Goal: Feedback & Contribution: Contribute content

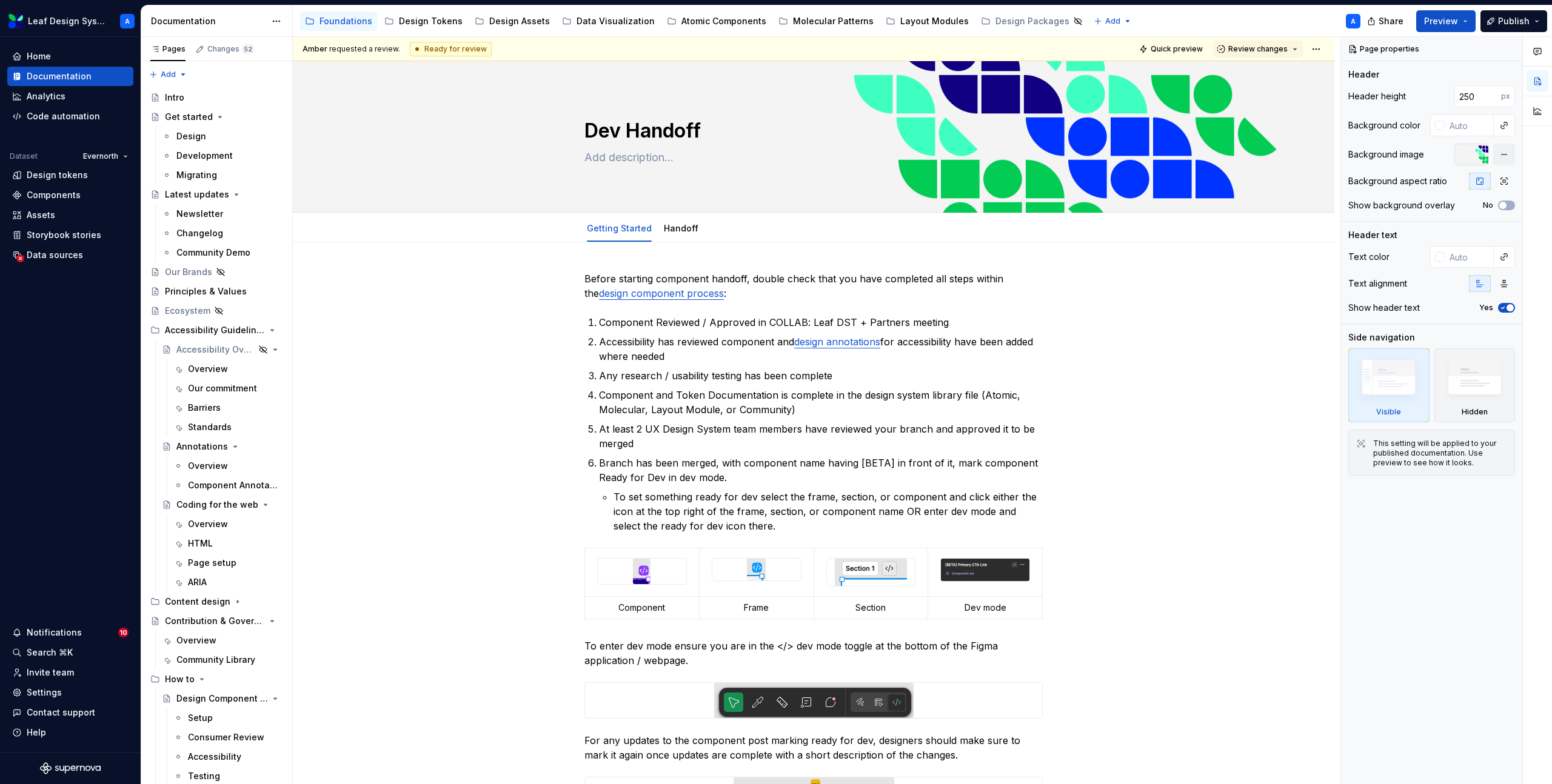
scroll to position [289, 0]
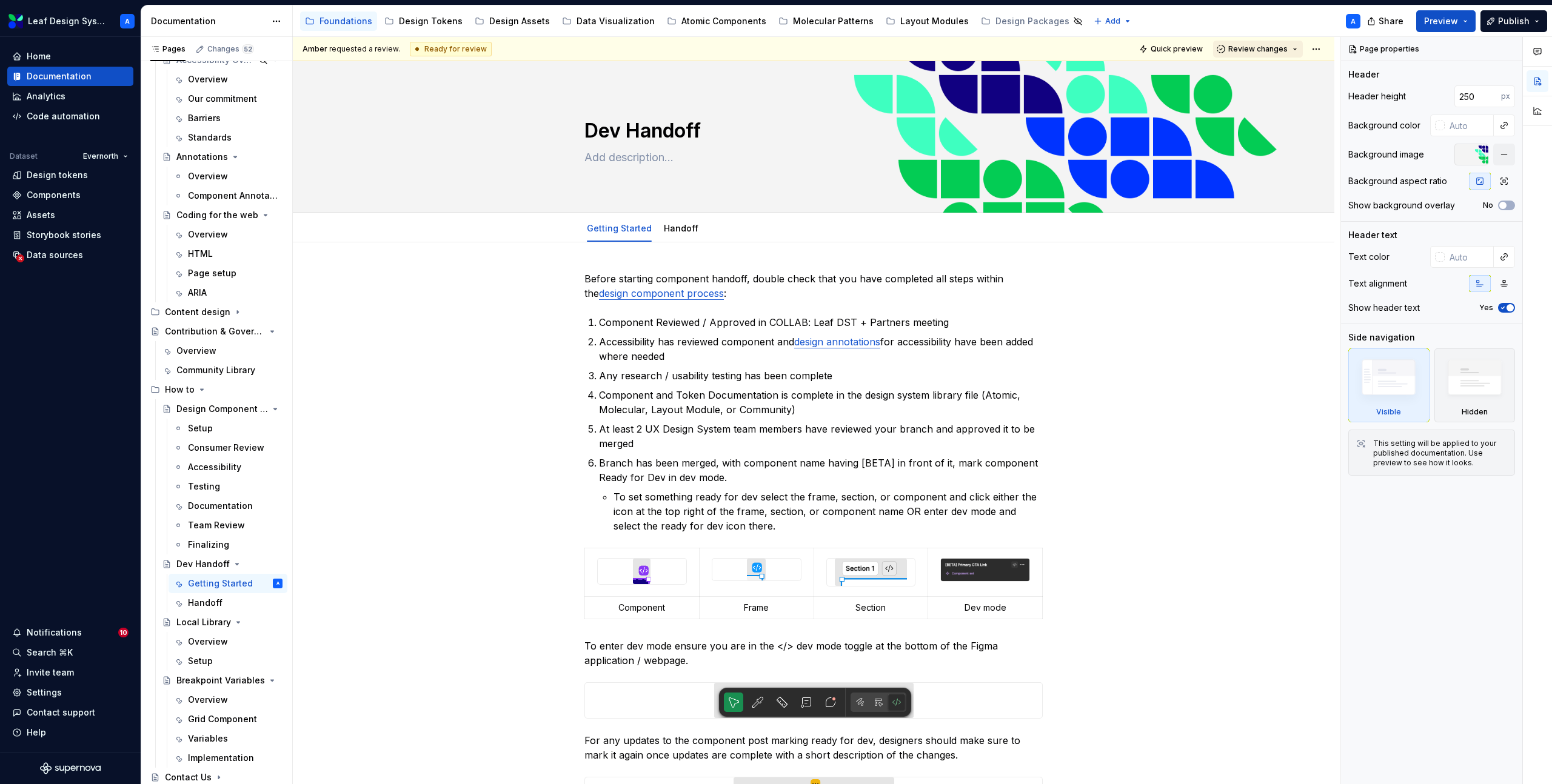
click at [1268, 48] on span "Review changes" at bounding box center [1258, 49] width 60 height 10
click at [1269, 68] on div "Approve" at bounding box center [1297, 73] width 106 height 12
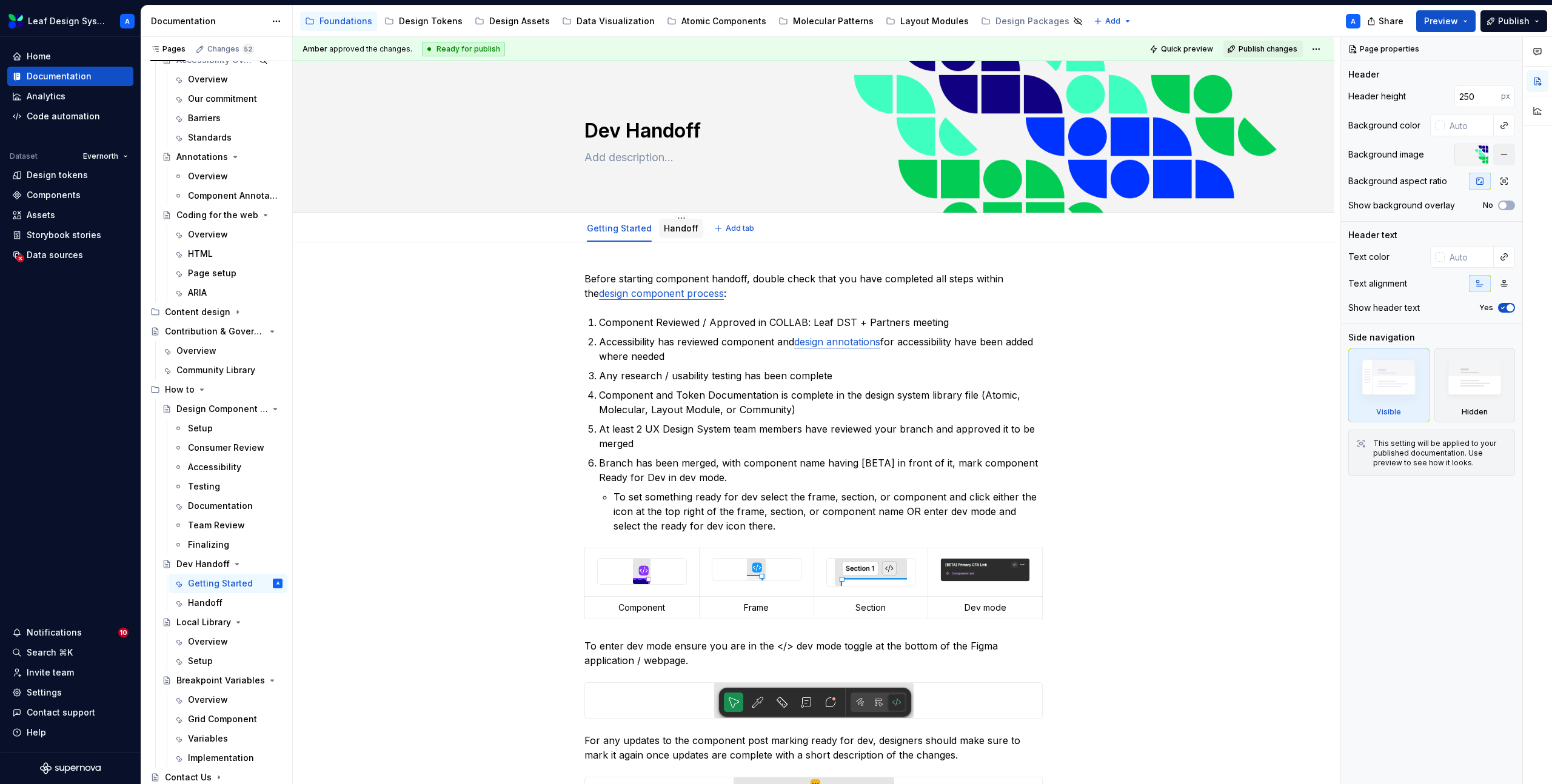
click at [668, 231] on link "Handoff" at bounding box center [681, 228] width 34 height 10
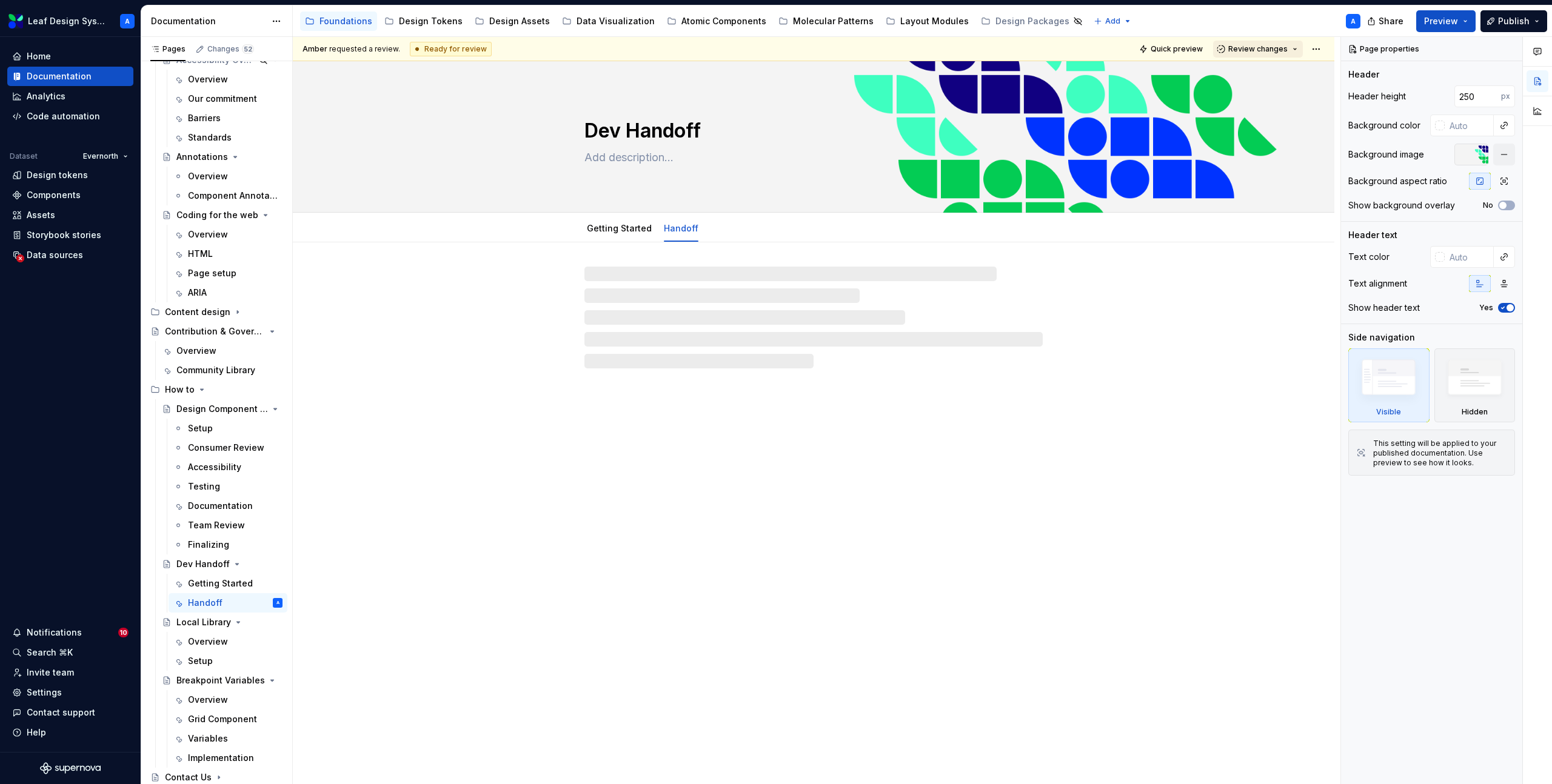
click at [1275, 52] on span "Review changes" at bounding box center [1258, 49] width 60 height 10
click at [1251, 78] on div "Approve" at bounding box center [1297, 73] width 106 height 12
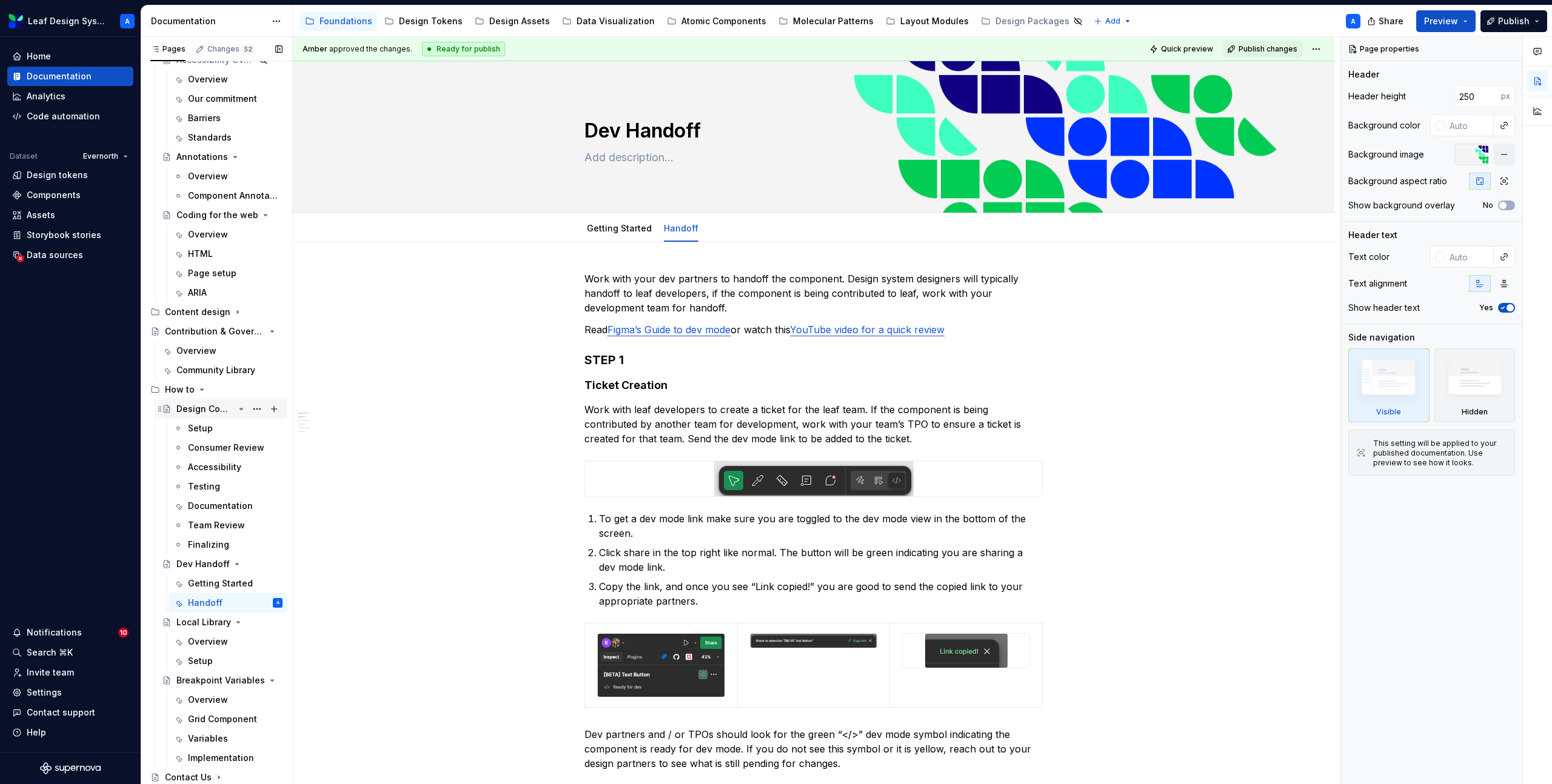
click at [205, 410] on div "Design Component Process" at bounding box center [205, 409] width 58 height 12
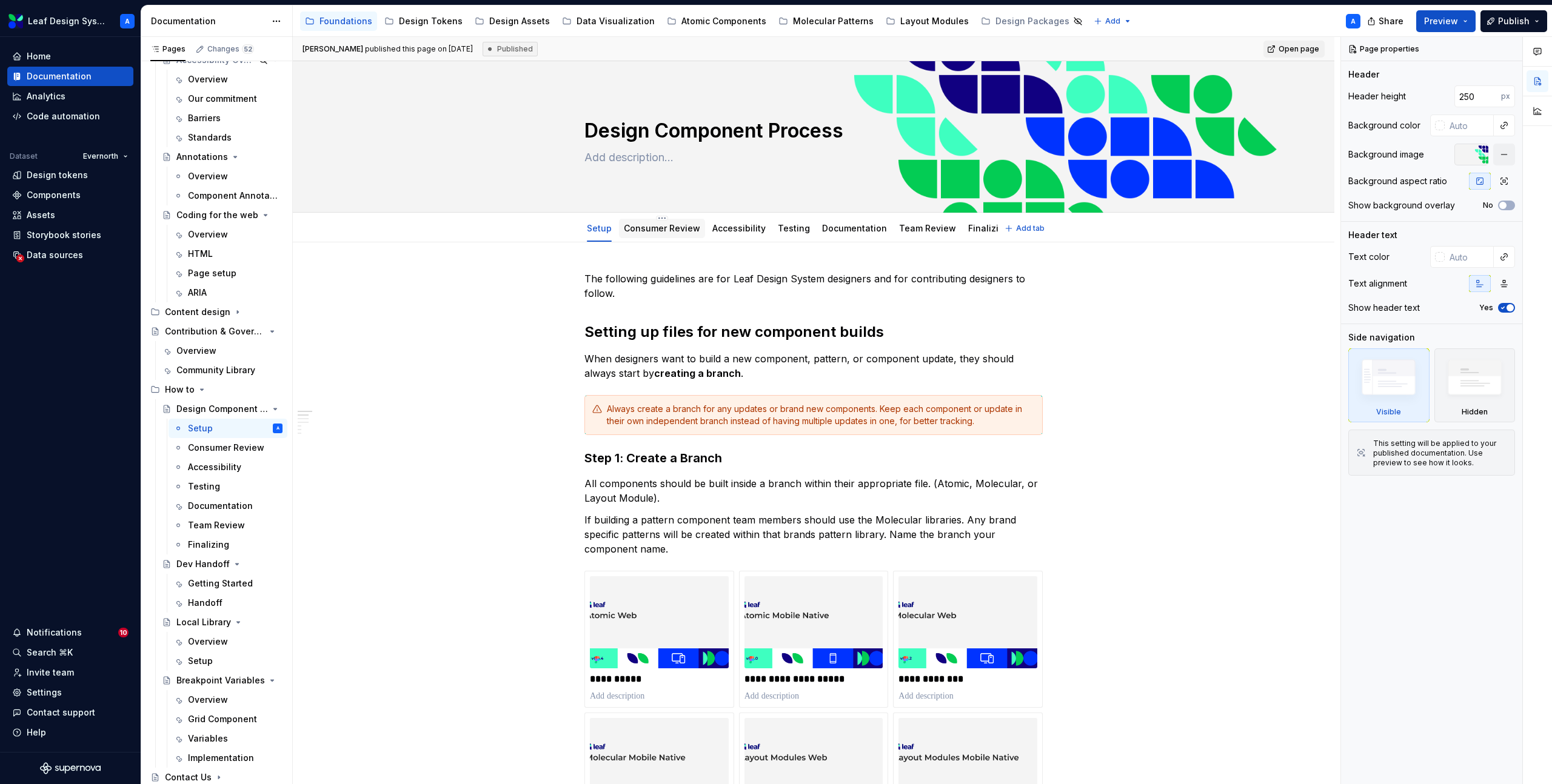
click at [662, 230] on link "Consumer Review" at bounding box center [661, 228] width 76 height 10
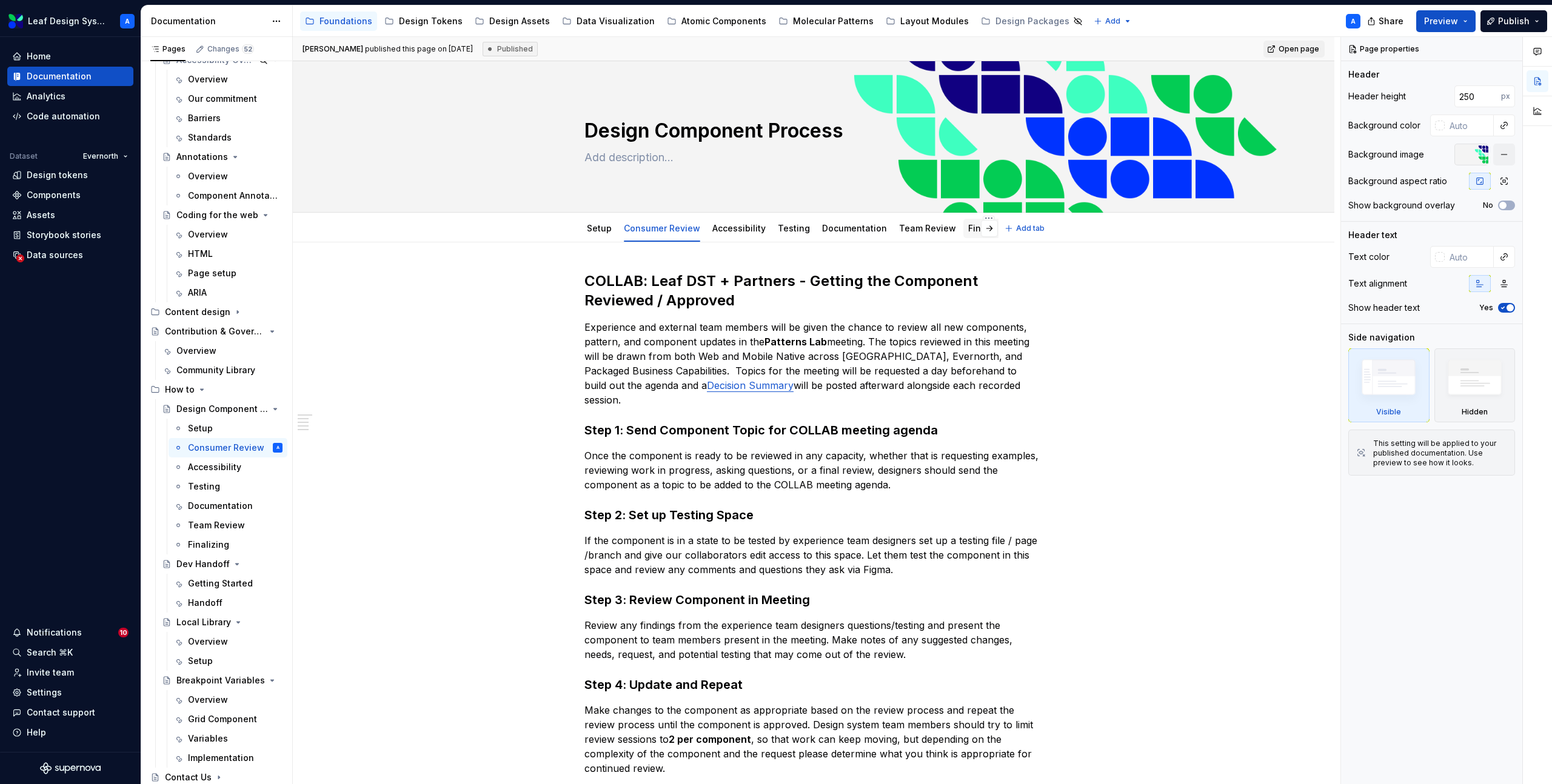
click at [968, 230] on link "Finalizing" at bounding box center [989, 228] width 41 height 10
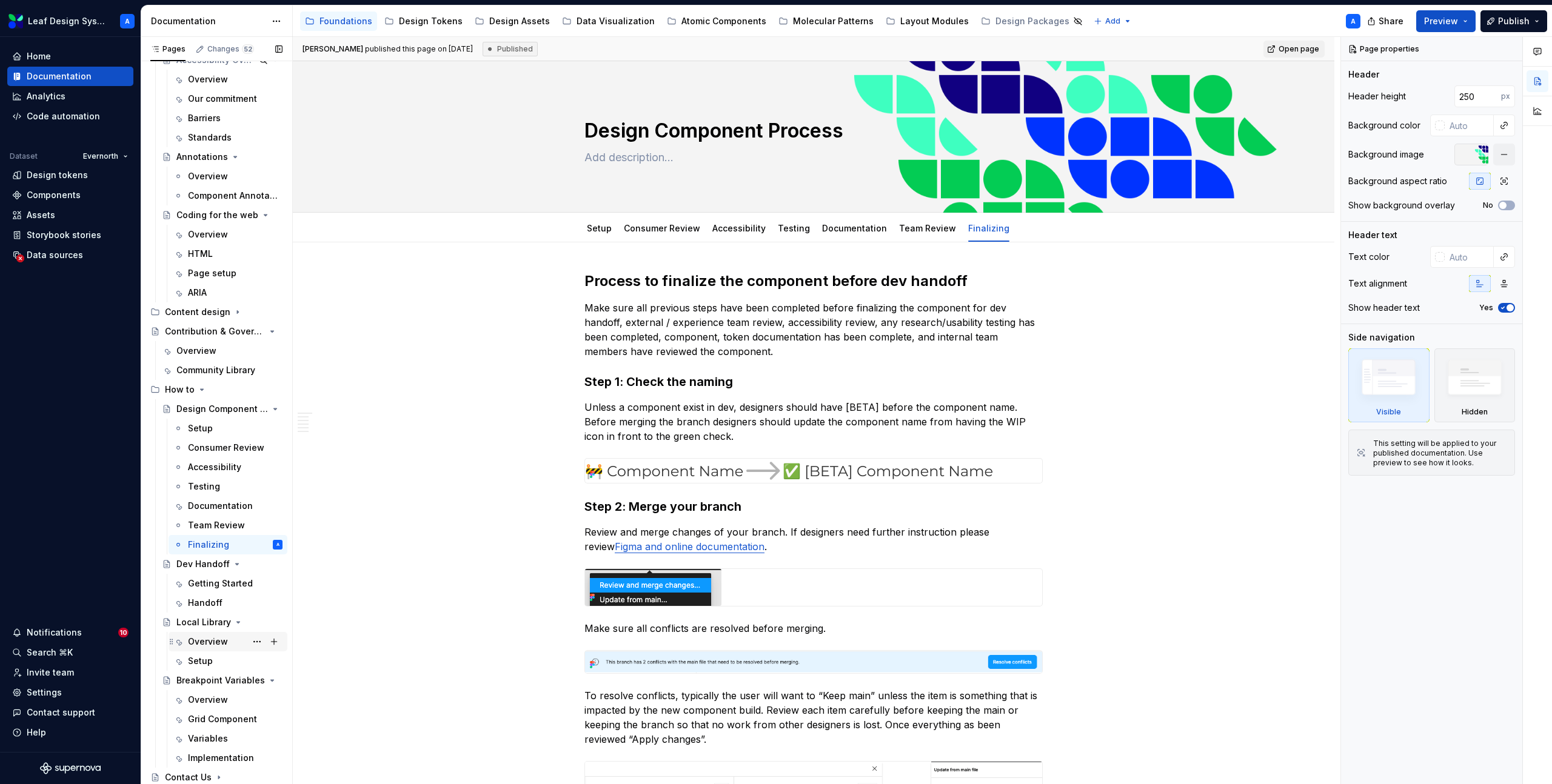
click at [213, 643] on div "Overview" at bounding box center [208, 642] width 40 height 12
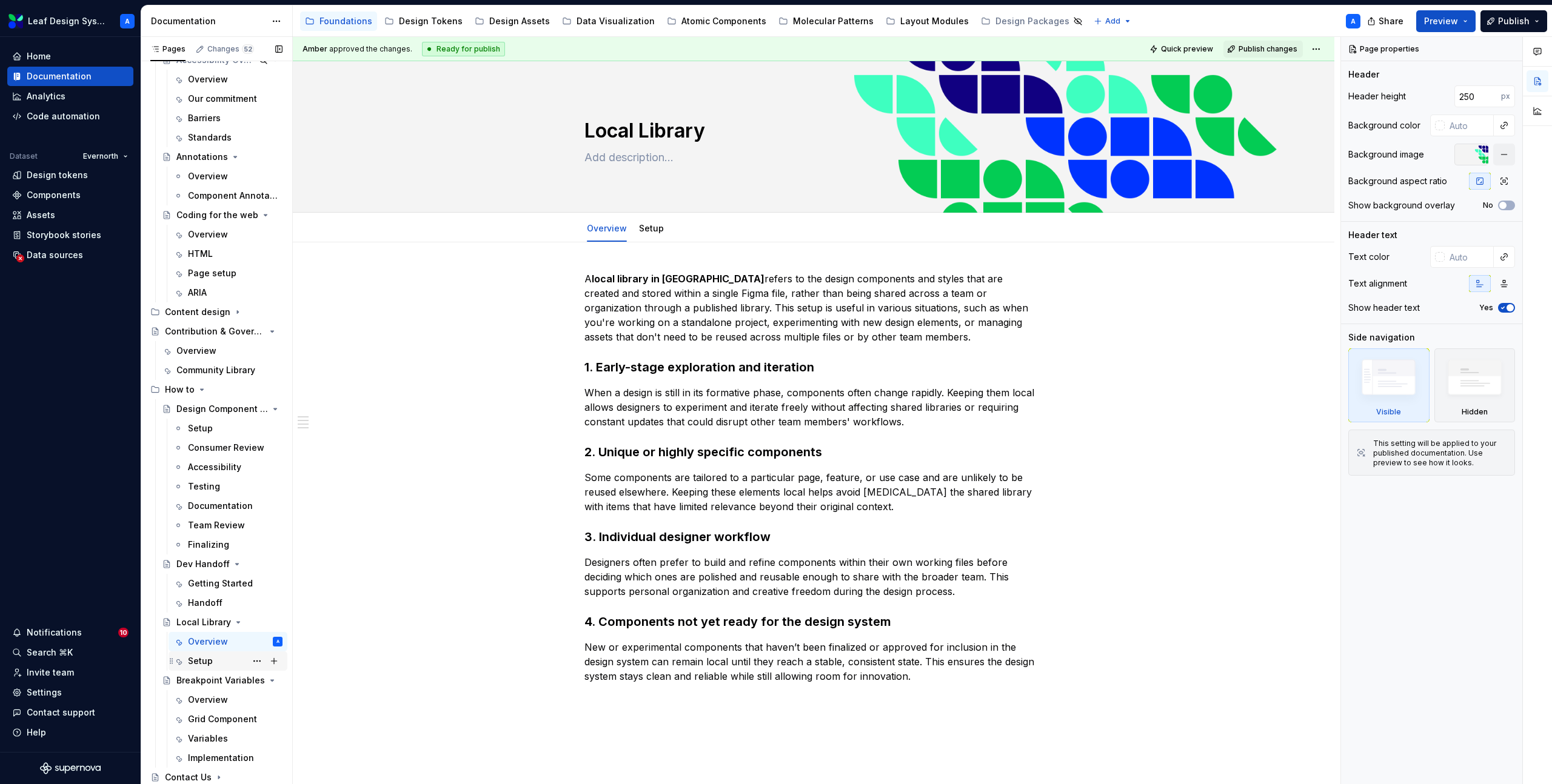
click at [205, 657] on div "Setup" at bounding box center [200, 661] width 25 height 12
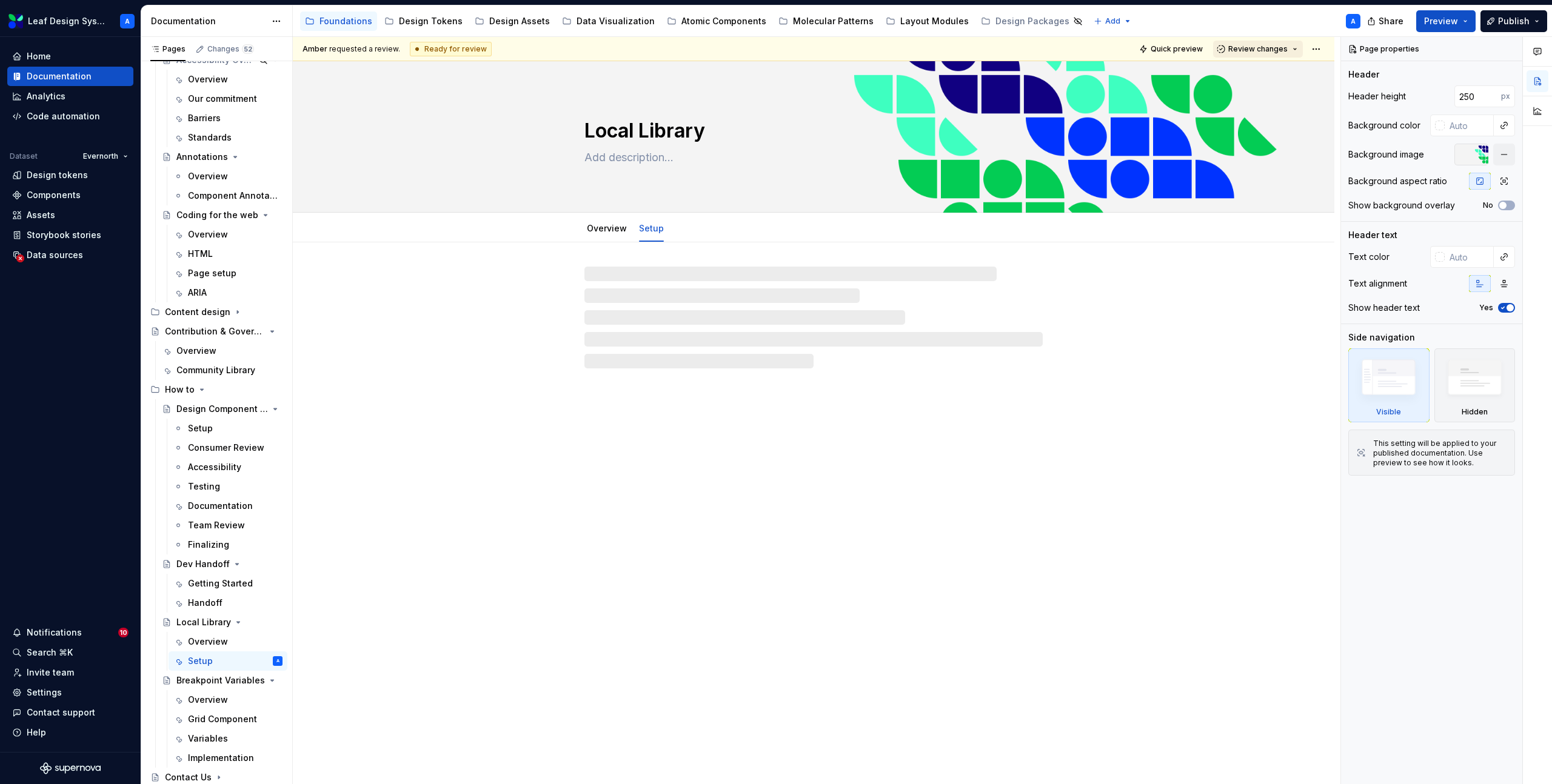
click at [1257, 45] on span "Review changes" at bounding box center [1258, 49] width 60 height 10
click at [1251, 67] on div "Approve" at bounding box center [1297, 73] width 106 height 12
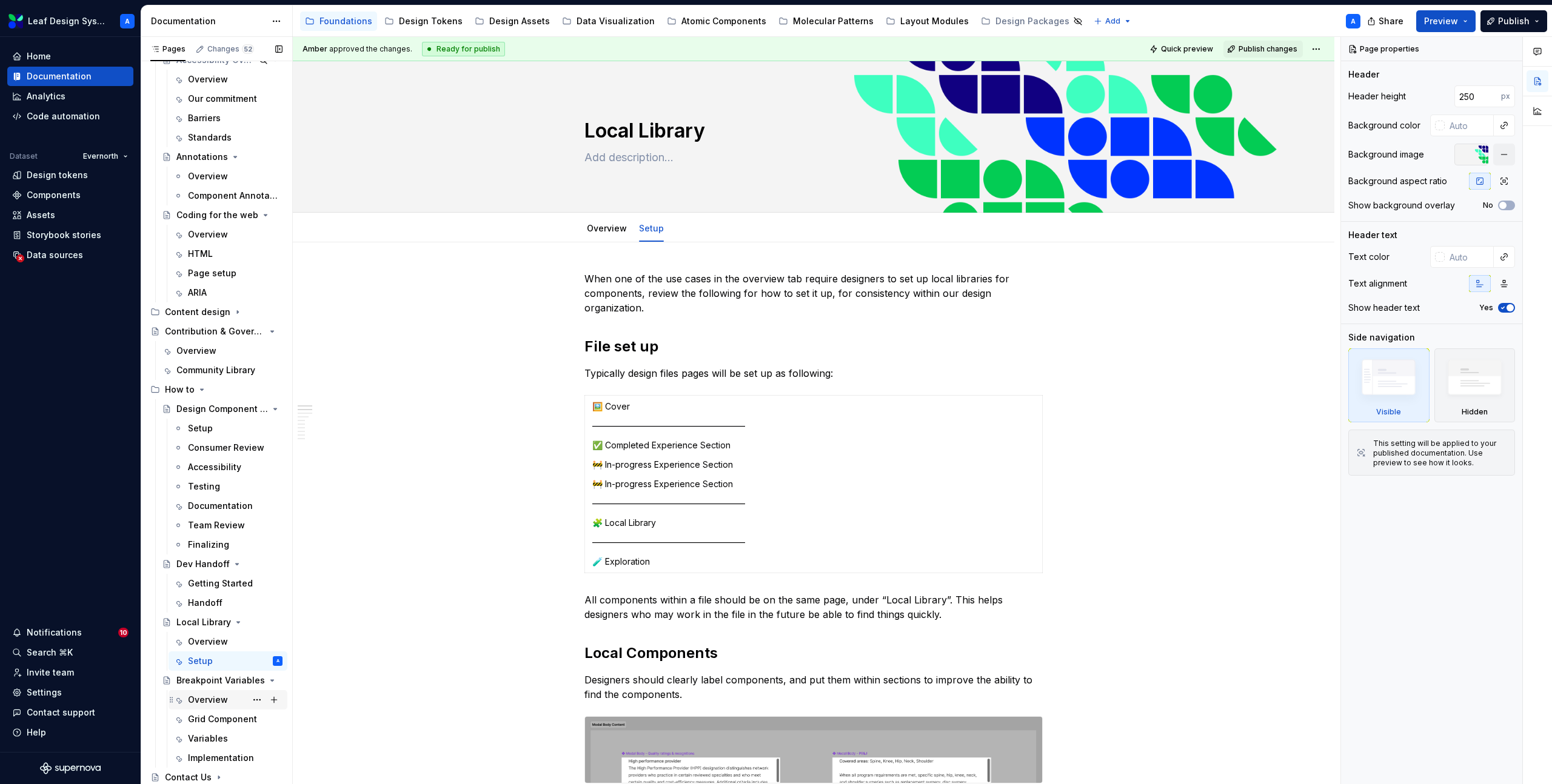
click at [208, 697] on div "Overview" at bounding box center [208, 700] width 40 height 12
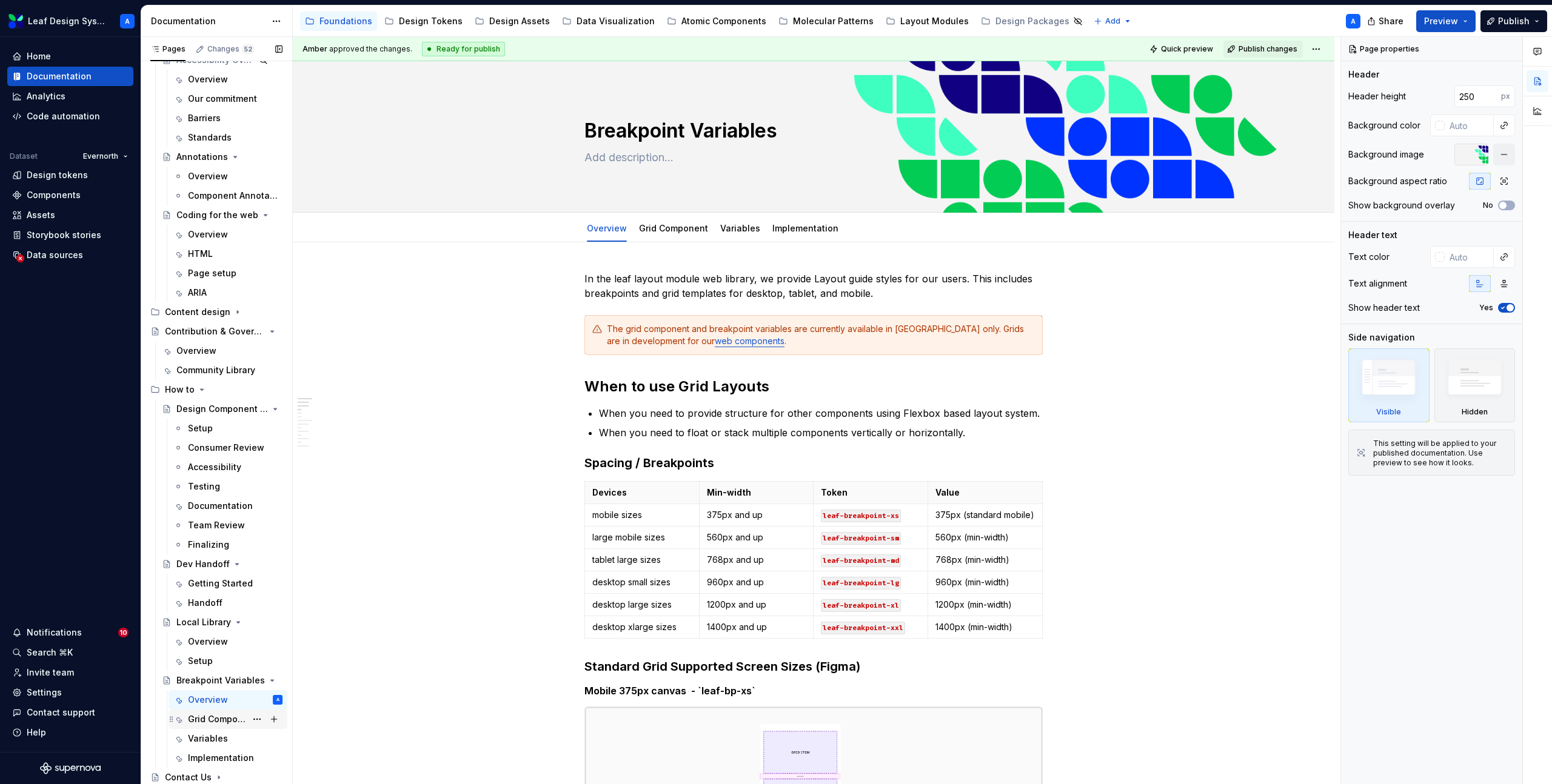
click at [210, 720] on div "Grid Component" at bounding box center [217, 720] width 58 height 12
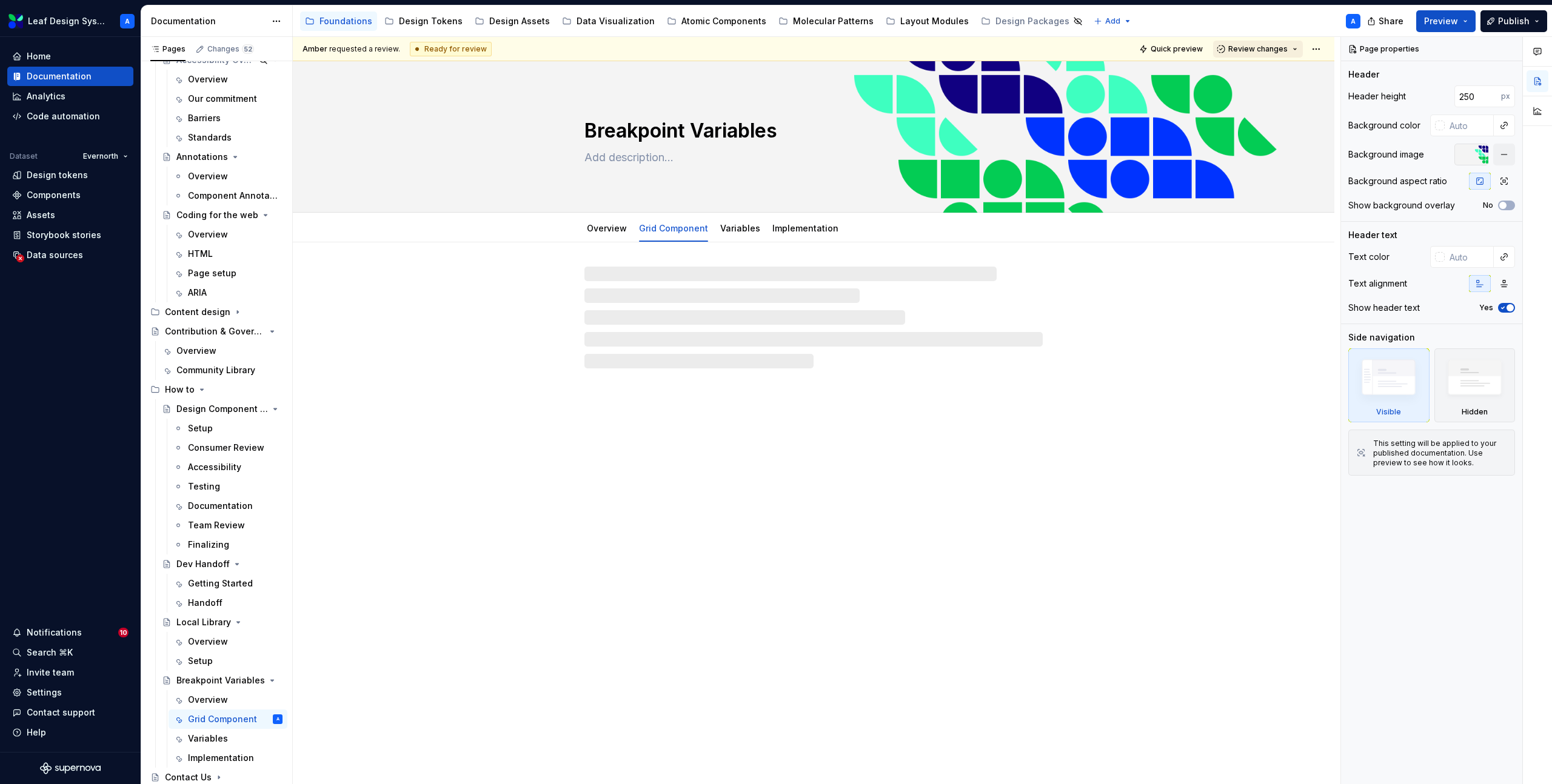
click at [1271, 47] on span "Review changes" at bounding box center [1258, 49] width 60 height 10
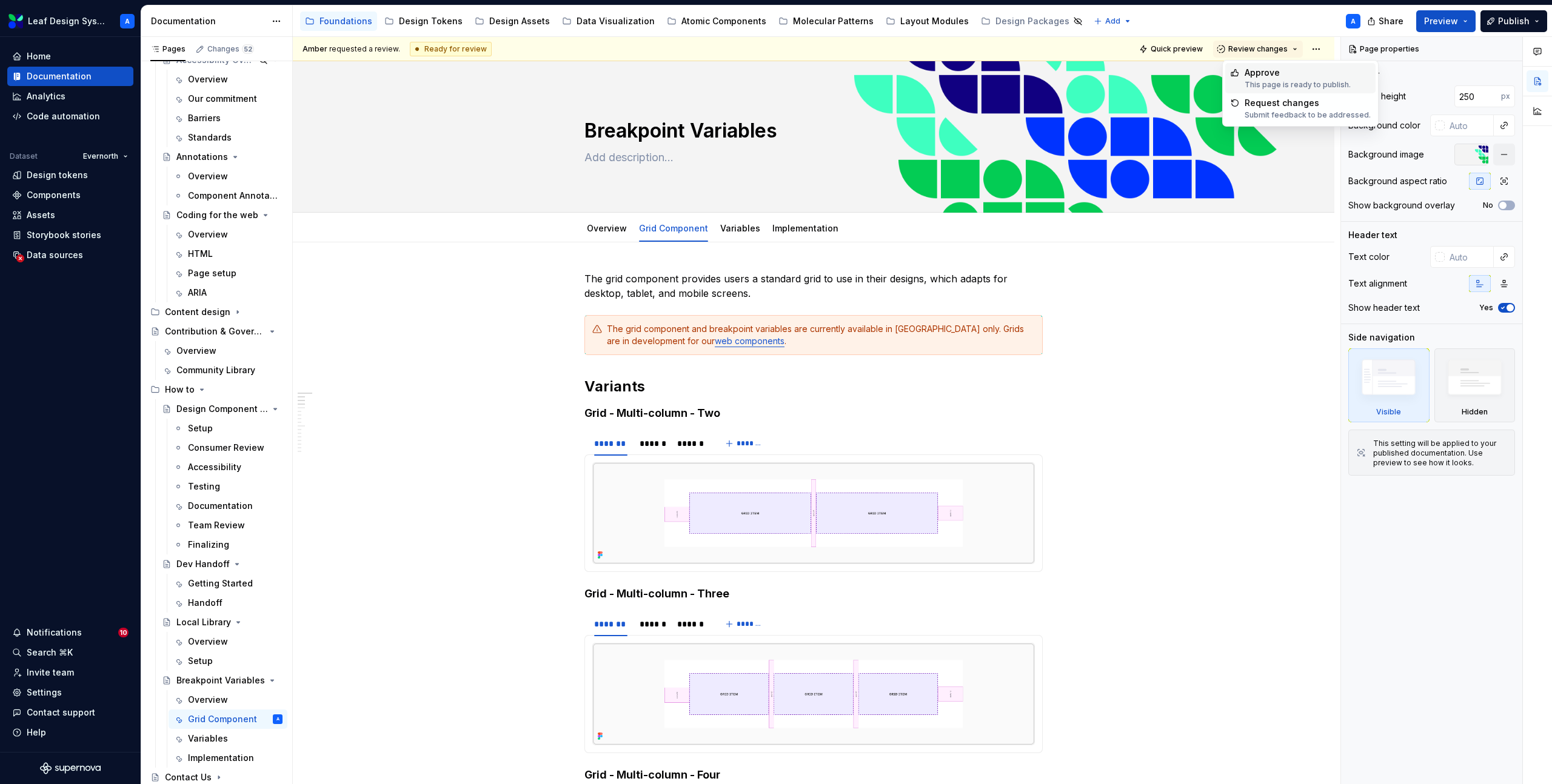
click at [1272, 74] on div "Approve" at bounding box center [1297, 73] width 106 height 12
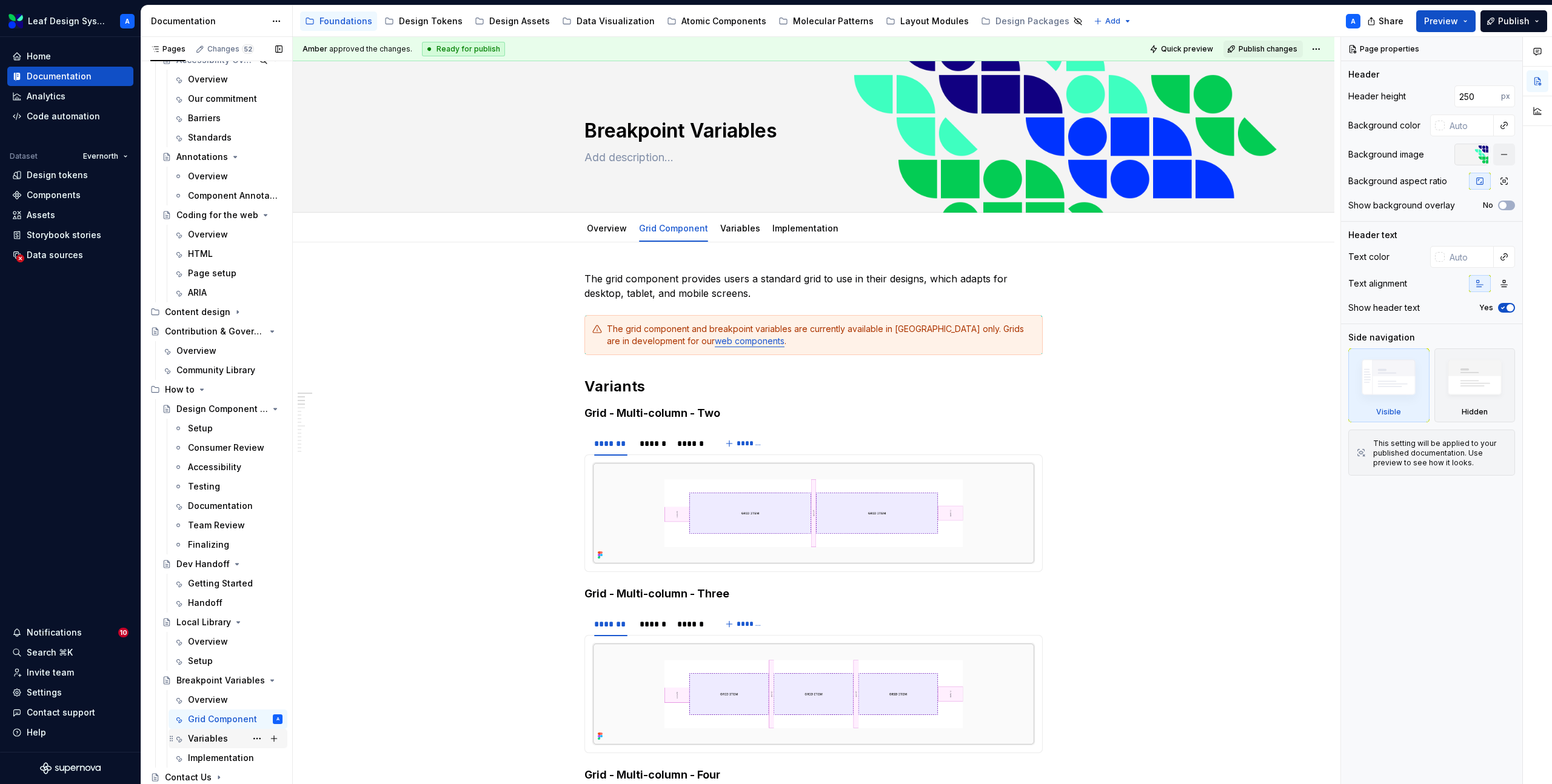
click at [225, 735] on div "Variables" at bounding box center [208, 739] width 40 height 12
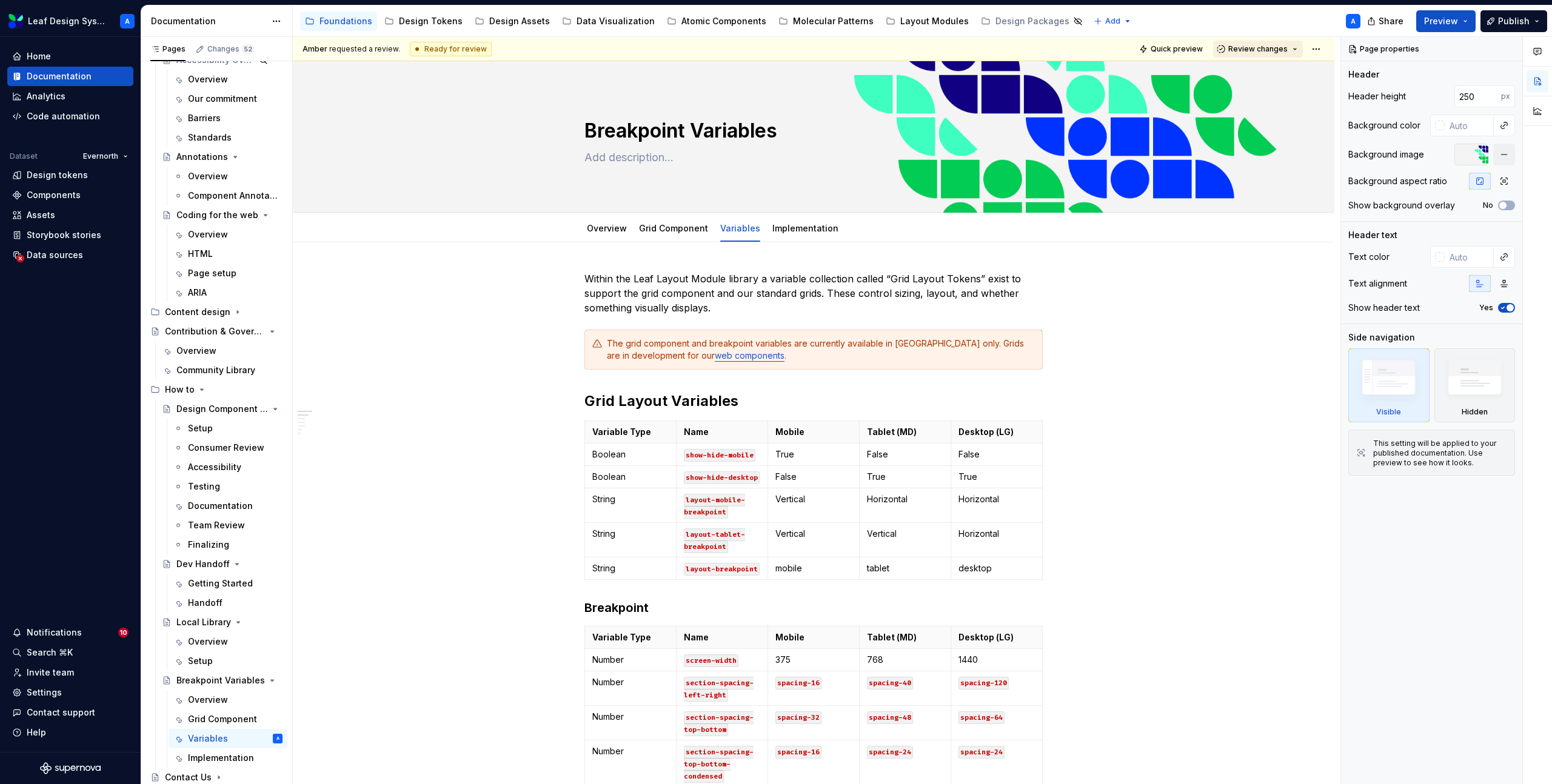
click at [1274, 48] on span "Review changes" at bounding box center [1258, 49] width 60 height 10
click at [1266, 78] on div "Approve" at bounding box center [1297, 73] width 106 height 12
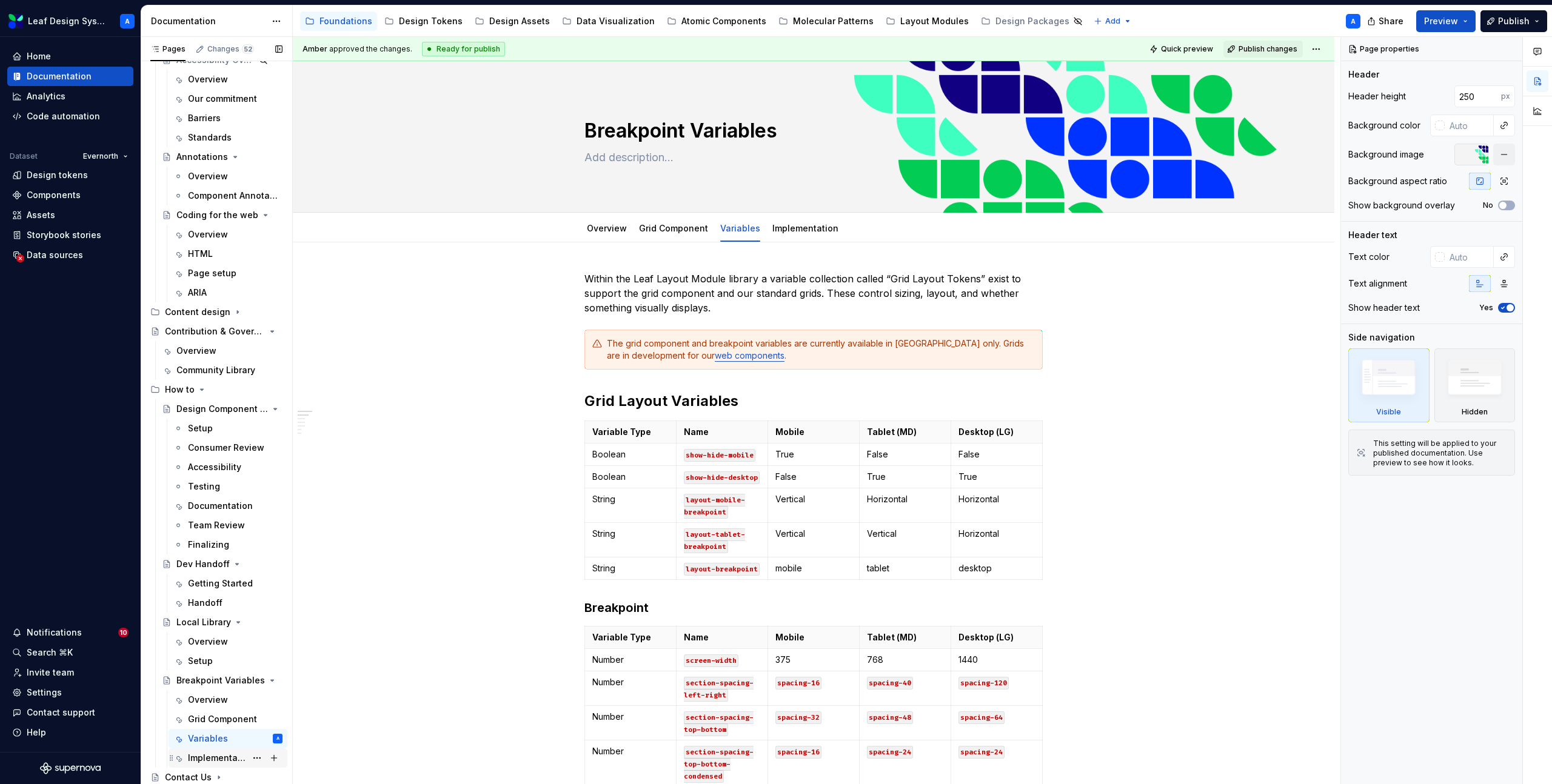
click at [217, 757] on div "Implementation" at bounding box center [217, 758] width 58 height 12
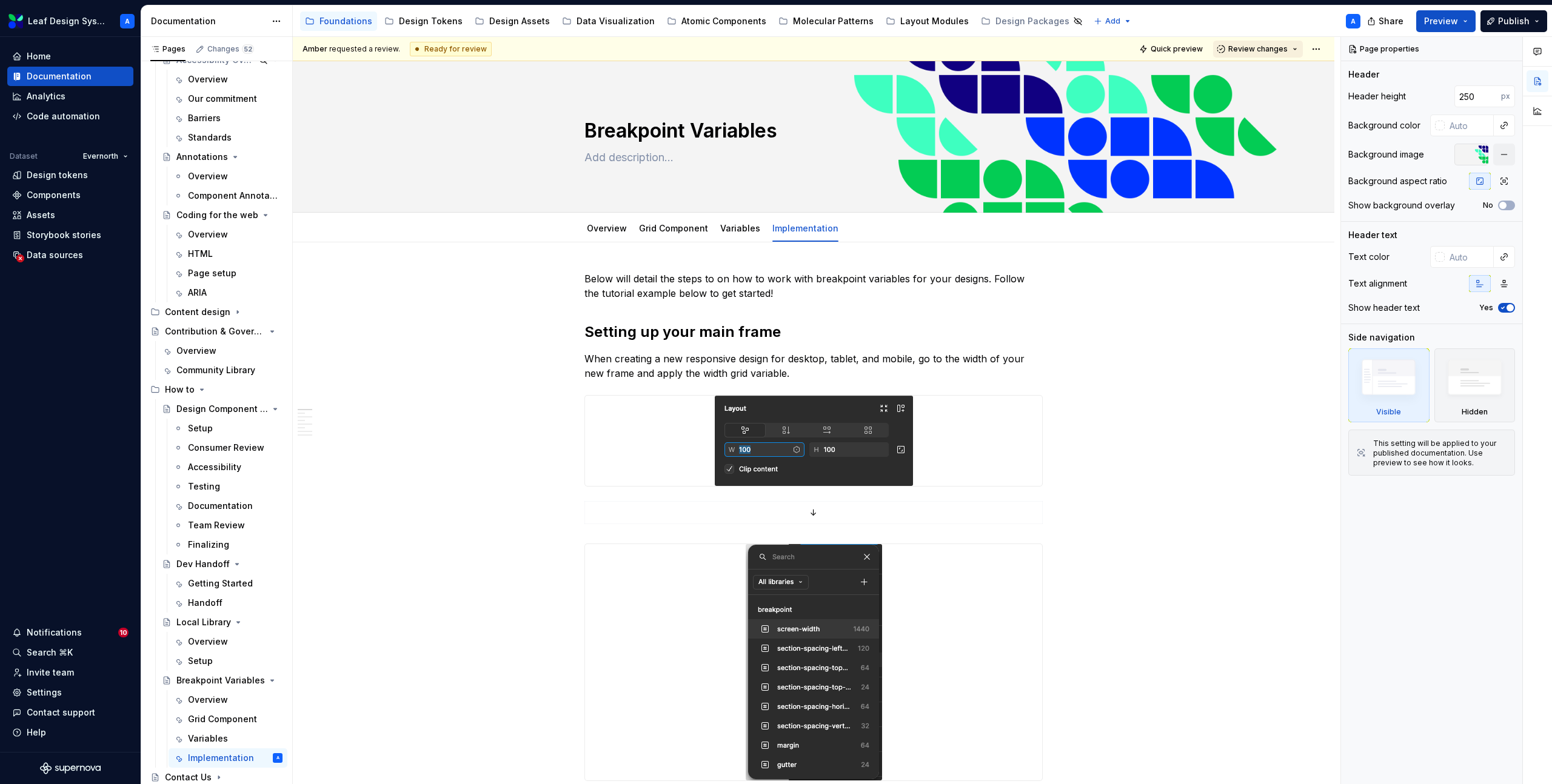
click at [1278, 49] on span "Review changes" at bounding box center [1258, 49] width 60 height 10
click at [1271, 83] on div "This page is ready to publish." at bounding box center [1297, 85] width 106 height 10
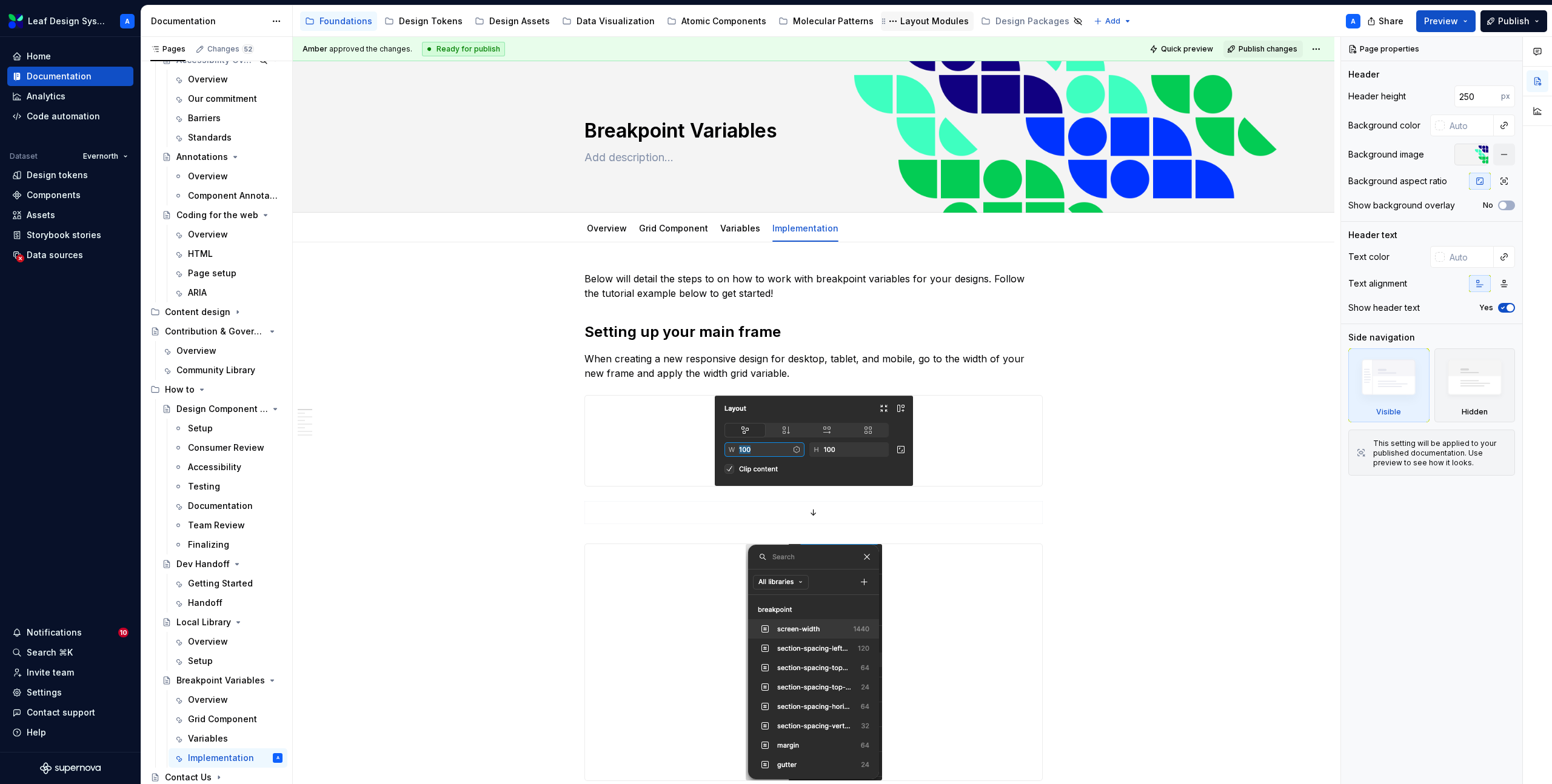
click at [908, 19] on div "Layout Modules" at bounding box center [934, 21] width 69 height 12
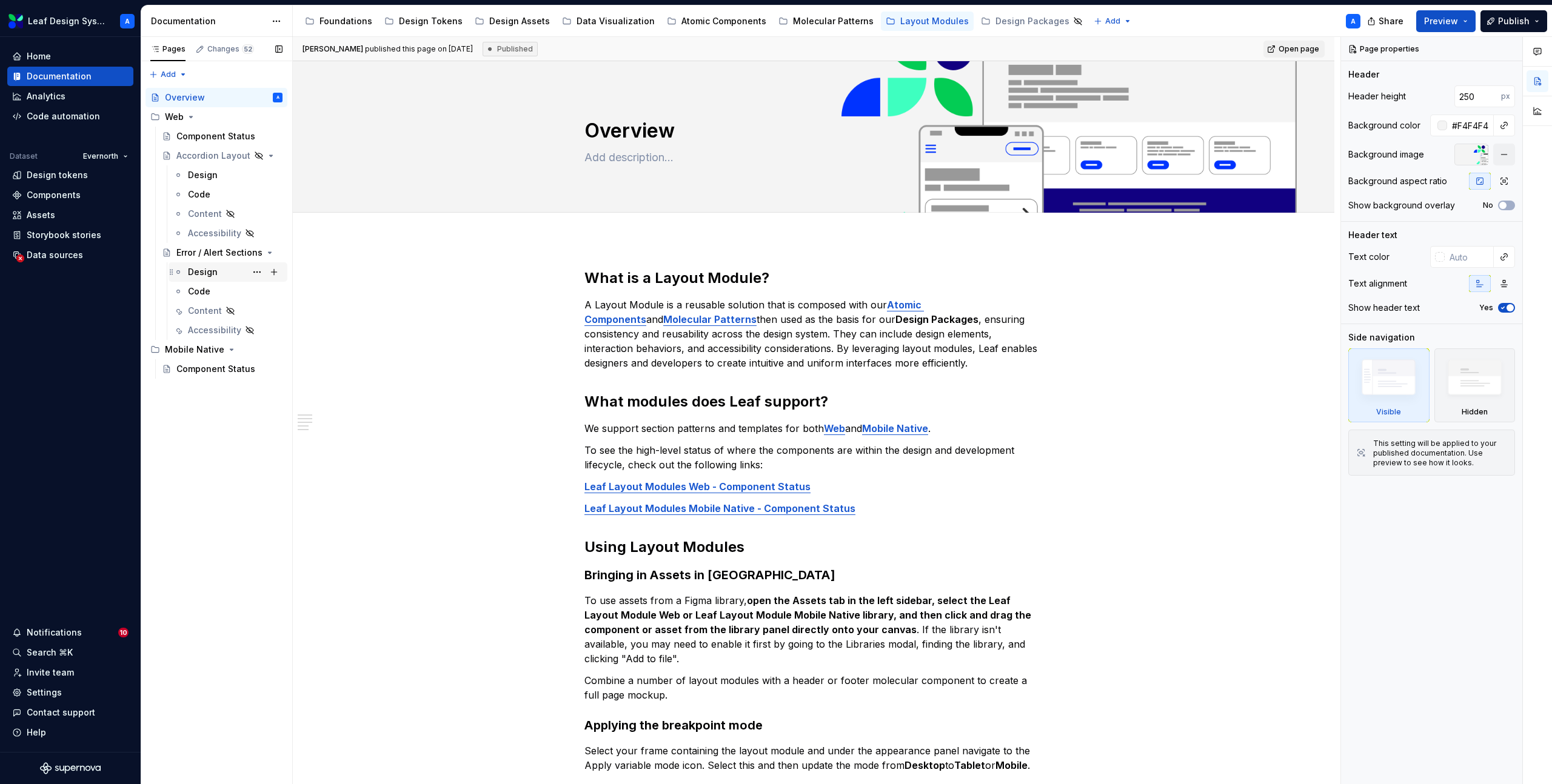
click at [205, 276] on div "Design" at bounding box center [202, 272] width 30 height 12
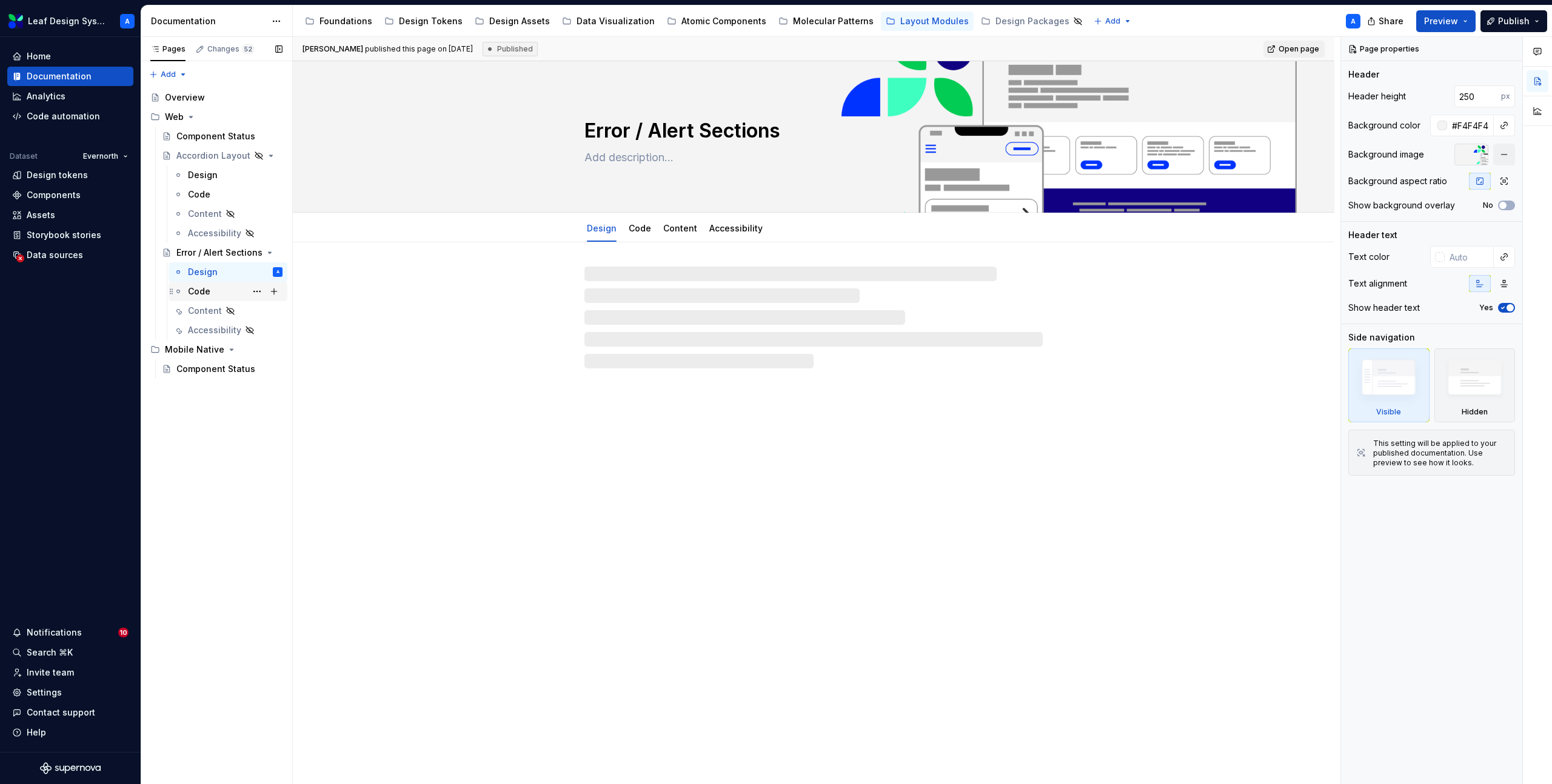
click at [205, 292] on div "Code" at bounding box center [199, 292] width 23 height 12
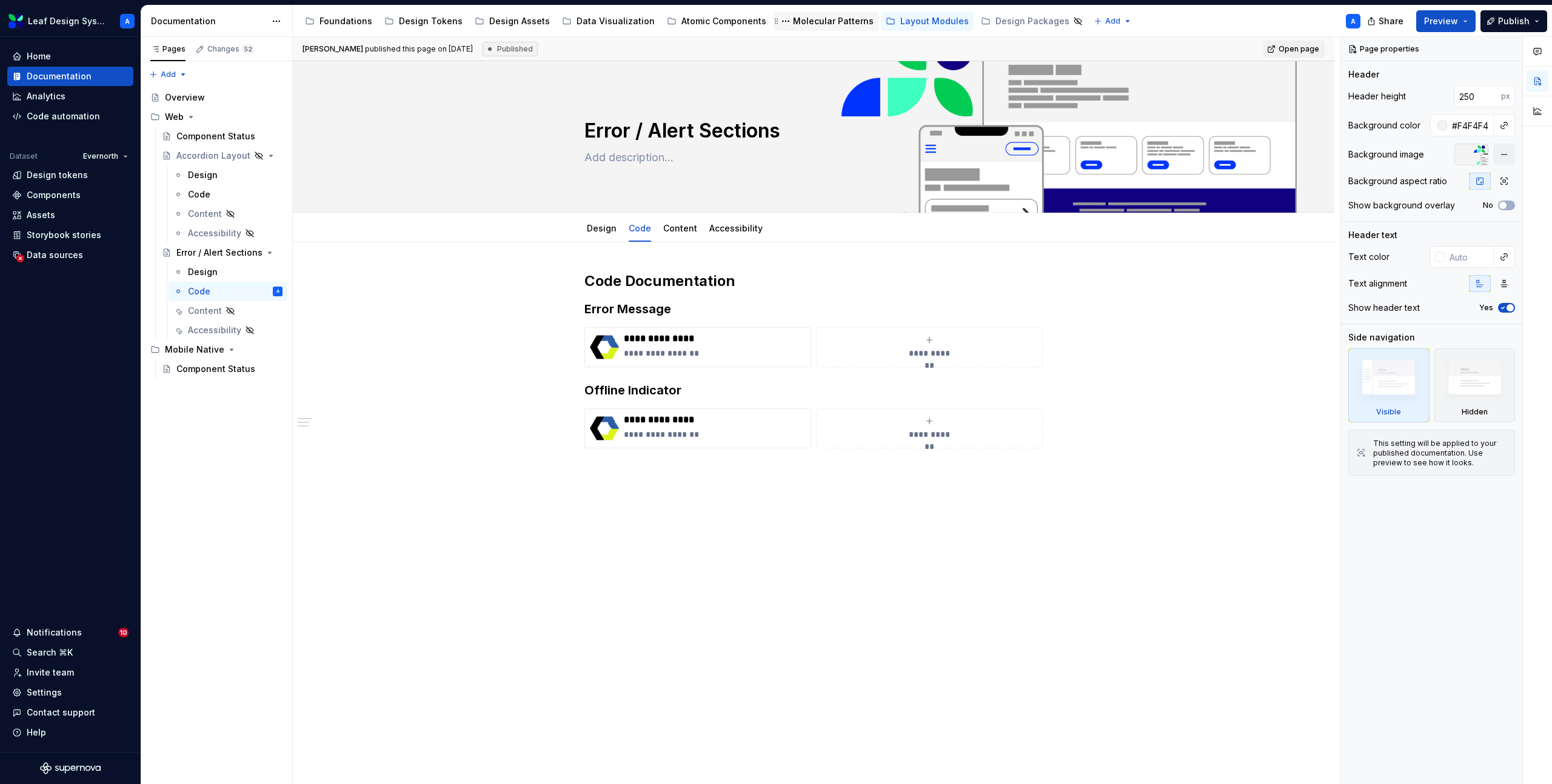
click at [809, 21] on div "Molecular Patterns" at bounding box center [834, 21] width 81 height 12
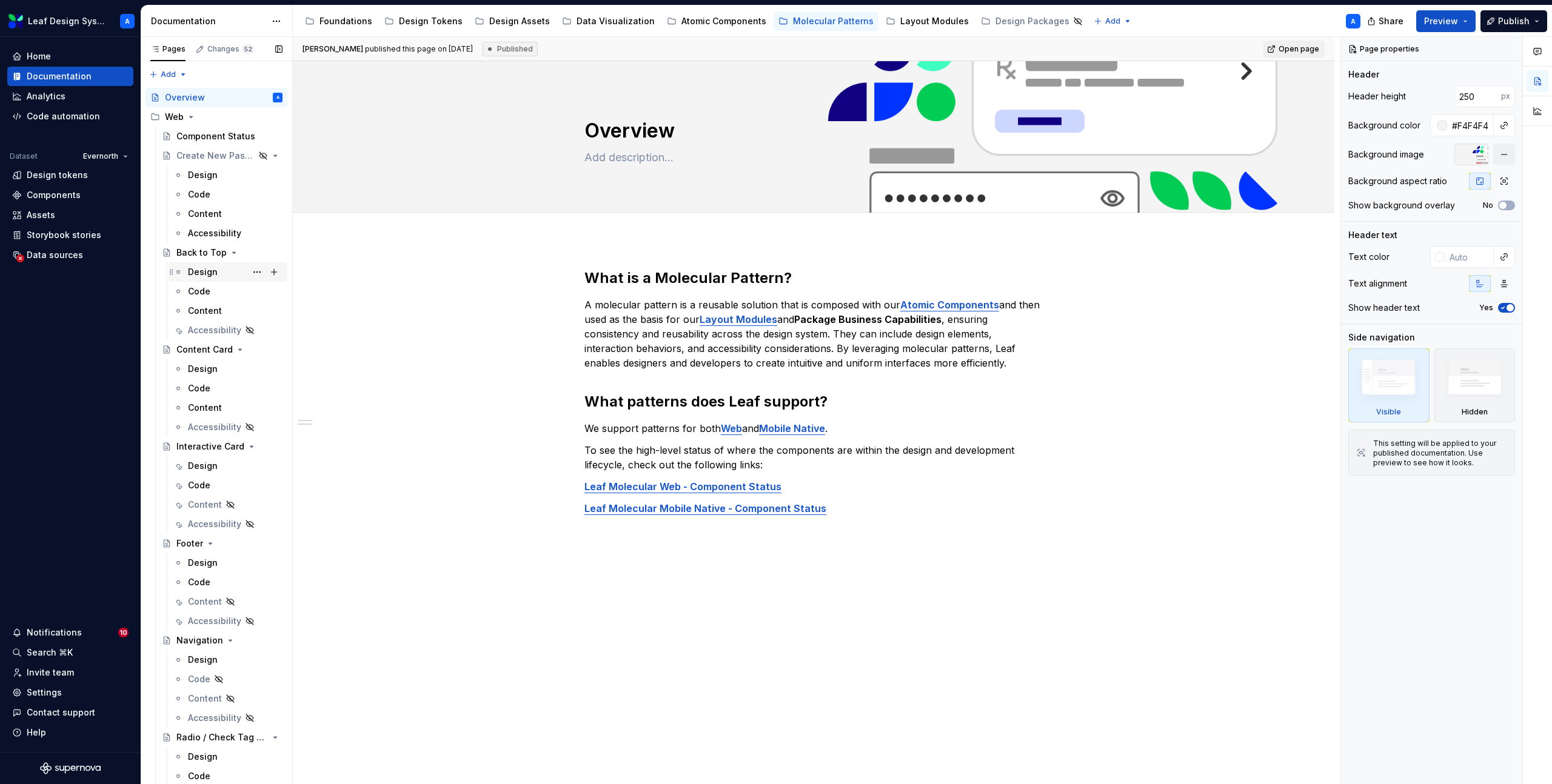
click at [213, 277] on div "Design" at bounding box center [202, 272] width 30 height 12
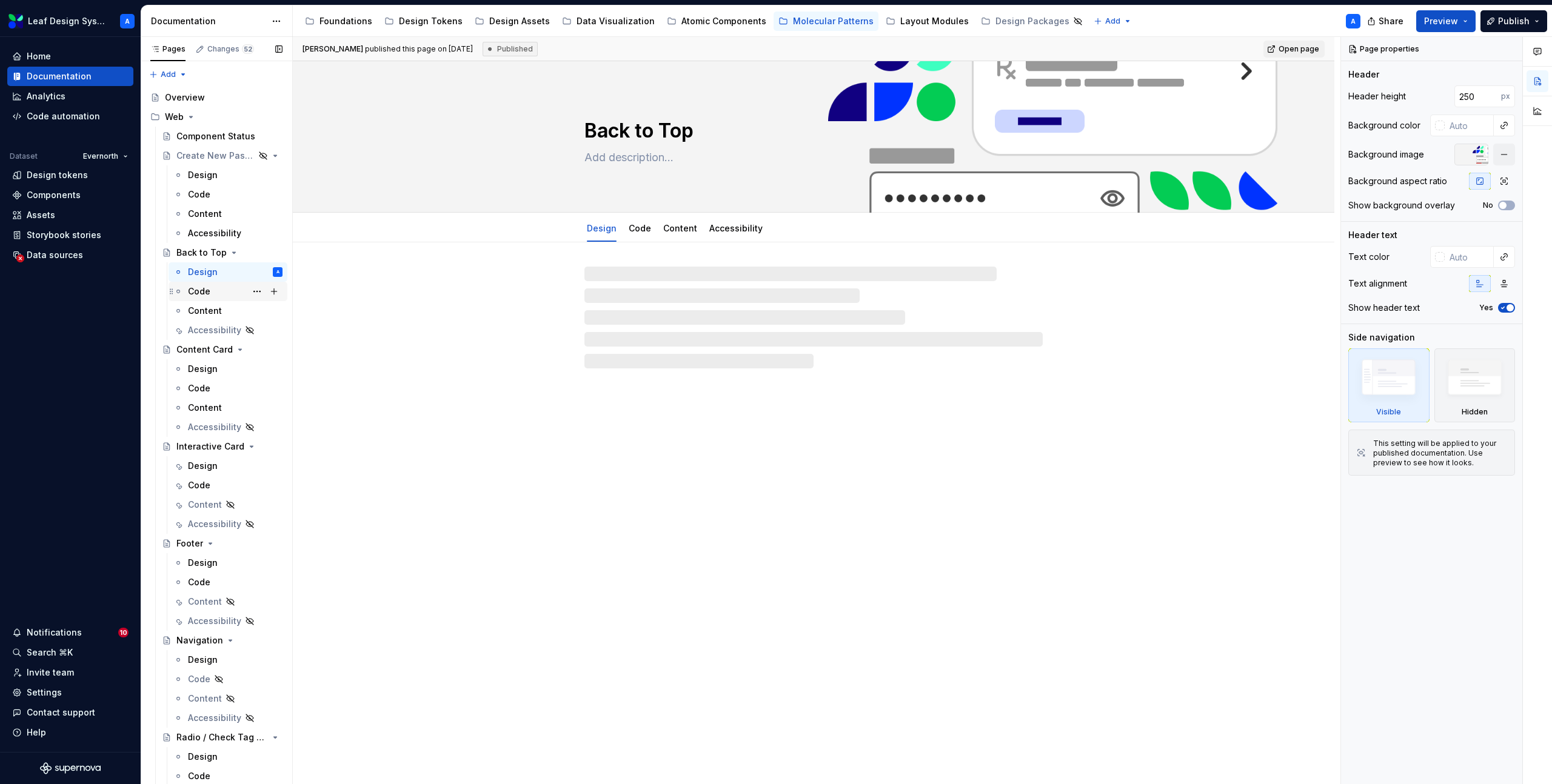
click at [204, 290] on div "Code" at bounding box center [199, 292] width 23 height 12
click at [204, 307] on div "Content" at bounding box center [204, 311] width 34 height 12
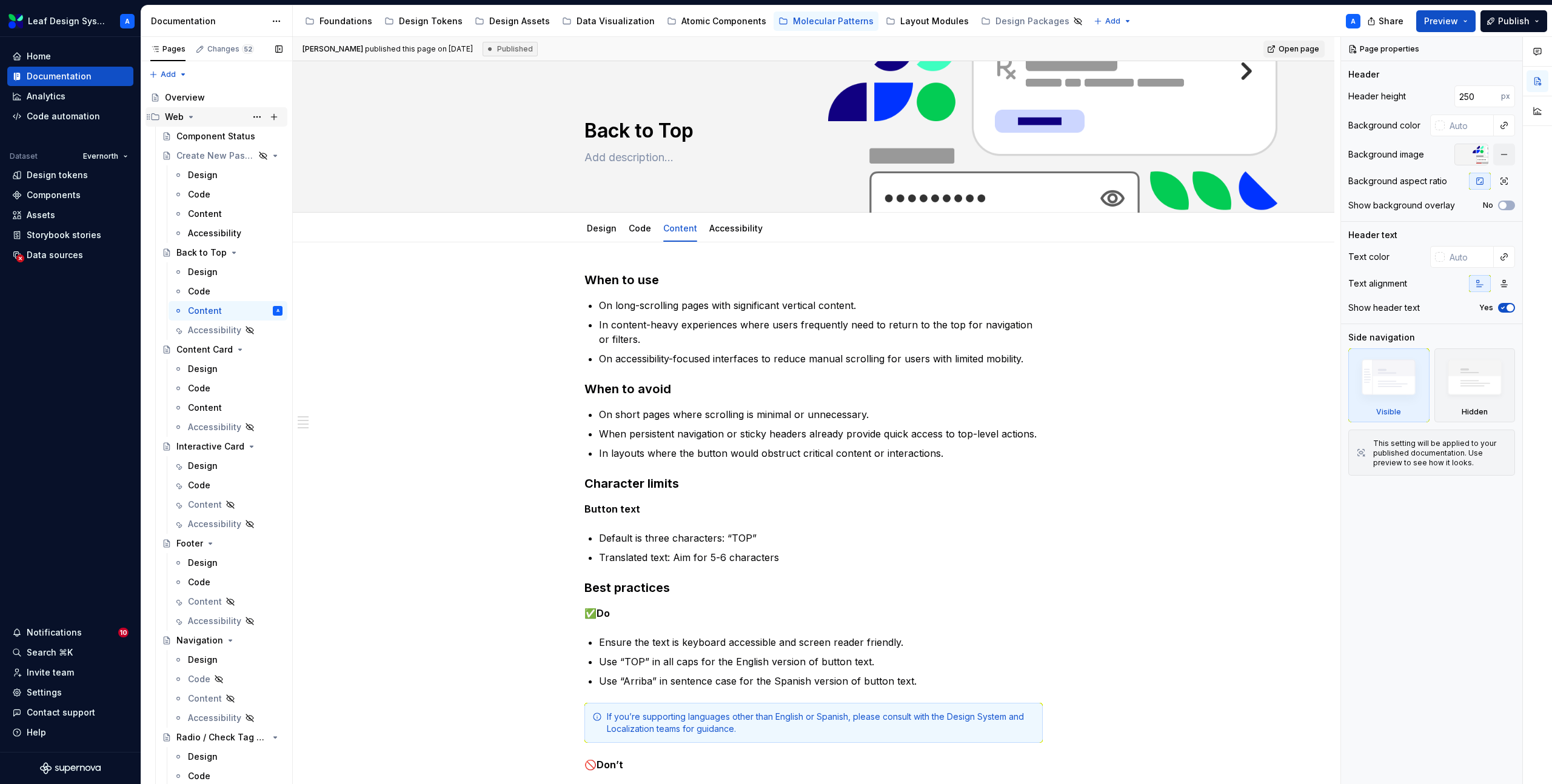
click at [193, 115] on icon "Page tree" at bounding box center [191, 117] width 10 height 10
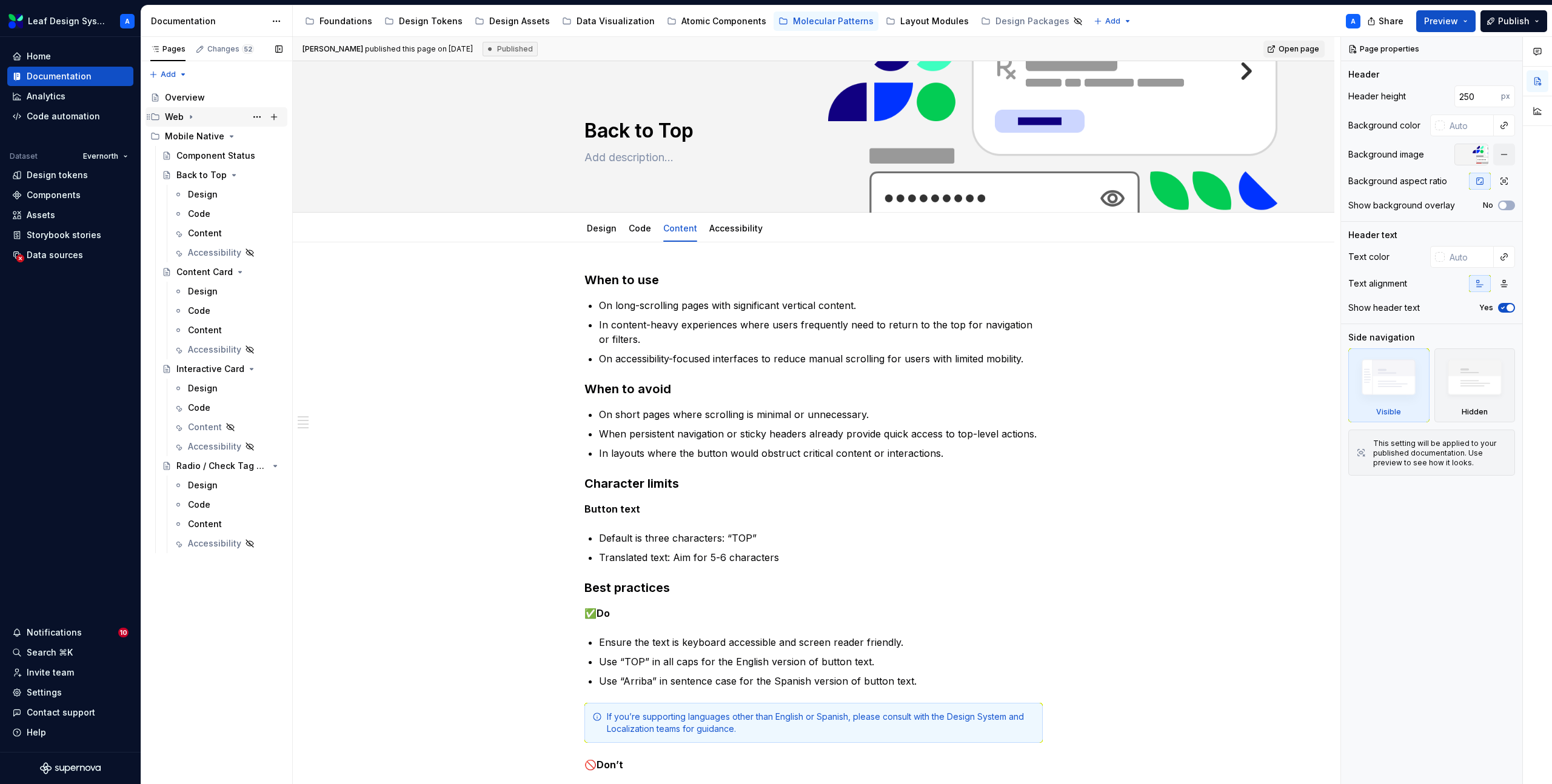
click at [191, 120] on icon "Page tree" at bounding box center [191, 117] width 10 height 10
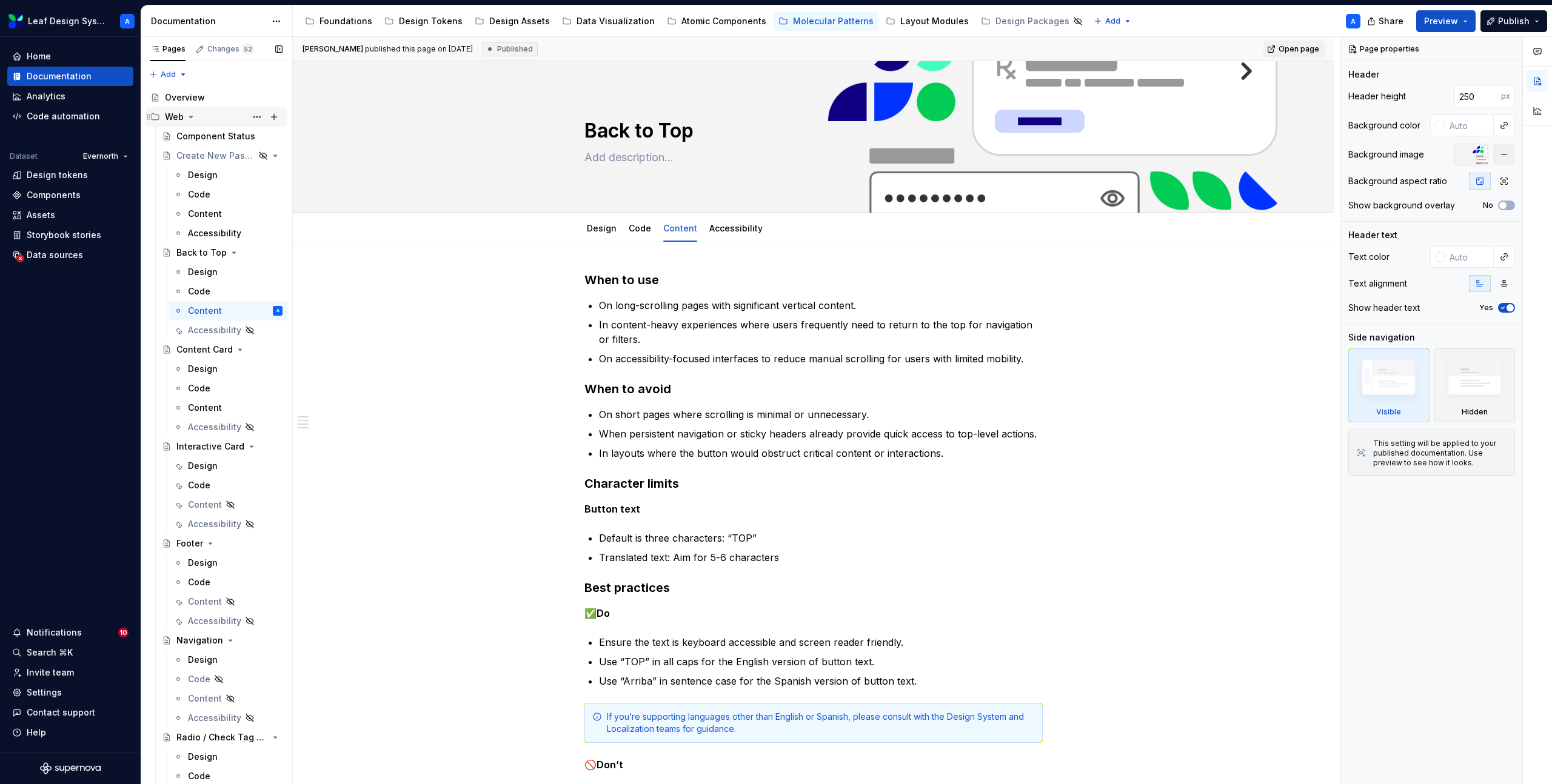
click at [189, 114] on icon "Page tree" at bounding box center [191, 117] width 10 height 10
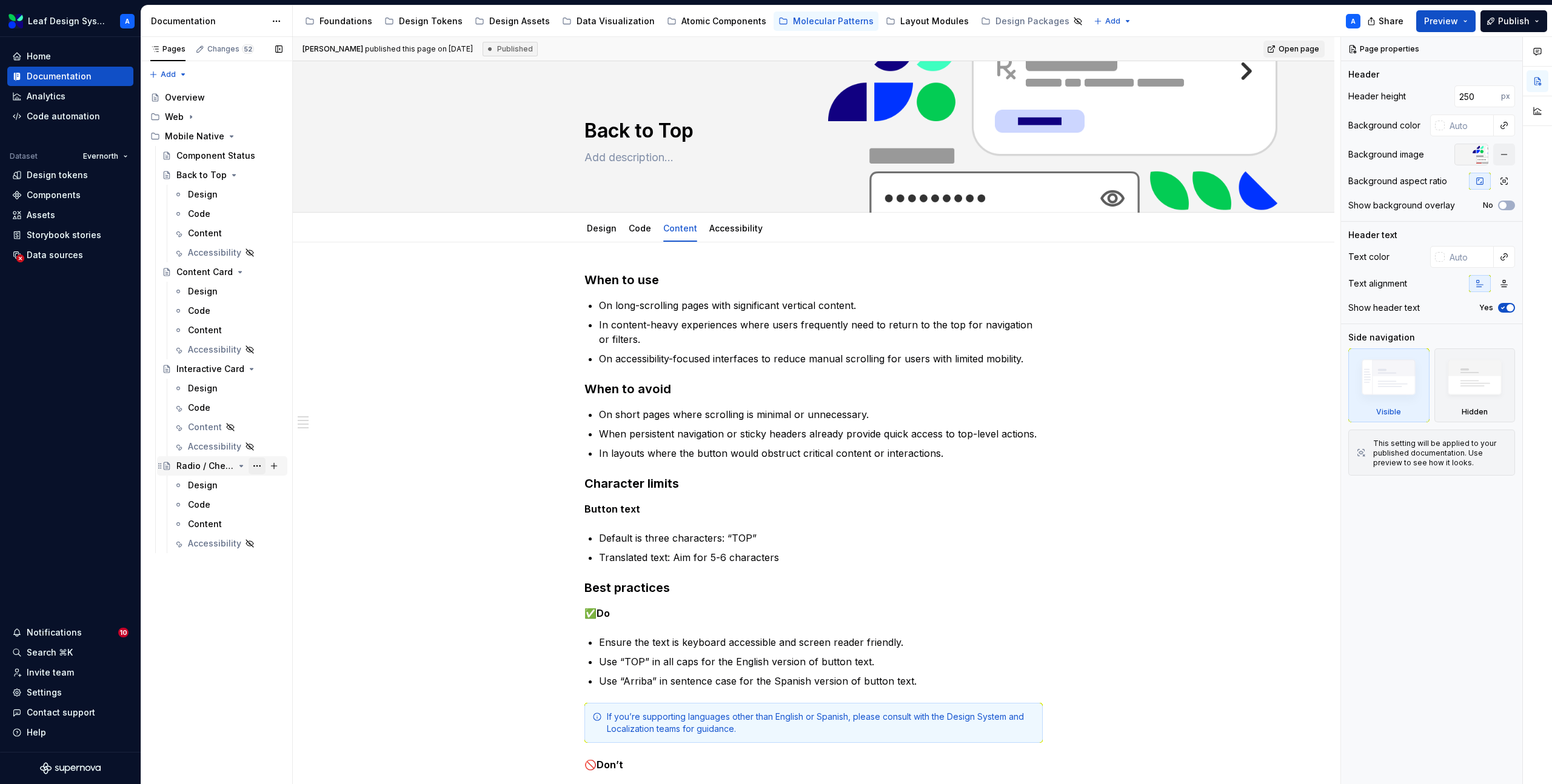
click at [255, 466] on button "Page tree" at bounding box center [257, 466] width 17 height 17
click at [289, 506] on div "Duplicate page" at bounding box center [330, 507] width 119 height 12
click at [227, 562] on div "Radio / Check Tag Group" at bounding box center [205, 563] width 58 height 12
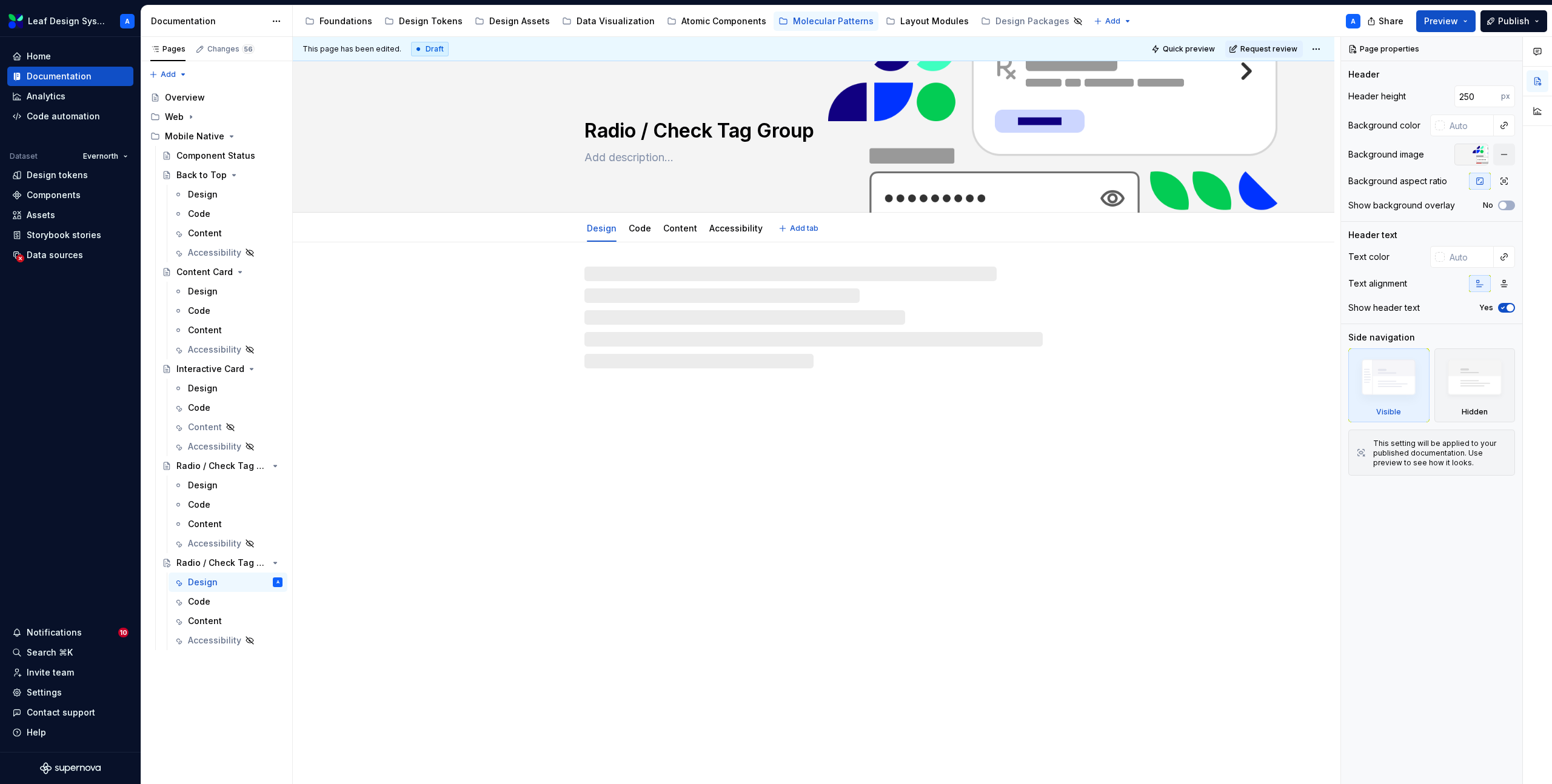
click at [791, 130] on textarea "Radio / Check Tag Group" at bounding box center [811, 131] width 458 height 29
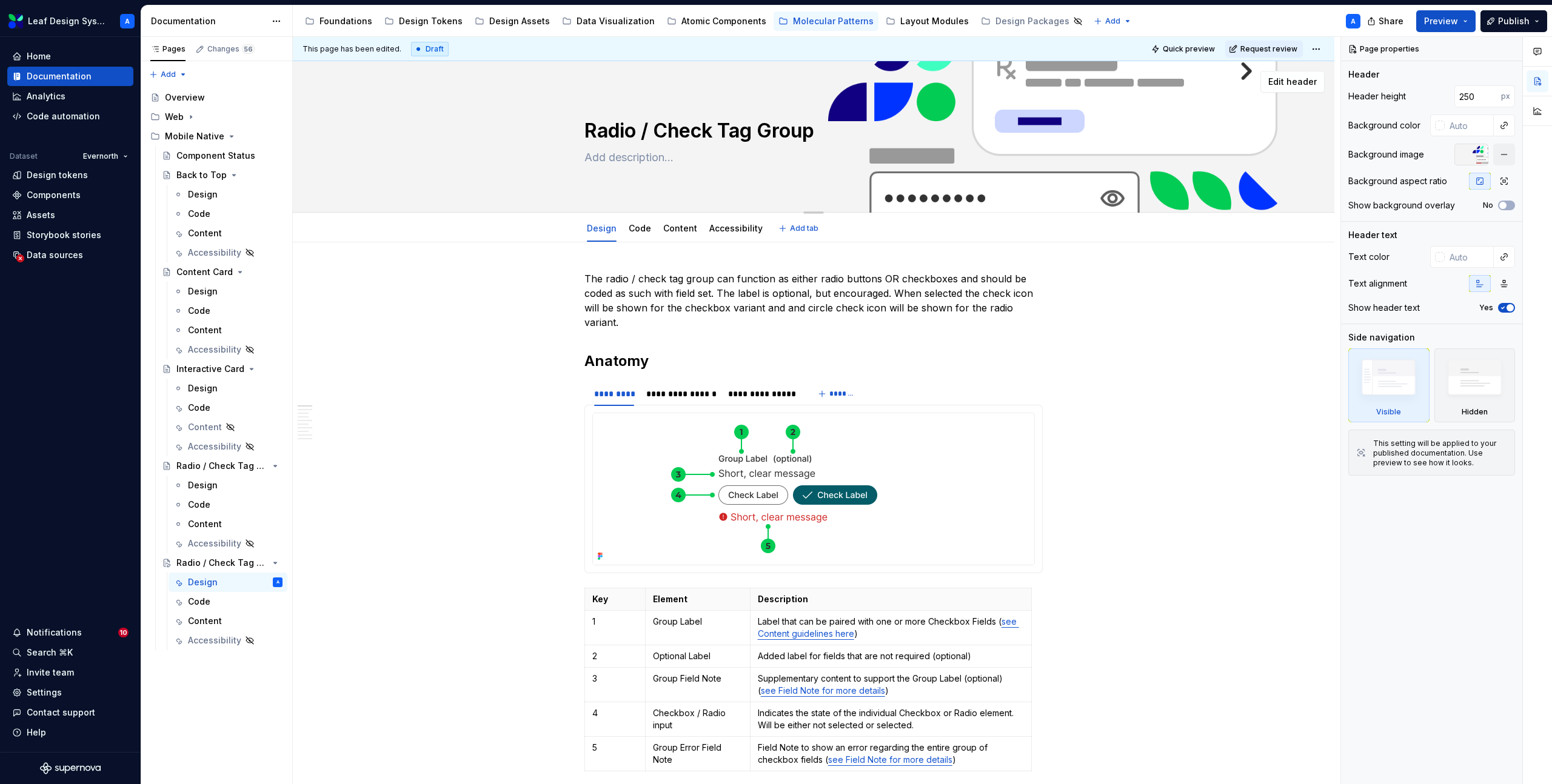
click at [742, 132] on textarea "Radio / Check Tag Group" at bounding box center [811, 131] width 458 height 29
type textarea "*"
type textarea "S"
type textarea "*"
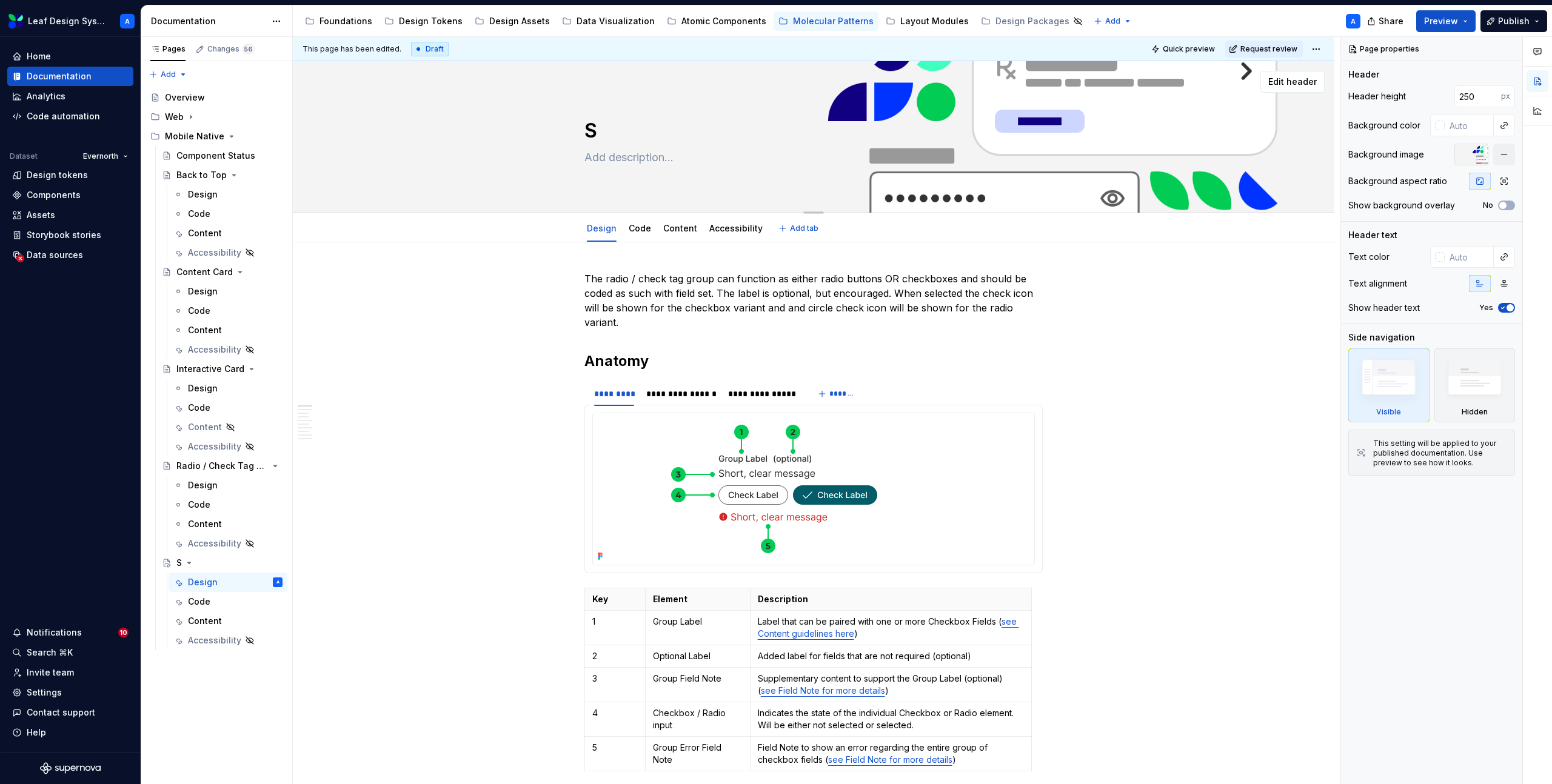
type textarea "Se"
type textarea "*"
type textarea "Sea"
type textarea "*"
type textarea "Sear"
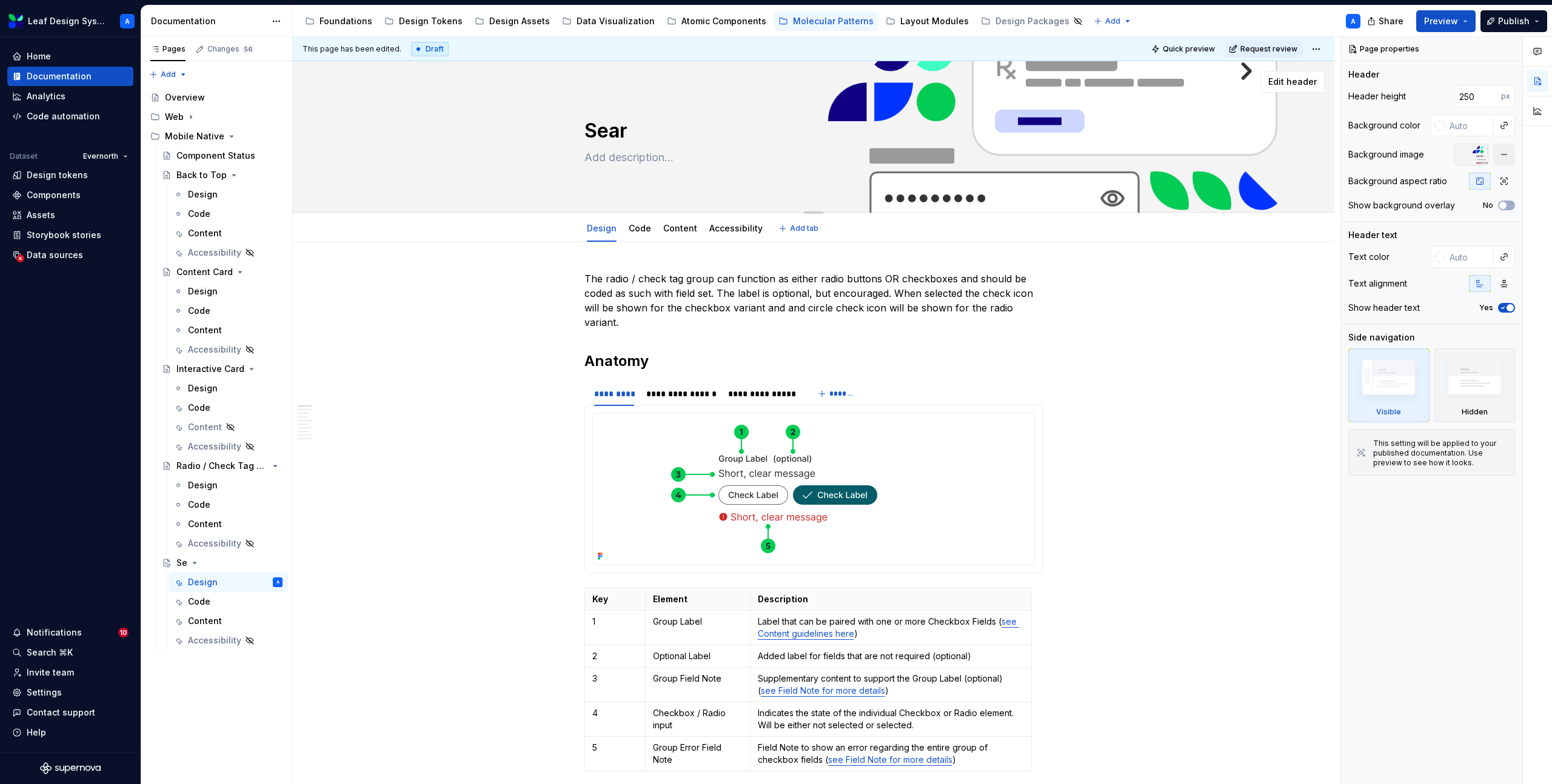
type textarea "*"
type textarea "Searc"
type textarea "*"
type textarea "Search"
type textarea "*"
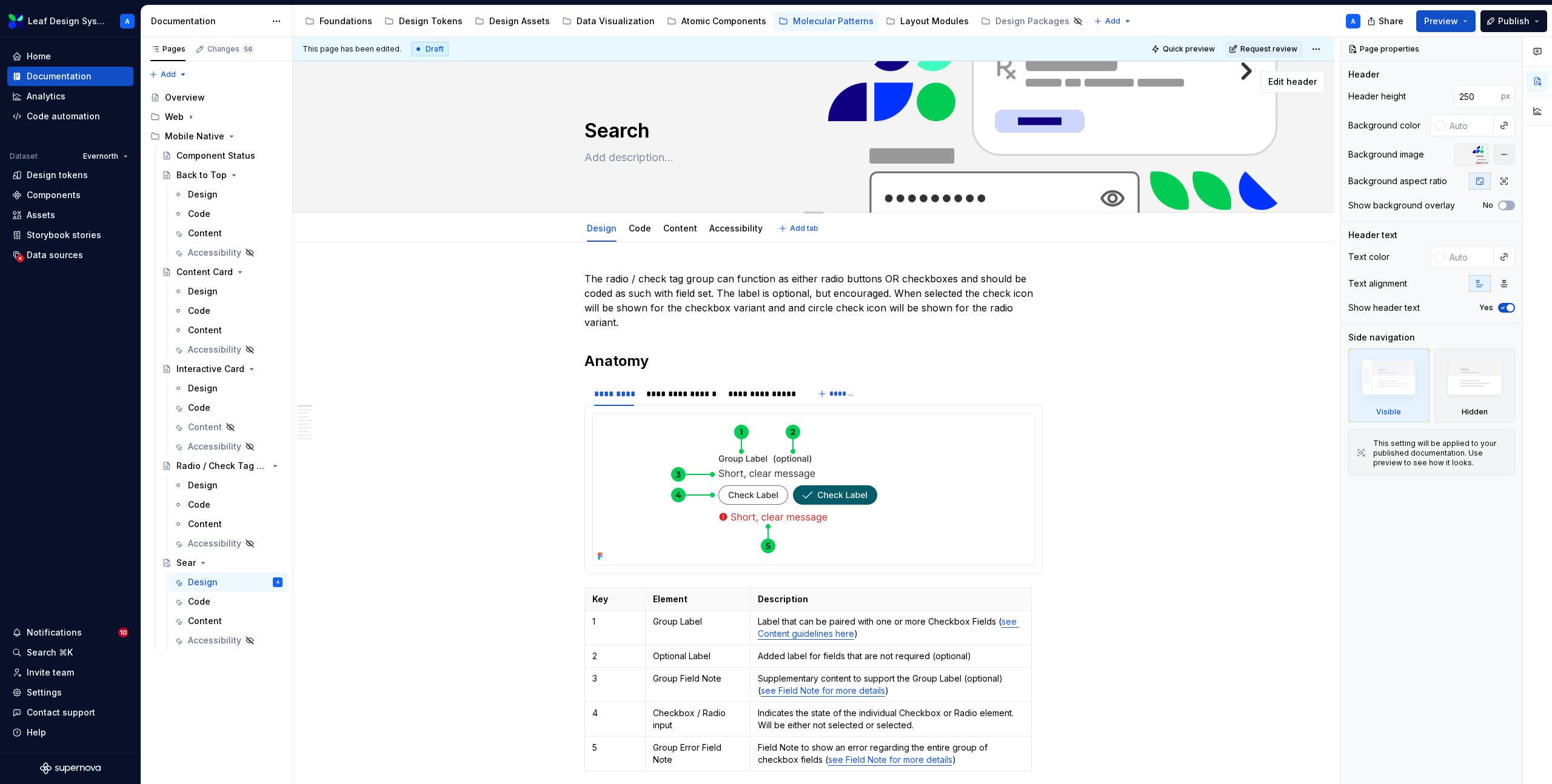
type textarea "Search"
type textarea "*"
type textarea "Search M"
type textarea "*"
type textarea "Search Ma"
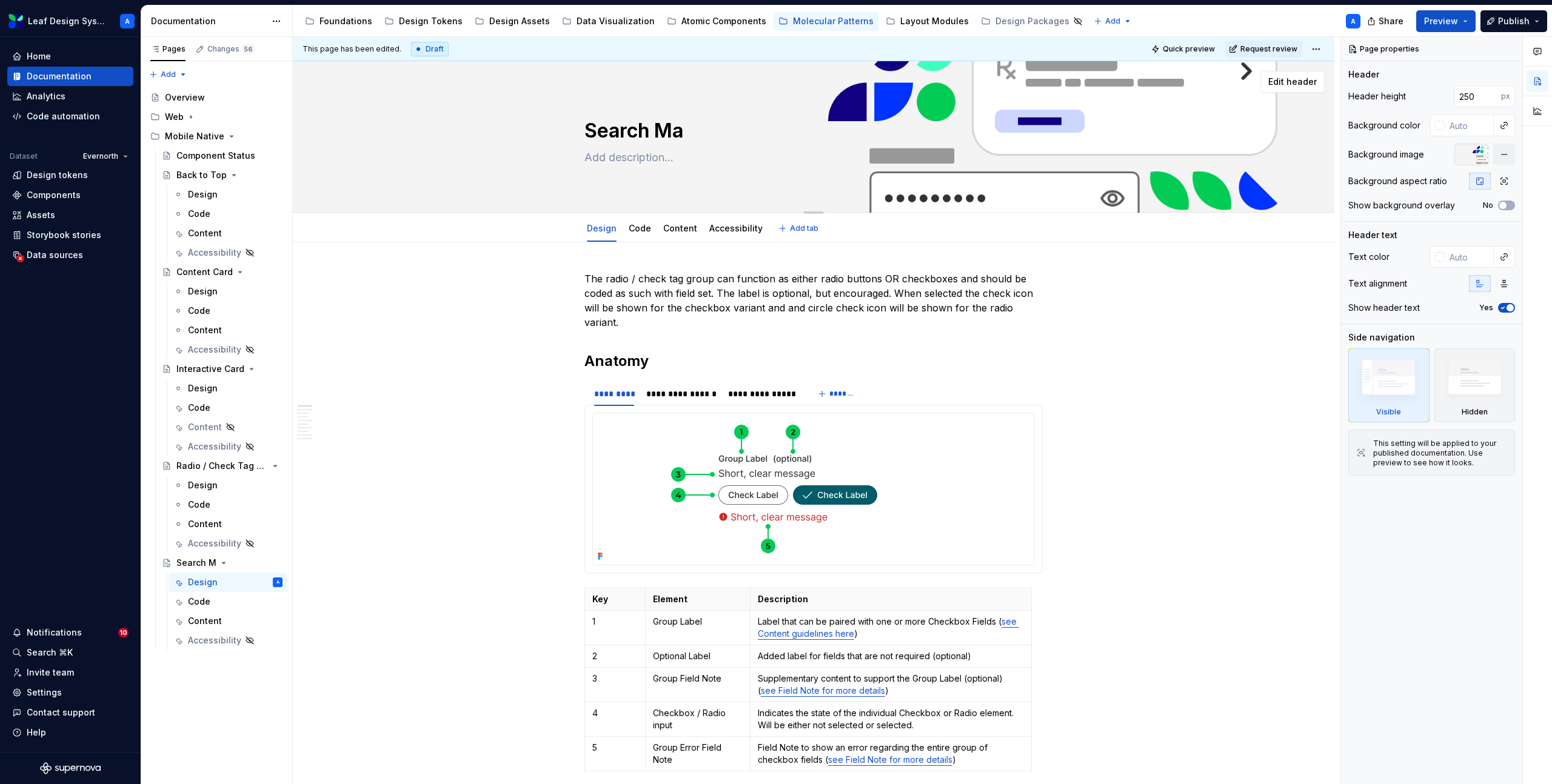
type textarea "*"
type textarea "Search Map"
type textarea "*"
type textarea "Search Map"
click at [674, 292] on p "The radio / check tag group can function as either radio buttons OR checkboxes …" at bounding box center [814, 300] width 458 height 58
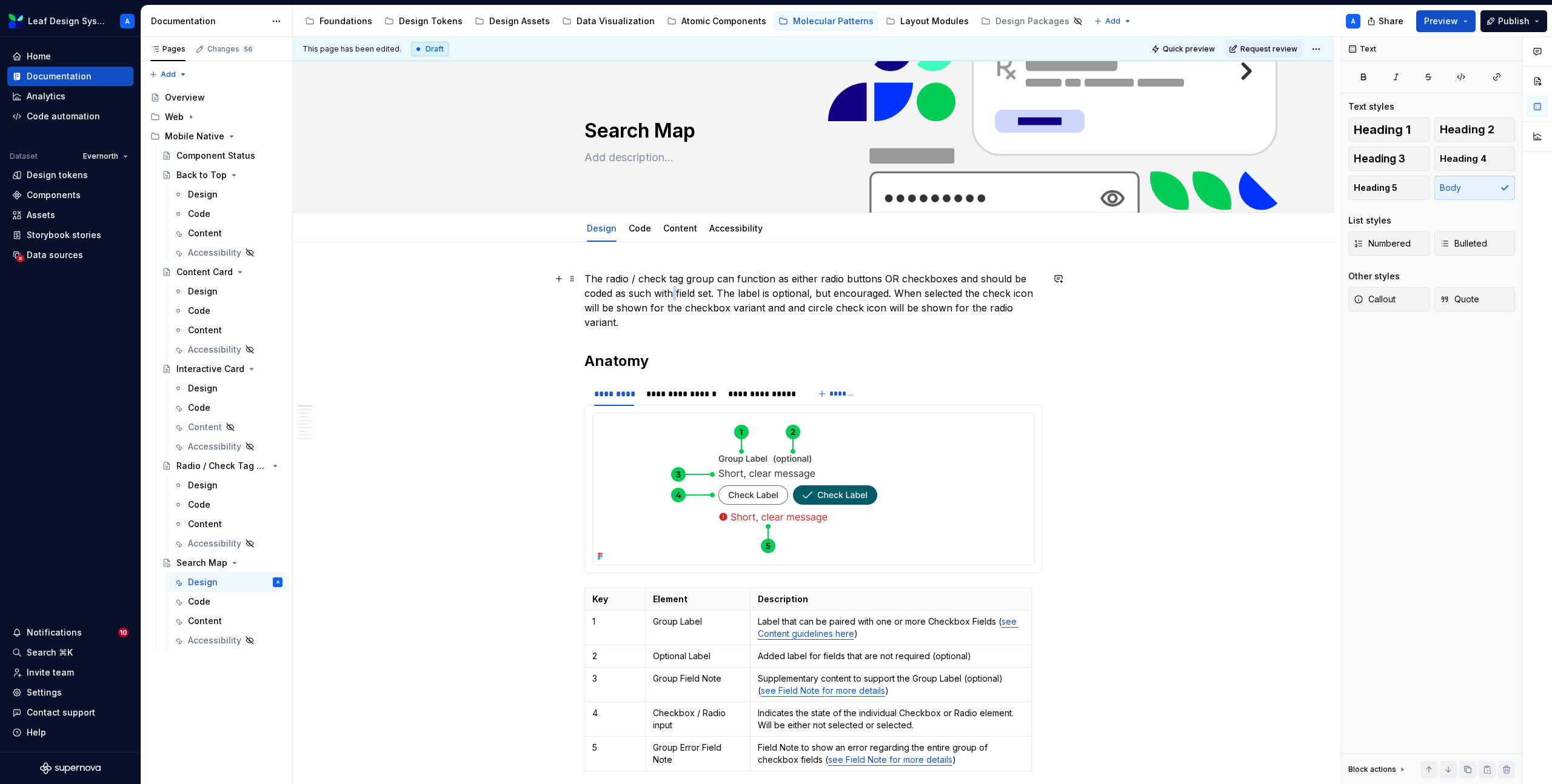
click at [674, 292] on p "The radio / check tag group can function as either radio buttons OR checkboxes …" at bounding box center [814, 300] width 458 height 58
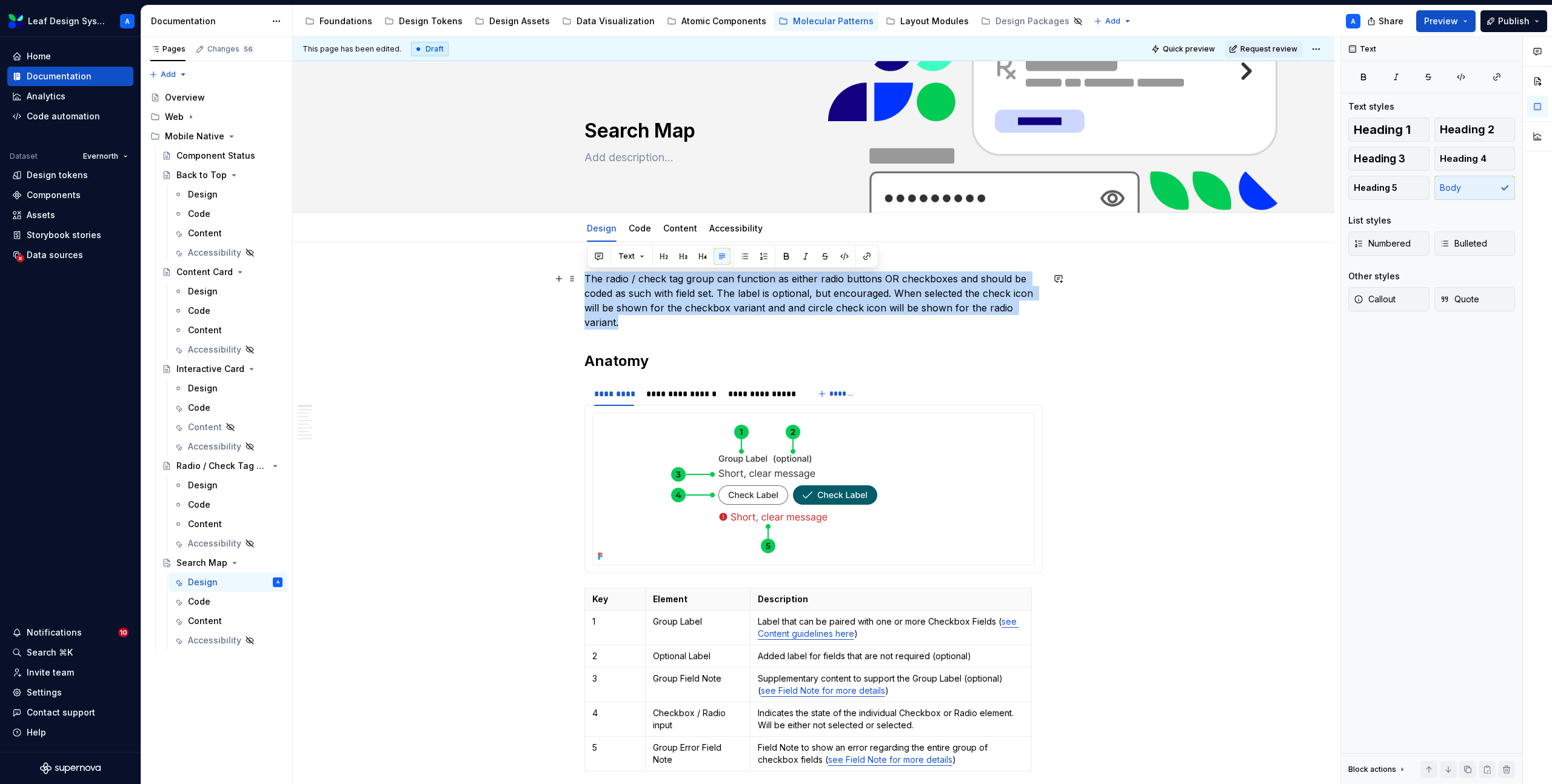
click at [674, 292] on p "The radio / check tag group can function as either radio buttons OR checkboxes …" at bounding box center [814, 300] width 458 height 58
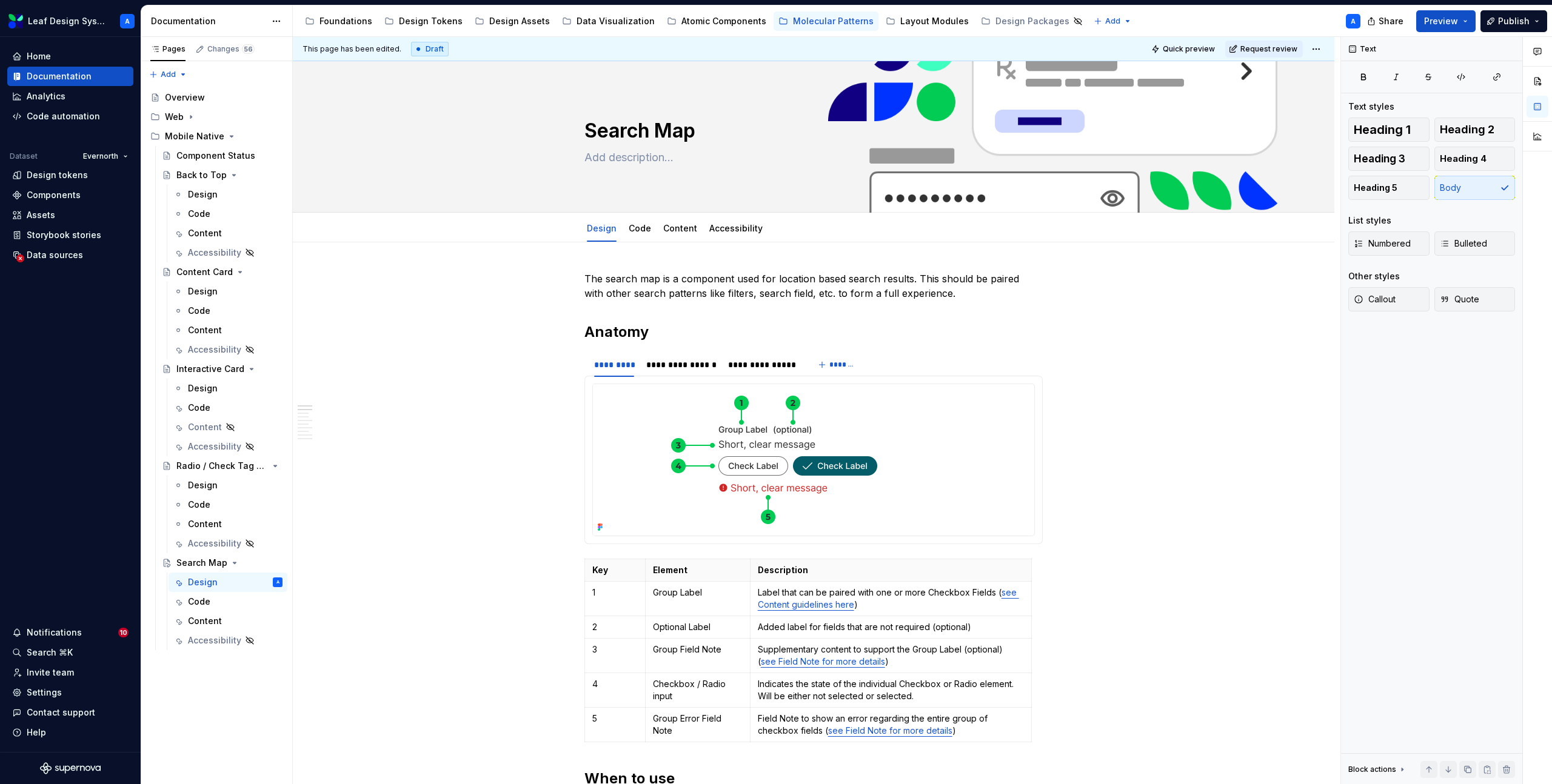
type textarea "*"
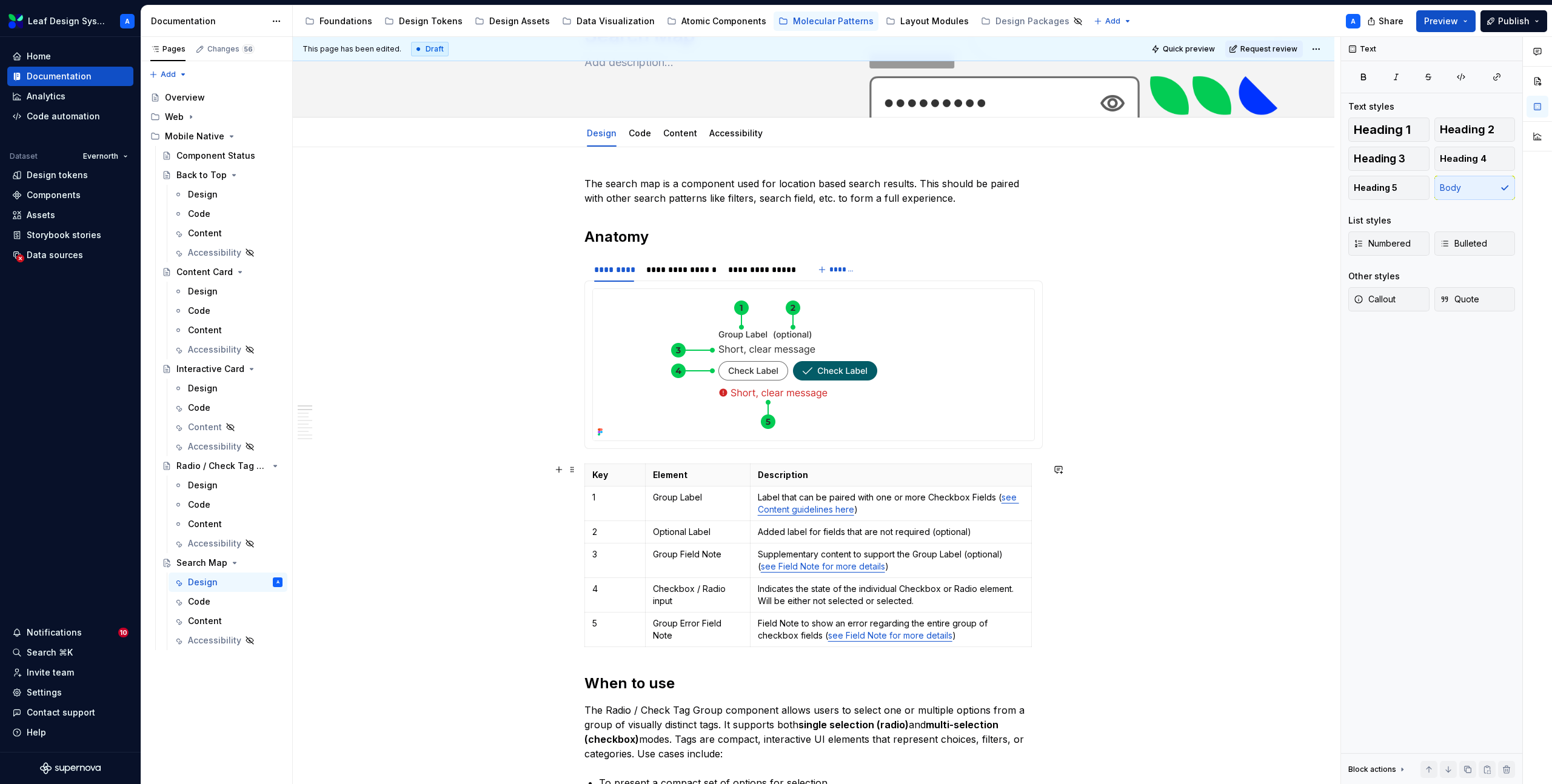
scroll to position [100, 0]
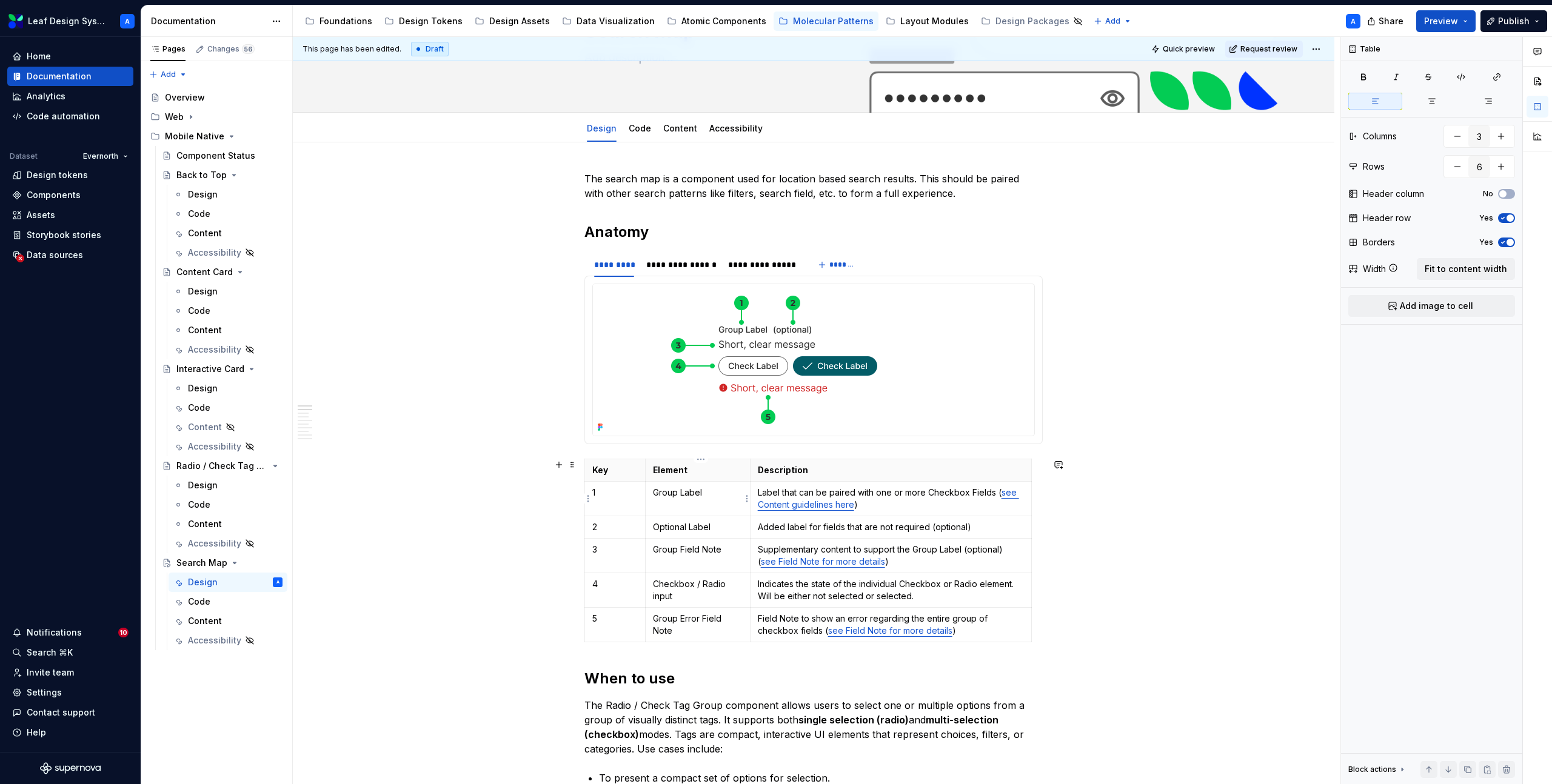
click at [678, 494] on p "Group Label" at bounding box center [698, 492] width 90 height 12
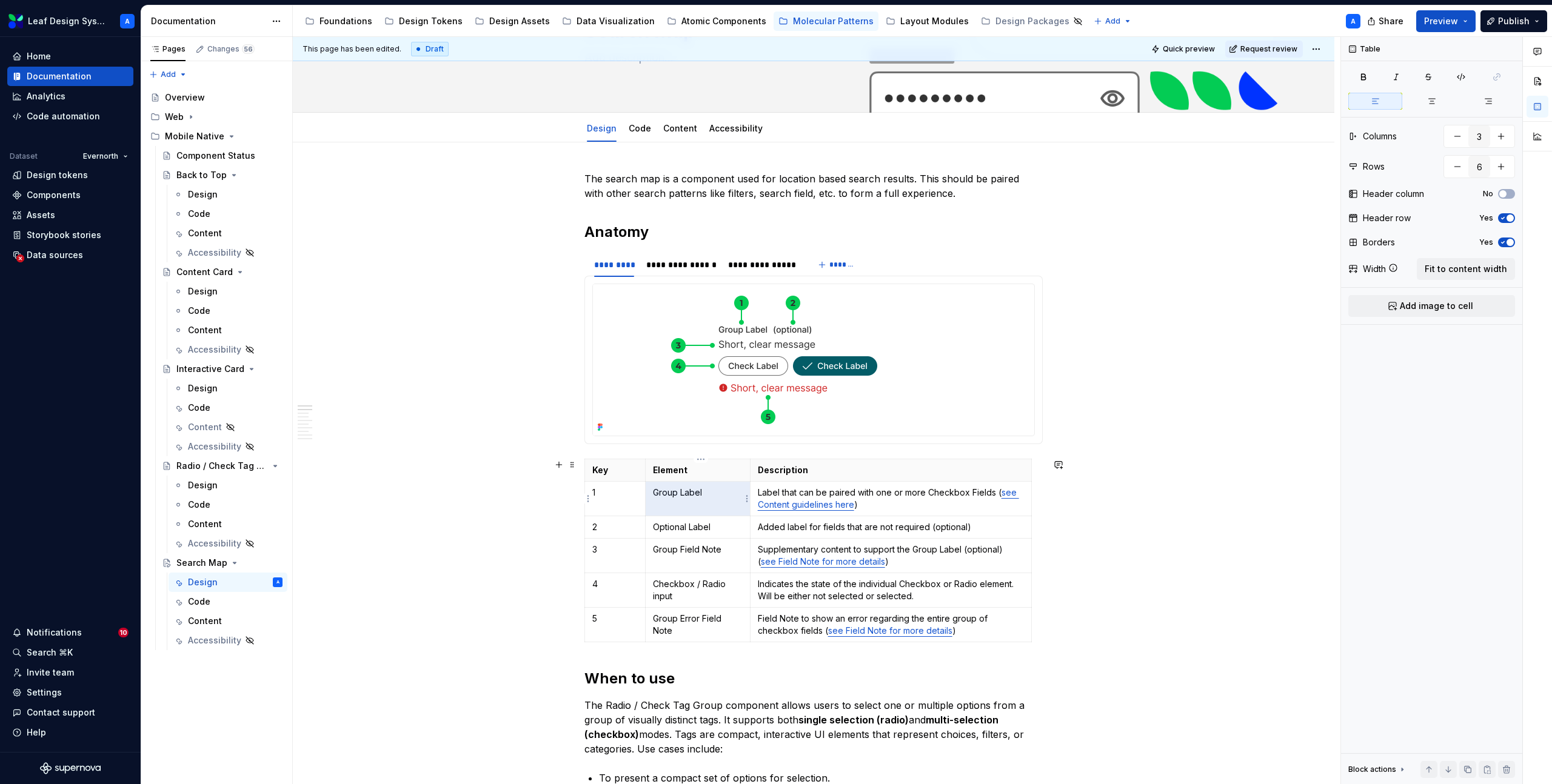
click at [678, 494] on p "Group Label" at bounding box center [698, 492] width 90 height 12
drag, startPoint x: 718, startPoint y: 493, endPoint x: 654, endPoint y: 493, distance: 64.0
click at [654, 493] on td "Group Label" at bounding box center [697, 499] width 105 height 34
click at [707, 532] on p "Optional Label" at bounding box center [698, 527] width 90 height 12
drag, startPoint x: 720, startPoint y: 528, endPoint x: 656, endPoint y: 528, distance: 64.0
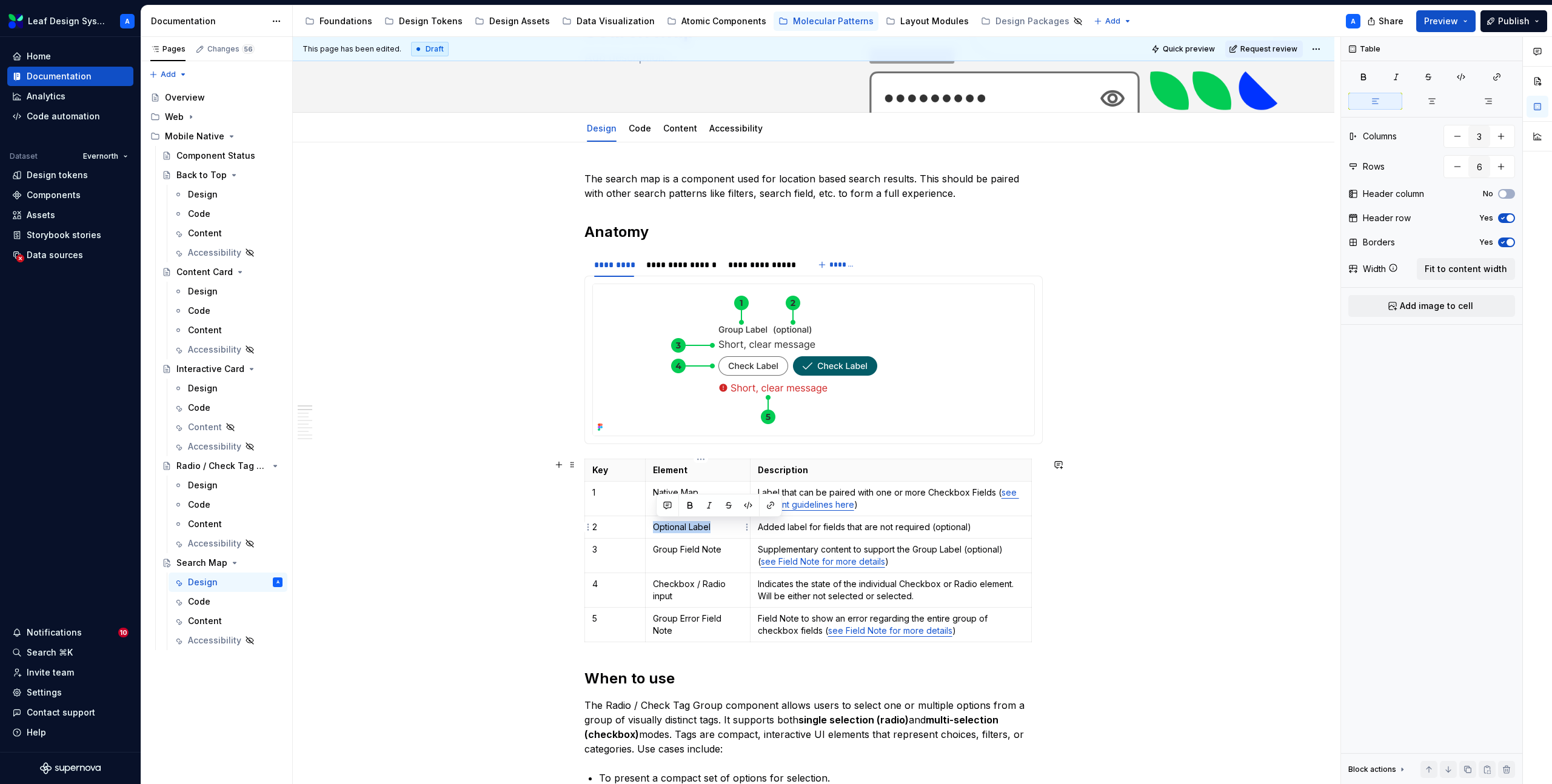
click at [656, 528] on p "Optional Label" at bounding box center [698, 527] width 90 height 12
click at [701, 552] on p "Group Field Note" at bounding box center [698, 549] width 90 height 12
click at [728, 528] on p "Custom Pin Item" at bounding box center [698, 527] width 90 height 12
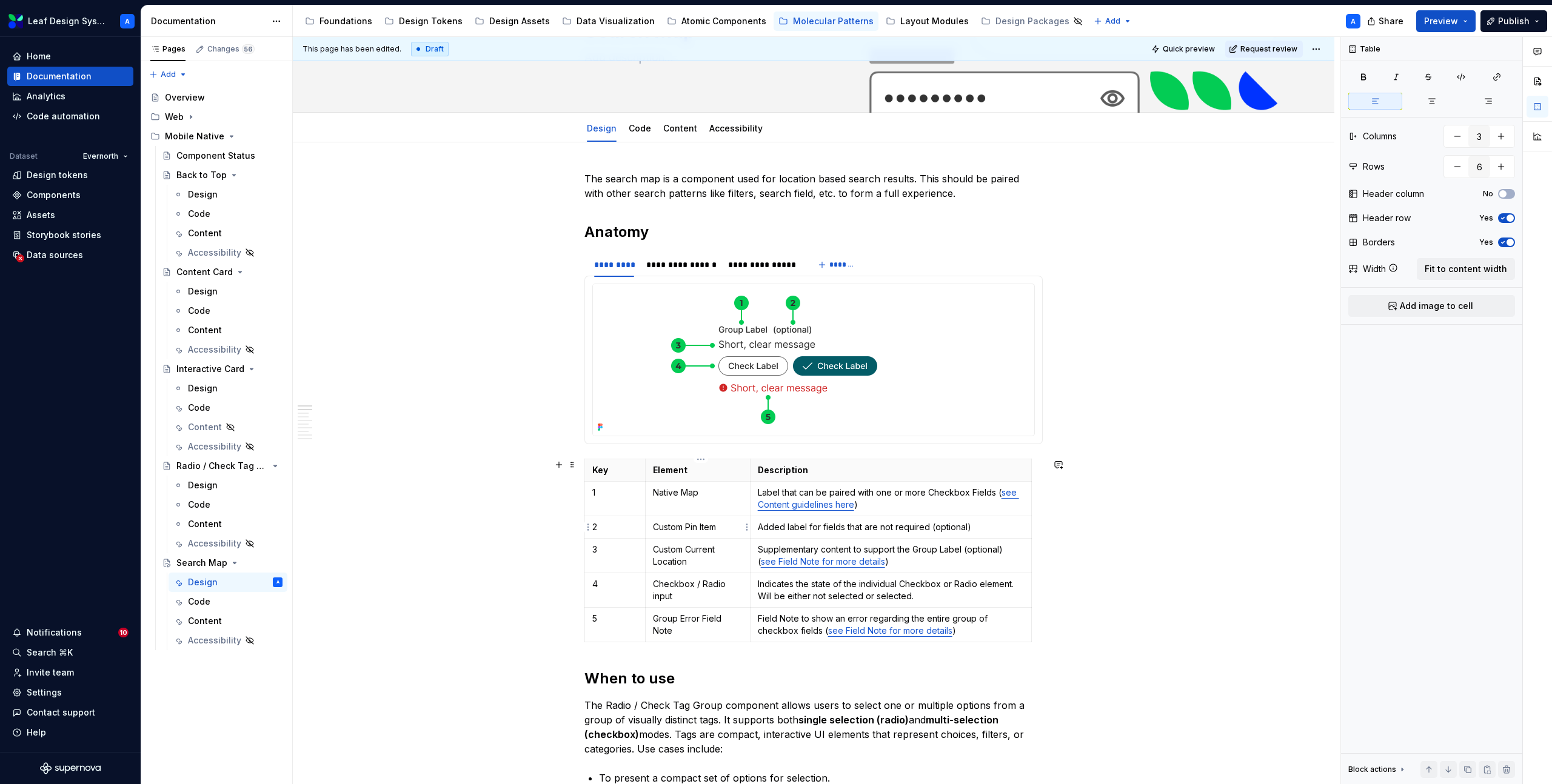
click at [716, 528] on p "Custom Pin Item" at bounding box center [698, 527] width 90 height 12
click at [688, 589] on p "Checkbox / Radio input" at bounding box center [698, 590] width 90 height 24
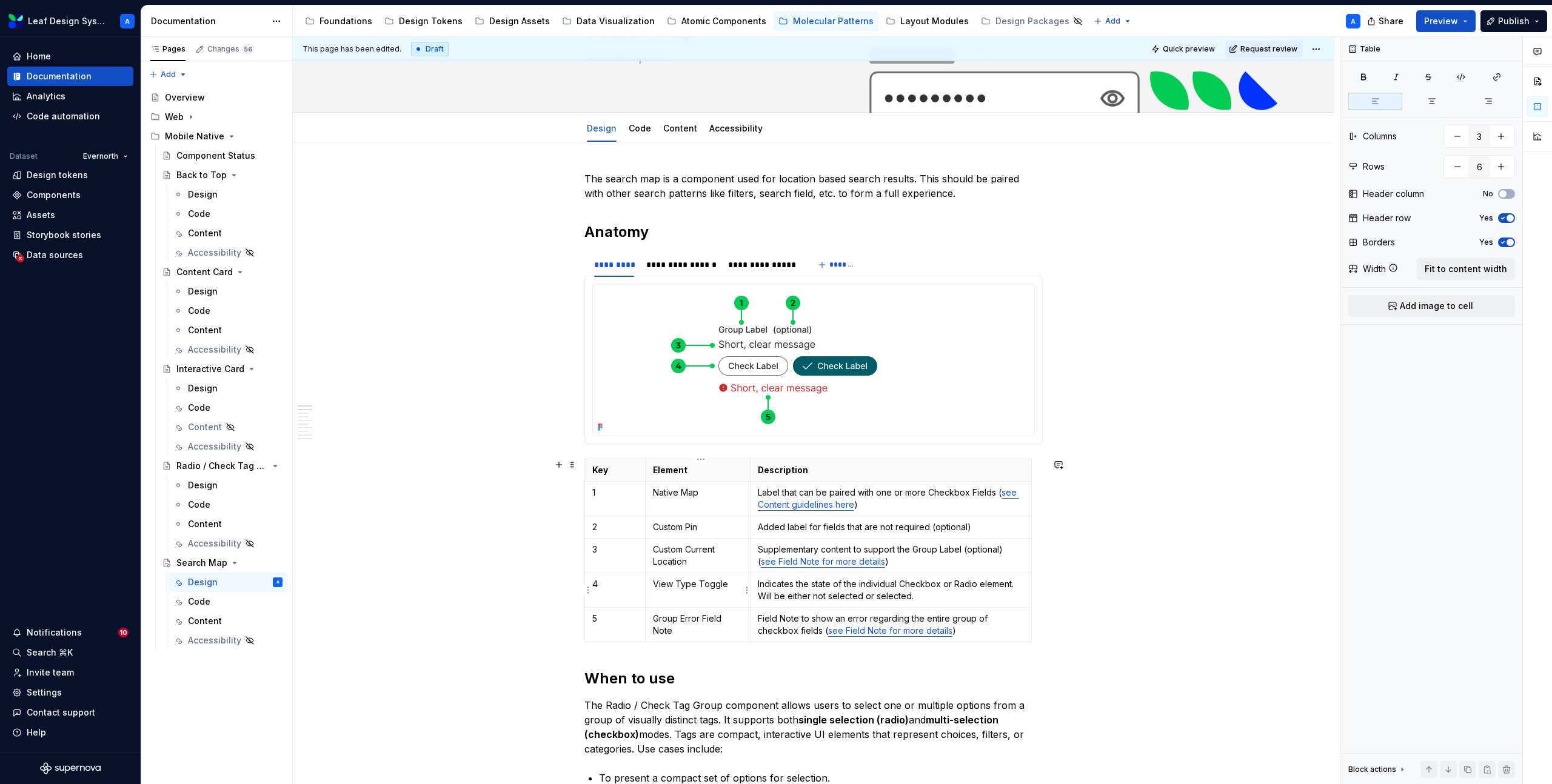
click at [716, 580] on p "View Type Toggle" at bounding box center [698, 584] width 90 height 12
click at [683, 623] on p "Group Error Field Note" at bounding box center [698, 624] width 90 height 24
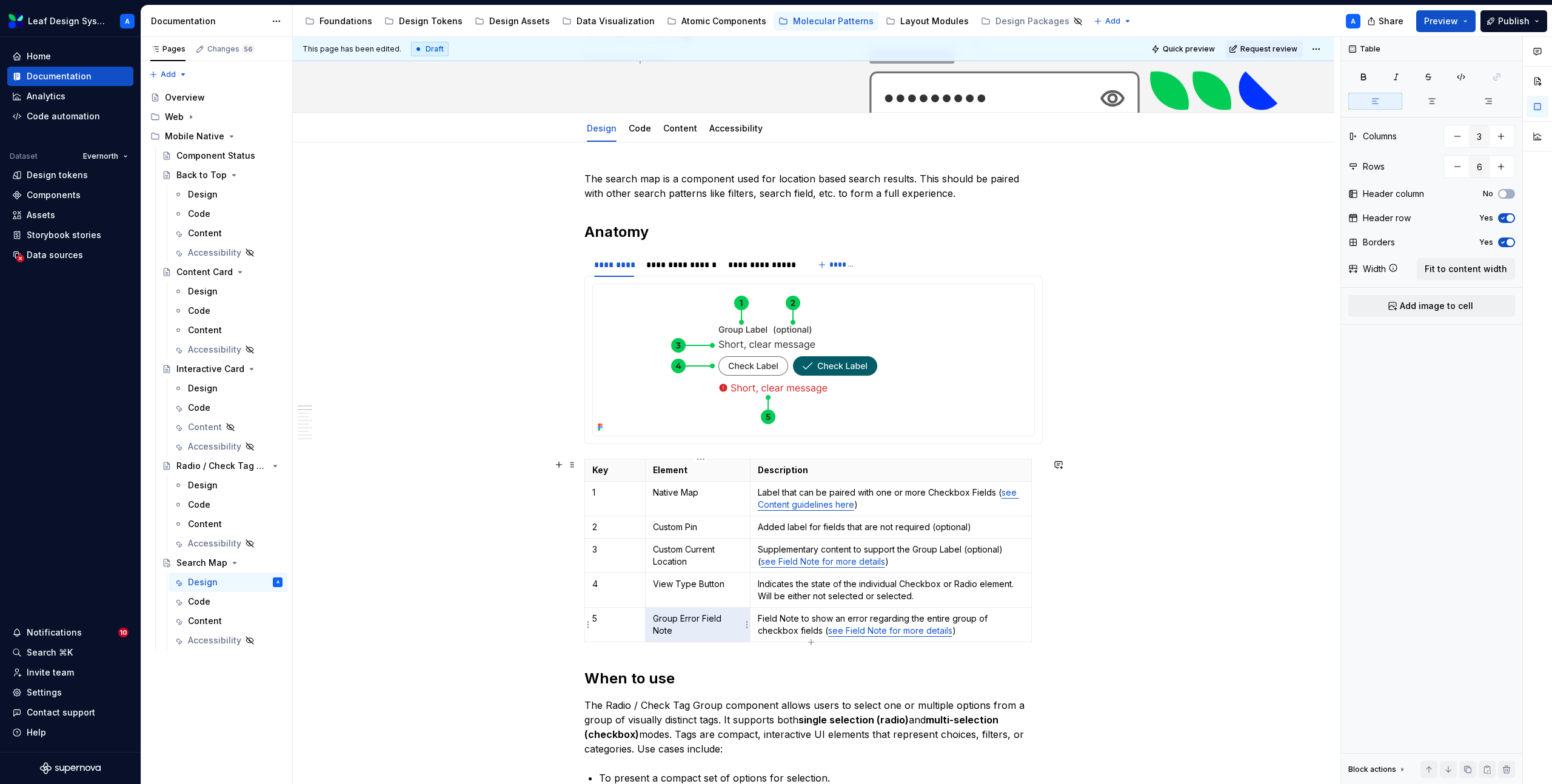
type textarea "*"
click at [677, 624] on p "Group Error Field Note" at bounding box center [698, 624] width 90 height 24
click at [890, 496] on p "Label that can be paired with one or more Checkbox Fields ( see Content guideli…" at bounding box center [891, 498] width 266 height 24
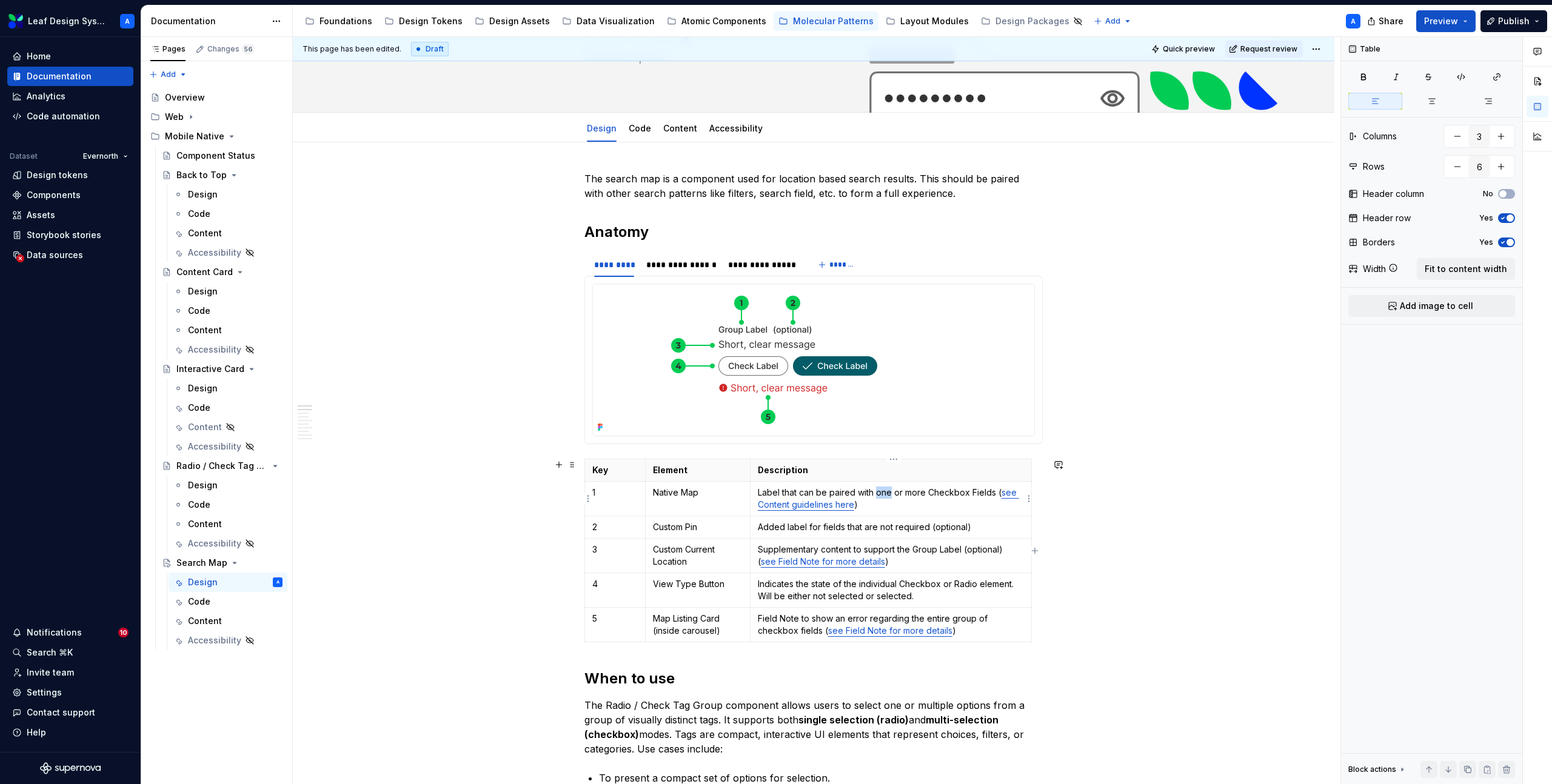
click at [890, 496] on p "Label that can be paired with one or more Checkbox Fields ( see Content guideli…" at bounding box center [891, 498] width 266 height 24
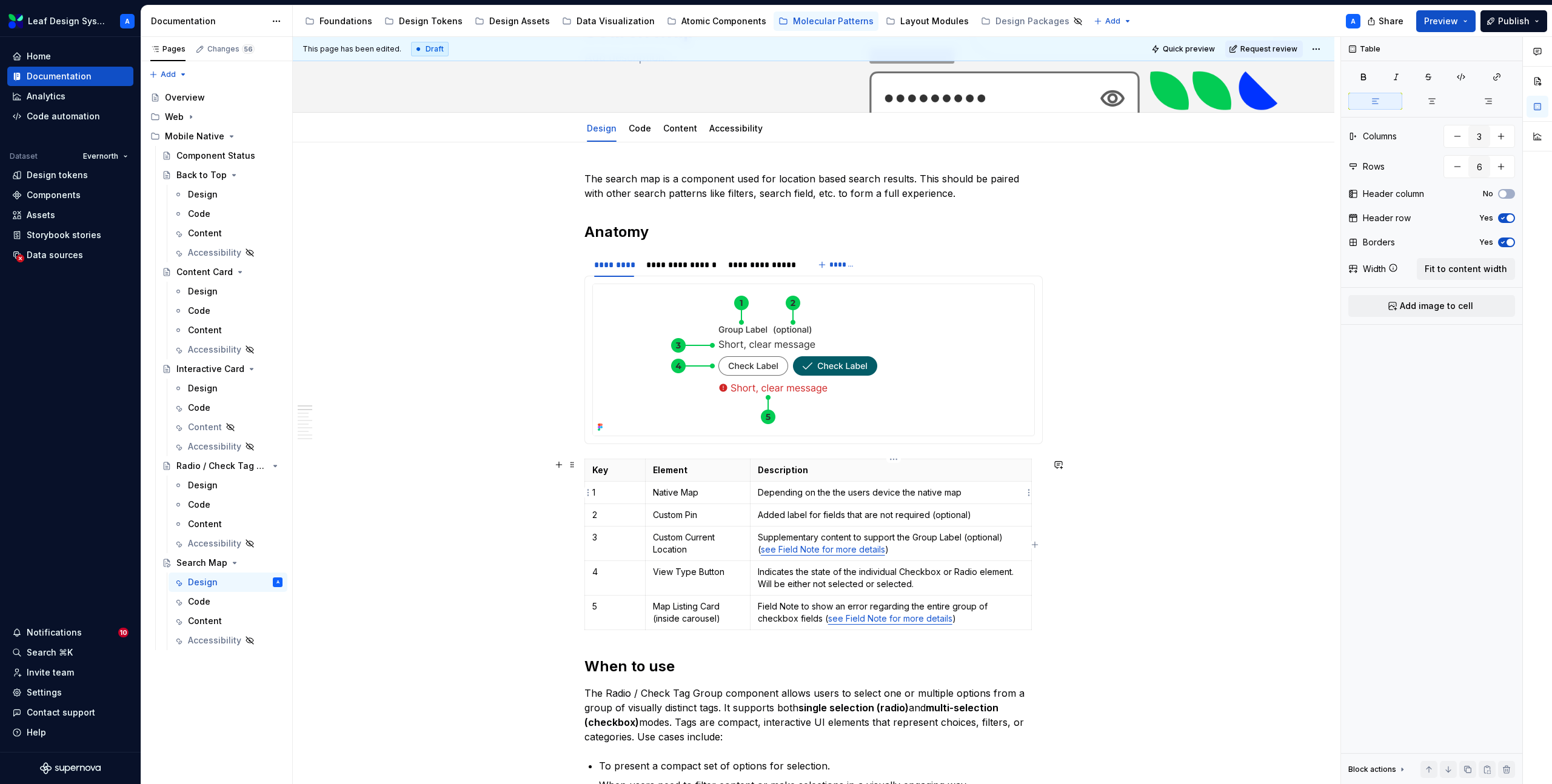
click at [900, 491] on p "Depending on the the users device the native map" at bounding box center [891, 492] width 266 height 12
click at [1022, 490] on p "Depending on the the users device and settings the native map" at bounding box center [891, 492] width 266 height 12
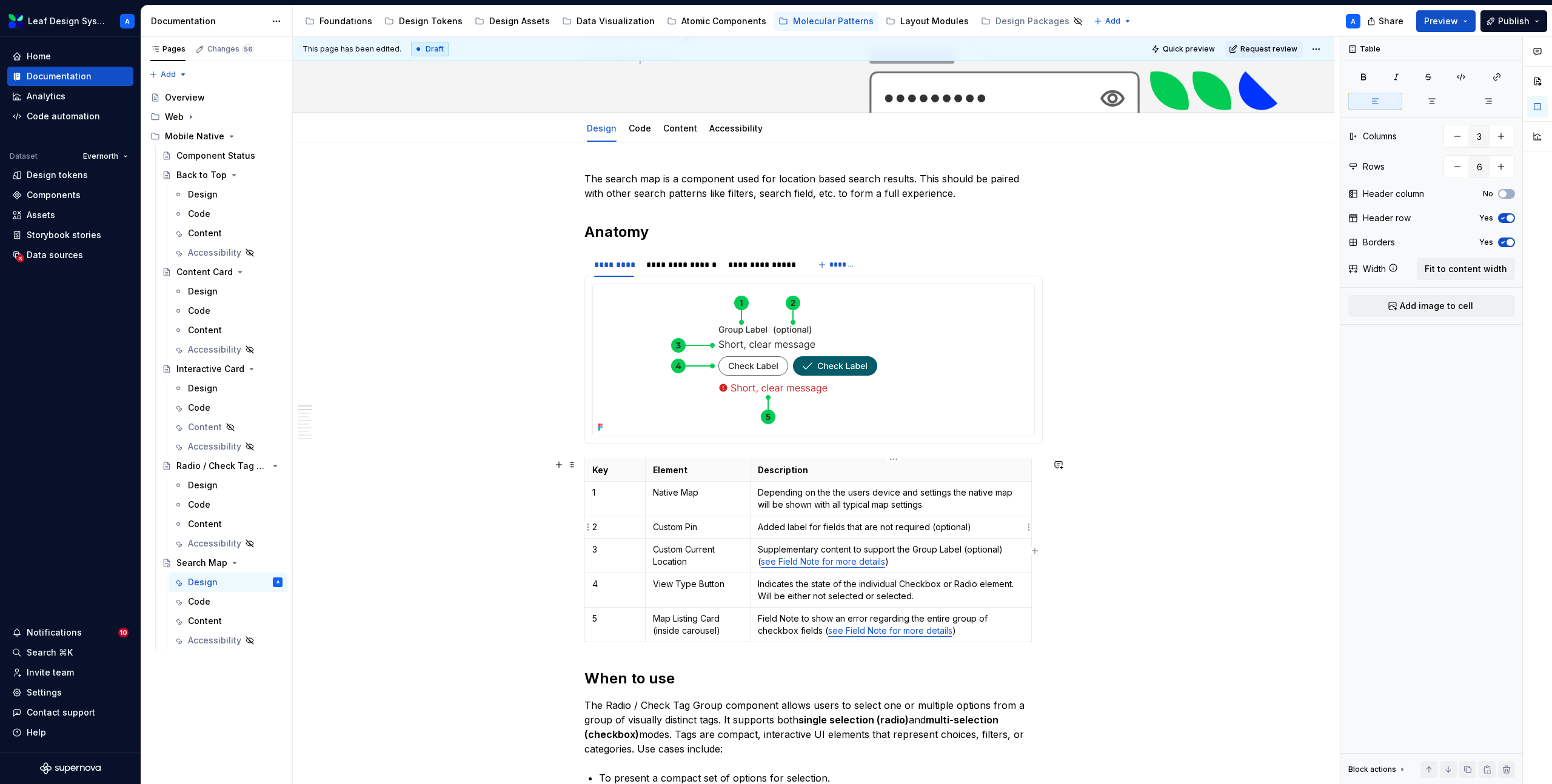
click at [954, 527] on p "Added label for fields that are not required (optional)" at bounding box center [891, 527] width 266 height 12
click at [982, 556] on p "Supplementary content to support the Group Label (optional) ( see Field Note fo…" at bounding box center [891, 555] width 266 height 24
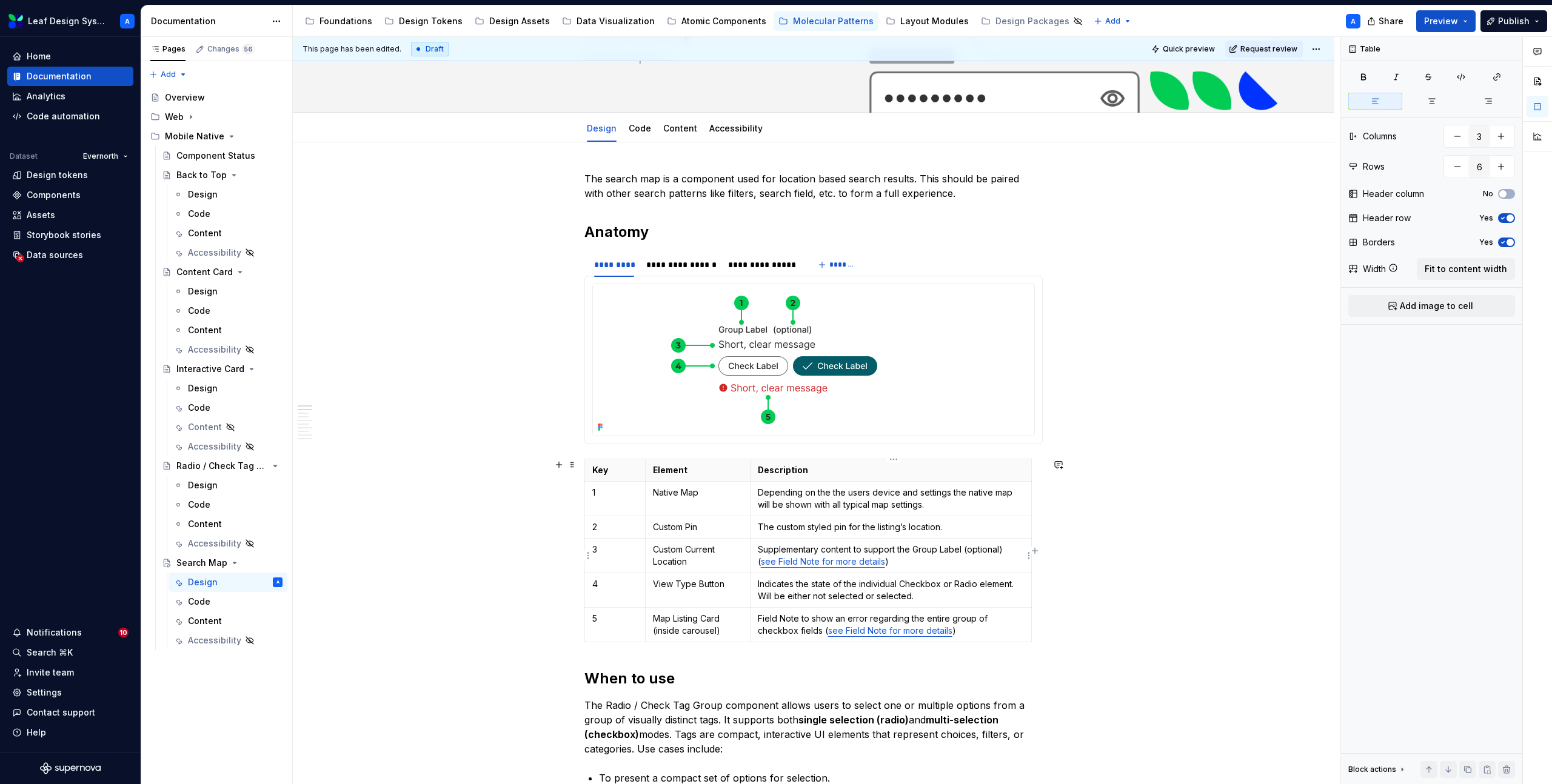
click at [982, 556] on p "Supplementary content to support the Group Label (optional) ( see Field Note fo…" at bounding box center [891, 555] width 266 height 24
click at [860, 548] on p "The current location, styled" at bounding box center [891, 549] width 266 height 12
click at [842, 585] on p "Indicates the state of the individual Checkbox or Radio element. Will be either…" at bounding box center [891, 590] width 266 height 24
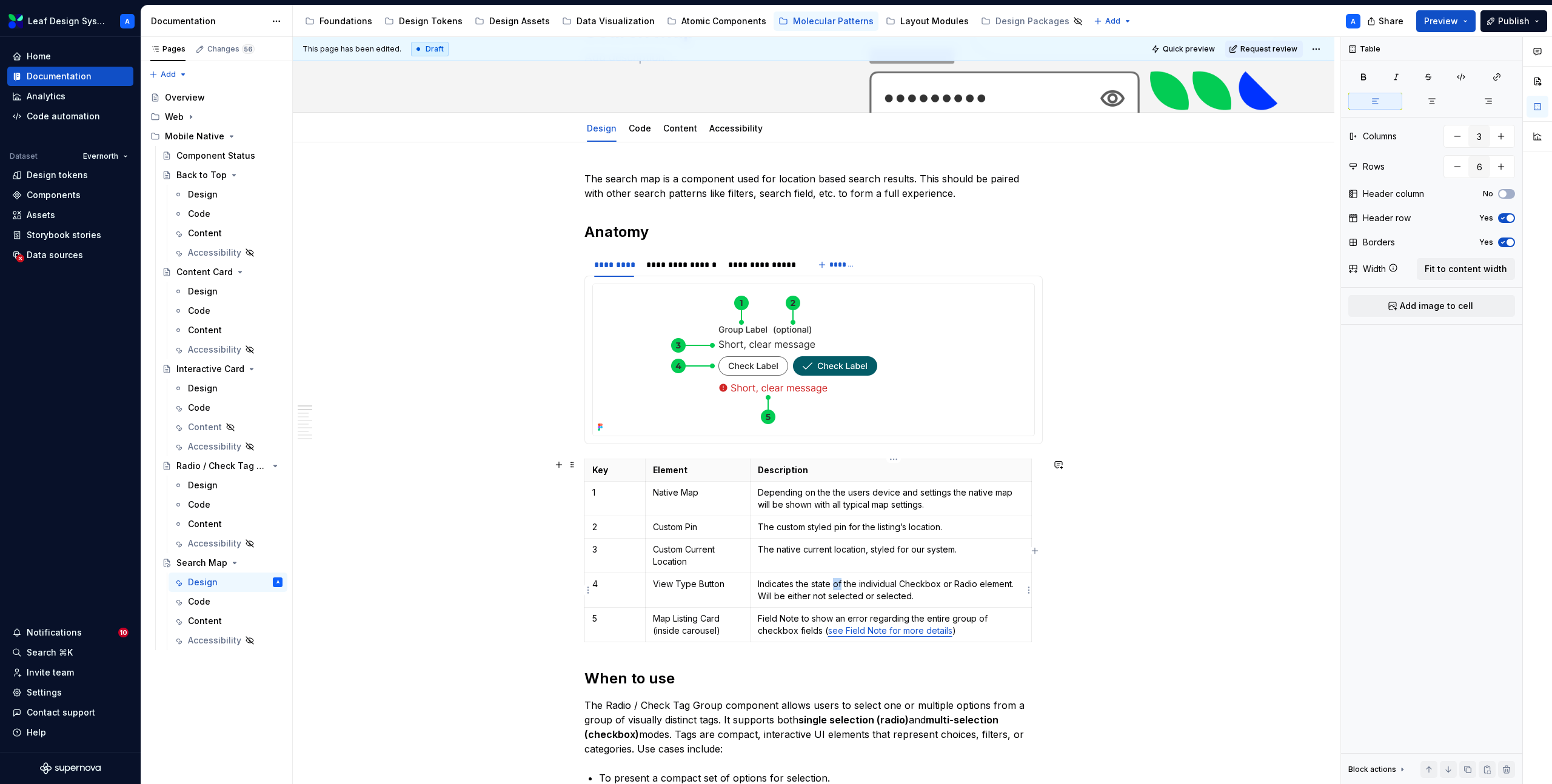
click at [842, 585] on p "Indicates the state of the individual Checkbox or Radio element. Will be either…" at bounding box center [891, 590] width 266 height 24
click at [768, 627] on p "Field Note to show an error regarding the entire group of checkbox fields ( see…" at bounding box center [891, 624] width 266 height 24
click at [913, 627] on p "The map listing card that can have different content swapped into it. The listi…" at bounding box center [891, 624] width 266 height 24
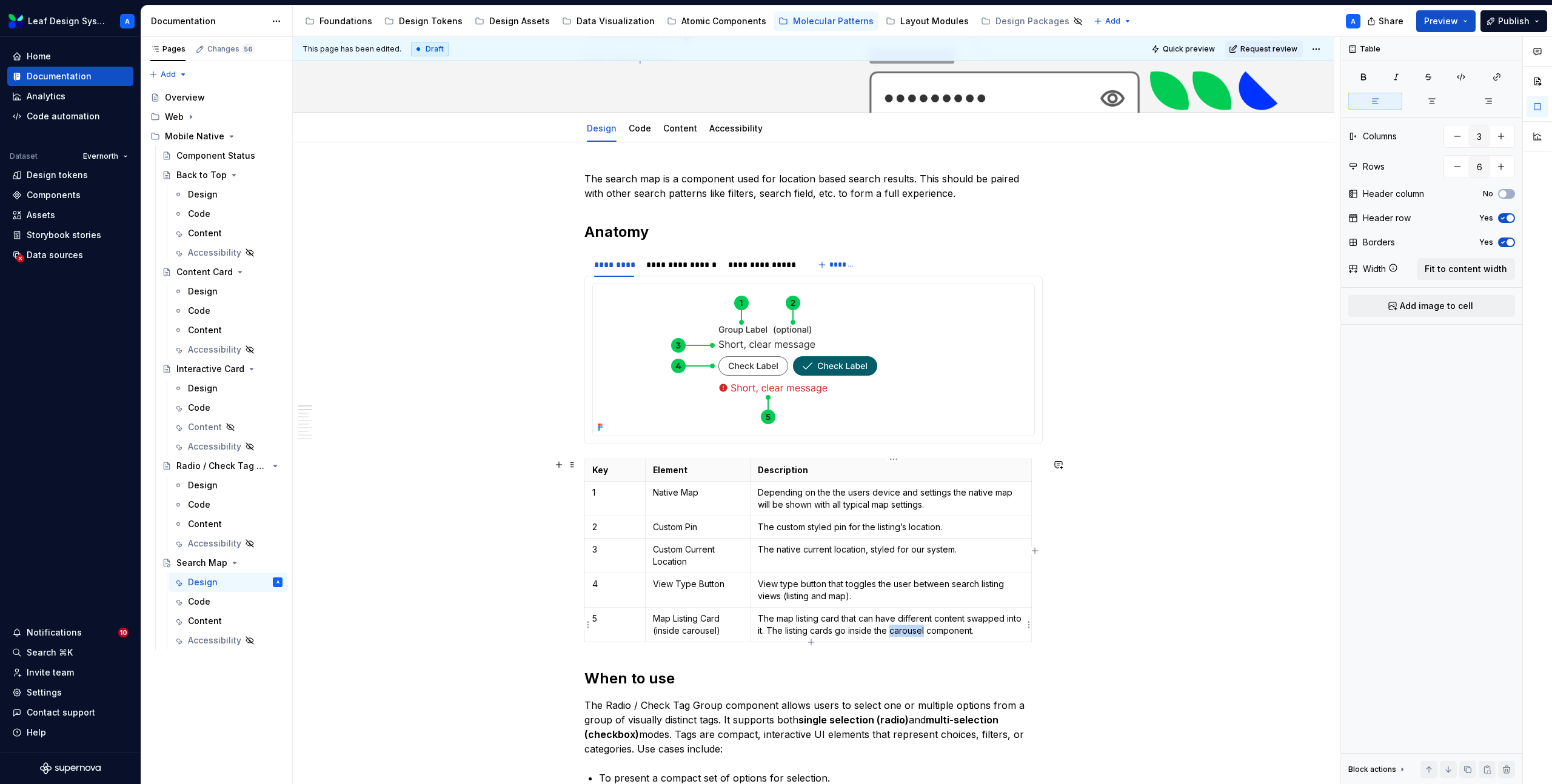
click at [913, 627] on p "The map listing card that can have different content swapped into it. The listi…" at bounding box center [891, 624] width 266 height 24
click at [1007, 611] on button "button" at bounding box center [1007, 609] width 17 height 17
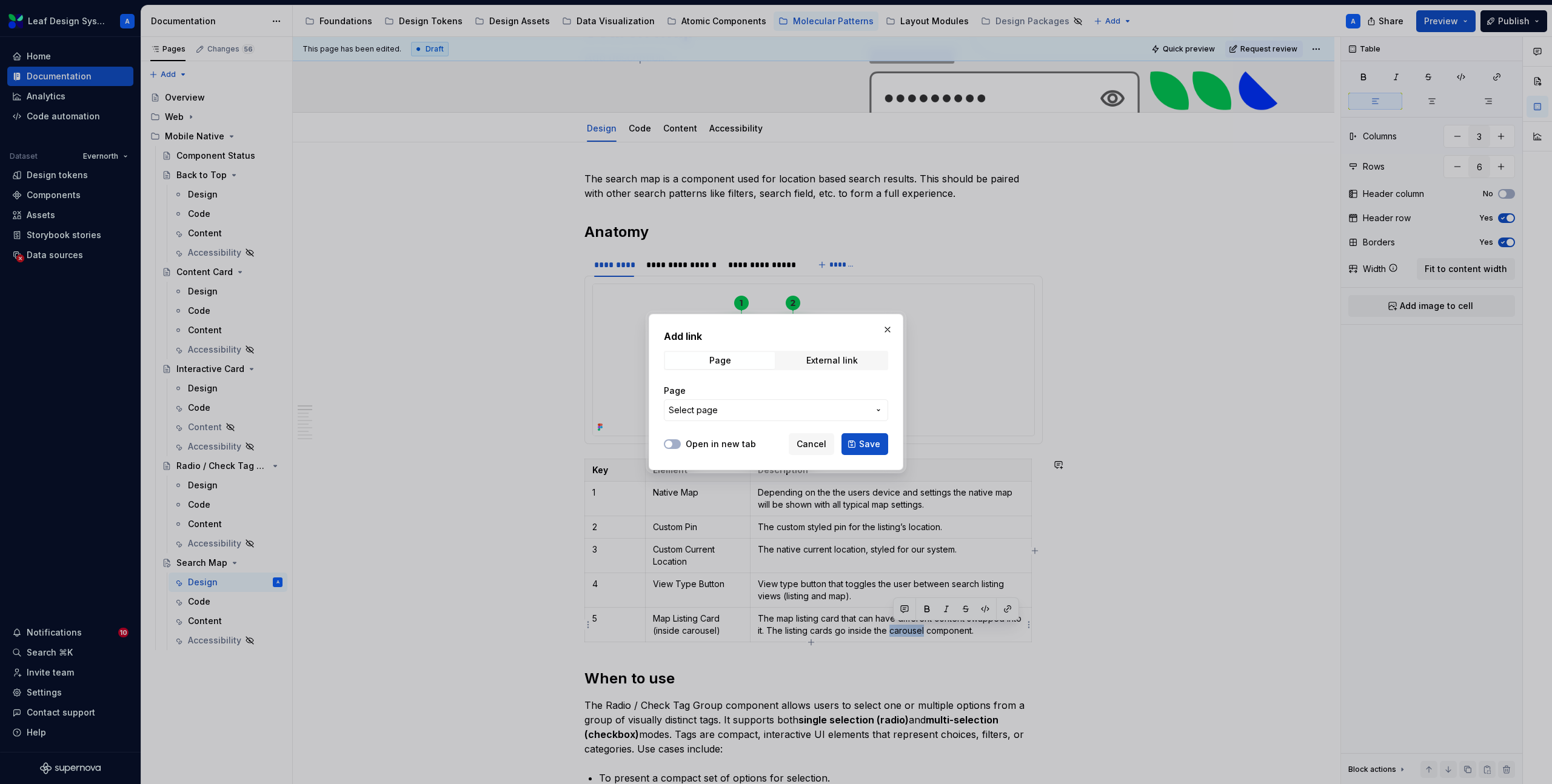
click at [764, 417] on button "Select page" at bounding box center [775, 410] width 224 height 22
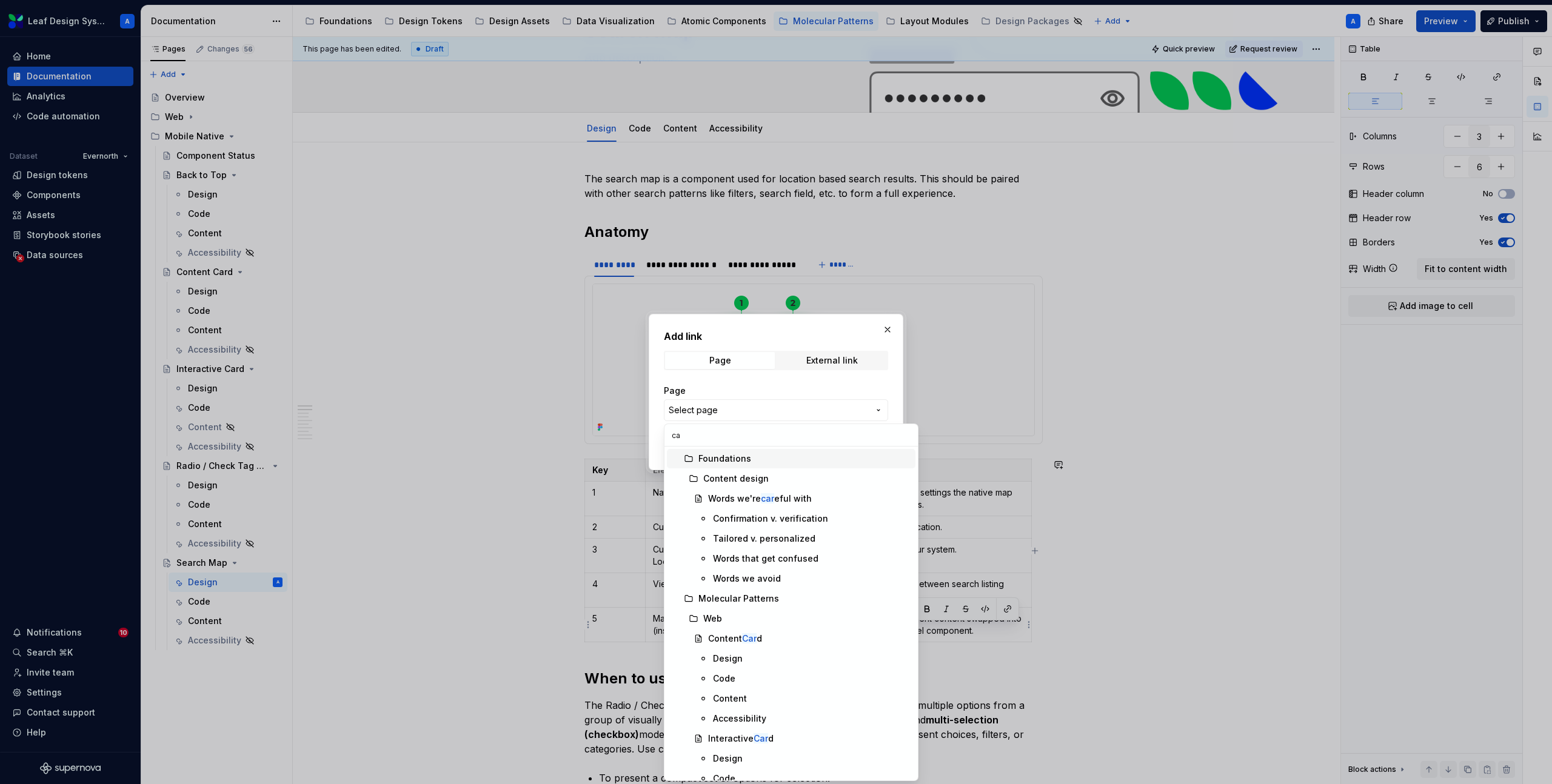
type input "c"
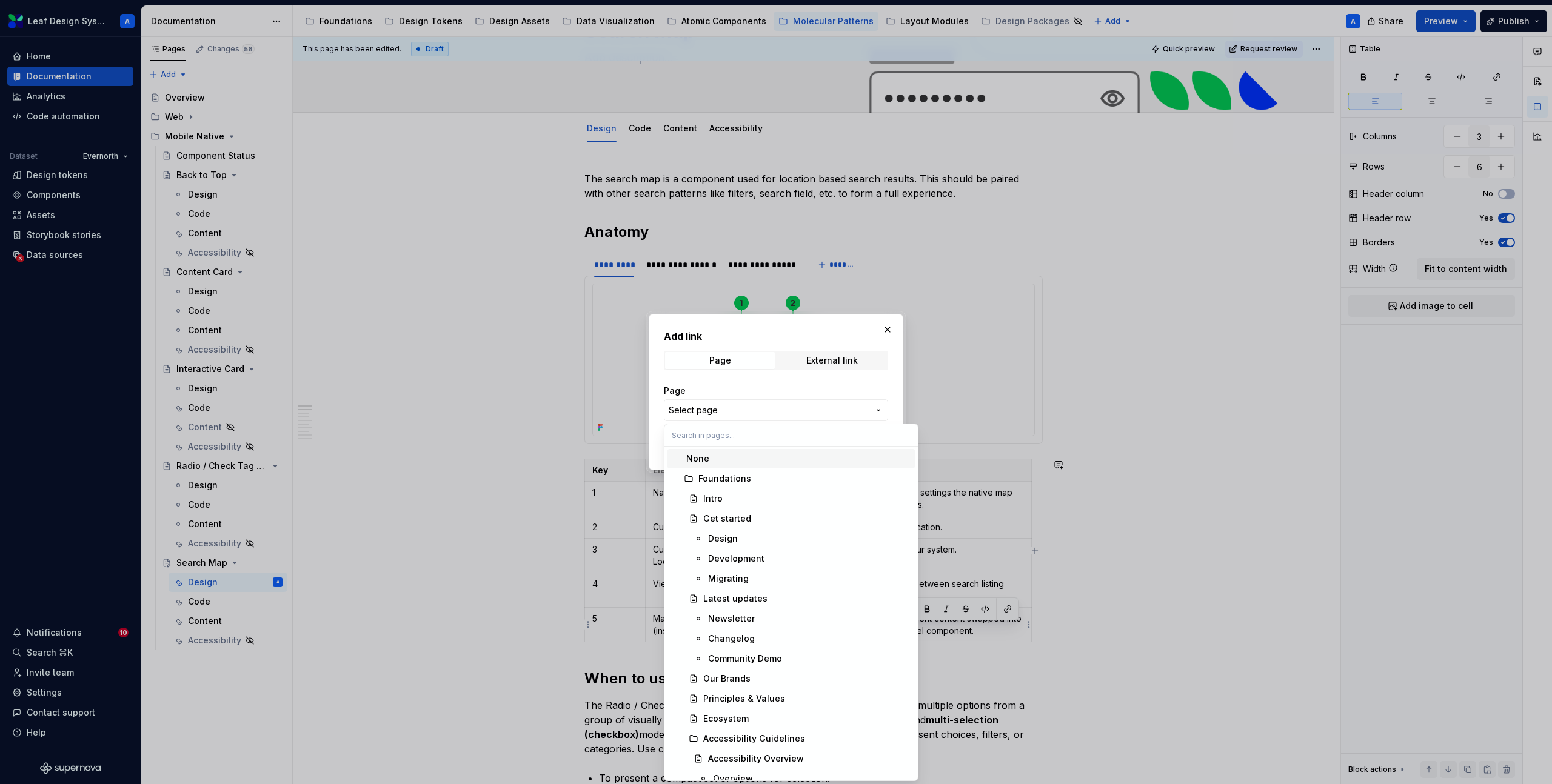
click at [1008, 585] on div at bounding box center [776, 392] width 1552 height 784
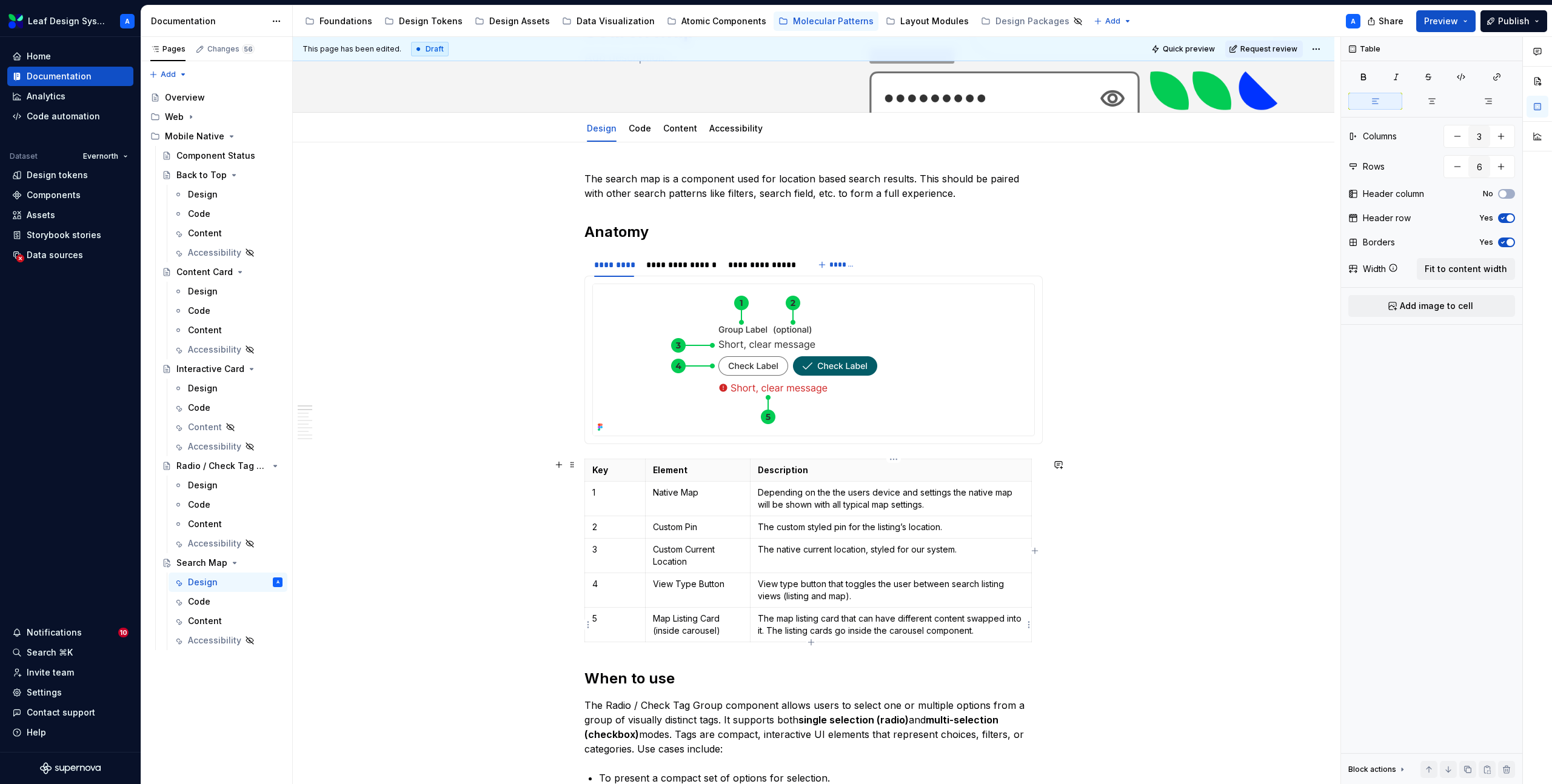
click at [902, 630] on p "The map listing card that can have different content swapped into it. The listi…" at bounding box center [891, 624] width 266 height 24
click at [949, 633] on p "The map listing card that can have different content swapped into it. The listi…" at bounding box center [891, 624] width 266 height 24
click at [998, 633] on p "The map listing card that can have different content swapped into it. The listi…" at bounding box center [891, 624] width 266 height 24
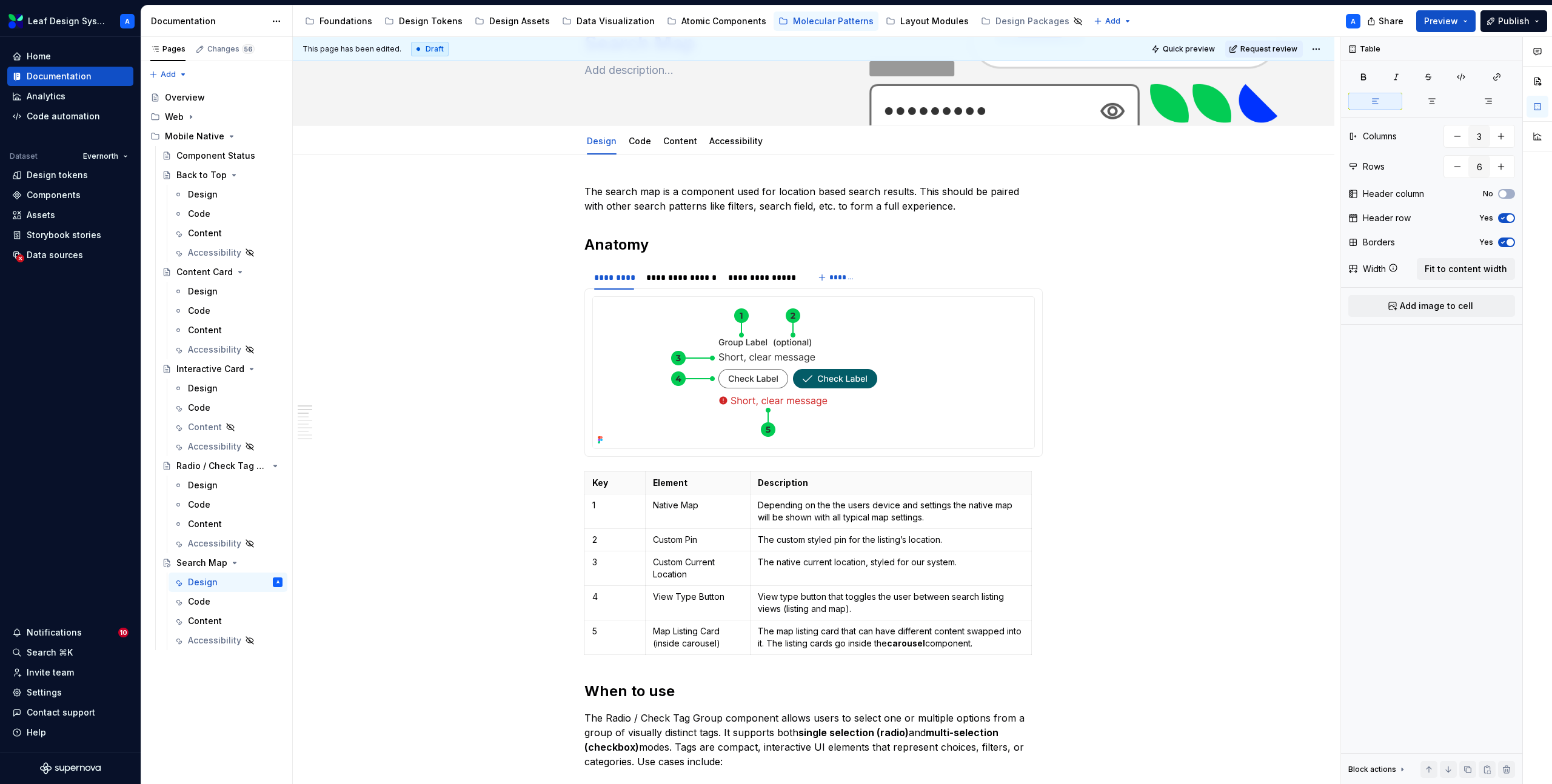
scroll to position [0, 0]
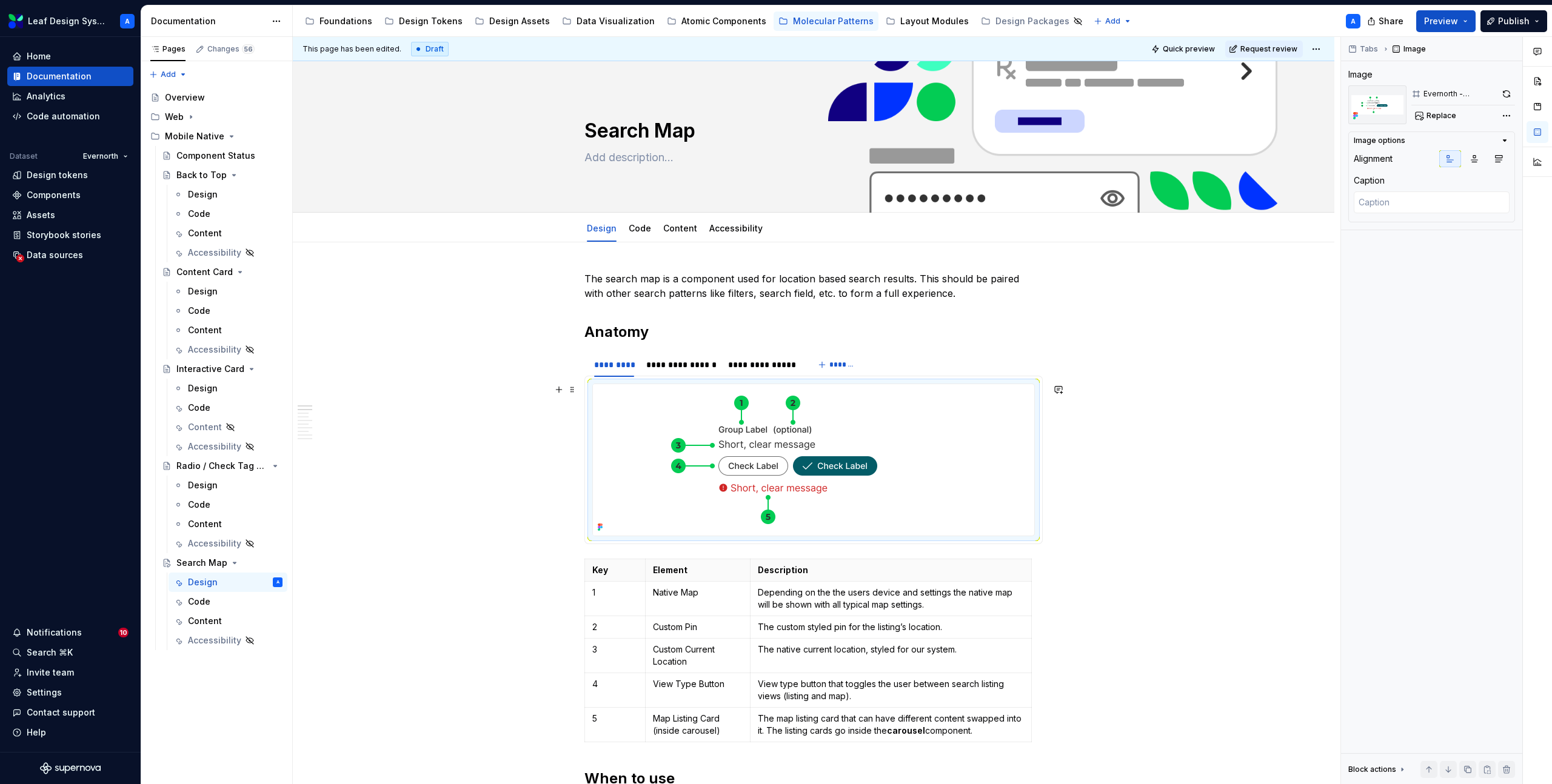
click at [691, 412] on img at bounding box center [797, 460] width 410 height 152
click at [1442, 116] on span "Replace" at bounding box center [1441, 116] width 30 height 10
type textarea "*"
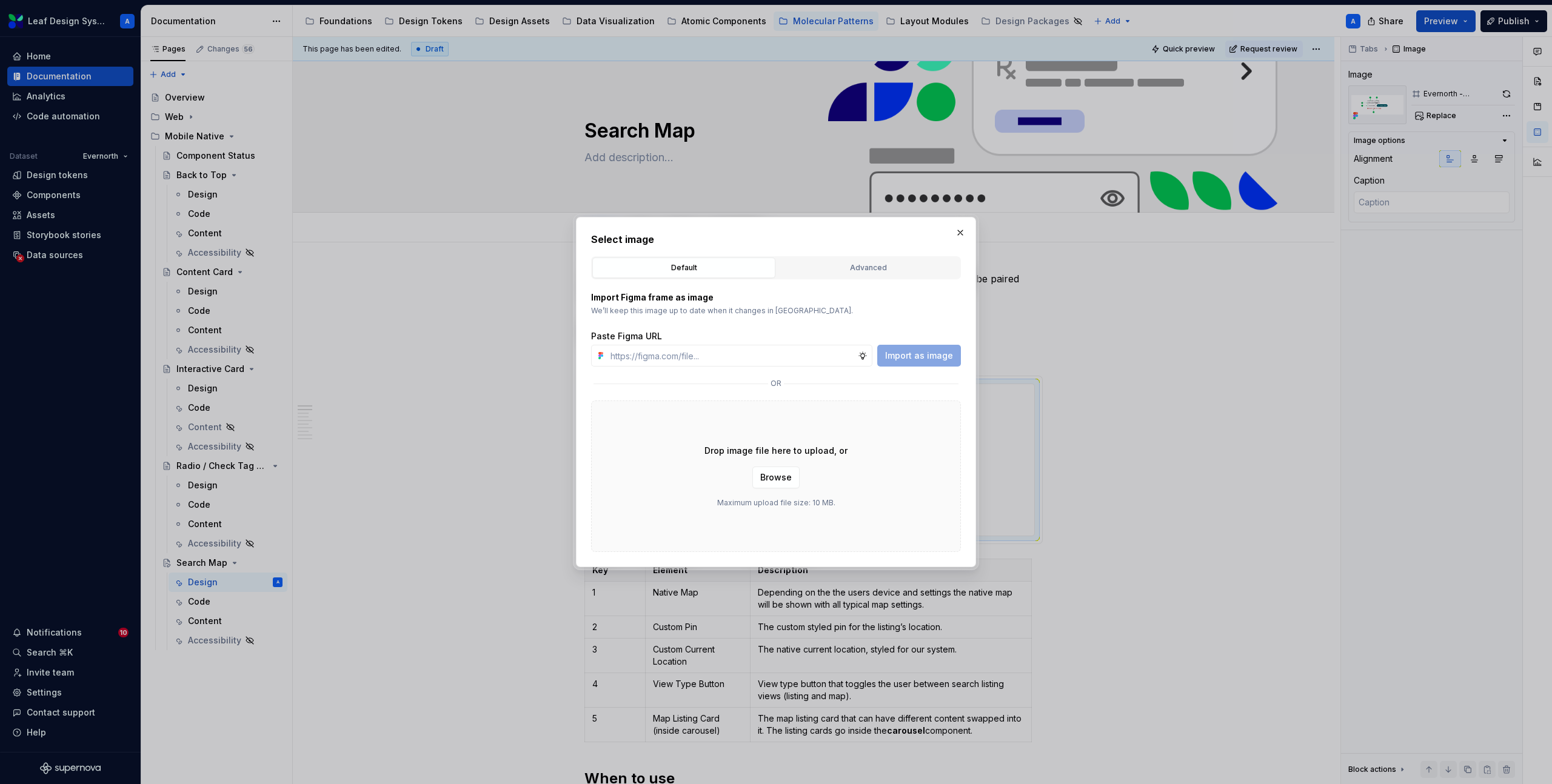
type input "[URL][DOMAIN_NAME]"
type textarea "*"
type input "[URL][DOMAIN_NAME]"
click at [928, 352] on span "Import as image" at bounding box center [919, 356] width 68 height 12
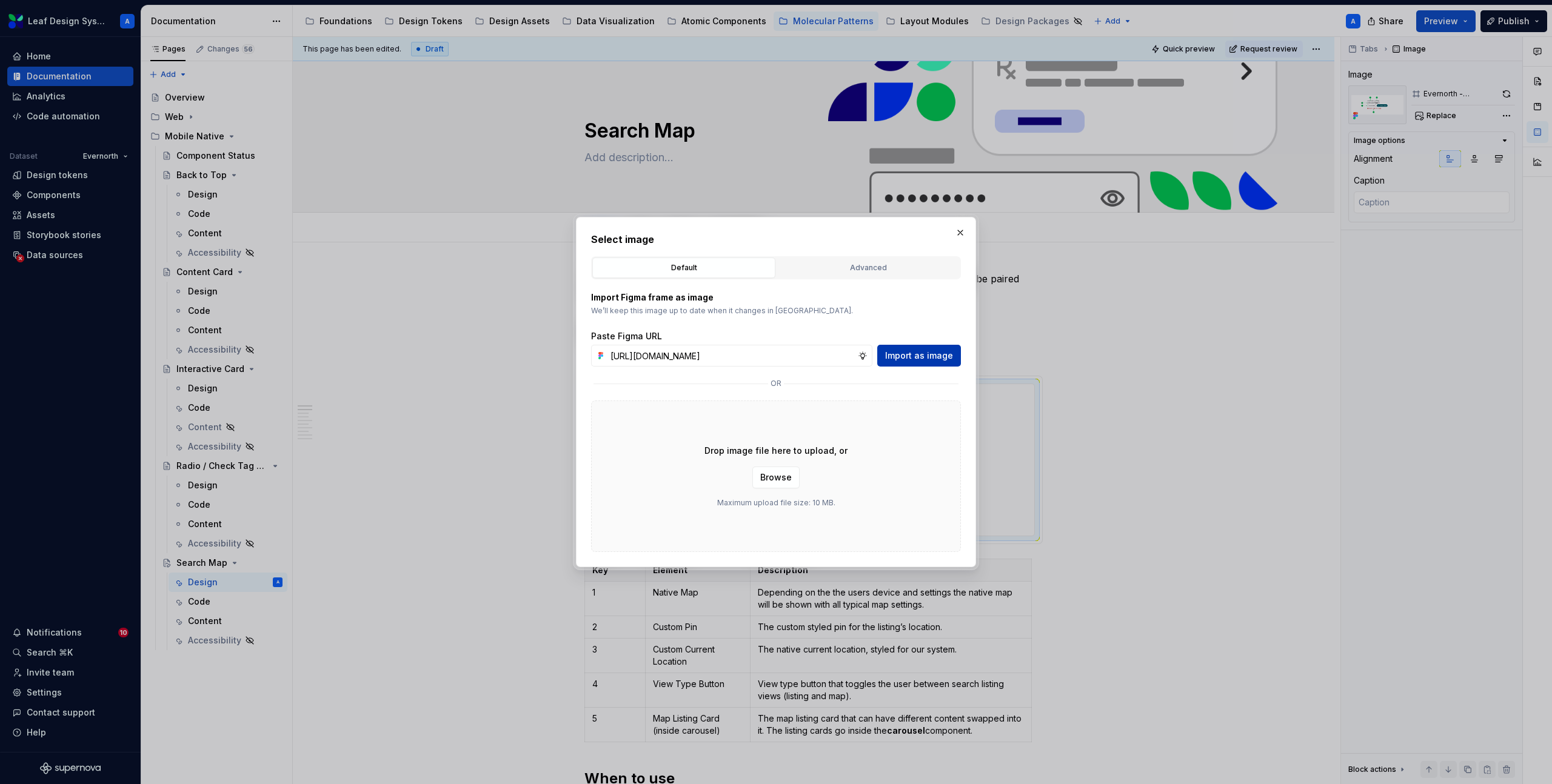
scroll to position [0, 0]
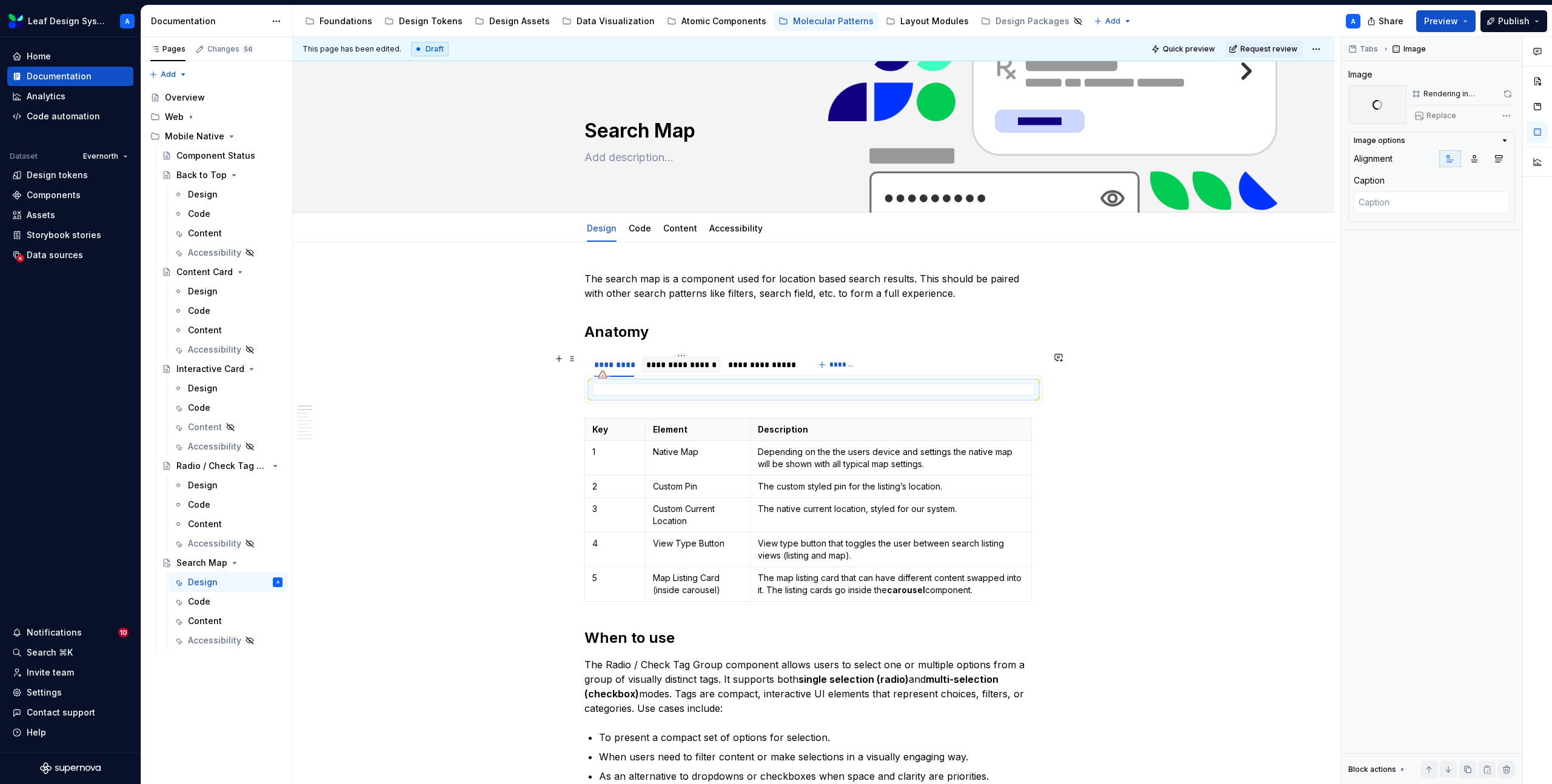
click at [681, 366] on div "**********" at bounding box center [681, 365] width 70 height 12
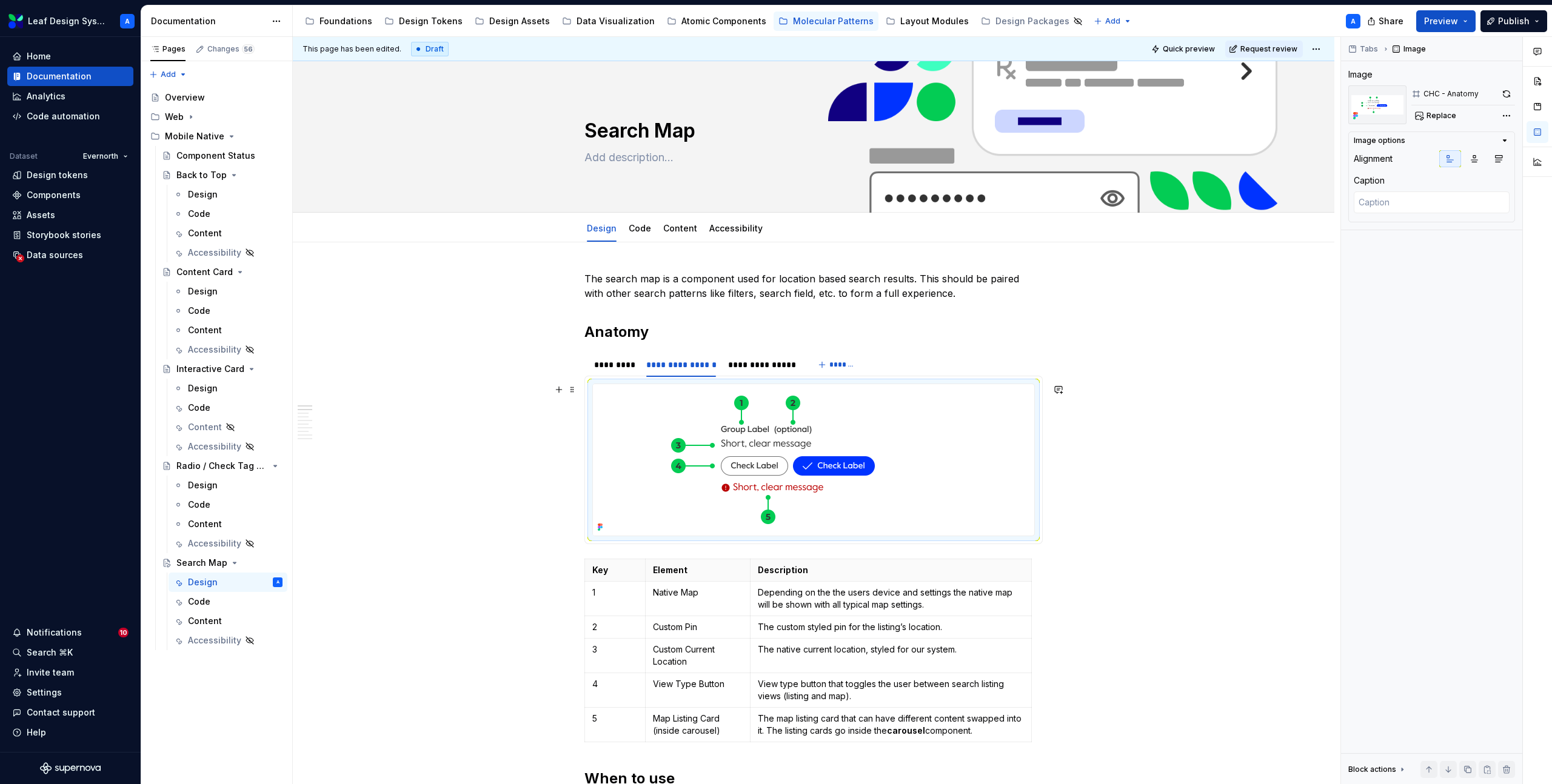
click at [782, 444] on img at bounding box center [797, 460] width 410 height 152
click at [1427, 119] on span "Replace" at bounding box center [1441, 116] width 30 height 10
type textarea "*"
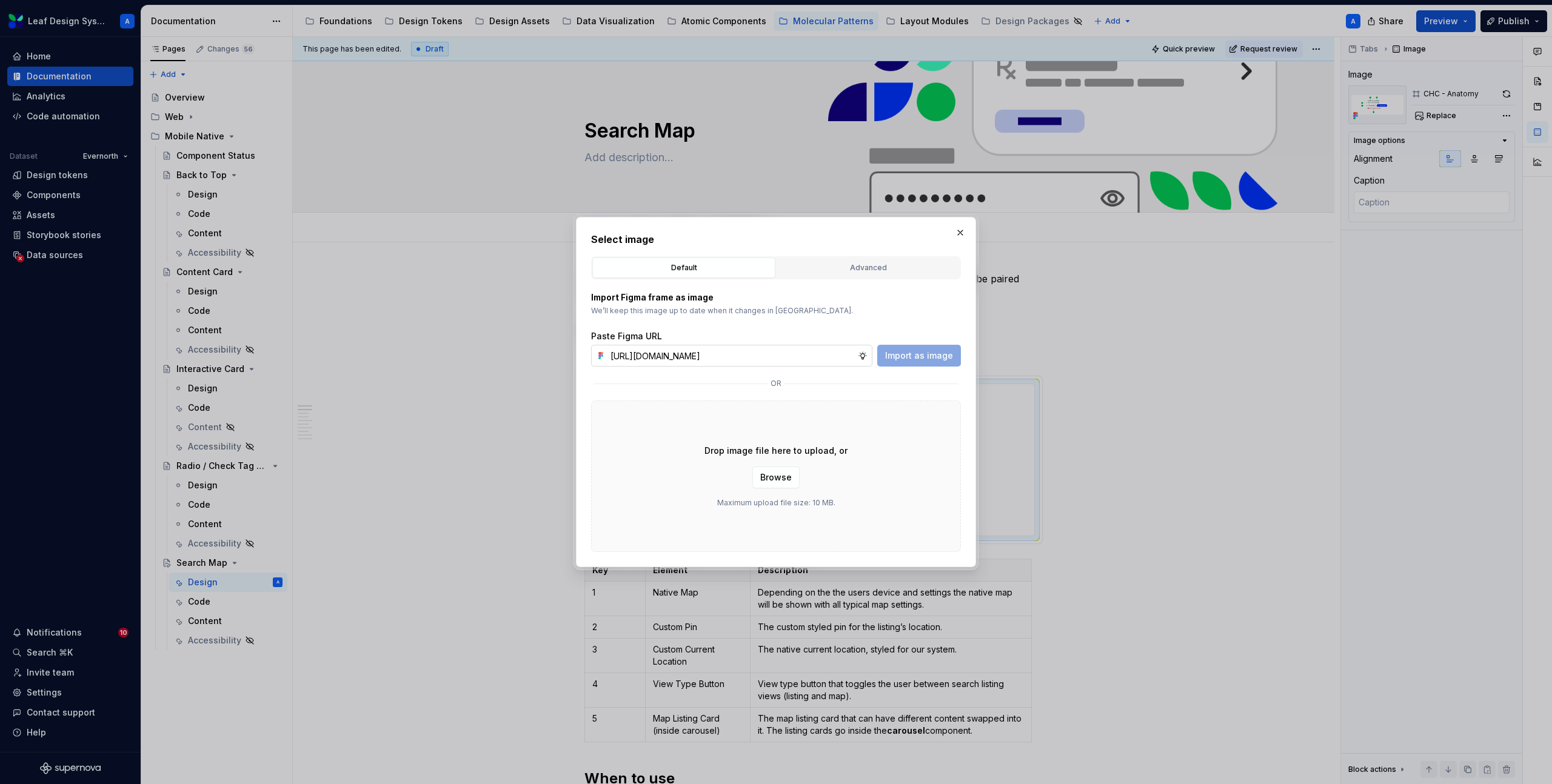
scroll to position [0, 353]
type input "[URL][DOMAIN_NAME]"
click at [887, 356] on span "Import as image" at bounding box center [919, 356] width 68 height 12
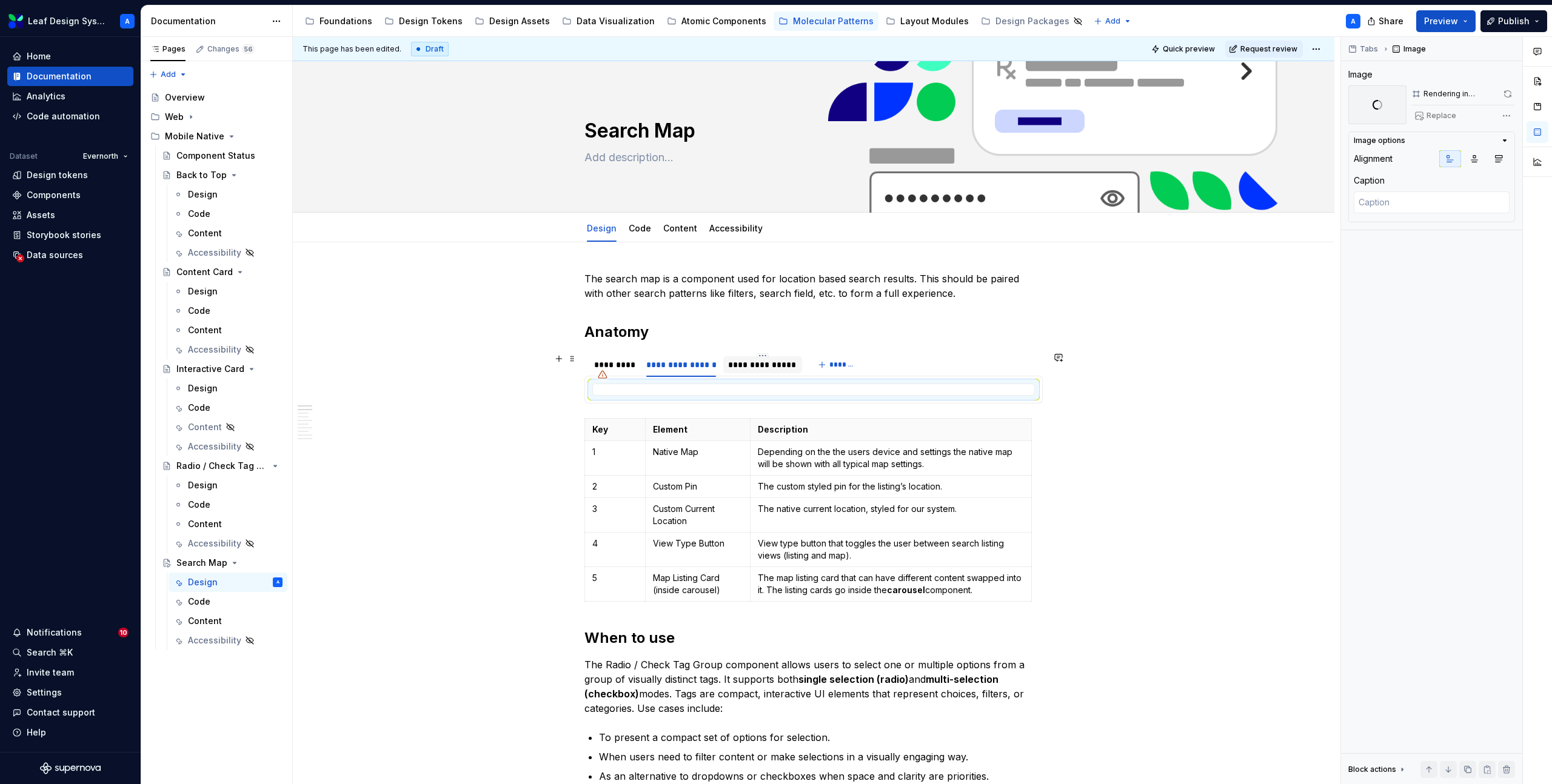
click at [777, 361] on div "**********" at bounding box center [762, 365] width 69 height 12
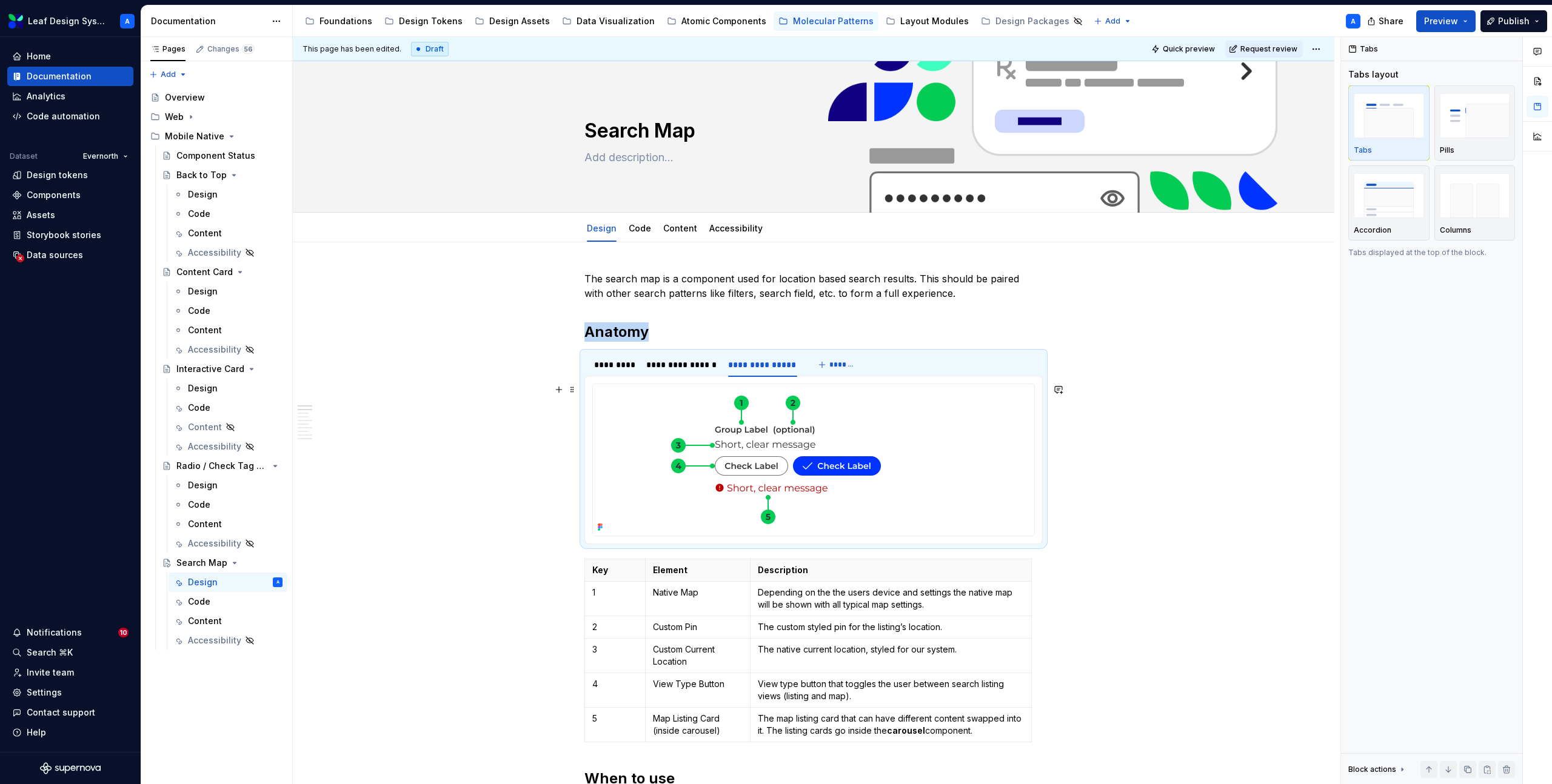
click at [782, 442] on img at bounding box center [797, 460] width 410 height 152
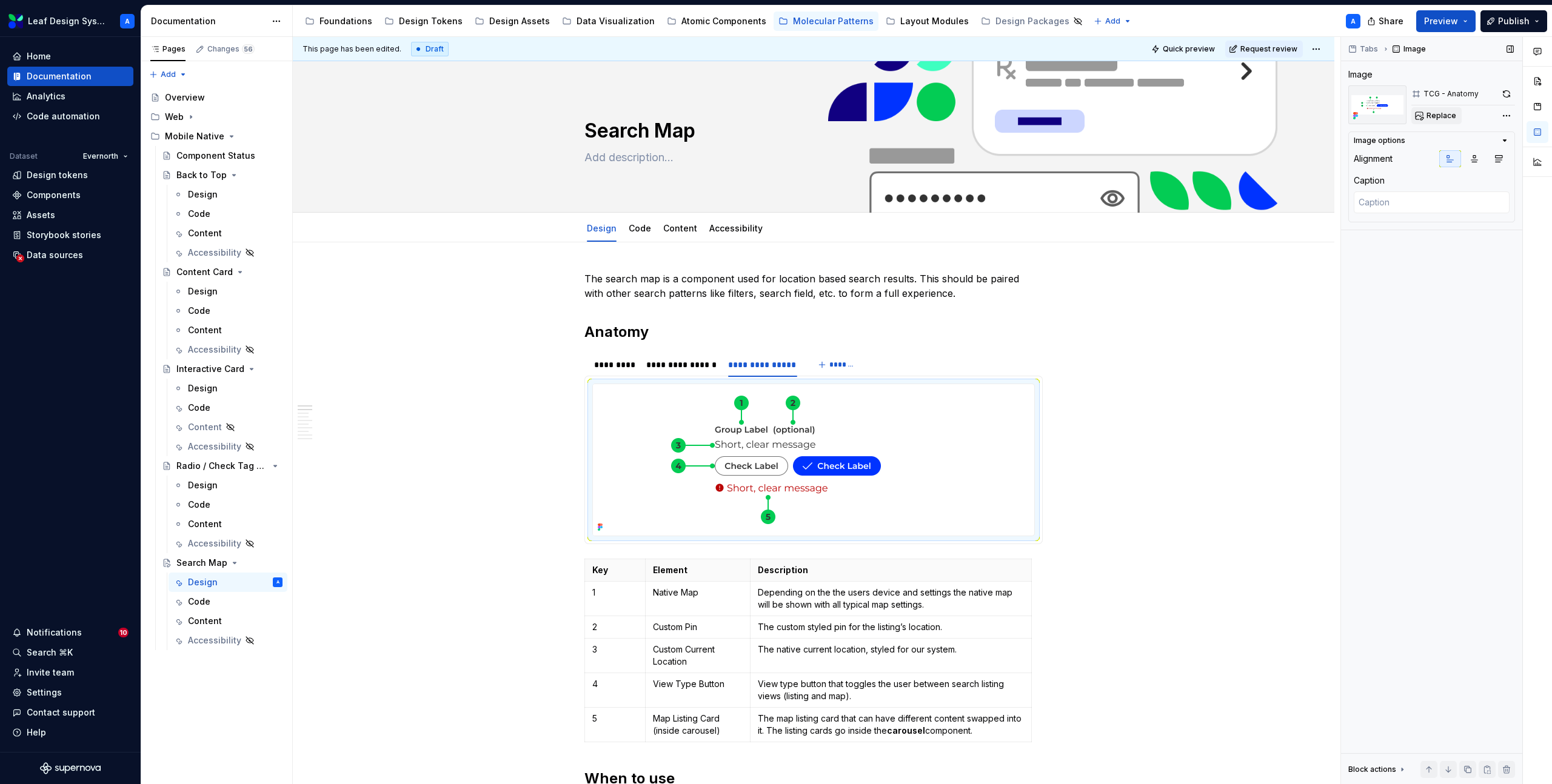
click at [1429, 117] on span "Replace" at bounding box center [1441, 116] width 30 height 10
type textarea "*"
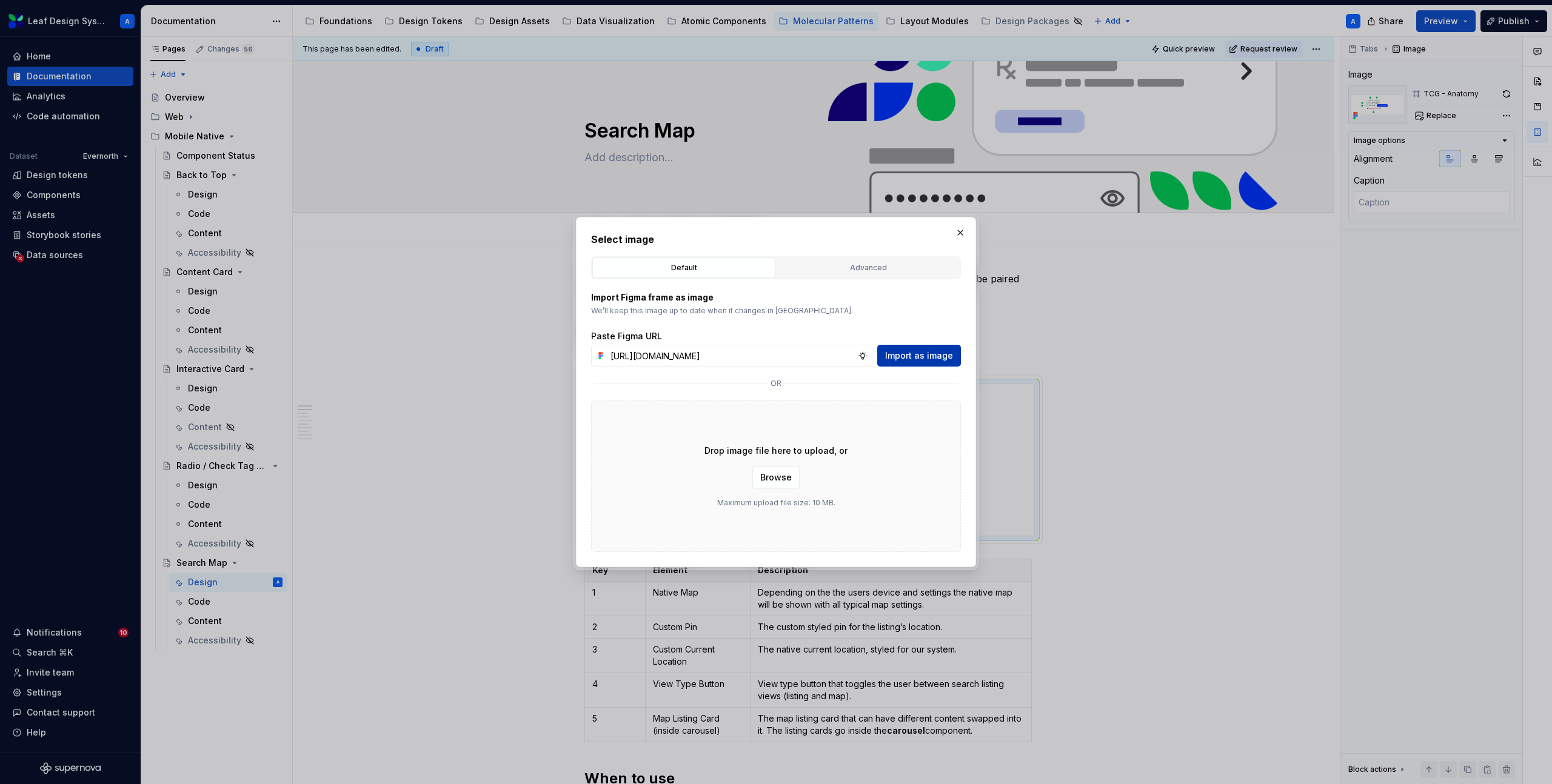
type input "[URL][DOMAIN_NAME]"
click at [939, 355] on span "Import as image" at bounding box center [919, 356] width 68 height 12
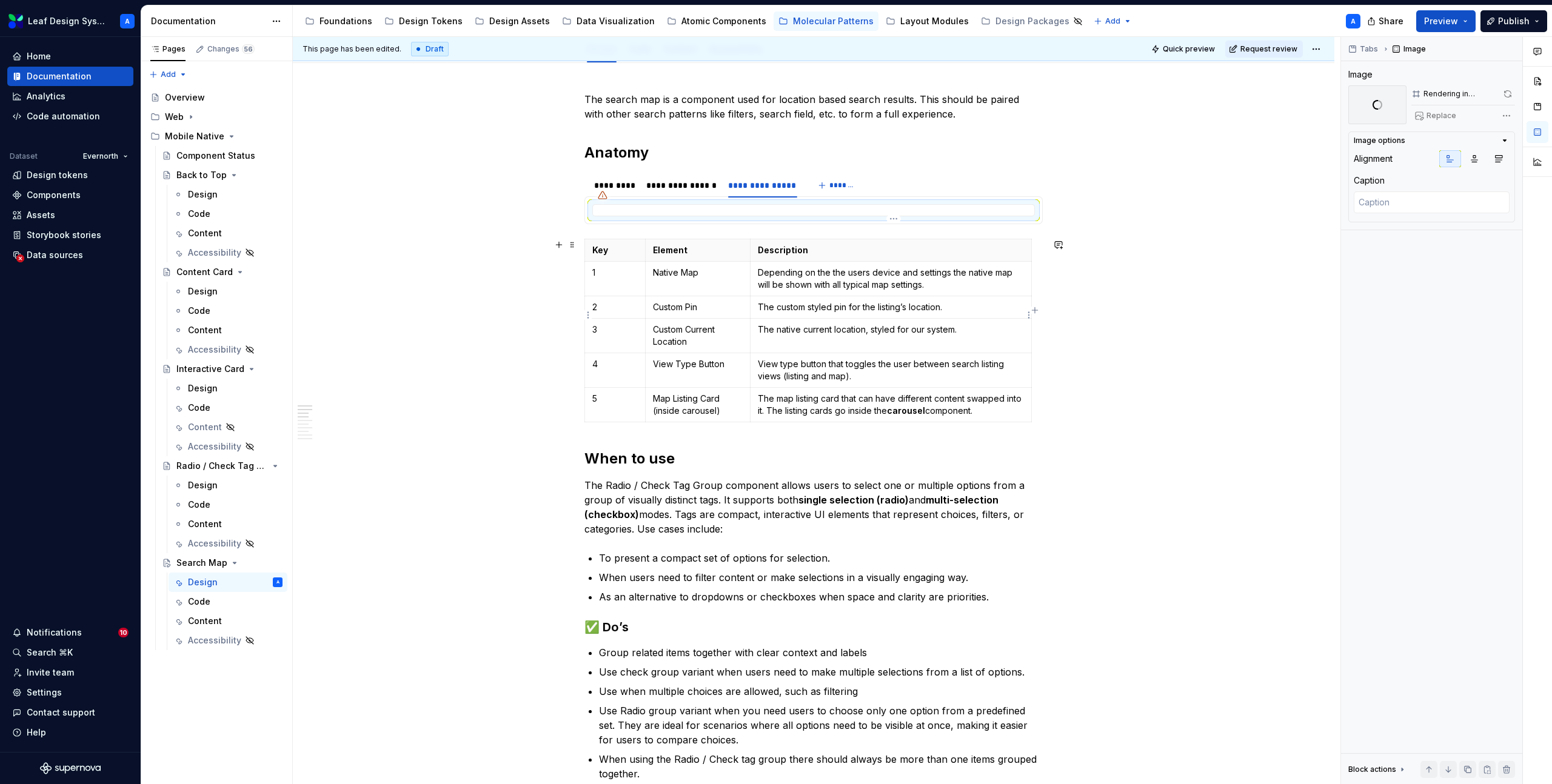
scroll to position [200, 0]
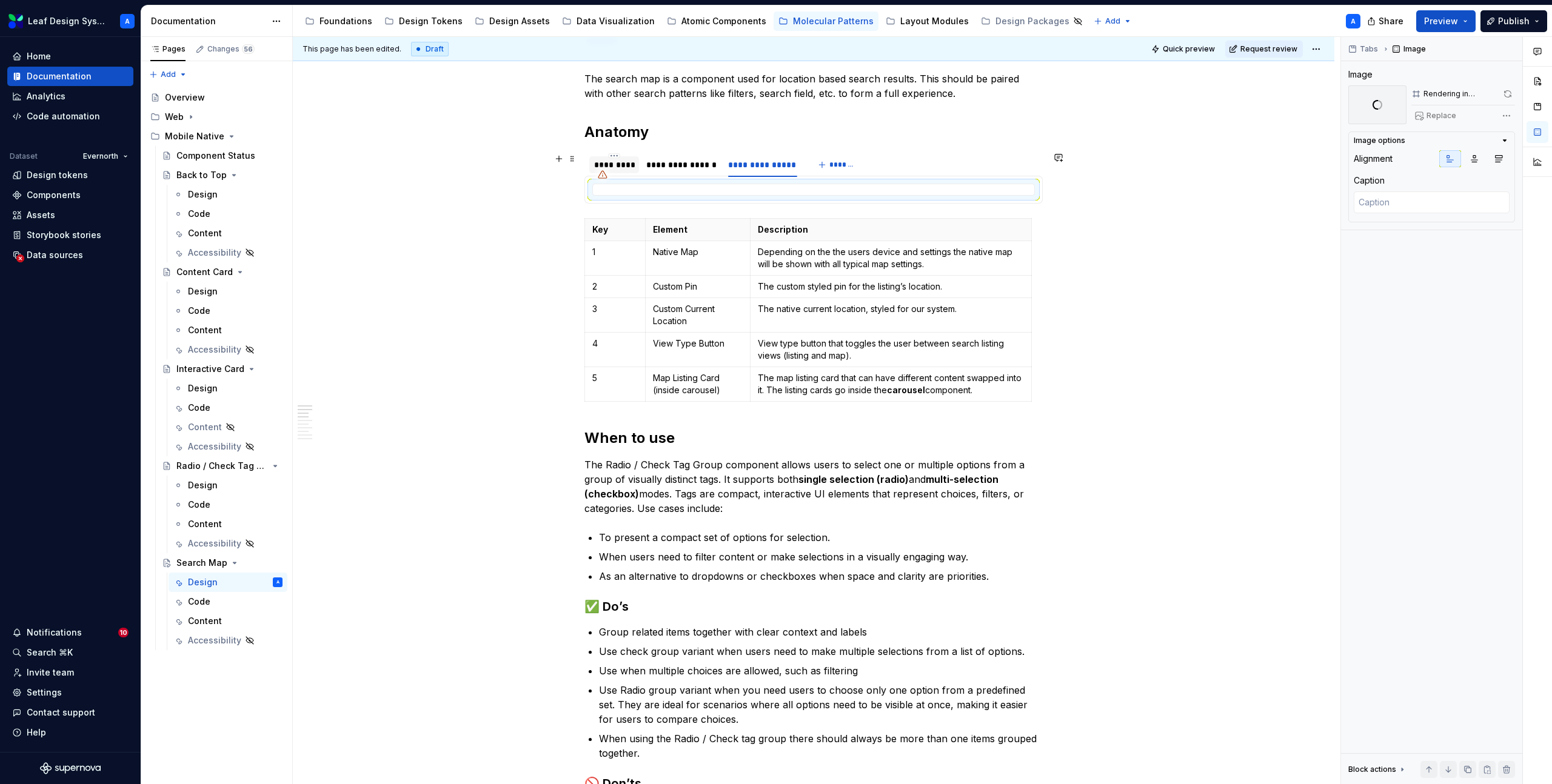
click at [632, 167] on div "*********" at bounding box center [614, 165] width 40 height 12
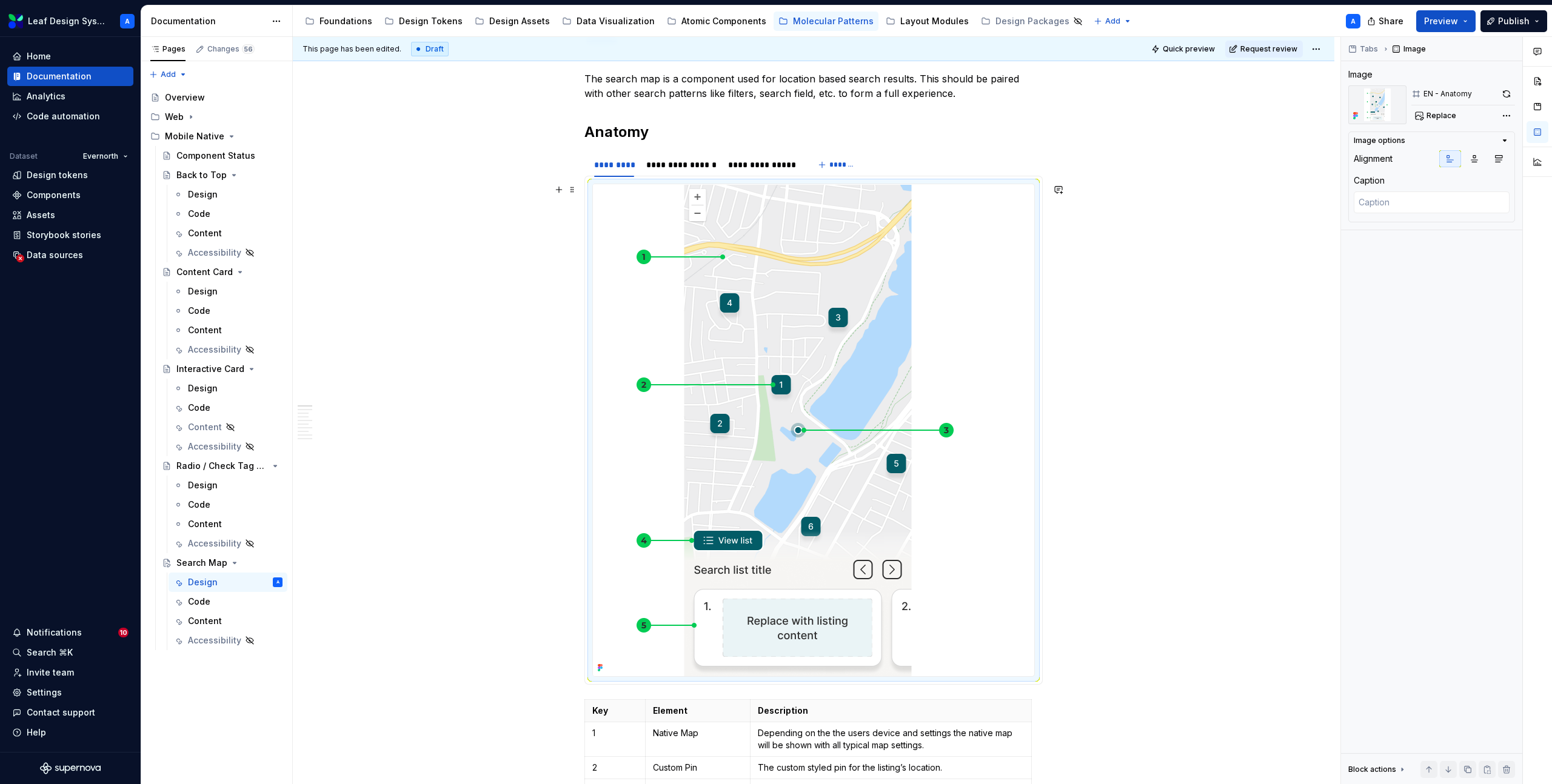
click at [981, 367] on img at bounding box center [797, 430] width 410 height 492
click at [1475, 165] on button "button" at bounding box center [1474, 158] width 22 height 17
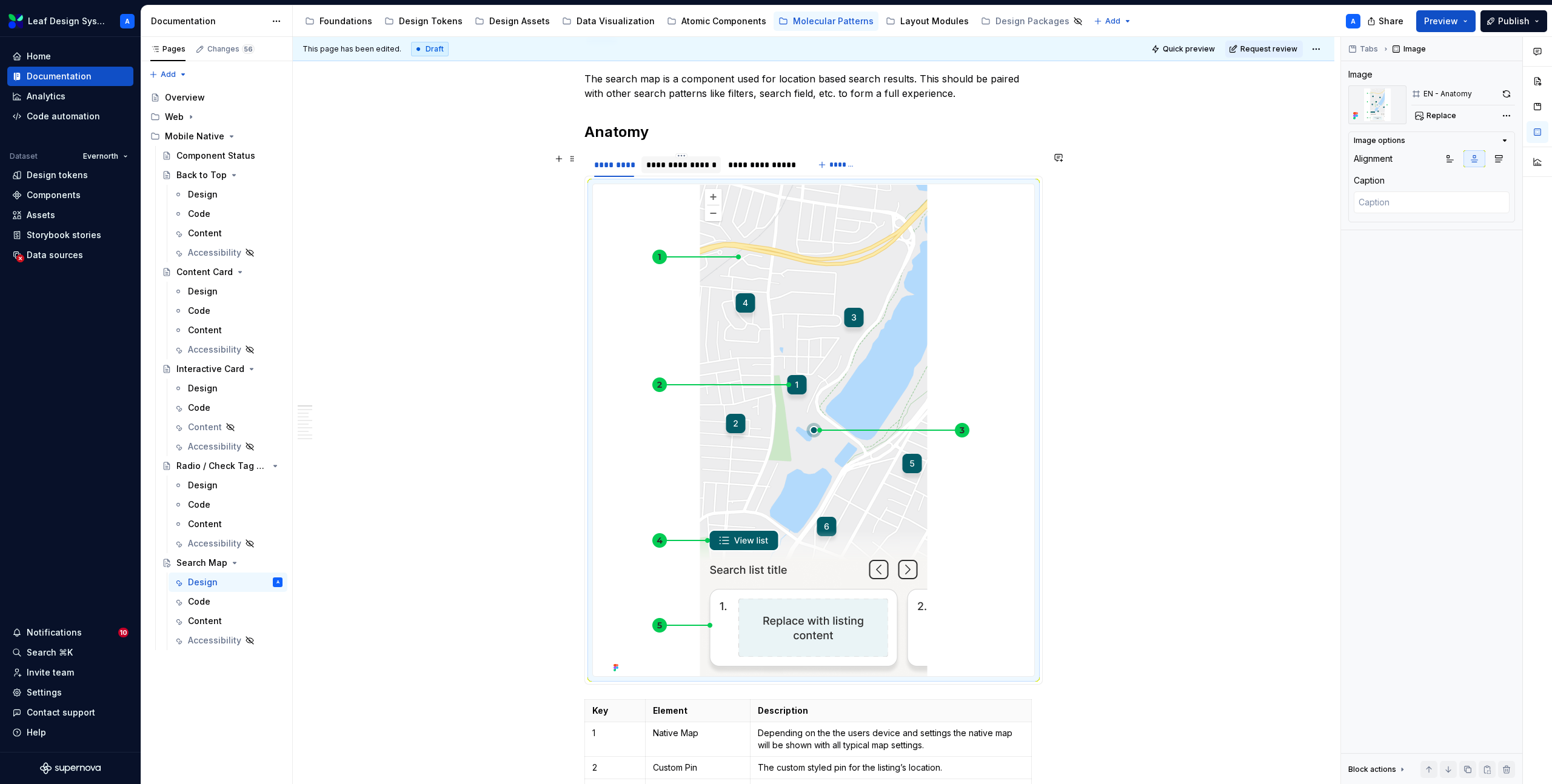
click at [665, 165] on div "**********" at bounding box center [681, 165] width 70 height 12
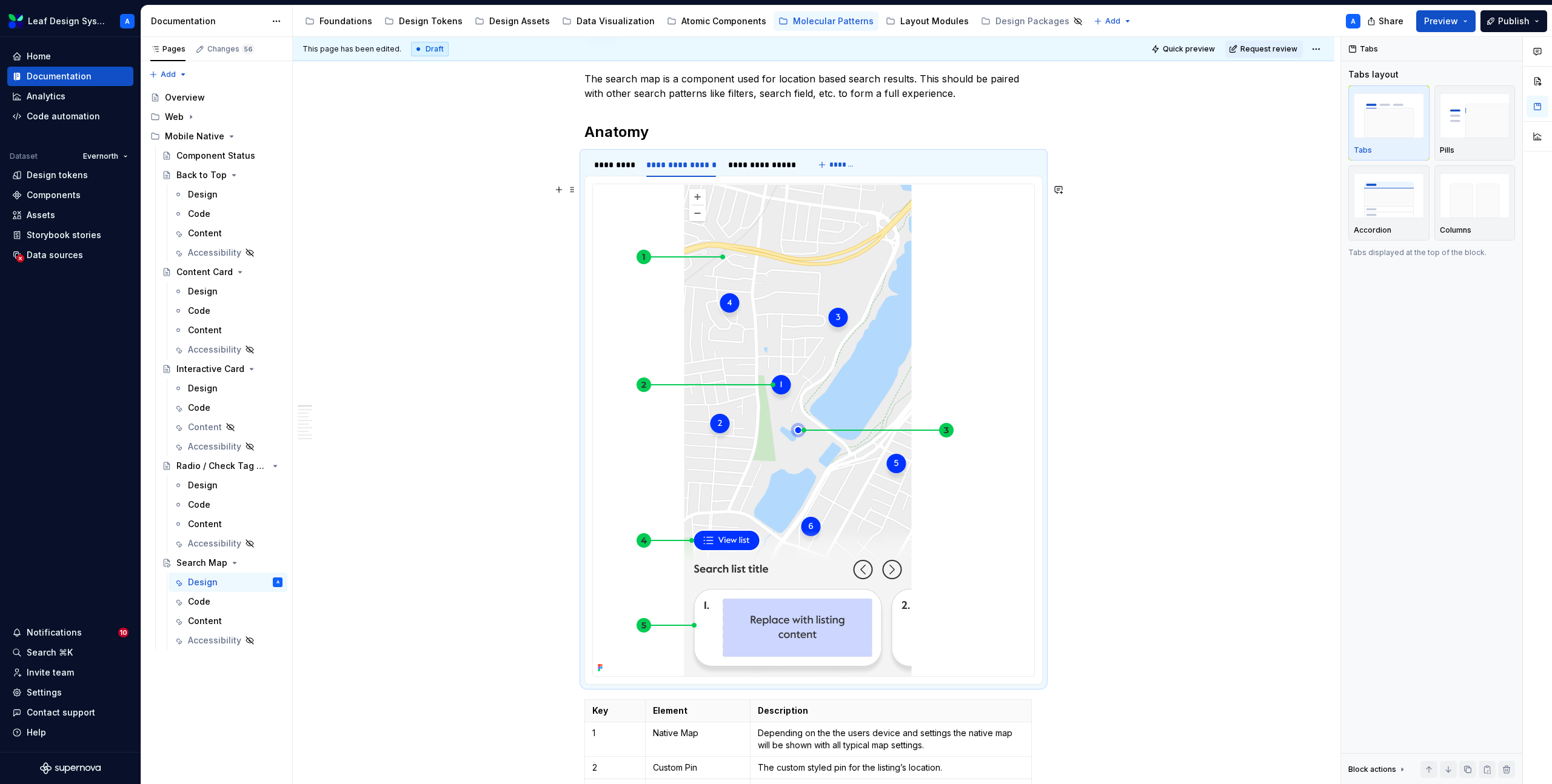
click at [751, 299] on img at bounding box center [797, 430] width 410 height 492
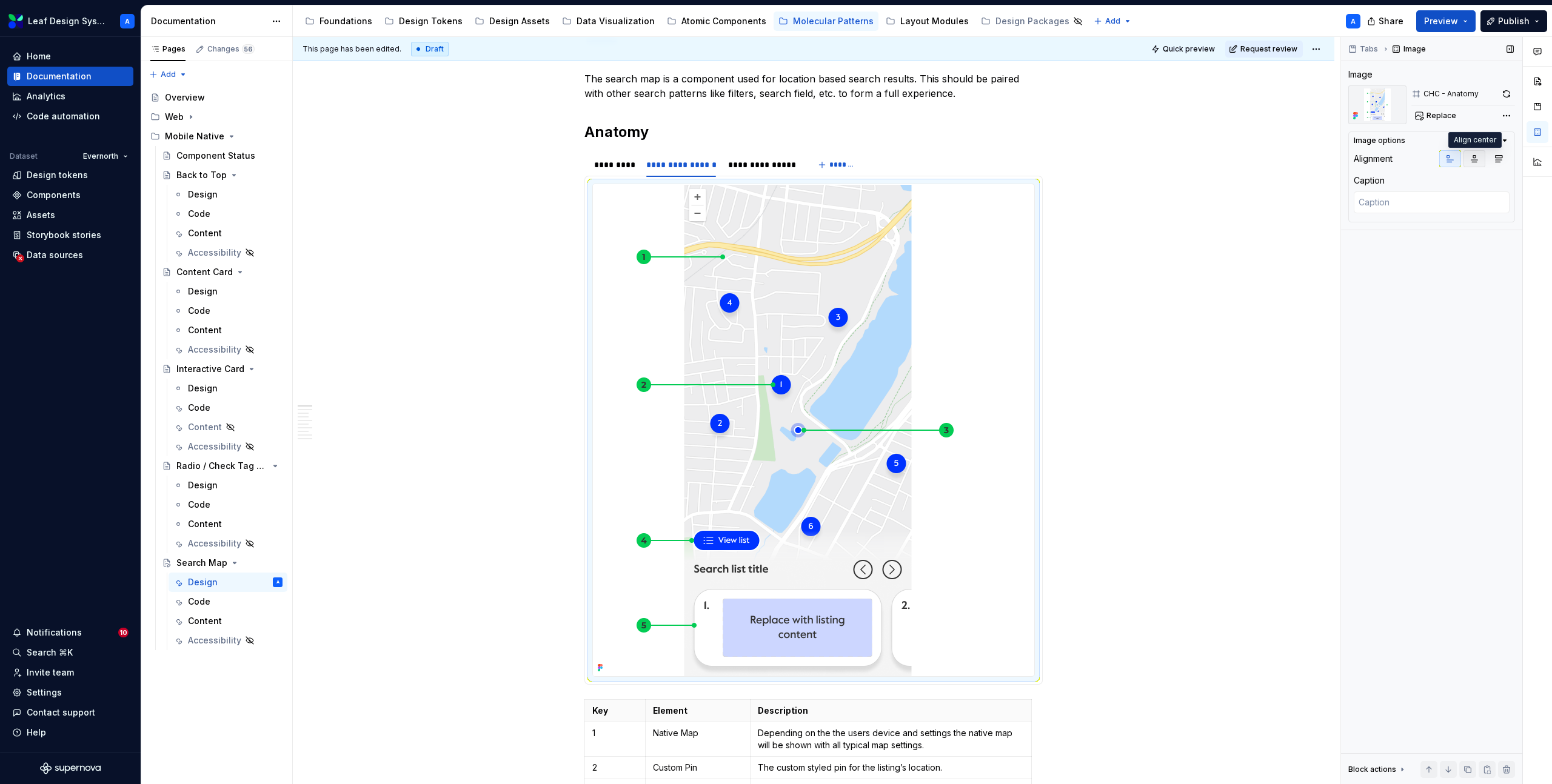
click at [1465, 154] on button "button" at bounding box center [1474, 158] width 22 height 17
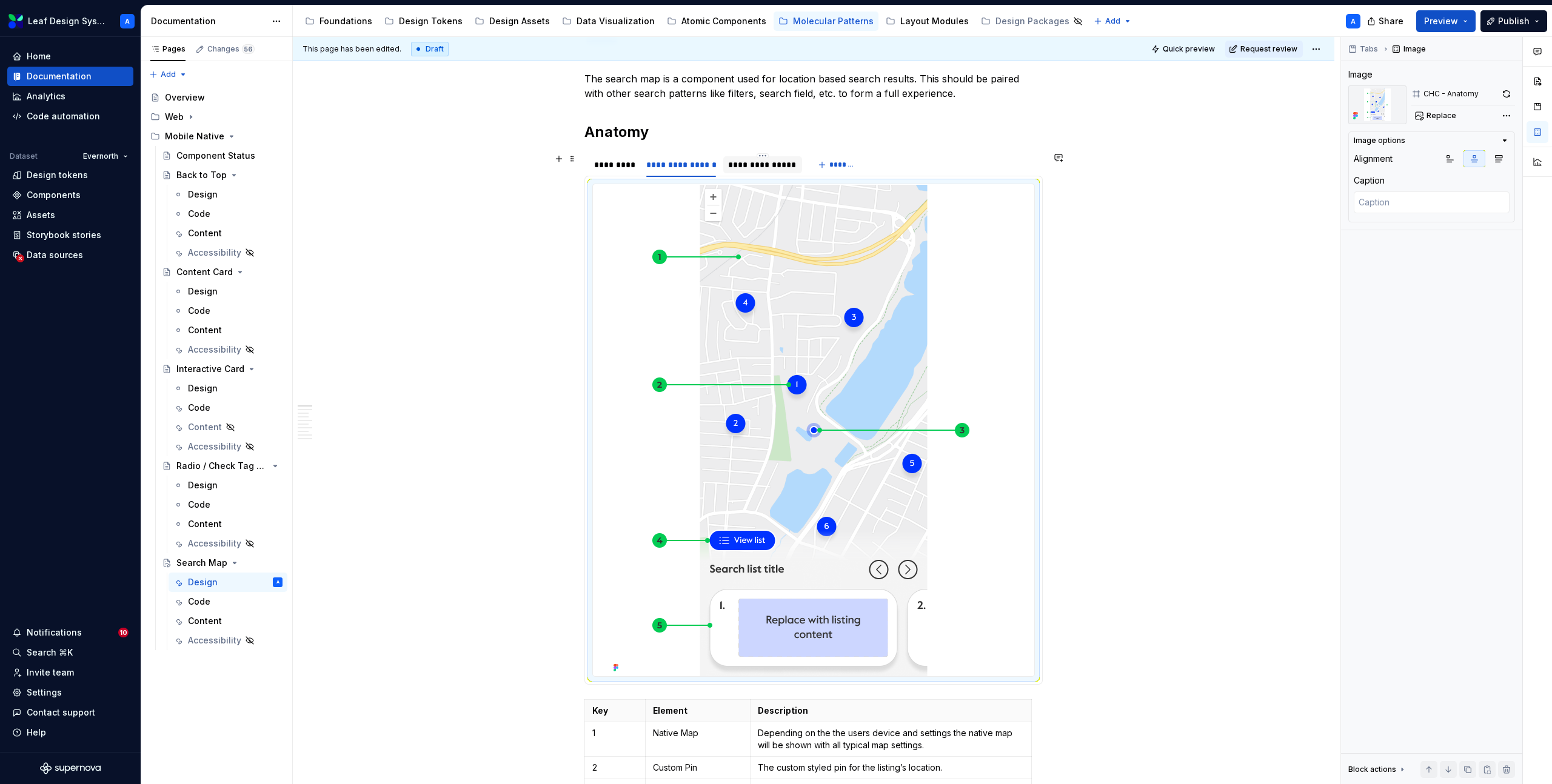
click at [753, 163] on div "**********" at bounding box center [762, 165] width 69 height 12
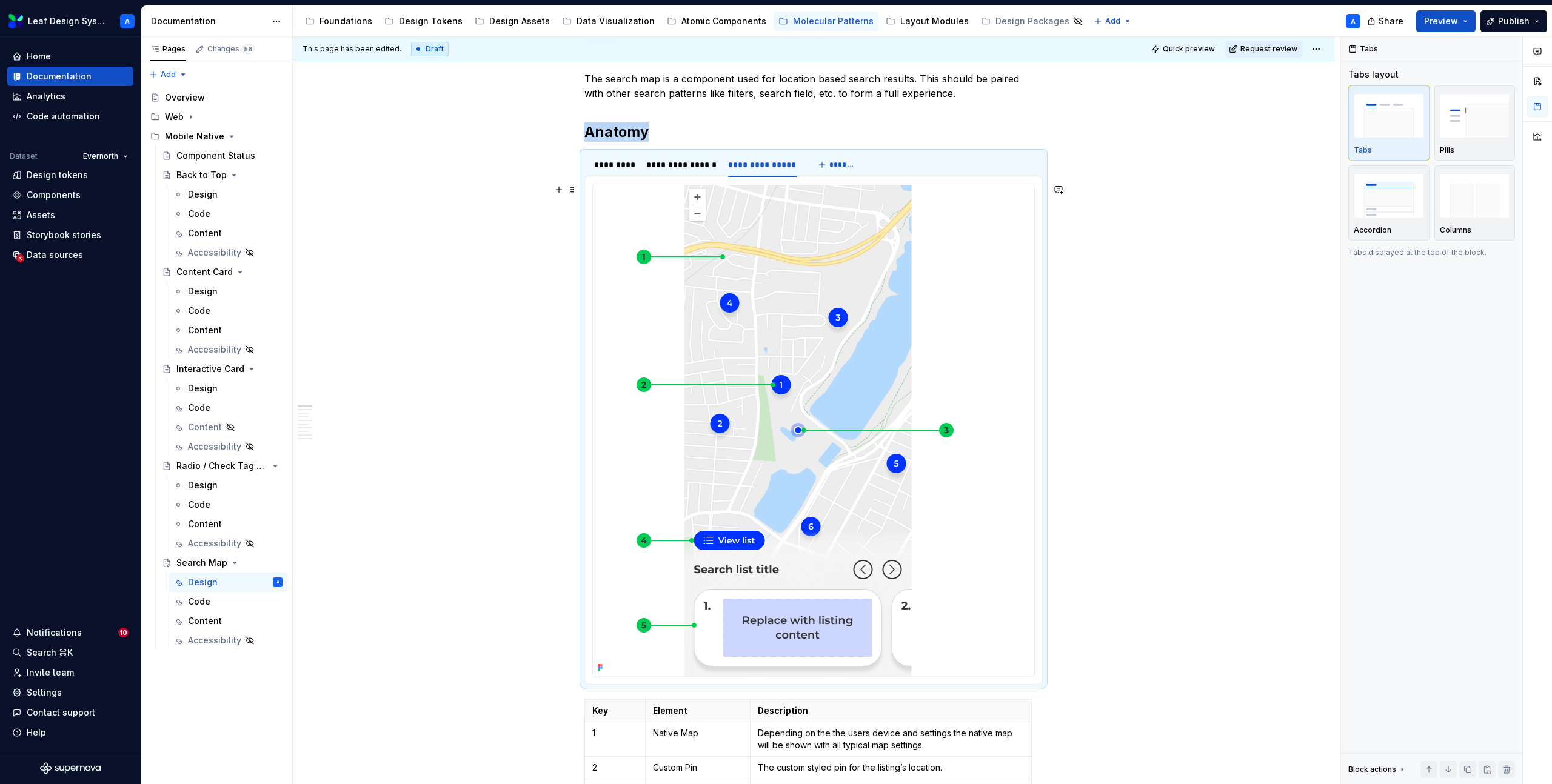
click at [771, 300] on img at bounding box center [797, 430] width 410 height 492
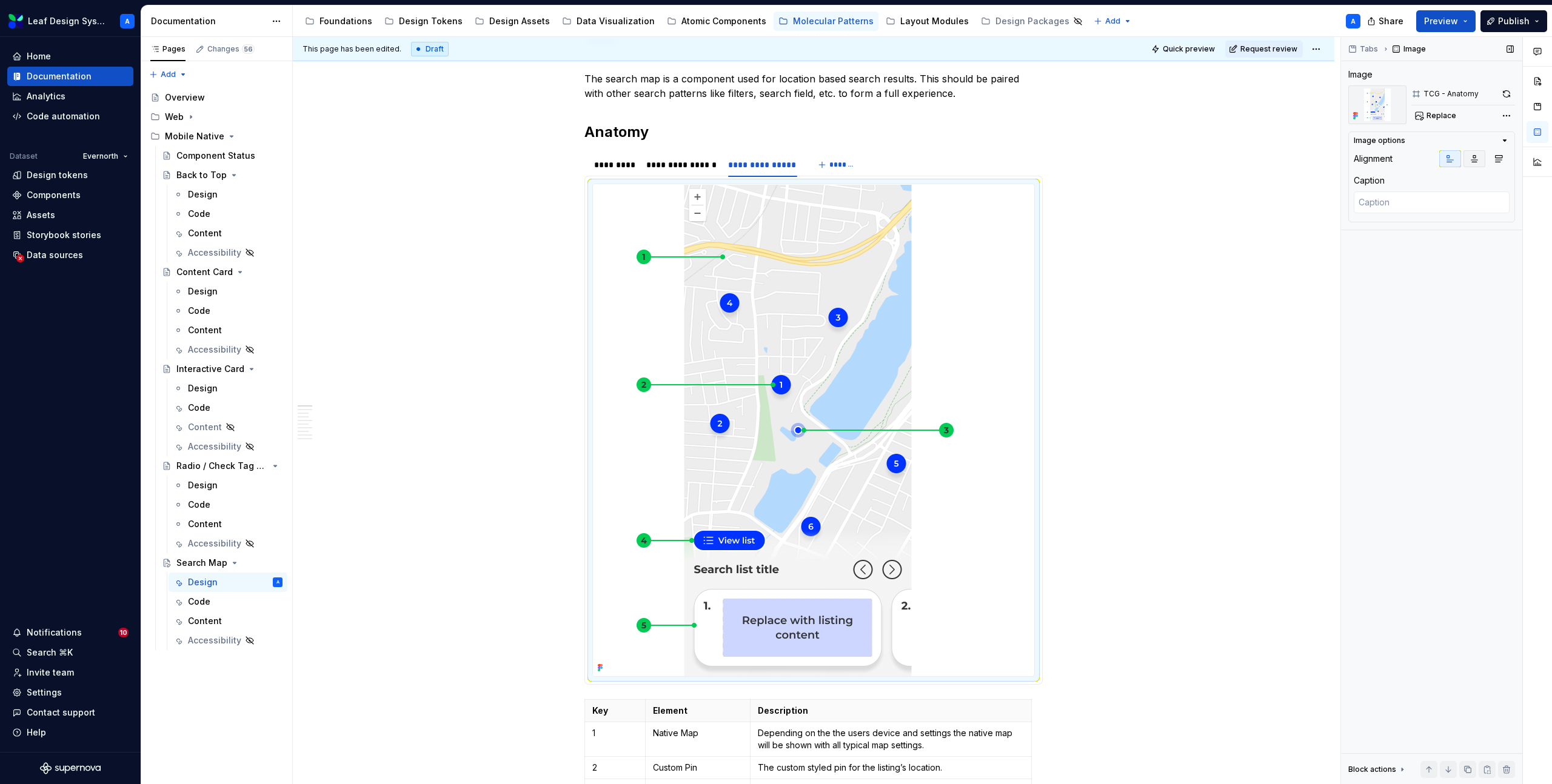
click at [1475, 160] on icon "button" at bounding box center [1474, 159] width 7 height 7
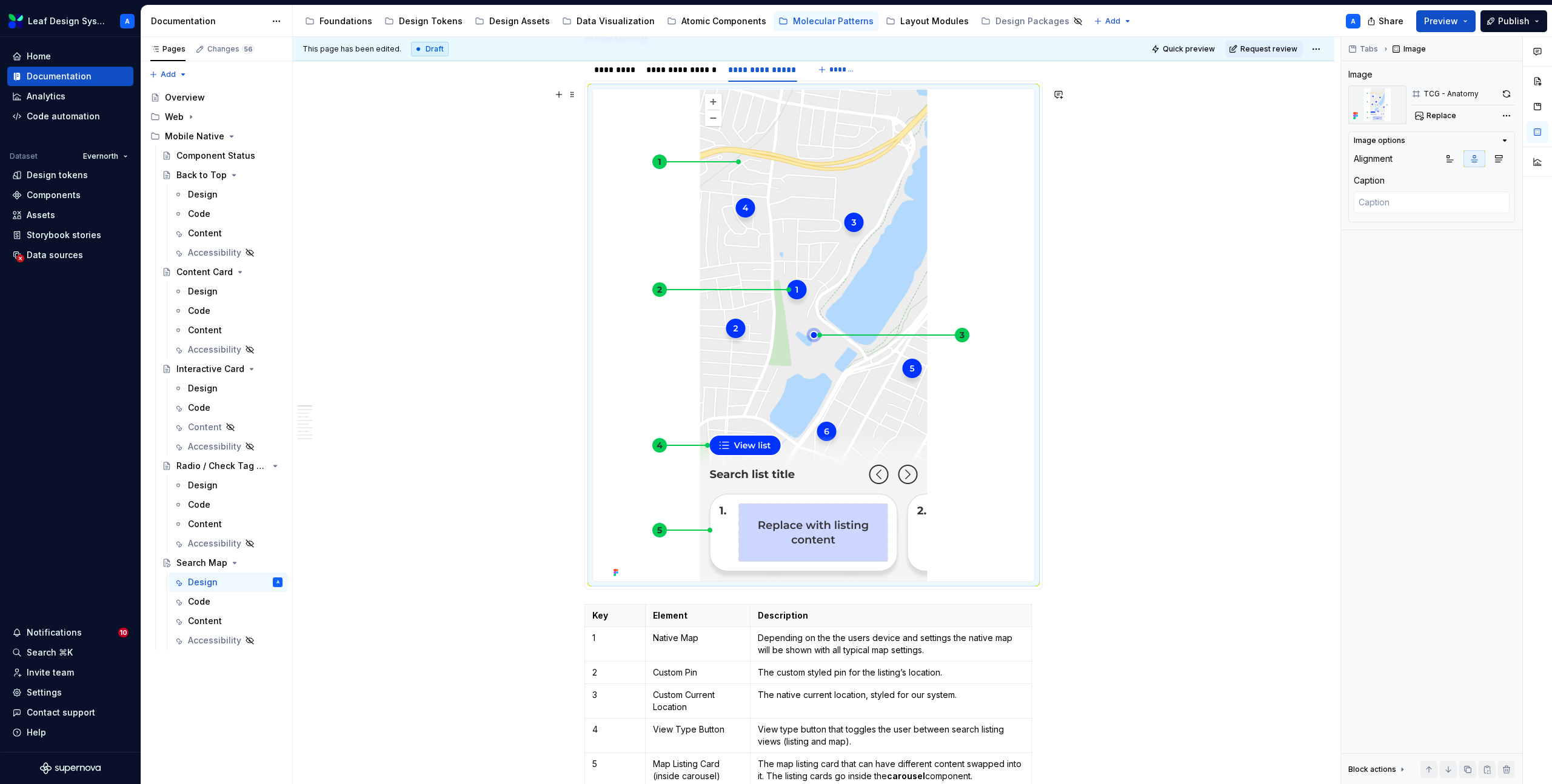
scroll to position [0, 0]
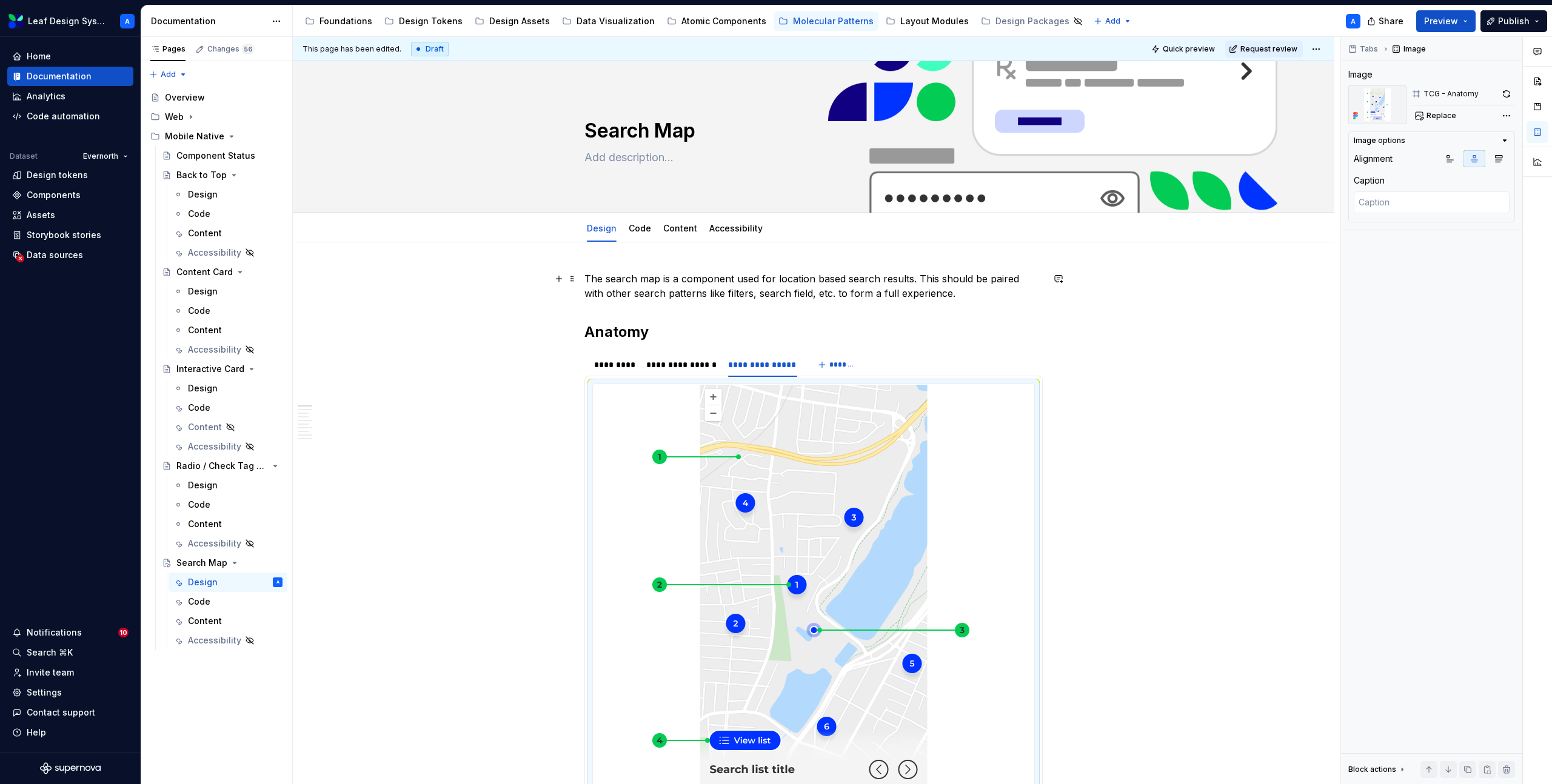
click at [670, 294] on p "The search map is a component used for location based search results. This shou…" at bounding box center [814, 286] width 458 height 29
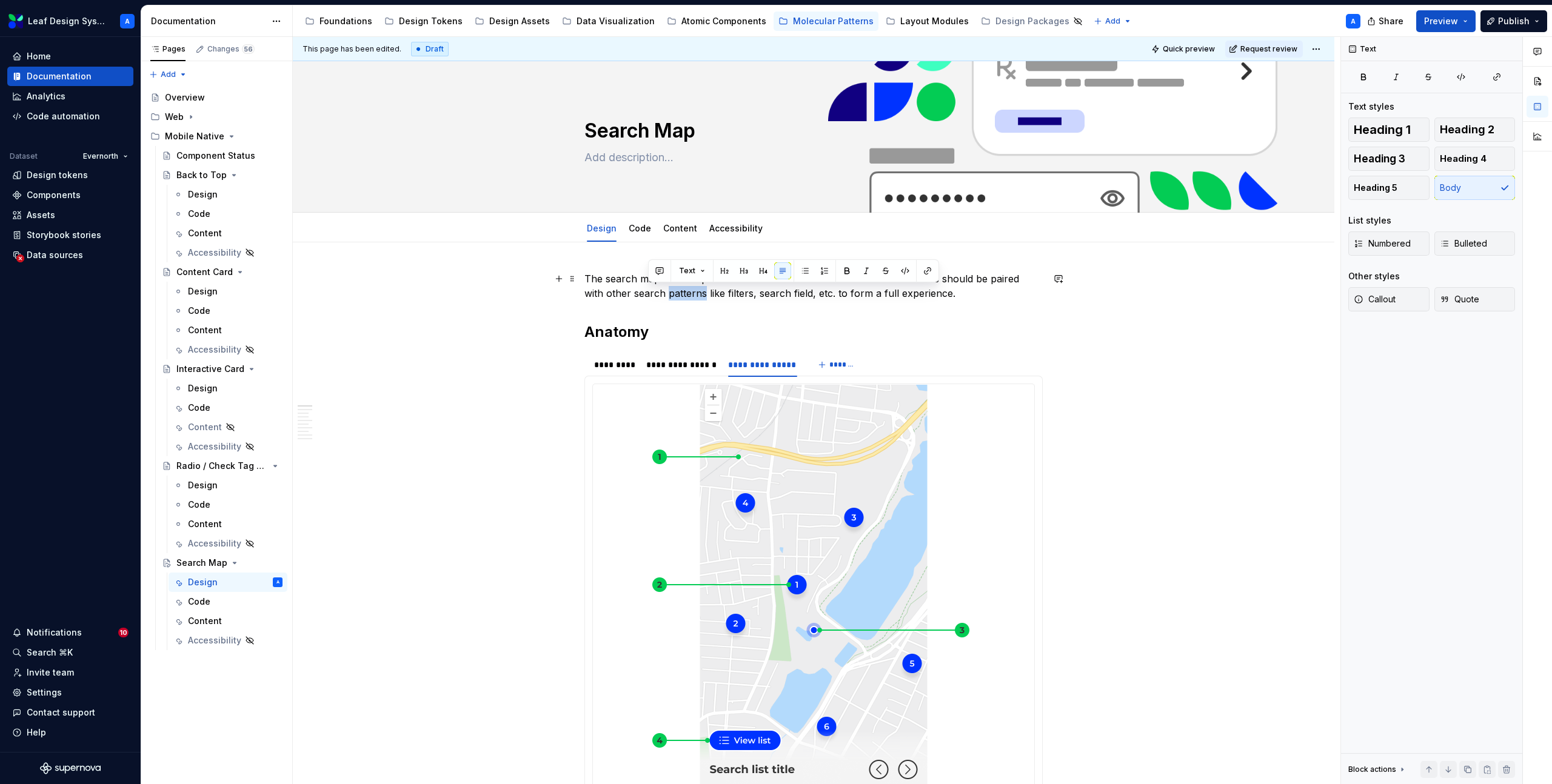
click at [670, 294] on p "The search map is a component used for location based search results. This shou…" at bounding box center [814, 286] width 458 height 29
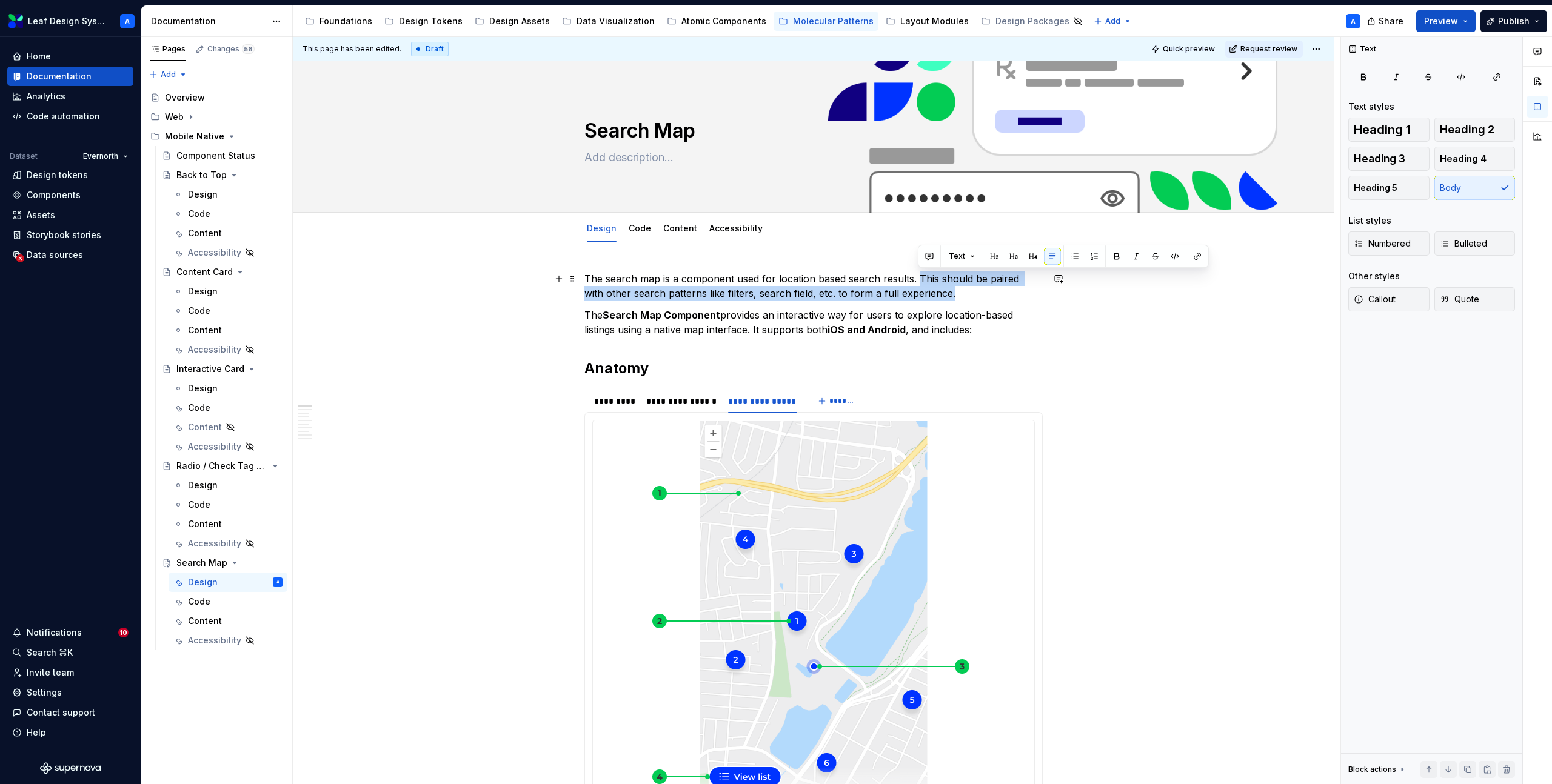
drag, startPoint x: 936, startPoint y: 293, endPoint x: 920, endPoint y: 283, distance: 18.9
click at [920, 283] on p "The search map is a component used for location based search results. This shou…" at bounding box center [814, 286] width 458 height 29
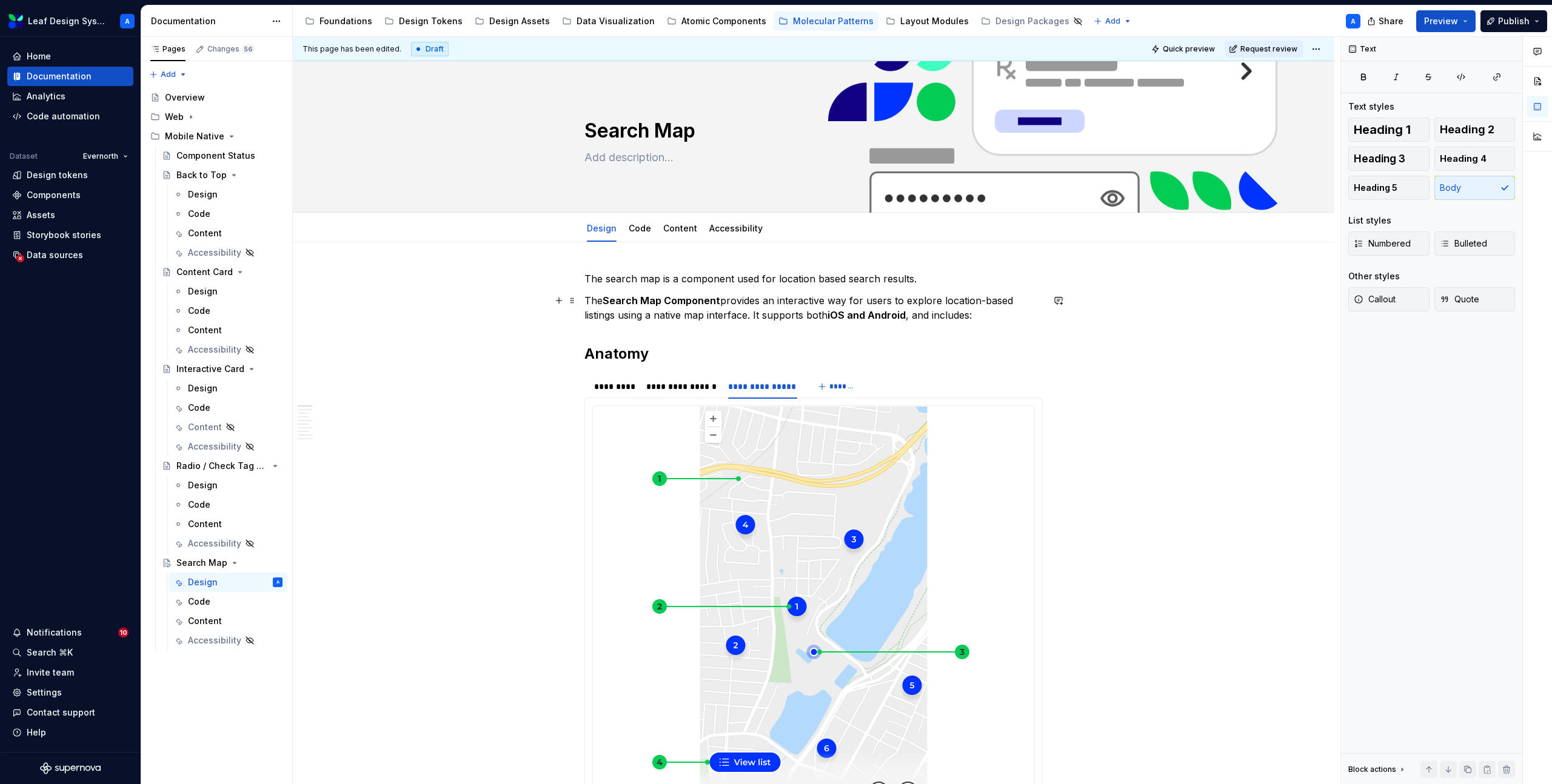
click at [755, 317] on p "The Search Map Component provides an interactive way for users to explore locat…" at bounding box center [814, 308] width 458 height 29
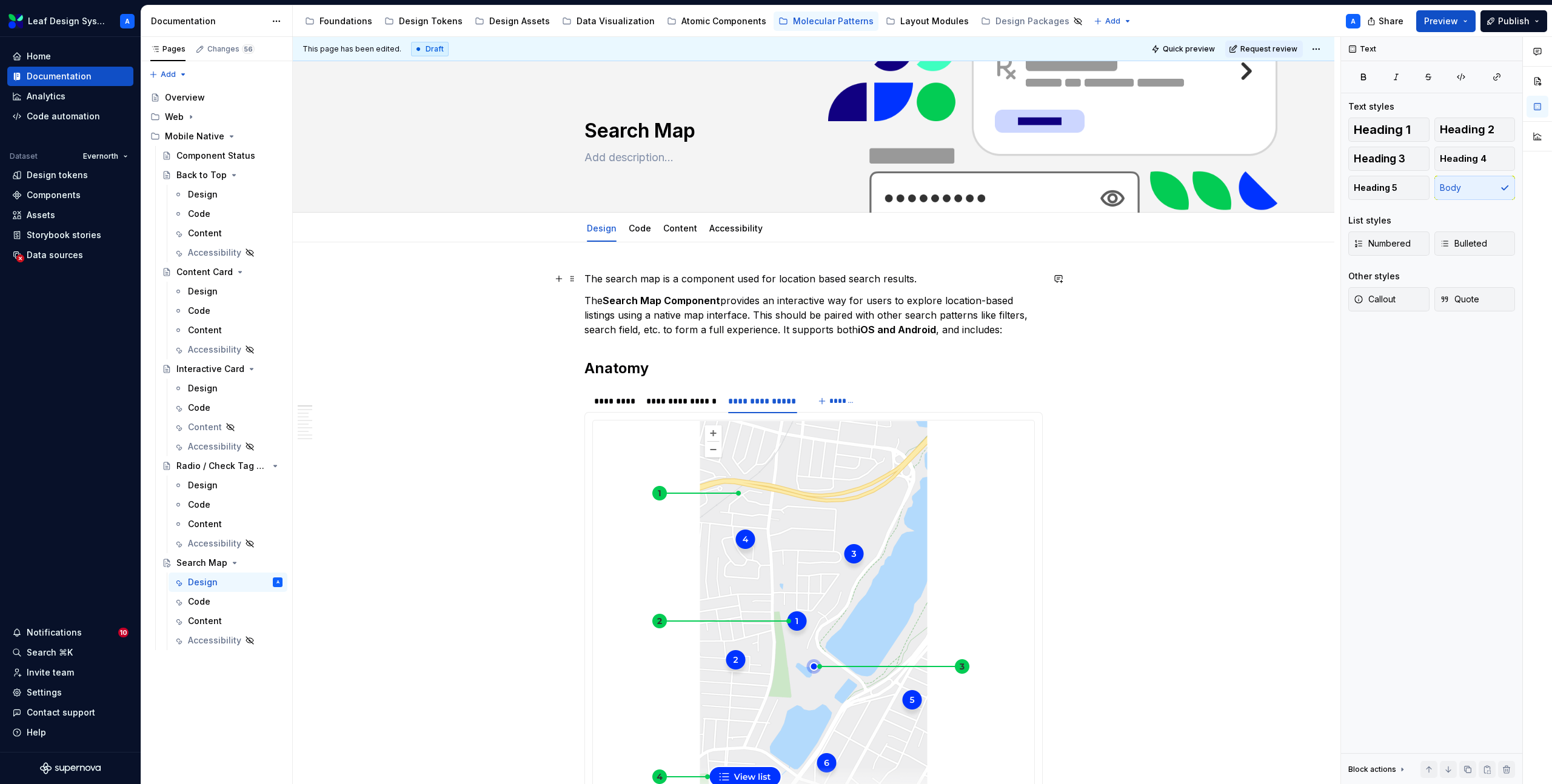
click at [769, 283] on p "The search map is a component used for location based search results." at bounding box center [814, 278] width 458 height 14
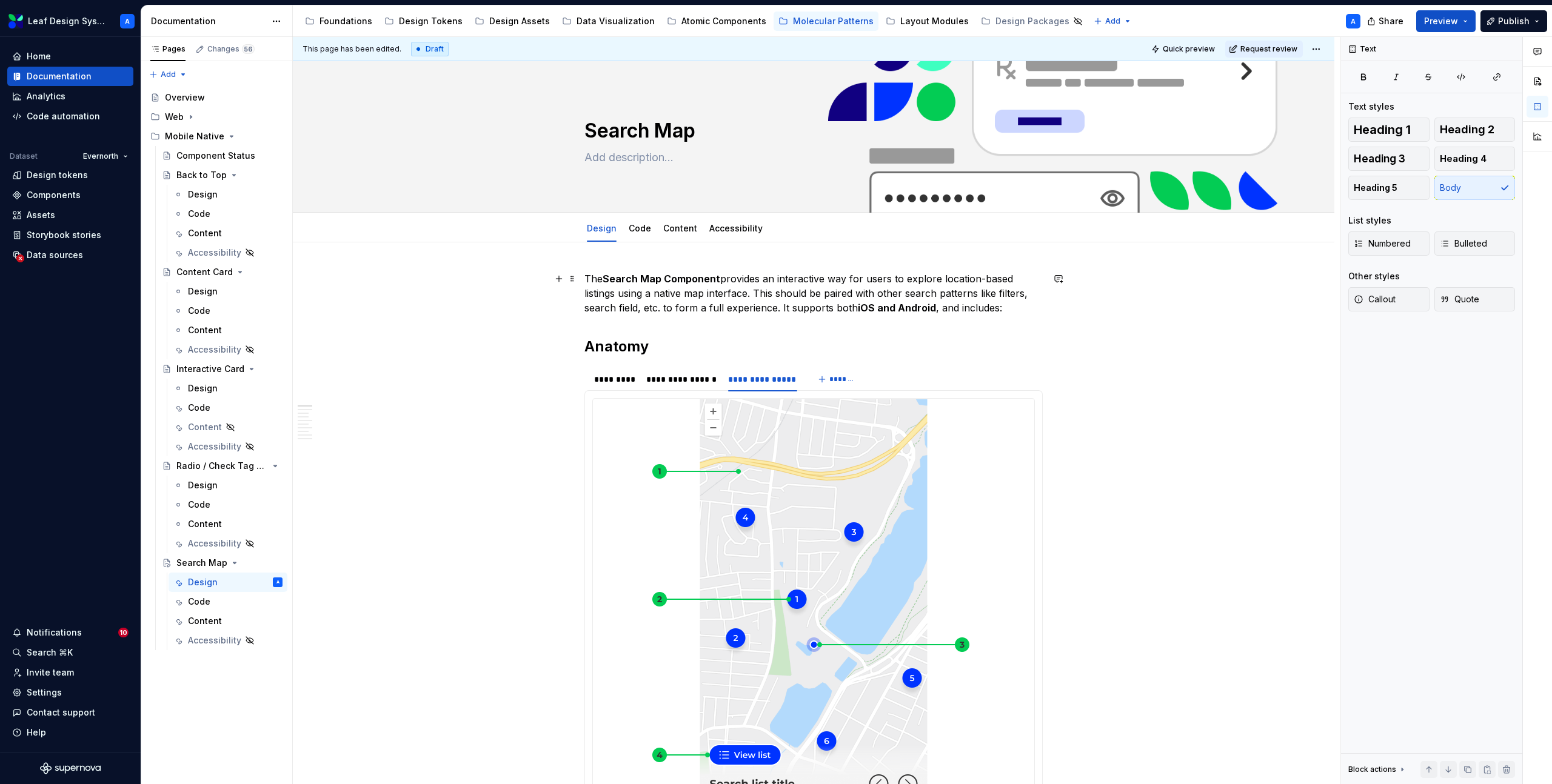
click at [1011, 304] on p "The Search Map Component provides an interactive way for users to explore locat…" at bounding box center [814, 294] width 458 height 44
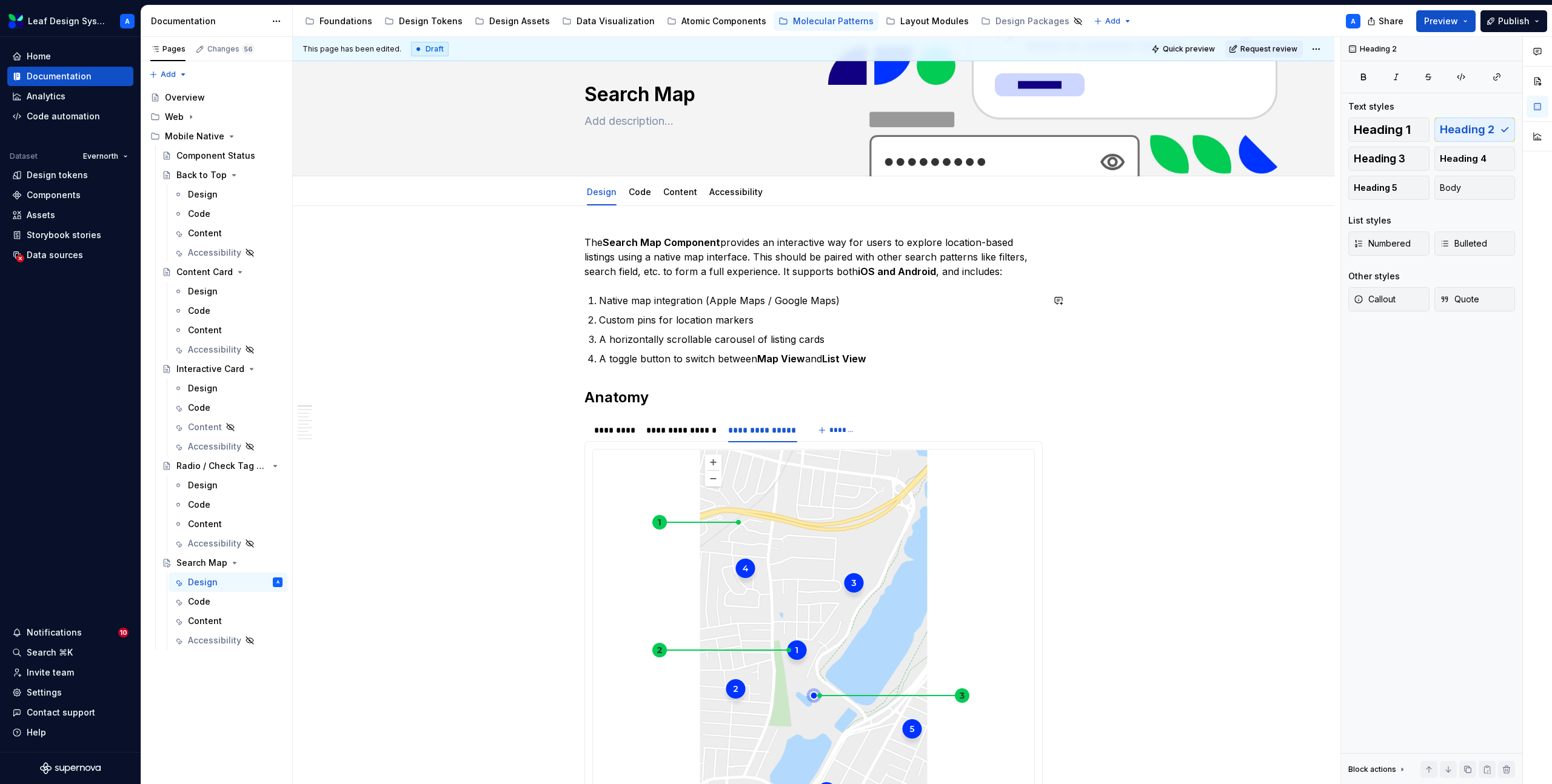
scroll to position [39, 0]
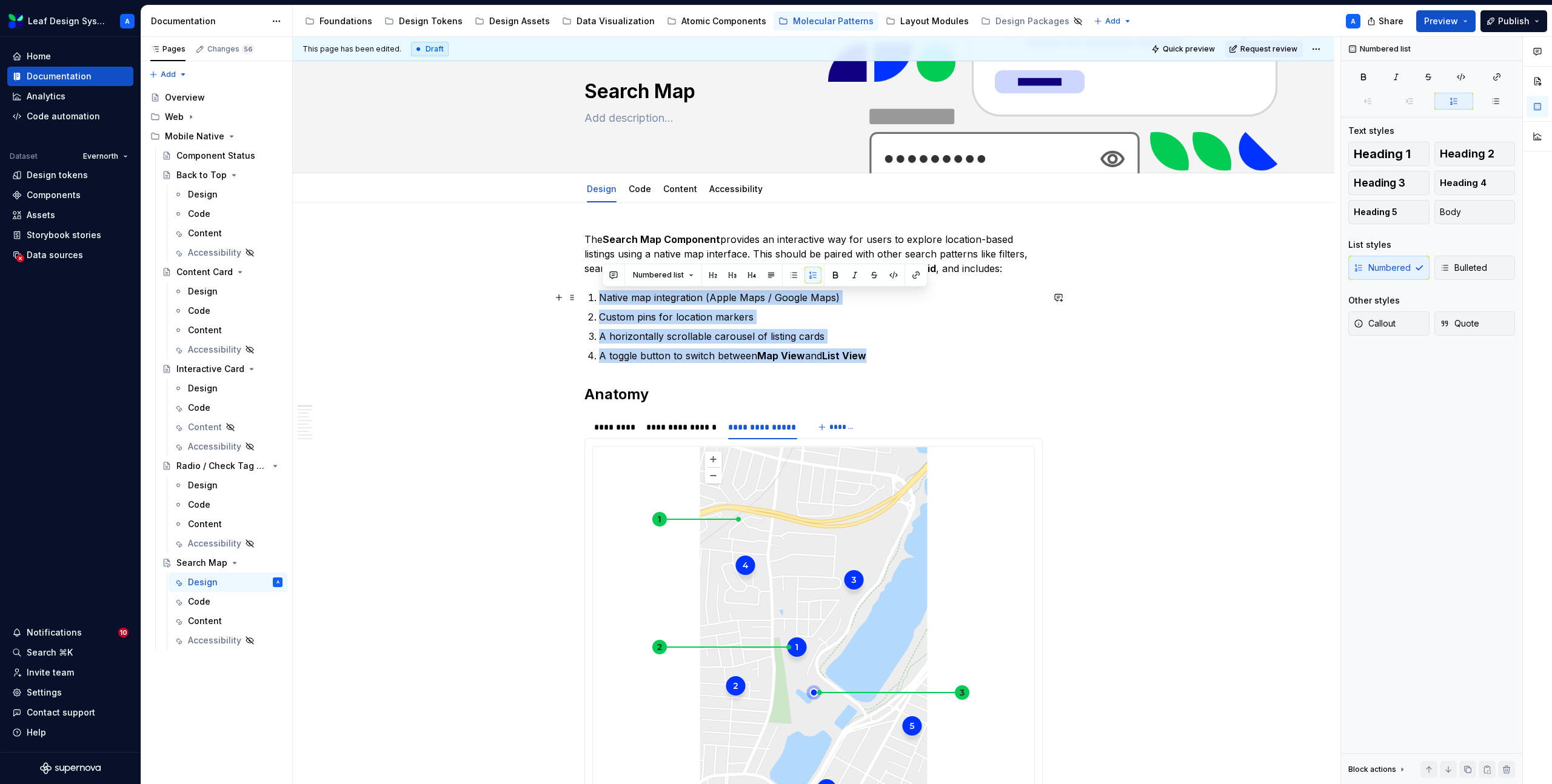
drag, startPoint x: 881, startPoint y: 360, endPoint x: 596, endPoint y: 296, distance: 292.1
click at [599, 296] on ol "Native map integration (Apple Maps / Google Maps) Custom pins for location mark…" at bounding box center [821, 326] width 444 height 73
click at [790, 276] on button "button" at bounding box center [793, 275] width 17 height 17
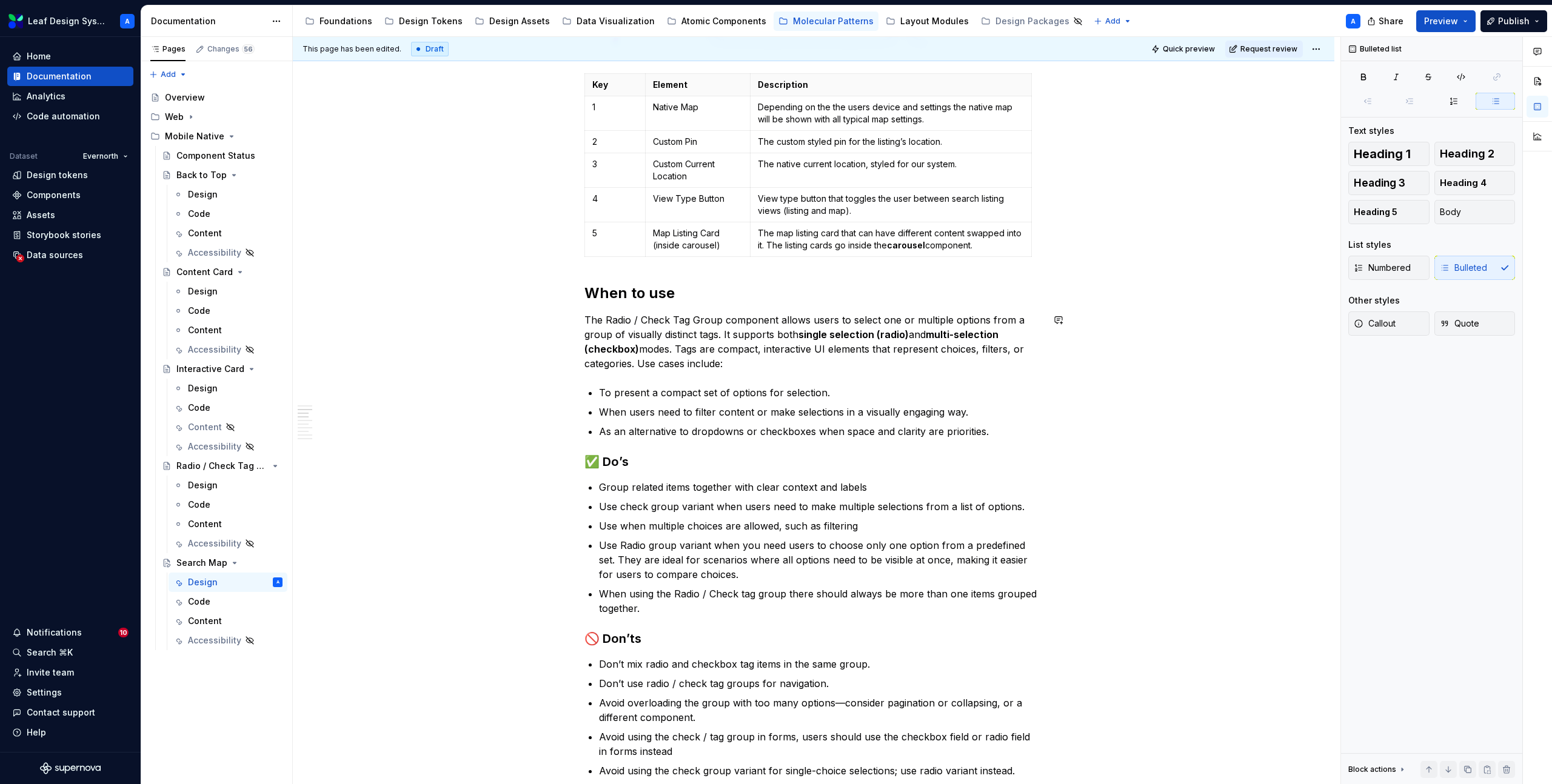
scroll to position [932, 0]
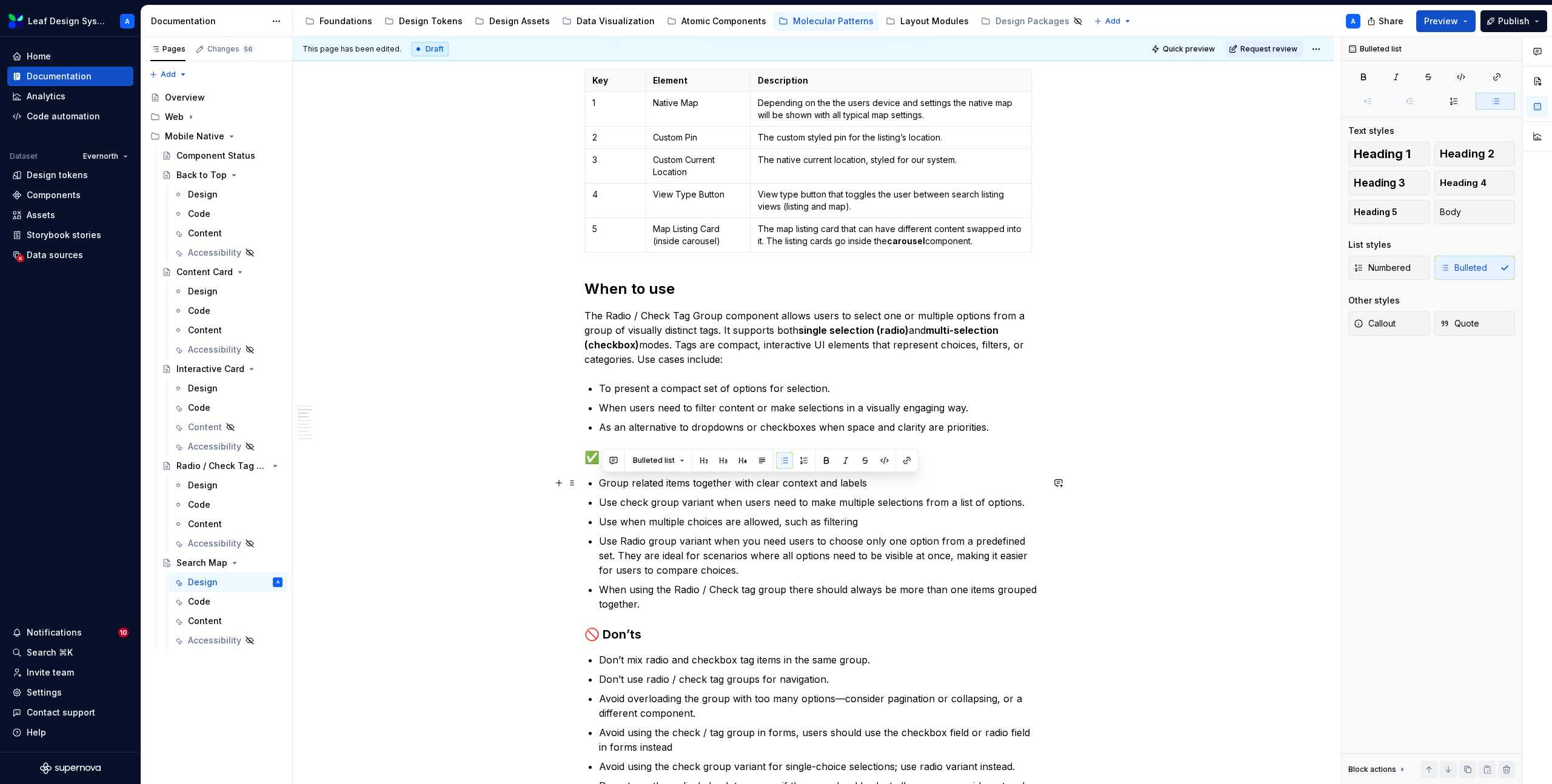
drag, startPoint x: 658, startPoint y: 607, endPoint x: 580, endPoint y: 485, distance: 144.8
click at [674, 532] on ul "Group related items together with clear context and labels Use check group vari…" at bounding box center [821, 544] width 444 height 136
drag, startPoint x: 648, startPoint y: 606, endPoint x: 586, endPoint y: 481, distance: 139.5
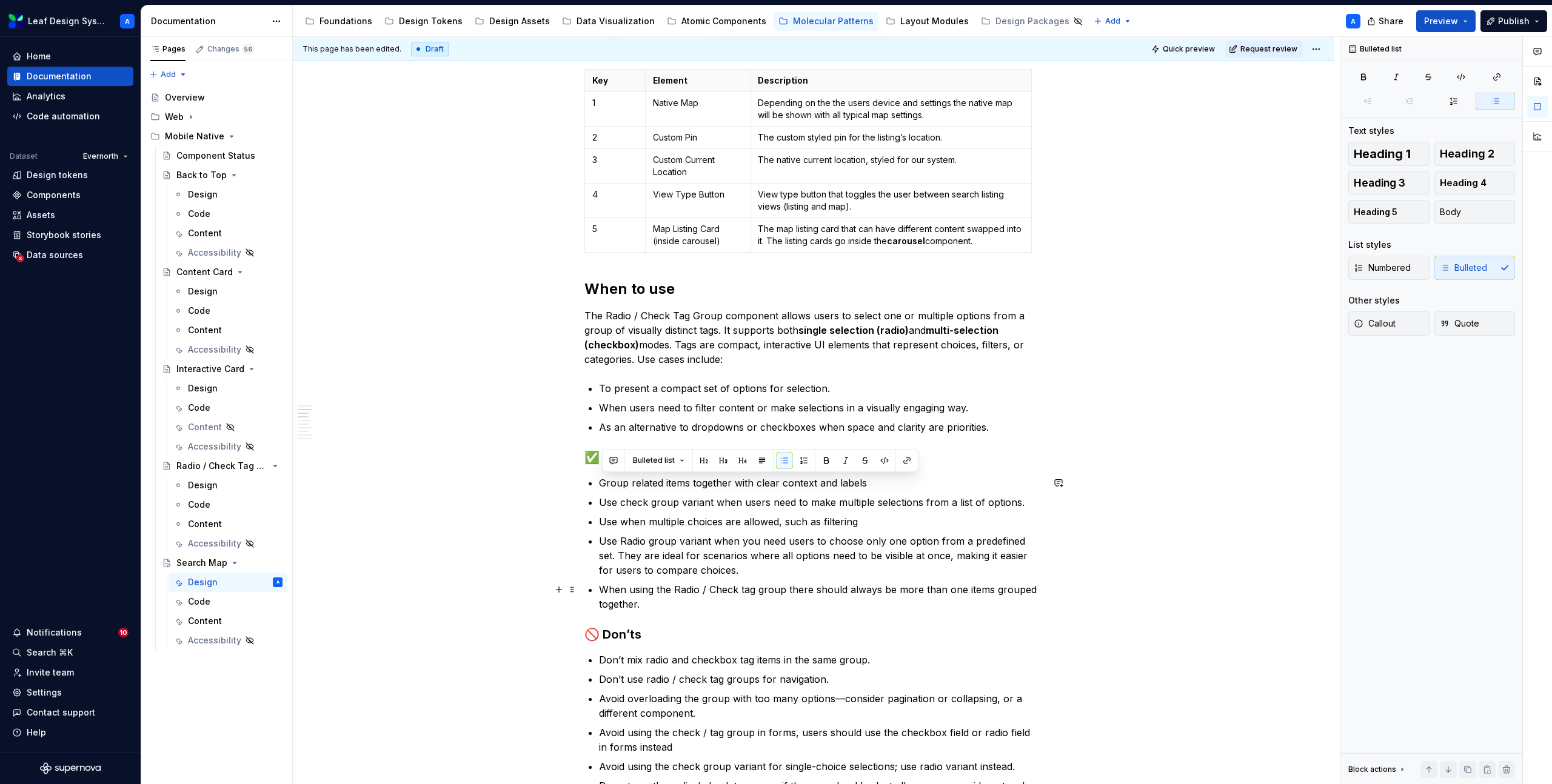
click at [873, 591] on p "When using the Radio / Check tag group there should always be more than one ite…" at bounding box center [821, 597] width 444 height 29
drag, startPoint x: 654, startPoint y: 606, endPoint x: 604, endPoint y: 486, distance: 130.0
click at [604, 486] on ul "Group related items together with clear context and labels Use check group vari…" at bounding box center [821, 544] width 444 height 136
click at [646, 521] on p "Use when multiple choices are allowed, such as filtering" at bounding box center [821, 521] width 444 height 14
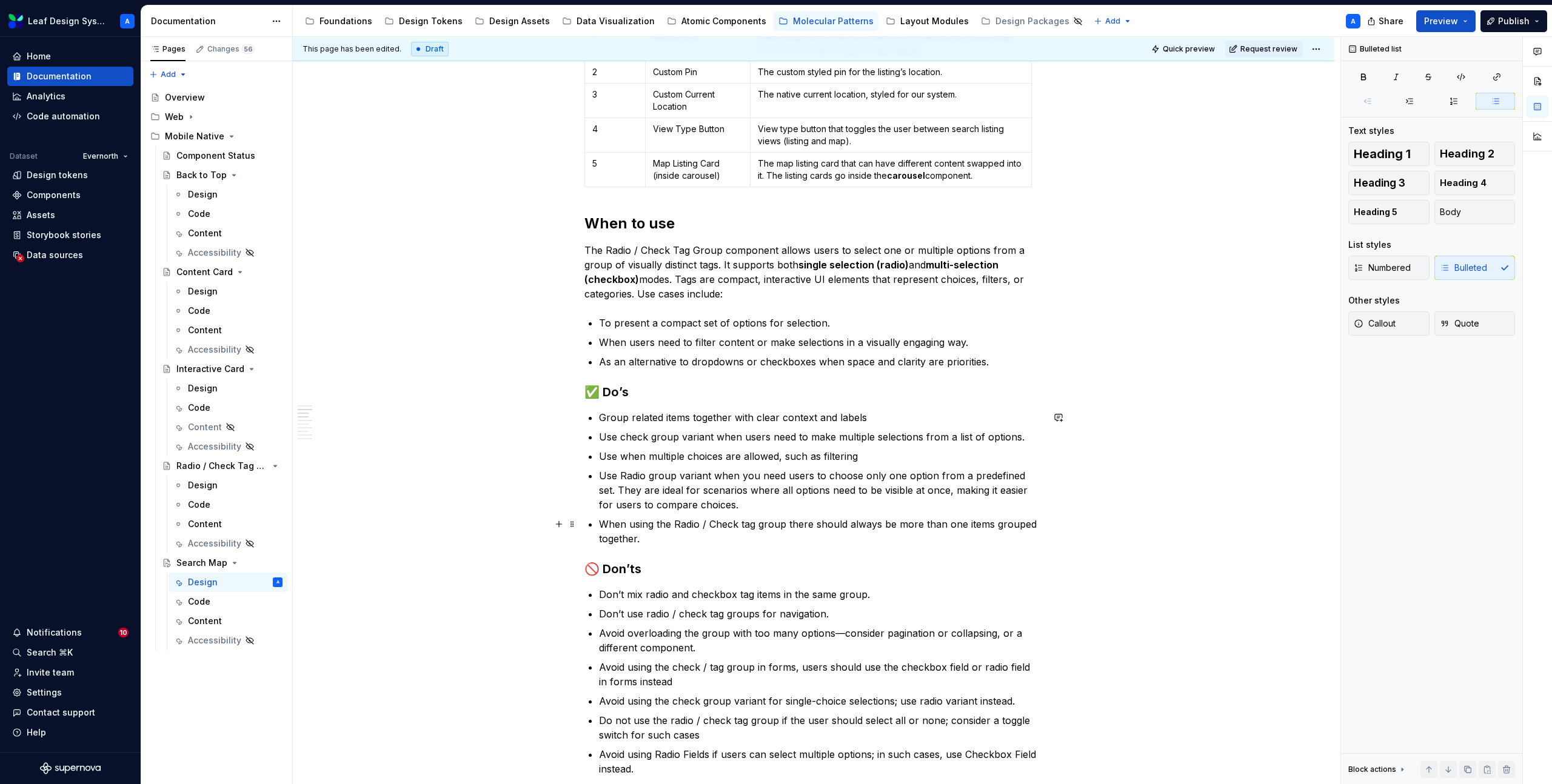
scroll to position [1026, 0]
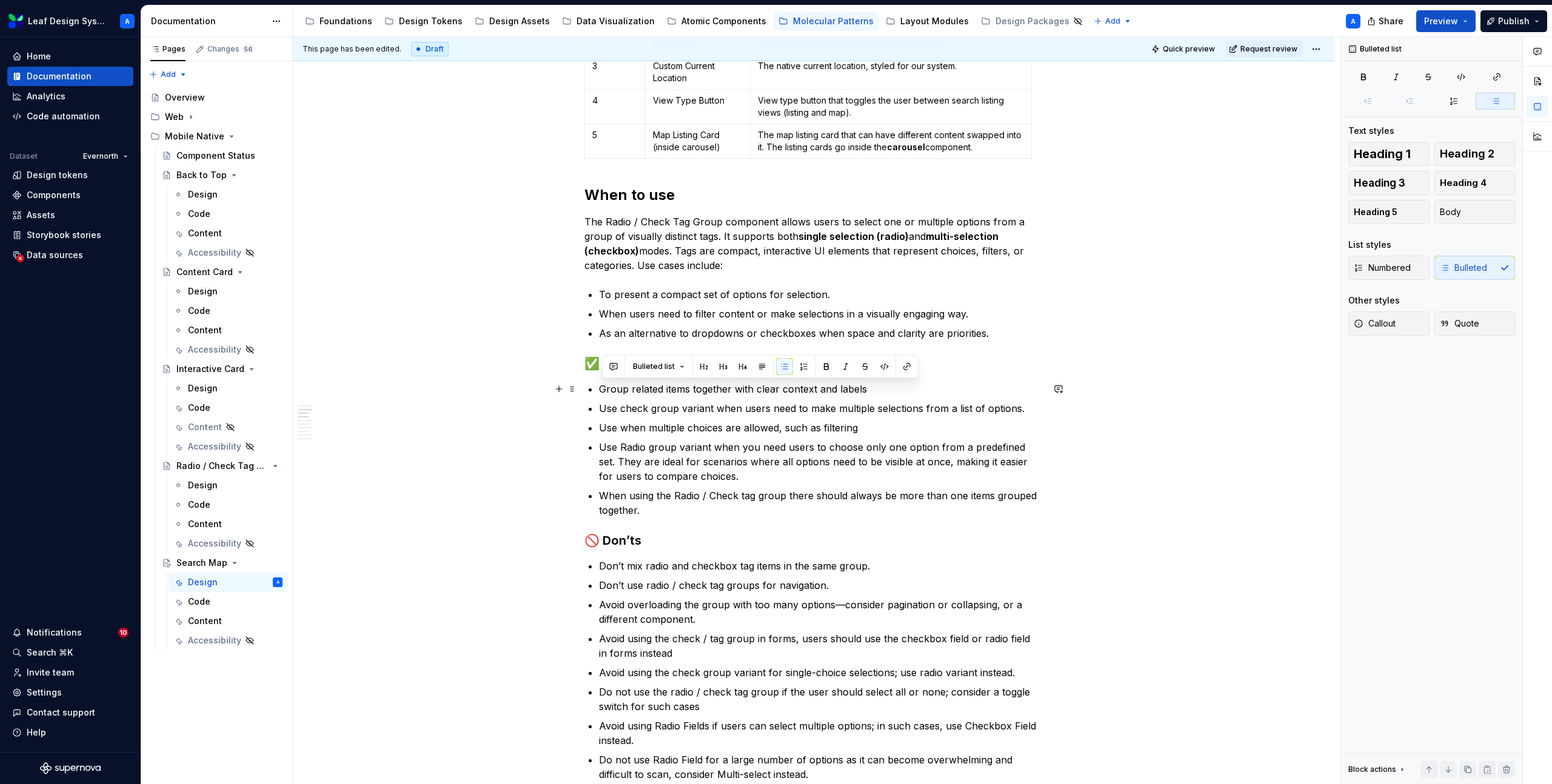
drag, startPoint x: 658, startPoint y: 512, endPoint x: 598, endPoint y: 393, distance: 133.3
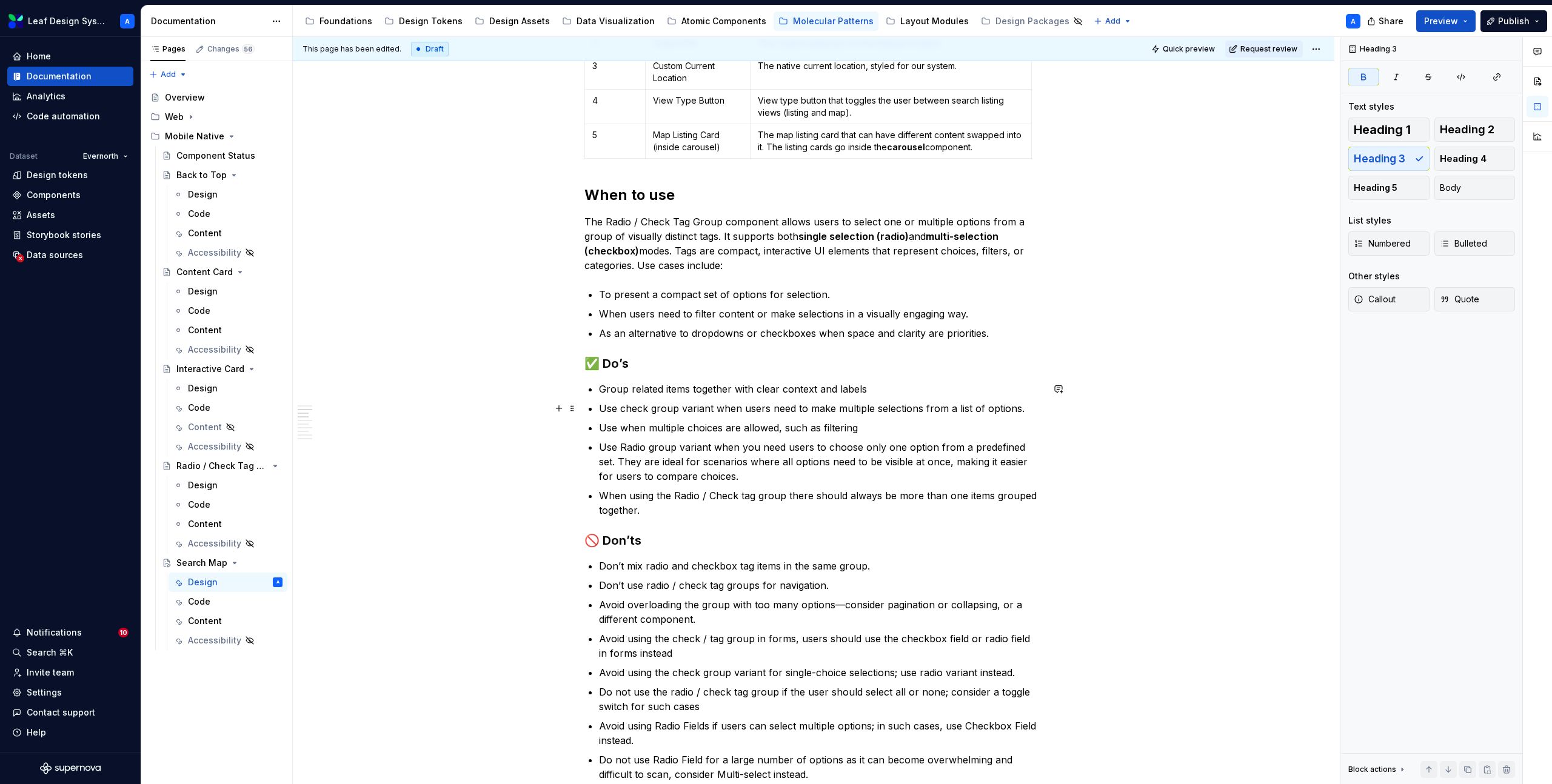
click at [669, 418] on ul "Group related items together with clear context and labels Use check group vari…" at bounding box center [821, 450] width 444 height 136
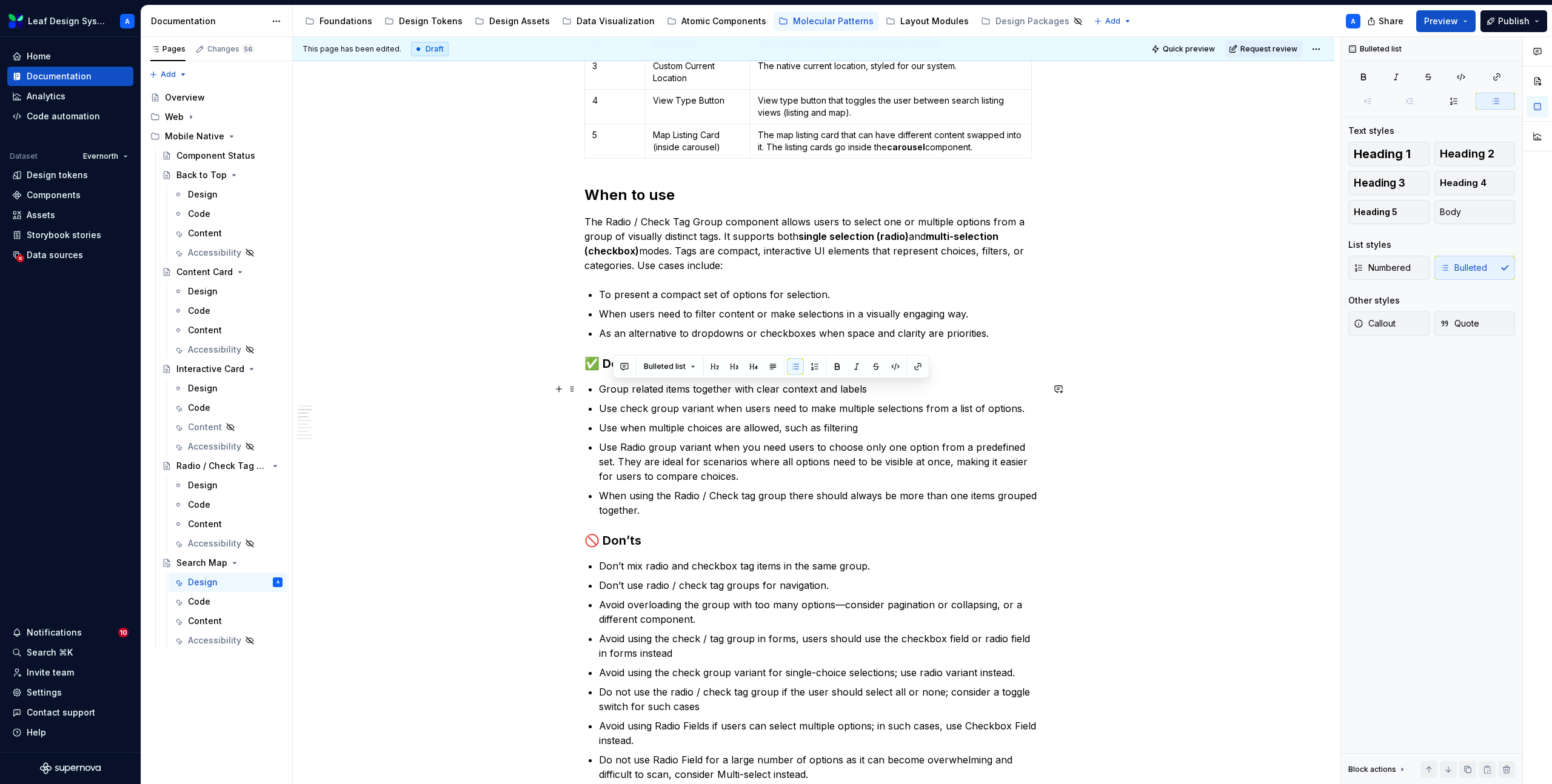
drag, startPoint x: 652, startPoint y: 512, endPoint x: 611, endPoint y: 390, distance: 128.7
click at [611, 390] on ul "Group related items together with clear context and labels Use check group vari…" at bounding box center [821, 450] width 444 height 136
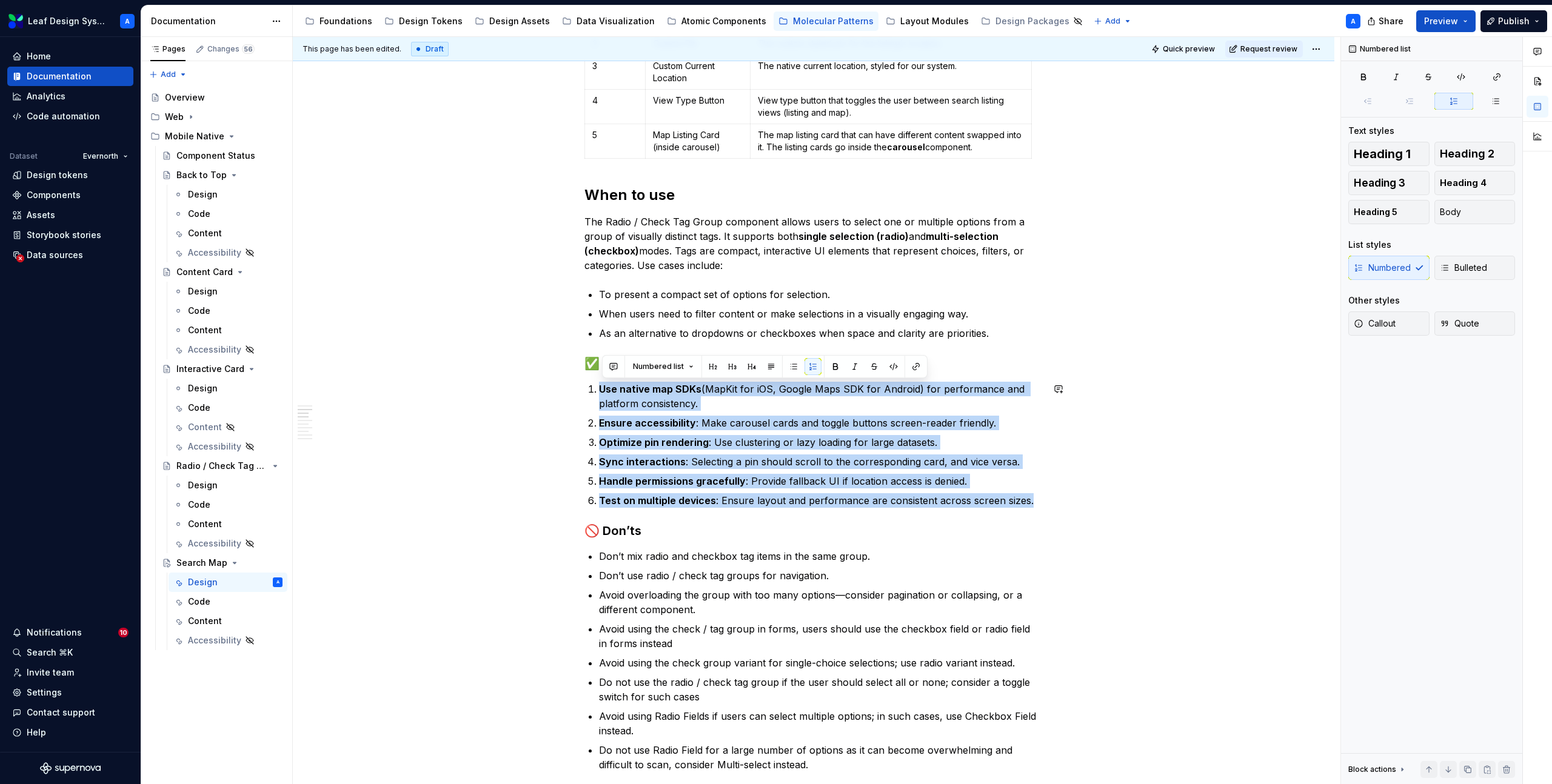
drag, startPoint x: 1037, startPoint y: 503, endPoint x: 557, endPoint y: 377, distance: 496.3
click at [793, 366] on button "button" at bounding box center [793, 366] width 17 height 17
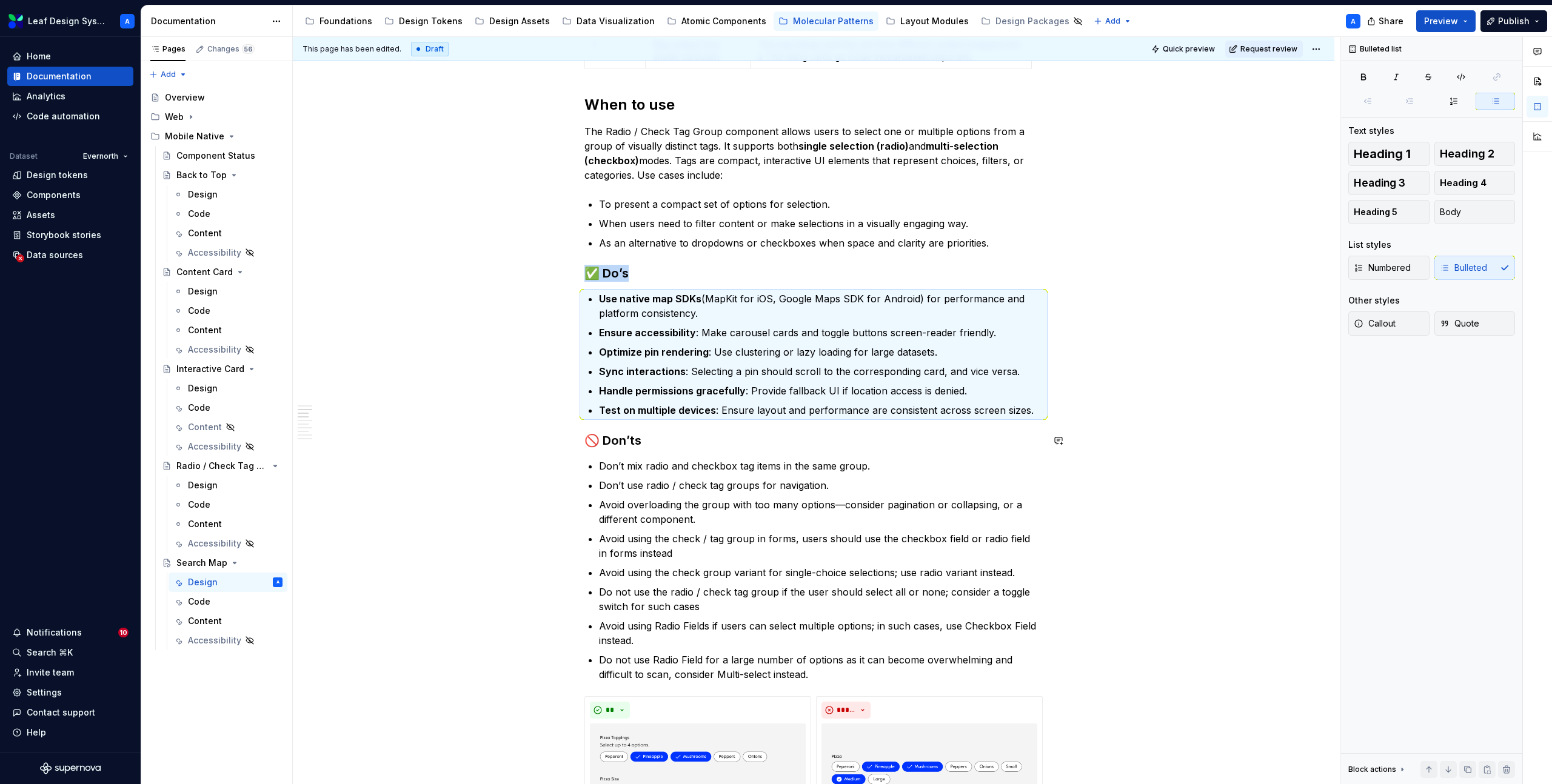
scroll to position [1198, 0]
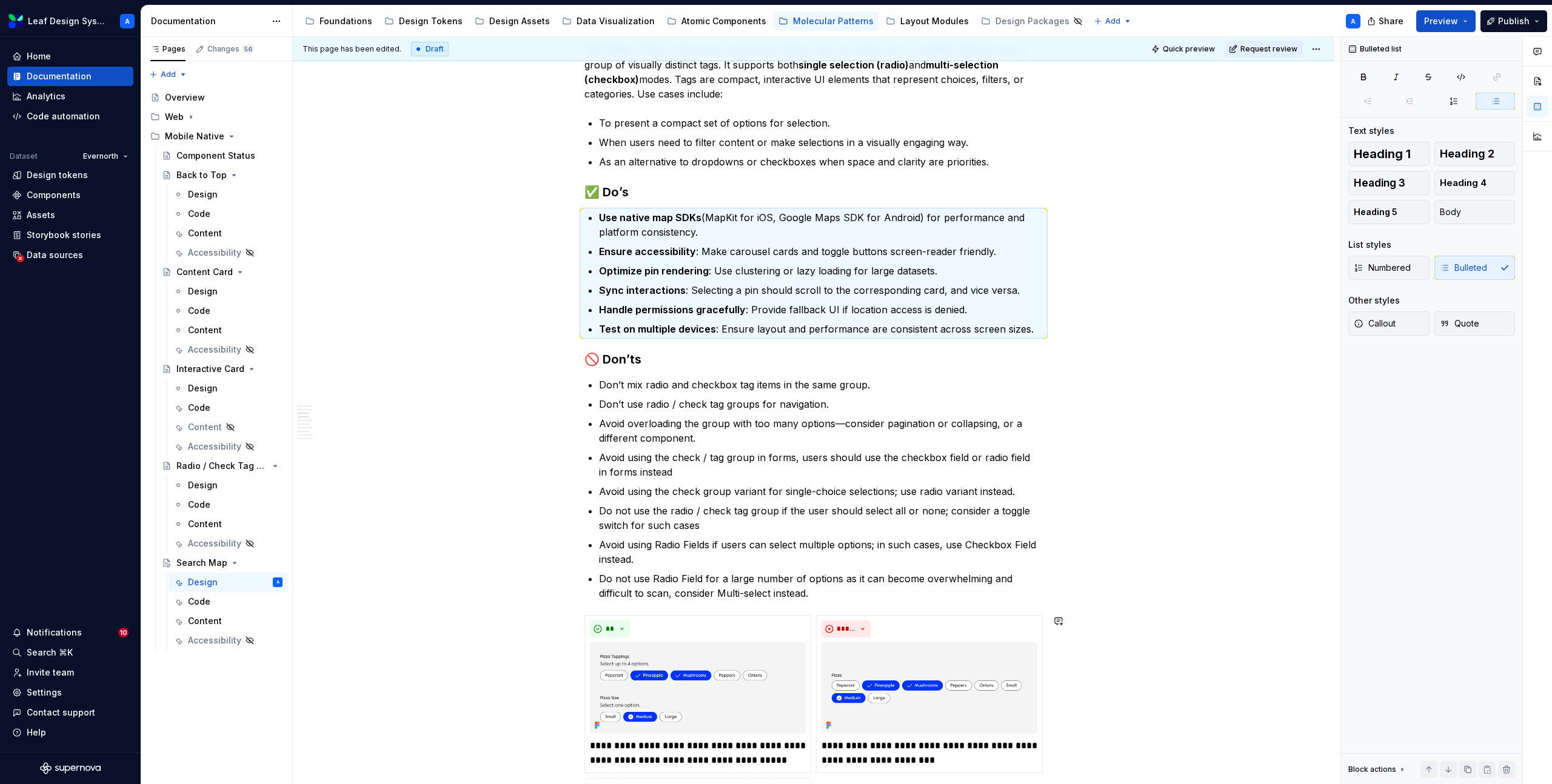
click at [825, 589] on p "Do not use Radio Field for a large number of options as it can become overwhelm…" at bounding box center [821, 586] width 444 height 29
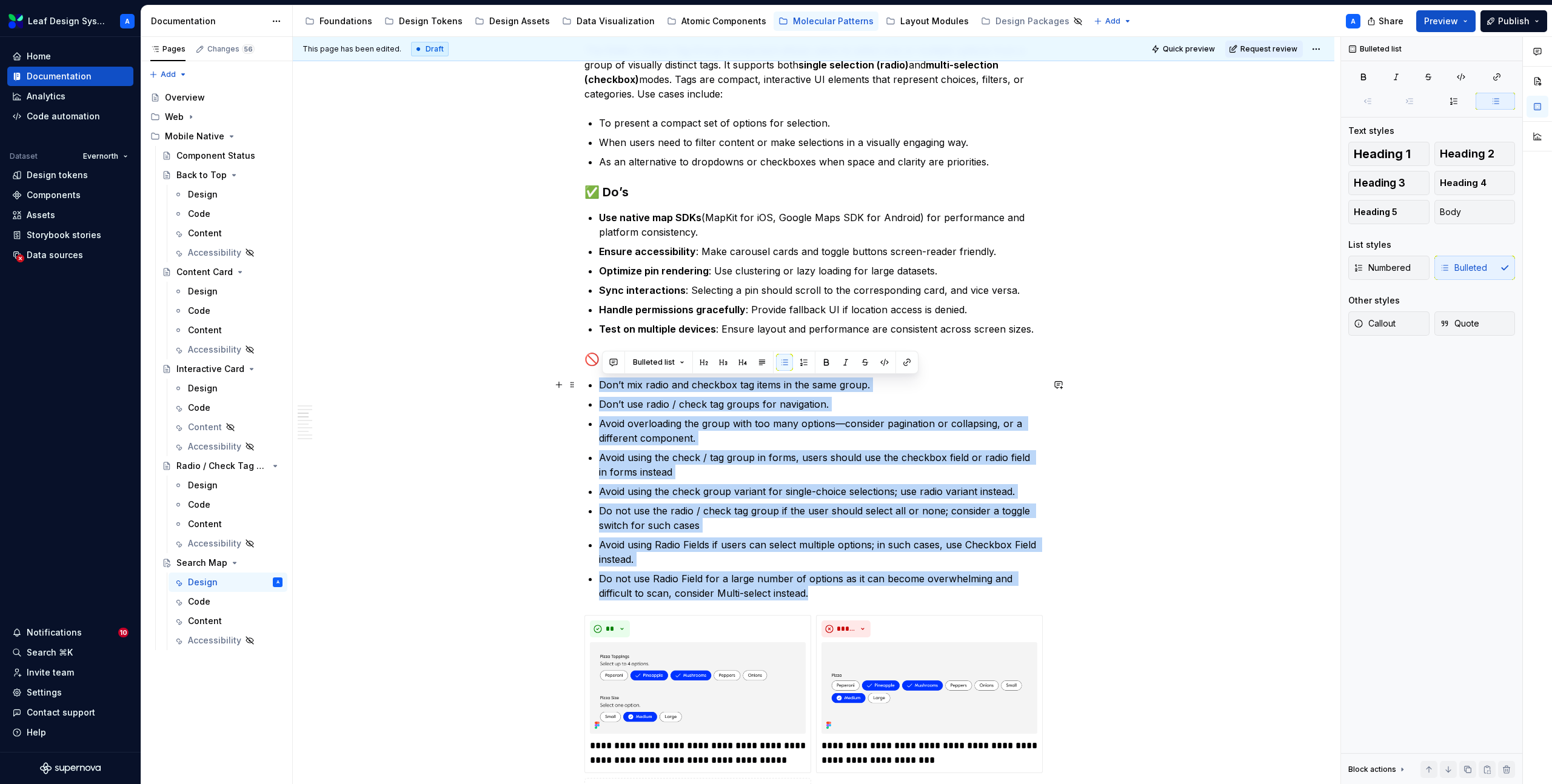
drag, startPoint x: 828, startPoint y: 594, endPoint x: 600, endPoint y: 386, distance: 308.6
click at [600, 386] on div "**********" at bounding box center [814, 693] width 458 height 3238
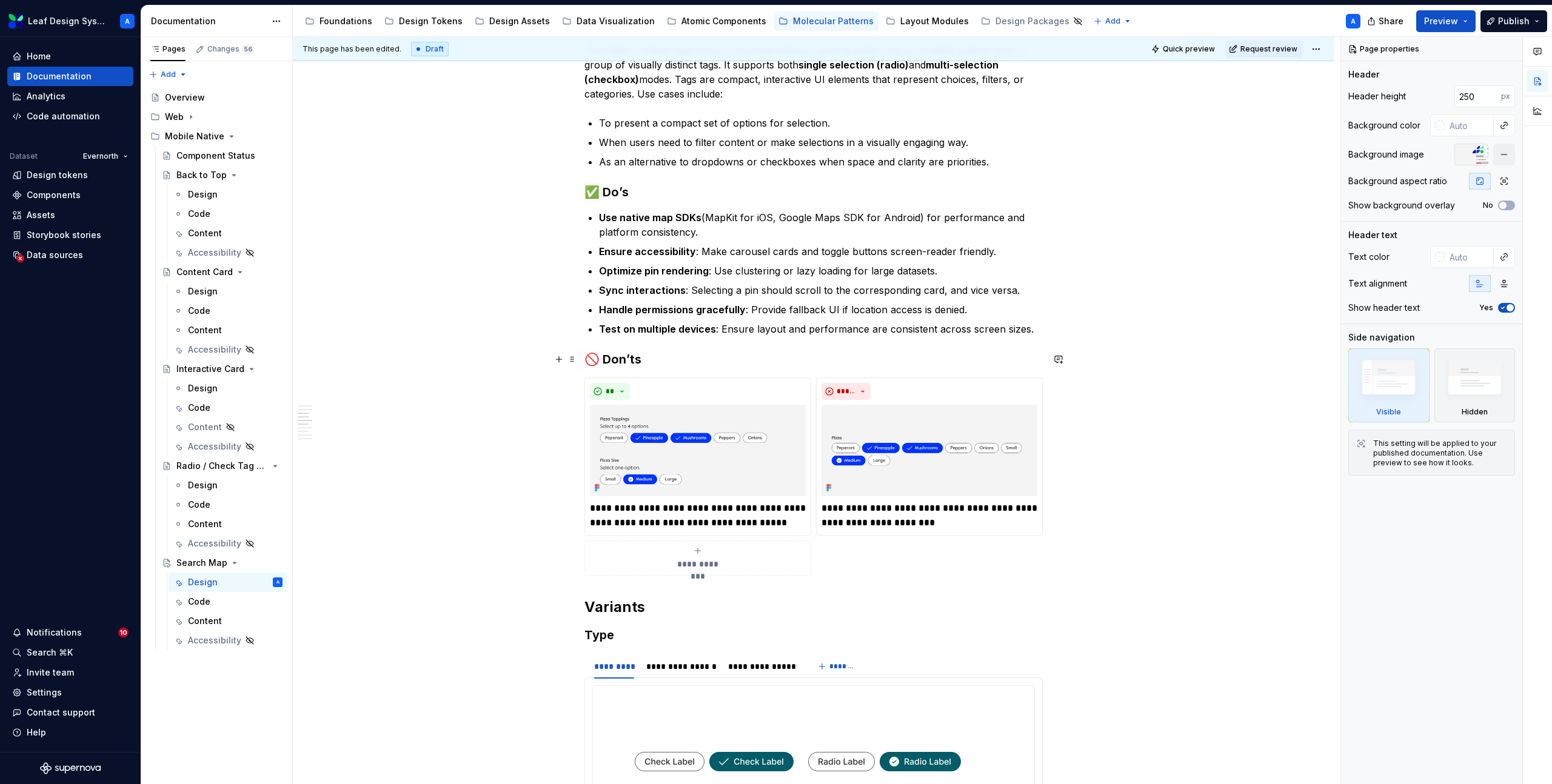
click at [671, 366] on h3 "🚫 Don’ts" at bounding box center [814, 359] width 458 height 17
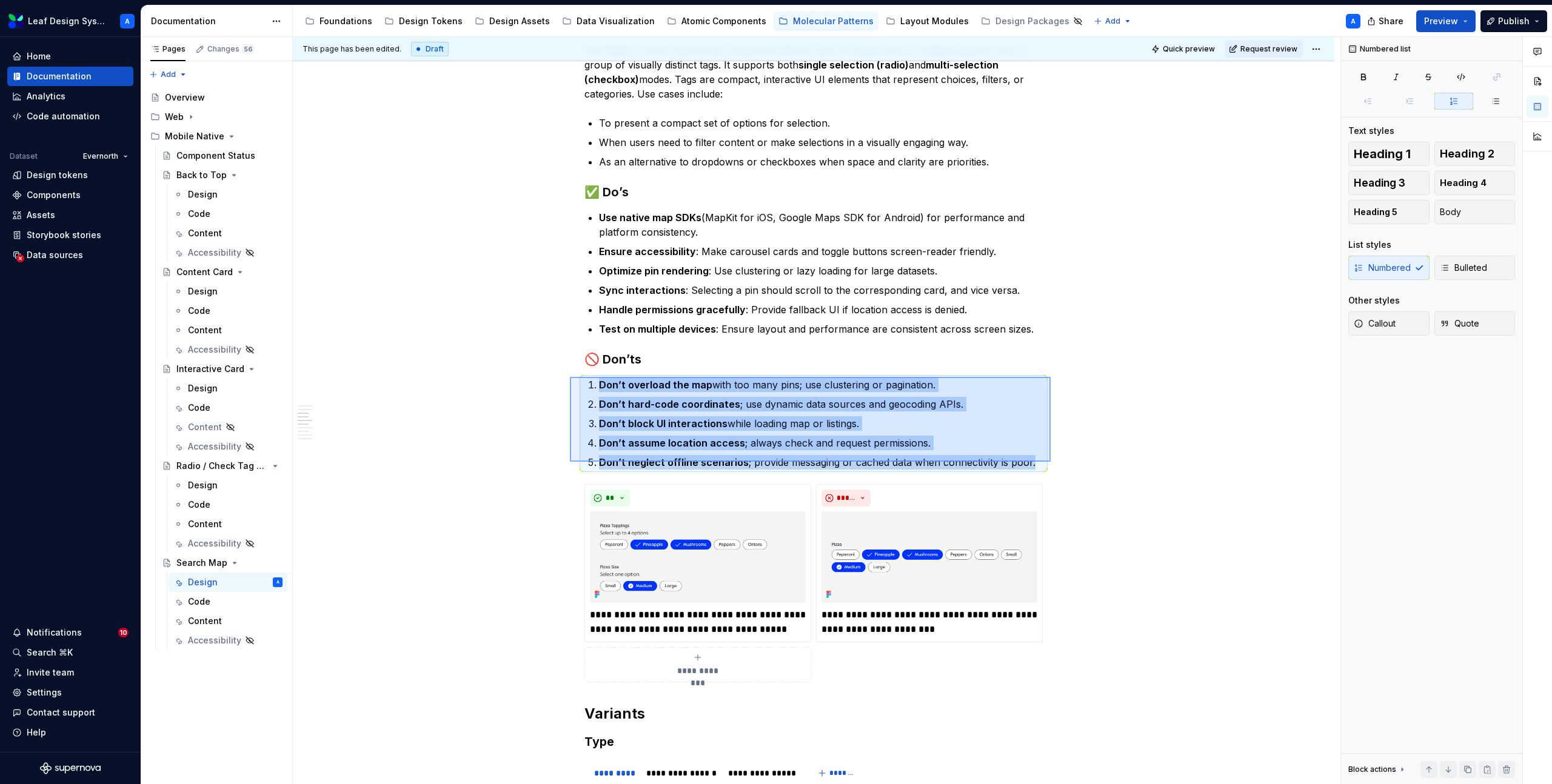
drag, startPoint x: 1050, startPoint y: 462, endPoint x: 569, endPoint y: 377, distance: 488.5
click at [569, 377] on div "**********" at bounding box center [816, 411] width 1048 height 748
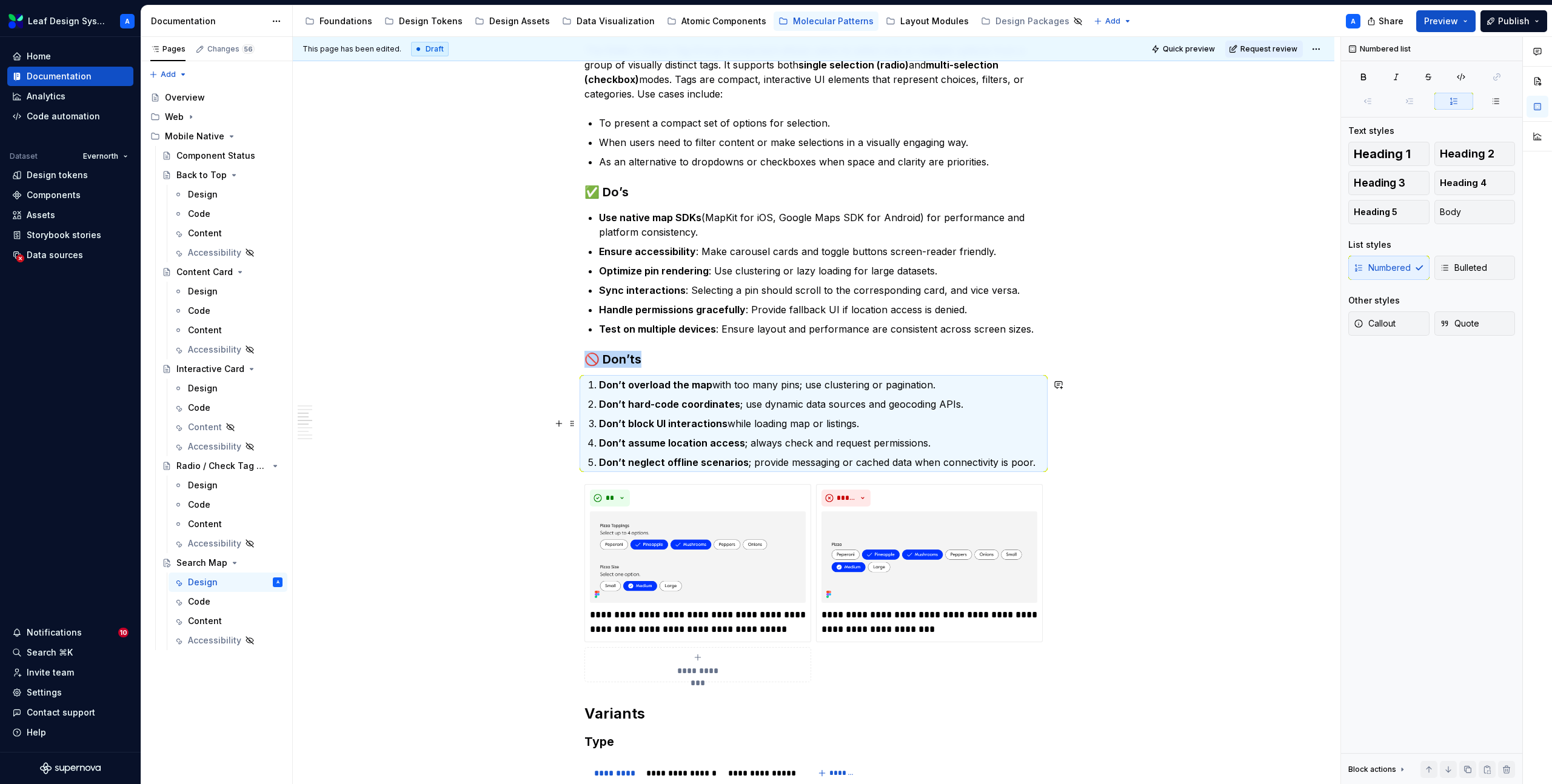
click at [689, 420] on strong "Don’t block UI interactions" at bounding box center [663, 424] width 128 height 12
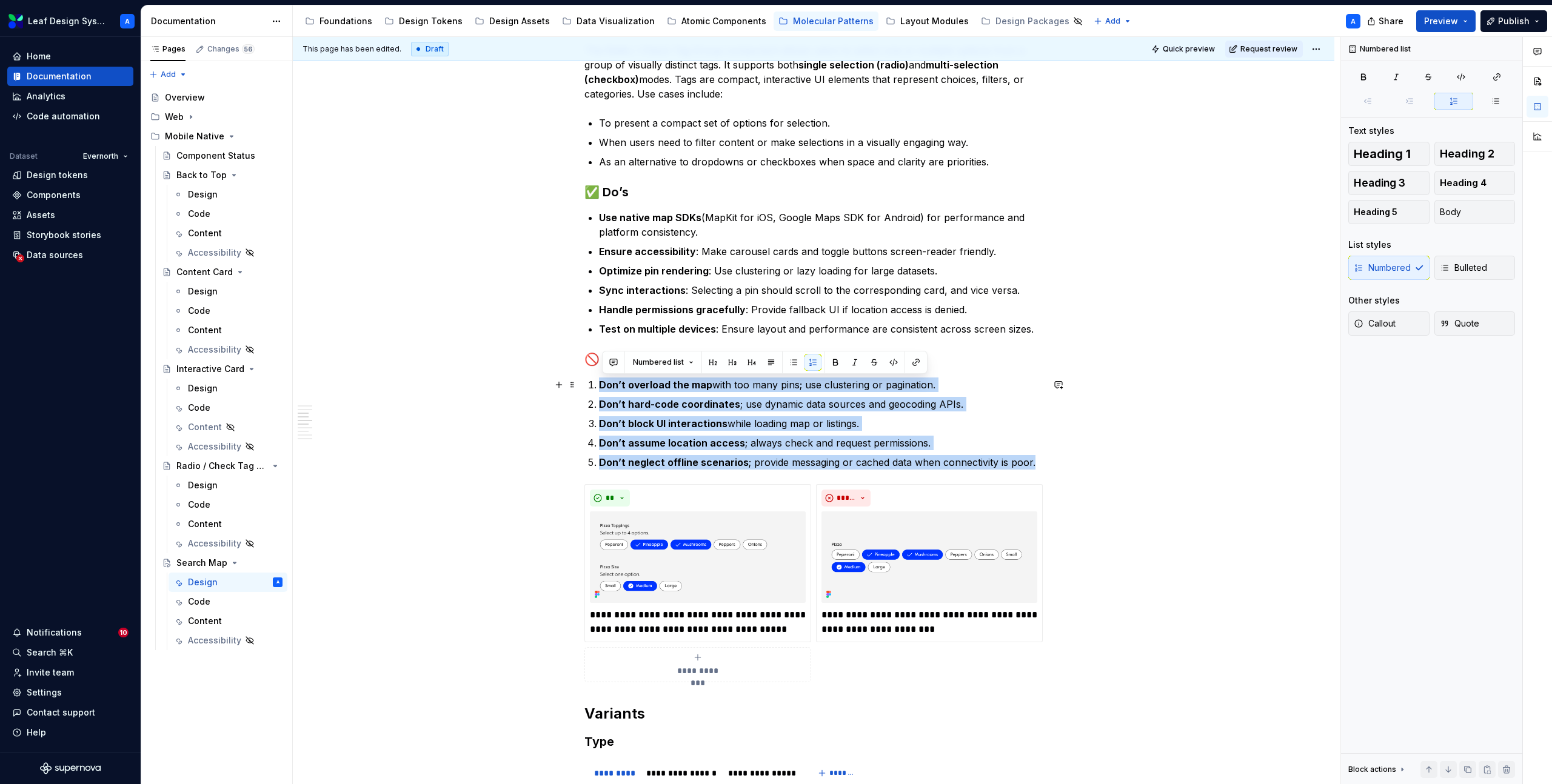
drag, startPoint x: 1039, startPoint y: 462, endPoint x: 598, endPoint y: 390, distance: 446.8
click at [599, 390] on ol "Don’t overload the map with too many pins; use clustering or pagination. Don’t …" at bounding box center [821, 423] width 444 height 92
click at [793, 362] on button "button" at bounding box center [793, 362] width 17 height 17
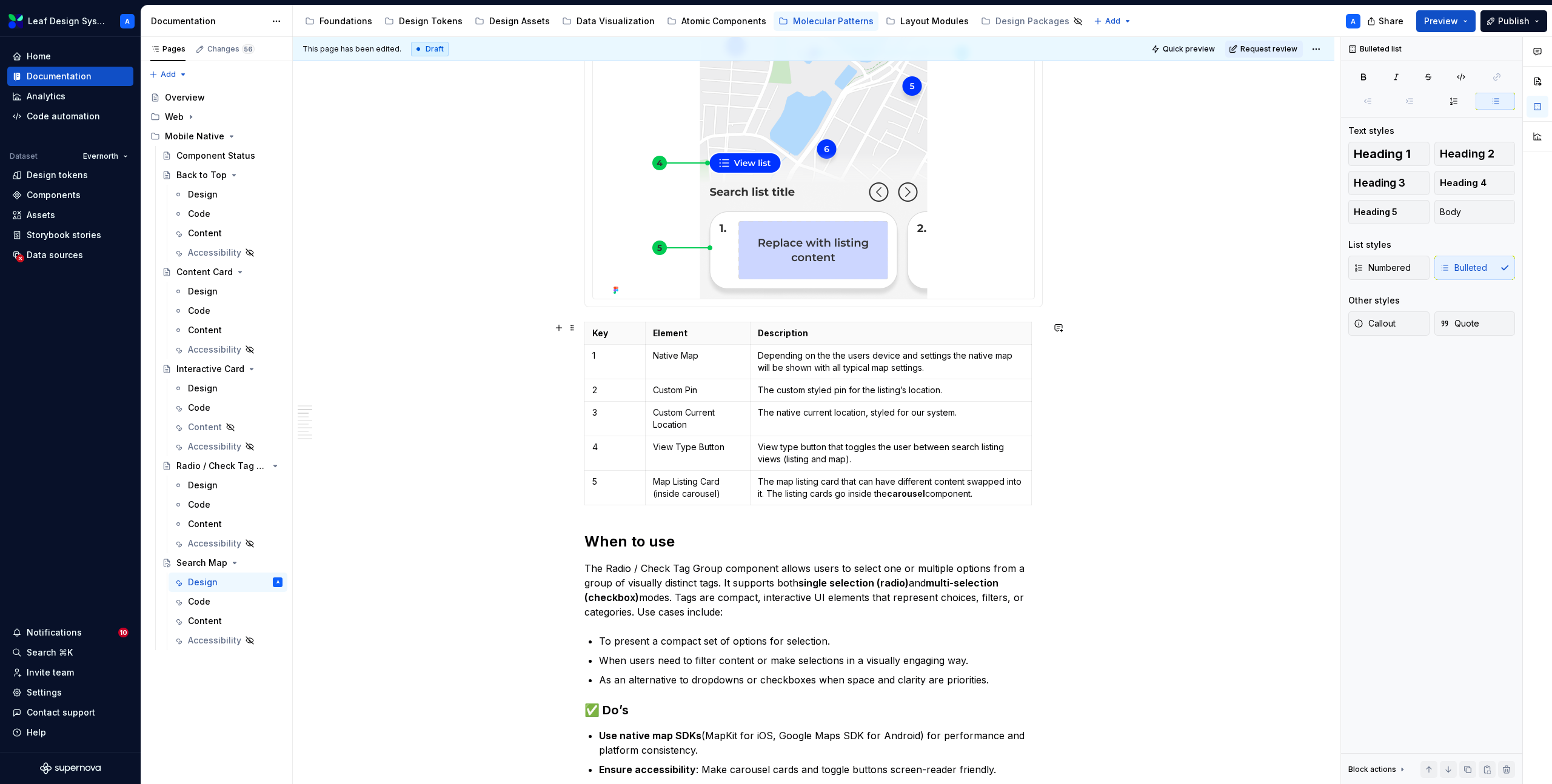
scroll to position [725, 0]
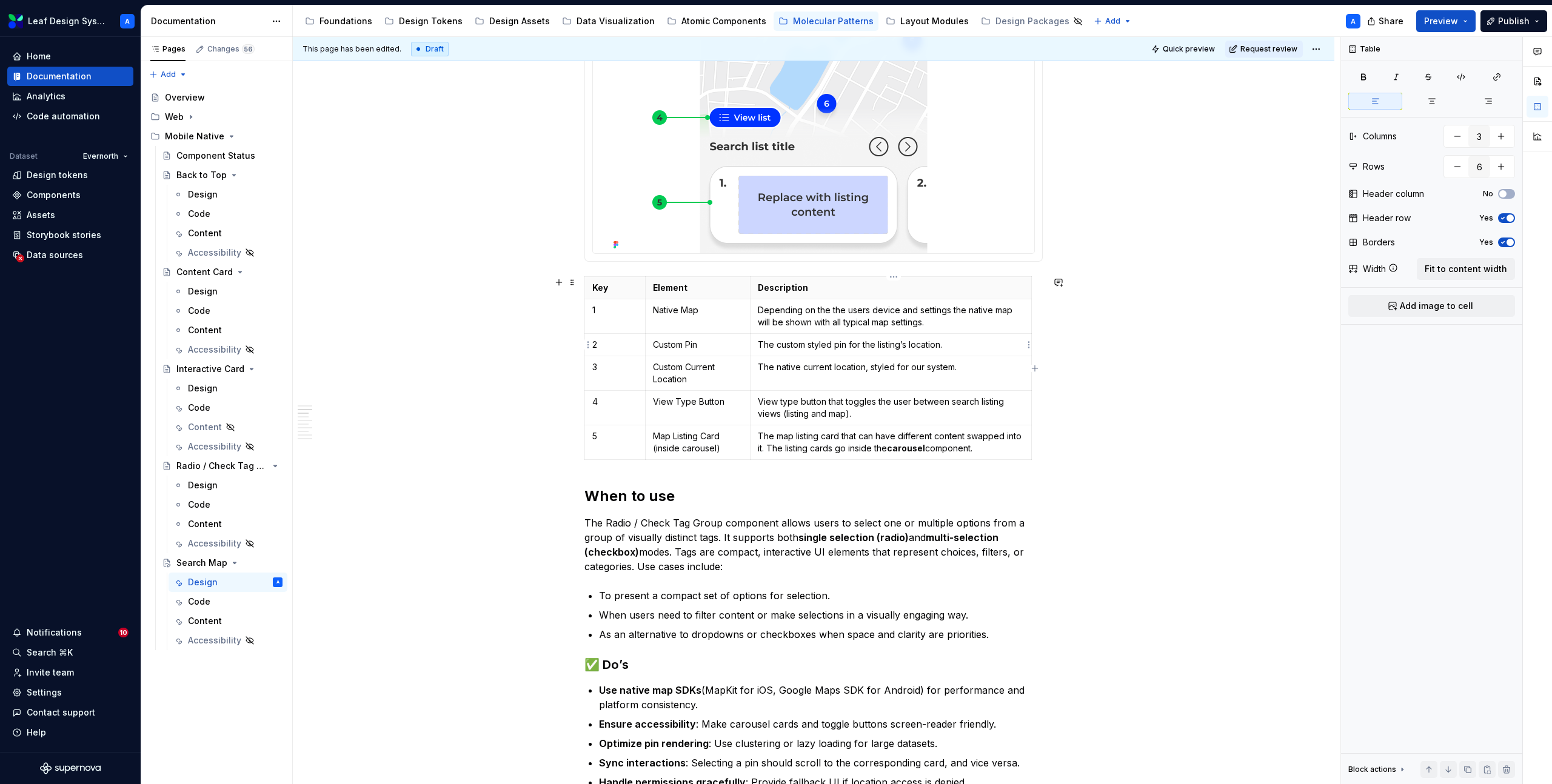
click at [954, 342] on p "The custom styled pin for the listing’s location." at bounding box center [891, 345] width 266 height 12
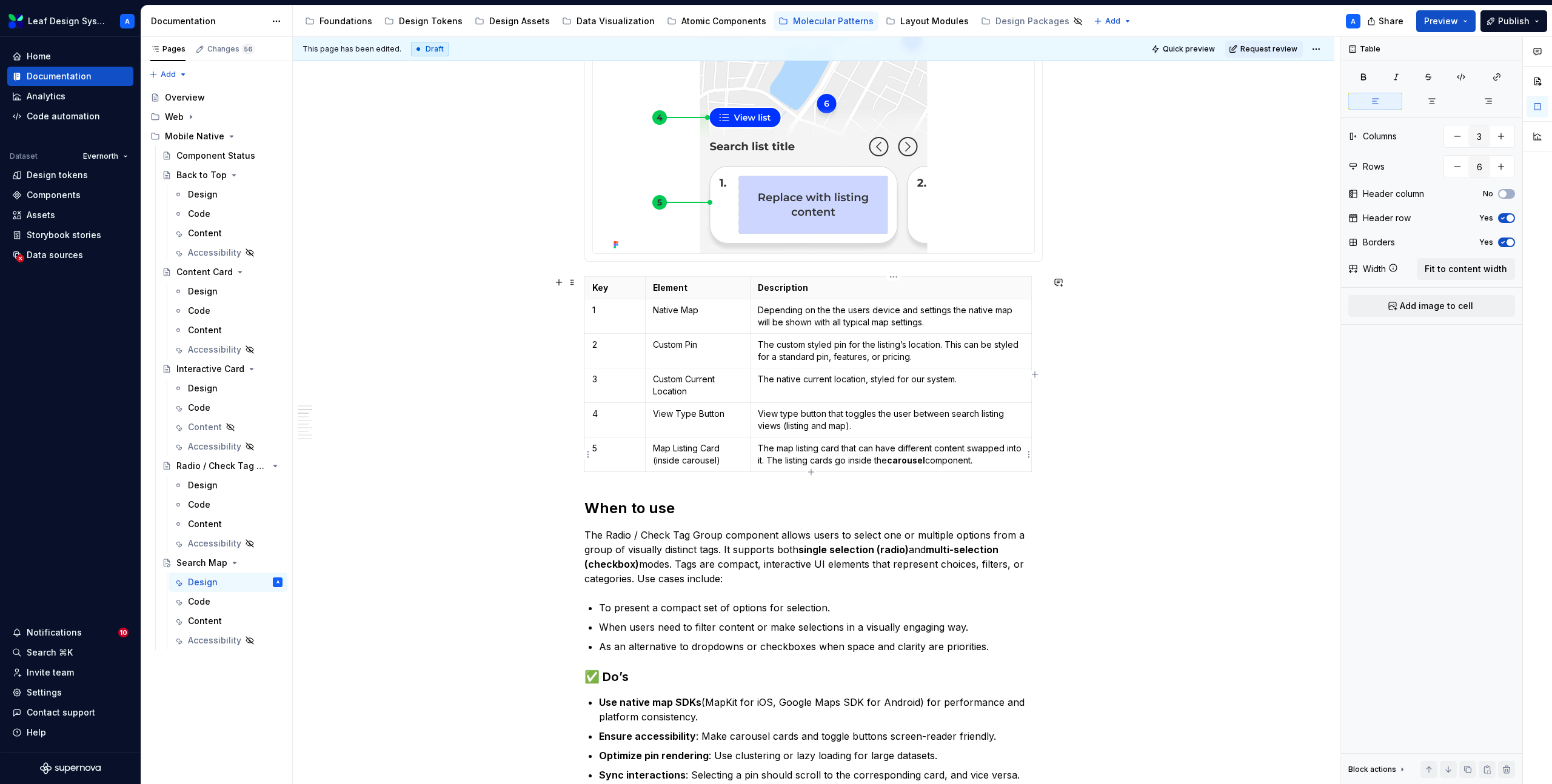
click at [977, 464] on p "The map listing card that can have different content swapped into it. The listi…" at bounding box center [891, 454] width 266 height 24
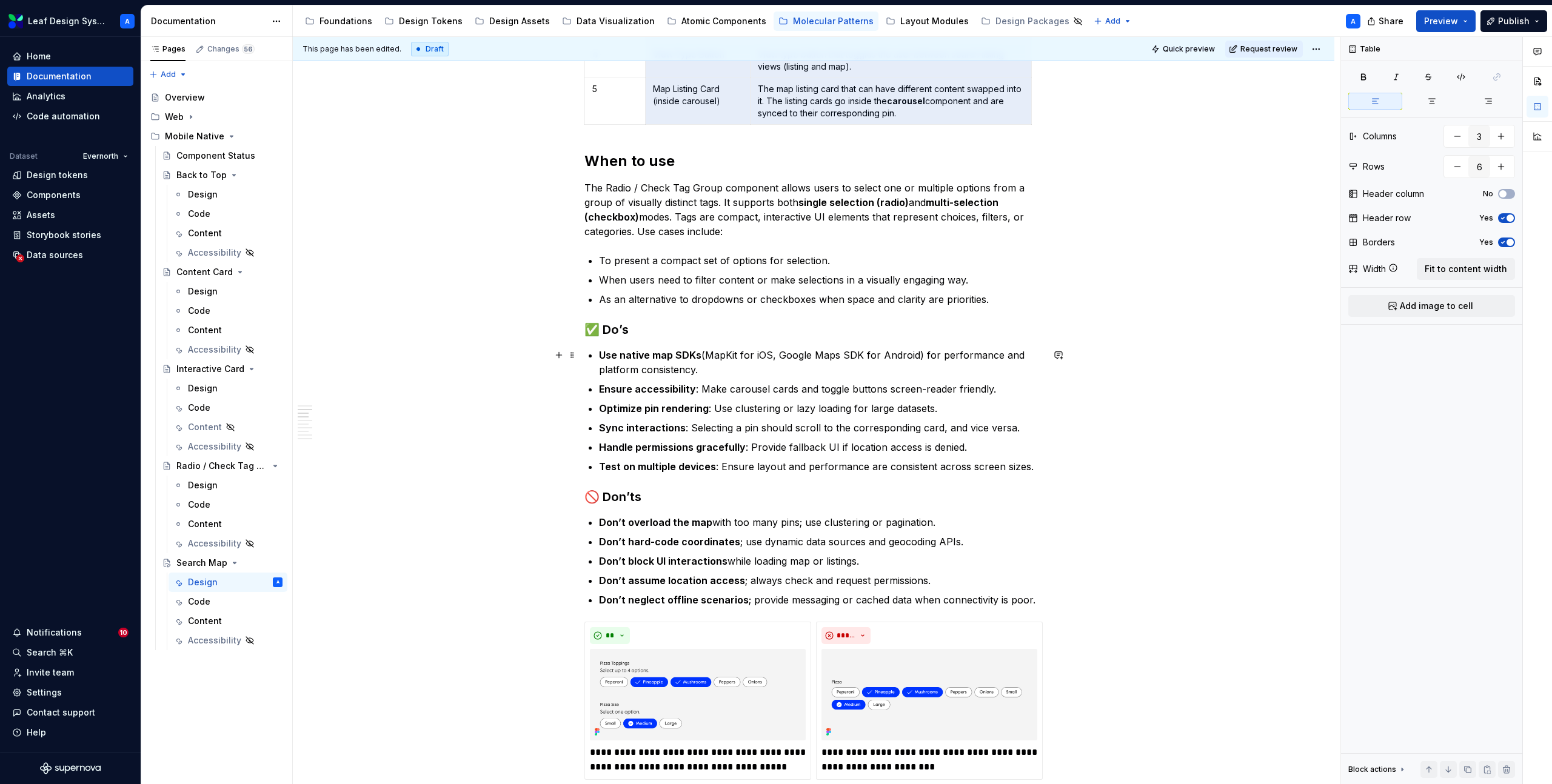
scroll to position [1086, 0]
click at [626, 214] on strong "multi-selection (checkbox)" at bounding box center [792, 208] width 416 height 27
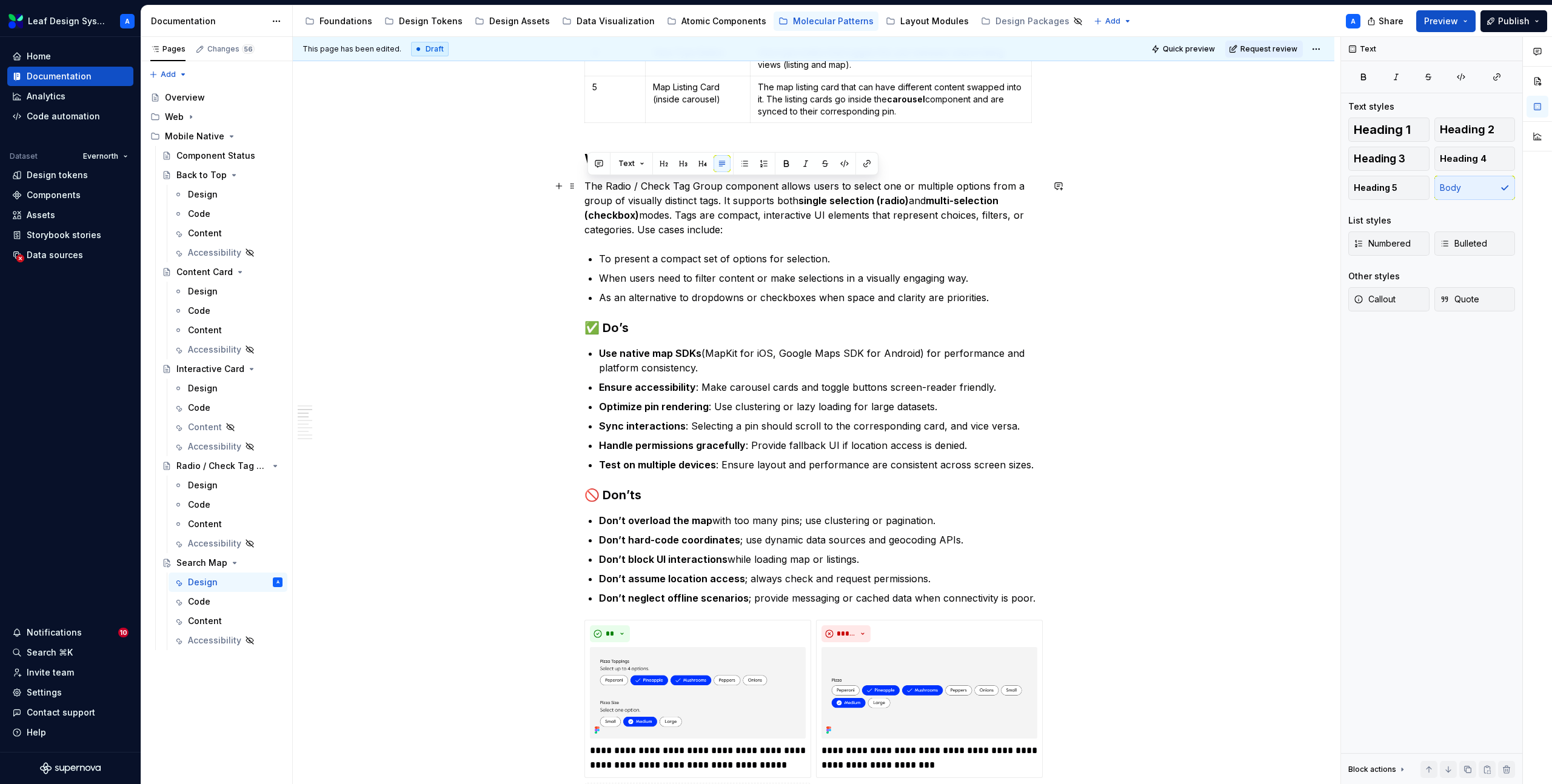
click at [626, 214] on strong "multi-selection (checkbox)" at bounding box center [792, 208] width 416 height 27
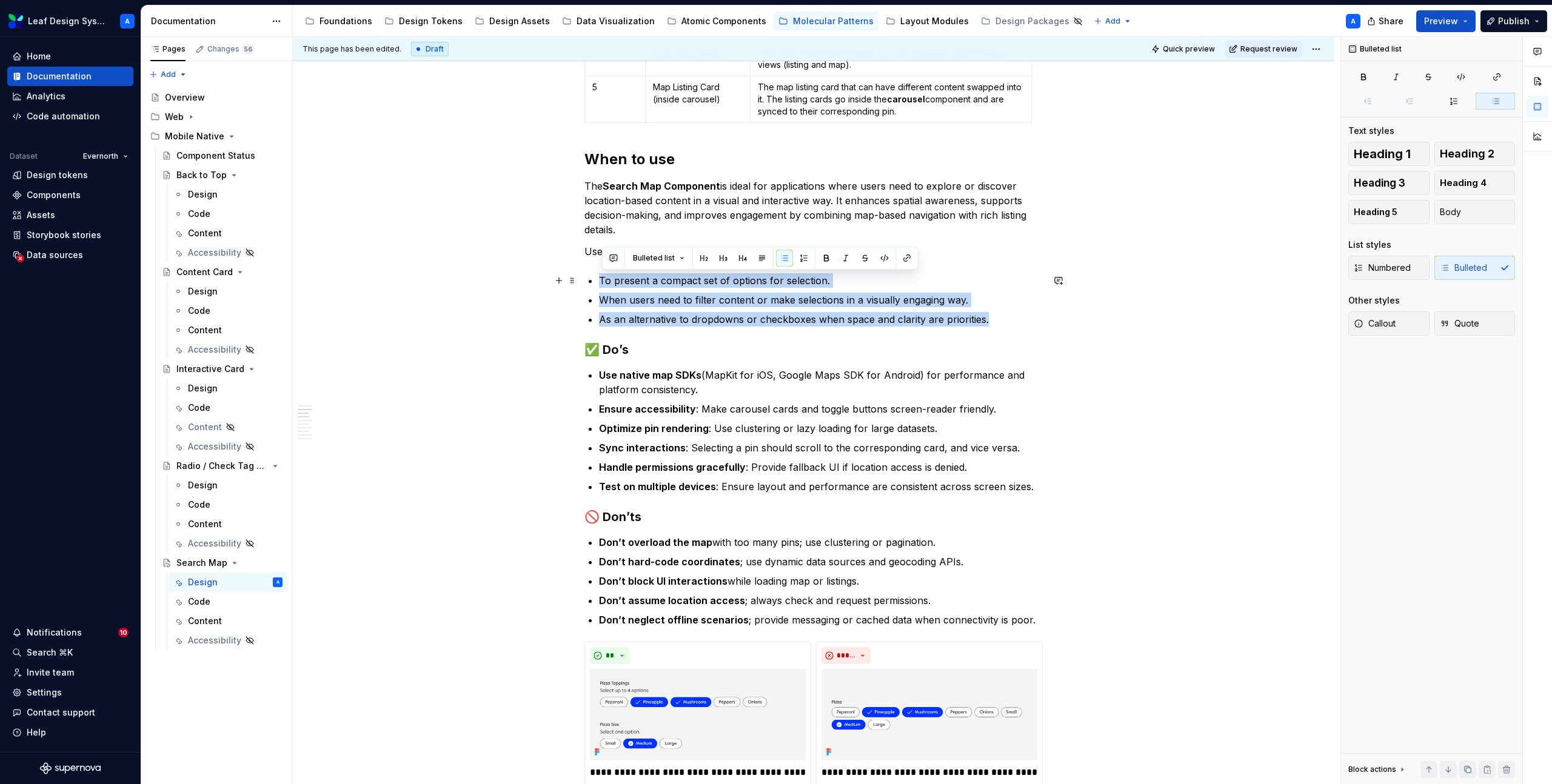
drag, startPoint x: 996, startPoint y: 324, endPoint x: 593, endPoint y: 276, distance: 405.8
click at [599, 276] on ul "To present a compact set of options for selection. When users need to filter co…" at bounding box center [821, 300] width 444 height 54
click at [650, 301] on p "When users need to filter content or make selections in a visually engaging way." at bounding box center [821, 300] width 444 height 14
drag, startPoint x: 995, startPoint y: 320, endPoint x: 596, endPoint y: 279, distance: 401.1
click at [596, 279] on div "**********" at bounding box center [814, 763] width 458 height 3154
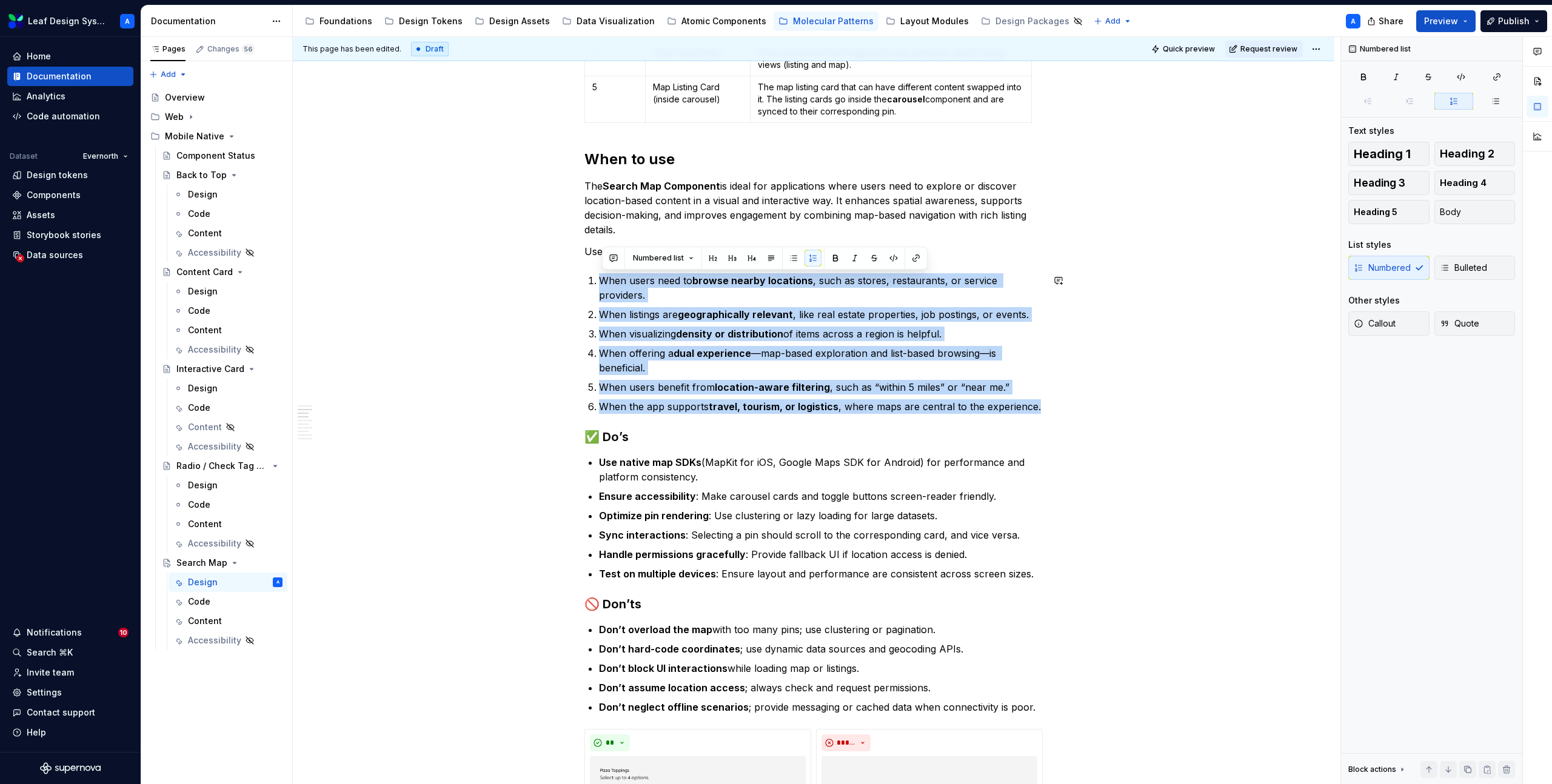
drag, startPoint x: 1044, startPoint y: 392, endPoint x: 601, endPoint y: 261, distance: 462.0
click at [789, 261] on button "button" at bounding box center [793, 258] width 17 height 17
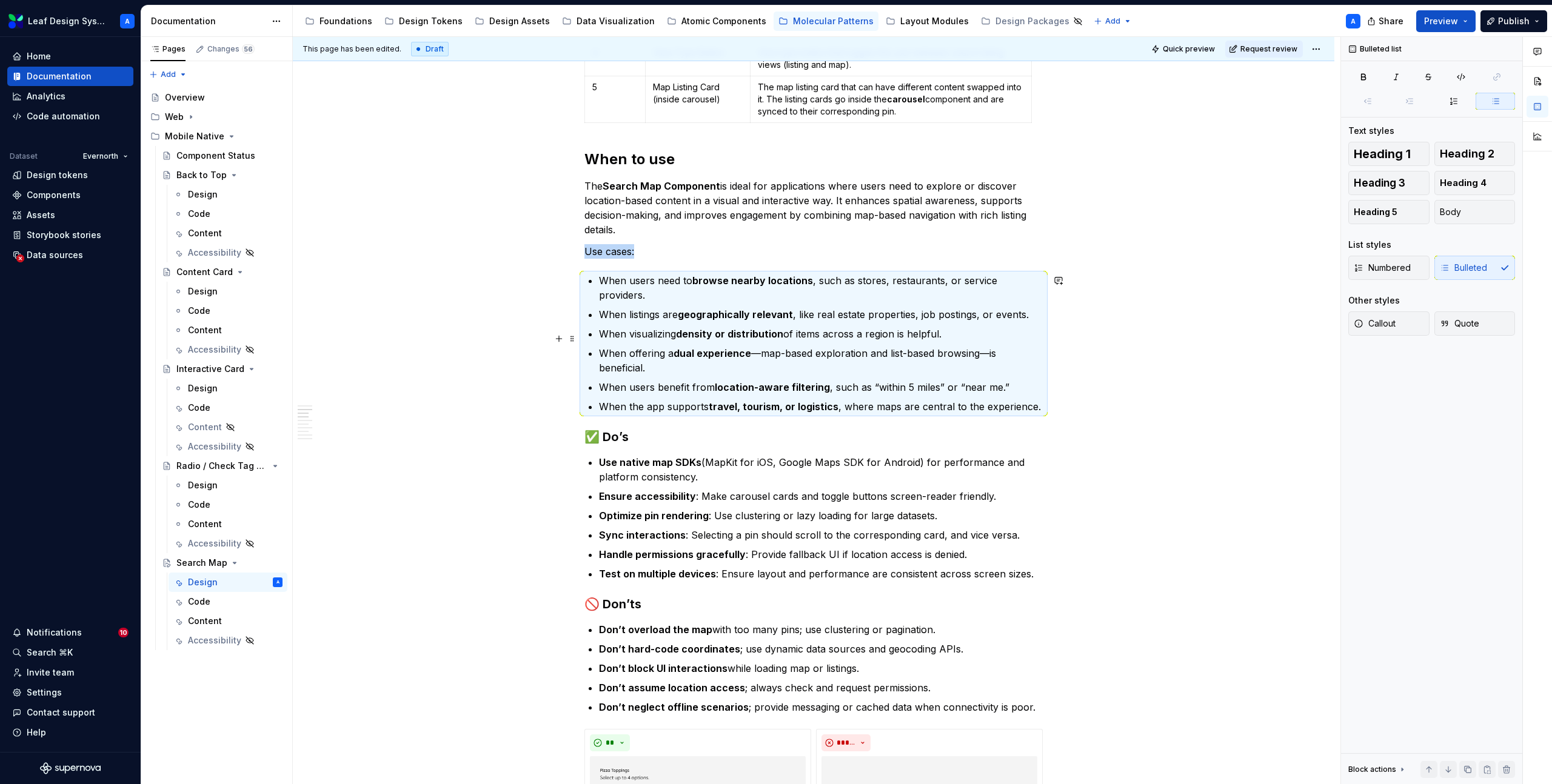
click at [698, 347] on strong "dual experience" at bounding box center [712, 353] width 78 height 12
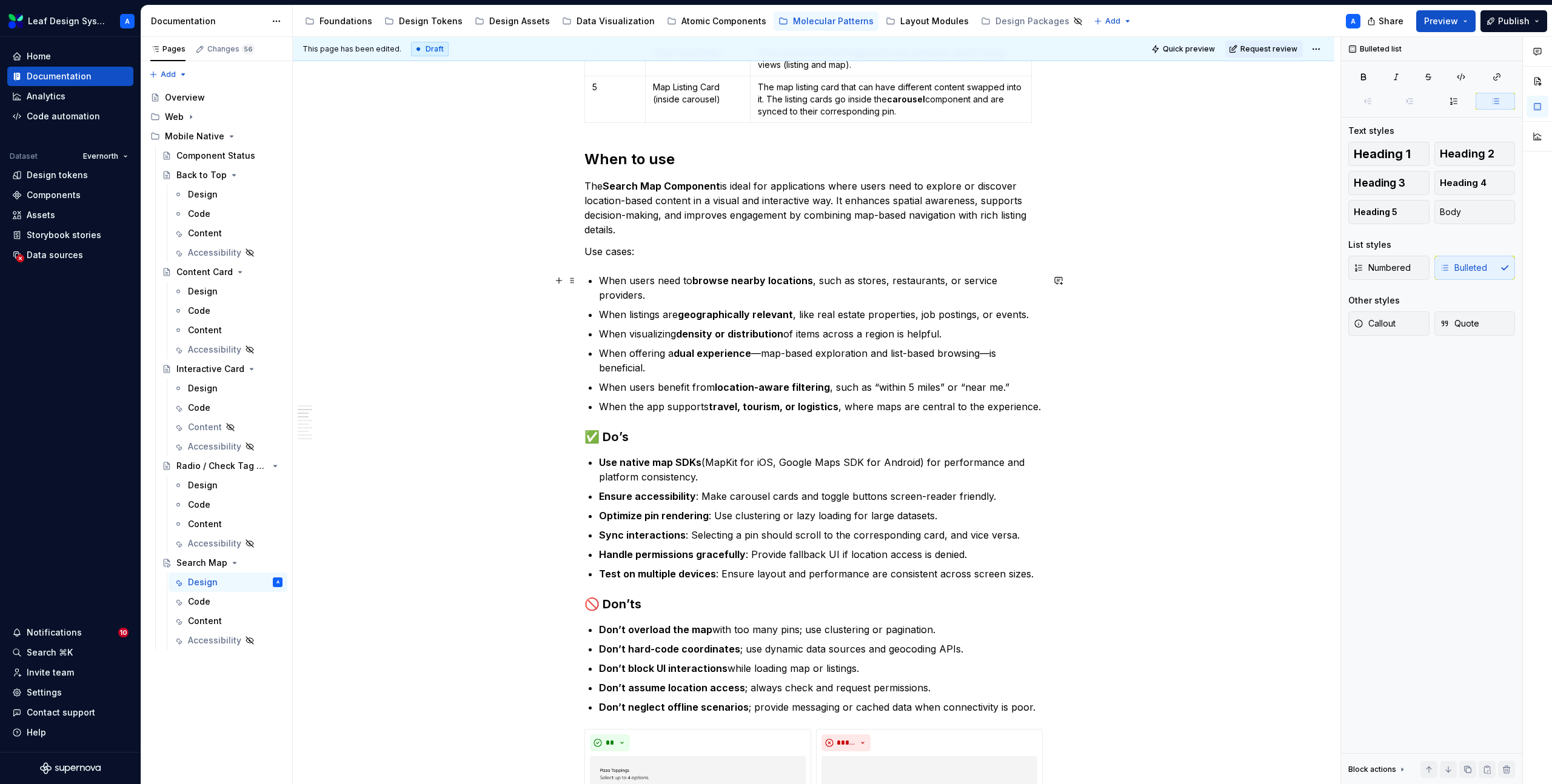
click at [1024, 285] on p "When users need to browse nearby locations , such as stores, restaurants, or se…" at bounding box center [821, 287] width 444 height 29
click at [873, 282] on p "When users need to browse nearby locations , such as stores, restaurants, or se…" at bounding box center [821, 287] width 444 height 29
drag, startPoint x: 974, startPoint y: 283, endPoint x: 909, endPoint y: 285, distance: 65.0
click at [909, 285] on p "When users need to browse nearby locations , such as pharmacies, restaurants, o…" at bounding box center [821, 287] width 444 height 29
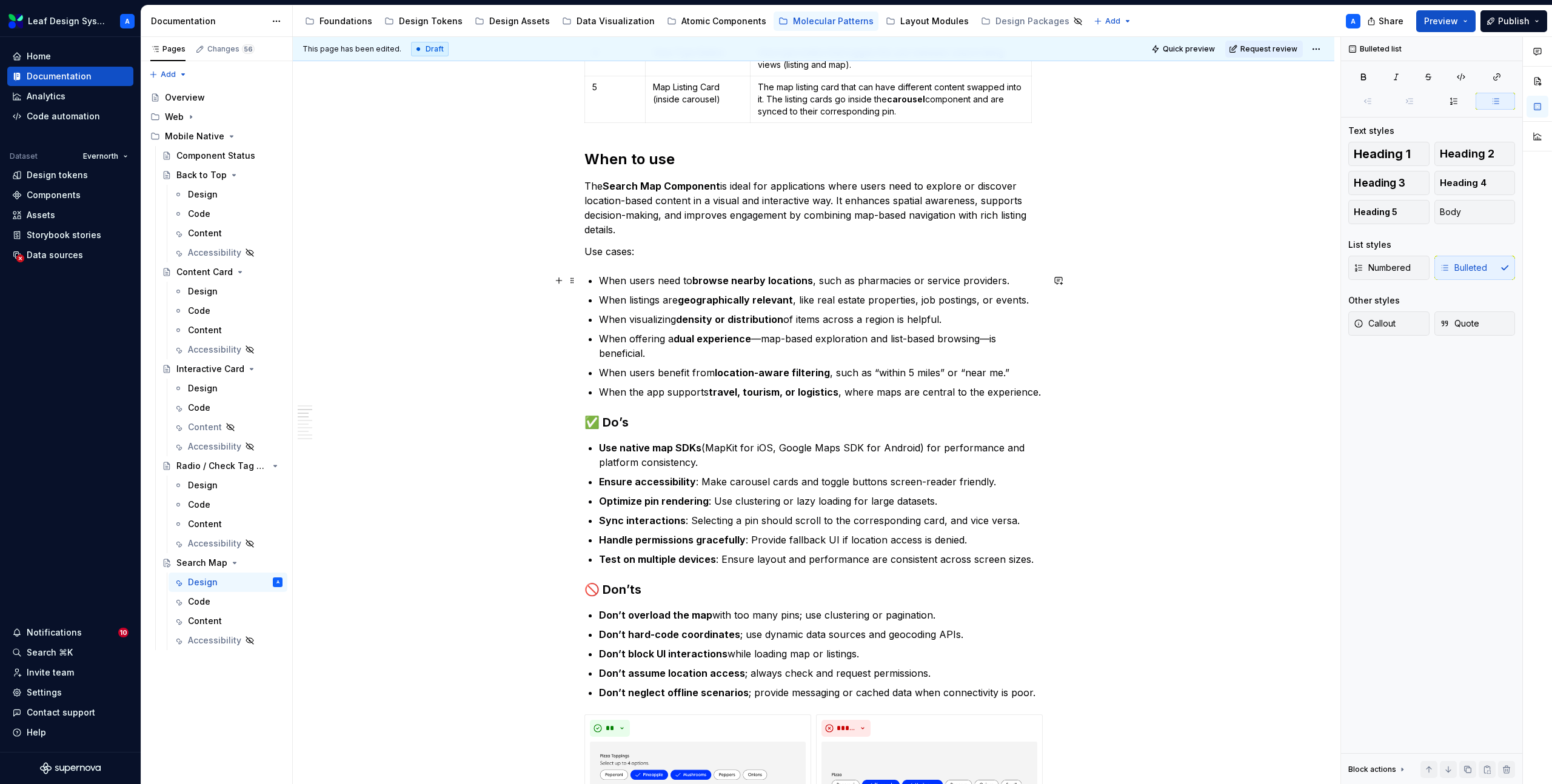
click at [943, 285] on p "When users need to browse nearby locations , such as pharmacies or service prov…" at bounding box center [821, 280] width 444 height 14
click at [944, 281] on p "When users need to browse nearby locations , such as pharmacies or providers." at bounding box center [821, 280] width 444 height 14
drag, startPoint x: 1024, startPoint y: 301, endPoint x: 864, endPoint y: 296, distance: 160.1
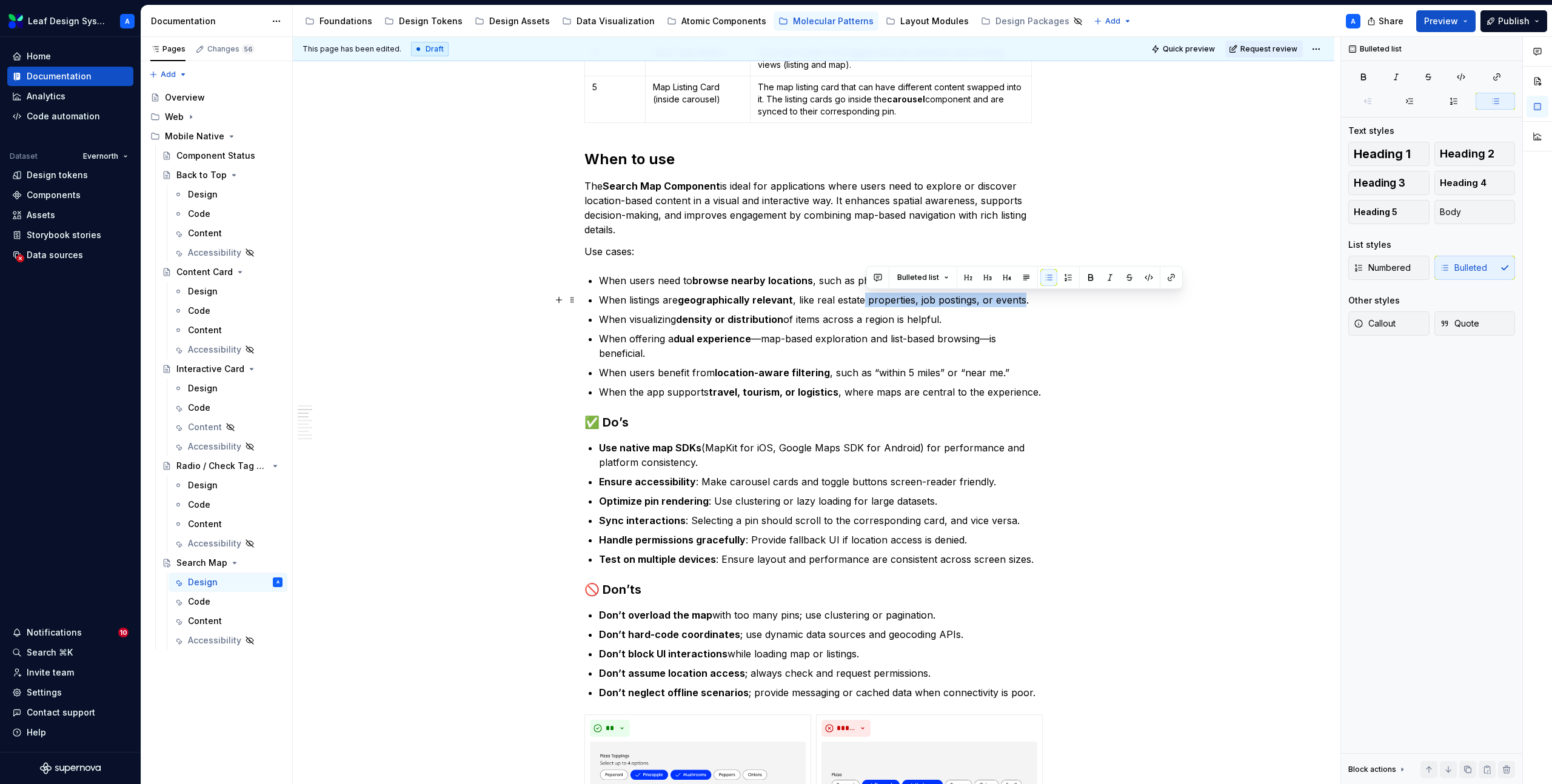
click at [864, 296] on p "When listings are geographically relevant , like real estate properties, job po…" at bounding box center [821, 300] width 444 height 14
click at [858, 298] on p "When listings are geographically relevant , like real estate properties, job po…" at bounding box center [821, 300] width 444 height 14
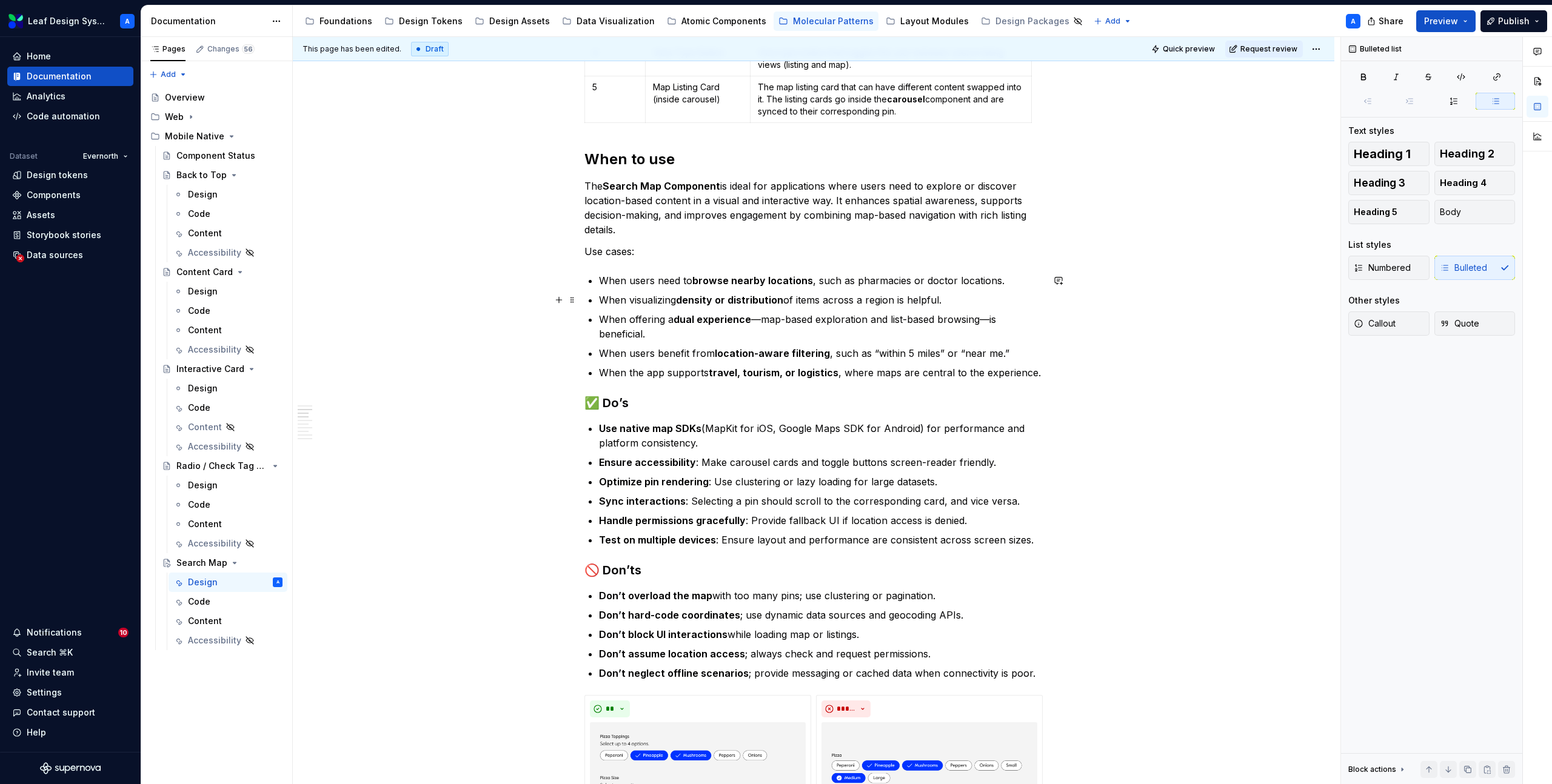
click at [916, 299] on p "When visualizing density or distribution of items across a region is helpful." at bounding box center [821, 300] width 444 height 14
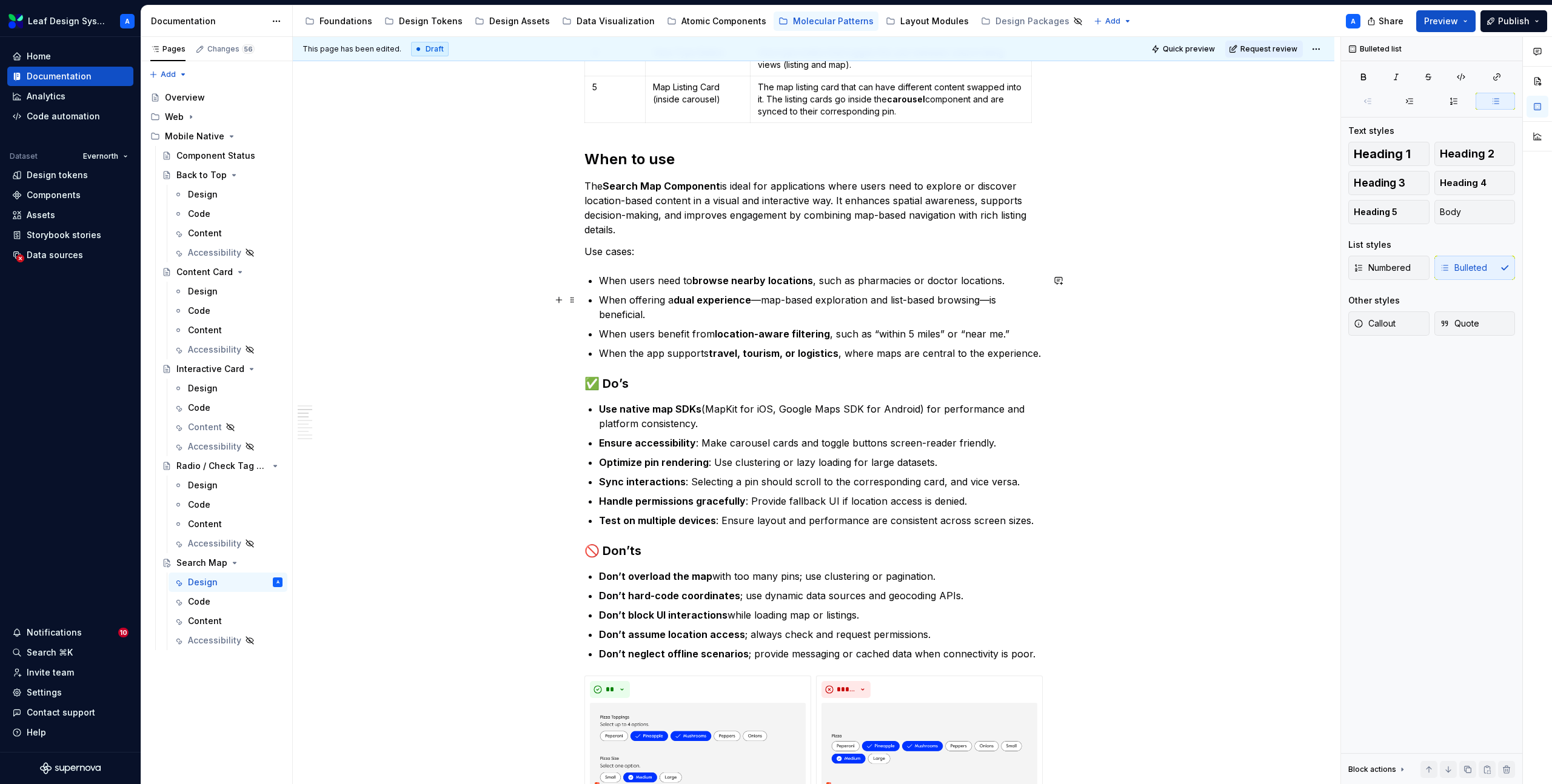
click at [648, 316] on p "When offering a dual experience —map-based exploration and list-based browsing—…" at bounding box center [821, 307] width 444 height 29
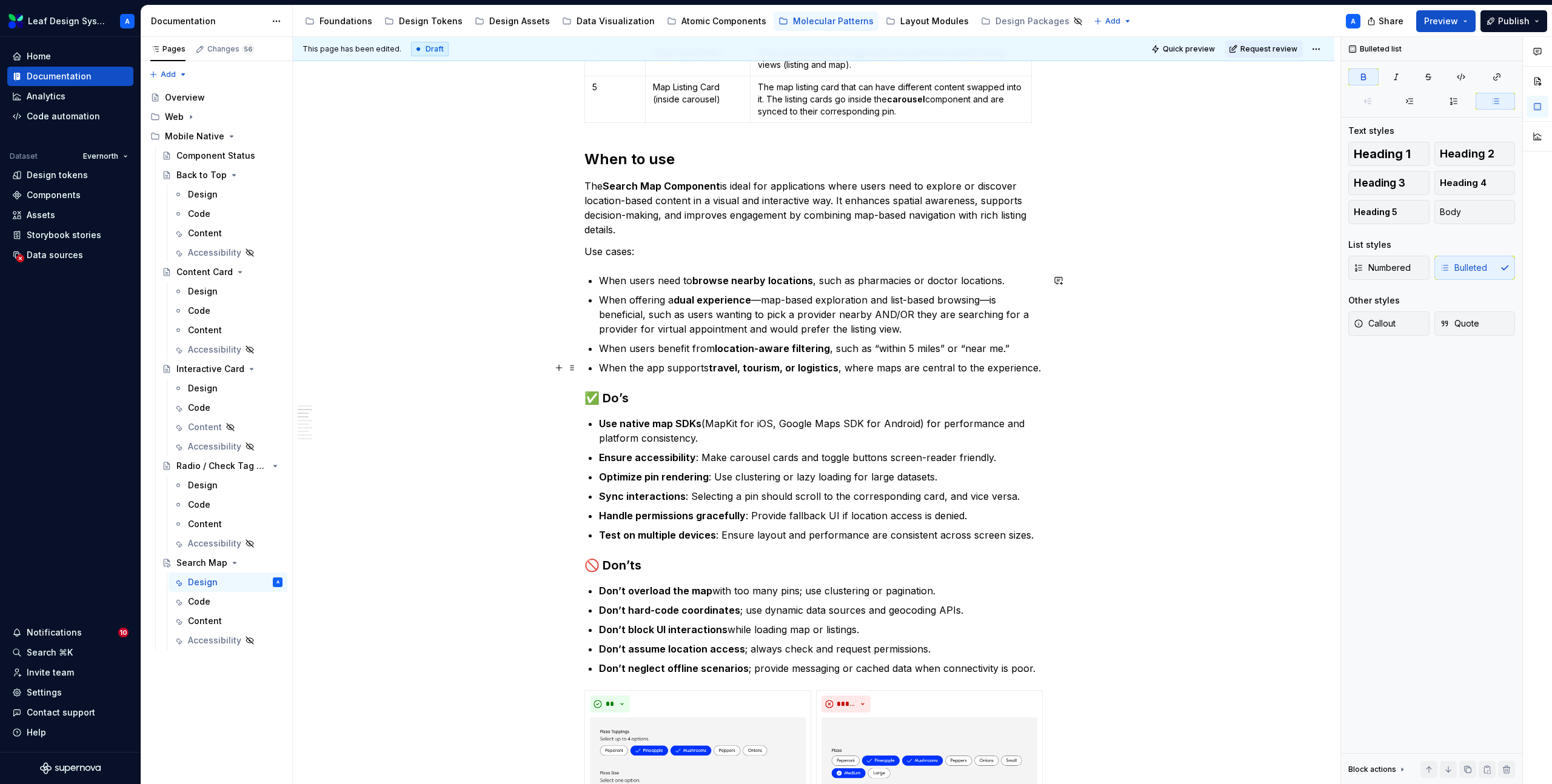
click at [781, 364] on strong "travel, tourism, or logistics" at bounding box center [773, 368] width 130 height 12
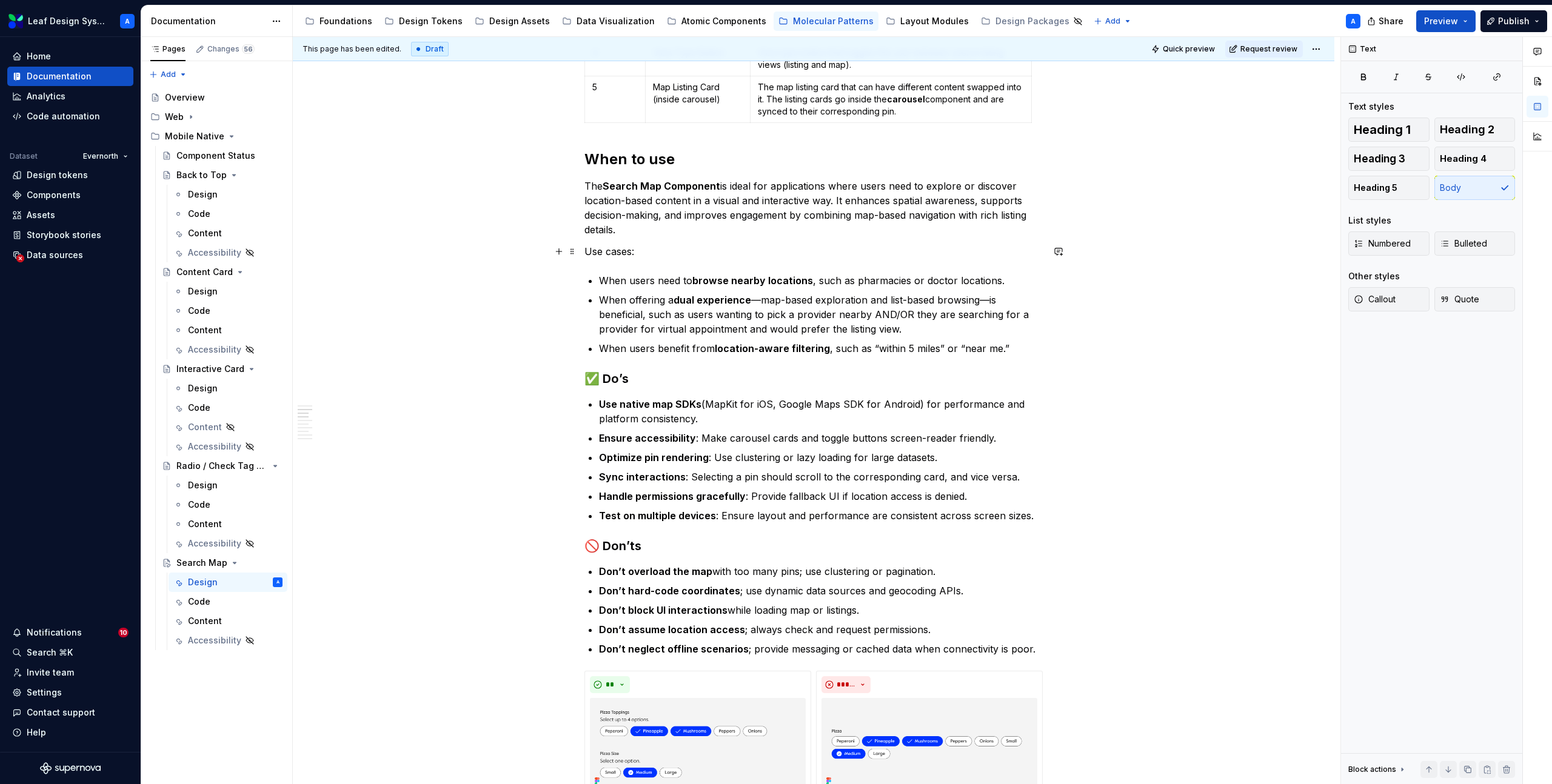
click at [614, 250] on p "Use cases:" at bounding box center [814, 251] width 458 height 14
click at [734, 258] on p "Use cases:" at bounding box center [814, 251] width 458 height 14
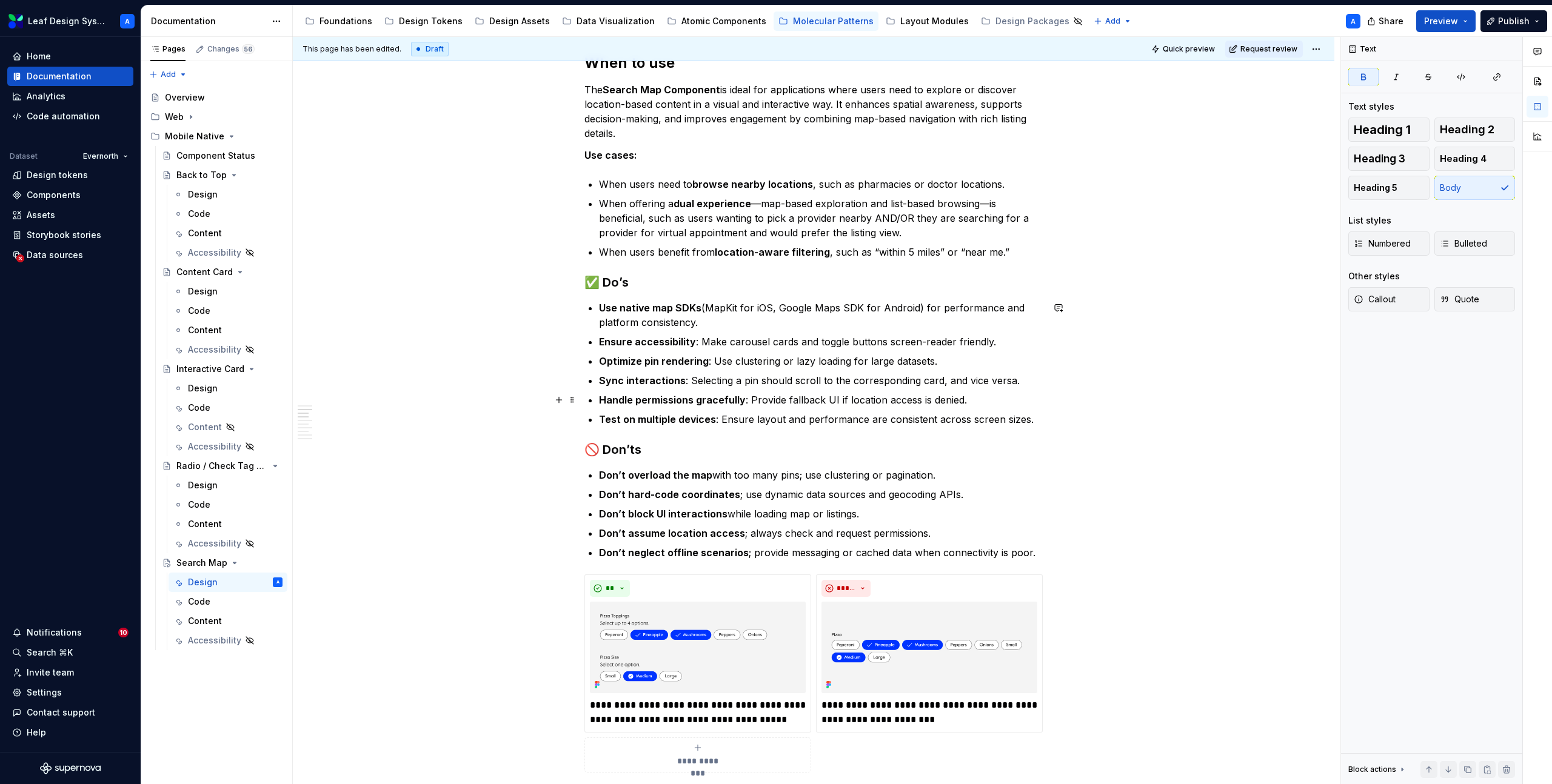
click at [983, 398] on p "Handle permissions gracefully : Provide fallback UI if location access is denie…" at bounding box center [821, 399] width 444 height 14
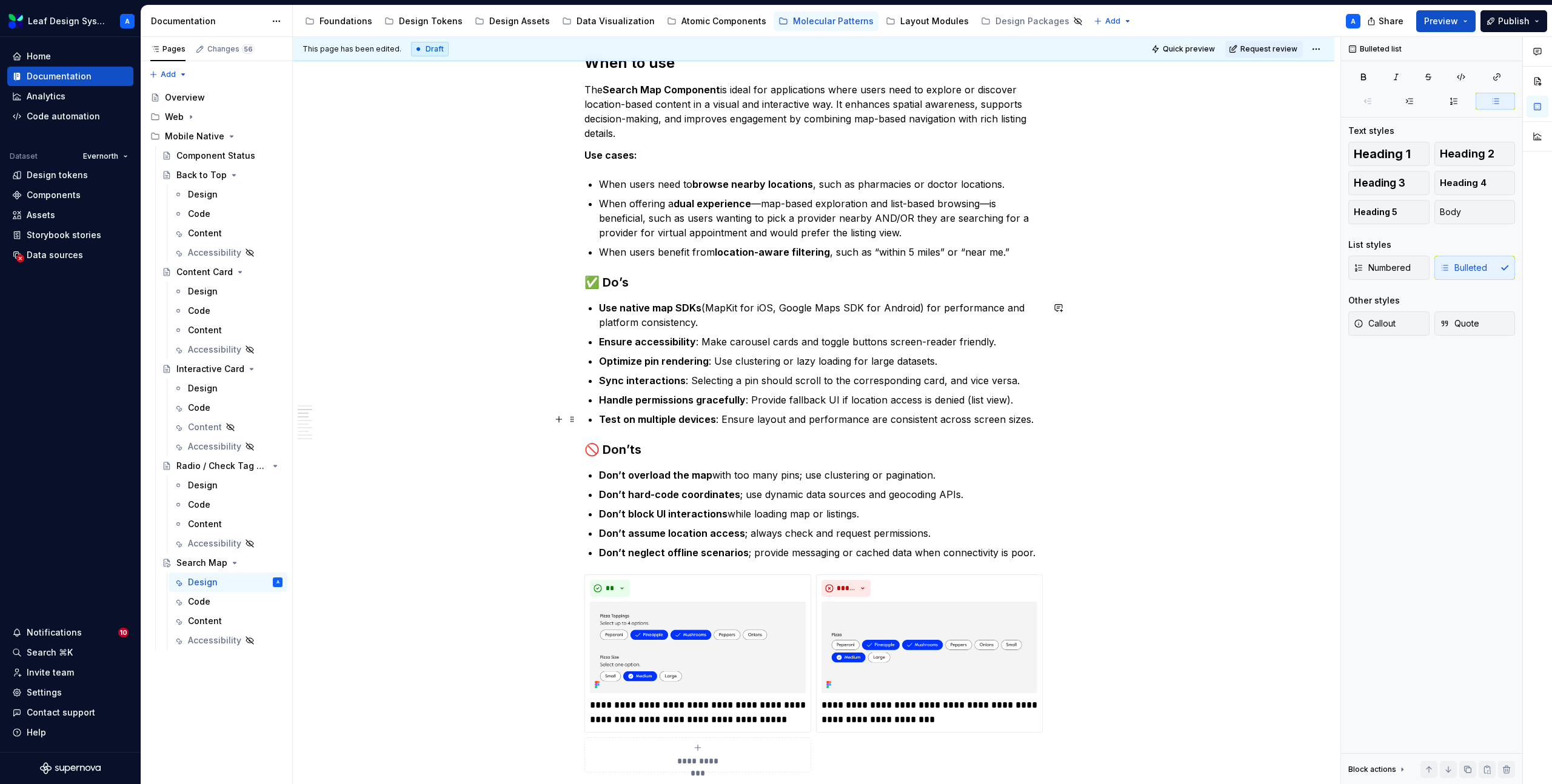
click at [990, 423] on p "Test on multiple devices : Ensure layout and performance are consistent across …" at bounding box center [821, 419] width 444 height 14
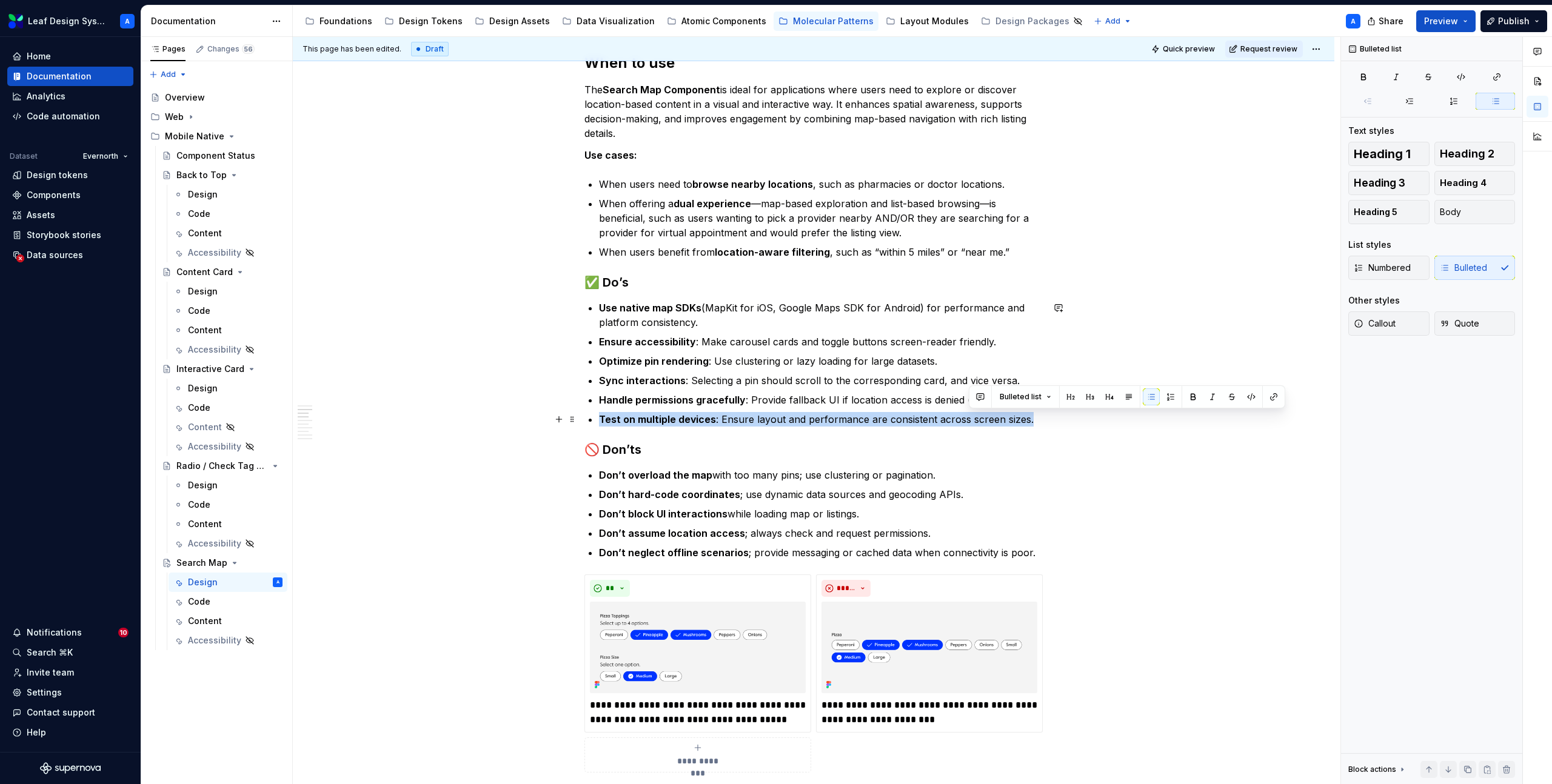
click at [990, 423] on p "Test on multiple devices : Ensure layout and performance are consistent across …" at bounding box center [821, 419] width 444 height 14
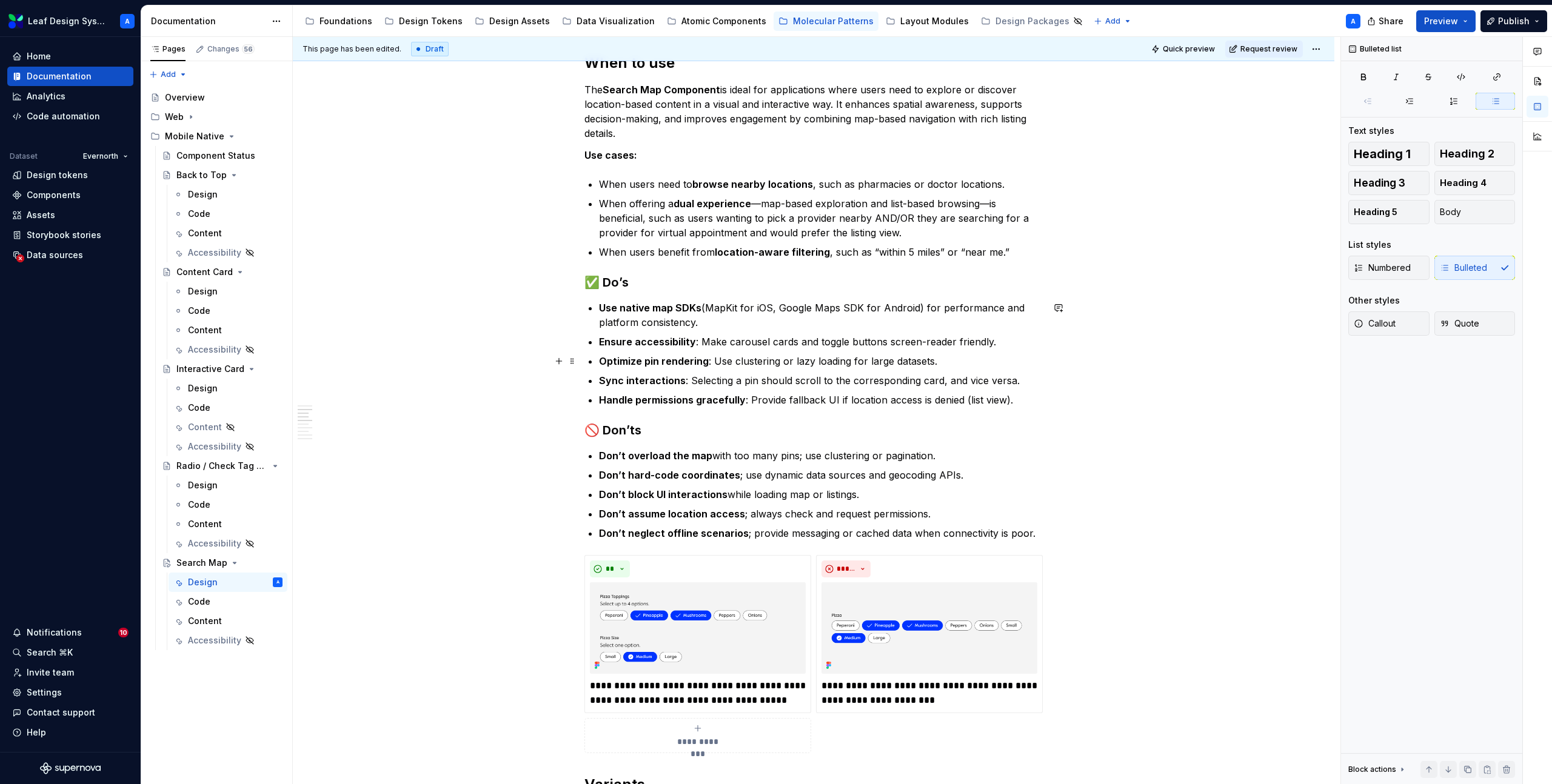
click at [851, 361] on p "Optimize pin rendering : Use clustering or lazy loading for large datasets." at bounding box center [821, 361] width 444 height 14
click at [886, 377] on p "Sync interactions : Selecting a pin should scroll to the corresponding card, an…" at bounding box center [821, 380] width 444 height 14
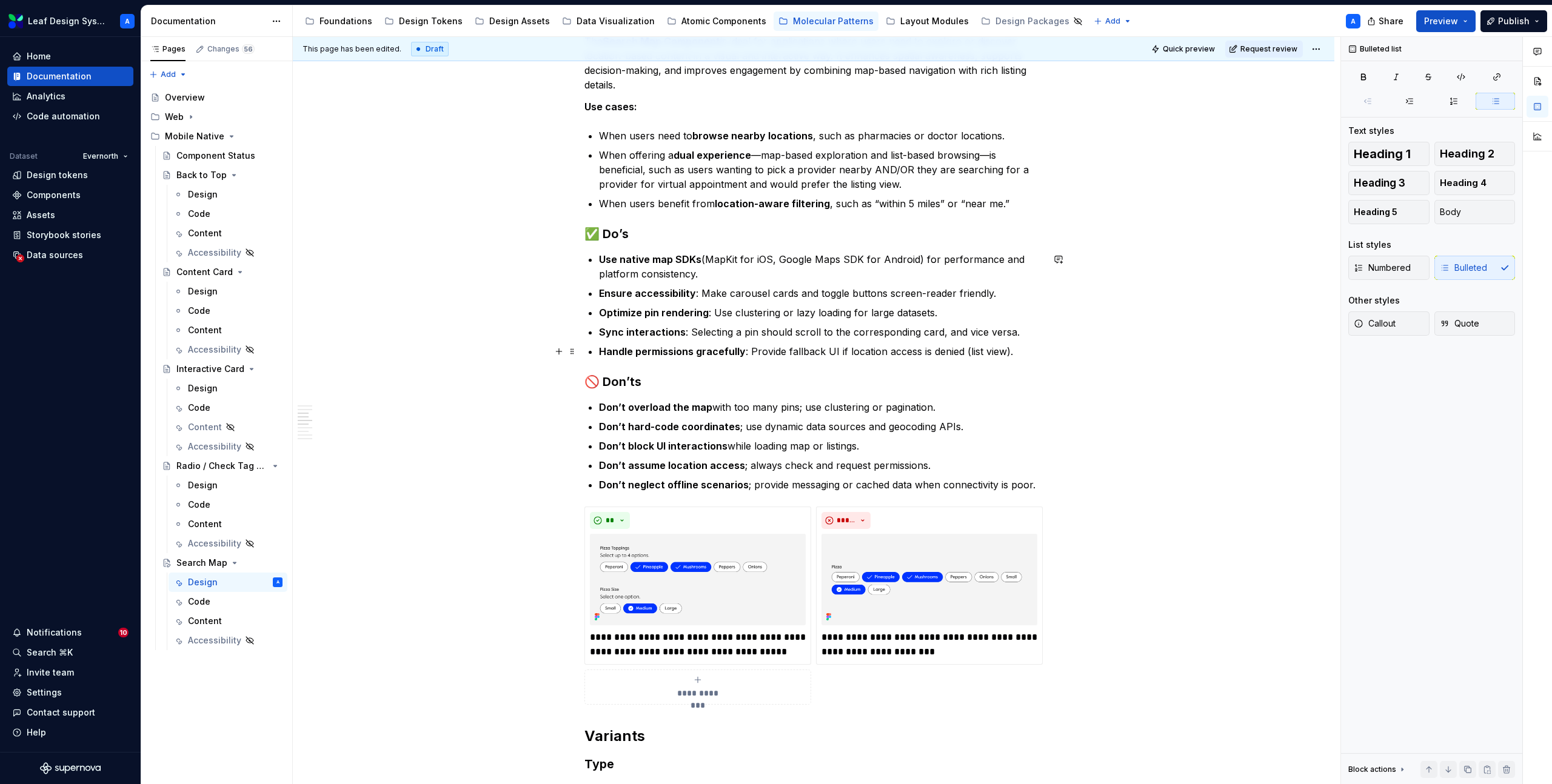
scroll to position [1237, 0]
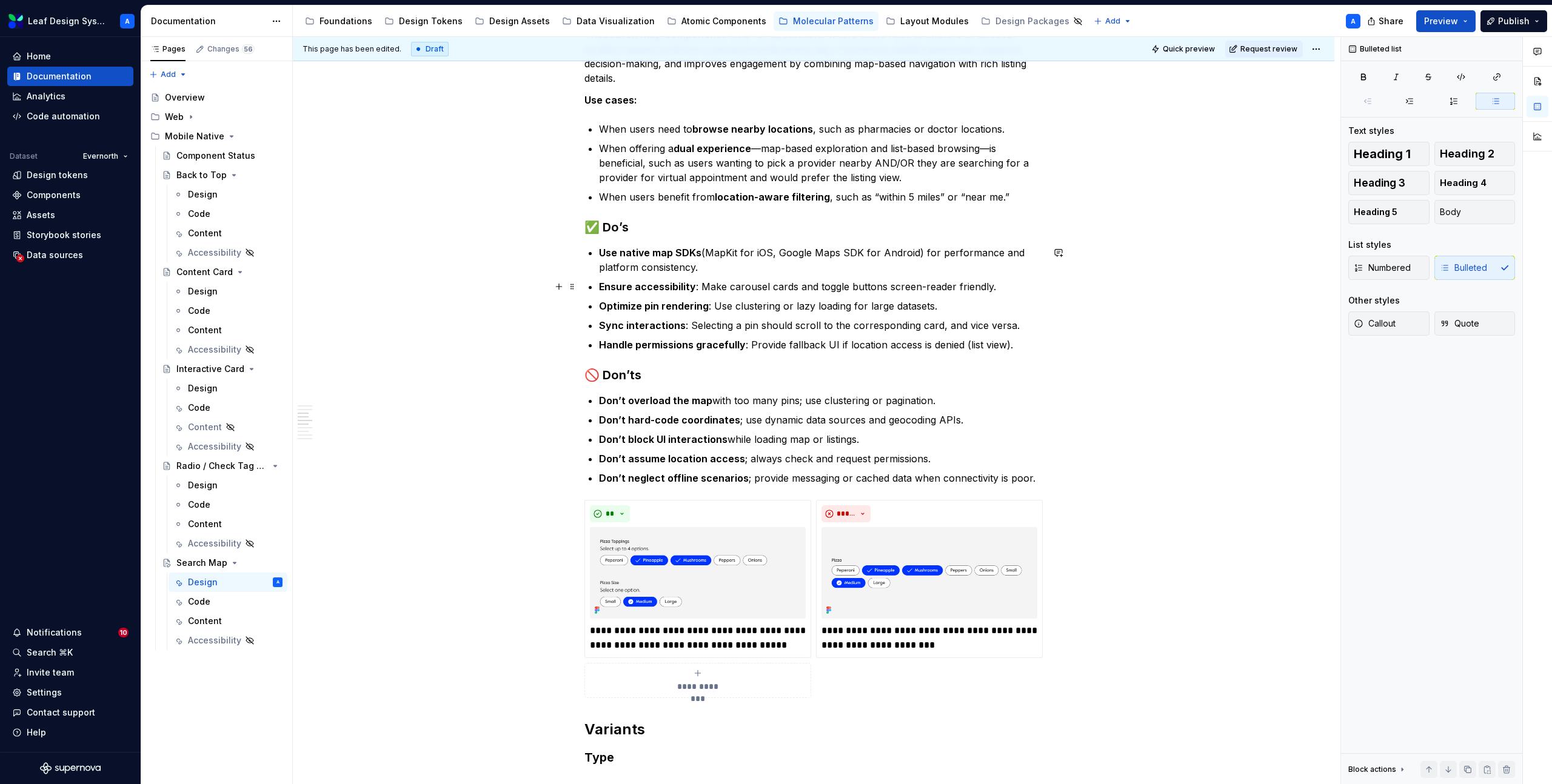
click at [797, 287] on p "Ensure accessibility : Make carousel cards and toggle buttons screen-reader fri…" at bounding box center [821, 286] width 444 height 14
drag, startPoint x: 1023, startPoint y: 287, endPoint x: 885, endPoint y: 289, distance: 138.0
click at [885, 289] on p "Ensure accessibility : Make carousel card content and toggle buttons screen-rea…" at bounding box center [821, 286] width 444 height 14
click at [889, 289] on p "Ensure accessibility : Make carousel card content and toggle buttons screen-rea…" at bounding box center [821, 286] width 444 height 14
drag, startPoint x: 919, startPoint y: 285, endPoint x: 834, endPoint y: 289, distance: 85.1
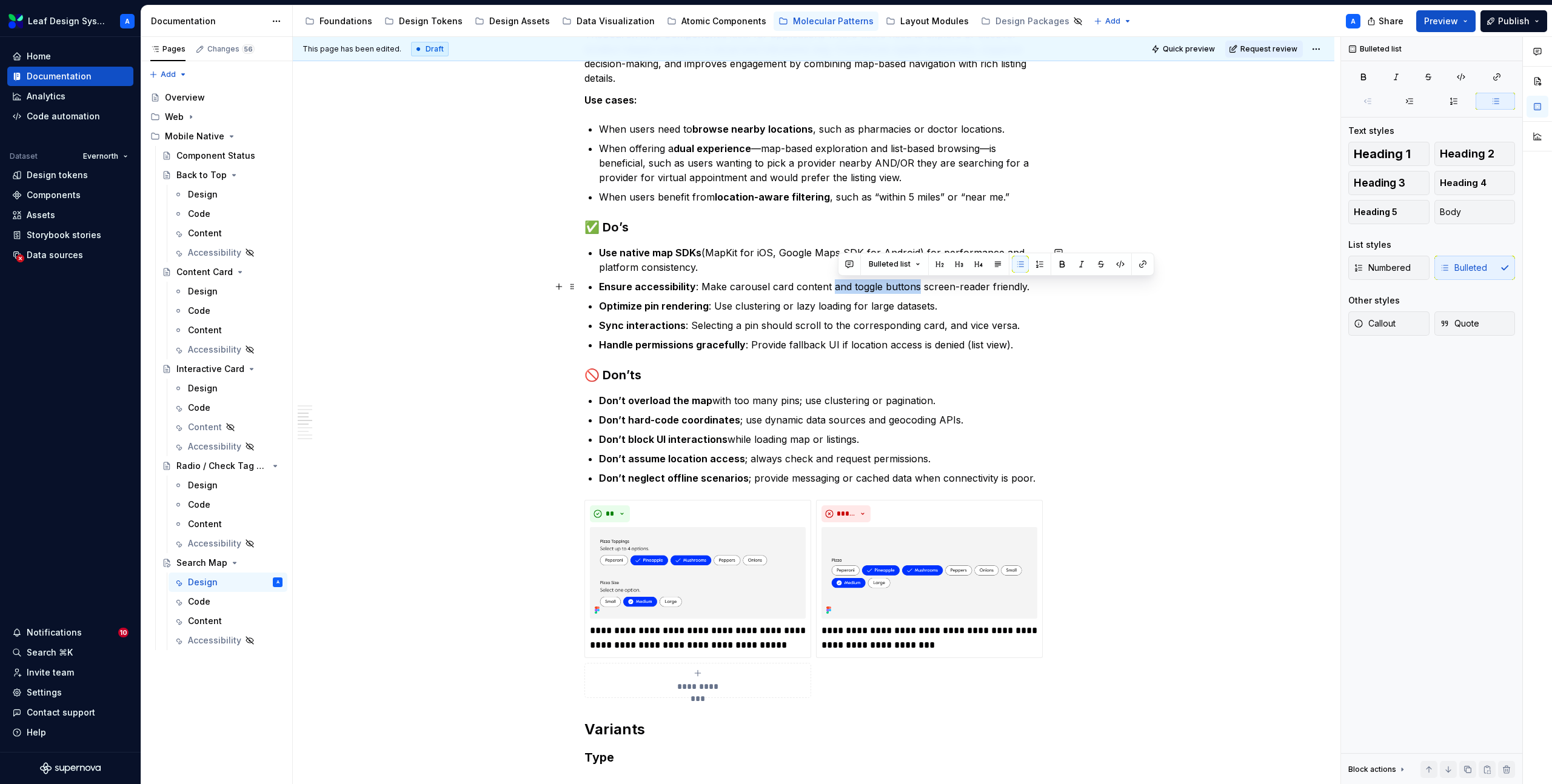
click at [834, 289] on p "Ensure accessibility : Make carousel card content and toggle buttons screen-rea…" at bounding box center [821, 286] width 444 height 14
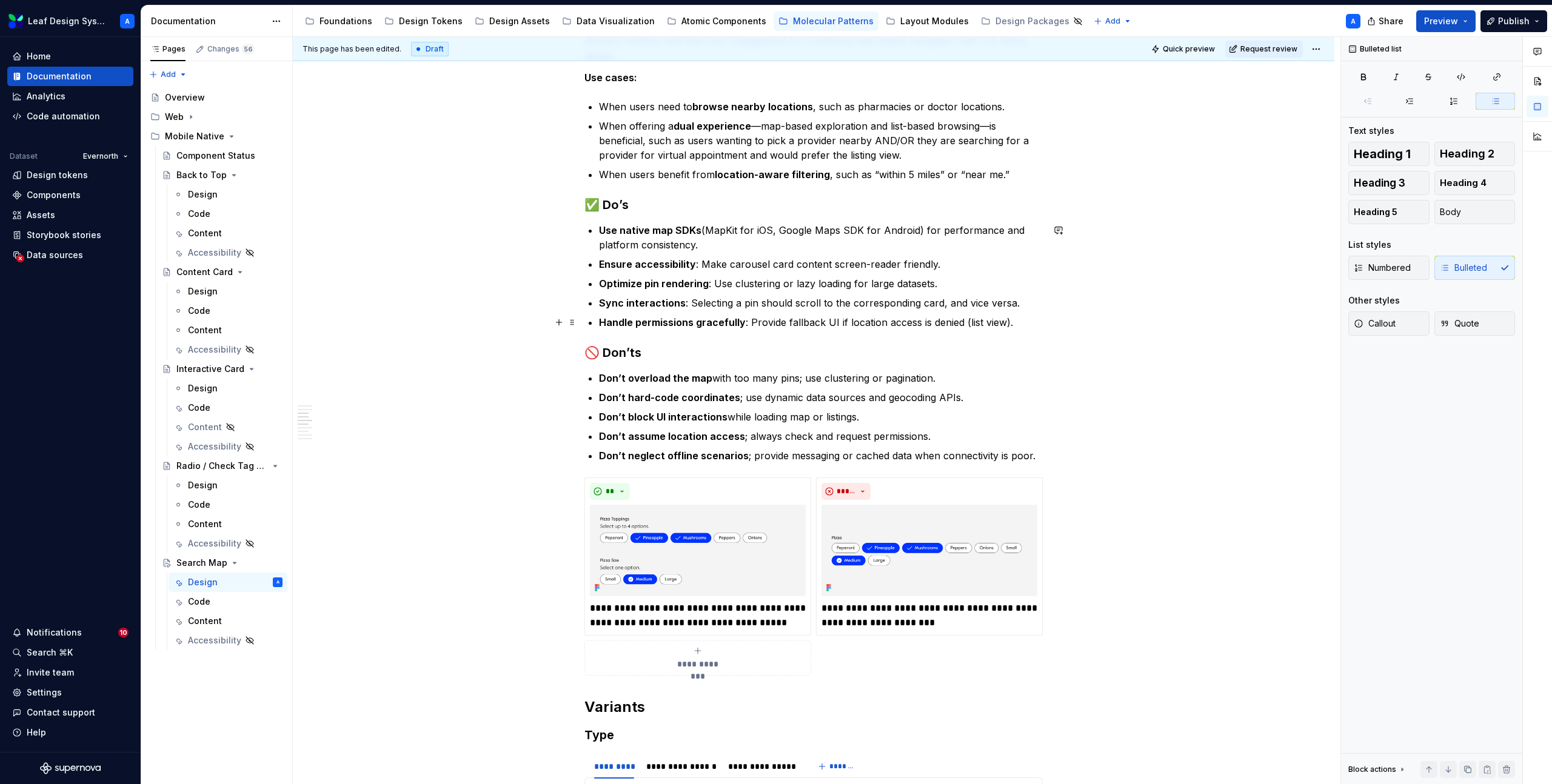
scroll to position [1261, 0]
click at [798, 453] on p "Don’t neglect offline scenarios ; provide messaging or cached data when connect…" at bounding box center [821, 455] width 444 height 14
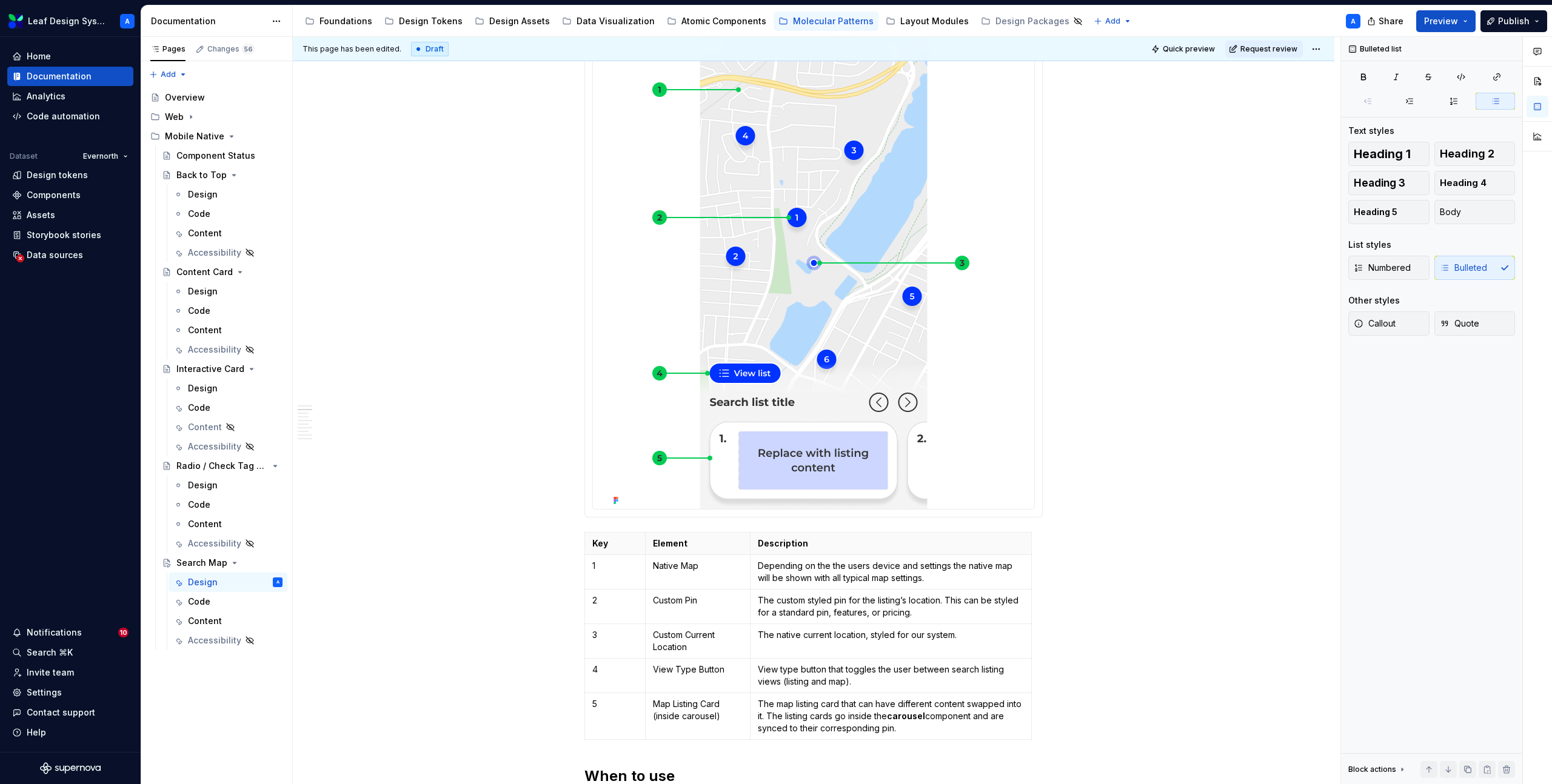
scroll to position [0, 0]
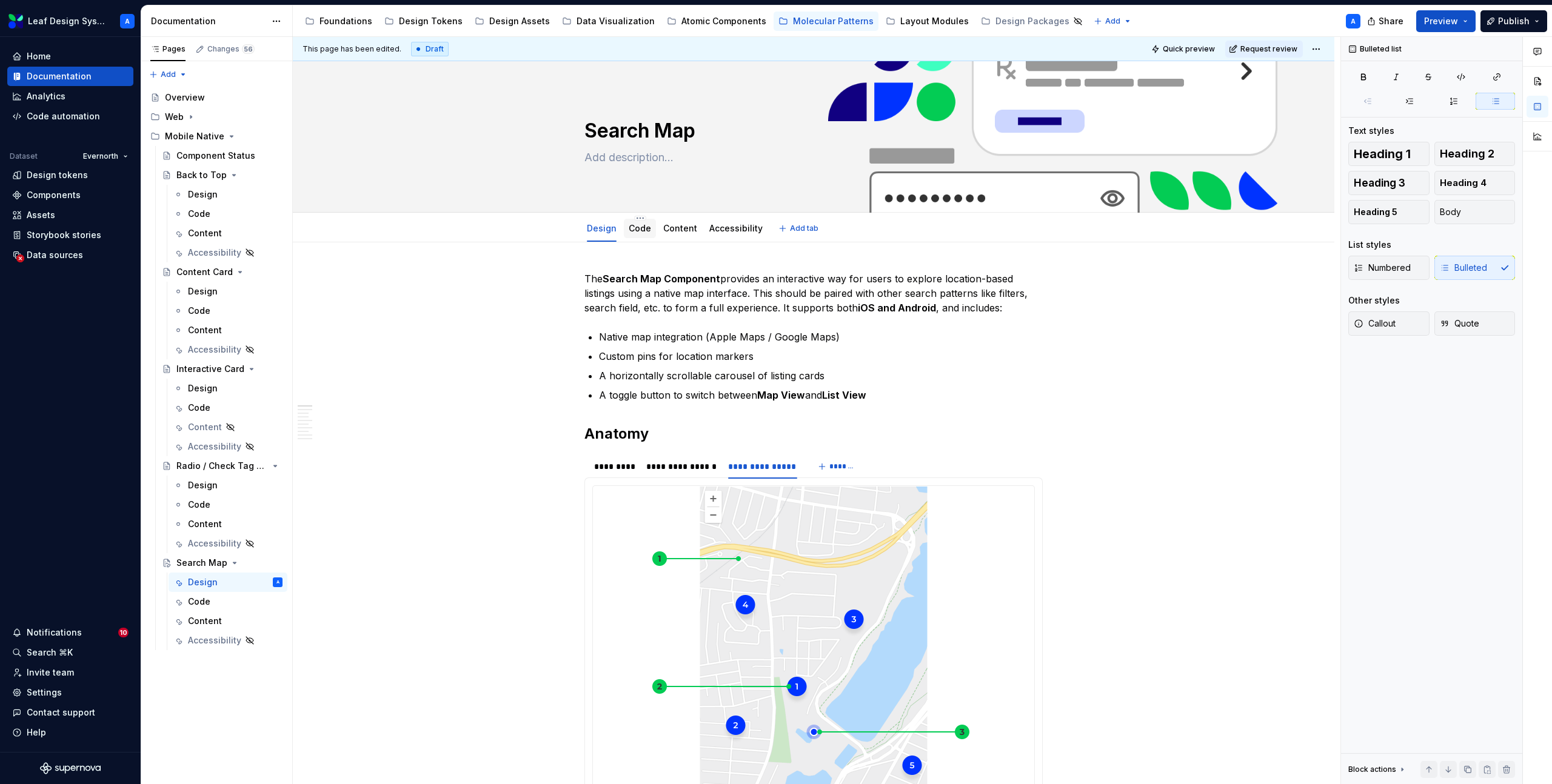
click at [638, 229] on link "Code" at bounding box center [639, 228] width 23 height 10
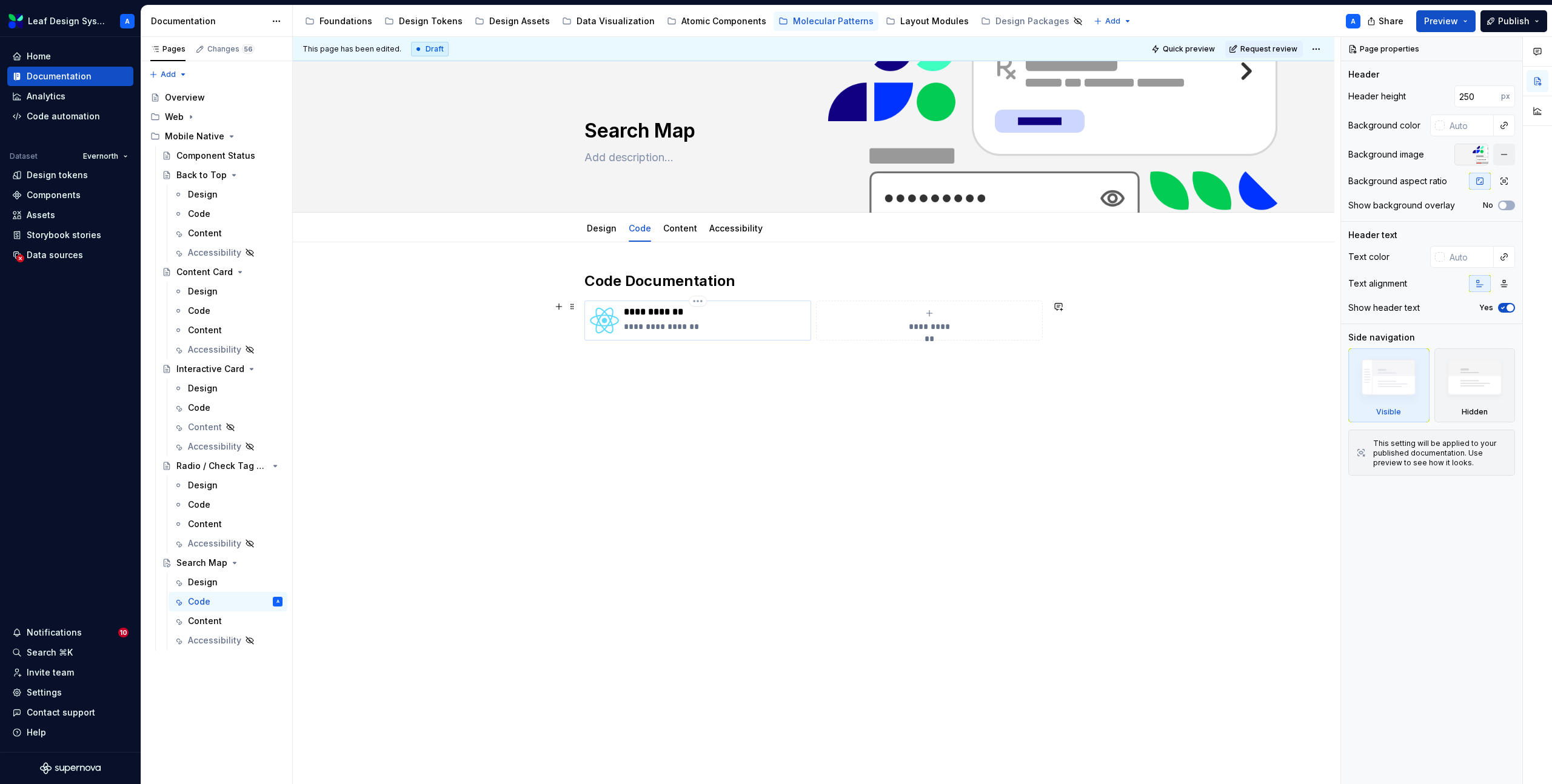
click at [674, 326] on p "**********" at bounding box center [714, 326] width 182 height 12
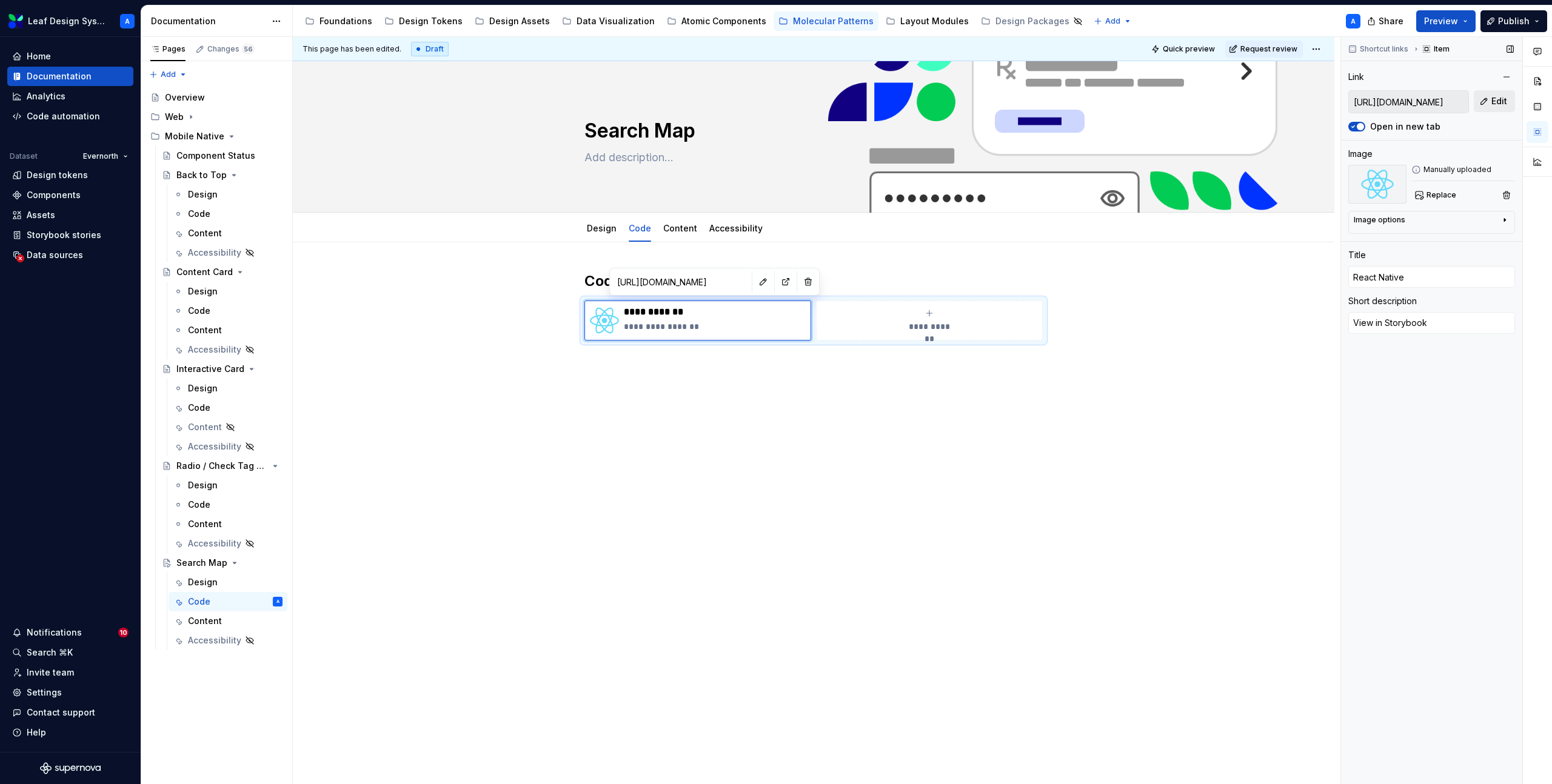
click at [1489, 102] on button "Edit" at bounding box center [1494, 102] width 41 height 22
type textarea "*"
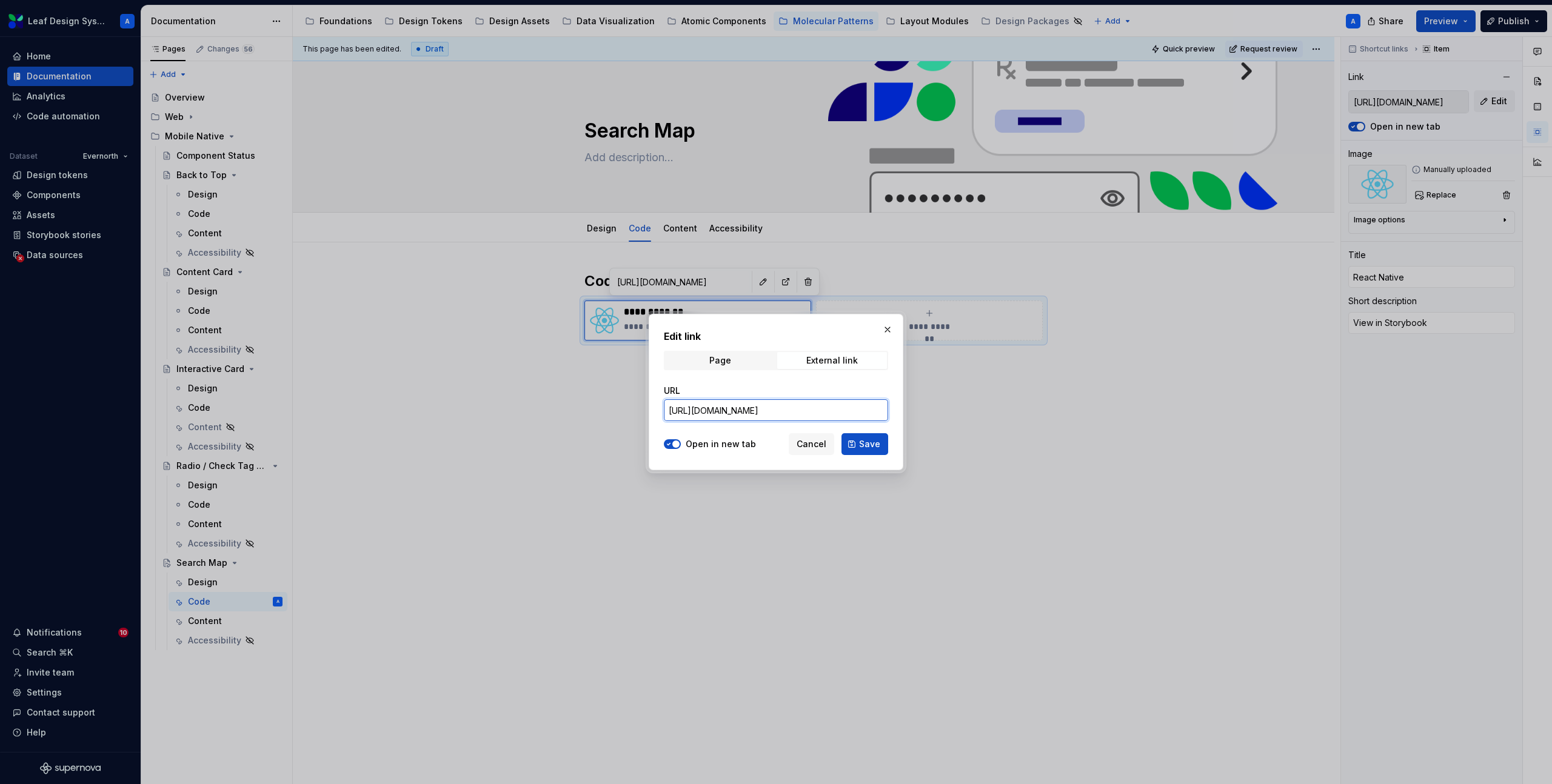
click at [856, 411] on input "[URL][DOMAIN_NAME]" at bounding box center [775, 410] width 224 height 22
paste input "search-map"
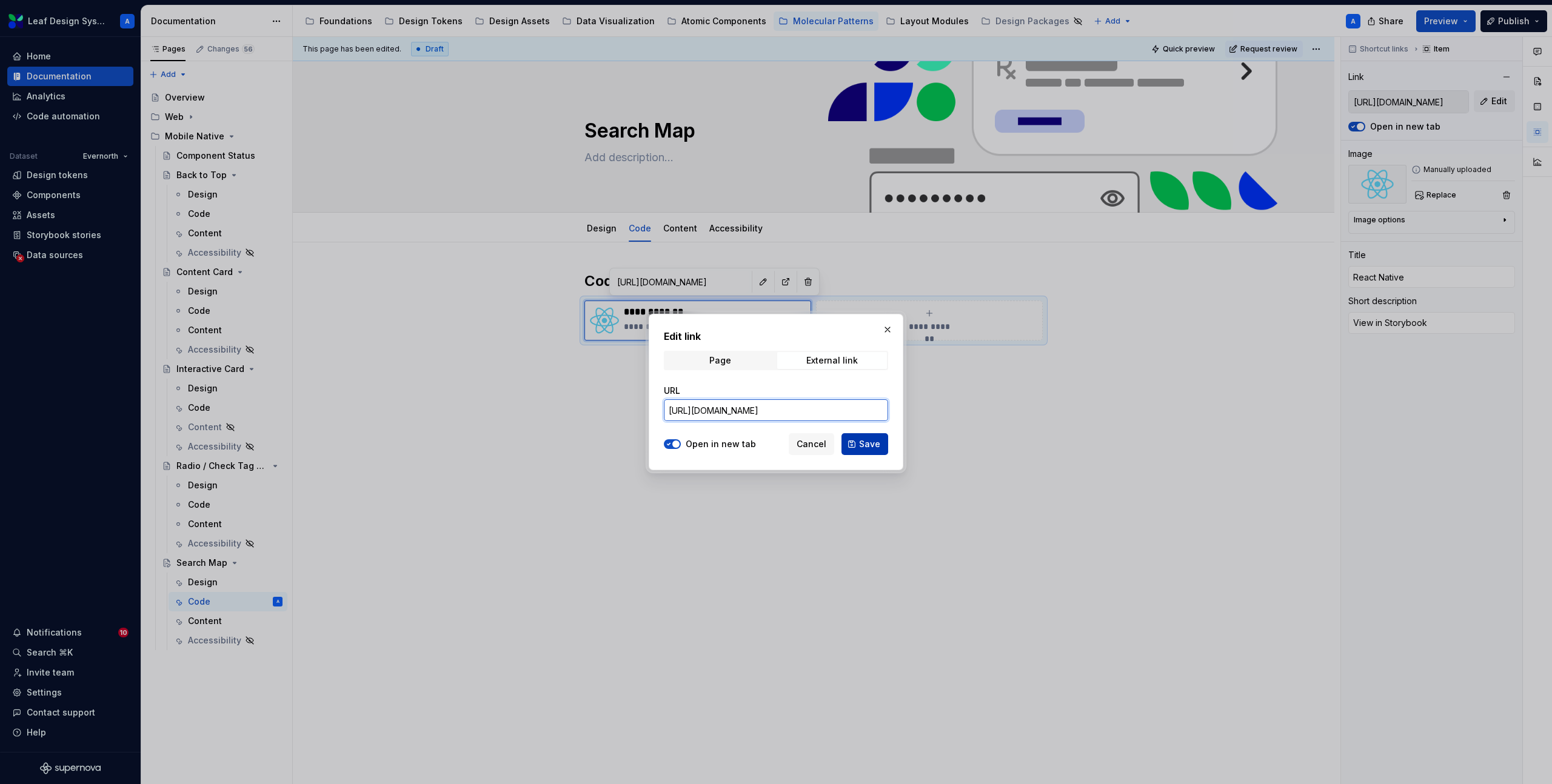
type input "[URL][DOMAIN_NAME]"
click at [870, 440] on span "Save" at bounding box center [869, 444] width 21 height 12
type textarea "*"
type input "[URL][DOMAIN_NAME]"
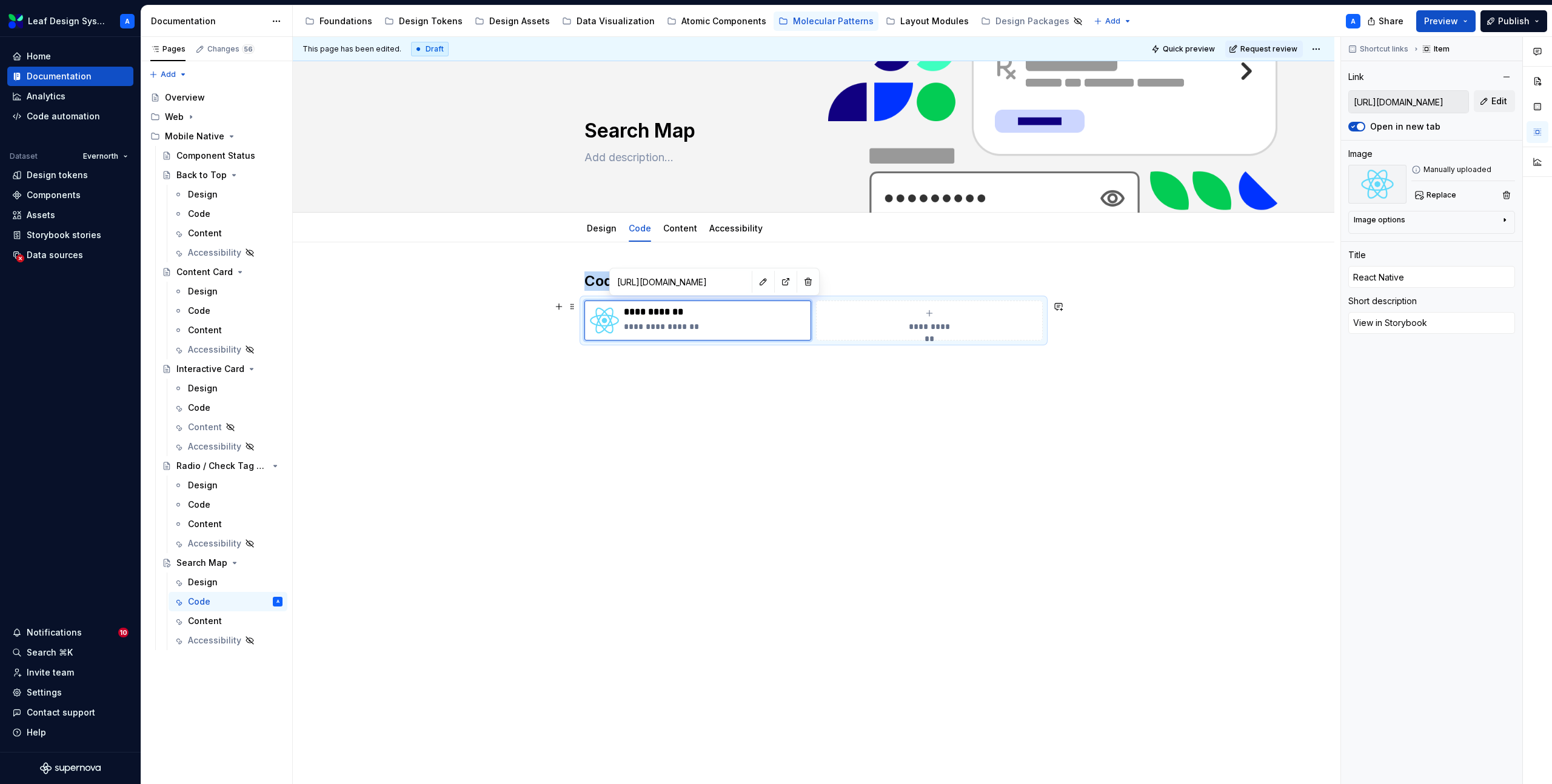
click at [924, 328] on span "**********" at bounding box center [929, 326] width 53 height 12
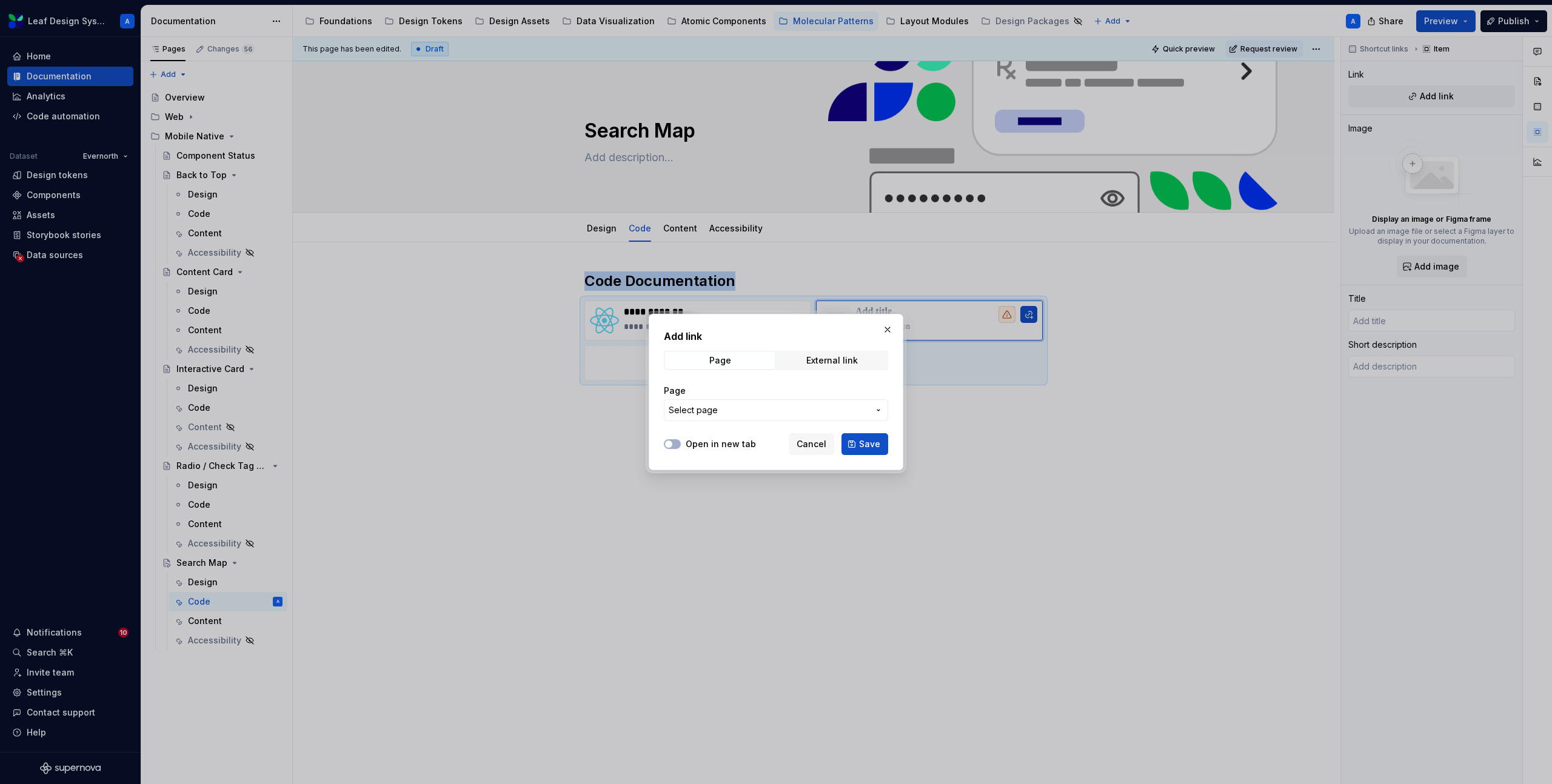
type textarea "*"
click at [814, 361] on div "External link" at bounding box center [832, 361] width 51 height 10
click at [725, 413] on input "URL" at bounding box center [775, 410] width 224 height 22
paste input "[URL][DOMAIN_NAME]"
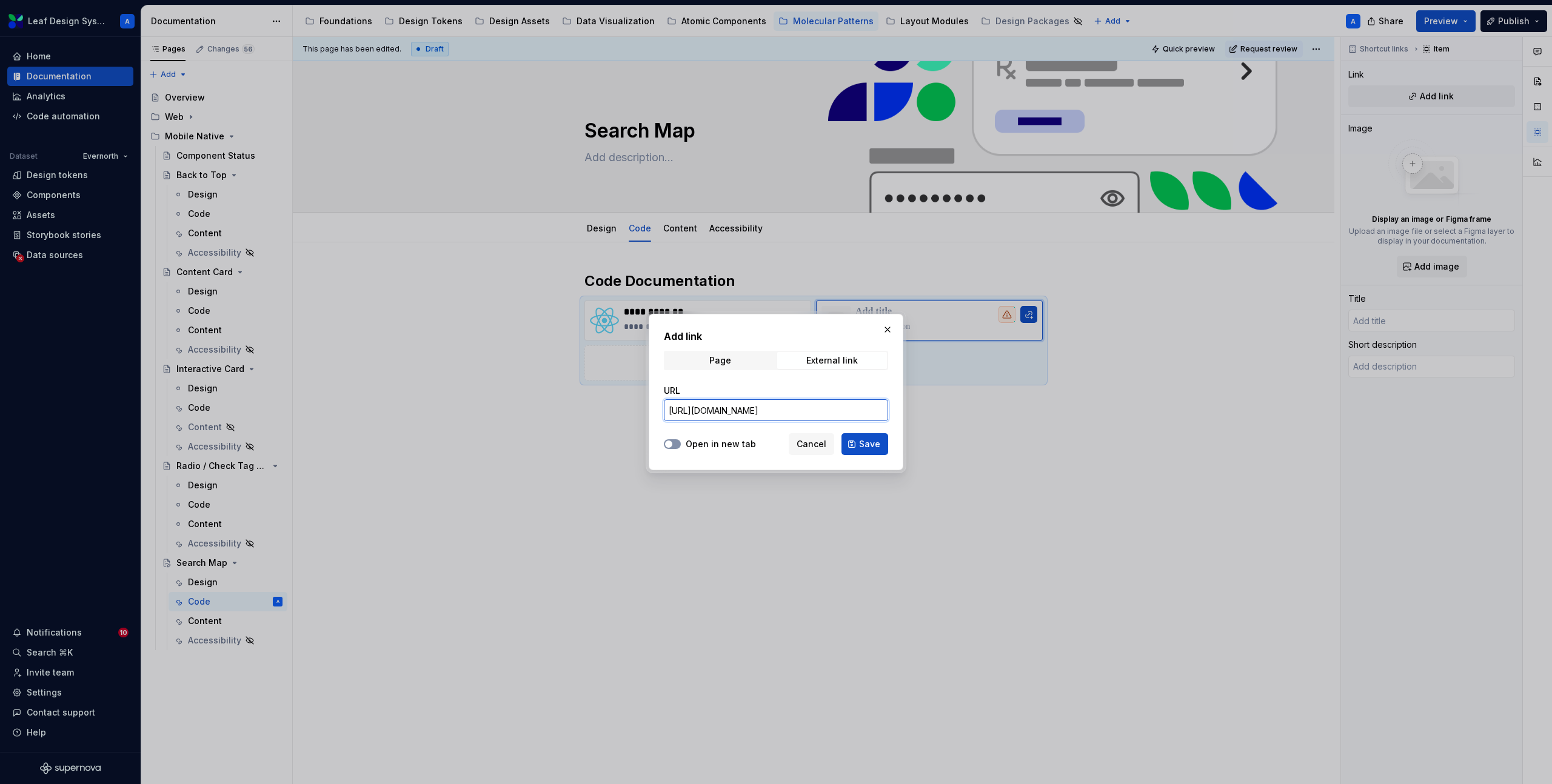
type input "[URL][DOMAIN_NAME]"
click at [673, 444] on button "Open in new tab" at bounding box center [672, 444] width 17 height 10
click at [873, 440] on span "Save" at bounding box center [869, 444] width 21 height 12
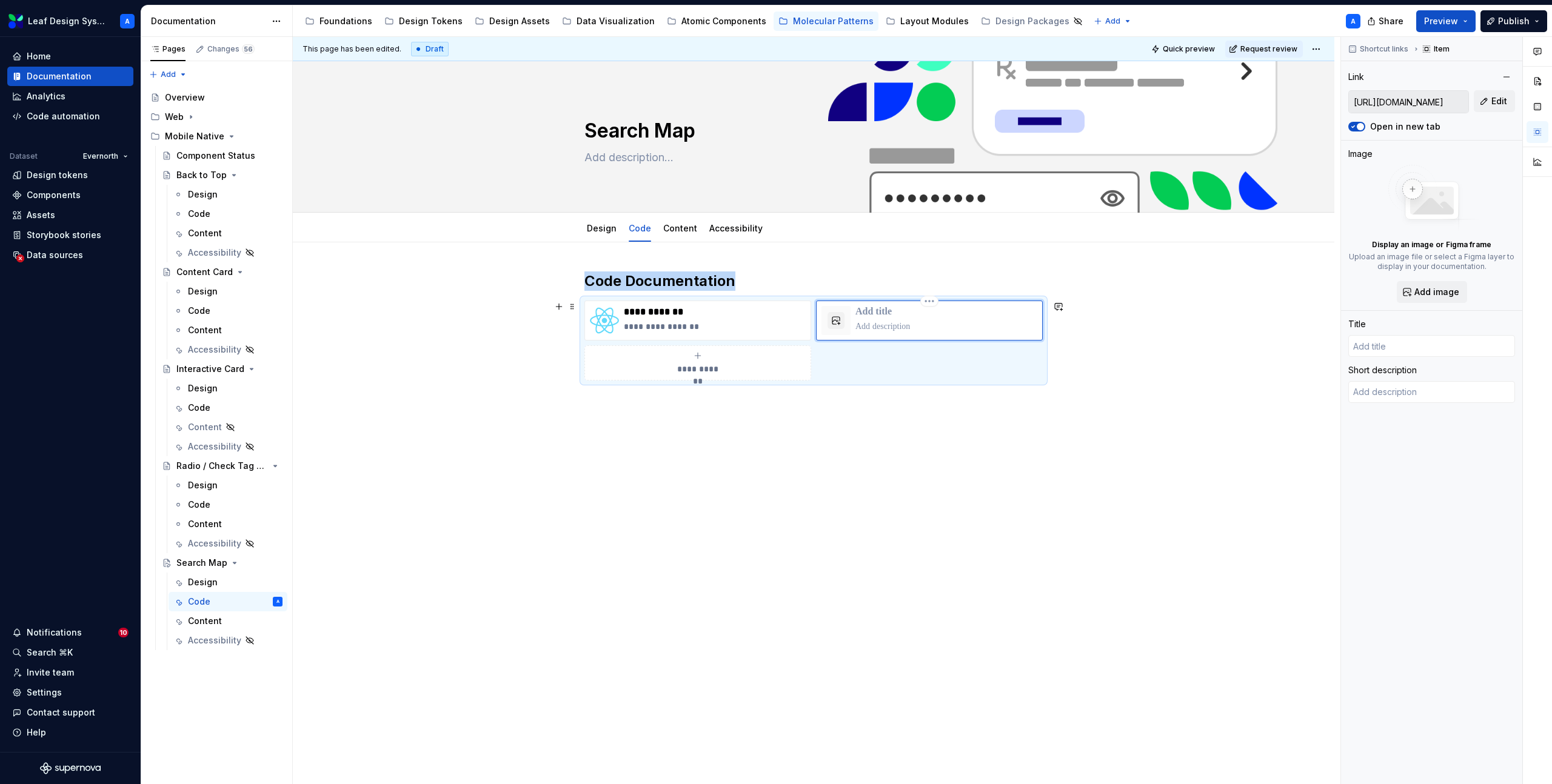
click at [883, 312] on p at bounding box center [946, 312] width 182 height 12
type textarea "*"
type input "D"
type textarea "*"
type input "De"
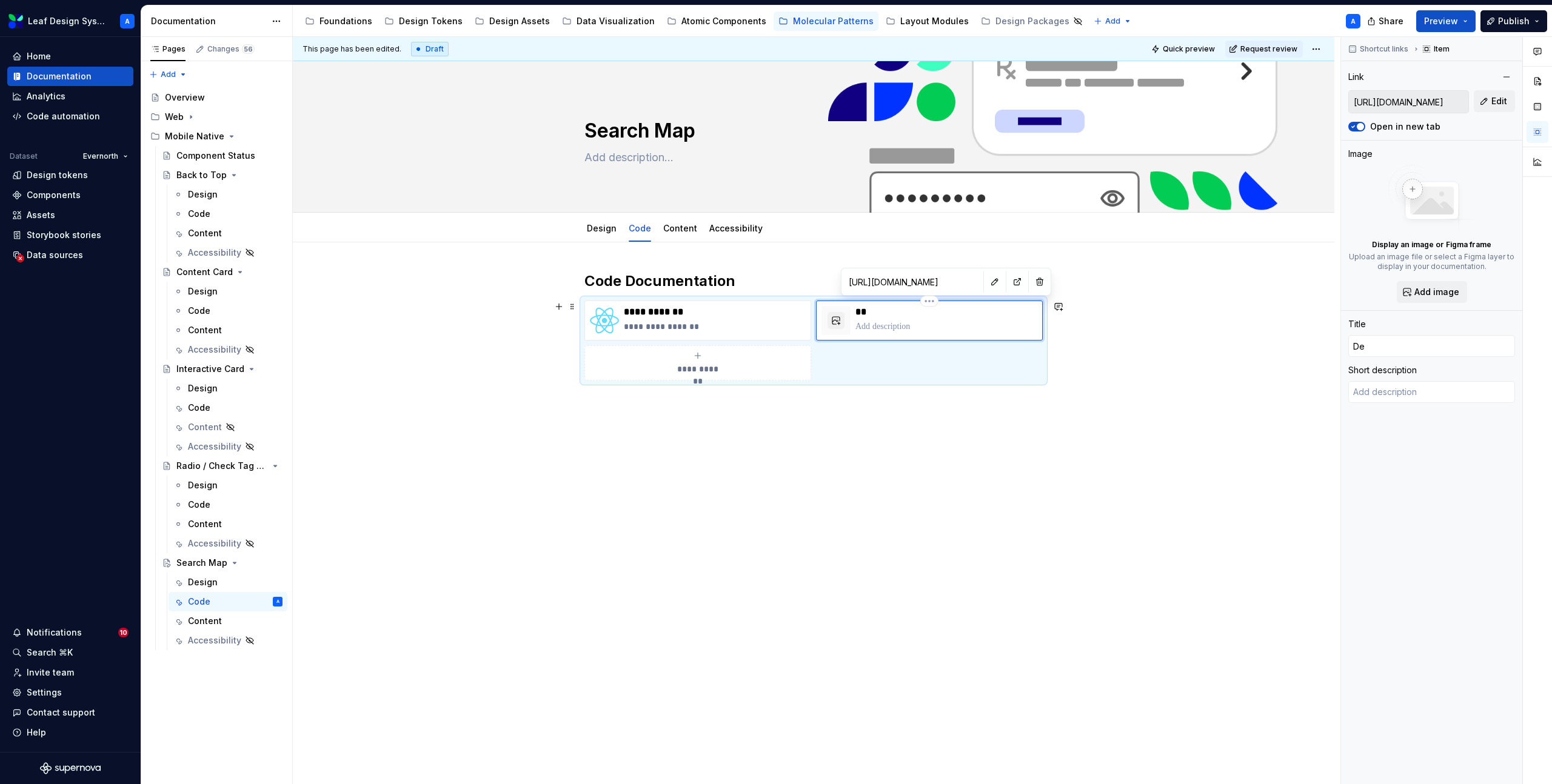
type textarea "*"
type input "Dem"
type textarea "*"
type input "Demo"
type textarea "*"
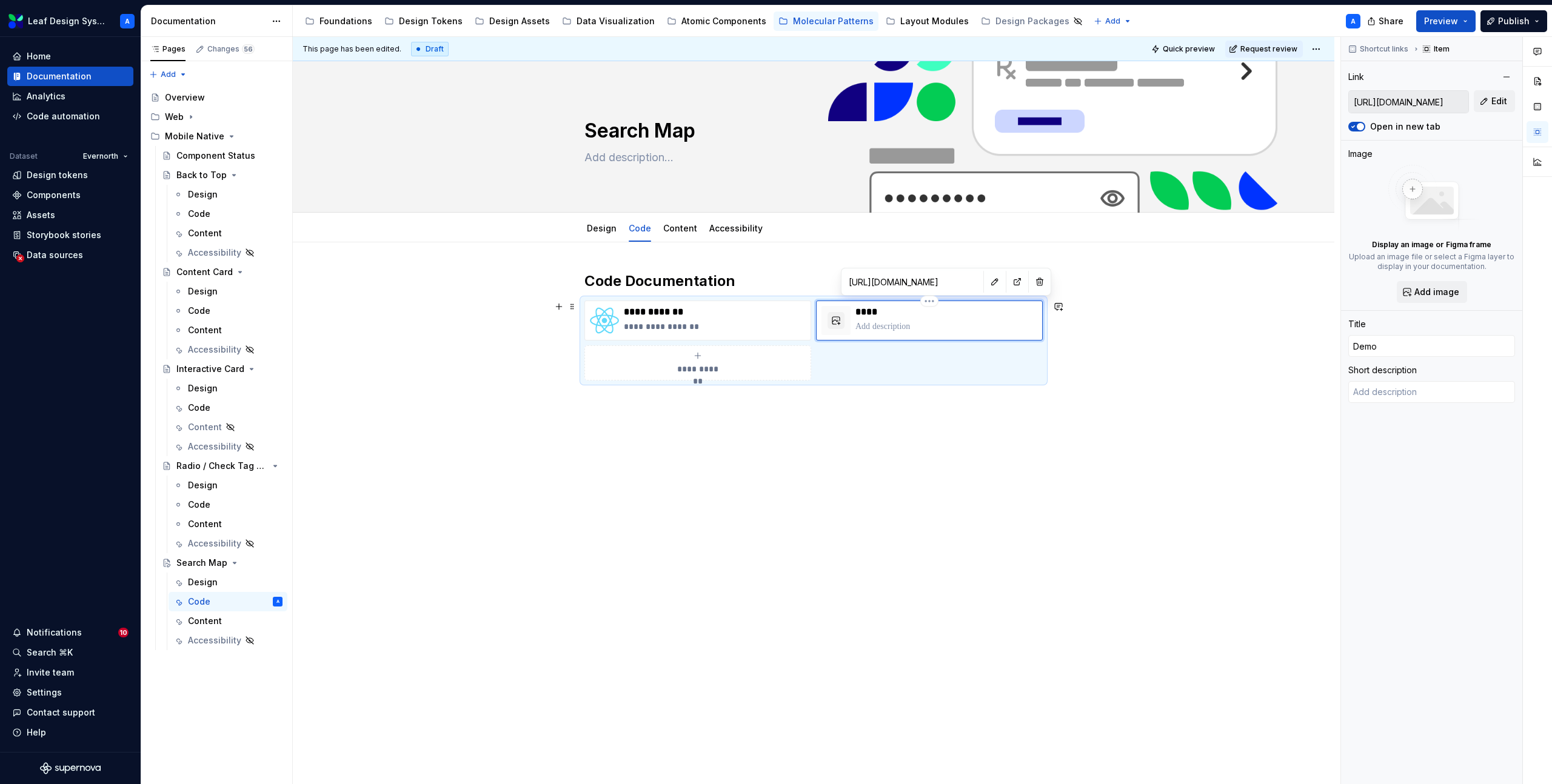
type input "Demo"
type textarea "*"
type input "Demo A"
type textarea "*"
type input "Demo Ap"
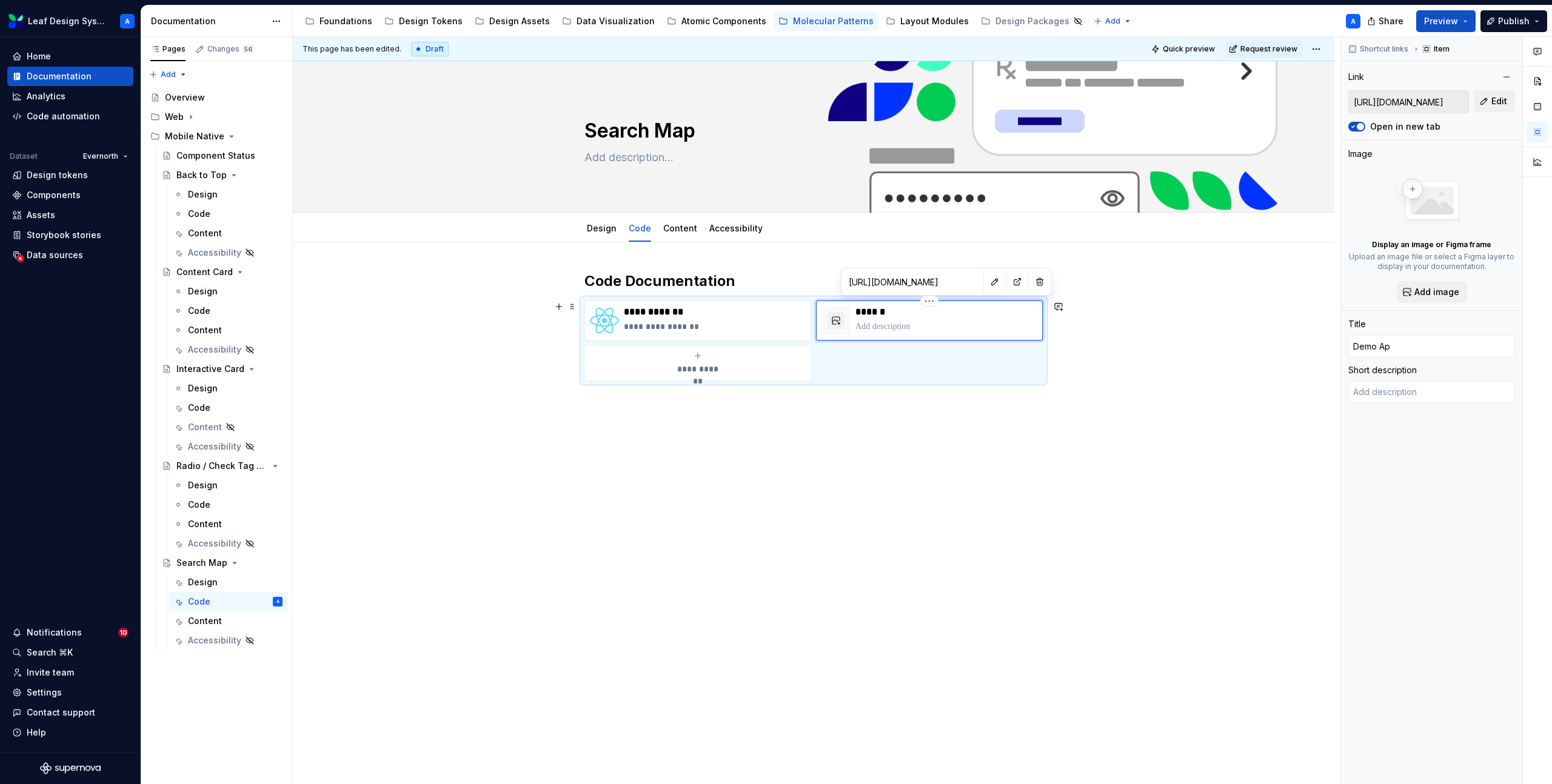
type textarea "*"
type input "Demo App"
type textarea "*"
type input "Demo Appl"
type textarea "*"
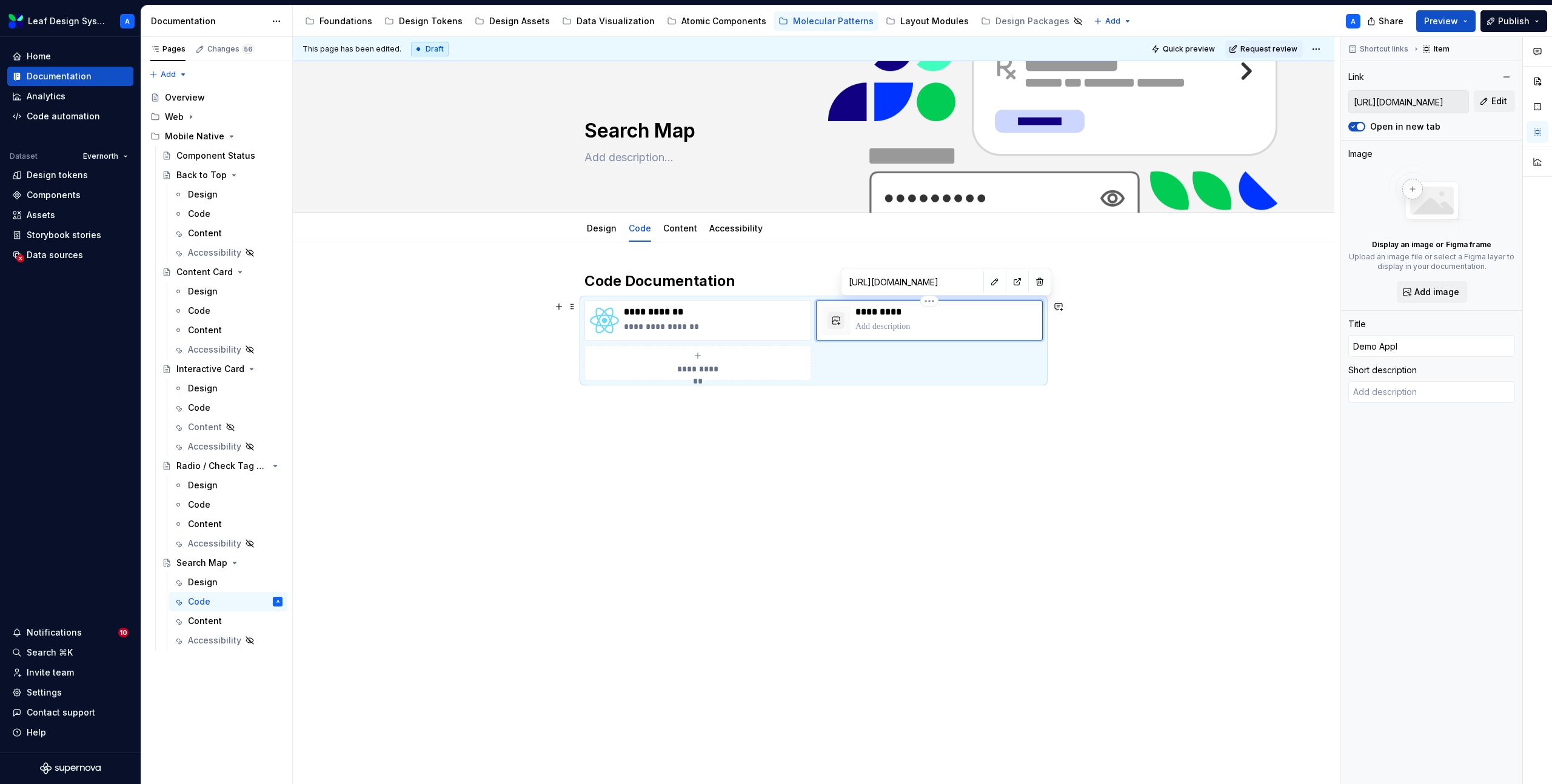
type input "Demo Appli"
type textarea "*"
type input "Demo Applic"
type textarea "*"
type input "Demo Applica"
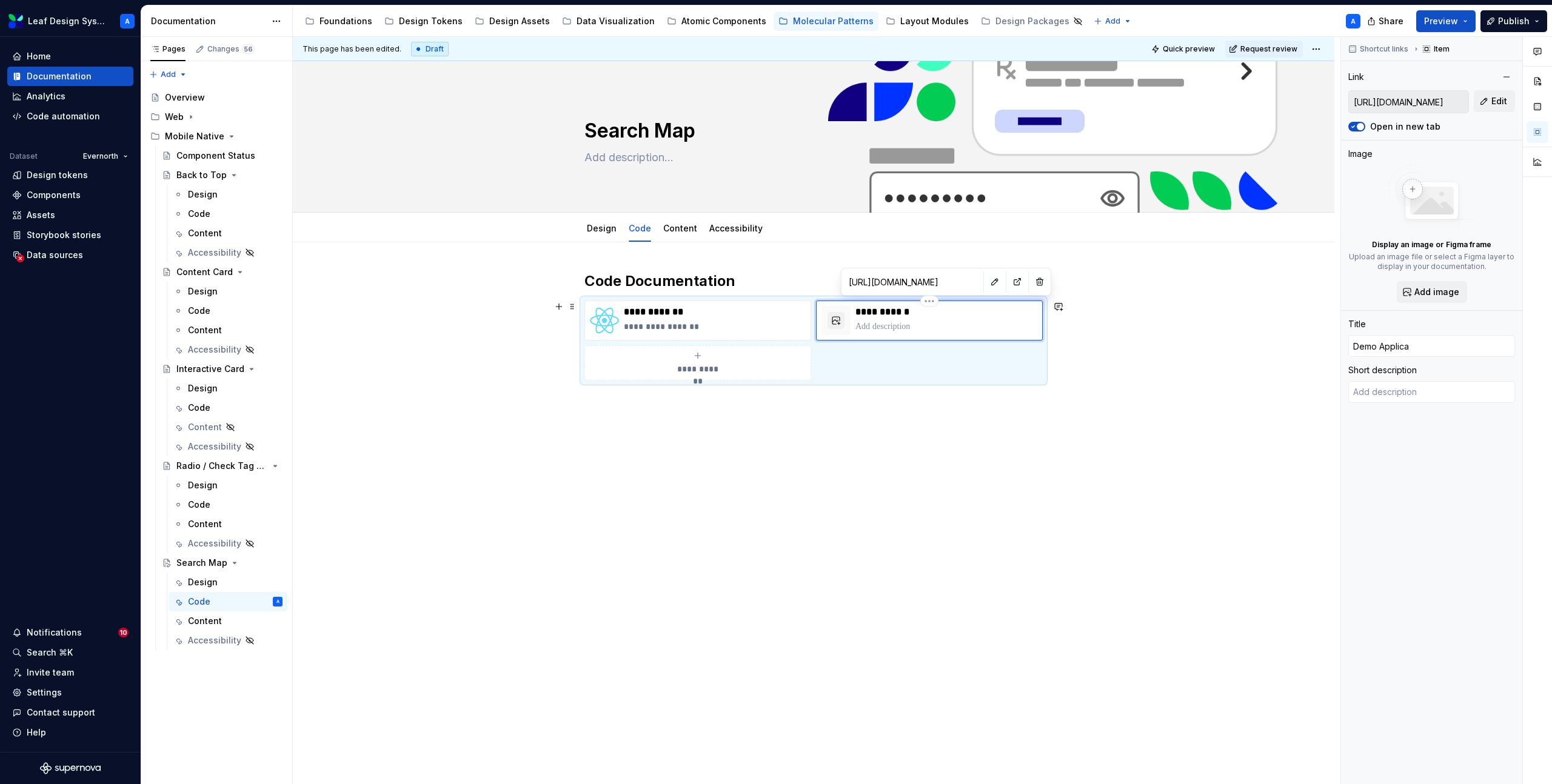
type textarea "*"
type input "Demo Applicat"
type textarea "*"
type input "Demo Applicati"
type textarea "*"
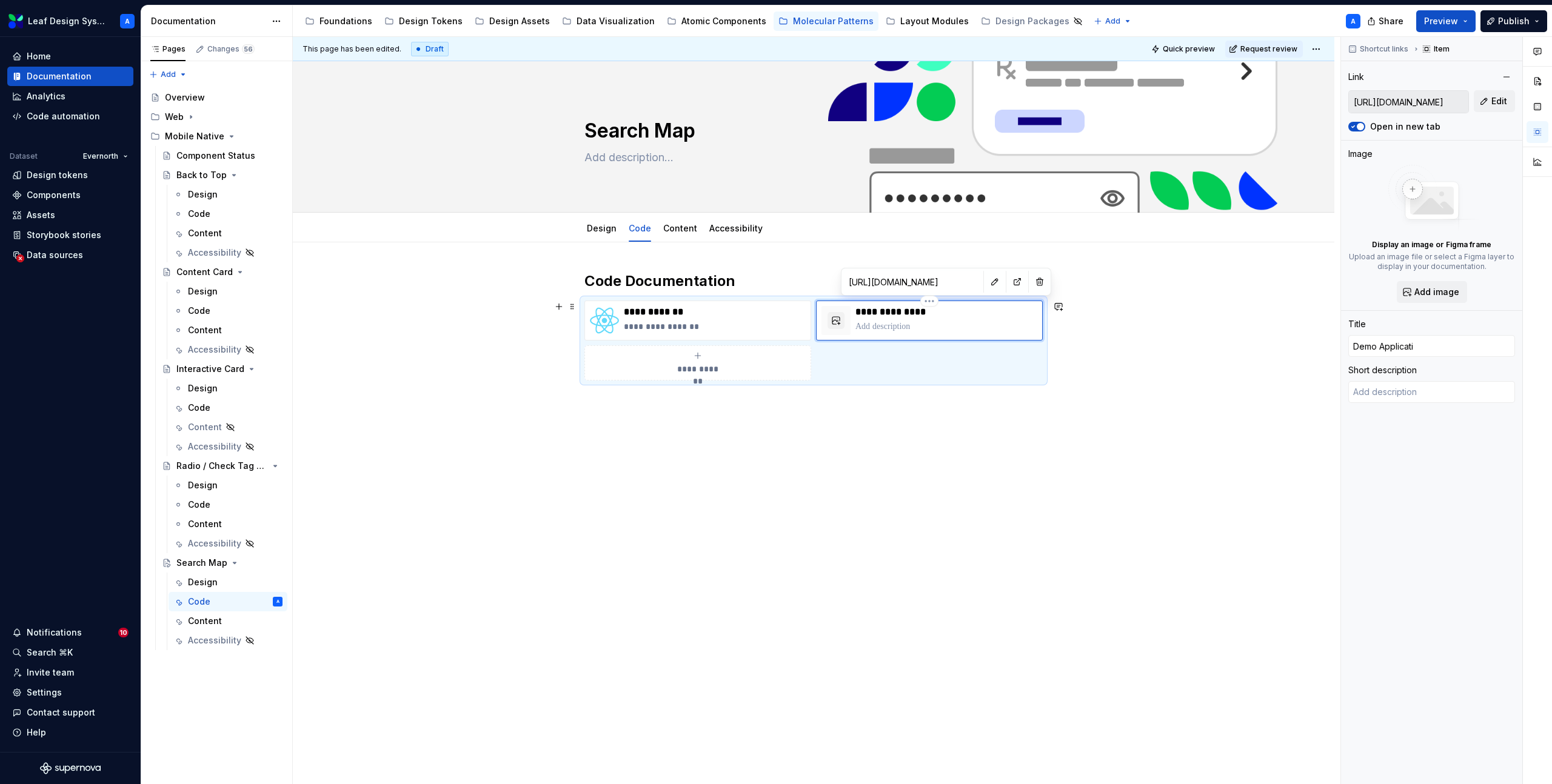
type input "Demo Applicatio"
type textarea "*"
type input "Demo Application"
click at [895, 326] on p at bounding box center [946, 326] width 182 height 12
type textarea "*"
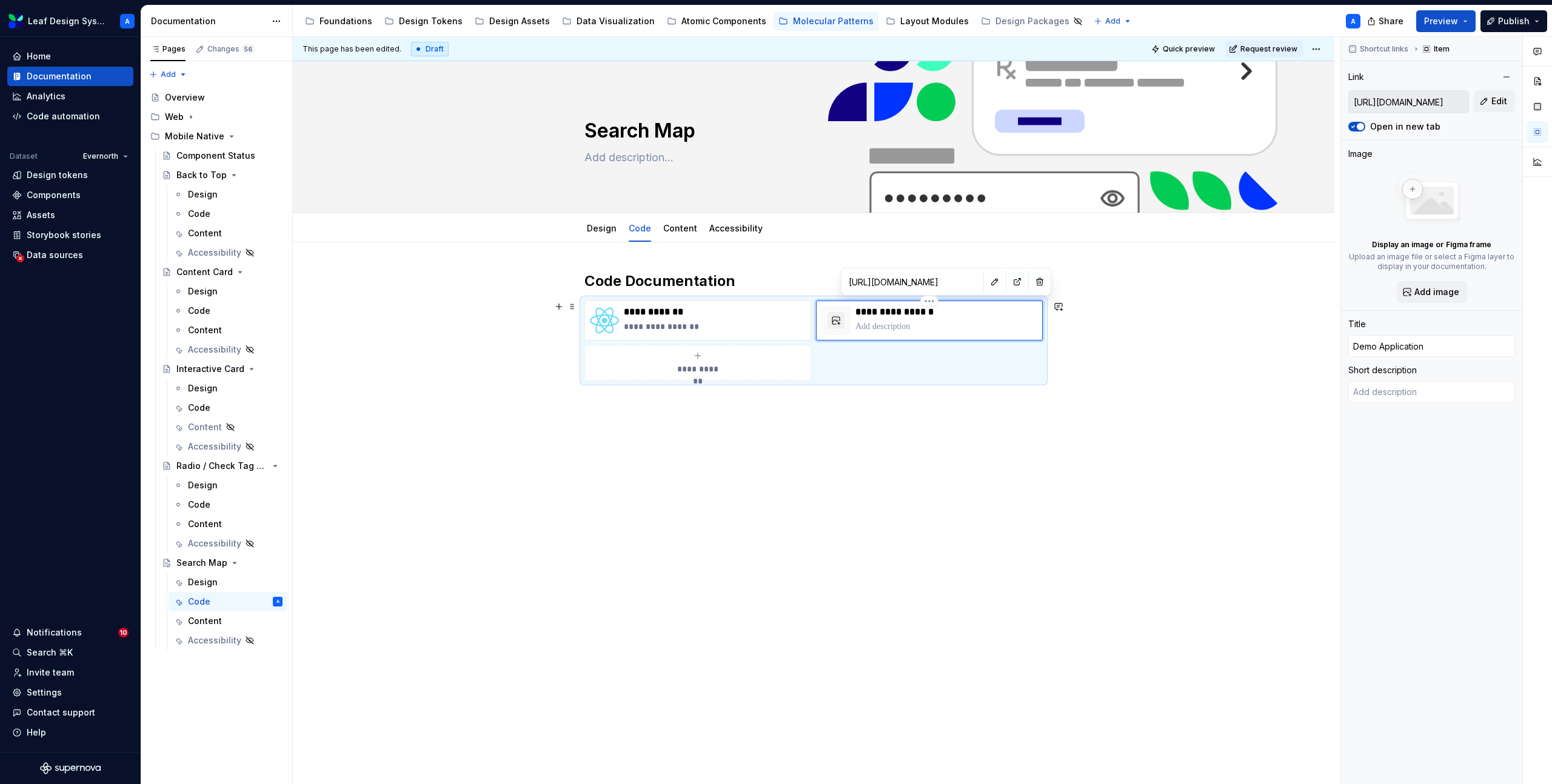
type textarea "T"
type textarea "*"
type textarea "Th"
type textarea "*"
type textarea "Thi"
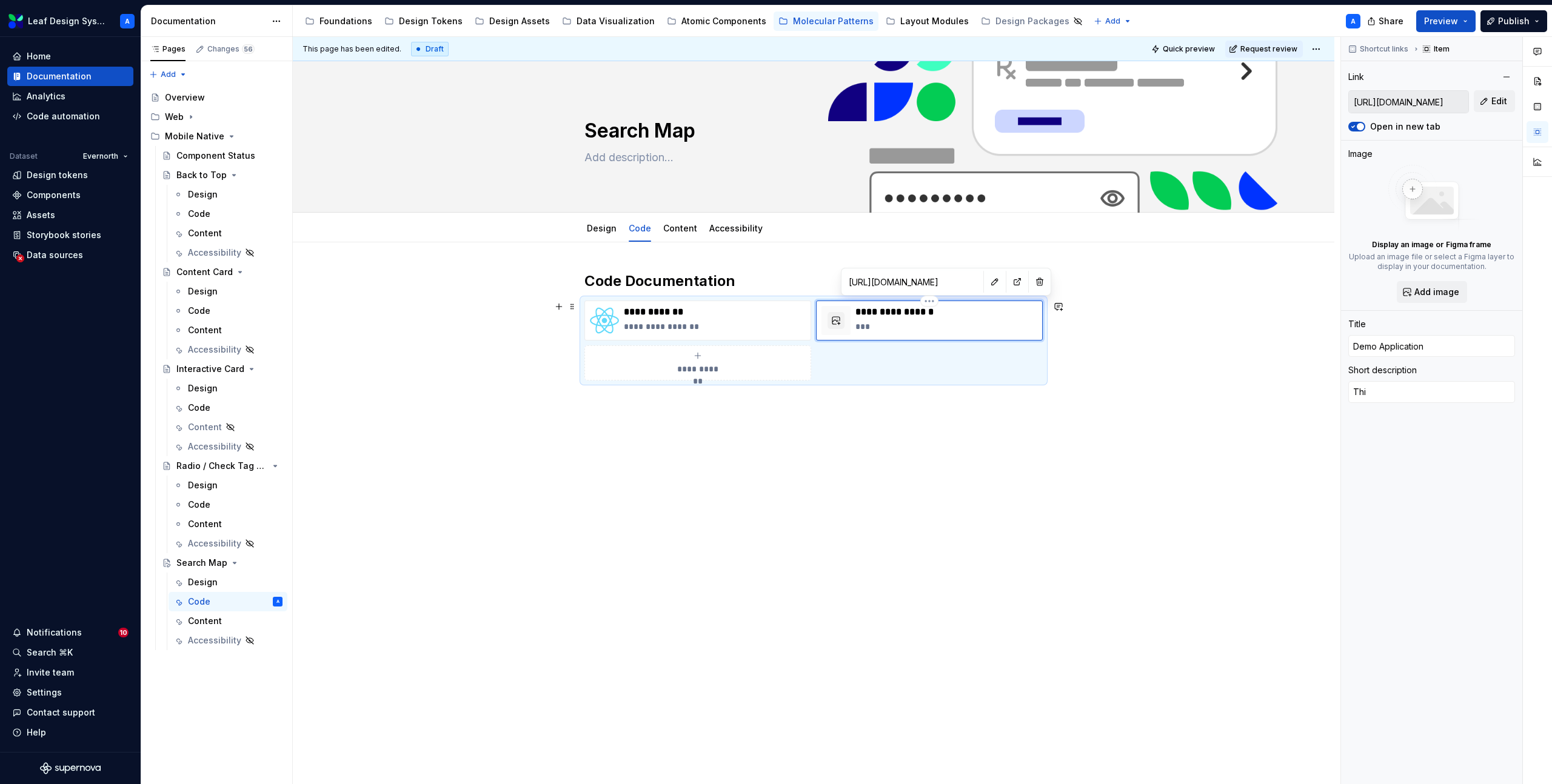
type textarea "*"
type textarea "This"
type textarea "*"
type textarea "This"
type textarea "*"
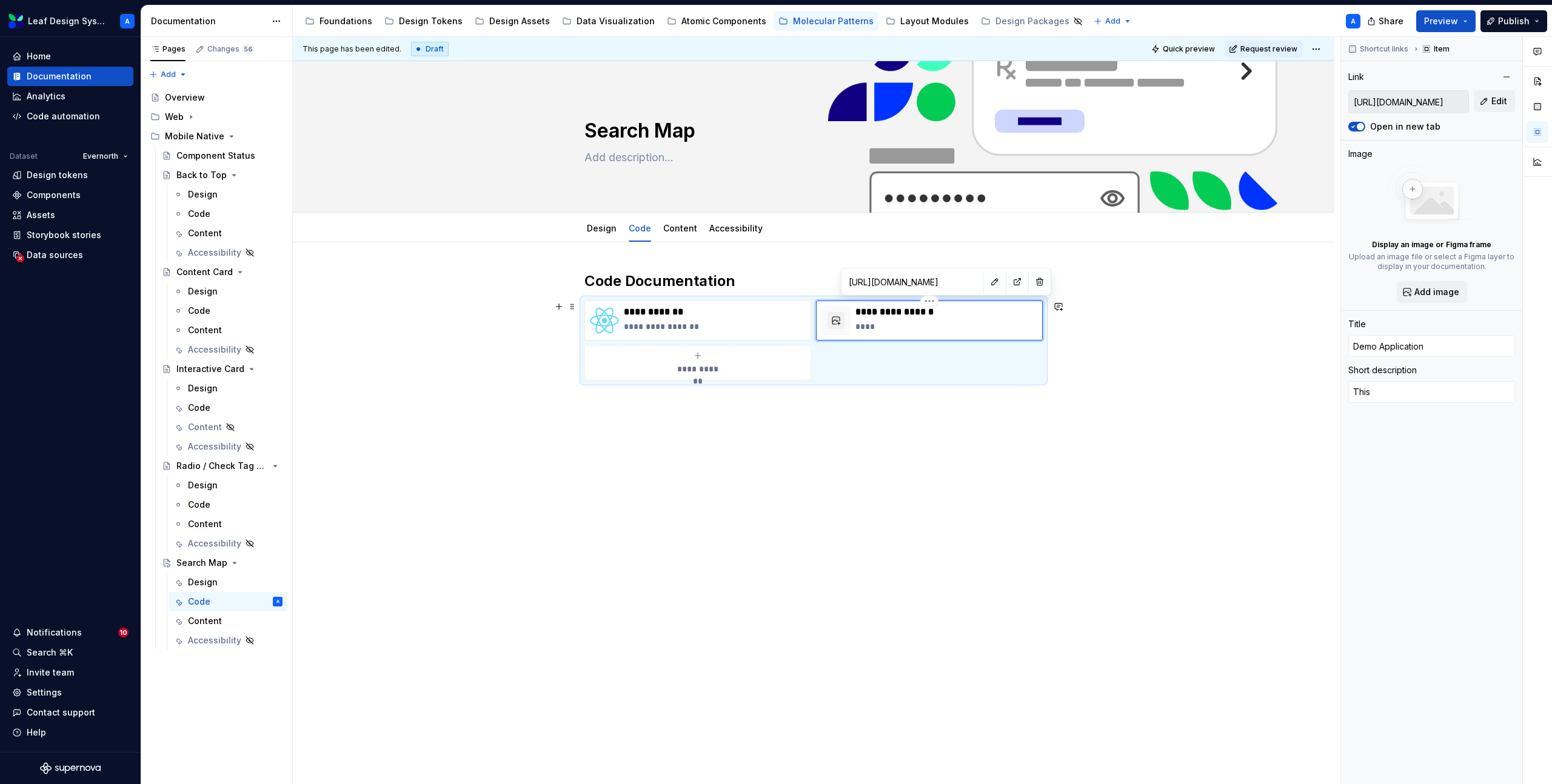
type textarea "This c"
type textarea "*"
type textarea "This co"
type textarea "*"
type textarea "This com"
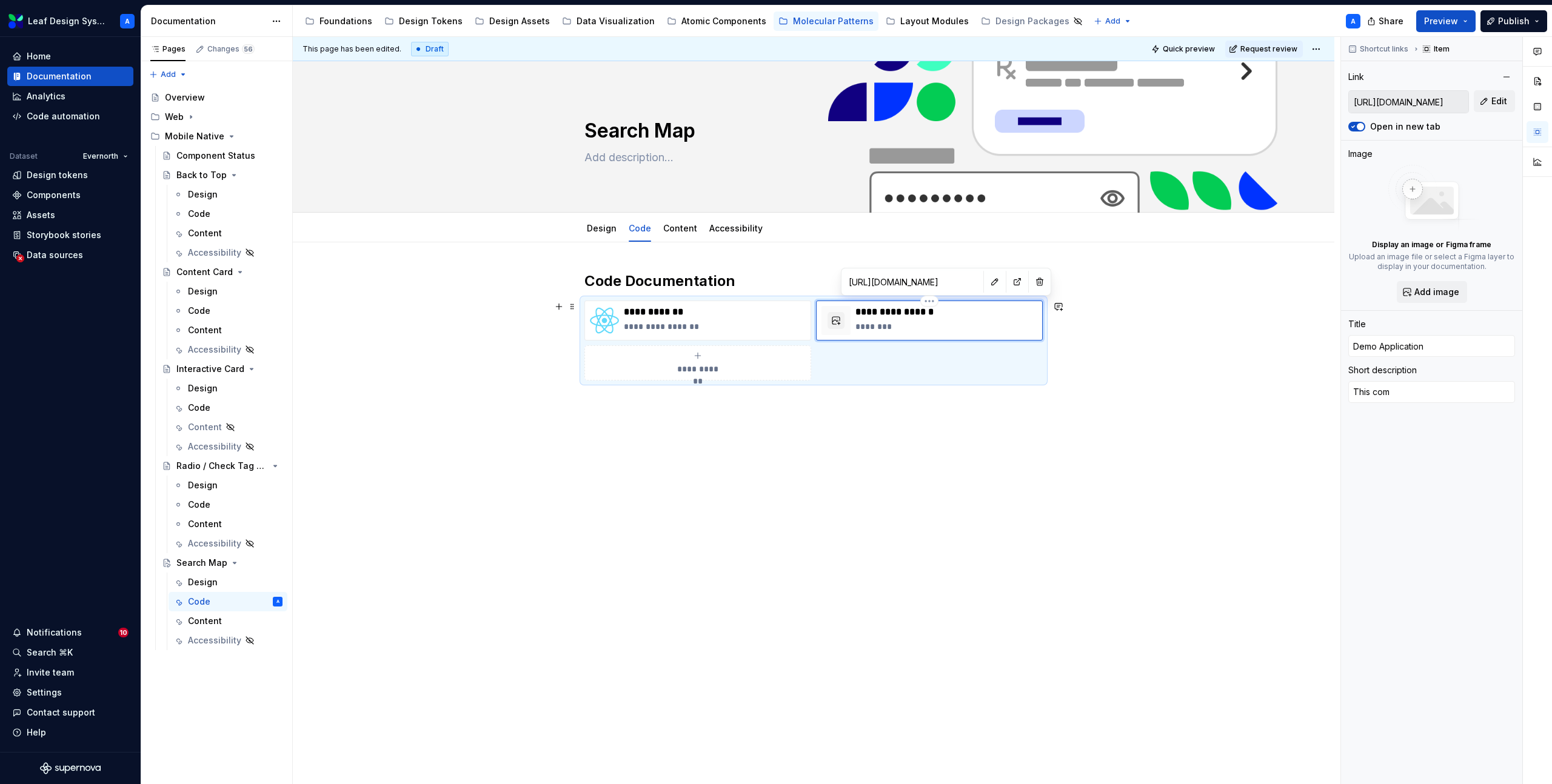
type textarea "*"
type textarea "This comp"
type textarea "*"
type textarea "This compo"
type textarea "*"
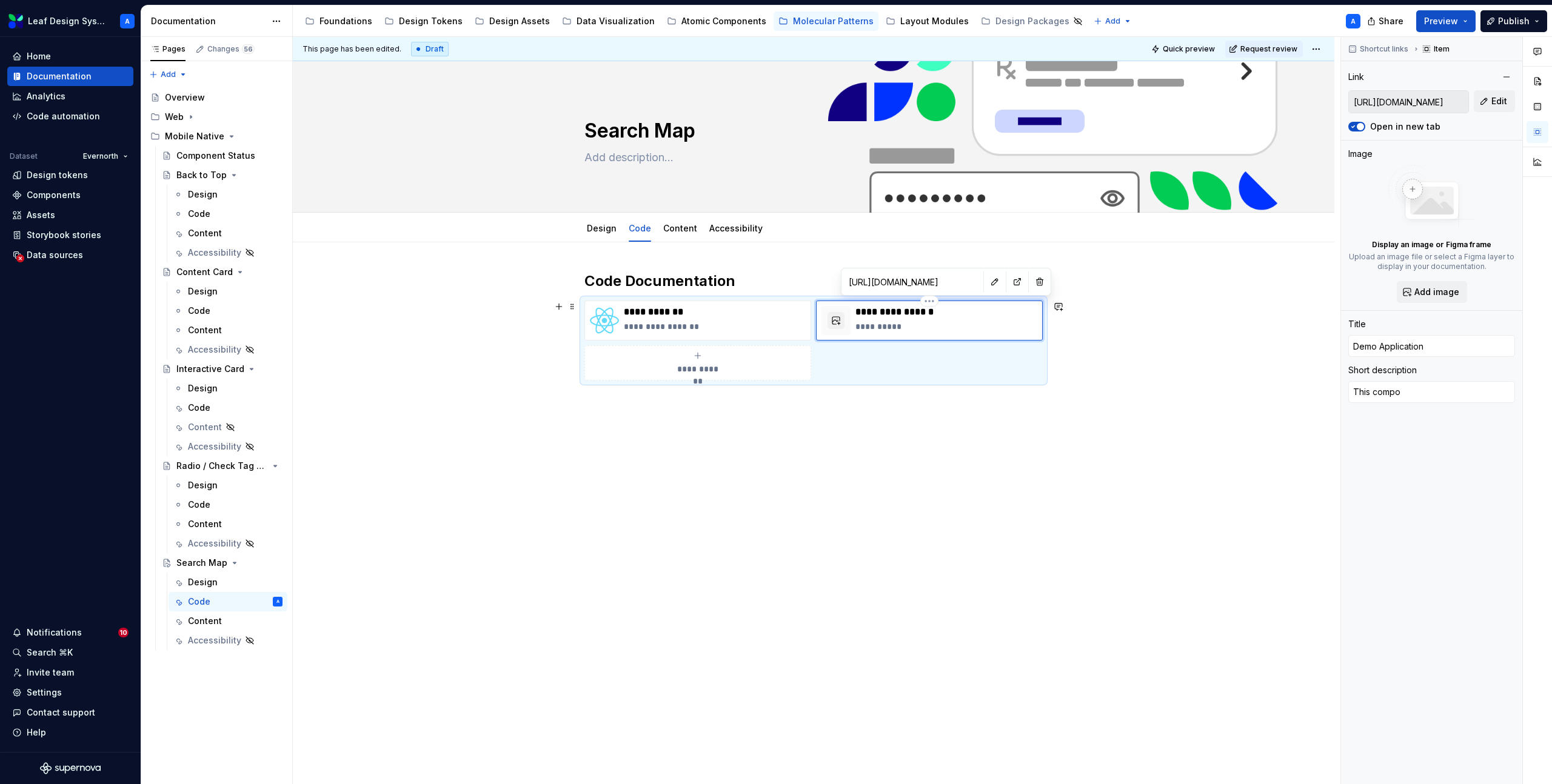
type textarea "This compon"
type textarea "*"
type textarea "This compone"
type textarea "*"
type textarea "This componen"
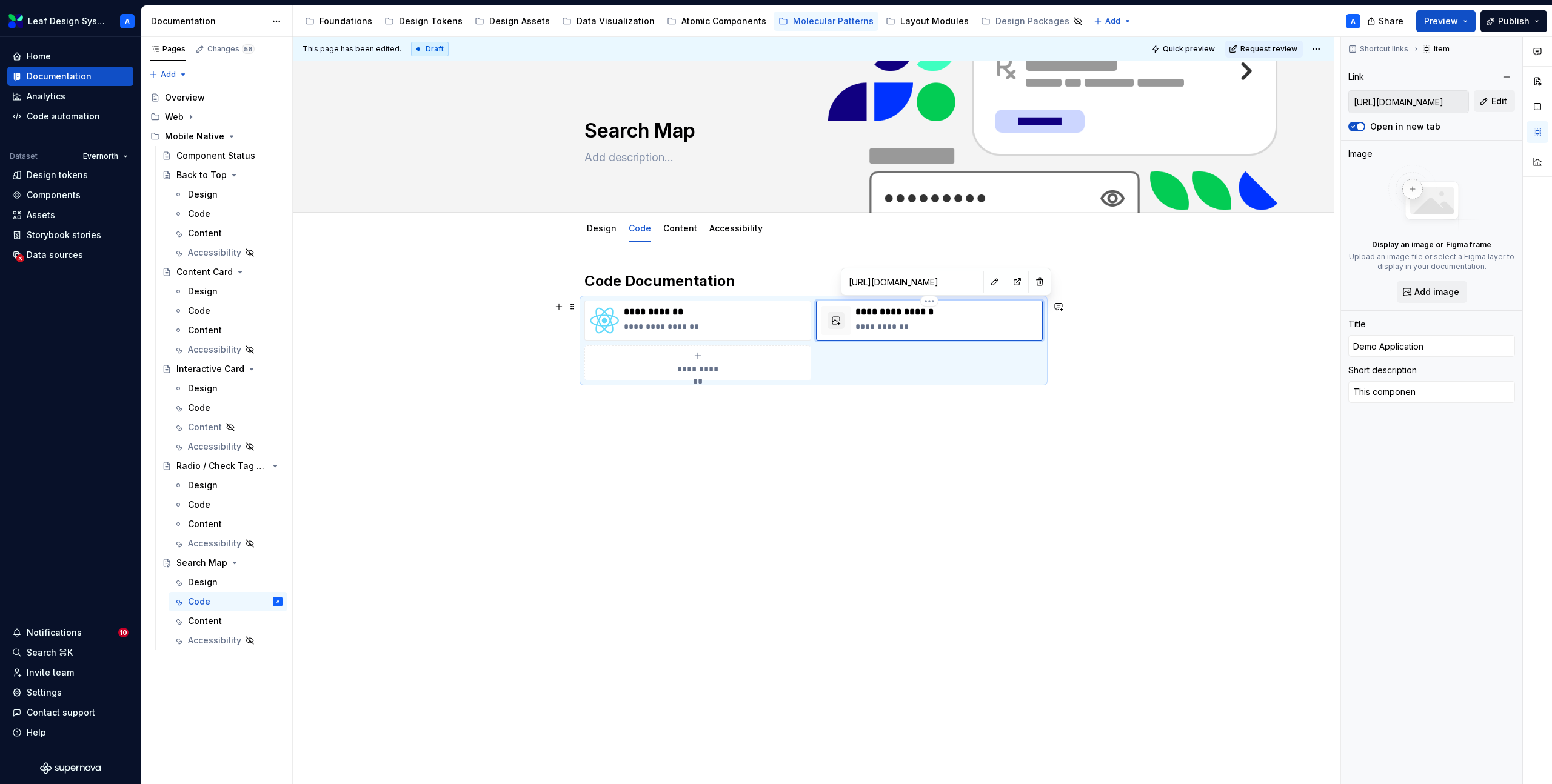
type textarea "*"
type textarea "This component"
type textarea "*"
type textarea "This component"
type textarea "*"
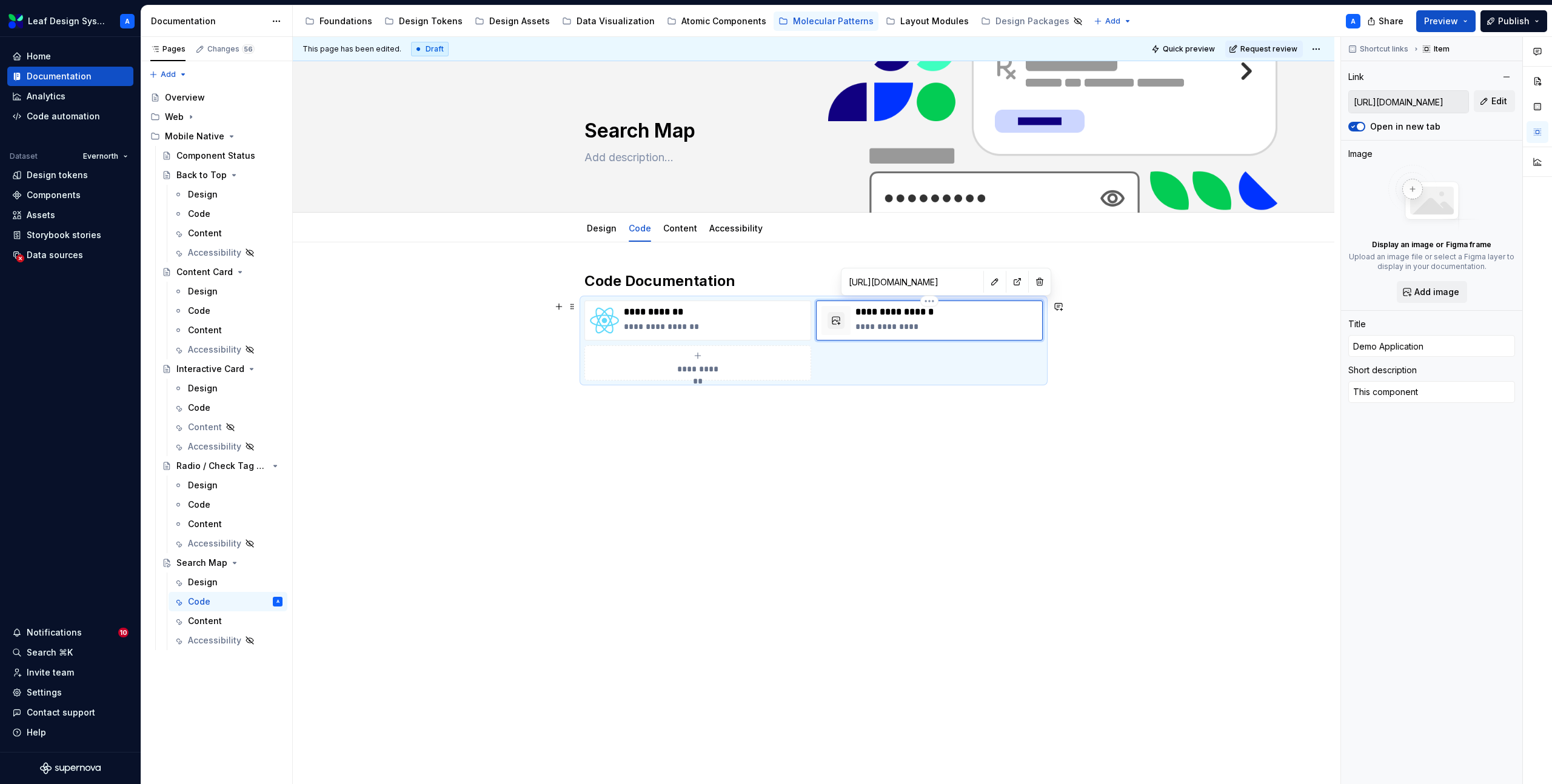
type textarea "This component i"
type textarea "*"
type textarea "This component is"
type textarea "*"
type textarea "This component is"
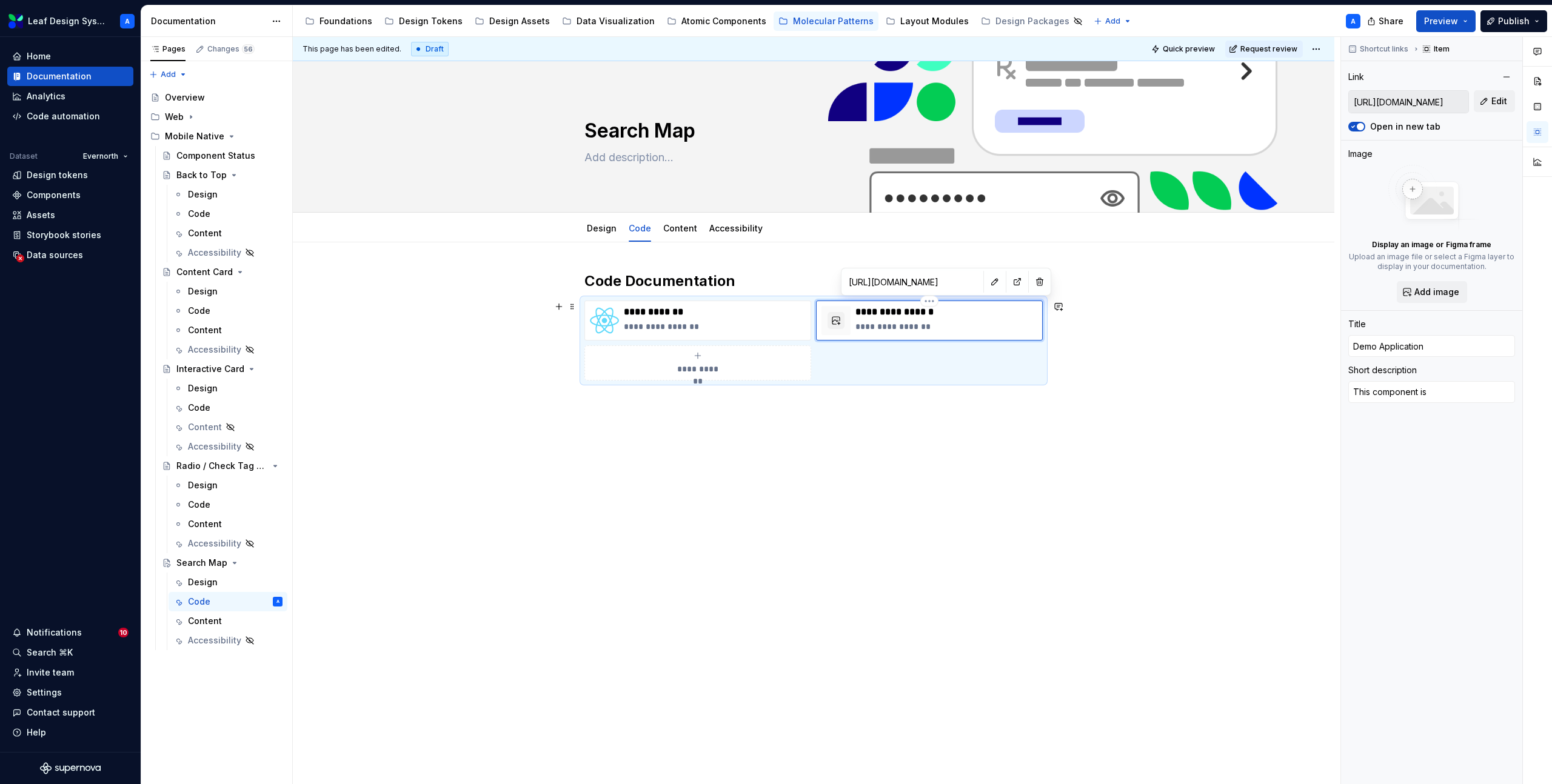
type textarea "*"
type textarea "This component is b"
type textarea "*"
type textarea "This component is be"
type textarea "*"
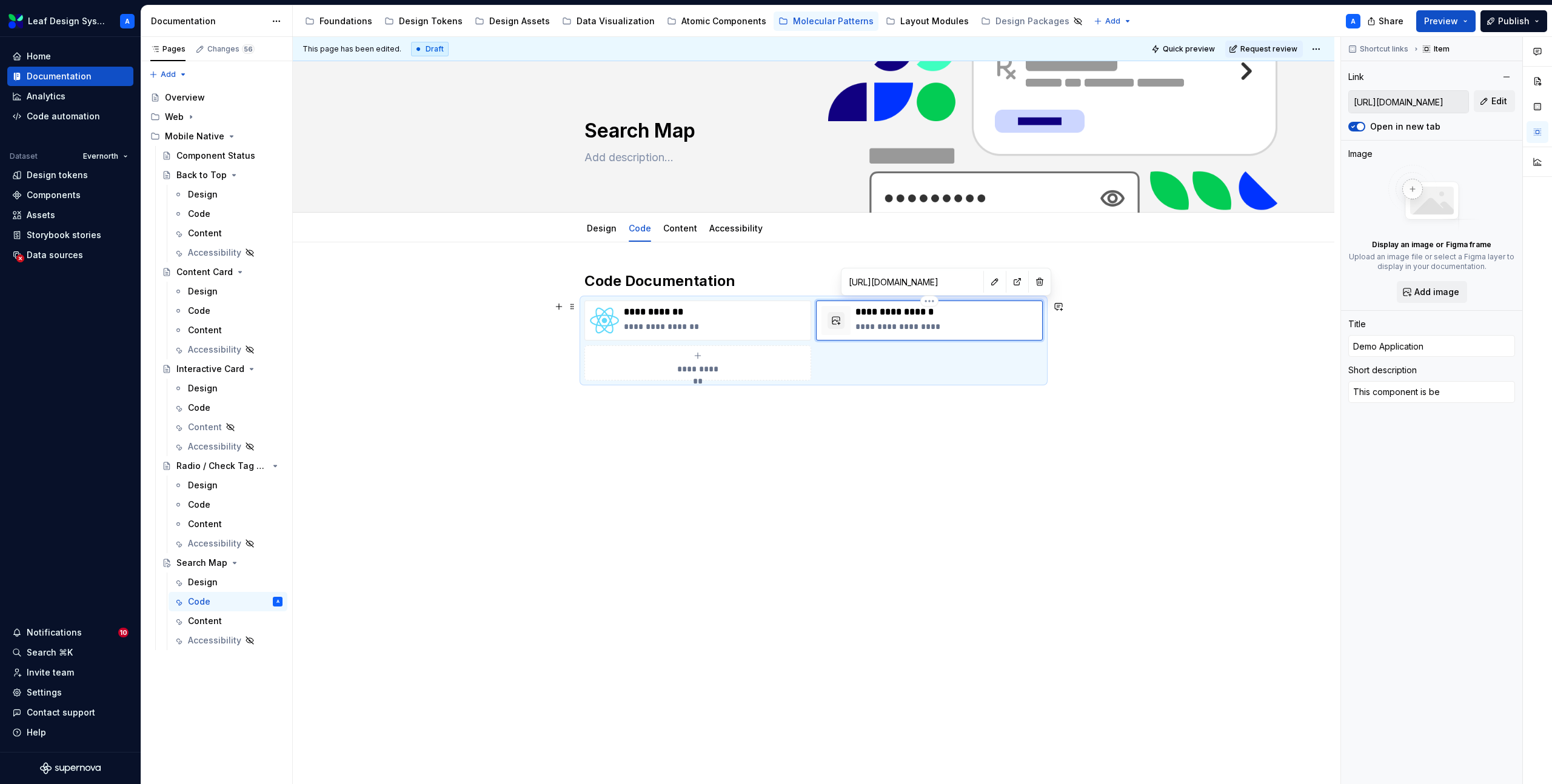
type textarea "This component is bet"
type textarea "*"
type textarea "This component is bett"
type textarea "*"
type textarea "This component is [PERSON_NAME]"
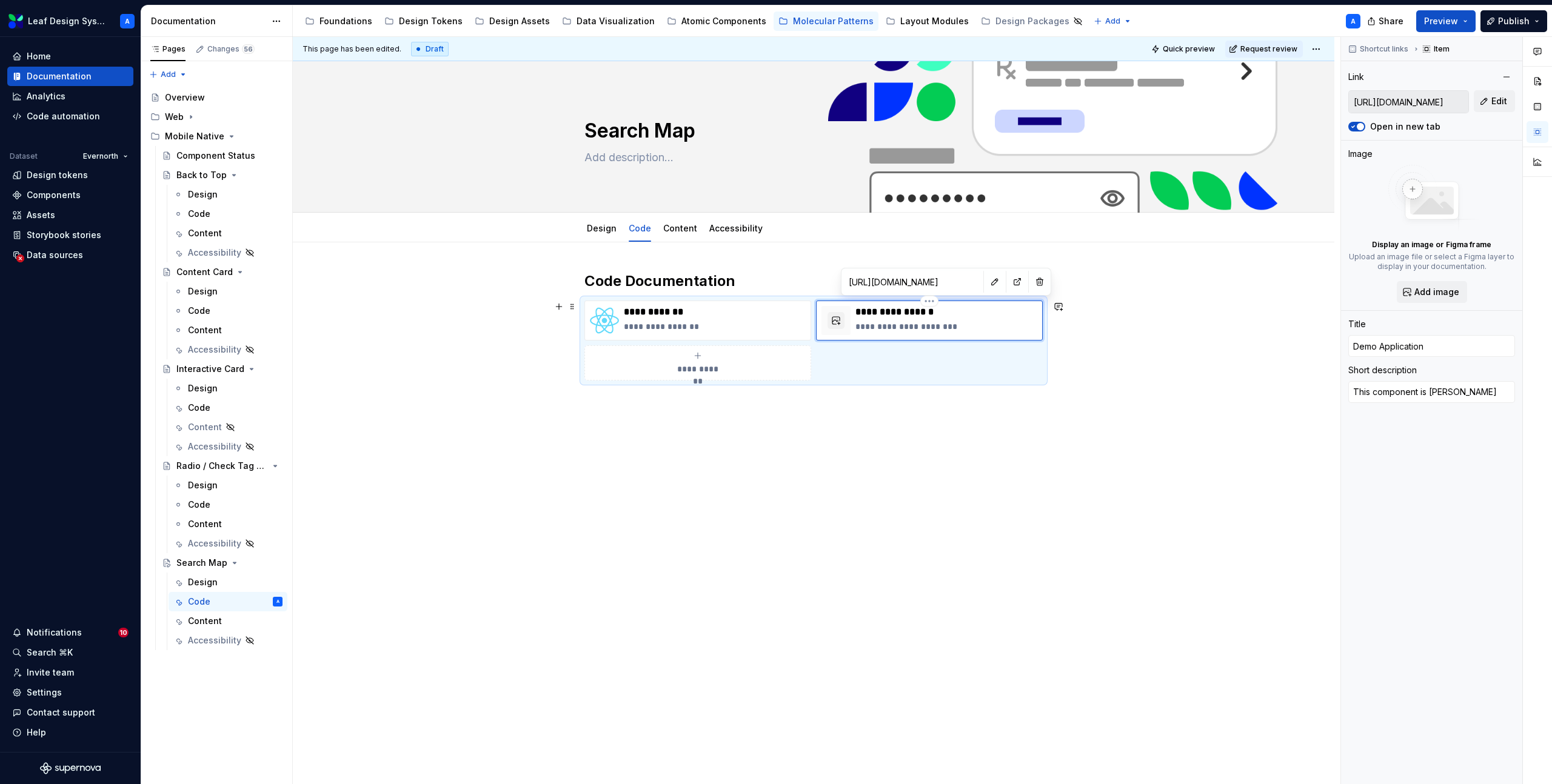
type textarea "*"
type textarea "This component is better"
type textarea "*"
type textarea "This component is better"
type textarea "*"
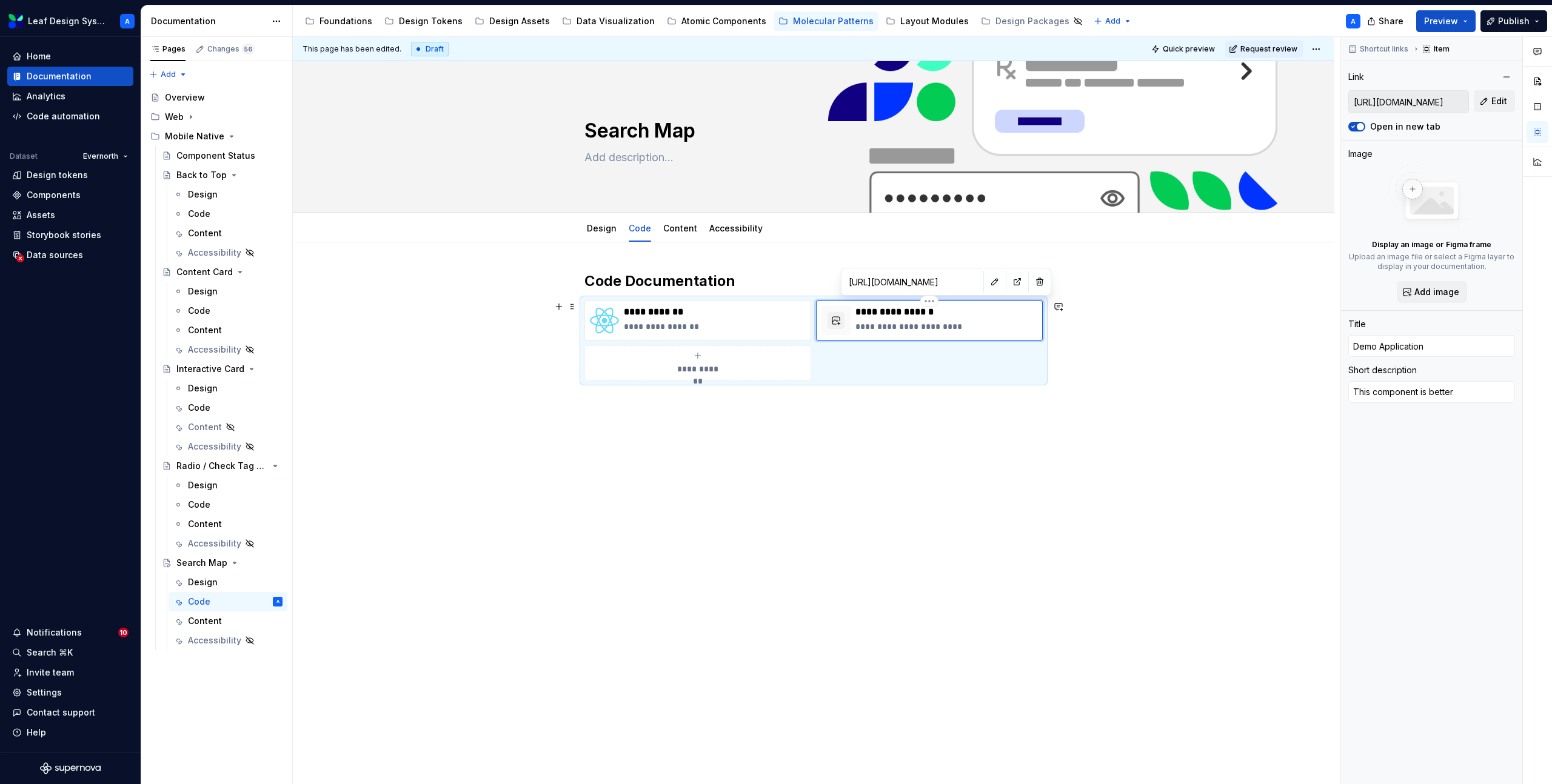
type textarea "This component is better v"
type textarea "*"
type textarea "This component is better vi"
type textarea "*"
type textarea "This component is better vie"
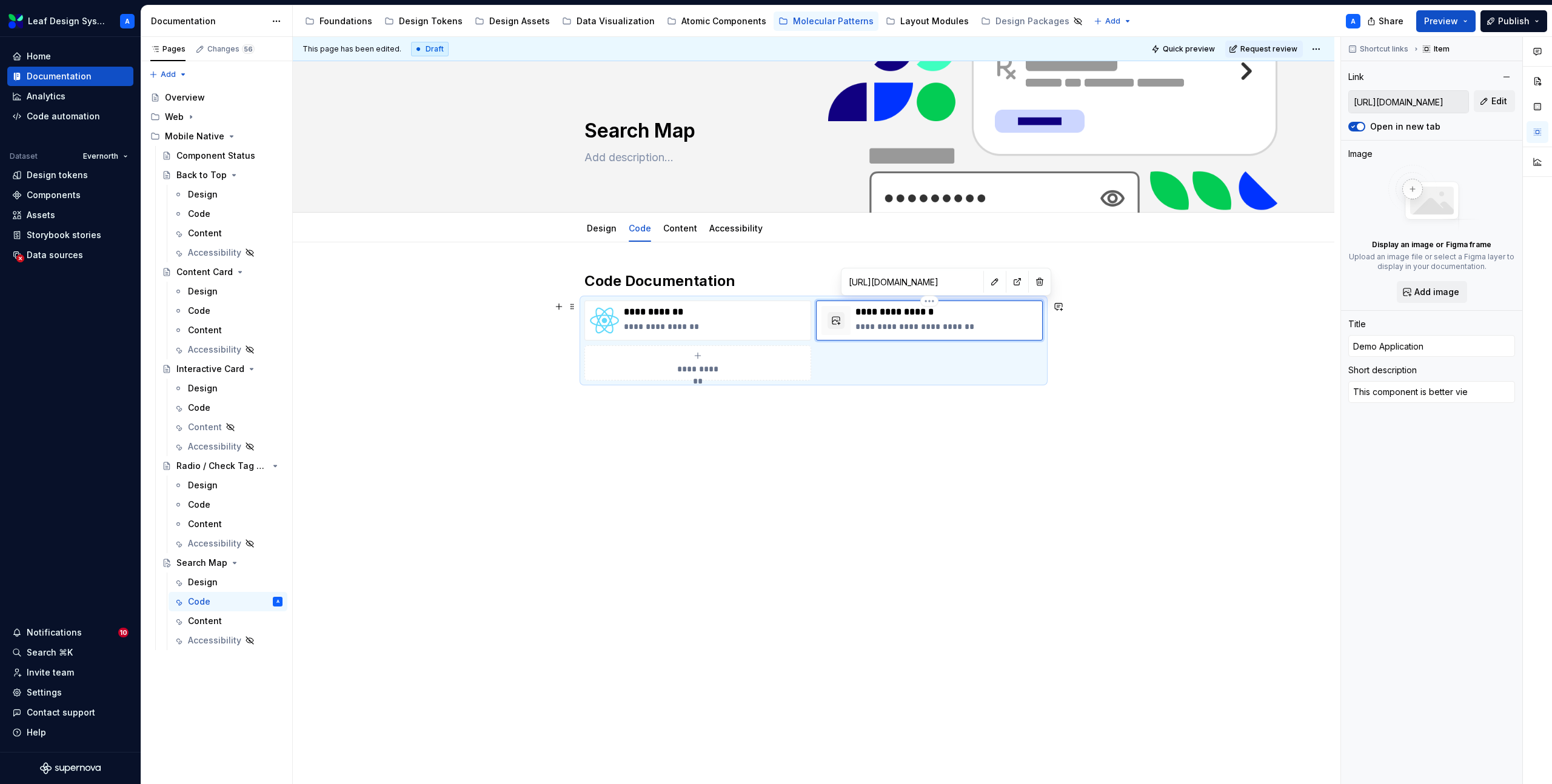
type textarea "*"
type textarea "This component is better view"
type textarea "*"
type textarea "This component is better viewe"
type textarea "*"
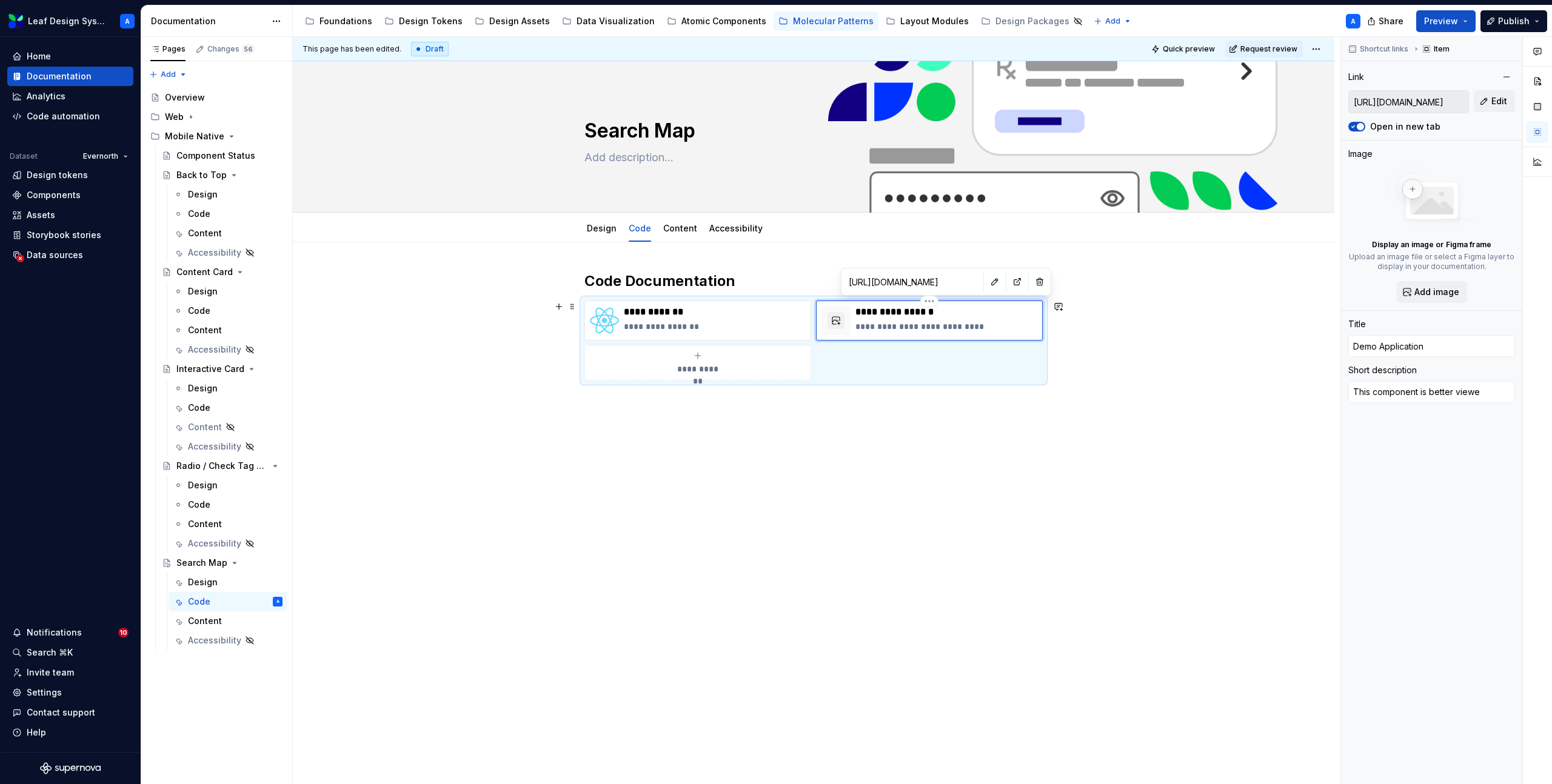
type textarea "This component is better viewed"
type textarea "*"
type textarea "This component is better viewed"
type textarea "*"
type textarea "This component is better viewed i"
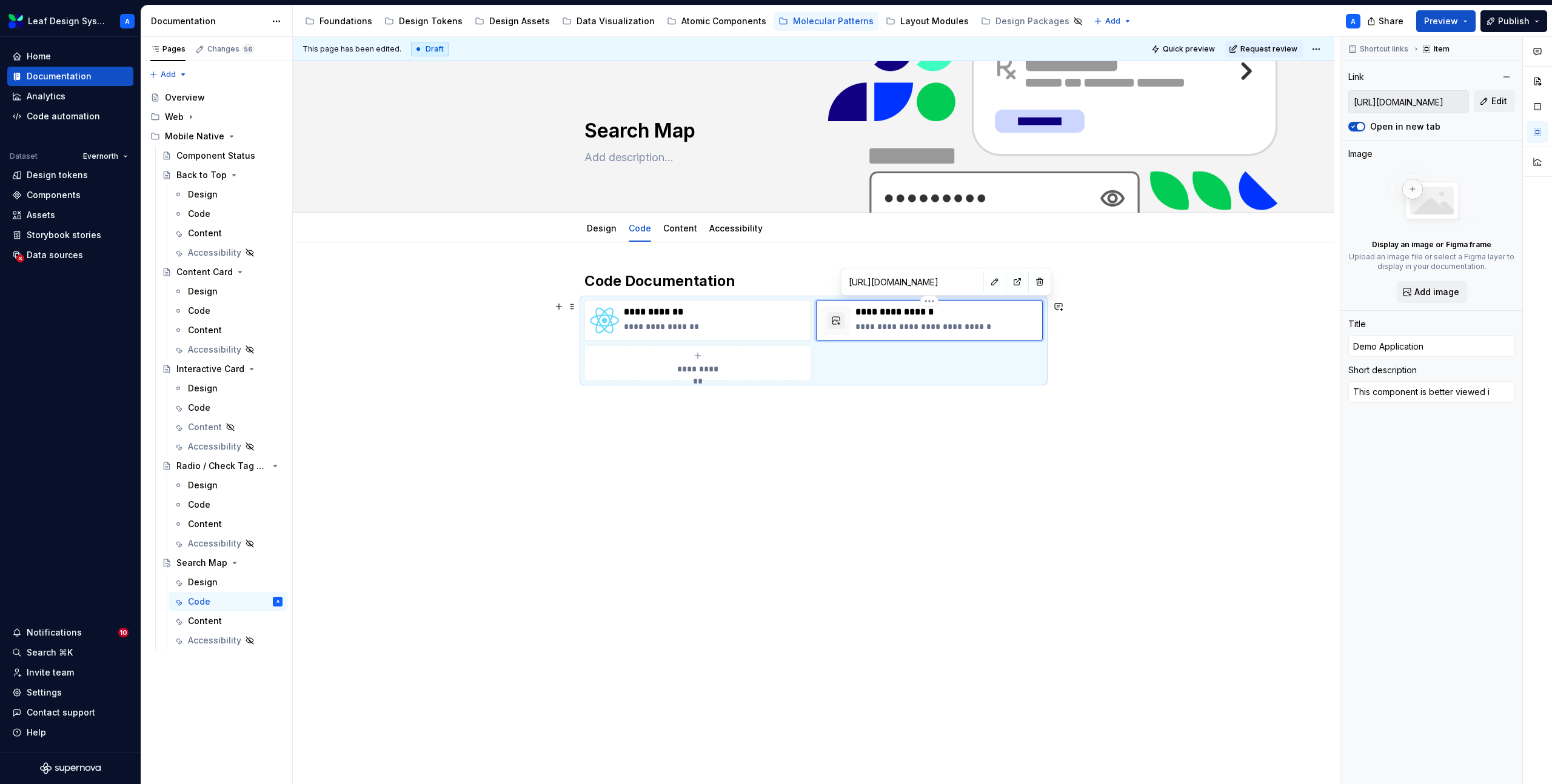
type textarea "*"
type textarea "This component is better viewed in"
type textarea "*"
type textarea "This component is better viewed in"
type textarea "*"
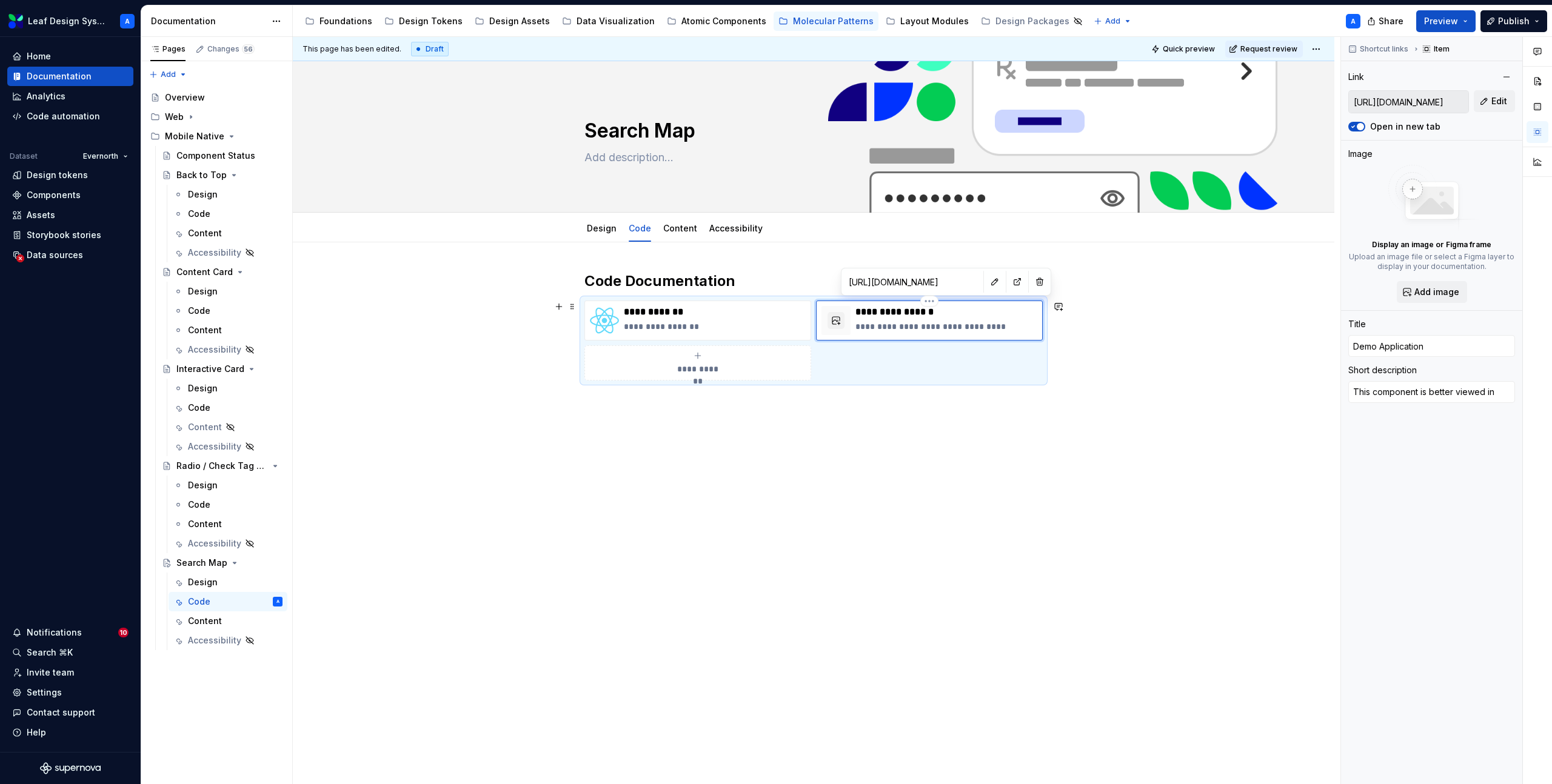
type textarea "This component is better viewed in t"
type textarea "*"
type textarea "This component is better viewed in th"
type textarea "*"
type textarea "This component is better viewed in the"
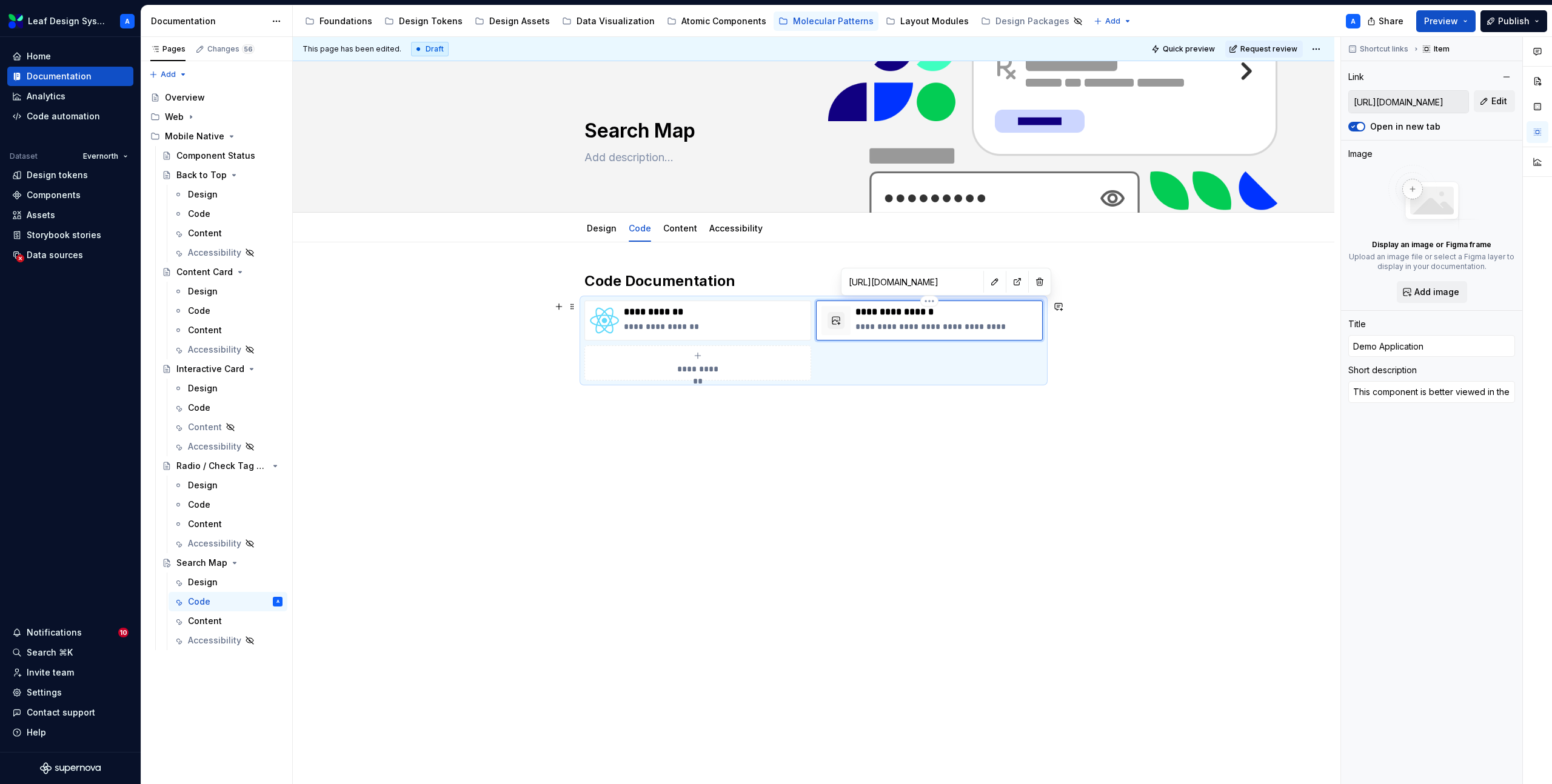
type textarea "*"
type textarea "This component is better viewed in the"
type textarea "*"
type textarea "This component is better viewed in the d"
type textarea "*"
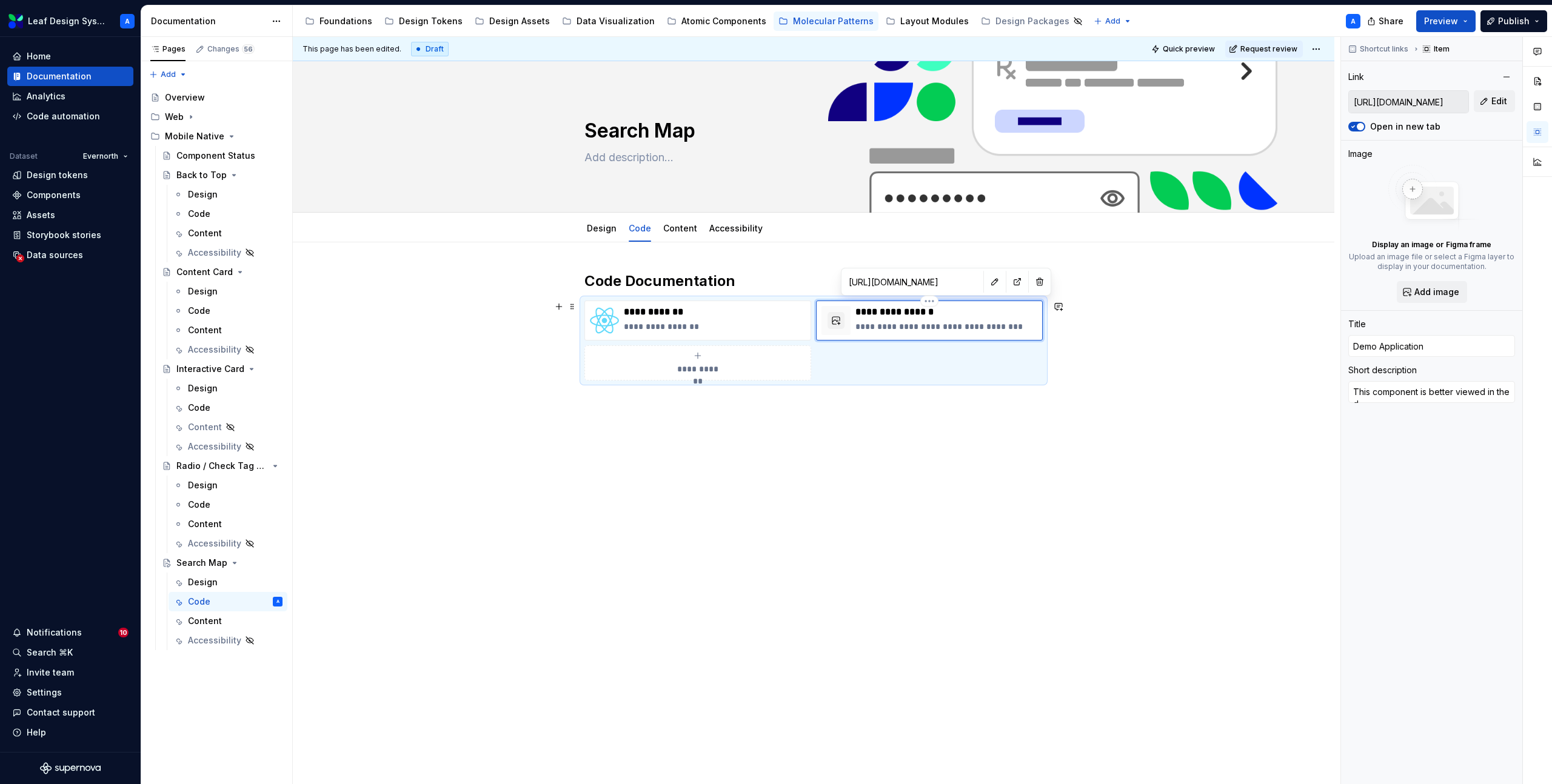
type textarea "This component is better viewed in the de"
type textarea "*"
type textarea "This component is better viewed in the dem"
type textarea "*"
type textarea "This component is better viewed in the demo"
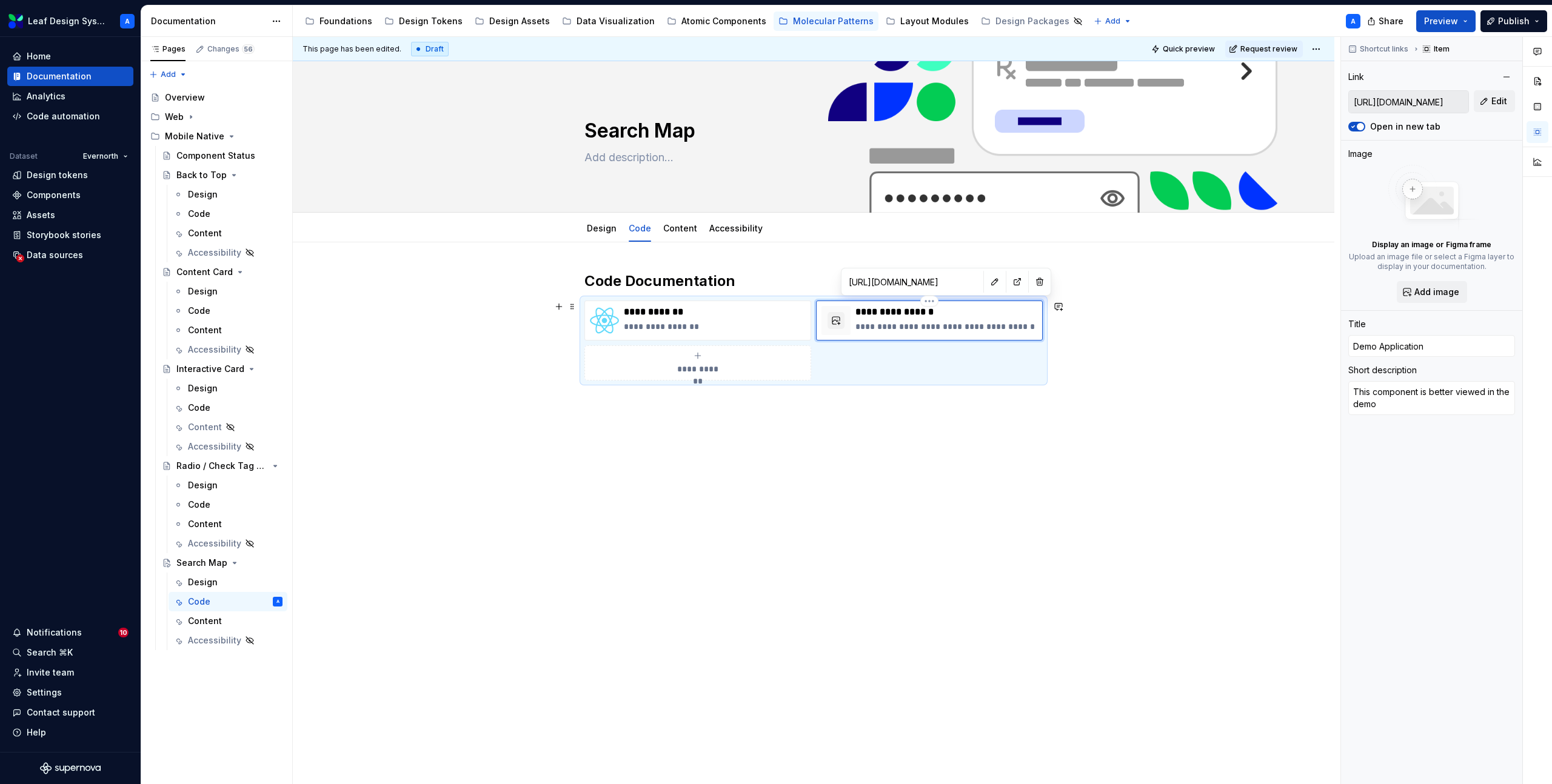
type textarea "*"
type textarea "This component is better viewed in the demo"
click at [882, 322] on p "**********" at bounding box center [946, 326] width 182 height 12
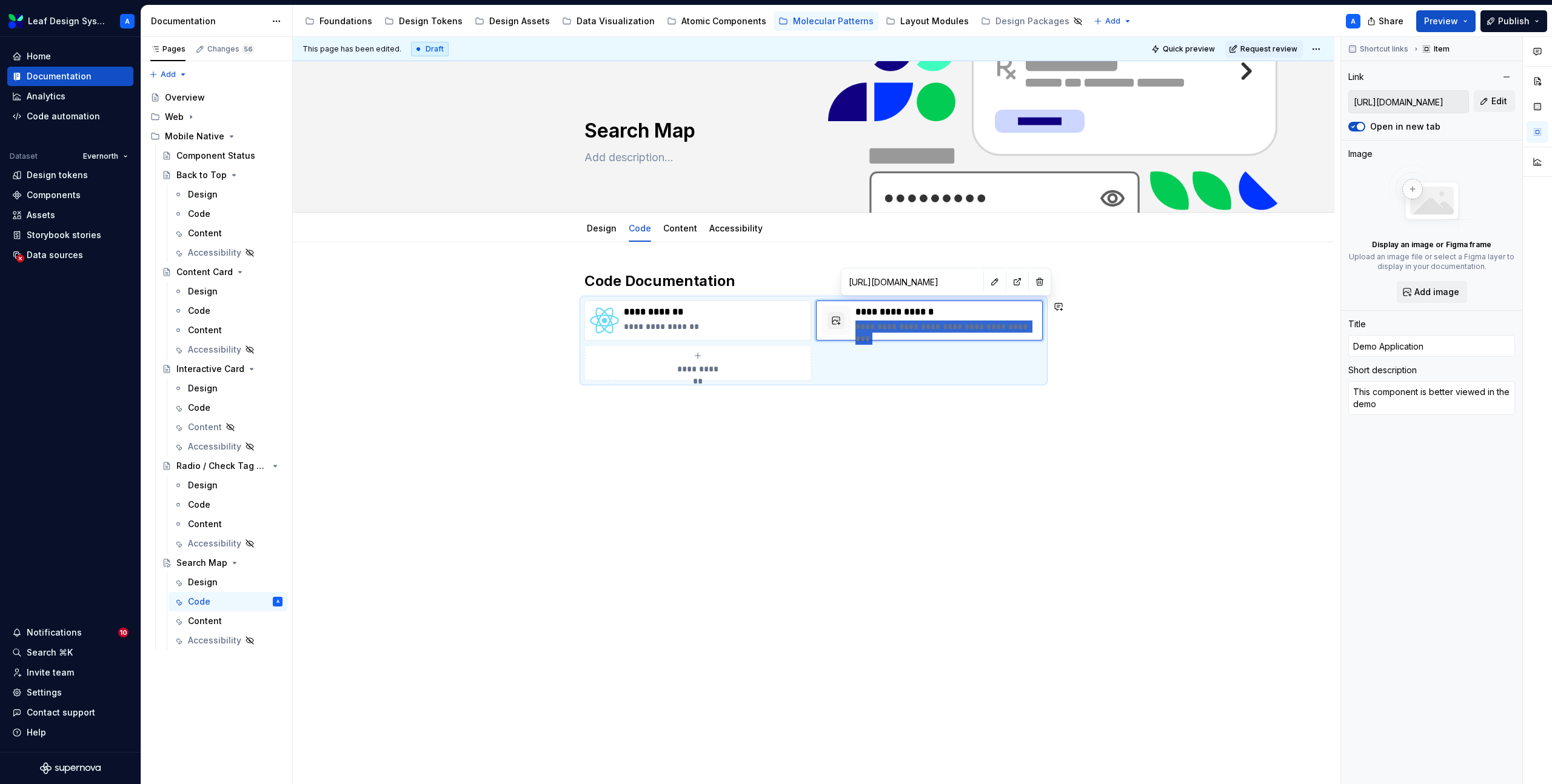
type textarea "*"
type textarea "V"
type textarea "*"
type textarea "Vi"
type textarea "*"
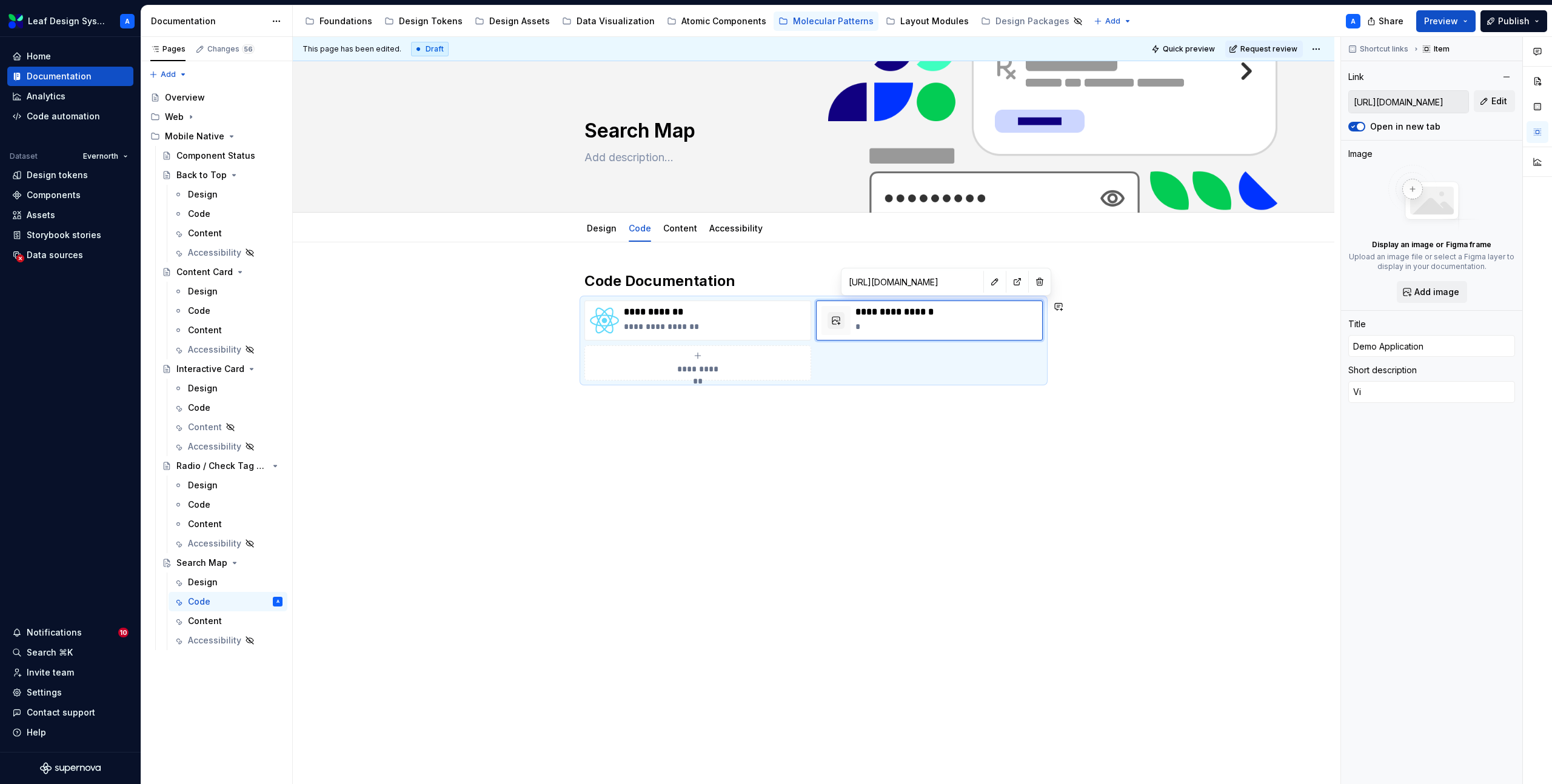
type textarea "Vie"
type textarea "*"
type textarea "View"
type textarea "*"
type textarea "View i"
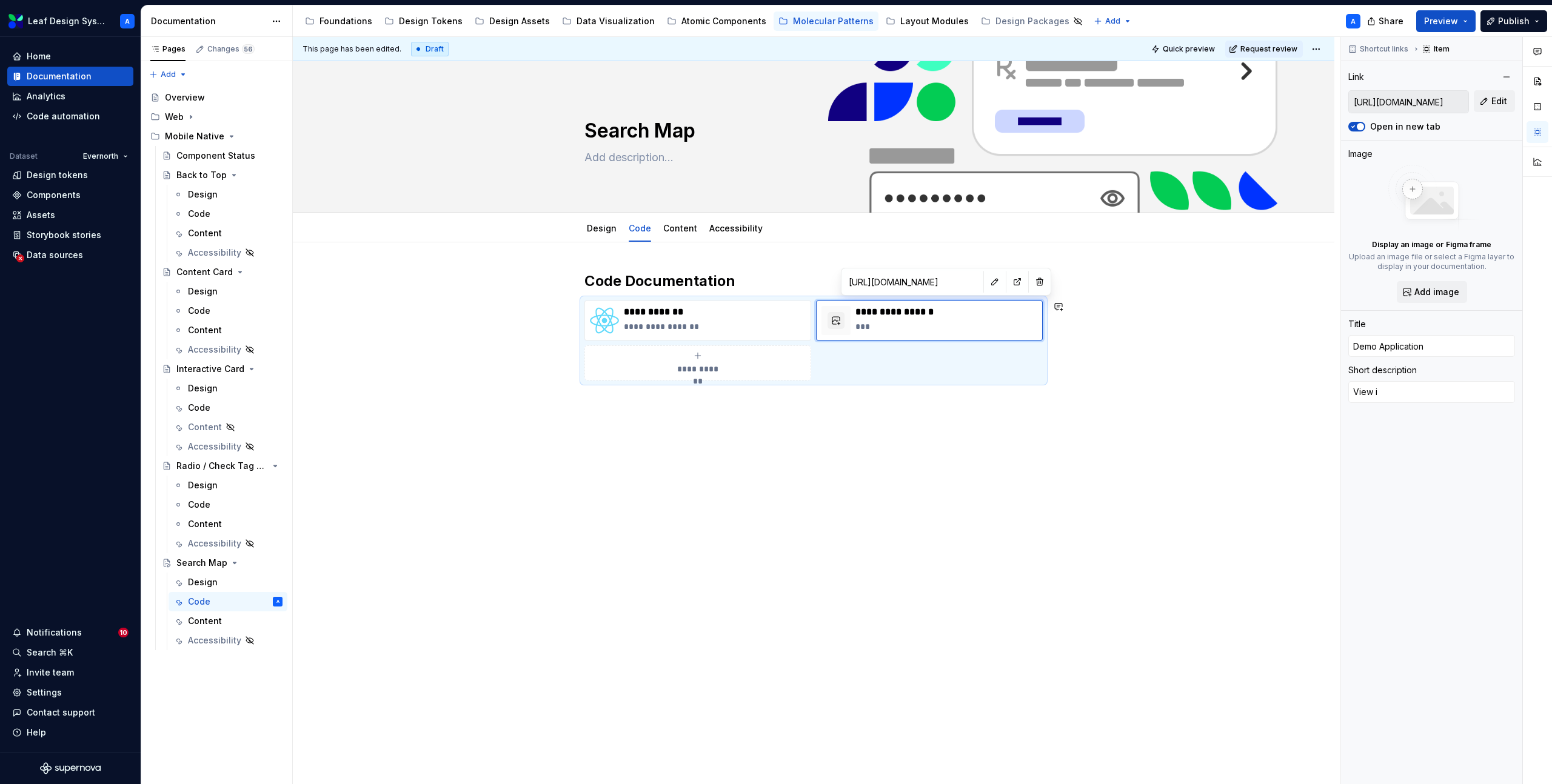
type textarea "*"
type textarea "View in"
type textarea "*"
type textarea "View in"
type textarea "*"
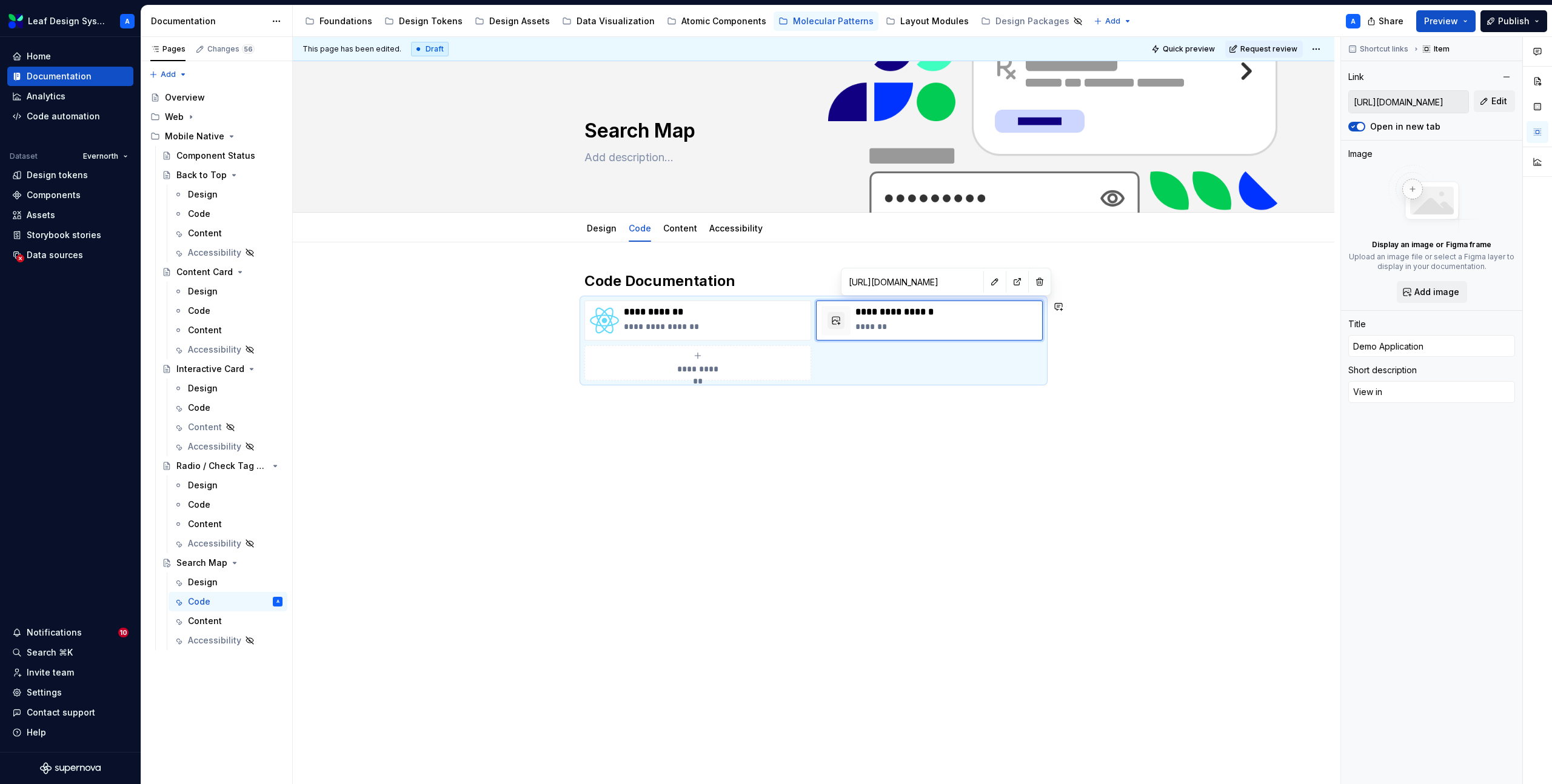
type textarea "View in t"
type textarea "*"
type textarea "View in th"
type textarea "*"
type textarea "View in the"
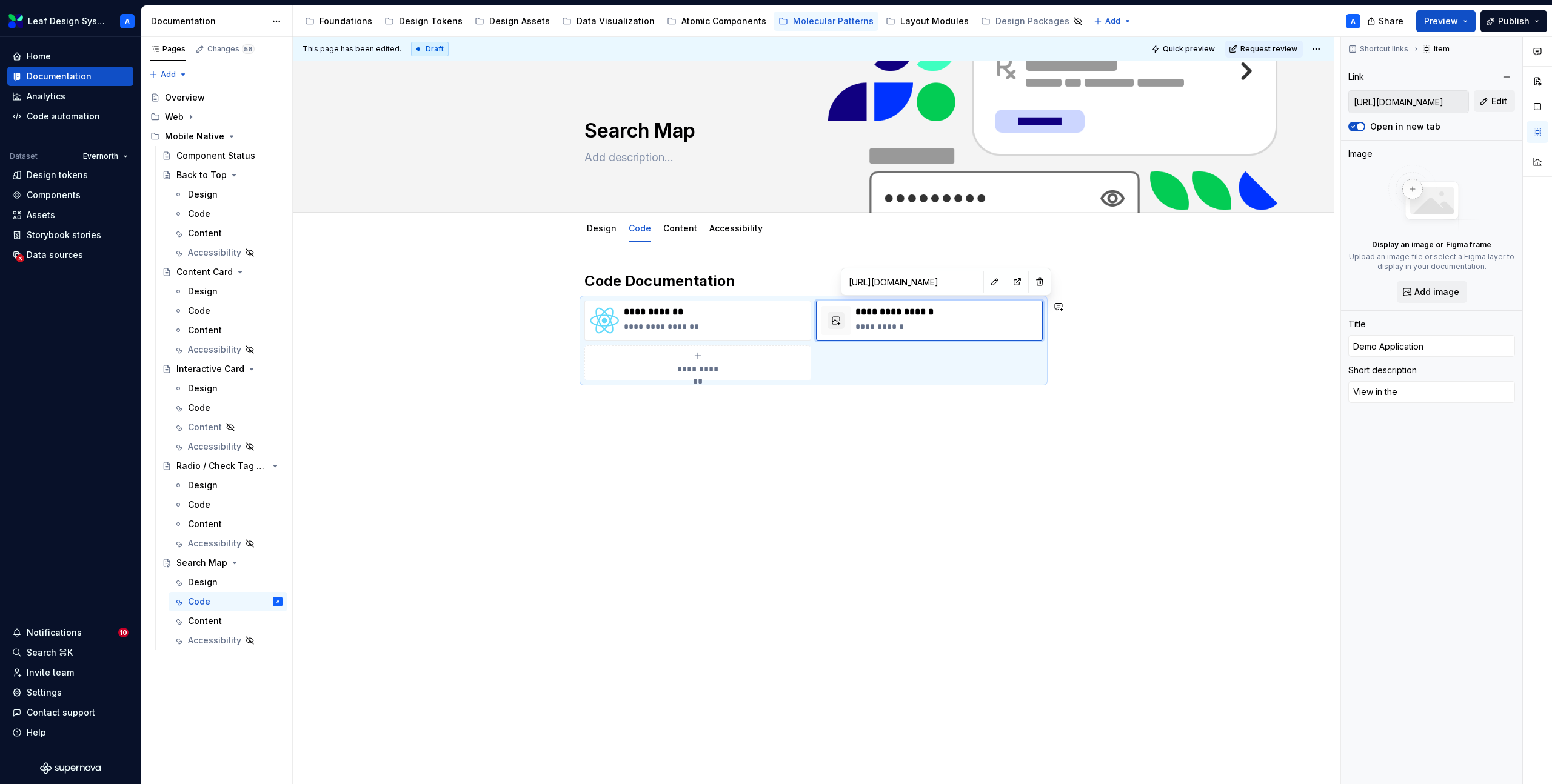
type textarea "*"
type textarea "View in the"
type textarea "*"
type textarea "View in the d"
type textarea "*"
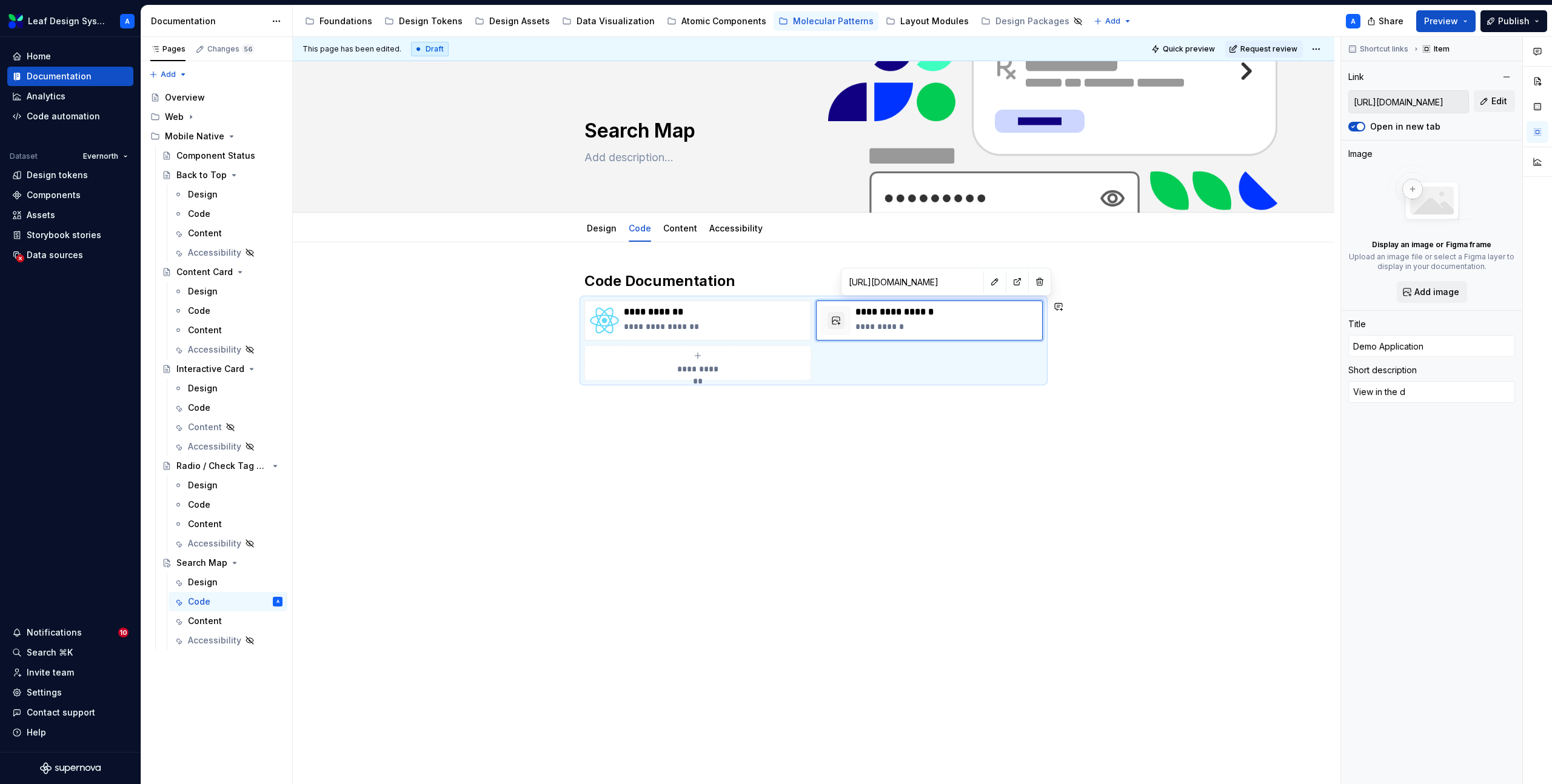
type textarea "View in the de"
type textarea "*"
type textarea "View in the dem"
type textarea "*"
type textarea "View in the demo"
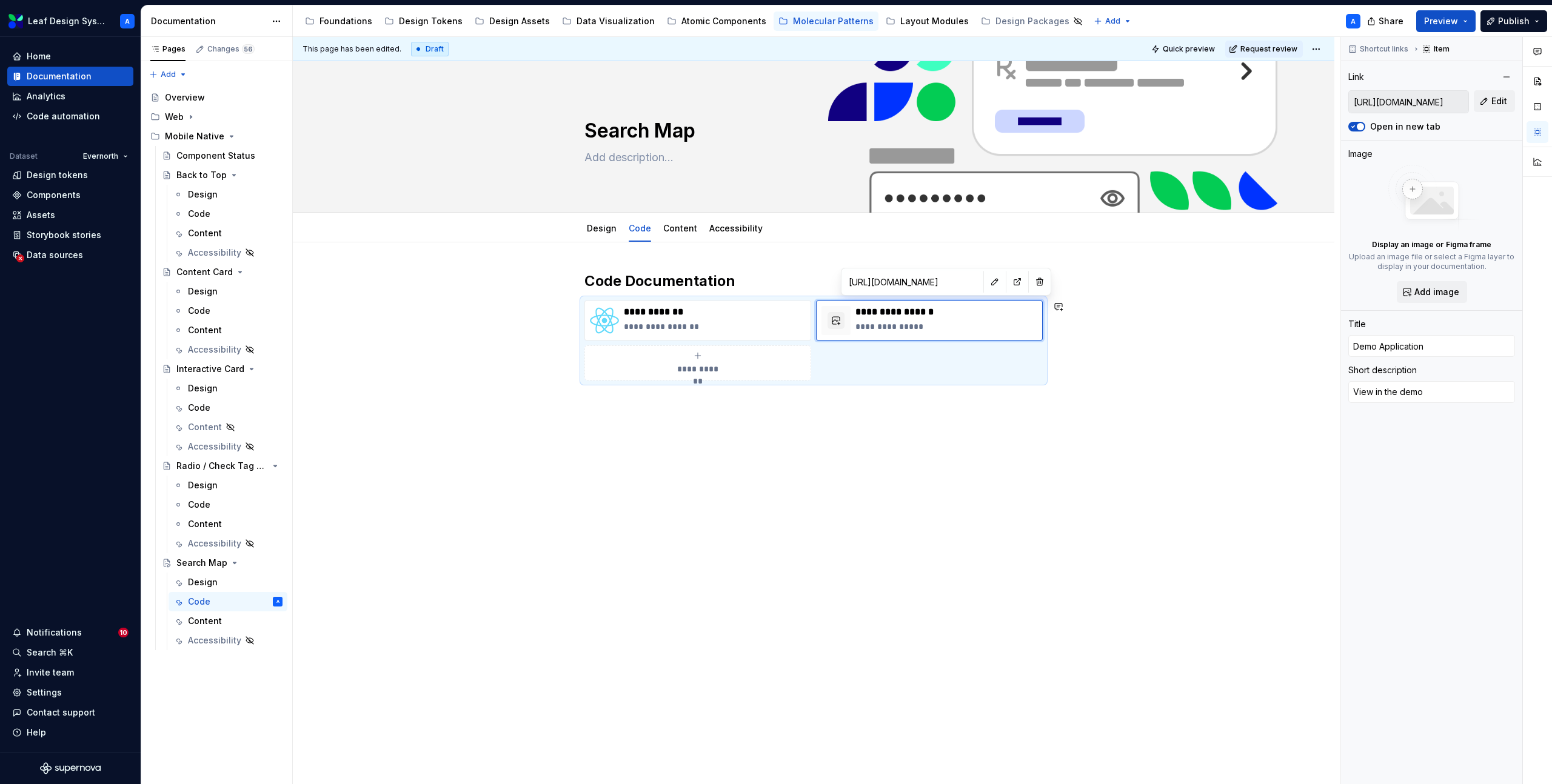
type textarea "*"
type textarea "View in the demo"
type textarea "*"
type textarea "View in the demo a"
type textarea "*"
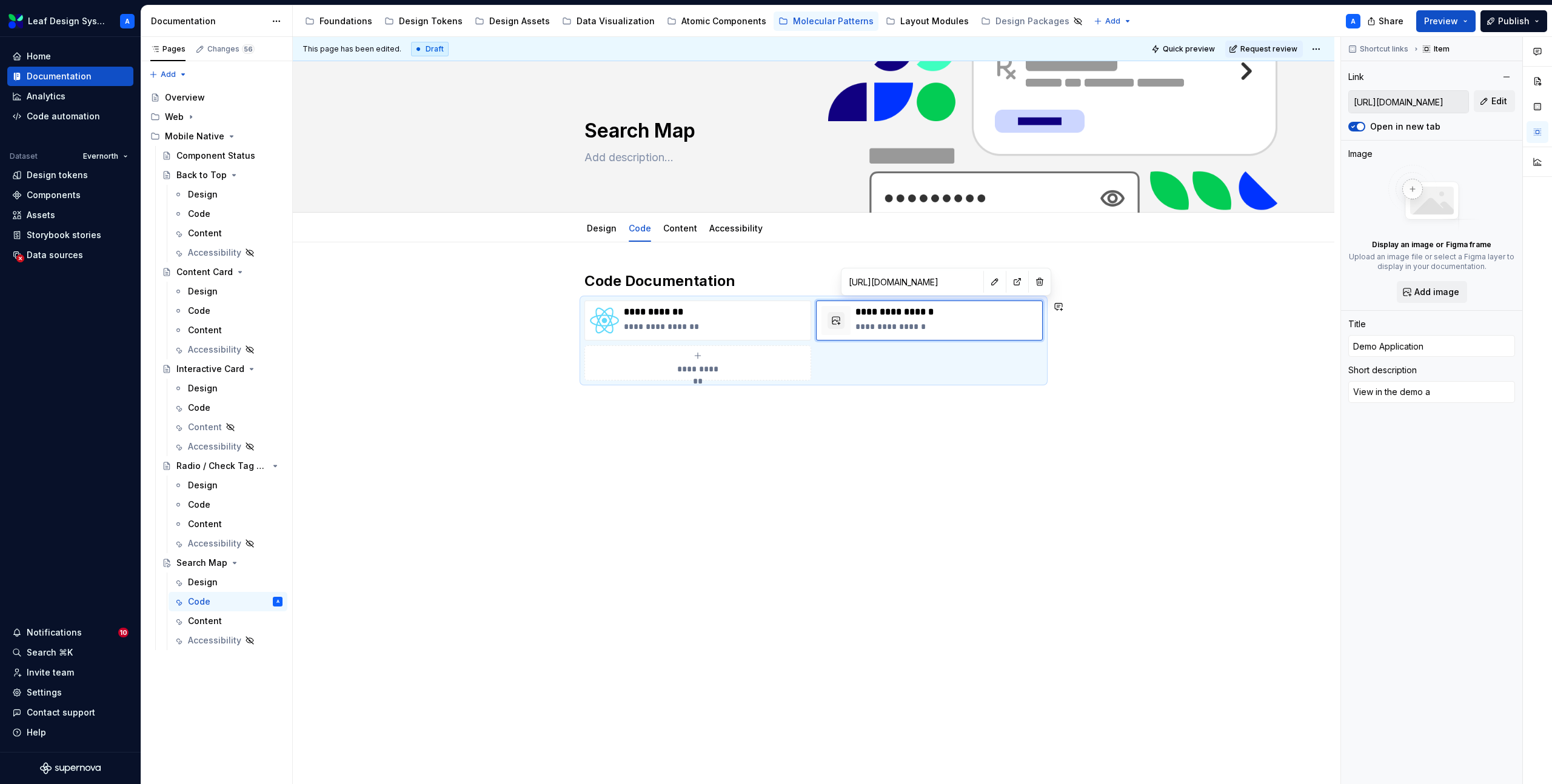
type textarea "View in the demo ap"
type textarea "*"
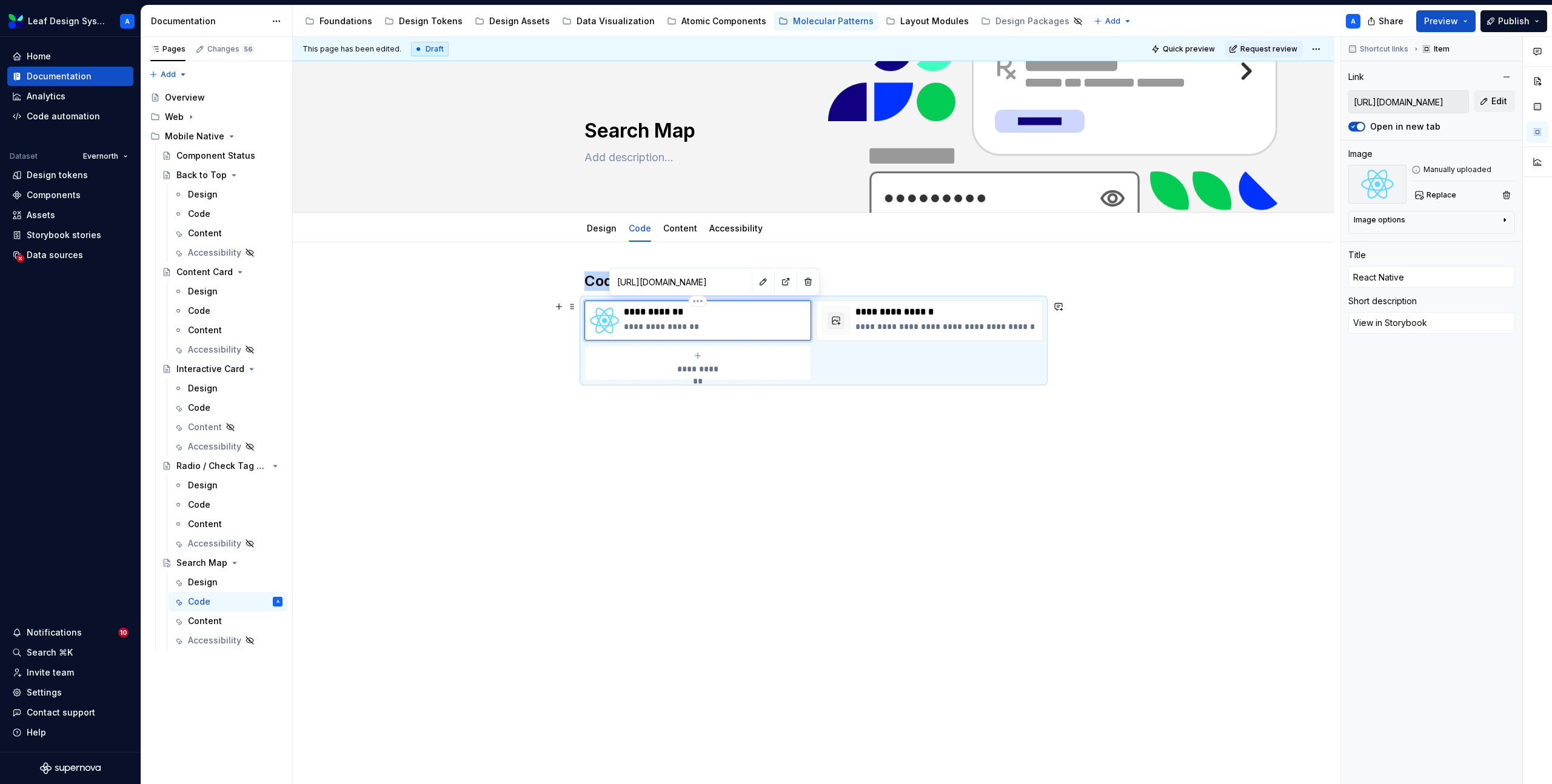
click at [614, 326] on img at bounding box center [604, 320] width 29 height 29
click at [917, 330] on p "**********" at bounding box center [946, 326] width 182 height 12
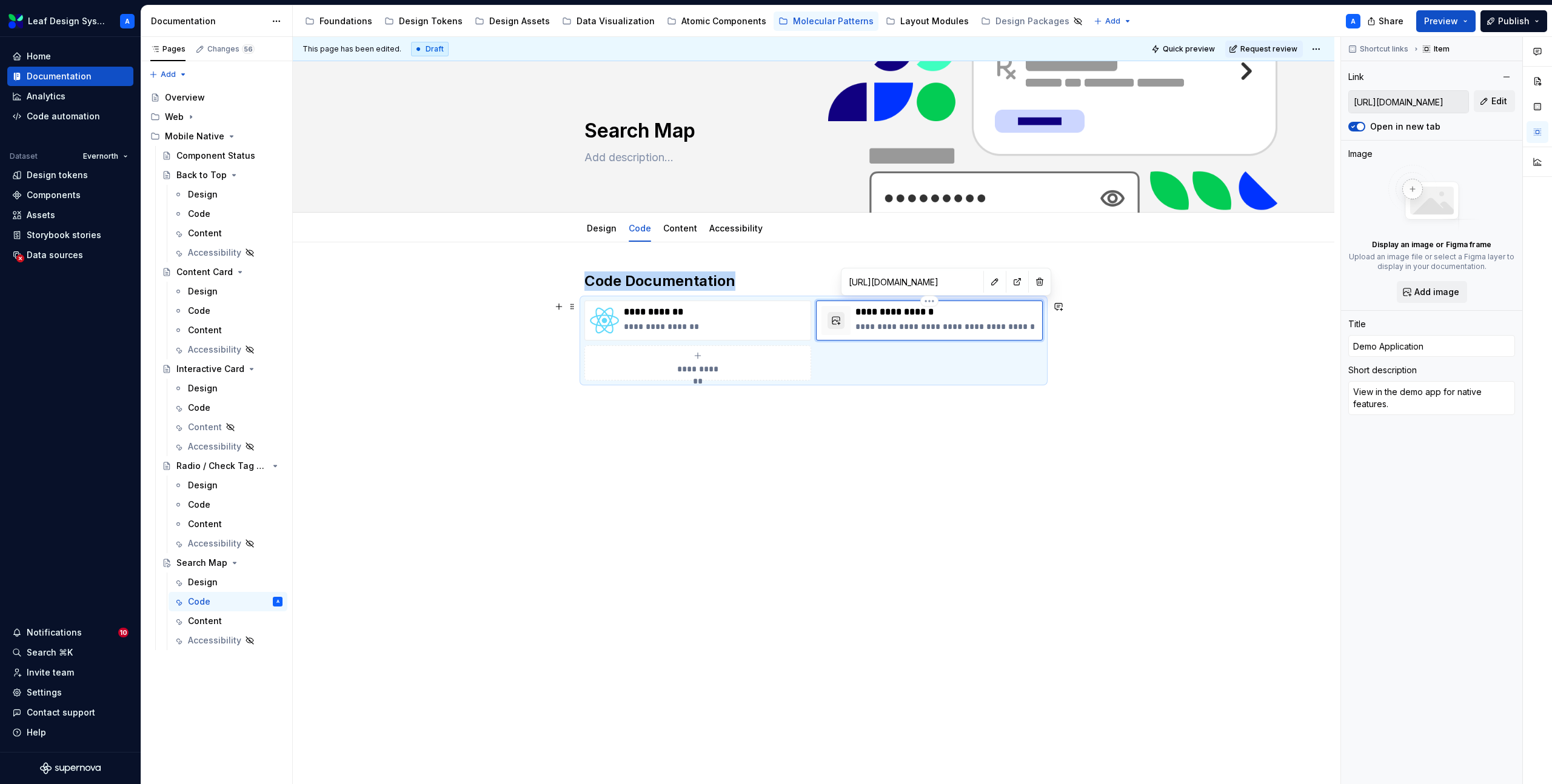
click at [840, 318] on button "button" at bounding box center [836, 320] width 17 height 17
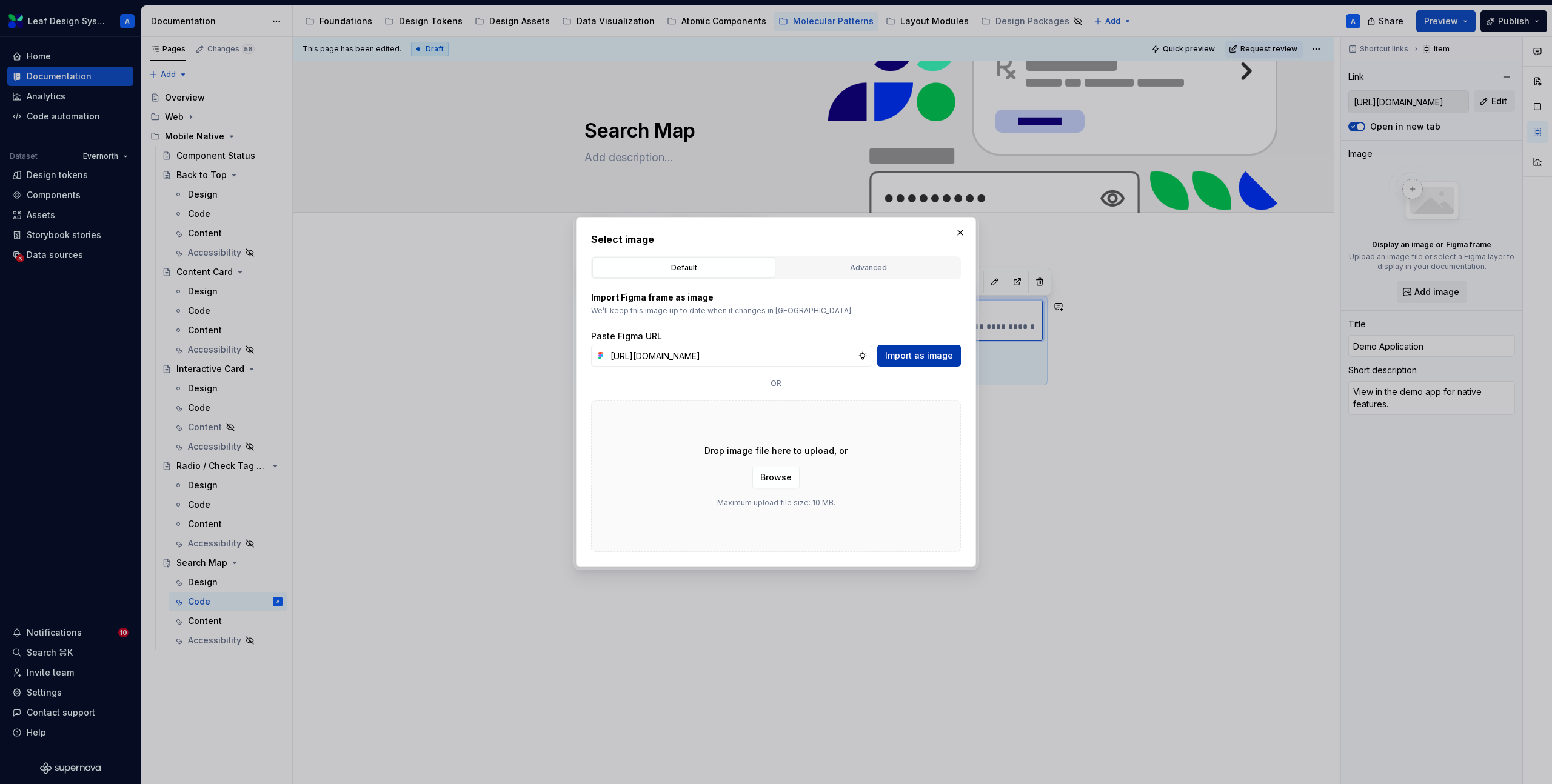
scroll to position [0, 354]
click at [919, 352] on span "Import as image" at bounding box center [919, 356] width 68 height 12
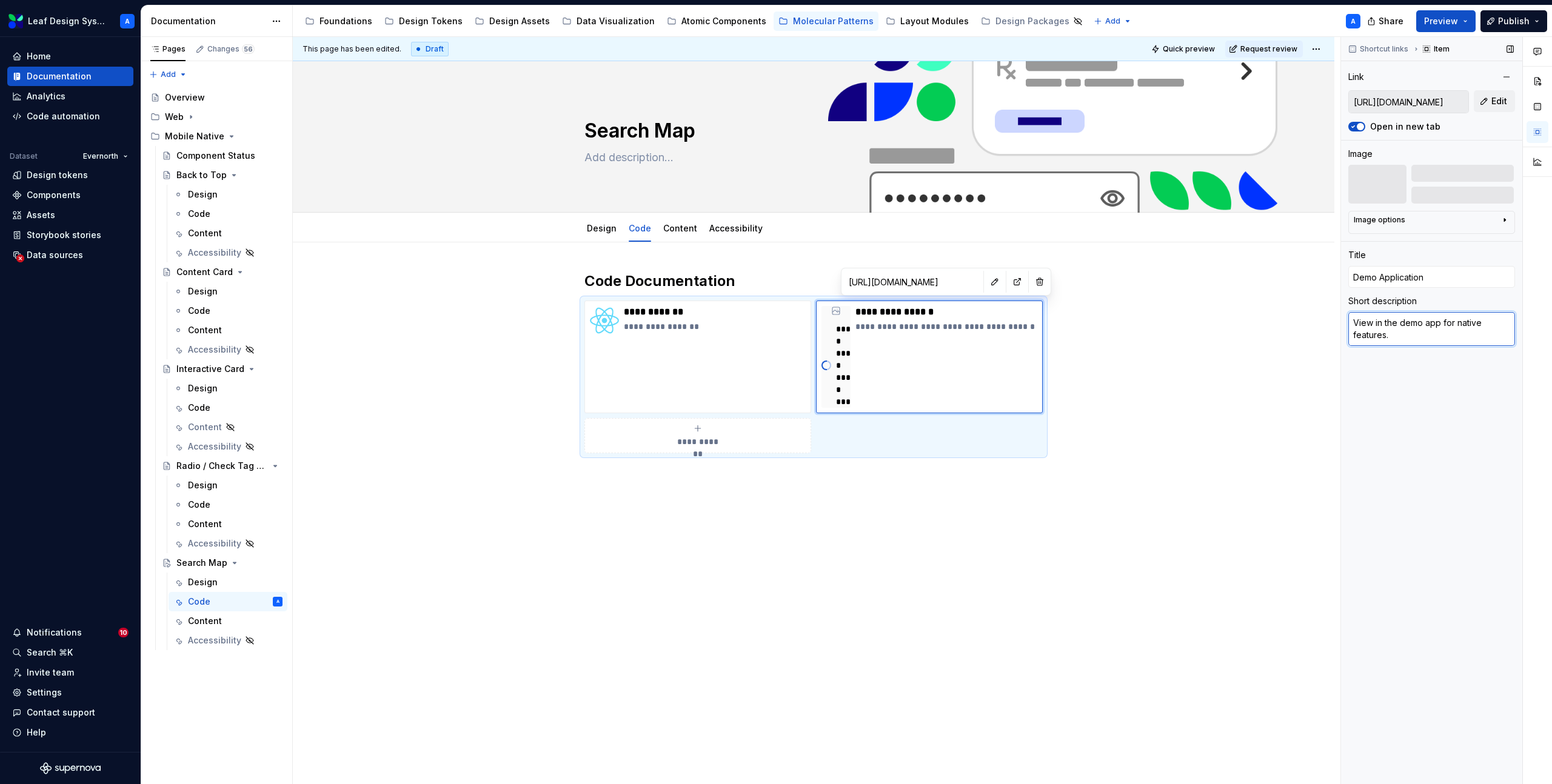
click at [1420, 336] on textarea "View in the demo app for native features." at bounding box center [1431, 329] width 167 height 34
click at [1273, 358] on div "**********" at bounding box center [816, 411] width 1048 height 748
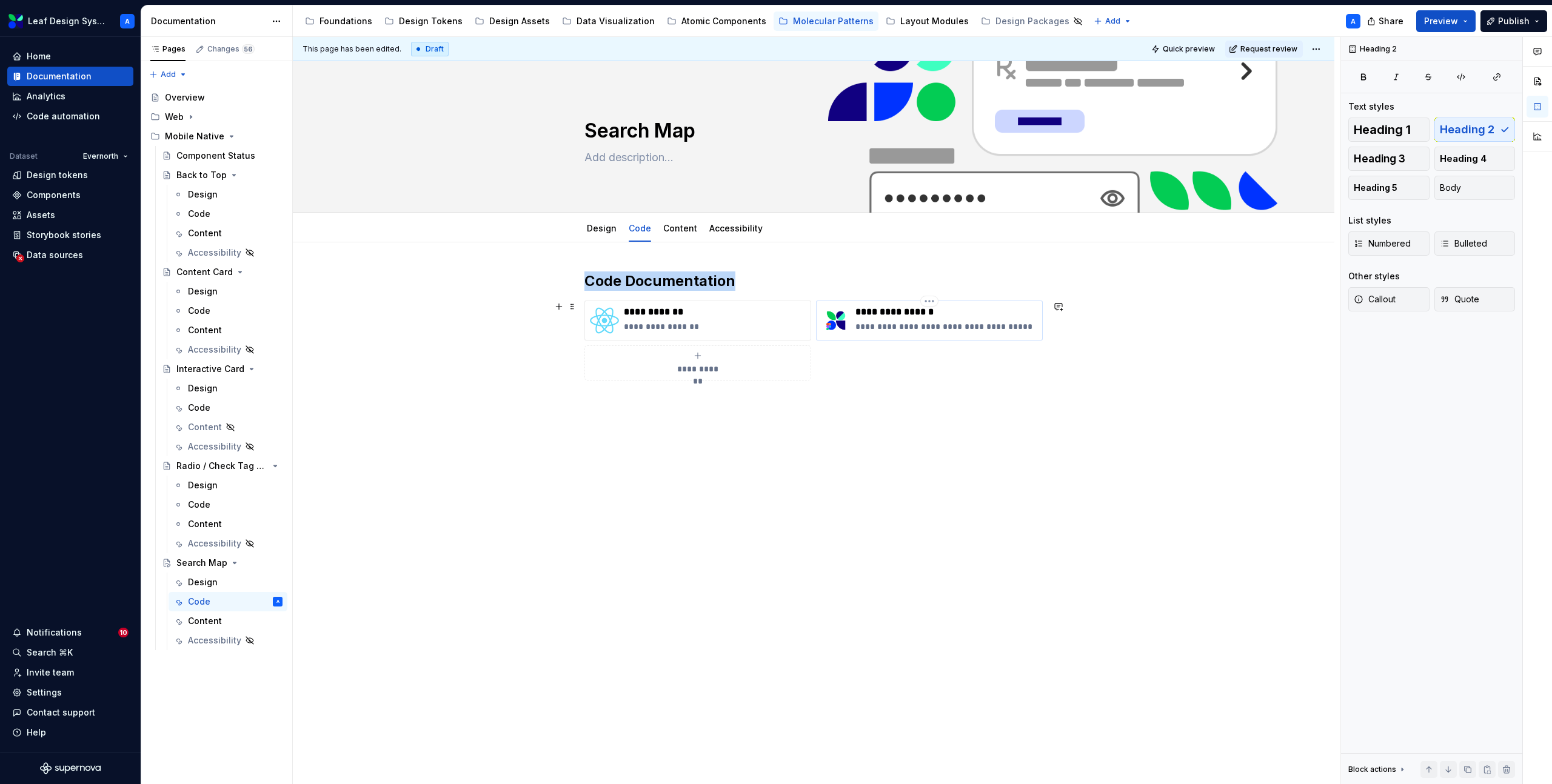
click at [845, 323] on img at bounding box center [836, 320] width 29 height 29
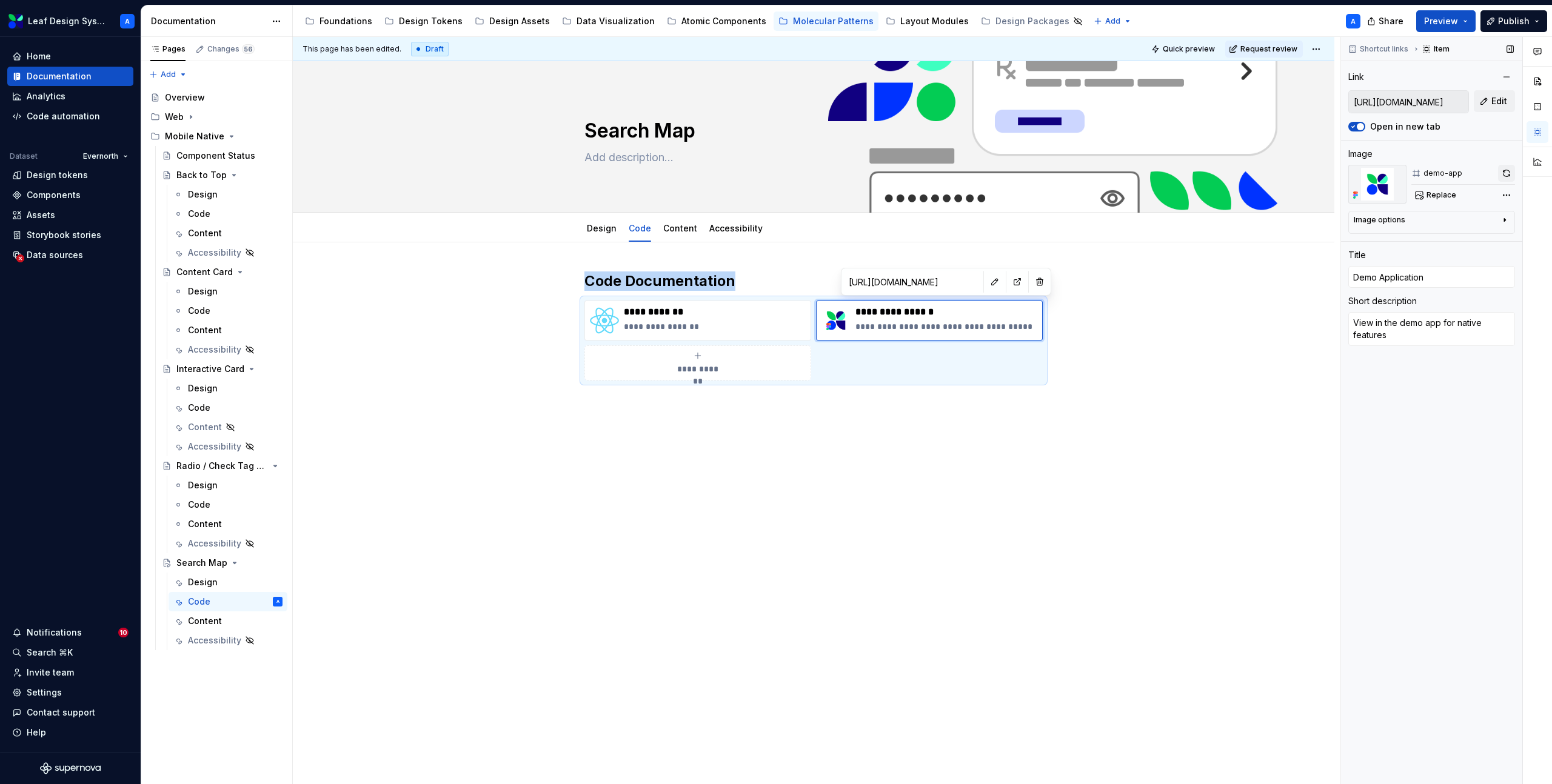
click at [1503, 173] on button "button" at bounding box center [1506, 173] width 17 height 17
click at [677, 235] on div "Content" at bounding box center [680, 228] width 34 height 14
click at [201, 621] on div "Content" at bounding box center [204, 621] width 34 height 12
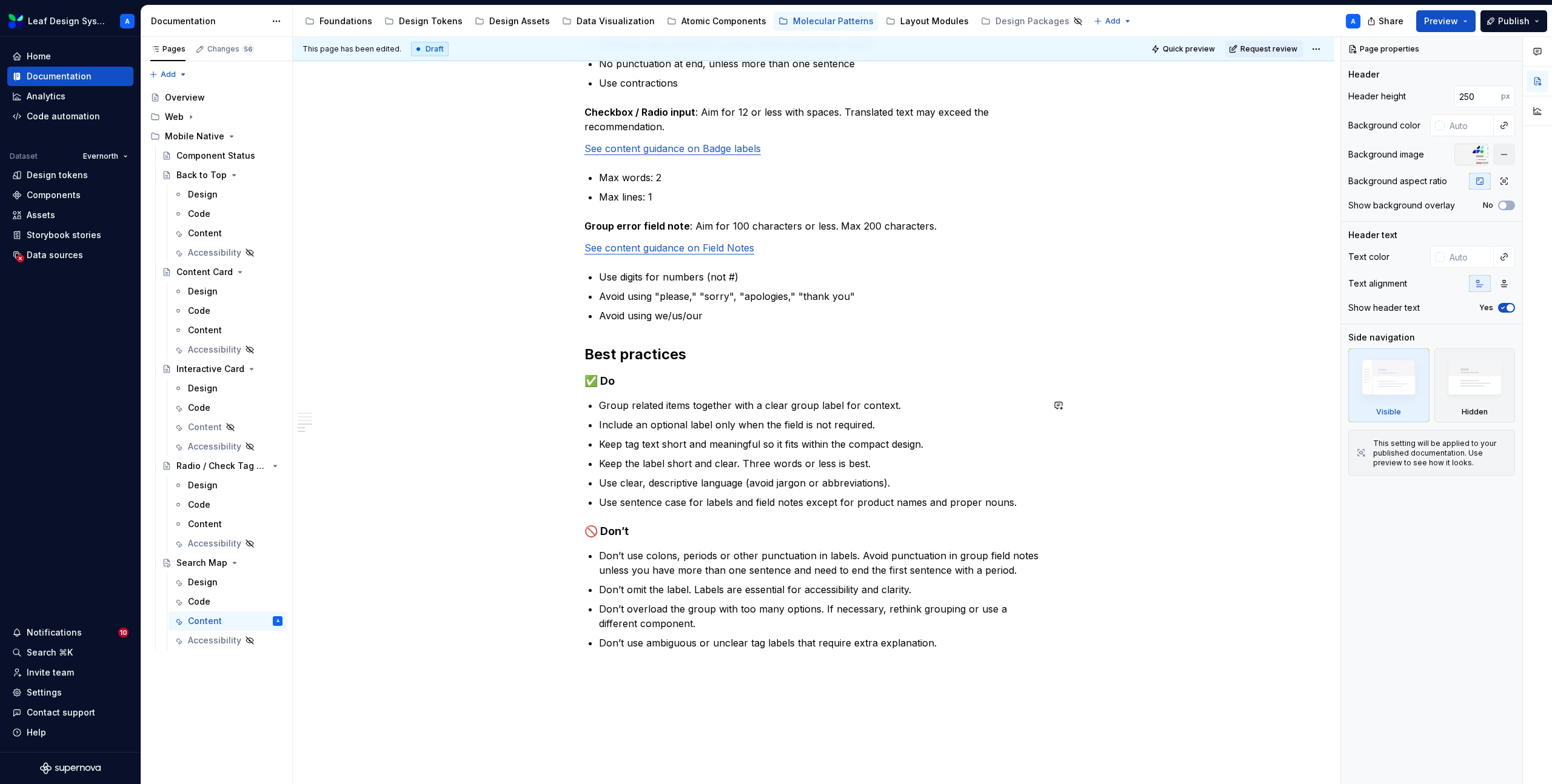
scroll to position [872, 0]
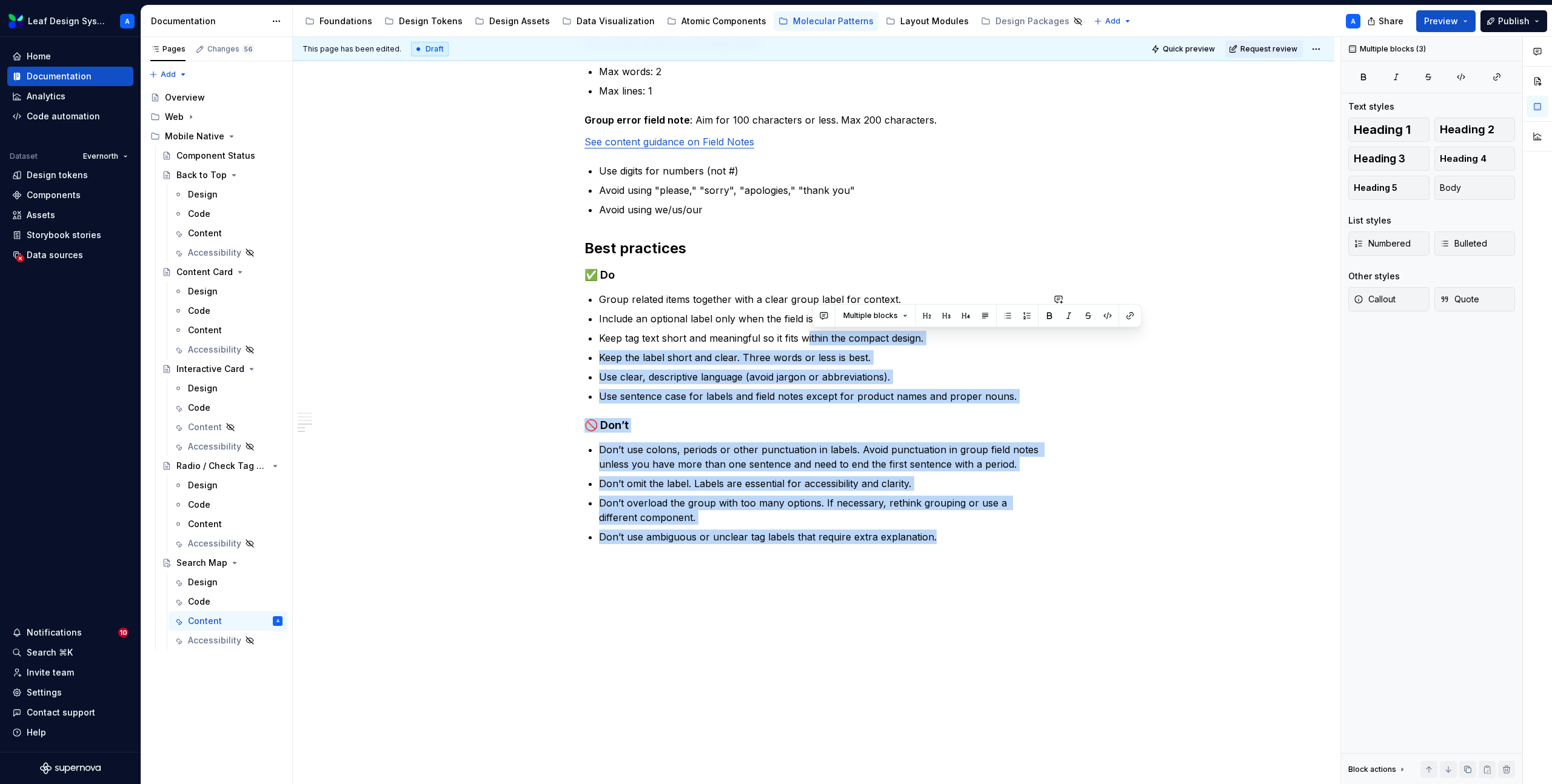
drag, startPoint x: 970, startPoint y: 543, endPoint x: 812, endPoint y: 331, distance: 264.4
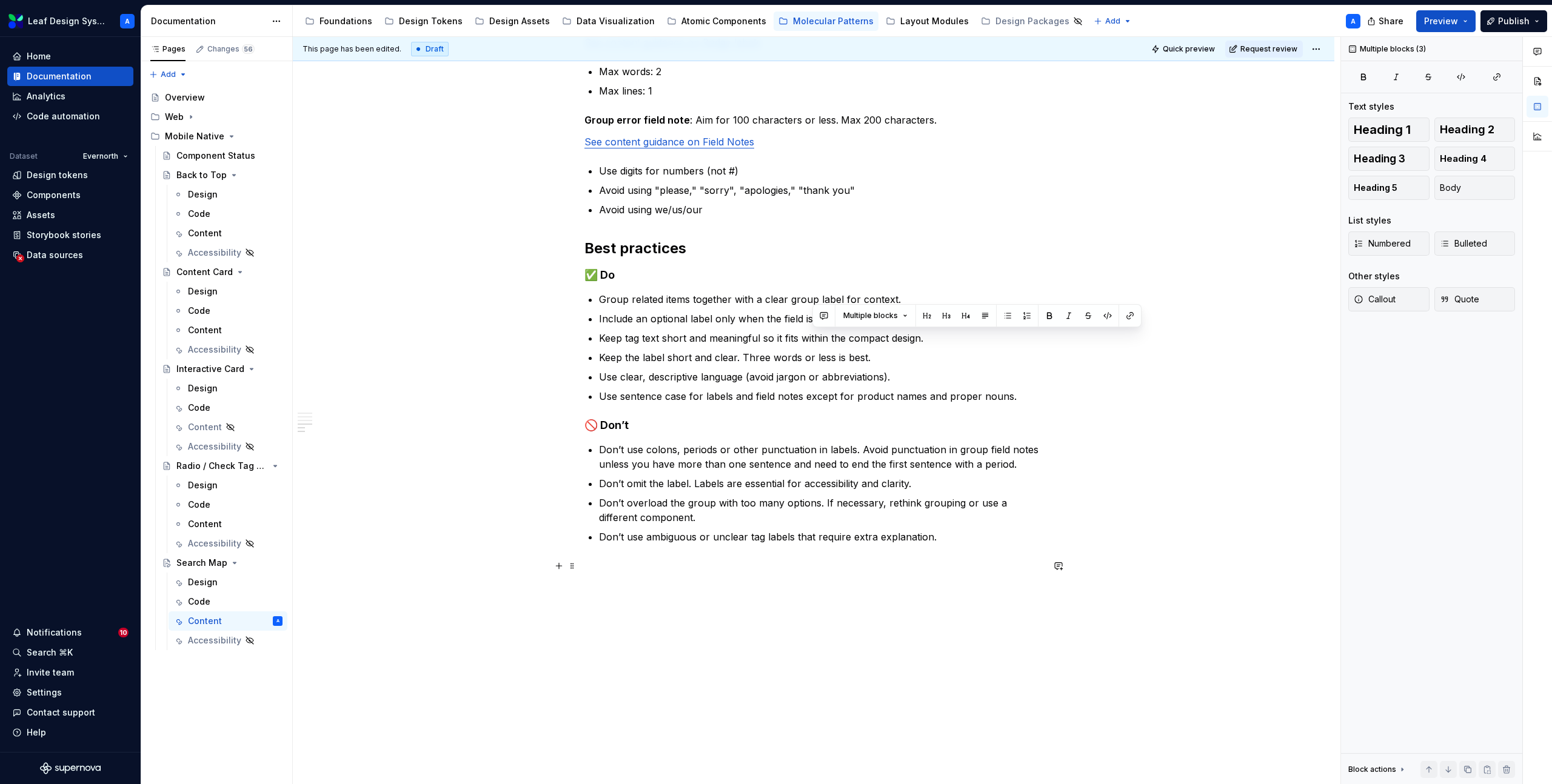
click at [908, 569] on p at bounding box center [814, 566] width 458 height 14
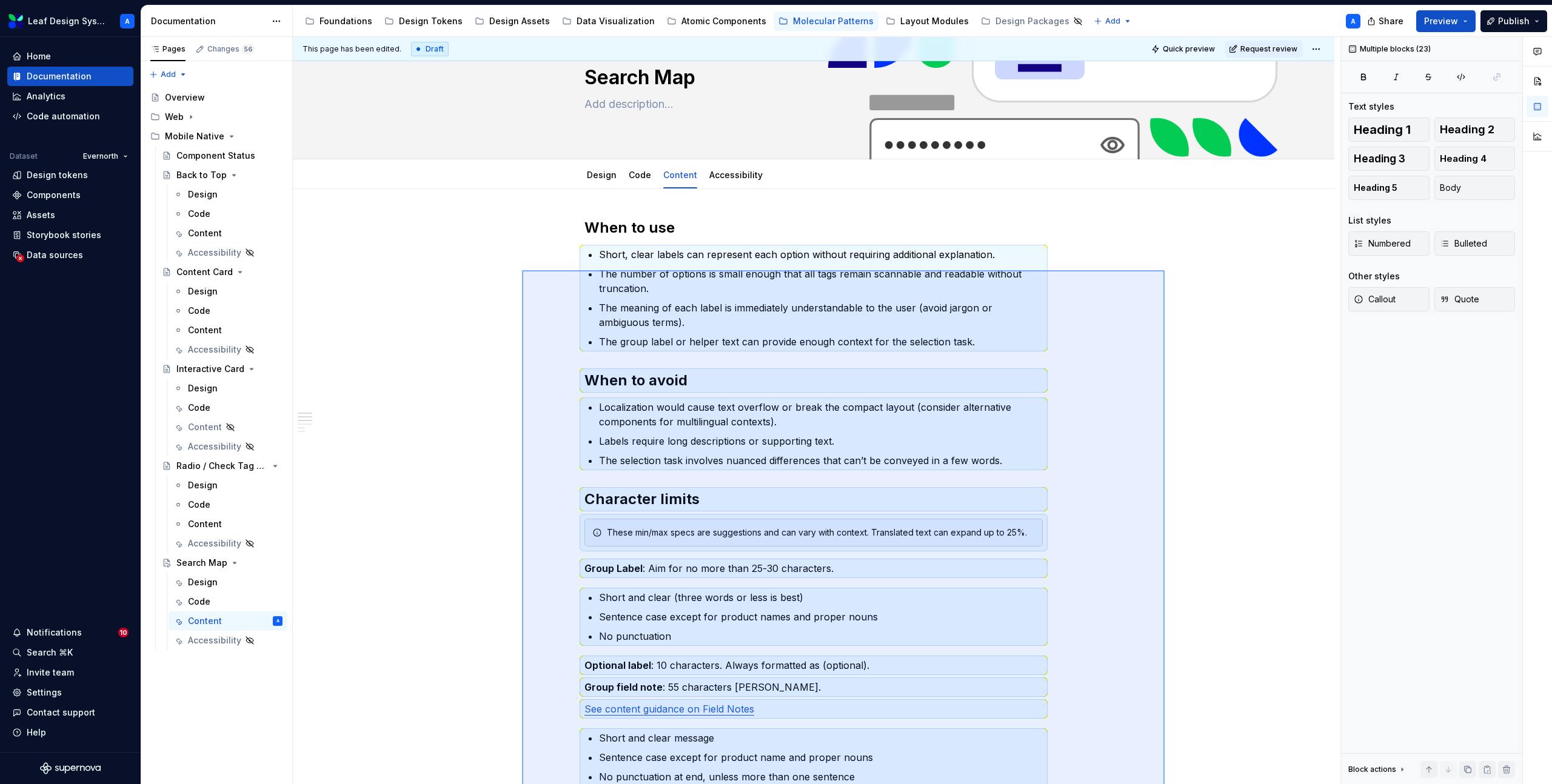
drag, startPoint x: 1164, startPoint y: 679, endPoint x: 522, endPoint y: 270, distance: 761.2
click at [522, 270] on div "This page has been edited. Draft Quick preview Request review Search Map Edit h…" at bounding box center [816, 411] width 1048 height 748
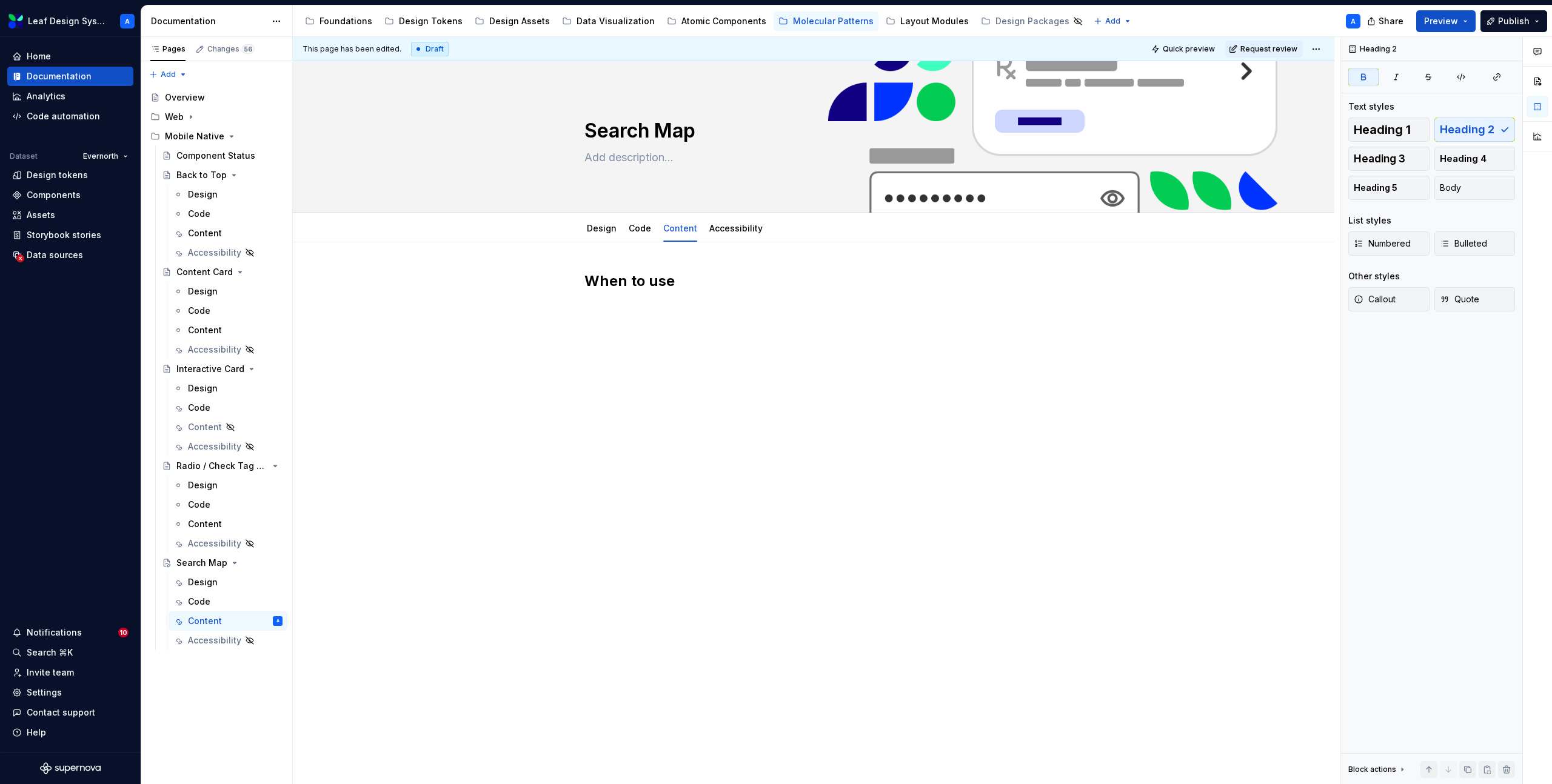
scroll to position [0, 0]
click at [257, 621] on button "Page tree" at bounding box center [257, 621] width 17 height 17
click at [289, 681] on div "Hide tab" at bounding box center [330, 677] width 119 height 12
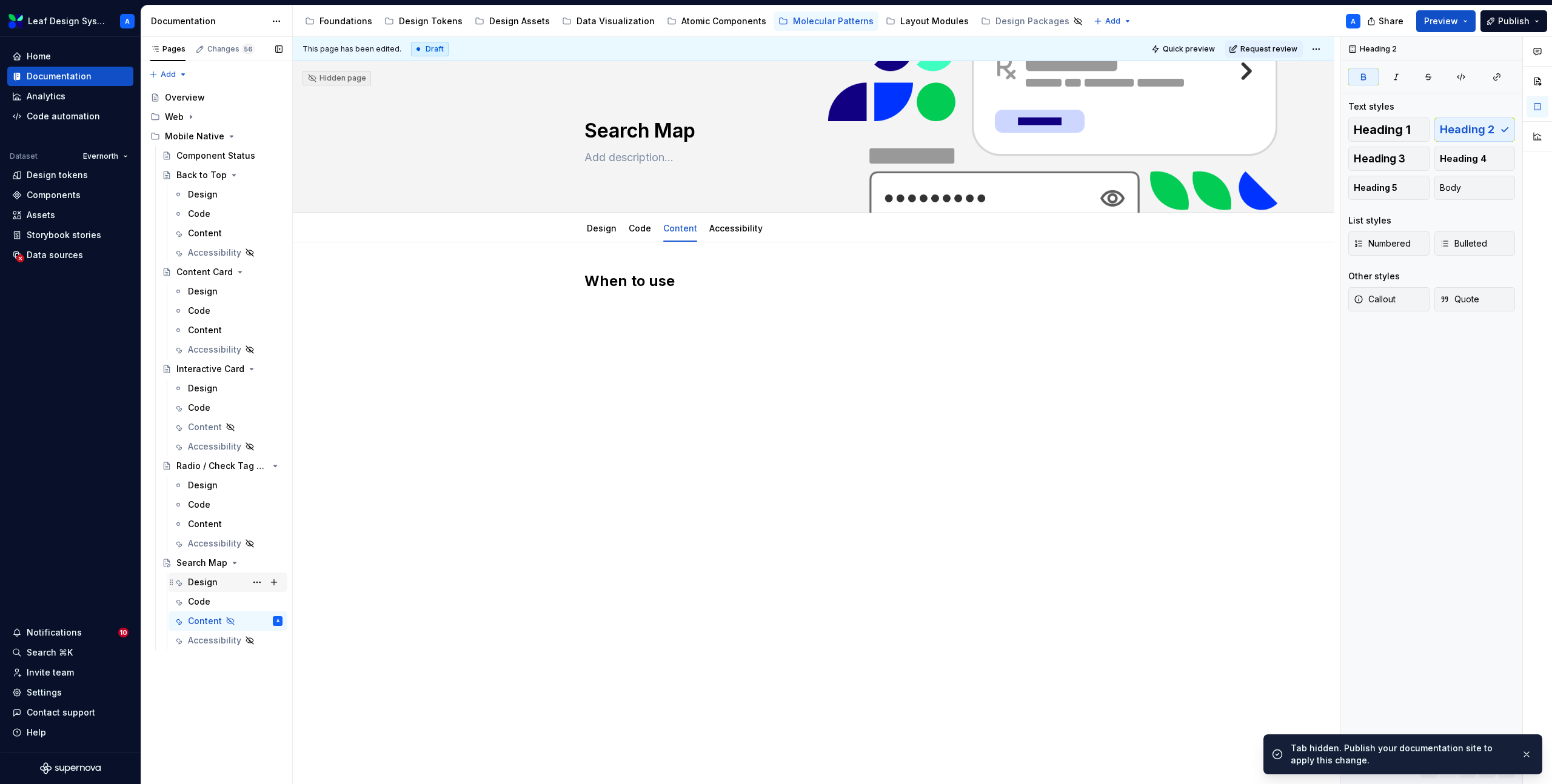
click at [208, 585] on div "Design" at bounding box center [202, 582] width 30 height 12
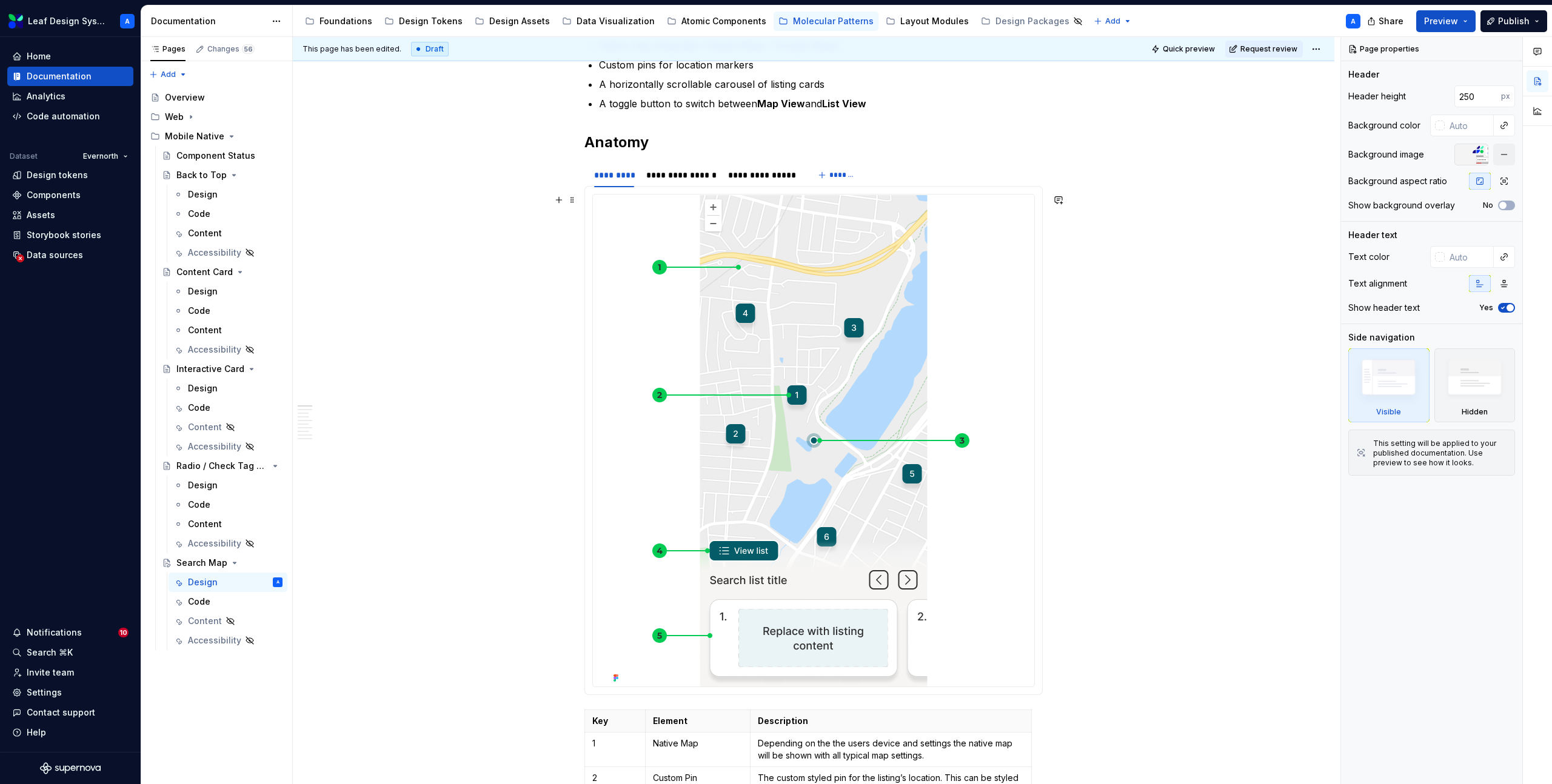
scroll to position [281, 0]
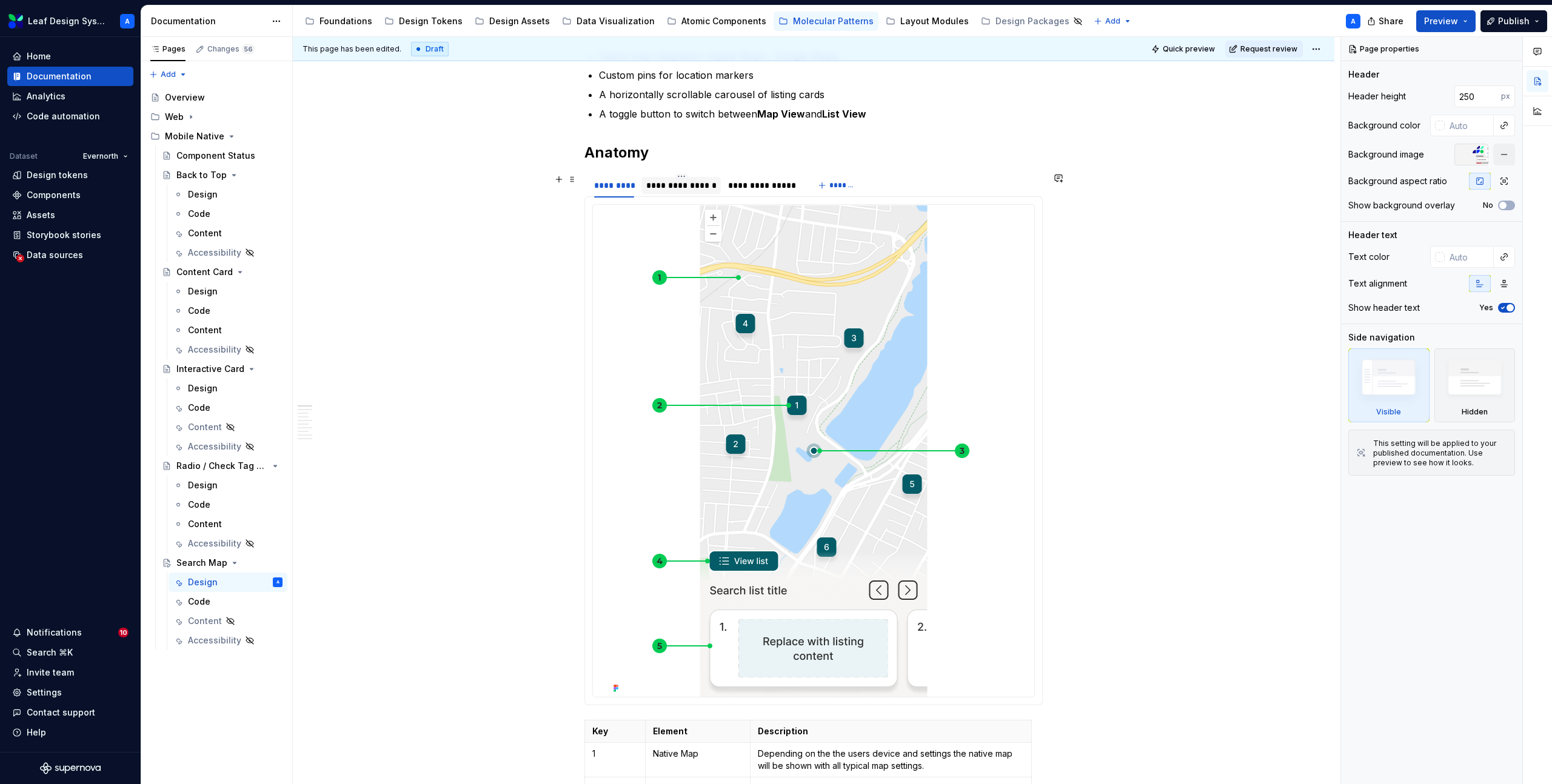
click at [701, 190] on div "**********" at bounding box center [681, 186] width 70 height 12
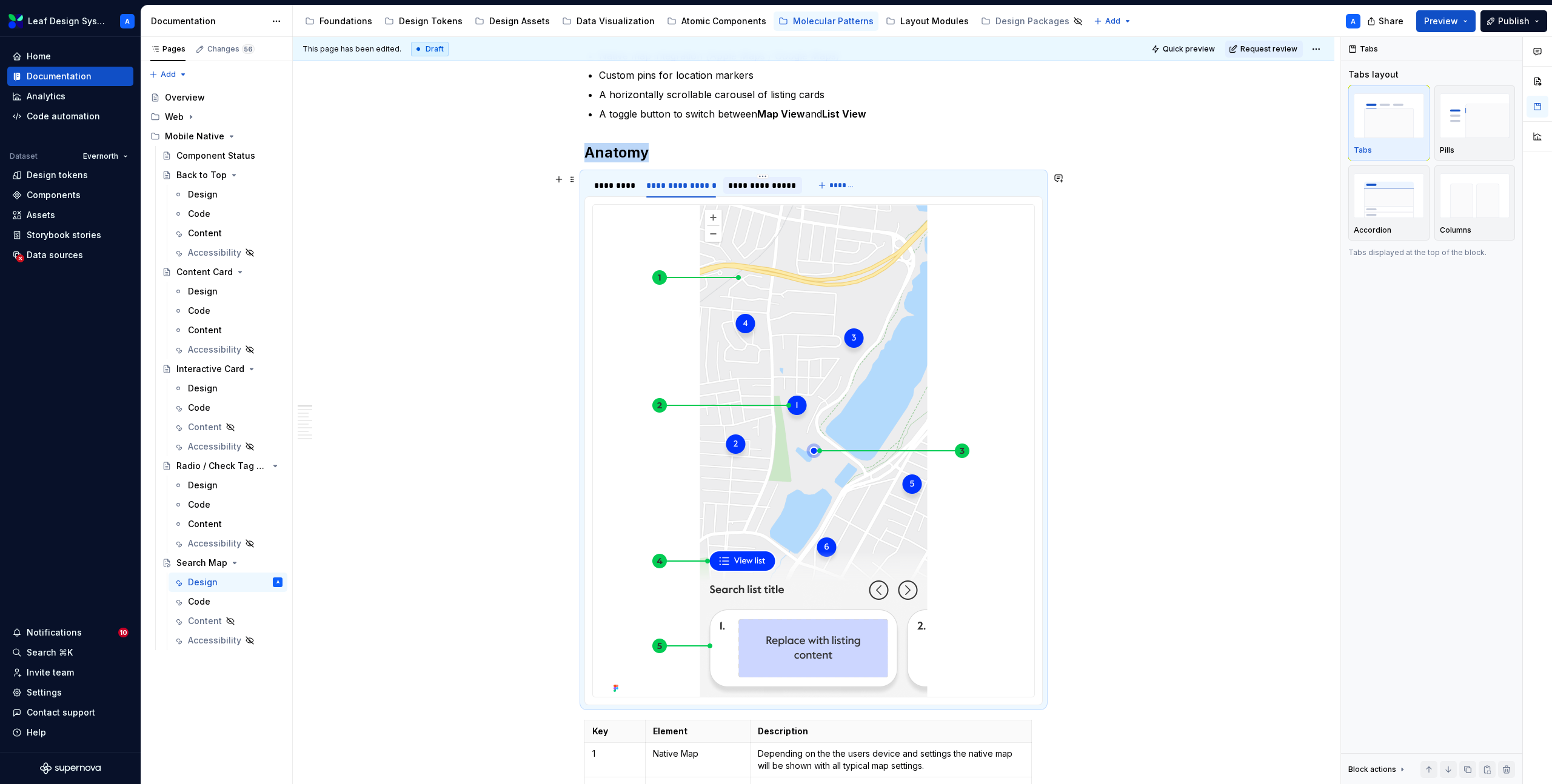
click at [746, 186] on div "**********" at bounding box center [762, 186] width 69 height 12
click at [627, 188] on div "*********" at bounding box center [614, 186] width 40 height 12
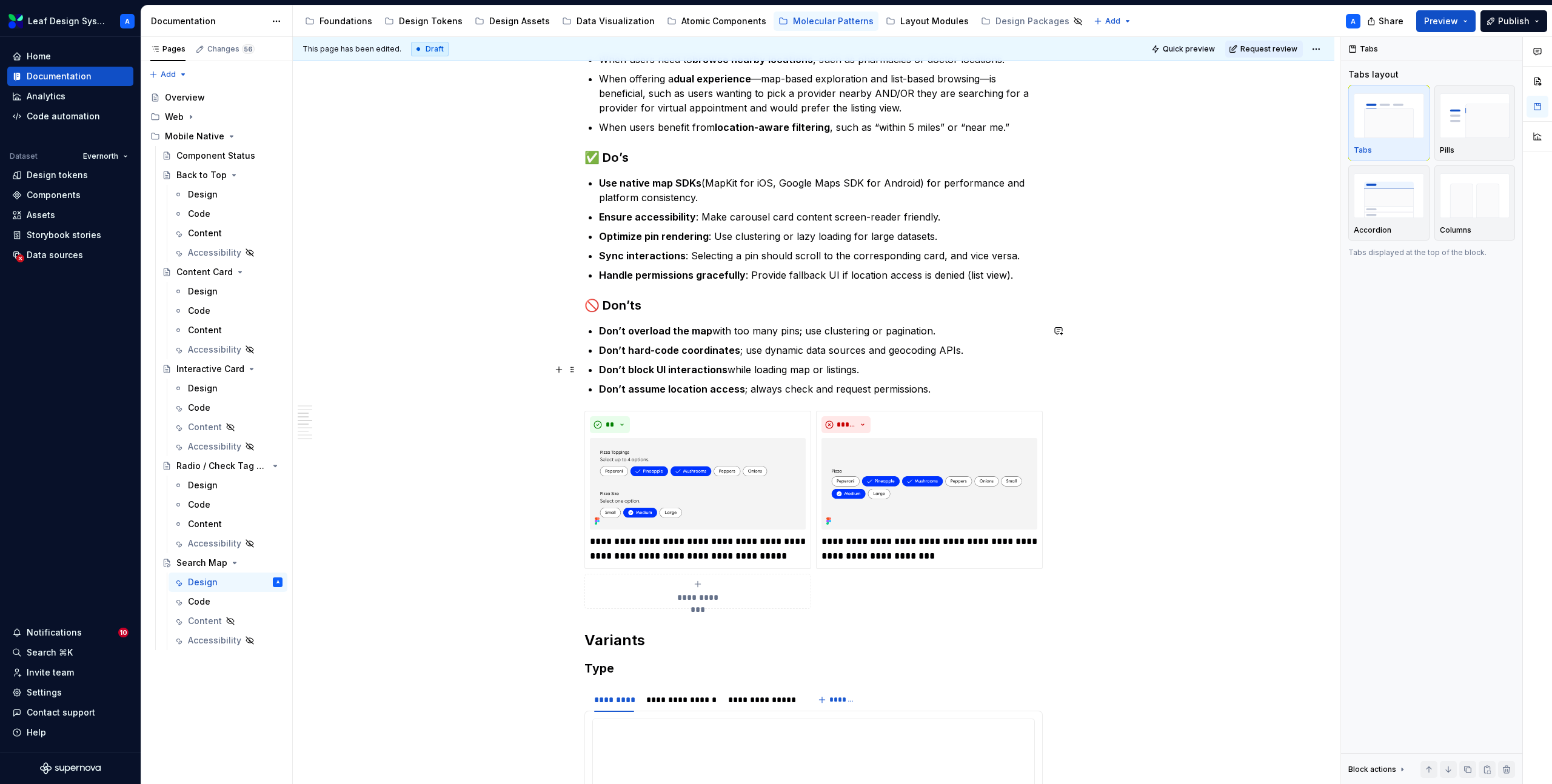
scroll to position [1286, 0]
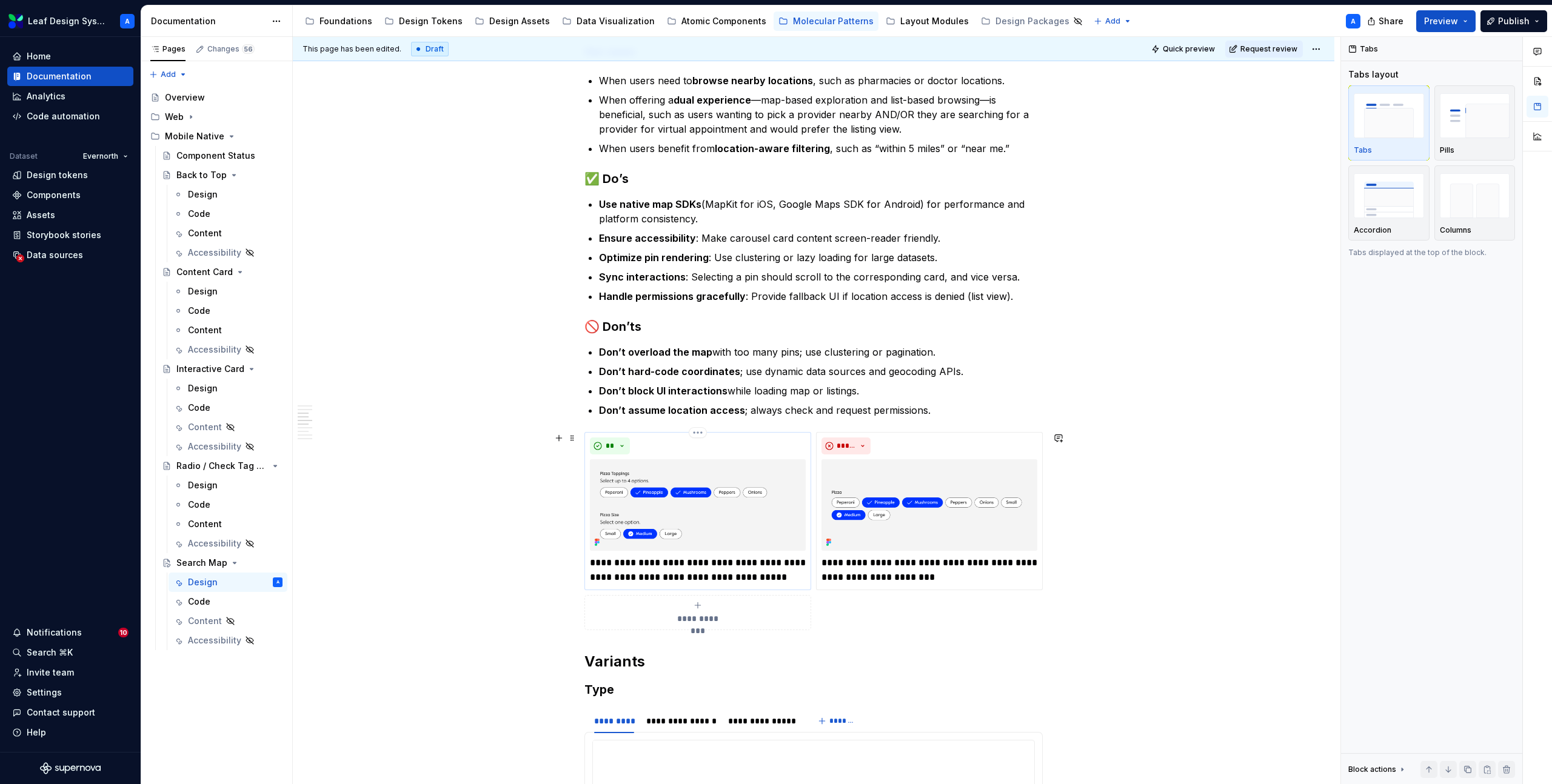
click at [706, 572] on p "**********" at bounding box center [698, 570] width 216 height 29
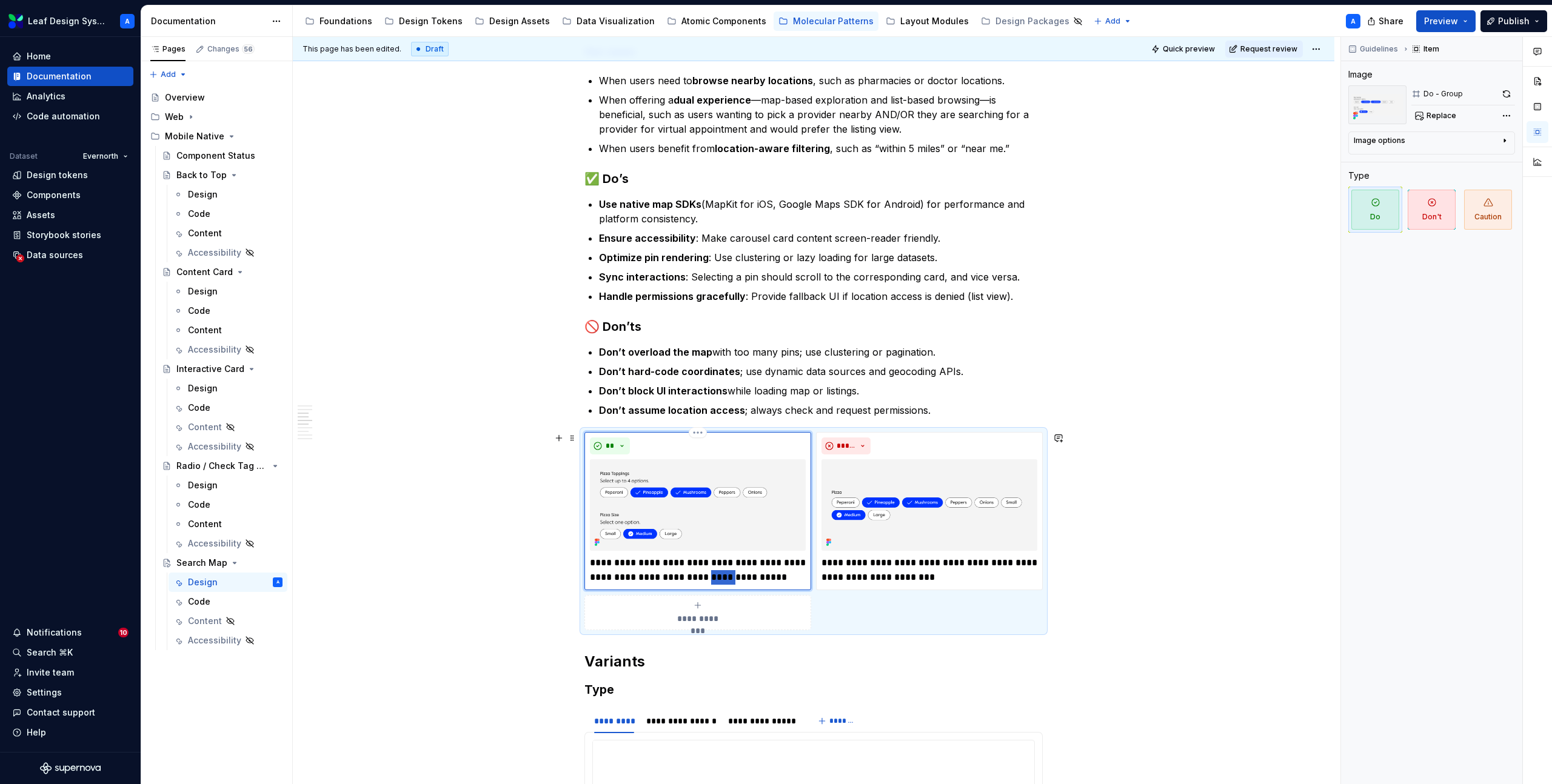
click at [706, 572] on p "**********" at bounding box center [698, 570] width 216 height 29
click at [723, 575] on div "**********" at bounding box center [698, 511] width 226 height 158
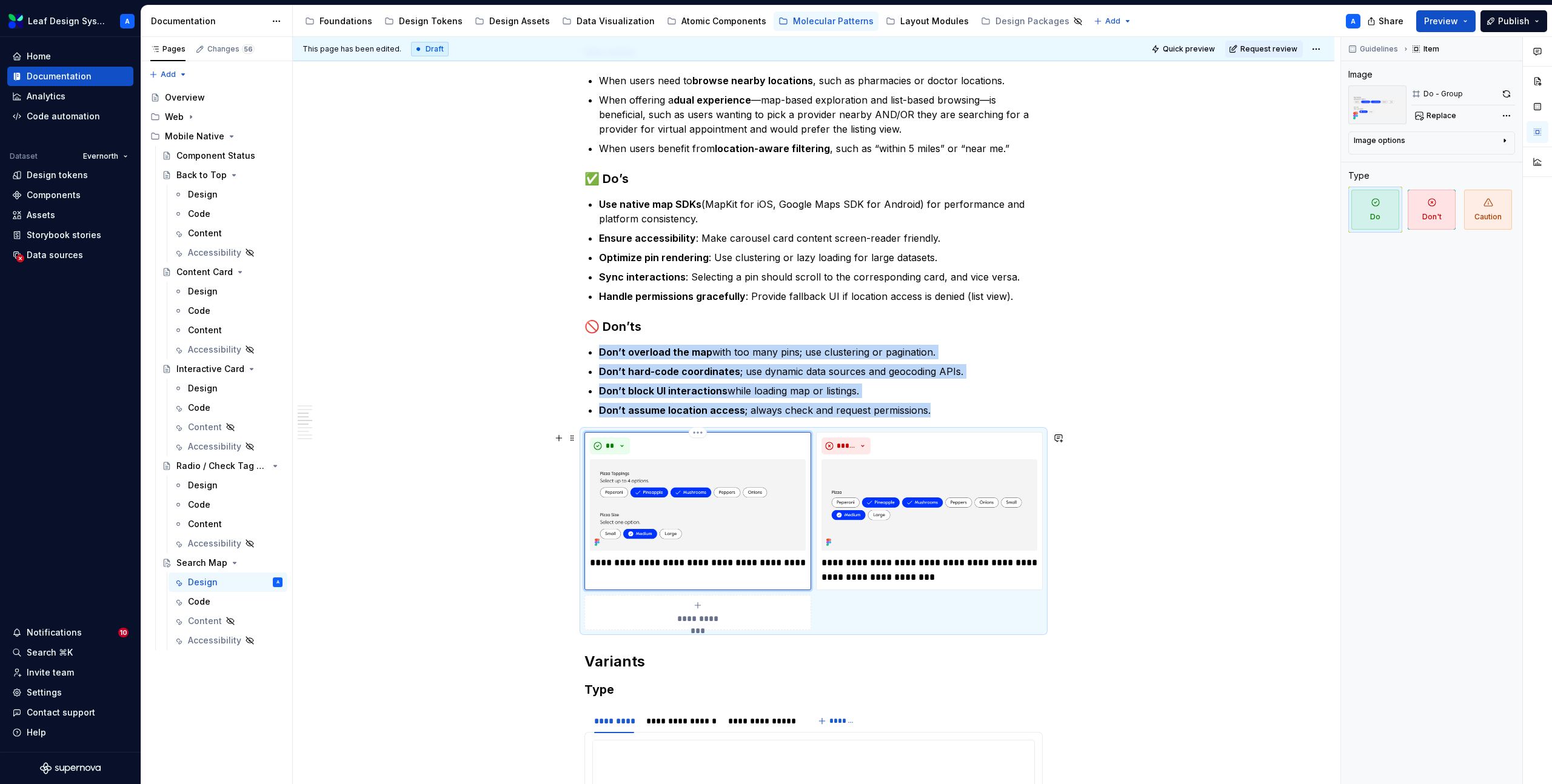
click at [727, 563] on p "**********" at bounding box center [698, 562] width 216 height 14
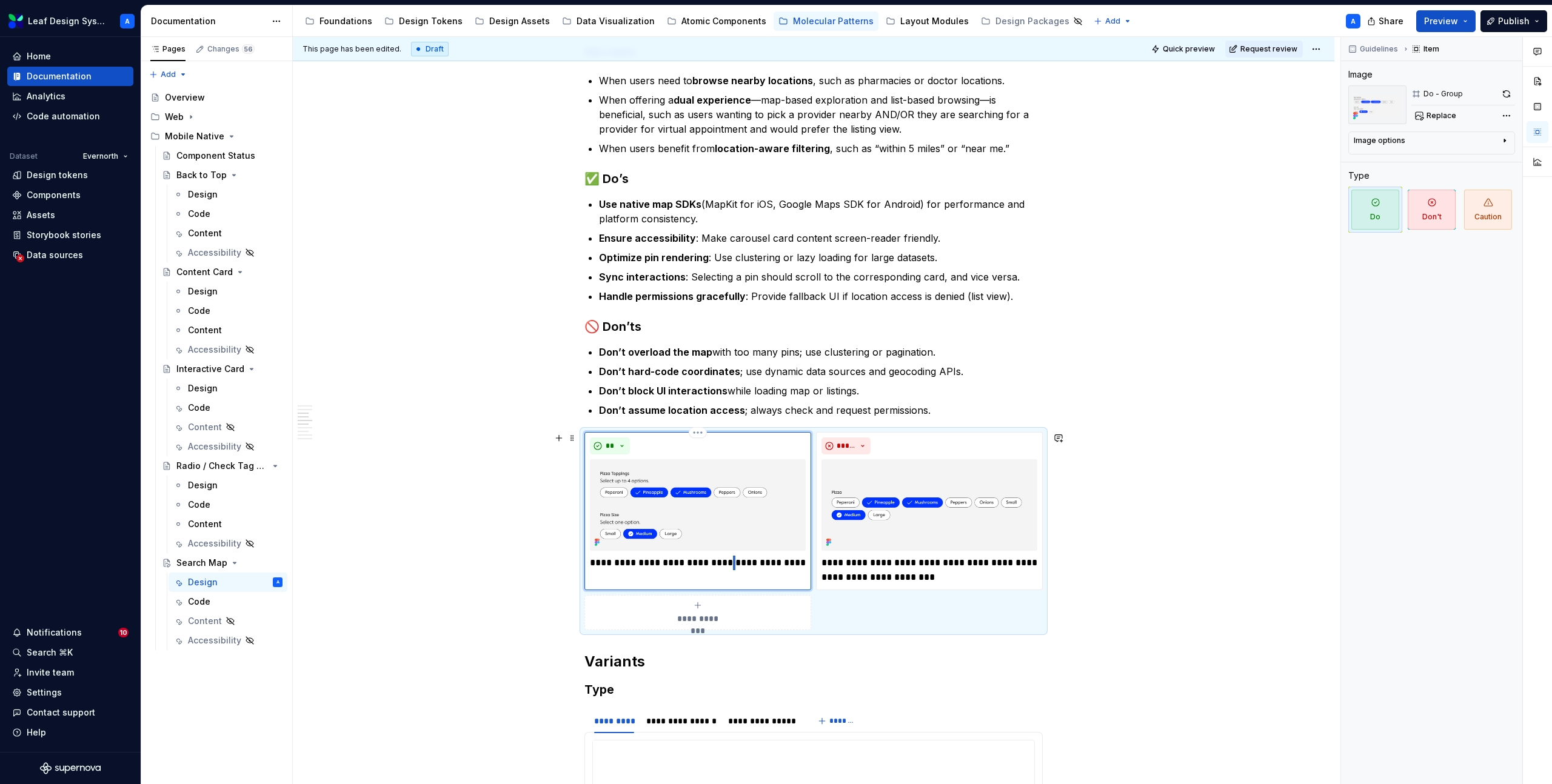
click at [727, 563] on p "**********" at bounding box center [698, 562] width 216 height 14
click at [866, 567] on p "**********" at bounding box center [929, 570] width 216 height 29
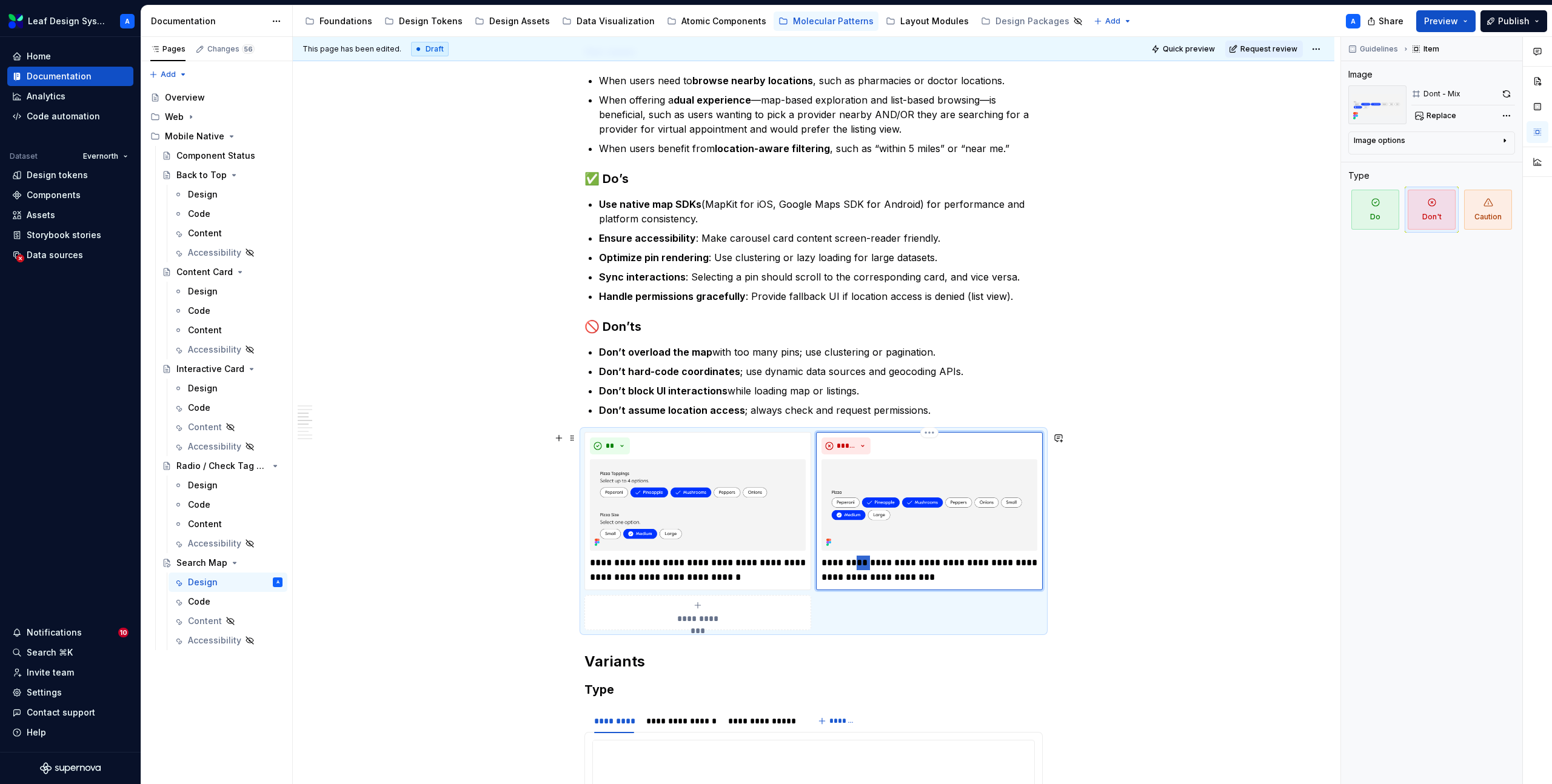
click at [866, 567] on p "**********" at bounding box center [929, 570] width 216 height 29
click at [1268, 504] on div "**********" at bounding box center [814, 668] width 1042 height 3423
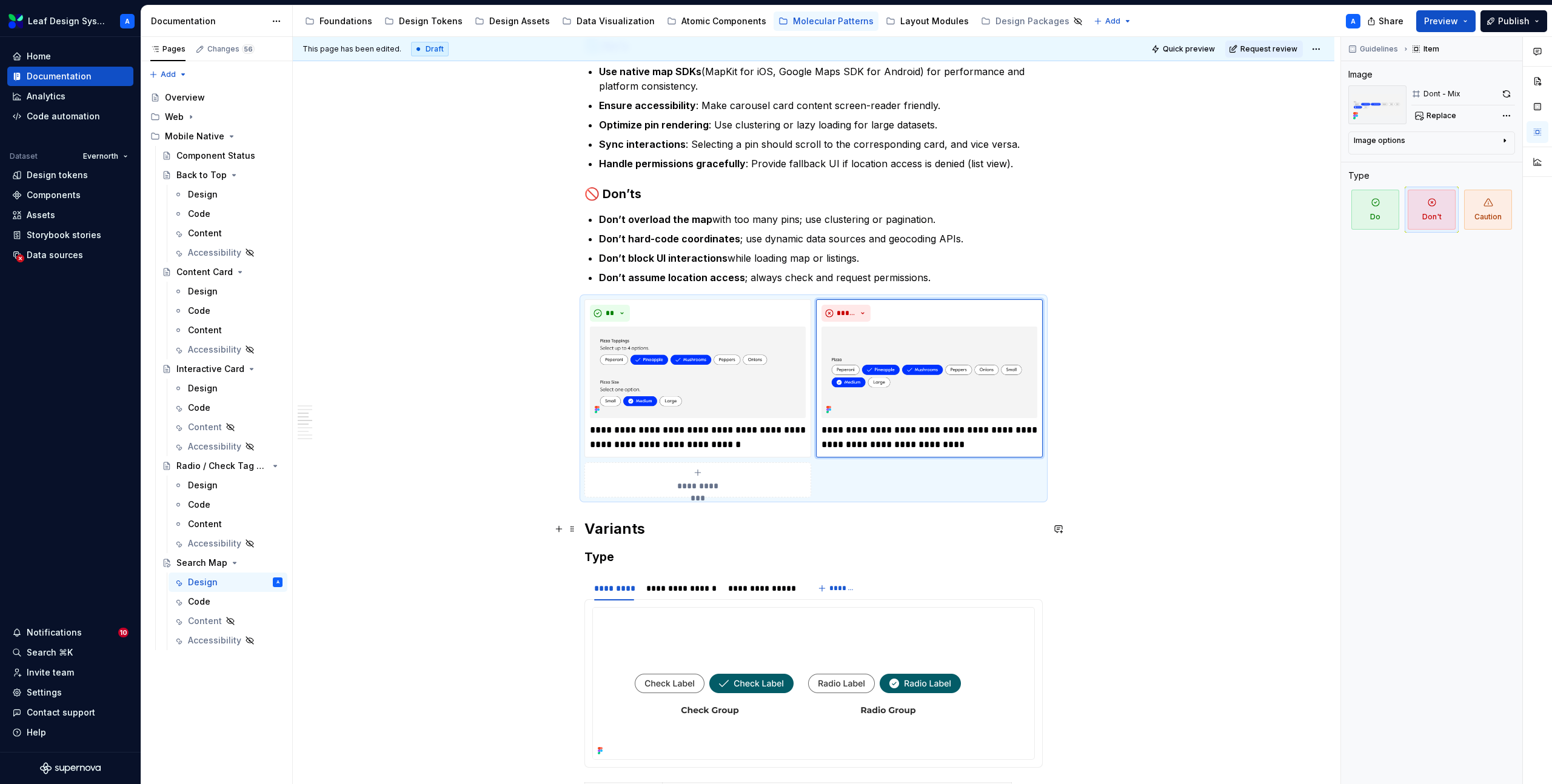
scroll to position [1393, 0]
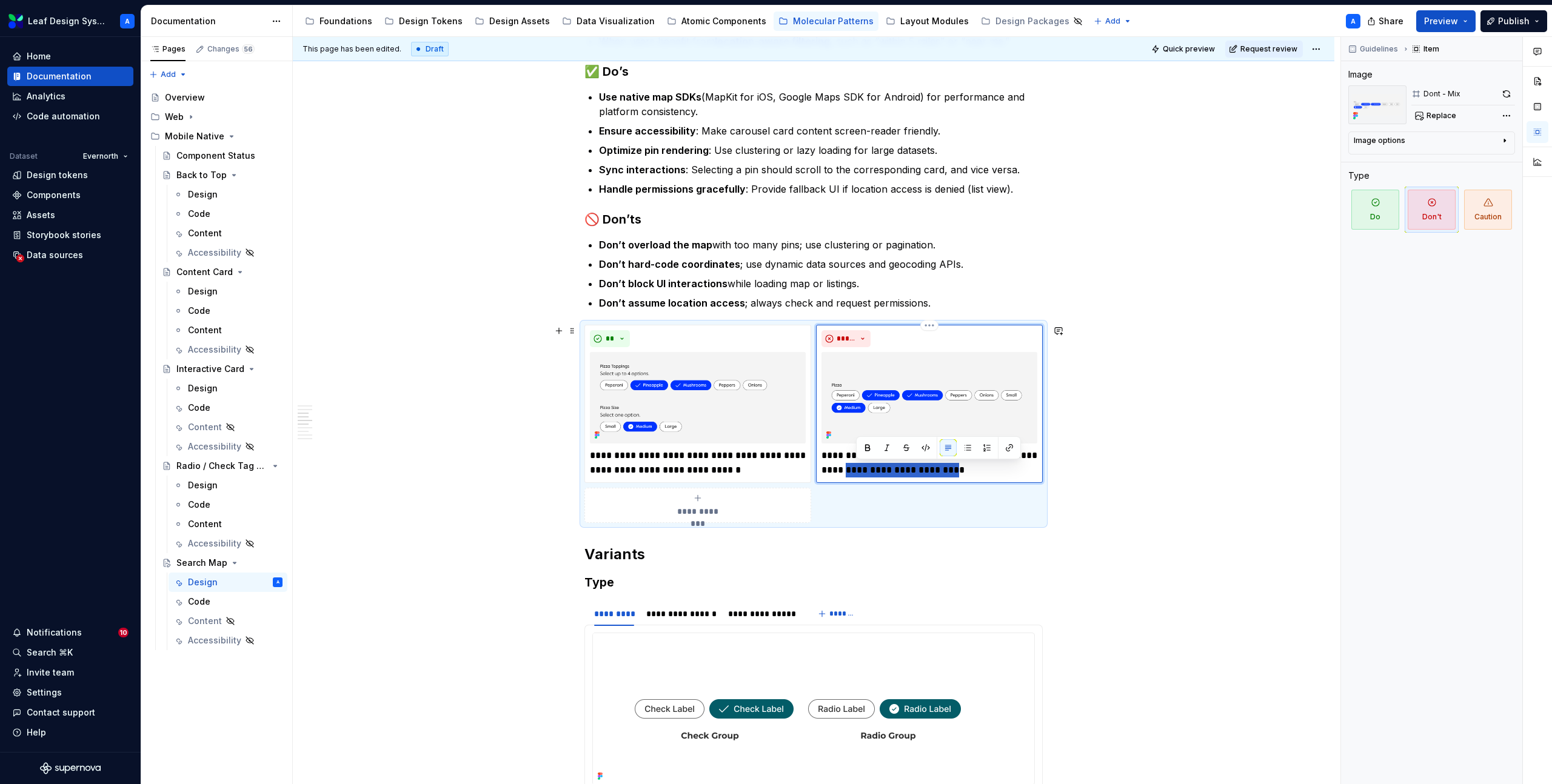
drag, startPoint x: 957, startPoint y: 471, endPoint x: 856, endPoint y: 475, distance: 101.1
click at [856, 475] on p "**********" at bounding box center [929, 463] width 216 height 29
click at [671, 393] on img at bounding box center [698, 397] width 216 height 91
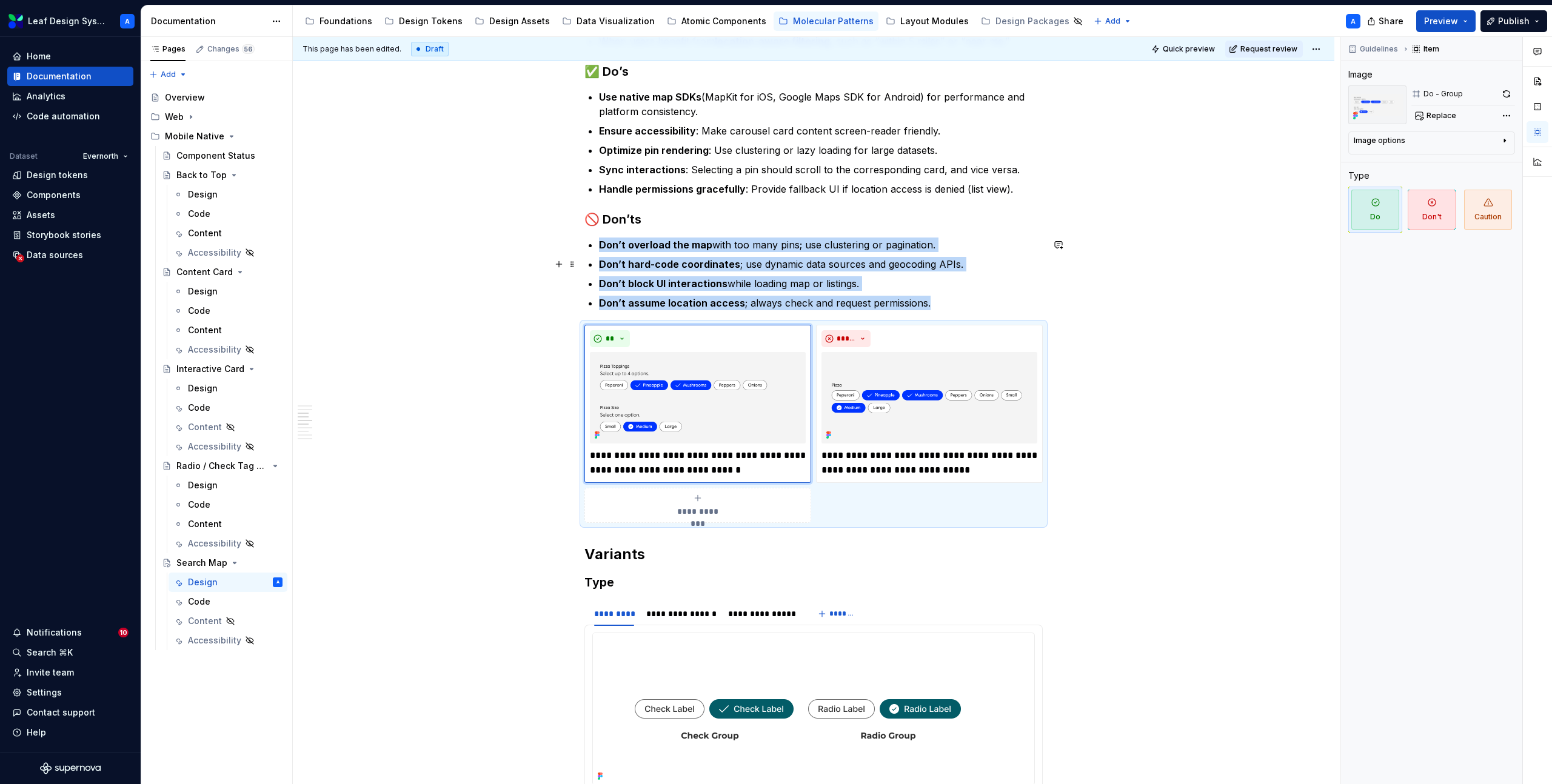
click at [706, 384] on img at bounding box center [698, 397] width 216 height 91
click at [740, 388] on img at bounding box center [698, 397] width 216 height 91
click at [1444, 117] on span "Replace" at bounding box center [1441, 116] width 30 height 10
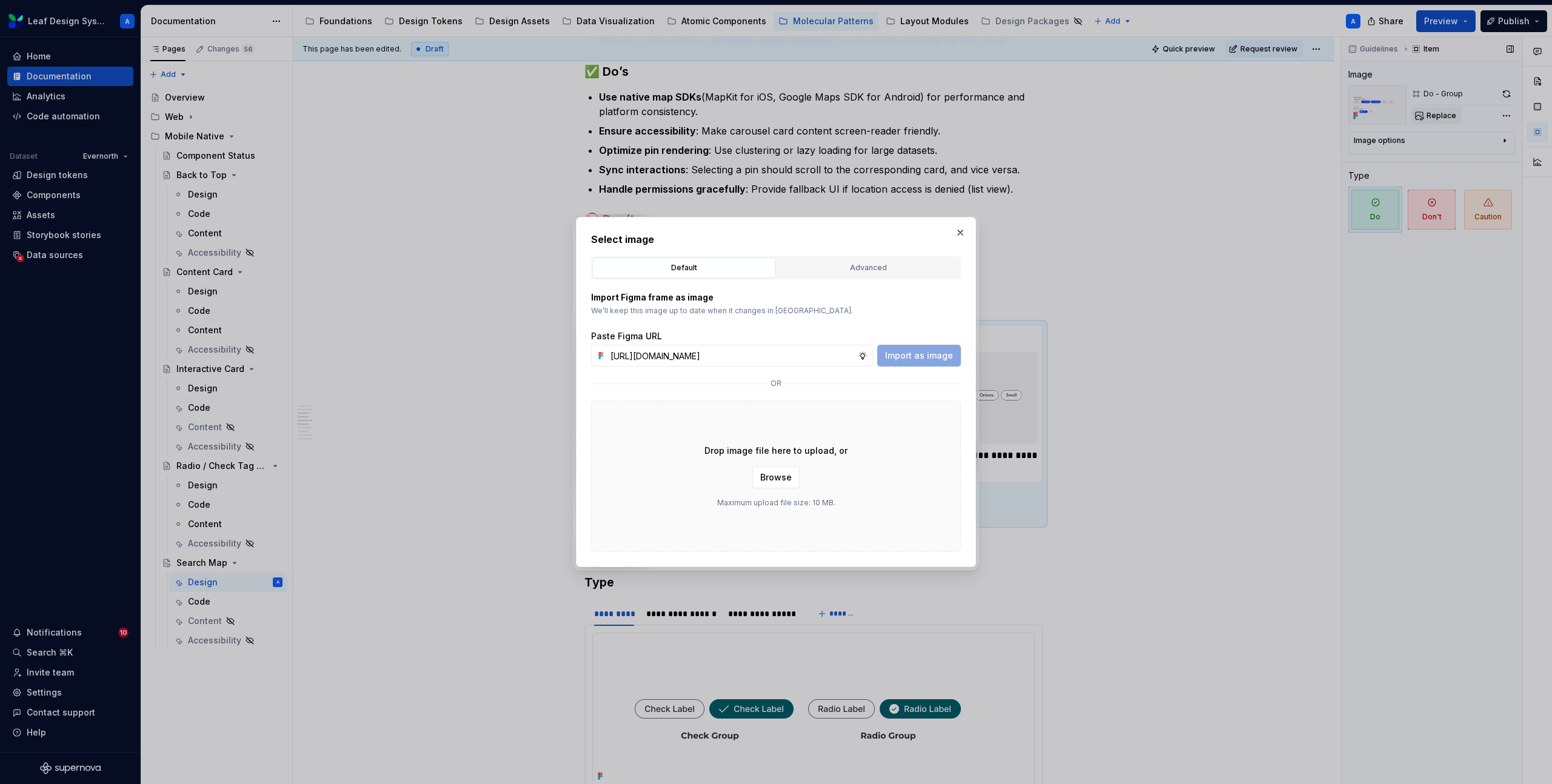
scroll to position [0, 359]
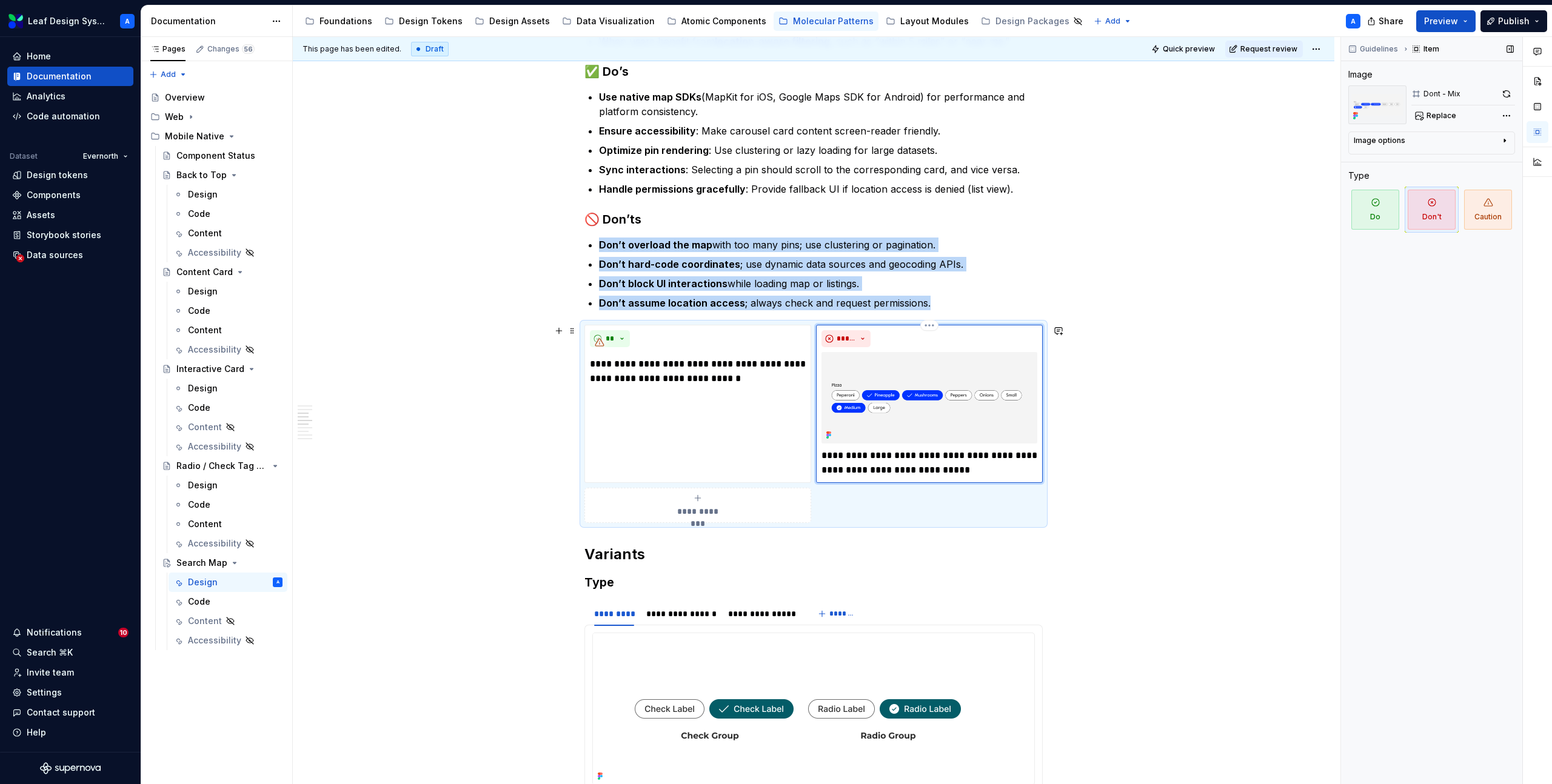
click at [921, 387] on img at bounding box center [929, 397] width 216 height 91
click at [1434, 117] on span "Replace" at bounding box center [1441, 116] width 30 height 10
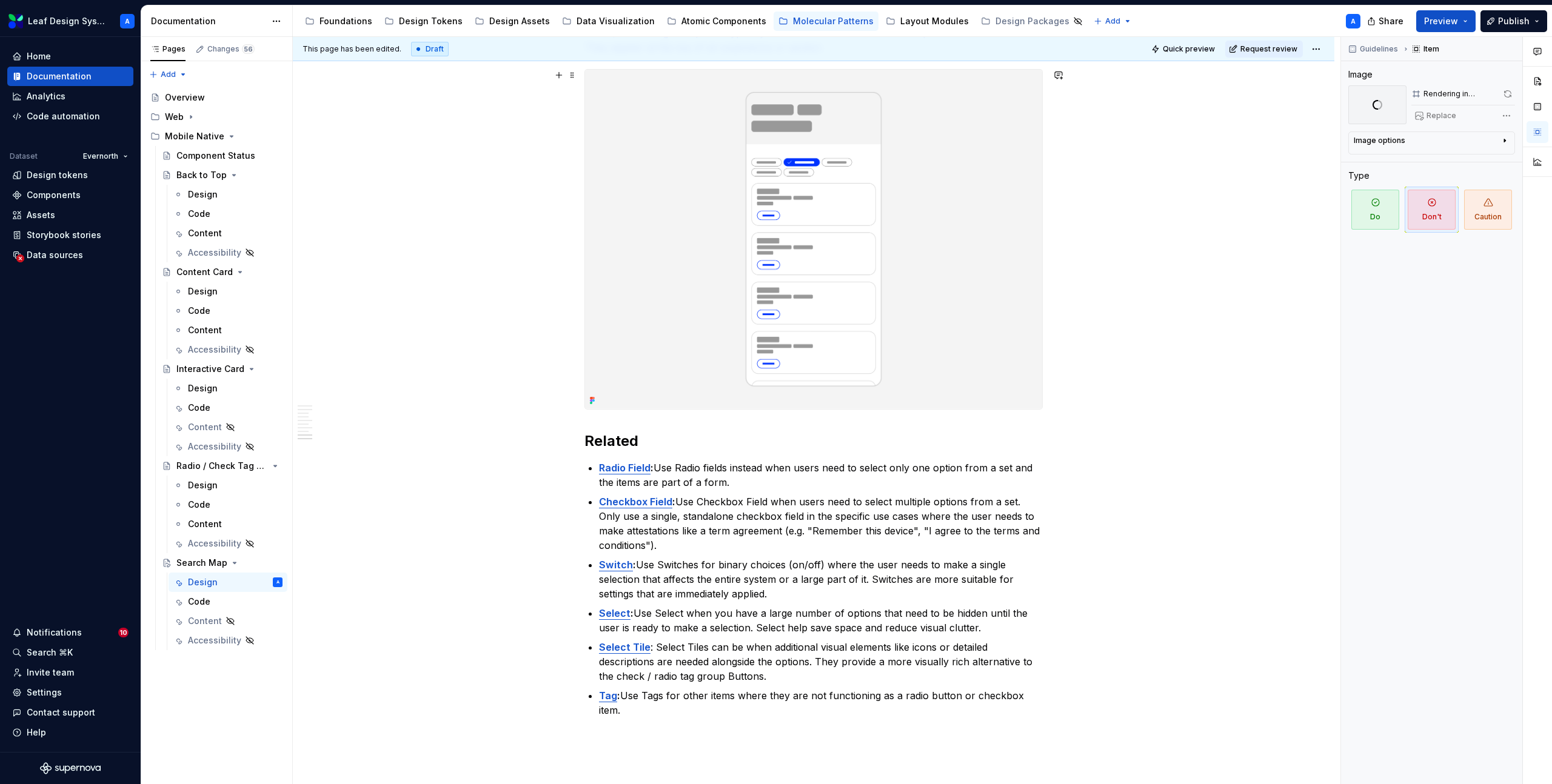
scroll to position [3056, 0]
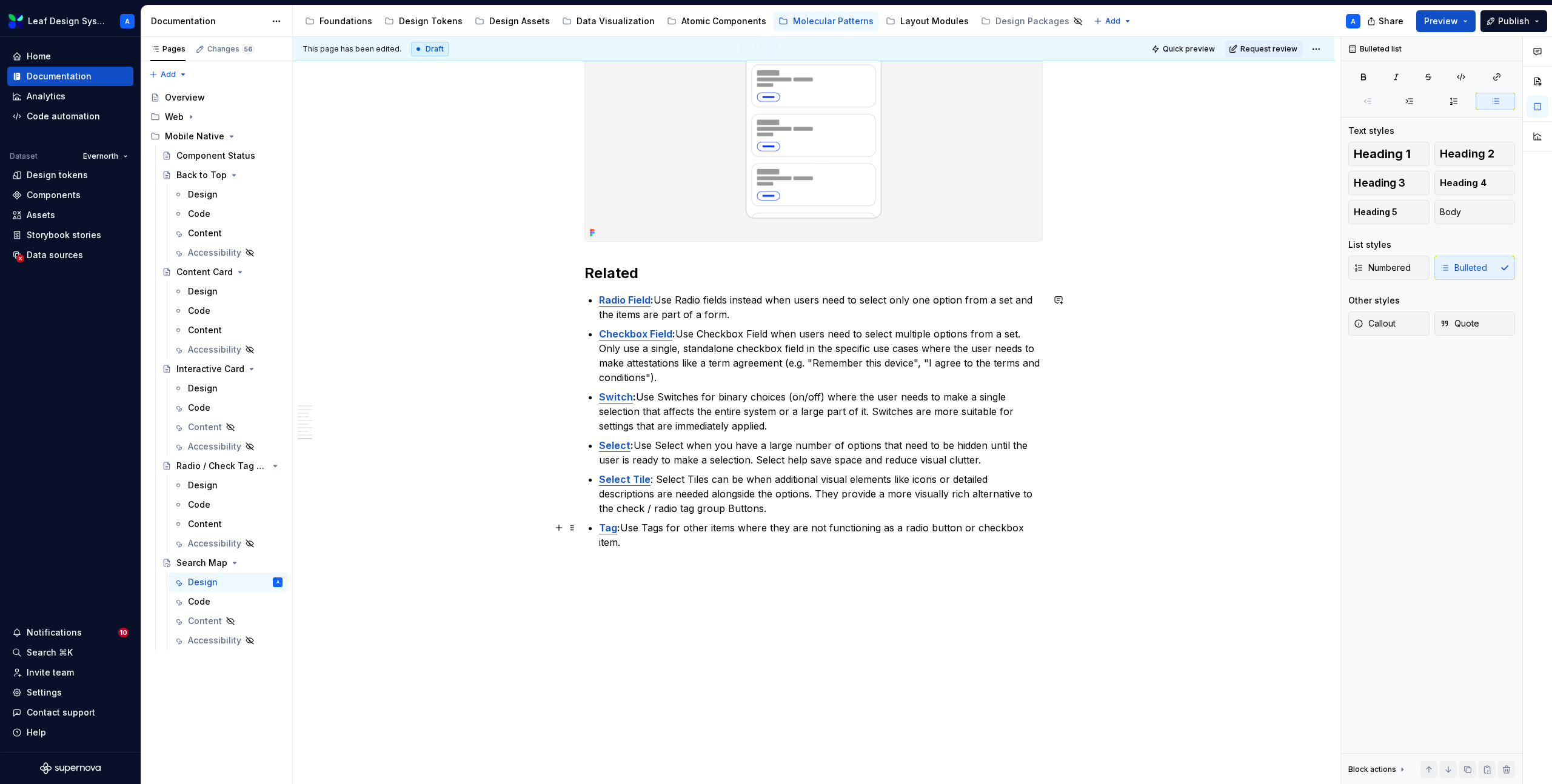
click at [1006, 525] on p "Tag : Use Tags for other items where they are not functioning as a radio button…" at bounding box center [821, 535] width 444 height 29
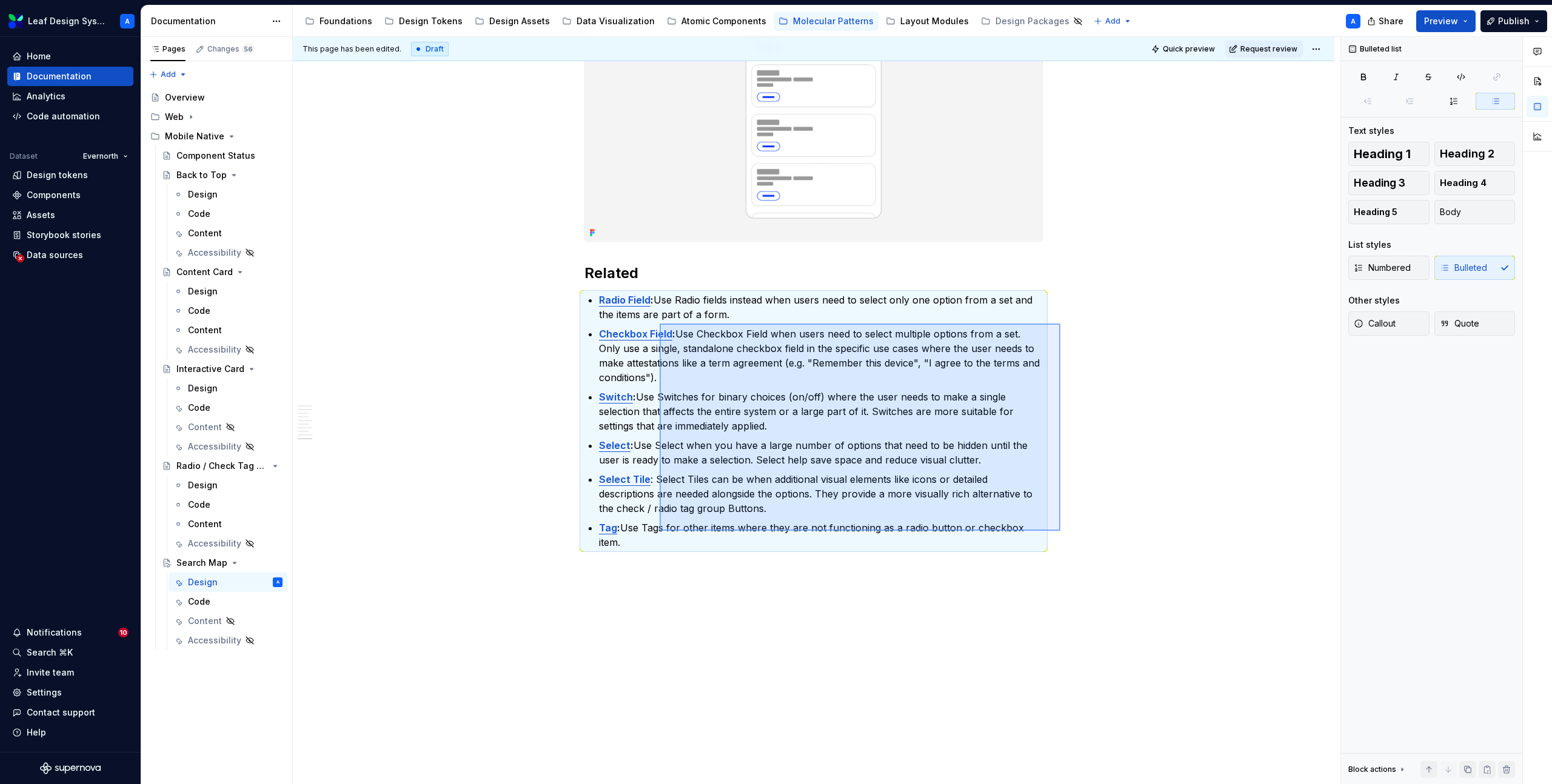
drag, startPoint x: 1060, startPoint y: 531, endPoint x: 637, endPoint y: 306, distance: 479.1
click at [637, 306] on div "**********" at bounding box center [816, 411] width 1048 height 748
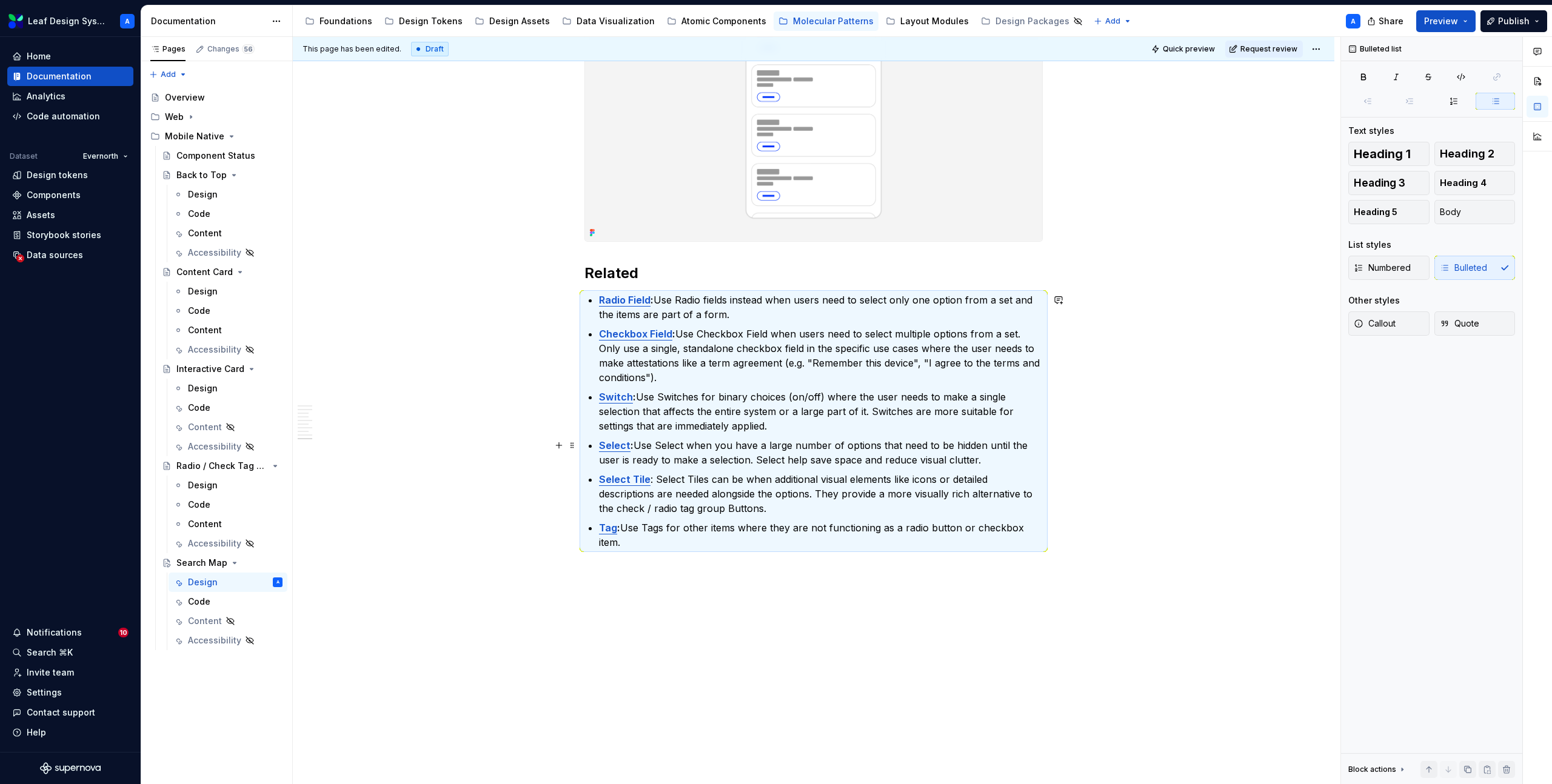
click at [893, 471] on ul "Radio Field : Use Radio fields instead when users need to select only one optio…" at bounding box center [821, 421] width 444 height 257
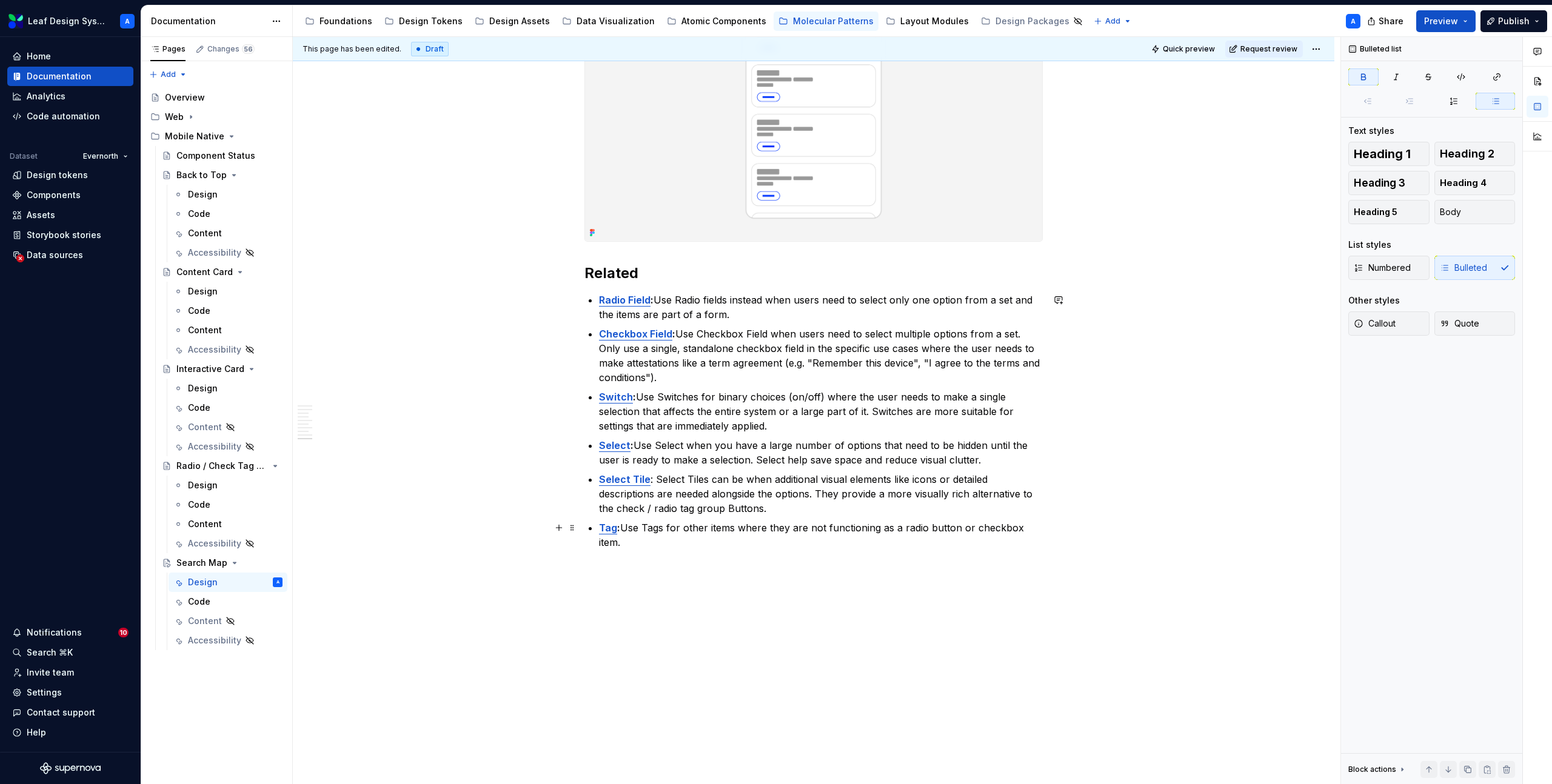
click at [1043, 530] on p "Tag : Use Tags for other items where they are not functioning as a radio button…" at bounding box center [821, 535] width 444 height 29
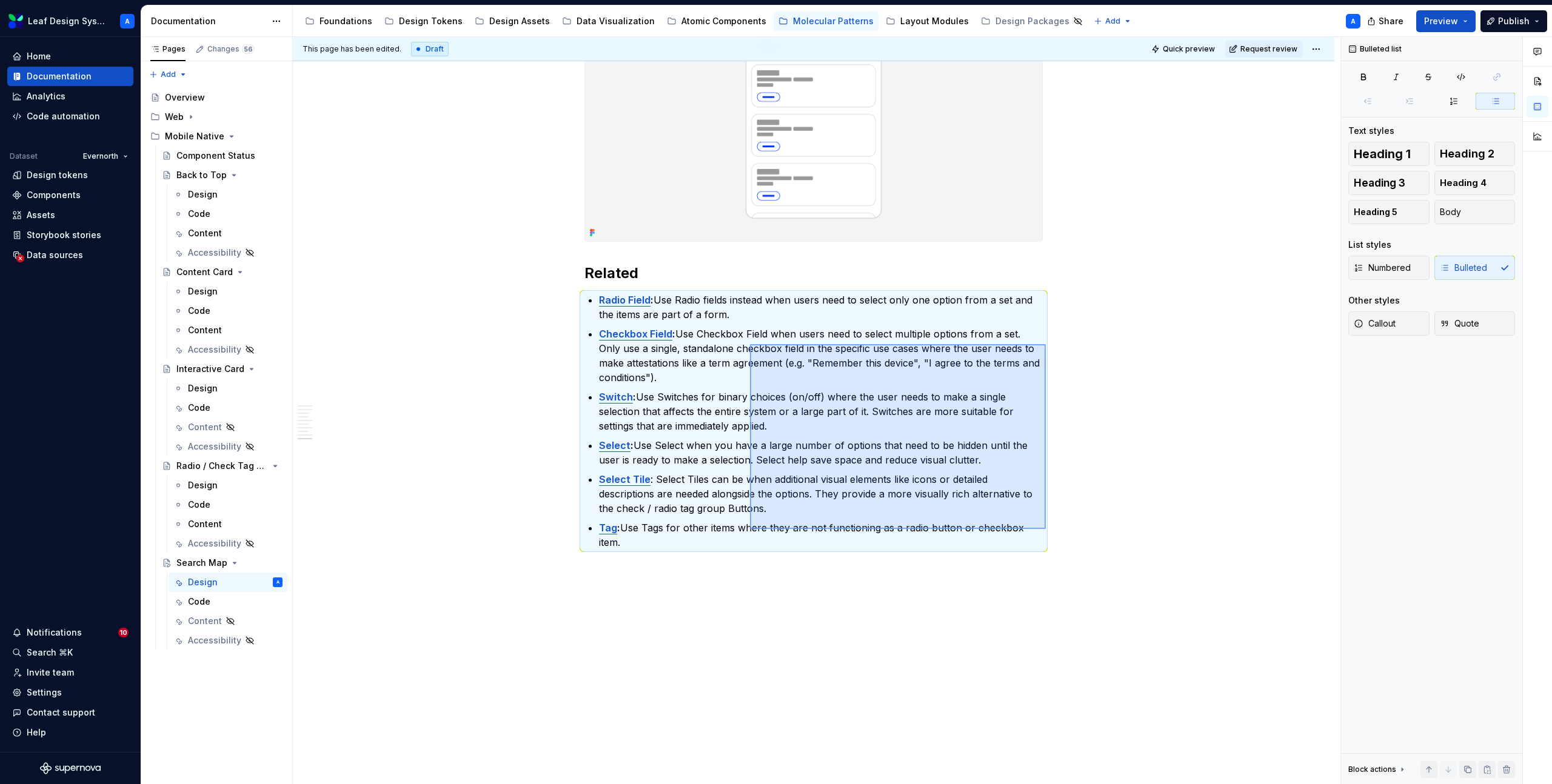
drag, startPoint x: 1046, startPoint y: 529, endPoint x: 749, endPoint y: 344, distance: 349.9
click at [749, 344] on div "**********" at bounding box center [816, 411] width 1048 height 748
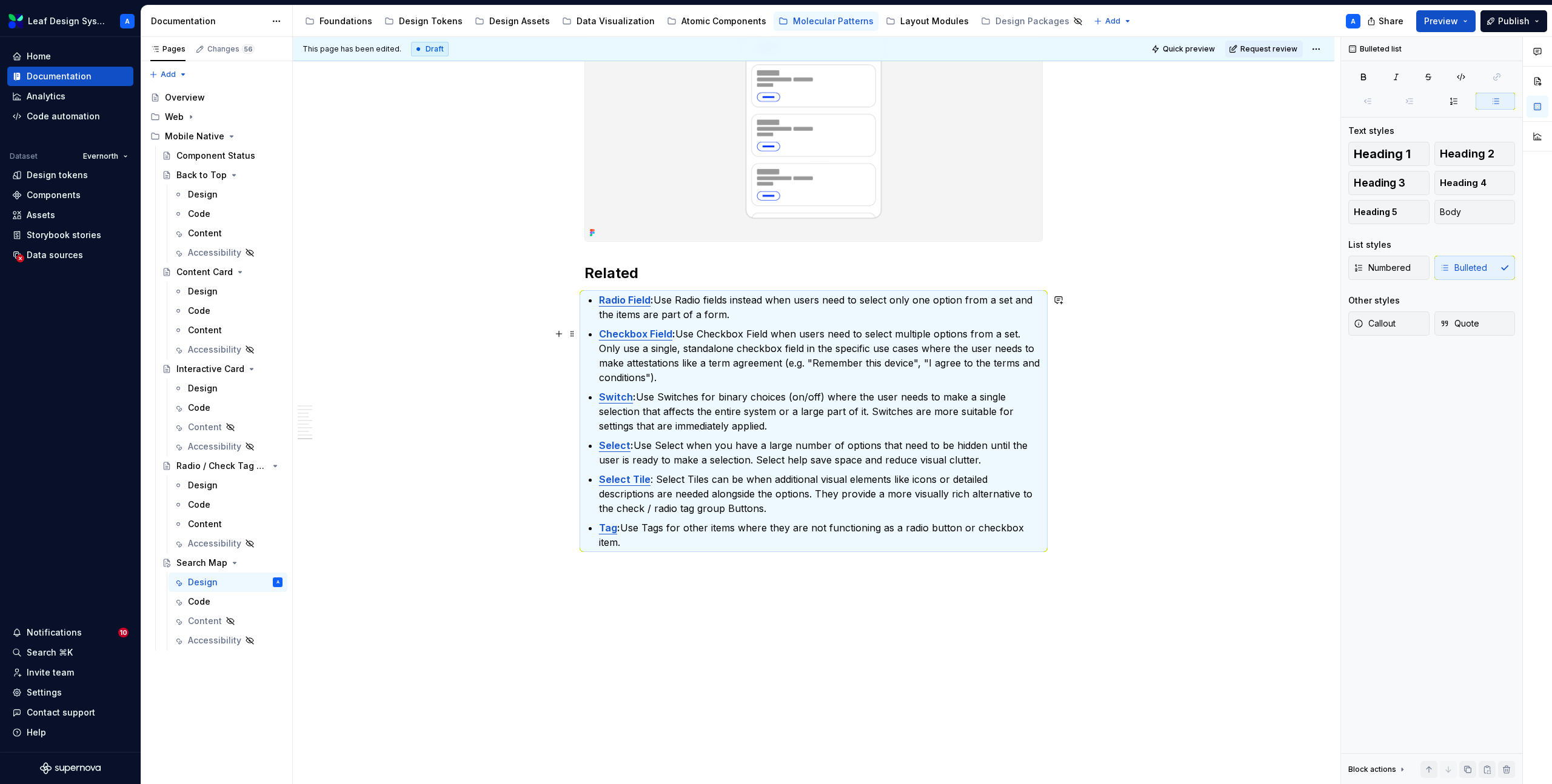
click at [771, 392] on p "Switch : Use Switches for binary choices (on/off) where the user needs to make …" at bounding box center [821, 412] width 444 height 44
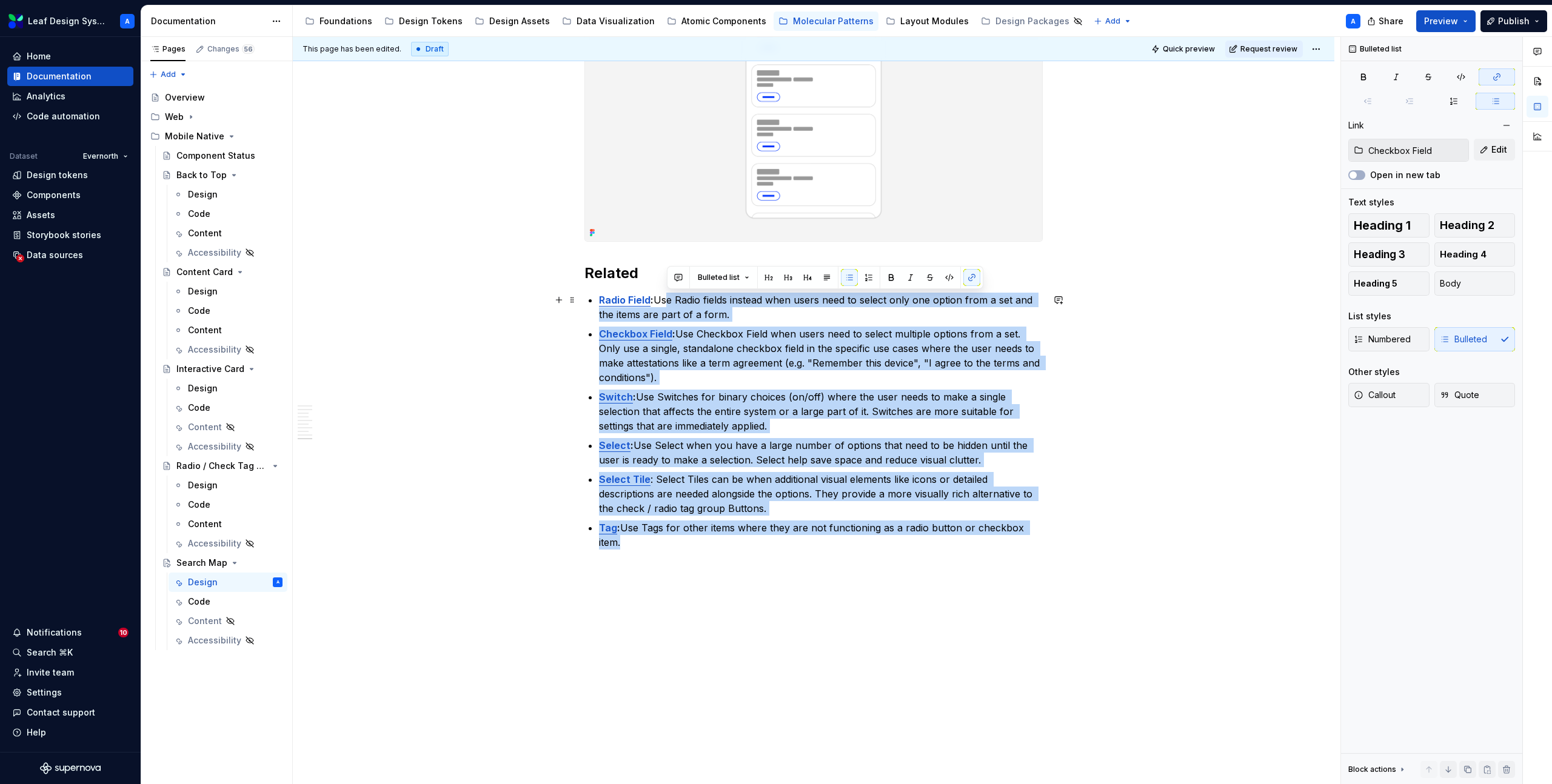
drag, startPoint x: 1041, startPoint y: 527, endPoint x: 667, endPoint y: 299, distance: 438.0
click at [667, 299] on ul "Radio Field : Use Radio fields instead when users need to select only one optio…" at bounding box center [821, 421] width 444 height 257
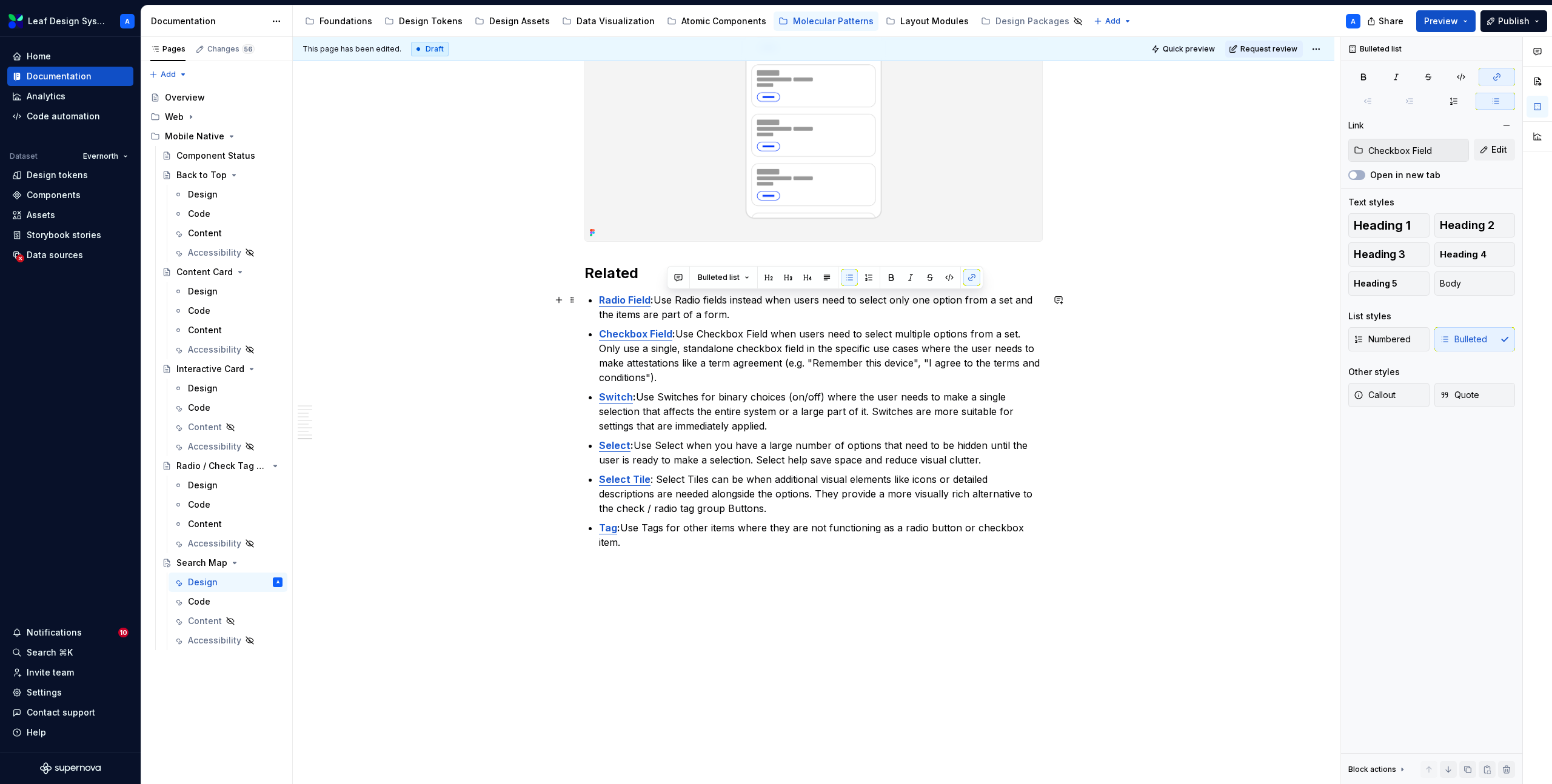
scroll to position [2827, 0]
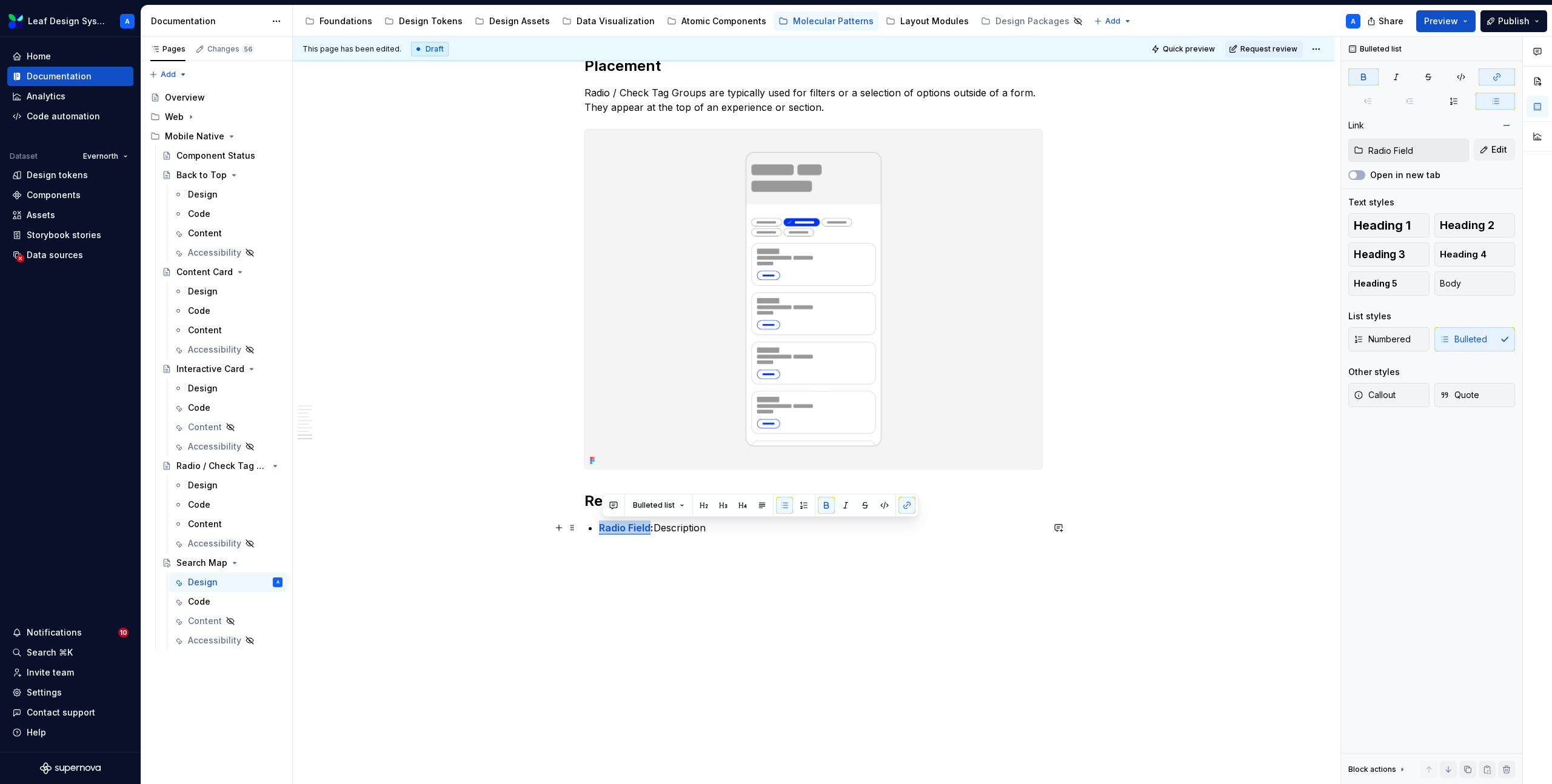
drag, startPoint x: 652, startPoint y: 528, endPoint x: 603, endPoint y: 528, distance: 49.0
click at [603, 528] on strong "Radio Field" at bounding box center [624, 528] width 51 height 12
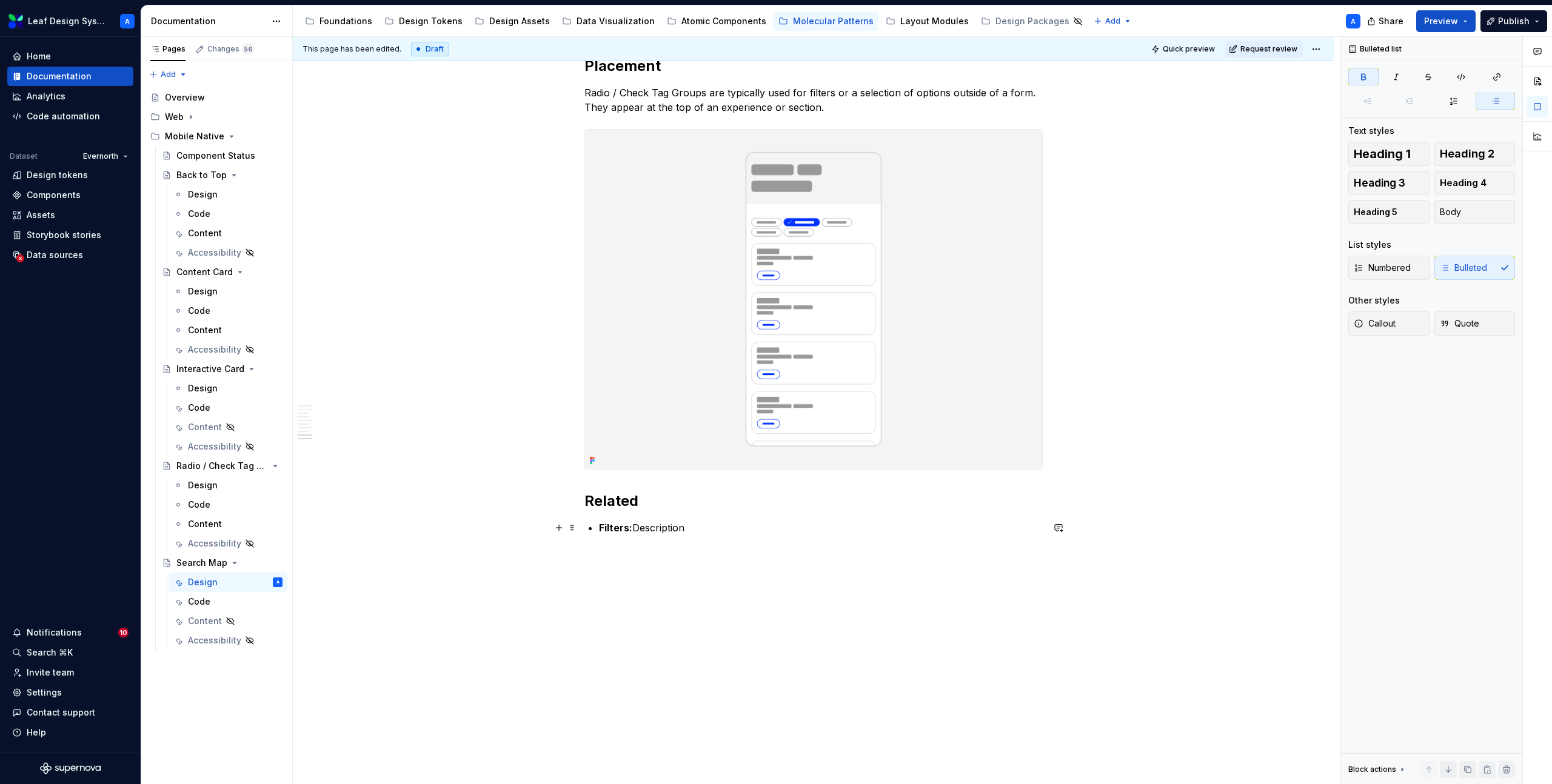
click at [630, 529] on strong "Filters:" at bounding box center [615, 528] width 34 height 12
copy p "Filters: Description"
click at [703, 528] on p "Filters: Description" at bounding box center [821, 527] width 444 height 14
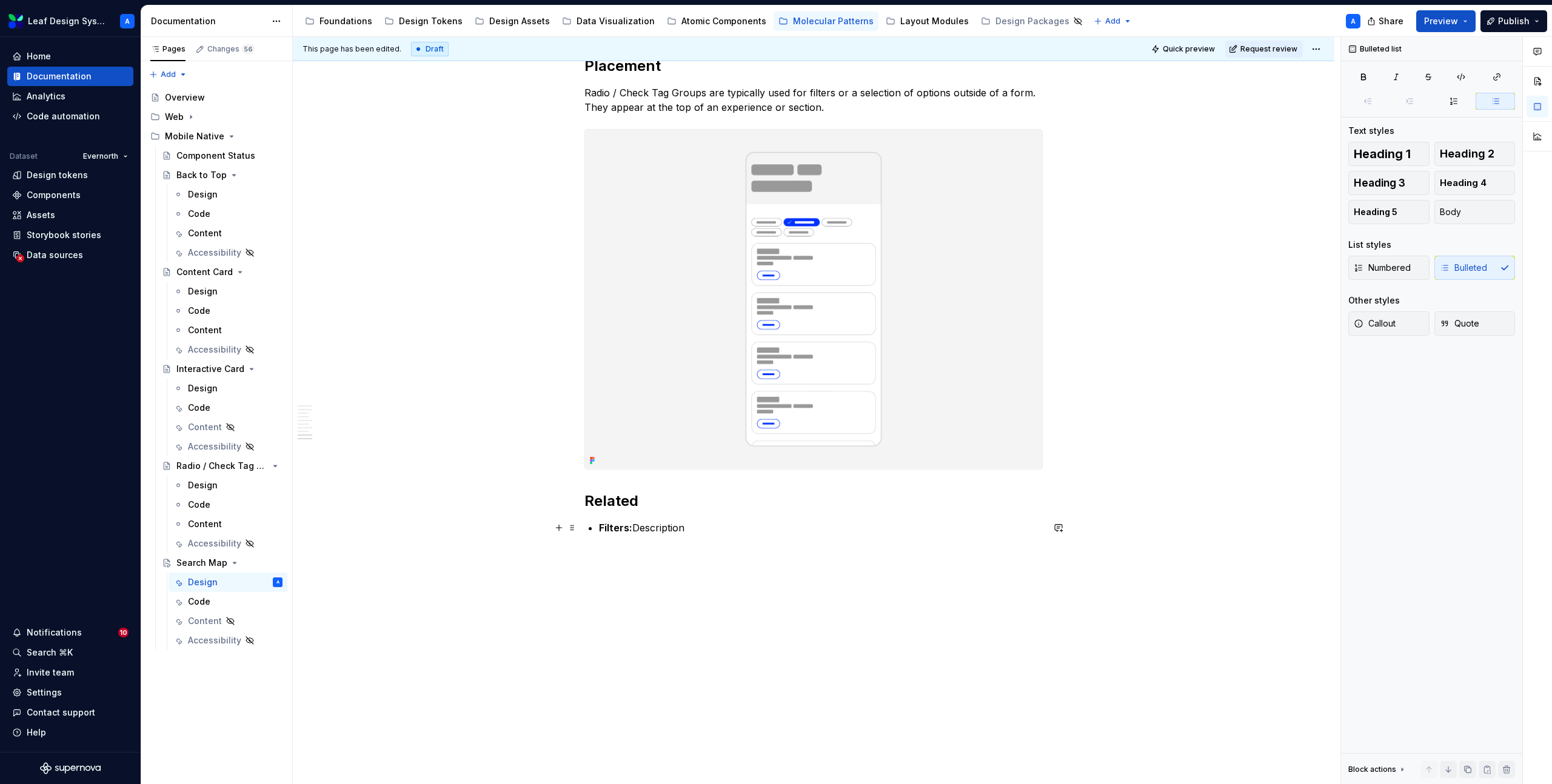
scroll to position [2847, 0]
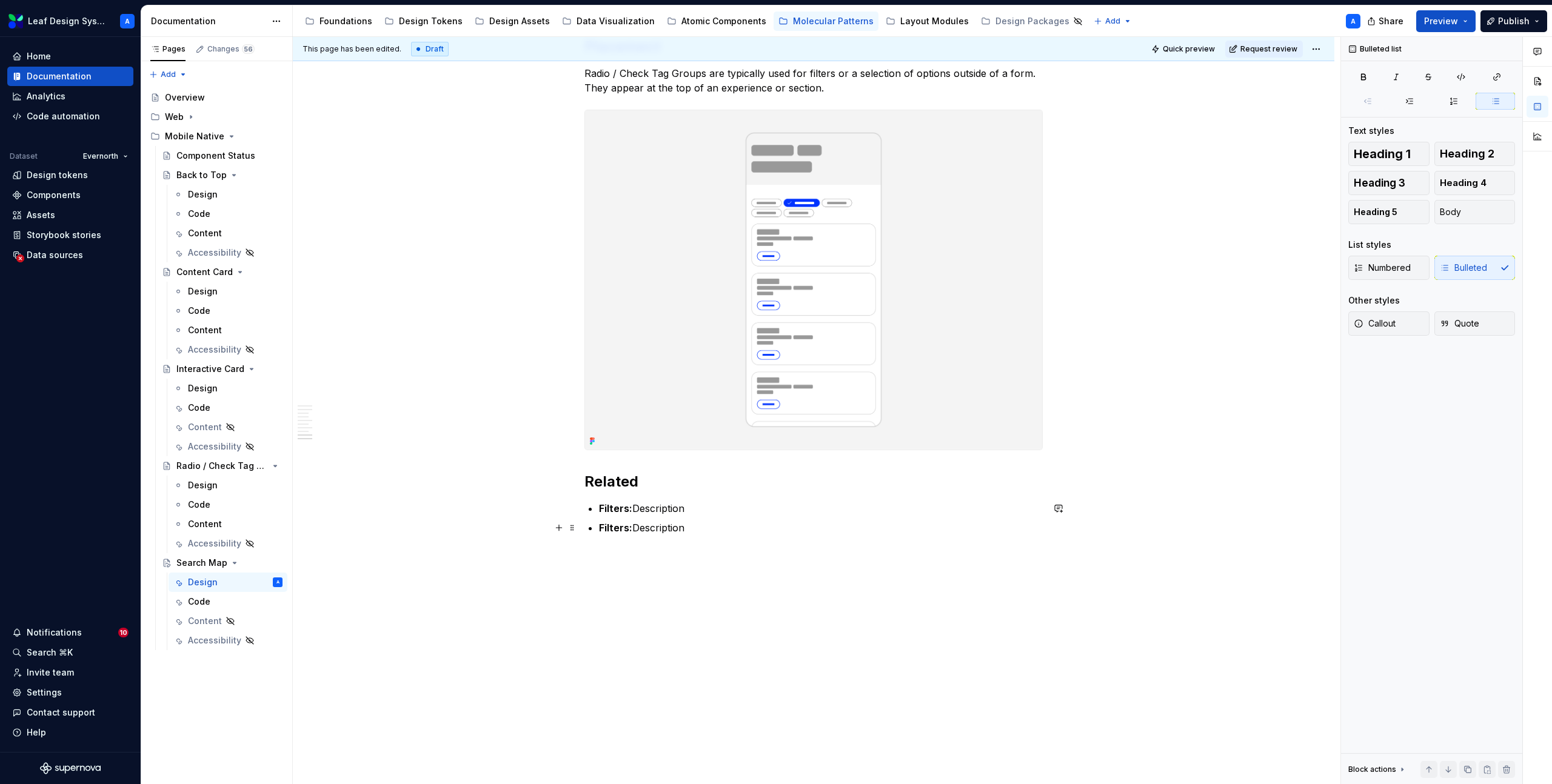
click at [604, 530] on strong "Filters:" at bounding box center [615, 528] width 34 height 12
click at [615, 527] on strong "Filters:" at bounding box center [615, 528] width 34 height 12
click at [622, 530] on strong "Filters:" at bounding box center [615, 528] width 34 height 12
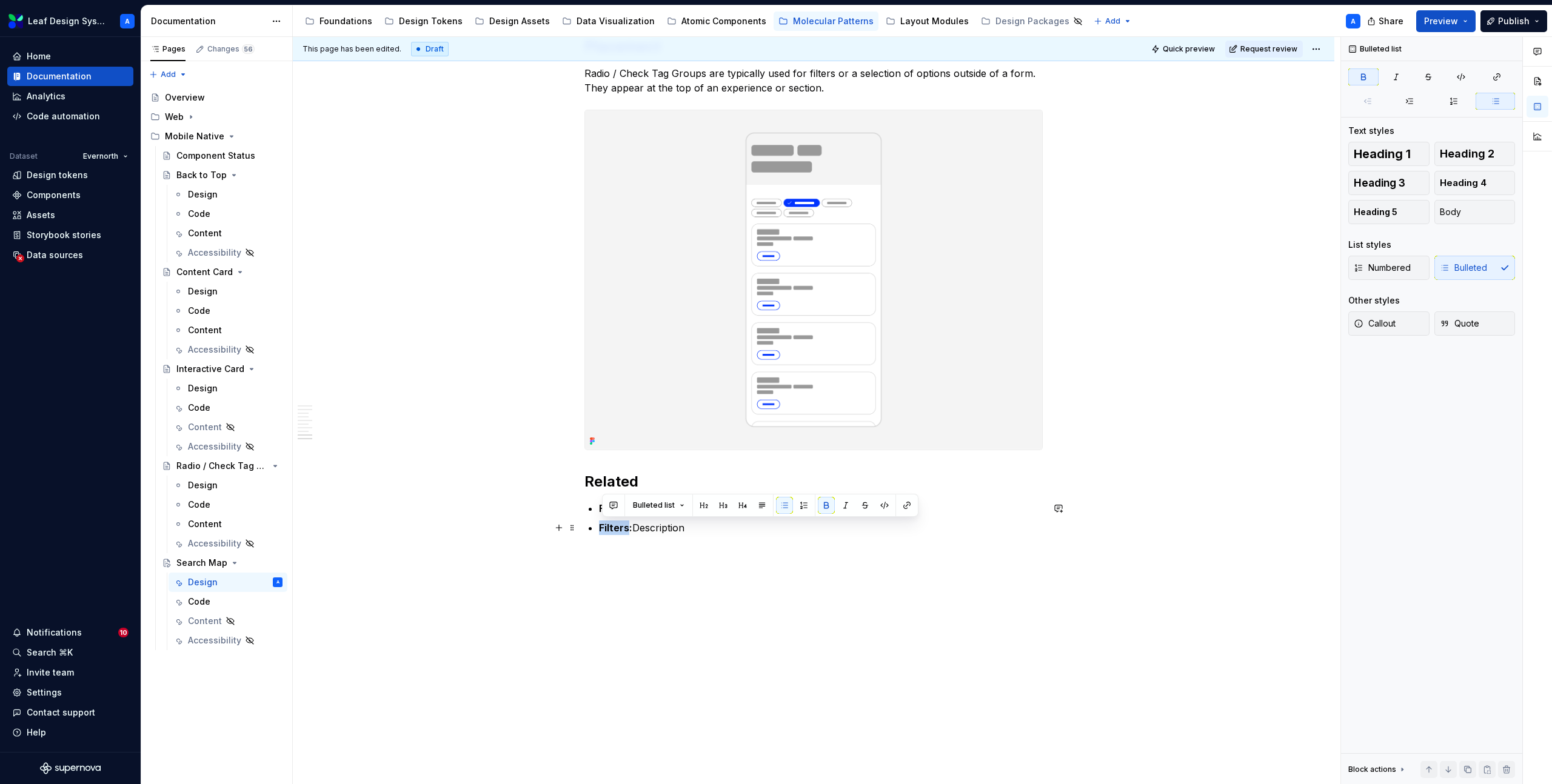
click at [622, 530] on strong "Filters:" at bounding box center [615, 528] width 34 height 12
click at [739, 522] on p "Carousel: Description" at bounding box center [821, 527] width 444 height 14
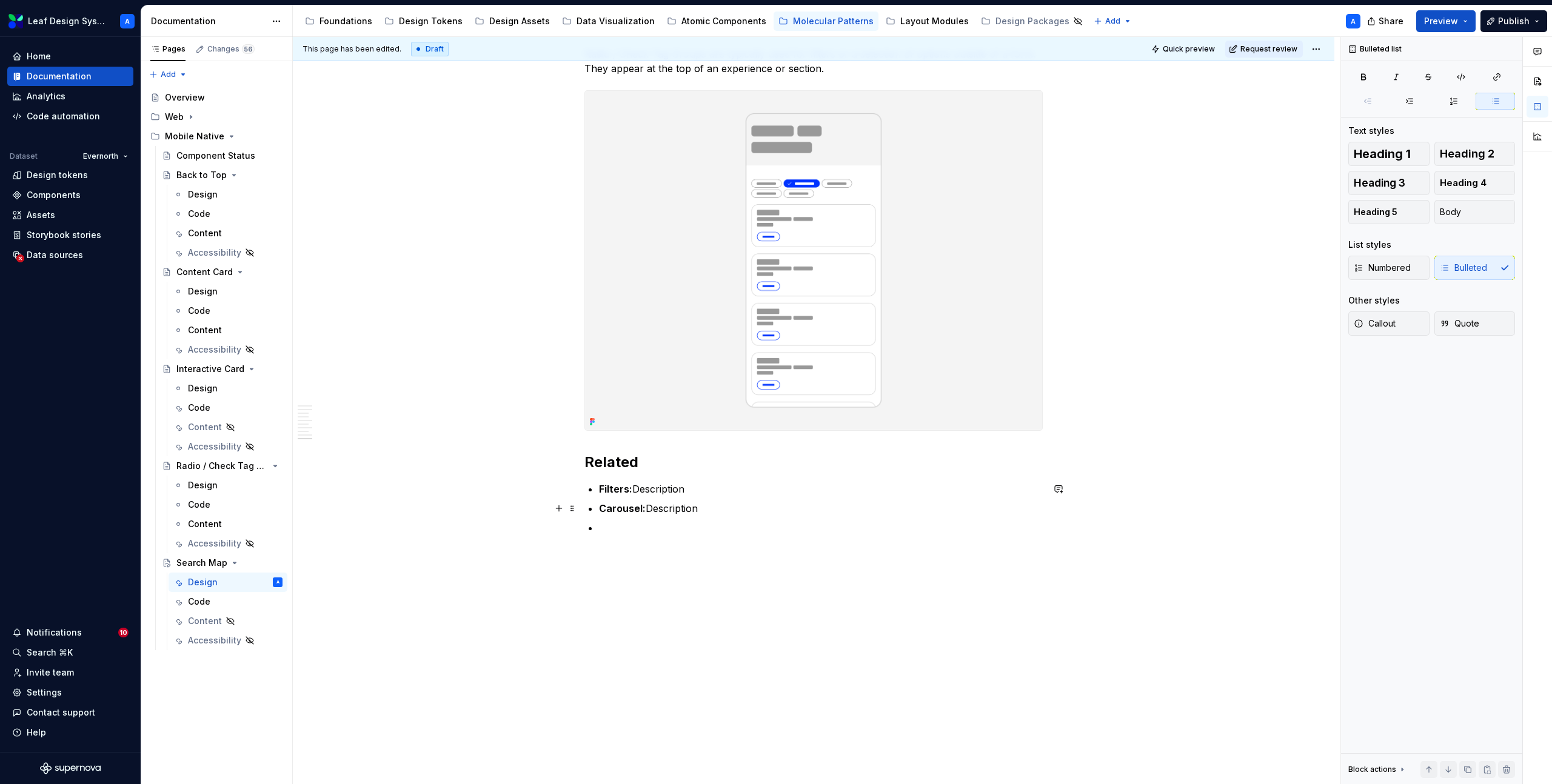
click at [678, 508] on p "Carousel: Description" at bounding box center [821, 508] width 444 height 14
copy p "Carousel: Description"
click at [677, 522] on p at bounding box center [821, 527] width 444 height 14
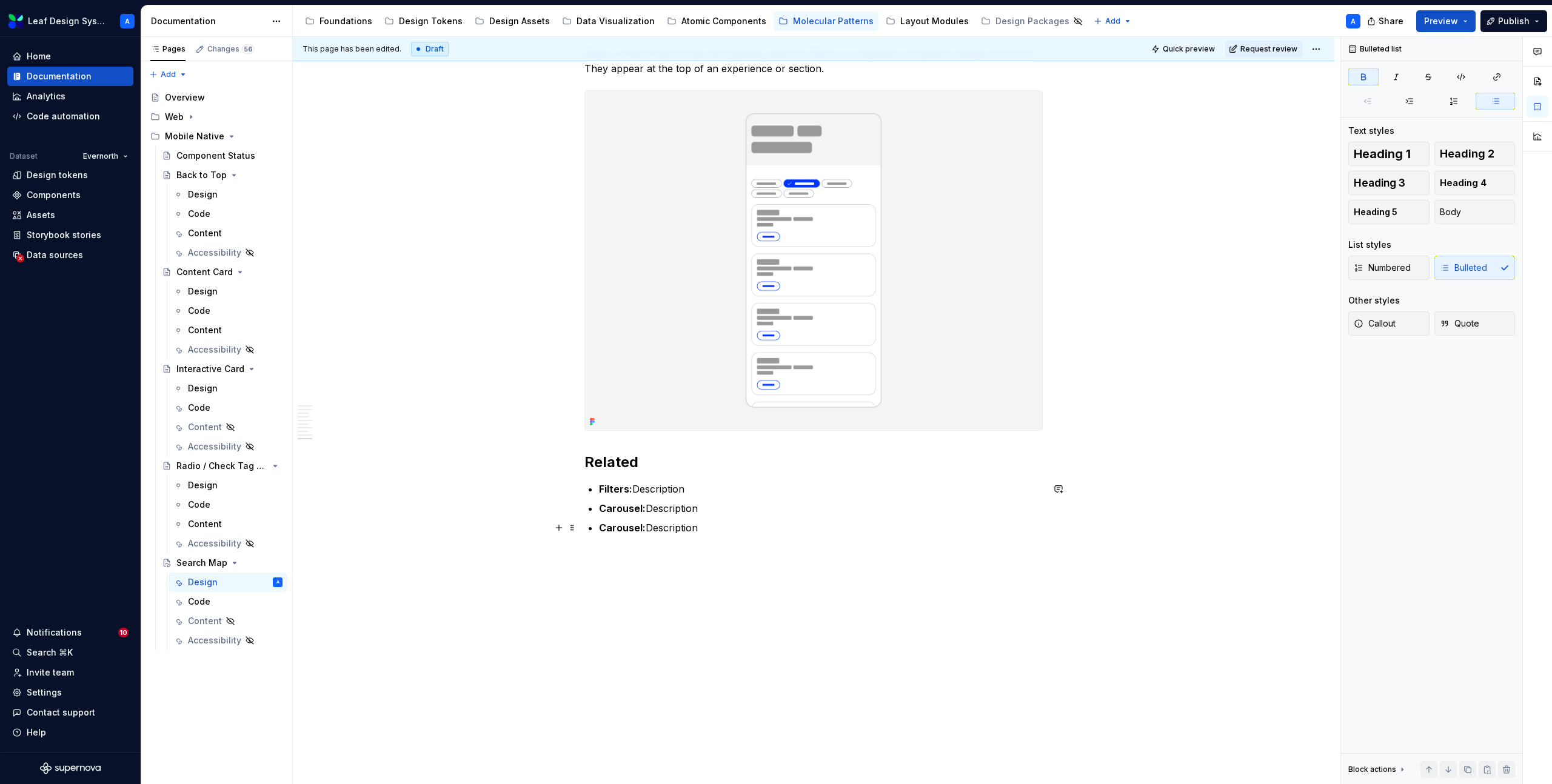
click at [627, 528] on strong "Carousel:" at bounding box center [622, 528] width 47 height 12
click at [616, 529] on strong "Carousel:" at bounding box center [622, 528] width 47 height 12
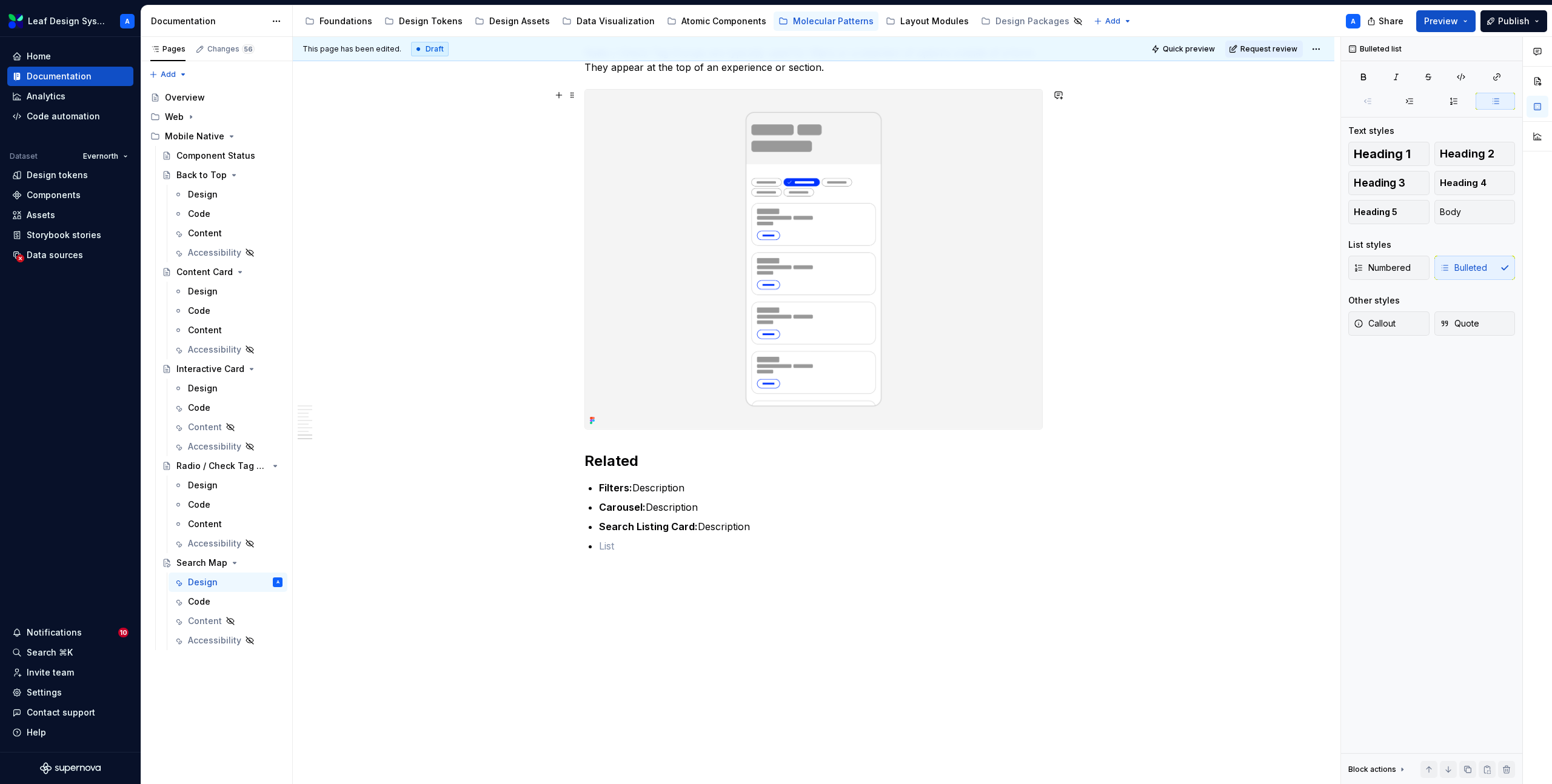
scroll to position [2886, 0]
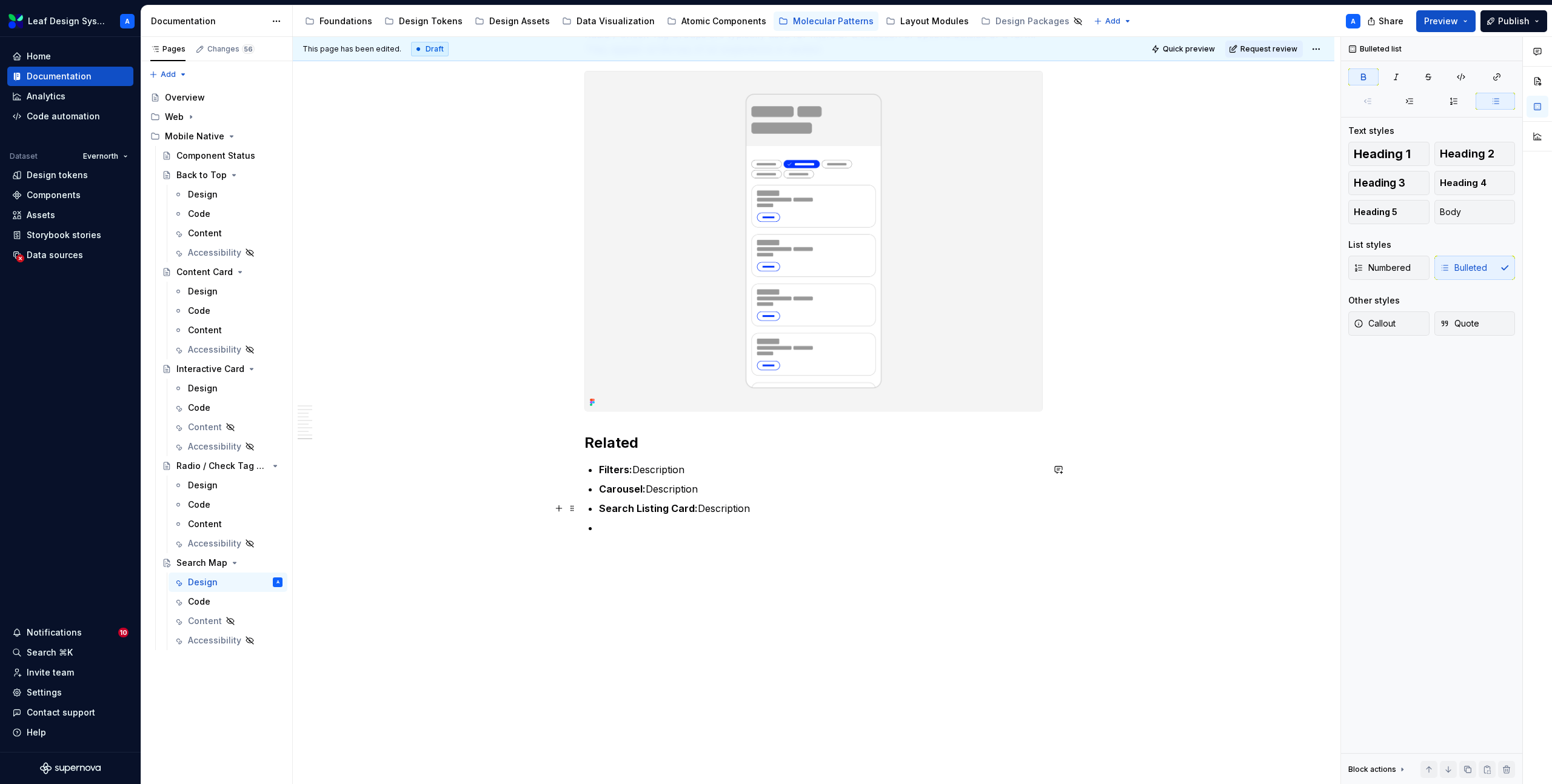
click at [681, 505] on strong "Search Listing Card:" at bounding box center [648, 508] width 99 height 12
copy p "Search Listing Card: Description"
click at [666, 526] on p at bounding box center [821, 527] width 444 height 14
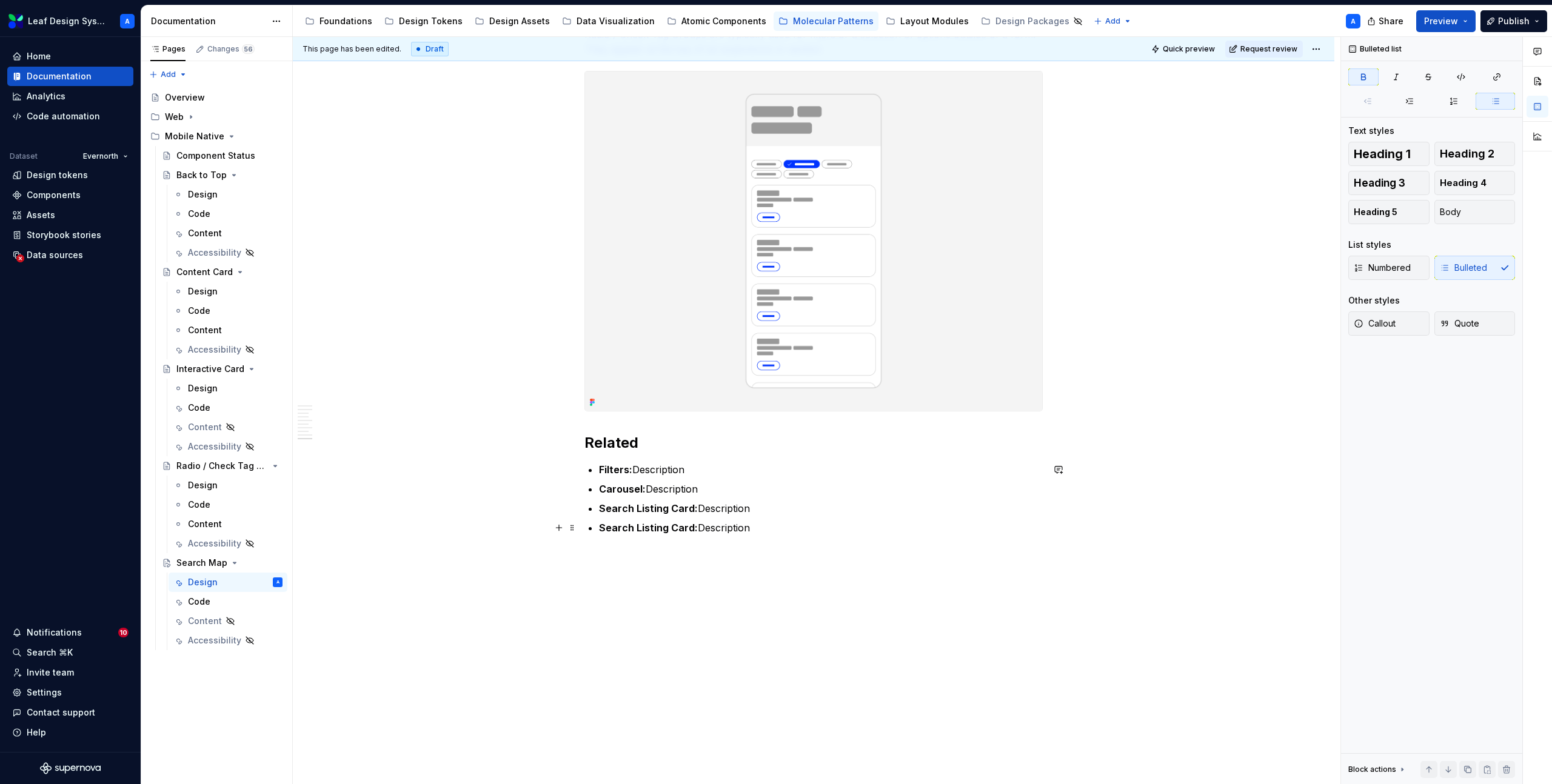
click at [648, 527] on strong "Search Listing Card:" at bounding box center [648, 528] width 99 height 12
click at [678, 533] on strong "Search Field Card:" at bounding box center [644, 528] width 89 height 12
click at [773, 523] on p "Search Field: Description" at bounding box center [821, 527] width 444 height 14
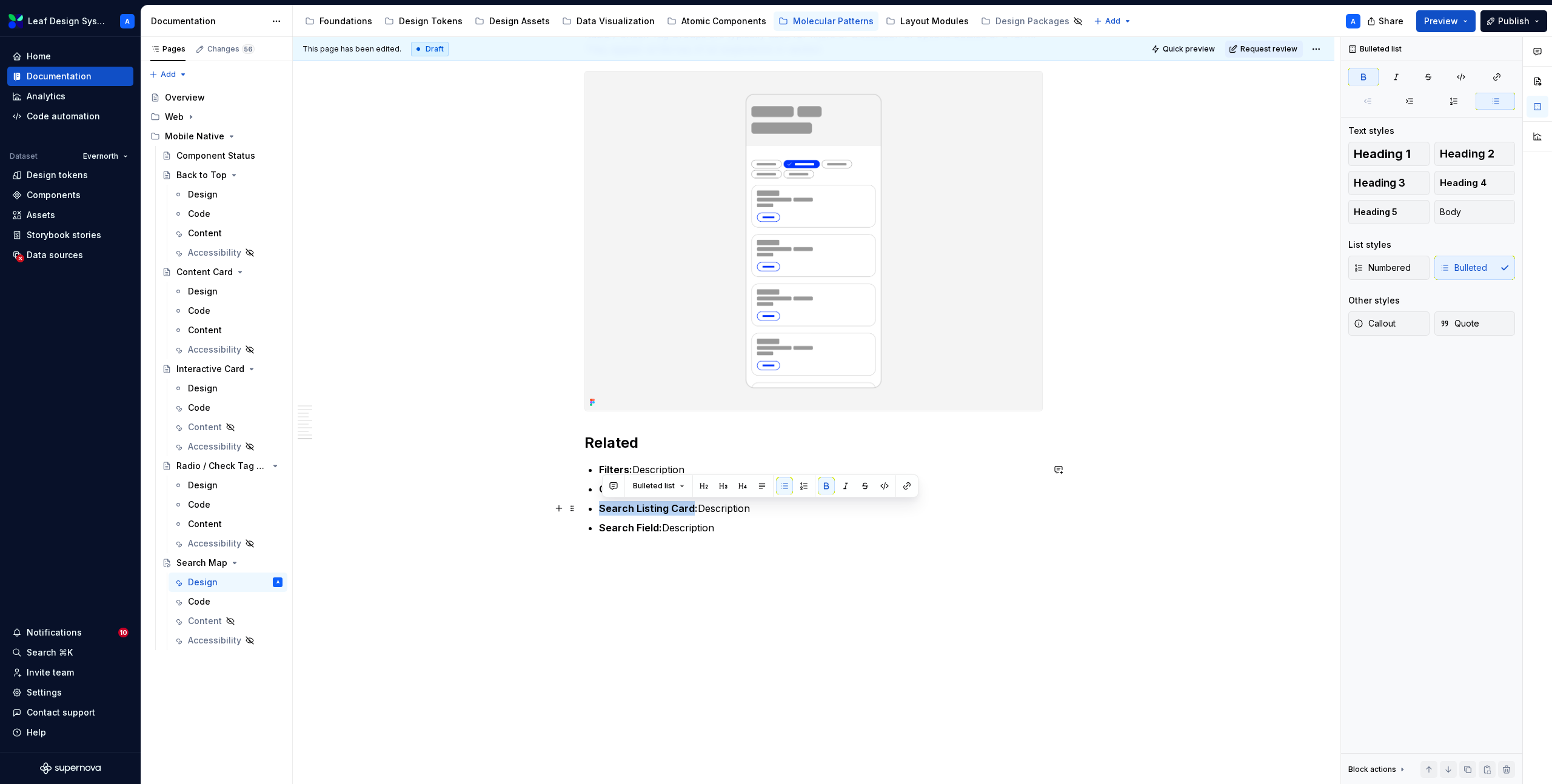
drag, startPoint x: 694, startPoint y: 509, endPoint x: 602, endPoint y: 508, distance: 92.0
click at [602, 508] on strong "Search Listing Card:" at bounding box center [648, 508] width 99 height 12
click at [902, 488] on button "button" at bounding box center [906, 486] width 17 height 17
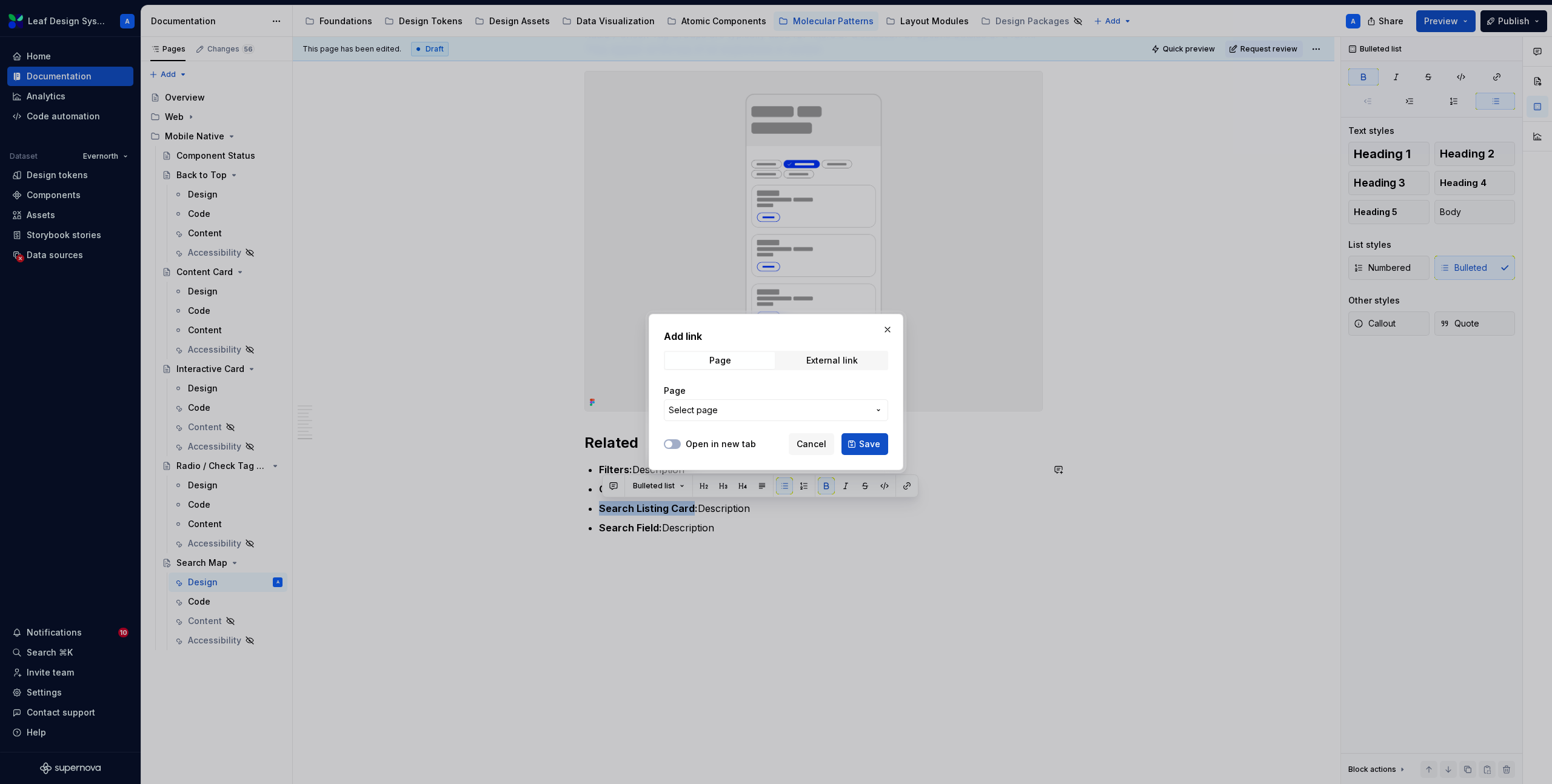
click at [792, 414] on span "Select page" at bounding box center [768, 410] width 200 height 12
click at [663, 512] on div at bounding box center [776, 392] width 1552 height 784
click at [816, 443] on span "Cancel" at bounding box center [811, 444] width 30 height 12
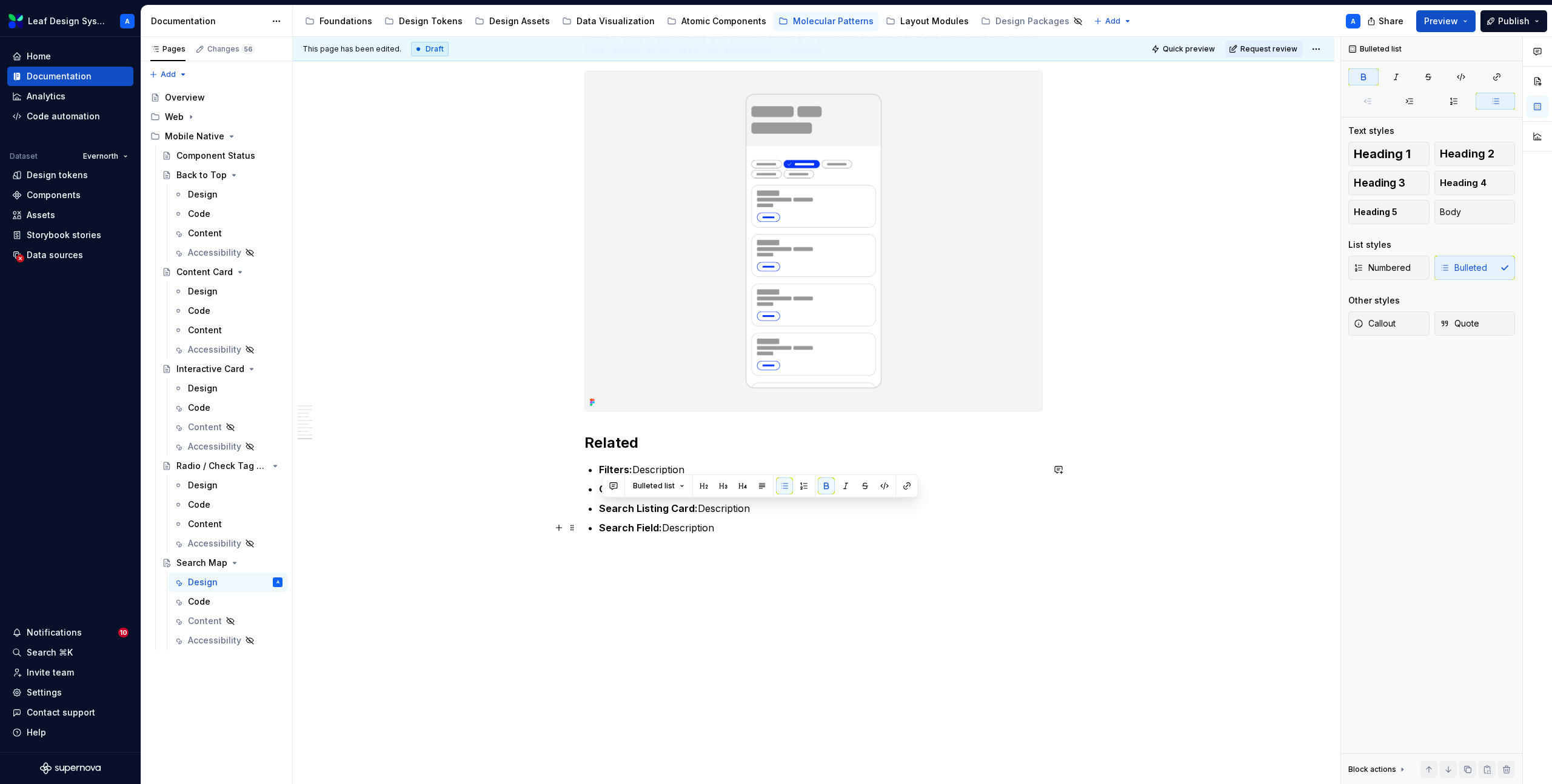
click at [681, 534] on p "Search Field: Description" at bounding box center [821, 527] width 444 height 14
drag, startPoint x: 659, startPoint y: 528, endPoint x: 604, endPoint y: 527, distance: 55.0
click at [604, 527] on strong "Search Field:" at bounding box center [631, 528] width 63 height 12
click at [906, 507] on button "button" at bounding box center [906, 505] width 17 height 17
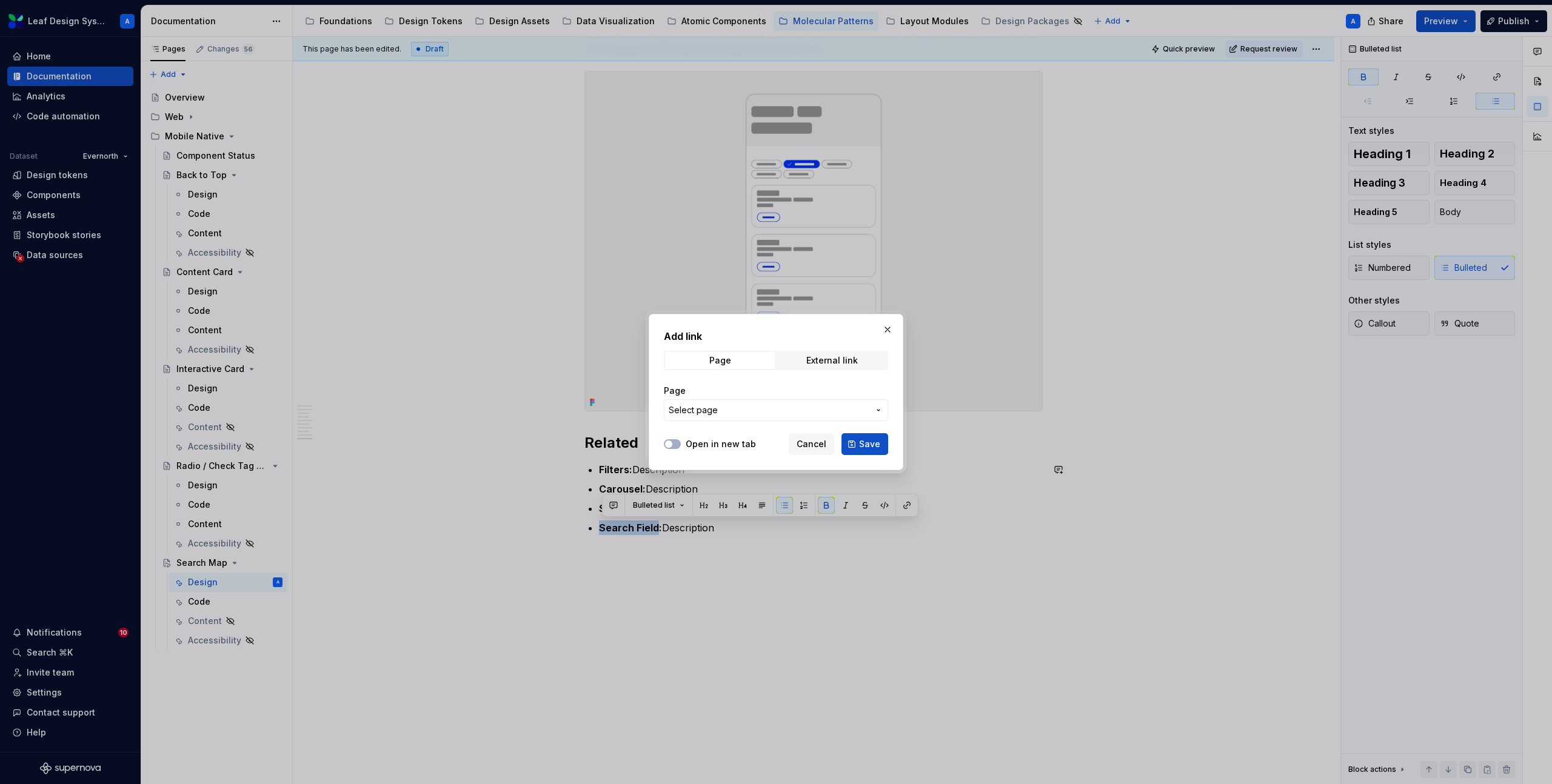
click at [771, 415] on span "Select page" at bounding box center [768, 410] width 200 height 12
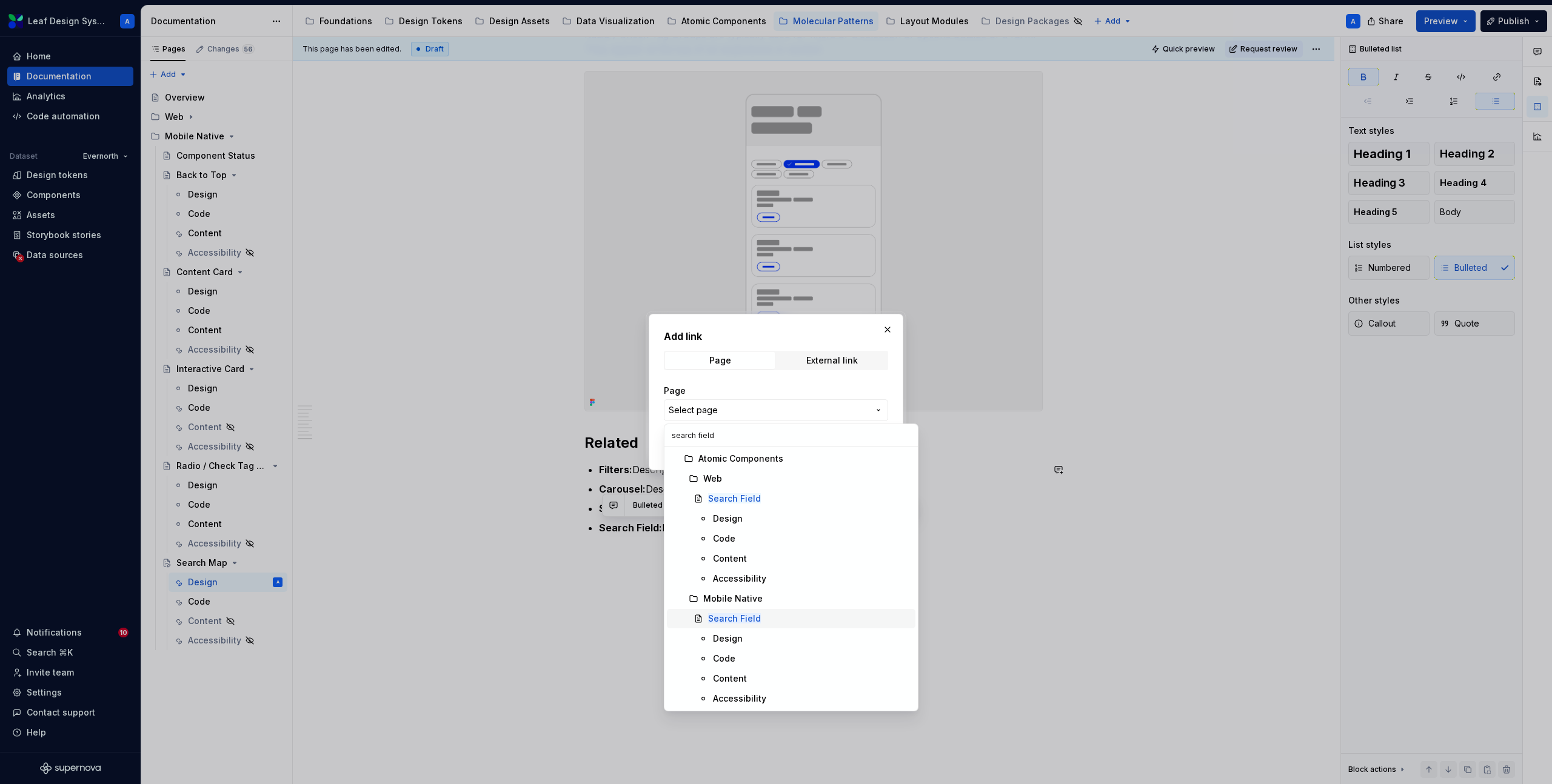
click at [738, 613] on mark "Search Field" at bounding box center [734, 618] width 53 height 10
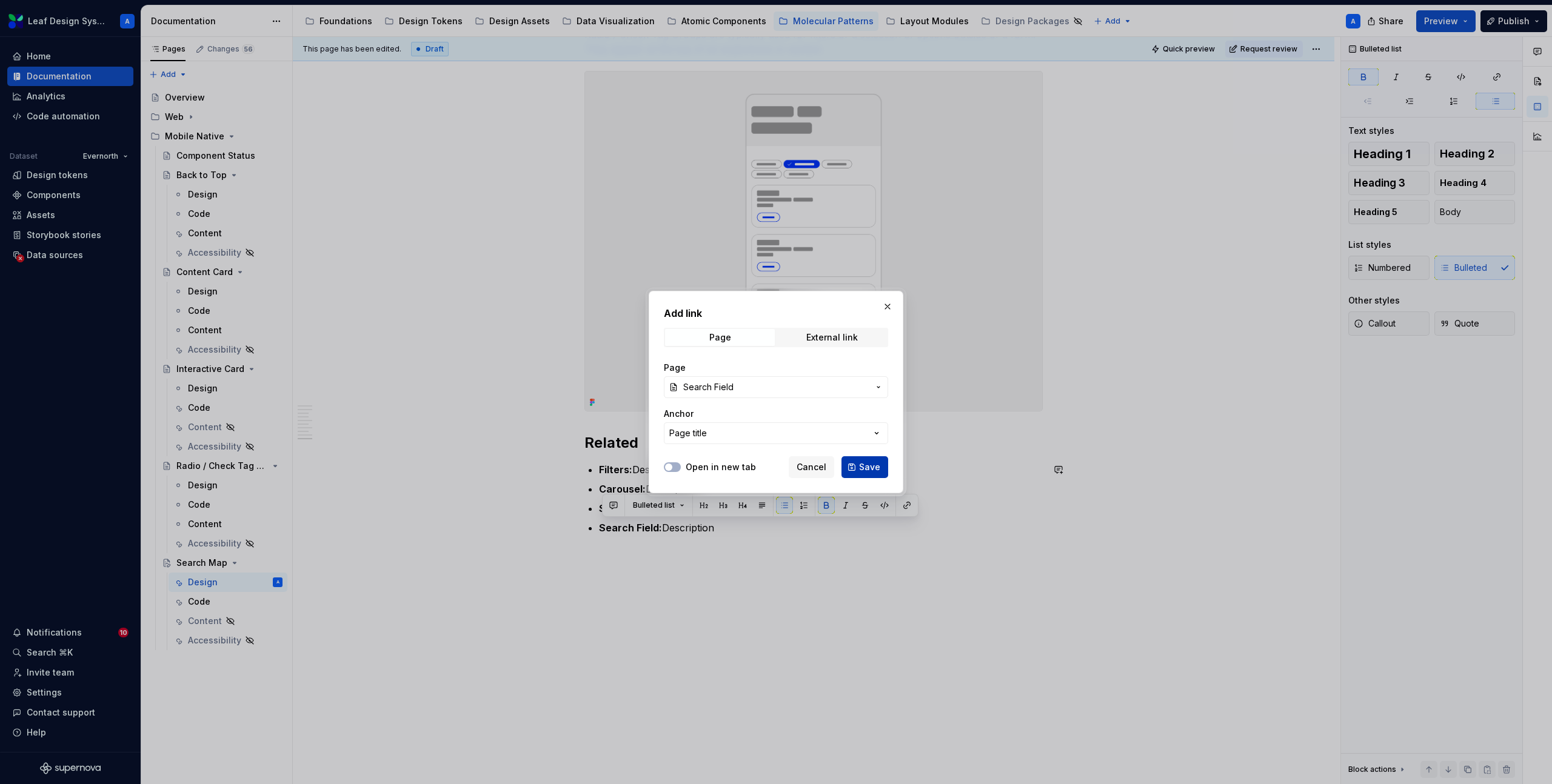
click at [865, 468] on span "Save" at bounding box center [869, 467] width 21 height 12
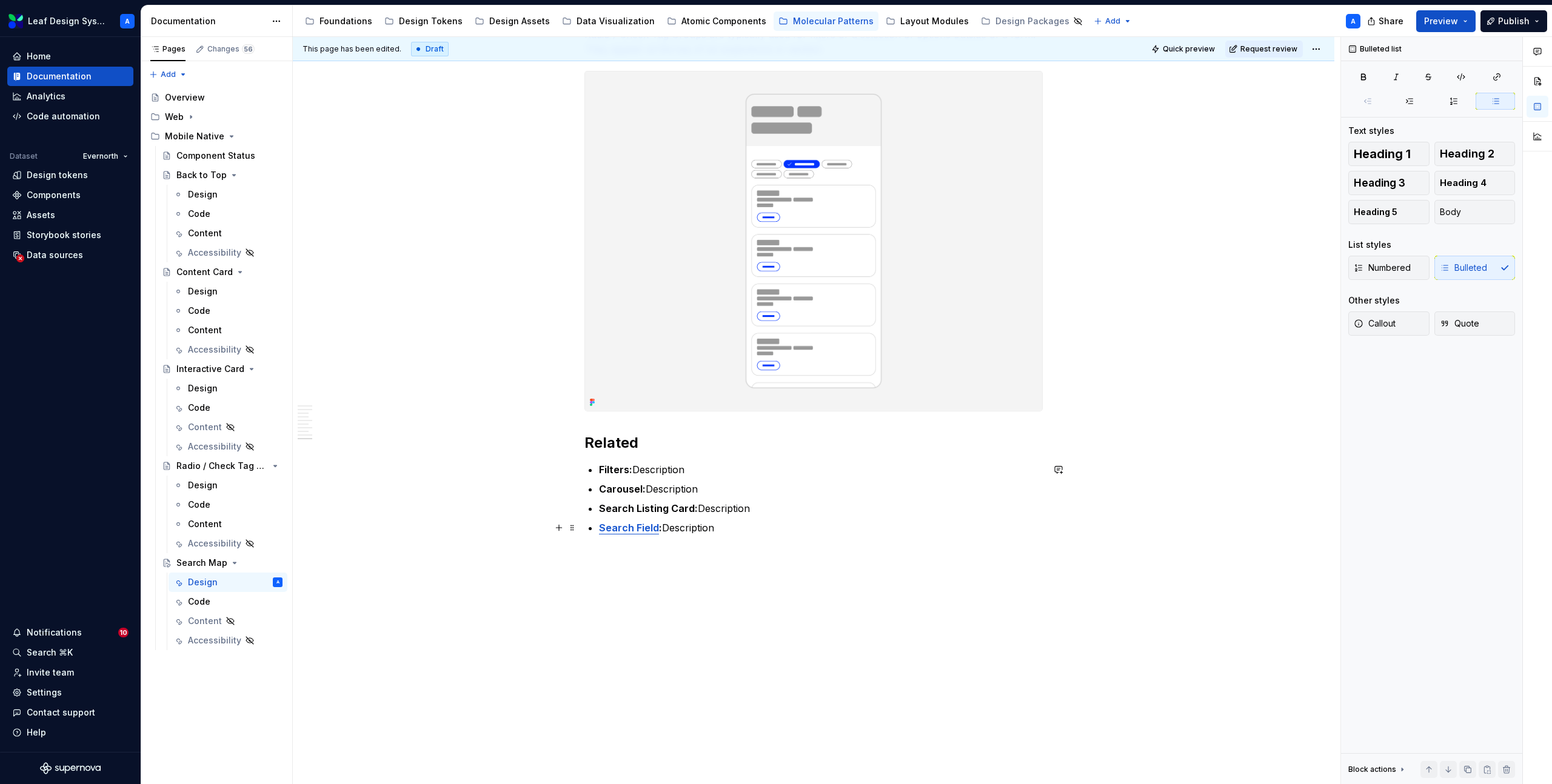
click at [765, 527] on p "Search Field : Description" at bounding box center [821, 527] width 444 height 14
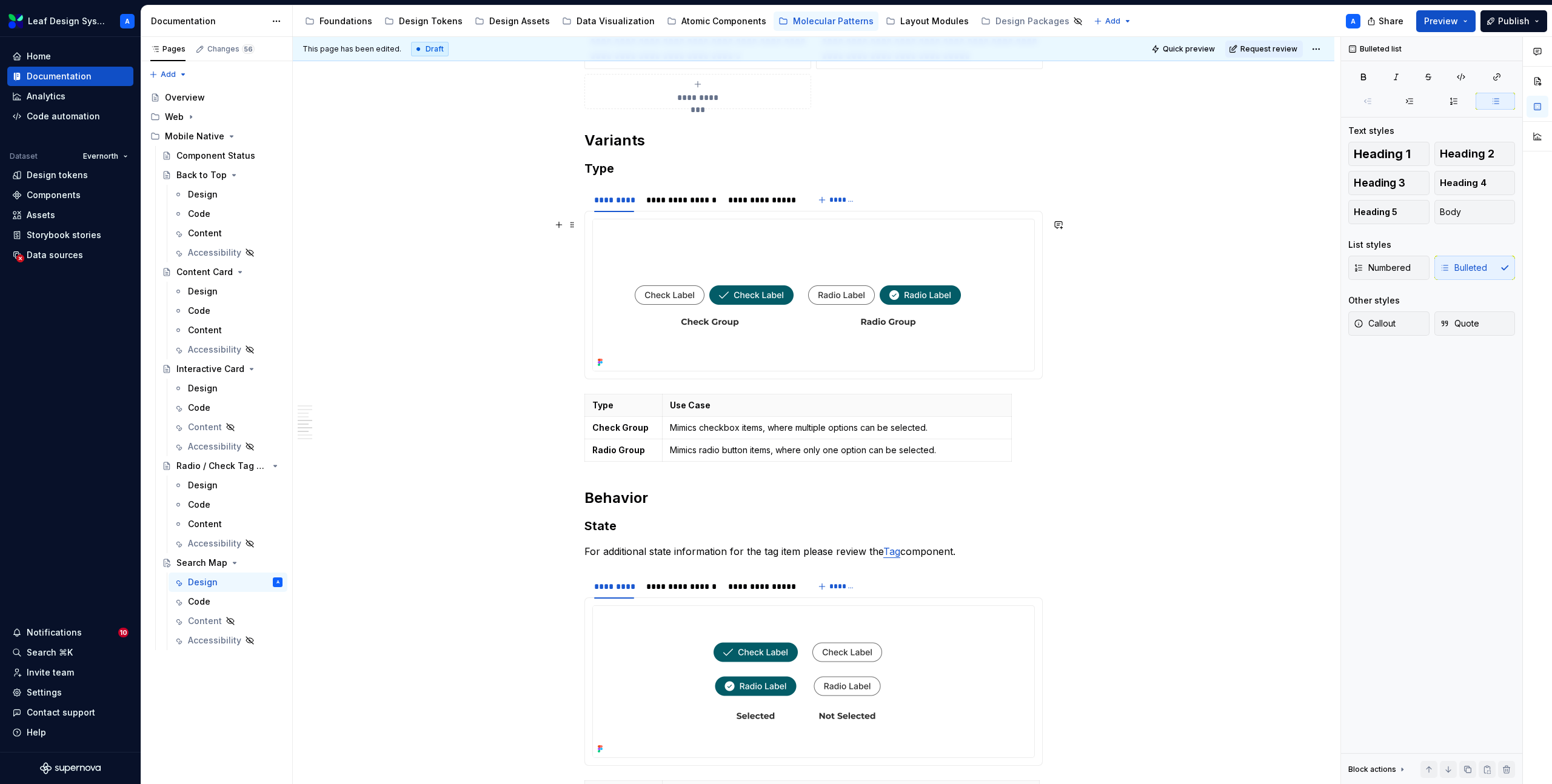
scroll to position [2022, 0]
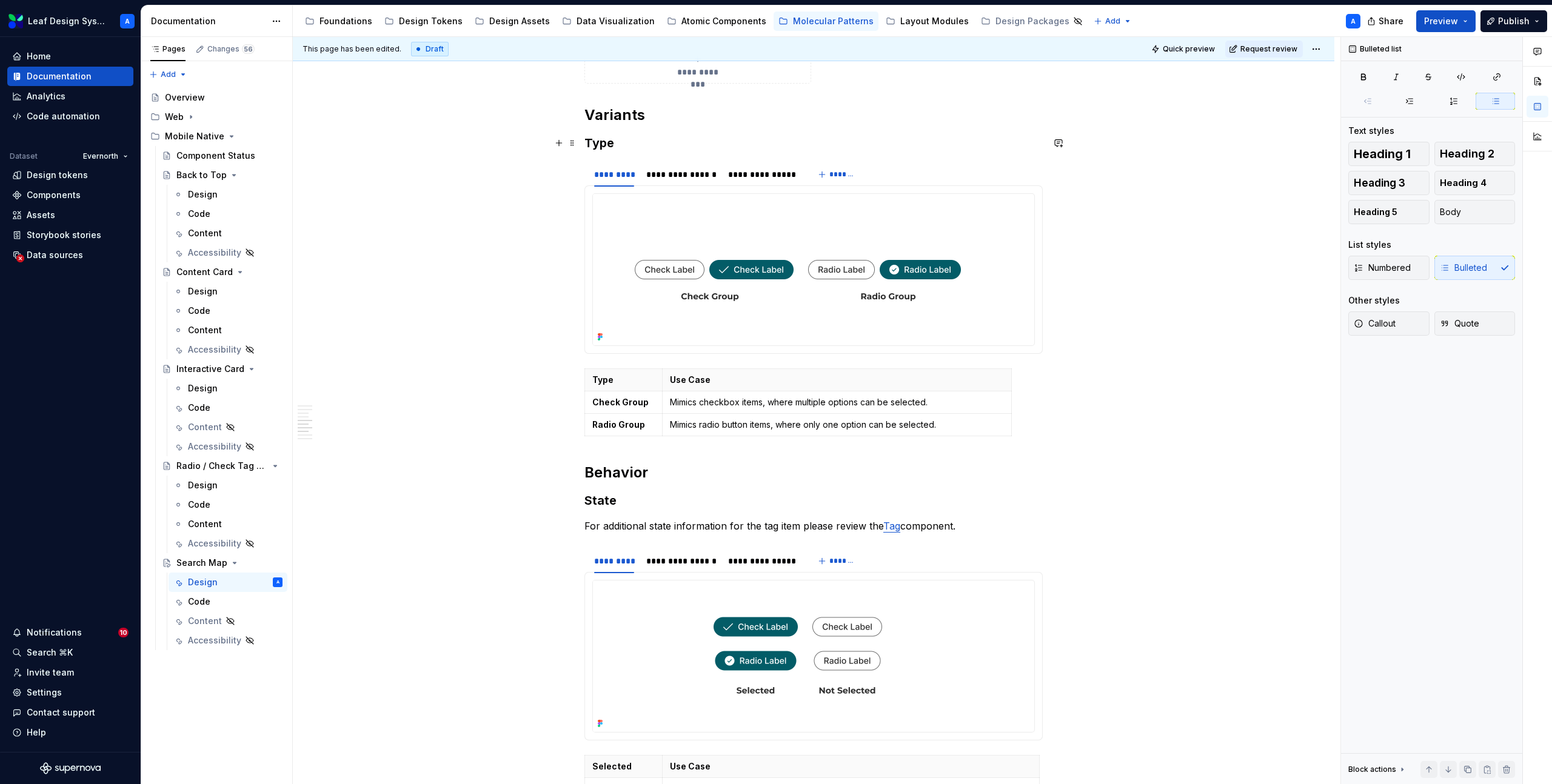
click at [607, 142] on h3 "Type" at bounding box center [814, 143] width 458 height 17
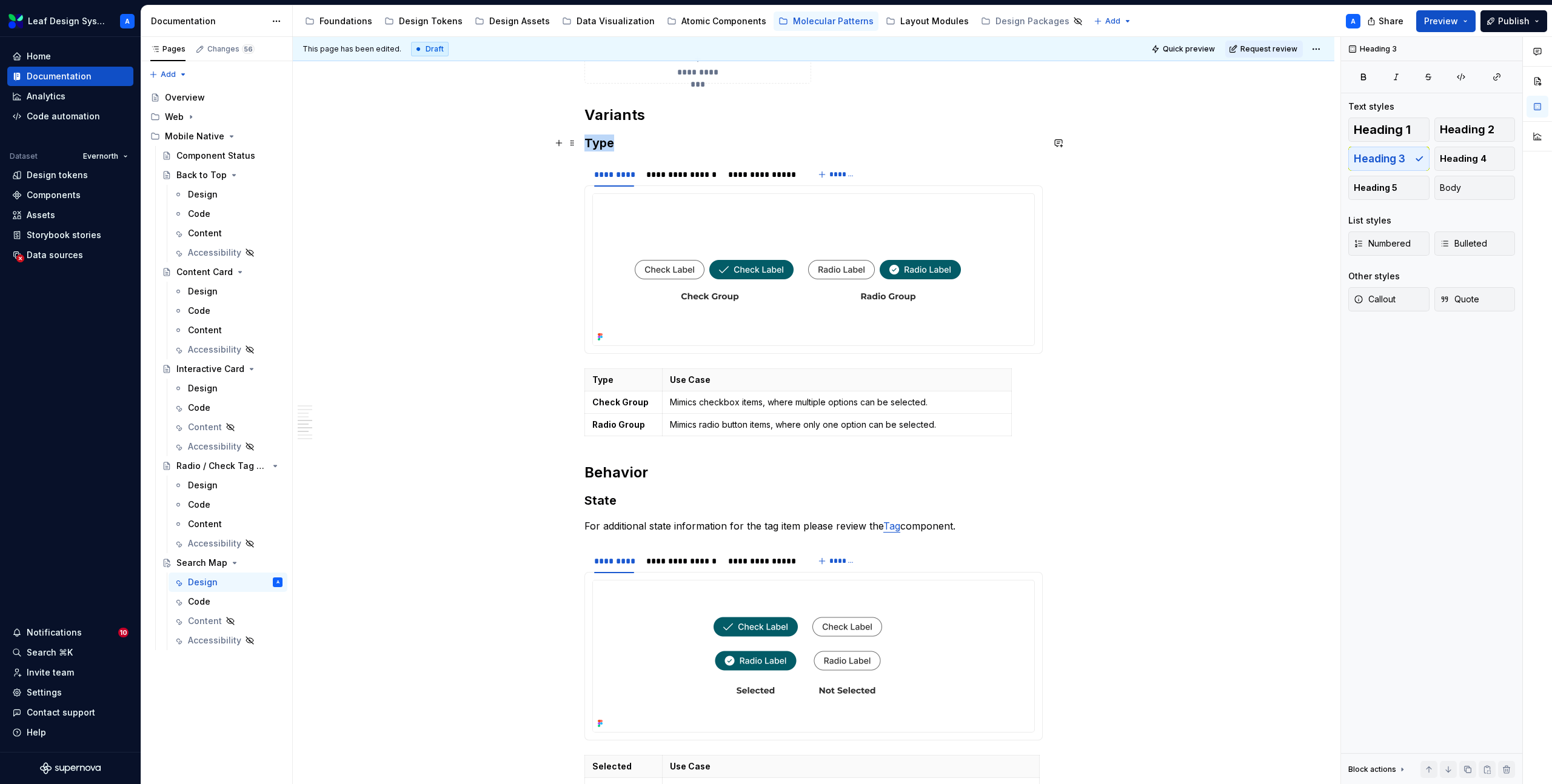
click at [607, 142] on h3 "Type" at bounding box center [814, 143] width 458 height 17
click at [606, 145] on h3 "Type" at bounding box center [814, 143] width 458 height 17
click at [597, 148] on h3 "Type" at bounding box center [814, 143] width 458 height 17
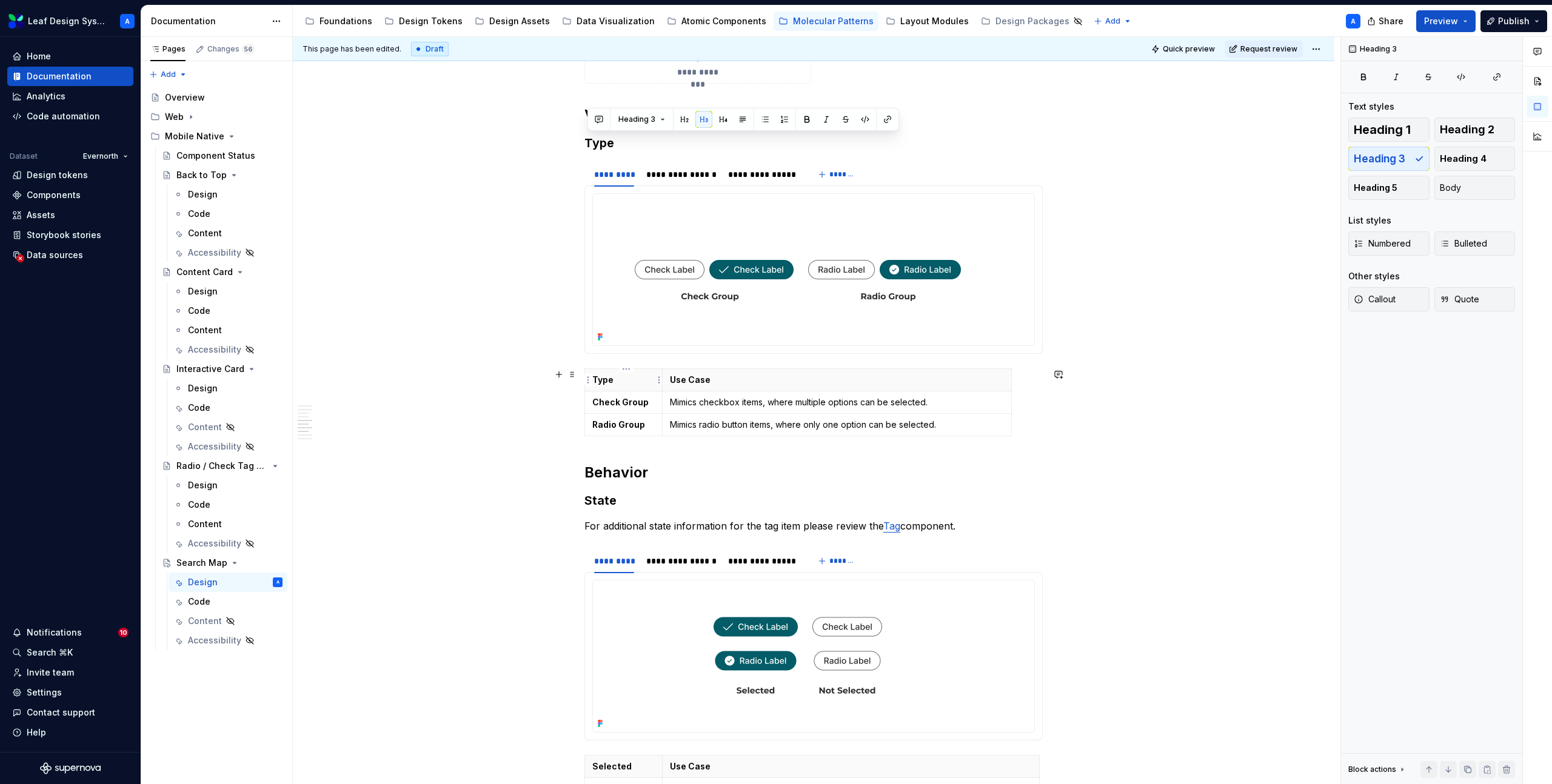
click at [609, 383] on p "Type" at bounding box center [623, 380] width 62 height 12
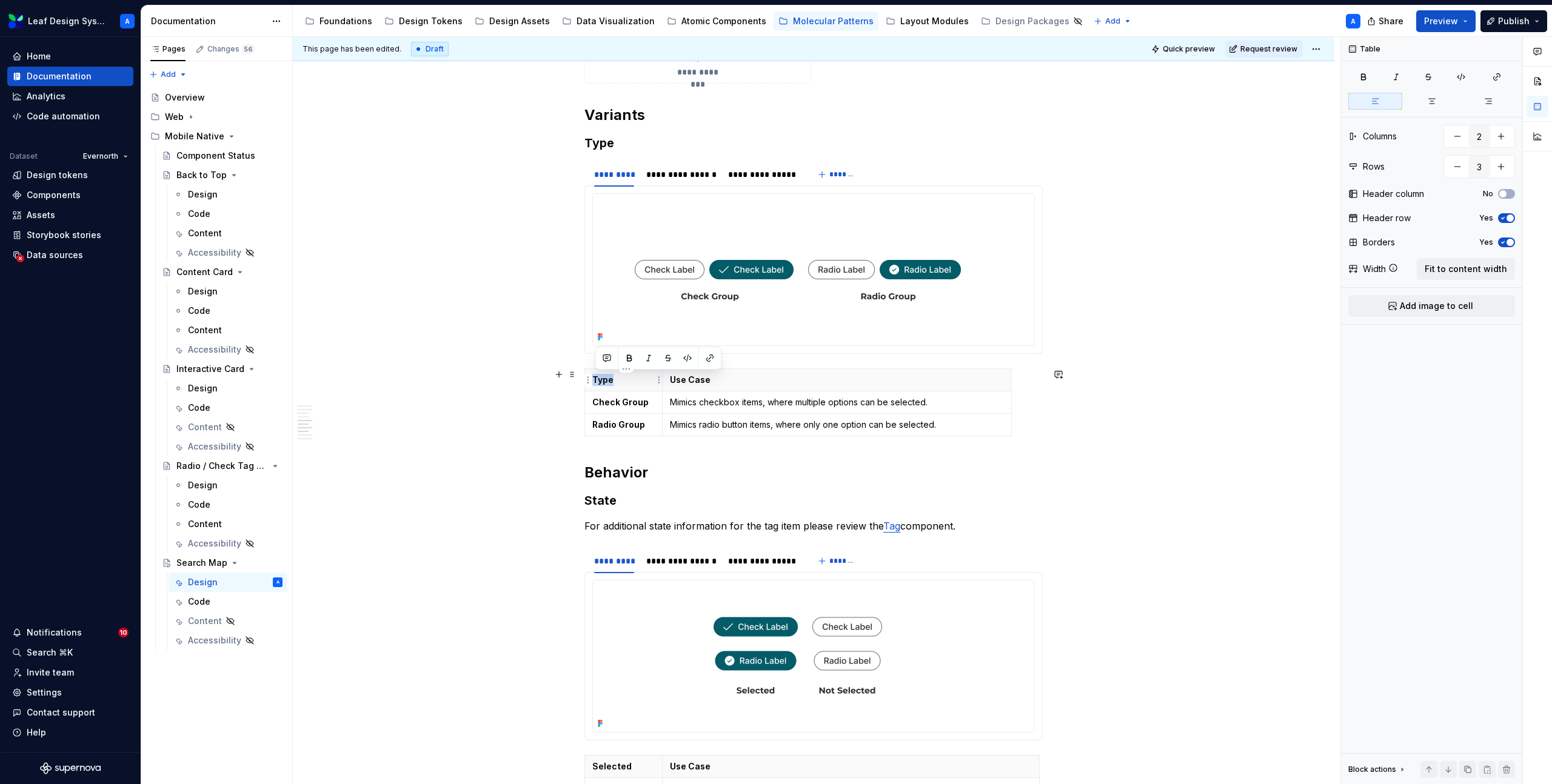
click at [609, 383] on p "Type" at bounding box center [623, 380] width 62 height 12
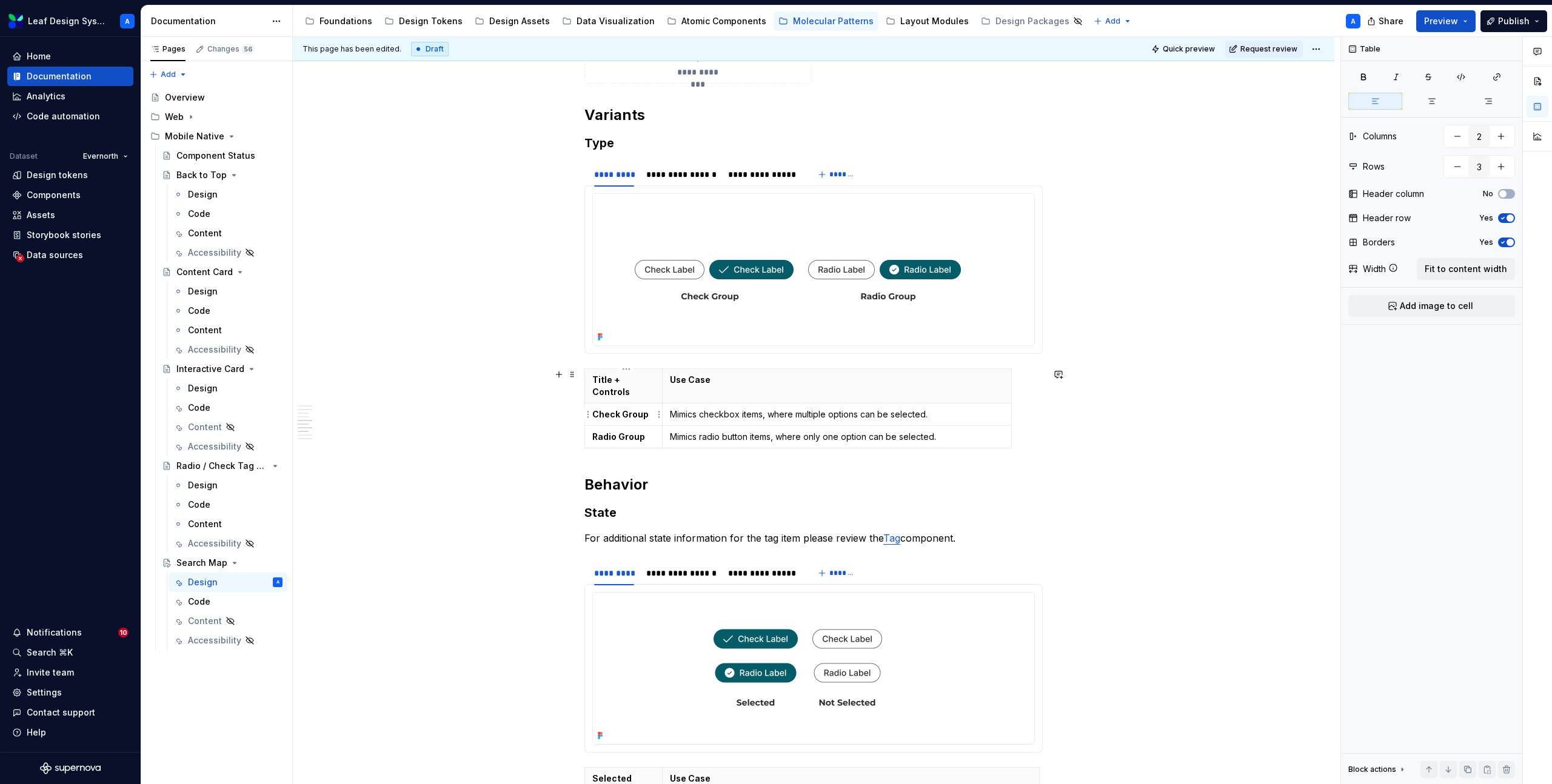
click at [633, 407] on td "Check Group" at bounding box center [624, 414] width 78 height 23
click at [608, 418] on p "True" at bounding box center [623, 414] width 62 height 12
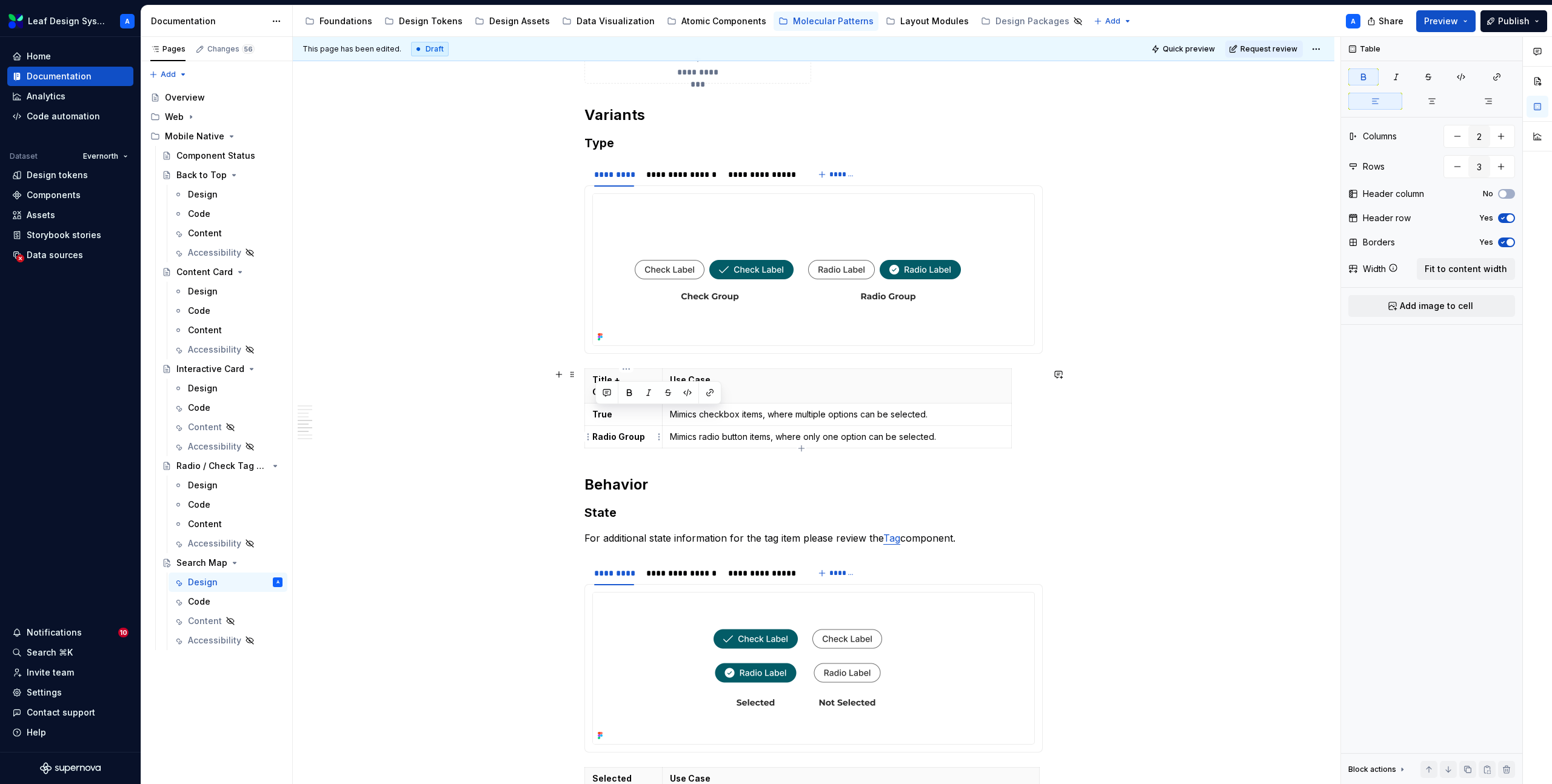
click at [614, 431] on strong "Radio Group" at bounding box center [618, 436] width 53 height 10
click at [606, 432] on p "False" at bounding box center [623, 437] width 62 height 12
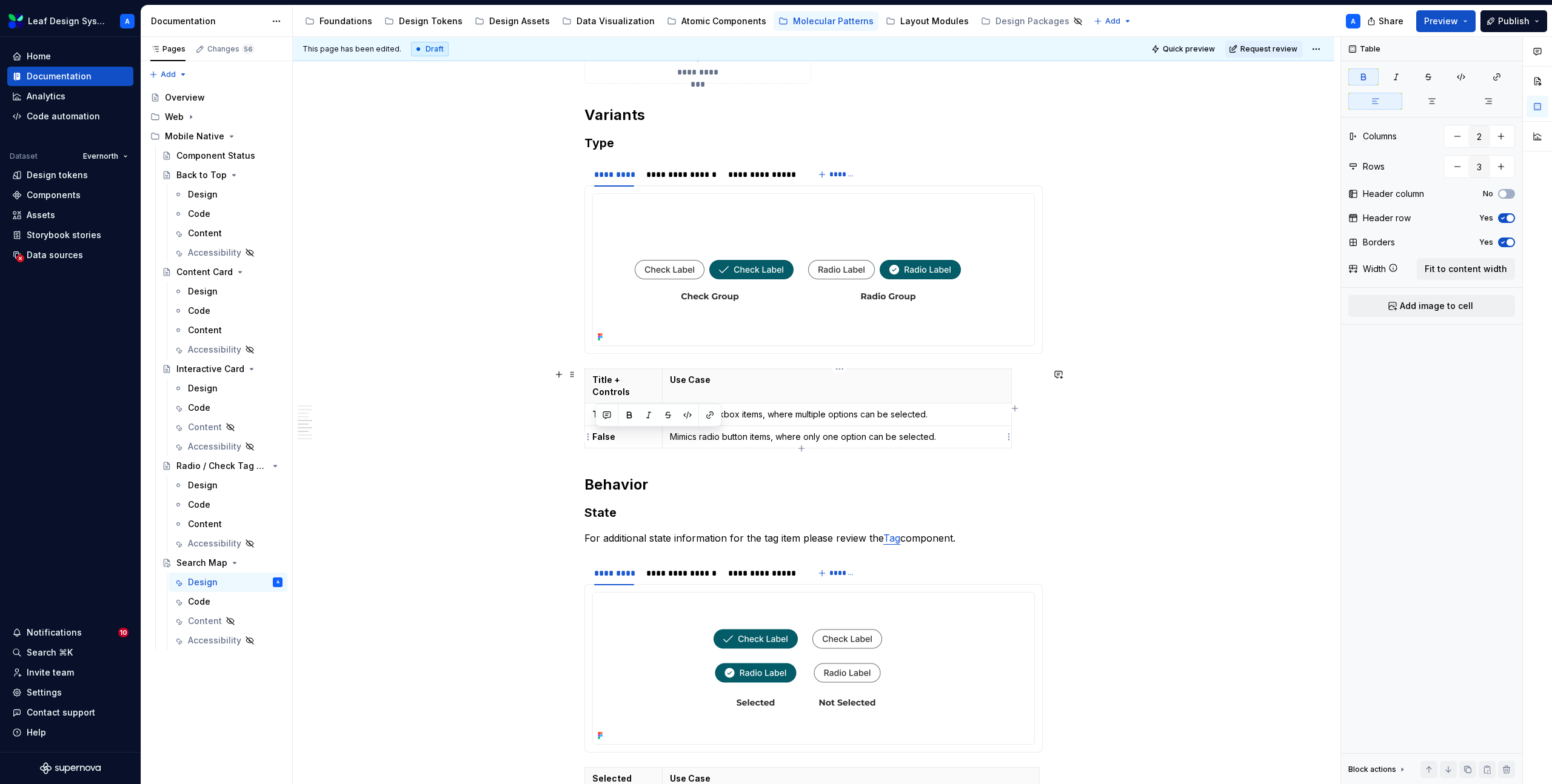
click at [714, 436] on p "Mimics radio button items, where only one option can be selected." at bounding box center [836, 437] width 334 height 12
click at [707, 438] on p "Description" at bounding box center [836, 437] width 334 height 12
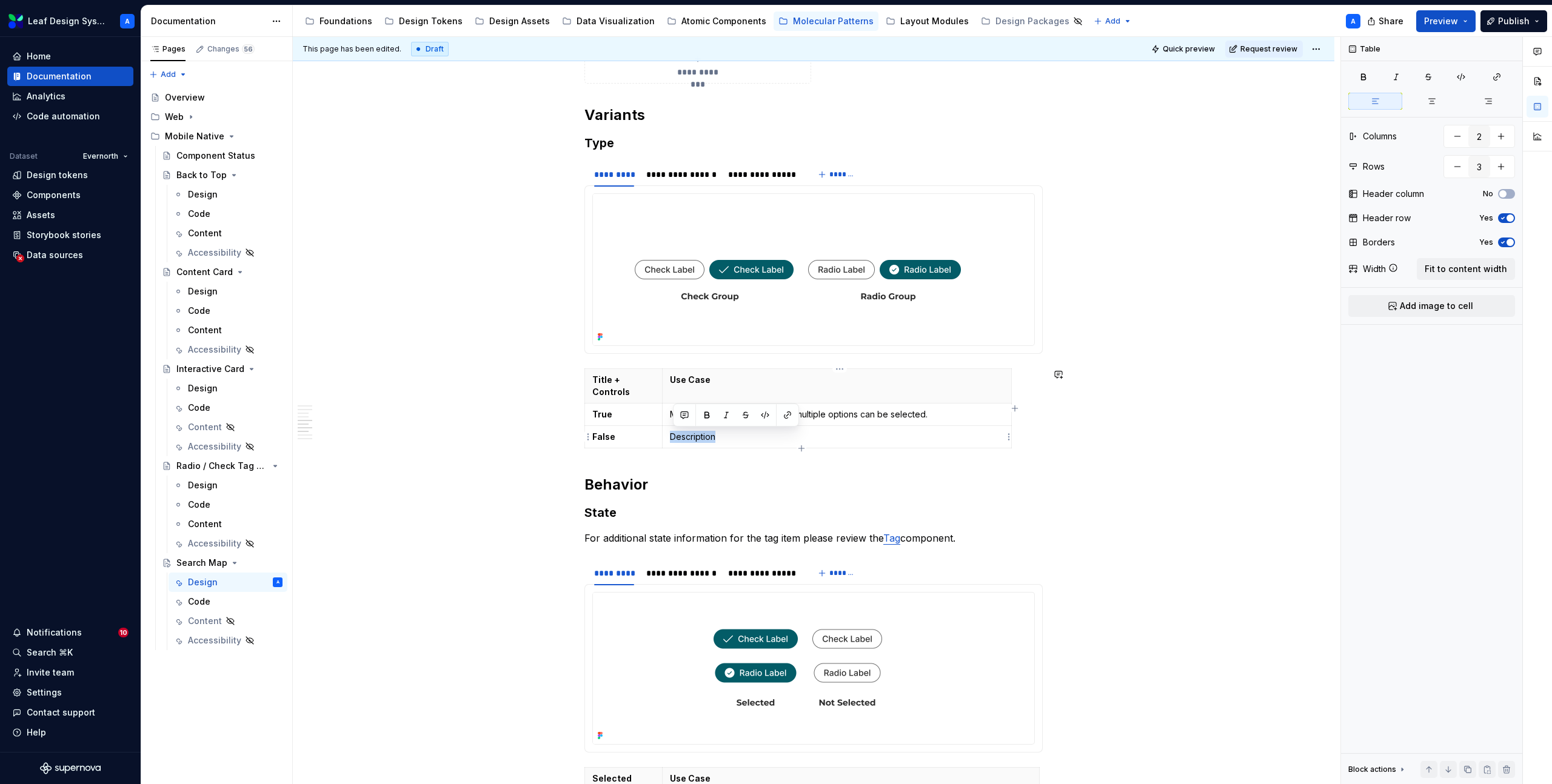
copy p "Description"
click at [845, 414] on p "Mimics checkbox items, where multiple options can be selected." at bounding box center [836, 414] width 334 height 12
click at [668, 381] on th "Use Case" at bounding box center [838, 386] width 349 height 34
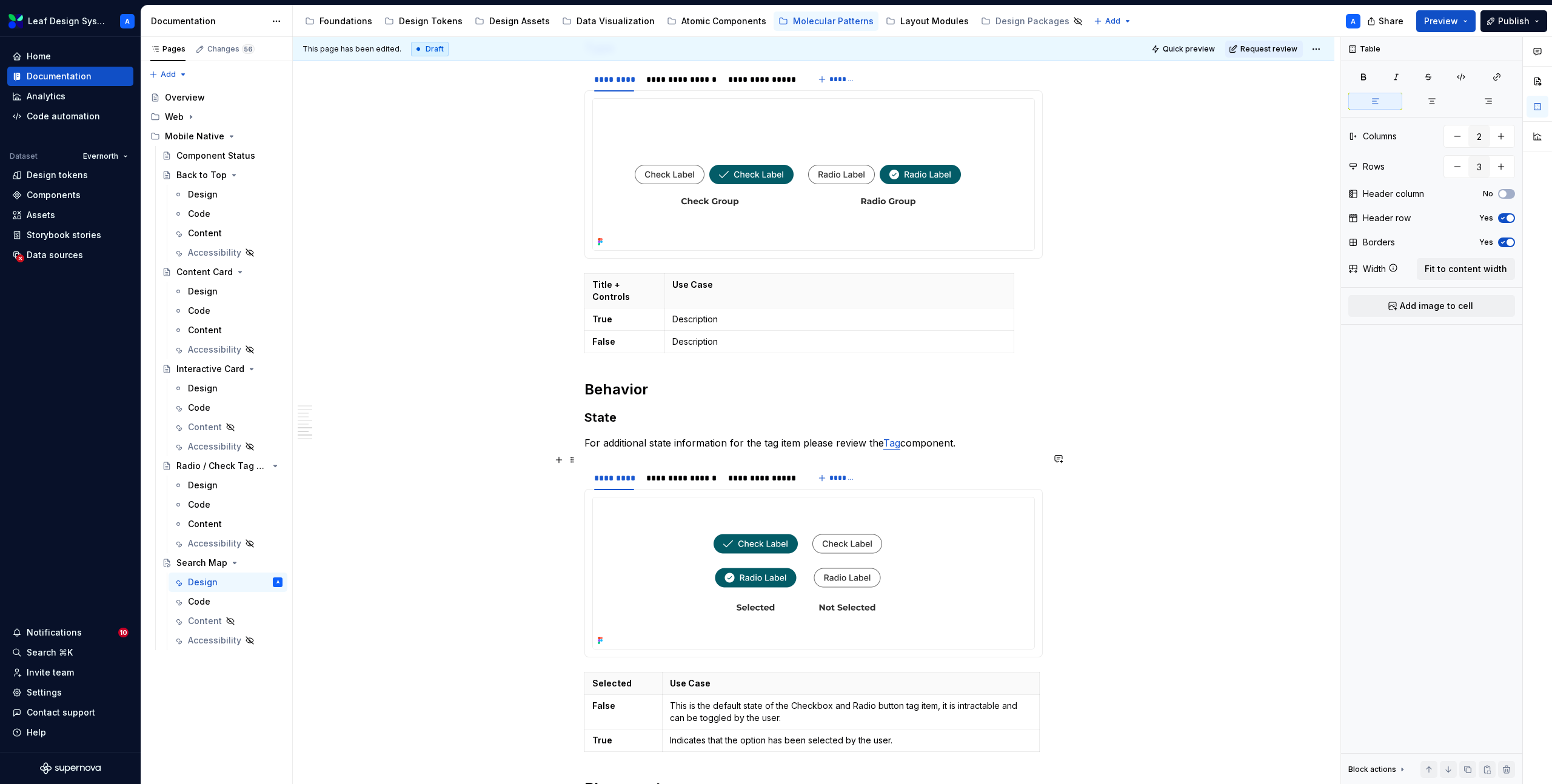
scroll to position [2101, 0]
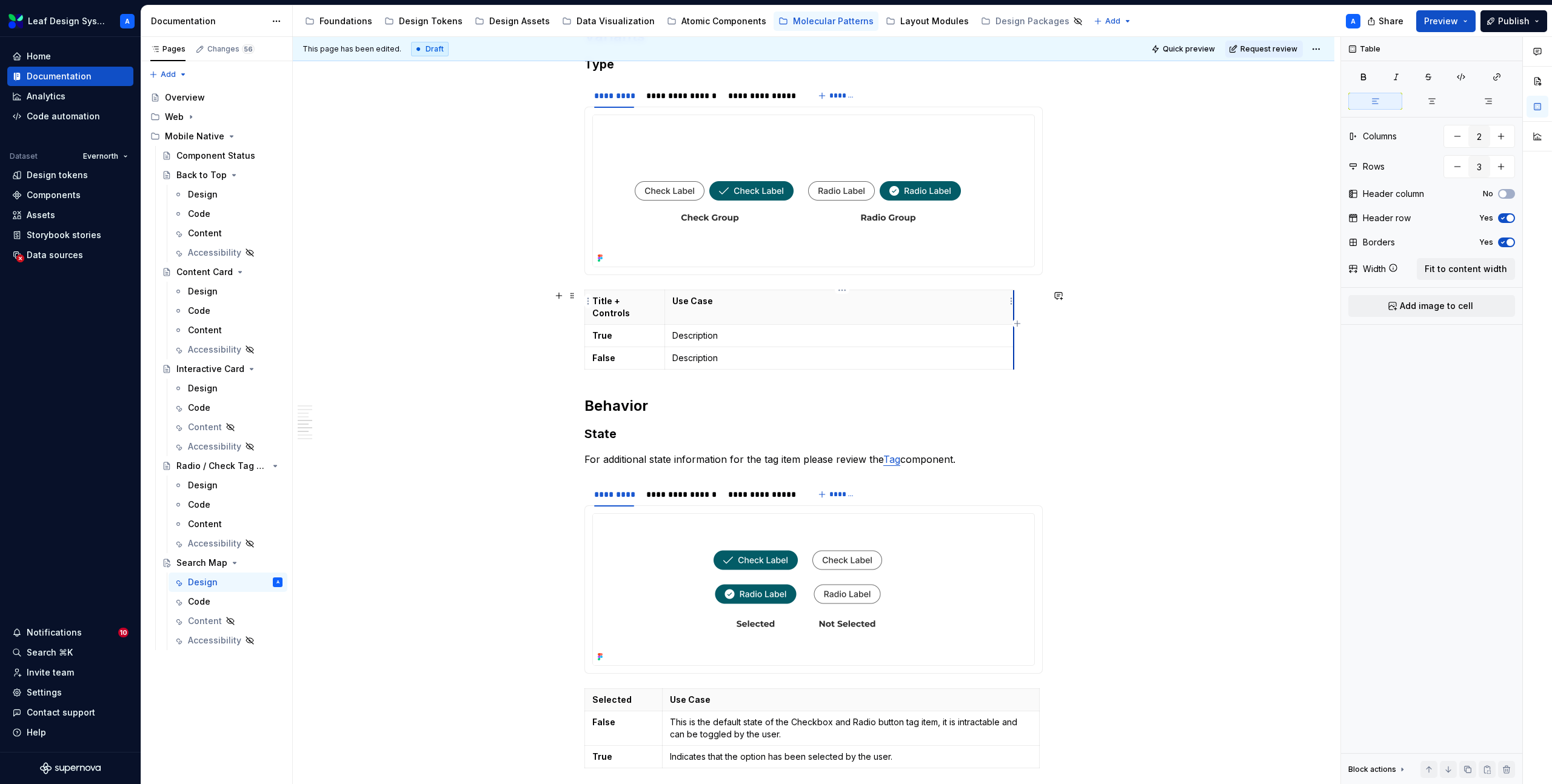
click at [1013, 301] on th "Use Case" at bounding box center [838, 307] width 349 height 34
drag, startPoint x: 1017, startPoint y: 301, endPoint x: 1044, endPoint y: 300, distance: 27.0
click at [1131, 374] on div "**********" at bounding box center [816, 411] width 1048 height 748
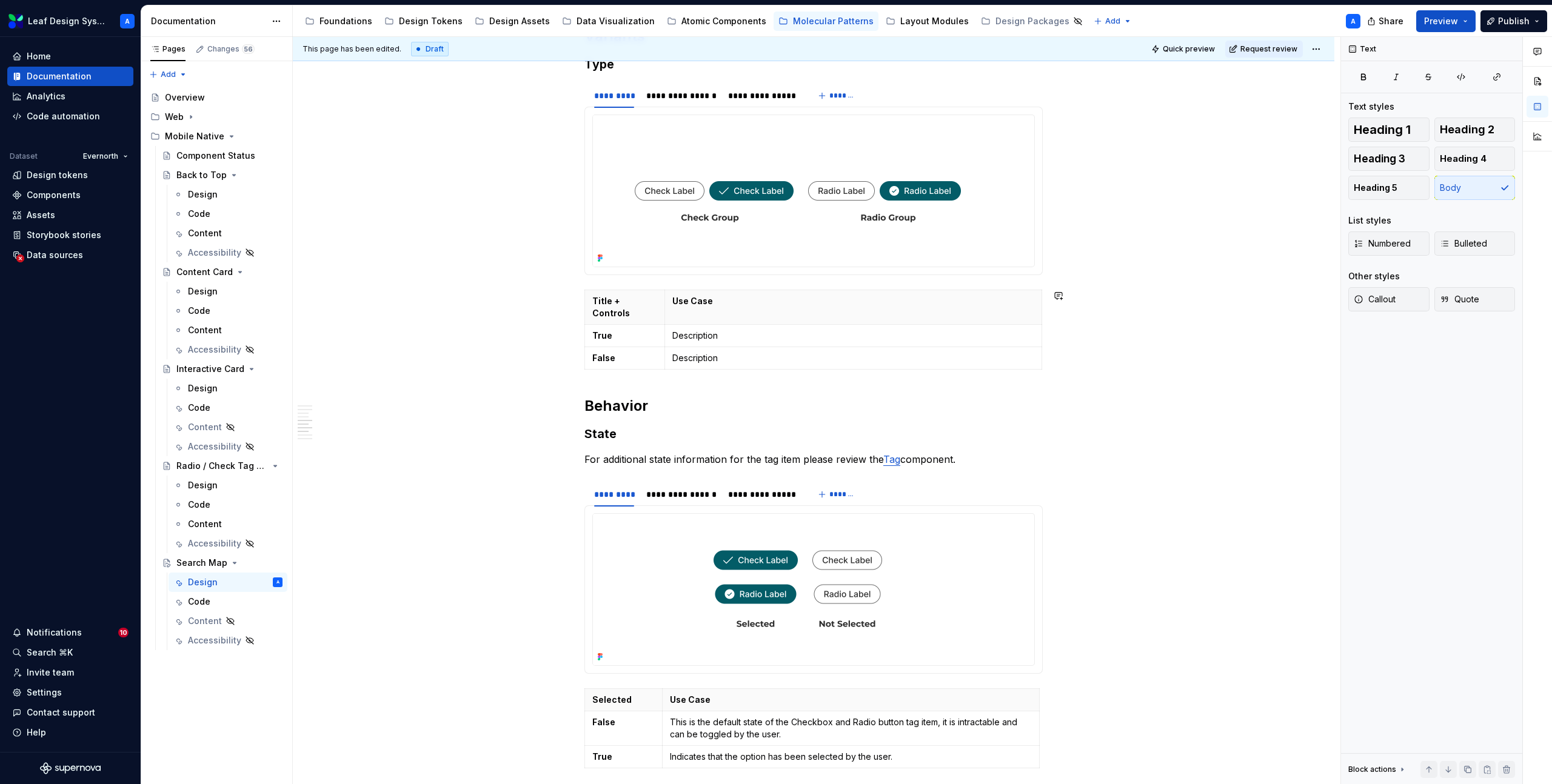
scroll to position [2031, 0]
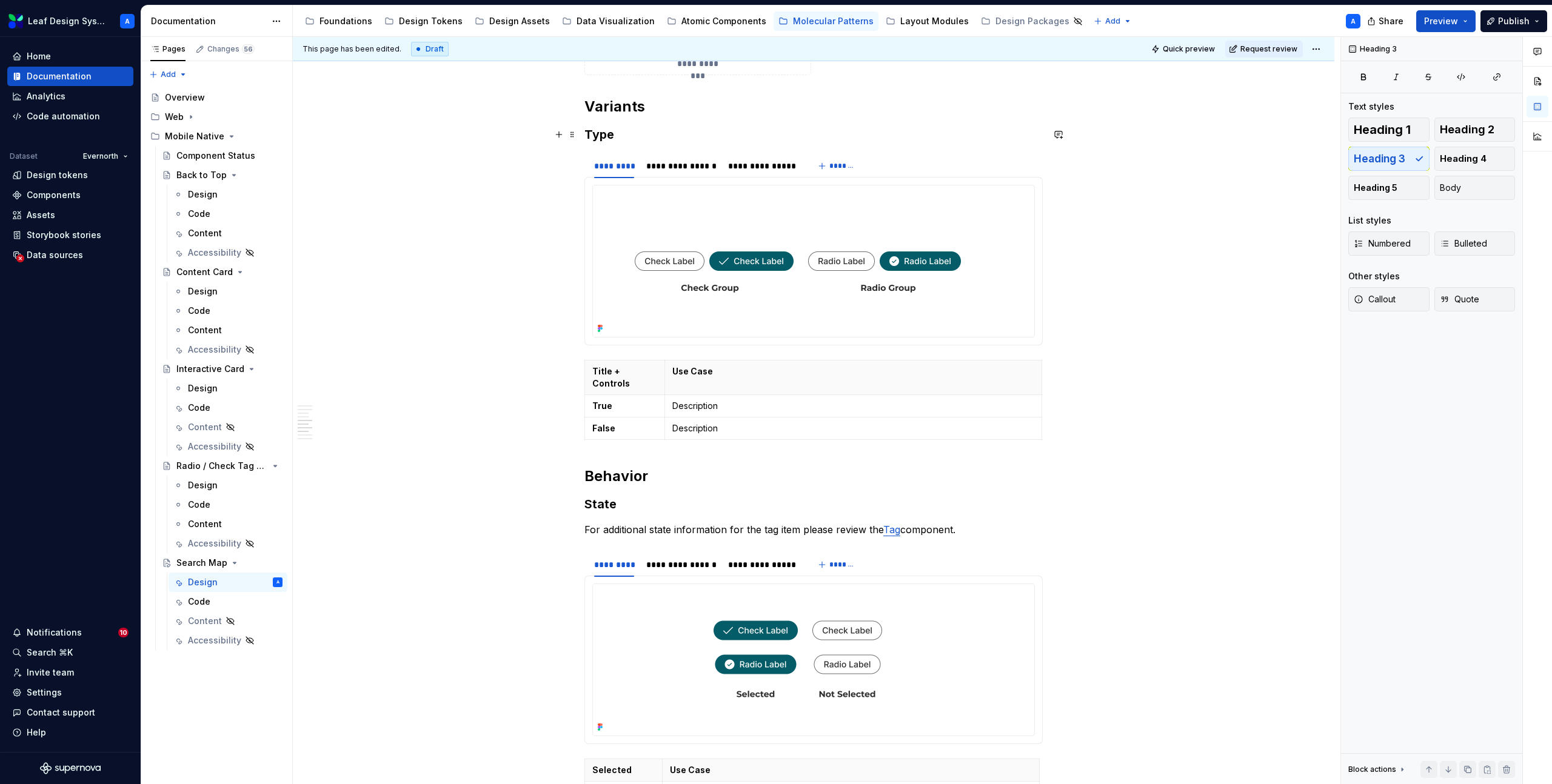
click at [603, 132] on h3 "Type" at bounding box center [814, 134] width 458 height 17
click at [573, 367] on span at bounding box center [572, 366] width 10 height 17
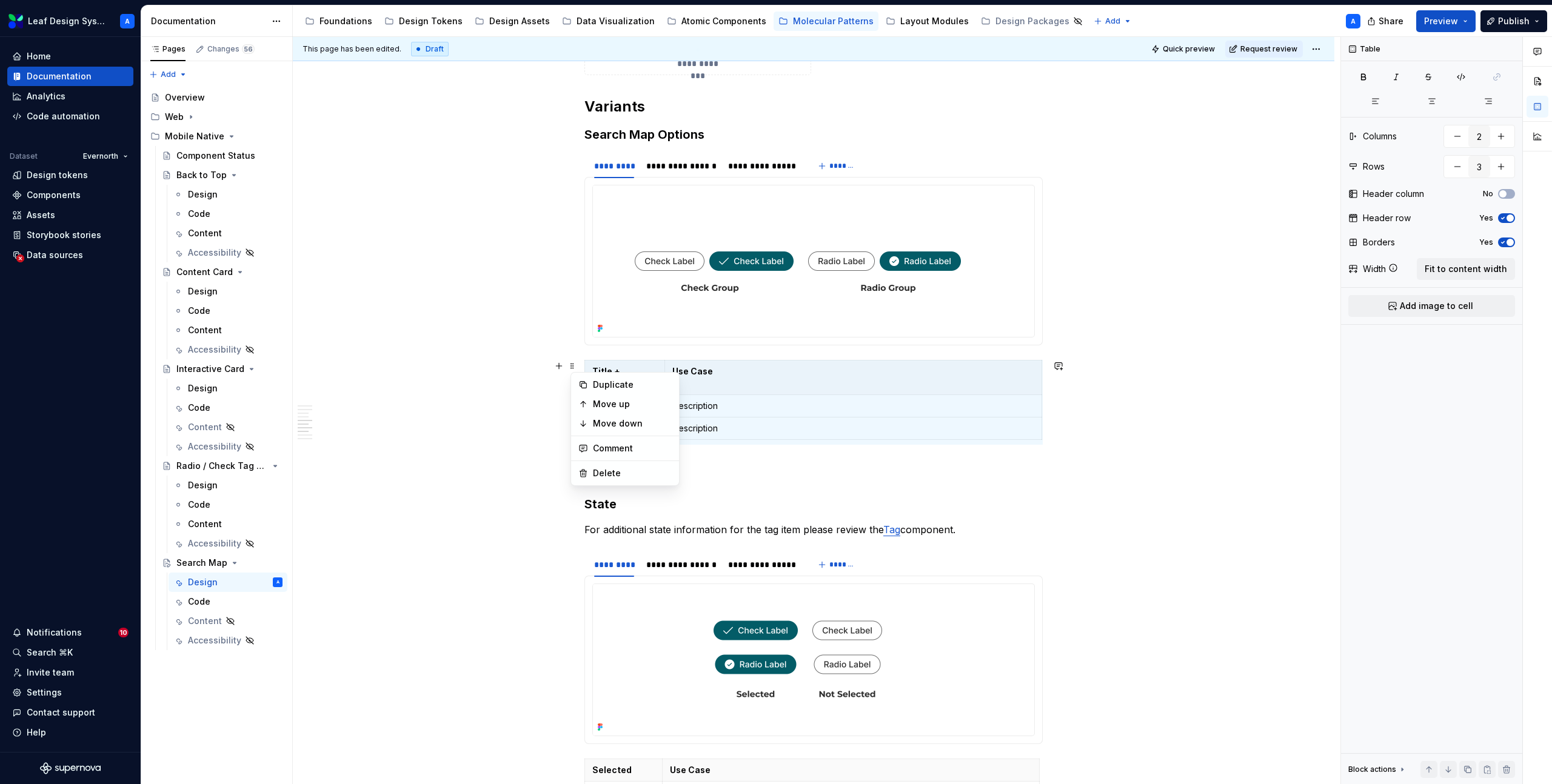
click at [554, 408] on div "**********" at bounding box center [816, 411] width 1048 height 748
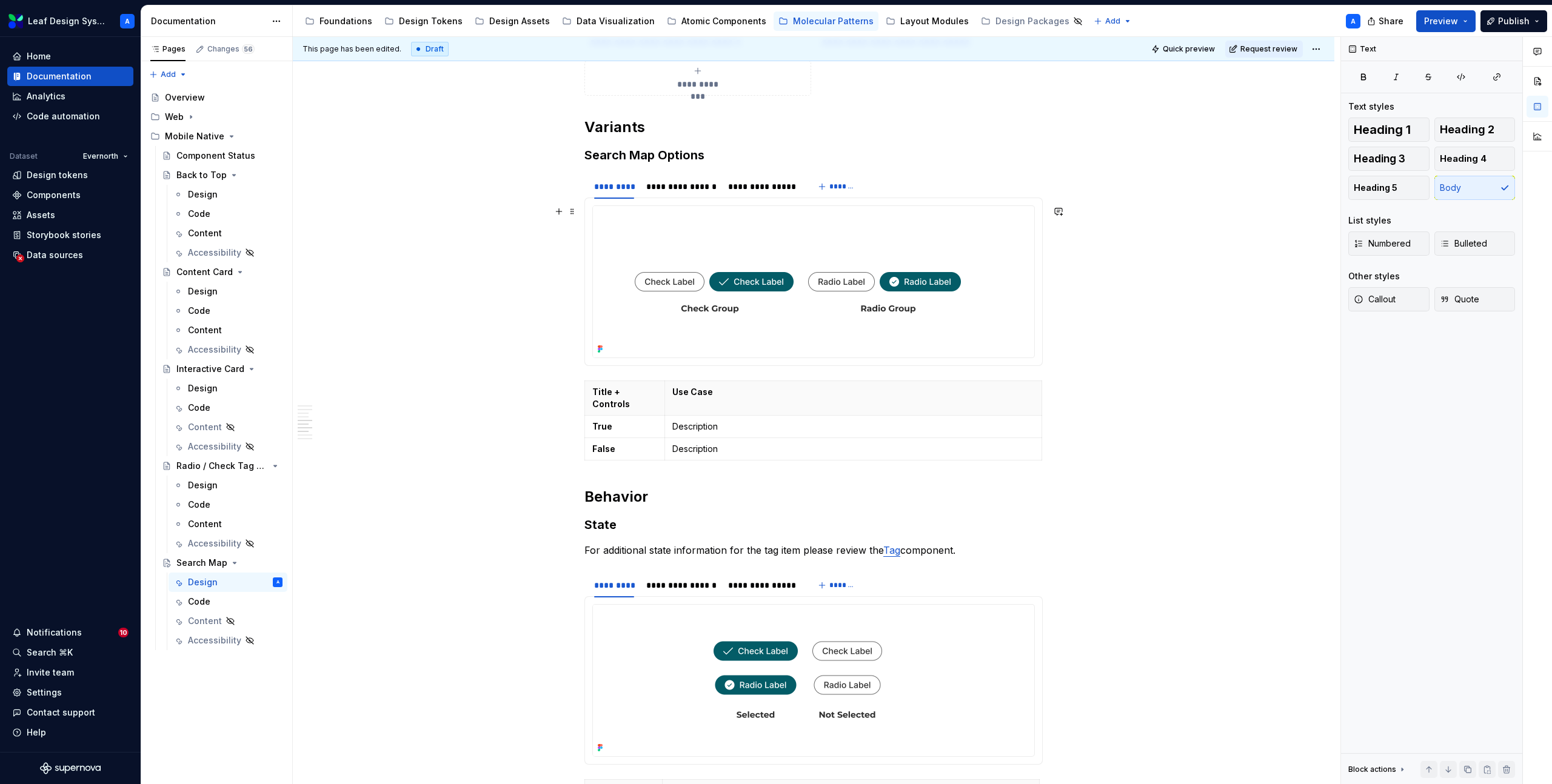
scroll to position [2074, 0]
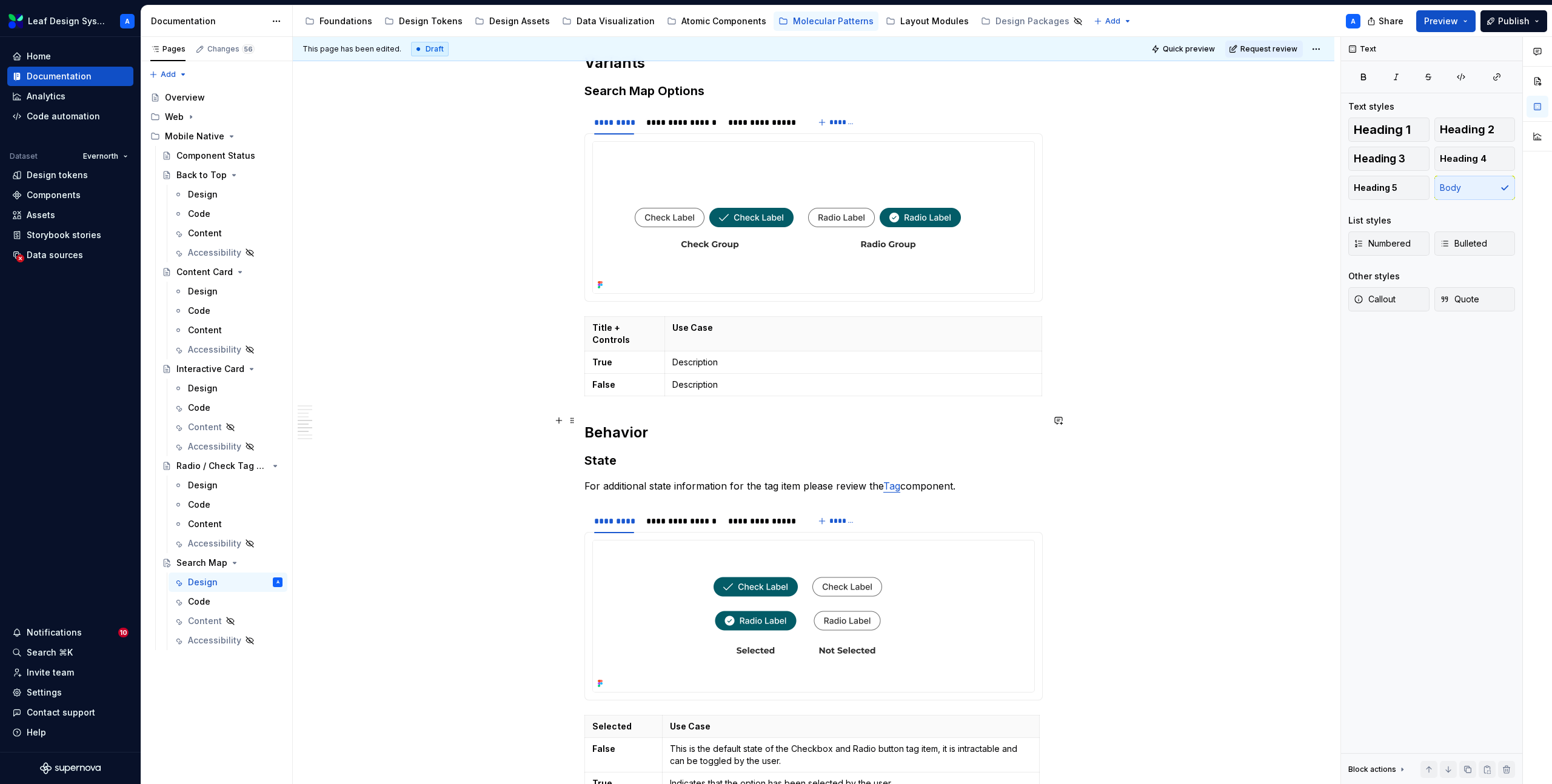
click at [587, 423] on h2 "Behavior" at bounding box center [814, 433] width 458 height 19
click at [575, 322] on span at bounding box center [572, 322] width 10 height 17
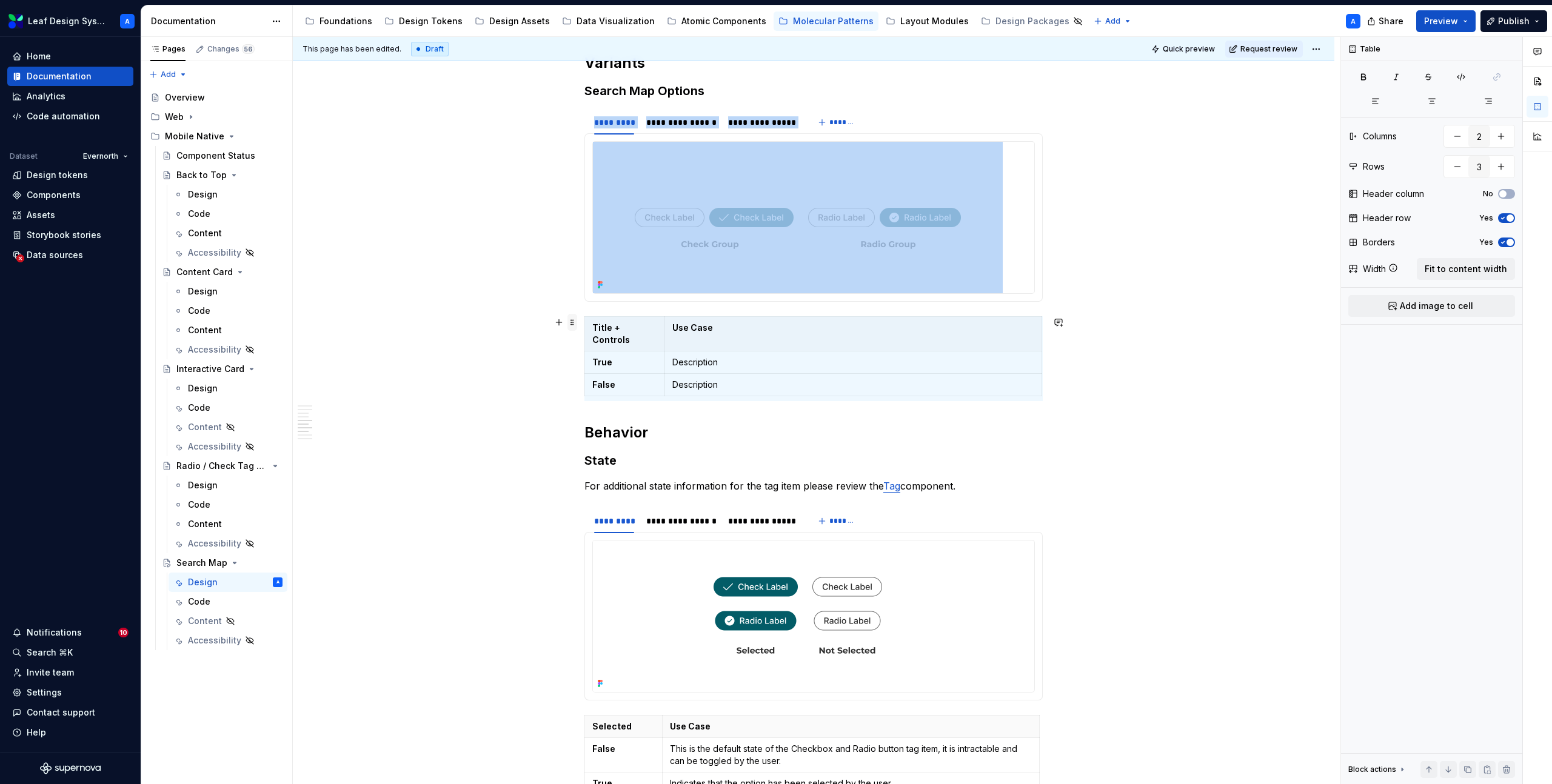
click at [577, 324] on span at bounding box center [572, 322] width 10 height 17
click at [607, 341] on div "Duplicate" at bounding box center [632, 342] width 79 height 12
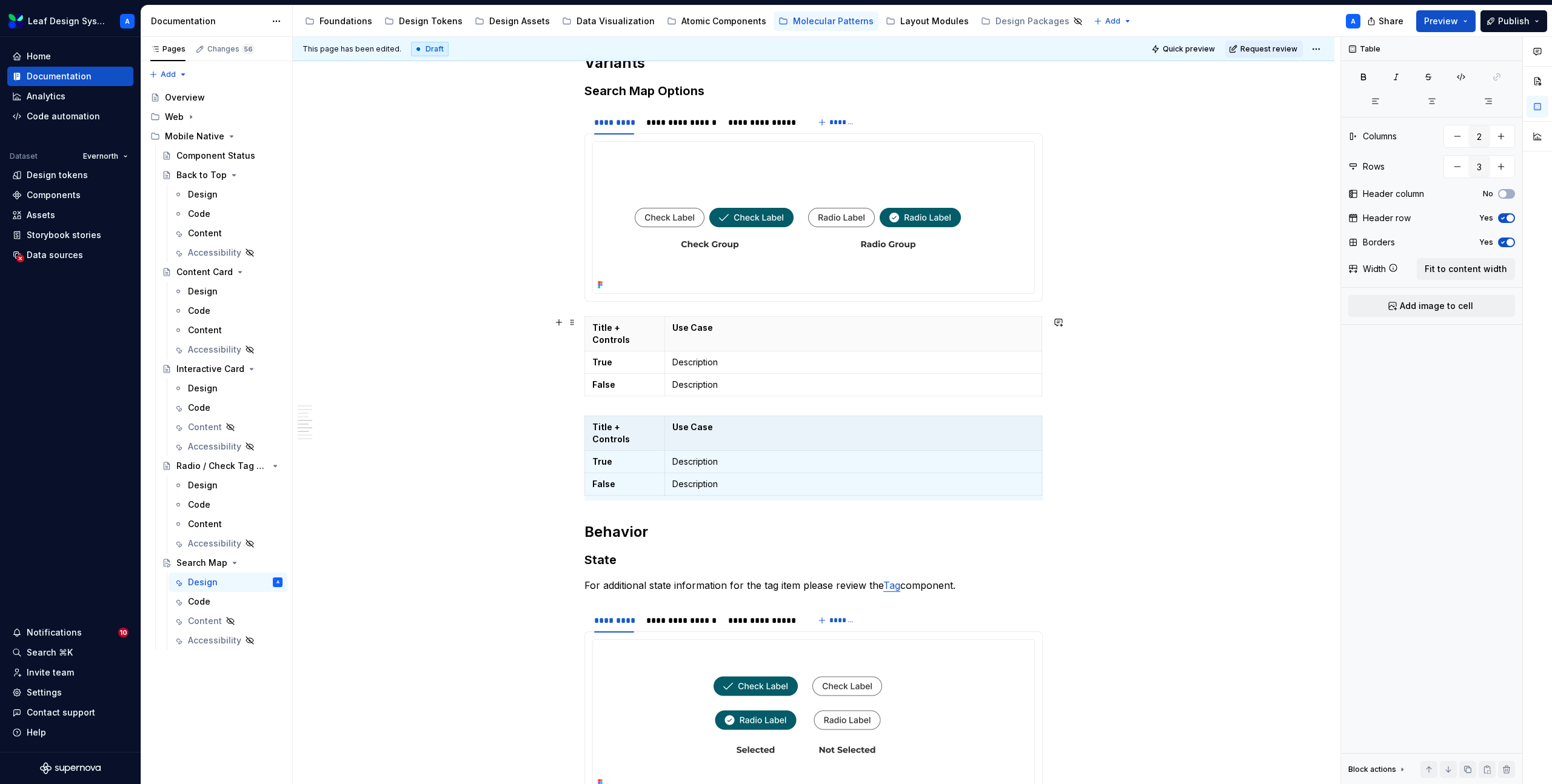
click at [626, 421] on p "Title + Controls" at bounding box center [624, 433] width 65 height 24
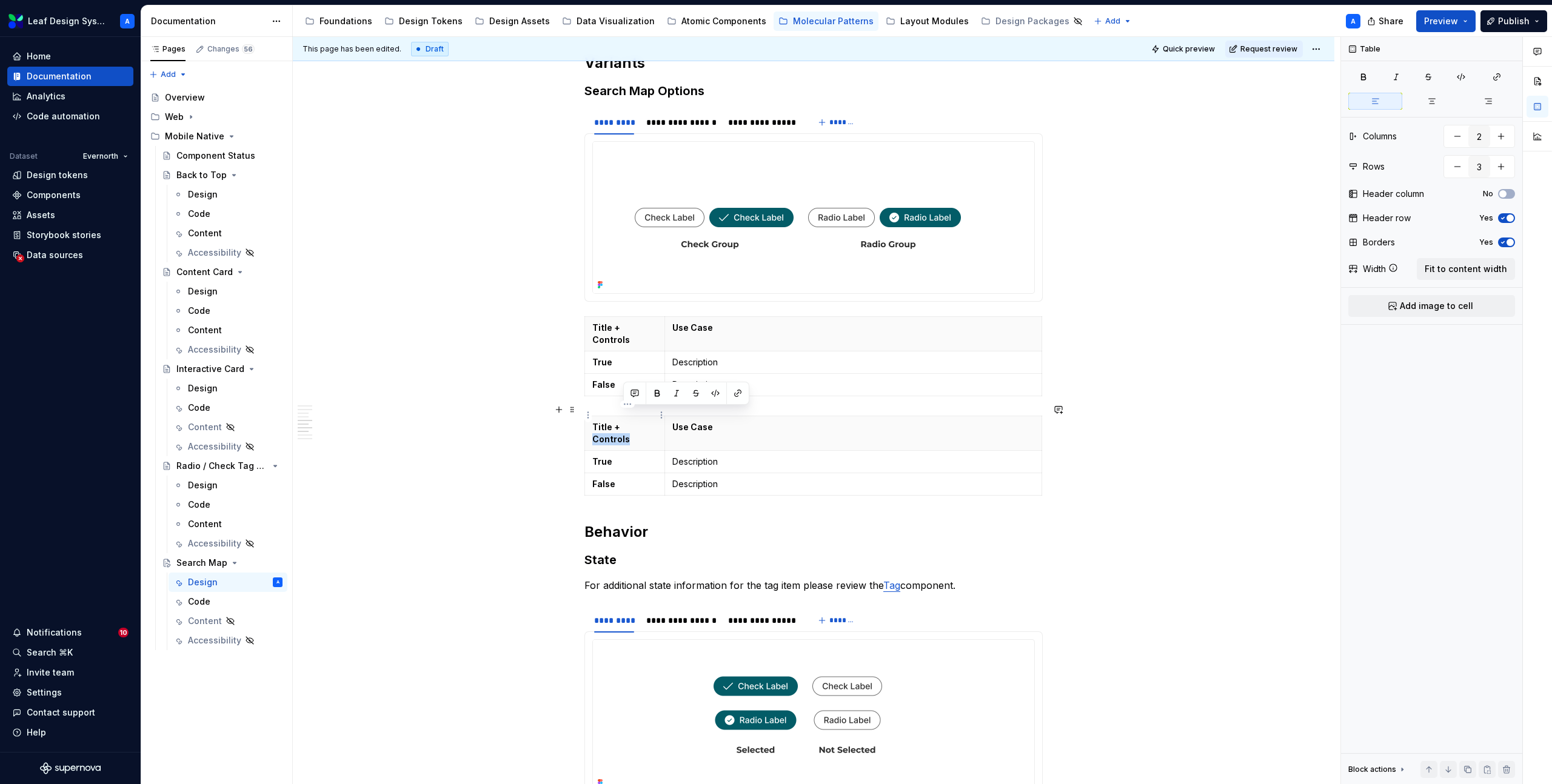
click at [626, 421] on p "Title + Controls" at bounding box center [624, 433] width 65 height 24
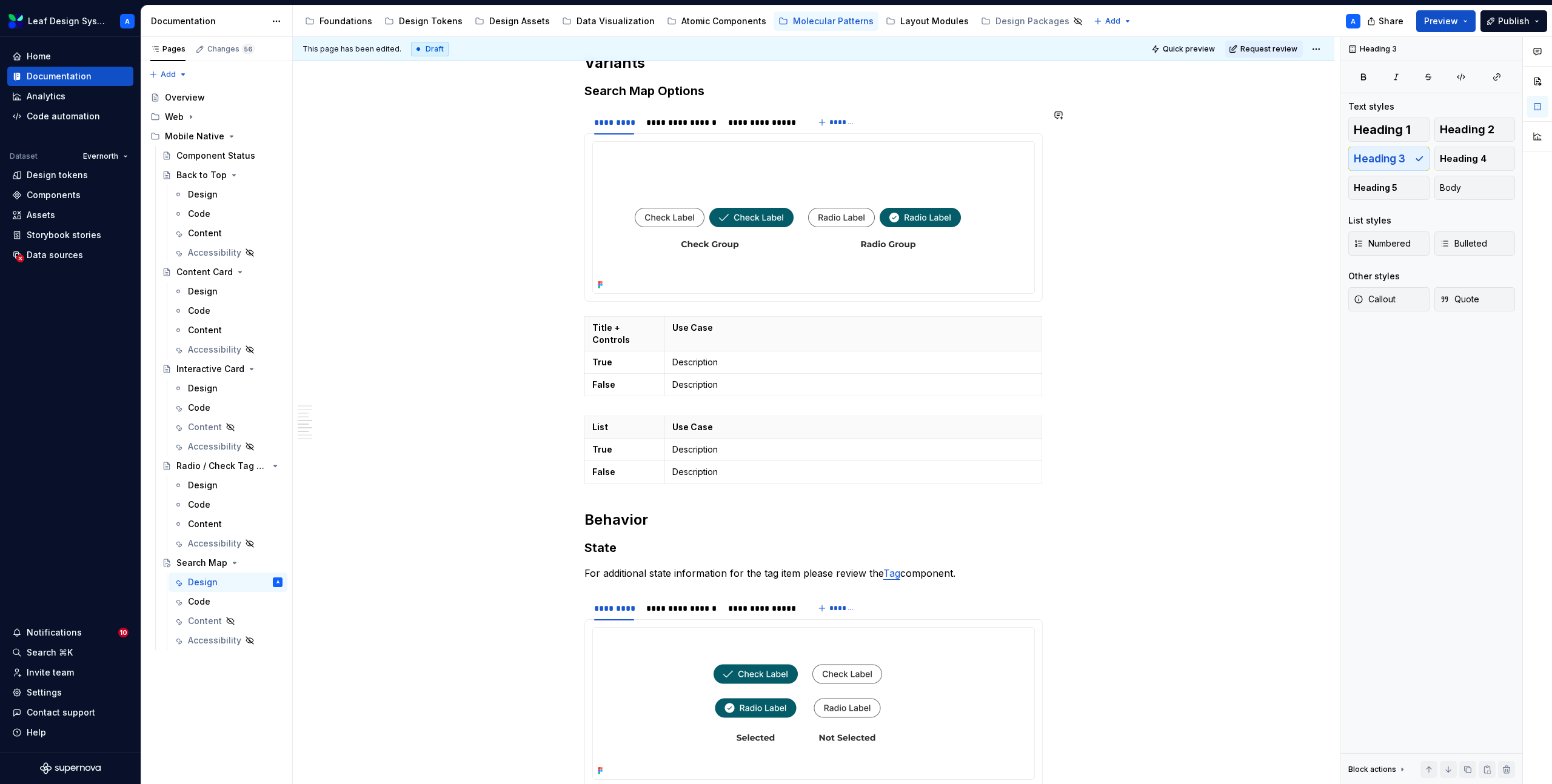
click at [607, 302] on section "**********" at bounding box center [814, 205] width 458 height 193
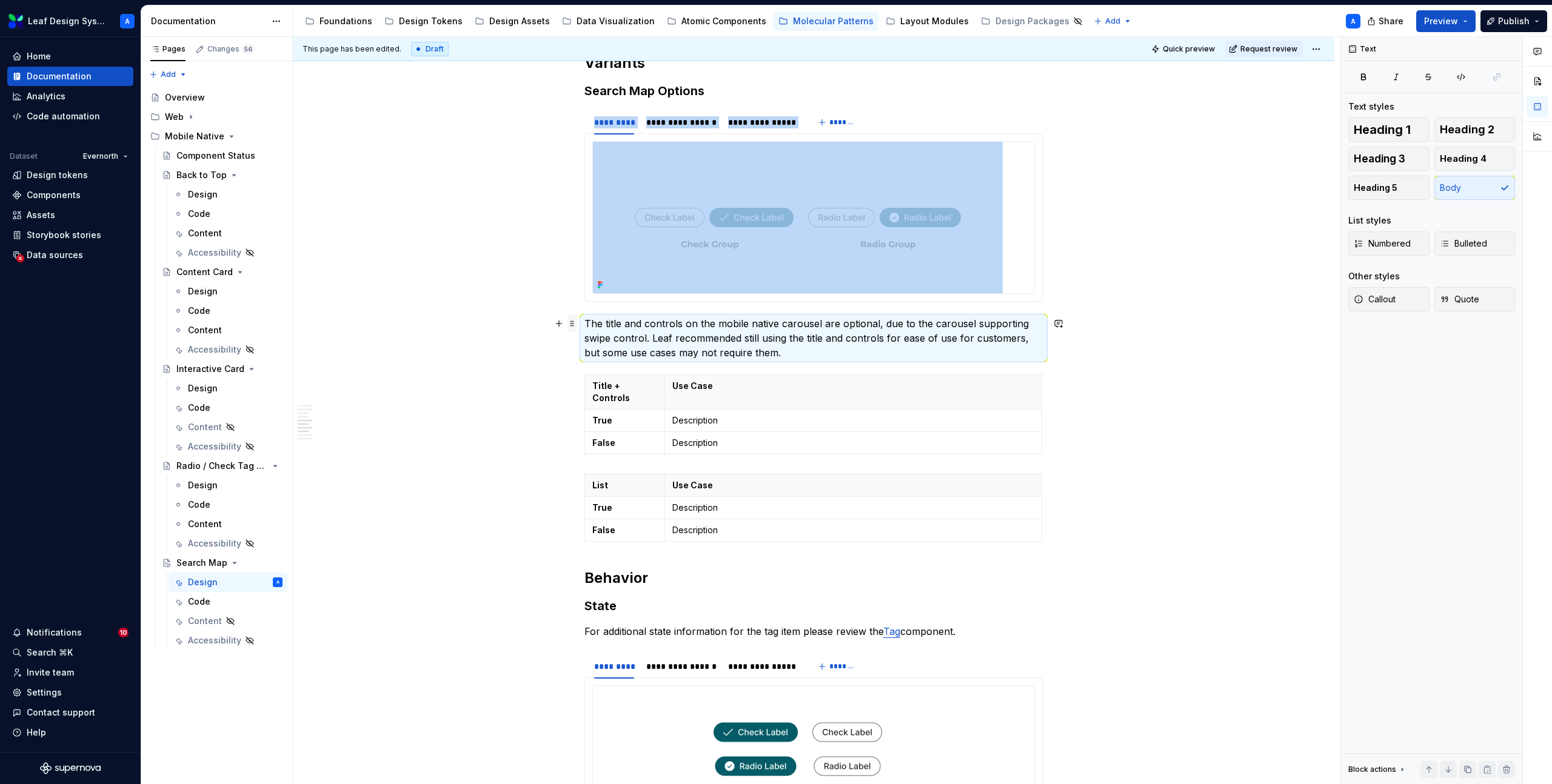
click at [577, 329] on span at bounding box center [572, 323] width 10 height 17
click at [611, 339] on div "Duplicate" at bounding box center [632, 342] width 79 height 12
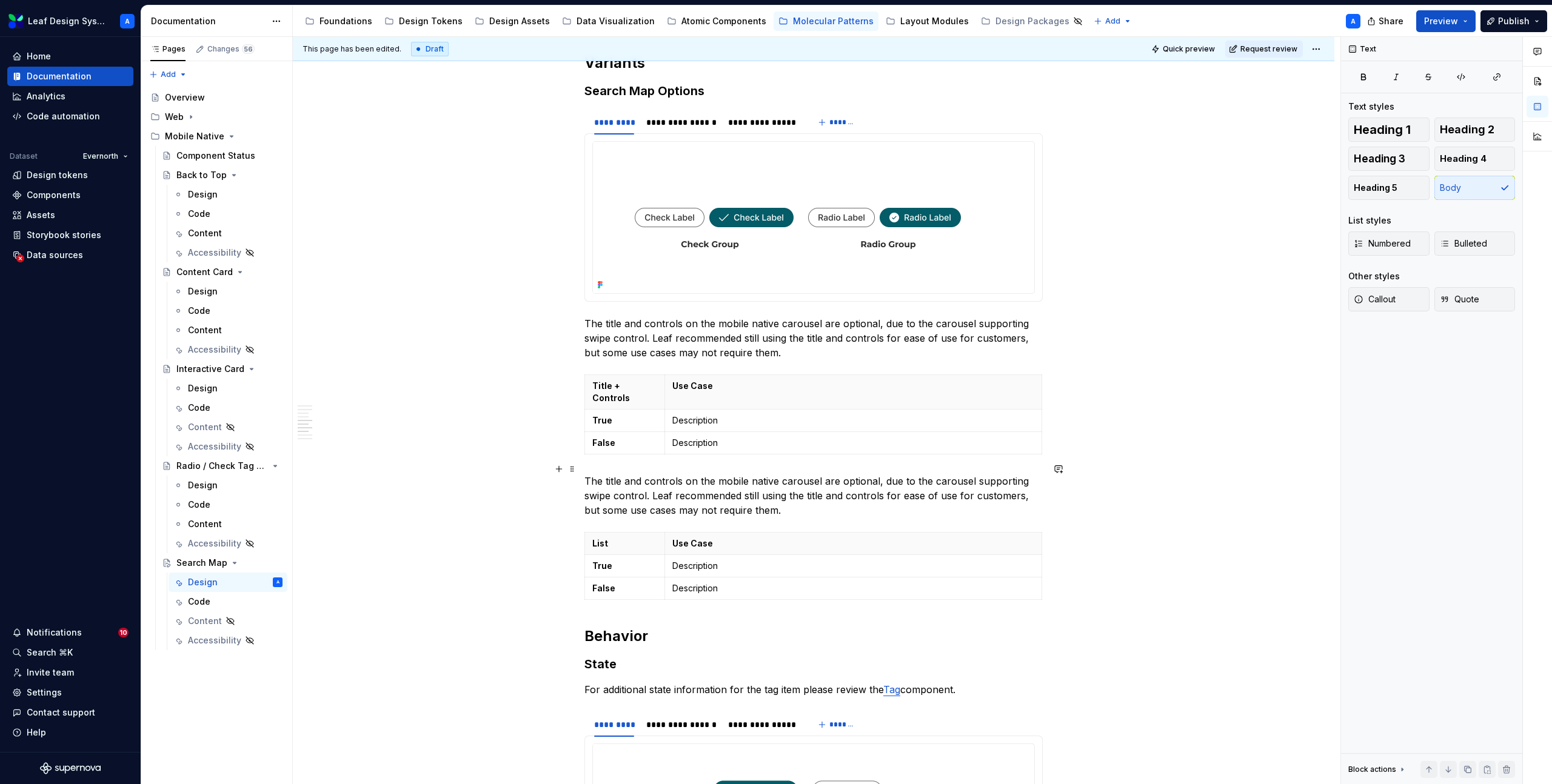
click at [654, 486] on p "The title and controls on the mobile native carousel are optional, due to the c…" at bounding box center [814, 496] width 458 height 44
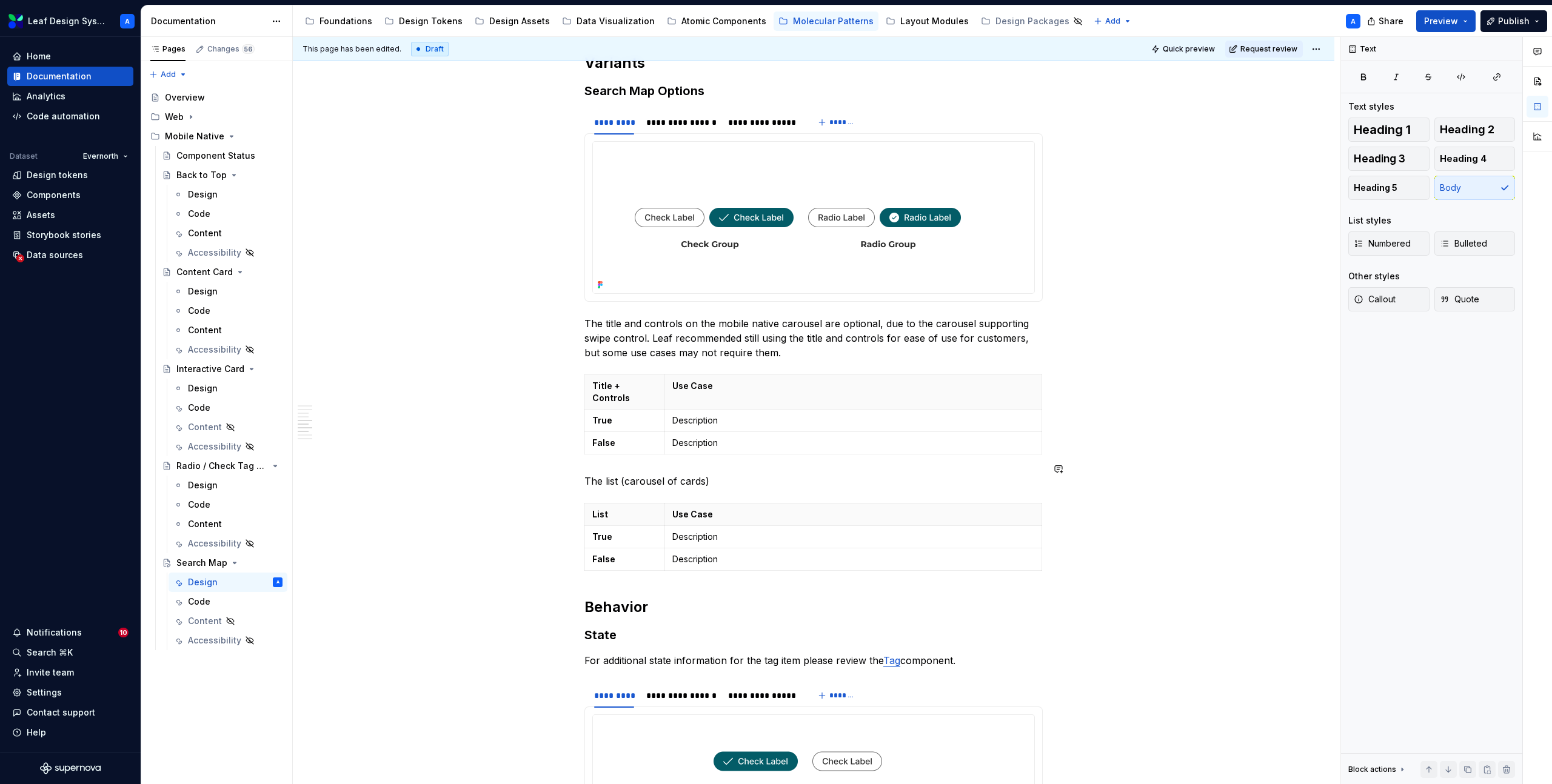
click at [720, 474] on p "The list (carousel of cards)" at bounding box center [814, 481] width 458 height 14
click at [915, 474] on p "The list (carousel of cards) can be hidden, this is only applicable when the" at bounding box center [814, 481] width 458 height 14
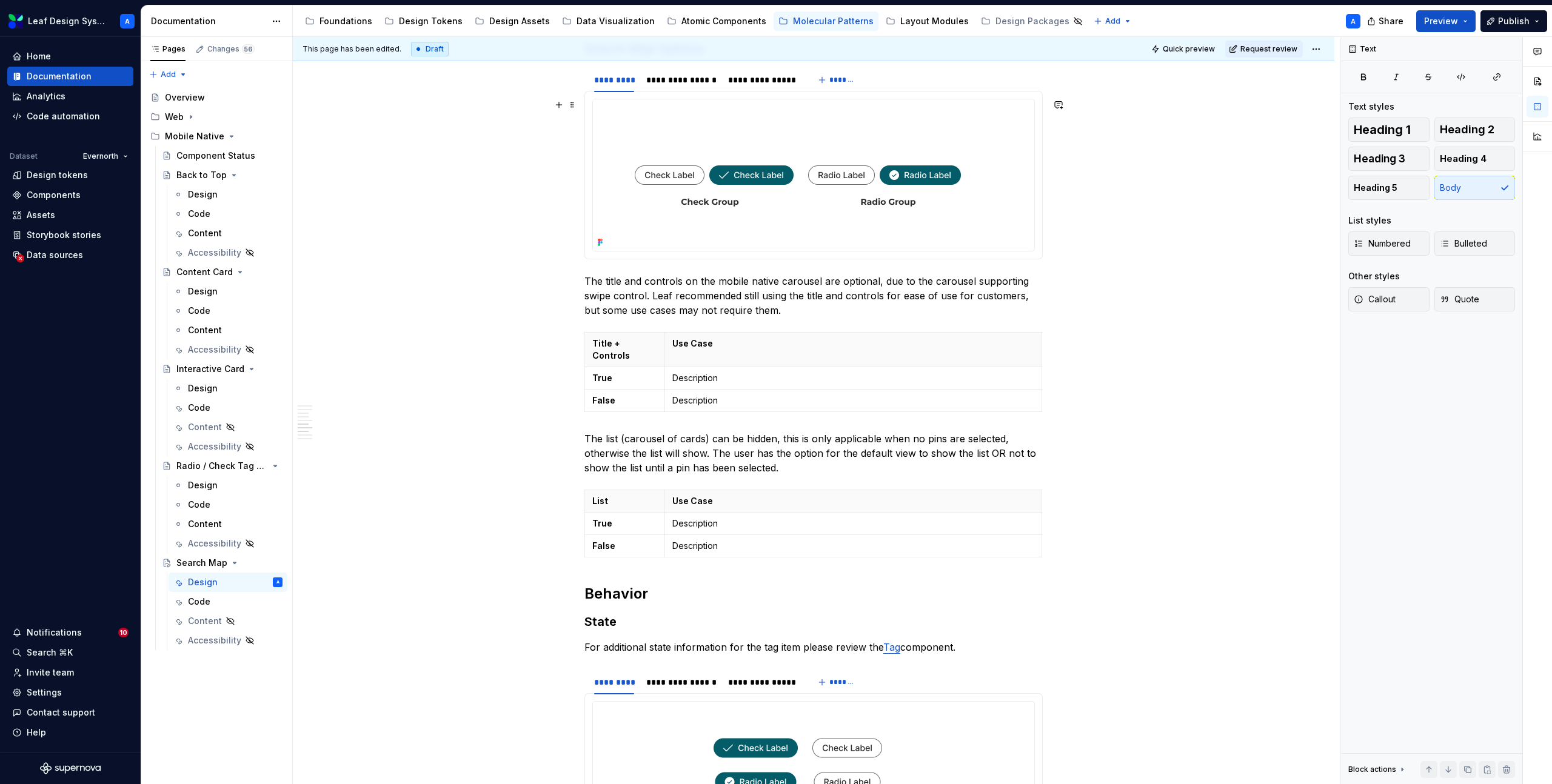
scroll to position [2065, 0]
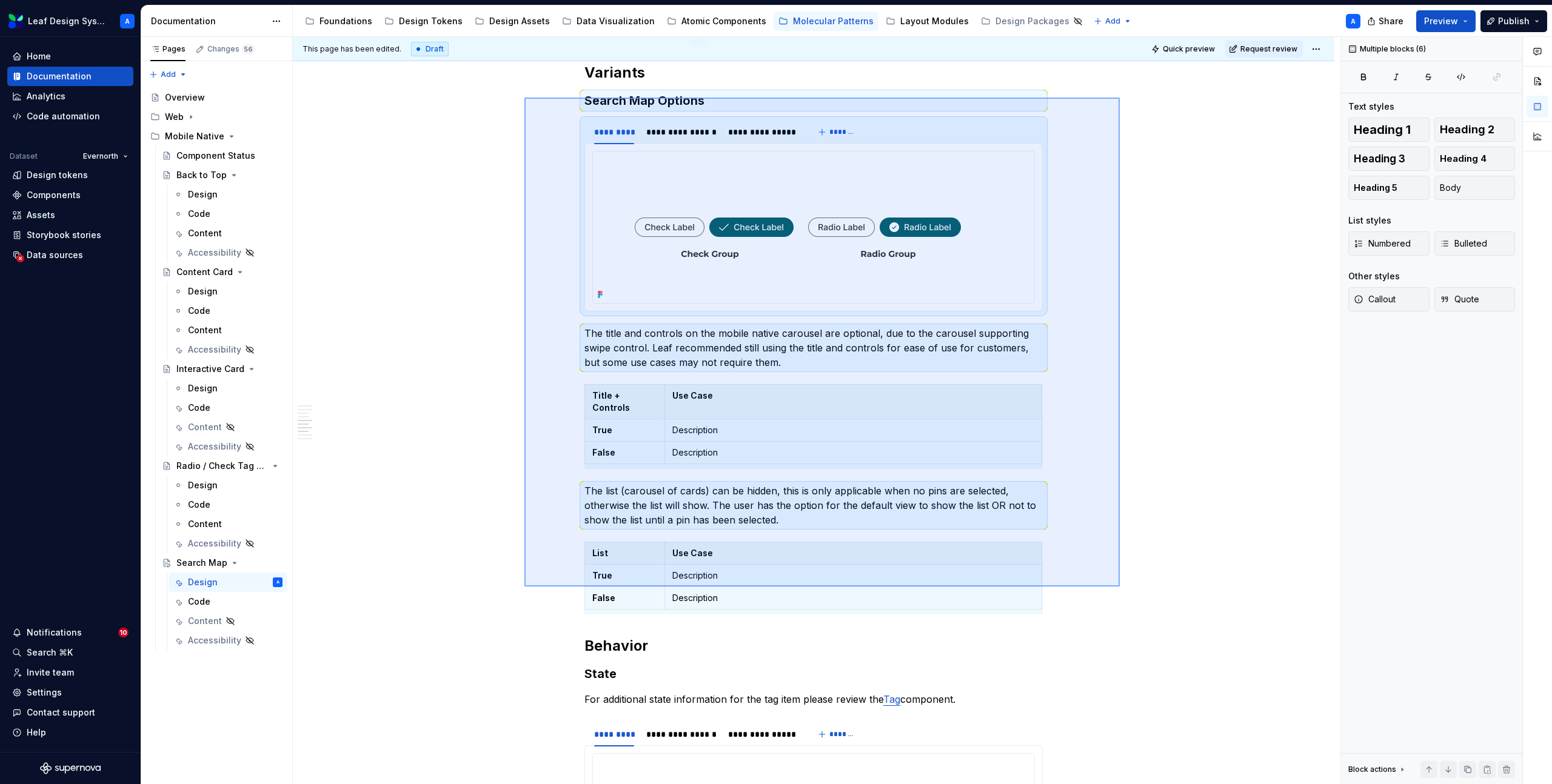
drag, startPoint x: 524, startPoint y: 97, endPoint x: 1118, endPoint y: 591, distance: 772.6
click at [1118, 591] on div "**********" at bounding box center [816, 411] width 1048 height 748
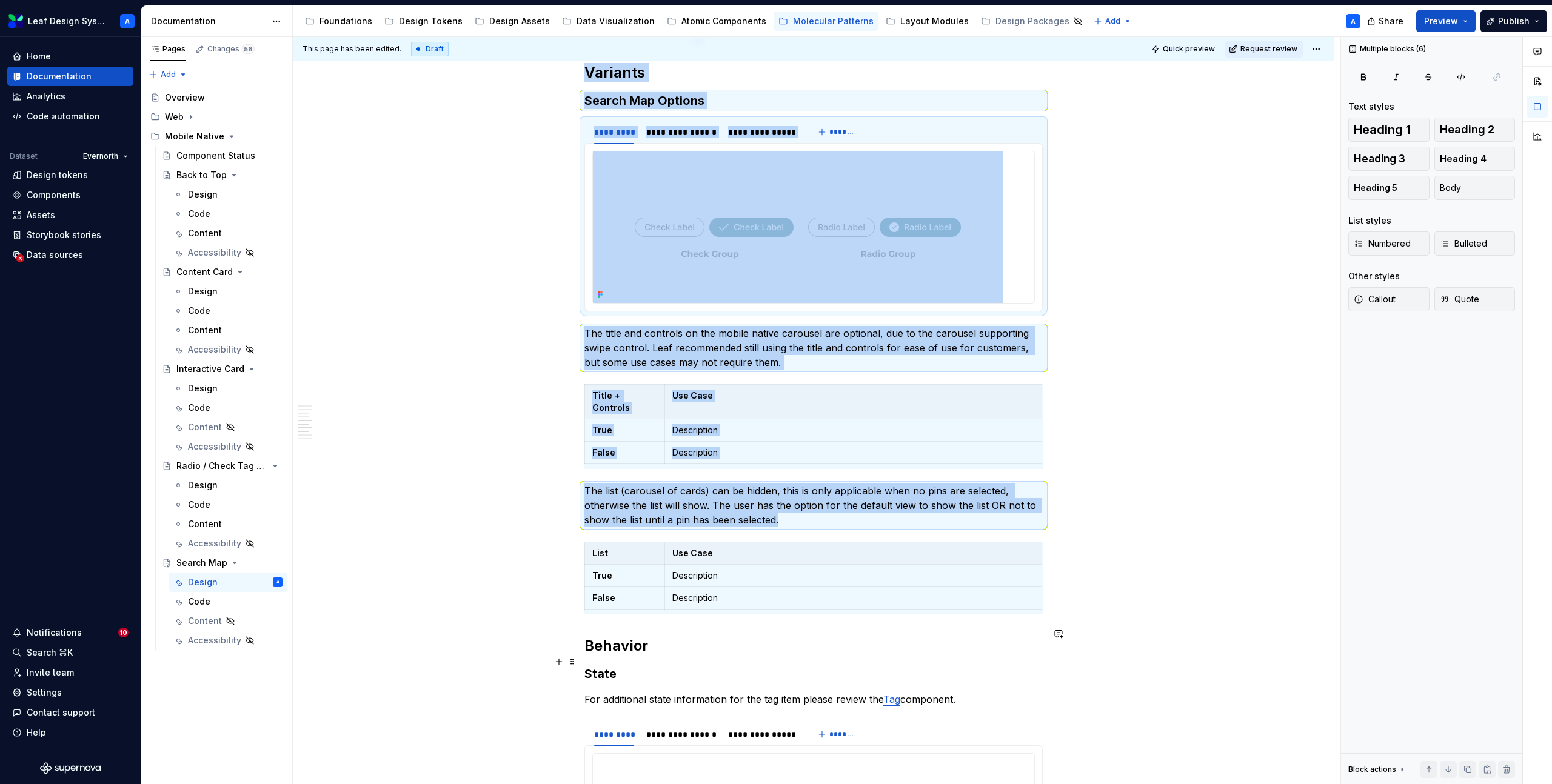
copy div "**********"
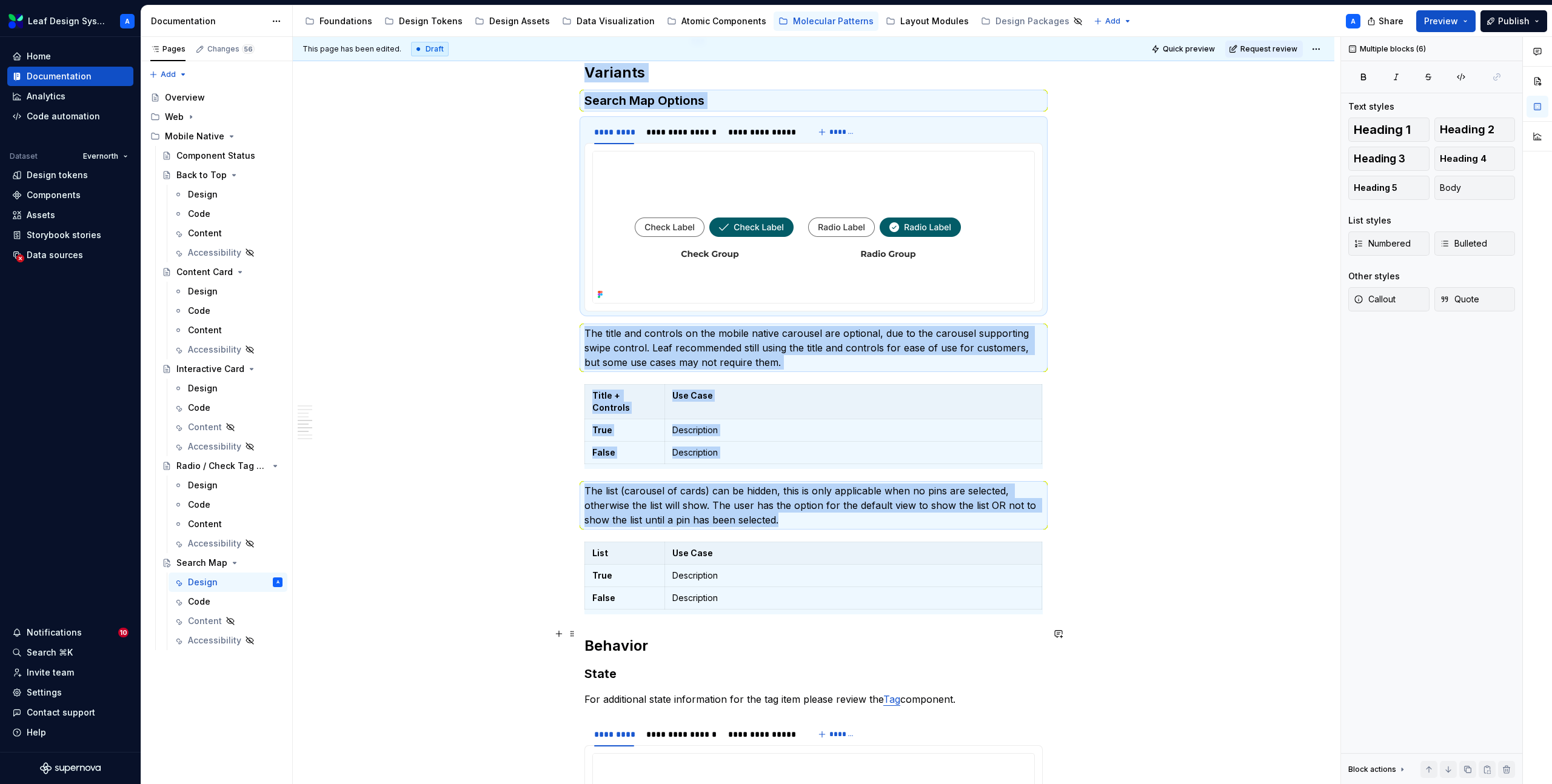
click at [583, 632] on div "**********" at bounding box center [814, -1] width 1042 height 3644
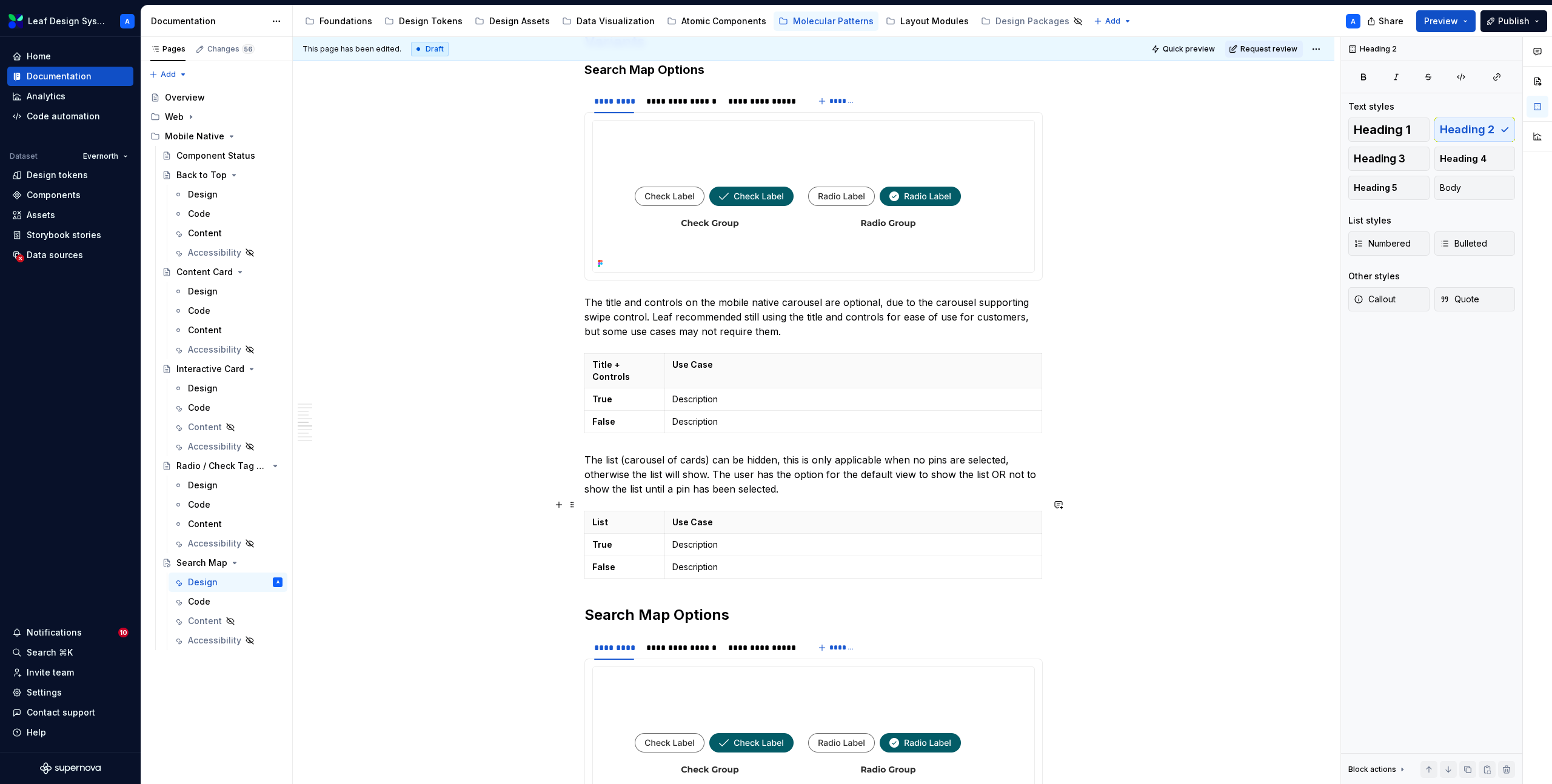
scroll to position [1942, 0]
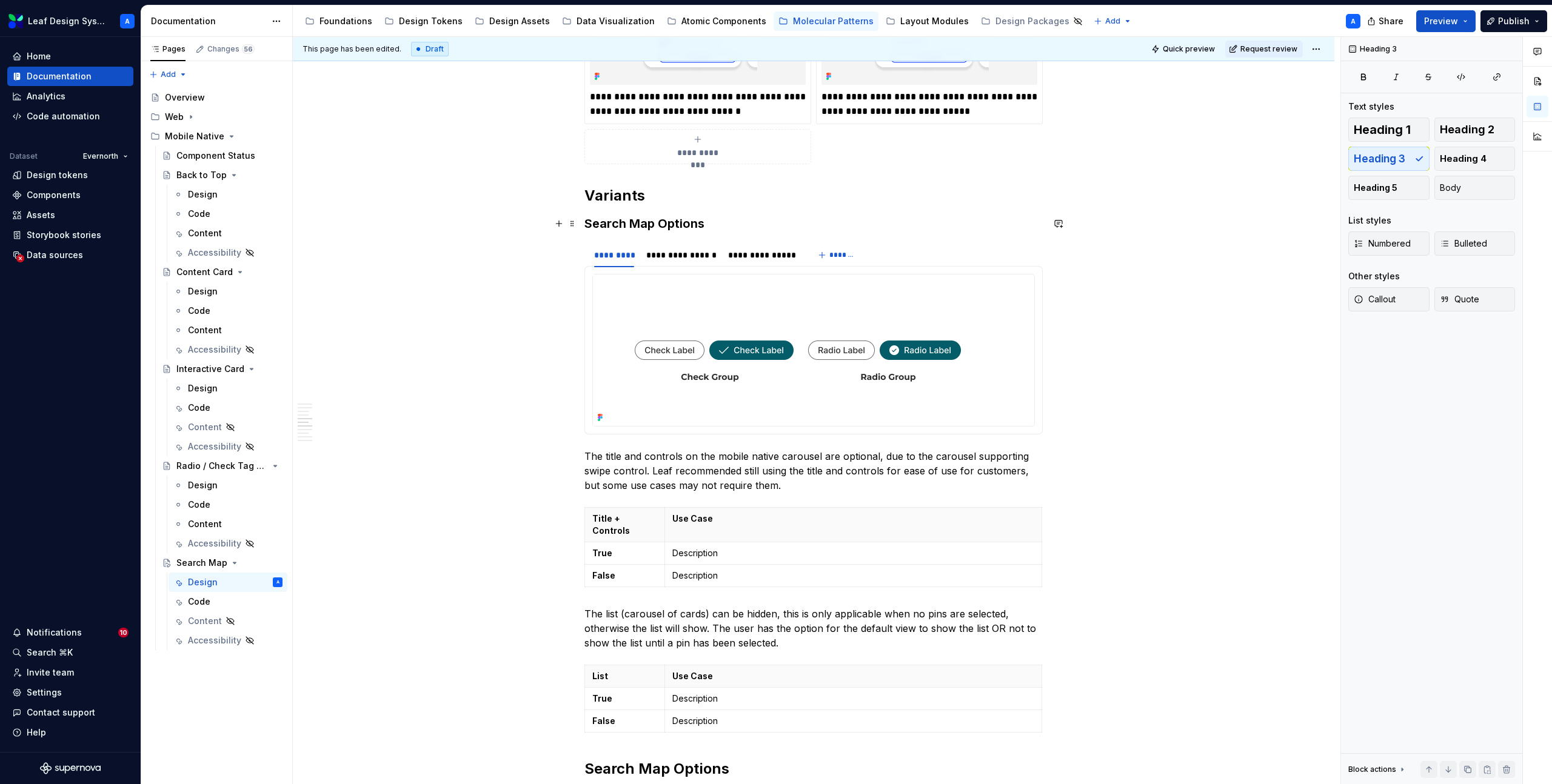
click at [631, 224] on h3 "Search Map Options" at bounding box center [814, 224] width 458 height 17
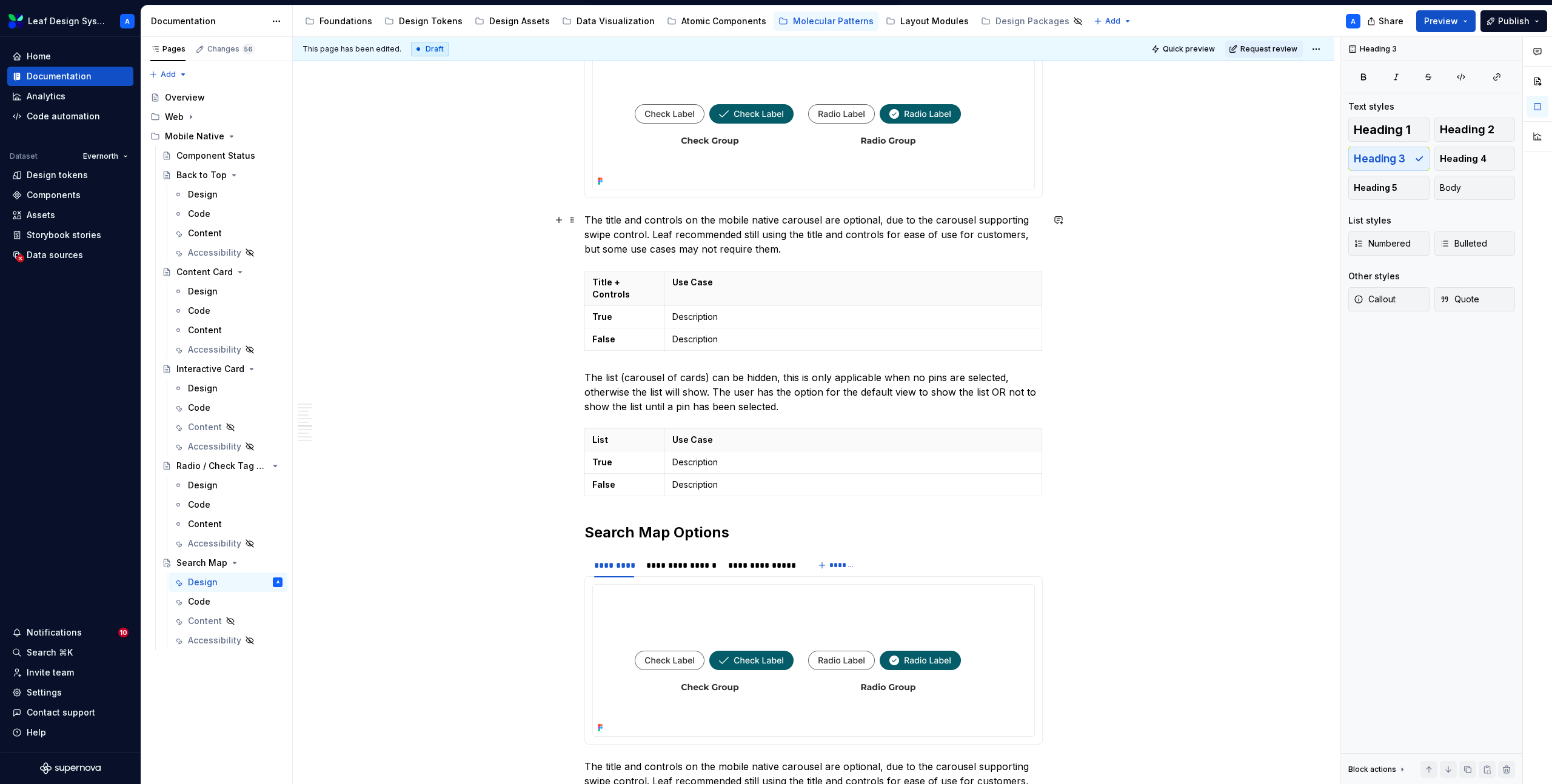
scroll to position [2355, 0]
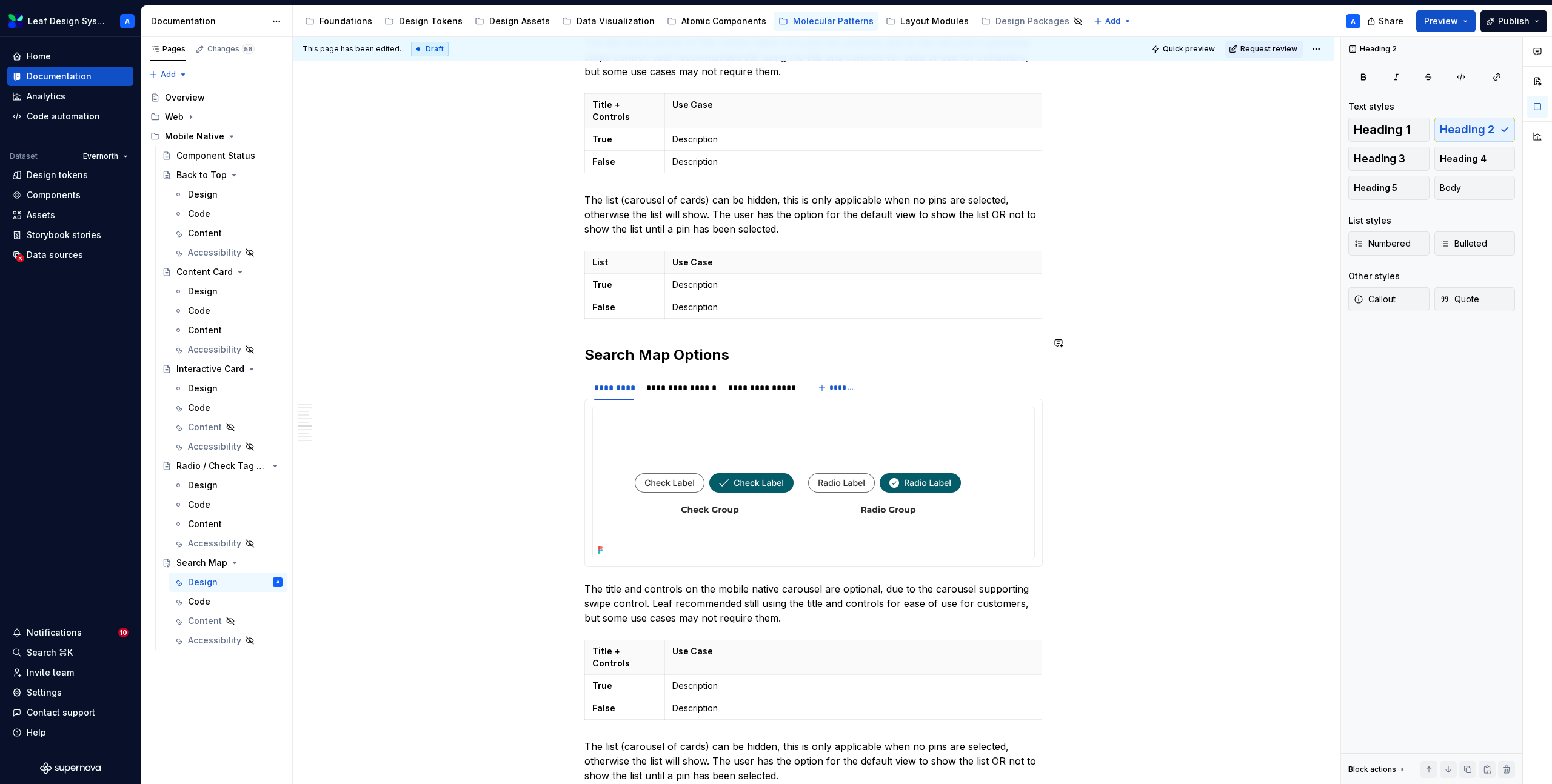
click at [652, 346] on h2 "Search Map Options" at bounding box center [814, 355] width 458 height 19
click at [650, 314] on span "Heading 2" at bounding box center [637, 318] width 37 height 10
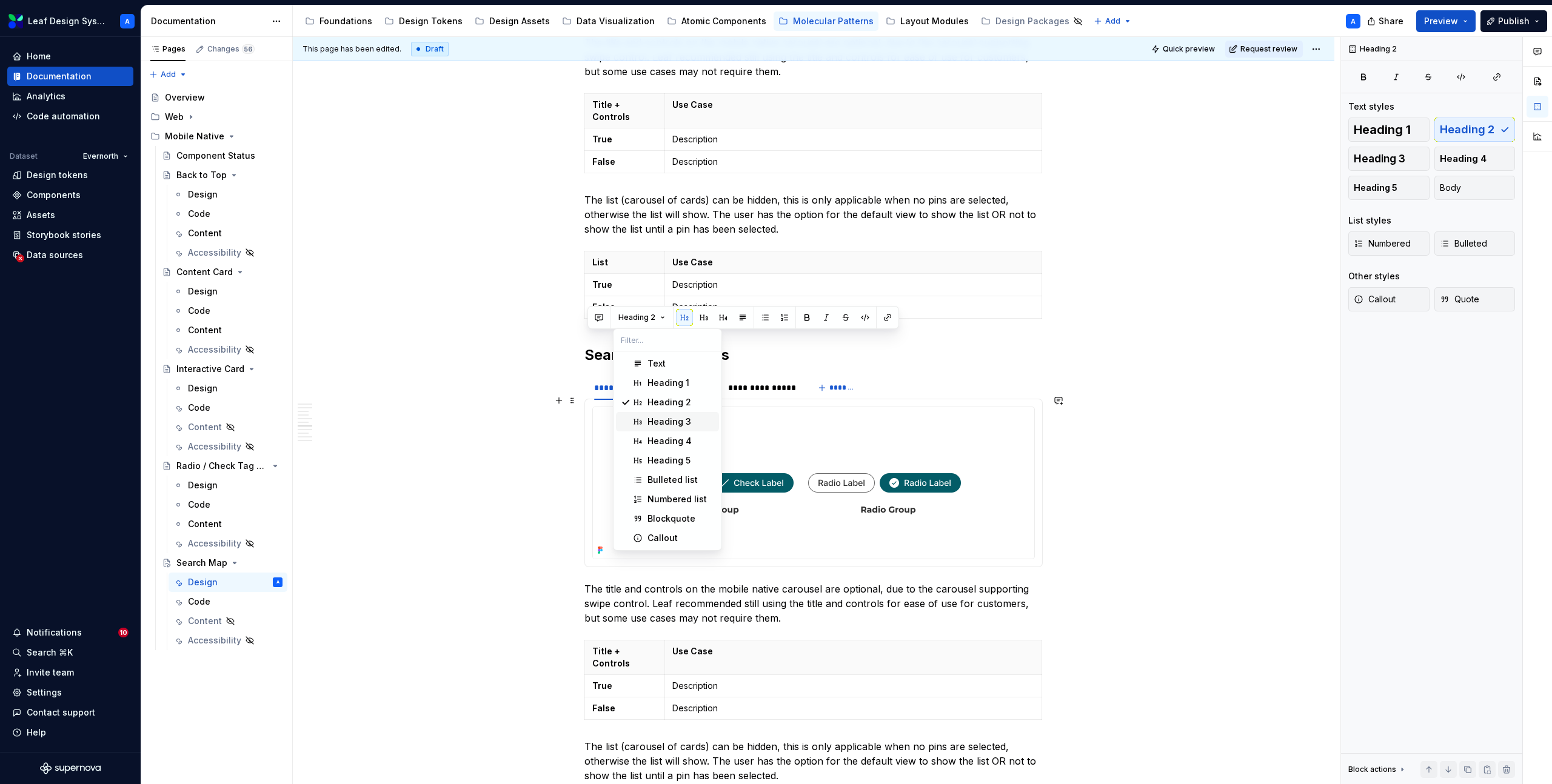
click at [677, 419] on div "Heading 3" at bounding box center [670, 422] width 44 height 12
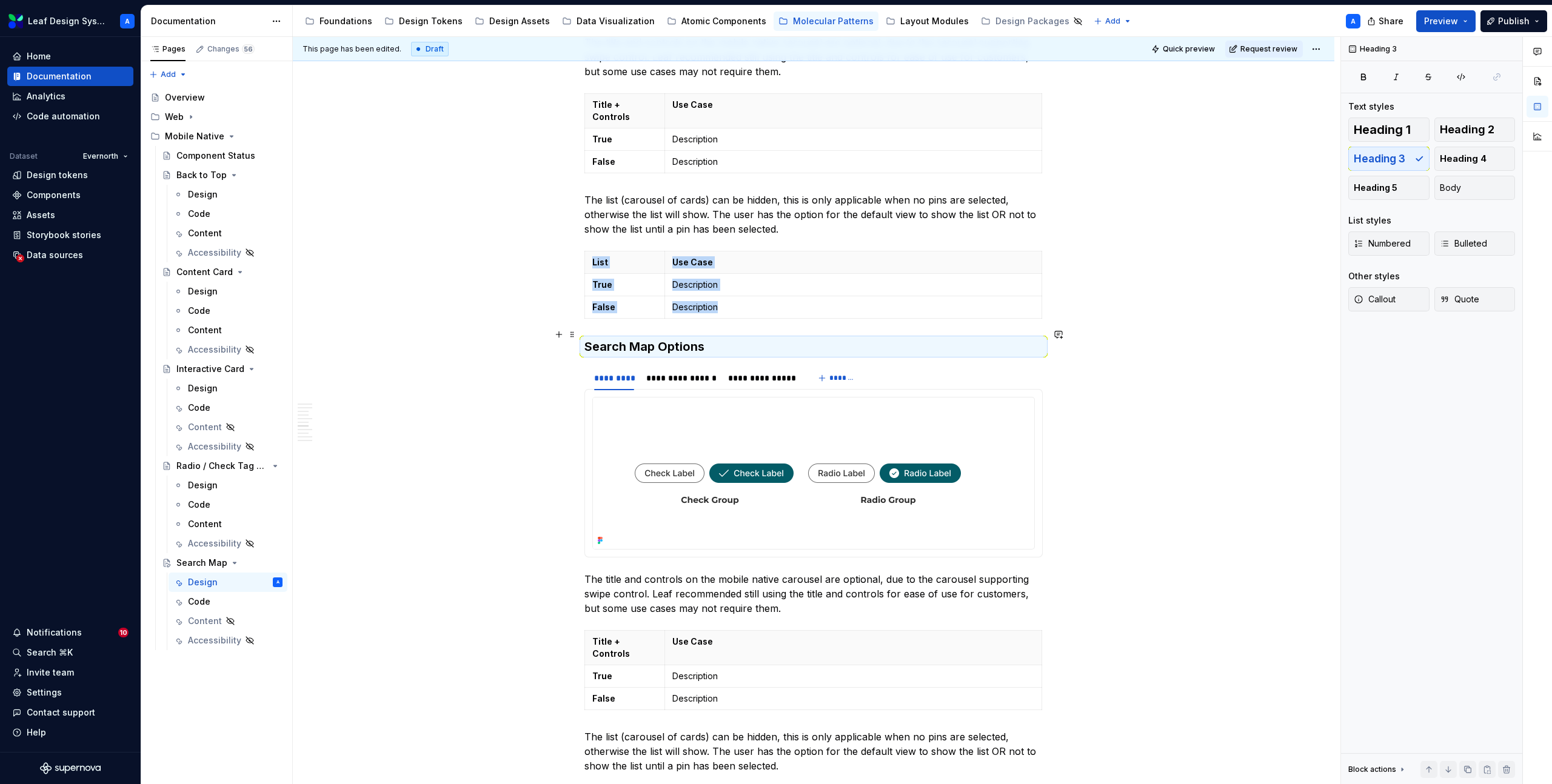
click at [635, 338] on h3 "Search Map Options" at bounding box center [814, 346] width 458 height 17
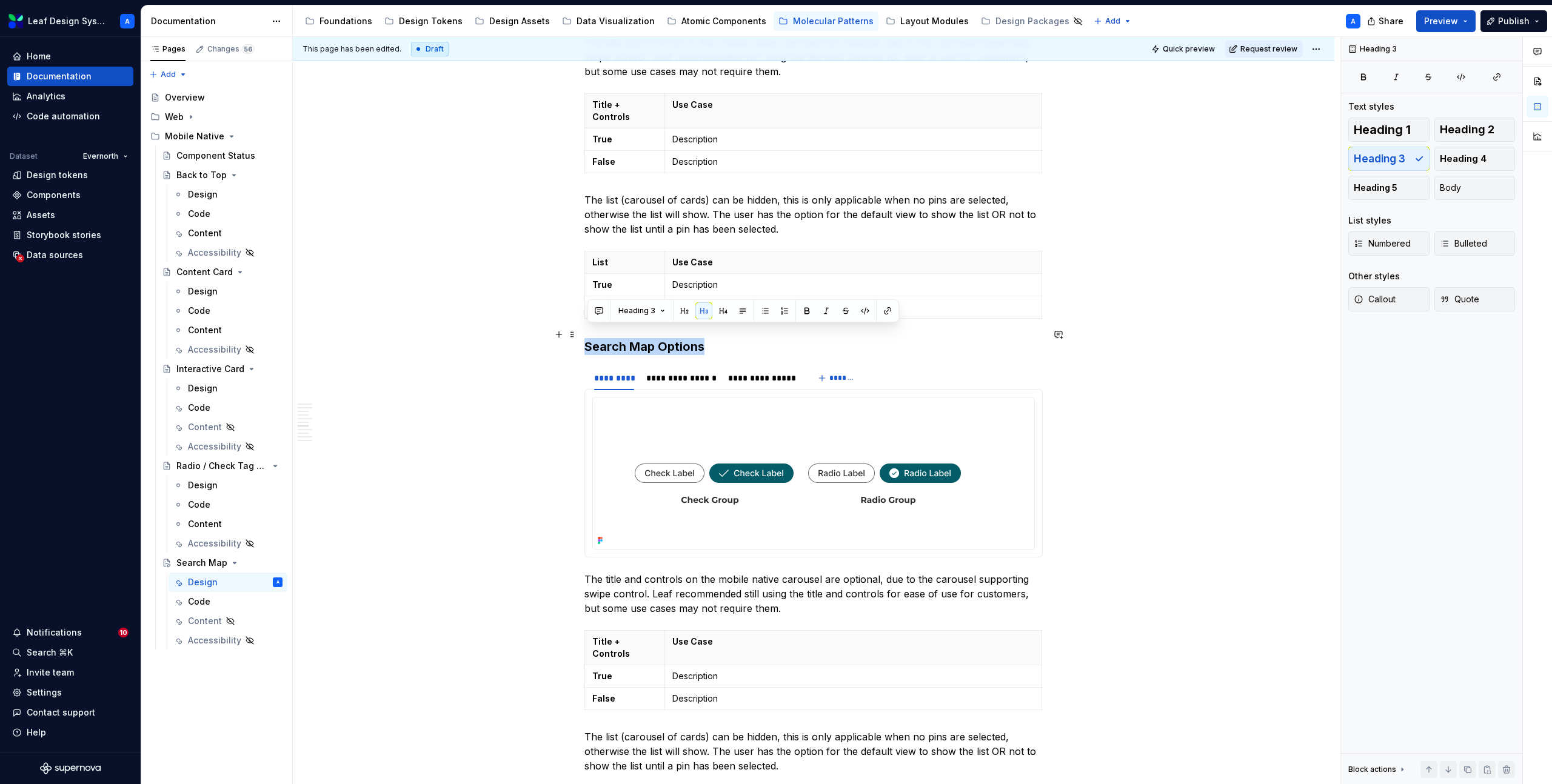
click at [635, 338] on h3 "Search Map Options" at bounding box center [814, 346] width 458 height 17
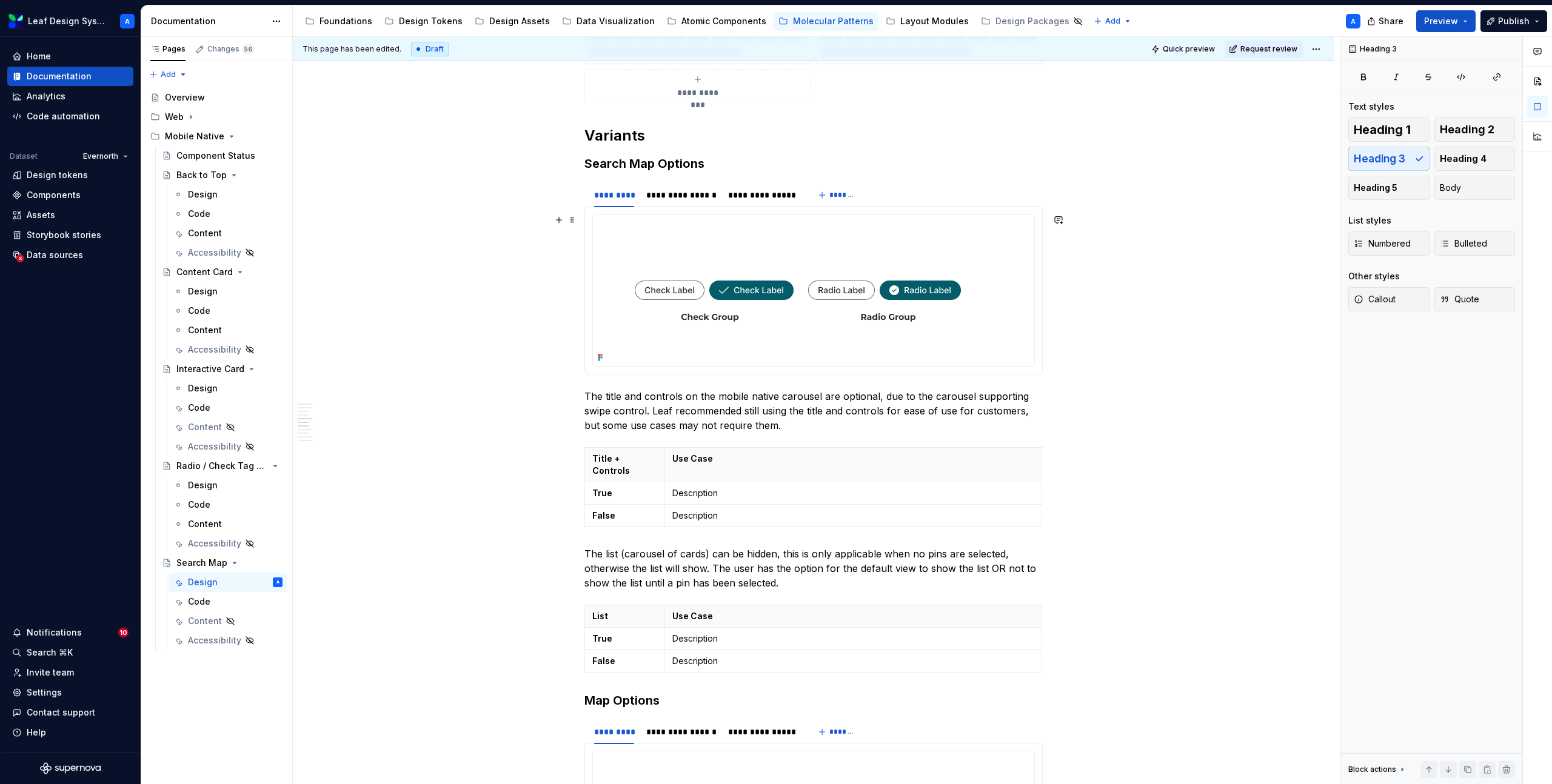
scroll to position [2045, 0]
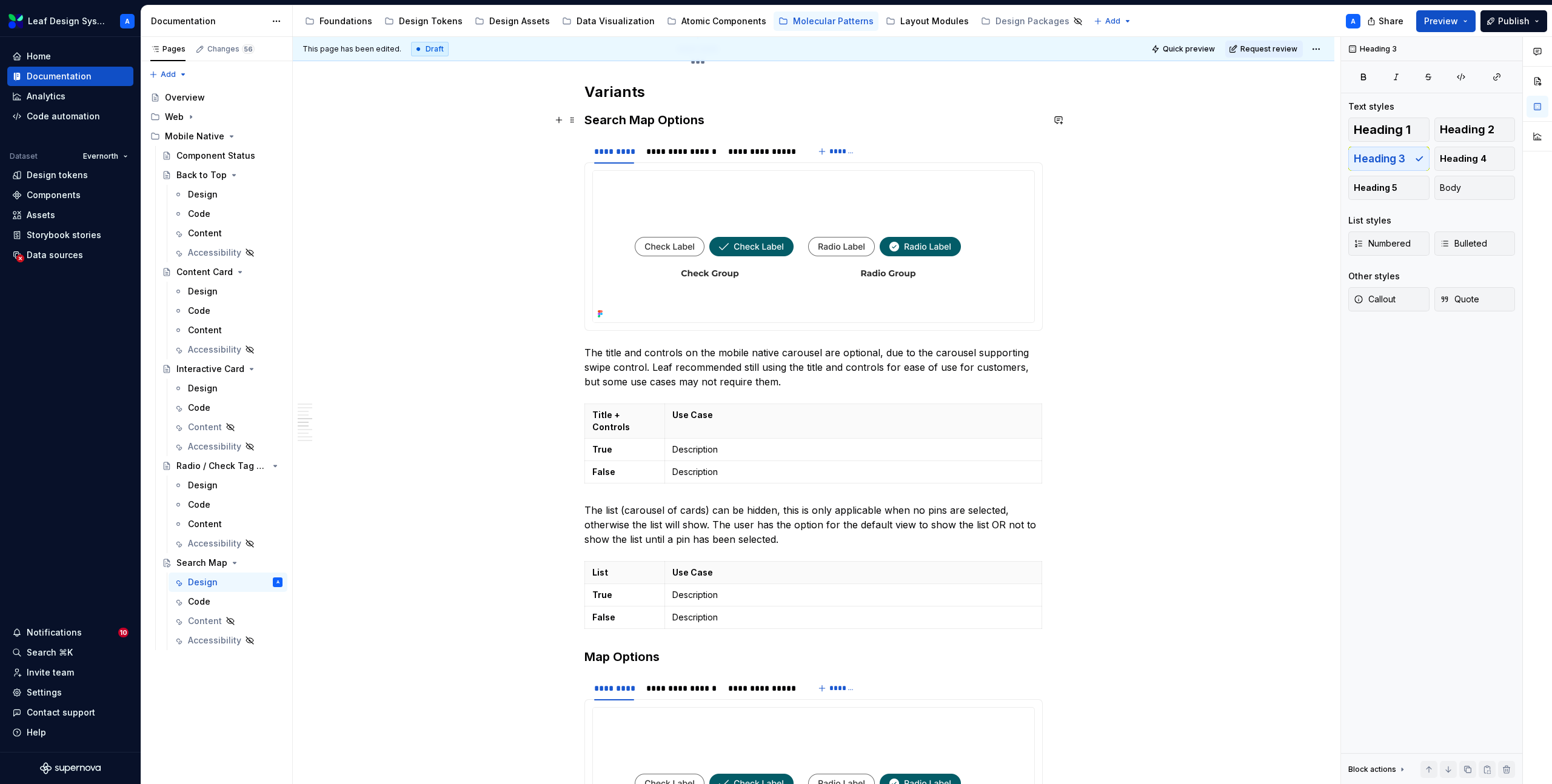
click at [649, 123] on h3 "Search Map Options" at bounding box center [814, 120] width 458 height 17
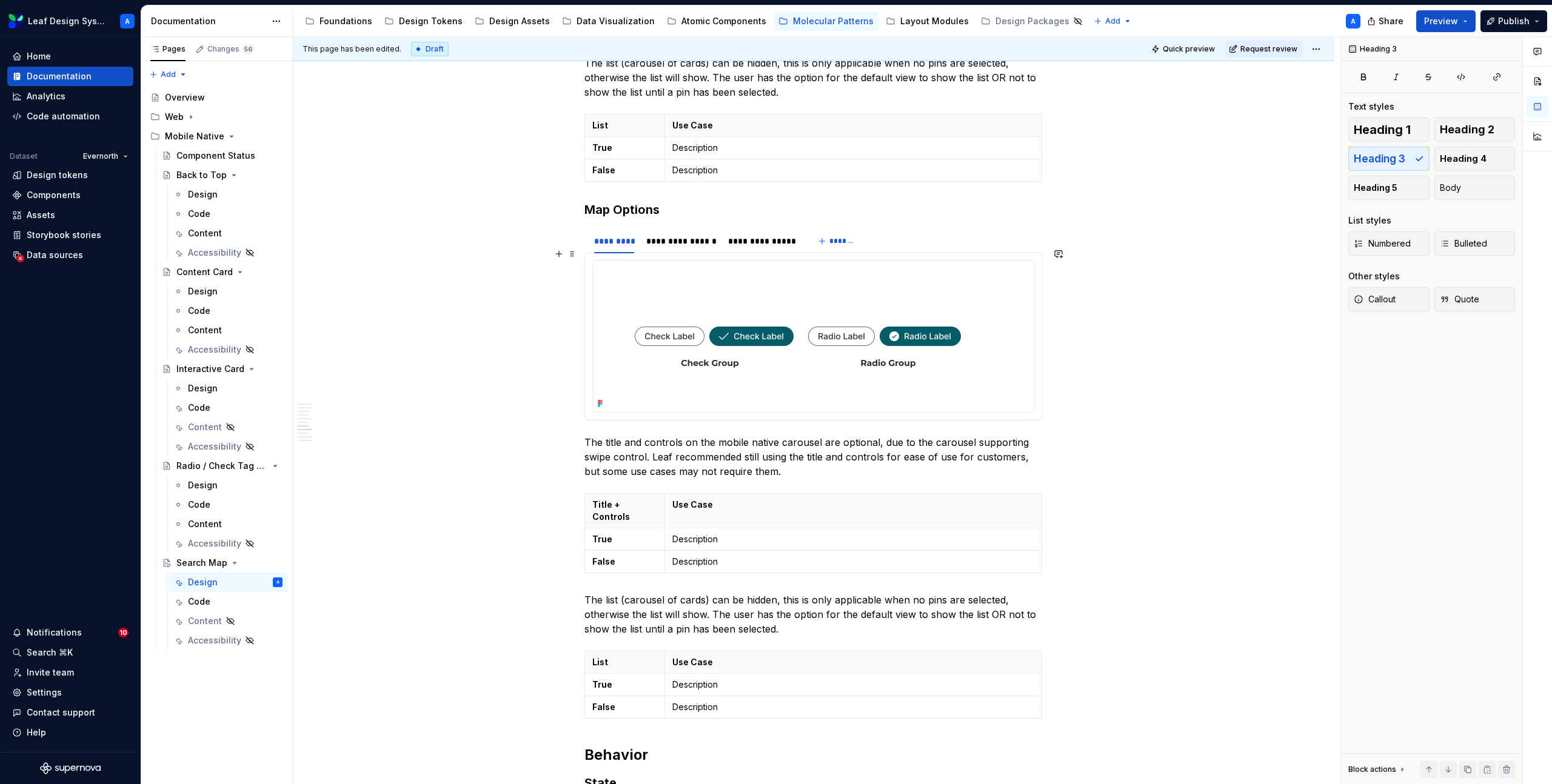
scroll to position [2506, 0]
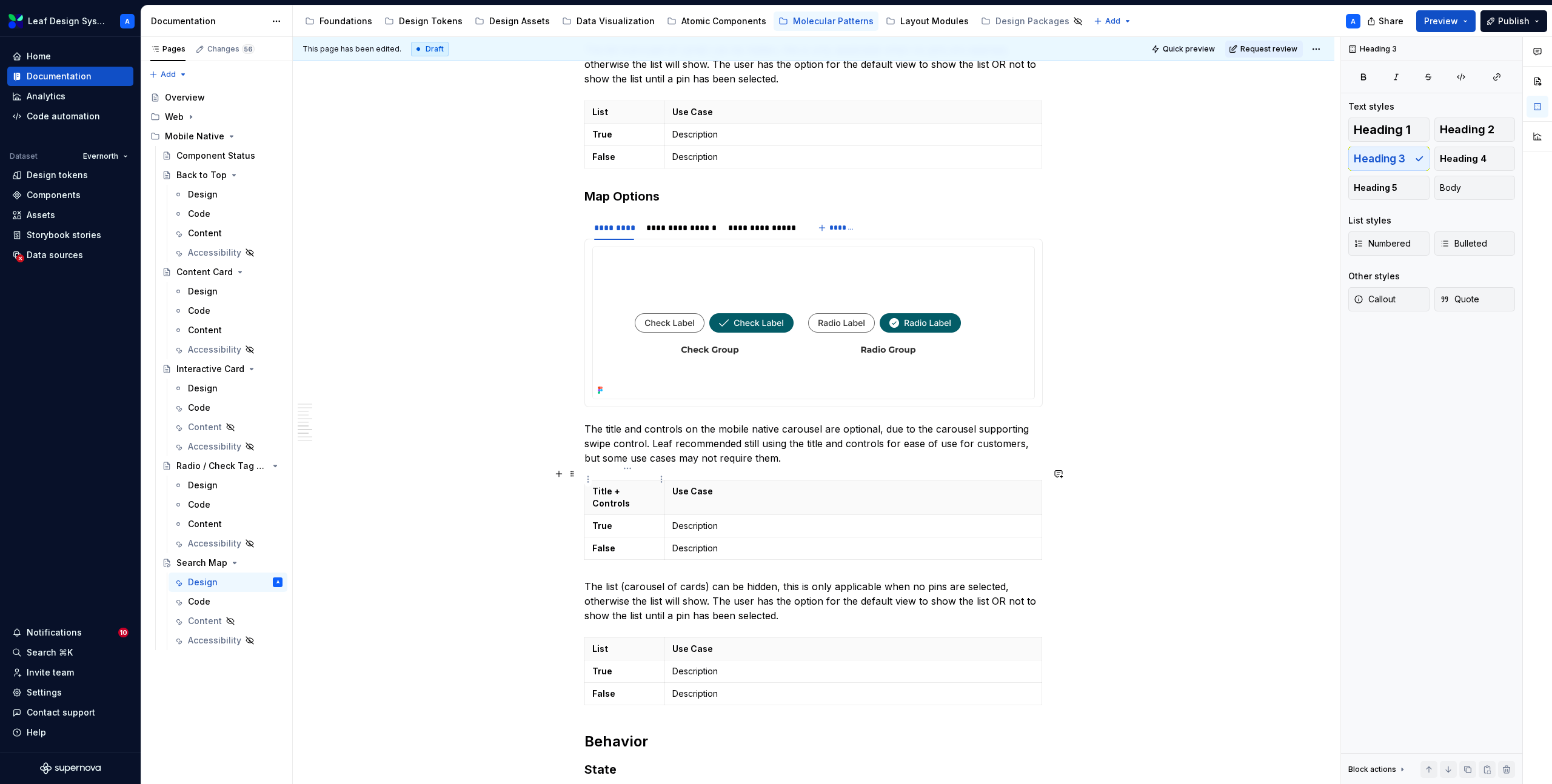
click at [635, 486] on p "Title + Controls" at bounding box center [624, 497] width 65 height 24
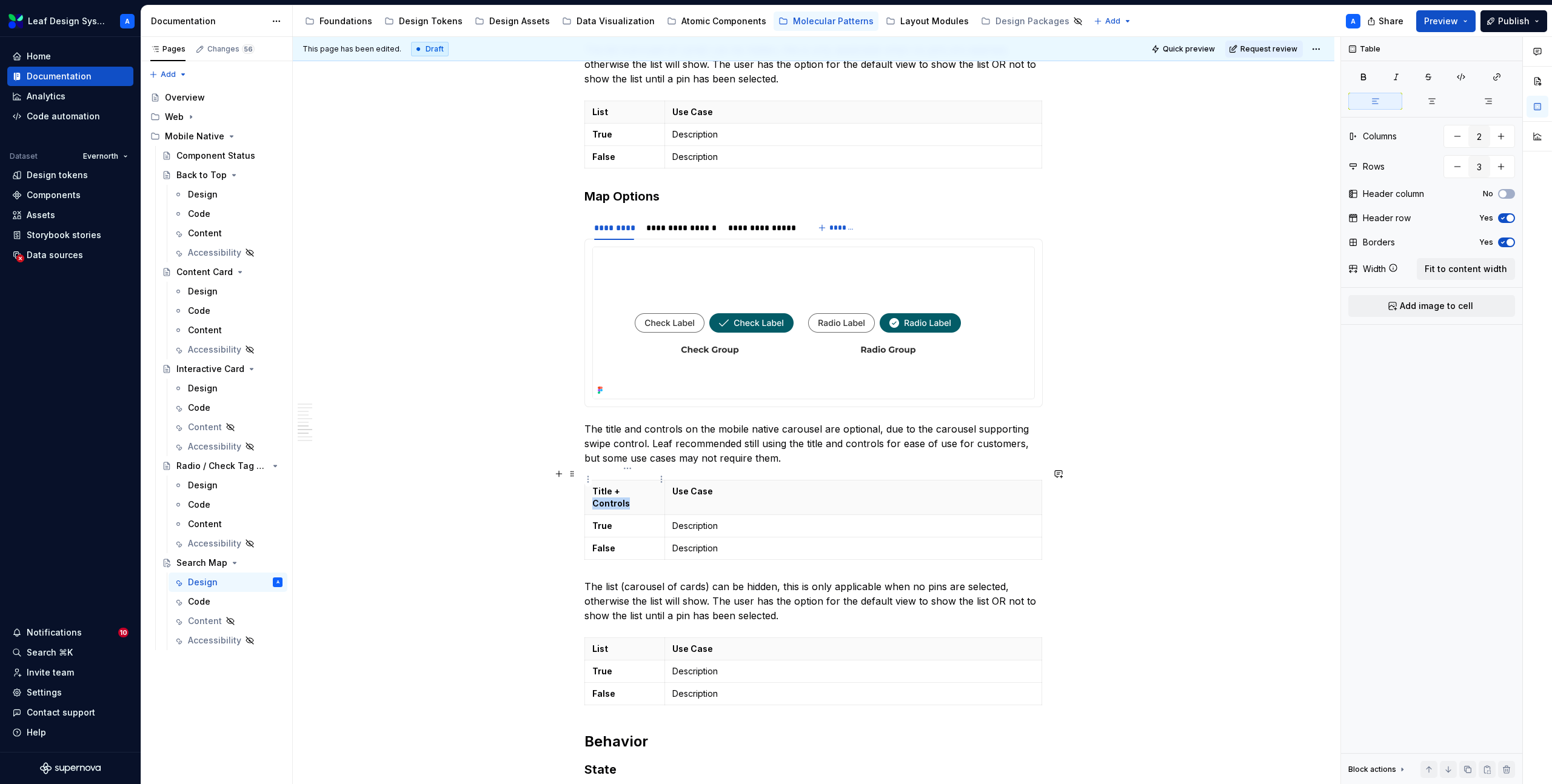
click at [635, 486] on p "Title + Controls" at bounding box center [624, 497] width 65 height 24
click at [674, 485] on th "Use Case" at bounding box center [859, 498] width 377 height 34
click at [611, 643] on p "List" at bounding box center [624, 649] width 65 height 12
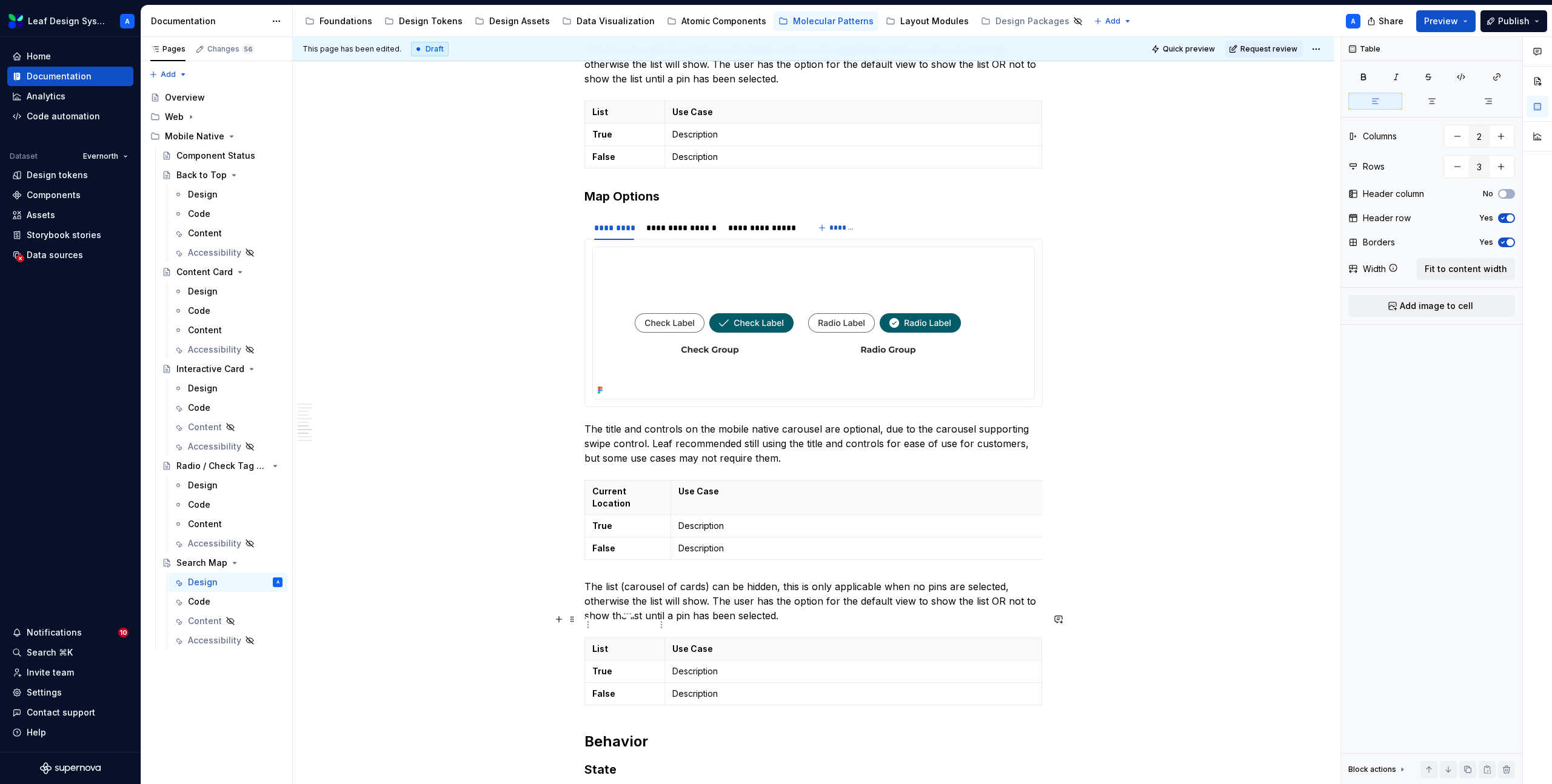
click at [604, 643] on p "List" at bounding box center [624, 649] width 65 height 12
click at [673, 638] on th "Use Case" at bounding box center [857, 655] width 377 height 34
click at [646, 427] on p "The title and controls on the mobile native carousel are optional, due to the c…" at bounding box center [814, 444] width 458 height 44
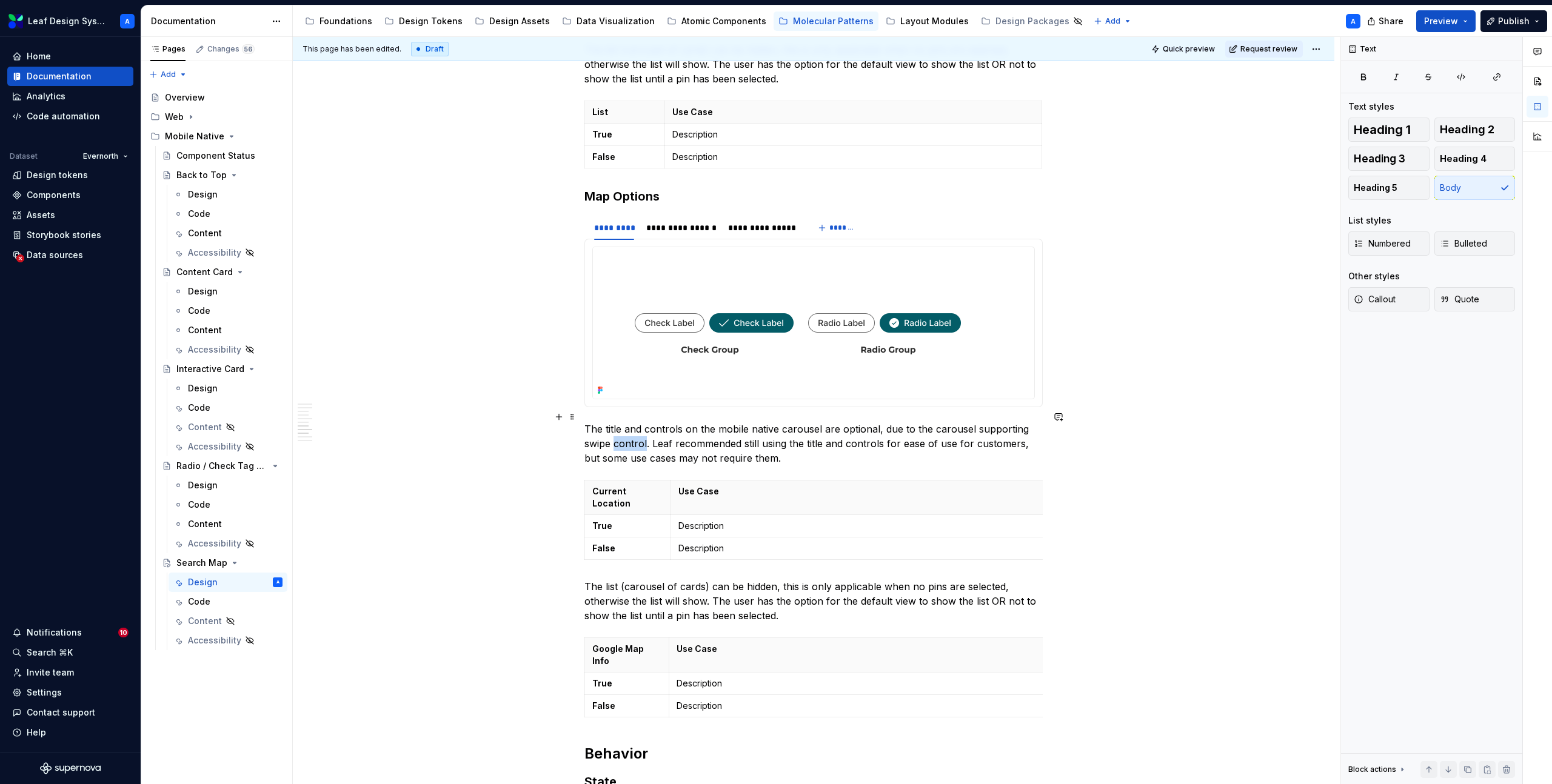
click at [646, 427] on p "The title and controls on the mobile native carousel are optional, due to the c…" at bounding box center [814, 444] width 458 height 44
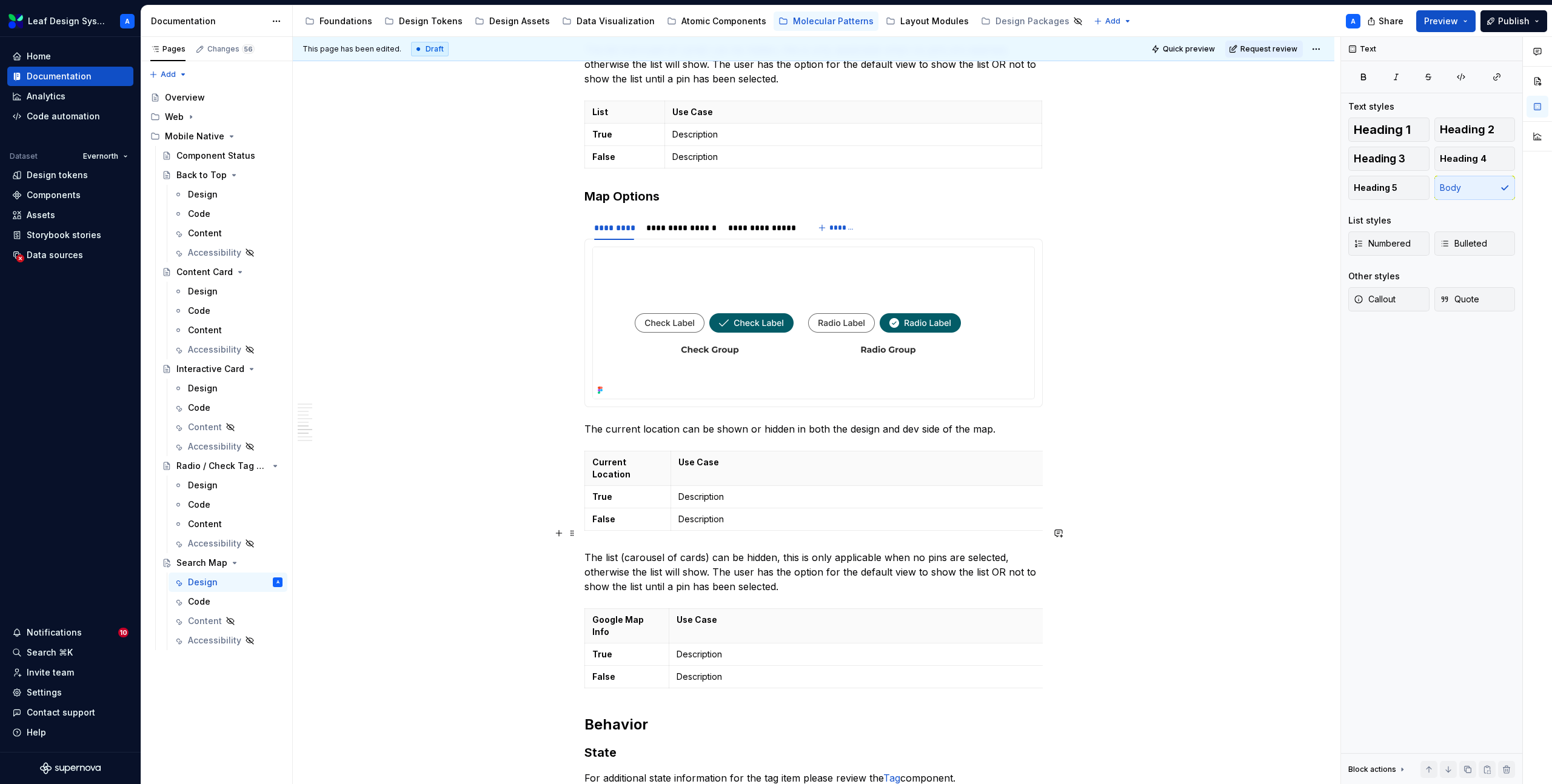
click at [676, 551] on p "The list (carousel of cards) can be hidden, this is only applicable when no pin…" at bounding box center [814, 572] width 458 height 44
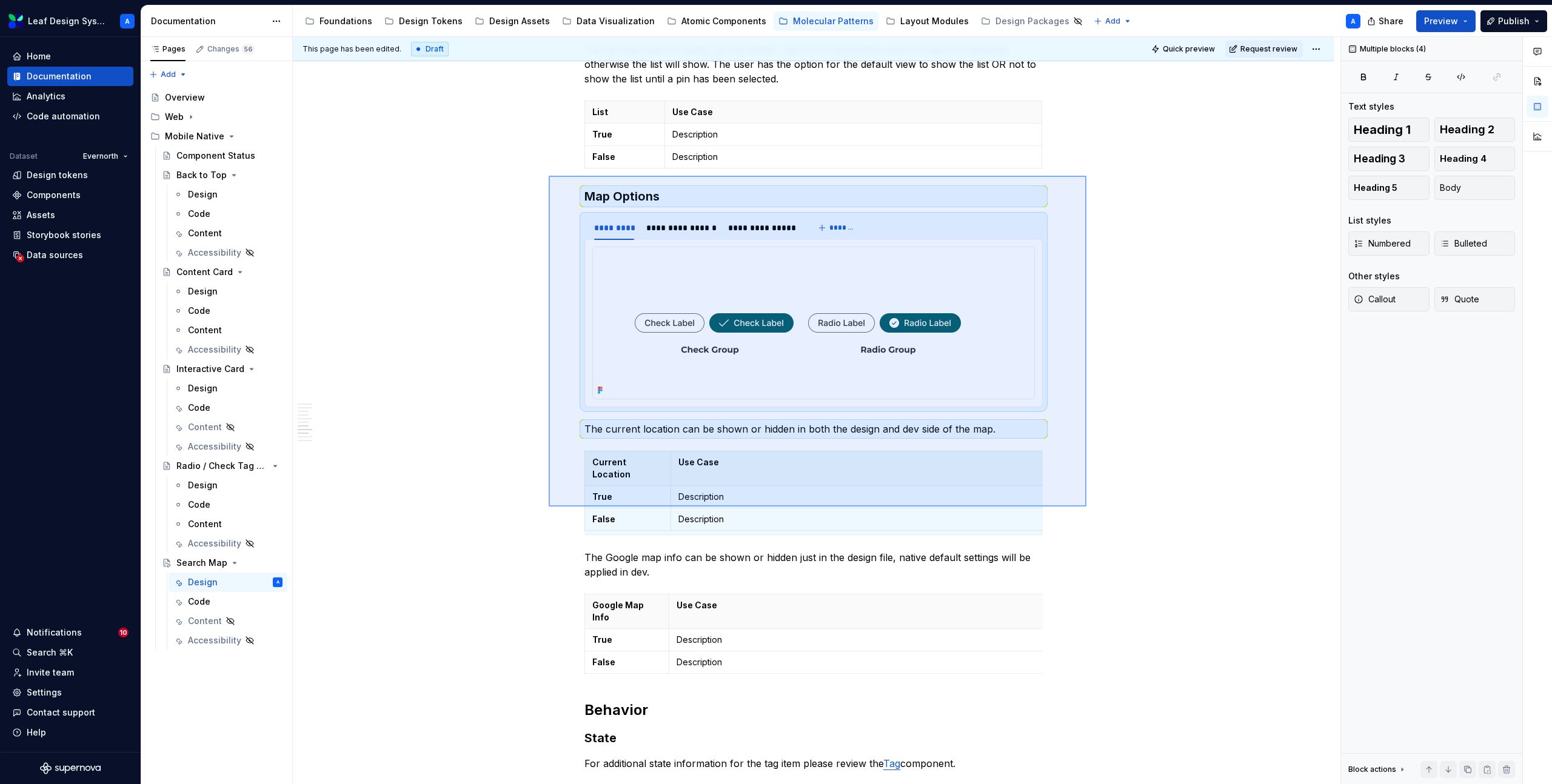
drag, startPoint x: 549, startPoint y: 176, endPoint x: 1086, endPoint y: 507, distance: 630.8
click at [1086, 507] on div "**********" at bounding box center [816, 411] width 1048 height 748
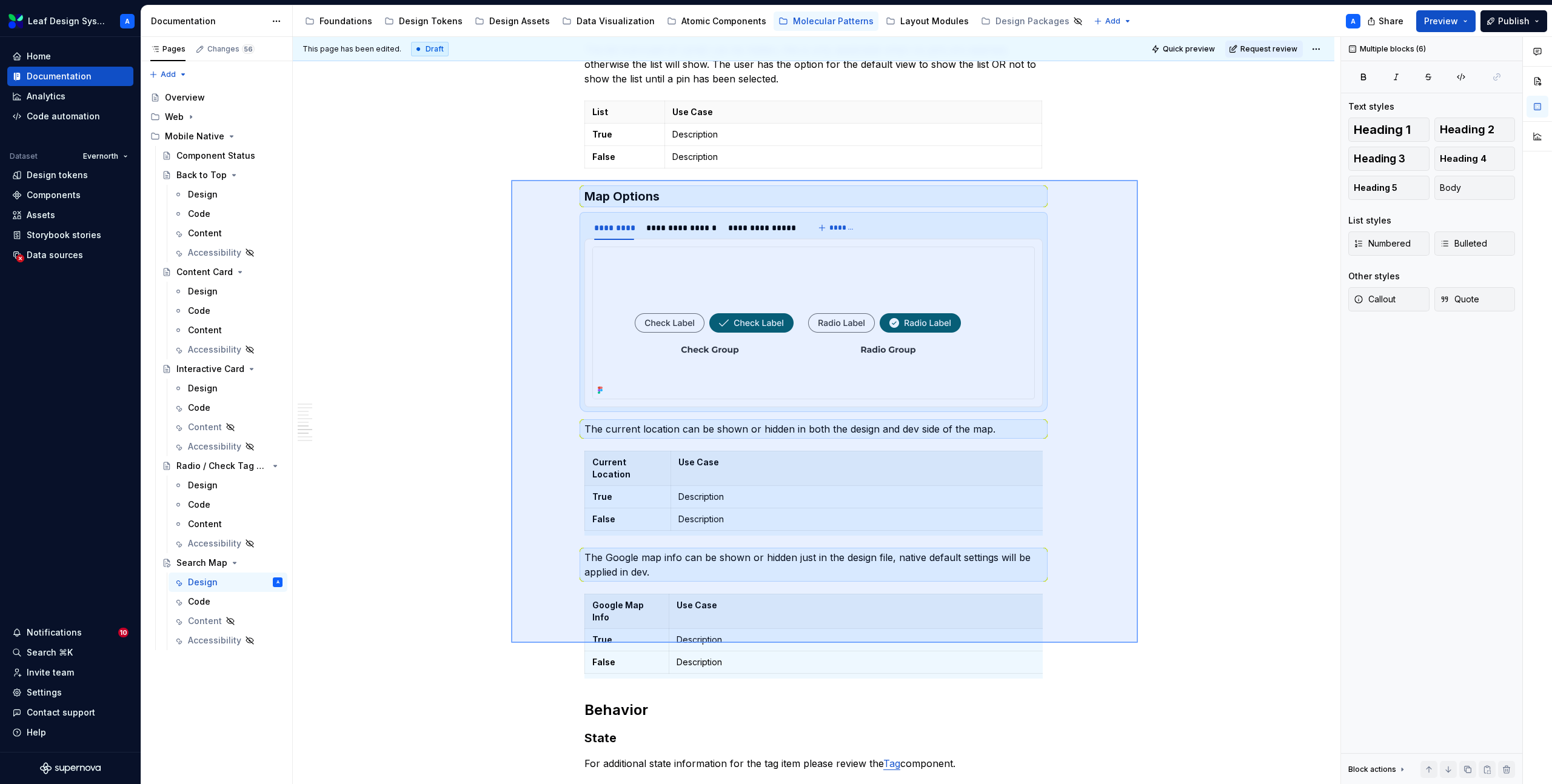
drag, startPoint x: 511, startPoint y: 180, endPoint x: 1138, endPoint y: 643, distance: 779.4
click at [1138, 643] on div "**********" at bounding box center [816, 411] width 1048 height 748
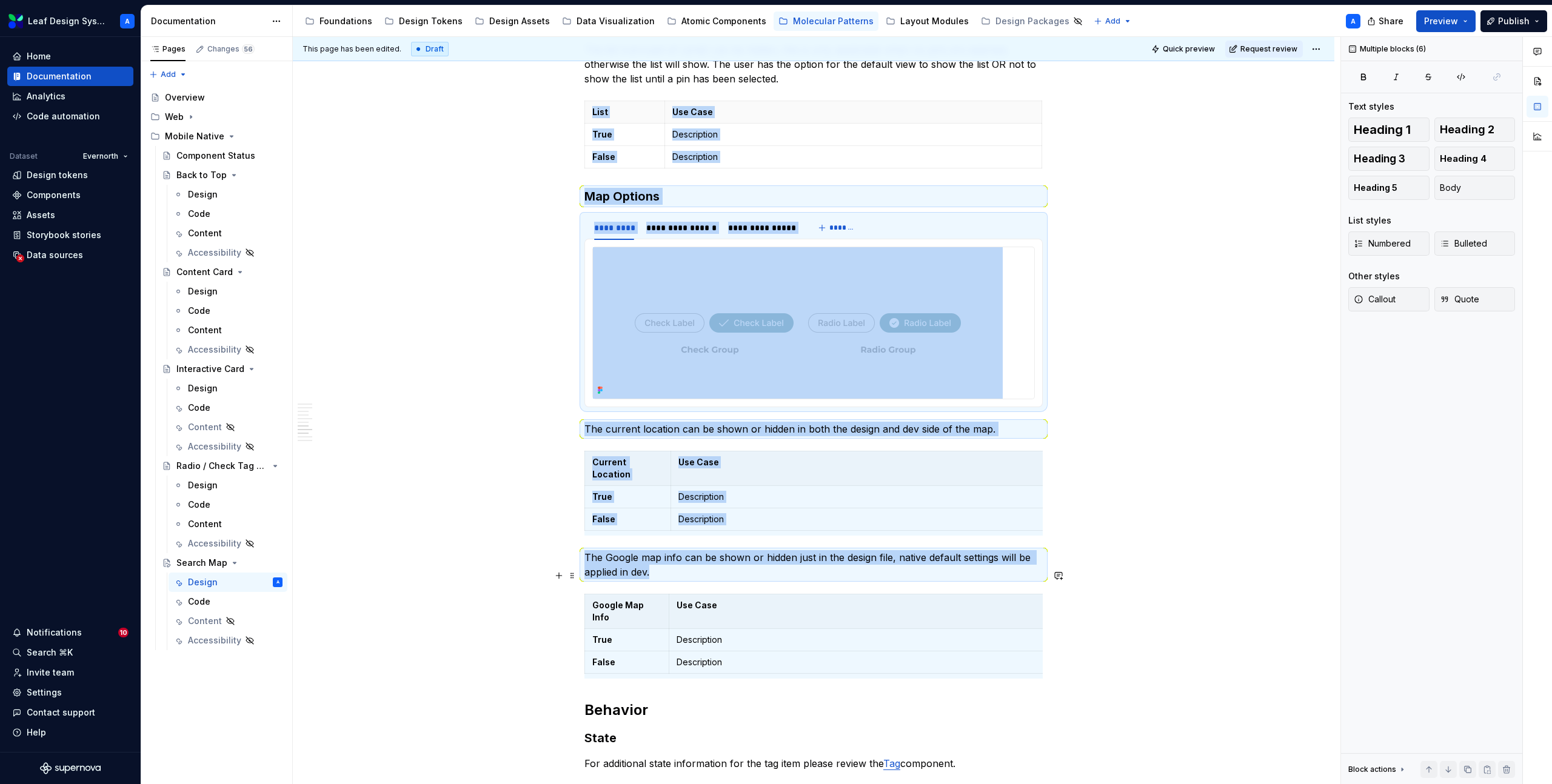
copy div "**********"
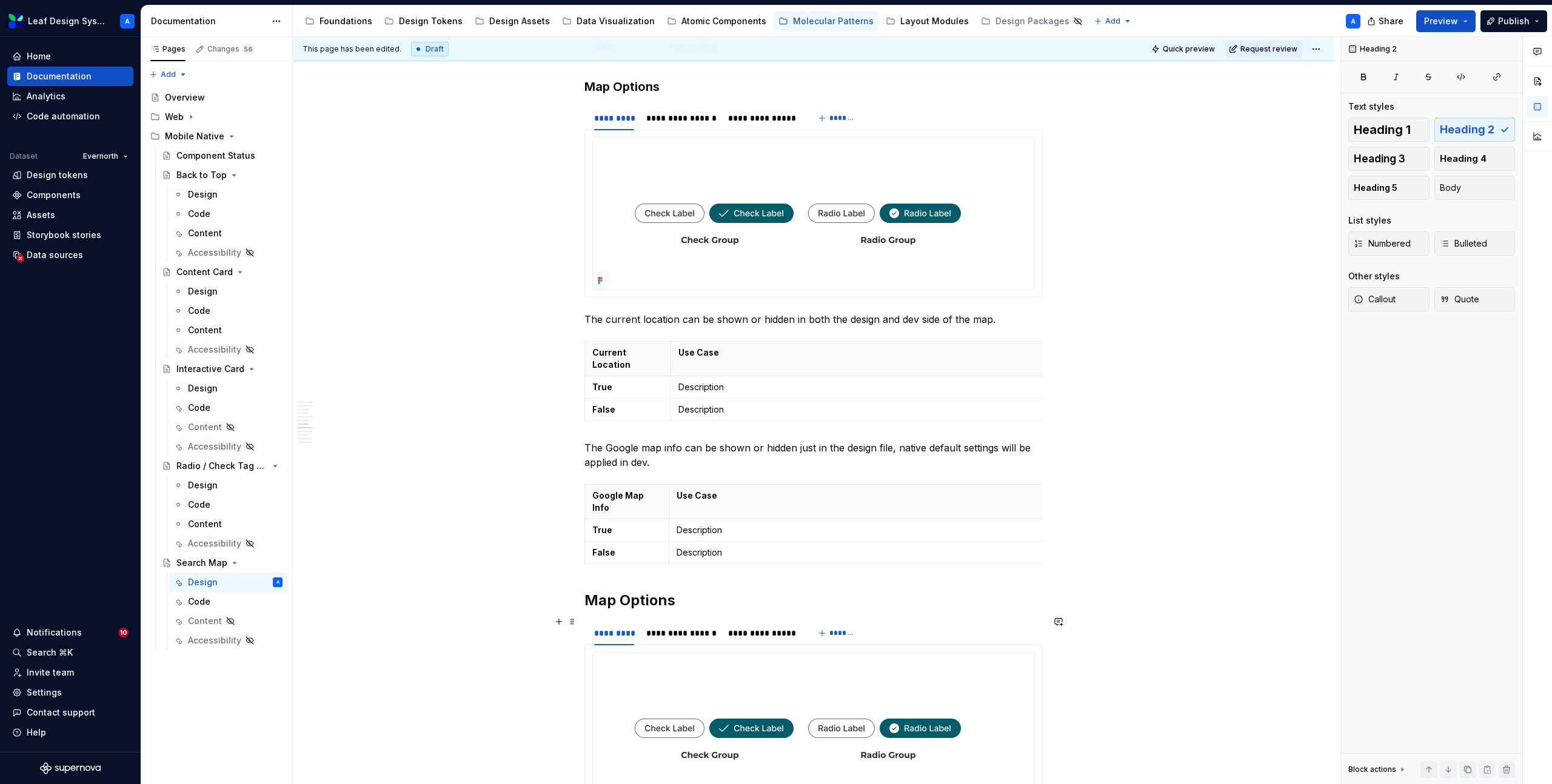
scroll to position [2630, 0]
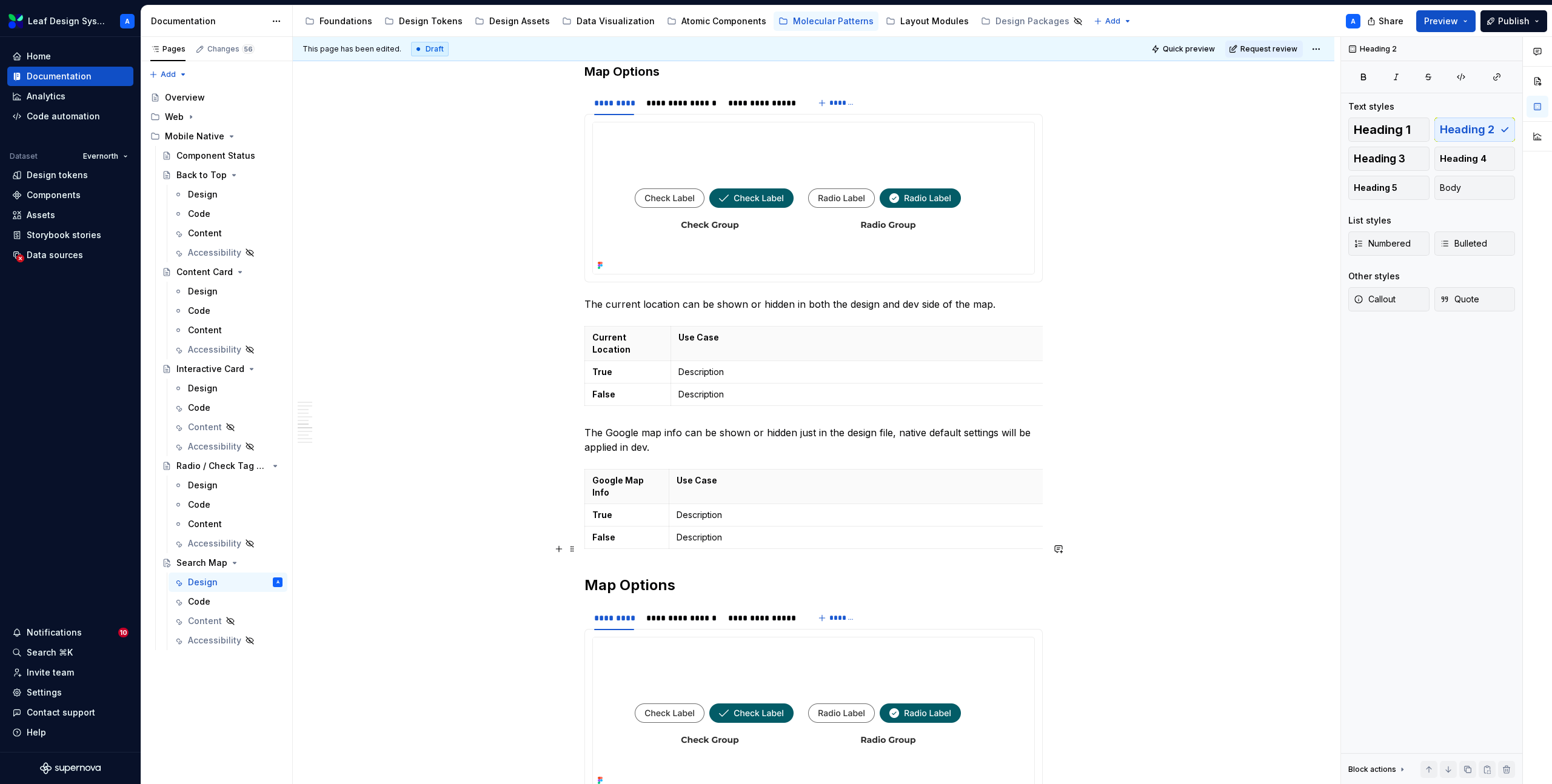
click at [618, 575] on h2 "Map Options" at bounding box center [814, 585] width 458 height 19
click at [636, 523] on span "Heading 2" at bounding box center [637, 523] width 37 height 10
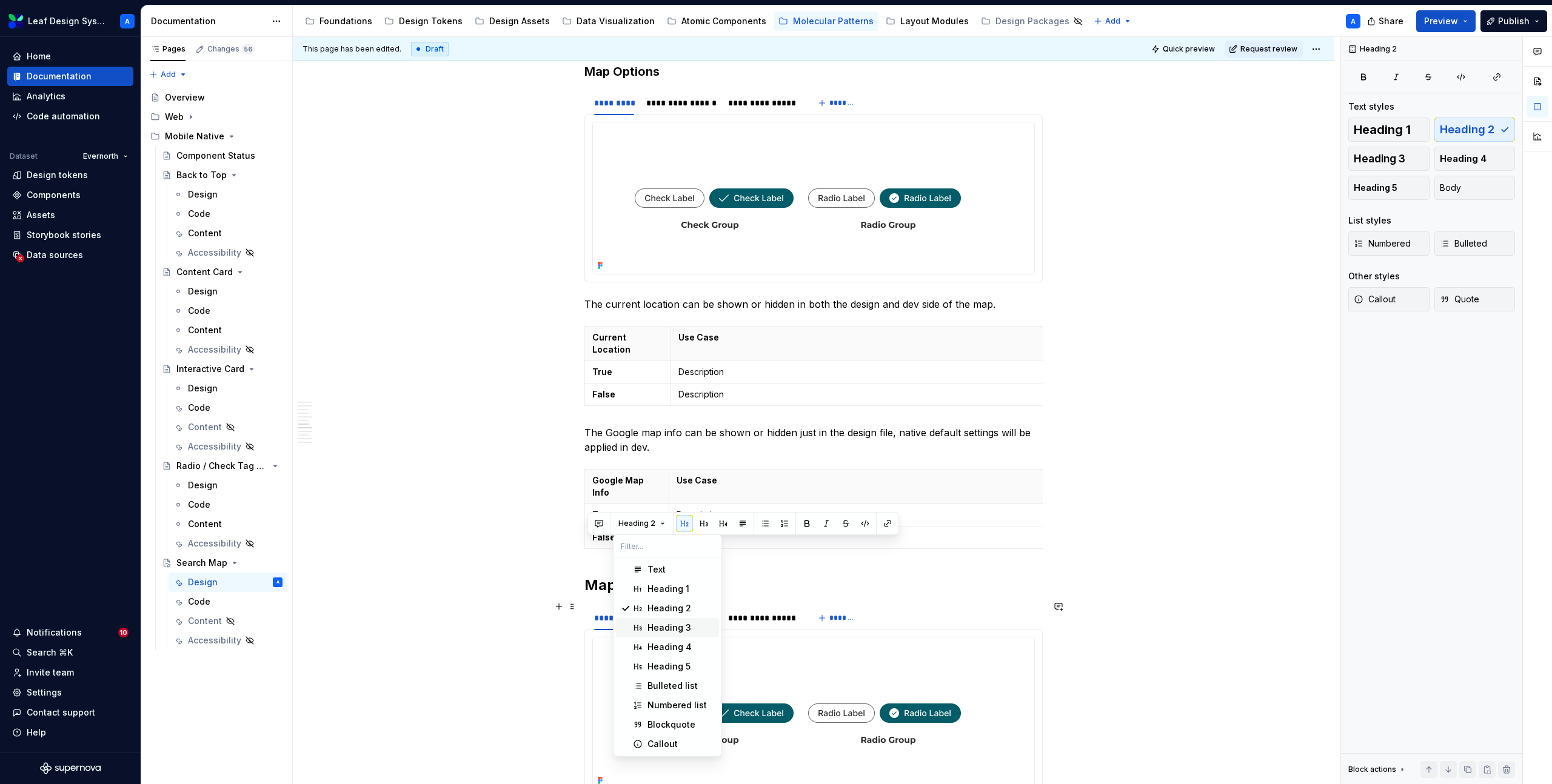
click at [670, 627] on div "Heading 3" at bounding box center [670, 628] width 44 height 12
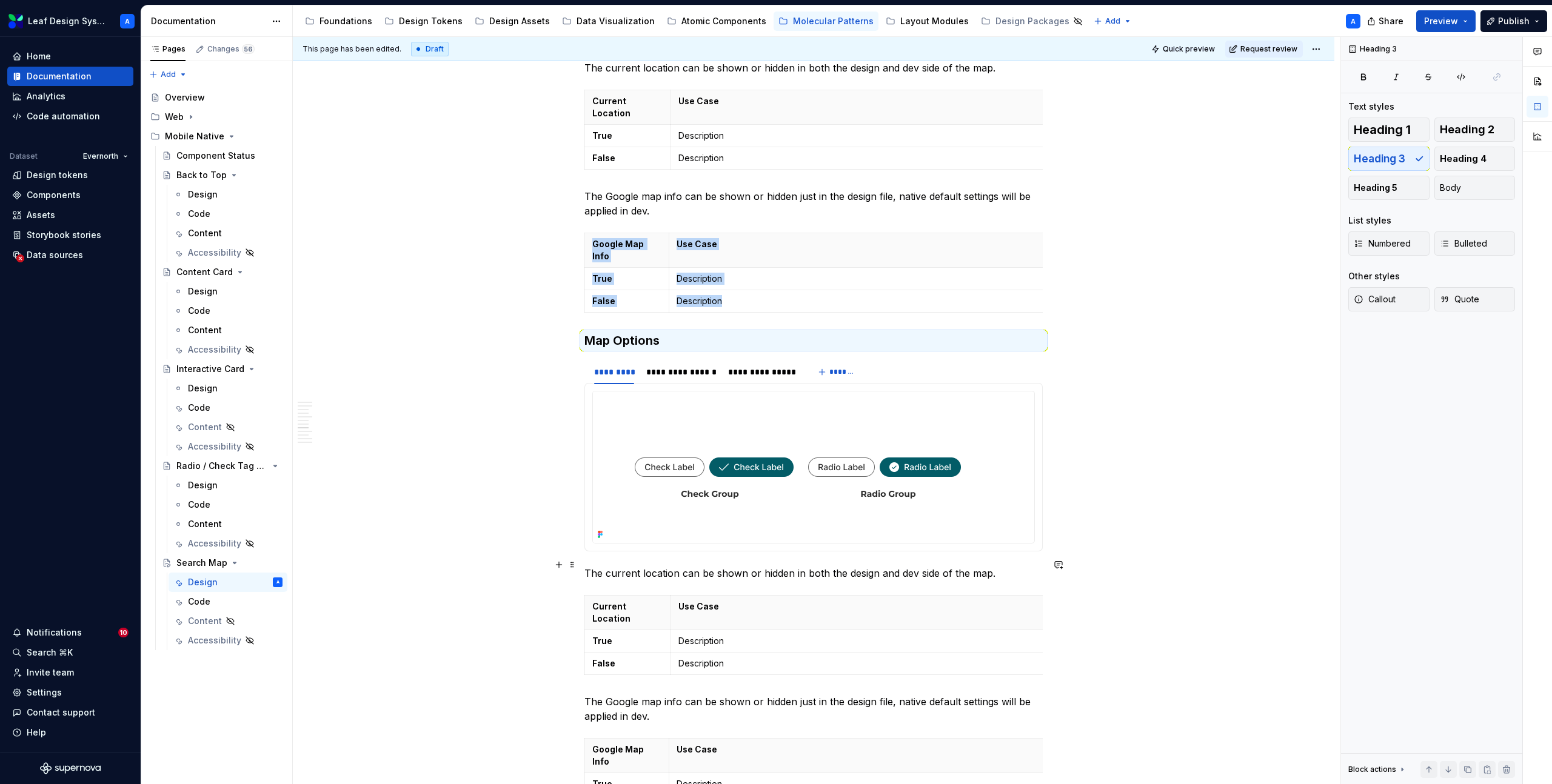
scroll to position [2879, 0]
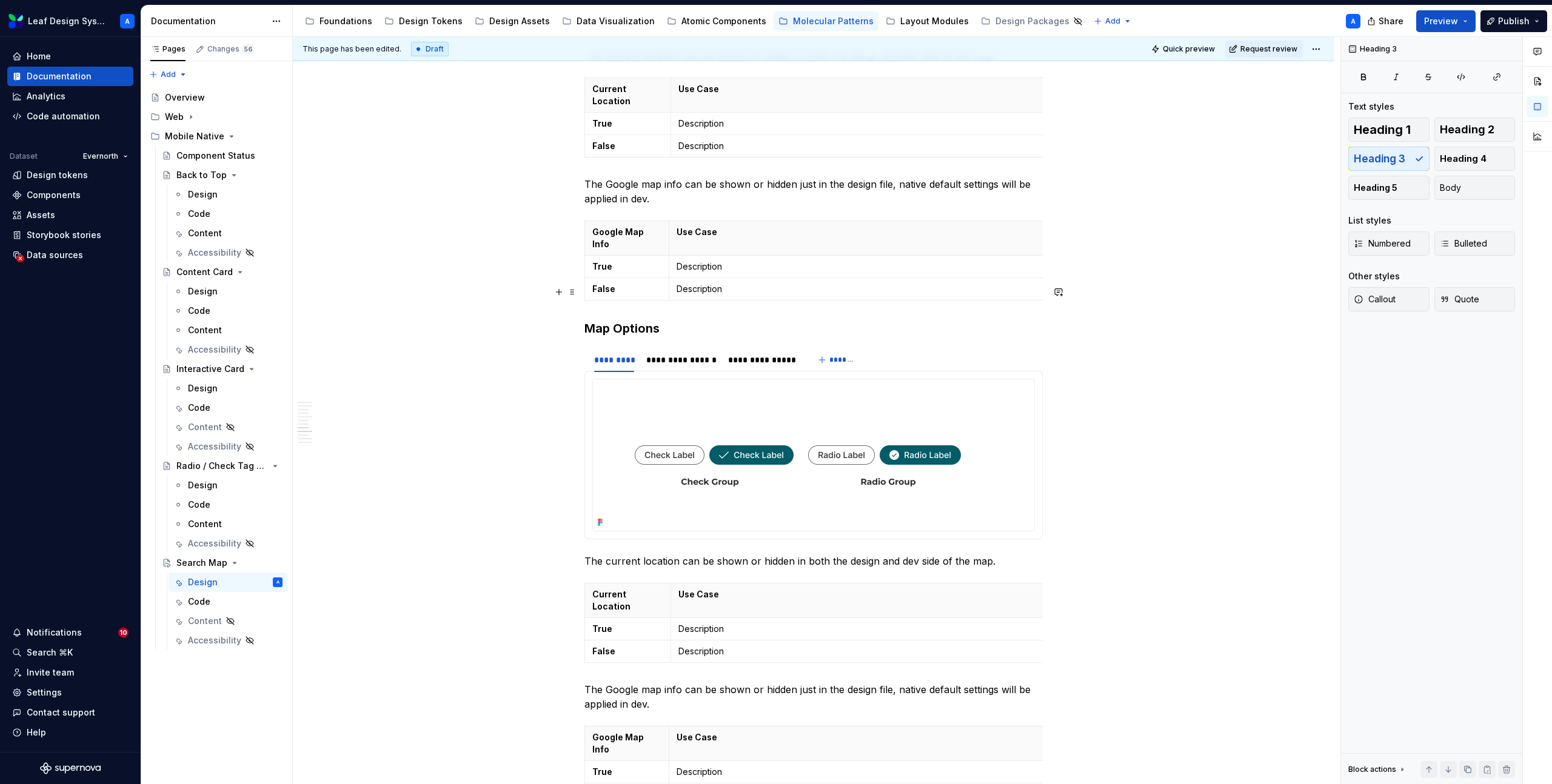
click at [624, 320] on h3 "Map Options" at bounding box center [814, 328] width 458 height 17
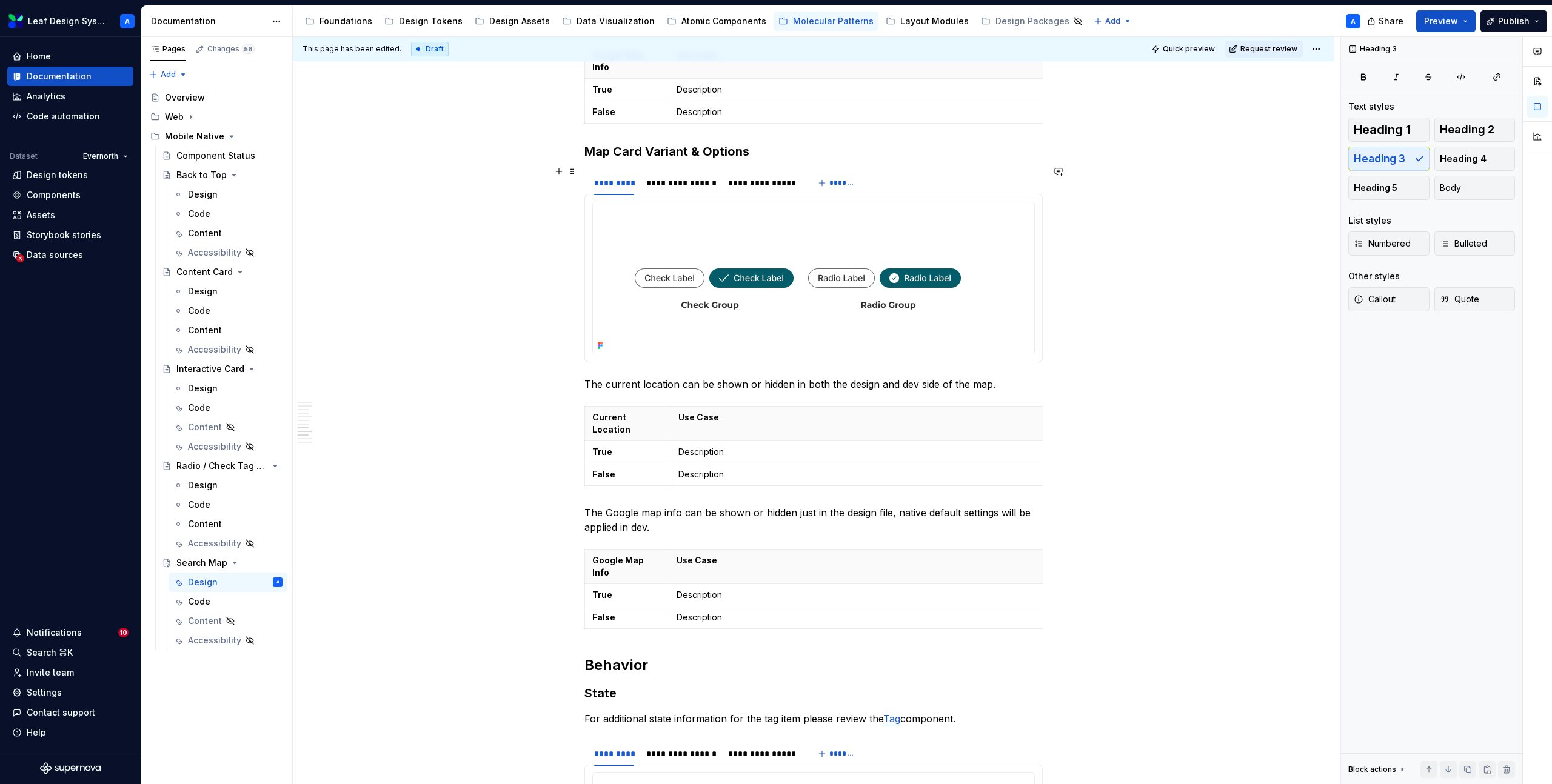
scroll to position [3060, 0]
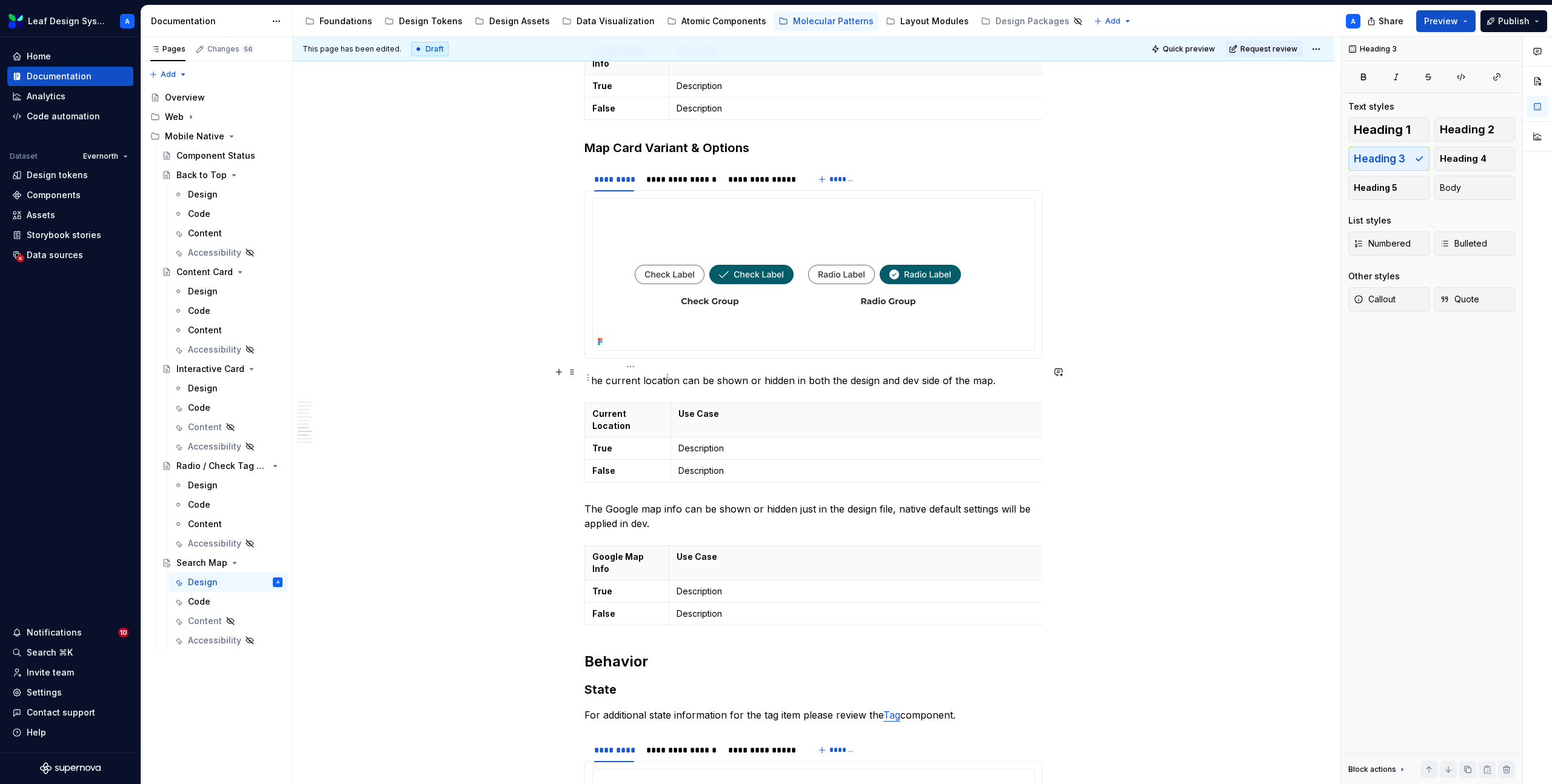
click at [625, 408] on p "Current Location" at bounding box center [627, 420] width 71 height 24
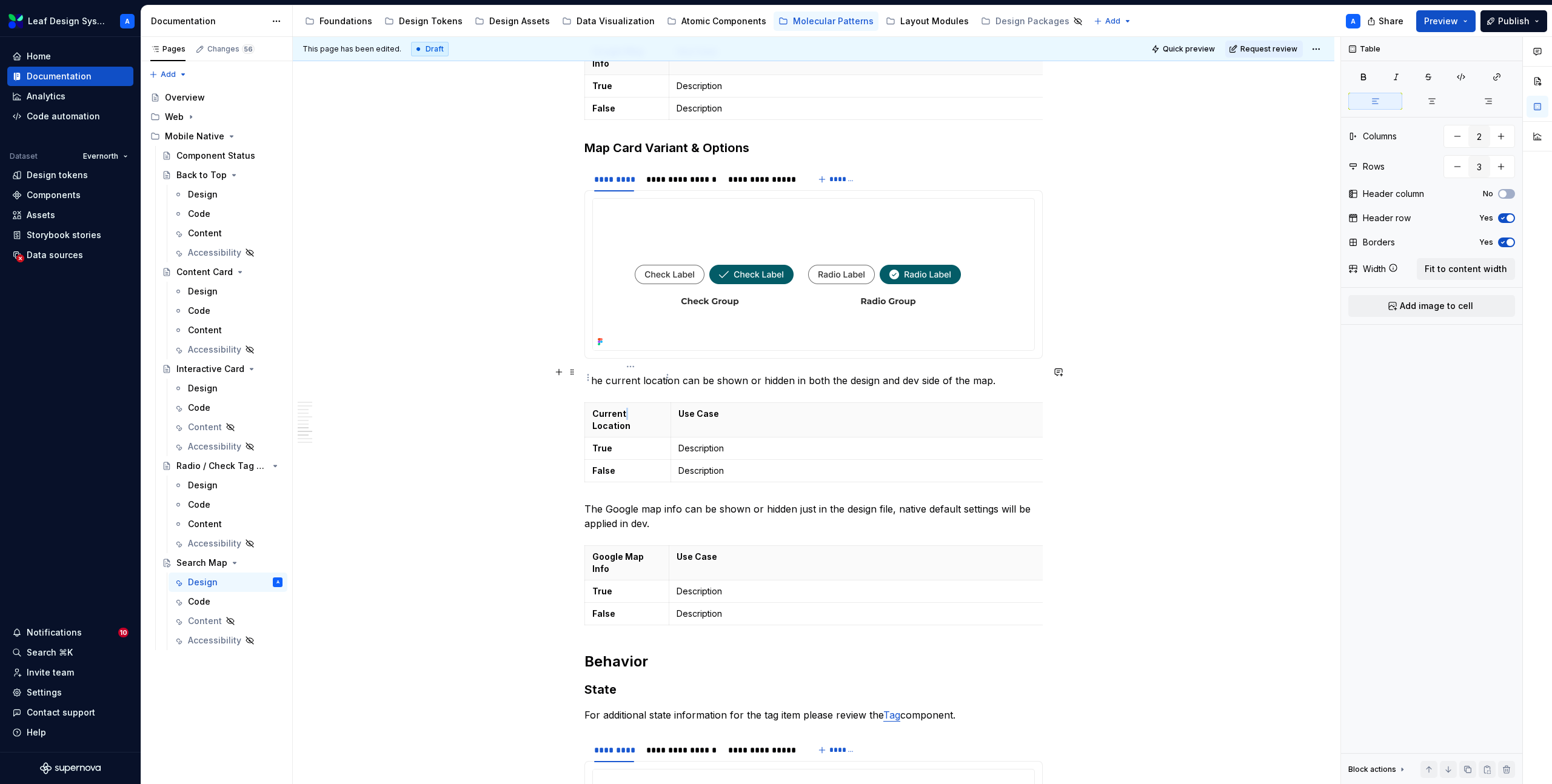
click at [625, 408] on p "Current Location" at bounding box center [627, 420] width 71 height 24
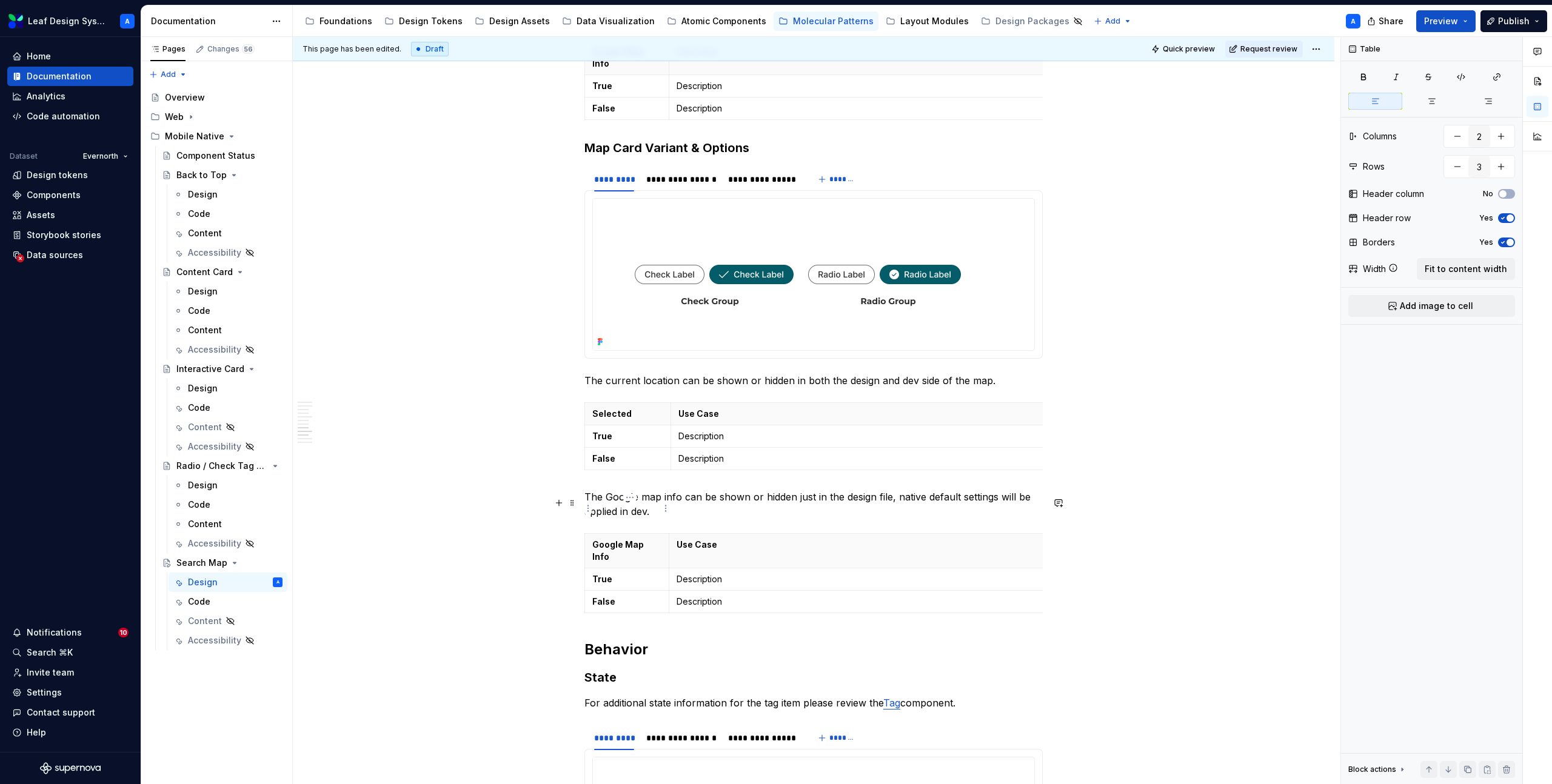
click at [616, 538] on p "Google Map Info" at bounding box center [626, 550] width 69 height 24
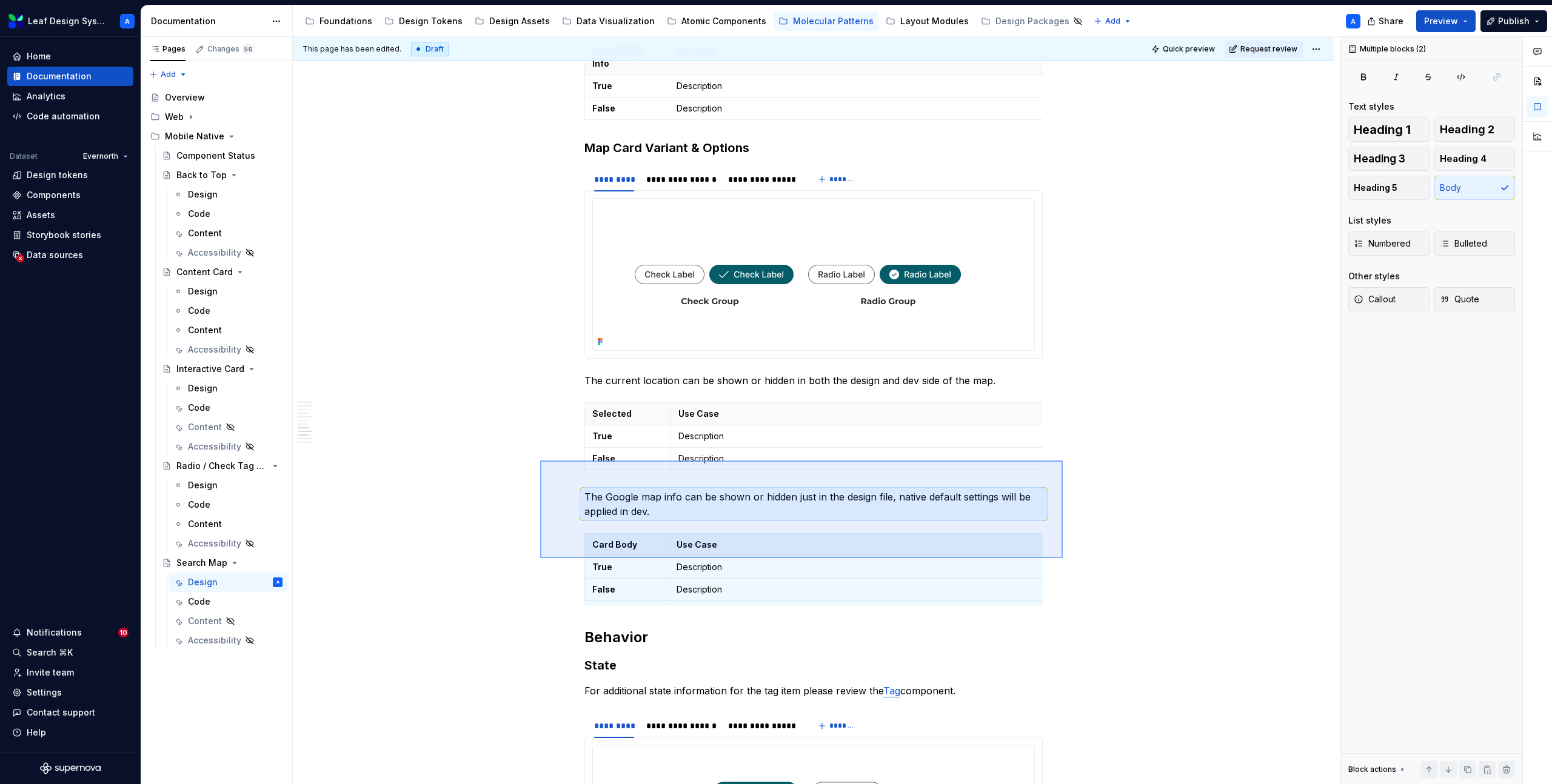
drag, startPoint x: 540, startPoint y: 460, endPoint x: 1063, endPoint y: 558, distance: 532.1
click at [1063, 558] on div "**********" at bounding box center [816, 411] width 1048 height 748
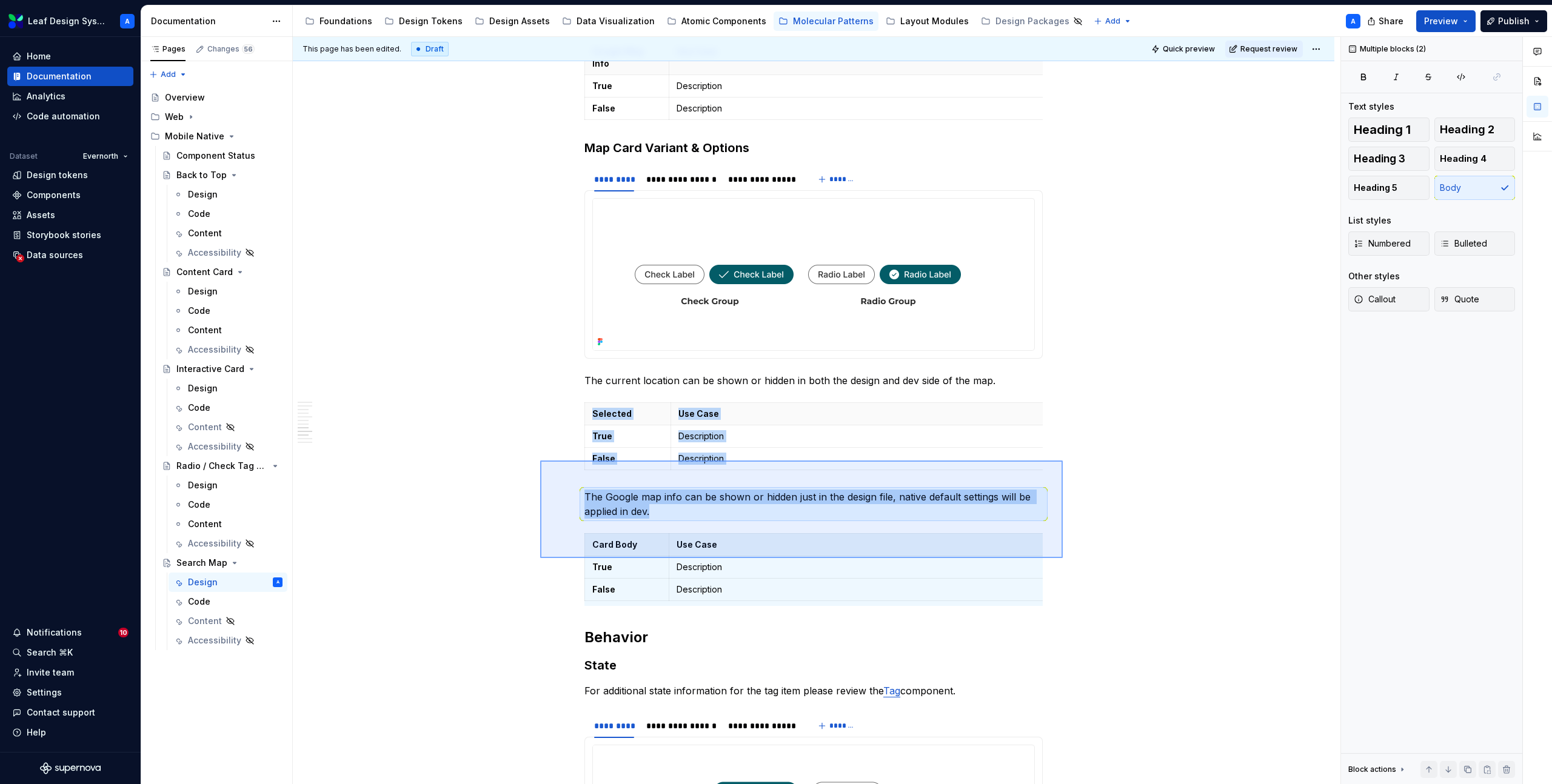
copy div "Selected Use Case True Description False Description The Google map info can be…"
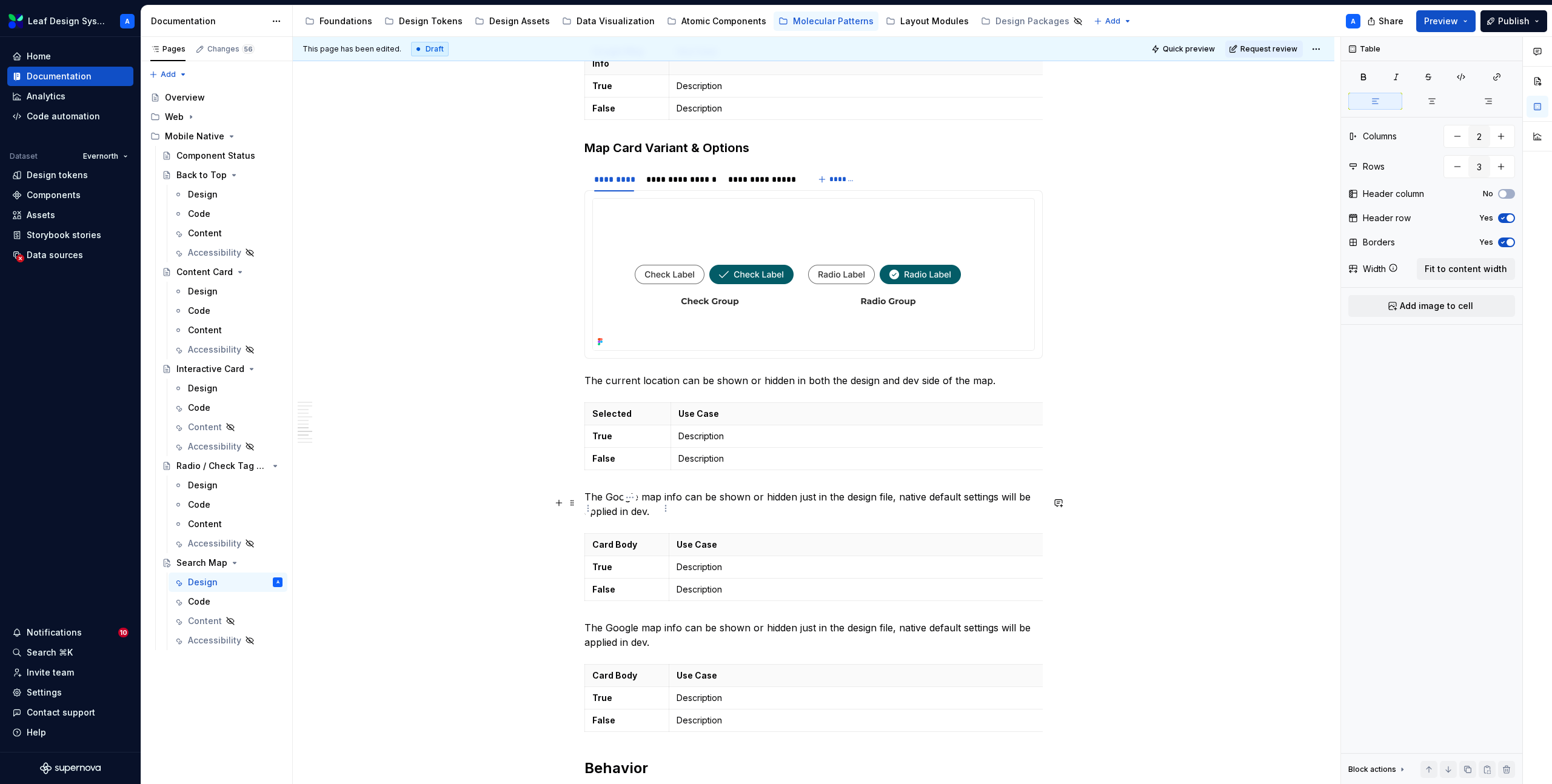
click at [611, 538] on p "Card Body" at bounding box center [626, 545] width 69 height 12
click at [620, 538] on p "Card Body" at bounding box center [626, 545] width 69 height 12
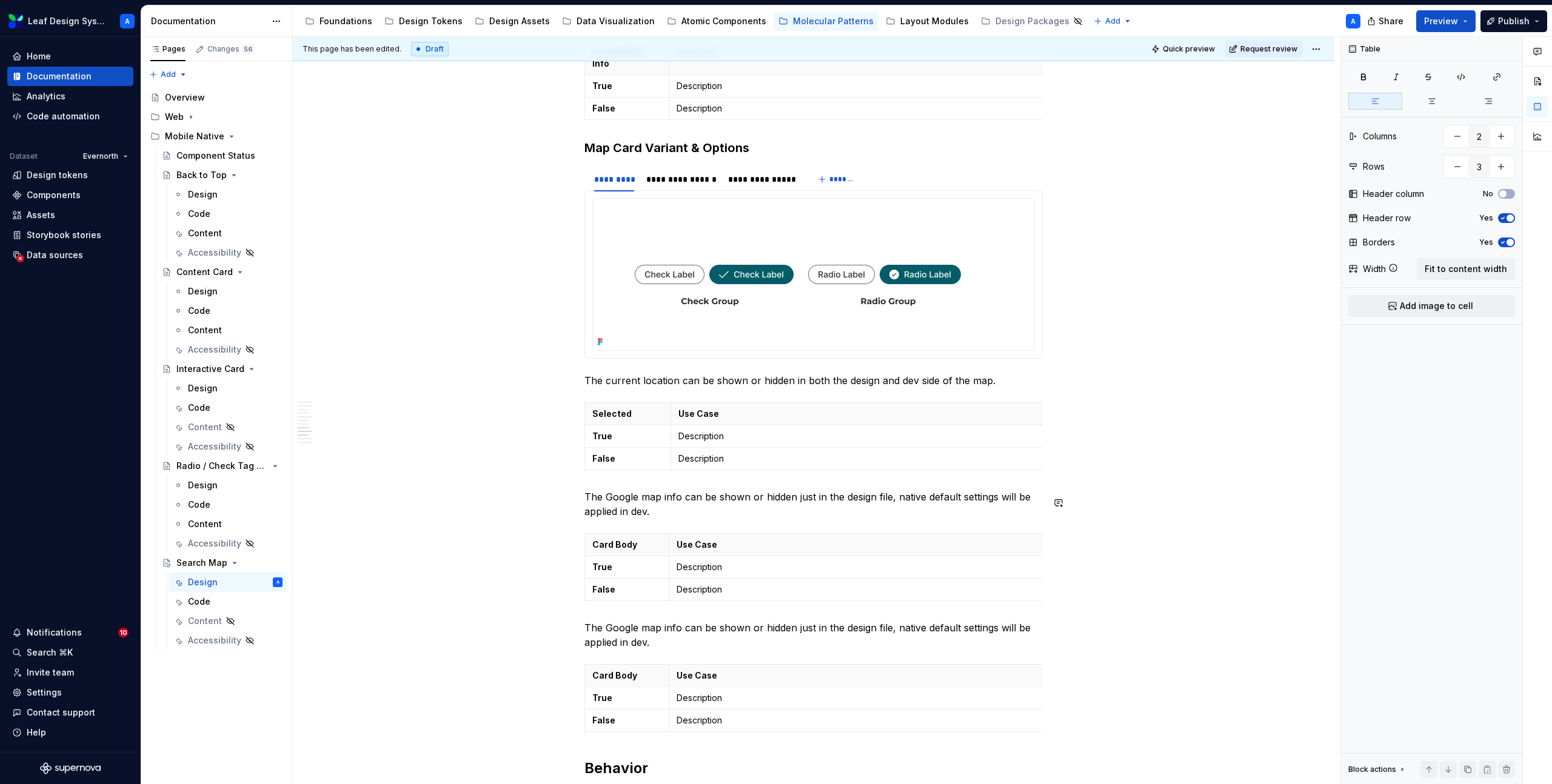
click at [628, 669] on p "Card Body" at bounding box center [626, 676] width 69 height 12
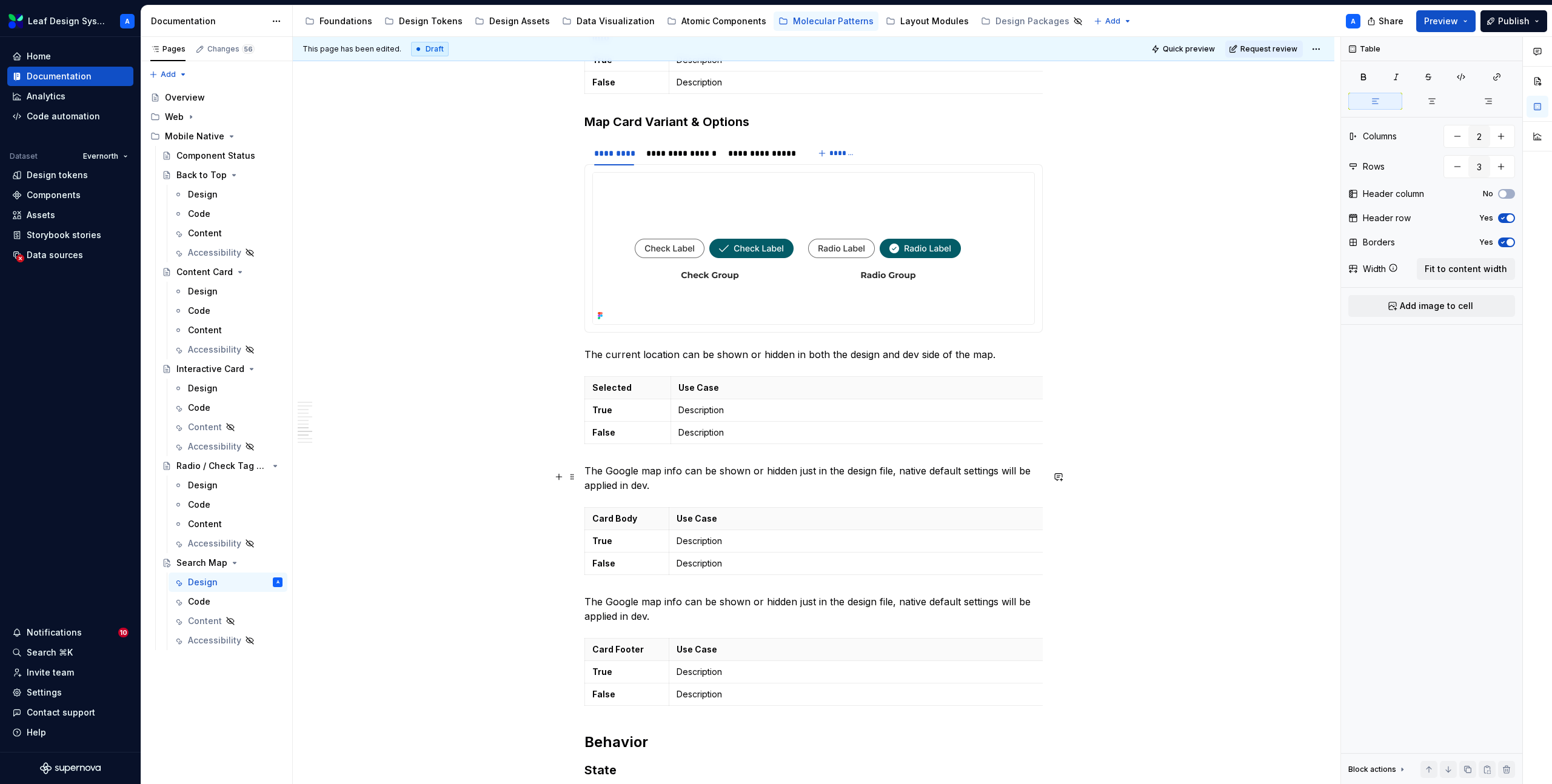
scroll to position [3061, 0]
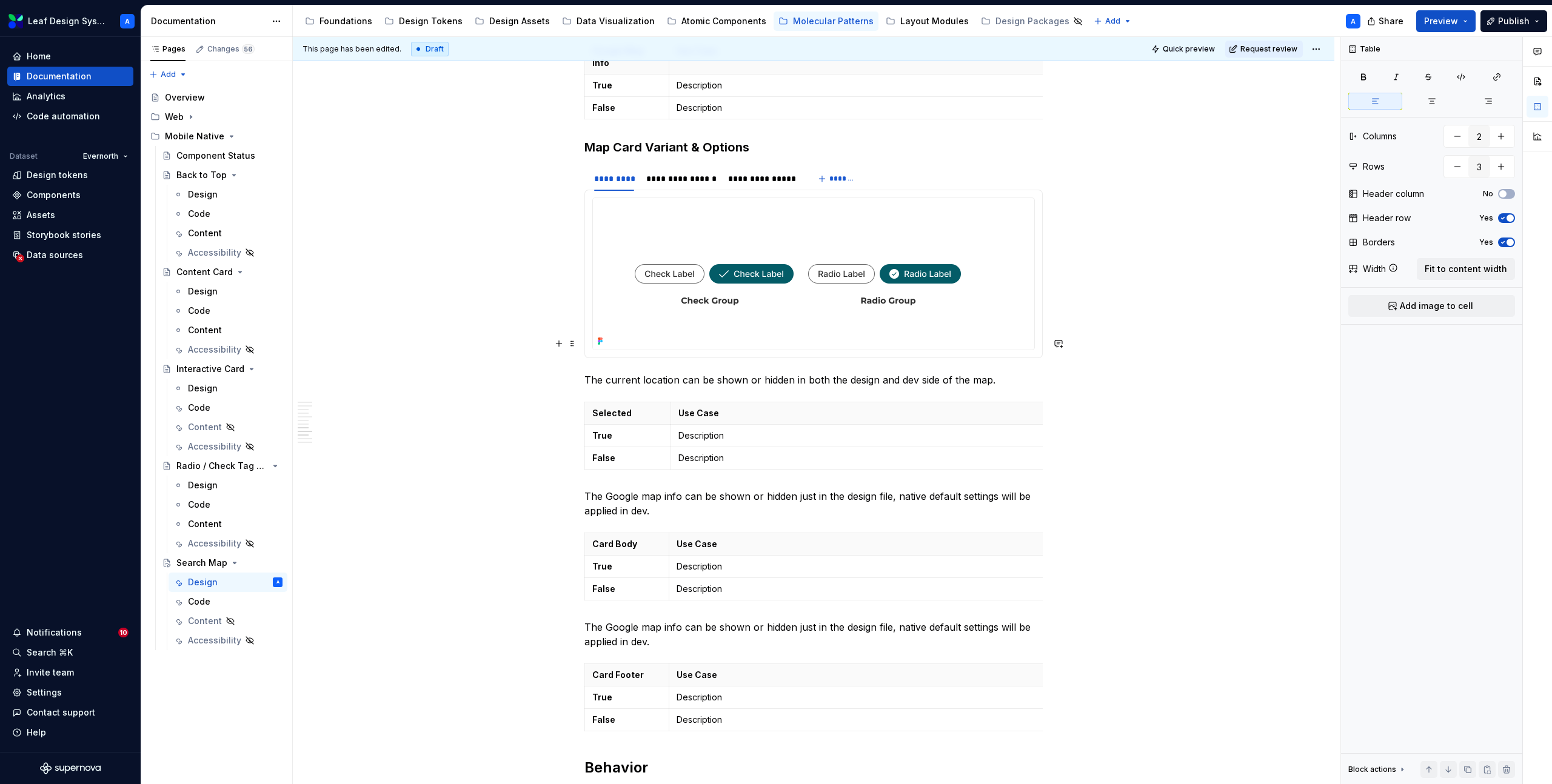
click at [663, 372] on p "The current location can be shown or hidden in both the design and dev side of …" at bounding box center [814, 379] width 458 height 14
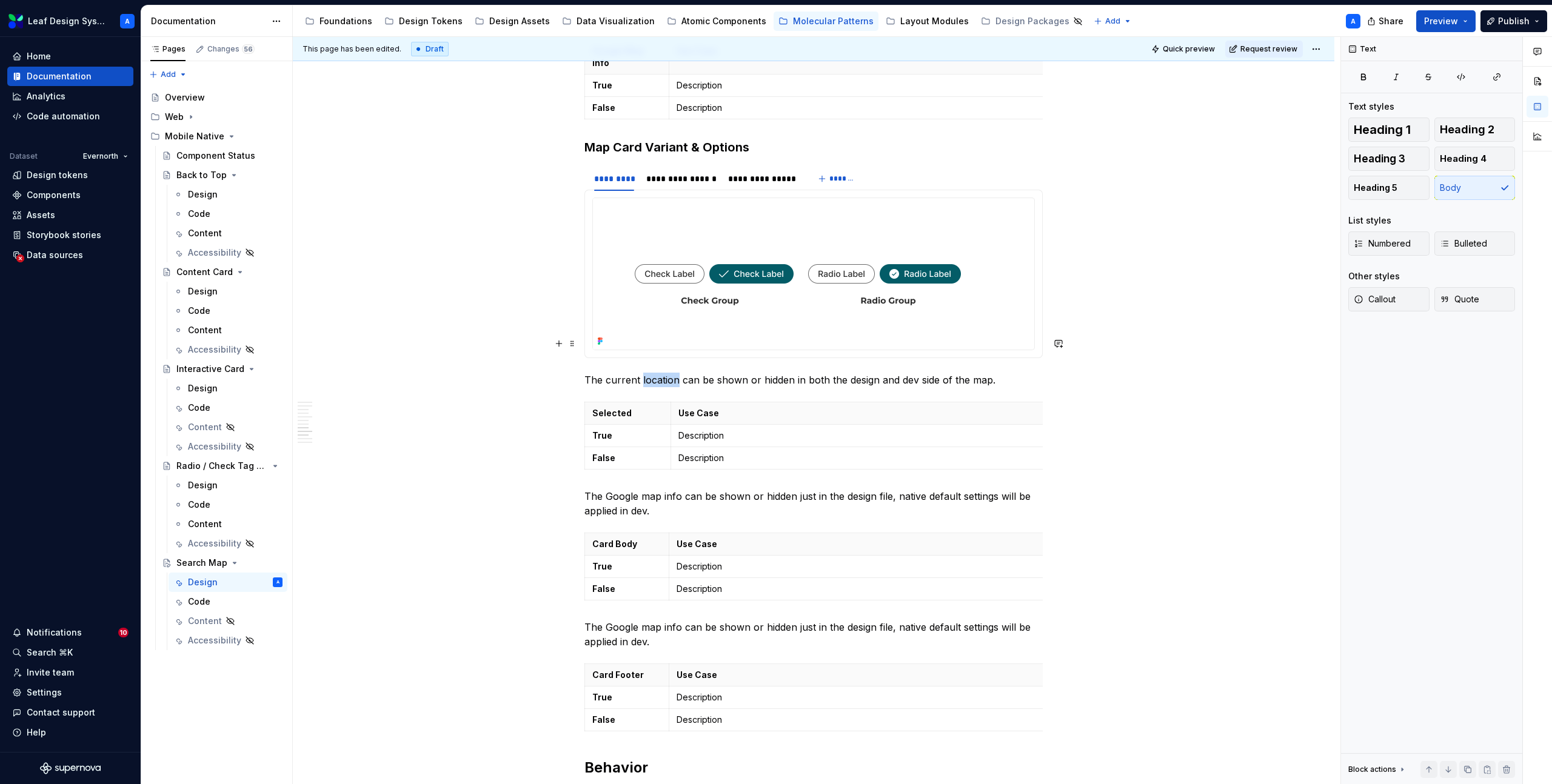
click at [663, 372] on p "The current location can be shown or hidden in both the design and dev side of …" at bounding box center [814, 379] width 458 height 14
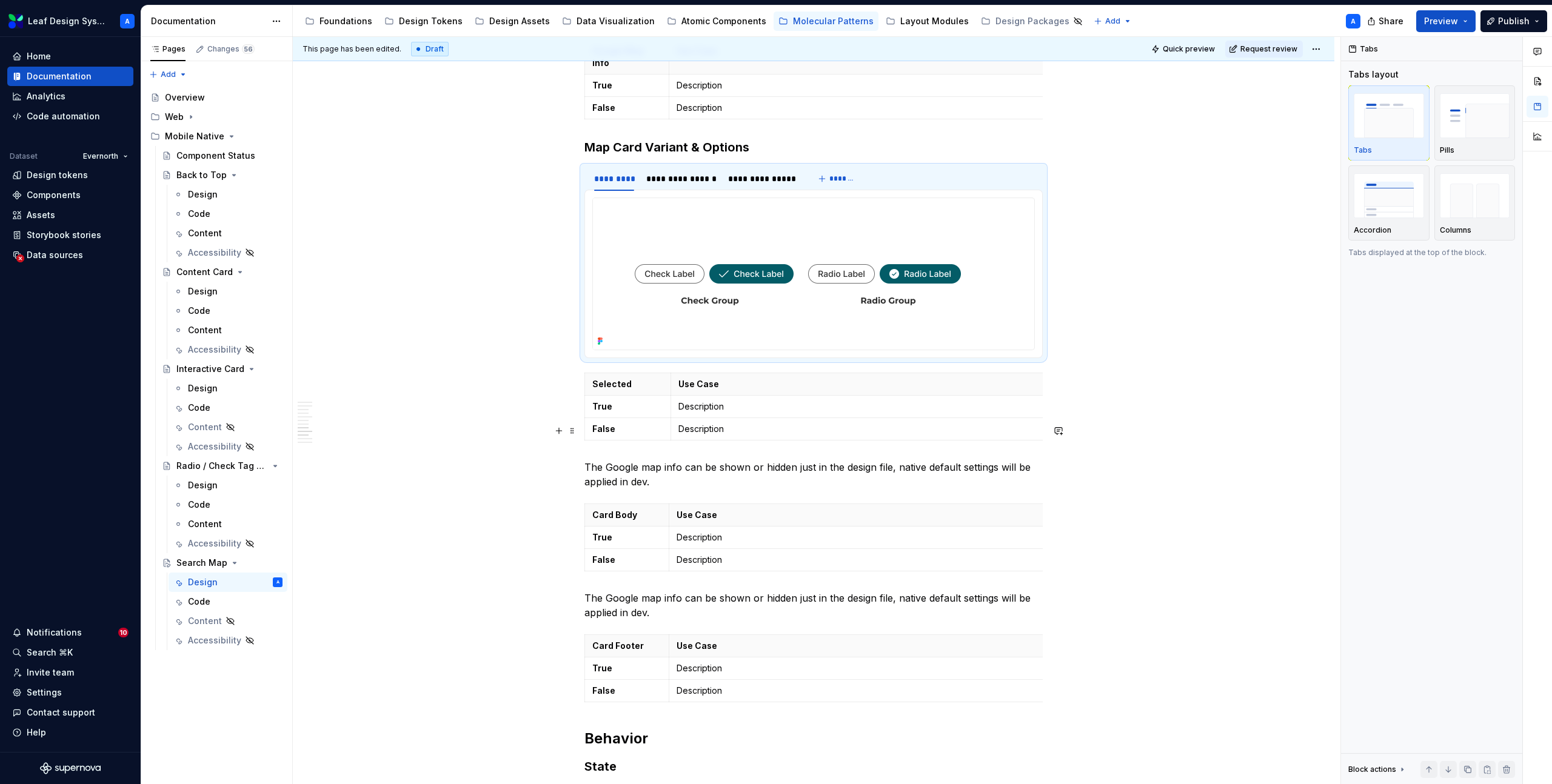
click at [646, 460] on p "The Google map info can be shown or hidden just in the design file, native defa…" at bounding box center [814, 475] width 458 height 29
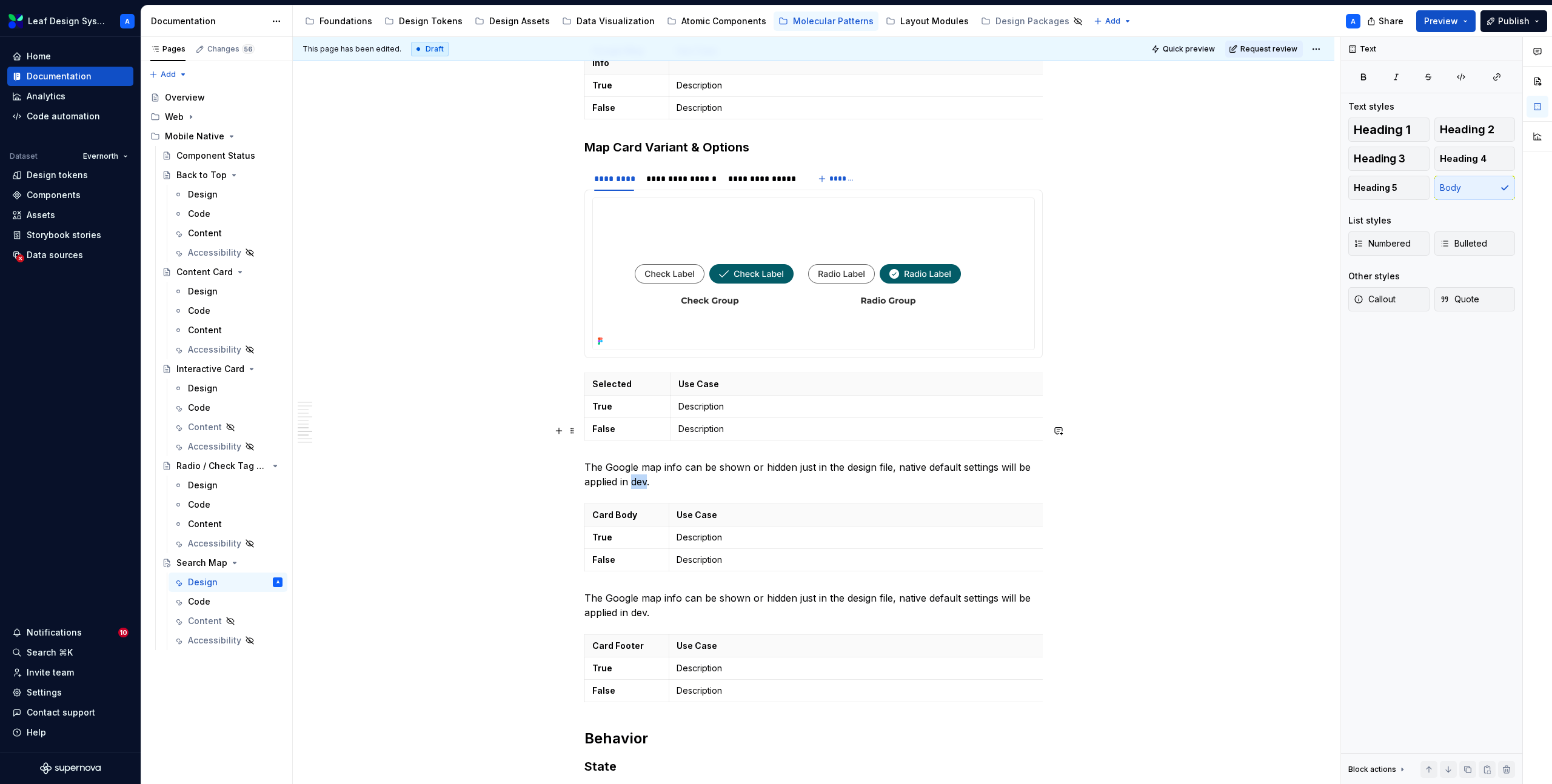
click at [646, 460] on p "The Google map info can be shown or hidden just in the design file, native defa…" at bounding box center [814, 475] width 458 height 29
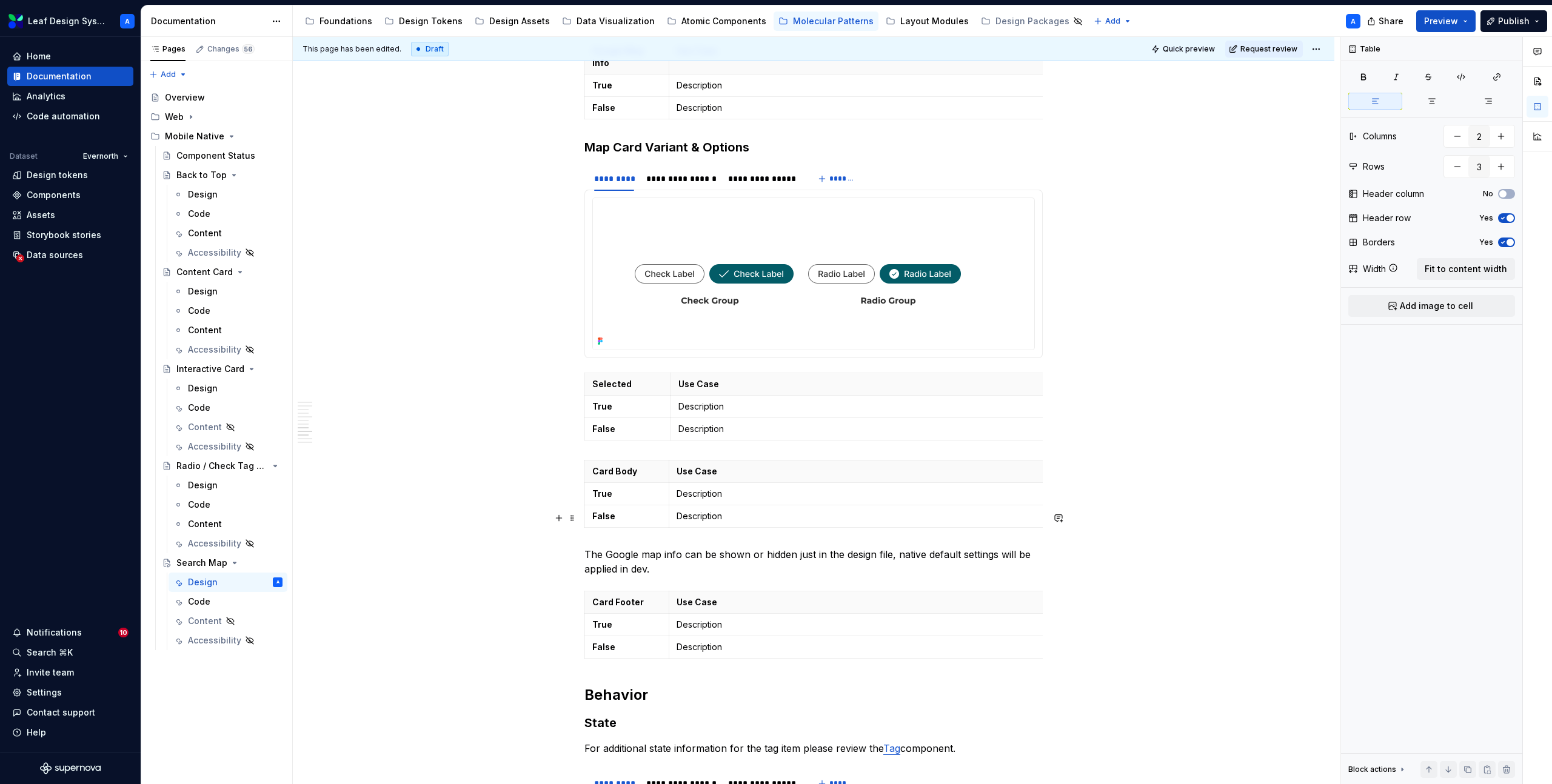
click at [628, 547] on p "The Google map info can be shown or hidden just in the design file, native defa…" at bounding box center [814, 562] width 458 height 29
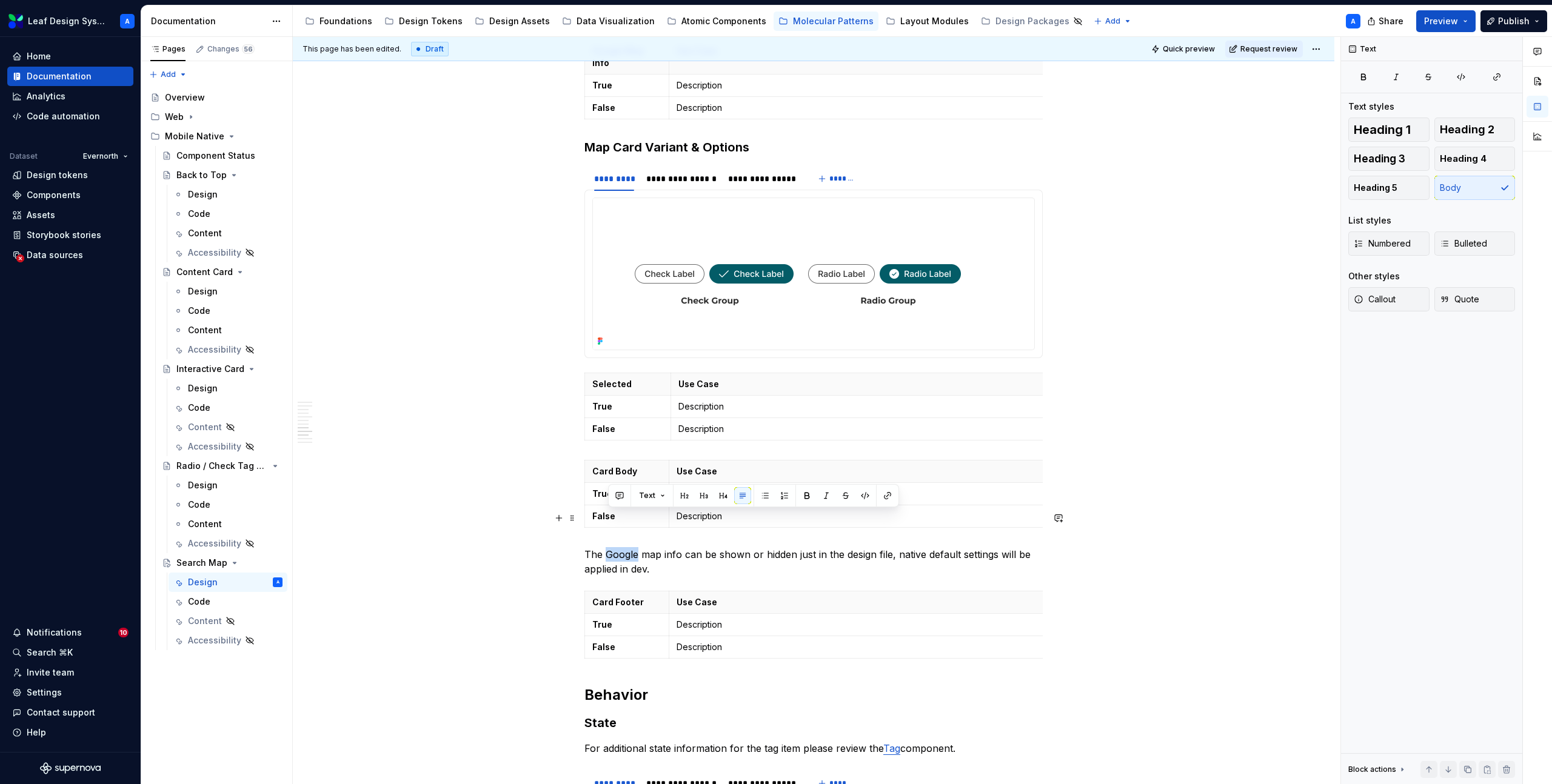
click at [628, 547] on p "The Google map info can be shown or hidden just in the design file, native defa…" at bounding box center [814, 562] width 458 height 29
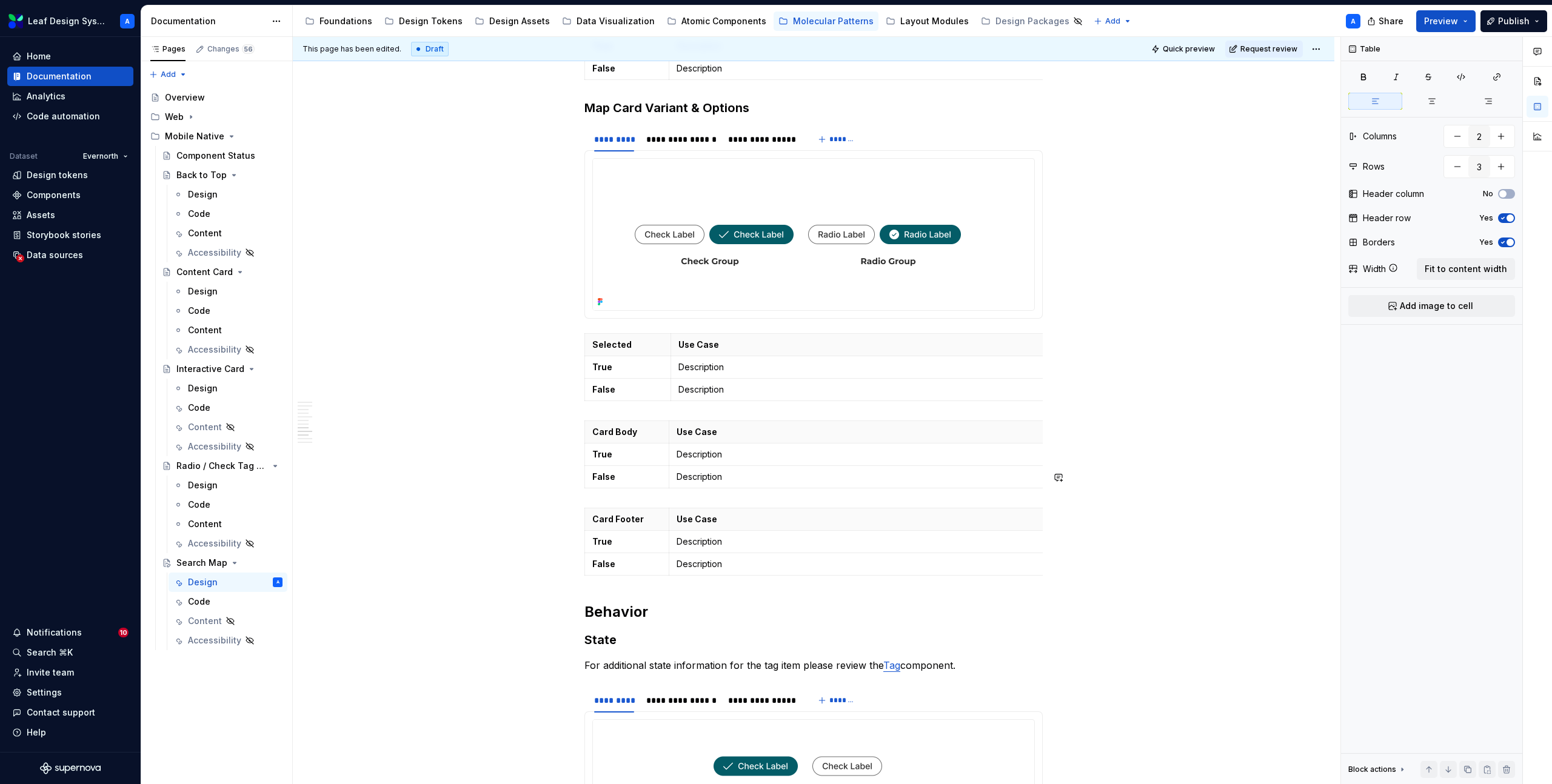
scroll to position [3089, 0]
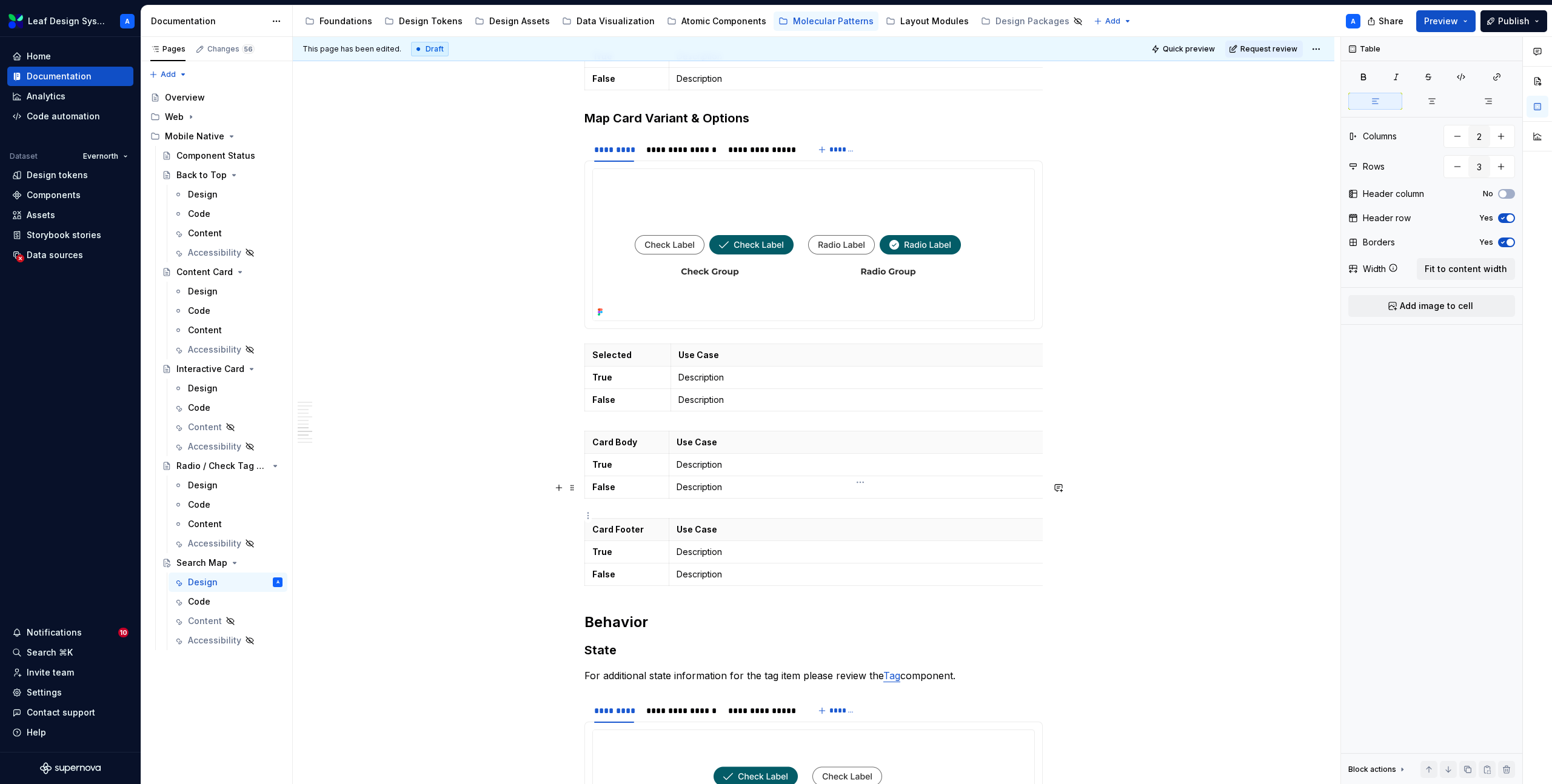
click at [696, 546] on p "Description" at bounding box center [857, 552] width 362 height 12
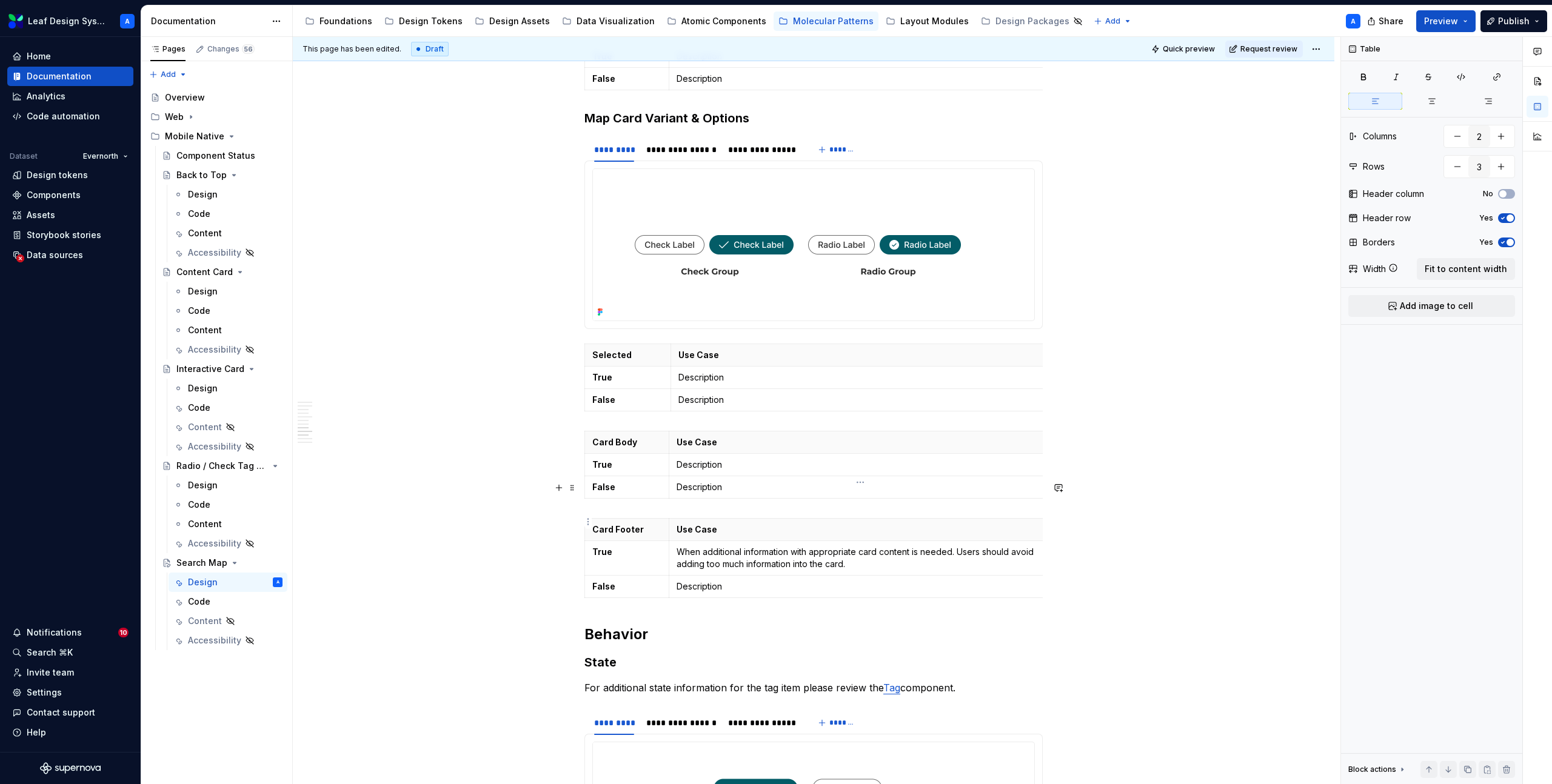
click at [696, 546] on p "When additional information with appropriate card content is needed. Users shou…" at bounding box center [857, 558] width 362 height 24
click at [698, 459] on p "Description" at bounding box center [857, 465] width 362 height 12
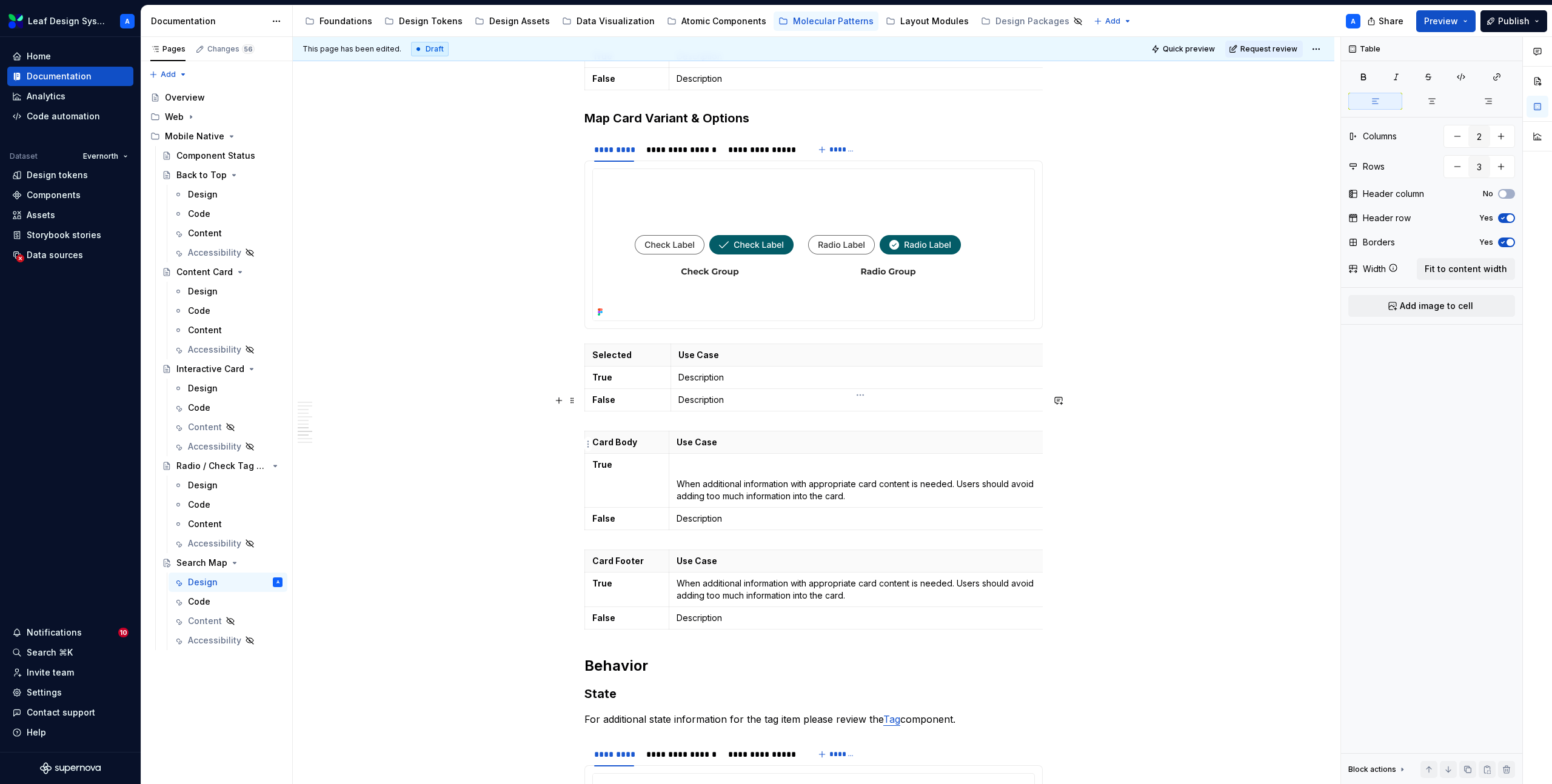
click at [707, 459] on p at bounding box center [857, 465] width 362 height 12
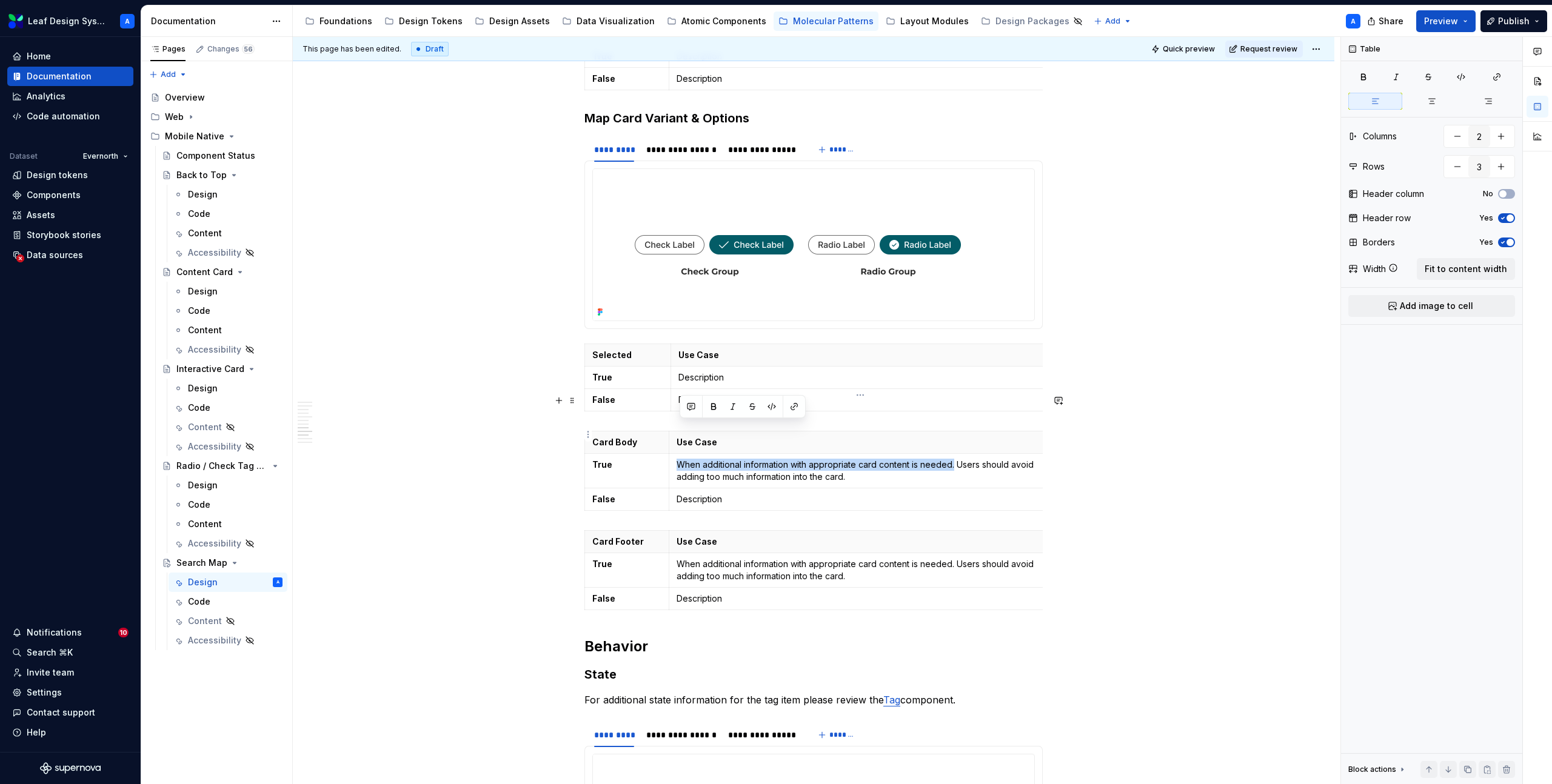
drag, startPoint x: 958, startPoint y: 430, endPoint x: 675, endPoint y: 431, distance: 283.0
click at [675, 454] on td "When additional information with appropriate card content is needed. Users shou…" at bounding box center [857, 471] width 377 height 34
click at [720, 558] on p "When additional information with appropriate card content is needed. Users shou…" at bounding box center [857, 570] width 362 height 24
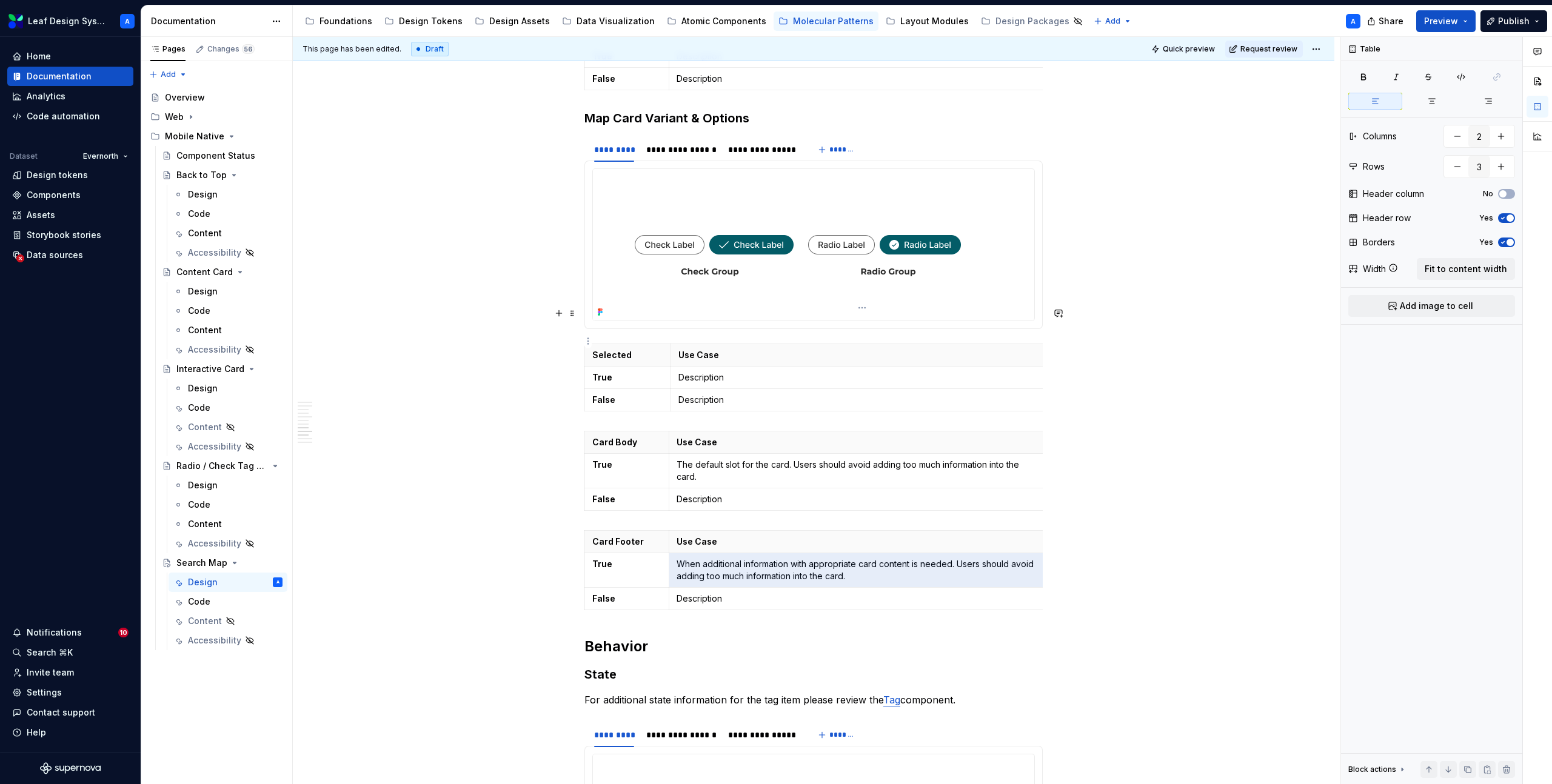
click at [700, 372] on p "Description" at bounding box center [859, 378] width 362 height 12
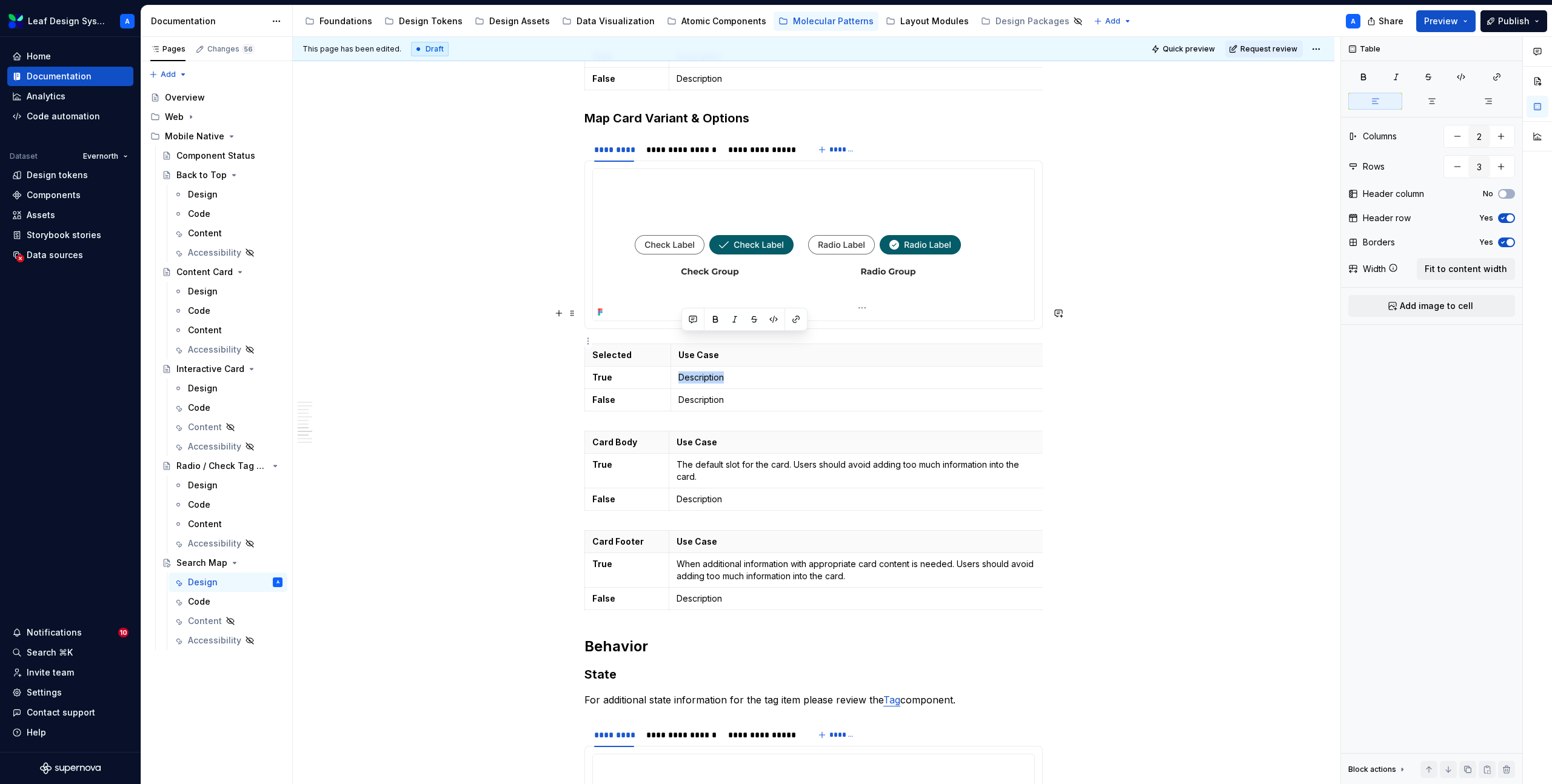
click at [700, 372] on p "Description" at bounding box center [859, 378] width 362 height 12
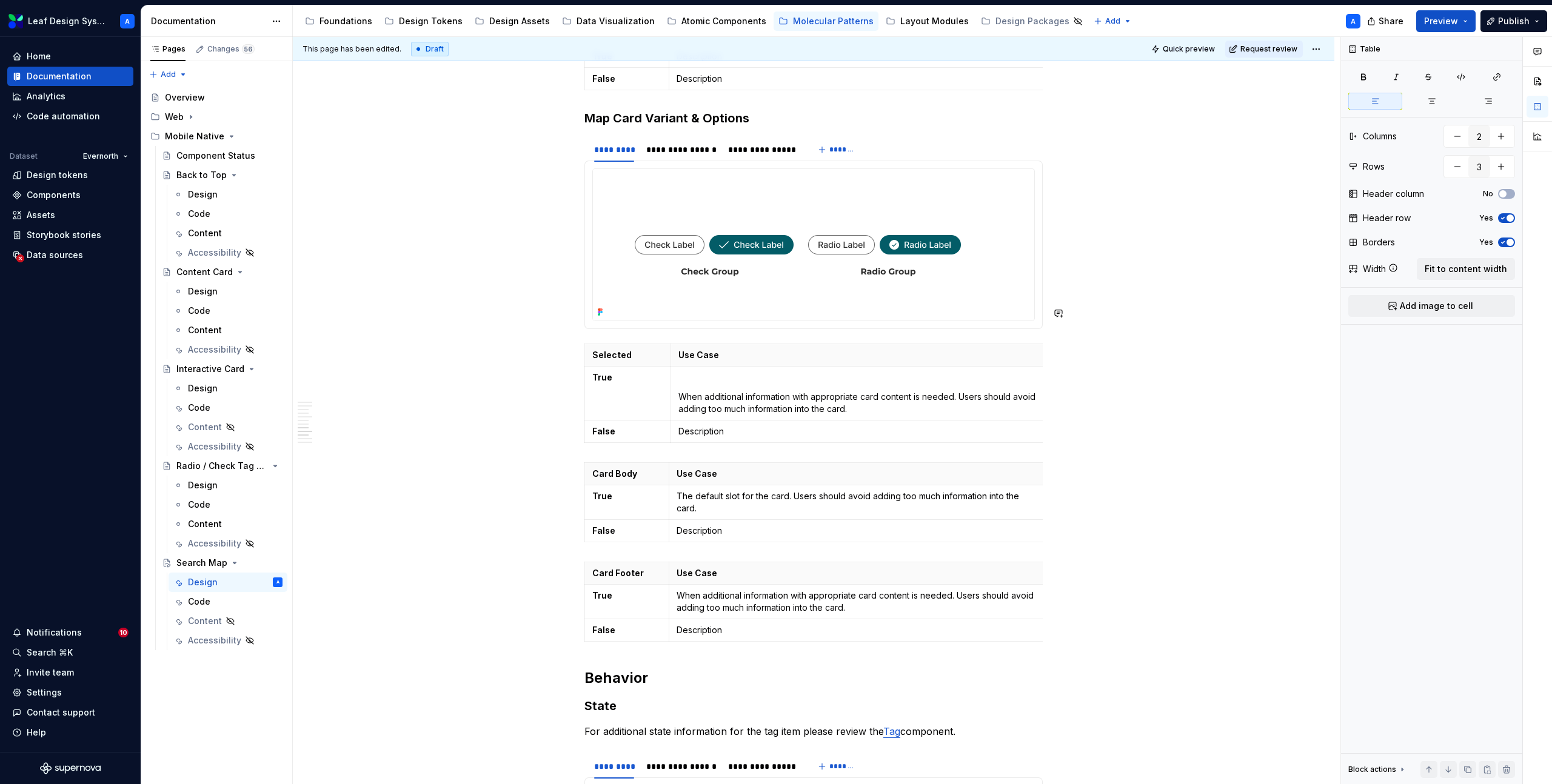
click at [700, 372] on p at bounding box center [859, 378] width 362 height 12
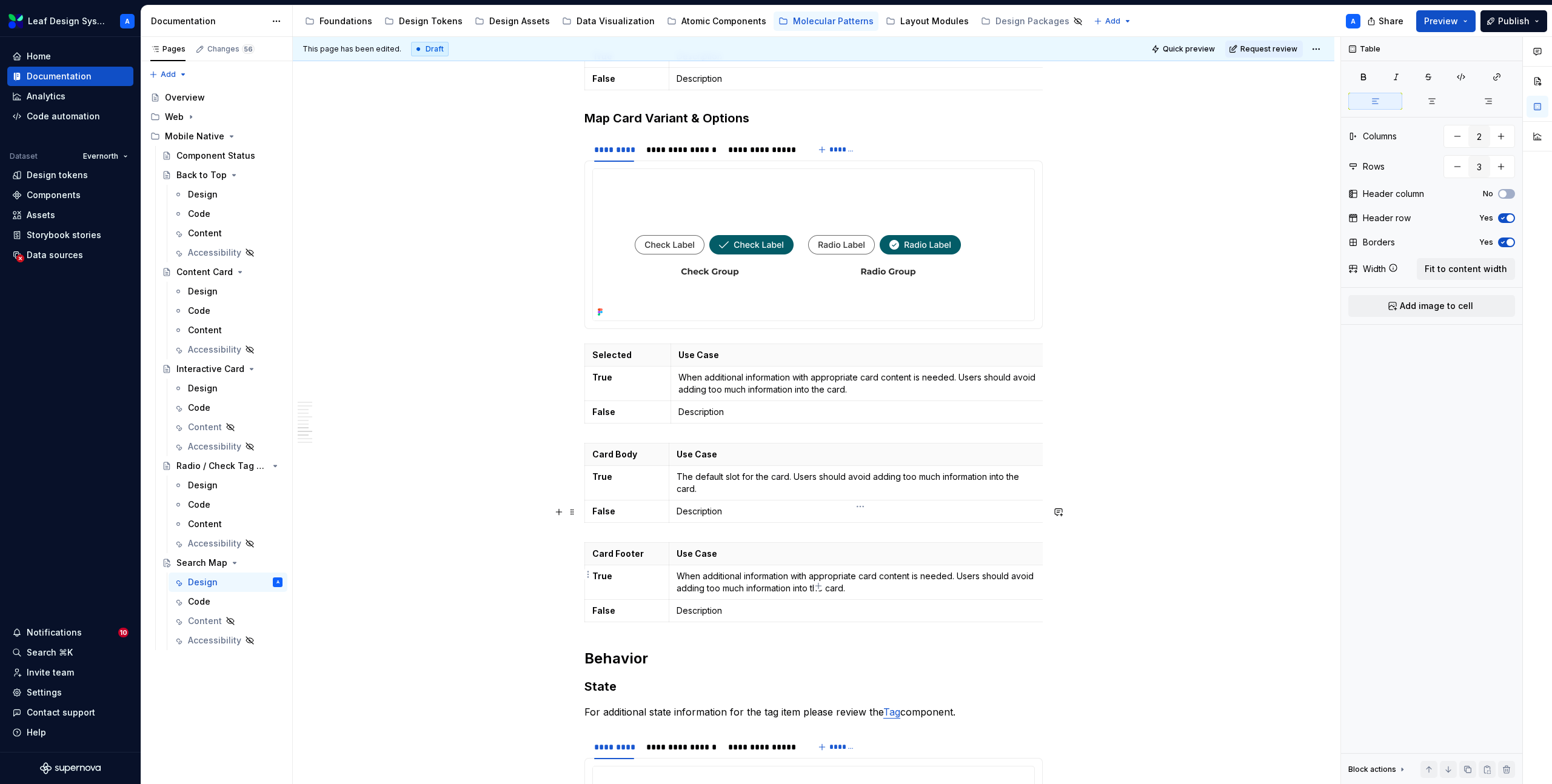
click at [706, 605] on p "Description" at bounding box center [857, 611] width 362 height 12
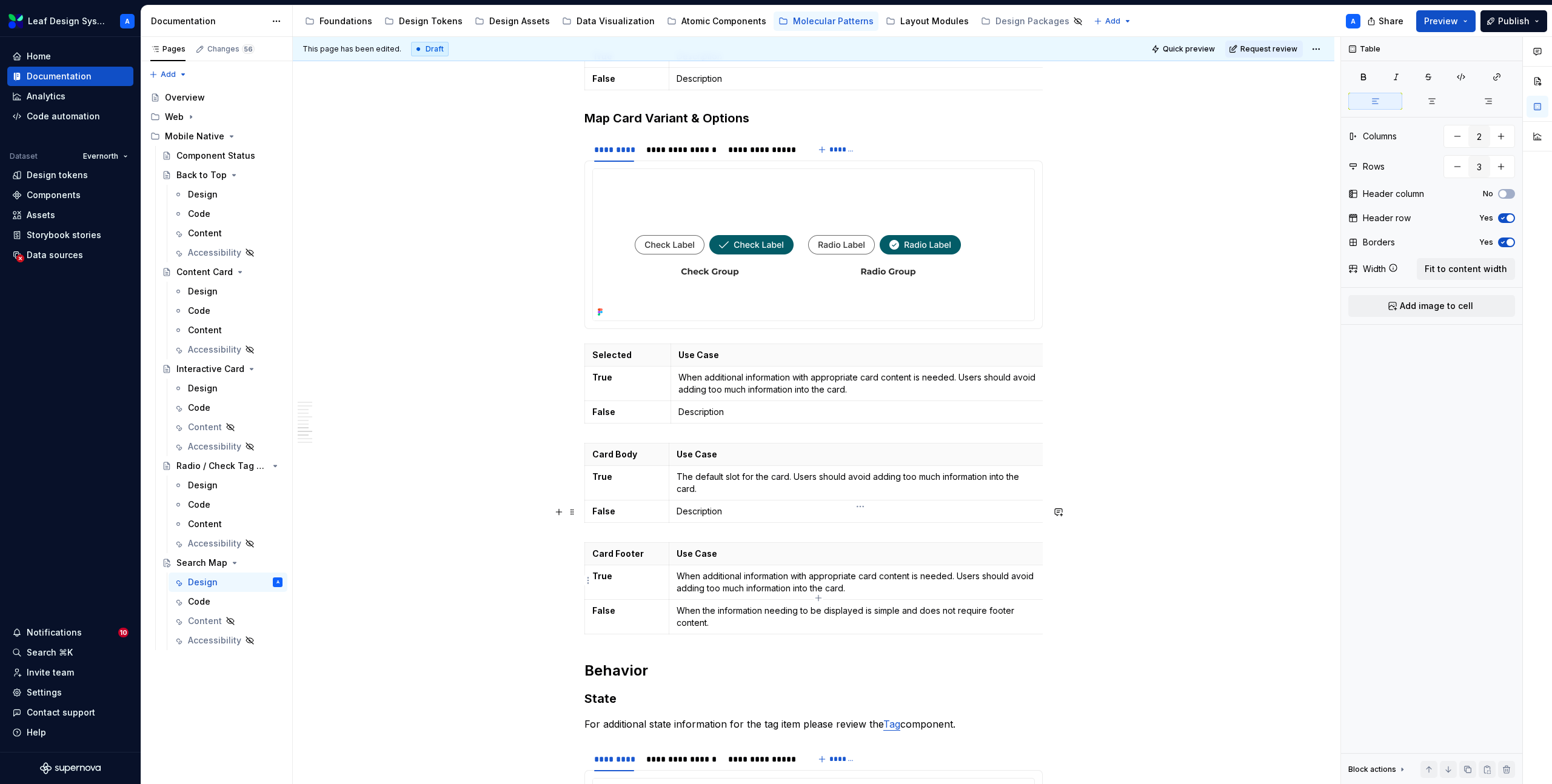
click at [739, 605] on p "When the information needing to be displayed is simple and does not require foo…" at bounding box center [857, 617] width 362 height 24
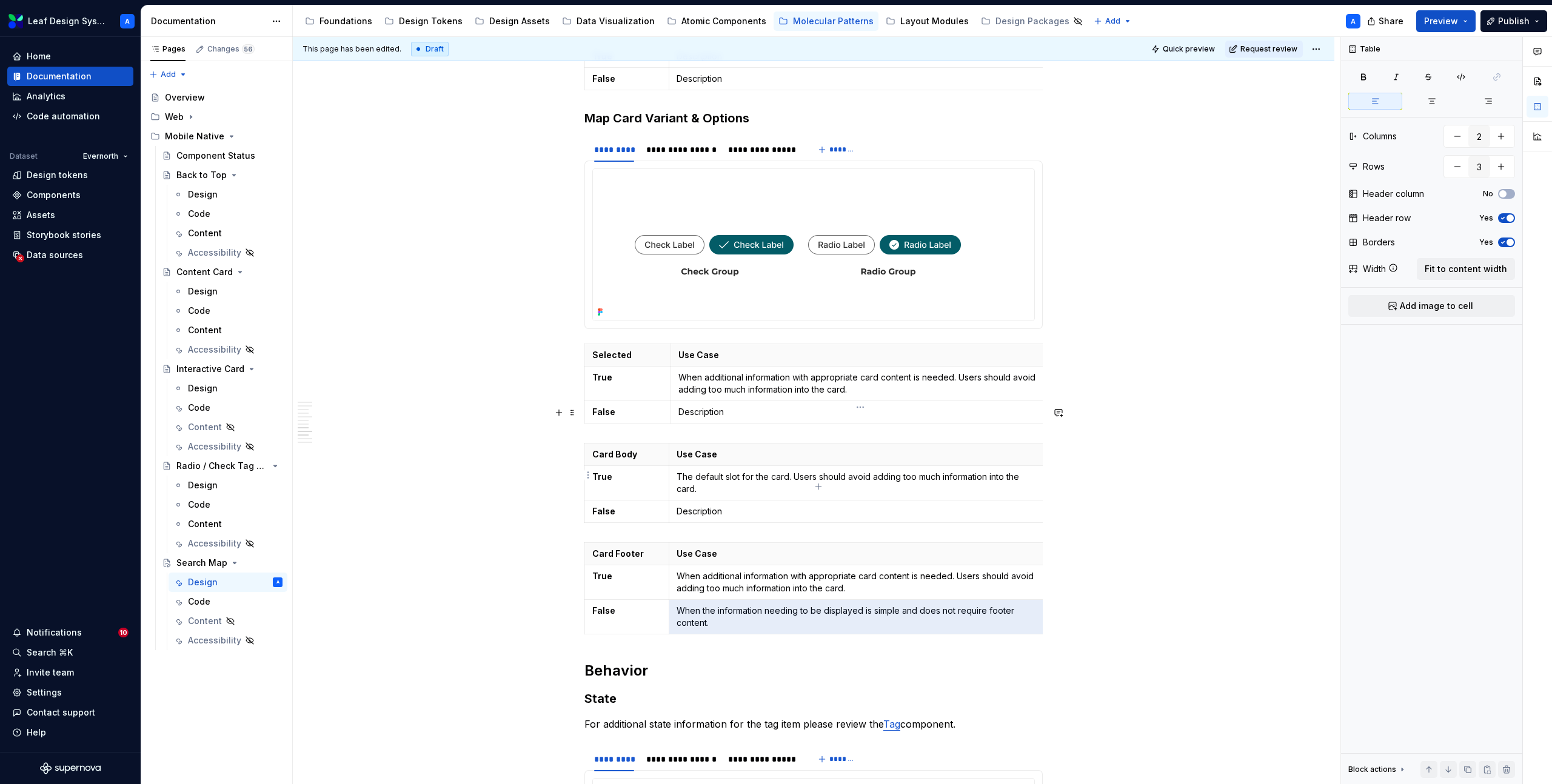
click at [703, 506] on p "Description" at bounding box center [857, 512] width 362 height 12
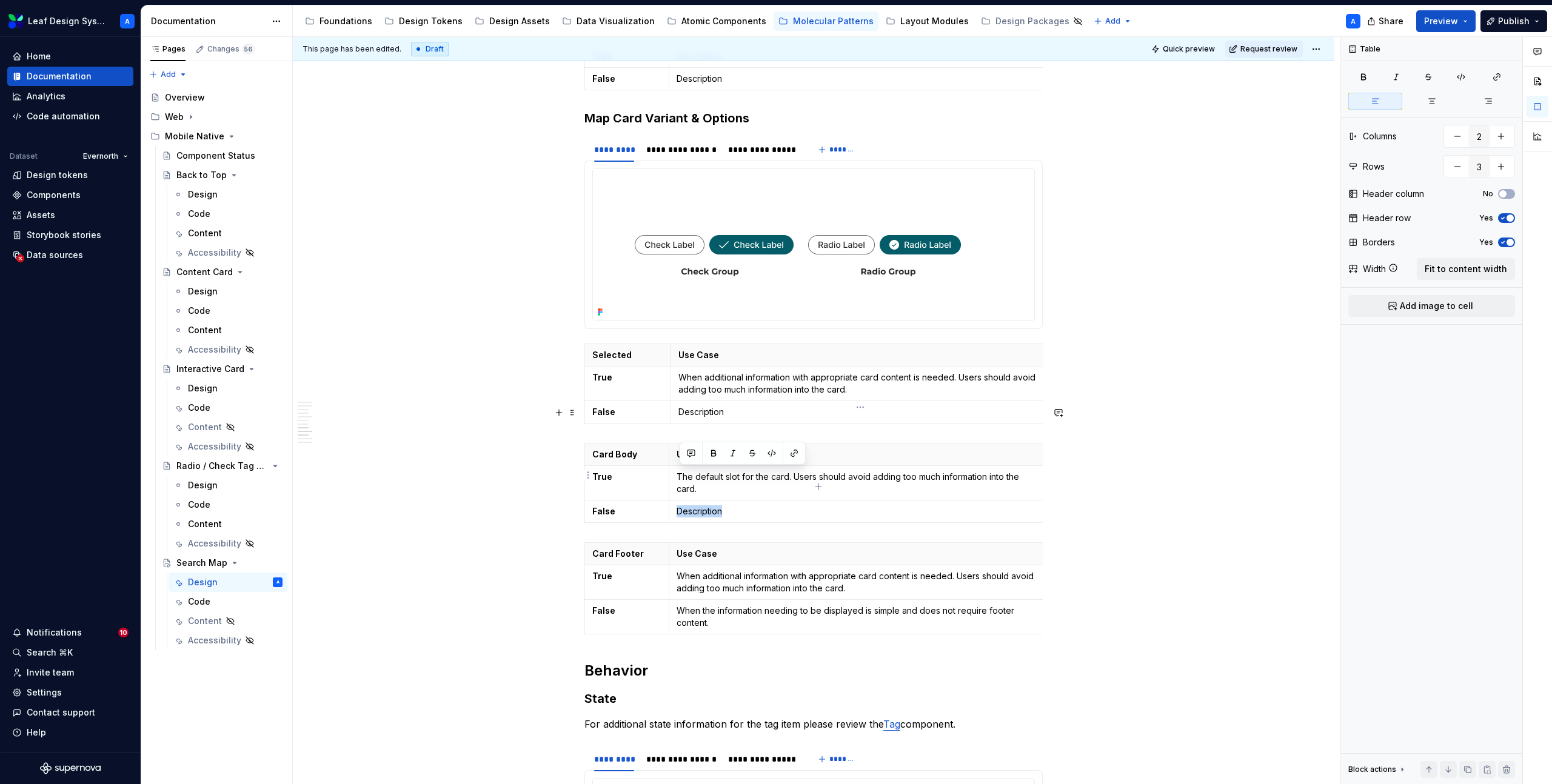
click at [703, 506] on p "Description" at bounding box center [857, 512] width 362 height 12
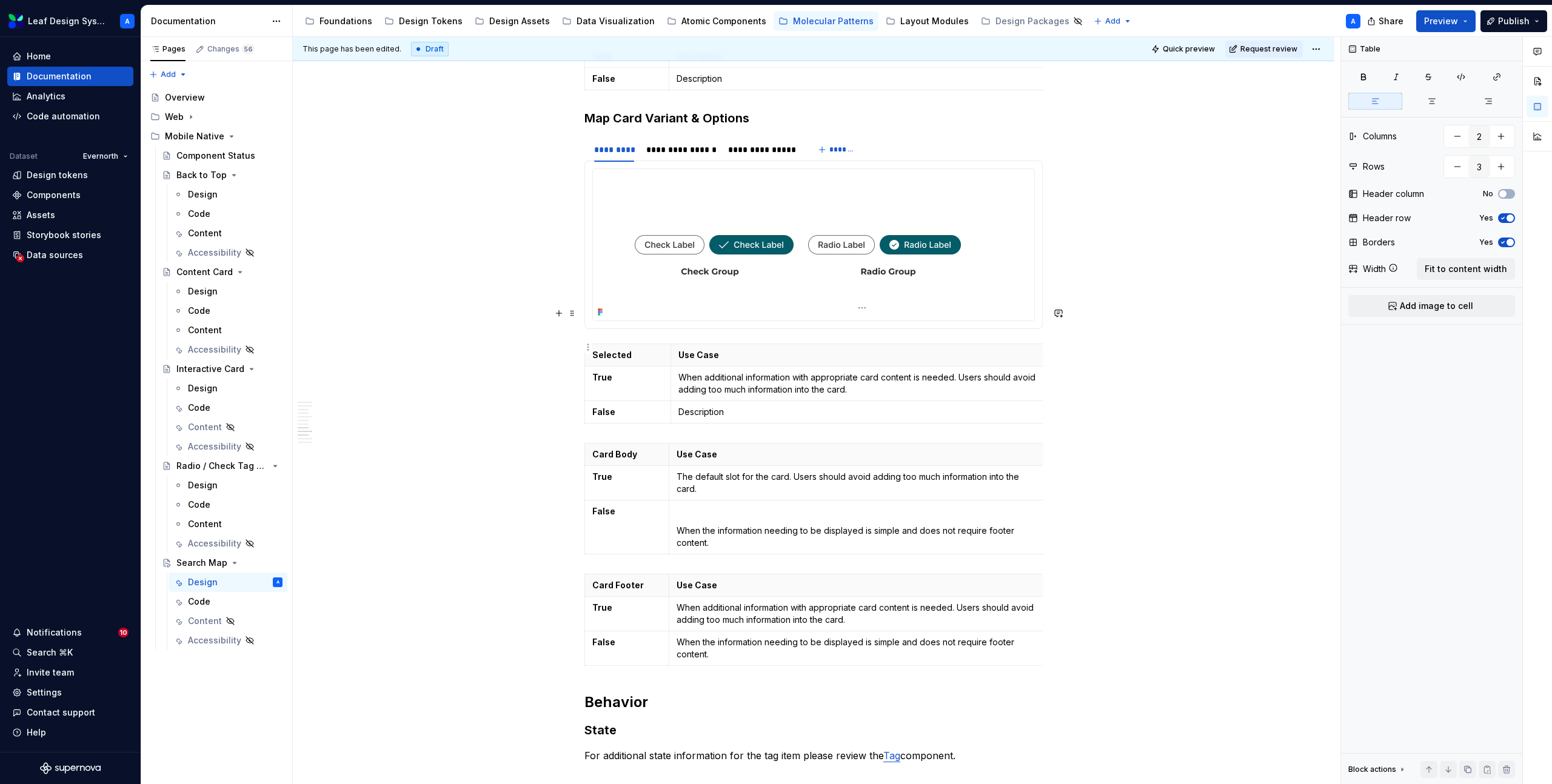
click at [700, 406] on p "Description" at bounding box center [859, 412] width 362 height 12
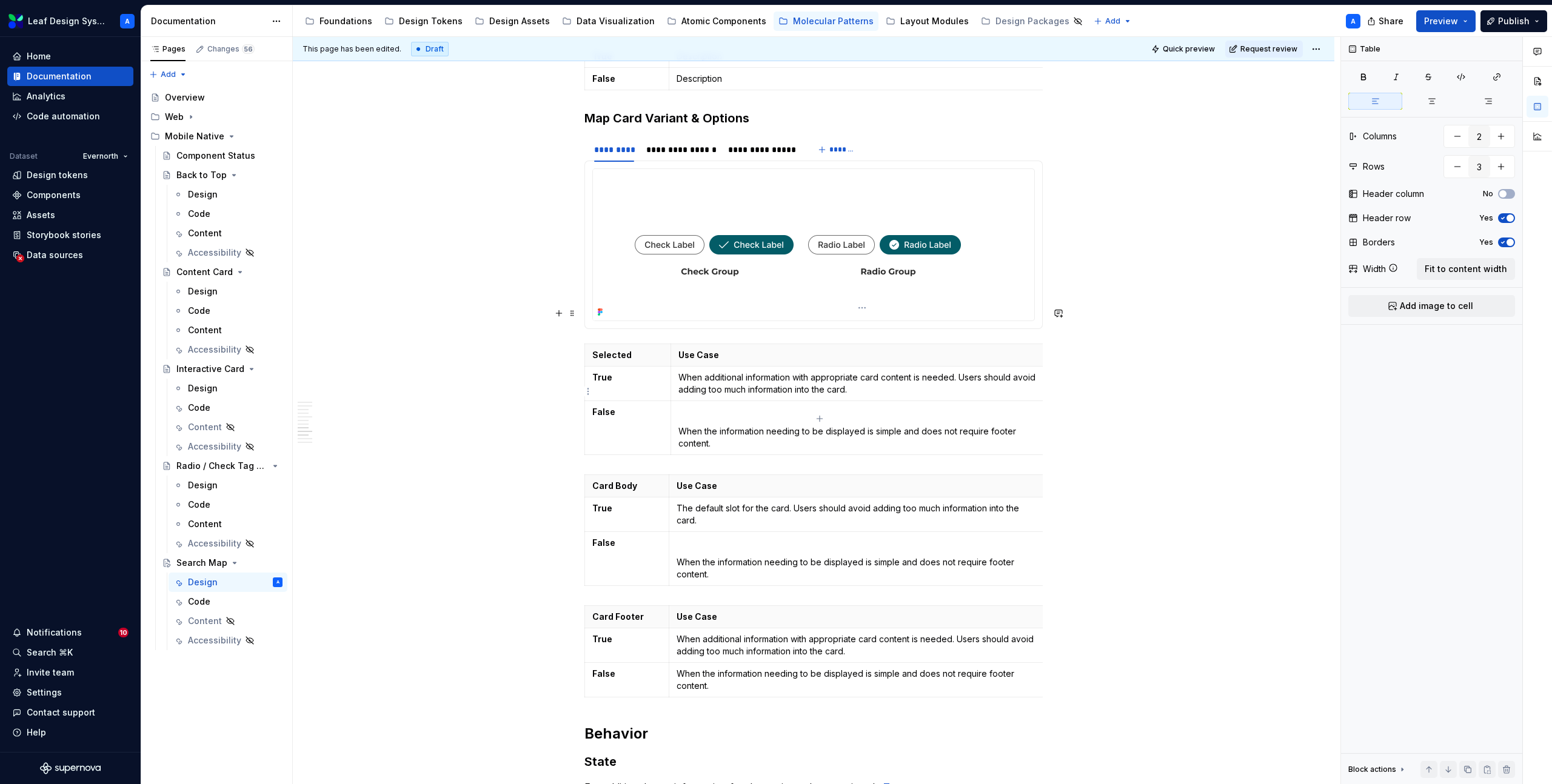
click at [705, 406] on p at bounding box center [859, 412] width 362 height 12
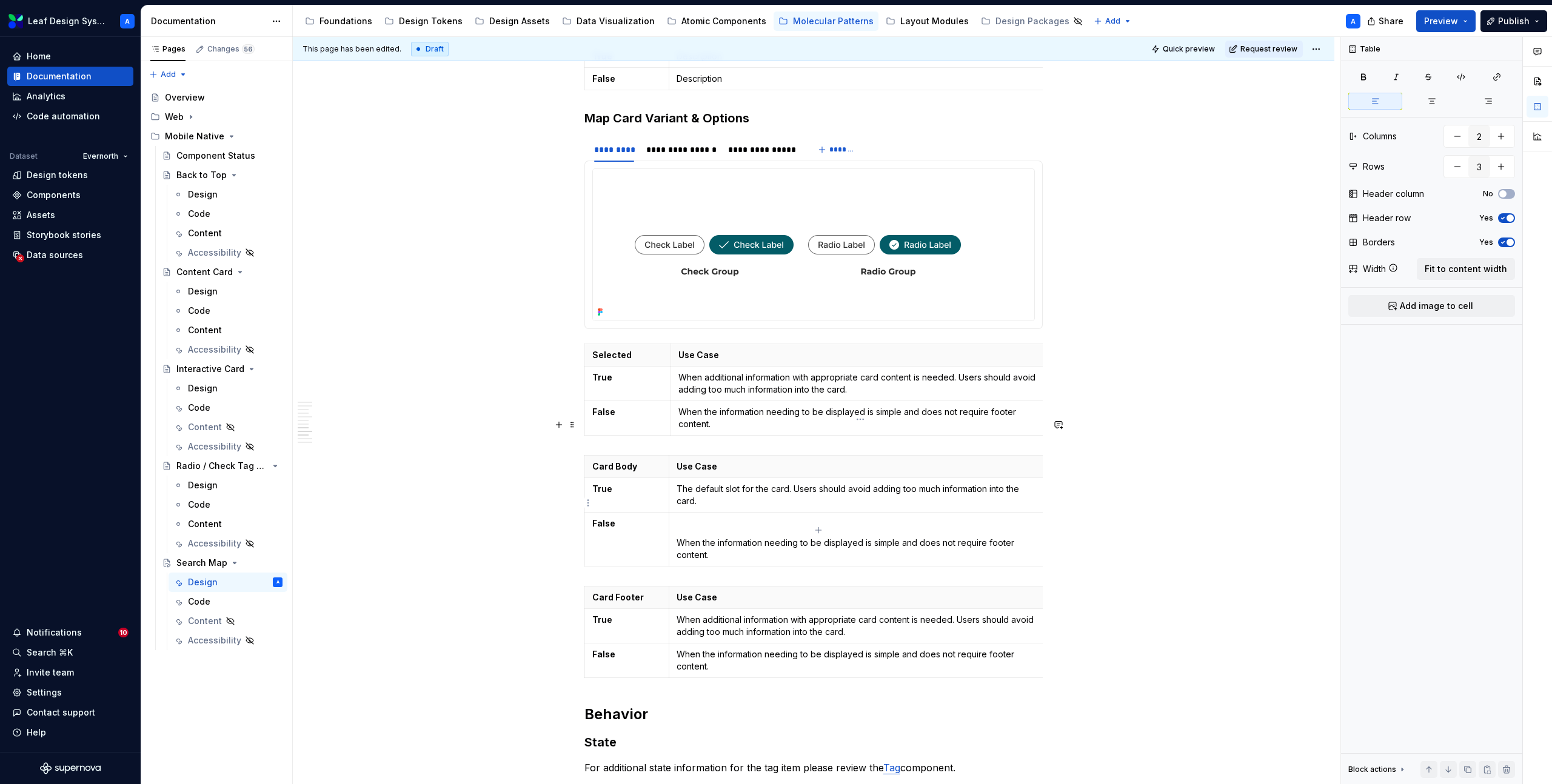
click at [696, 517] on p at bounding box center [857, 523] width 362 height 12
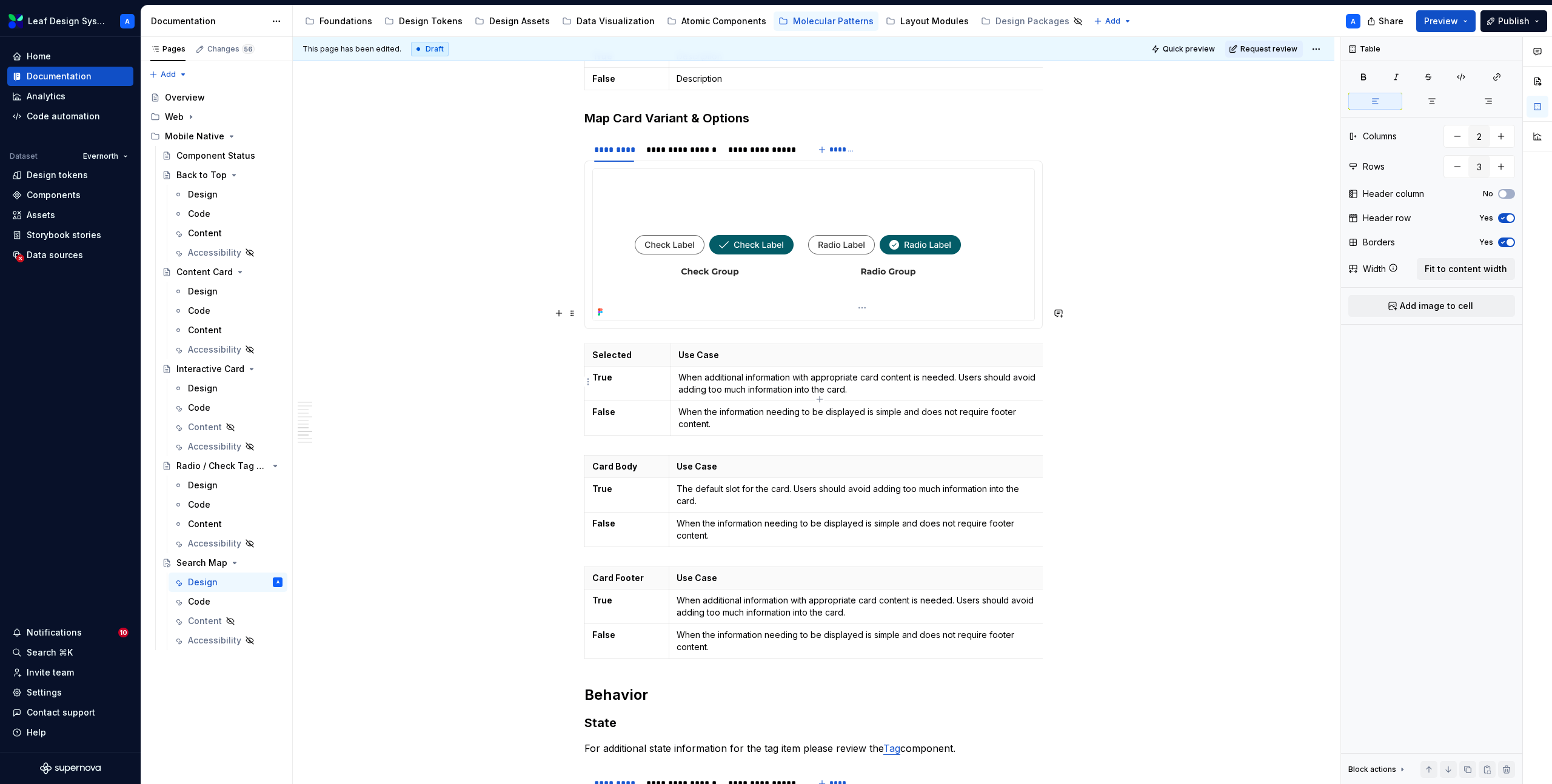
click at [699, 406] on p "When the information needing to be displayed is simple and does not require foo…" at bounding box center [859, 418] width 362 height 24
drag, startPoint x: 720, startPoint y: 388, endPoint x: 989, endPoint y: 376, distance: 269.3
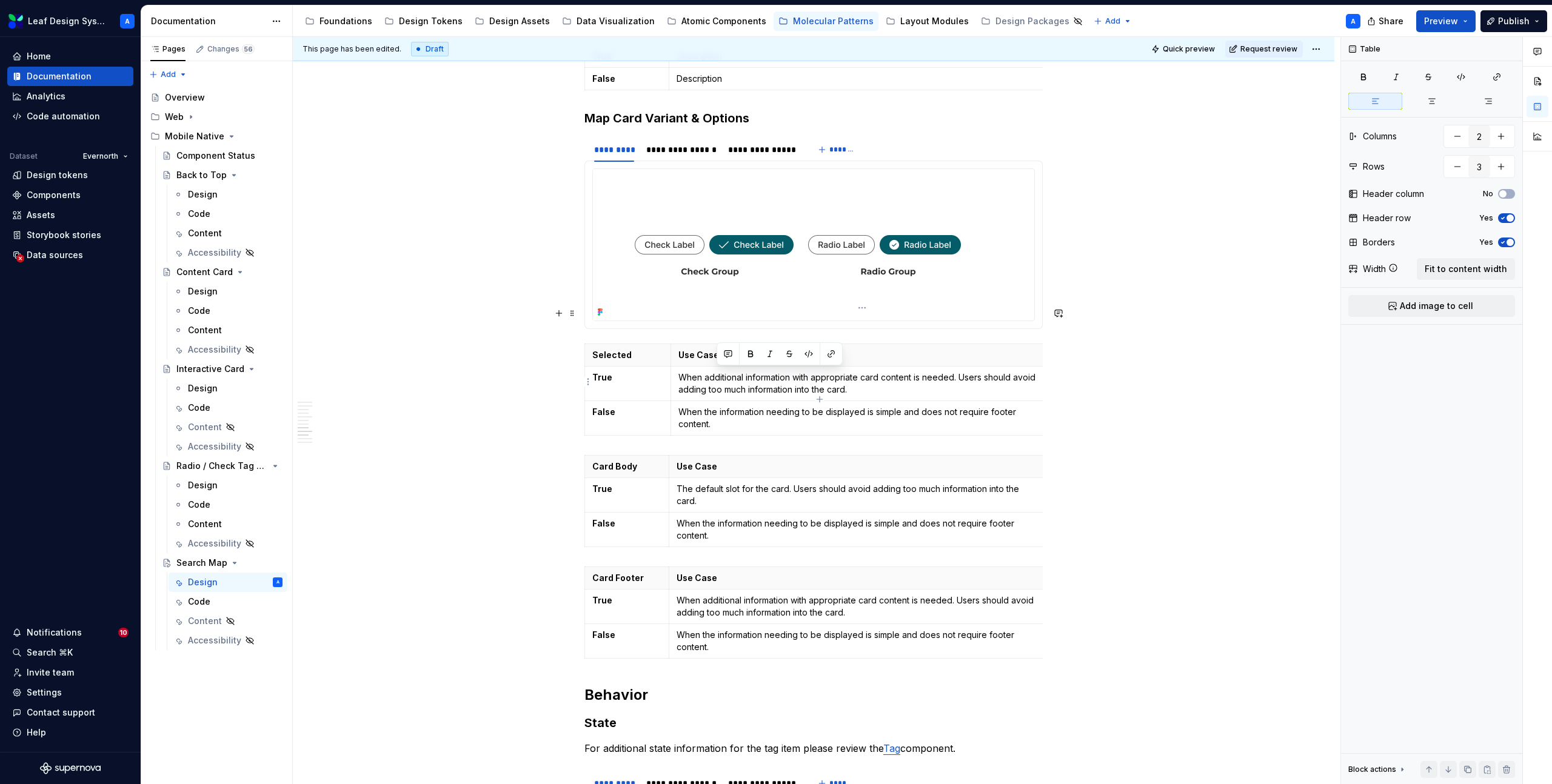
click at [989, 406] on p "When the information needing to be displayed is simple and does not require foo…" at bounding box center [859, 418] width 362 height 24
click at [996, 406] on p "When the information needing to be displayed is simple and does not require foo…" at bounding box center [859, 418] width 362 height 24
click at [746, 517] on p "When the information needing to be displayed is simple and does not require foo…" at bounding box center [857, 529] width 362 height 24
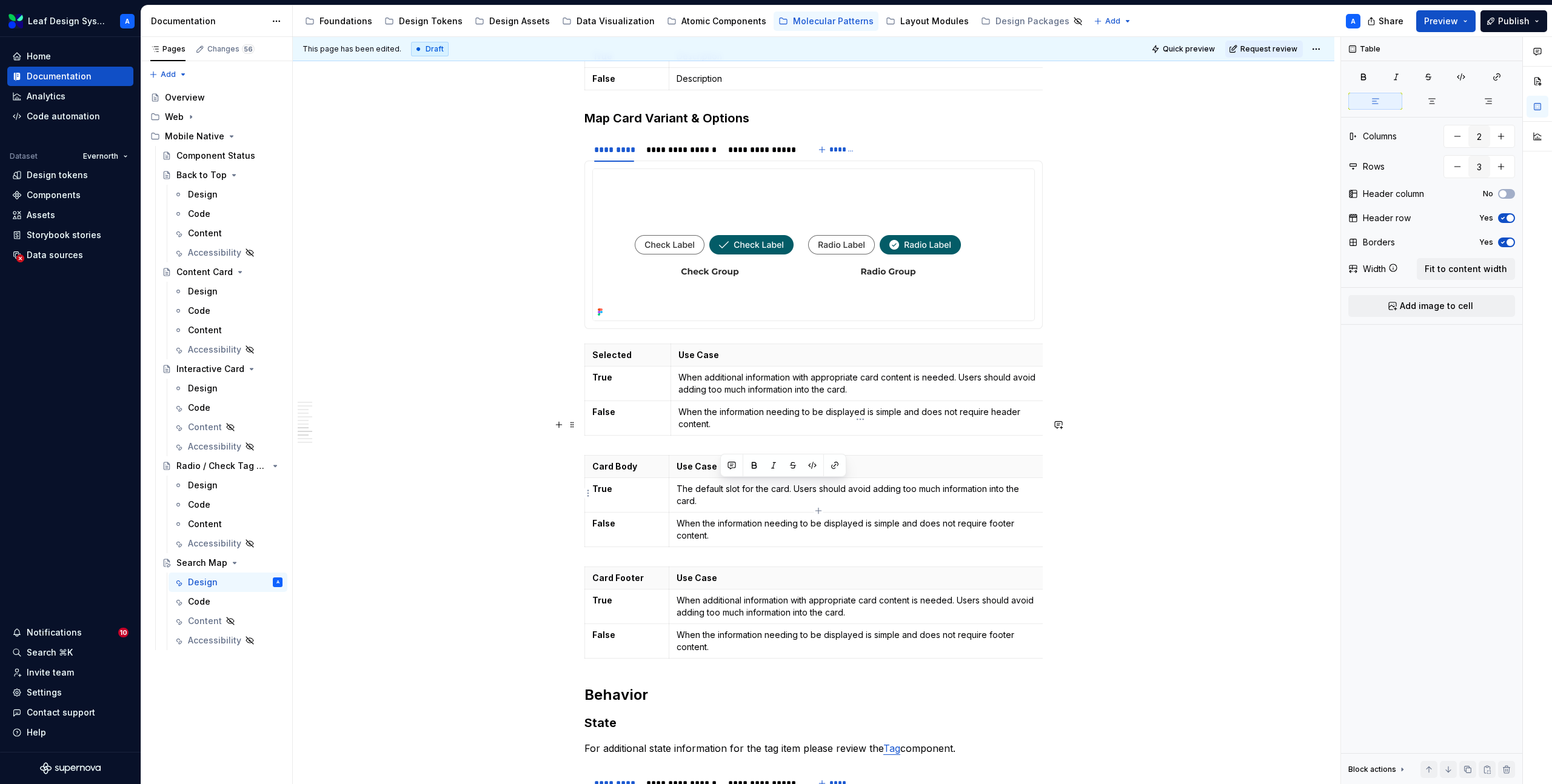
click at [746, 517] on p "When the information needing to be displayed is simple and does not require foo…" at bounding box center [857, 529] width 362 height 24
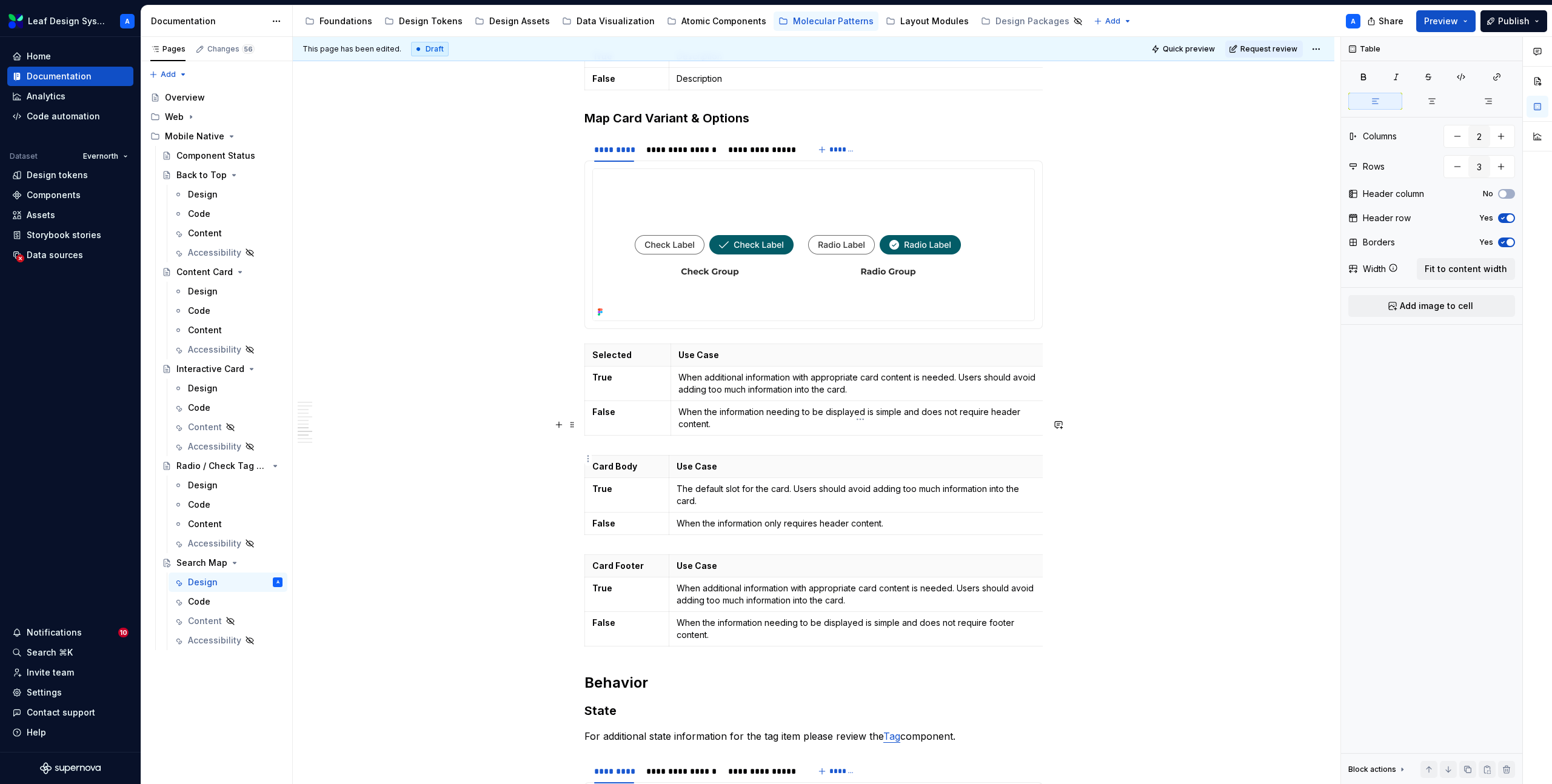
click at [790, 483] on p "The default slot for the card. Users should avoid adding too much information i…" at bounding box center [857, 495] width 362 height 24
drag, startPoint x: 792, startPoint y: 451, endPoint x: 681, endPoint y: 454, distance: 111.0
click at [681, 483] on p "The default slot for the card. Users should avoid adding too much information i…" at bounding box center [857, 495] width 362 height 24
click at [700, 372] on p "When additional information with appropriate card content is needed. Users shou…" at bounding box center [859, 383] width 362 height 24
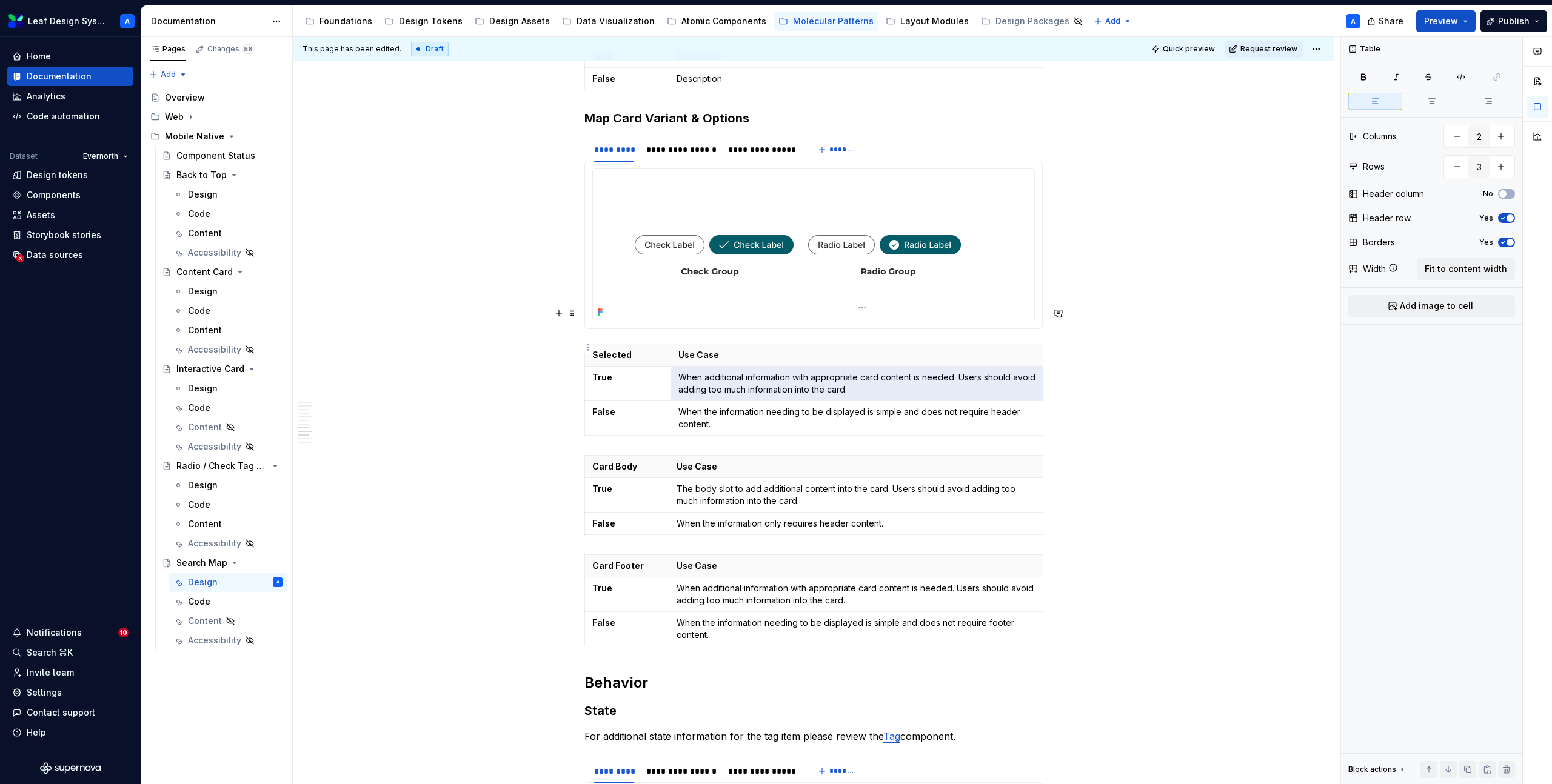
click at [700, 372] on p "When additional information with appropriate card content is needed. Users shou…" at bounding box center [859, 383] width 362 height 24
click at [713, 372] on p "When additional information with appropriate card content is needed. Users shou…" at bounding box center [859, 383] width 362 height 24
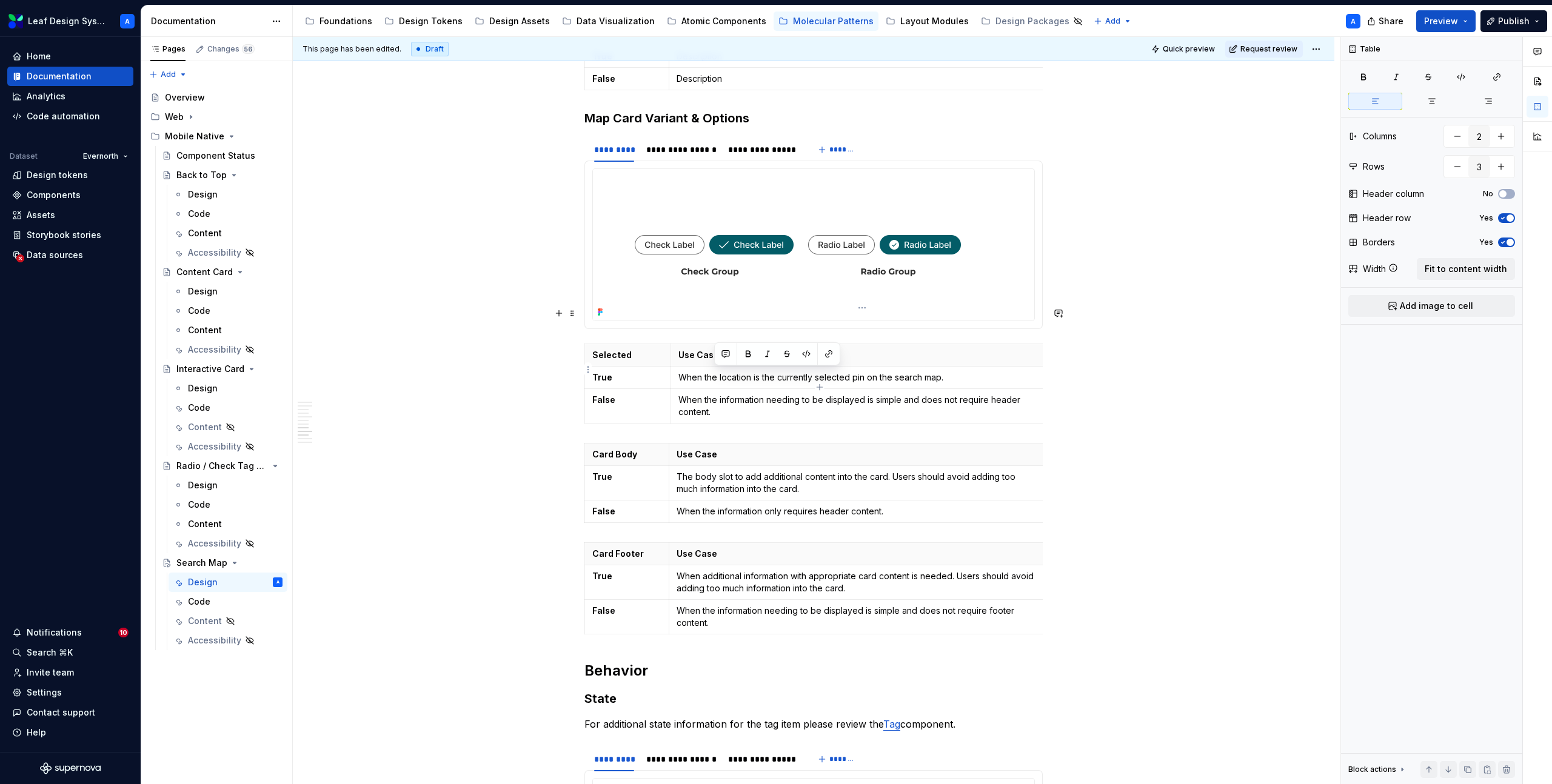
click at [716, 394] on p "When the information needing to be displayed is simple and does not require hea…" at bounding box center [859, 405] width 362 height 24
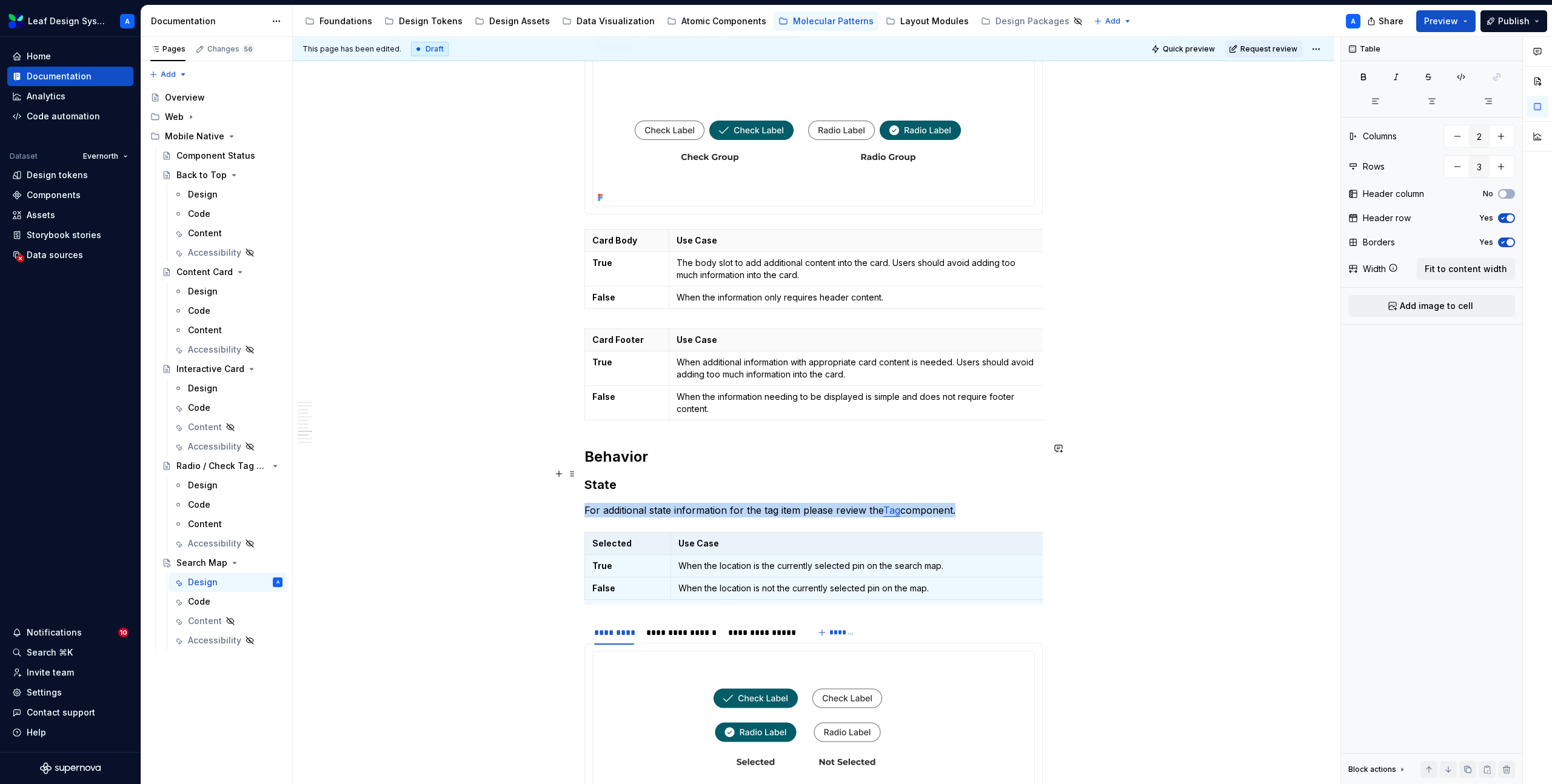
scroll to position [3240, 0]
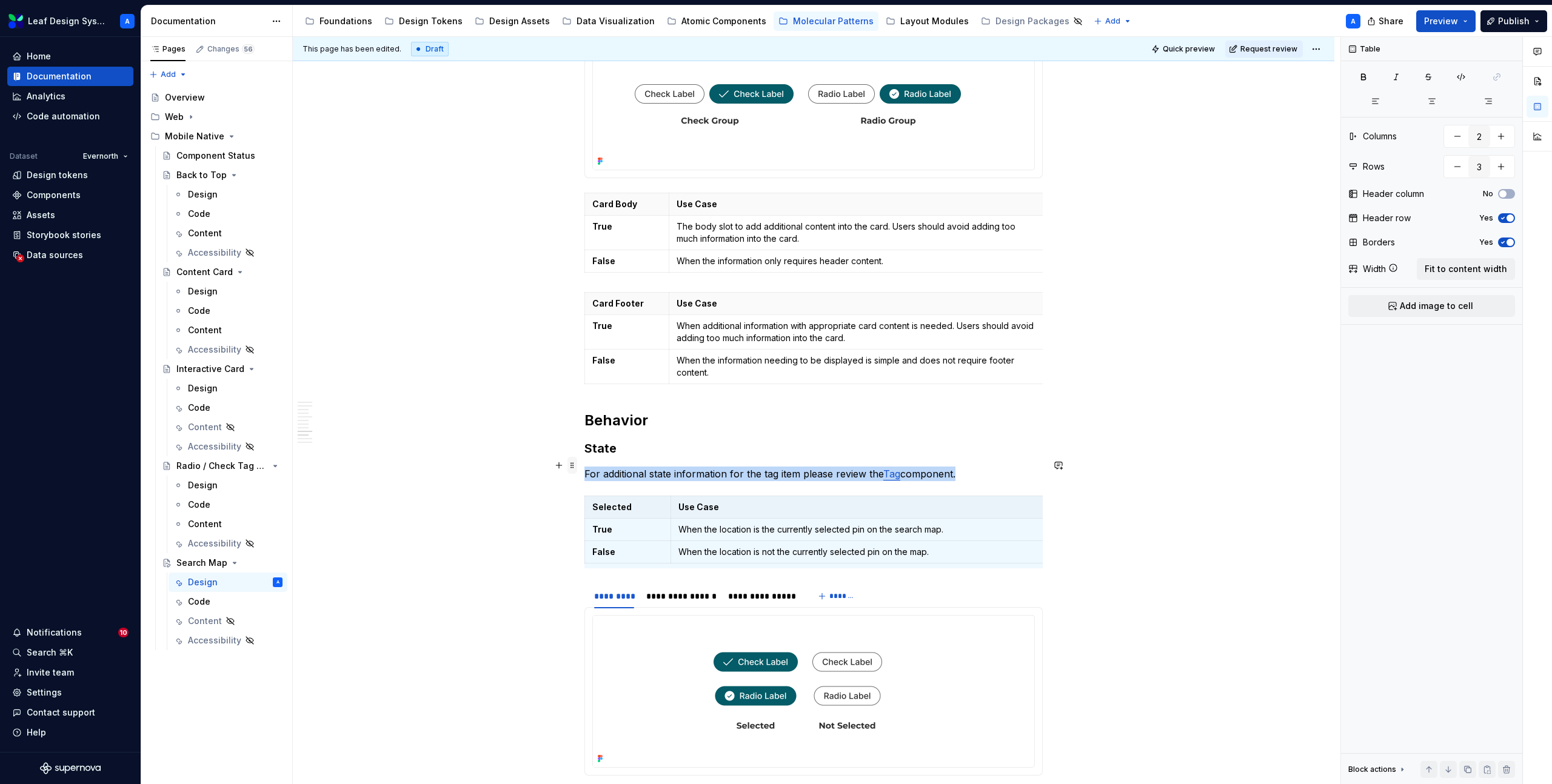
click at [576, 466] on span at bounding box center [572, 465] width 10 height 17
click at [607, 479] on div "Duplicate" at bounding box center [632, 484] width 79 height 12
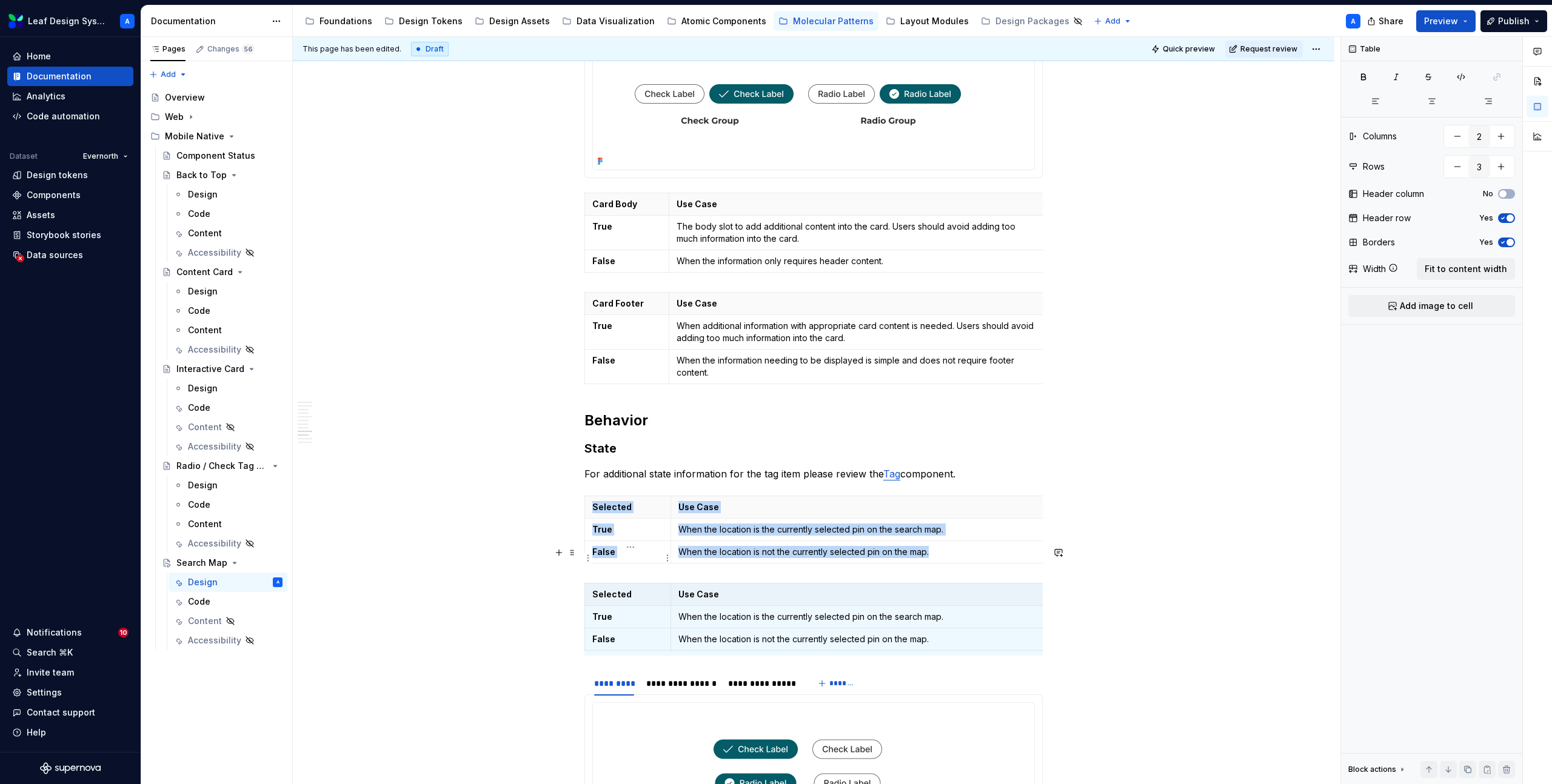
click at [623, 589] on p "Selected" at bounding box center [627, 595] width 71 height 12
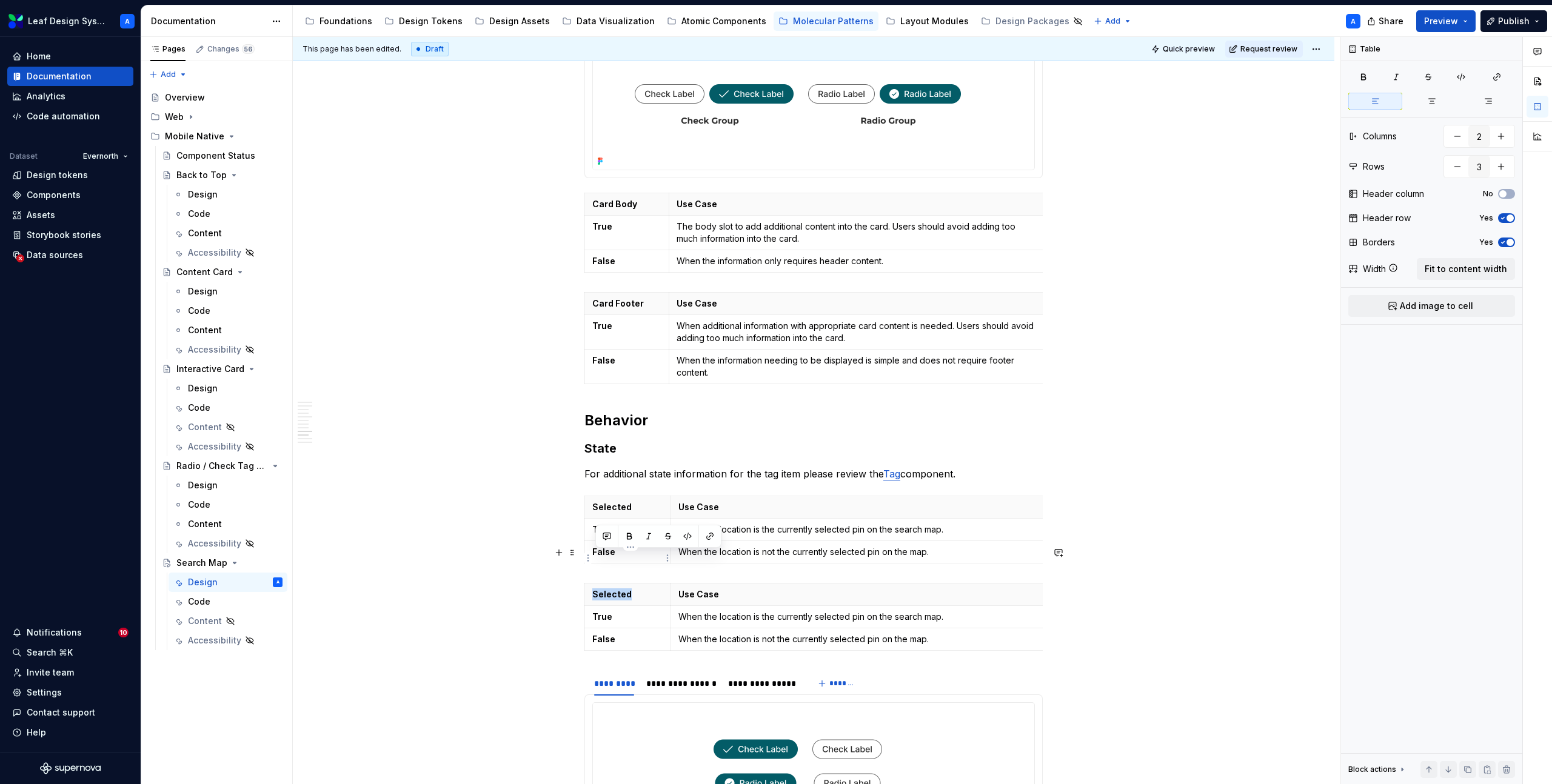
click at [623, 589] on p "Selected" at bounding box center [627, 595] width 71 height 12
click at [601, 589] on p "List Button" at bounding box center [627, 595] width 71 height 12
click at [609, 611] on strong "True" at bounding box center [602, 616] width 20 height 10
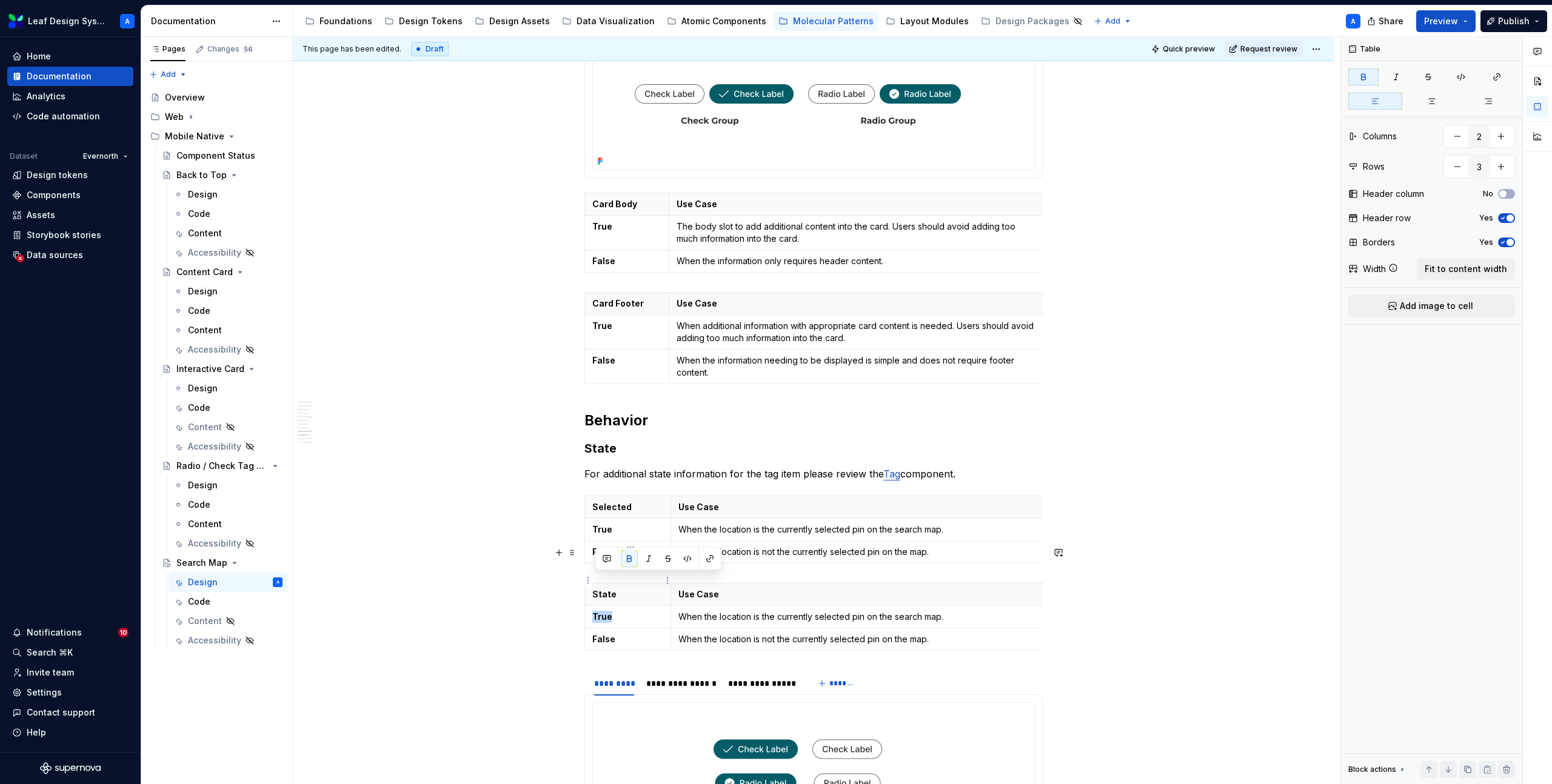
click at [609, 611] on strong "True" at bounding box center [602, 616] width 20 height 10
click at [609, 634] on strong "False" at bounding box center [604, 639] width 23 height 10
click at [818, 617] on div "State Use Case Default When the location is the currently selected pin on the s…" at bounding box center [814, 619] width 458 height 73
click at [818, 615] on icon "button" at bounding box center [819, 614] width 5 height 5
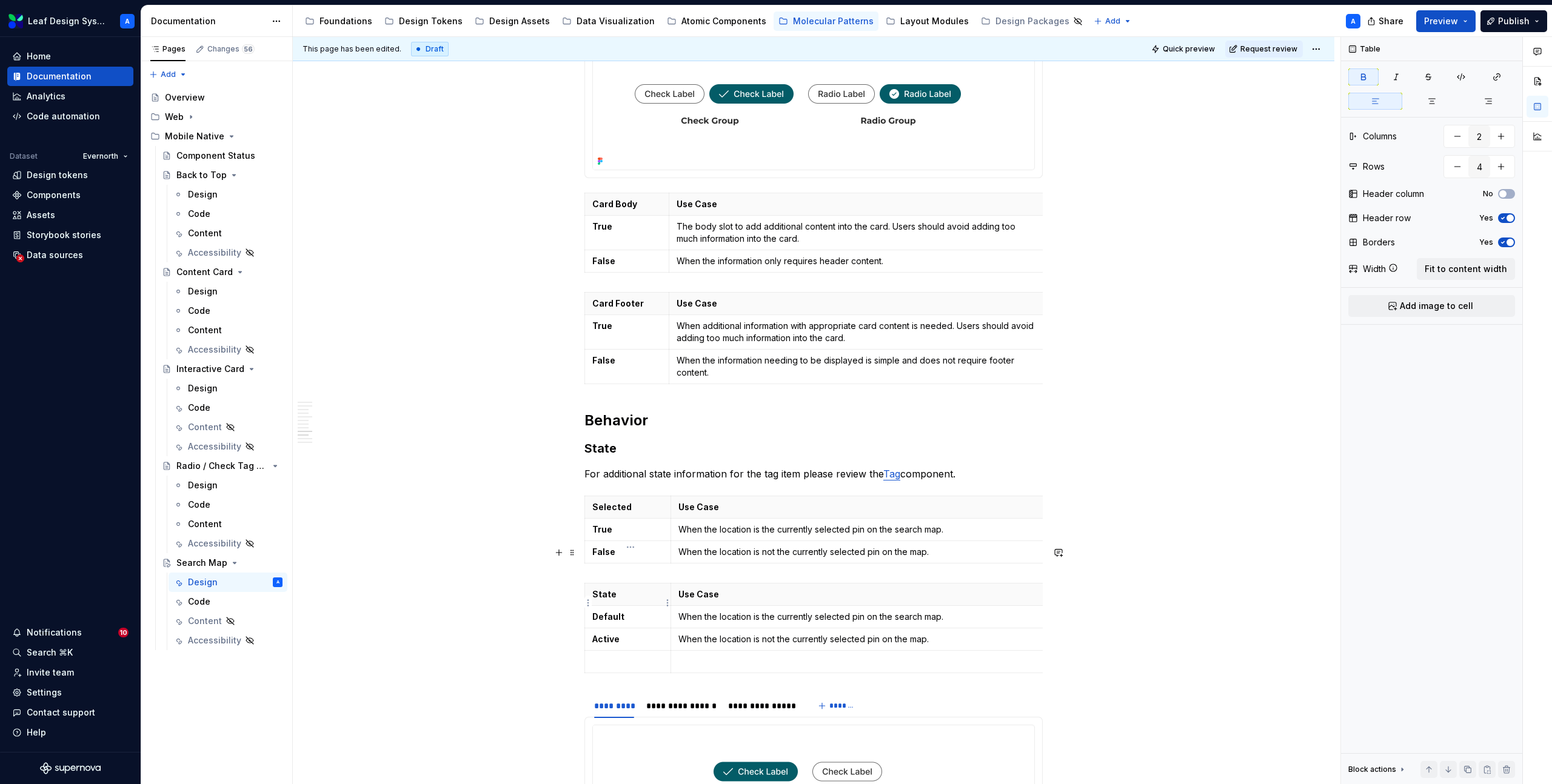
click at [621, 633] on p "Active" at bounding box center [627, 639] width 71 height 12
click at [611, 634] on strong "Active" at bounding box center [606, 639] width 27 height 10
copy strong "Active"
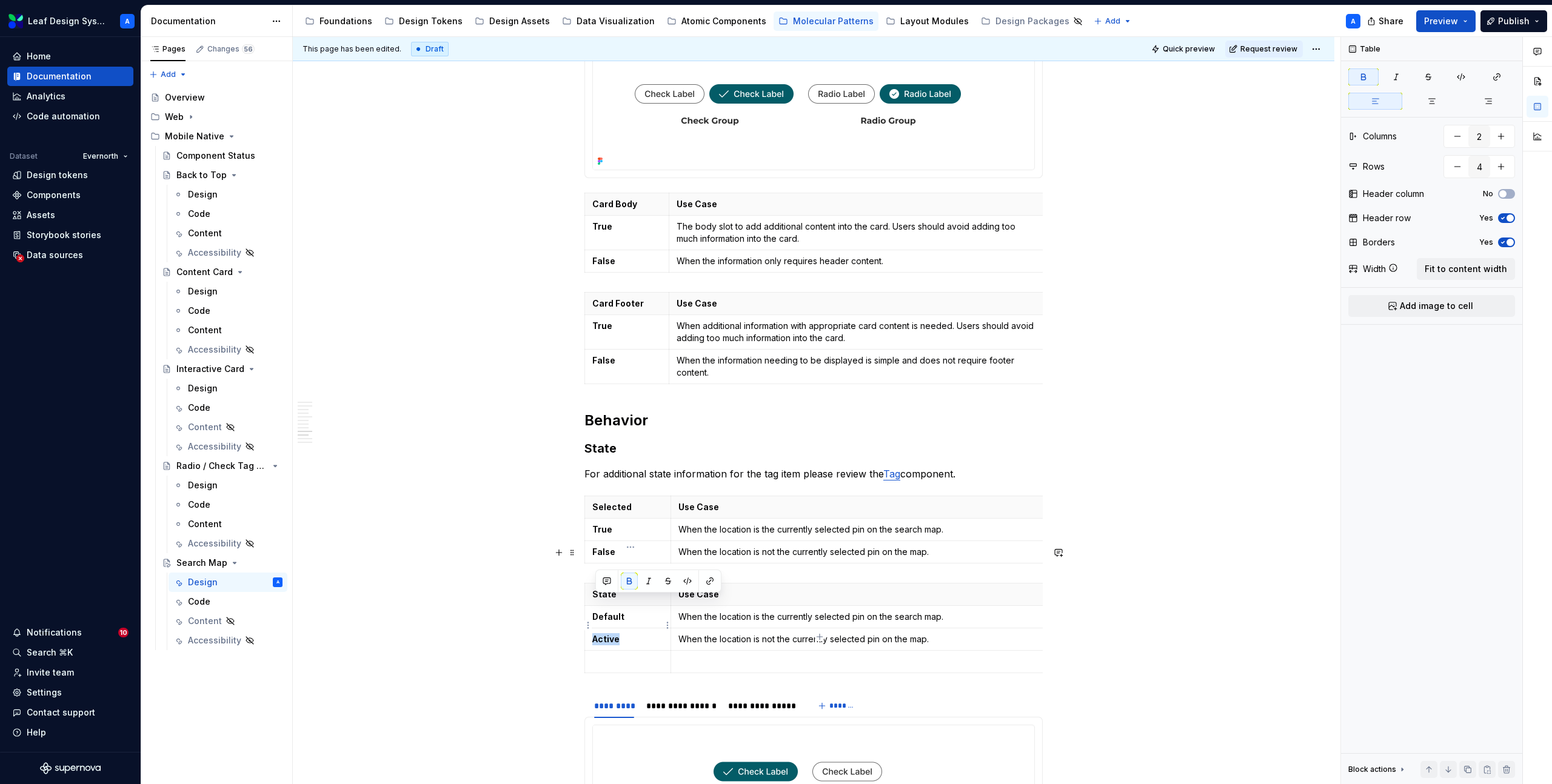
click at [617, 656] on p at bounding box center [627, 662] width 71 height 12
click at [613, 656] on strong "Active" at bounding box center [606, 661] width 27 height 10
click at [705, 633] on p "When the location is not the currently selected pin on the map." at bounding box center [859, 639] width 362 height 12
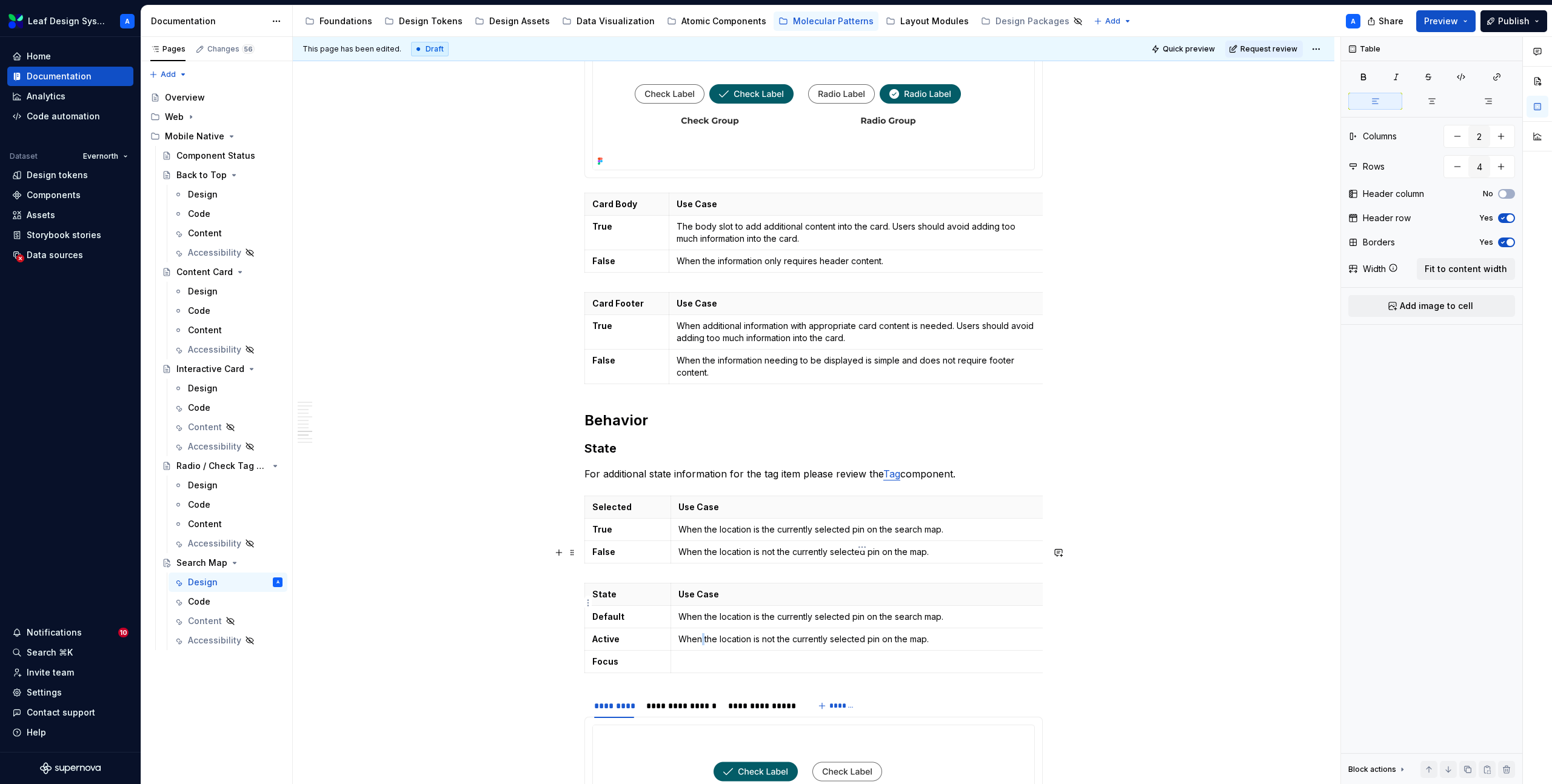
click at [705, 633] on p "When the location is not the currently selected pin on the map." at bounding box center [859, 639] width 362 height 12
click at [705, 656] on p at bounding box center [859, 662] width 362 height 12
click at [710, 611] on p "When the location is the currently selected pin on the search map." at bounding box center [859, 617] width 362 height 12
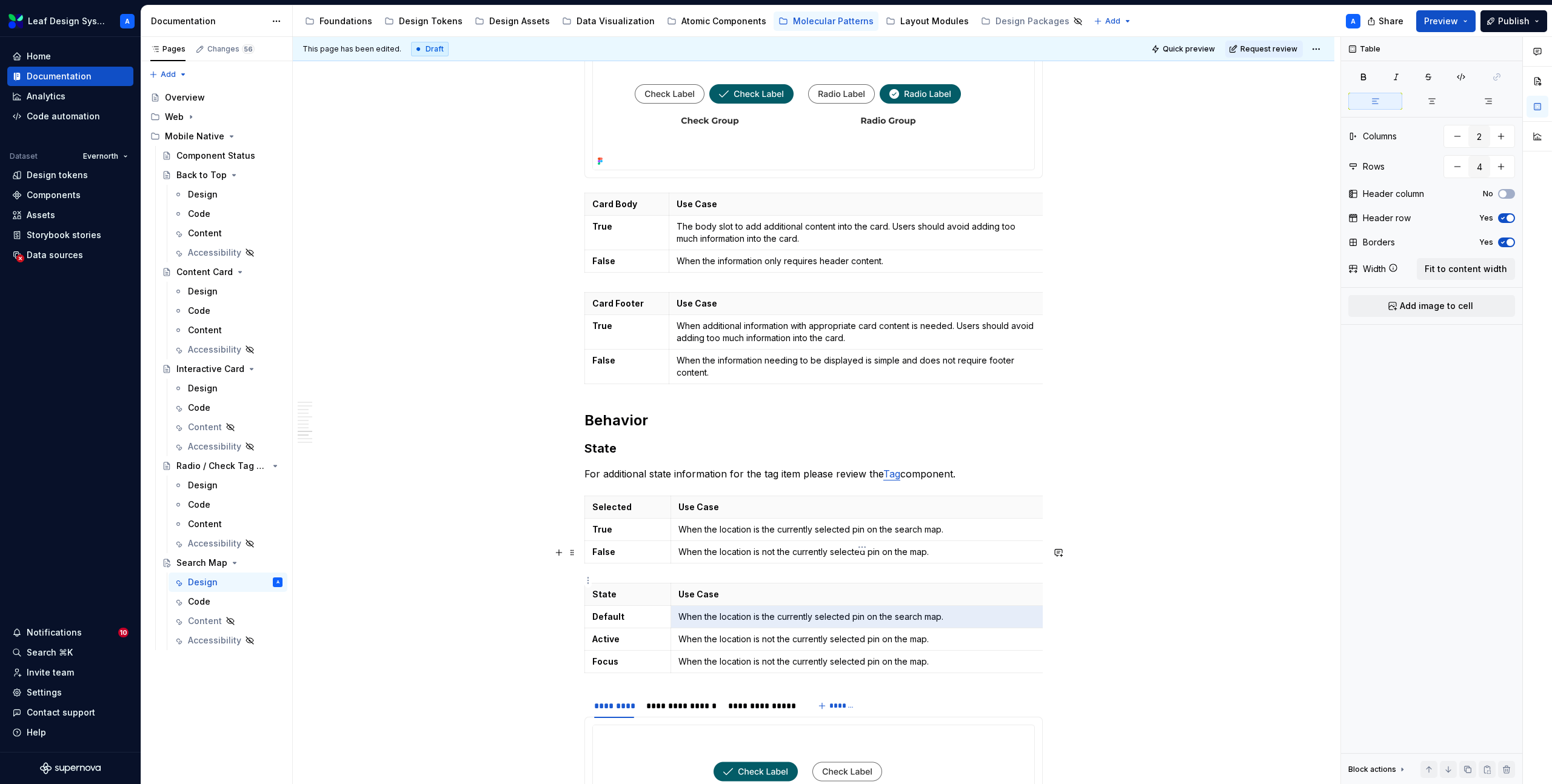
click at [710, 611] on p "When the location is the currently selected pin on the search map." at bounding box center [859, 617] width 362 height 12
click at [744, 633] on p "When the location is not the currently selected pin on the map." at bounding box center [859, 639] width 362 height 12
click at [806, 656] on p "When the location is not the currently selected pin on the map." at bounding box center [859, 662] width 362 height 12
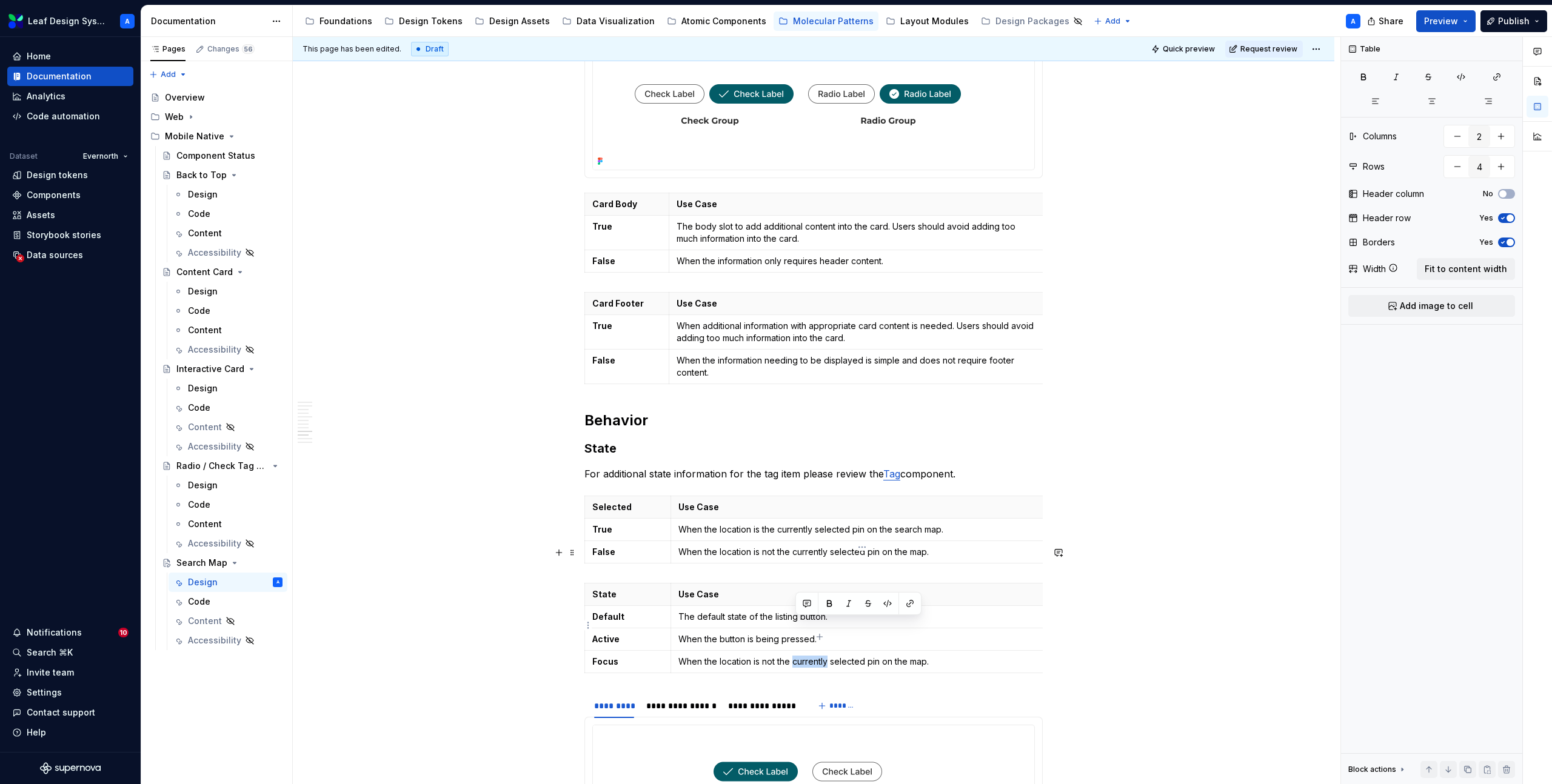
click at [806, 656] on p "When the location is not the currently selected pin on the map." at bounding box center [859, 662] width 362 height 12
click at [834, 633] on p "When the button is being pressed." at bounding box center [859, 639] width 362 height 12
click at [705, 656] on p "When the" at bounding box center [859, 662] width 362 height 12
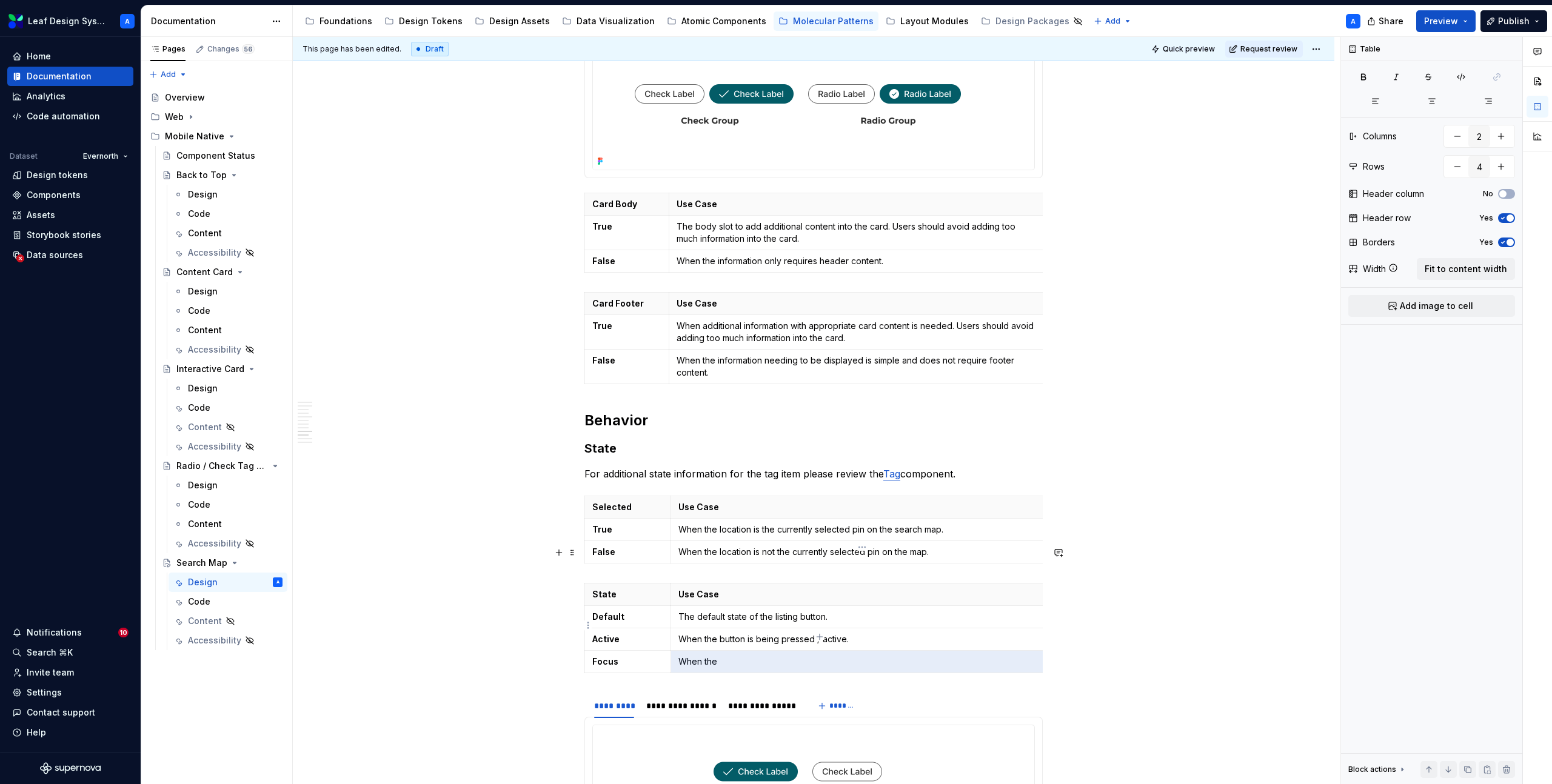
click at [705, 656] on p "When the" at bounding box center [859, 662] width 362 height 12
click at [589, 626] on html "Leaf Design System A Home Documentation Analytics Code automation Dataset Evern…" at bounding box center [776, 392] width 1552 height 784
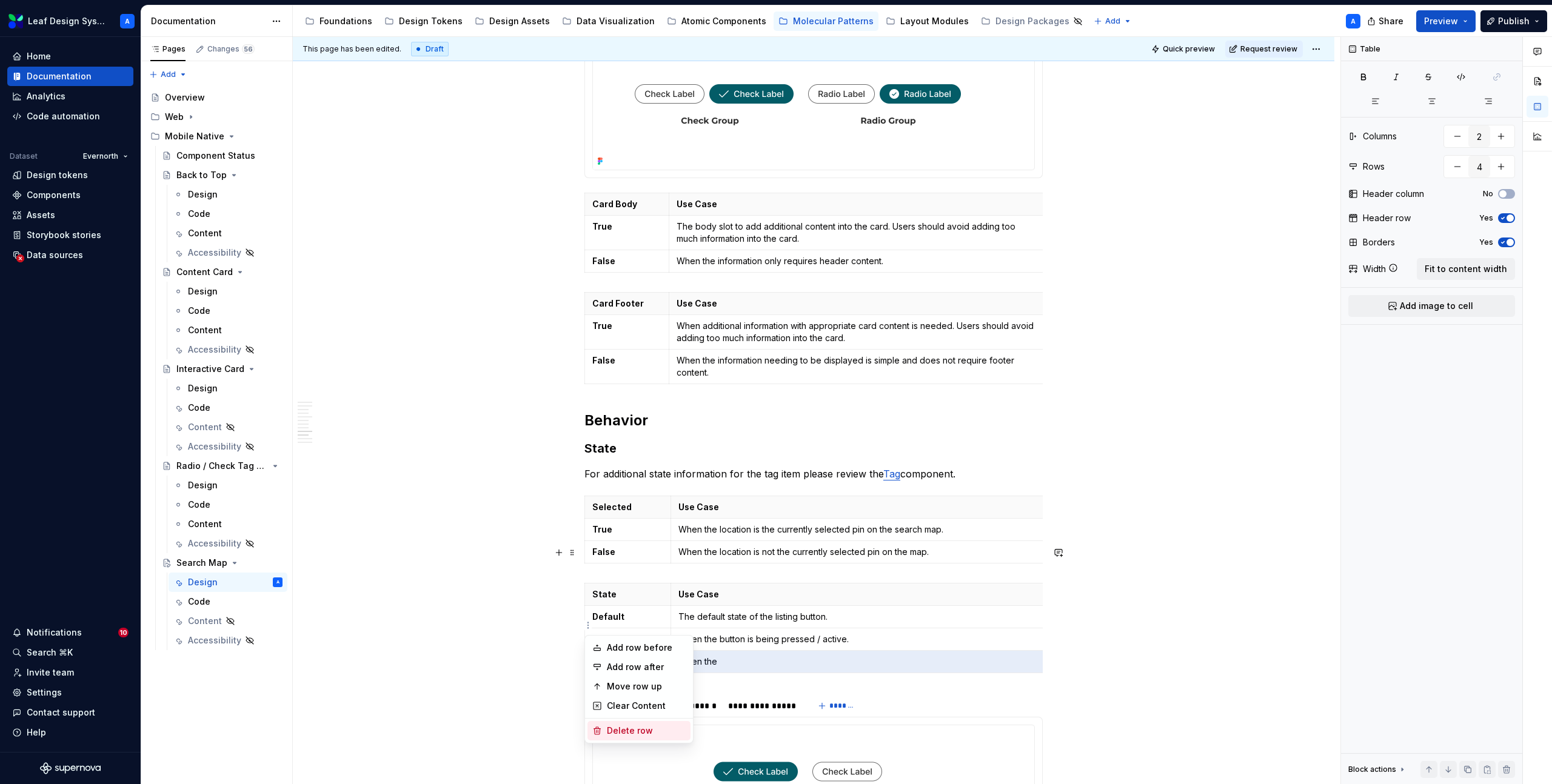
click at [624, 725] on div "Delete row" at bounding box center [646, 731] width 79 height 12
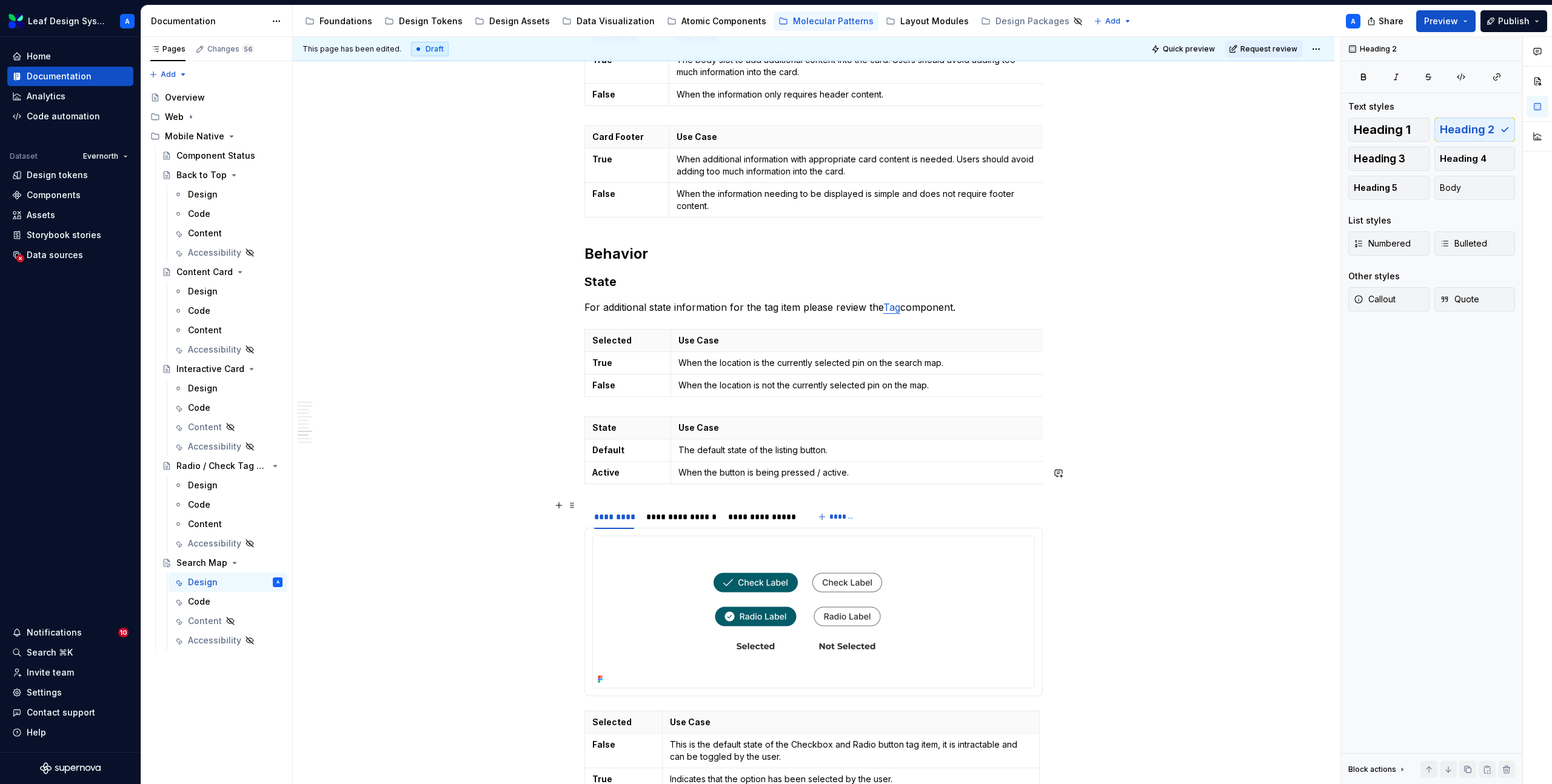
scroll to position [3414, 0]
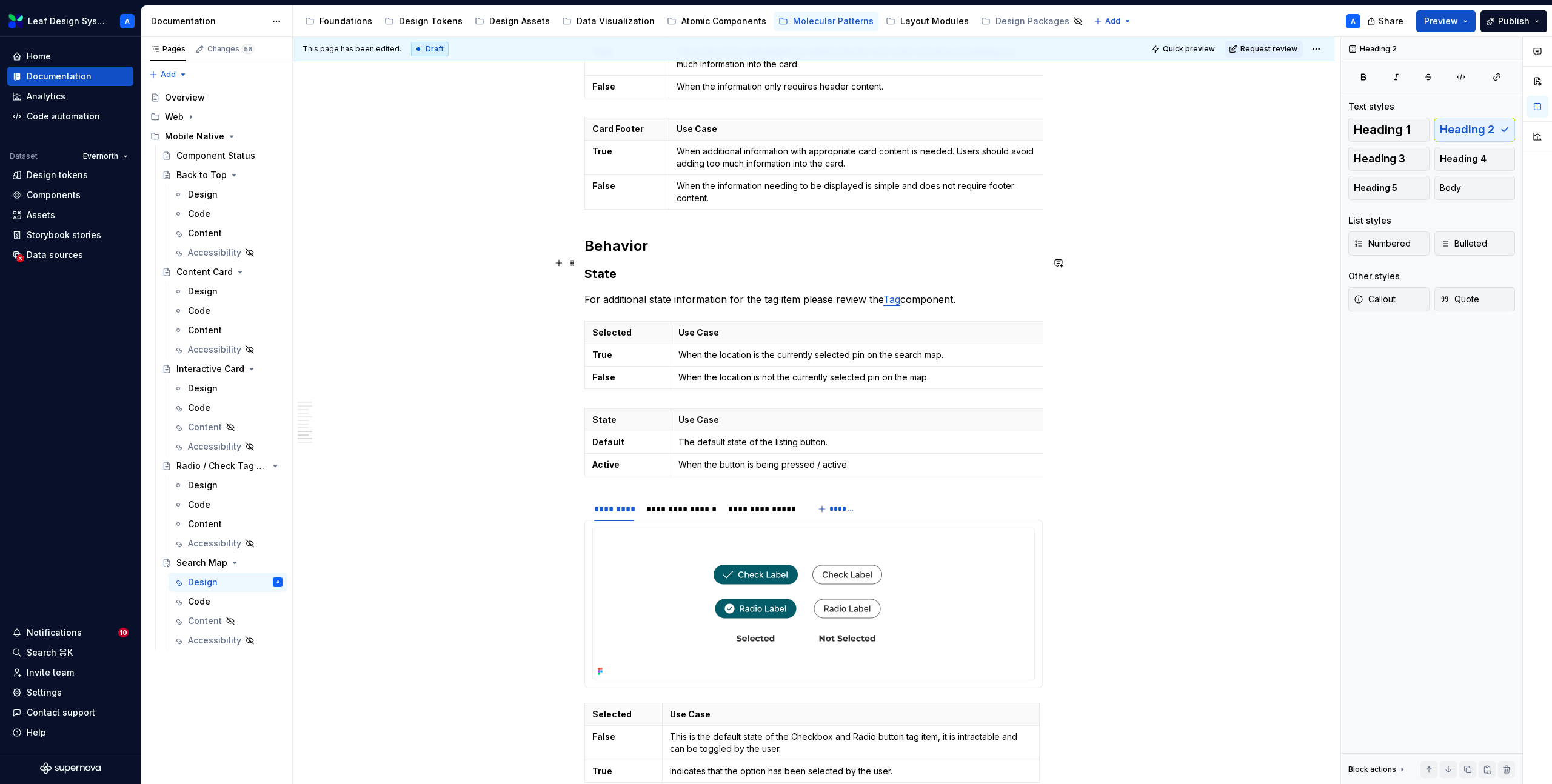
click at [635, 292] on p "For additional state information for the tag item please review the Tag compone…" at bounding box center [814, 299] width 458 height 14
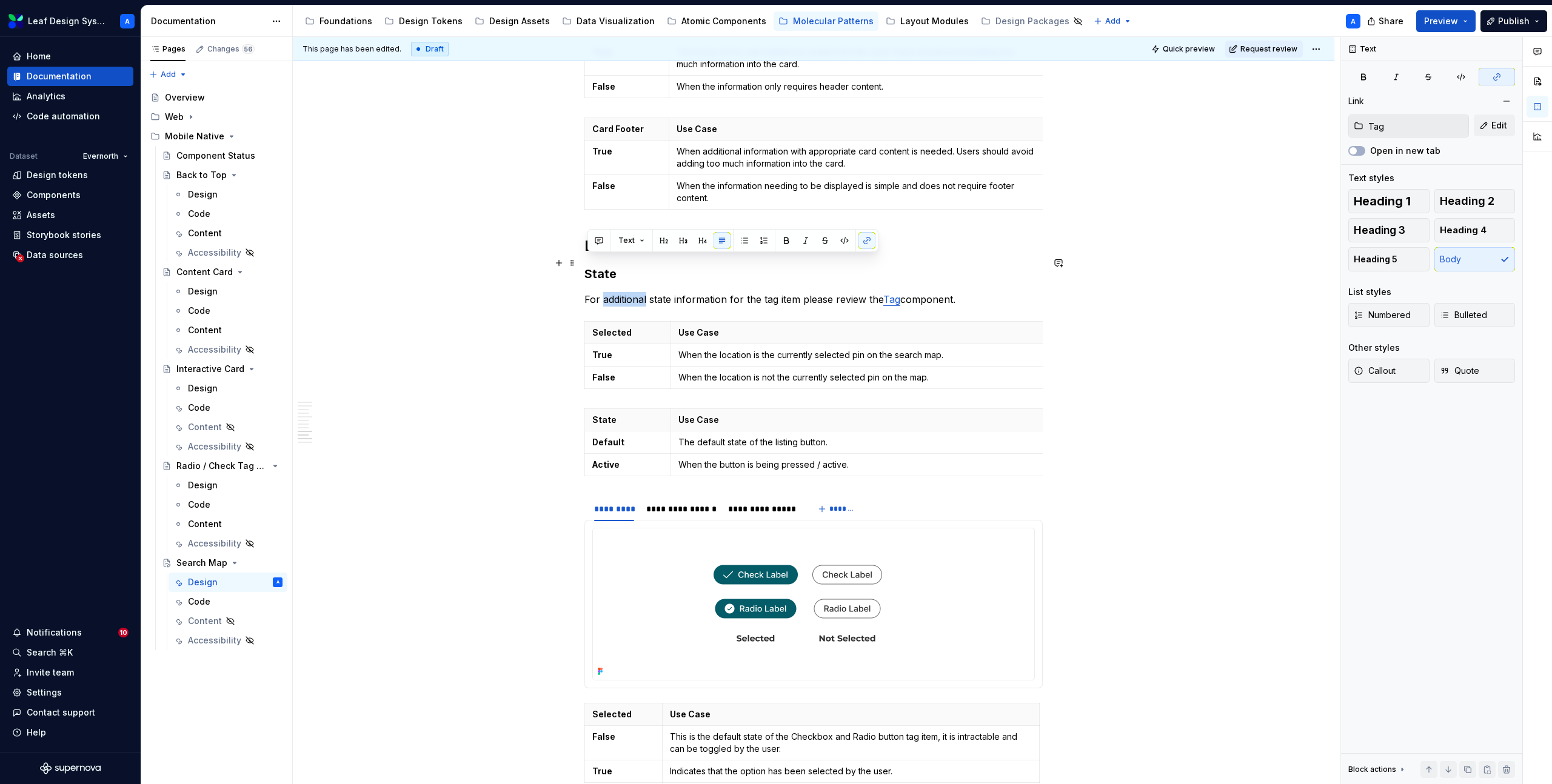
click at [640, 292] on p "For additional state information for the tag item please review the Tag compone…" at bounding box center [814, 299] width 458 height 14
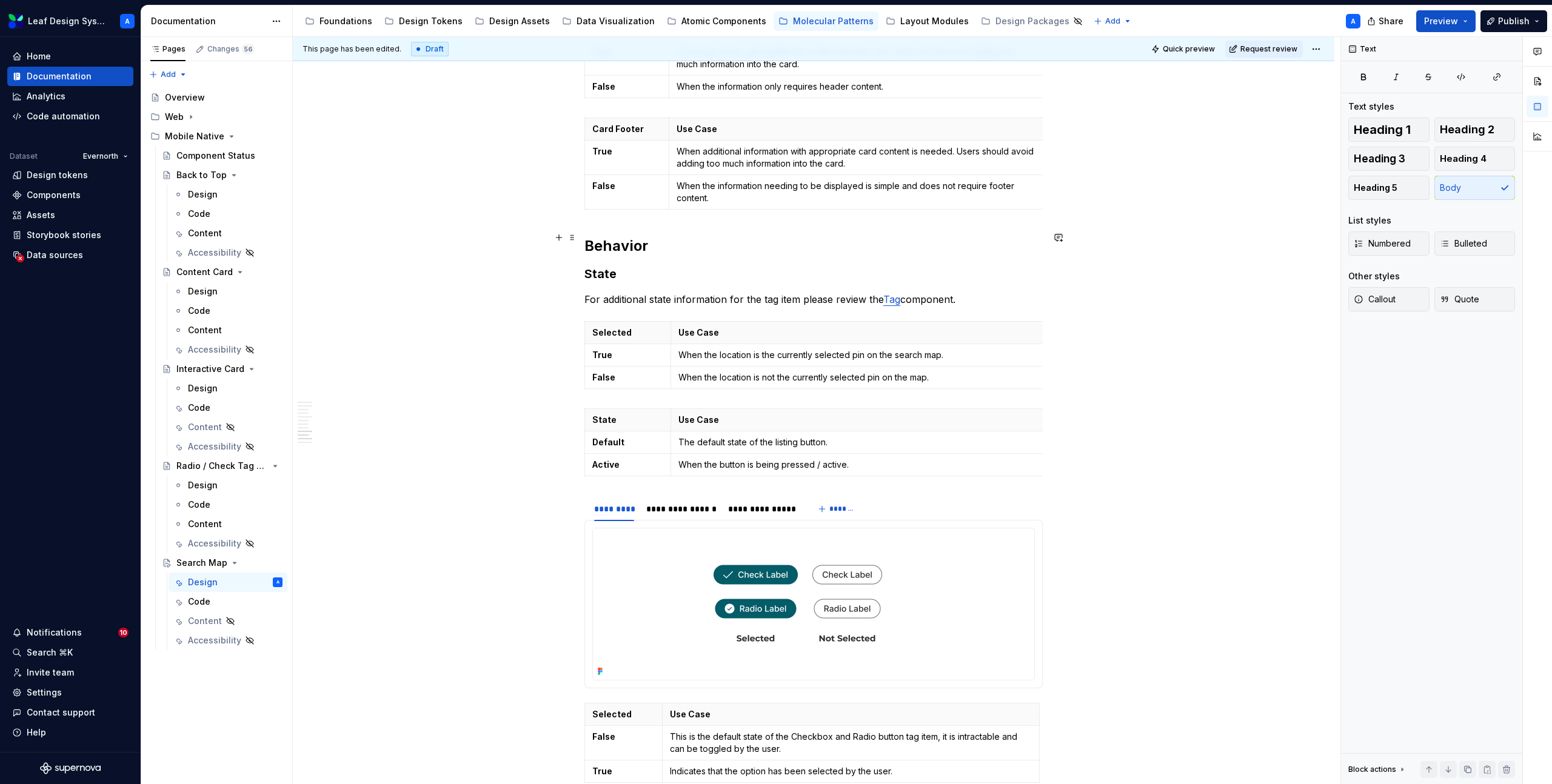
click at [596, 265] on h3 "State" at bounding box center [814, 274] width 458 height 17
click at [613, 265] on h3 "State" at bounding box center [814, 274] width 458 height 17
click at [577, 235] on span at bounding box center [572, 237] width 10 height 17
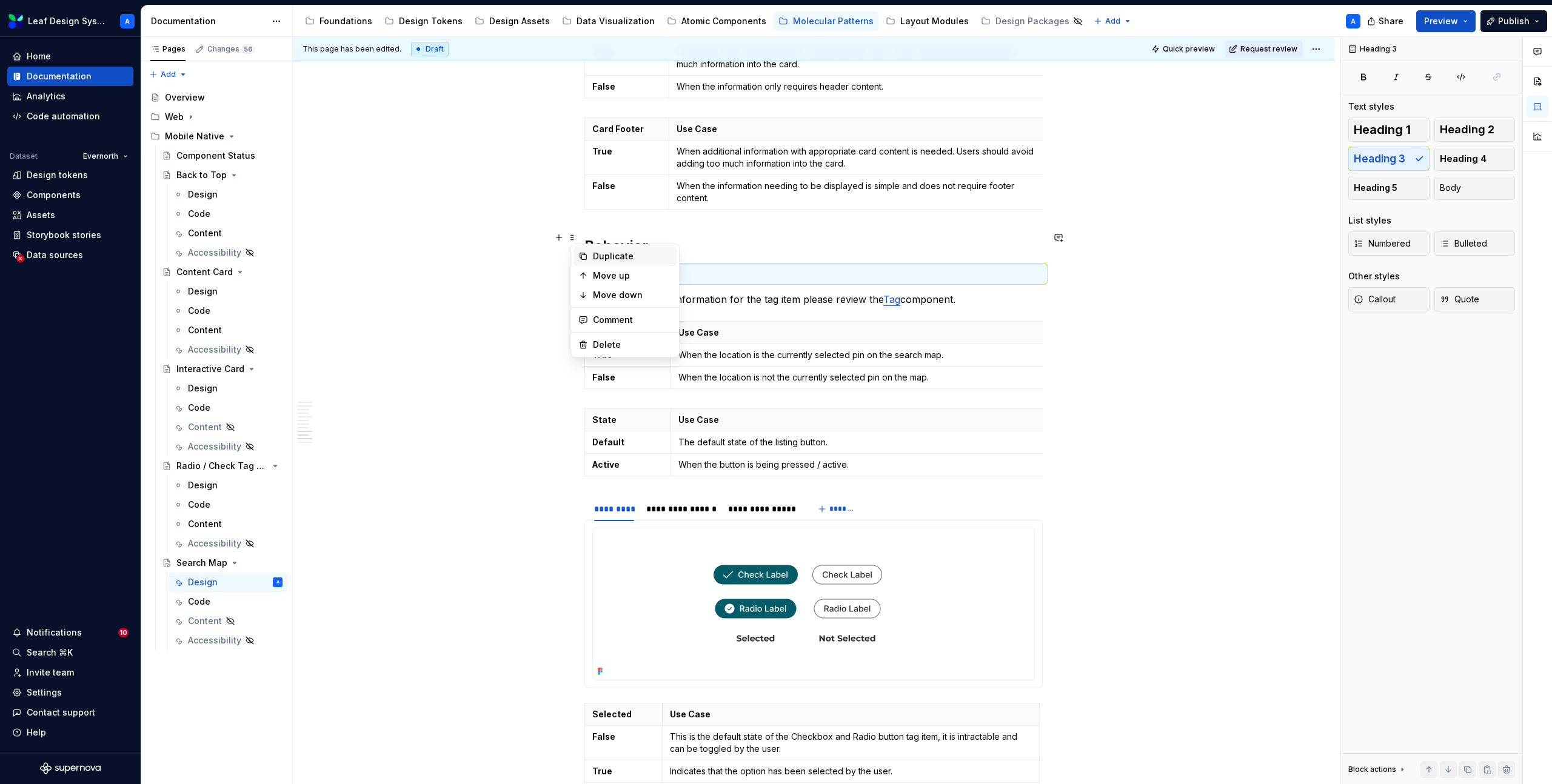
click at [611, 253] on div "Duplicate" at bounding box center [632, 257] width 79 height 12
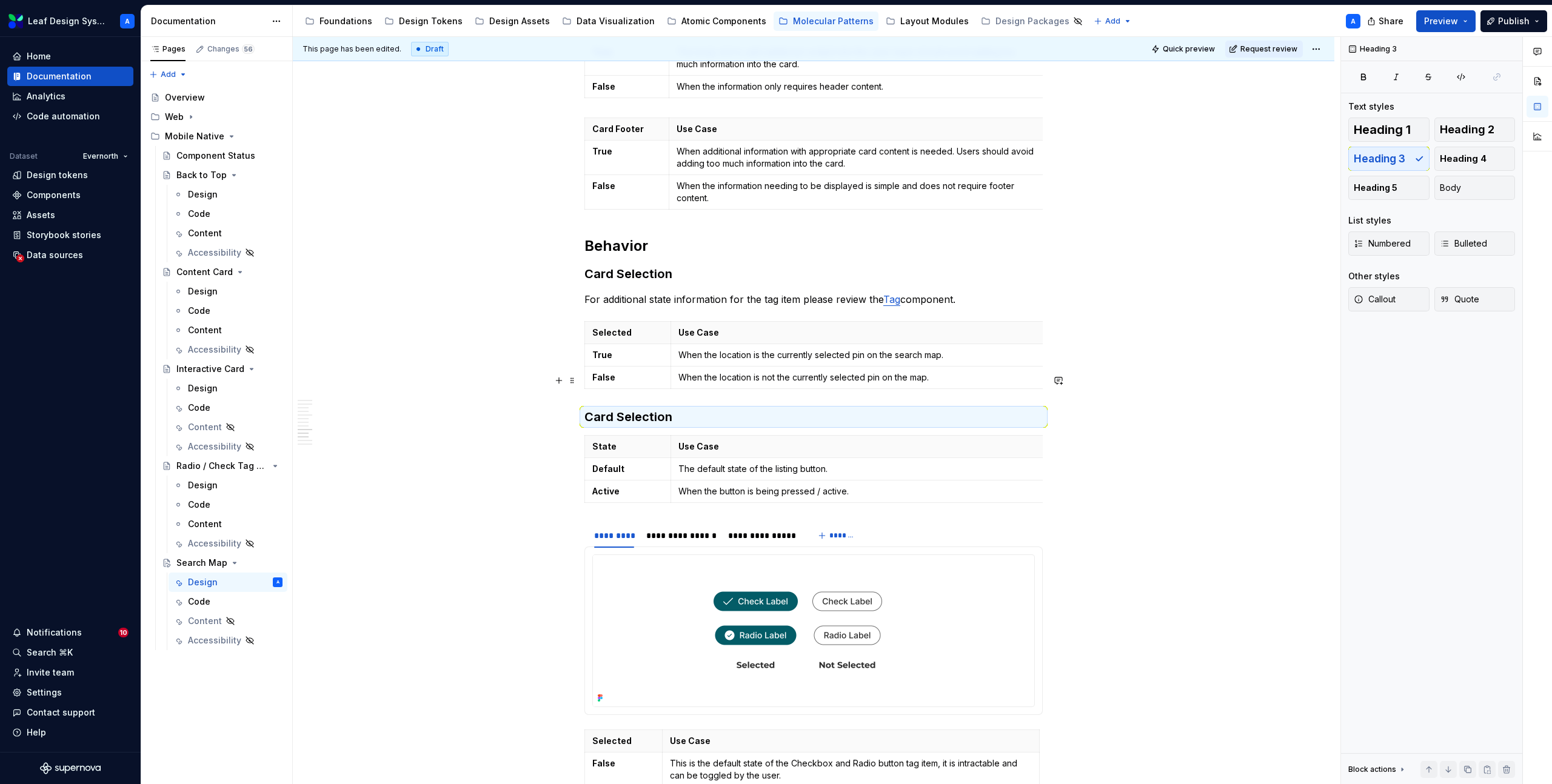
click at [620, 408] on h3 "Card Selection" at bounding box center [814, 416] width 458 height 17
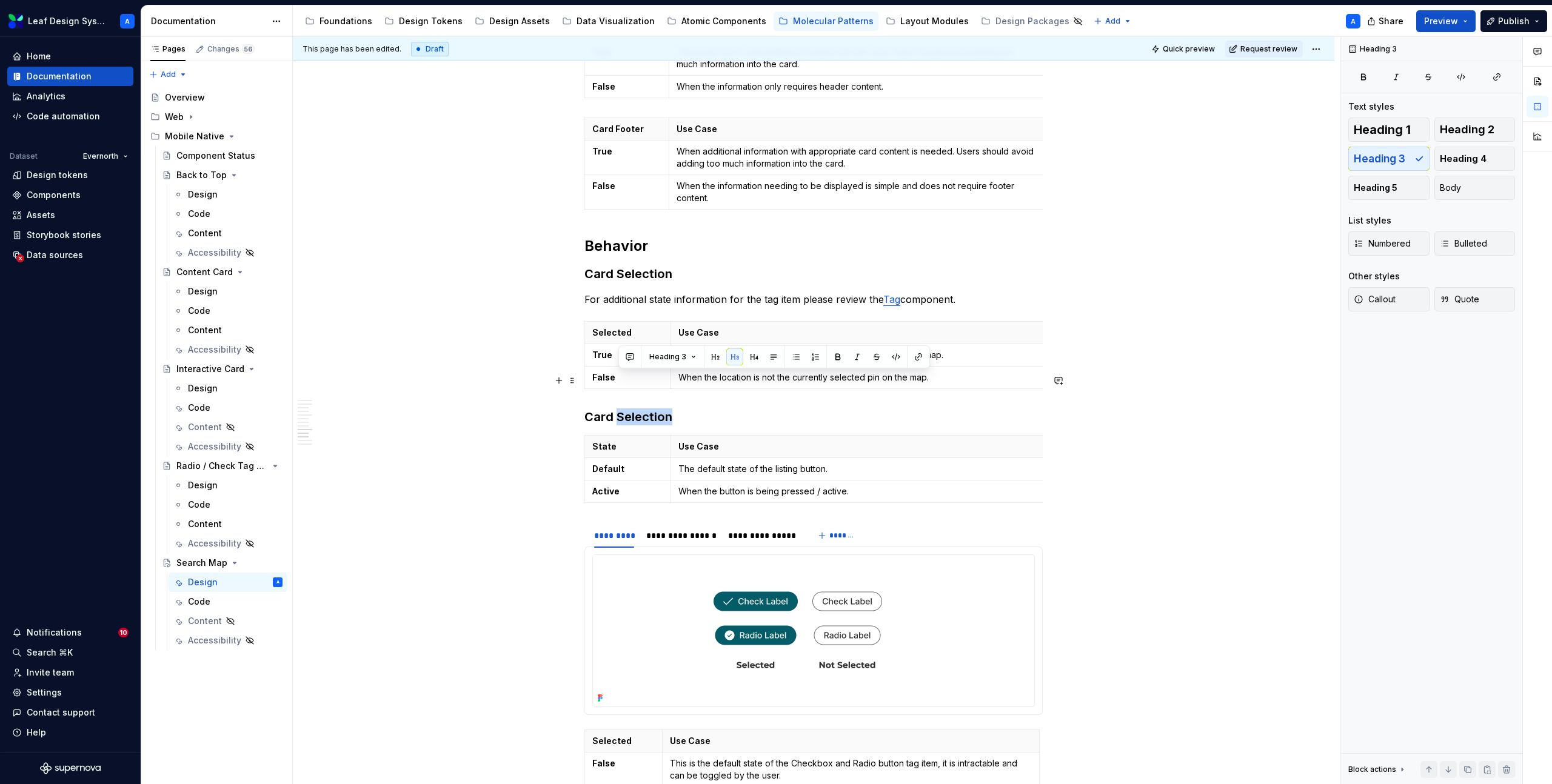
click at [620, 408] on h3 "Card Selection" at bounding box center [814, 416] width 458 height 17
click at [575, 263] on span at bounding box center [572, 263] width 10 height 17
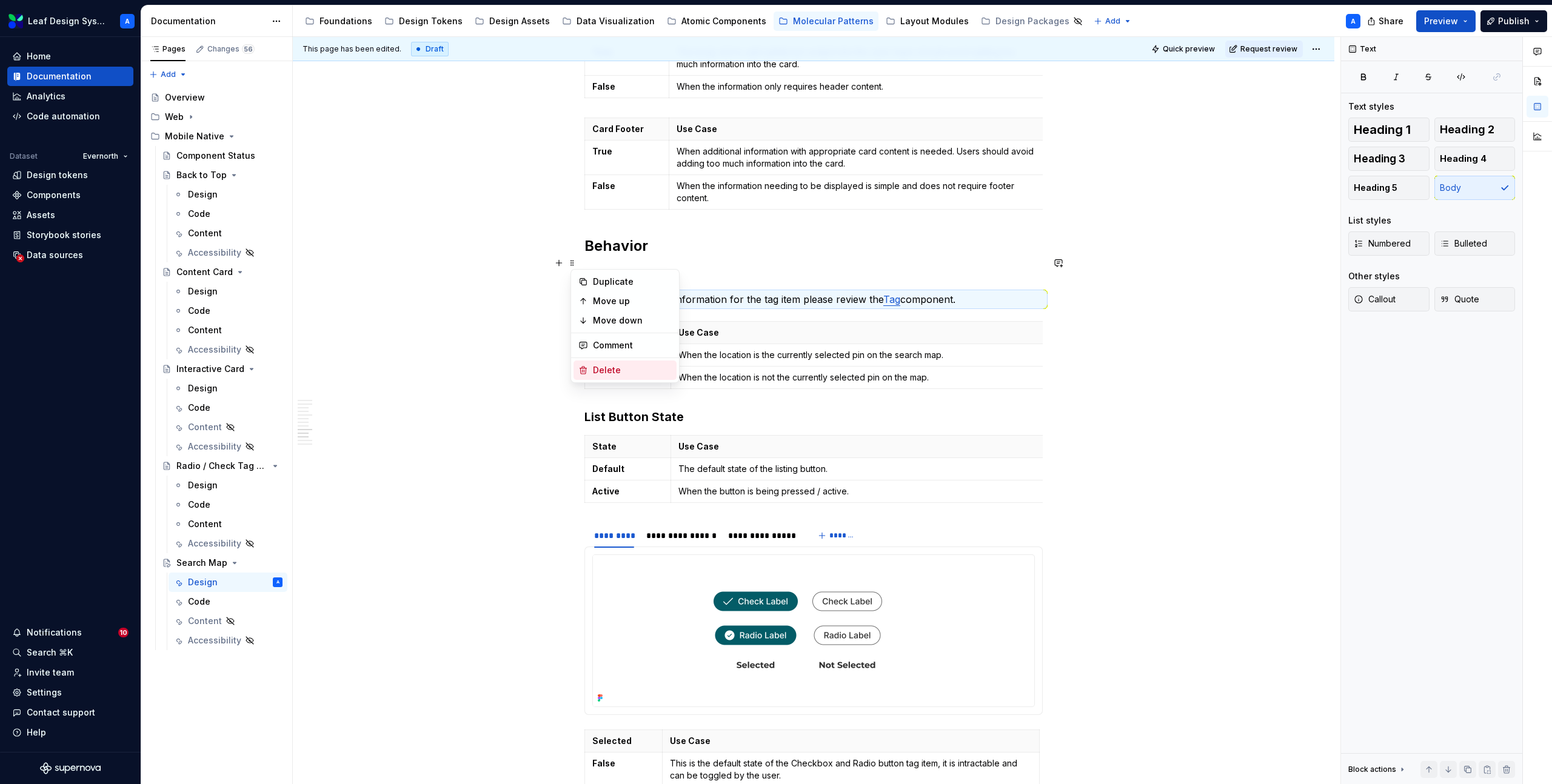
click at [609, 367] on div "Delete" at bounding box center [632, 370] width 79 height 12
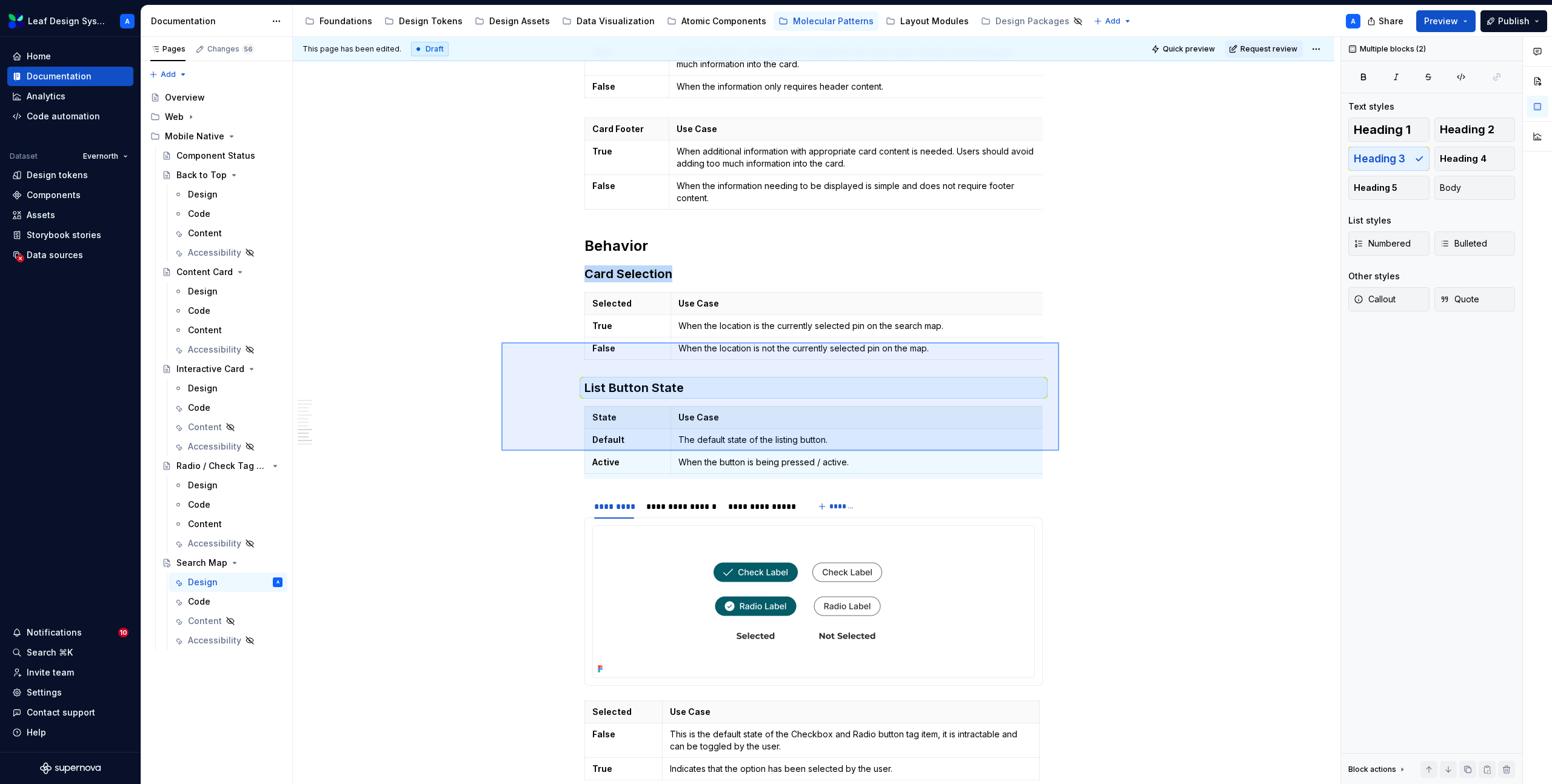
drag, startPoint x: 502, startPoint y: 342, endPoint x: 1059, endPoint y: 451, distance: 567.6
click at [1059, 451] on div "**********" at bounding box center [816, 411] width 1048 height 748
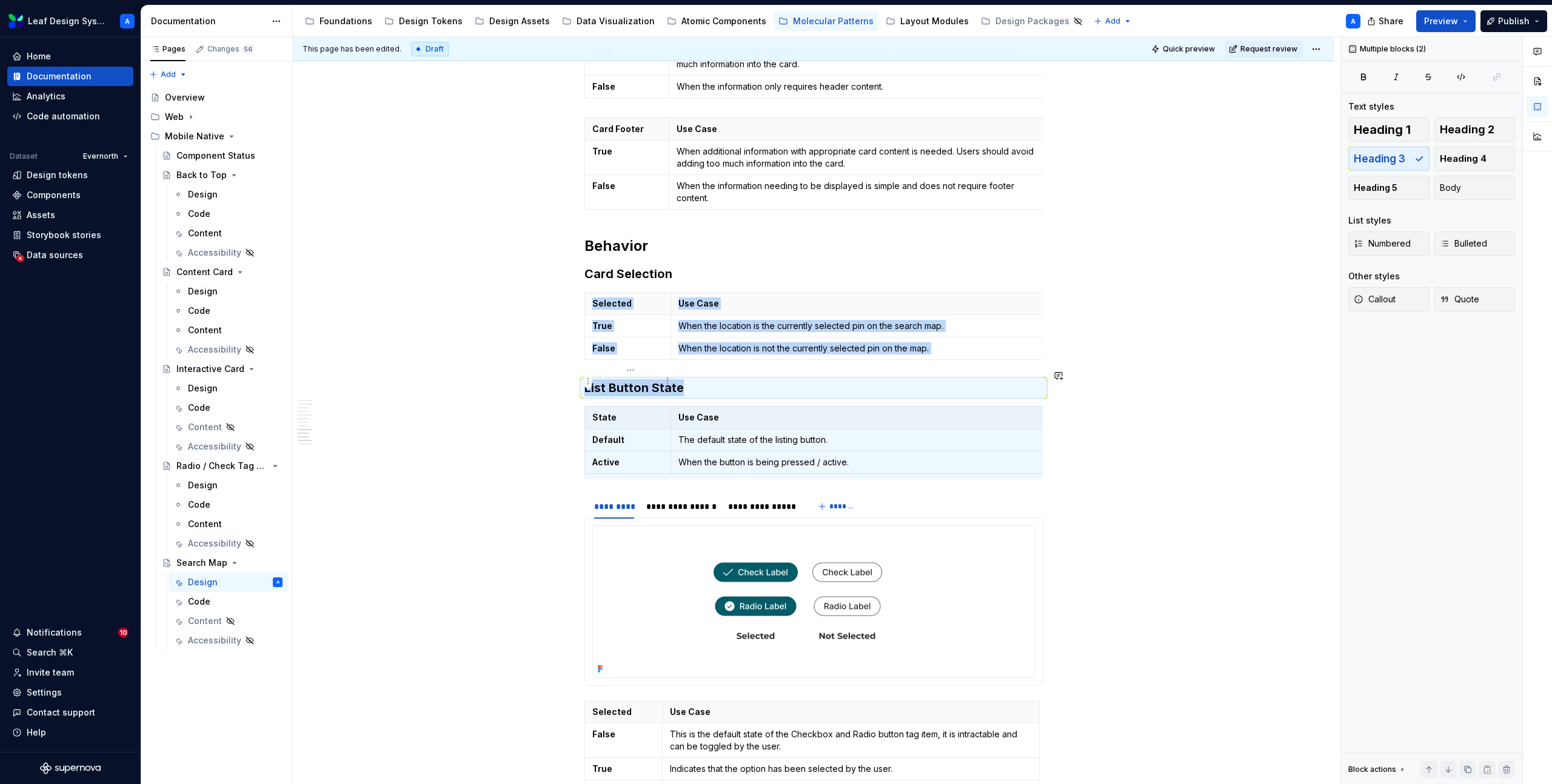
copy div "Selected Use Case True When the location is the currently selected pin on the s…"
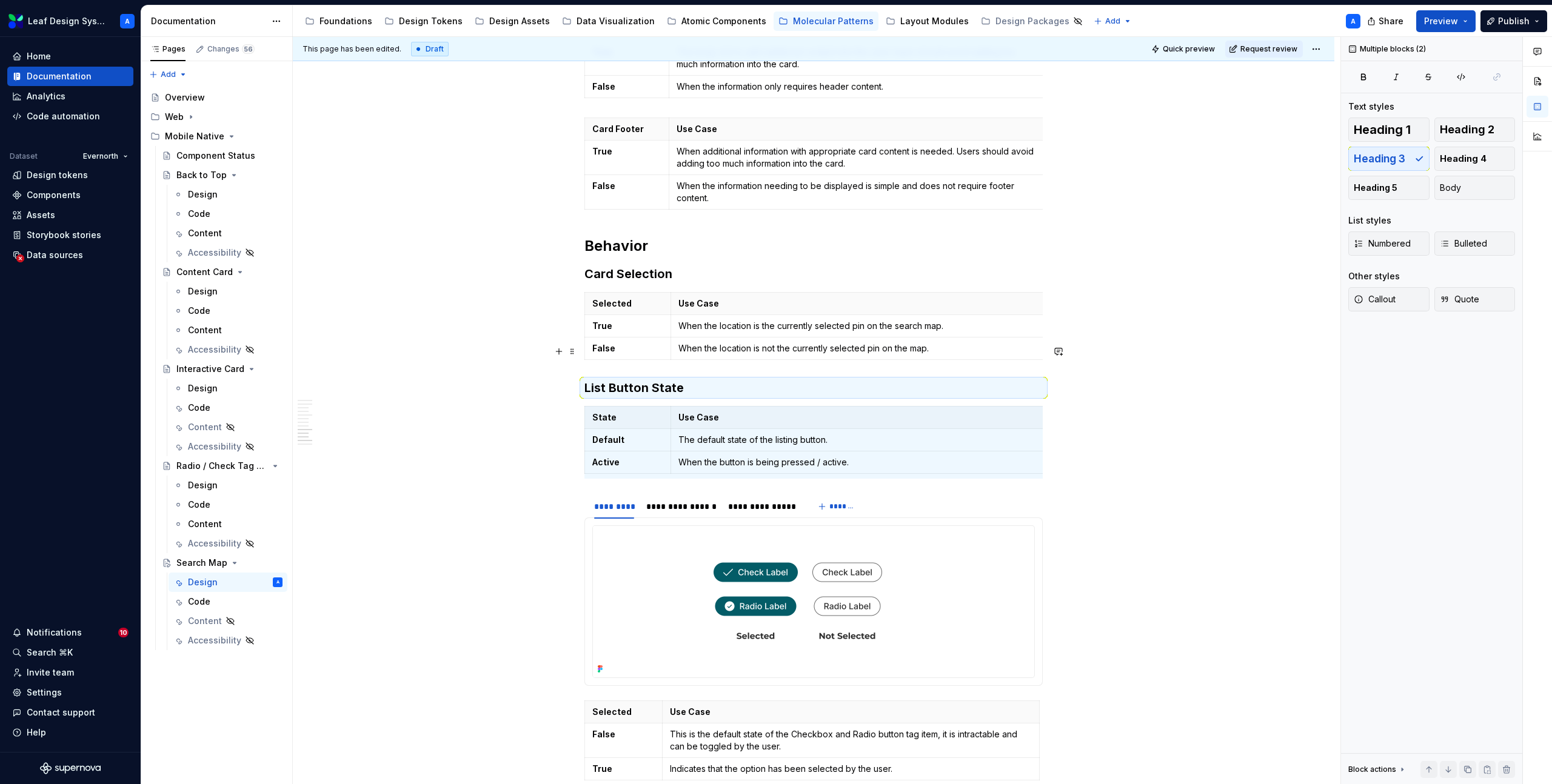
click at [589, 379] on h3 "List Button State" at bounding box center [814, 388] width 458 height 17
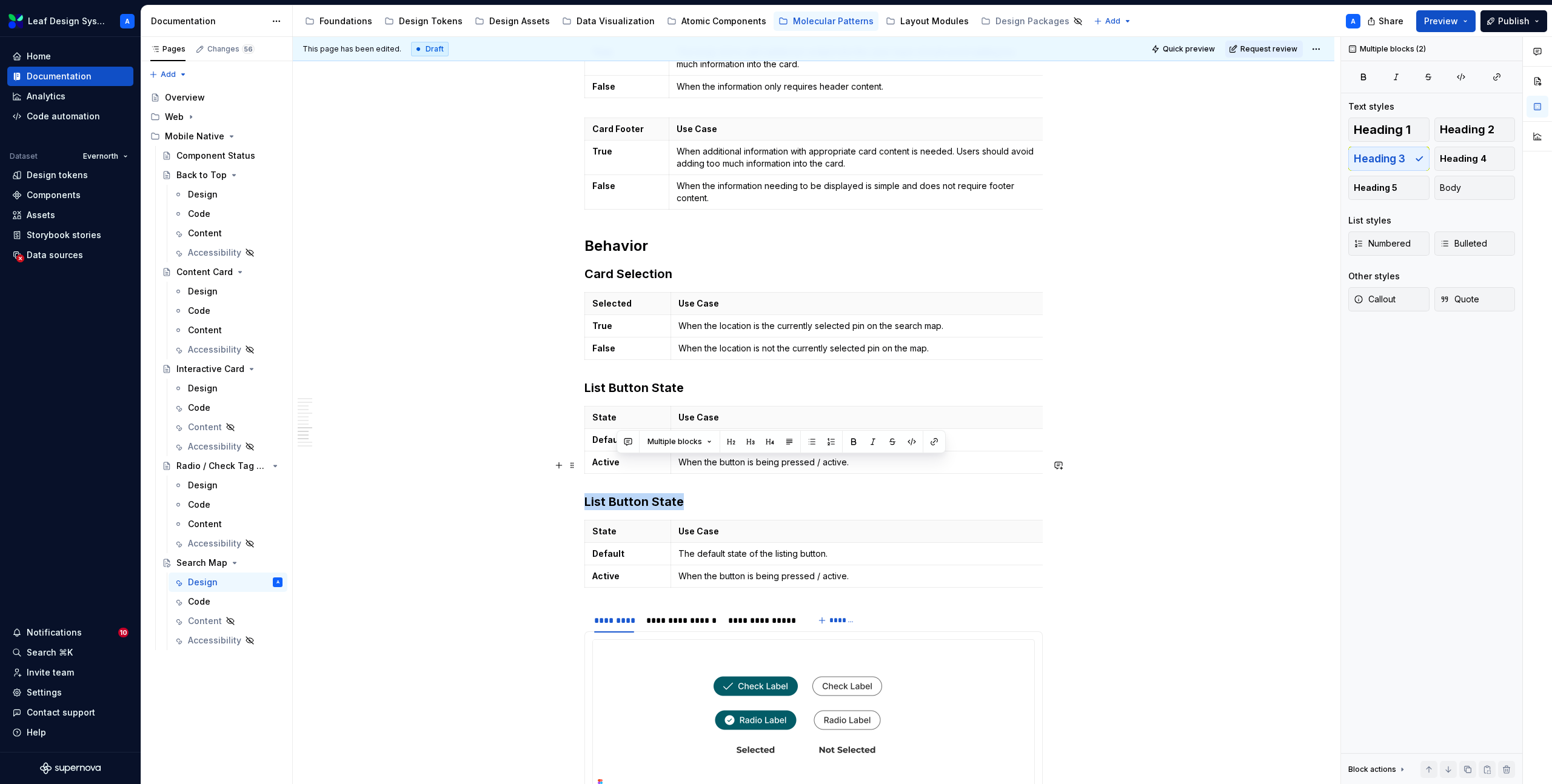
click at [637, 493] on h3 "List Button State" at bounding box center [814, 501] width 458 height 17
click at [633, 379] on h3 "List Button State" at bounding box center [814, 388] width 458 height 17
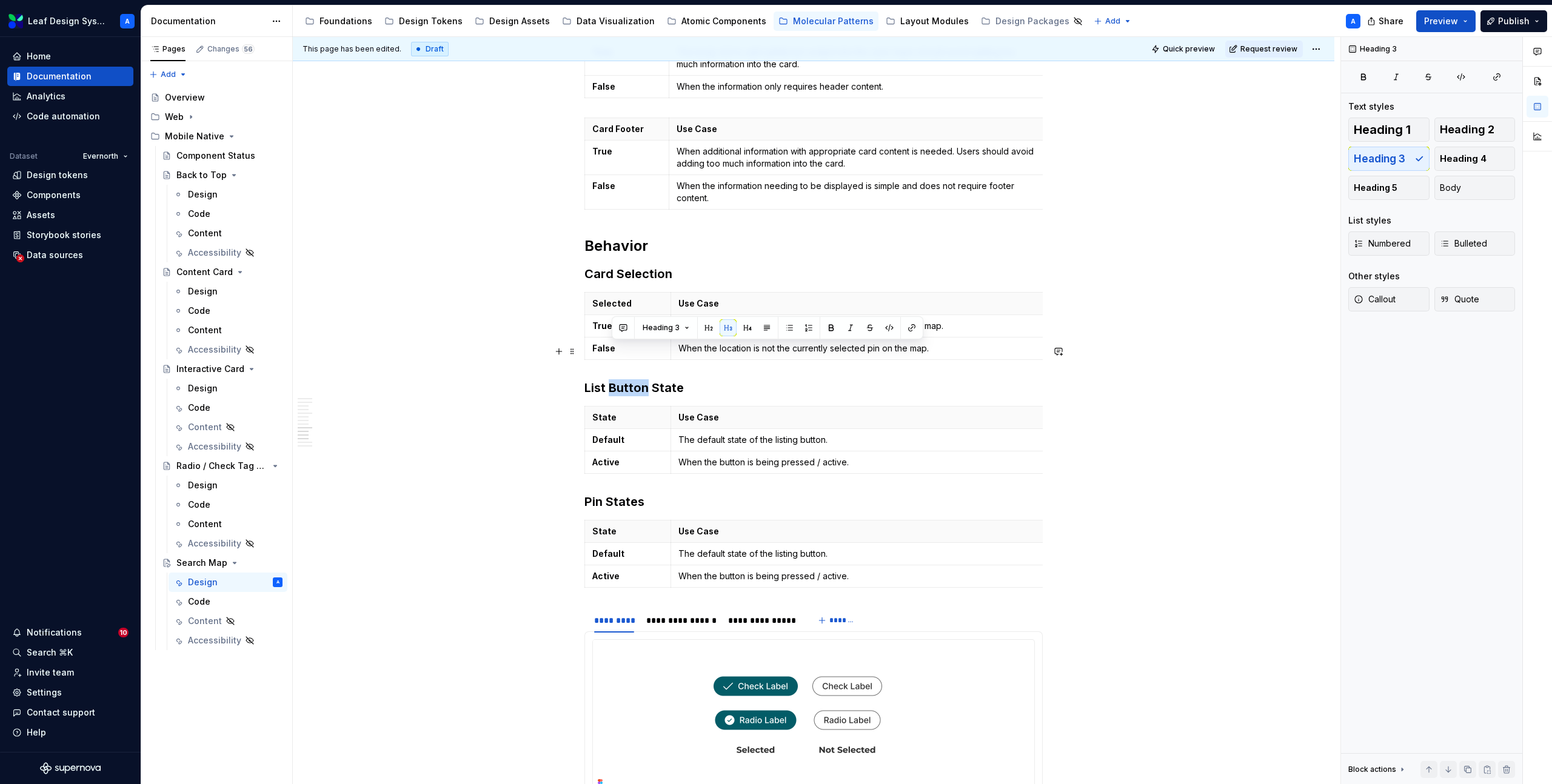
click at [633, 379] on h3 "List Button State" at bounding box center [814, 388] width 458 height 17
click at [644, 379] on h3 "List State" at bounding box center [814, 388] width 458 height 17
click at [611, 379] on h3 "List States" at bounding box center [814, 388] width 458 height 17
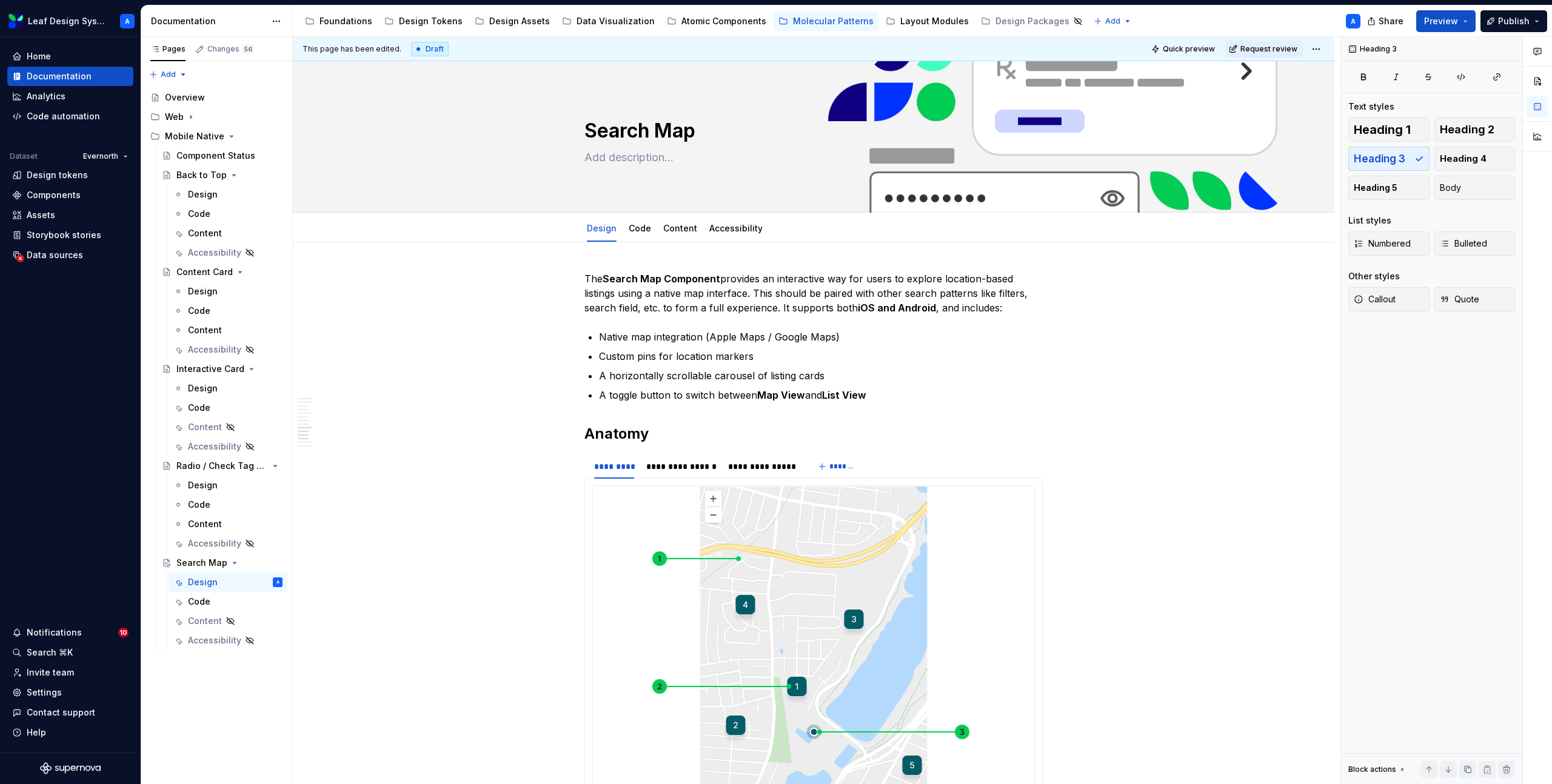
scroll to position [3414, 0]
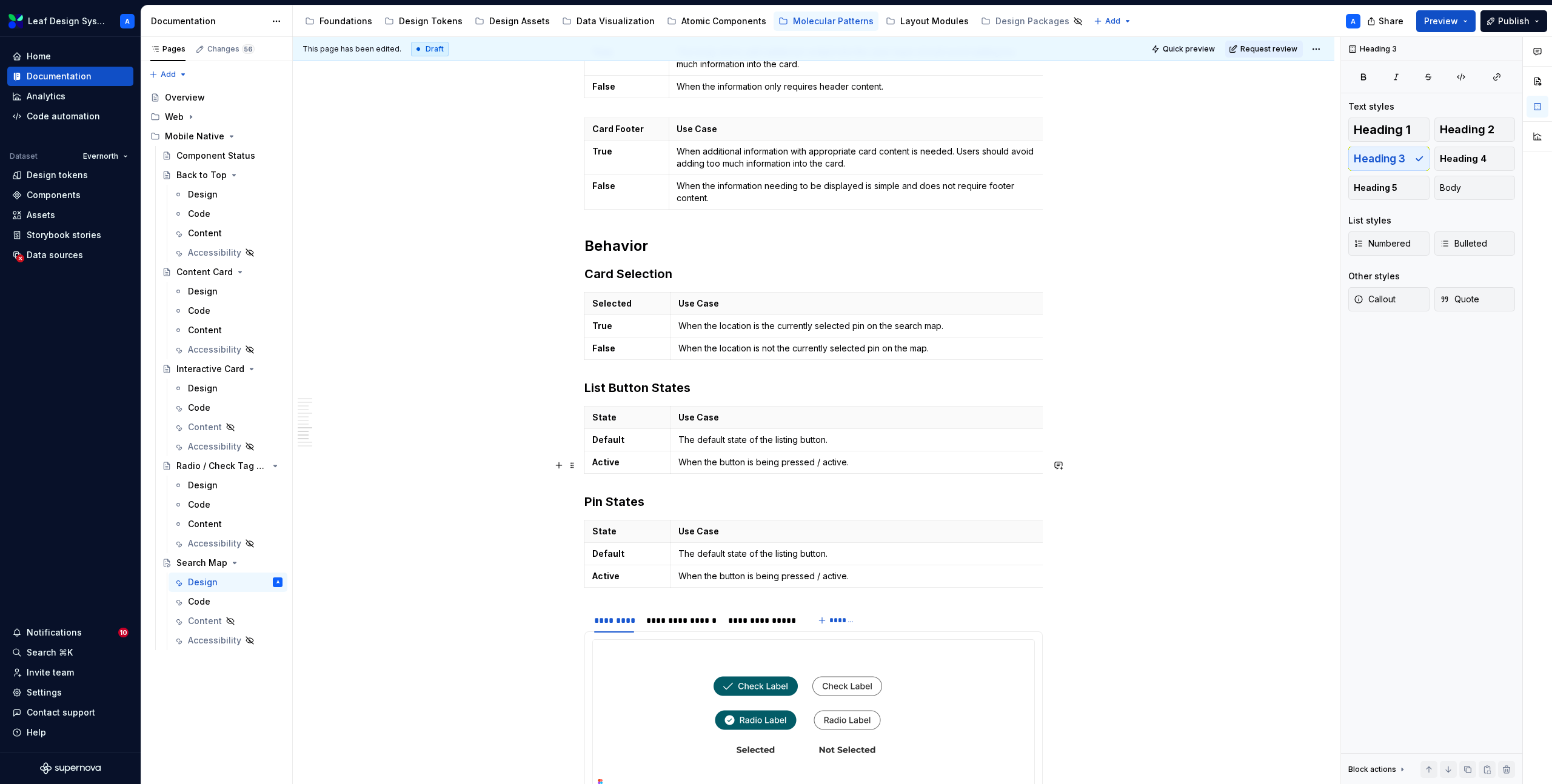
type textarea "*"
click at [610, 525] on p "State" at bounding box center [627, 532] width 71 height 12
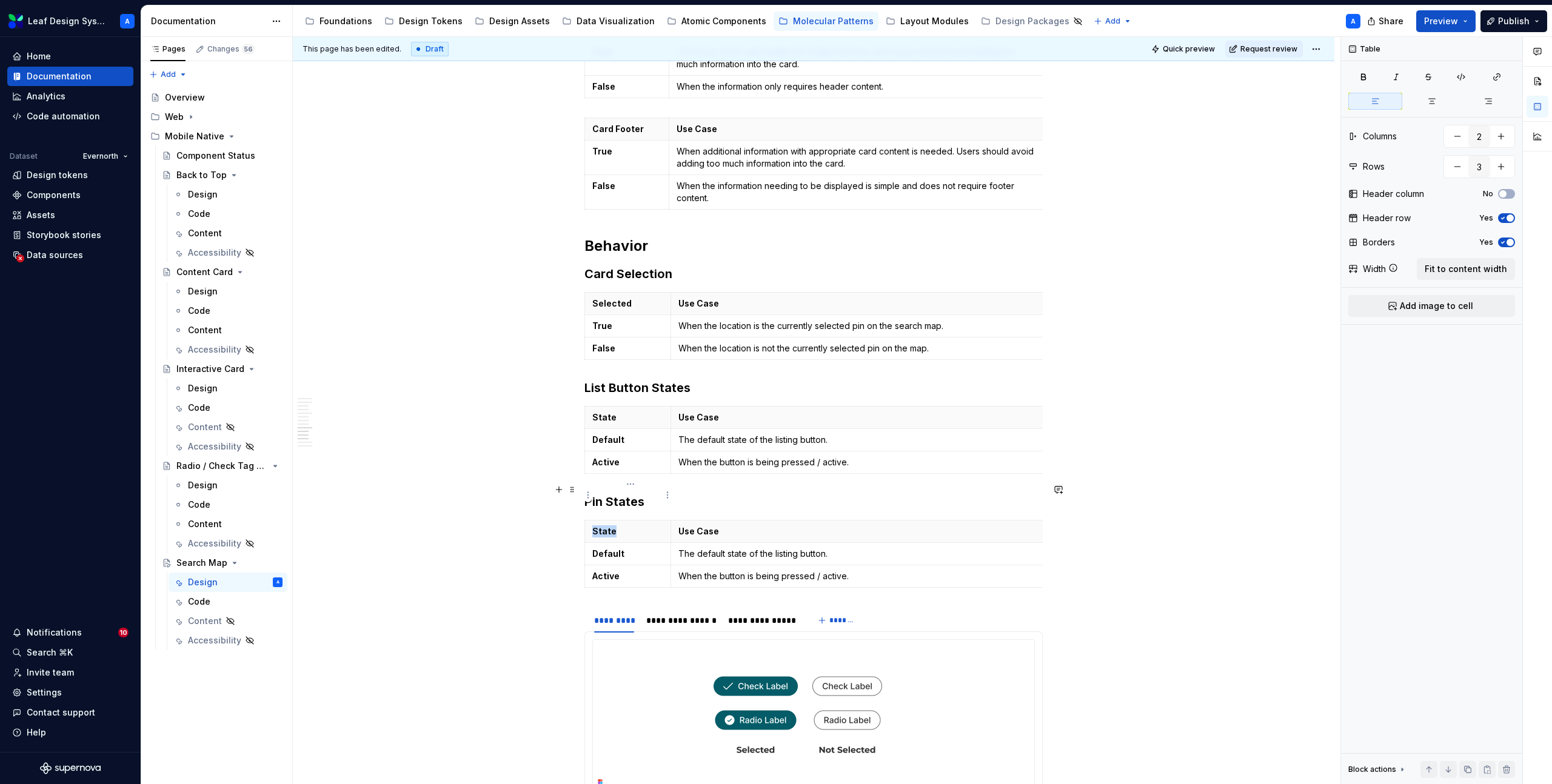
click at [610, 525] on p "State" at bounding box center [627, 532] width 71 height 12
click at [622, 549] on strong "Default" at bounding box center [608, 554] width 32 height 10
click at [608, 571] on strong "Active" at bounding box center [606, 575] width 27 height 10
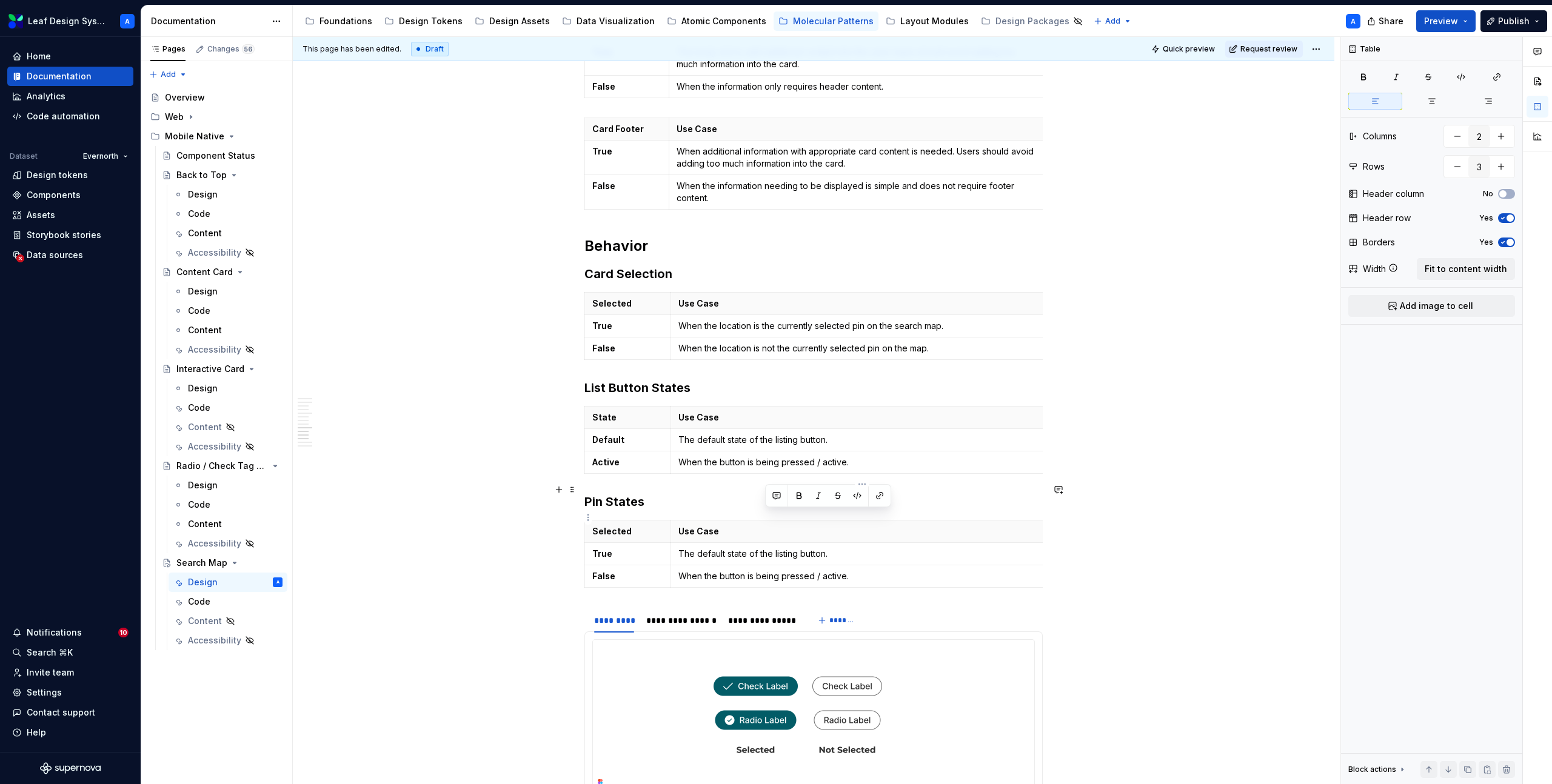
drag, startPoint x: 841, startPoint y: 516, endPoint x: 761, endPoint y: 518, distance: 80.0
click at [761, 548] on p "The default state of the listing button." at bounding box center [859, 554] width 362 height 12
click at [825, 570] on p "When the button is being pressed / active." at bounding box center [859, 576] width 362 height 12
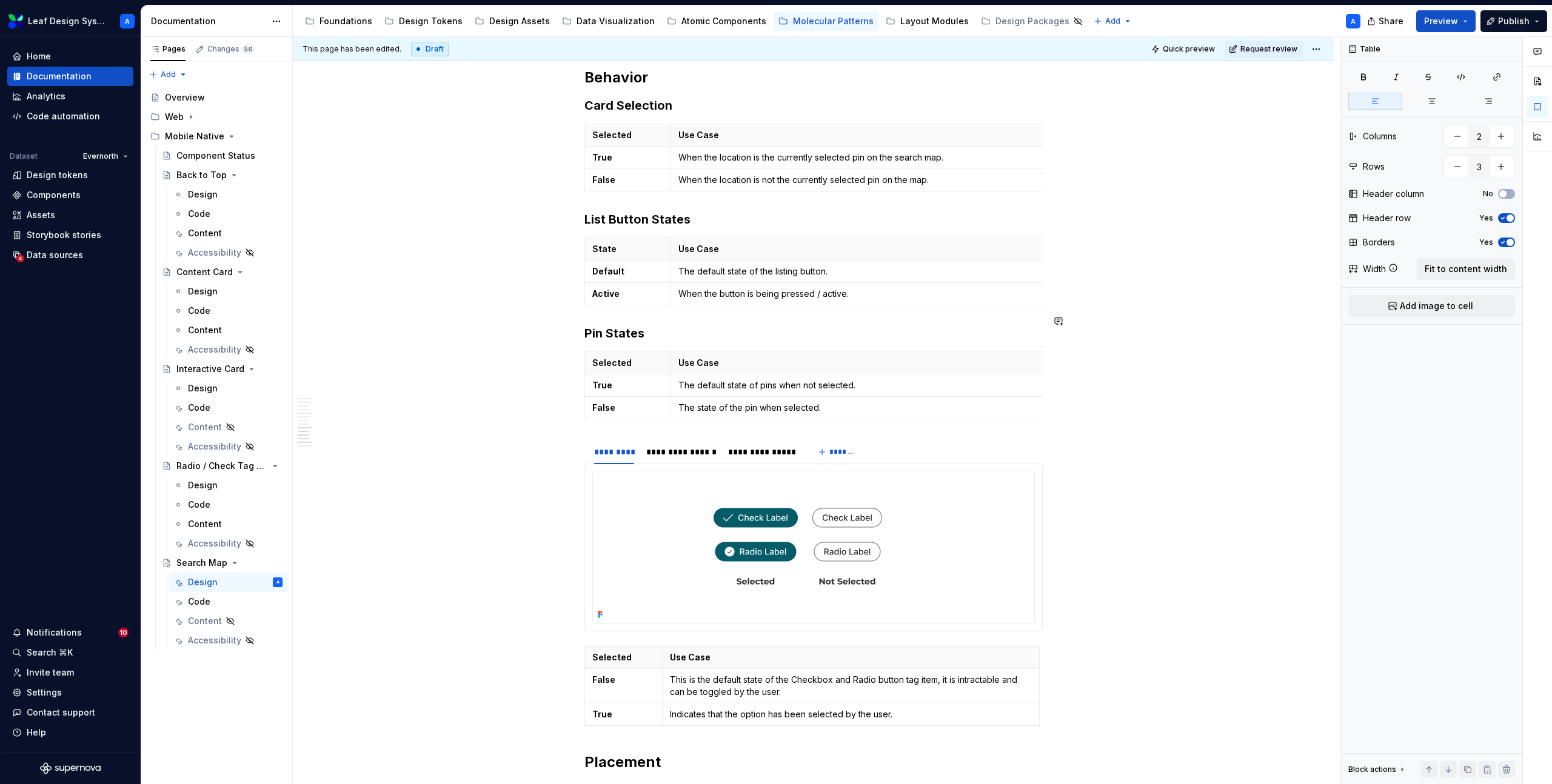
scroll to position [3526, 0]
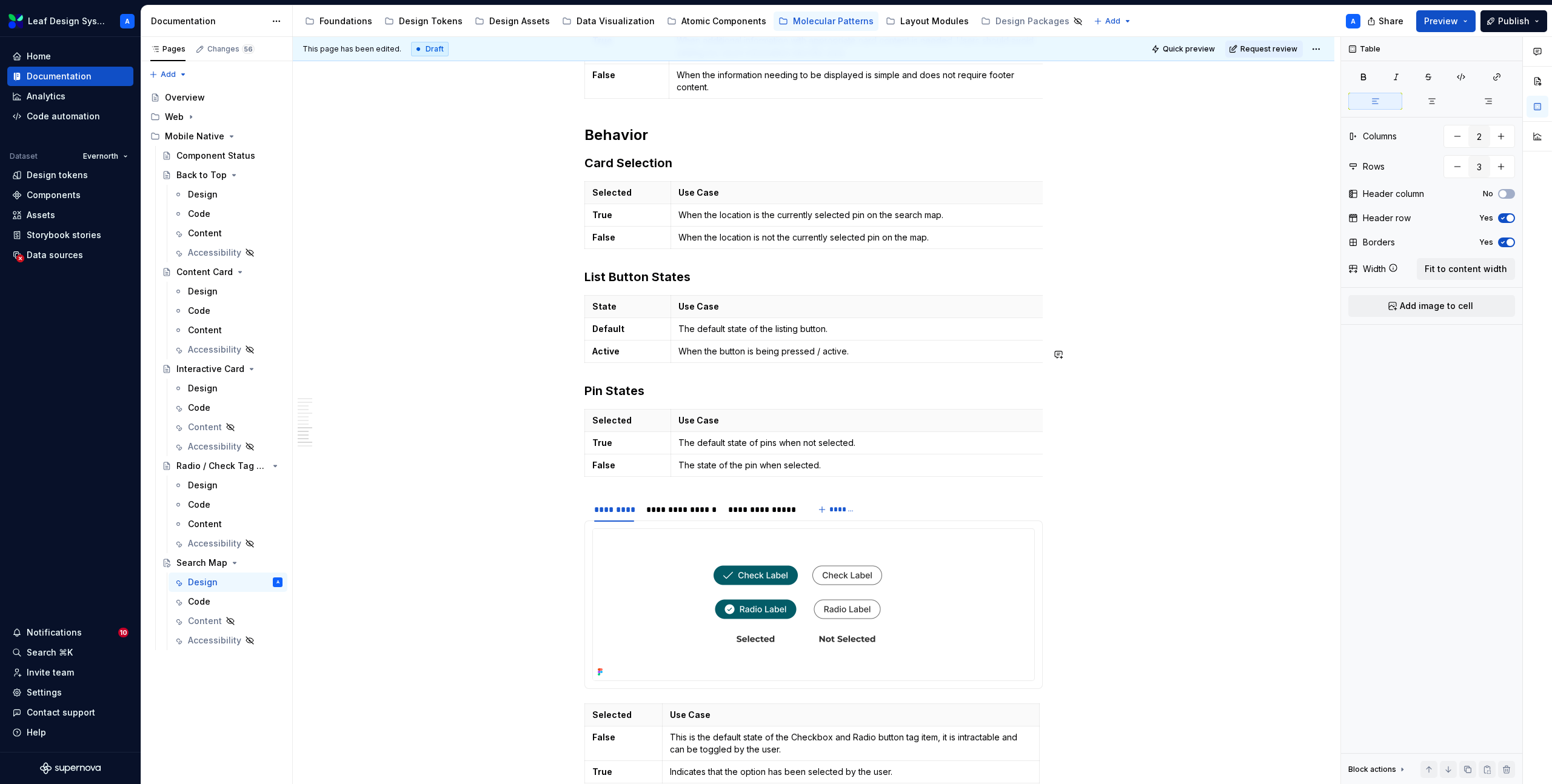
drag, startPoint x: 576, startPoint y: 467, endPoint x: 614, endPoint y: 335, distance: 137.4
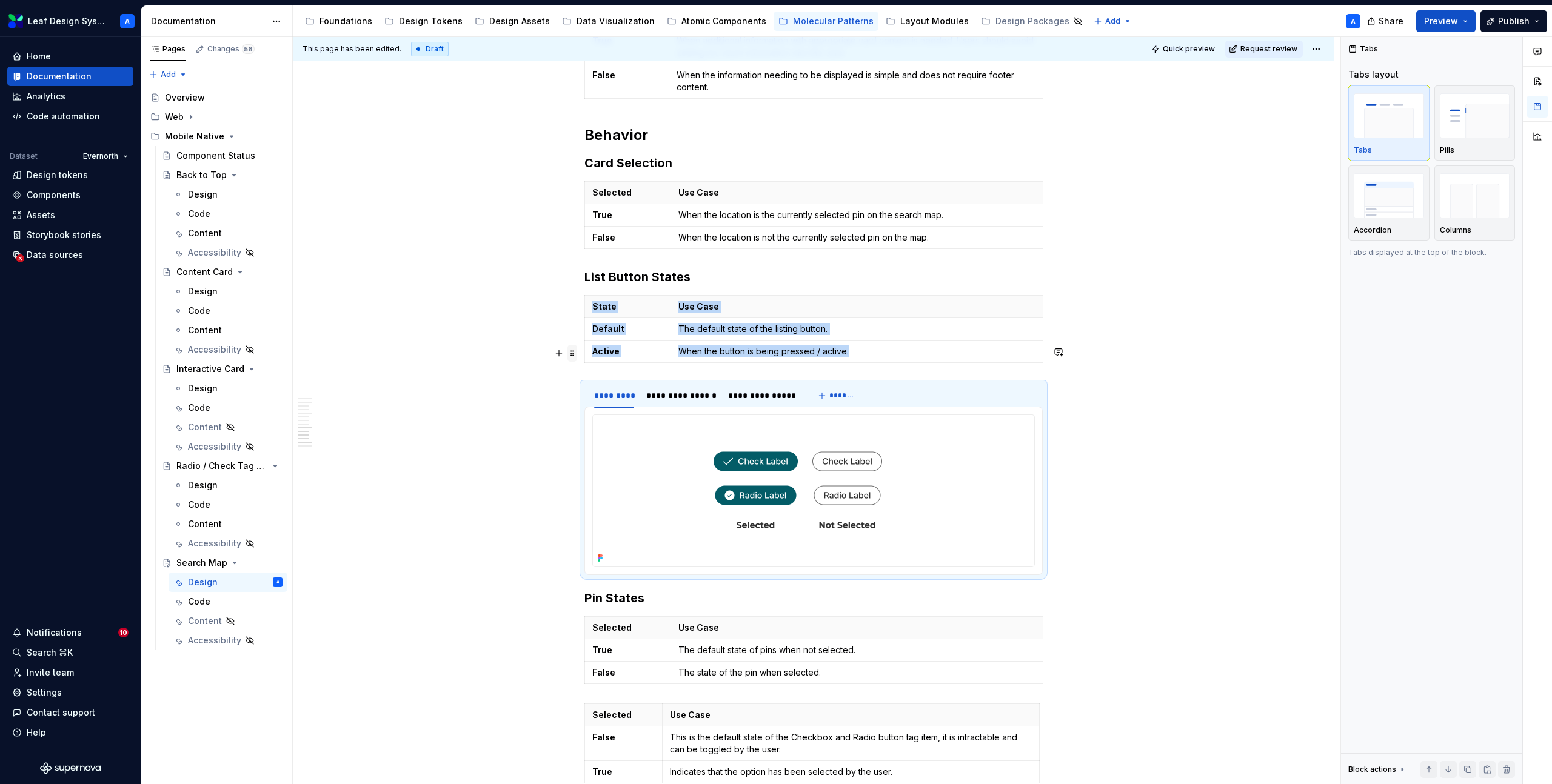
click at [574, 353] on span at bounding box center [572, 353] width 10 height 17
click at [611, 369] on div "Duplicate" at bounding box center [632, 372] width 79 height 12
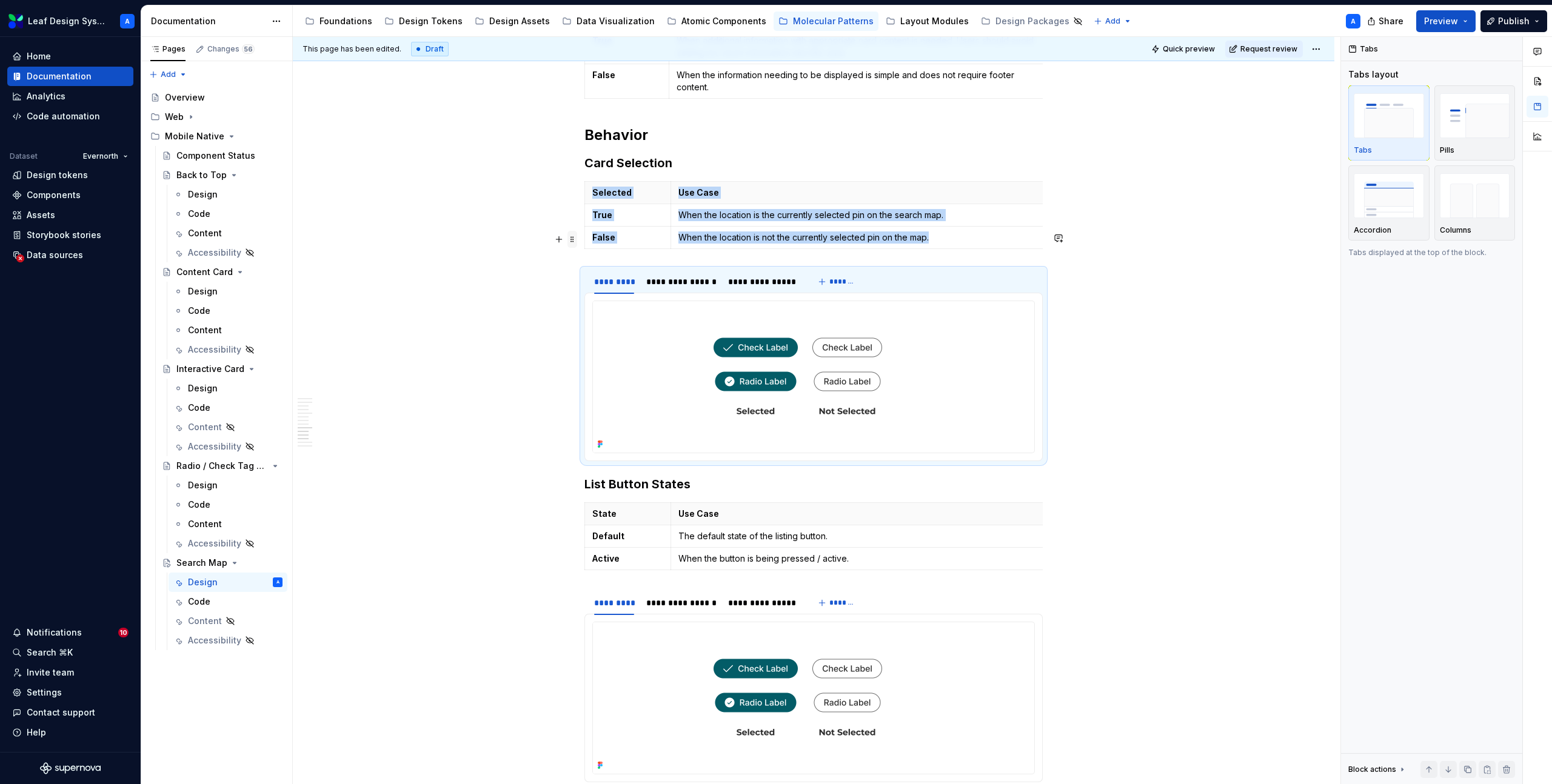
click at [574, 238] on span at bounding box center [572, 239] width 10 height 17
click at [604, 261] on div "Duplicate" at bounding box center [632, 259] width 79 height 12
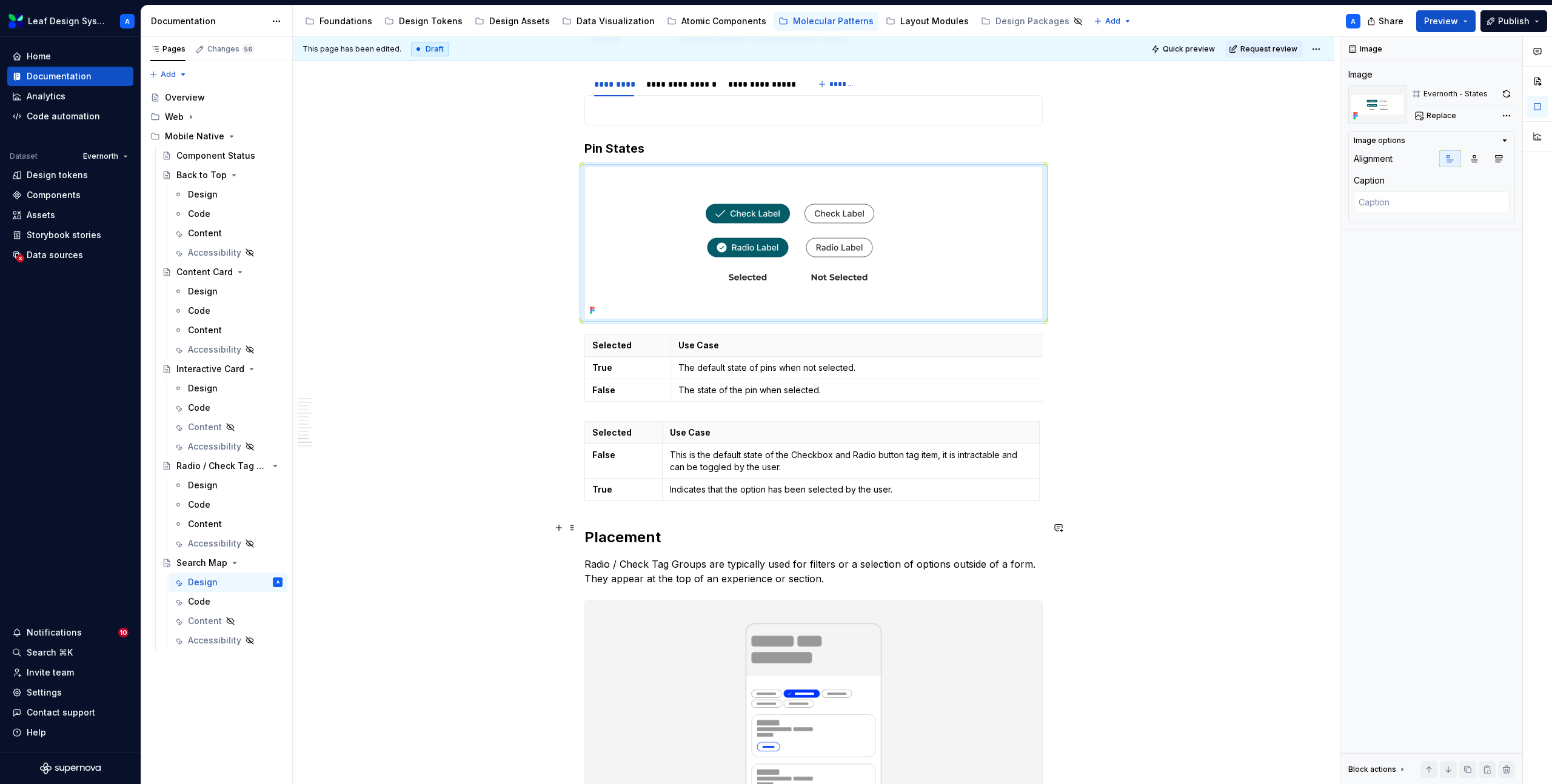
scroll to position [4292, 0]
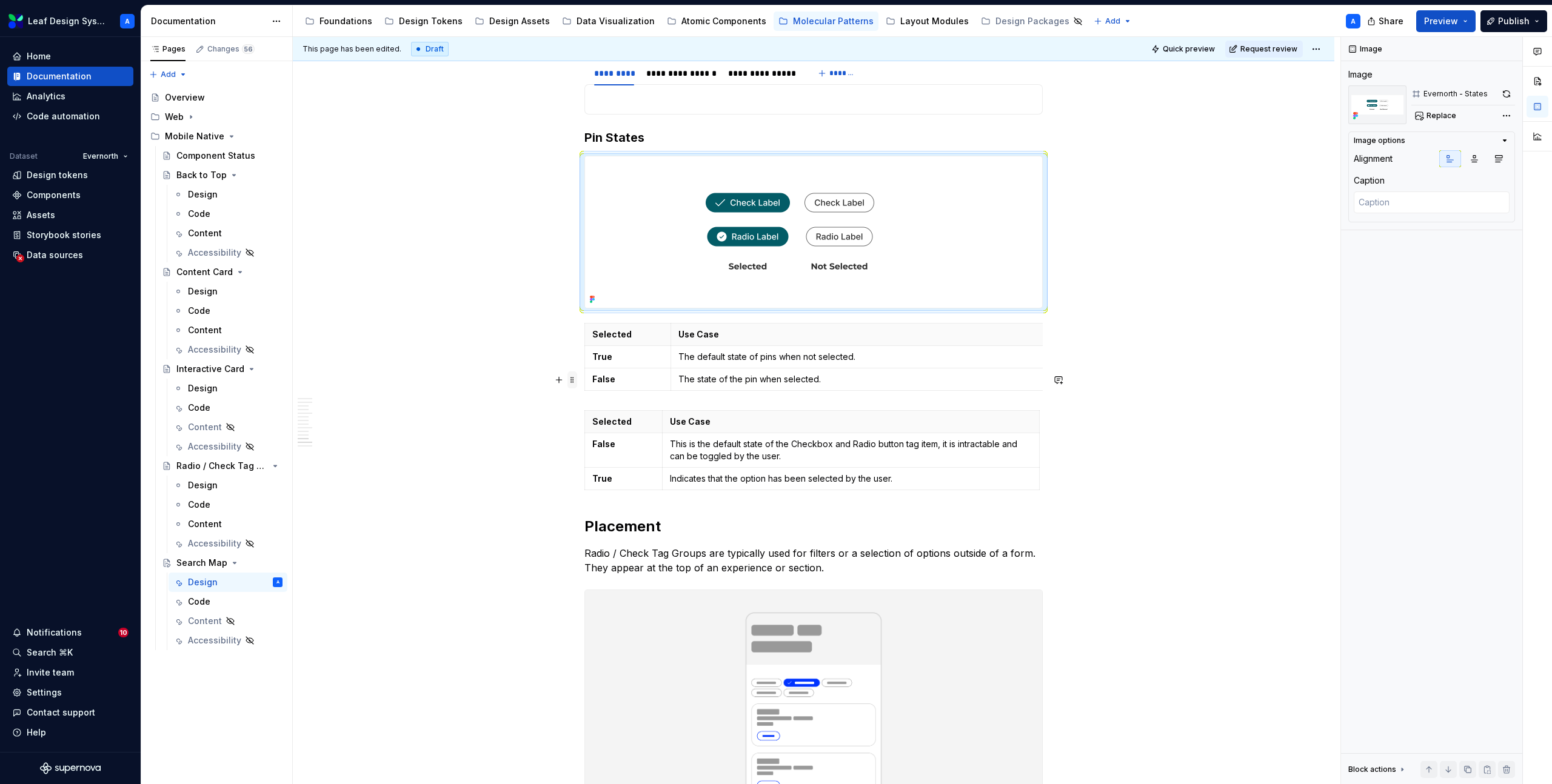
click at [572, 385] on span at bounding box center [572, 380] width 10 height 17
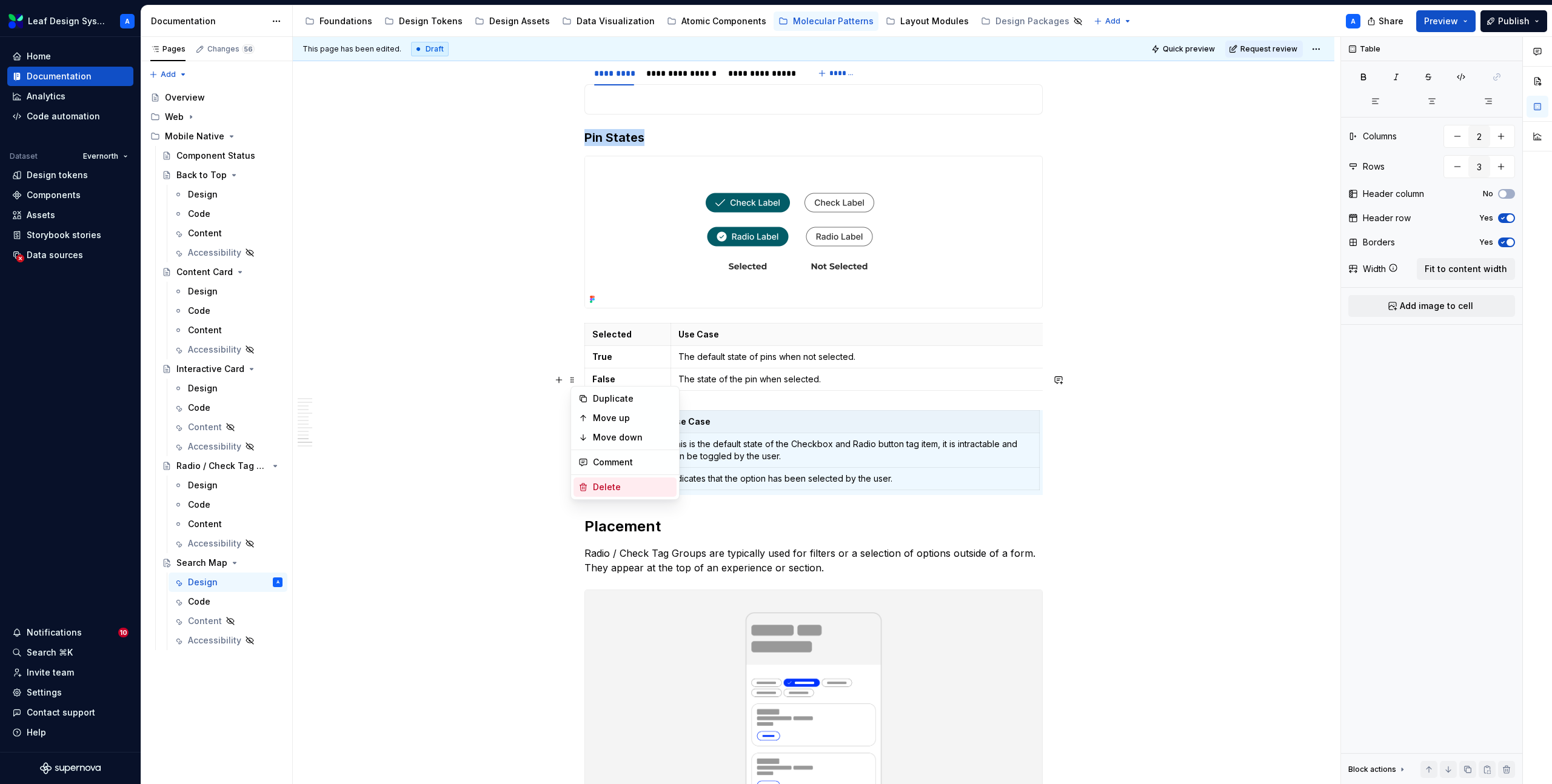
click at [615, 491] on div "Delete" at bounding box center [632, 487] width 79 height 12
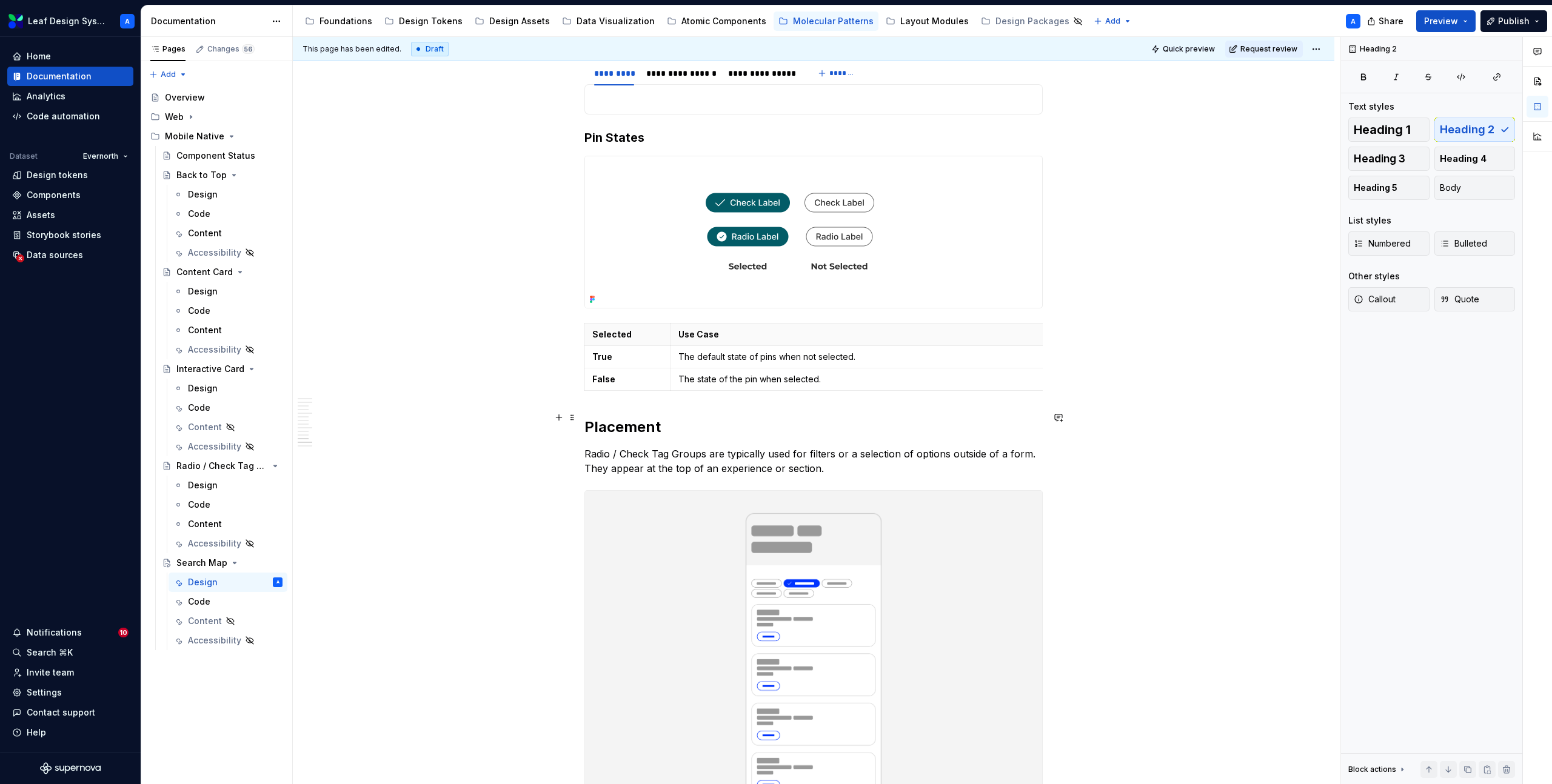
click at [729, 447] on p "Radio / Check Tag Groups are typically used for filters or a selection of optio…" at bounding box center [814, 461] width 458 height 29
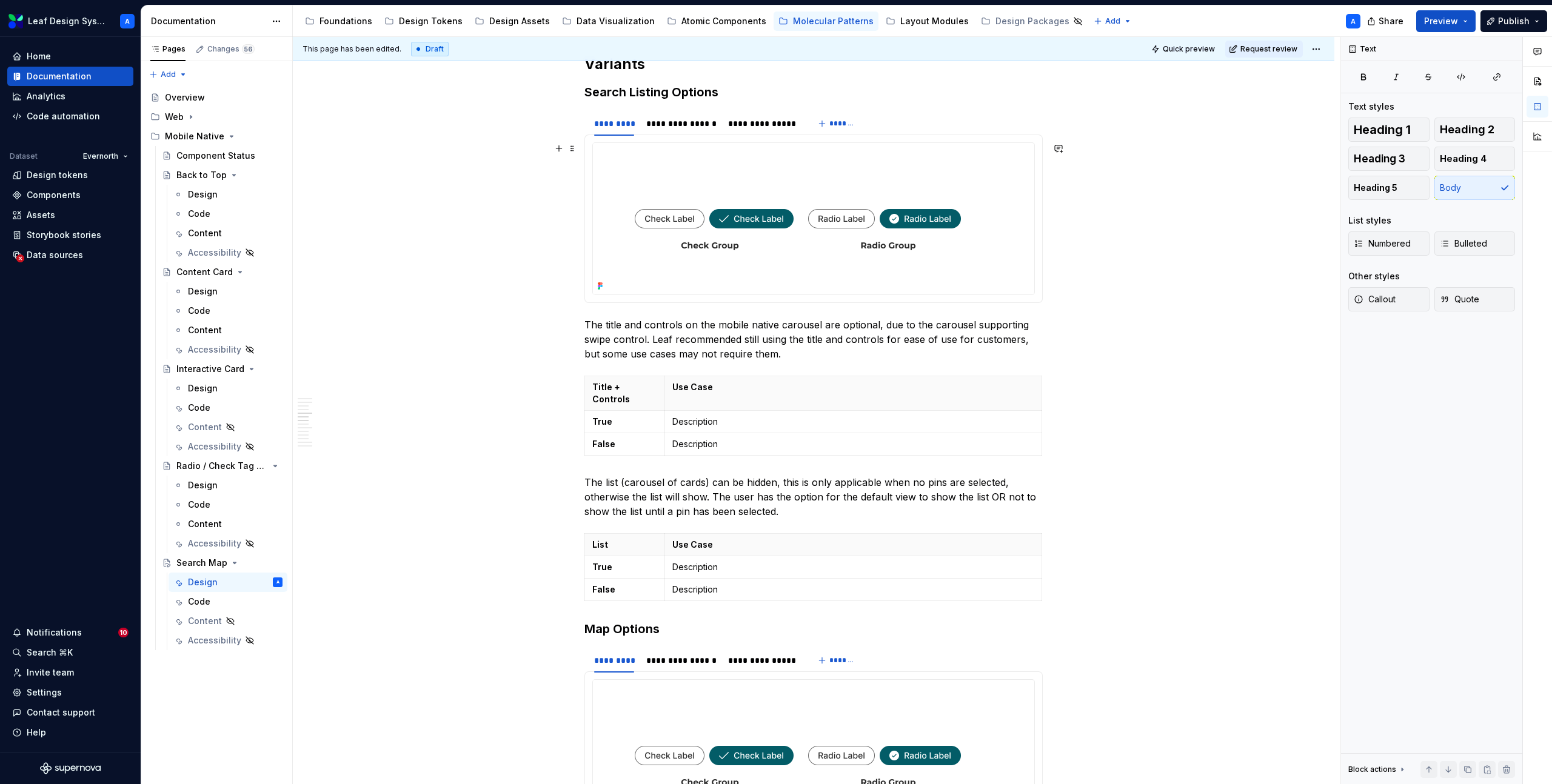
scroll to position [2082, 0]
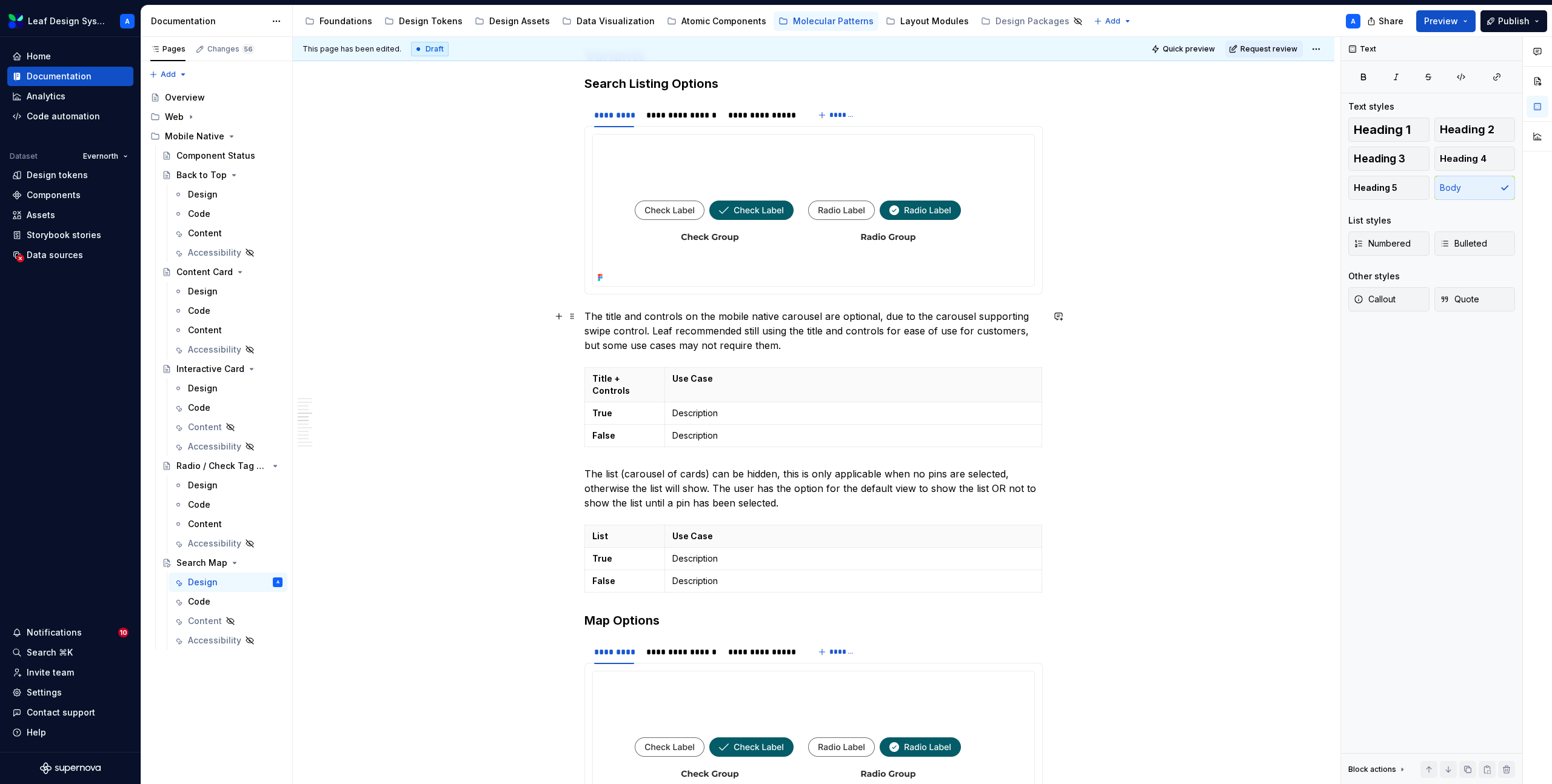
click at [645, 331] on p "The title and controls on the mobile native carousel are optional, due to the c…" at bounding box center [814, 331] width 458 height 44
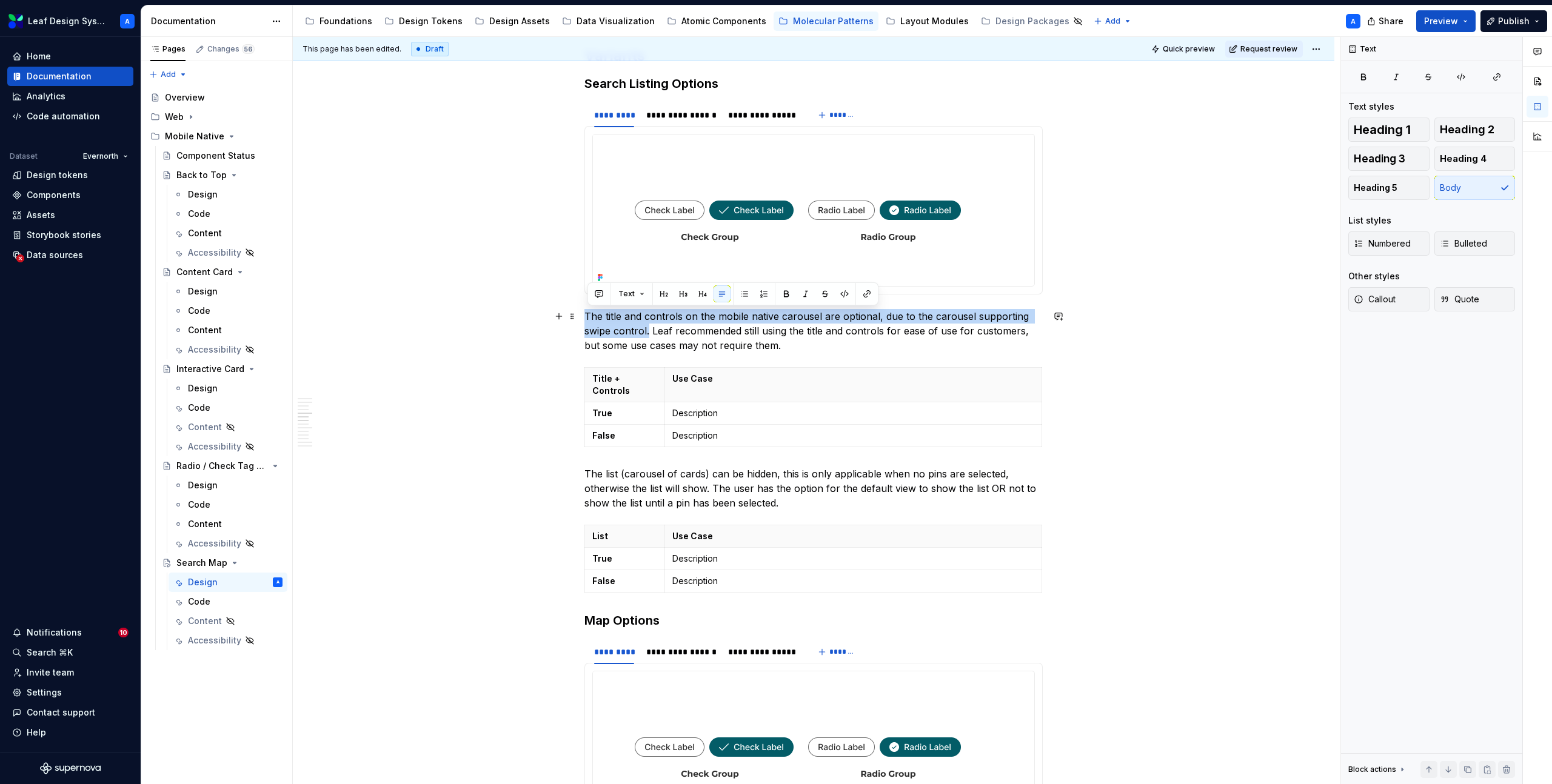
drag, startPoint x: 653, startPoint y: 331, endPoint x: 588, endPoint y: 320, distance: 65.9
click at [588, 320] on p "The title and controls on the mobile native carousel are optional, due to the c…" at bounding box center [814, 331] width 458 height 44
copy p "The title and controls on the mobile native carousel are optional, due to the c…"
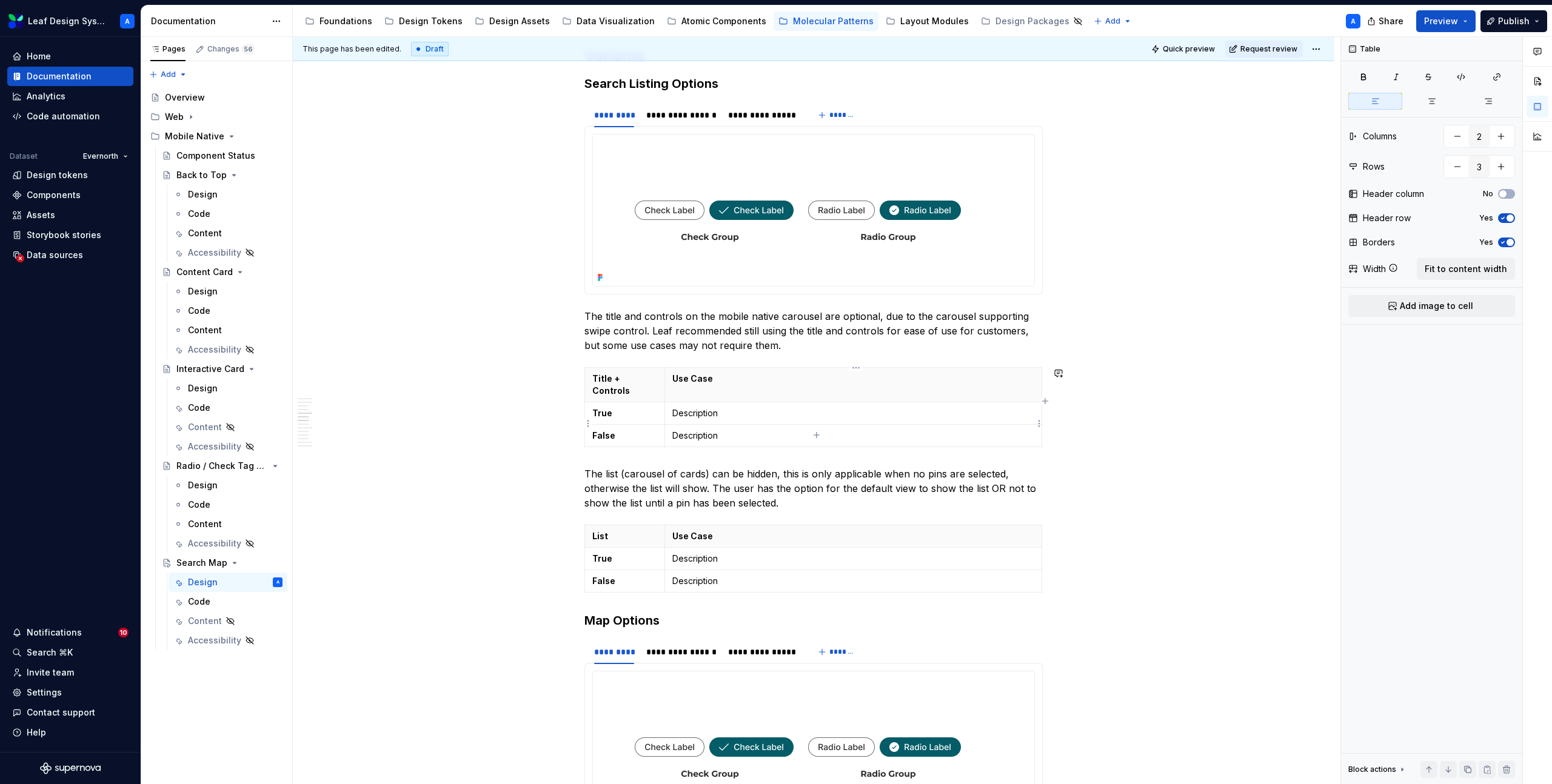
click at [717, 431] on td "Description" at bounding box center [853, 436] width 377 height 23
click at [710, 429] on p "Description" at bounding box center [853, 436] width 362 height 12
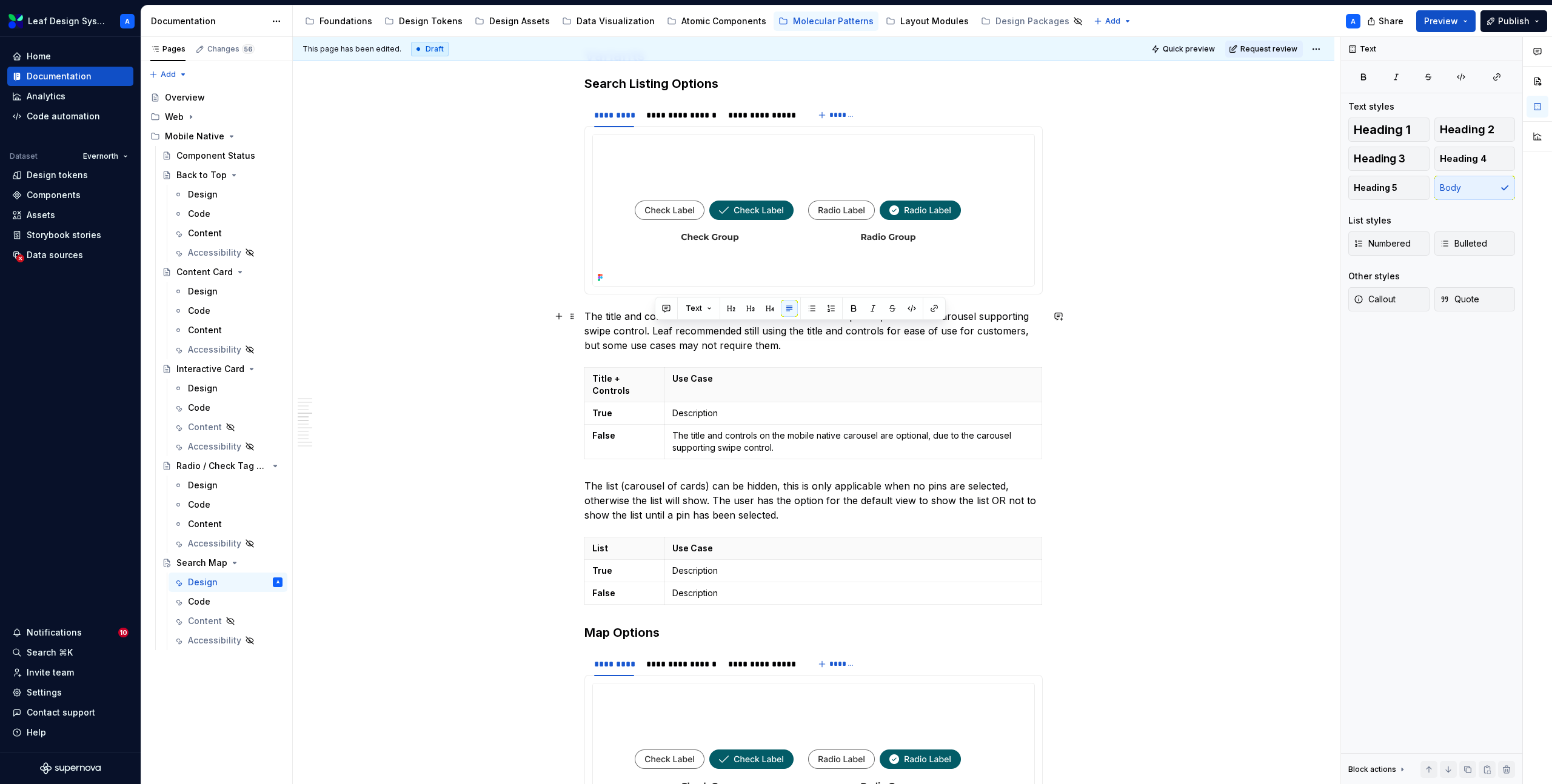
drag, startPoint x: 792, startPoint y: 344, endPoint x: 655, endPoint y: 335, distance: 137.3
click at [655, 335] on p "The title and controls on the mobile native carousel are optional, due to the c…" at bounding box center [814, 331] width 458 height 44
copy p "Leaf recommended still using the title and controls for ease of use for custome…"
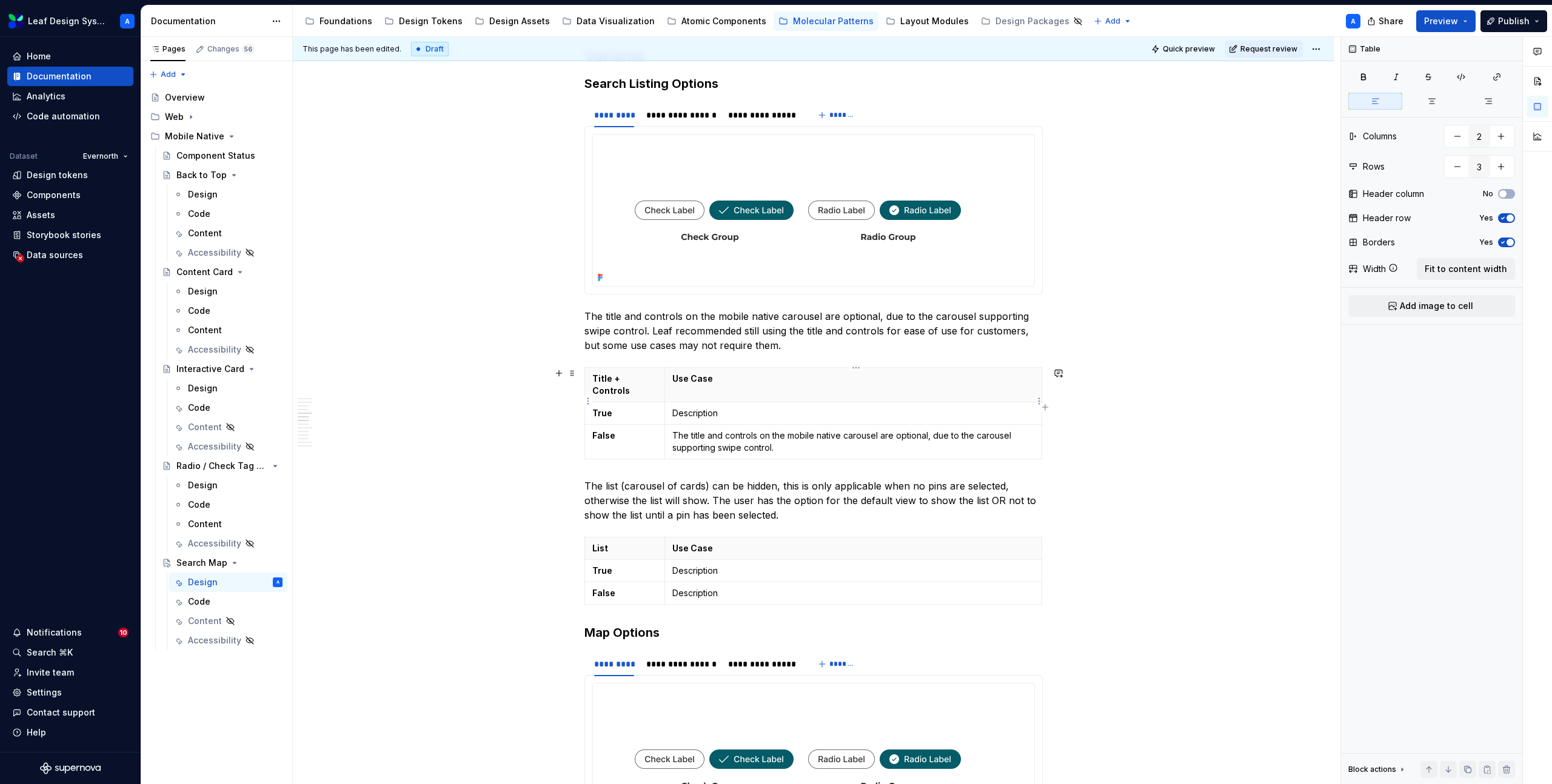
click at [705, 407] on p "Description" at bounding box center [853, 414] width 362 height 12
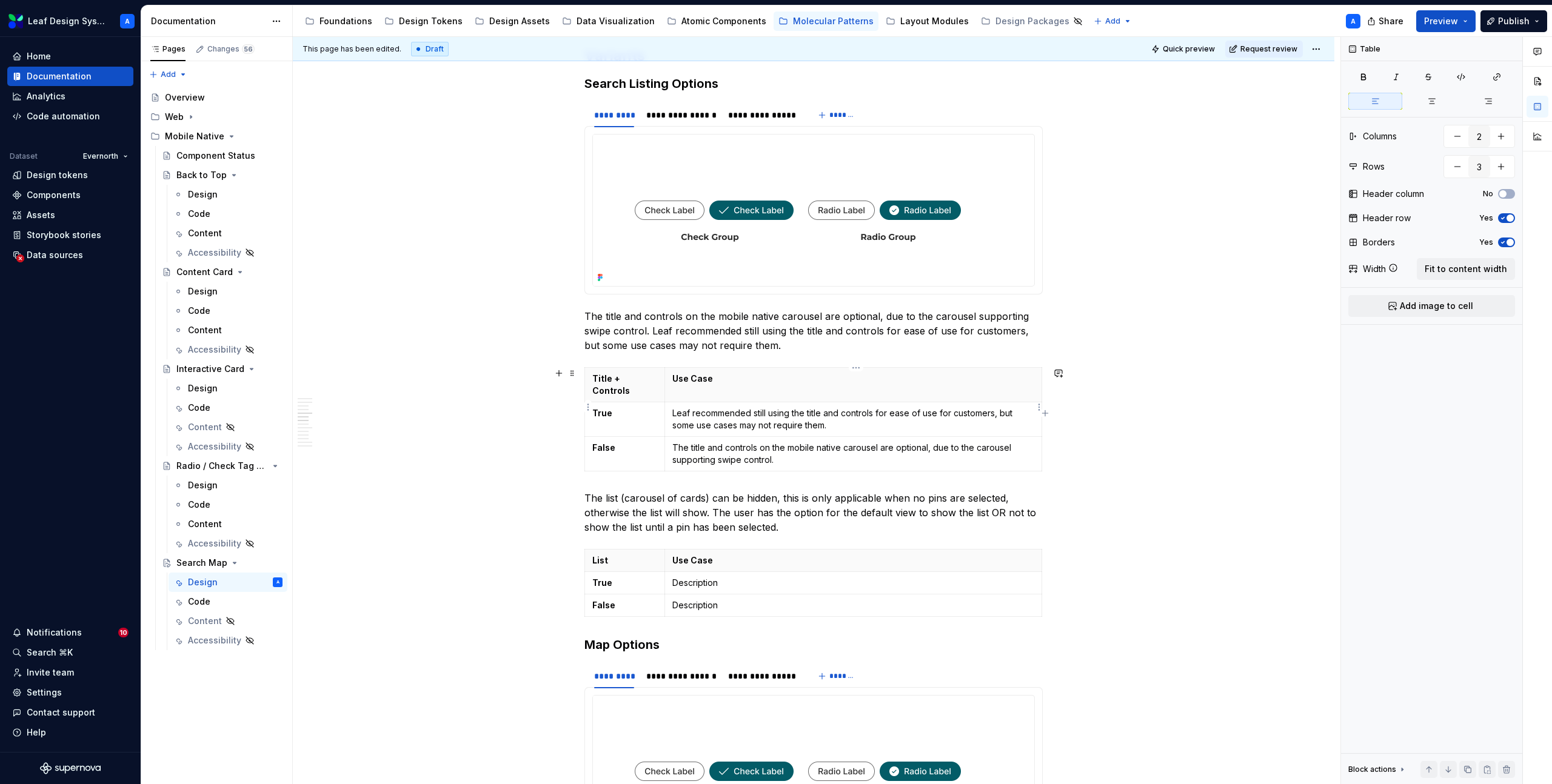
click at [754, 407] on p "Leaf recommended still using the title and controls for ease of use for custome…" at bounding box center [853, 419] width 362 height 24
click at [751, 407] on p "Leaf recommends still using the title and controls for ease of use for customer…" at bounding box center [853, 419] width 362 height 24
click at [786, 449] on p "The title and controls on the mobile native carousel are optional, due to the c…" at bounding box center [853, 453] width 362 height 24
click at [641, 340] on p "The title and controls on the mobile native carousel are optional, due to the c…" at bounding box center [814, 331] width 458 height 44
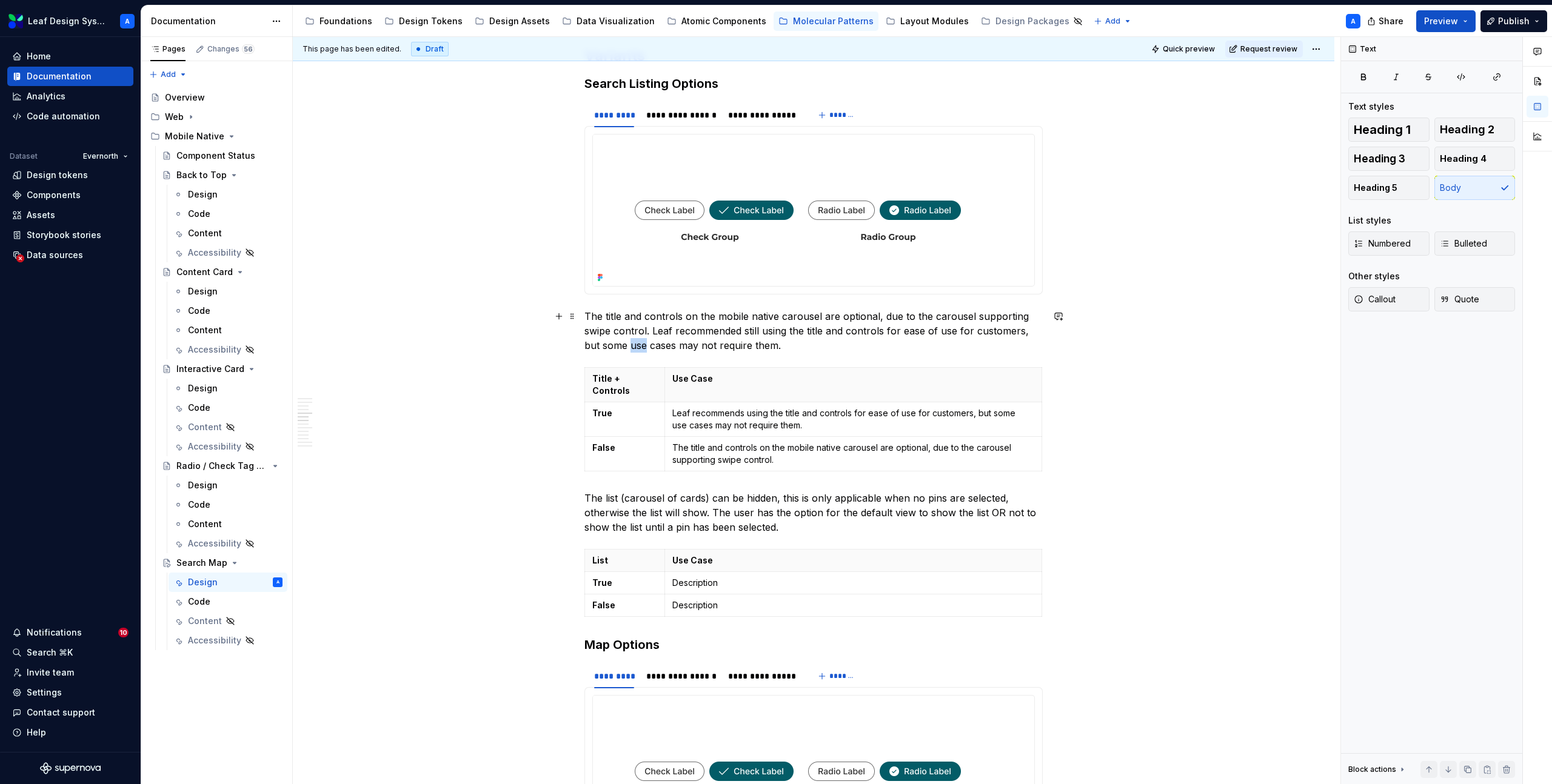
click at [641, 340] on p "The title and controls on the mobile native carousel are optional, due to the c…" at bounding box center [814, 331] width 458 height 44
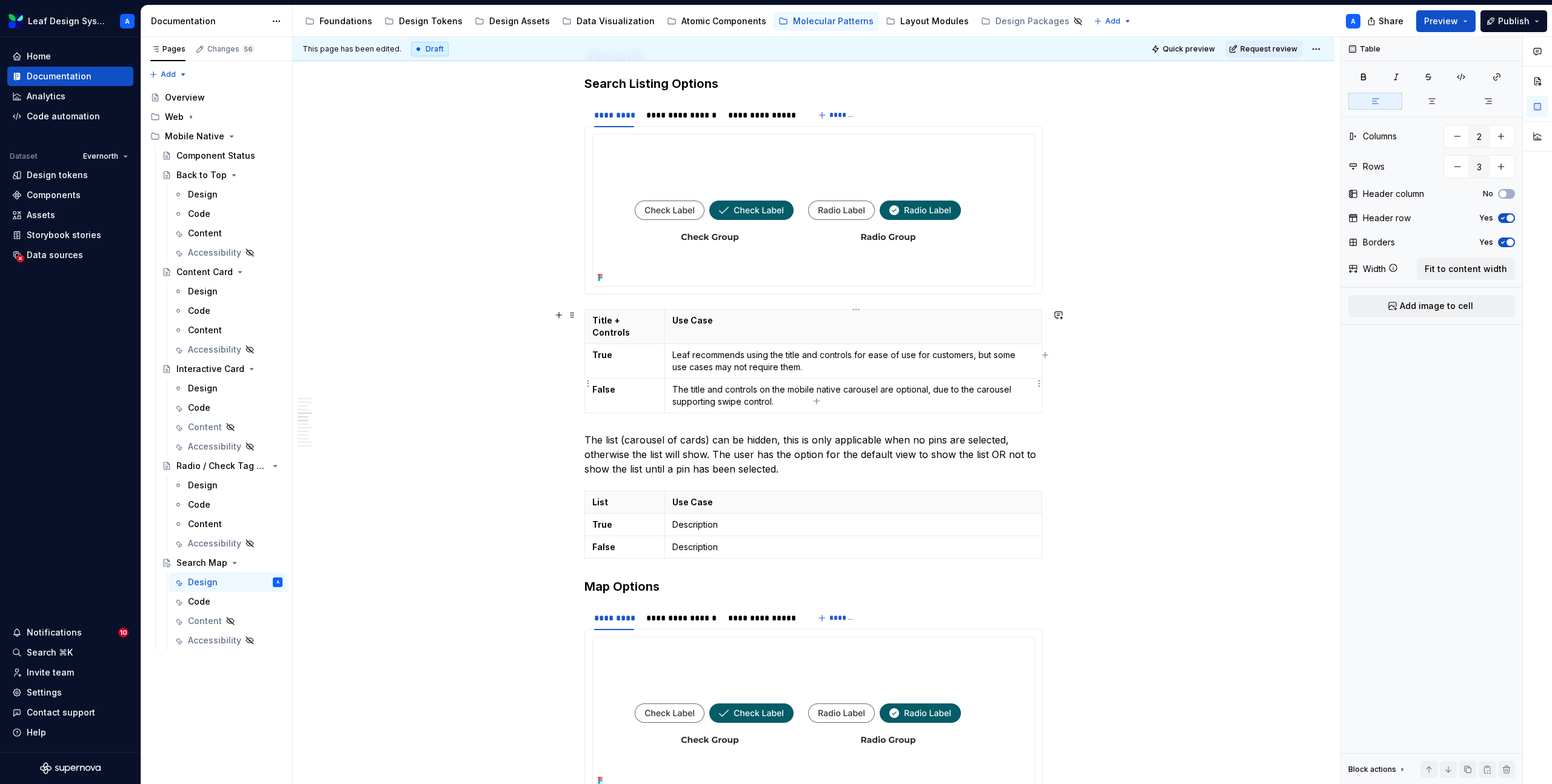
click at [716, 385] on p "The title and controls on the mobile native carousel are optional, due to the c…" at bounding box center [853, 395] width 362 height 24
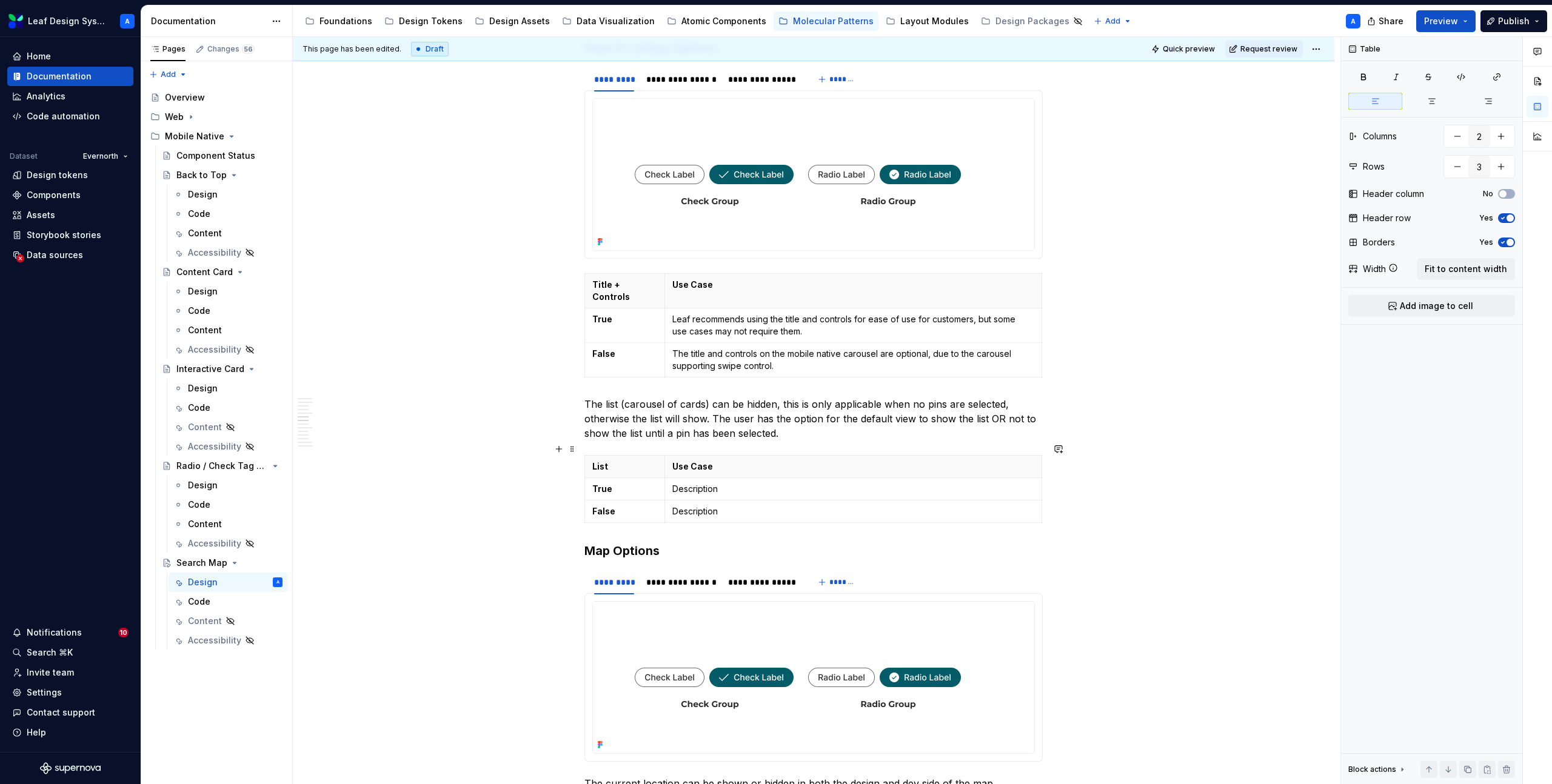
scroll to position [2122, 0]
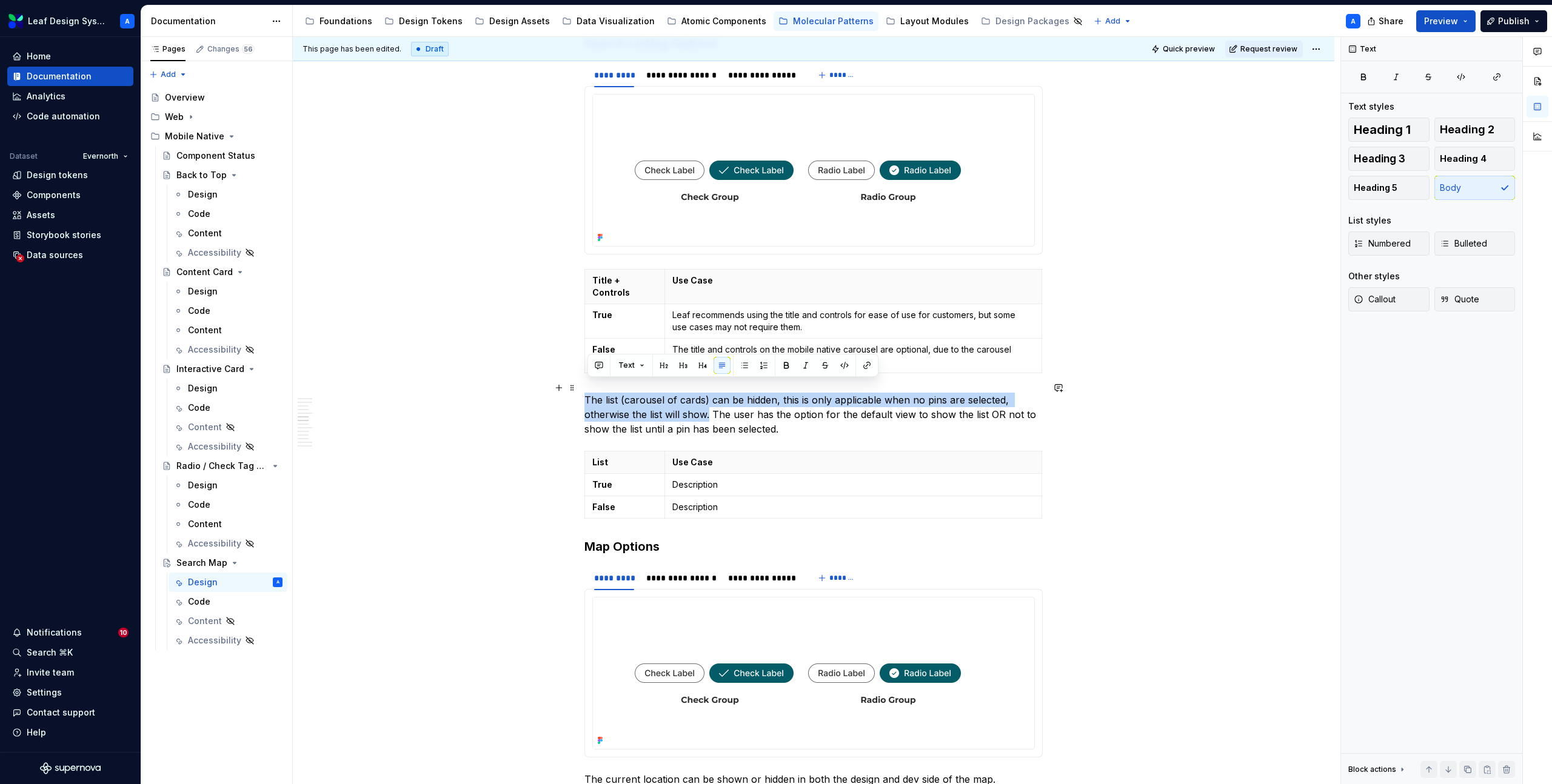
drag, startPoint x: 587, startPoint y: 388, endPoint x: 714, endPoint y: 402, distance: 127.8
click at [714, 402] on p "The list (carousel of cards) can be hidden, this is only applicable when no pin…" at bounding box center [814, 414] width 458 height 44
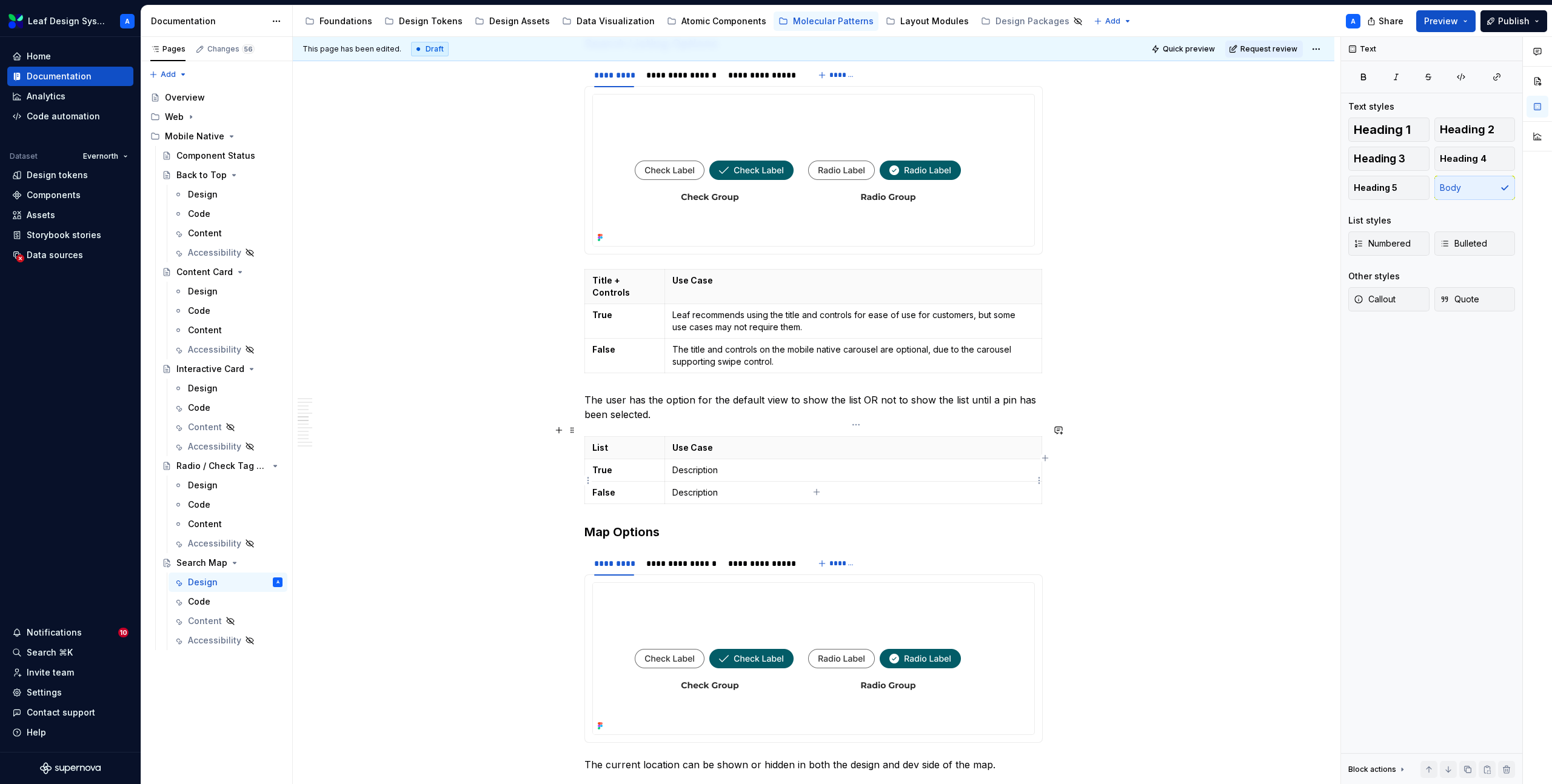
click at [700, 486] on p "Description" at bounding box center [853, 492] width 362 height 12
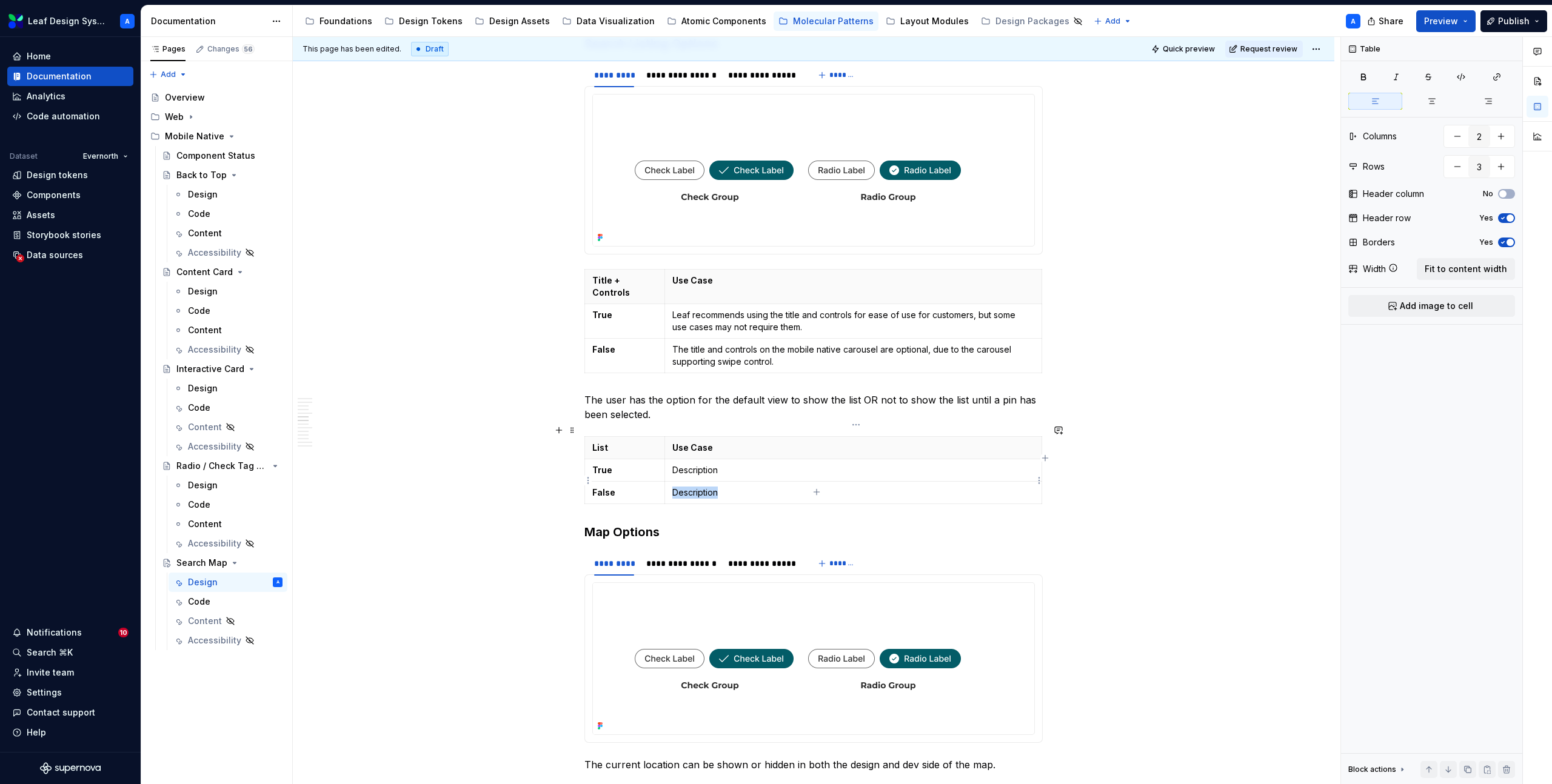
click at [700, 486] on p "Description" at bounding box center [853, 492] width 362 height 12
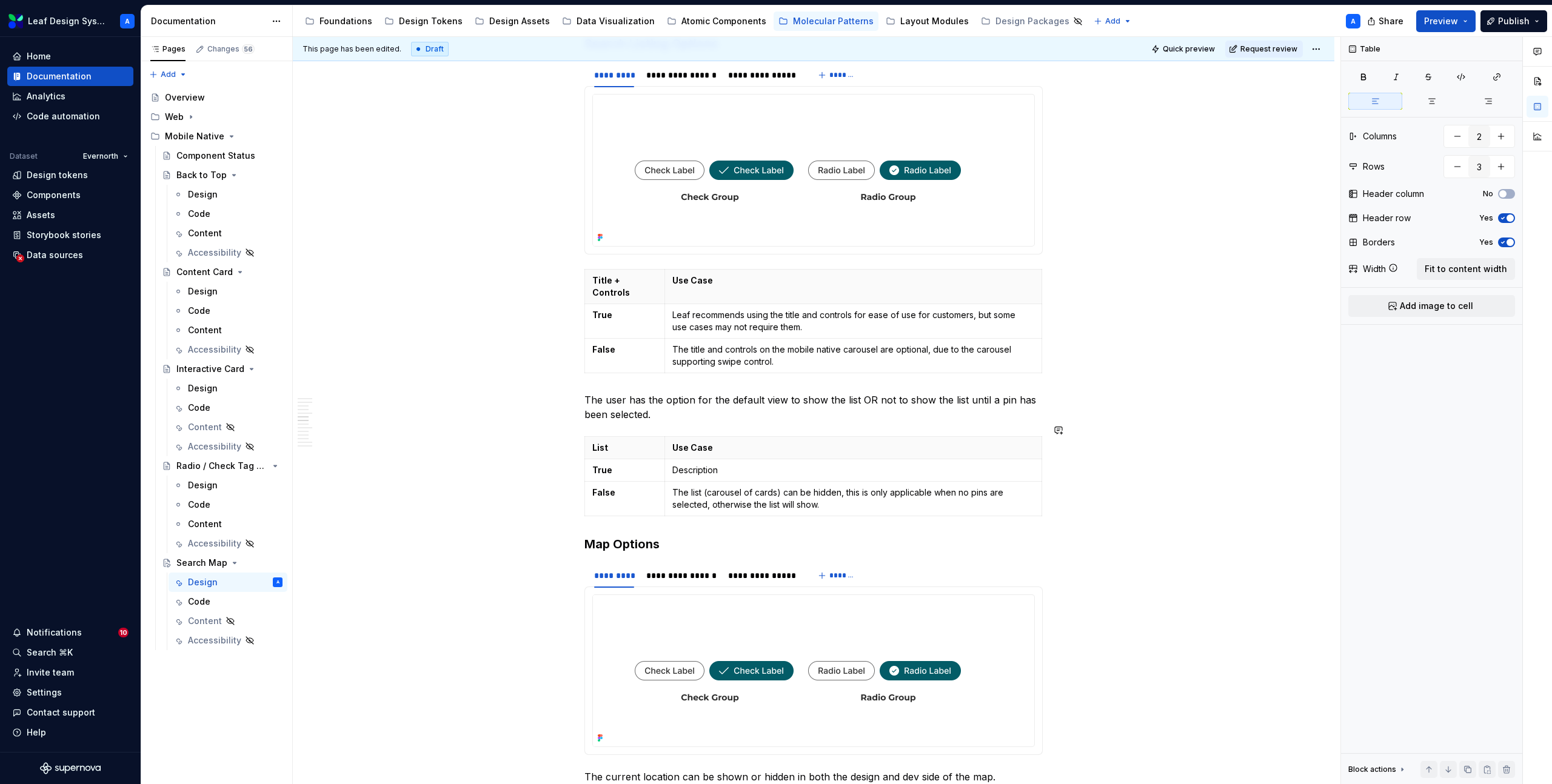
click at [633, 394] on p "The user has the option for the default view to show the list OR not to show th…" at bounding box center [814, 407] width 458 height 29
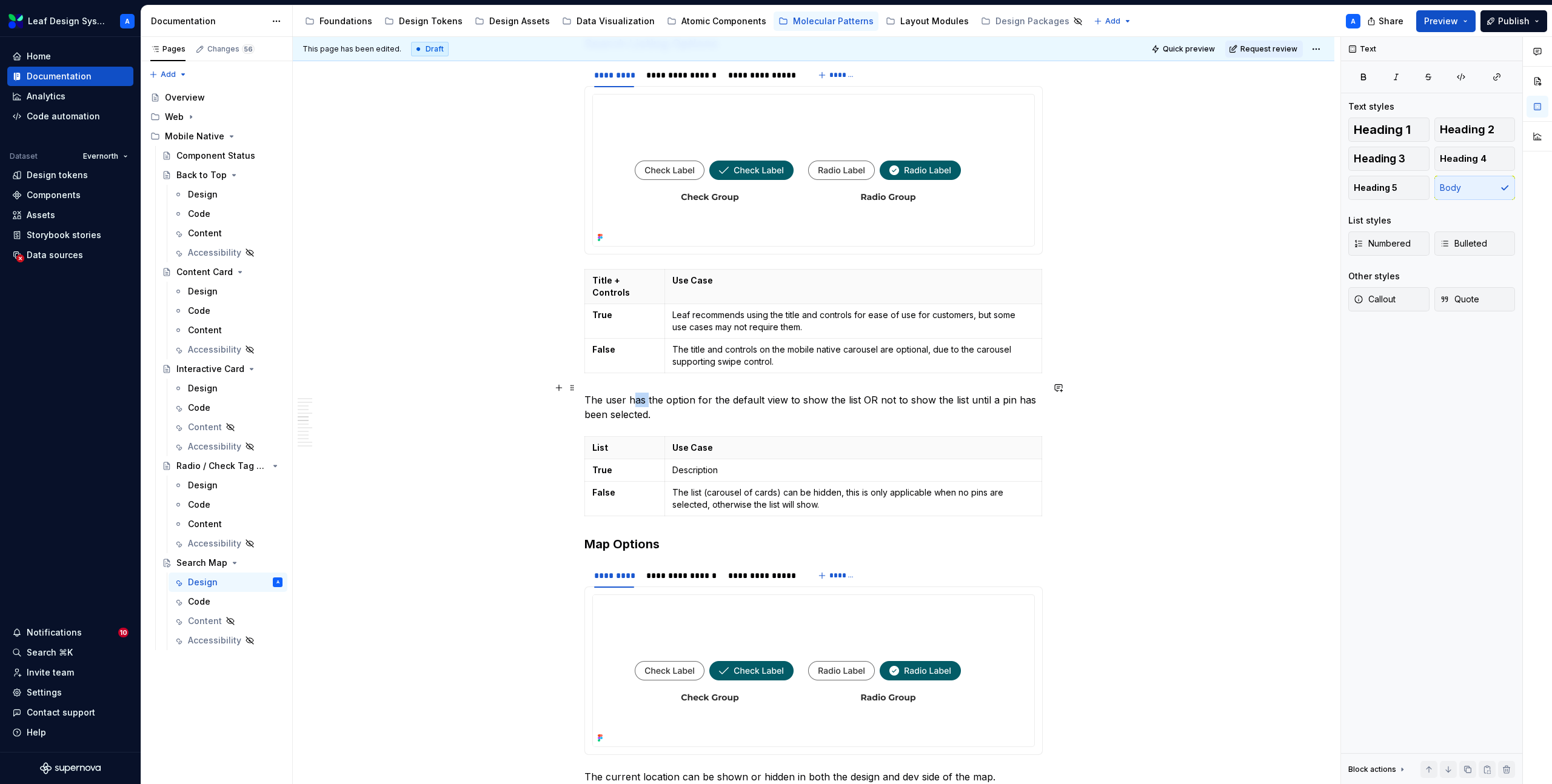
click at [633, 394] on p "The user has the option for the default view to show the list OR not to show th…" at bounding box center [814, 407] width 458 height 29
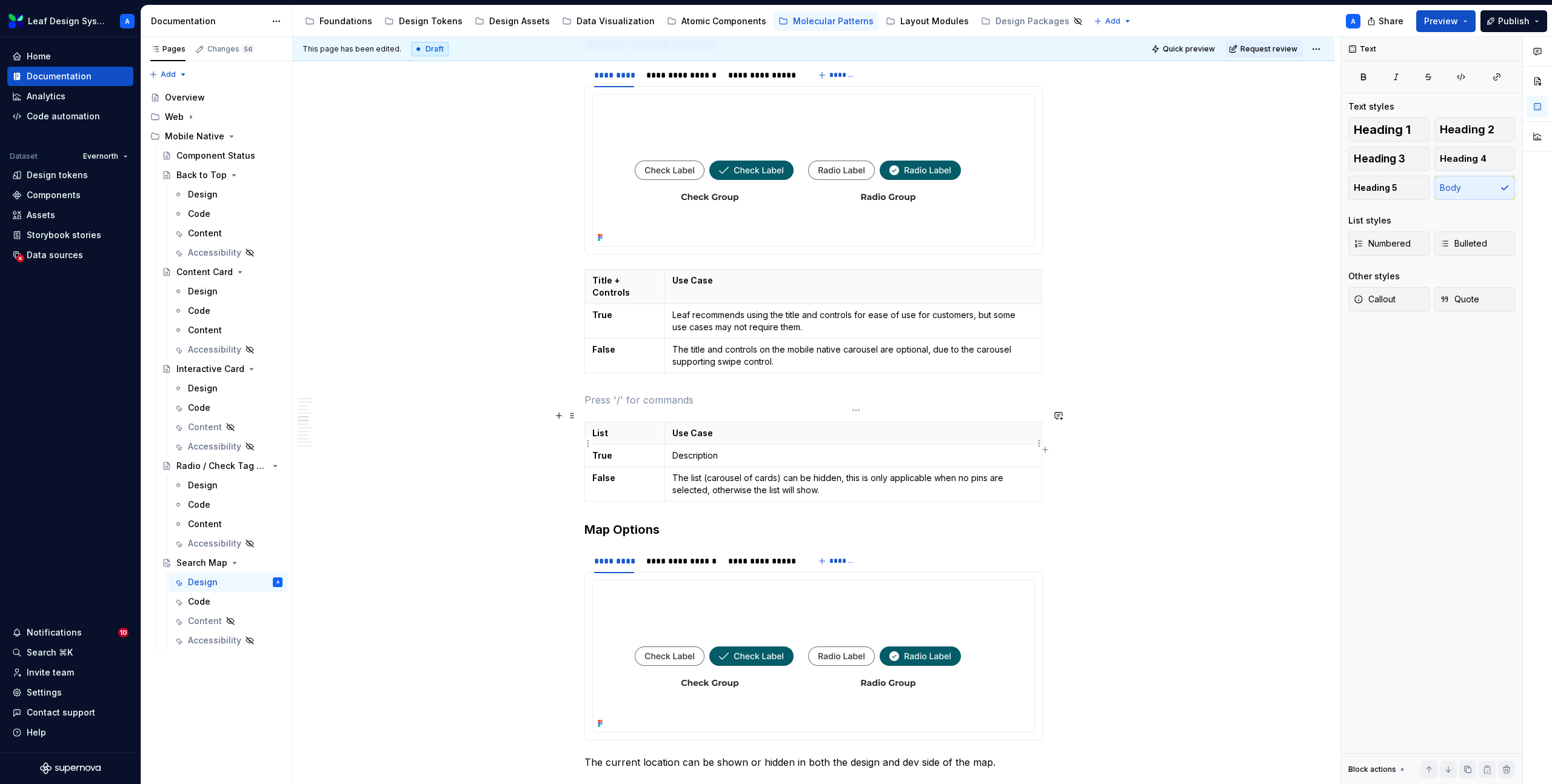
click at [694, 450] on p "Description" at bounding box center [853, 456] width 362 height 12
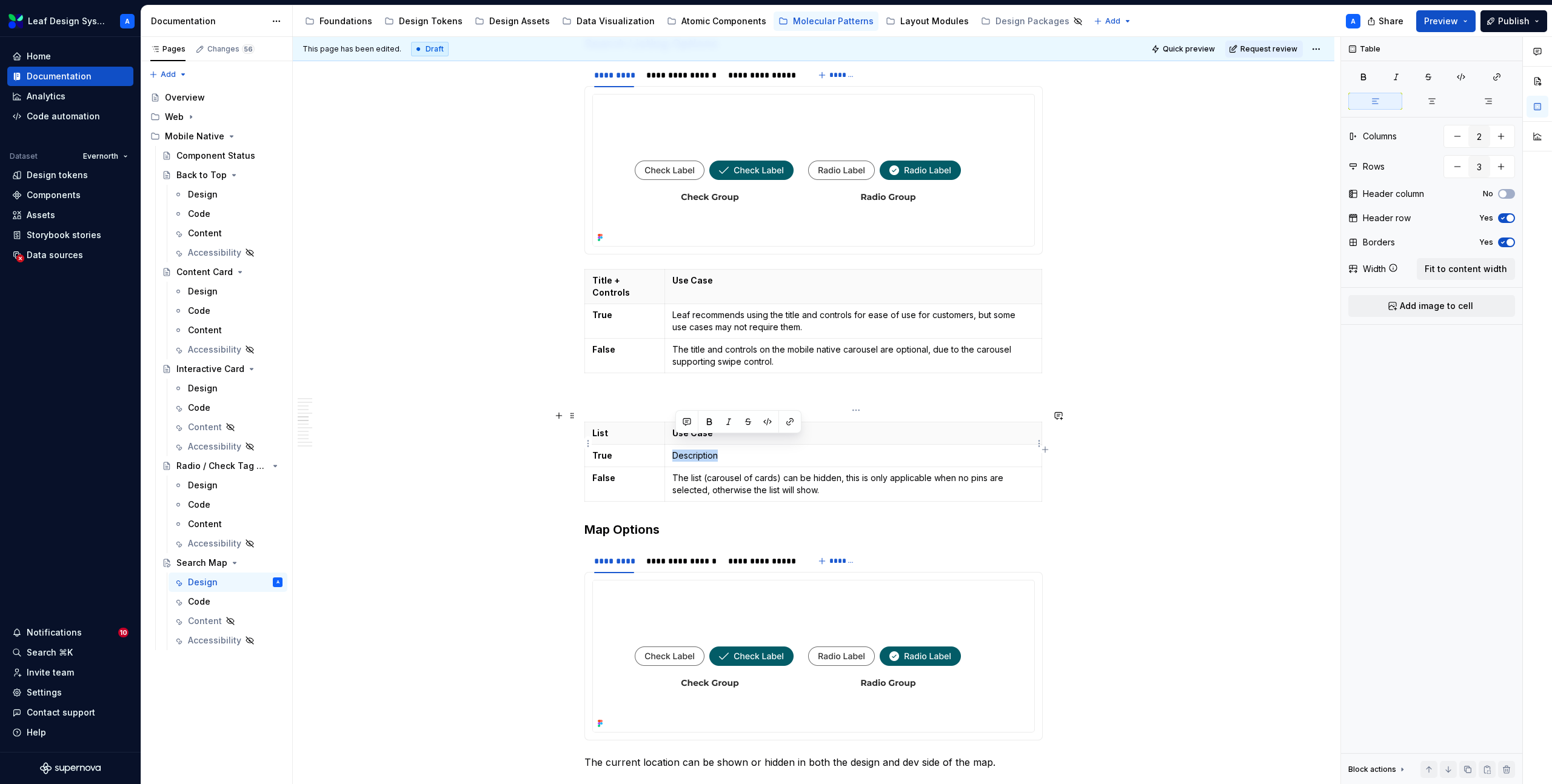
click at [694, 450] on p "Description" at bounding box center [853, 456] width 362 height 12
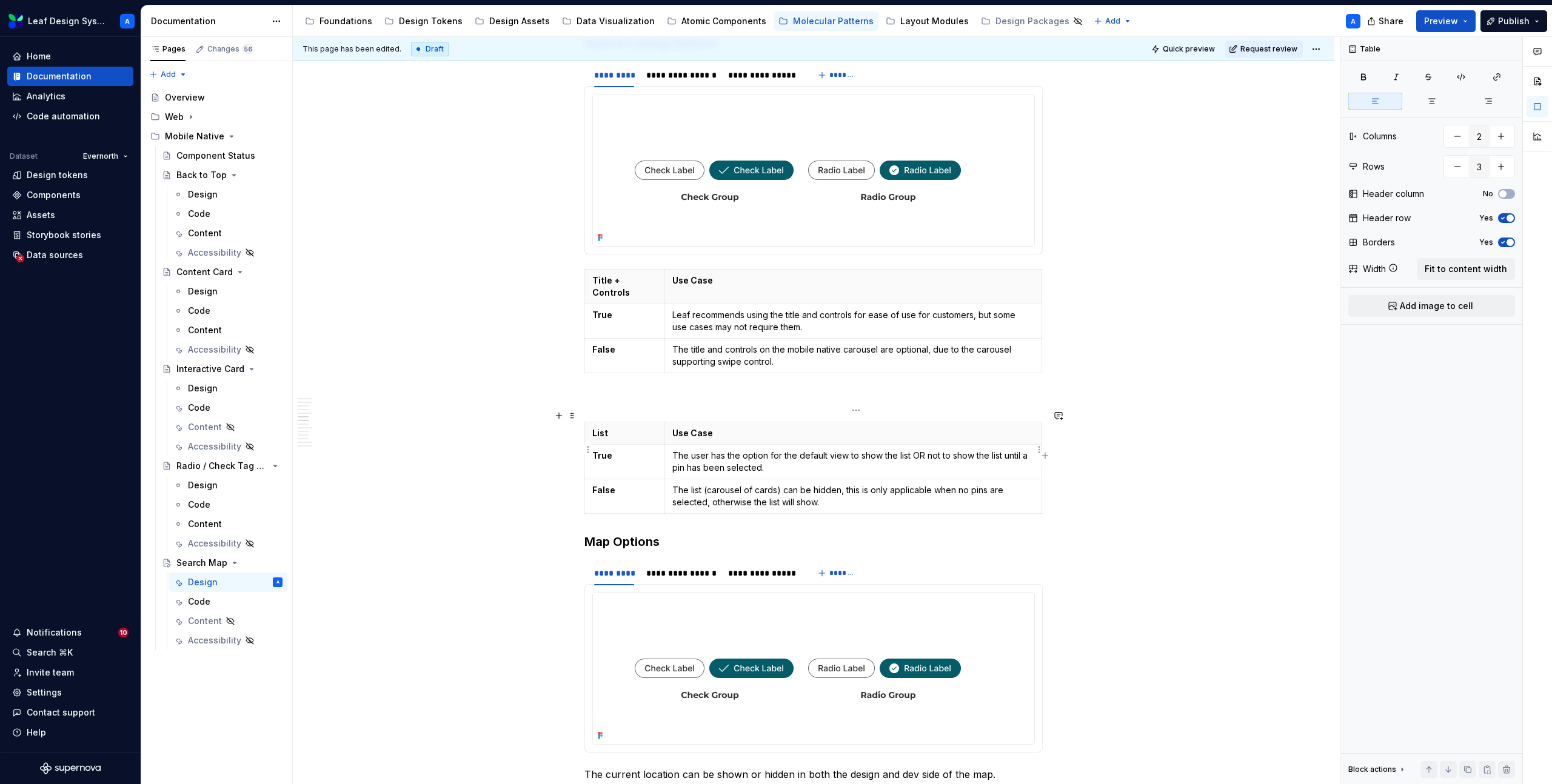
click at [680, 450] on p "The user has the option for the default view to show the list OR not to show th…" at bounding box center [853, 462] width 362 height 24
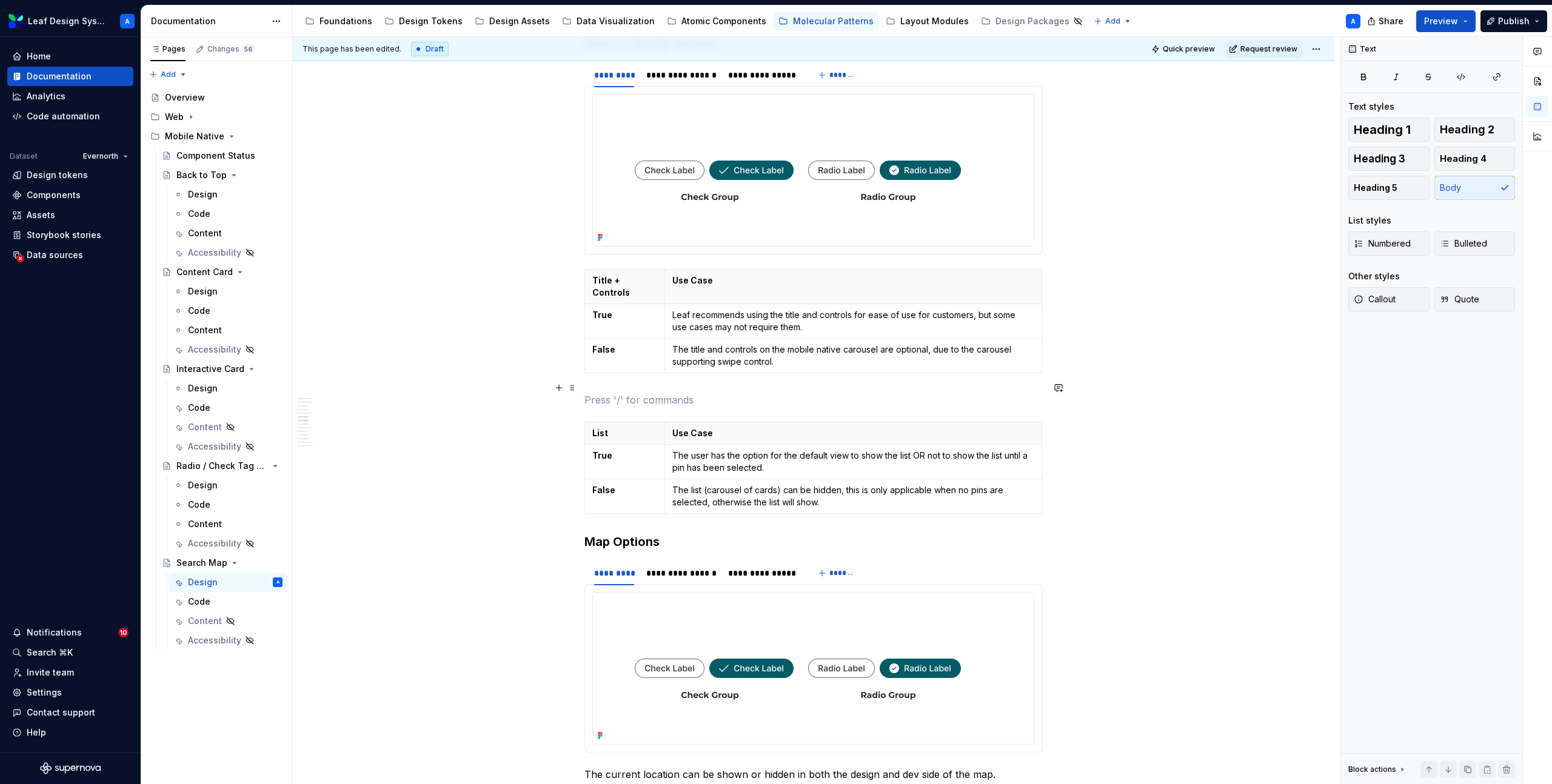
click at [624, 392] on p at bounding box center [814, 399] width 458 height 14
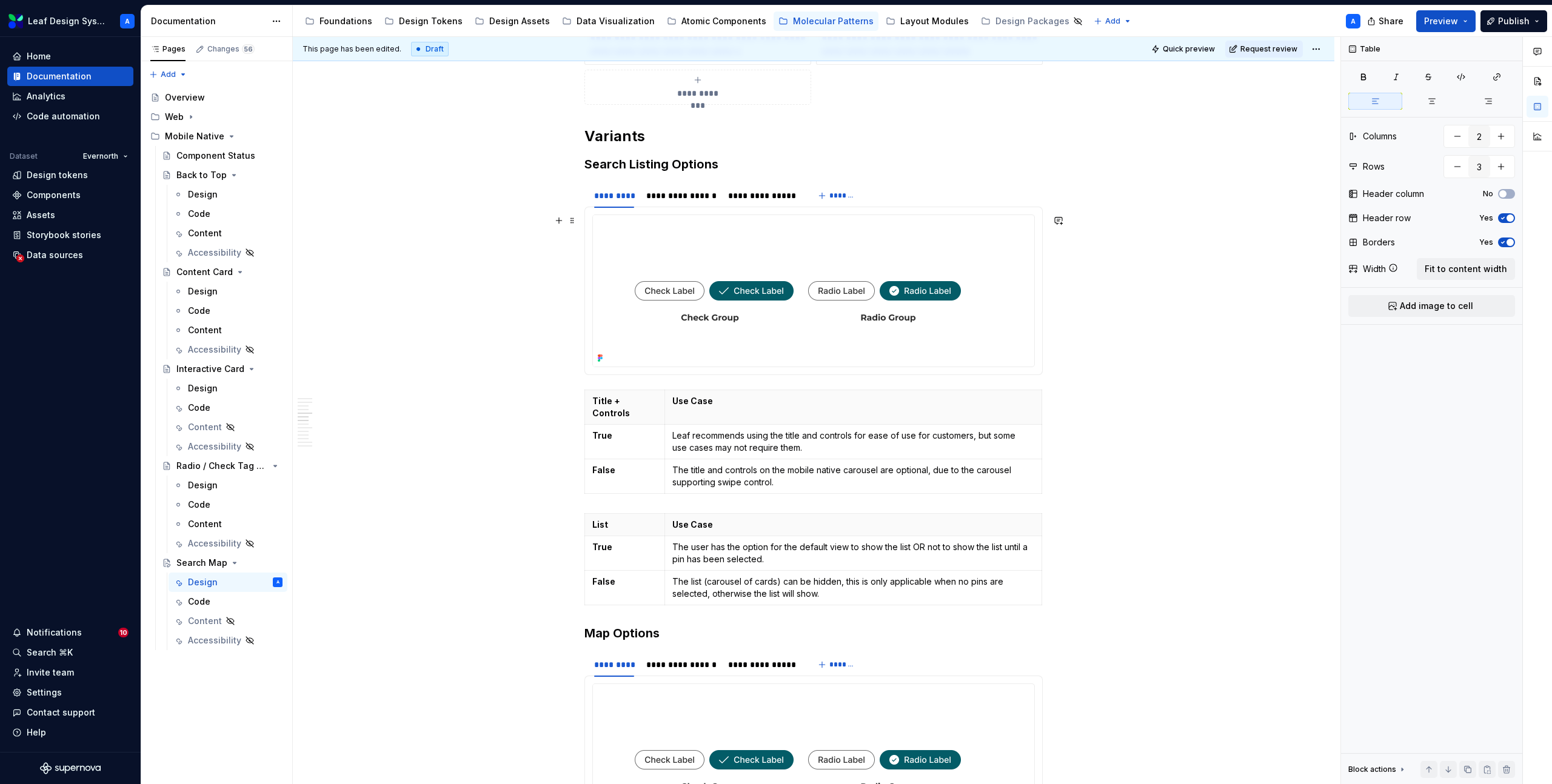
scroll to position [2009, 0]
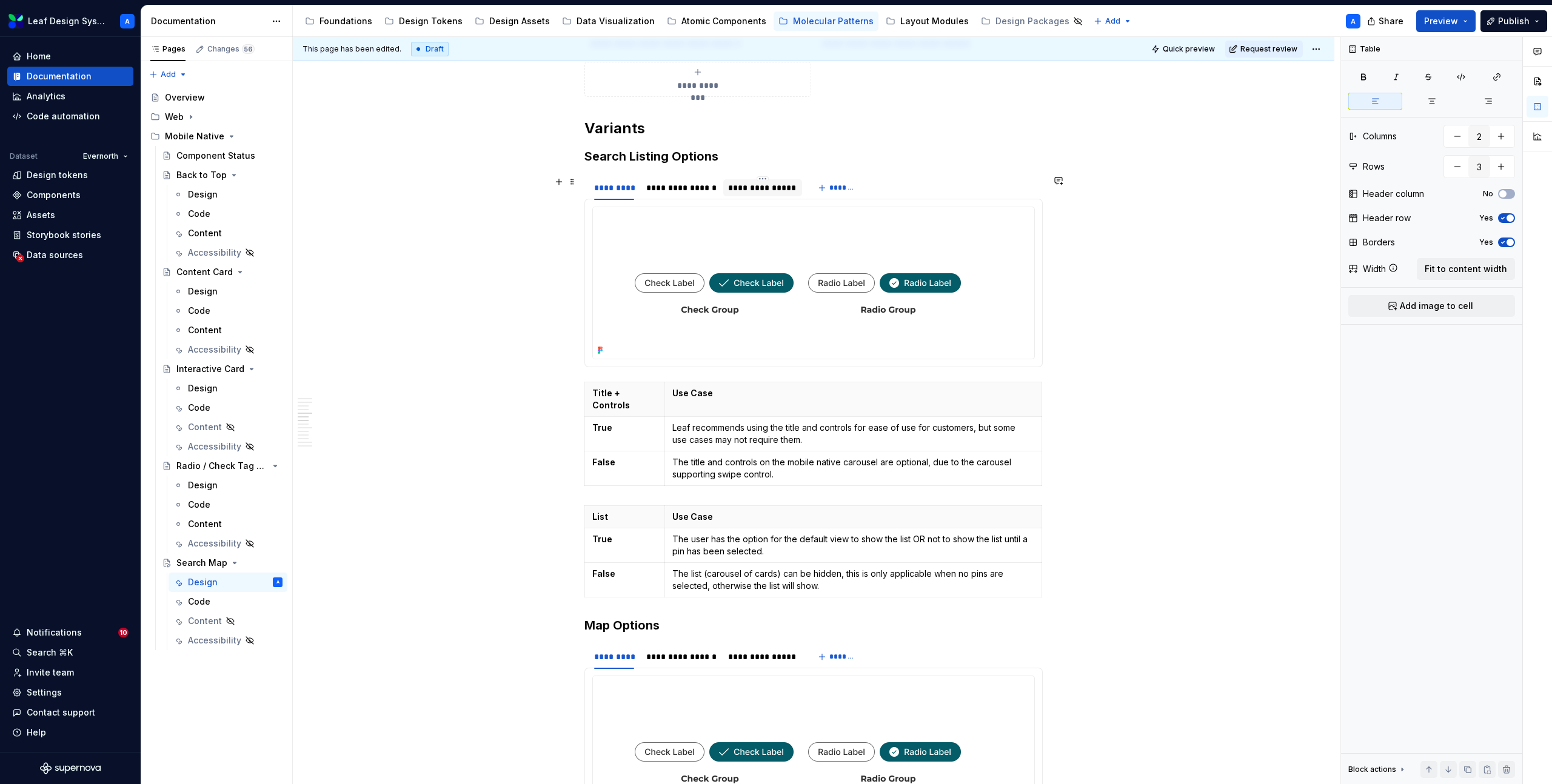
click at [772, 190] on div "**********" at bounding box center [762, 188] width 69 height 12
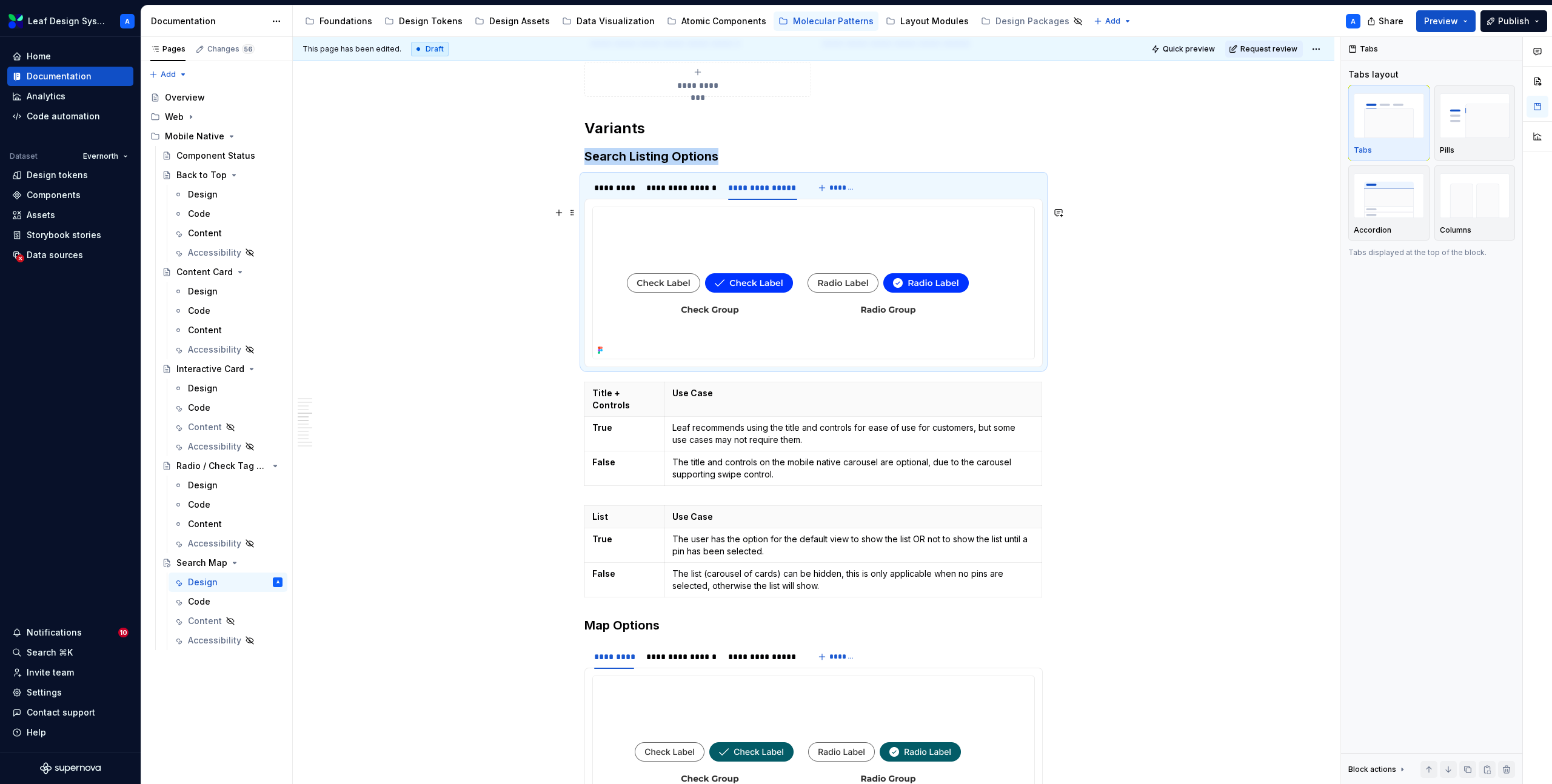
click at [774, 268] on img at bounding box center [797, 283] width 410 height 152
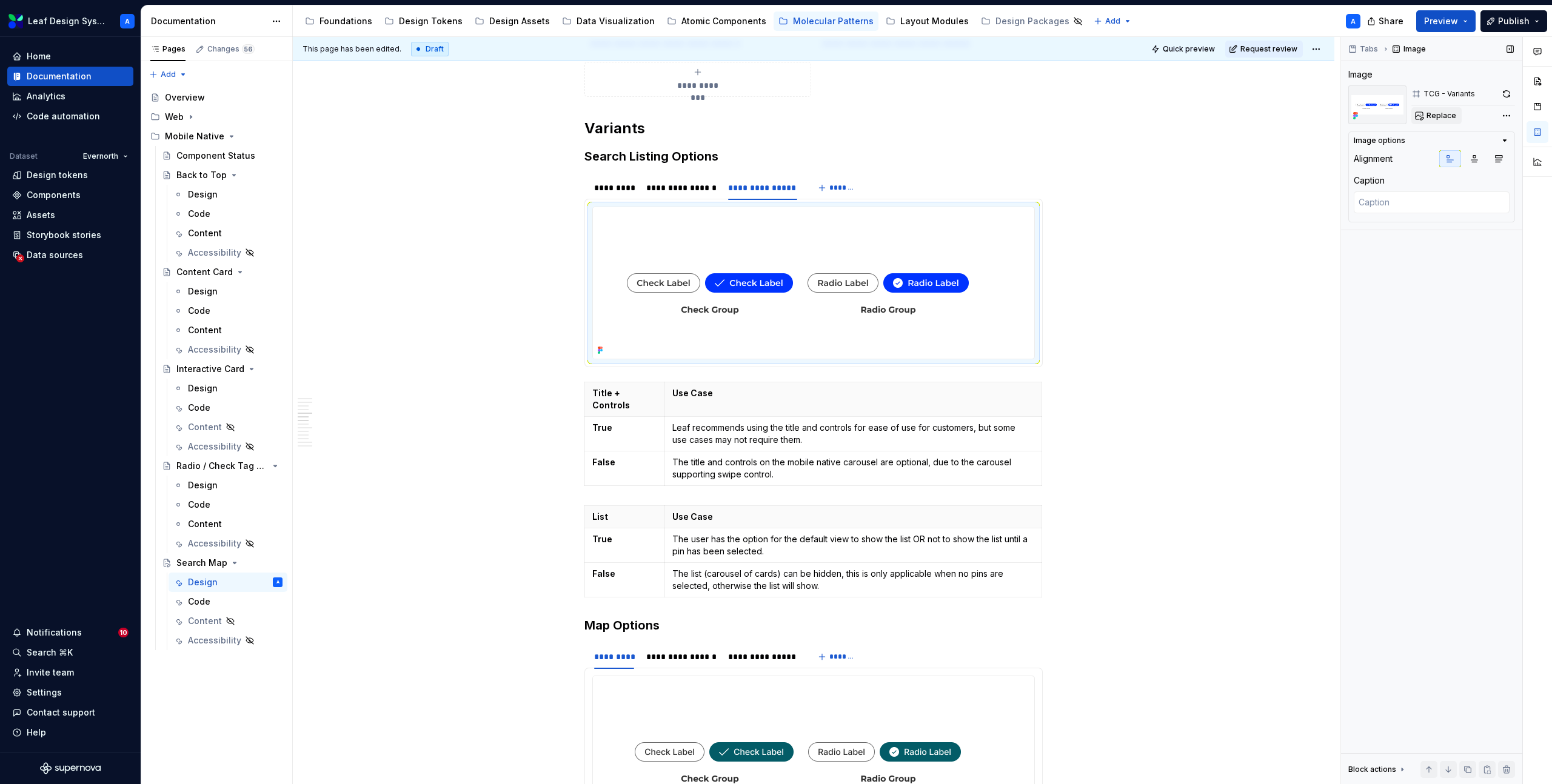
click at [1442, 120] on span "Replace" at bounding box center [1441, 116] width 30 height 10
type textarea "*"
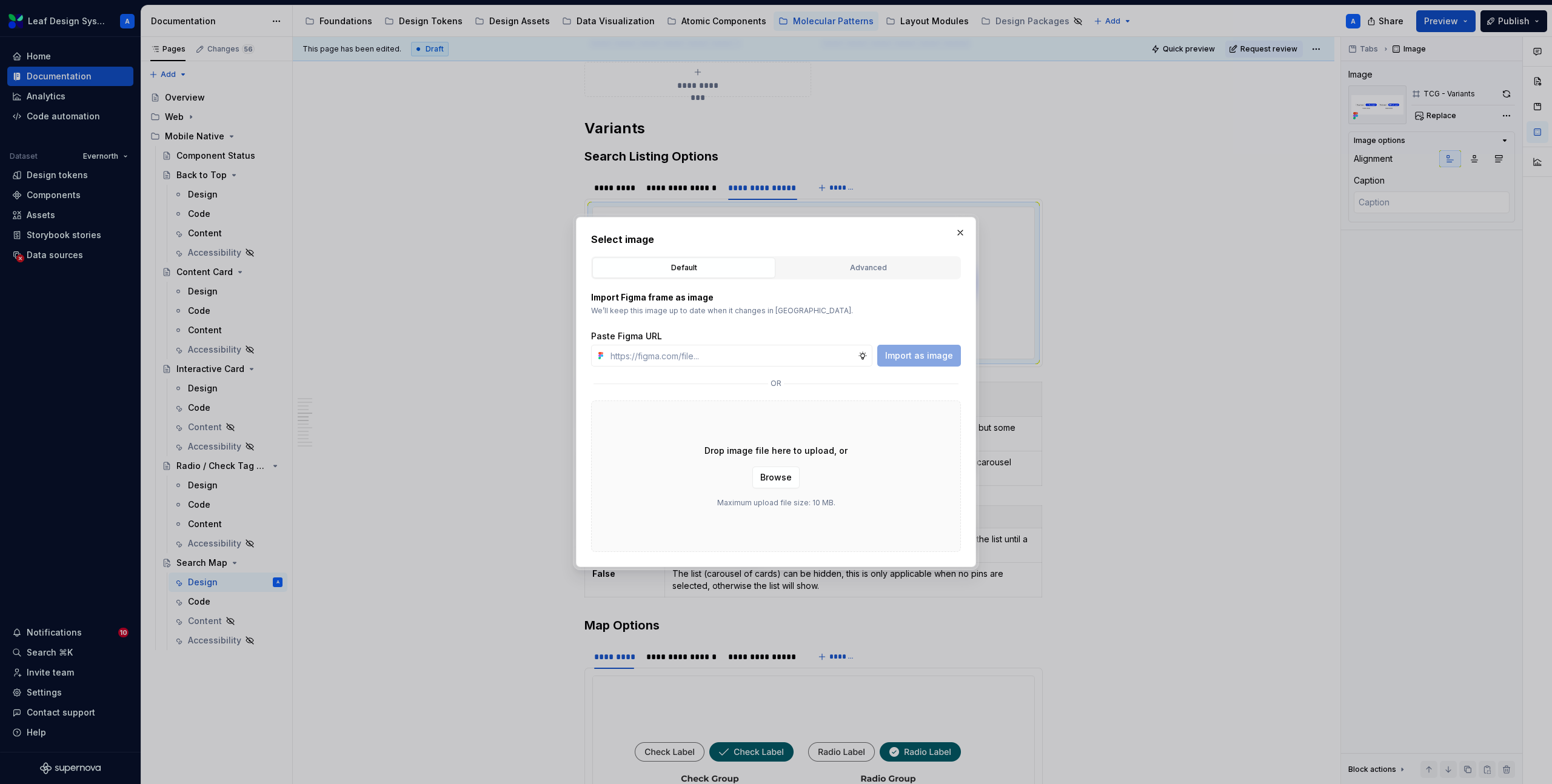
type input "https://www.figma.com/design/R5FNMiBYdBSXRtfBEXZGMx/Design-Documentation-Assets…"
type textarea "*"
type input "https://www.figma.com/design/R5FNMiBYdBSXRtfBEXZGMx/Design-Documentation-Assets…"
click at [947, 351] on span "Import as image" at bounding box center [919, 356] width 68 height 12
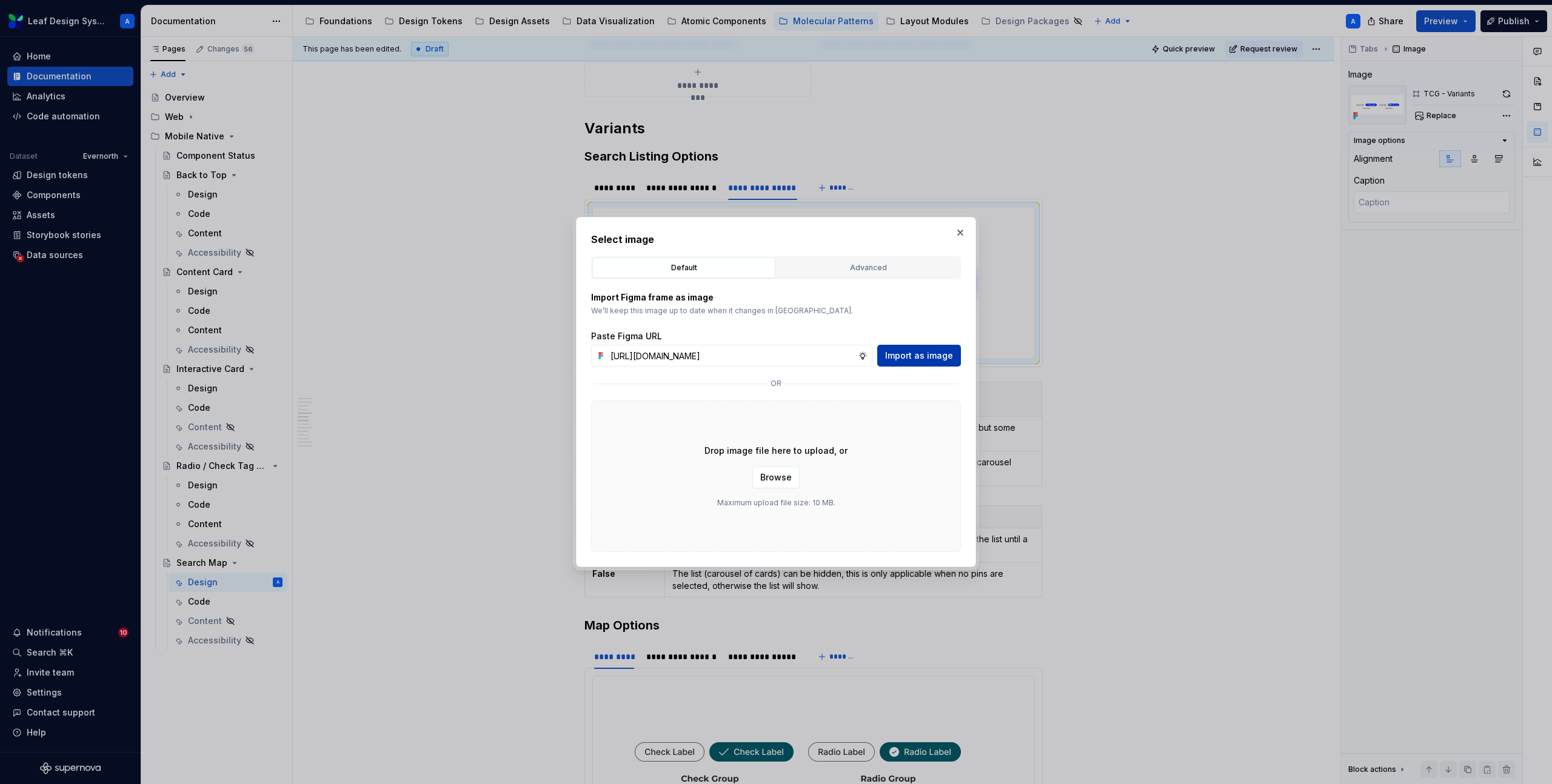
scroll to position [0, 0]
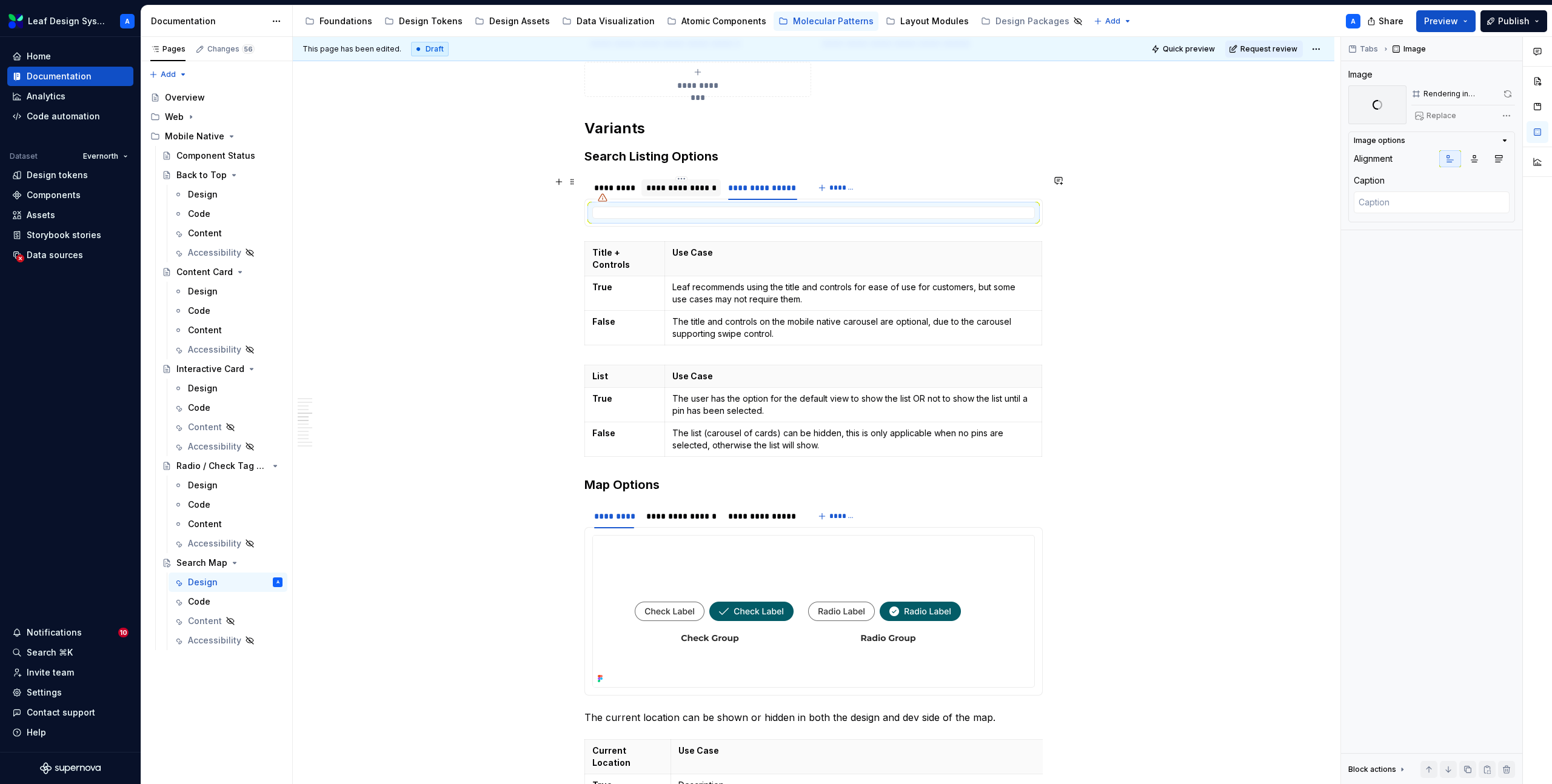
click at [674, 187] on div "**********" at bounding box center [681, 188] width 70 height 12
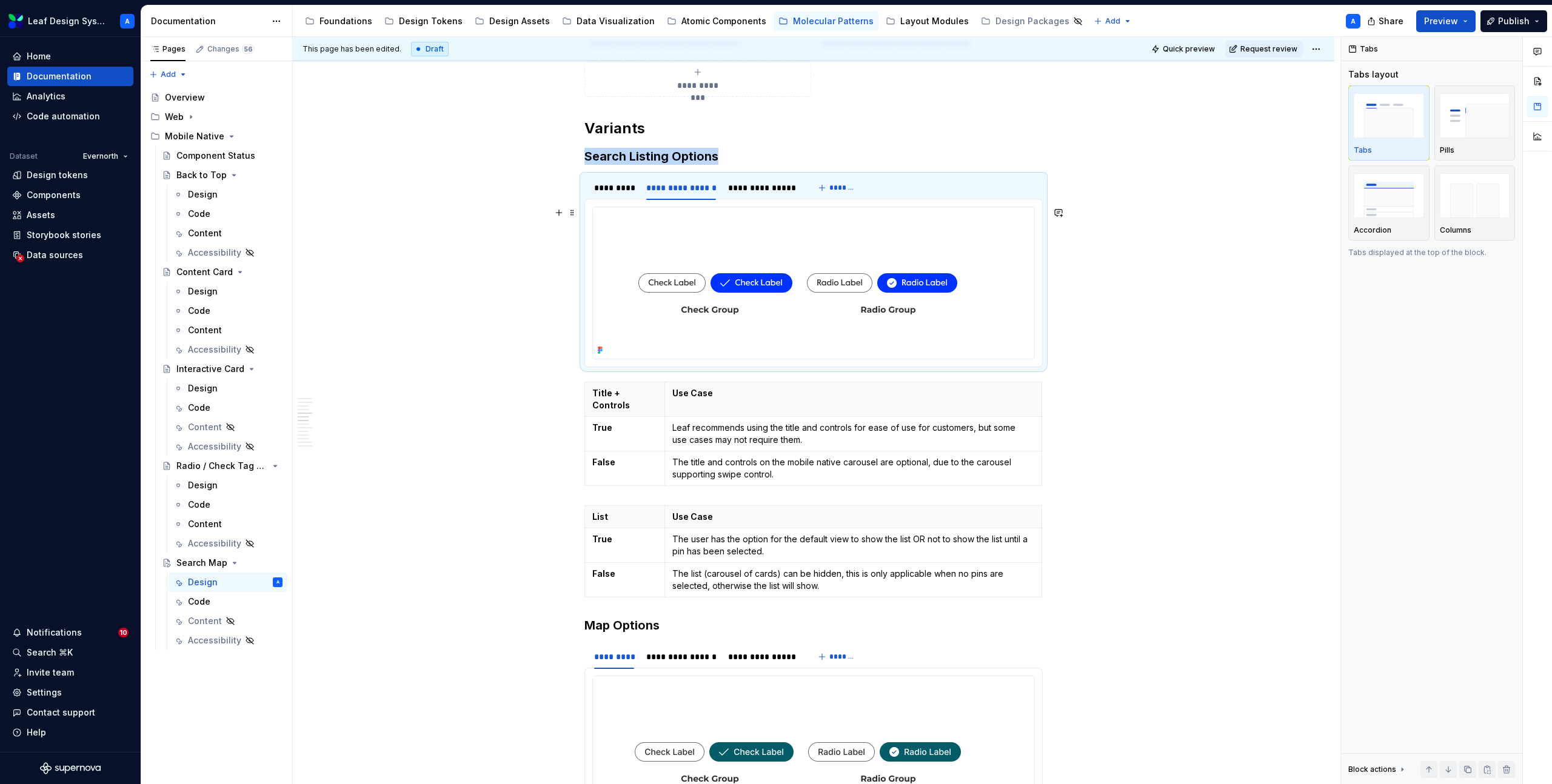
click at [816, 281] on img at bounding box center [797, 283] width 410 height 152
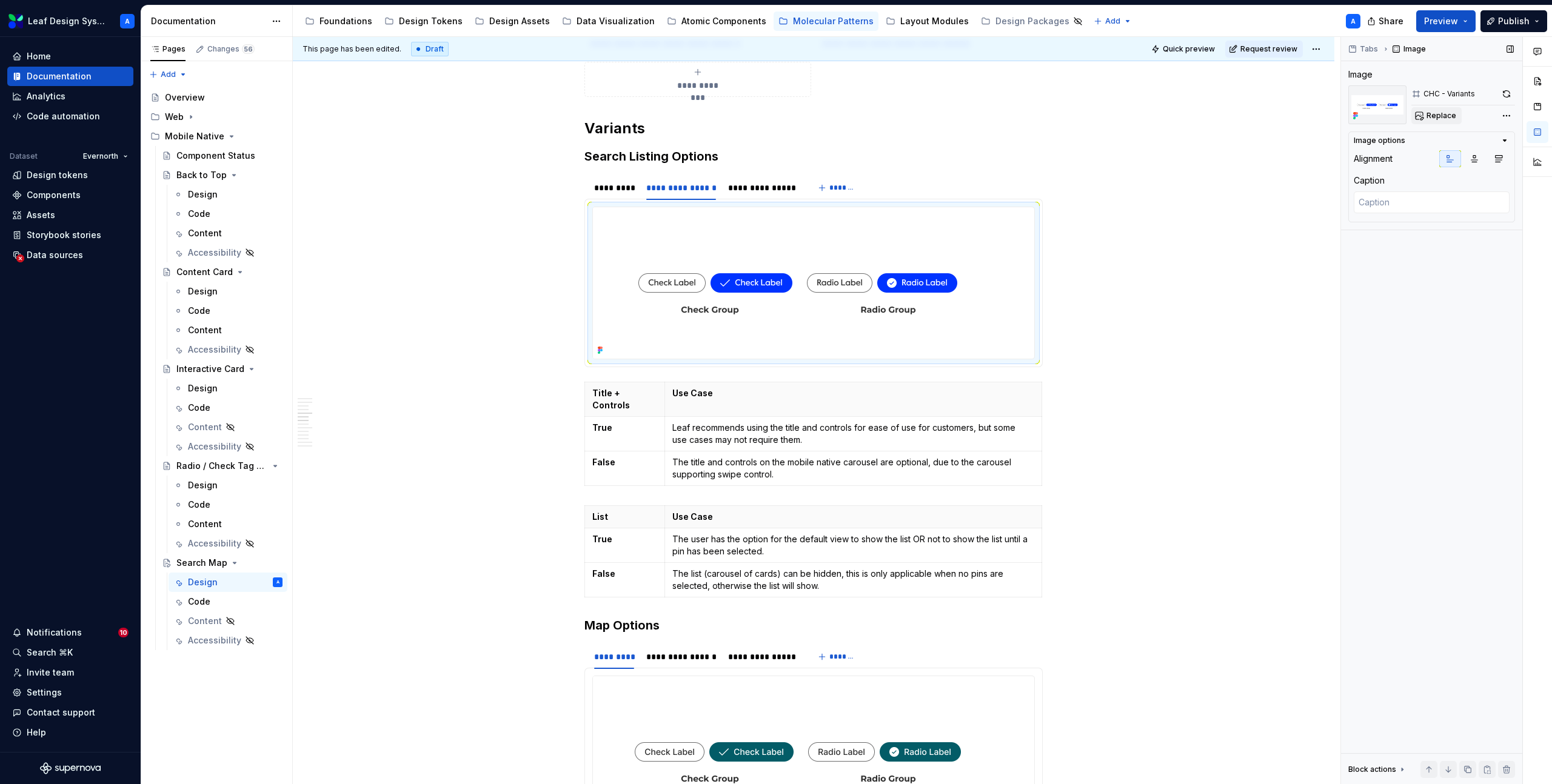
click at [1429, 116] on span "Replace" at bounding box center [1441, 116] width 30 height 10
type textarea "*"
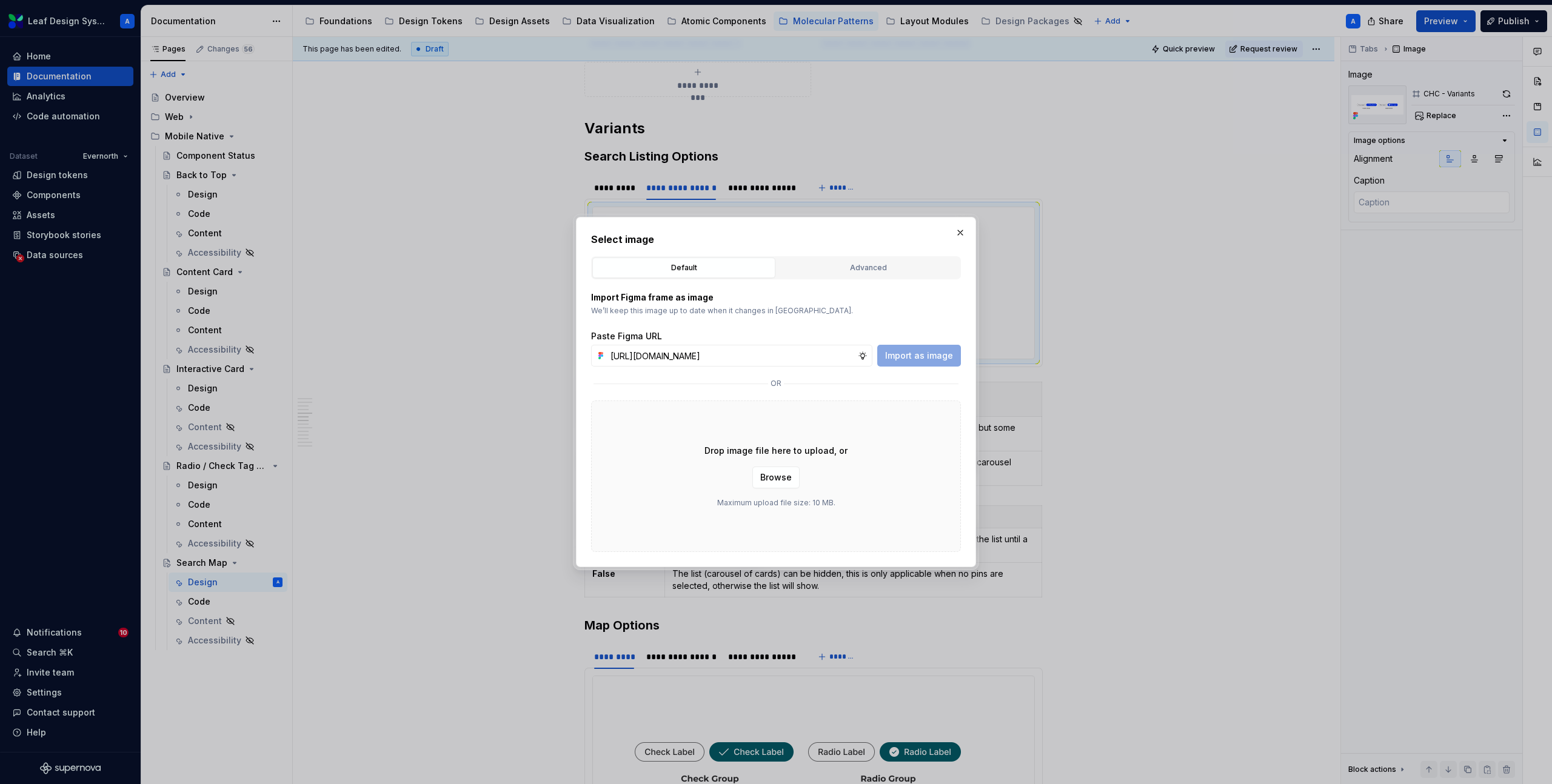
scroll to position [0, 361]
type input "https://www.figma.com/design/R5FNMiBYdBSXRtfBEXZGMx/Design-Documentation-Assets…"
click at [891, 353] on span "Import as image" at bounding box center [919, 356] width 68 height 12
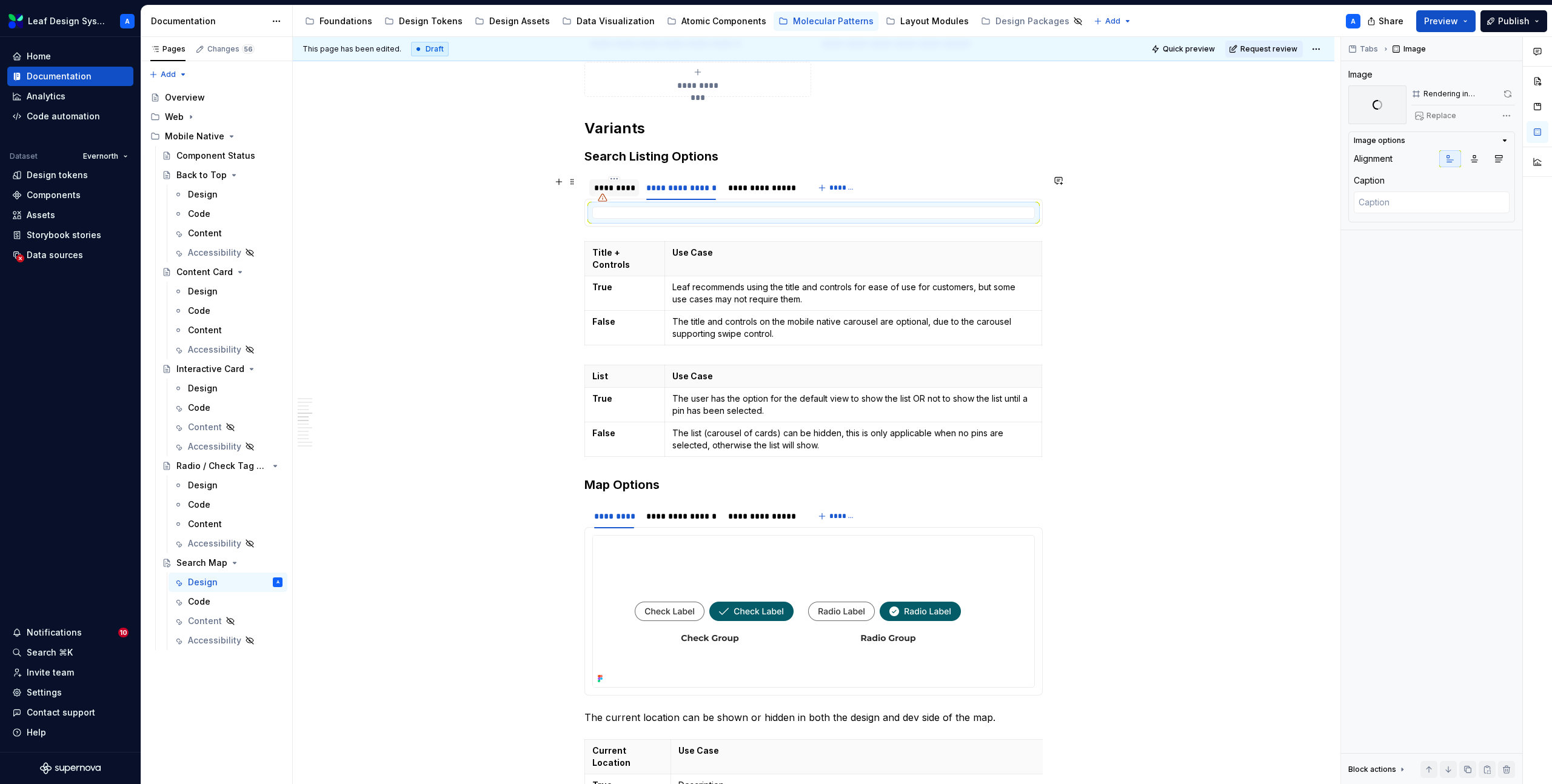
click at [621, 184] on div "*********" at bounding box center [614, 188] width 40 height 12
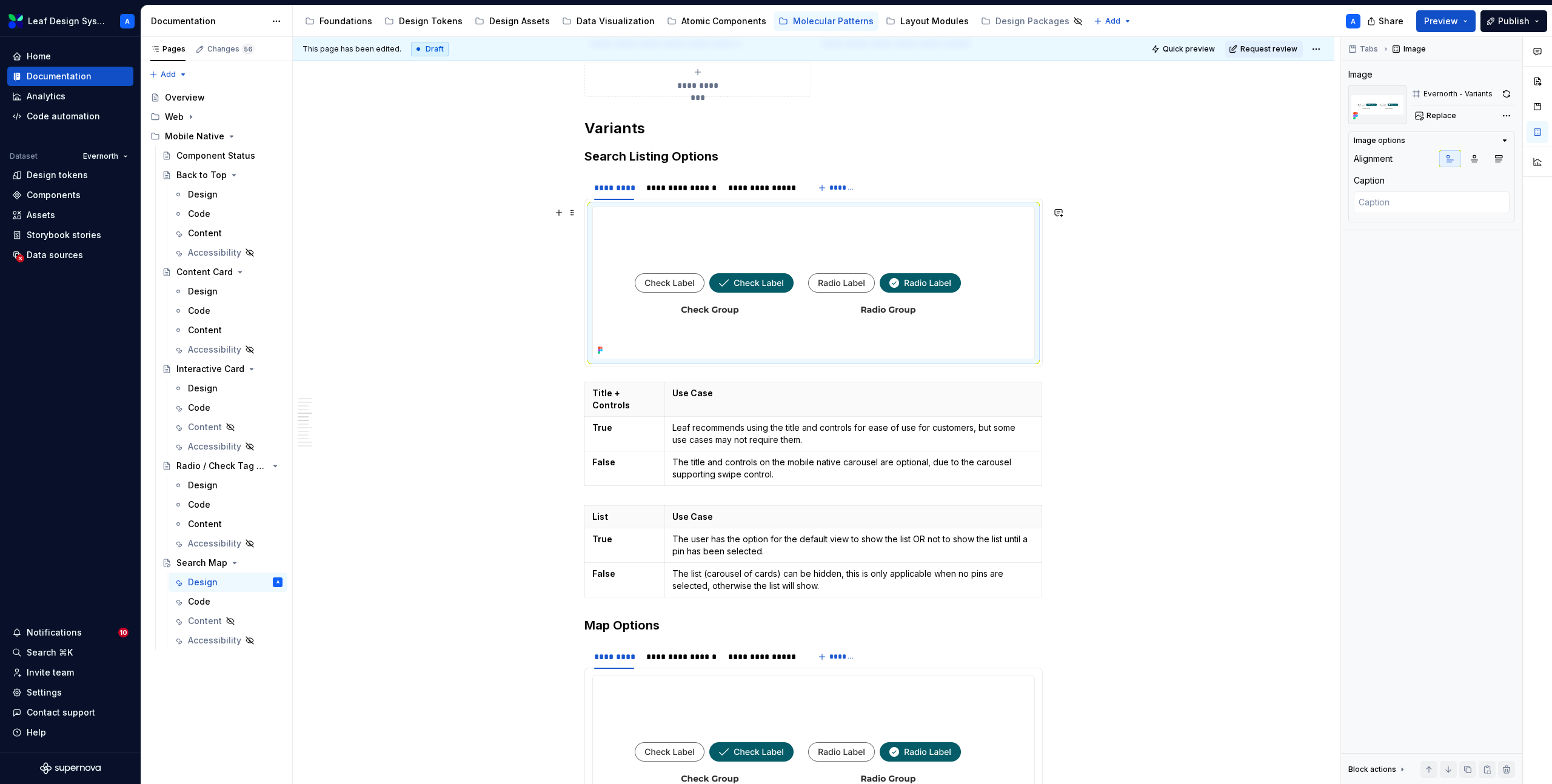
click at [850, 315] on img at bounding box center [797, 283] width 410 height 152
click at [1442, 112] on span "Replace" at bounding box center [1441, 116] width 30 height 10
type textarea "*"
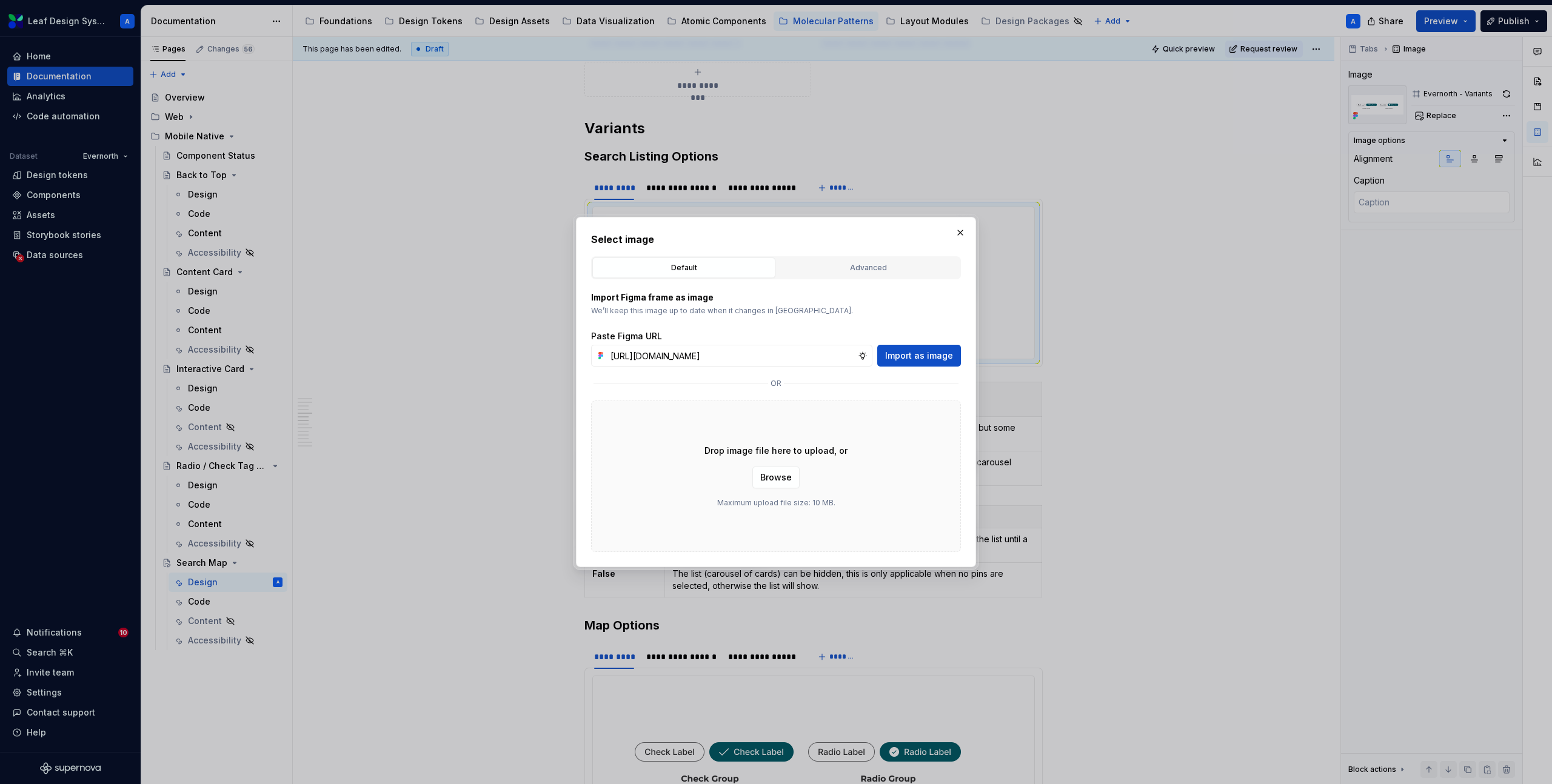
scroll to position [0, 362]
type input "https://www.figma.com/design/R5FNMiBYdBSXRtfBEXZGMx/Design-Documentation-Assets…"
click at [922, 354] on span "Import as image" at bounding box center [919, 356] width 68 height 12
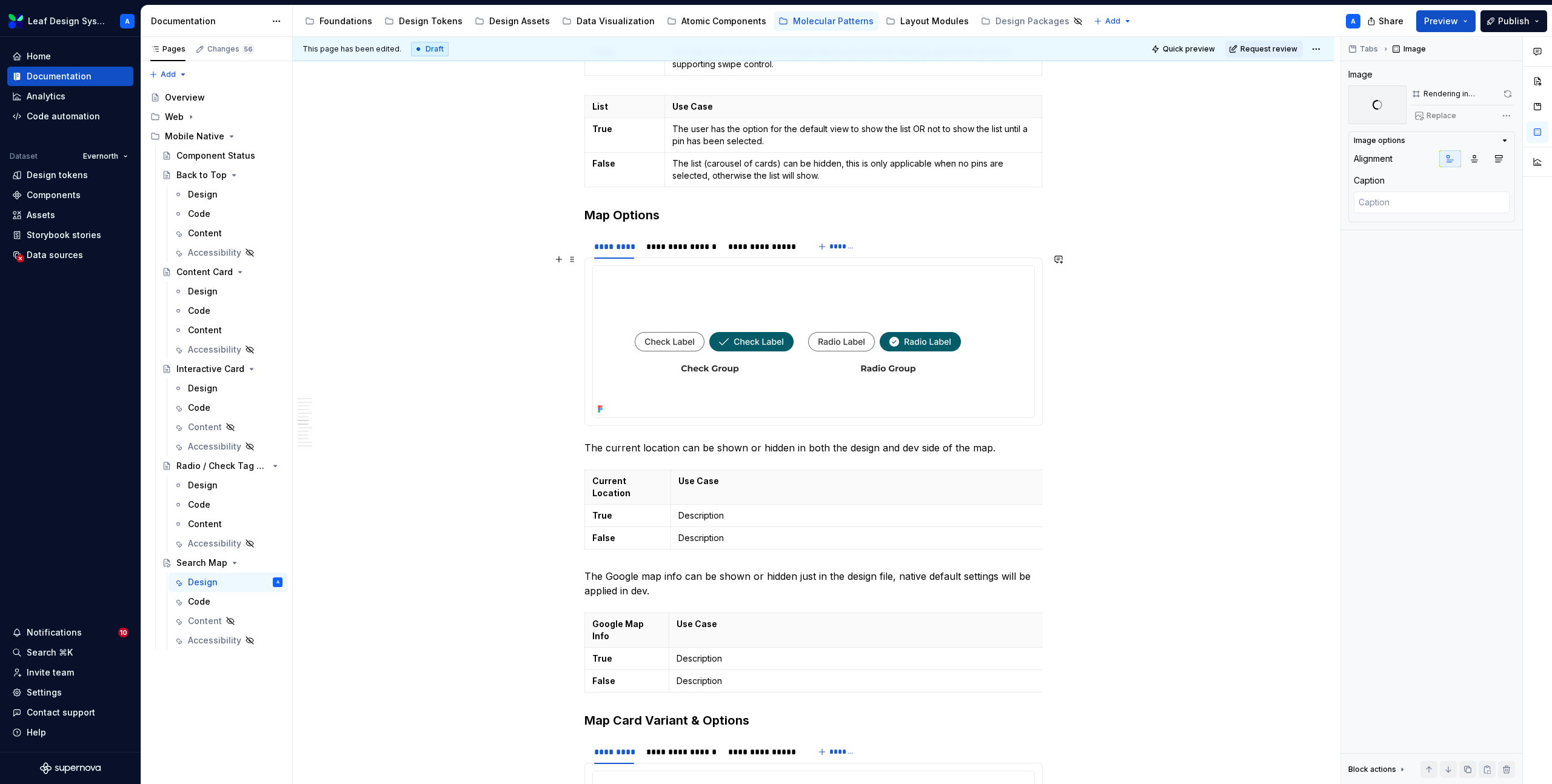
scroll to position [2318, 0]
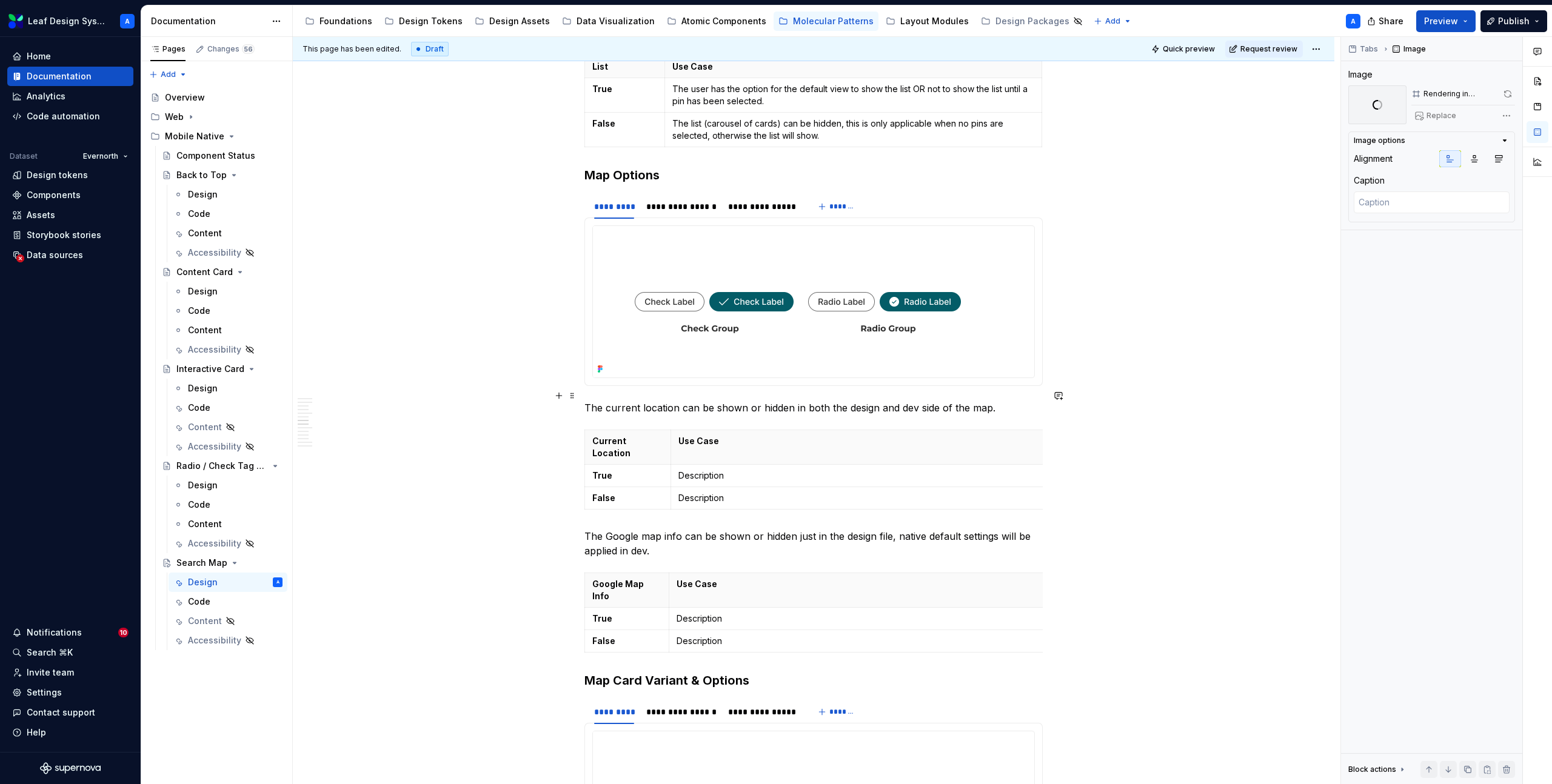
click at [825, 401] on p "The current location can be shown or hidden in both the design and dev side of …" at bounding box center [814, 407] width 458 height 14
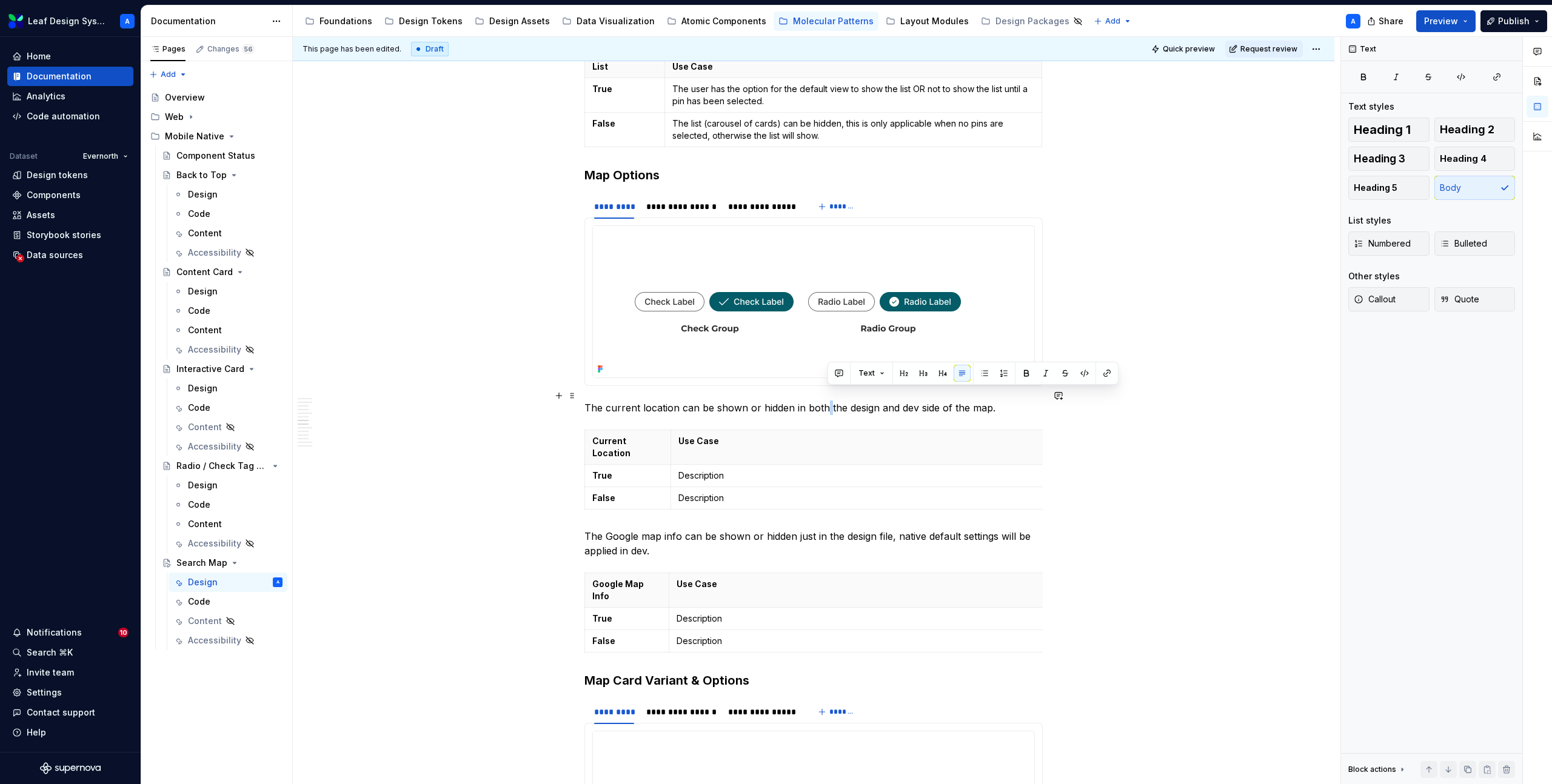
click at [825, 401] on p "The current location can be shown or hidden in both the design and dev side of …" at bounding box center [814, 407] width 458 height 14
click at [716, 470] on p "Description" at bounding box center [859, 476] width 362 height 12
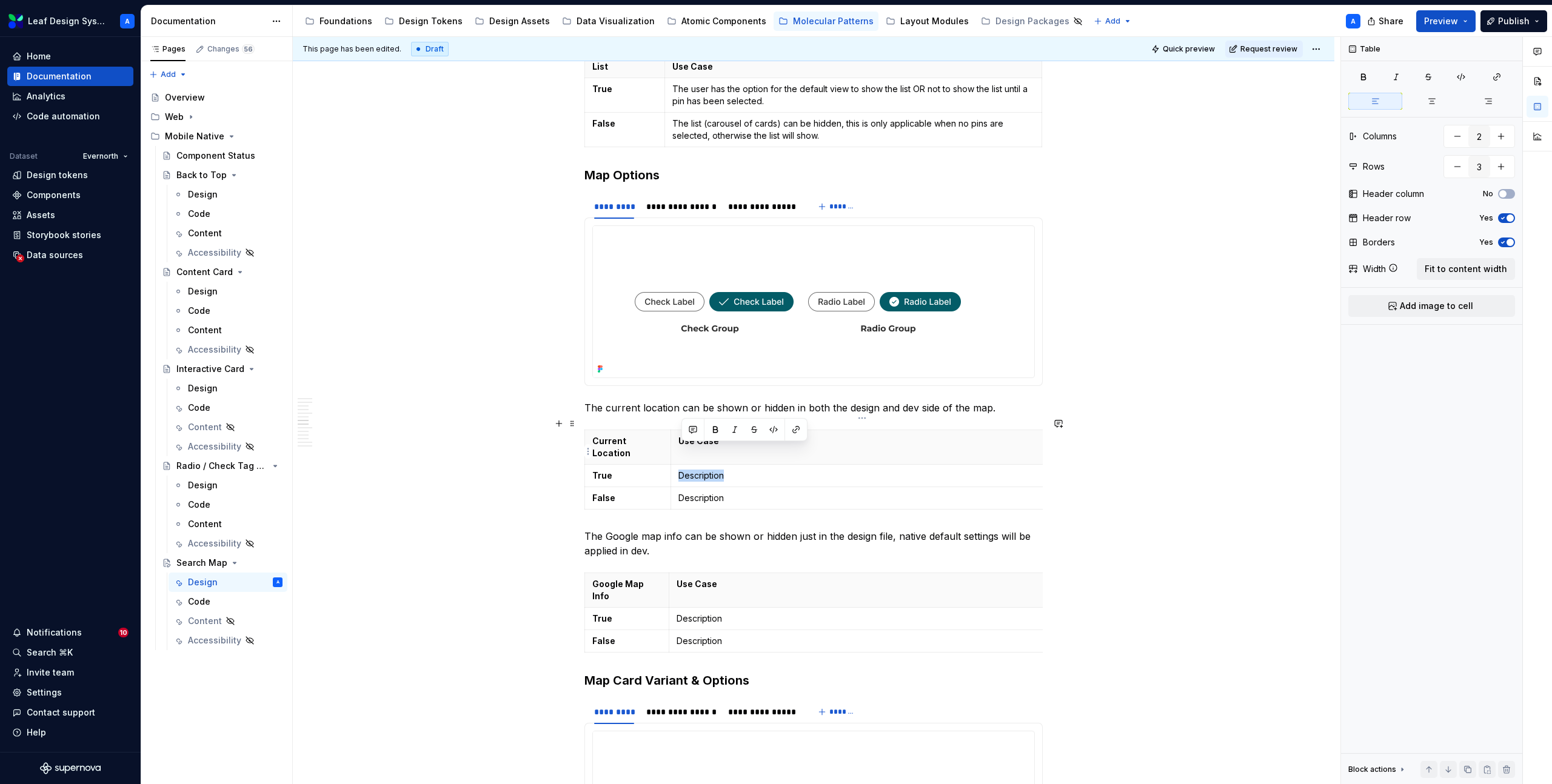
click at [716, 470] on p "Description" at bounding box center [859, 476] width 362 height 12
click at [721, 492] on p "Description" at bounding box center [859, 499] width 362 height 12
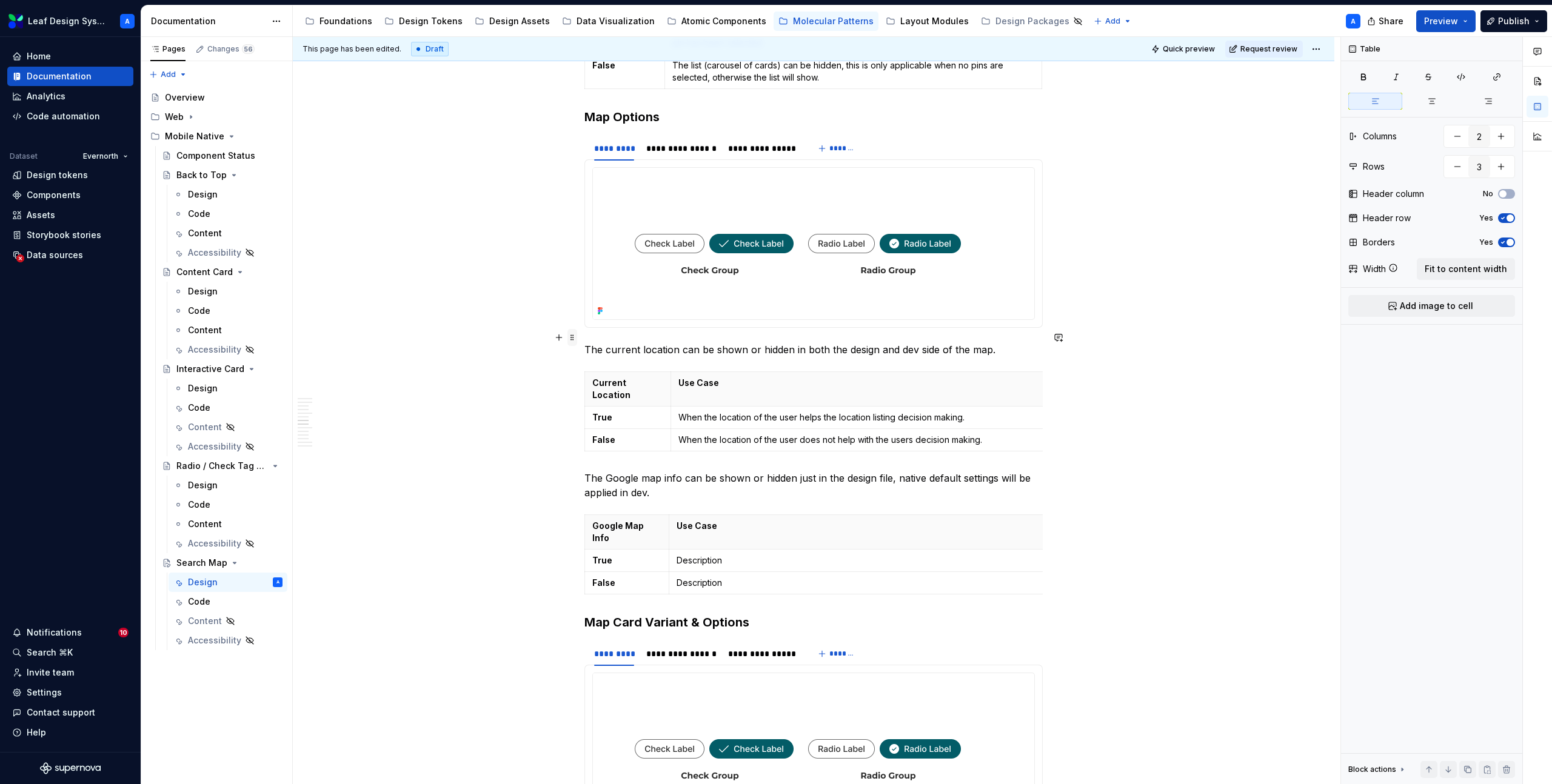
click at [577, 340] on span at bounding box center [572, 337] width 10 height 17
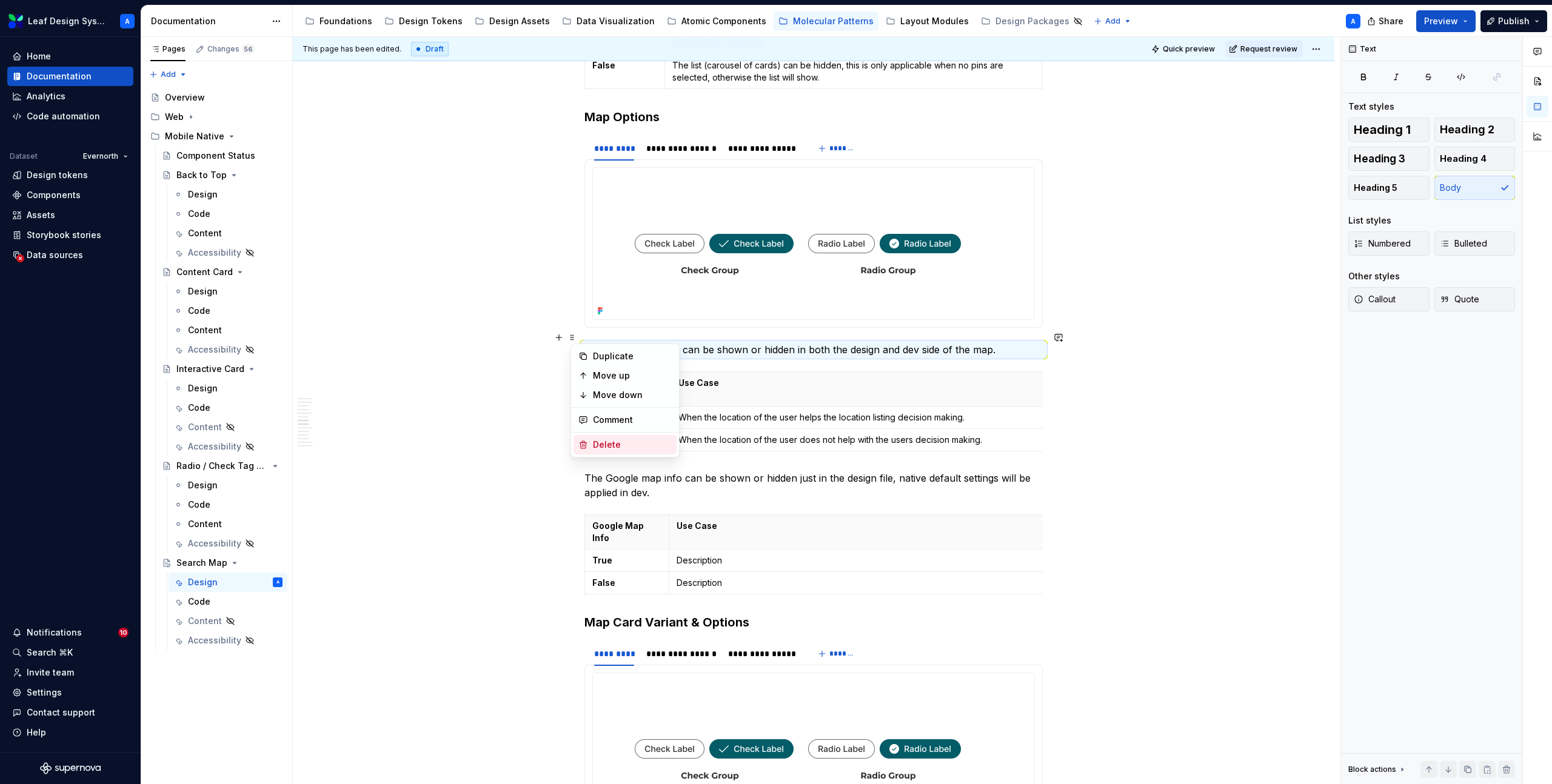
click at [611, 442] on div "Delete" at bounding box center [632, 445] width 79 height 12
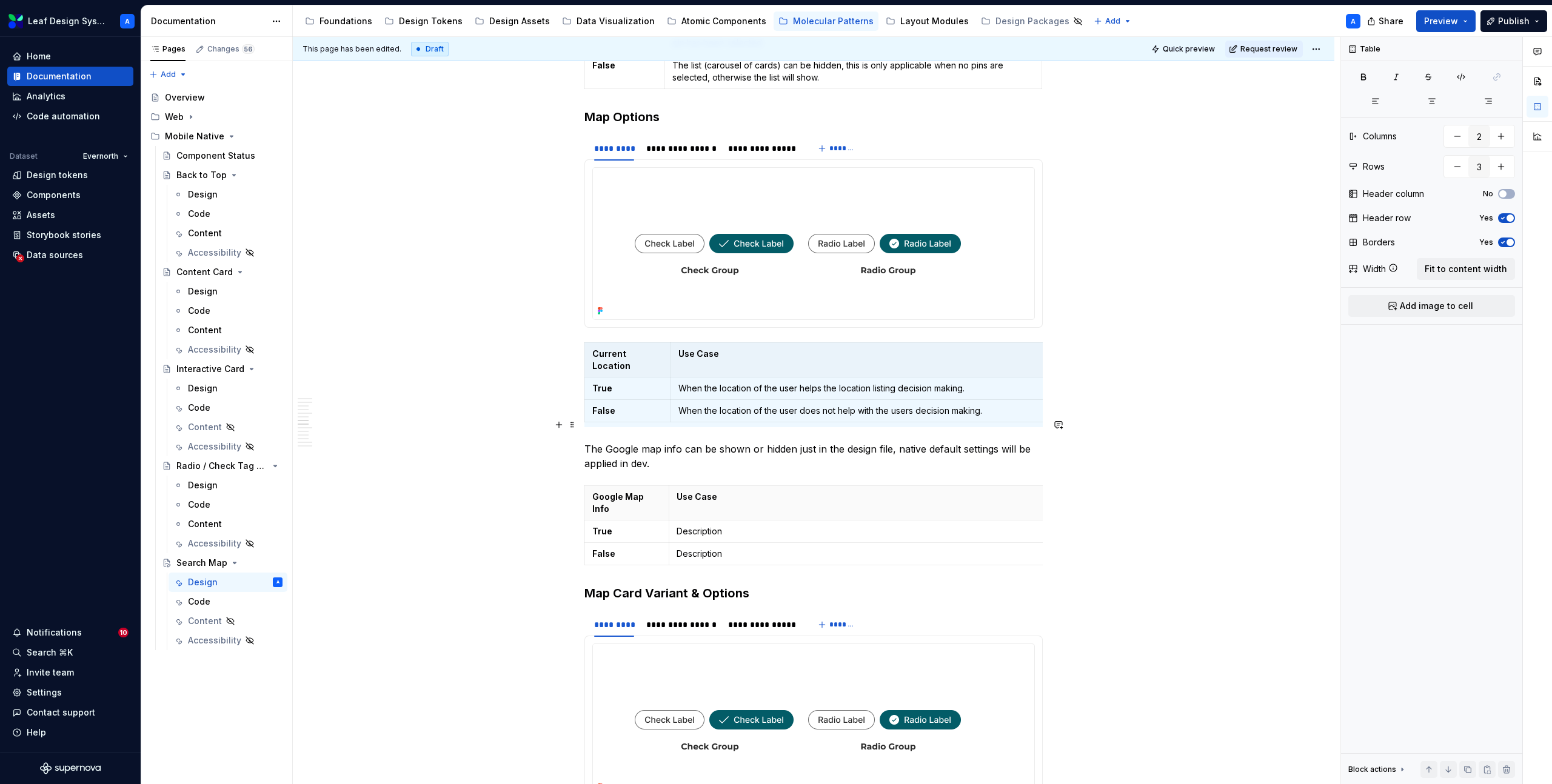
click at [594, 442] on p "The Google map info can be shown or hidden just in the design file, native defa…" at bounding box center [814, 456] width 458 height 29
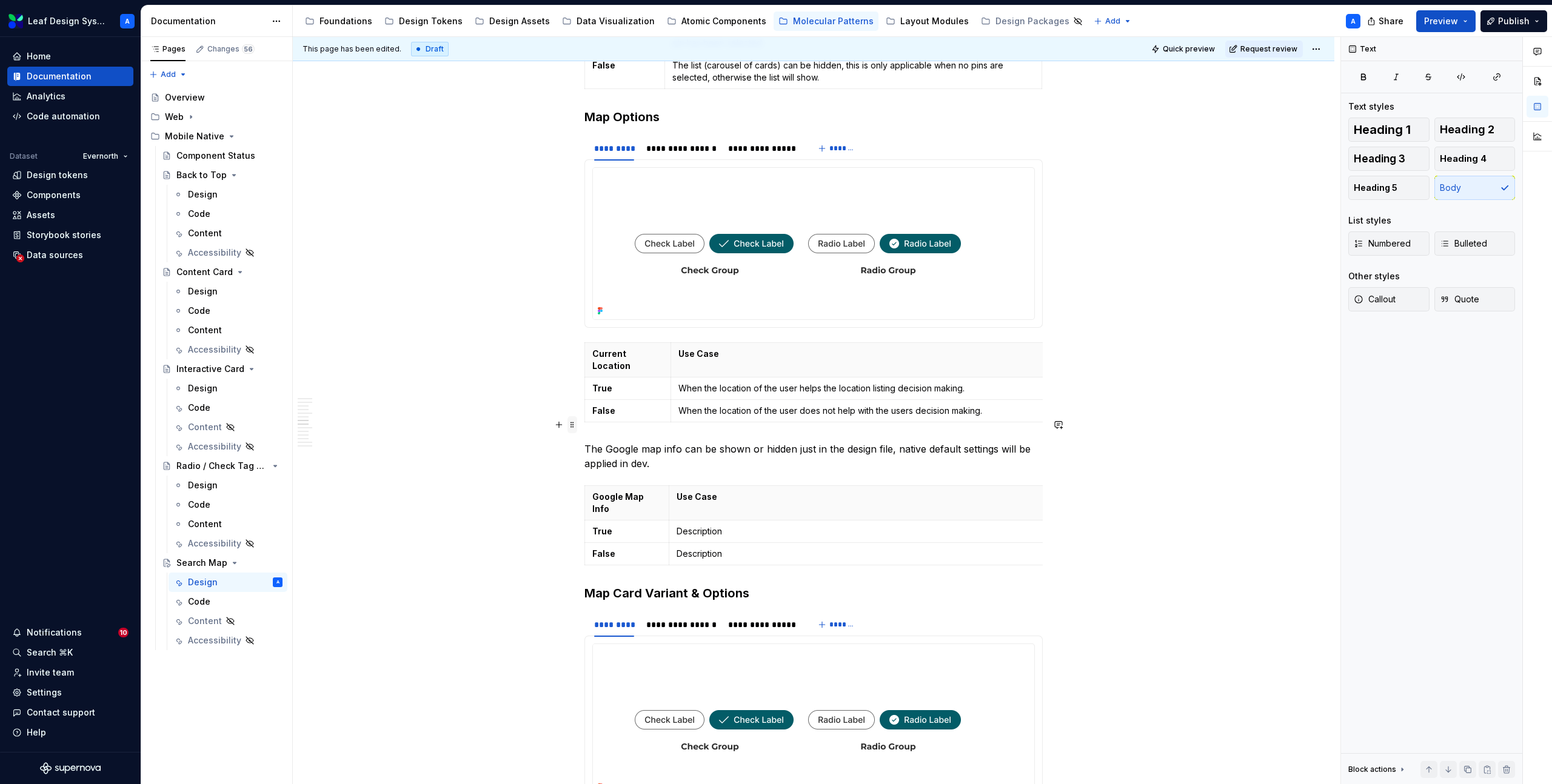
click at [575, 423] on span at bounding box center [572, 425] width 10 height 17
click at [700, 442] on p "The Google map info can be shown or hidden just in the design file, native defa…" at bounding box center [814, 456] width 458 height 29
click at [700, 525] on p "Description" at bounding box center [857, 532] width 362 height 12
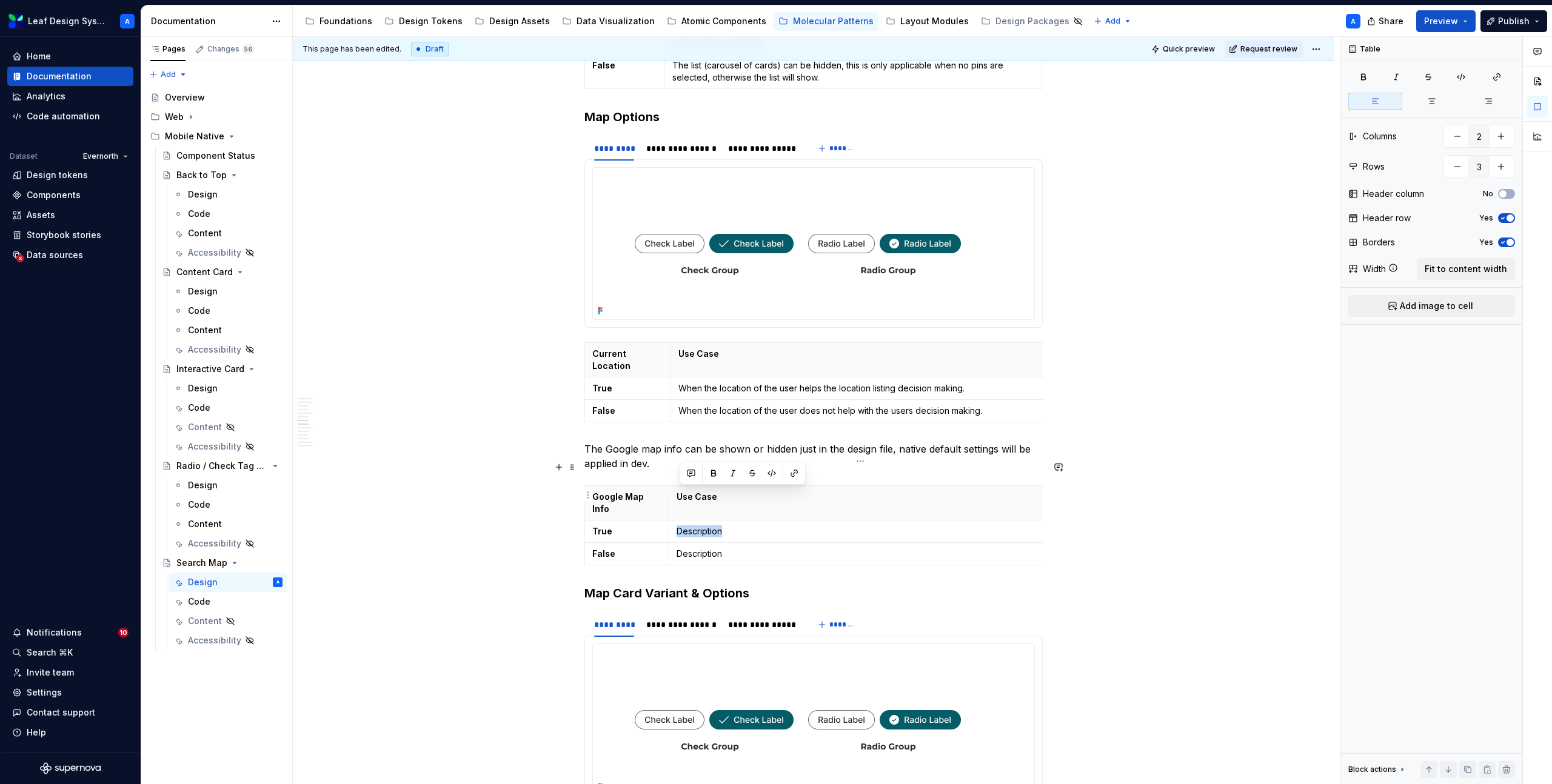
click at [700, 525] on p "Description" at bounding box center [857, 532] width 362 height 12
click at [692, 548] on p "Description" at bounding box center [857, 554] width 362 height 12
click at [729, 525] on p "When the user is using Google Maps for their design operating system." at bounding box center [857, 532] width 362 height 12
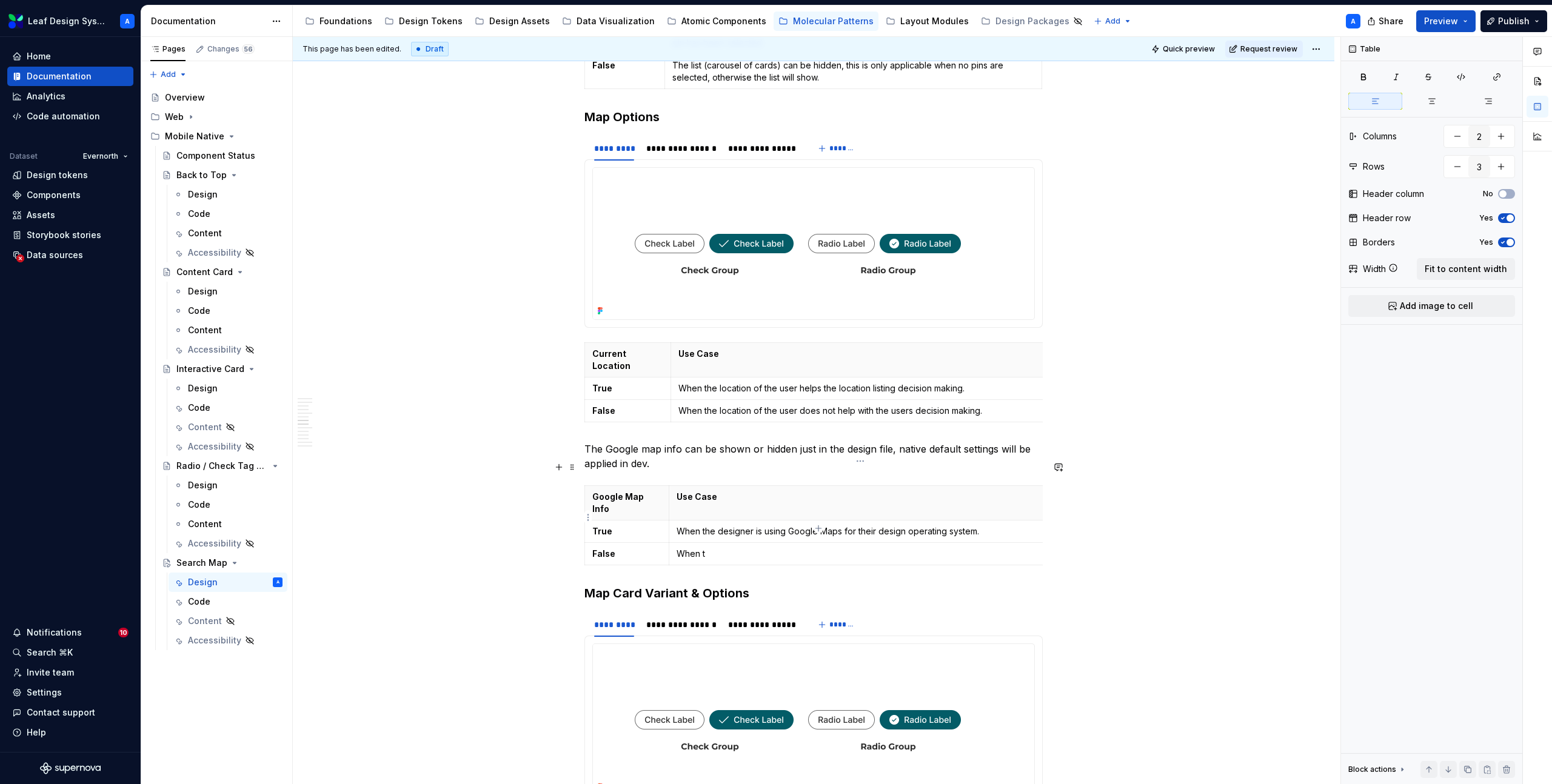
click at [715, 548] on p "When t" at bounding box center [857, 554] width 362 height 12
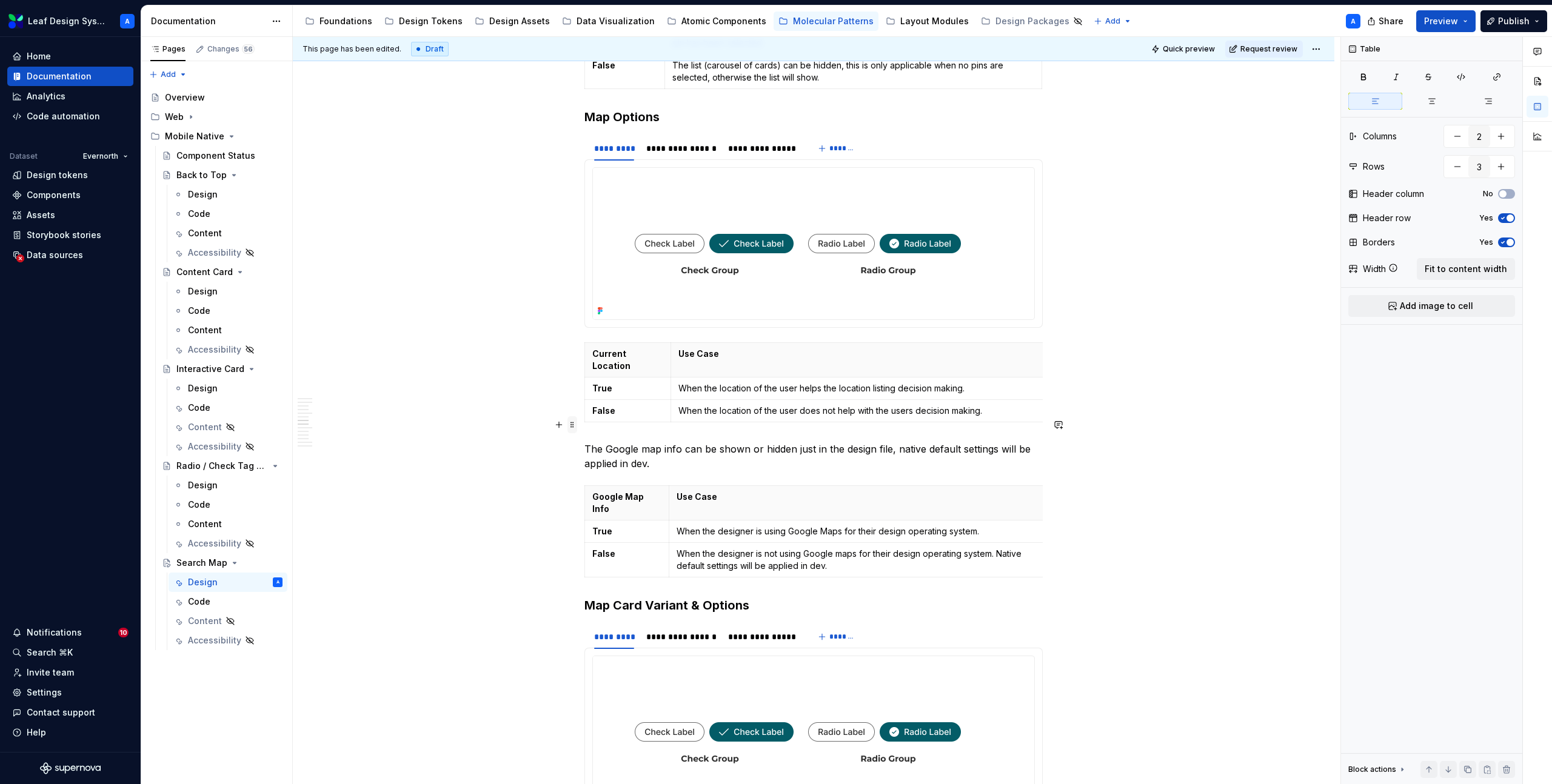
click at [575, 420] on span at bounding box center [572, 425] width 10 height 17
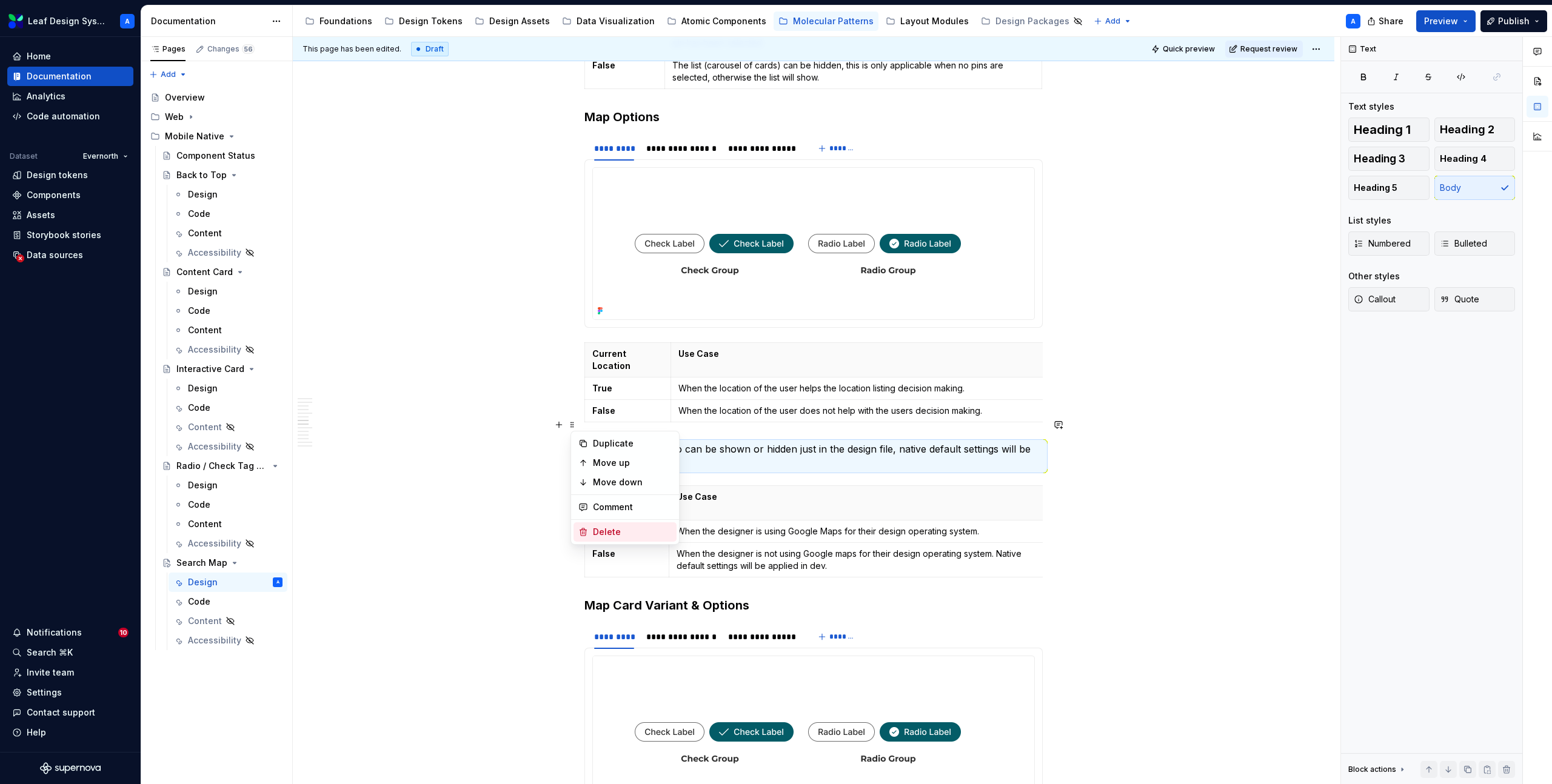
click at [613, 526] on div "Delete" at bounding box center [632, 532] width 79 height 12
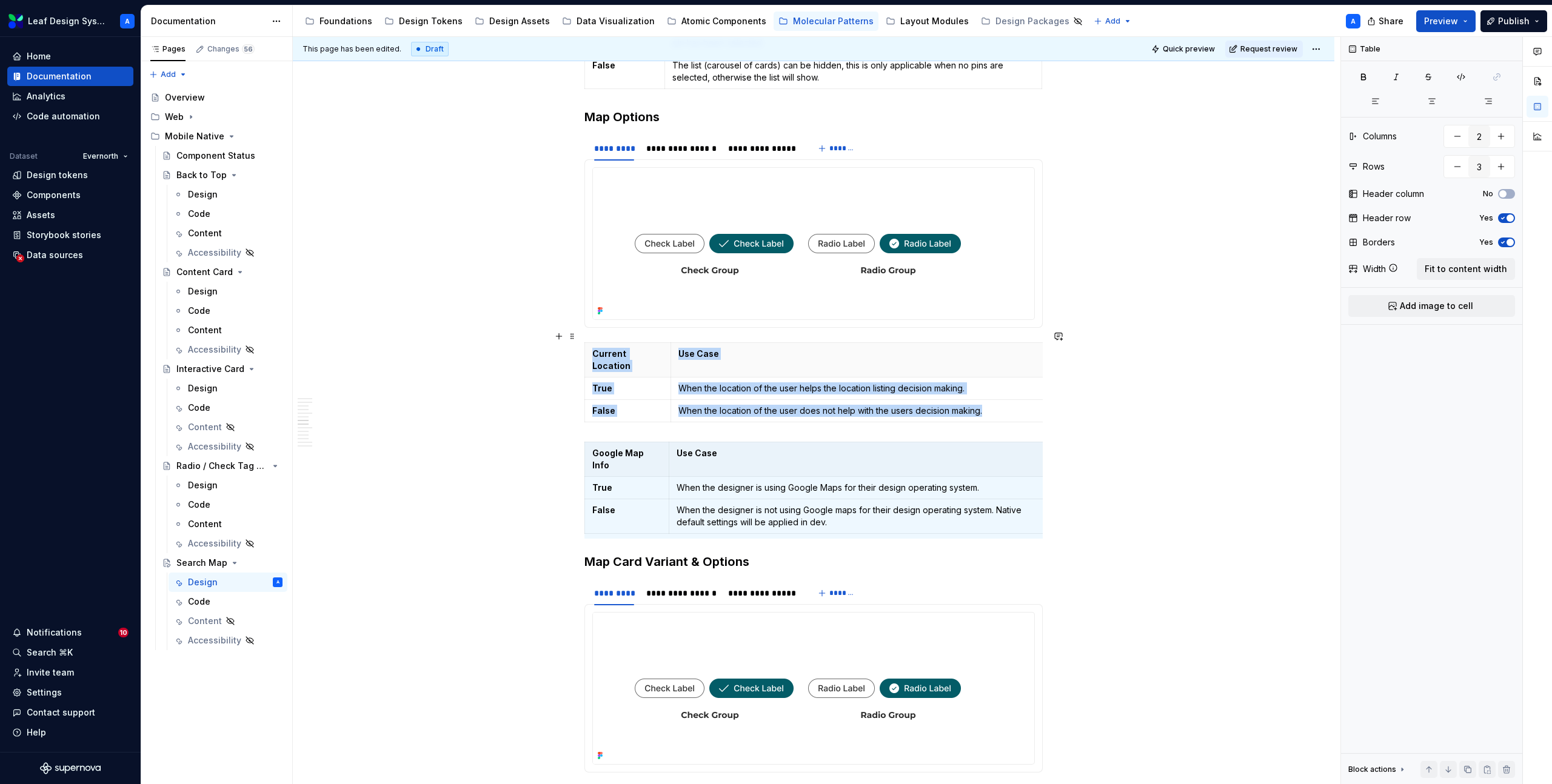
click at [1103, 366] on div "**********" at bounding box center [814, 90] width 1042 height 5519
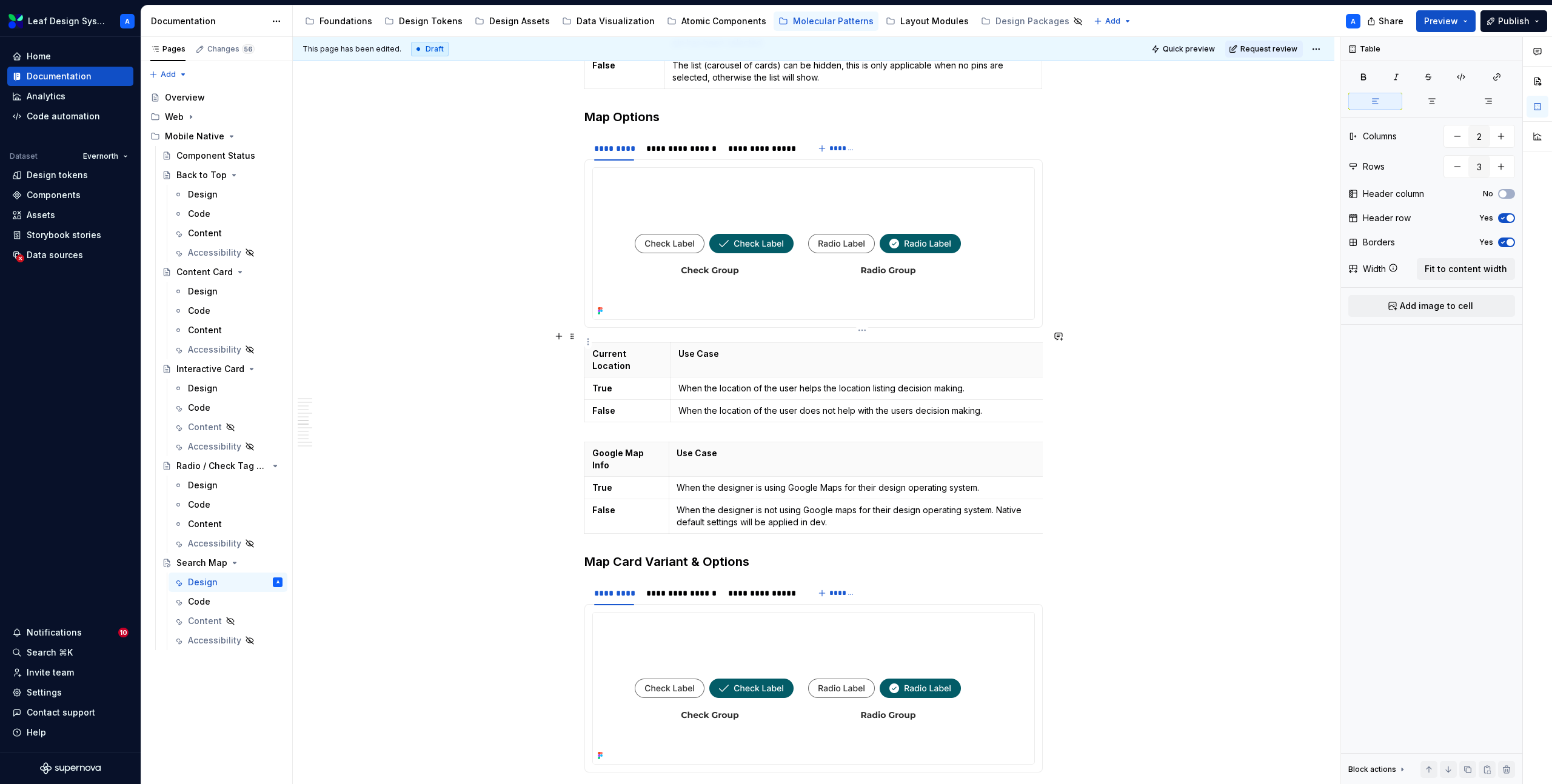
click at [1028, 348] on p "Use Case" at bounding box center [859, 354] width 362 height 12
click at [948, 342] on th "Use Case" at bounding box center [859, 359] width 377 height 34
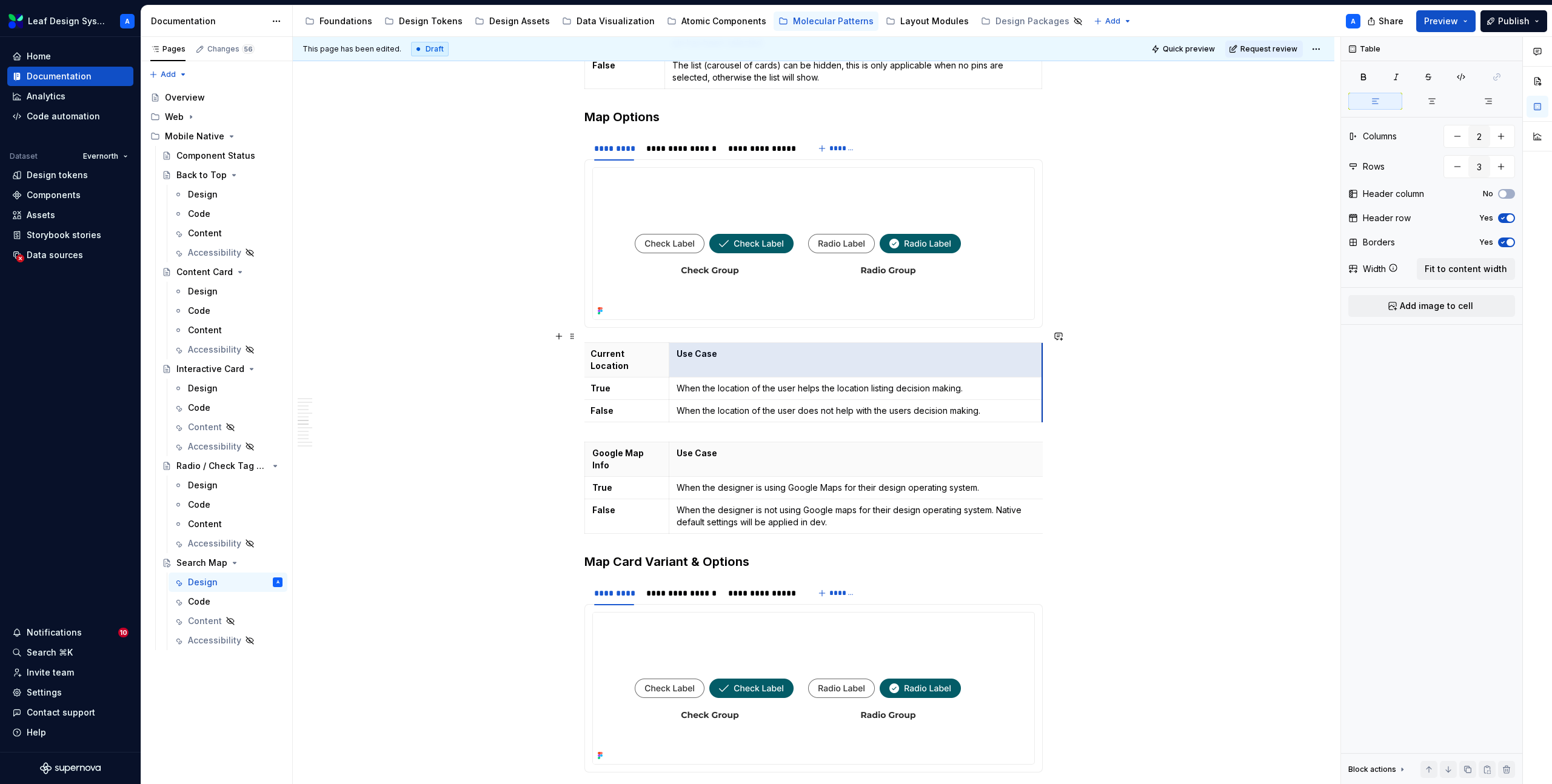
scroll to position [0, 1]
click at [1011, 482] on p "When the designer is using Google Maps for their design operating system." at bounding box center [857, 488] width 362 height 12
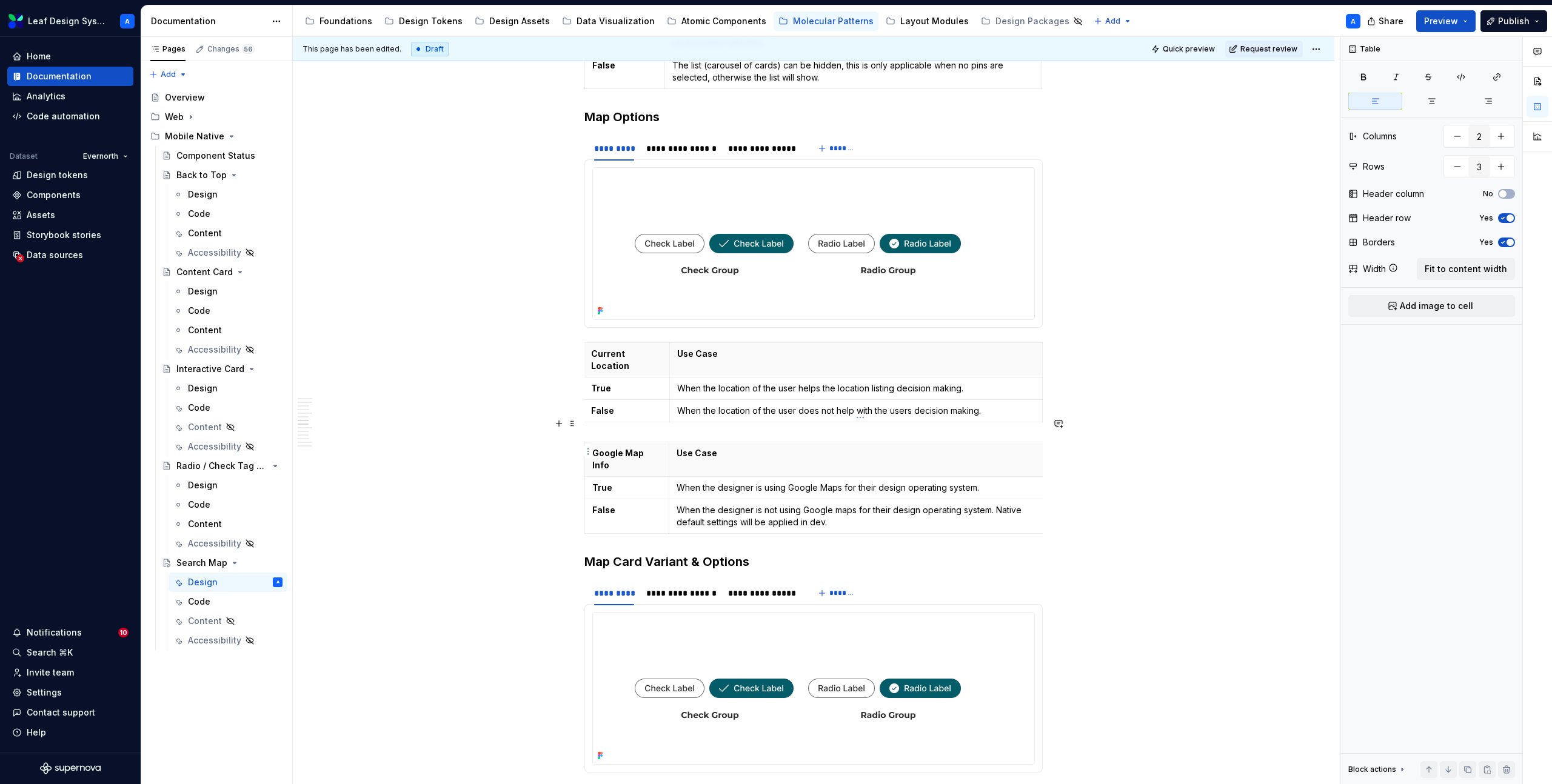
click at [1011, 482] on p "When the designer is using Google Maps for their design operating system." at bounding box center [857, 488] width 362 height 12
click at [1042, 442] on th "Use Case" at bounding box center [857, 459] width 377 height 34
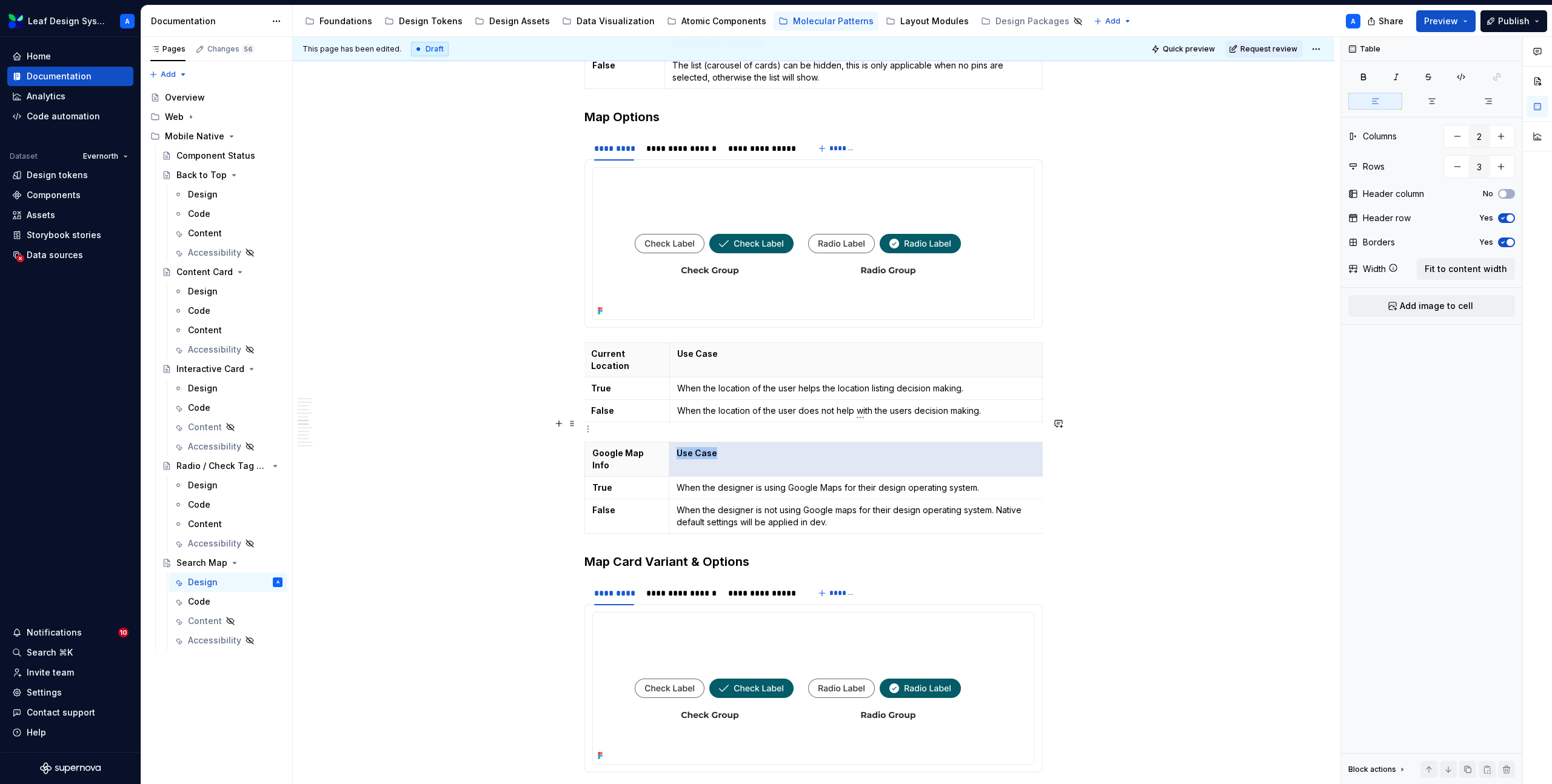
click at [1042, 442] on th "Use Case" at bounding box center [857, 459] width 377 height 34
click at [1027, 348] on p "Use Case" at bounding box center [856, 354] width 357 height 12
click at [1190, 456] on div "**********" at bounding box center [816, 411] width 1048 height 748
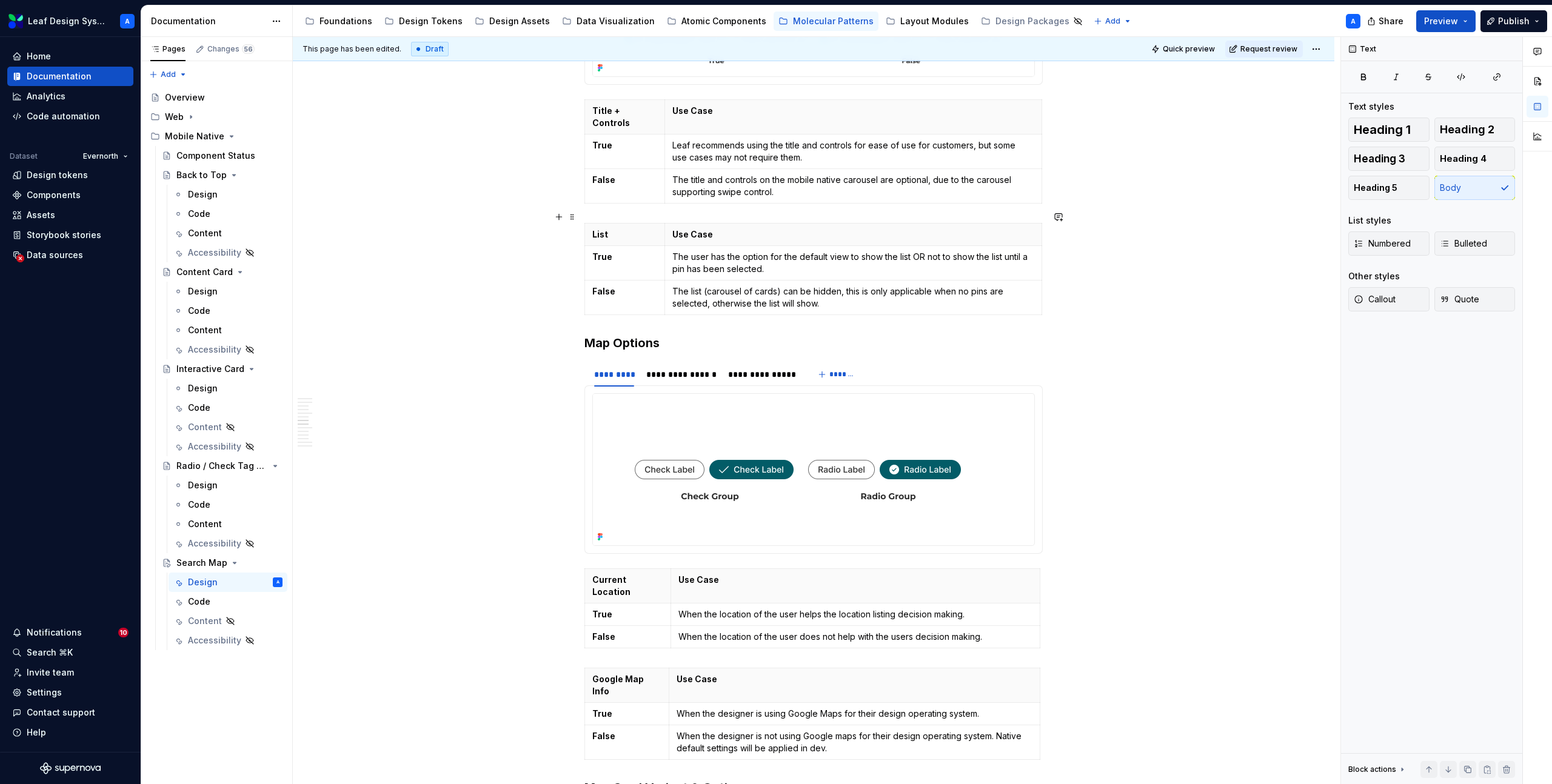
scroll to position [2779, 0]
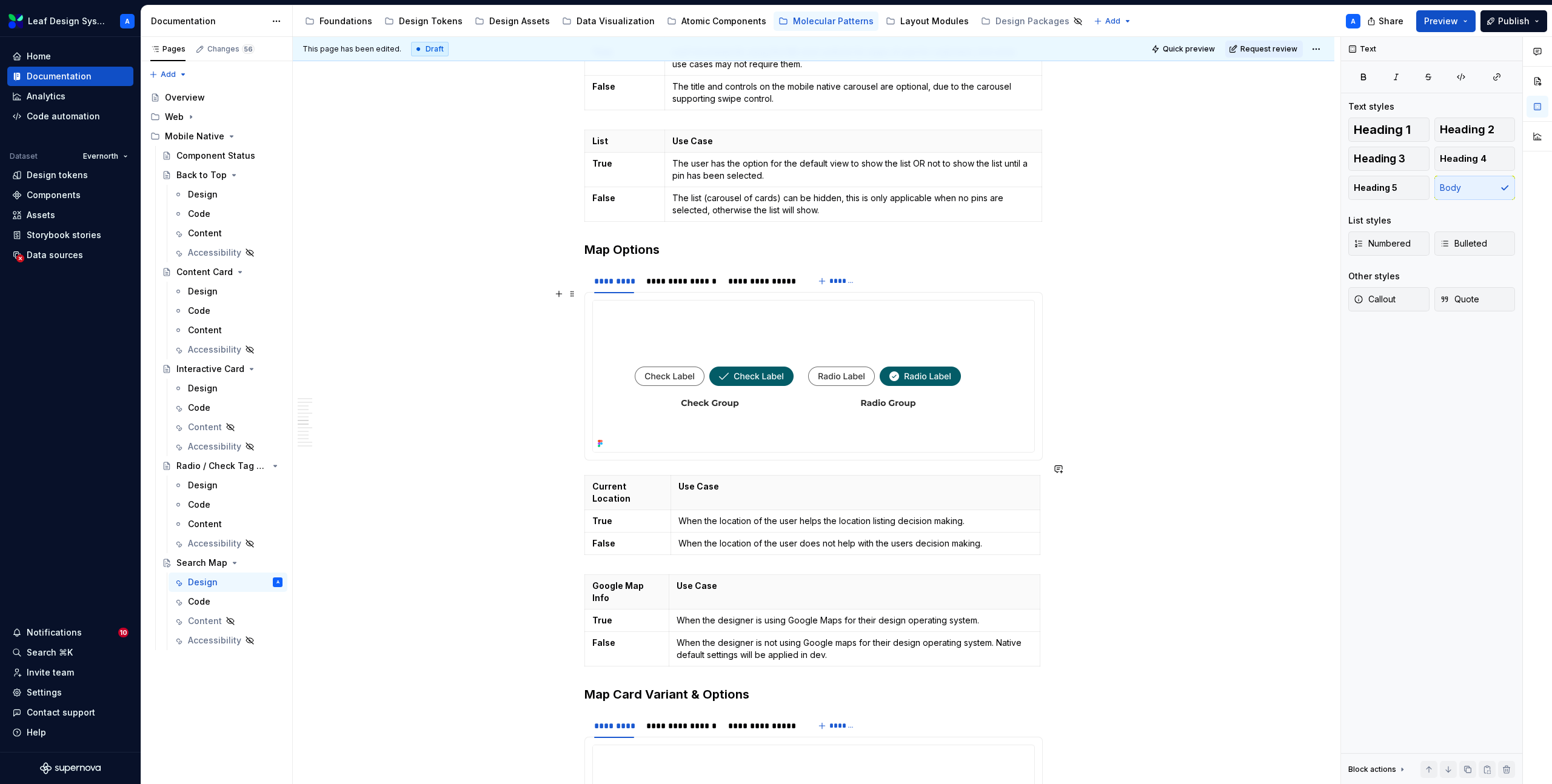
click at [840, 359] on img at bounding box center [797, 376] width 410 height 152
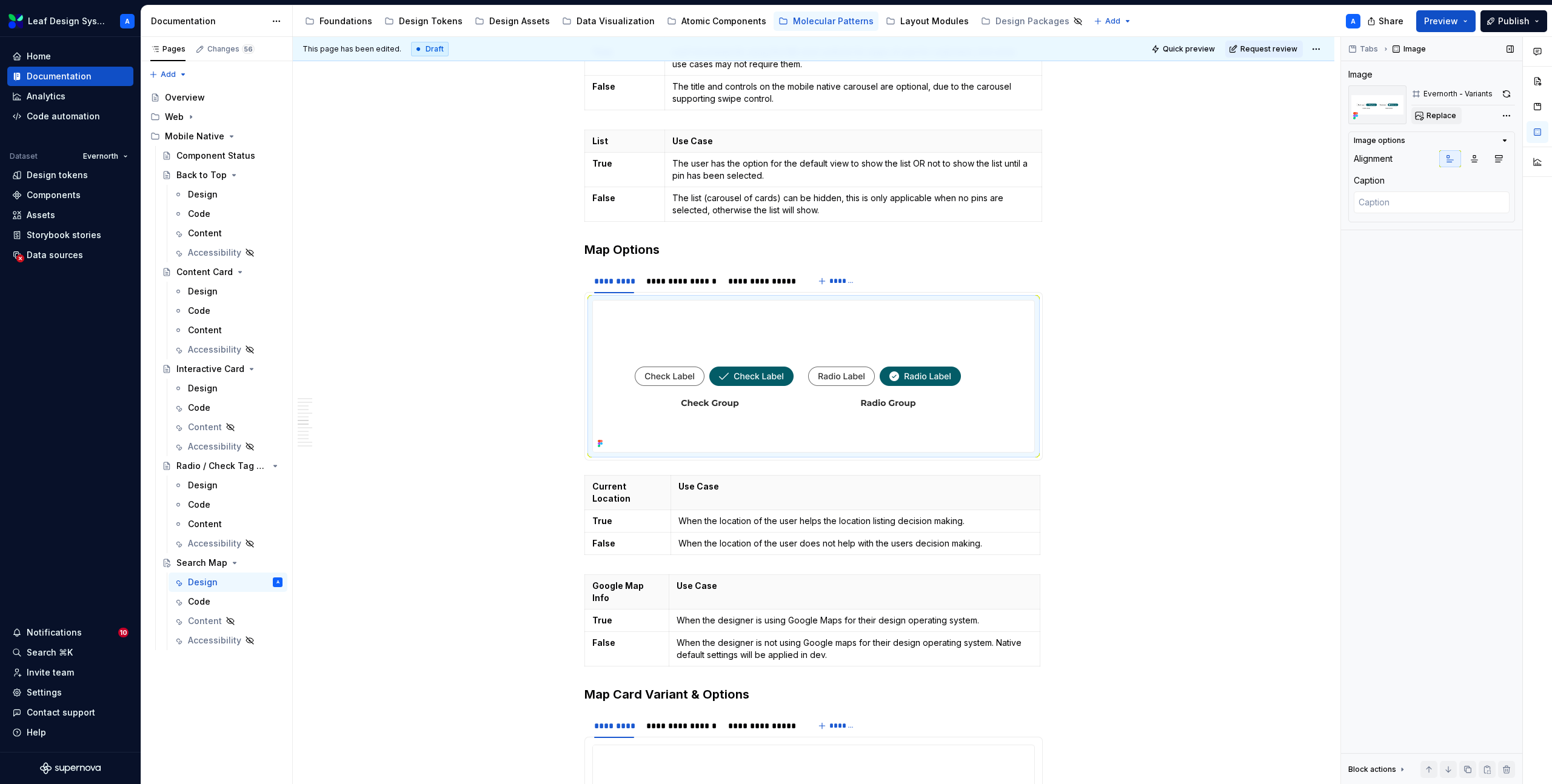
click at [1434, 114] on span "Replace" at bounding box center [1441, 116] width 30 height 10
type textarea "*"
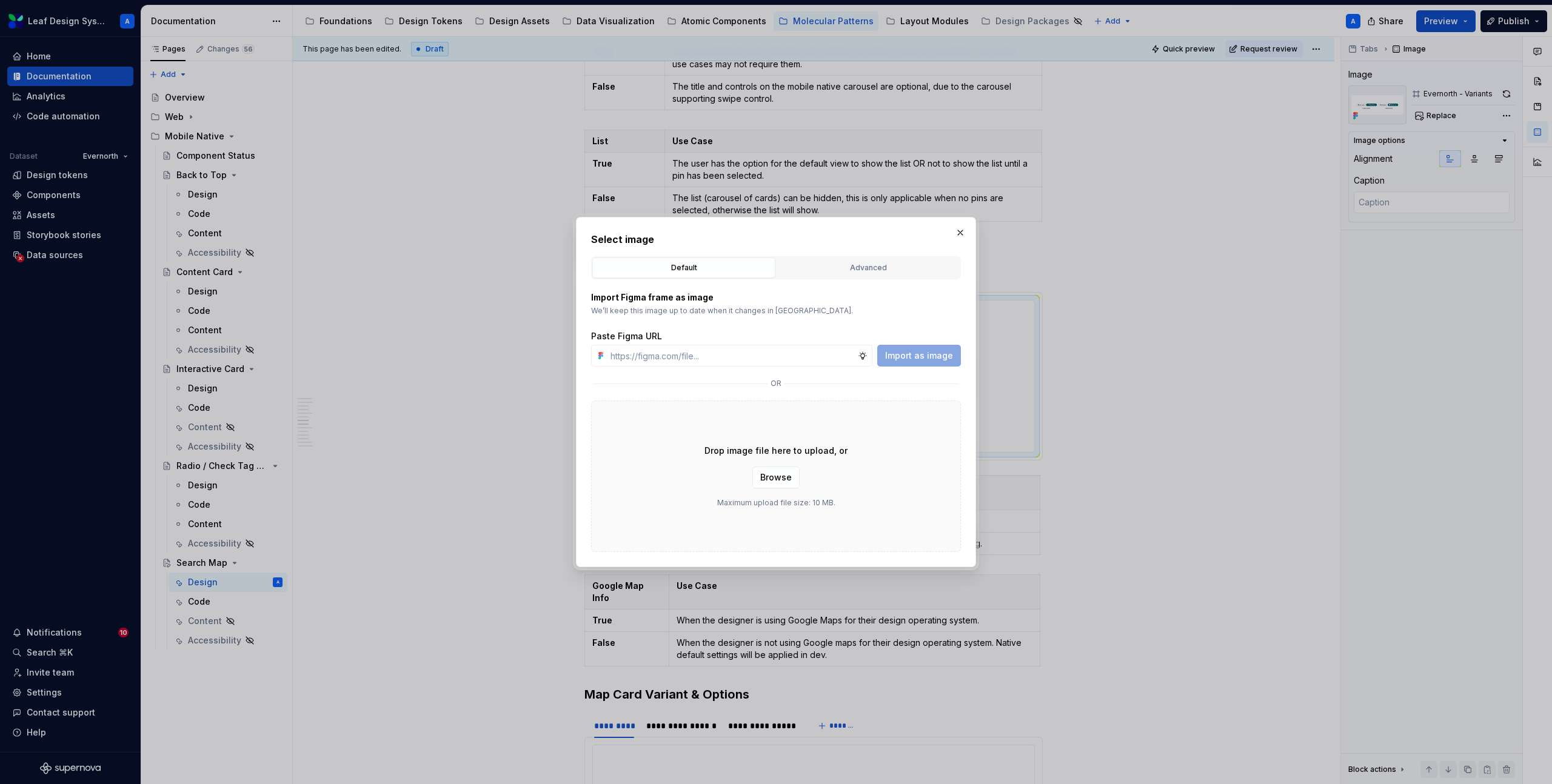
type input "https://www.figma.com/design/R5FNMiBYdBSXRtfBEXZGMx/Design-Documentation-Assets…"
type textarea "*"
type input "https://www.figma.com/design/R5FNMiBYdBSXRtfBEXZGMx/Design-Documentation-Assets…"
click at [896, 354] on span "Import as image" at bounding box center [919, 356] width 68 height 12
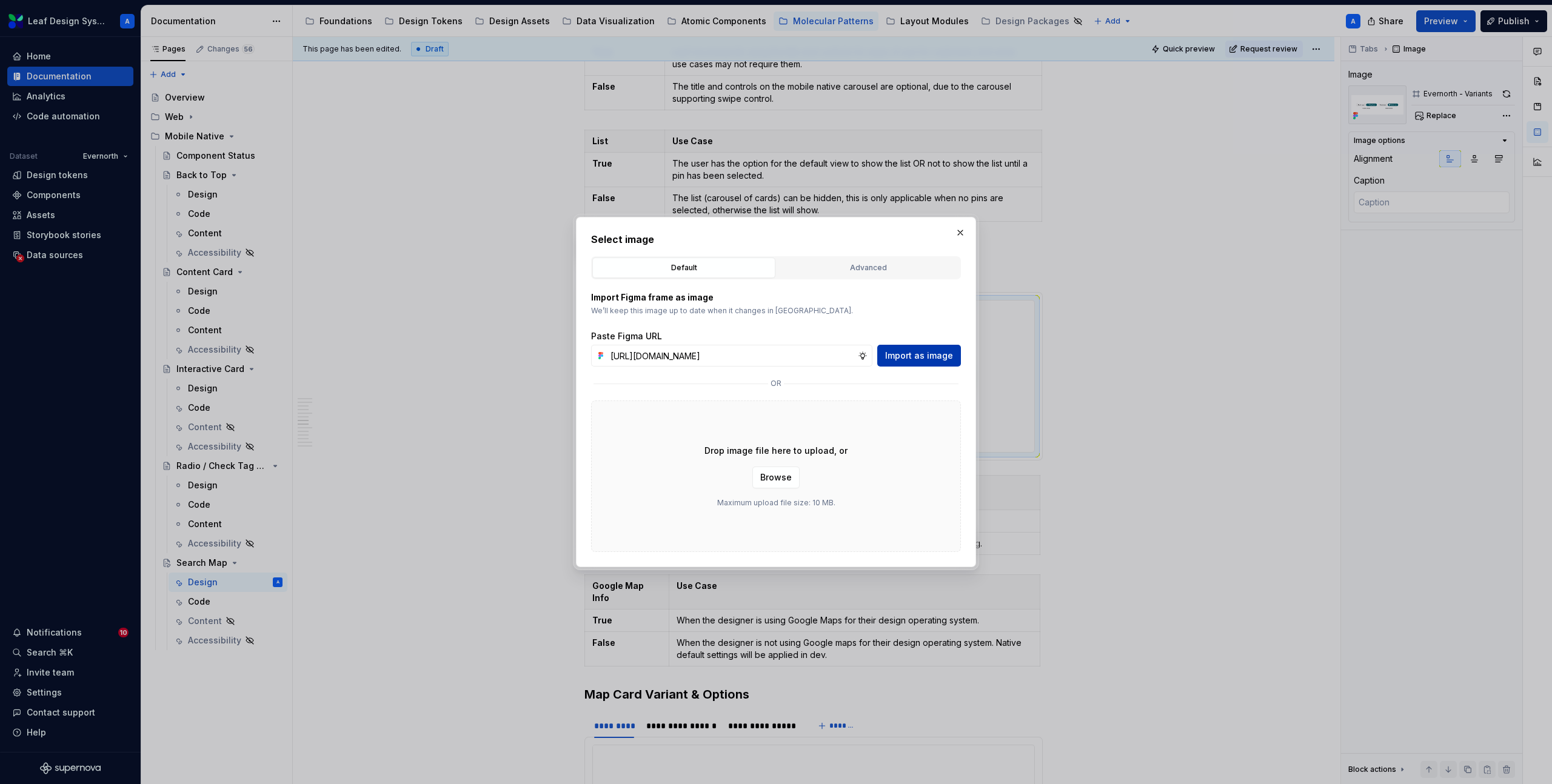
scroll to position [0, 0]
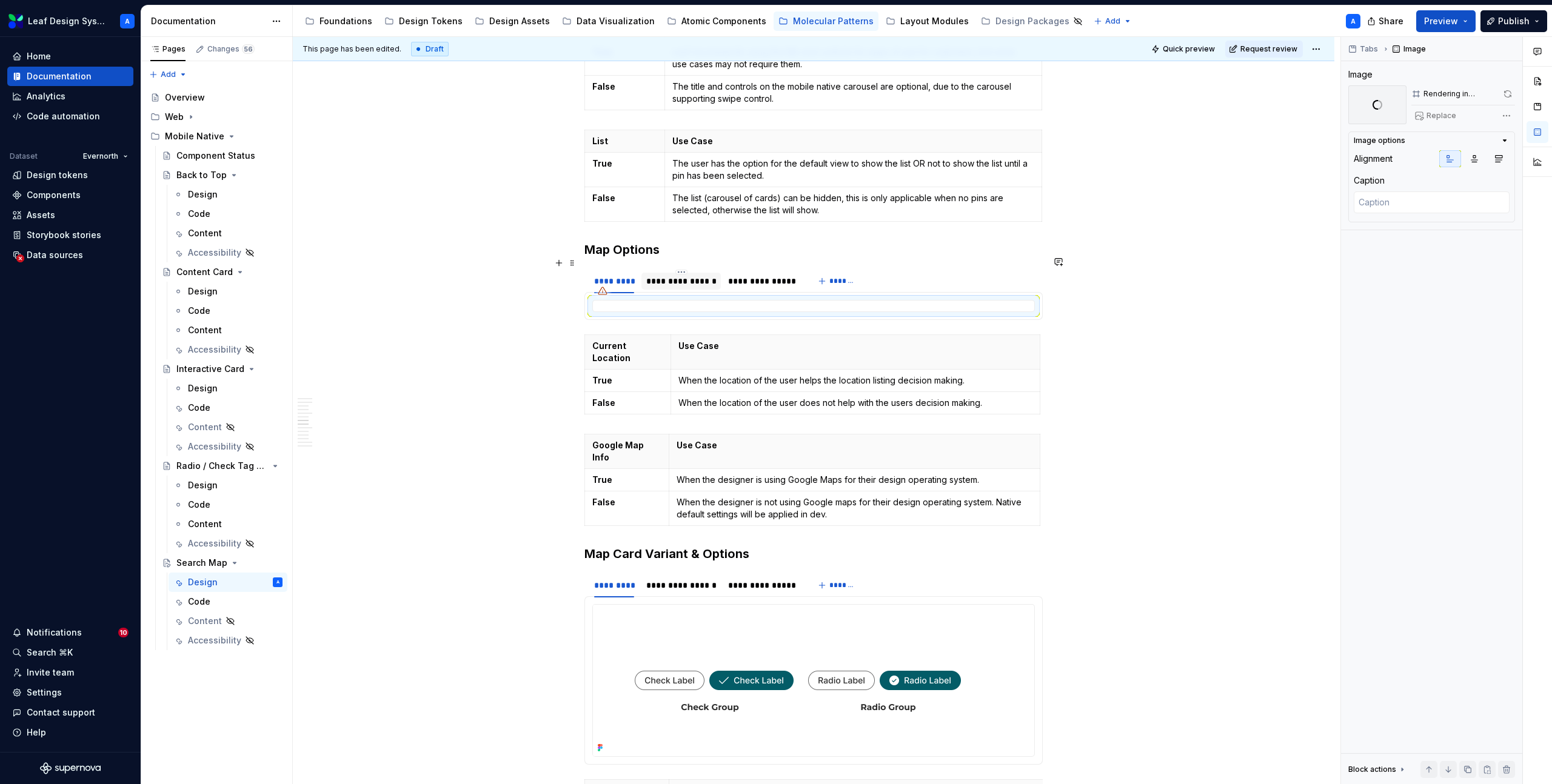
click at [685, 275] on div "**********" at bounding box center [681, 281] width 70 height 12
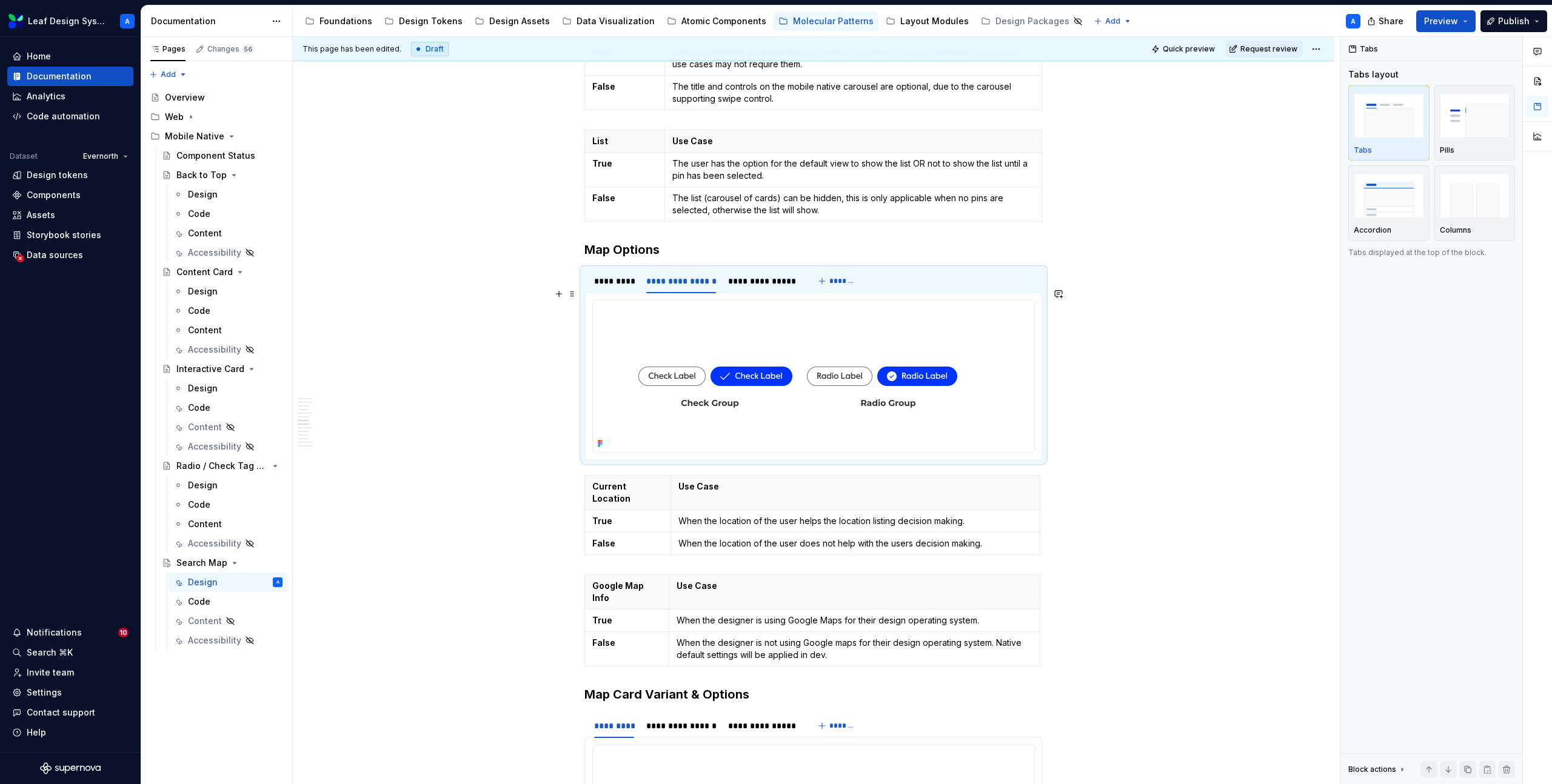
click at [712, 355] on img at bounding box center [797, 376] width 410 height 152
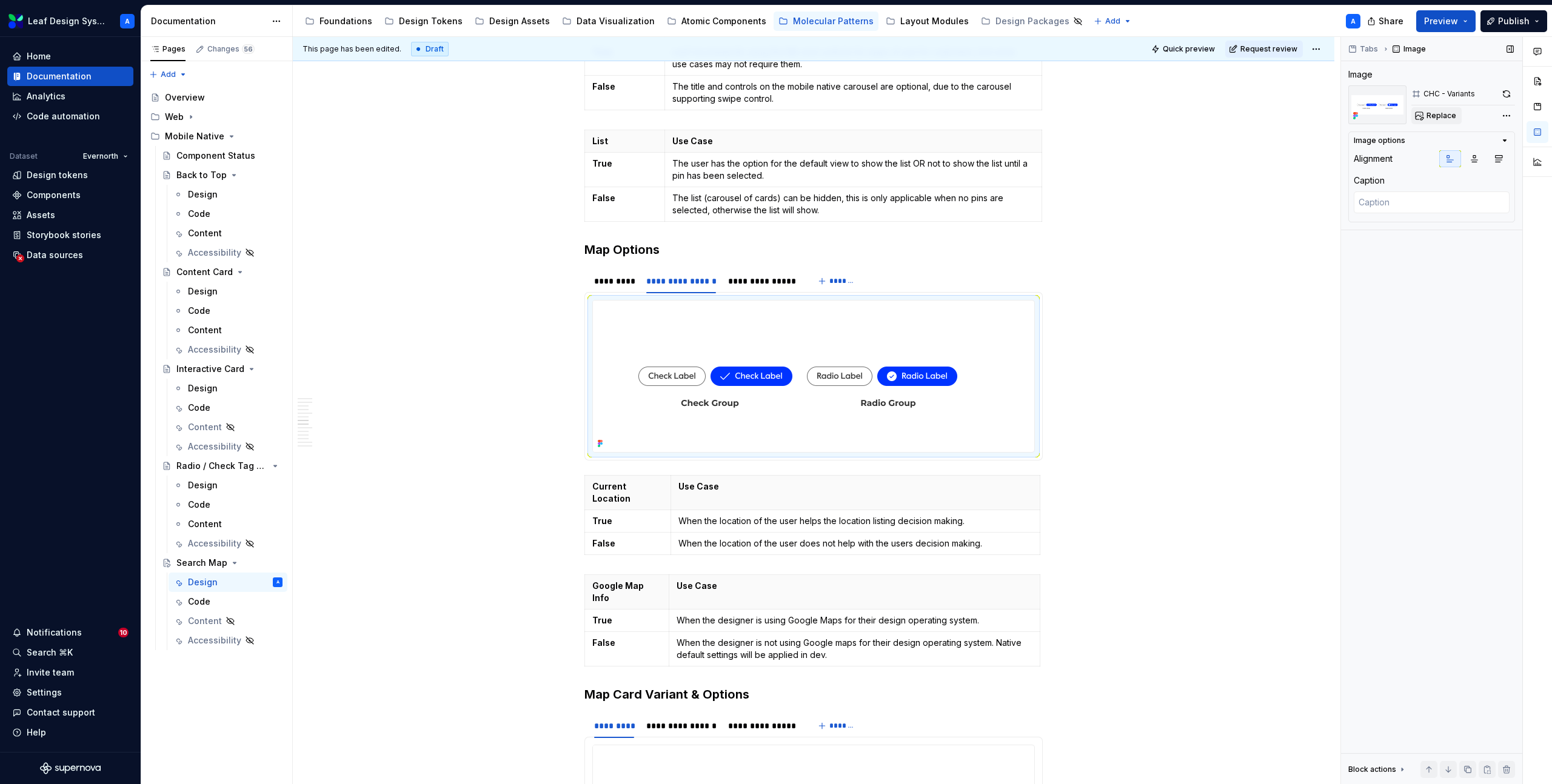
click at [1437, 116] on span "Replace" at bounding box center [1441, 116] width 30 height 10
type textarea "*"
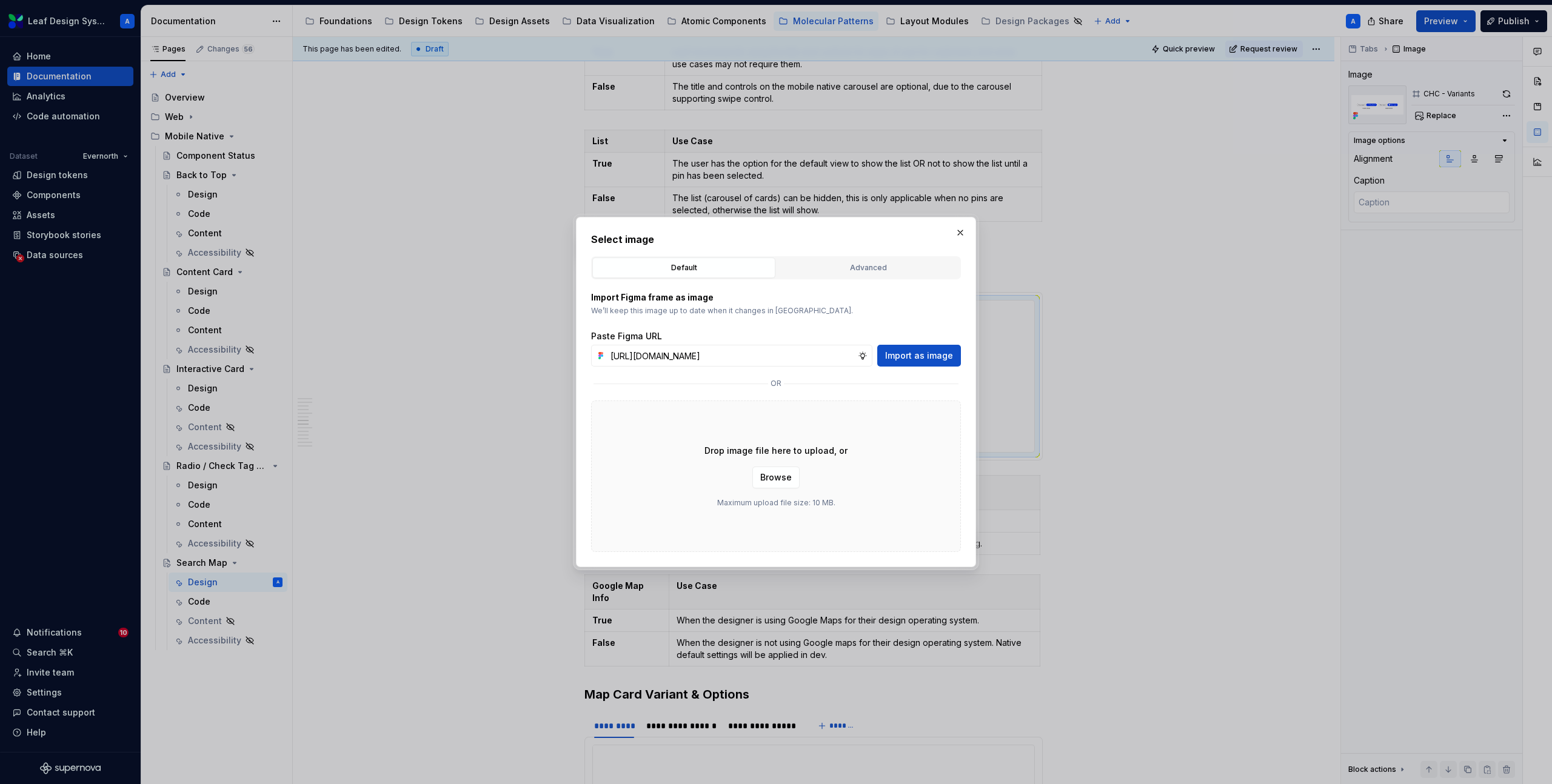
scroll to position [0, 362]
type input "https://www.figma.com/design/R5FNMiBYdBSXRtfBEXZGMx/Design-Documentation-Assets…"
click at [942, 358] on span "Import as image" at bounding box center [919, 356] width 68 height 12
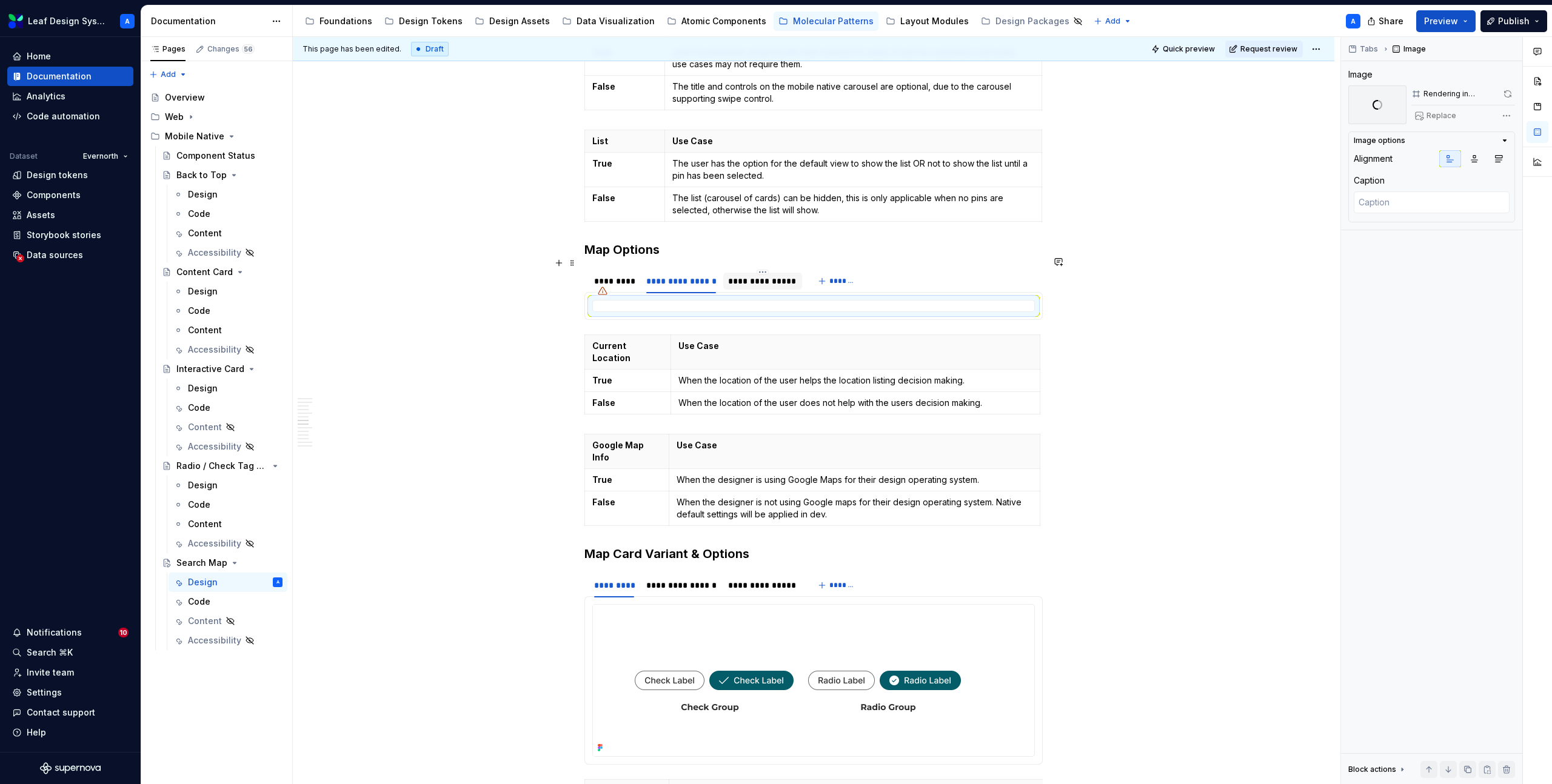
click at [755, 275] on div "**********" at bounding box center [762, 281] width 69 height 12
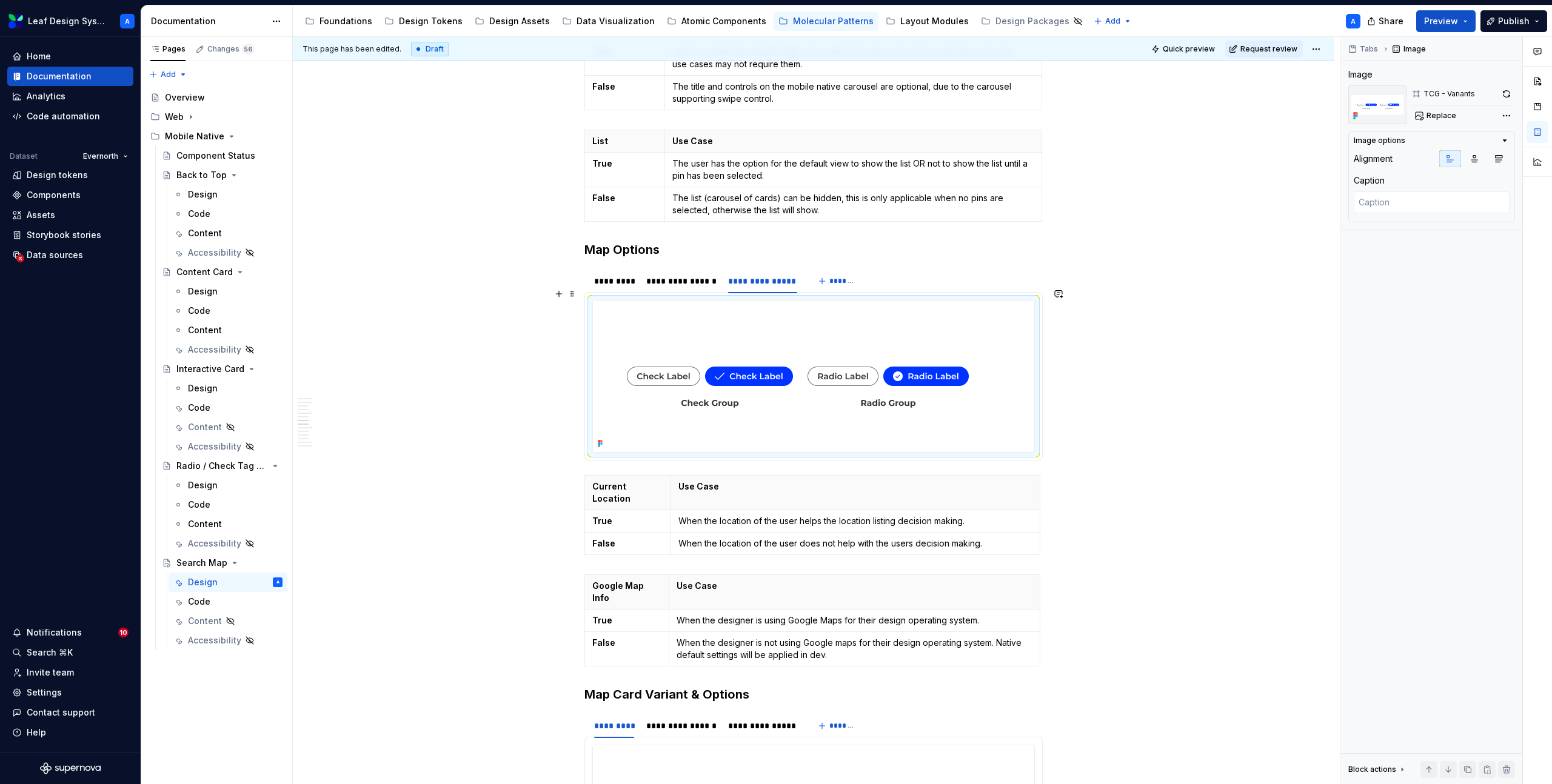
click at [779, 342] on img at bounding box center [797, 376] width 410 height 152
click at [1435, 117] on span "Replace" at bounding box center [1441, 116] width 30 height 10
type textarea "*"
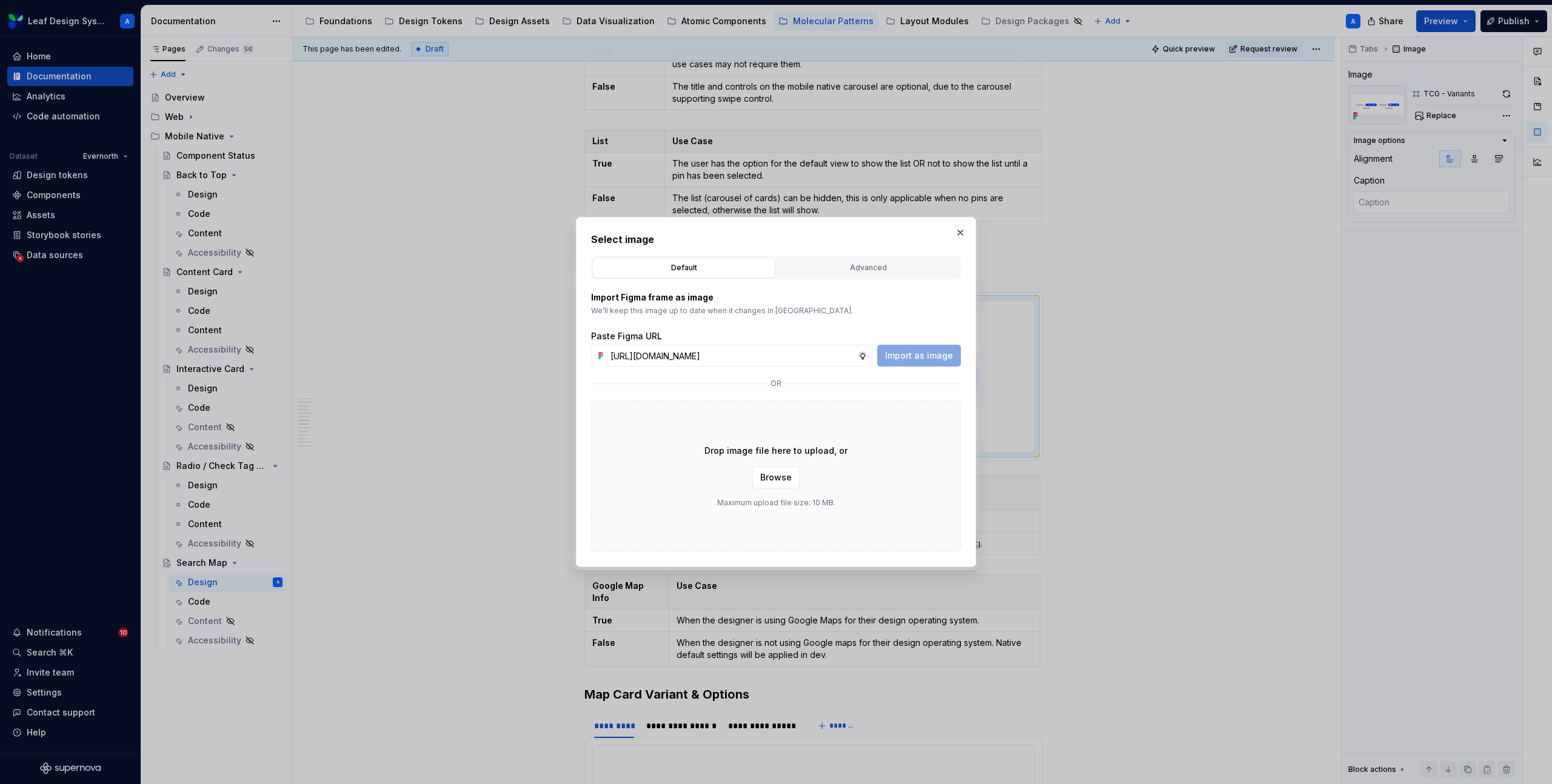
scroll to position [0, 362]
type input "https://www.figma.com/design/R5FNMiBYdBSXRtfBEXZGMx/Design-Documentation-Assets…"
click at [923, 355] on span "Import as image" at bounding box center [919, 356] width 68 height 12
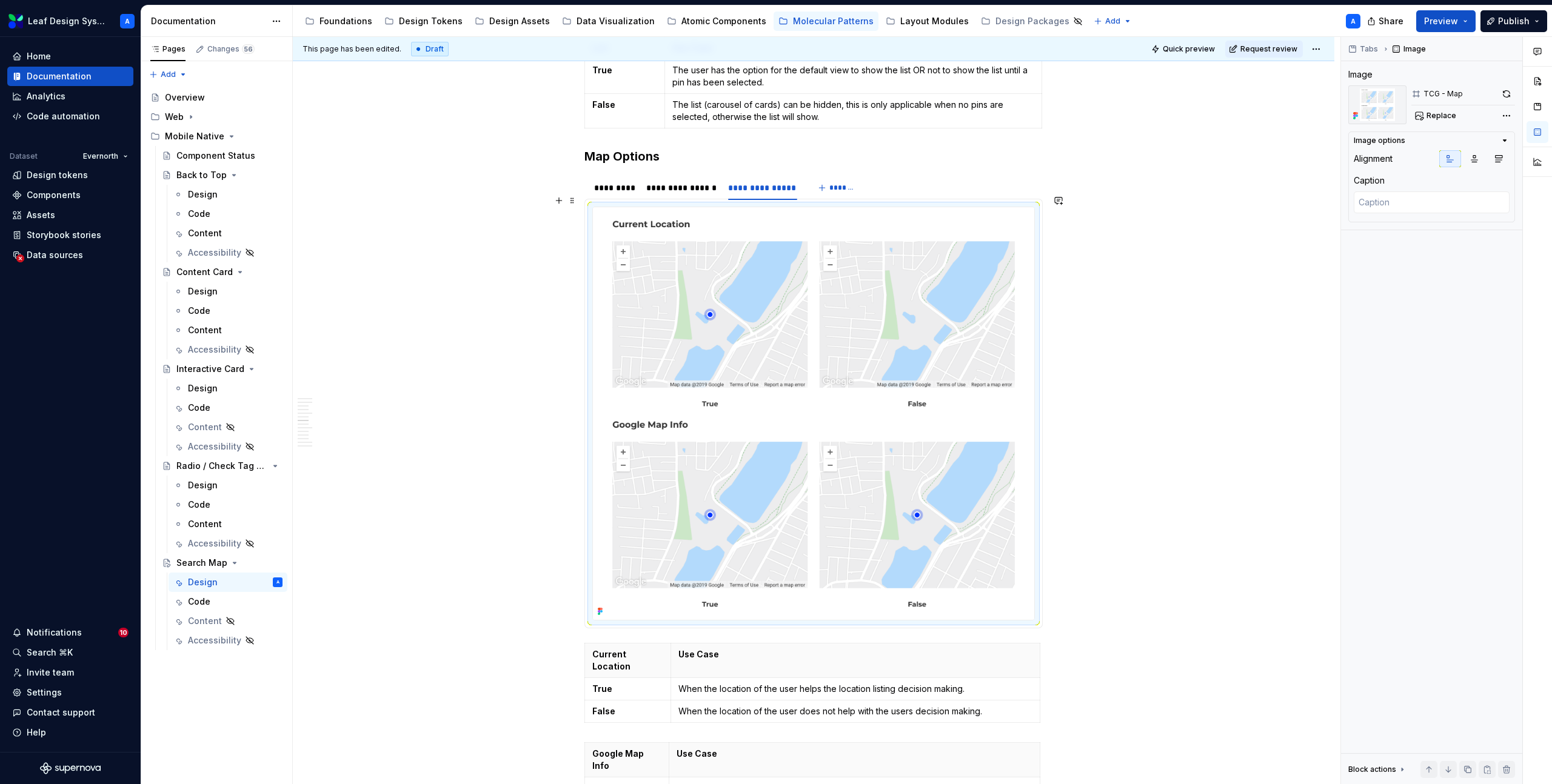
scroll to position [2917, 0]
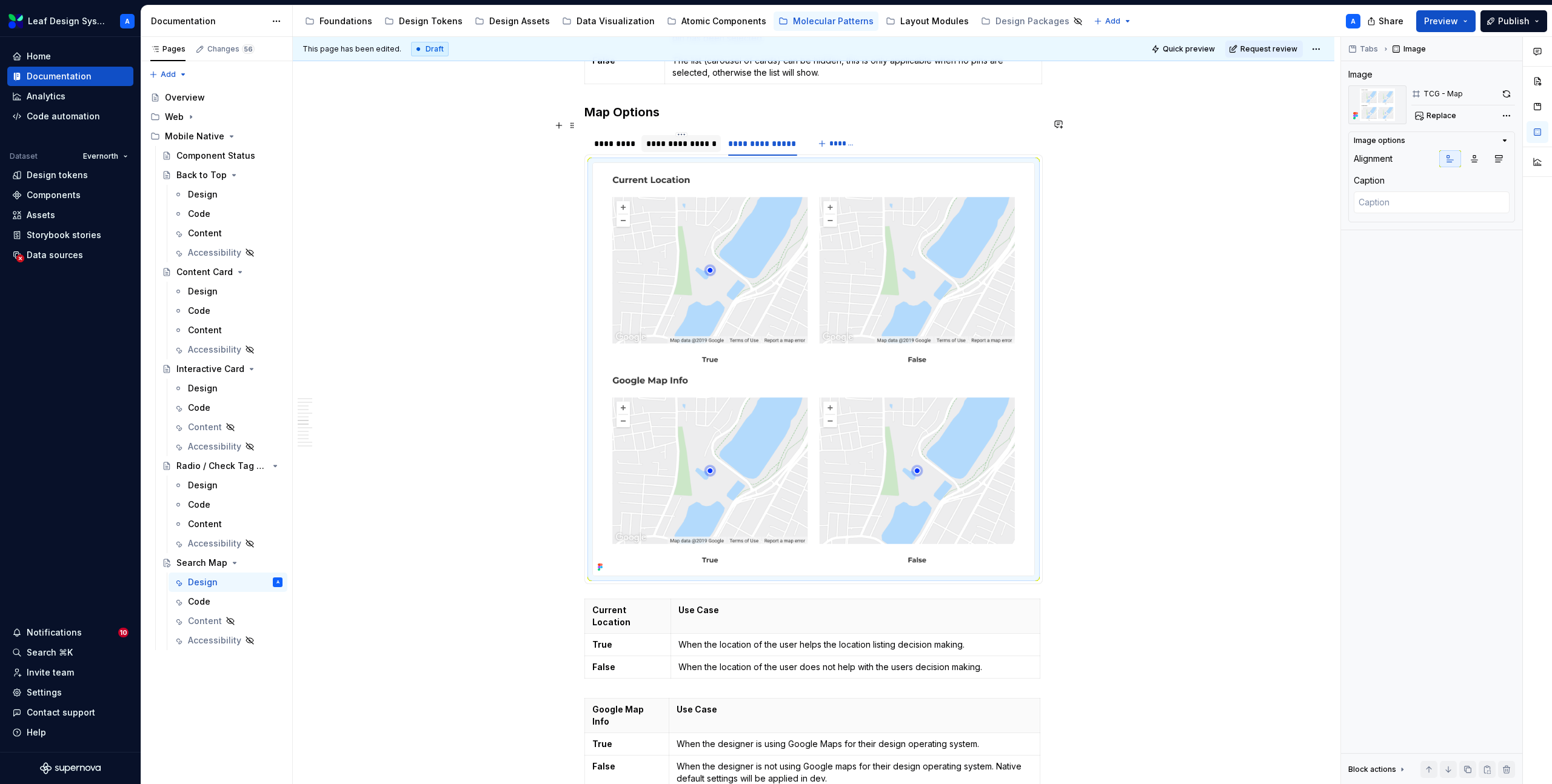
click at [689, 138] on div "**********" at bounding box center [681, 144] width 70 height 12
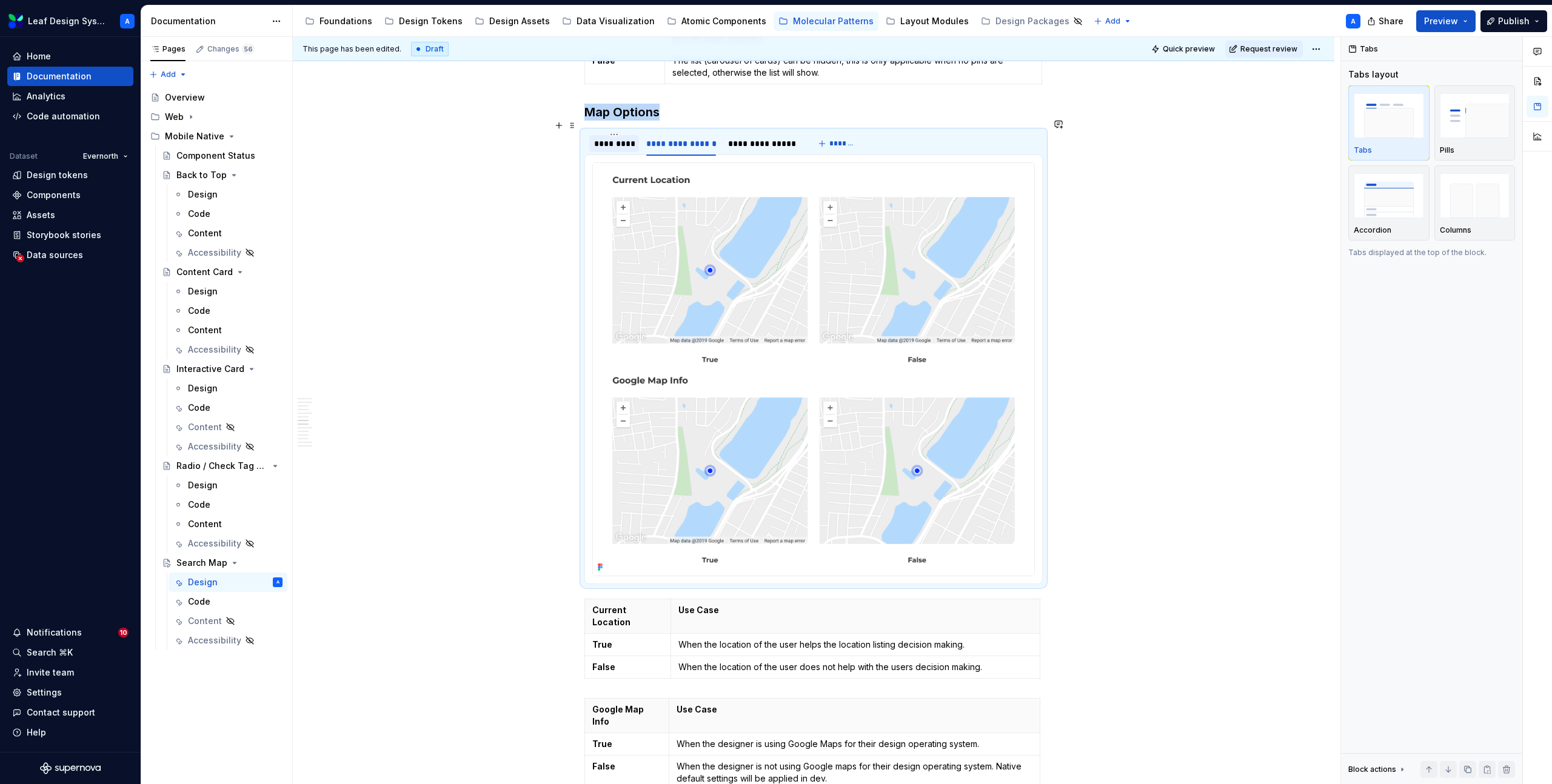
click at [618, 138] on div "*********" at bounding box center [614, 144] width 40 height 12
click at [686, 138] on div "**********" at bounding box center [681, 144] width 70 height 12
click at [761, 138] on div "**********" at bounding box center [762, 144] width 69 height 12
click at [627, 138] on div "*********" at bounding box center [614, 144] width 40 height 12
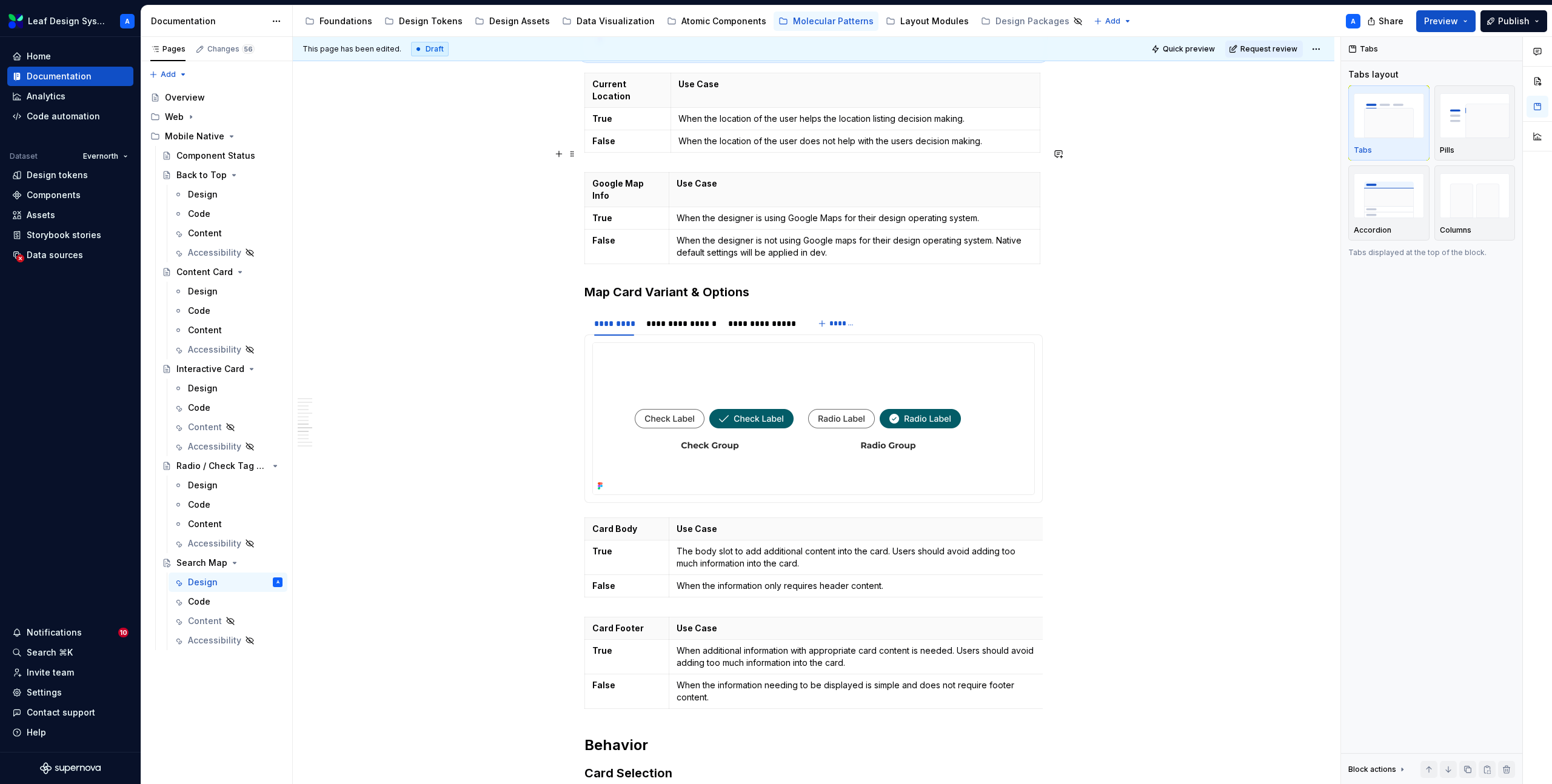
scroll to position [3497, 0]
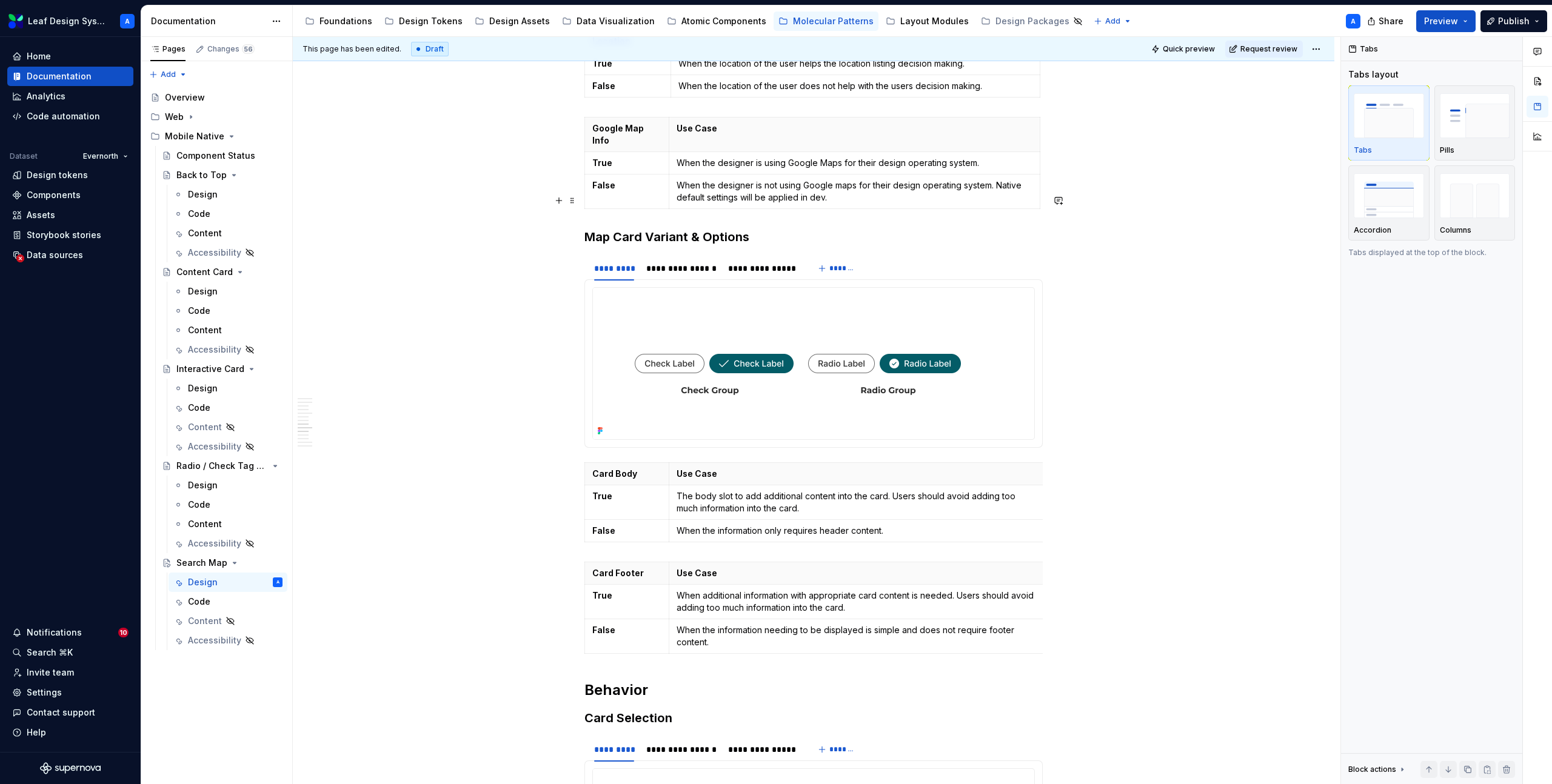
click at [687, 228] on h3 "Map Card Variant & Options" at bounding box center [814, 237] width 458 height 17
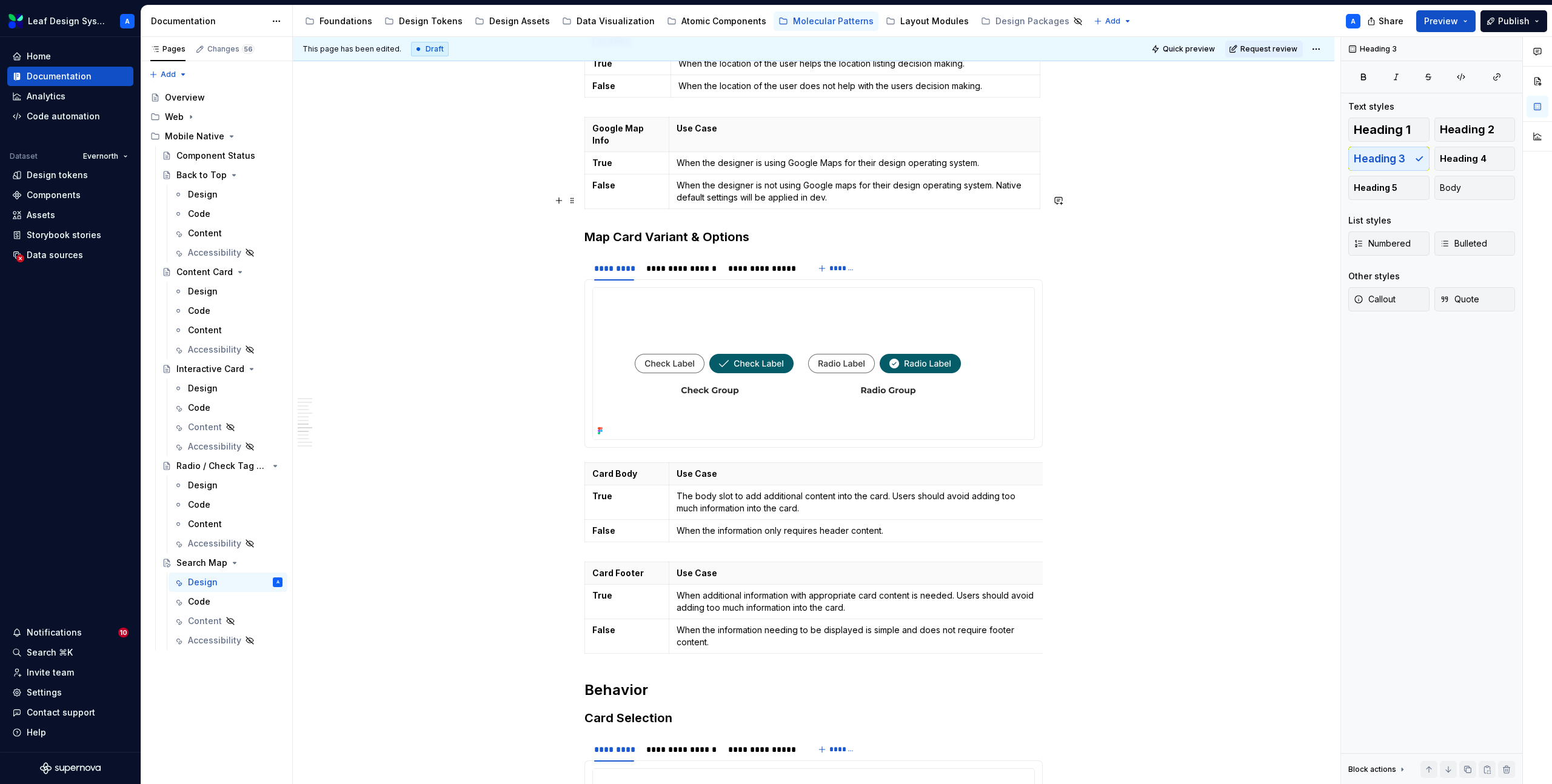
click at [690, 228] on h3 "Map Card Variant & Options" at bounding box center [814, 237] width 458 height 17
drag, startPoint x: 696, startPoint y: 200, endPoint x: 772, endPoint y: 201, distance: 76.0
click at [772, 228] on h3 "Map Card Variants & Options" at bounding box center [814, 237] width 458 height 17
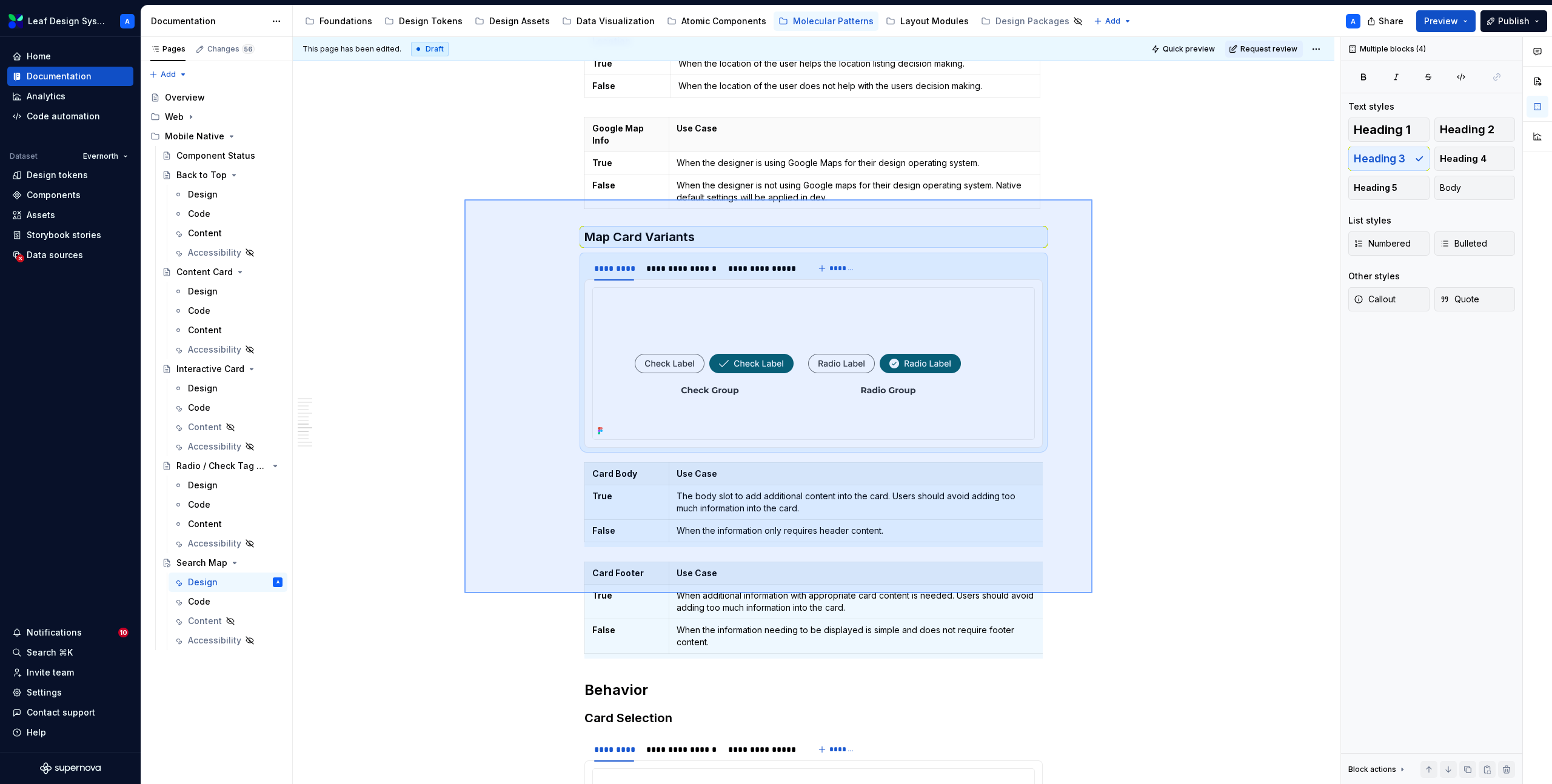
drag, startPoint x: 465, startPoint y: 200, endPoint x: 1092, endPoint y: 595, distance: 741.0
click at [1092, 595] on div "**********" at bounding box center [816, 411] width 1048 height 748
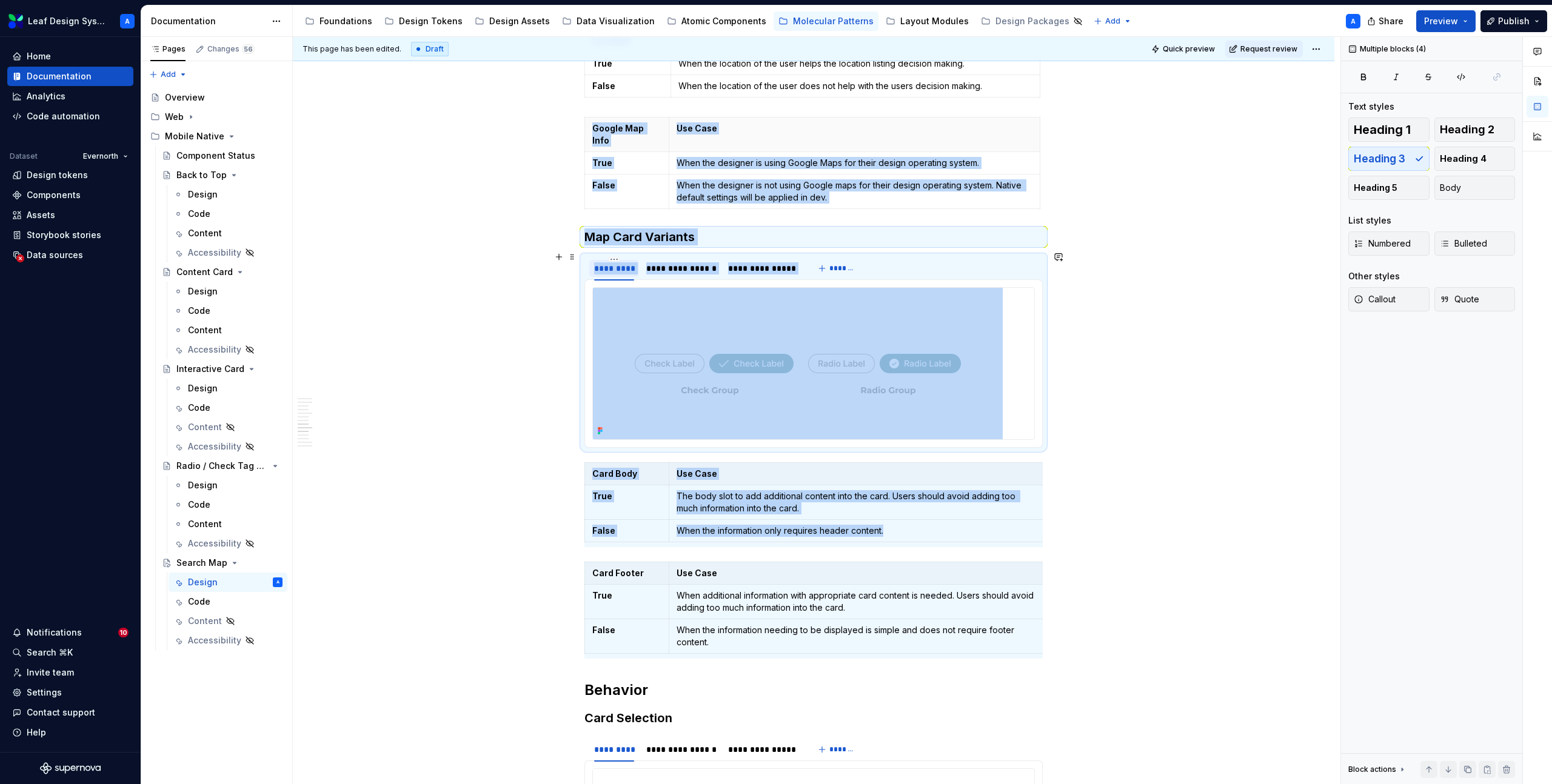
copy div "**********"
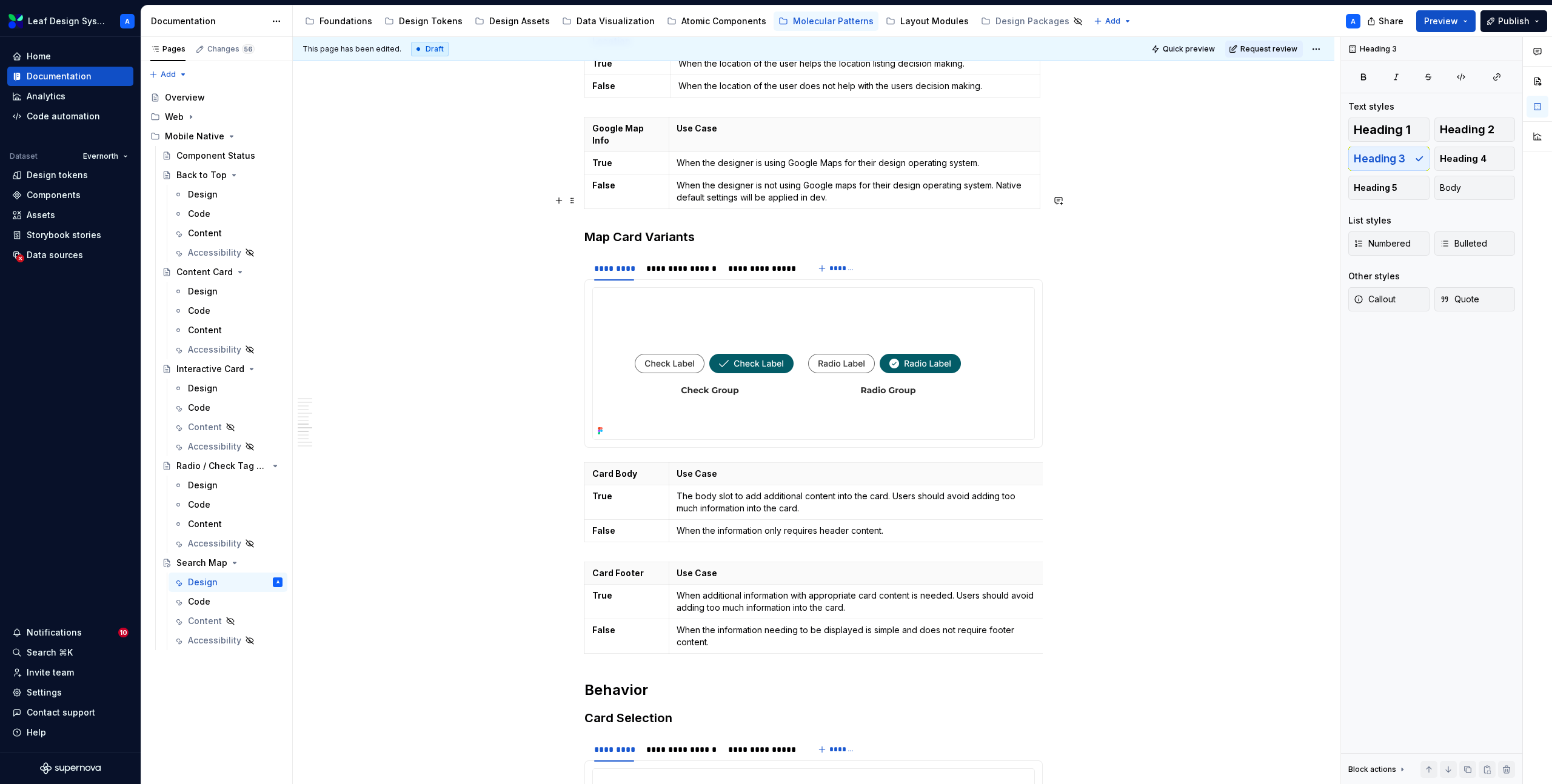
click at [591, 228] on h3 "Map Card Variants" at bounding box center [814, 237] width 458 height 17
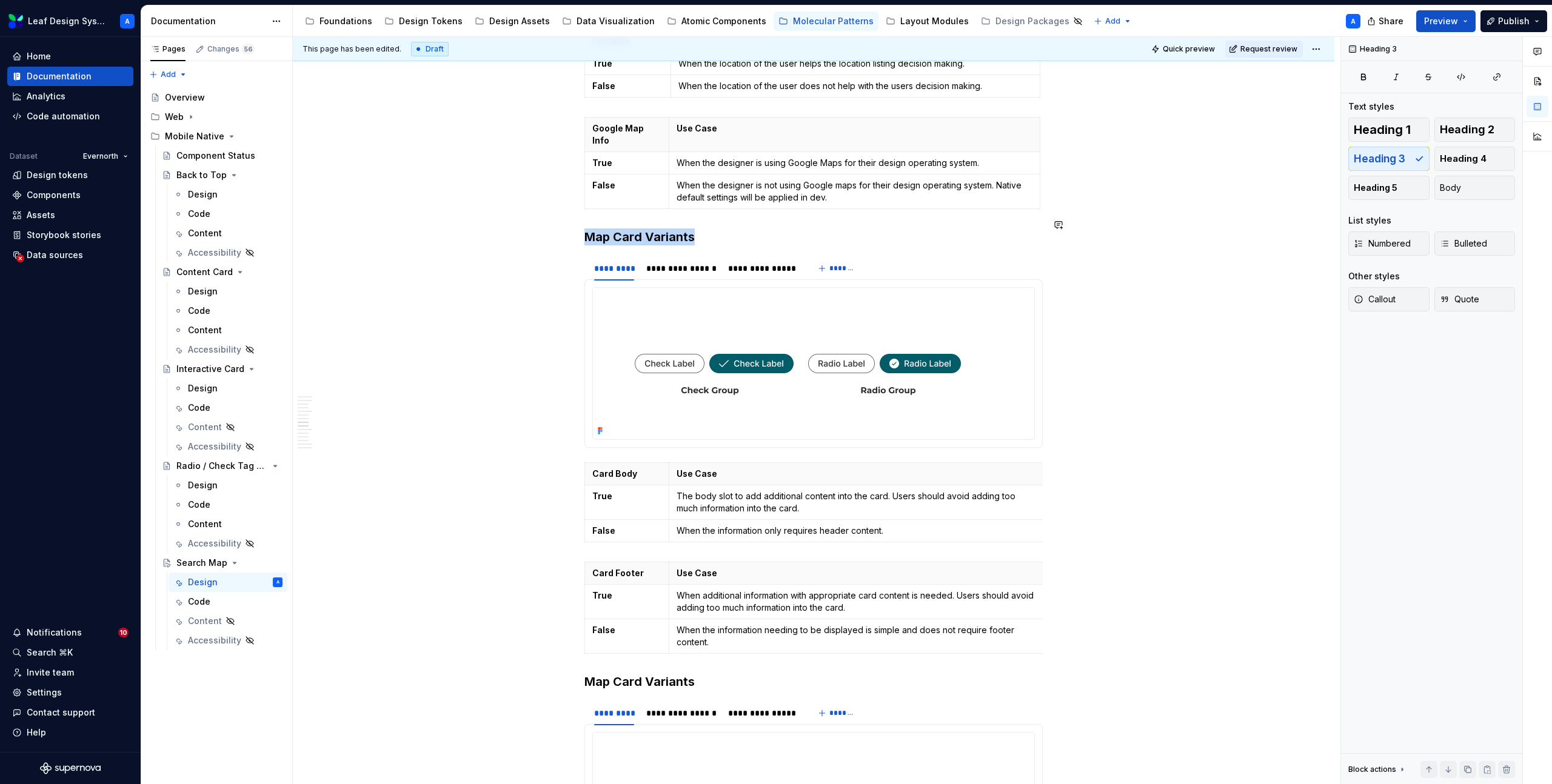
click at [611, 228] on h3 "Map Card Variants" at bounding box center [814, 237] width 458 height 17
type textarea "*"
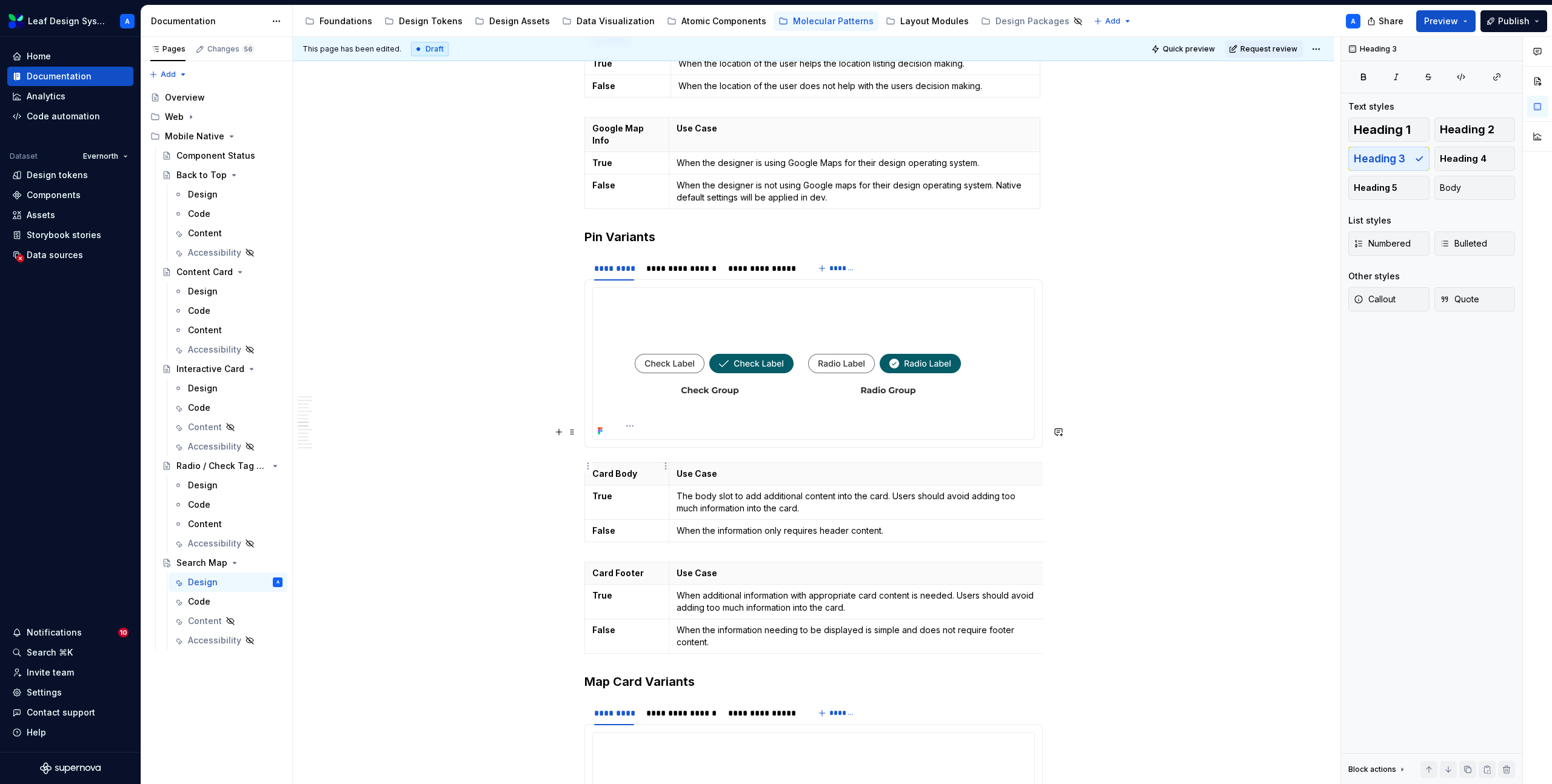
click at [608, 491] on strong "True" at bounding box center [602, 496] width 20 height 10
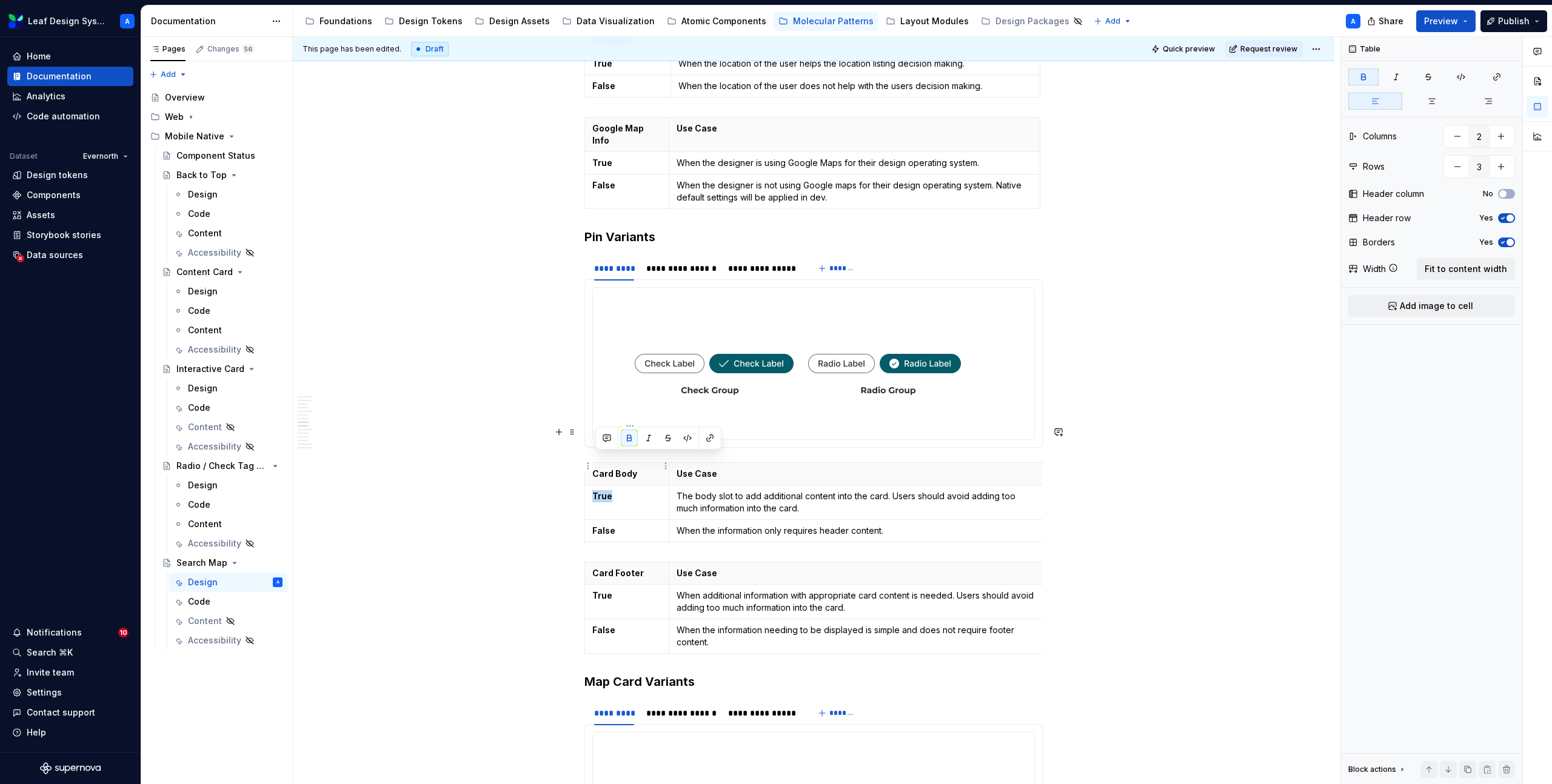
click at [608, 491] on strong "True" at bounding box center [602, 496] width 20 height 10
click at [612, 525] on strong "False" at bounding box center [604, 530] width 23 height 10
click at [818, 505] on icon "button" at bounding box center [819, 506] width 10 height 10
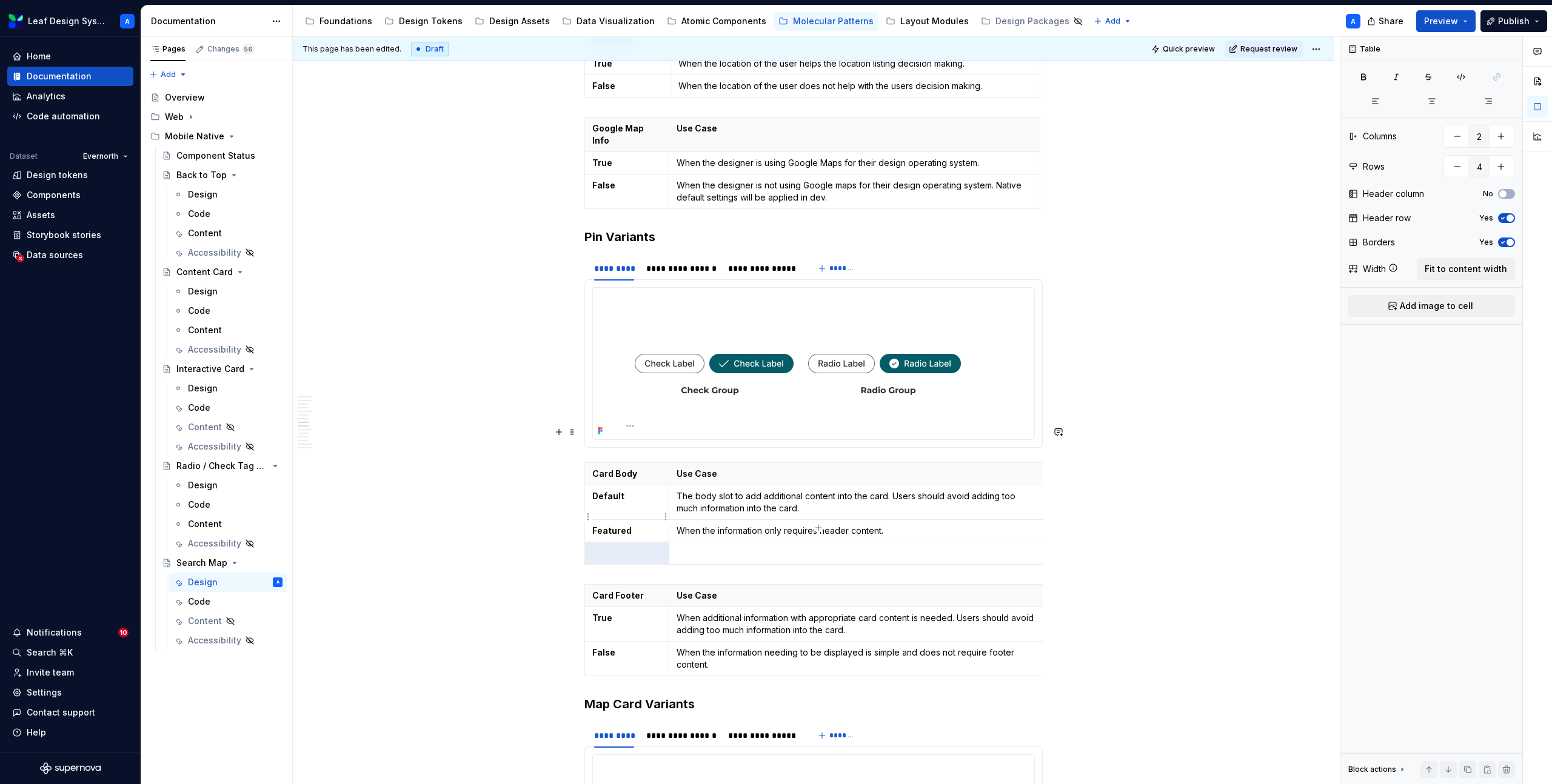
click at [626, 547] on p at bounding box center [626, 554] width 69 height 12
click at [600, 547] on p "Text" at bounding box center [626, 554] width 69 height 12
click at [577, 554] on span at bounding box center [572, 554] width 10 height 17
type input "3"
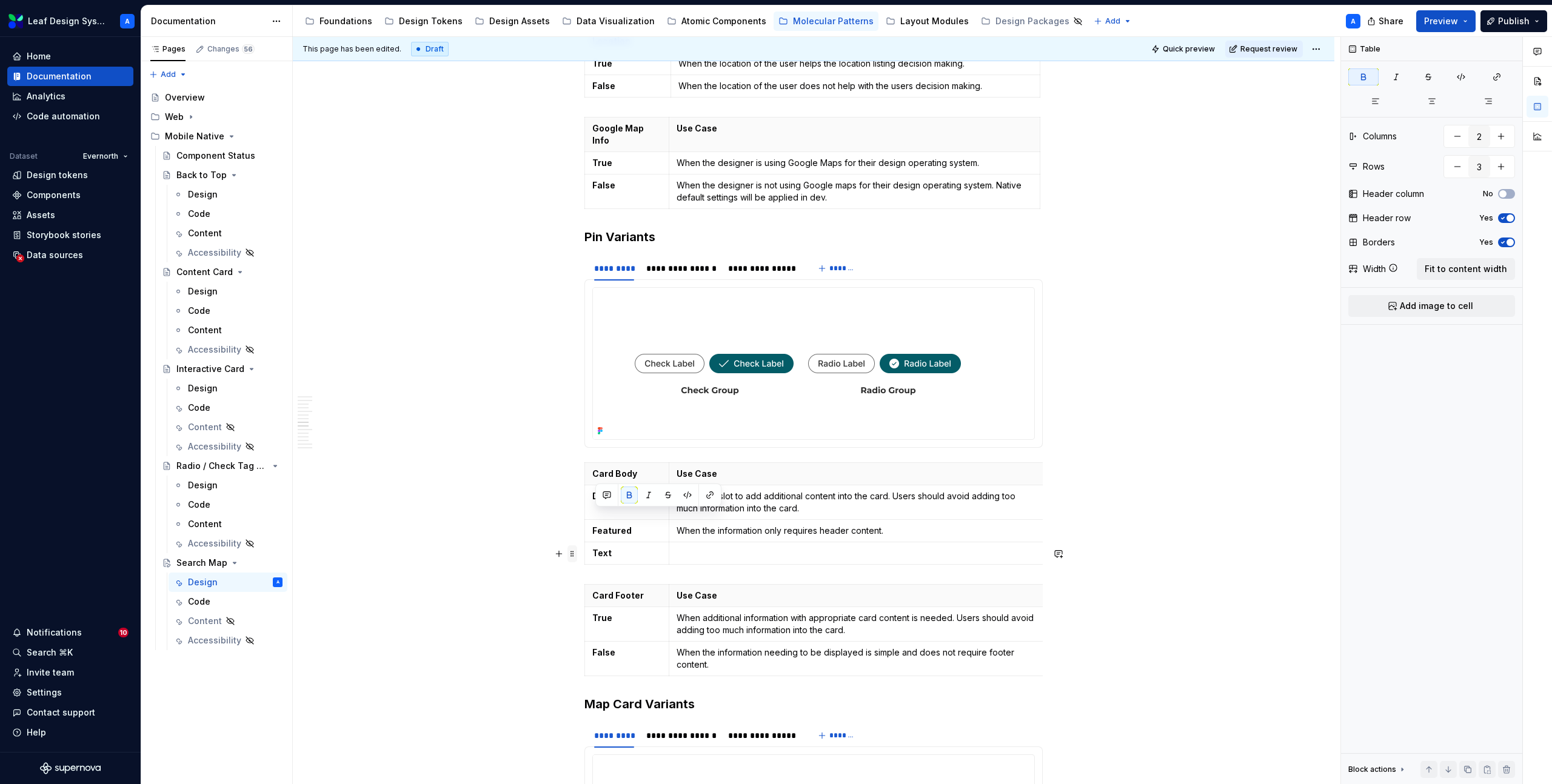
click at [577, 554] on span at bounding box center [572, 554] width 10 height 17
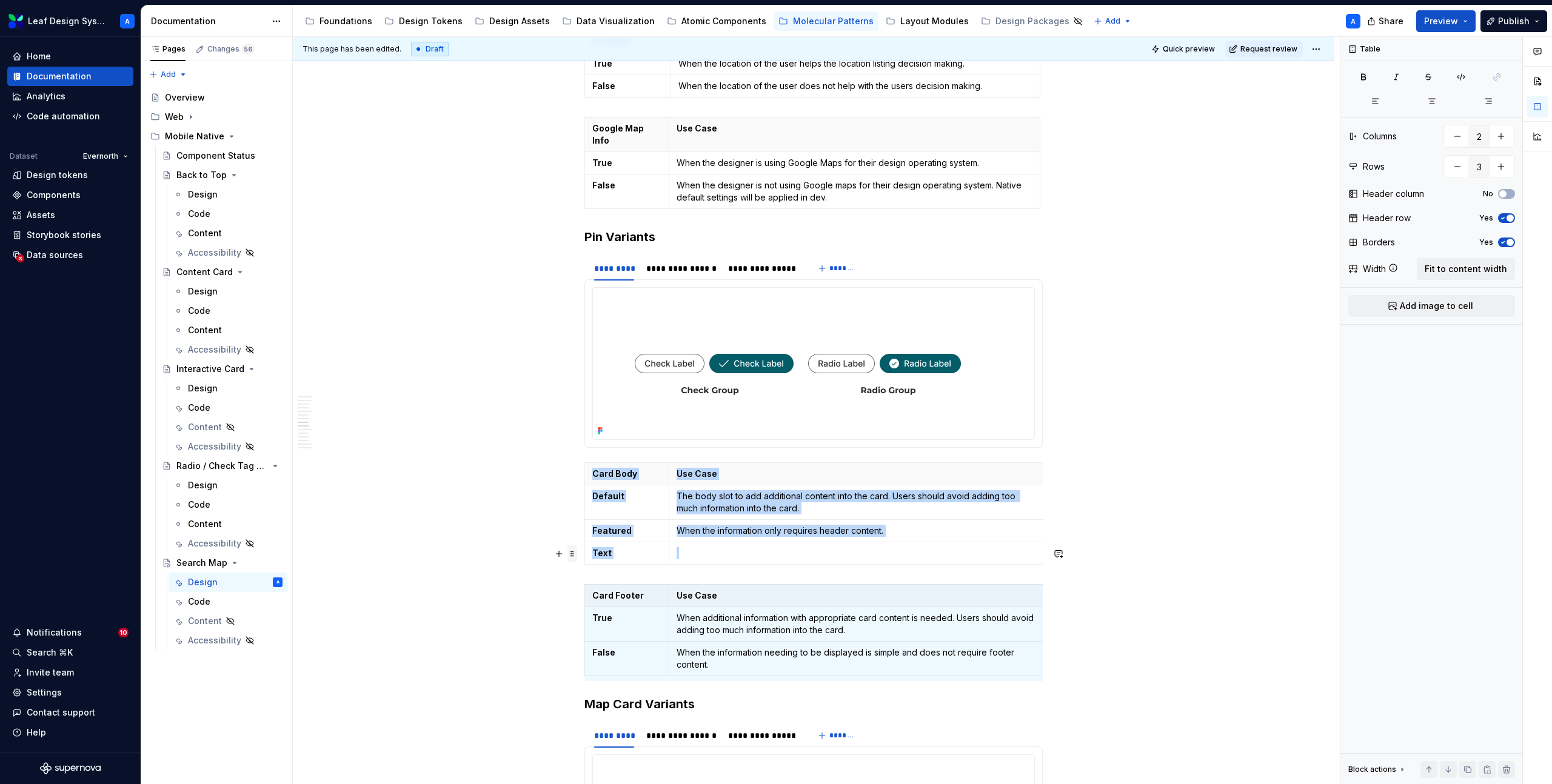
click at [577, 554] on span at bounding box center [572, 554] width 10 height 17
click at [606, 656] on div "Delete" at bounding box center [632, 661] width 79 height 12
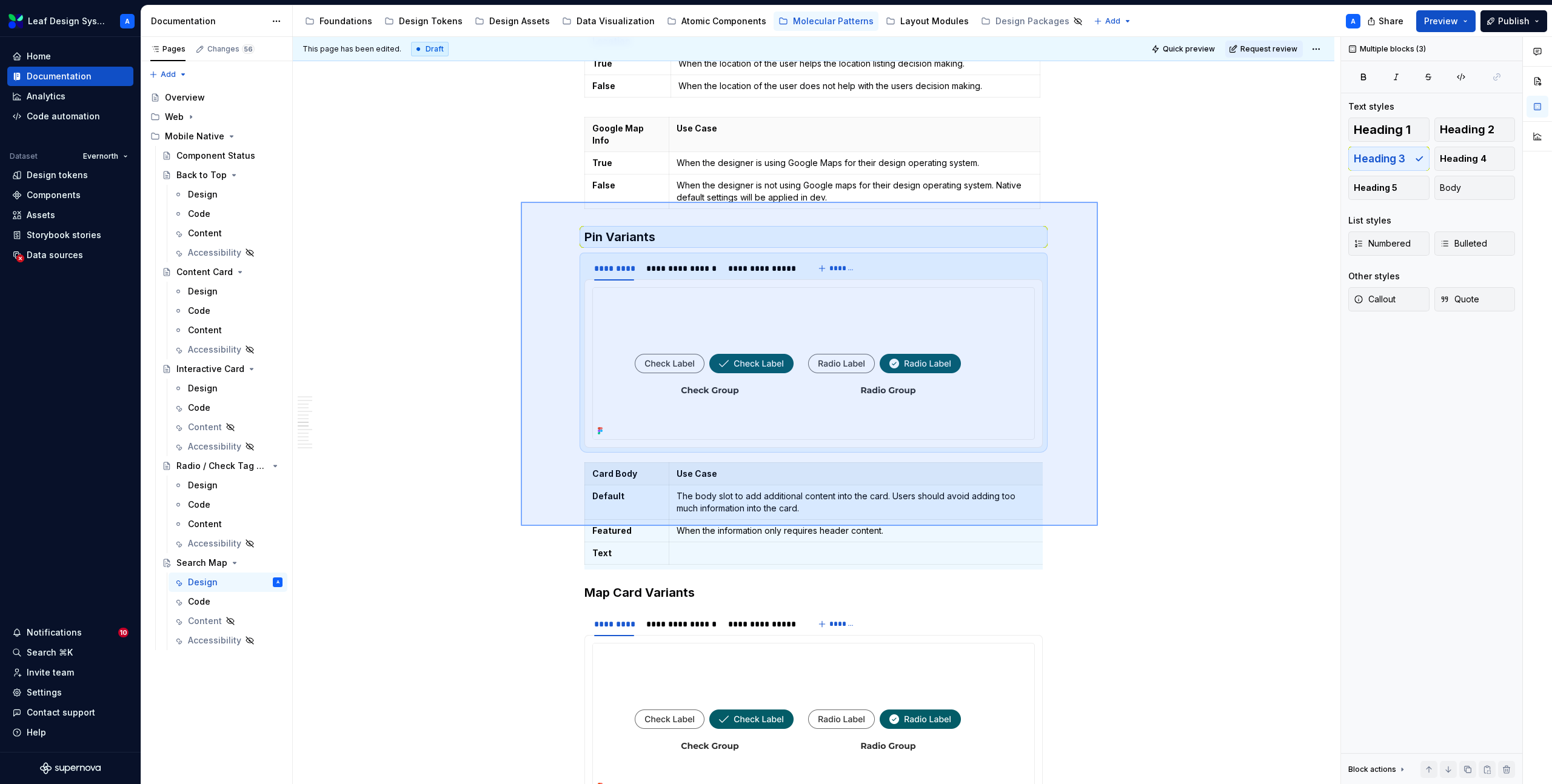
drag, startPoint x: 521, startPoint y: 202, endPoint x: 1098, endPoint y: 525, distance: 661.3
click at [1098, 525] on div "**********" at bounding box center [816, 411] width 1048 height 748
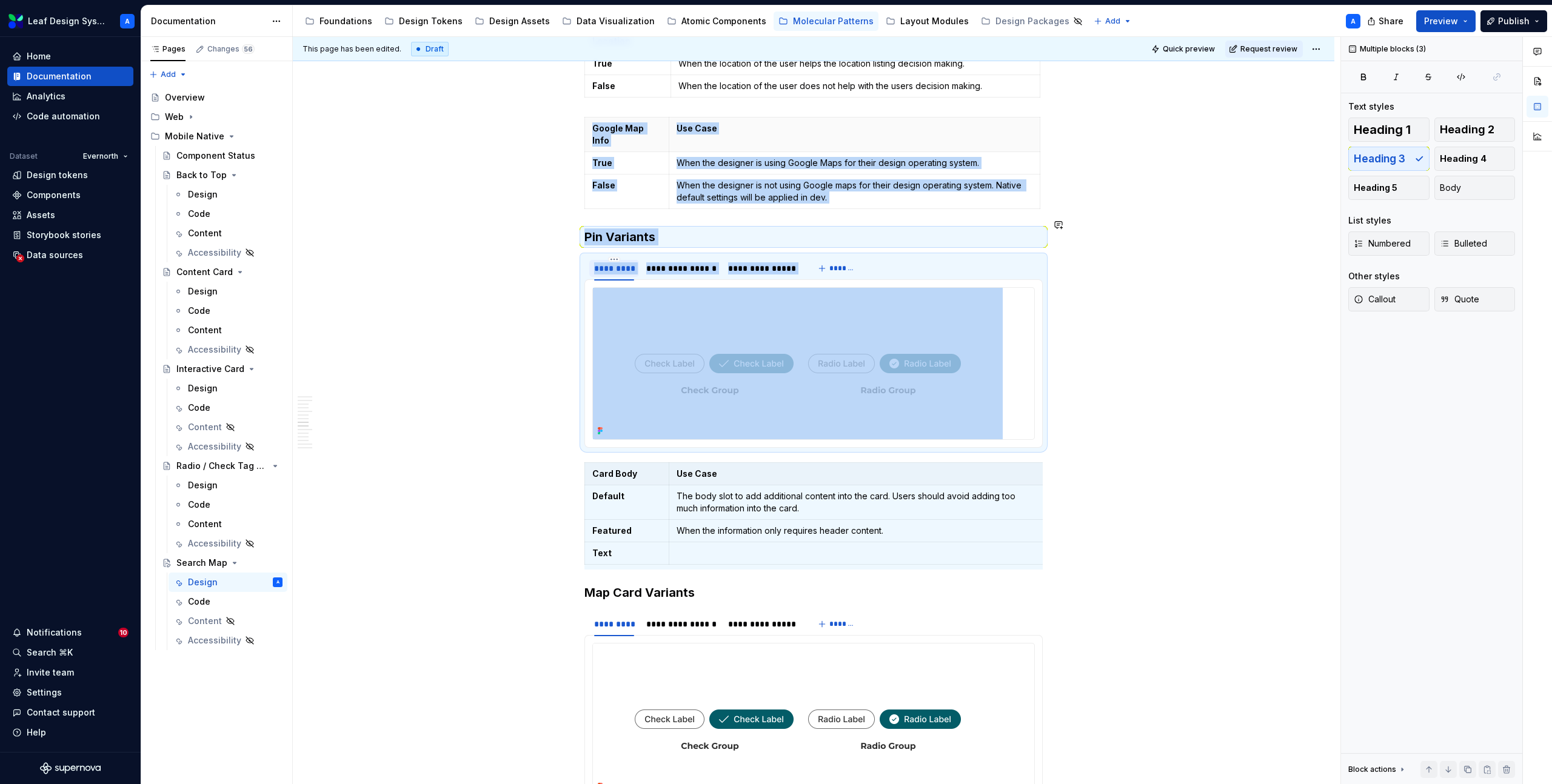
copy div "**********"
click at [591, 228] on h3 "Pin Variants" at bounding box center [814, 237] width 458 height 17
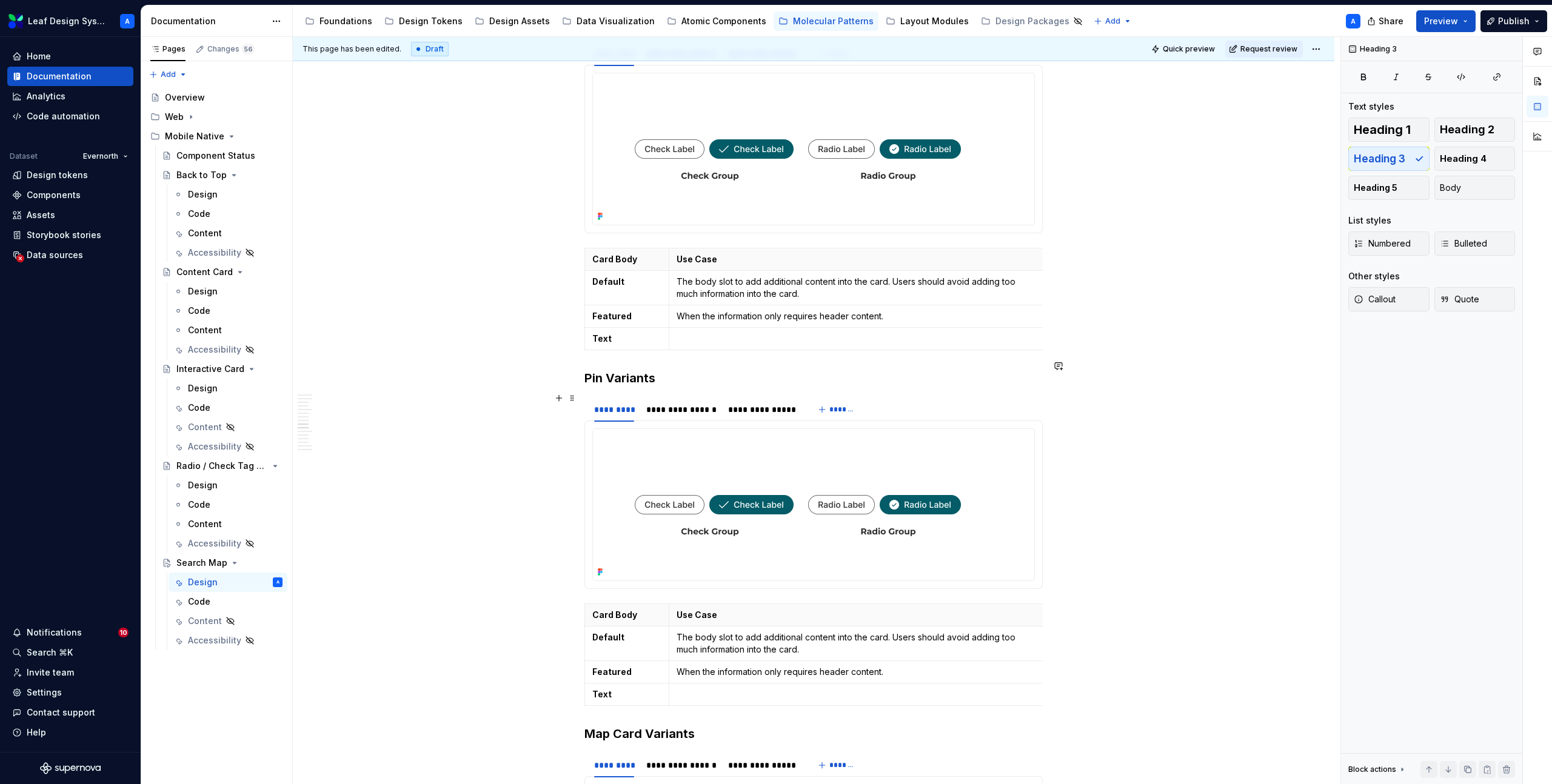
scroll to position [3725, 0]
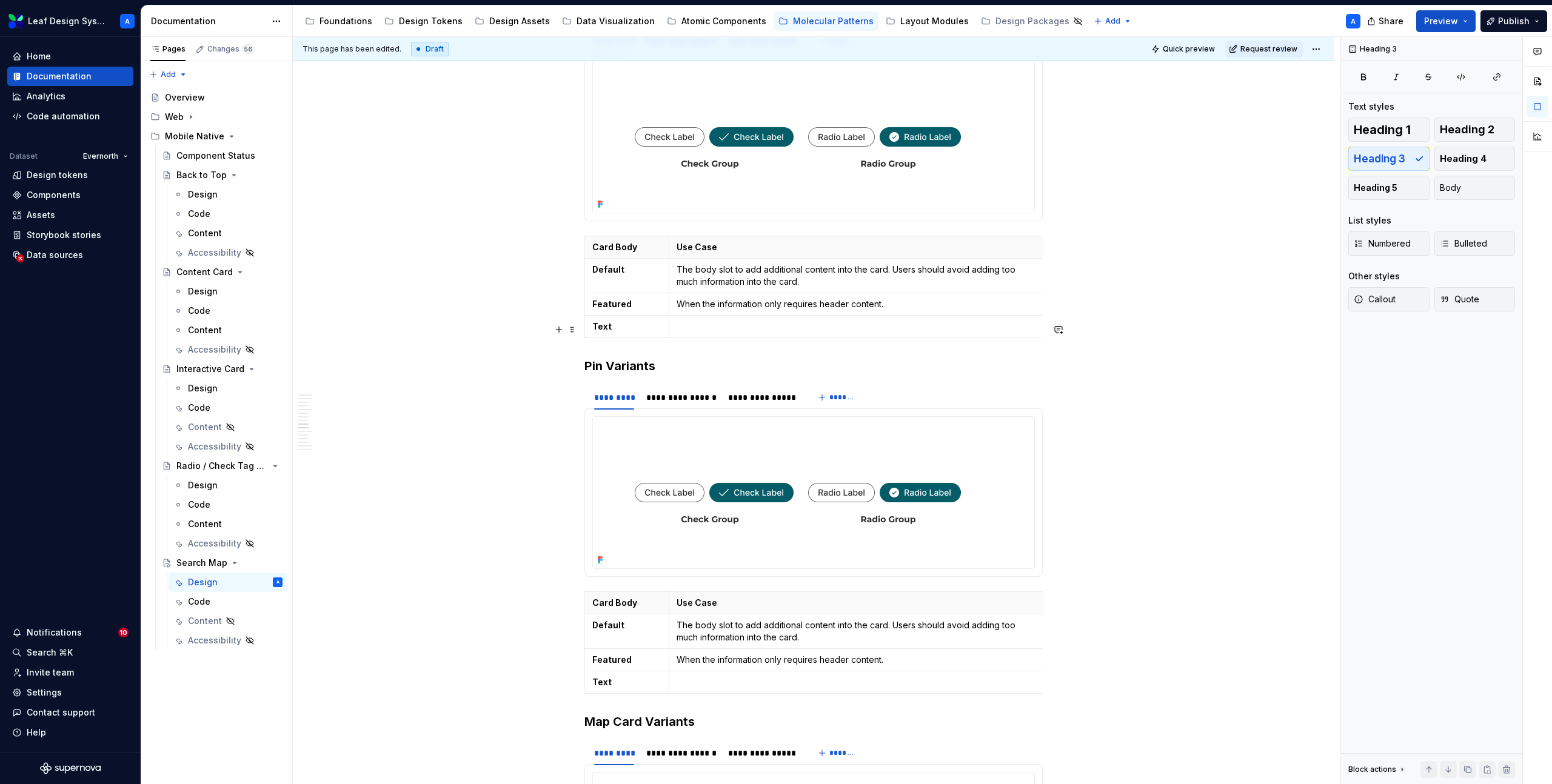
click at [596, 357] on h3 "Pin Variants" at bounding box center [814, 366] width 458 height 17
click at [615, 620] on strong "Default" at bounding box center [608, 625] width 32 height 10
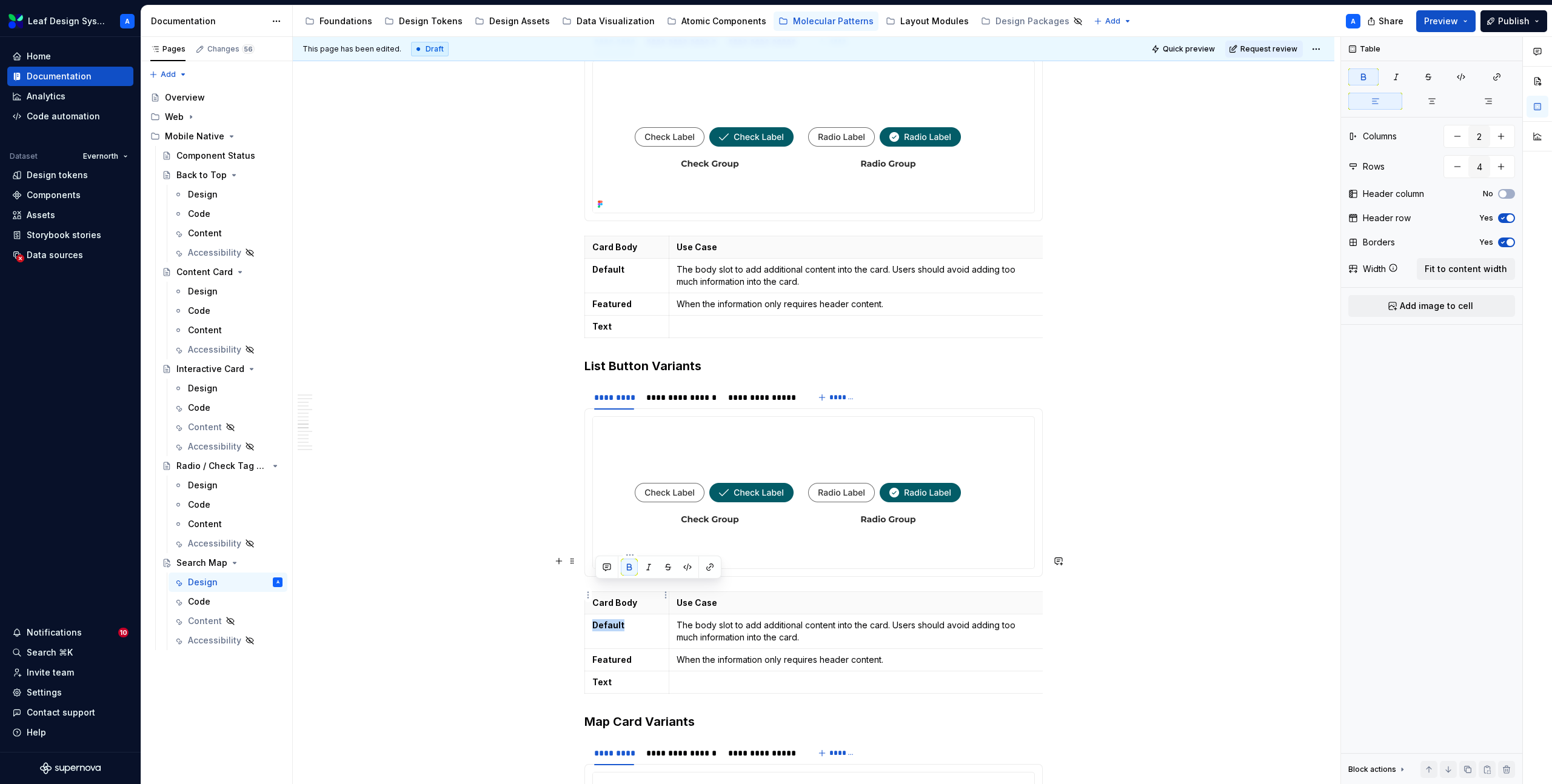
click at [615, 620] on strong "Default" at bounding box center [608, 625] width 32 height 10
click at [617, 654] on strong "Featured" at bounding box center [611, 659] width 39 height 10
click at [600, 677] on strong "Text" at bounding box center [602, 682] width 19 height 10
click at [591, 646] on html "Leaf Design System A Home Documentation Analytics Code automation Dataset Evern…" at bounding box center [776, 392] width 1552 height 784
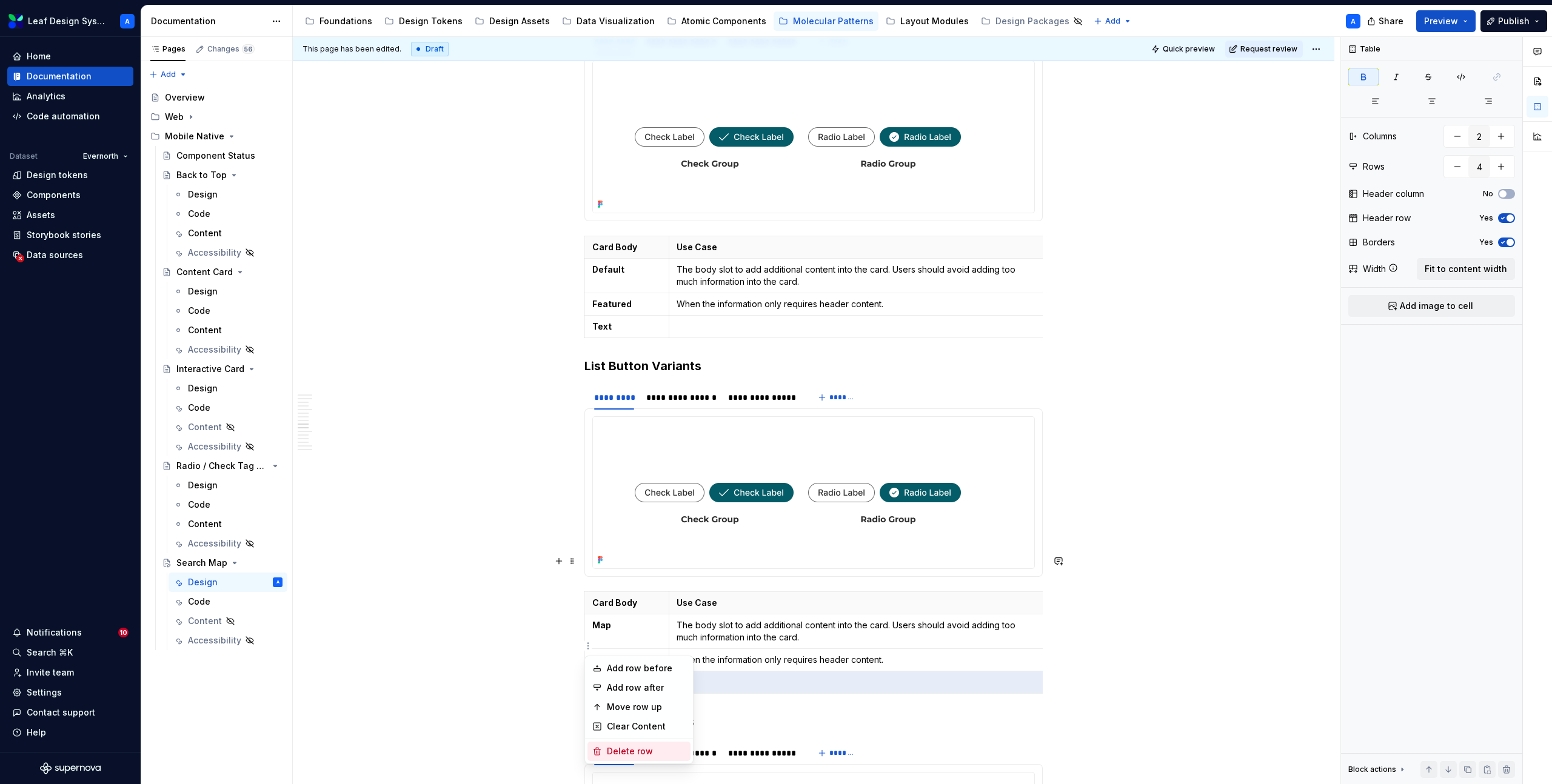
click at [622, 752] on div "Delete row" at bounding box center [646, 752] width 79 height 12
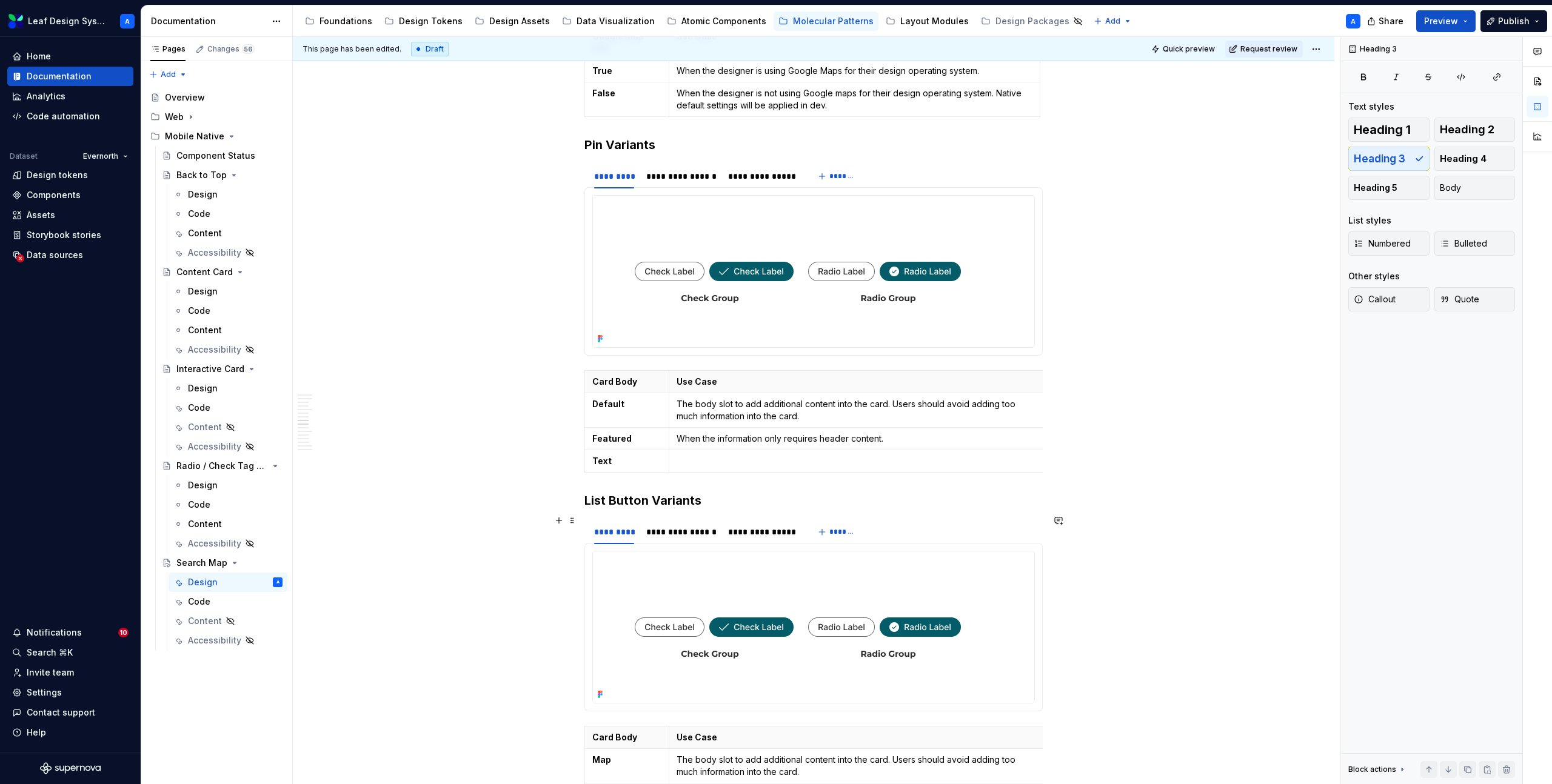
scroll to position [3595, 0]
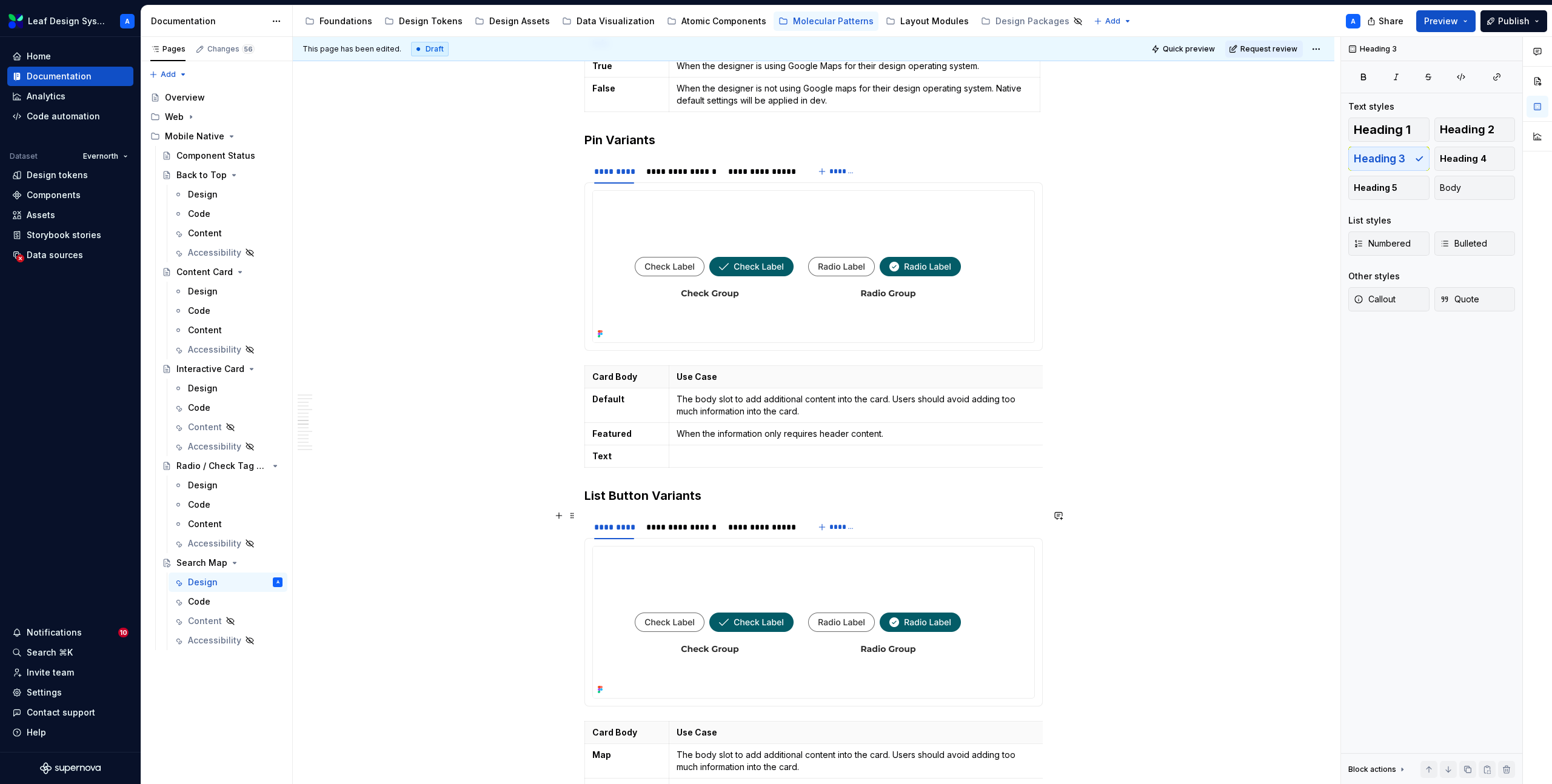
type textarea "*"
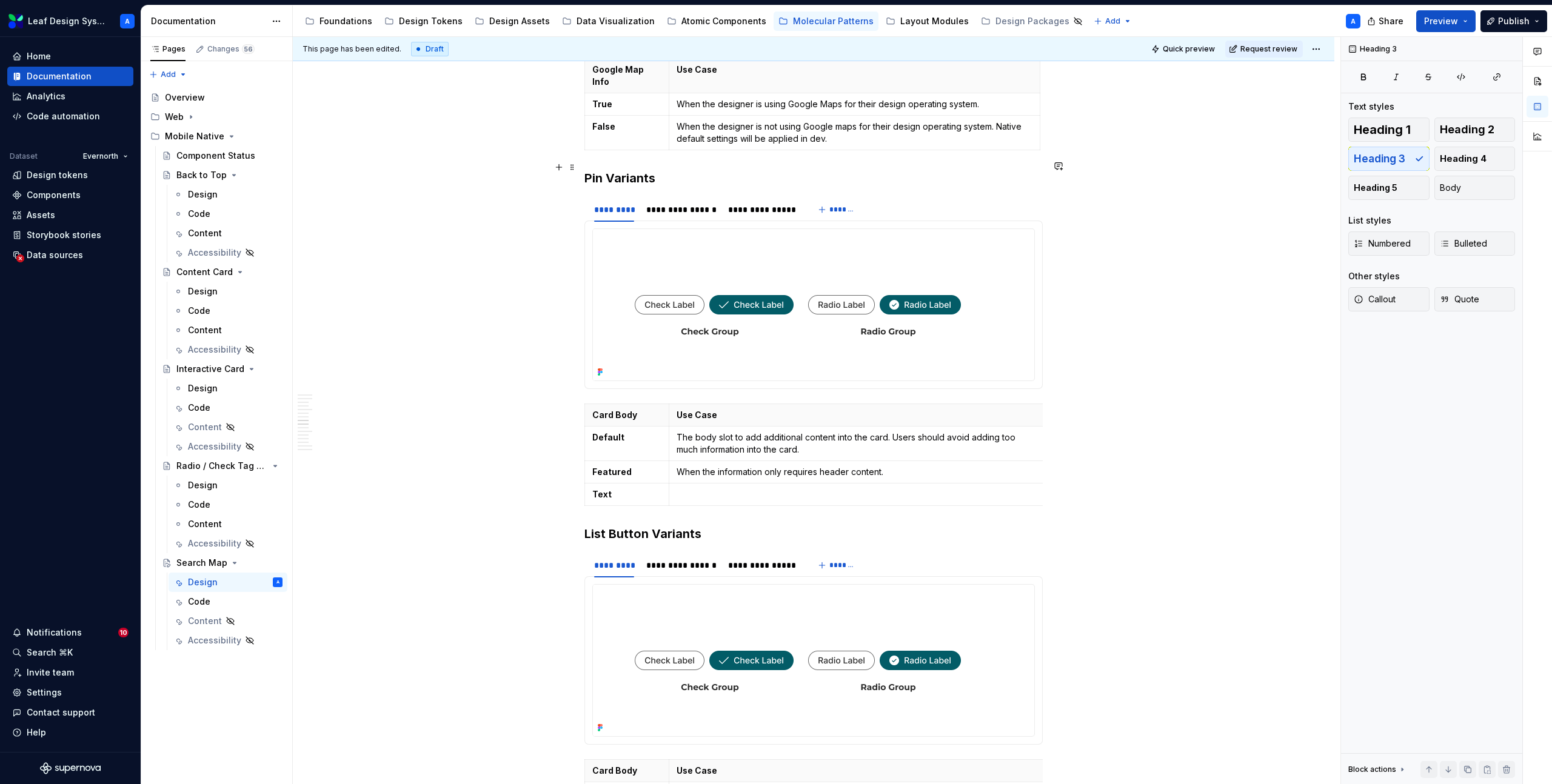
scroll to position [3560, 0]
click at [747, 429] on p "The body slot to add additional content into the card. Users should avoid addin…" at bounding box center [857, 440] width 362 height 24
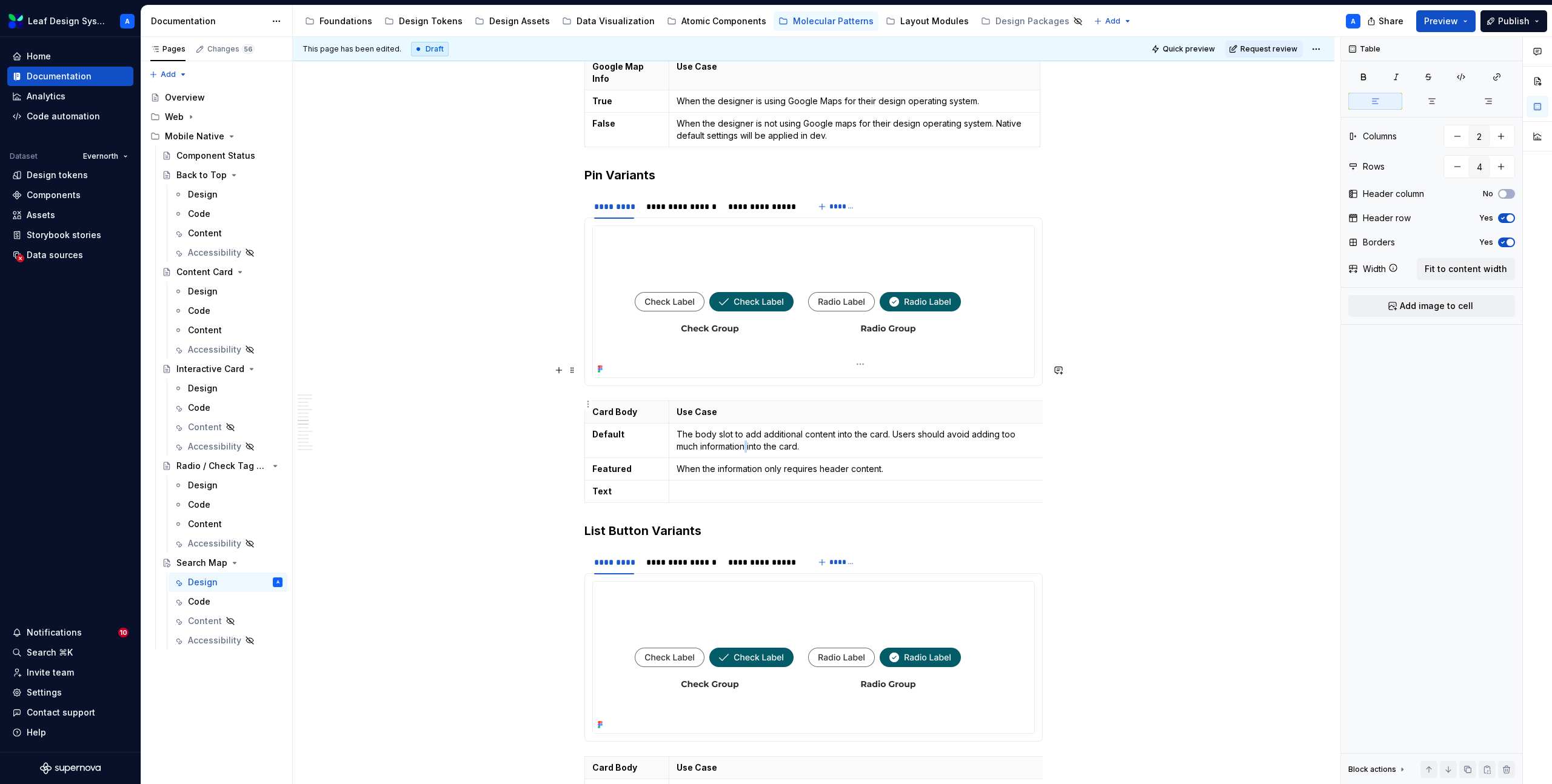
click at [747, 429] on p "The body slot to add additional content into the card. Users should avoid addin…" at bounding box center [857, 440] width 362 height 24
click at [752, 463] on p "When the information only requires header content." at bounding box center [857, 469] width 362 height 12
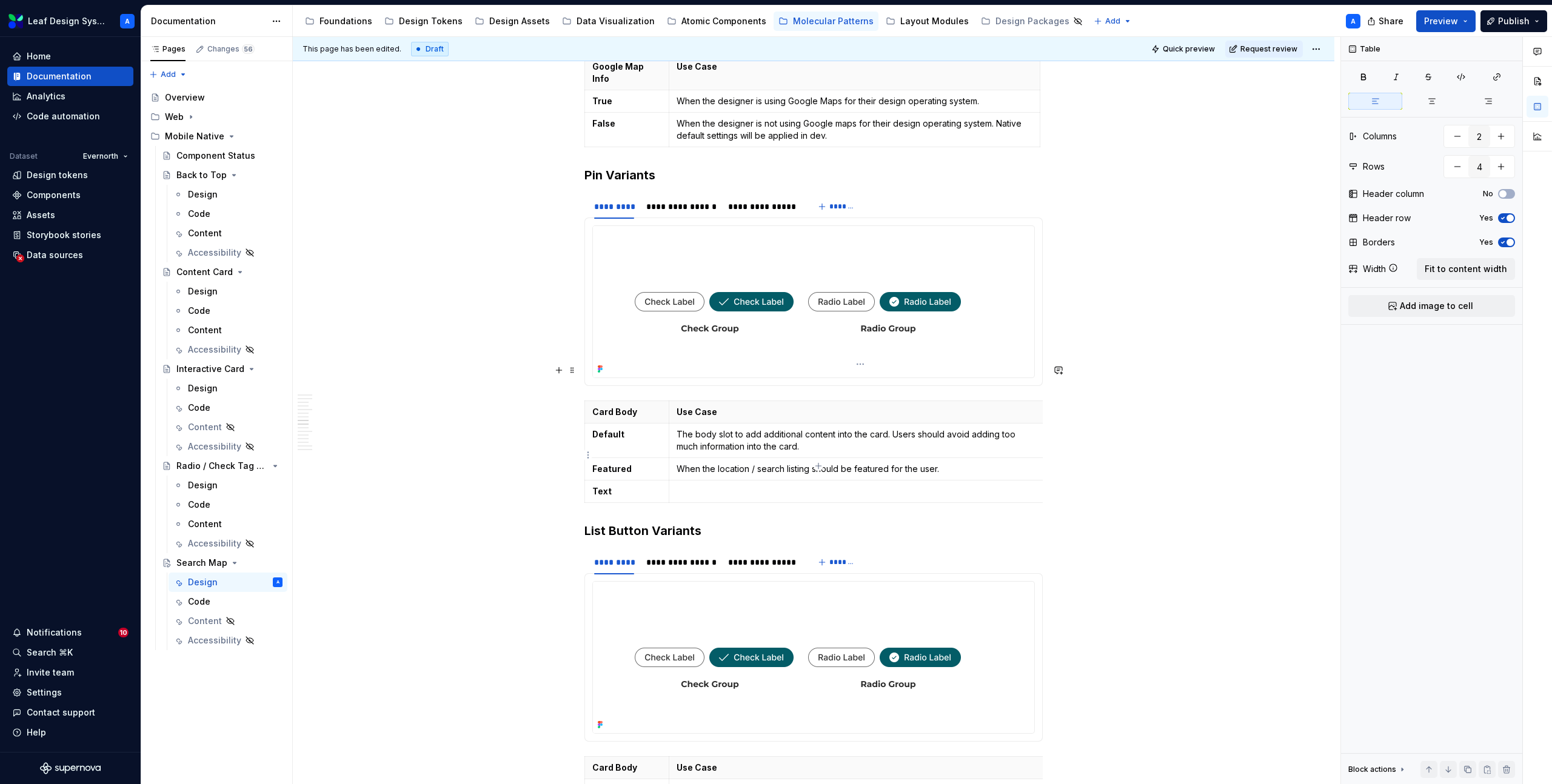
click at [733, 486] on p at bounding box center [857, 492] width 362 height 12
drag, startPoint x: 718, startPoint y: 455, endPoint x: 918, endPoint y: 461, distance: 200.1
click at [918, 480] on td "When the location benefits" at bounding box center [857, 491] width 377 height 23
click at [806, 429] on p "The body slot to add additional content into the card. Users should avoid addin…" at bounding box center [857, 440] width 362 height 24
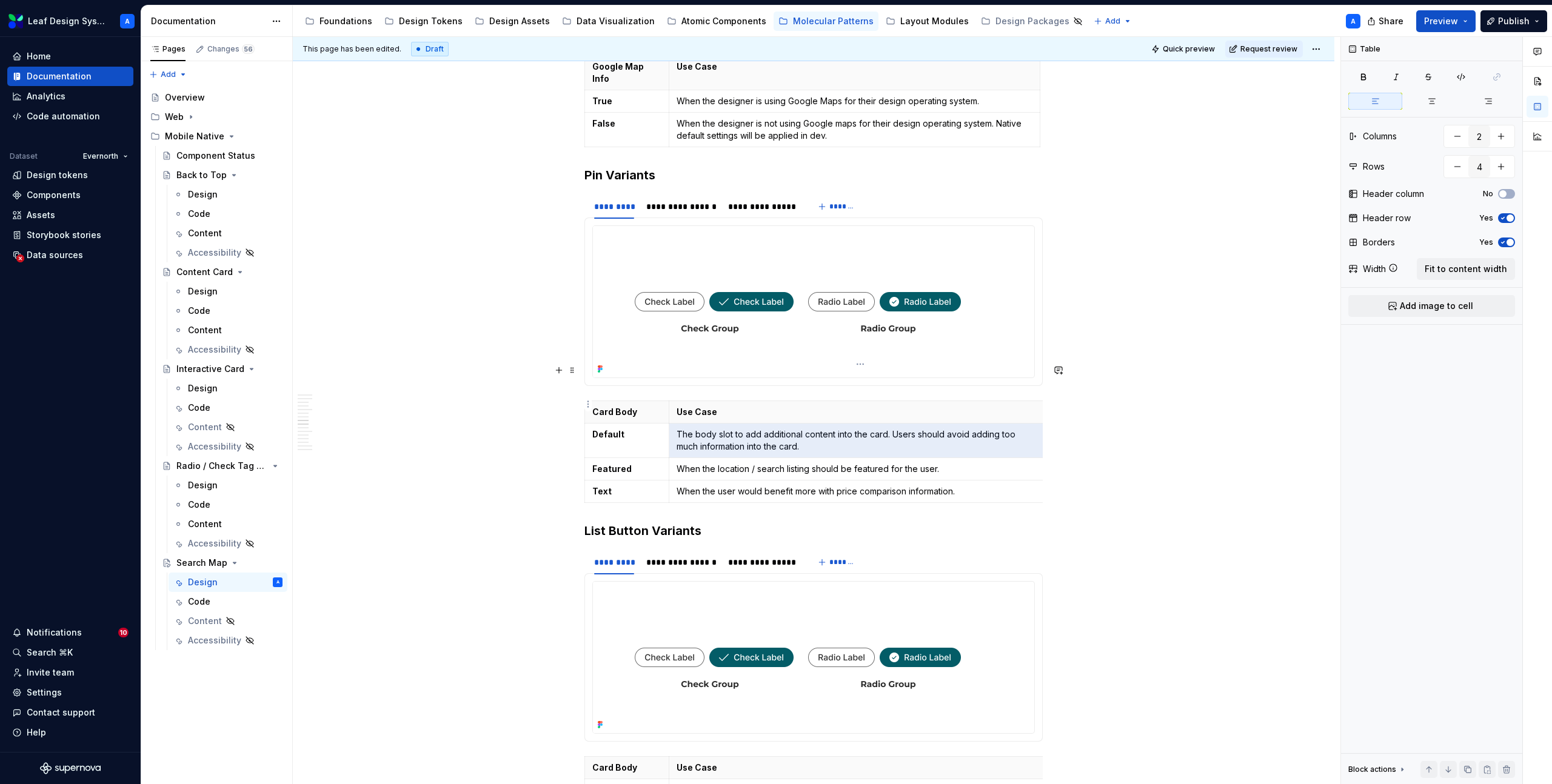
click at [806, 429] on p "The body slot to add additional content into the card. Users should avoid addin…" at bounding box center [857, 440] width 362 height 24
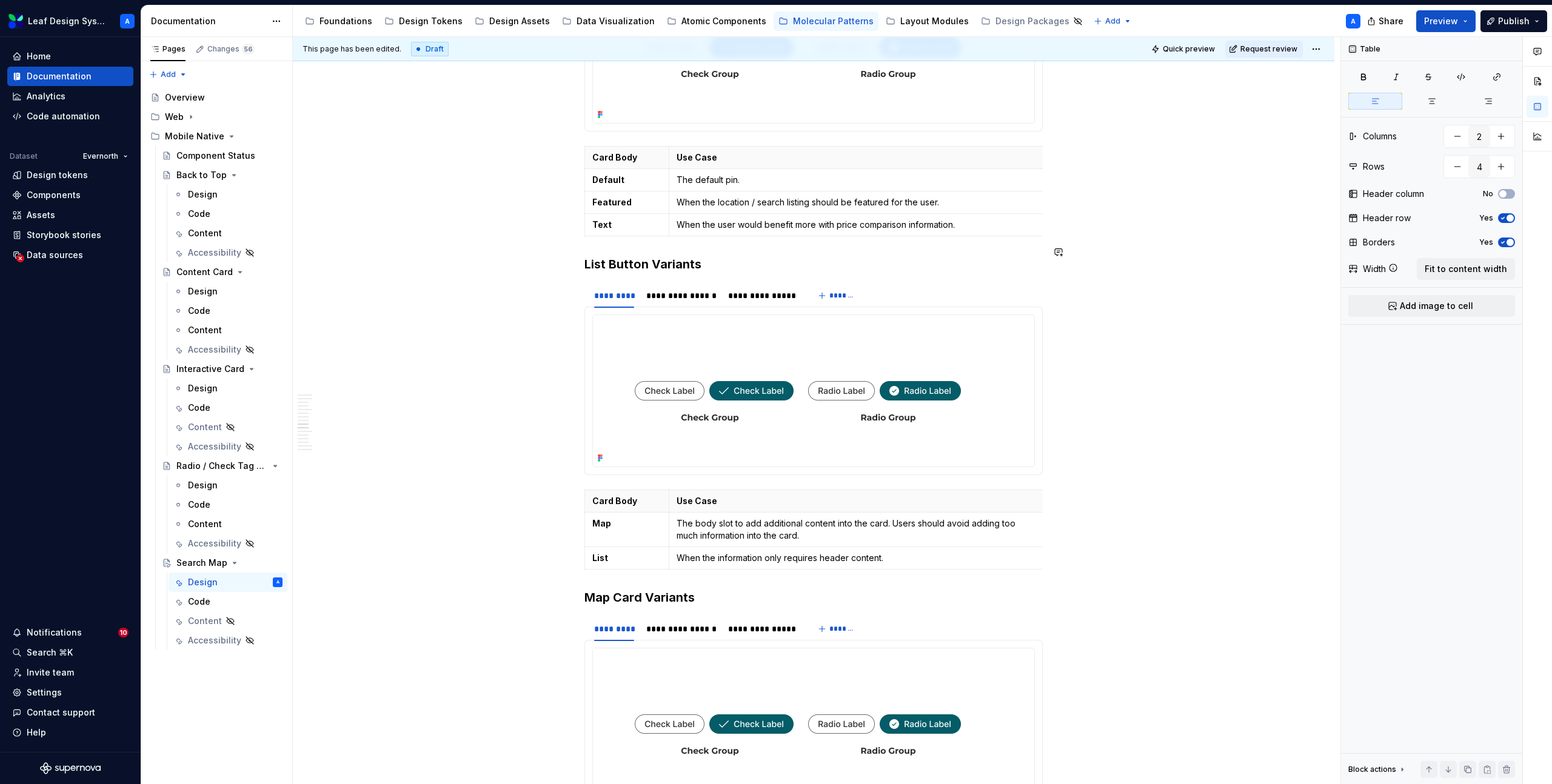
scroll to position [3836, 0]
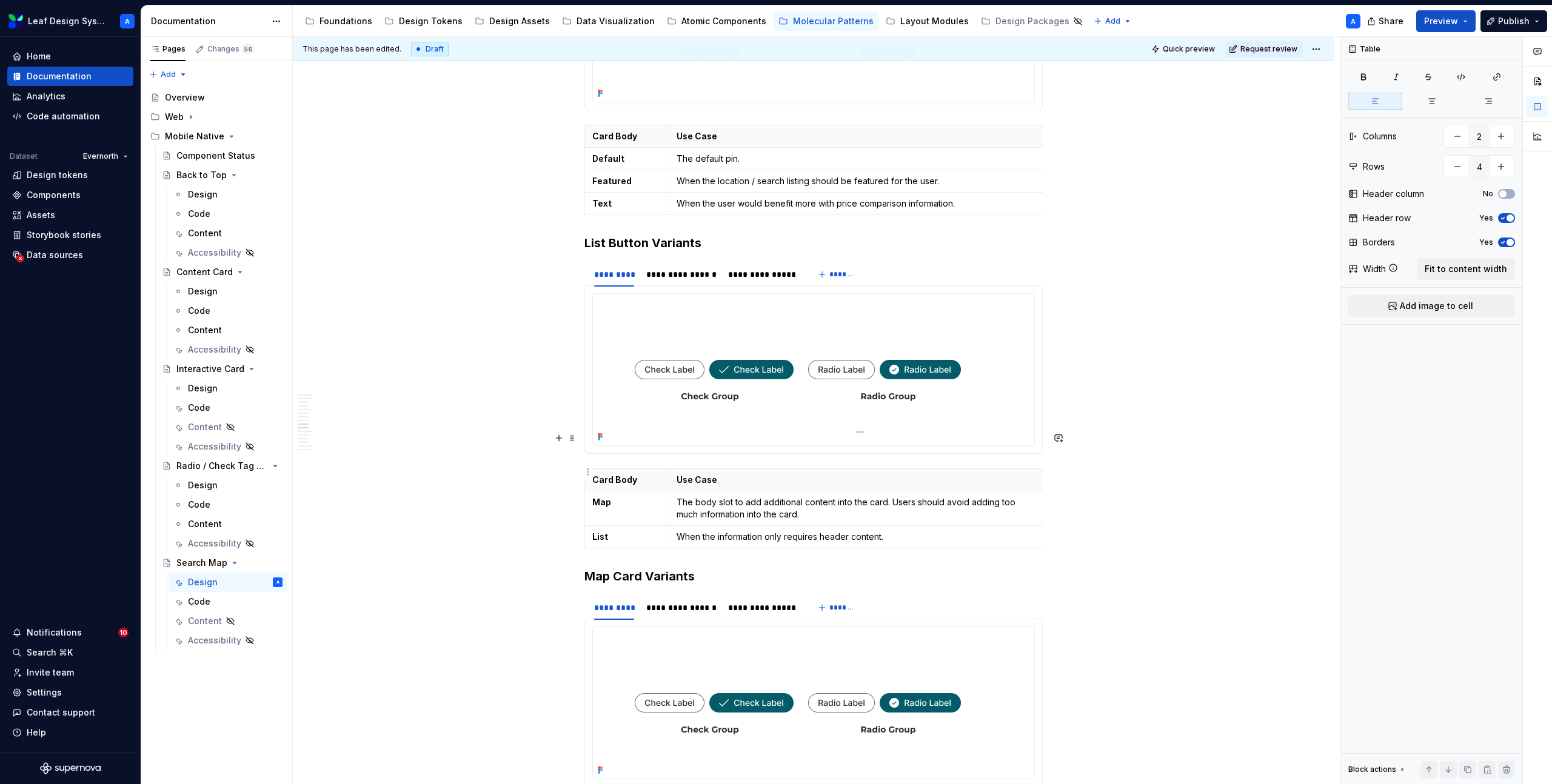
type input "3"
click at [705, 497] on p "The body slot to add additional content into the card. Users should avoid addin…" at bounding box center [857, 508] width 362 height 24
click at [752, 497] on p "The body slot to add additional content into the card. Users should avoid addin…" at bounding box center [857, 508] width 362 height 24
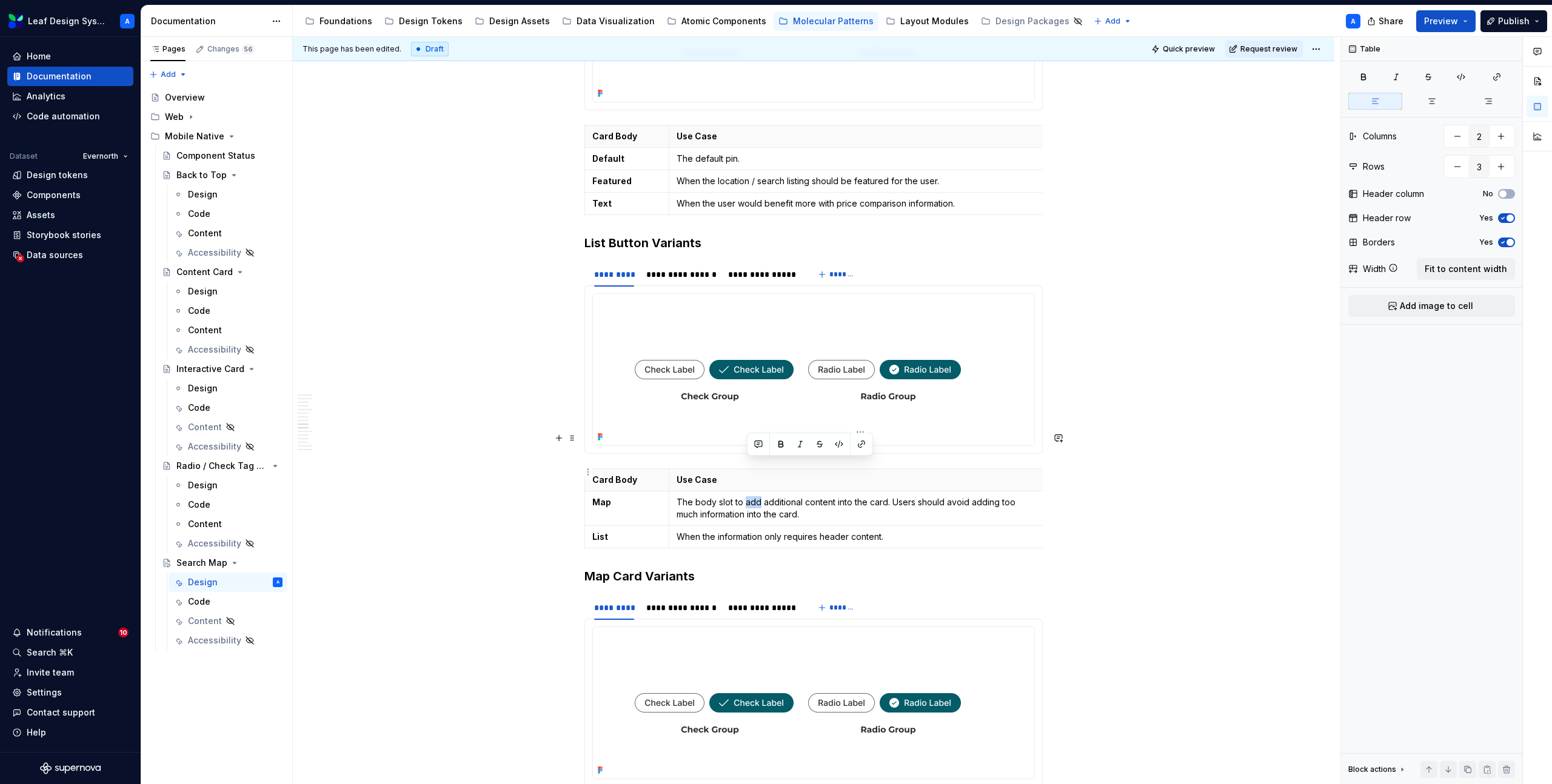
click at [752, 497] on p "The body slot to add additional content into the card. Users should avoid addin…" at bounding box center [857, 508] width 362 height 24
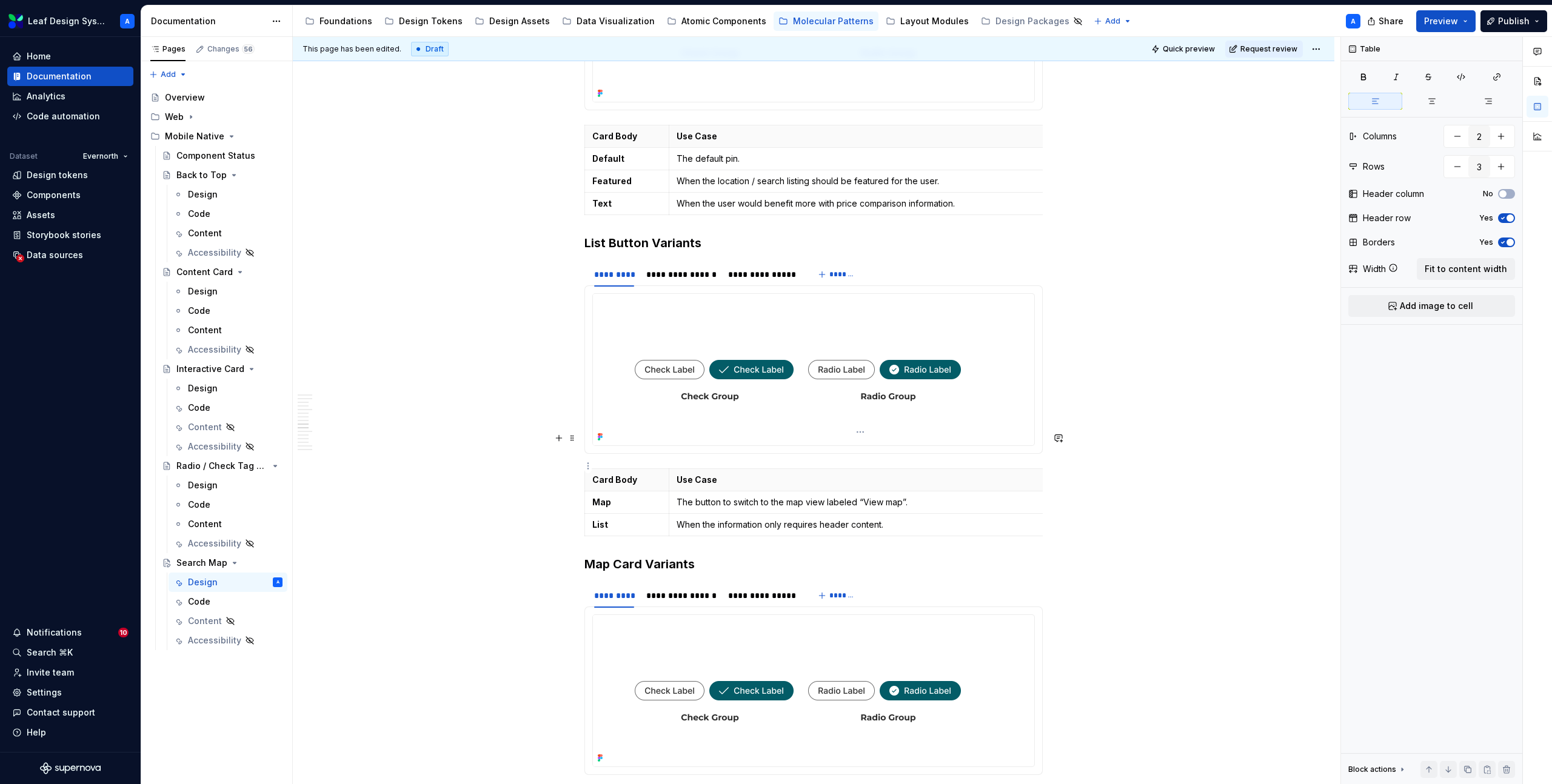
click at [892, 497] on p "The button to switch to the map view labeled “View map”." at bounding box center [857, 503] width 362 height 12
click at [887, 519] on p "When the information only requires header content." at bounding box center [857, 525] width 362 height 12
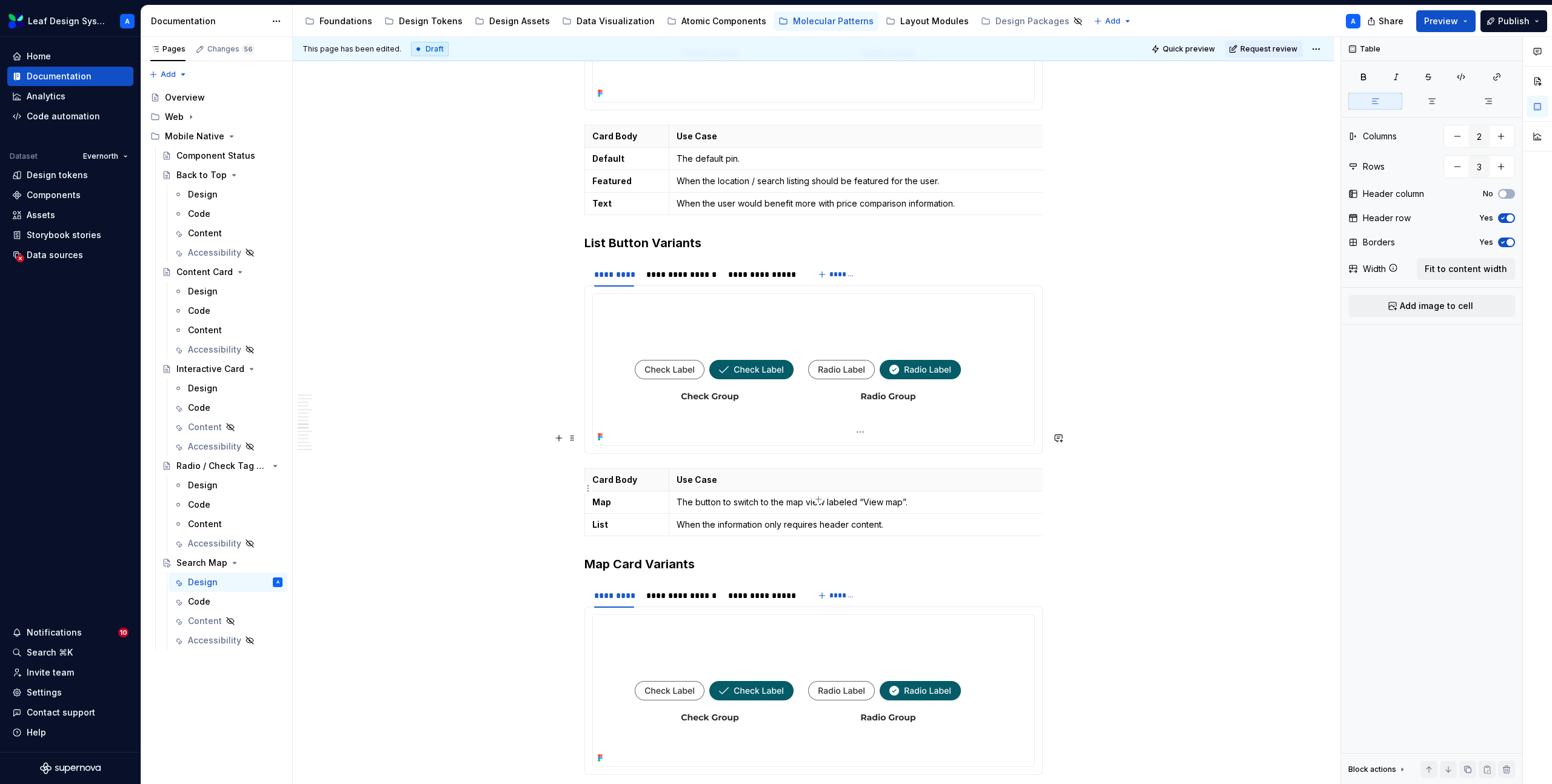
click at [887, 519] on p "When the information only requires header content." at bounding box center [857, 525] width 362 height 12
click at [799, 519] on p "The button to switch to the map view labeled “View map”." at bounding box center [857, 525] width 362 height 12
click at [892, 519] on p "The button to switch to the list view labeled “View map”." at bounding box center [857, 525] width 362 height 12
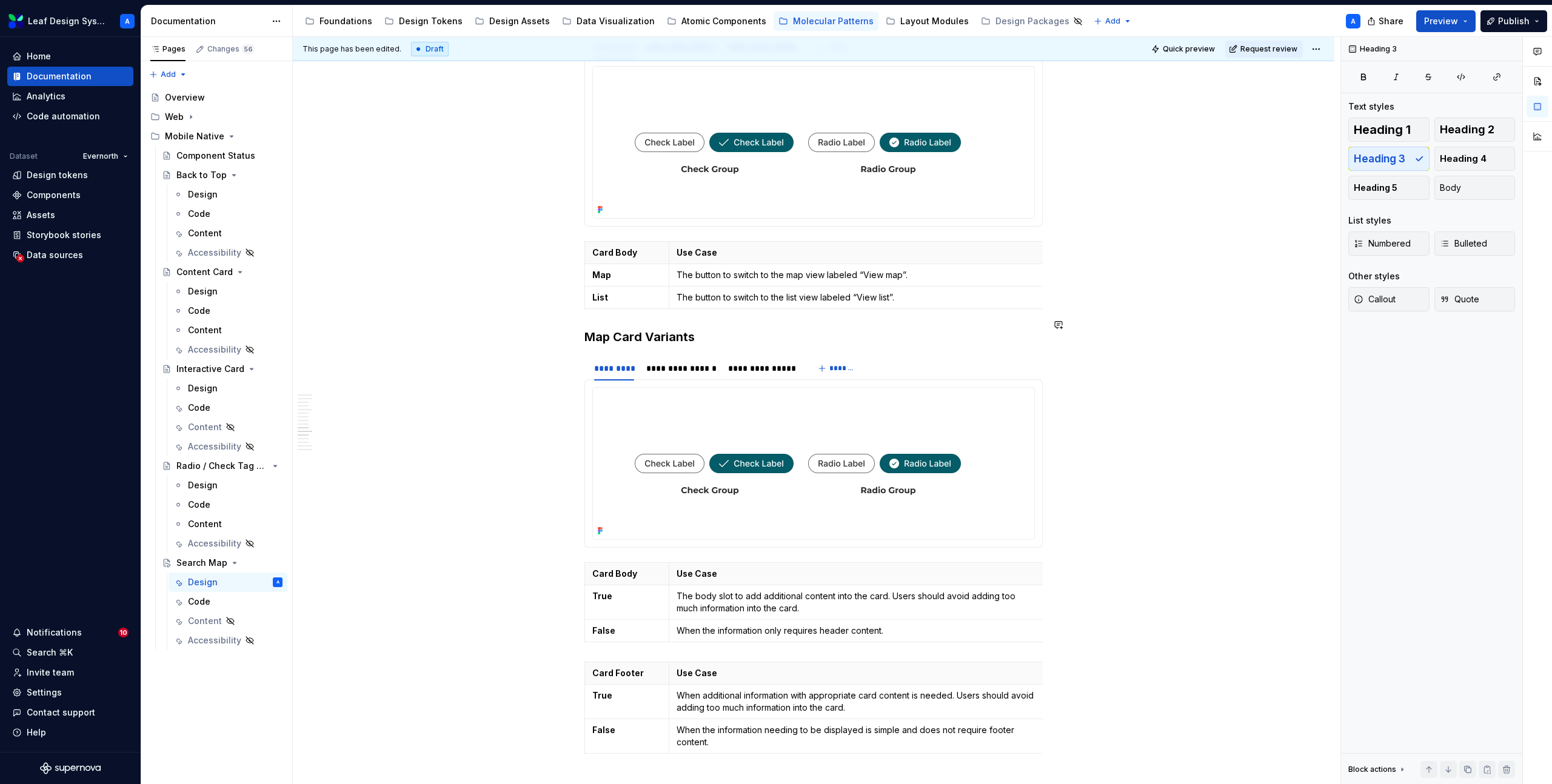
scroll to position [4080, 0]
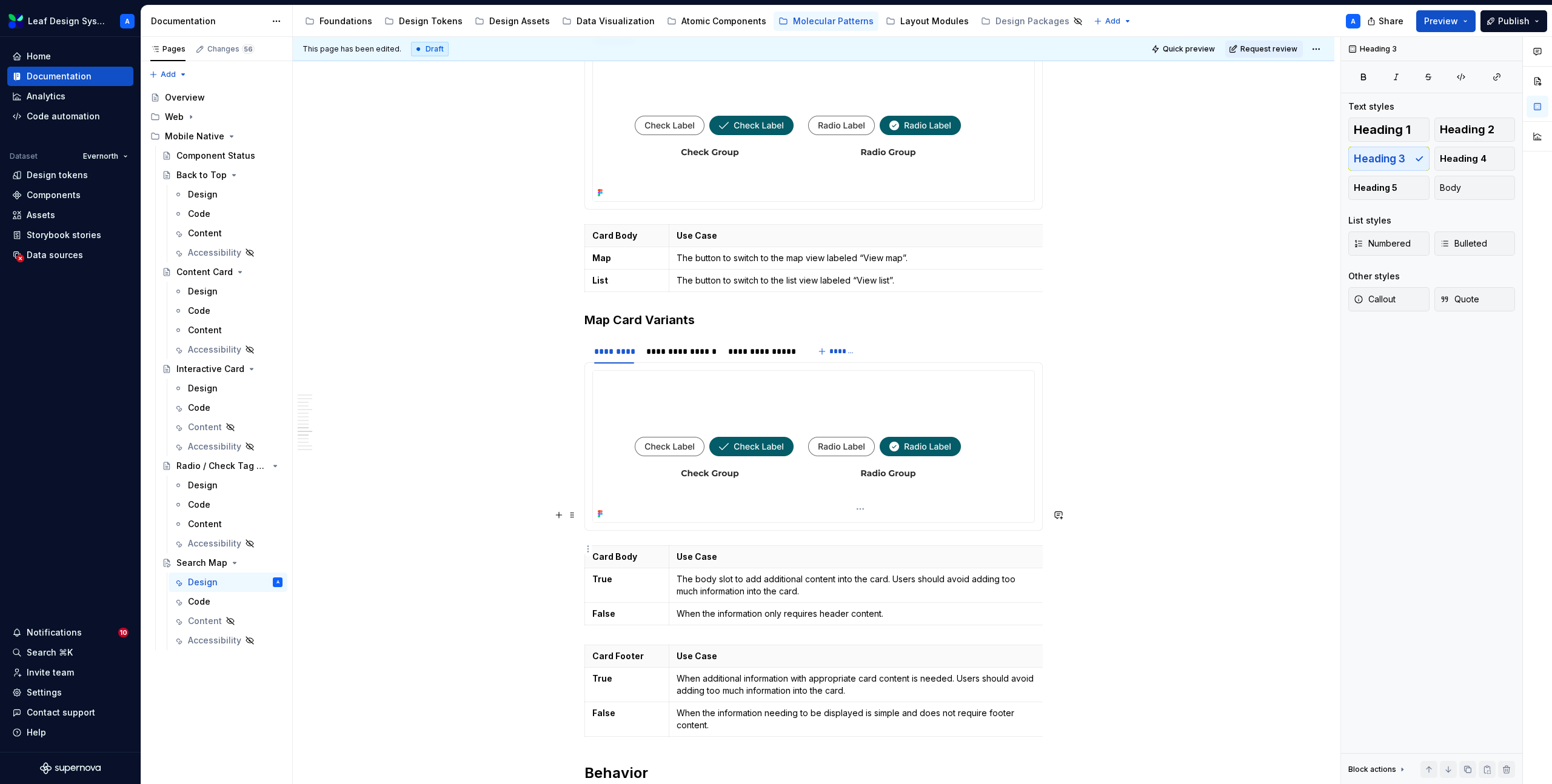
click at [685, 573] on p "The body slot to add additional content into the card. Users should avoid addin…" at bounding box center [857, 585] width 362 height 24
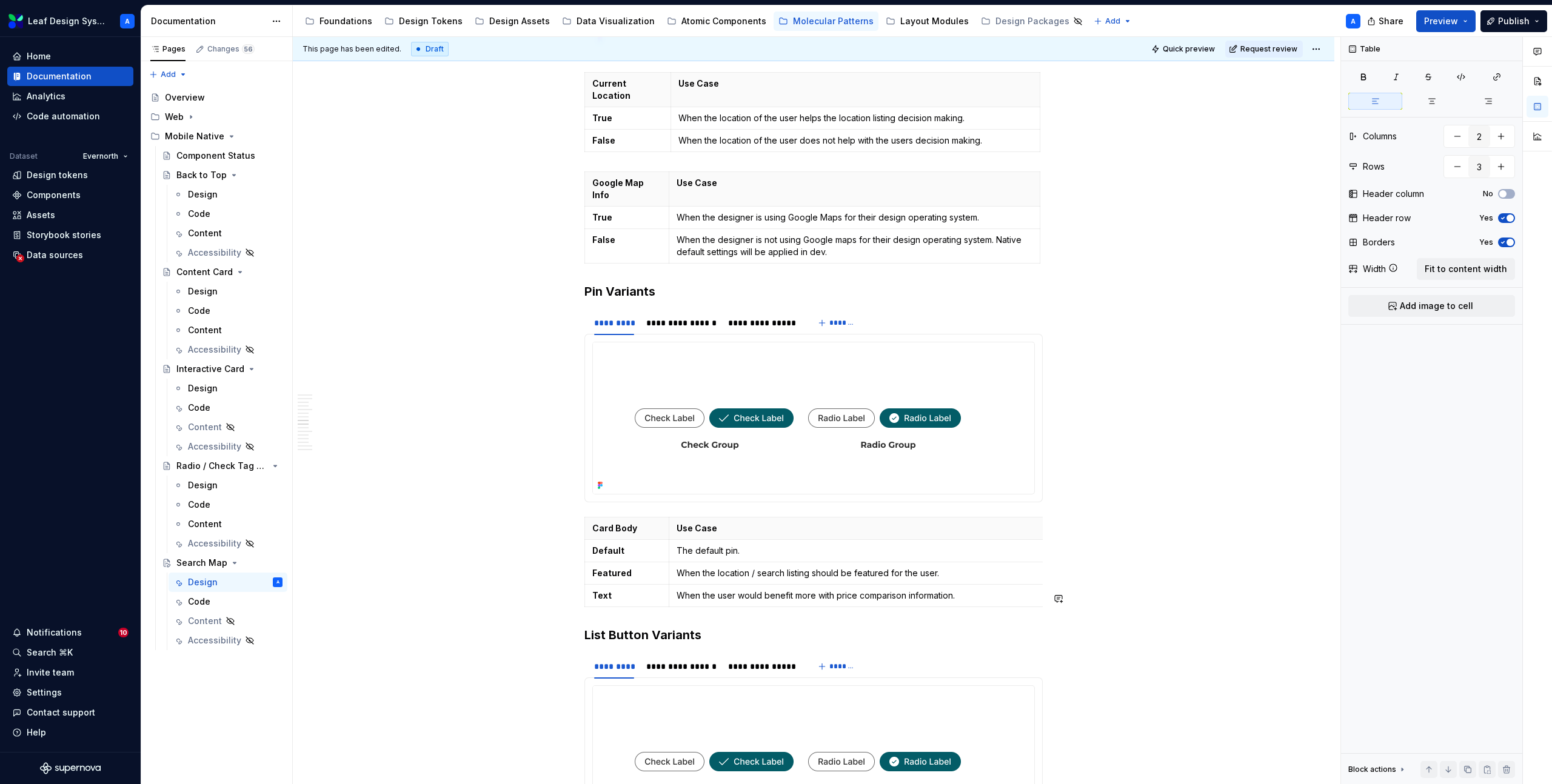
scroll to position [3438, 0]
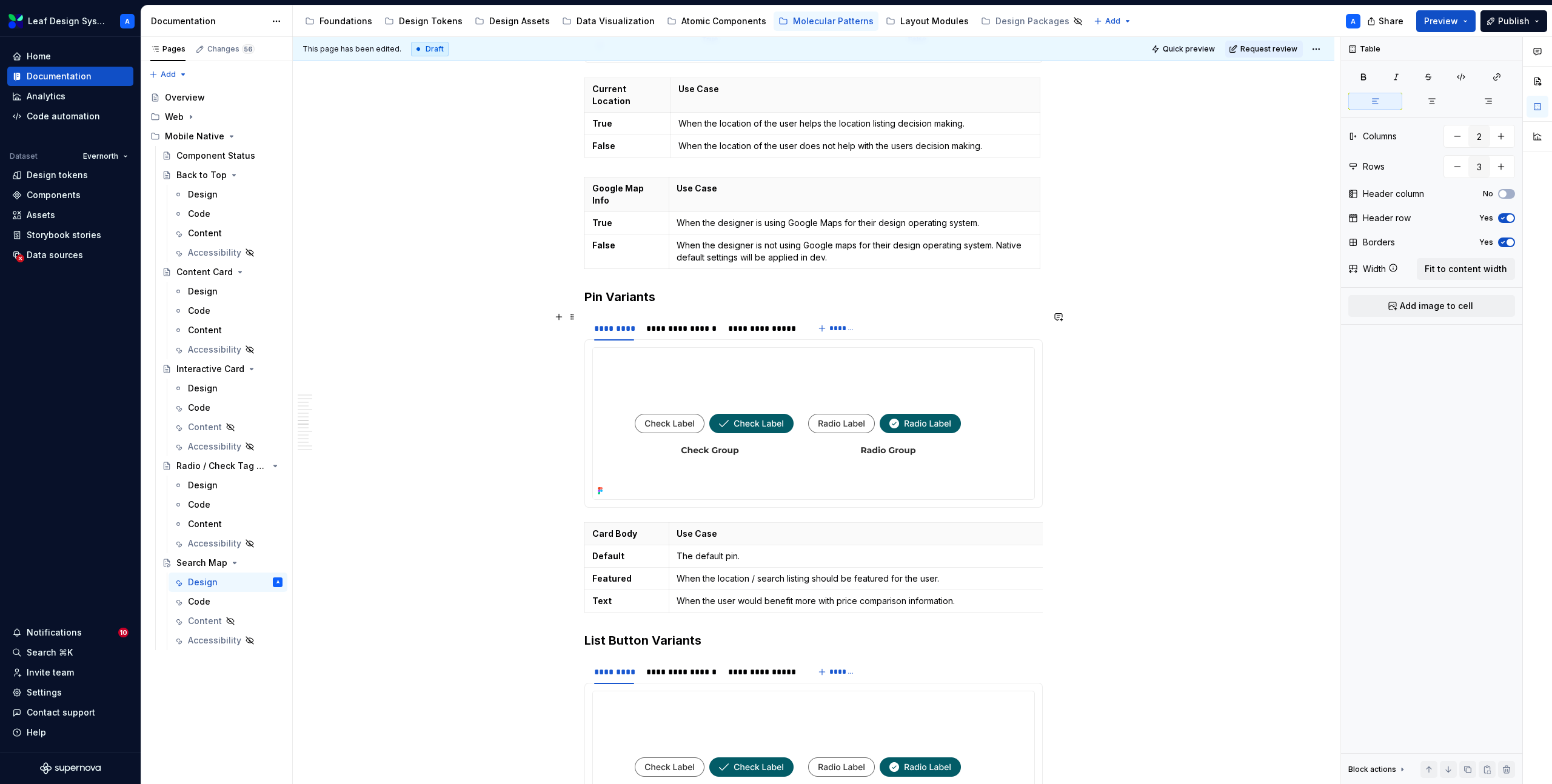
click at [827, 372] on img at bounding box center [797, 423] width 410 height 152
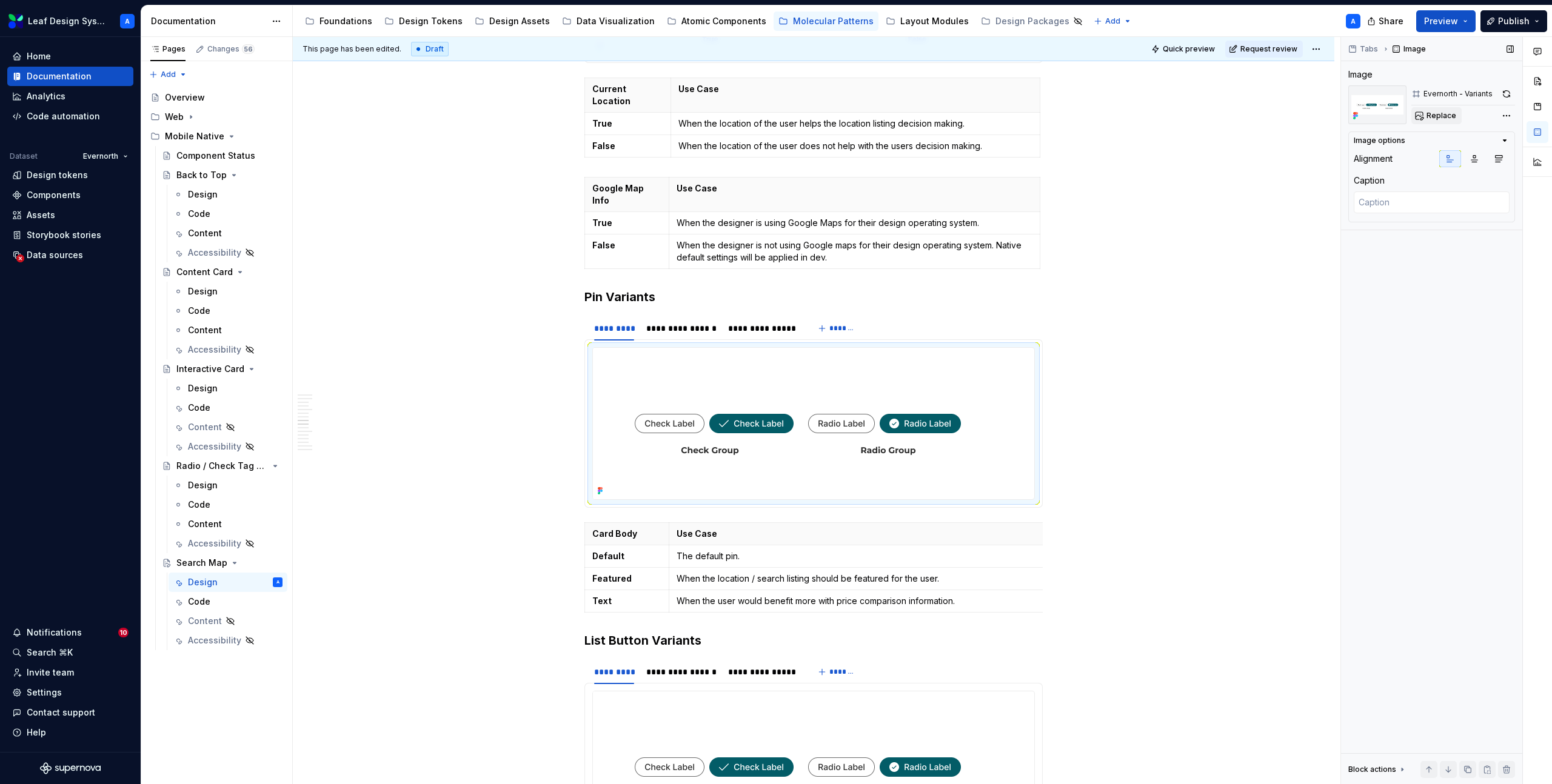
click at [1437, 121] on button "Replace" at bounding box center [1436, 115] width 50 height 17
type textarea "*"
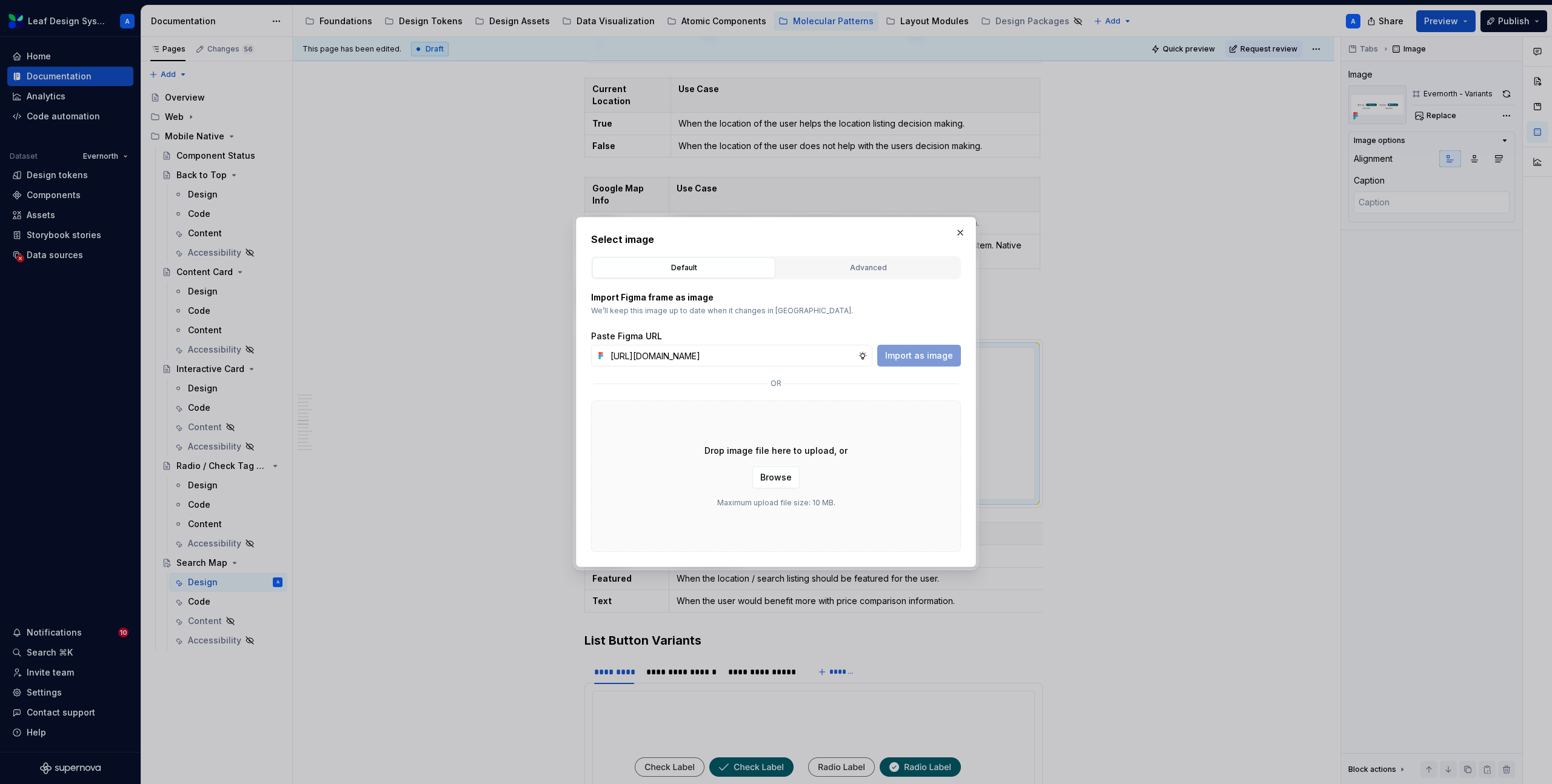
scroll to position [0, 360]
type input "https://www.figma.com/design/R5FNMiBYdBSXRtfBEXZGMx/Design-Documentation-Assets…"
click at [928, 356] on span "Import as image" at bounding box center [919, 356] width 68 height 12
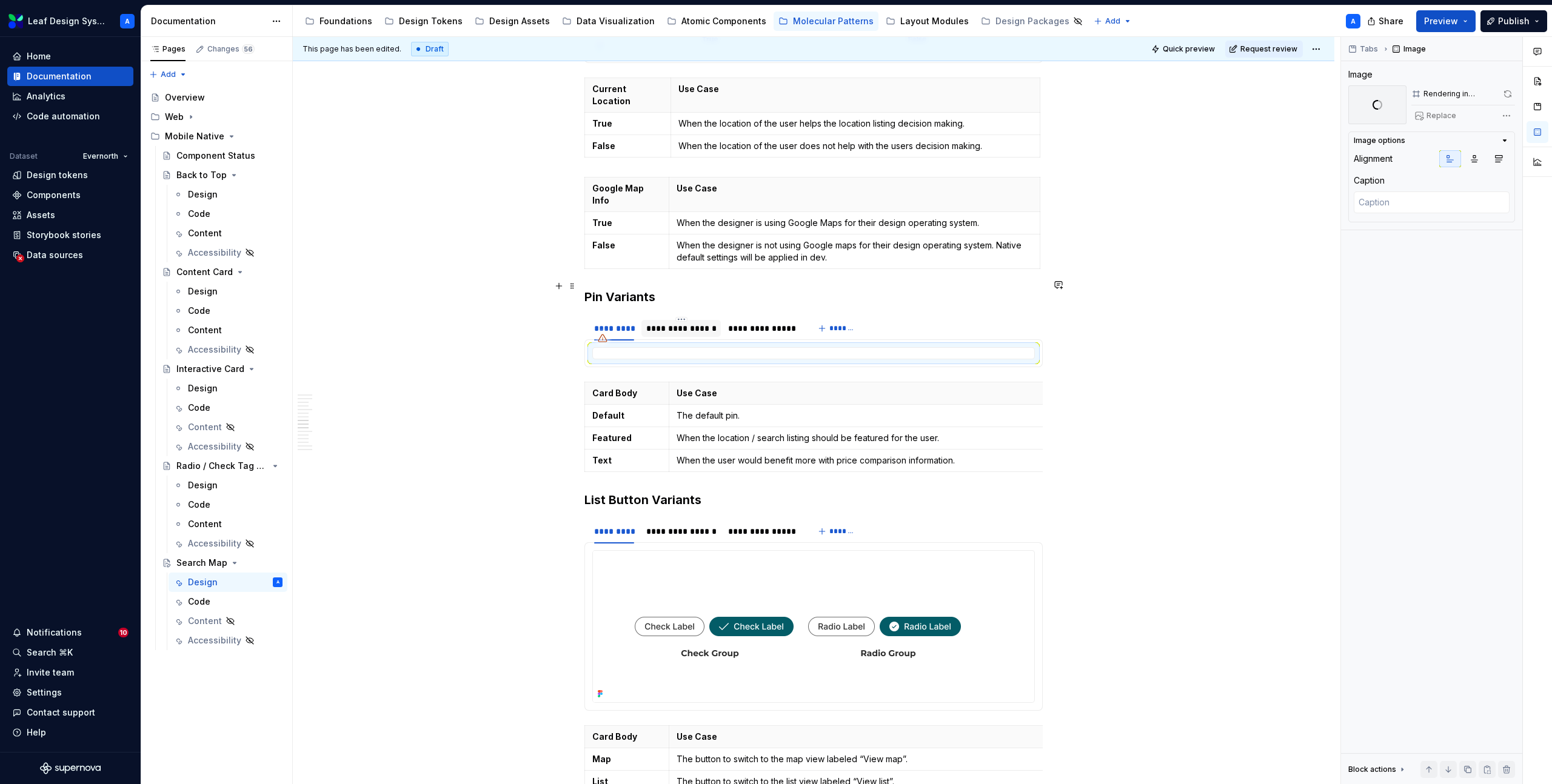
click at [684, 322] on div "**********" at bounding box center [681, 329] width 70 height 12
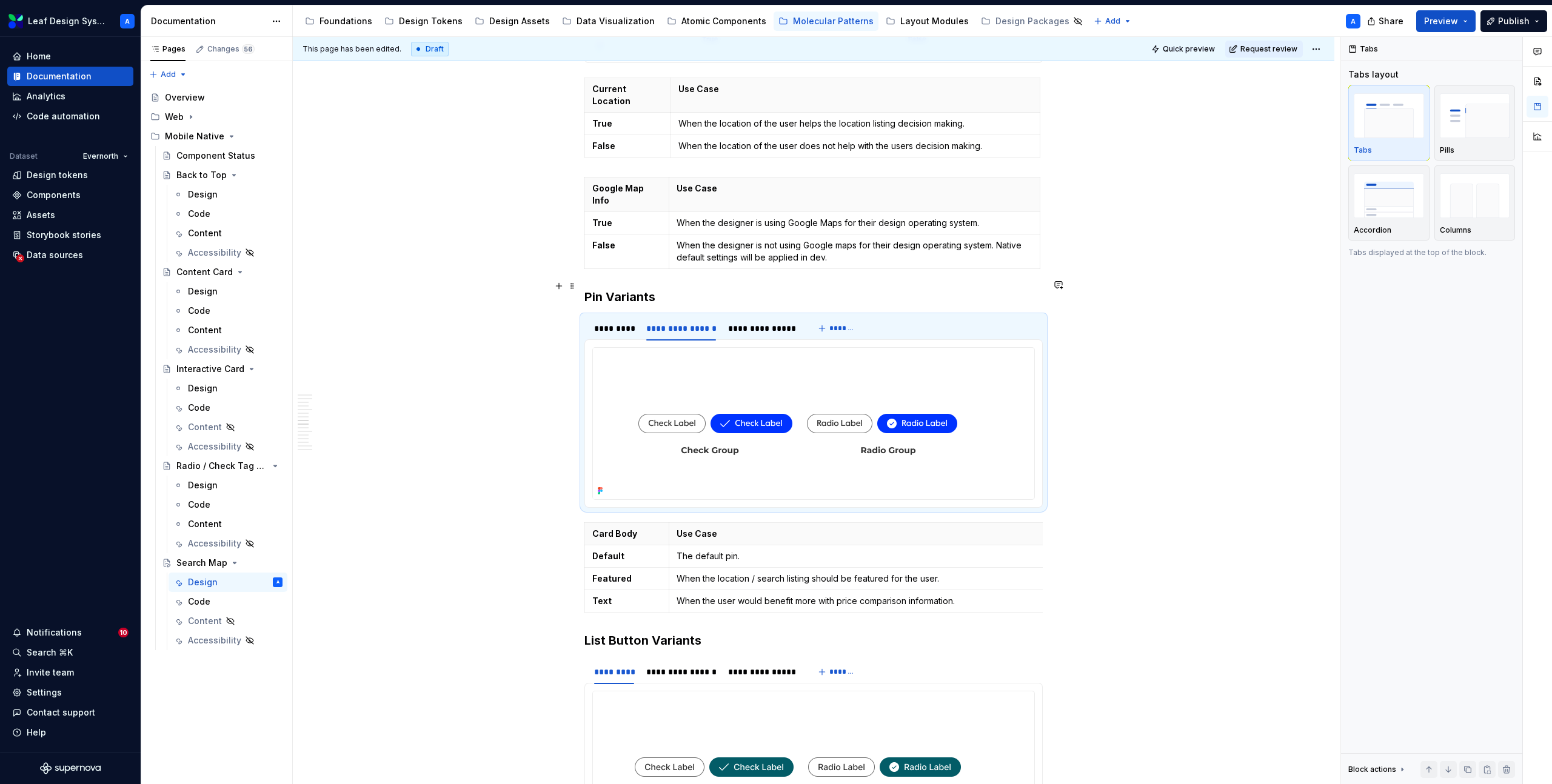
click at [734, 366] on img at bounding box center [797, 423] width 410 height 152
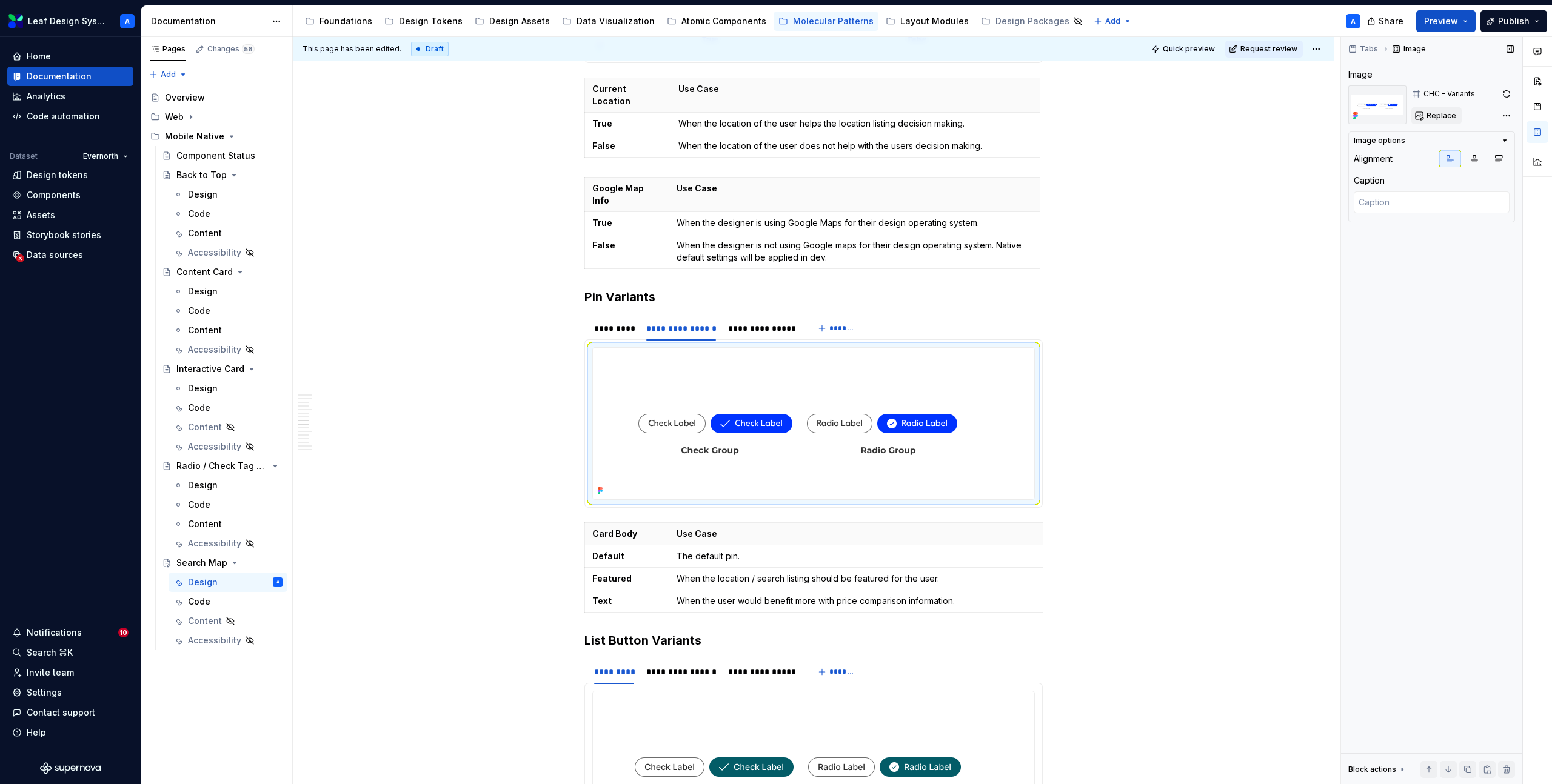
click at [1446, 113] on span "Replace" at bounding box center [1441, 116] width 30 height 10
type textarea "*"
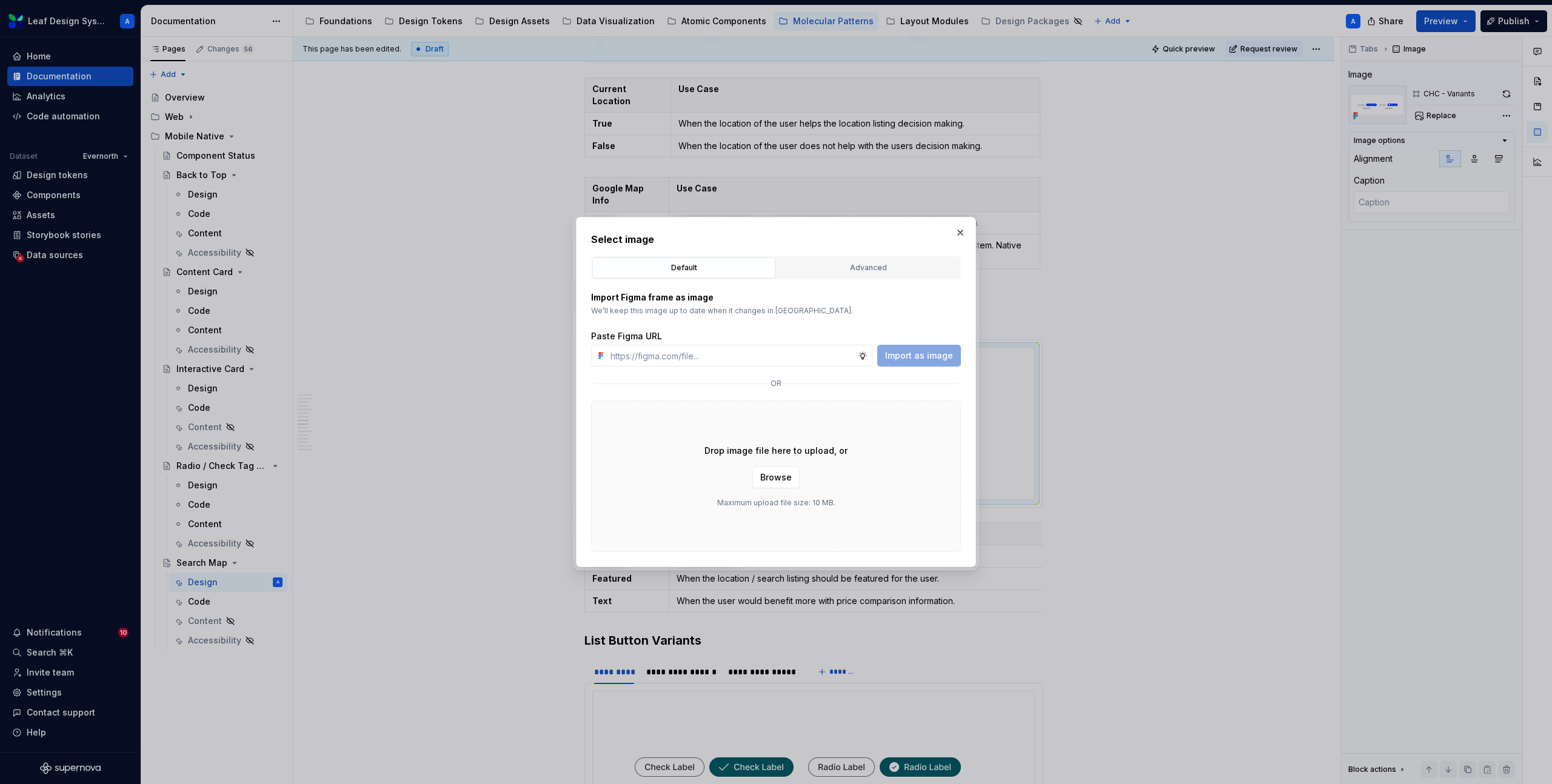
type input "https://www.figma.com/design/R5FNMiBYdBSXRtfBEXZGMx/Design-Documentation-Assets…"
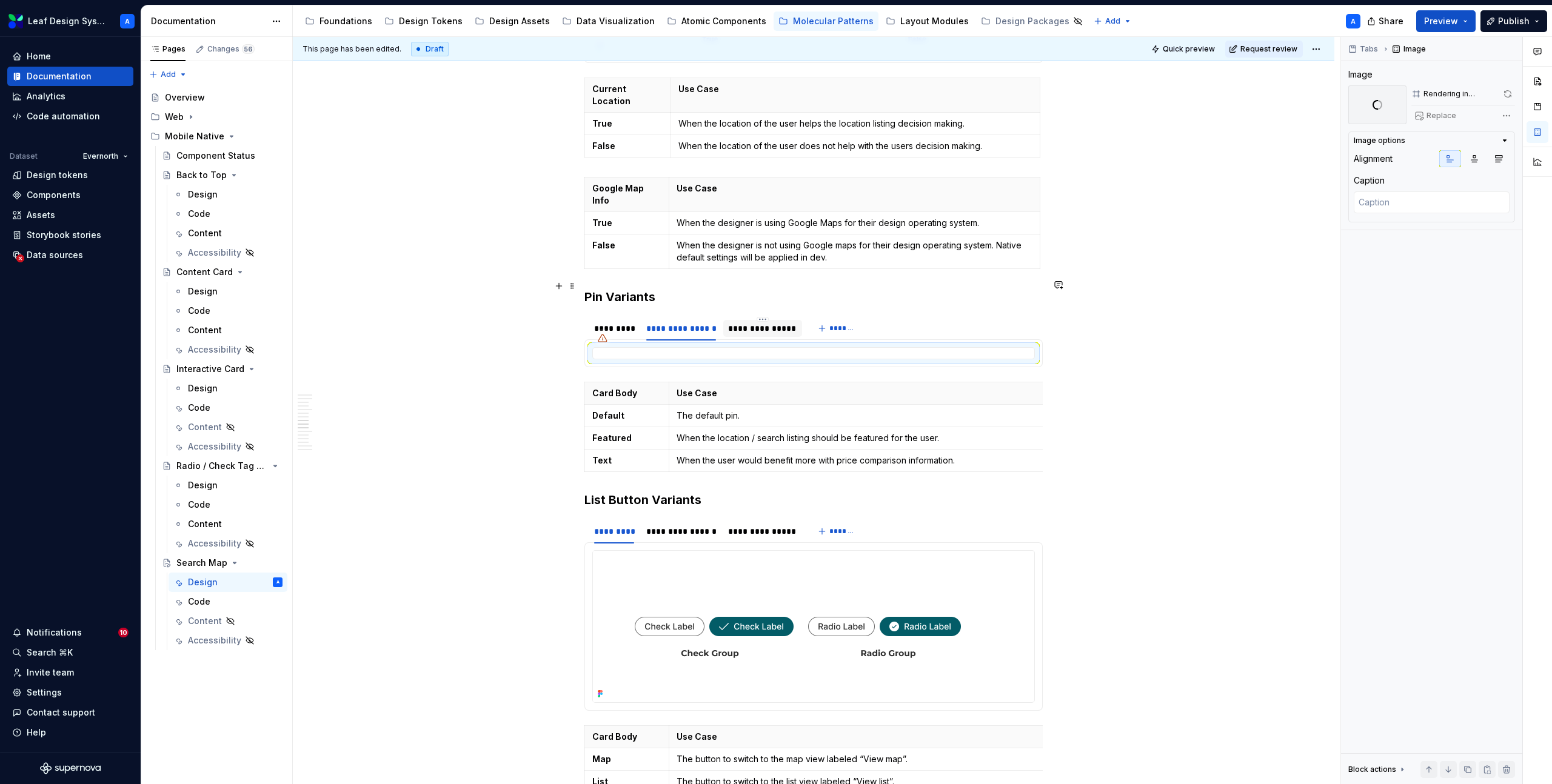
click at [774, 322] on div "**********" at bounding box center [762, 329] width 69 height 12
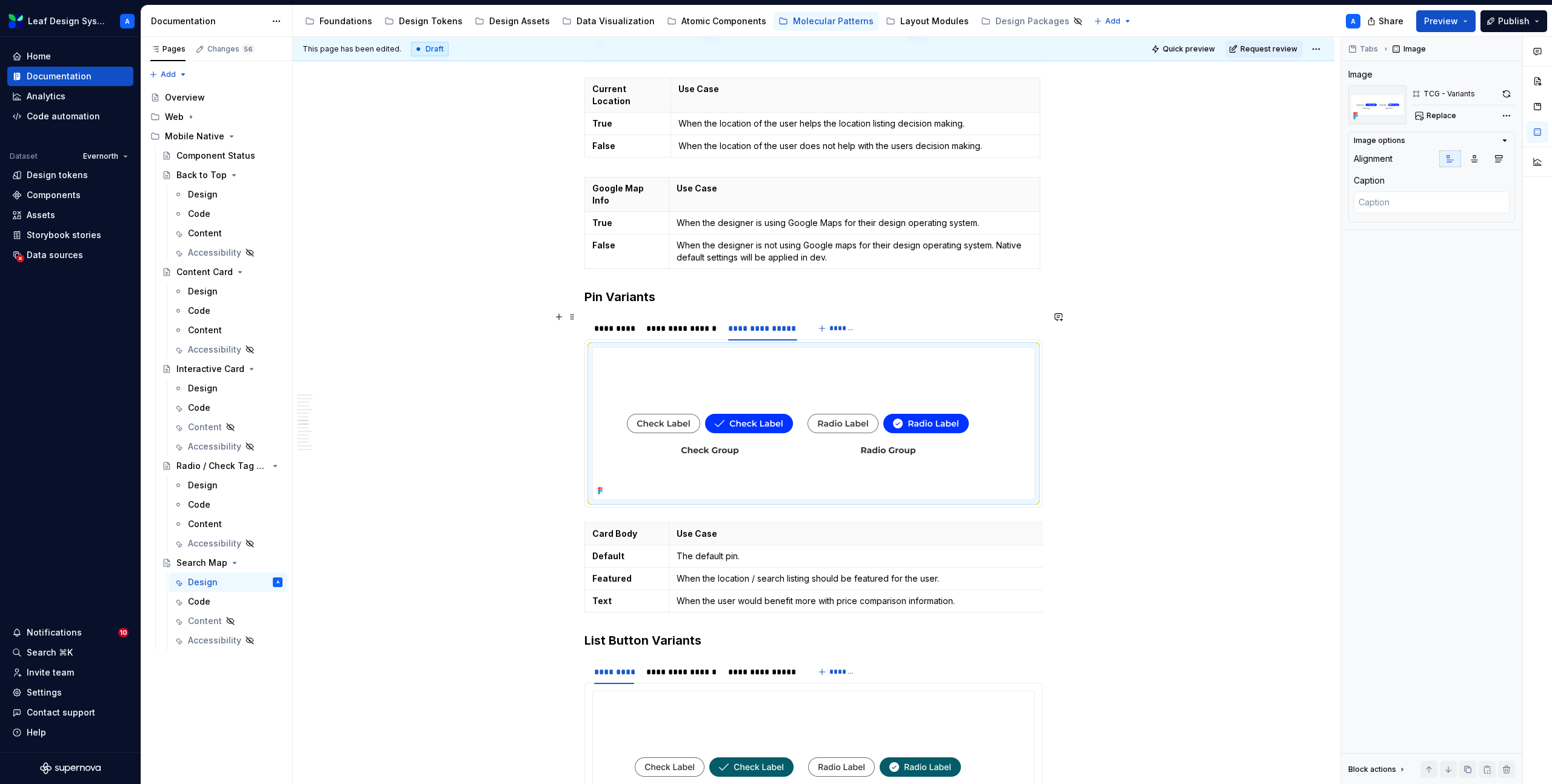
click at [798, 364] on img at bounding box center [797, 423] width 410 height 152
click at [1461, 115] on div "Replace" at bounding box center [1463, 115] width 104 height 17
click at [1446, 115] on span "Replace" at bounding box center [1441, 116] width 30 height 10
type textarea "*"
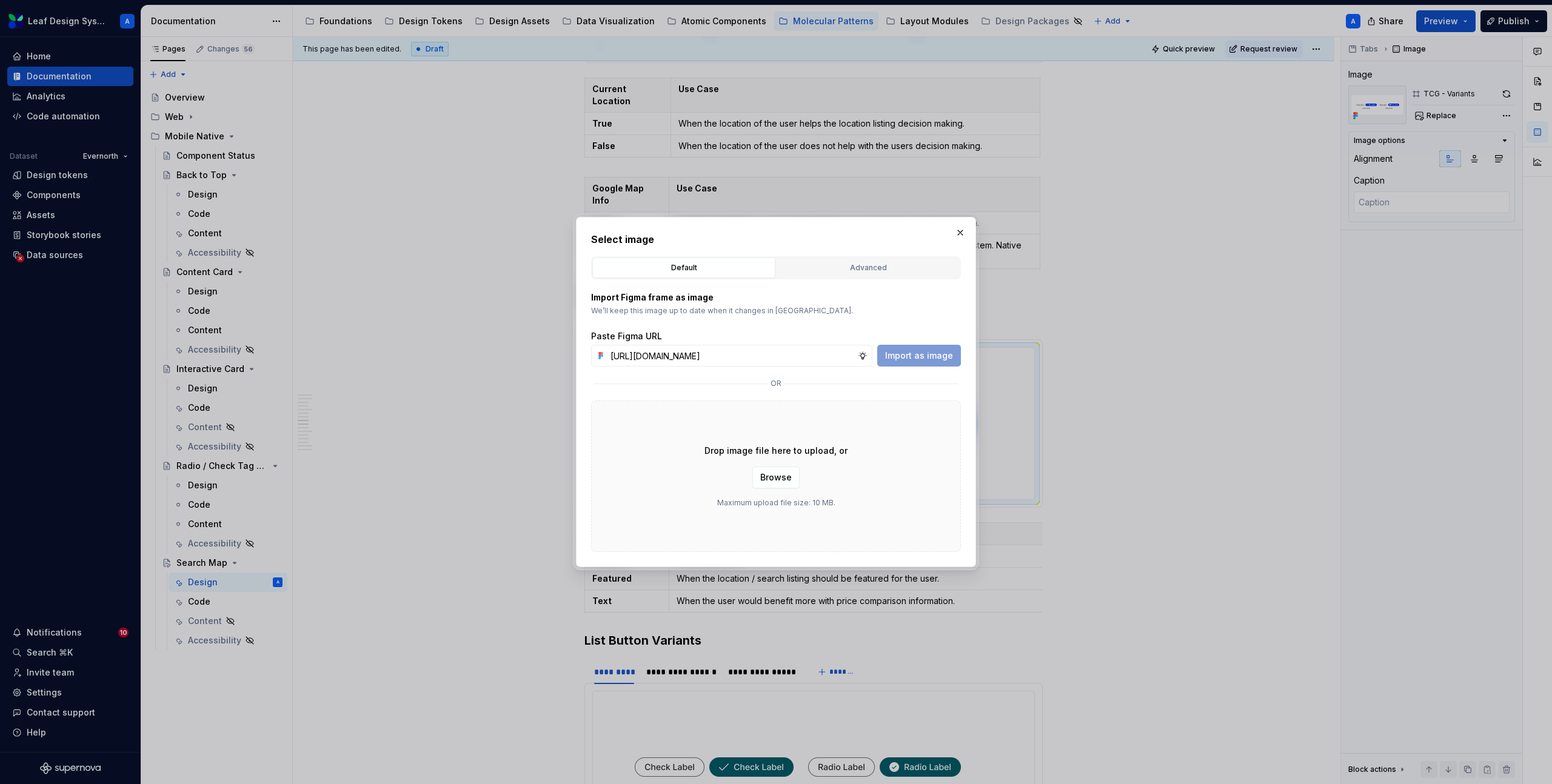
scroll to position [0, 360]
type input "https://www.figma.com/design/R5FNMiBYdBSXRtfBEXZGMx/Design-Documentation-Assets…"
click at [926, 356] on span "Import as image" at bounding box center [919, 356] width 68 height 12
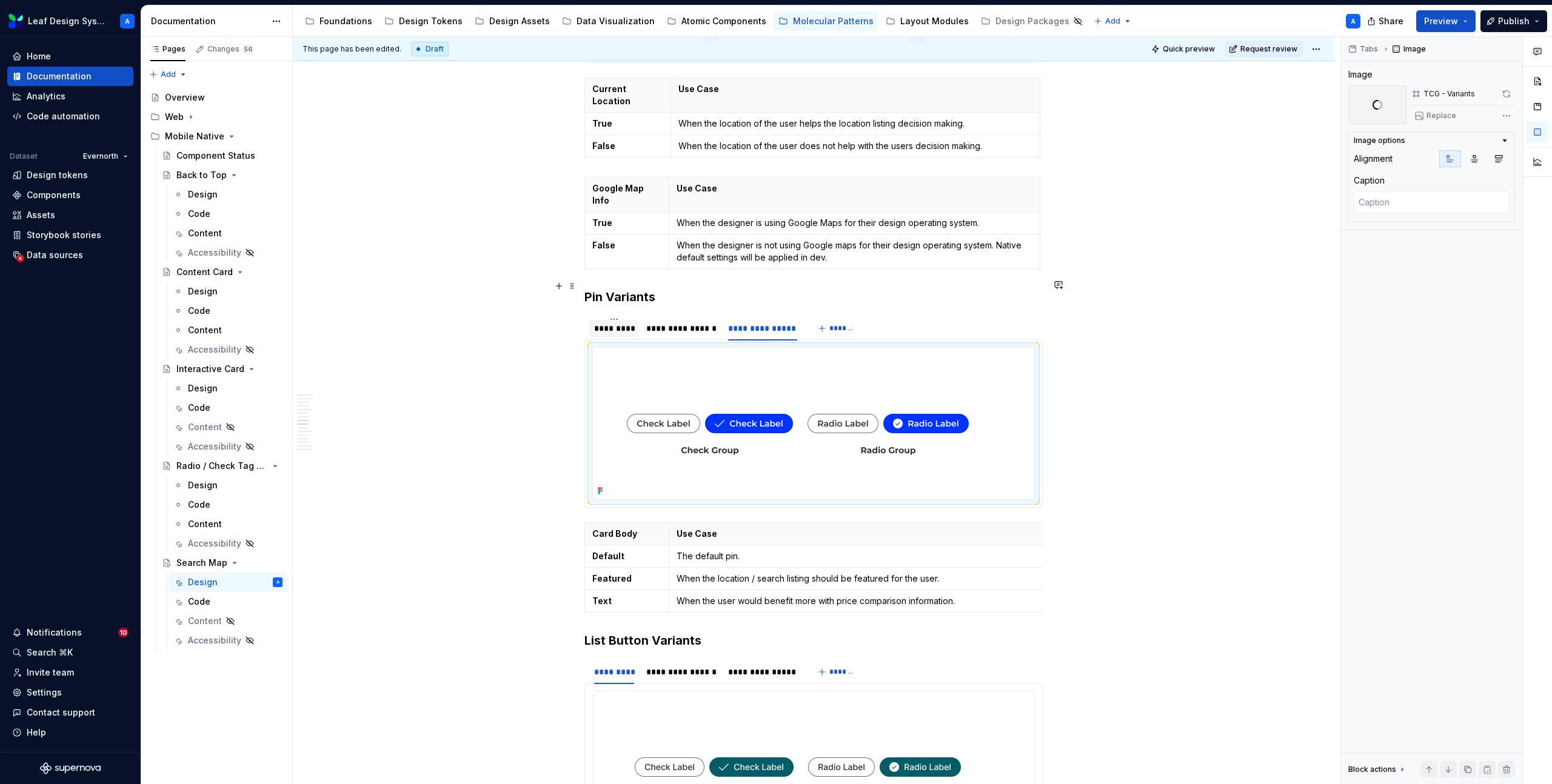
click at [625, 322] on div "*********" at bounding box center [614, 329] width 40 height 12
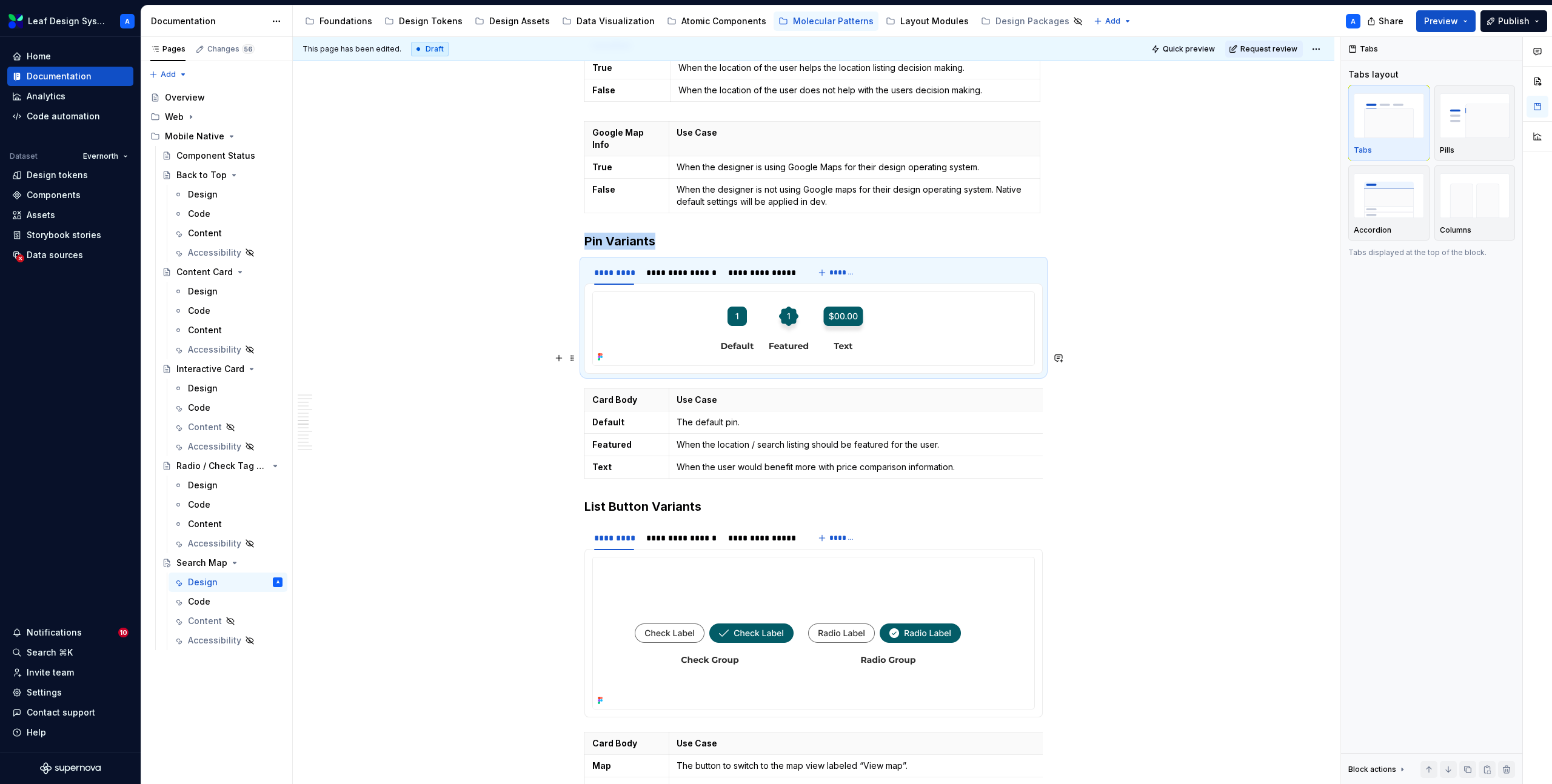
scroll to position [3580, 0]
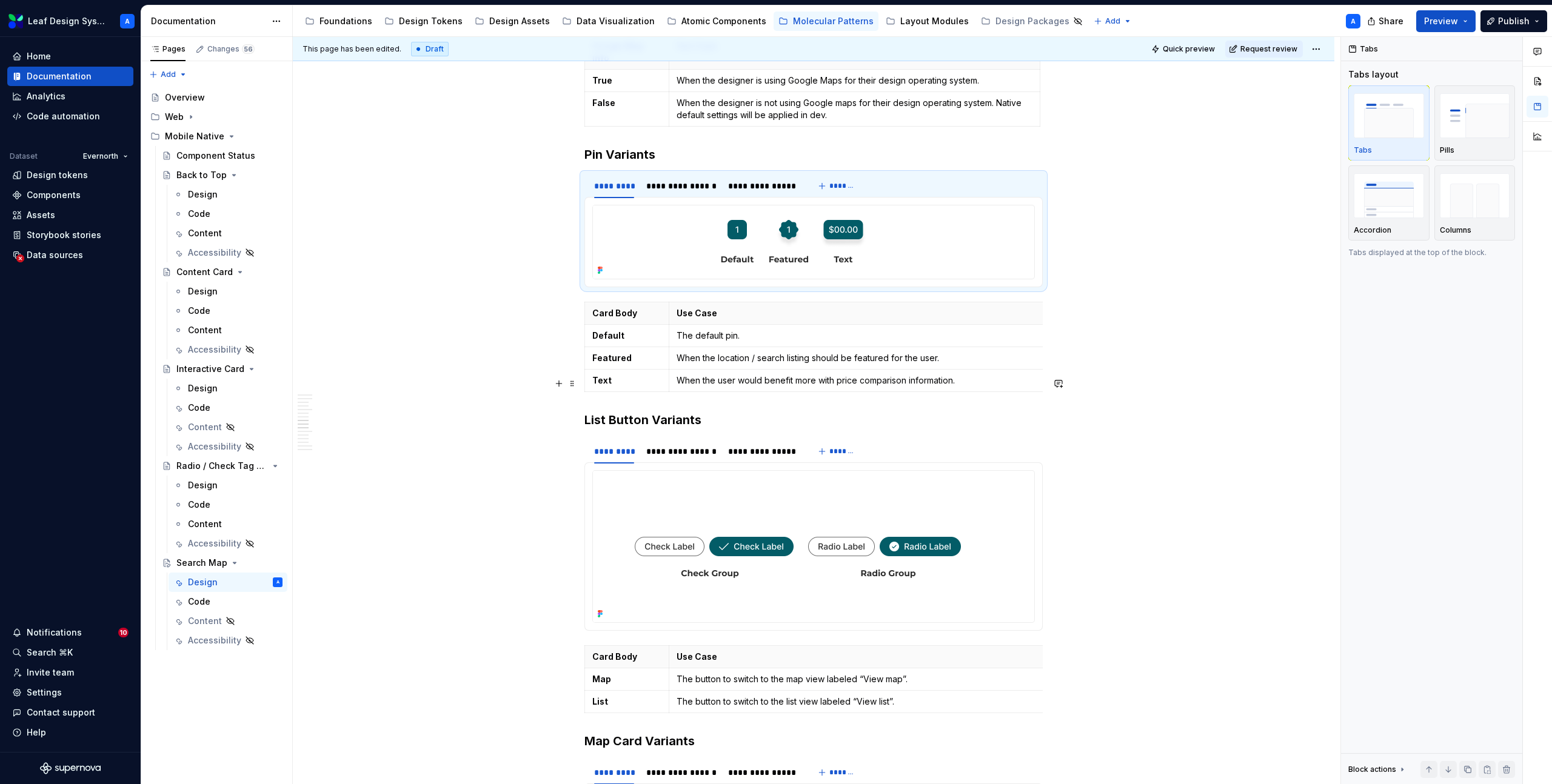
click at [722, 475] on img at bounding box center [797, 546] width 410 height 152
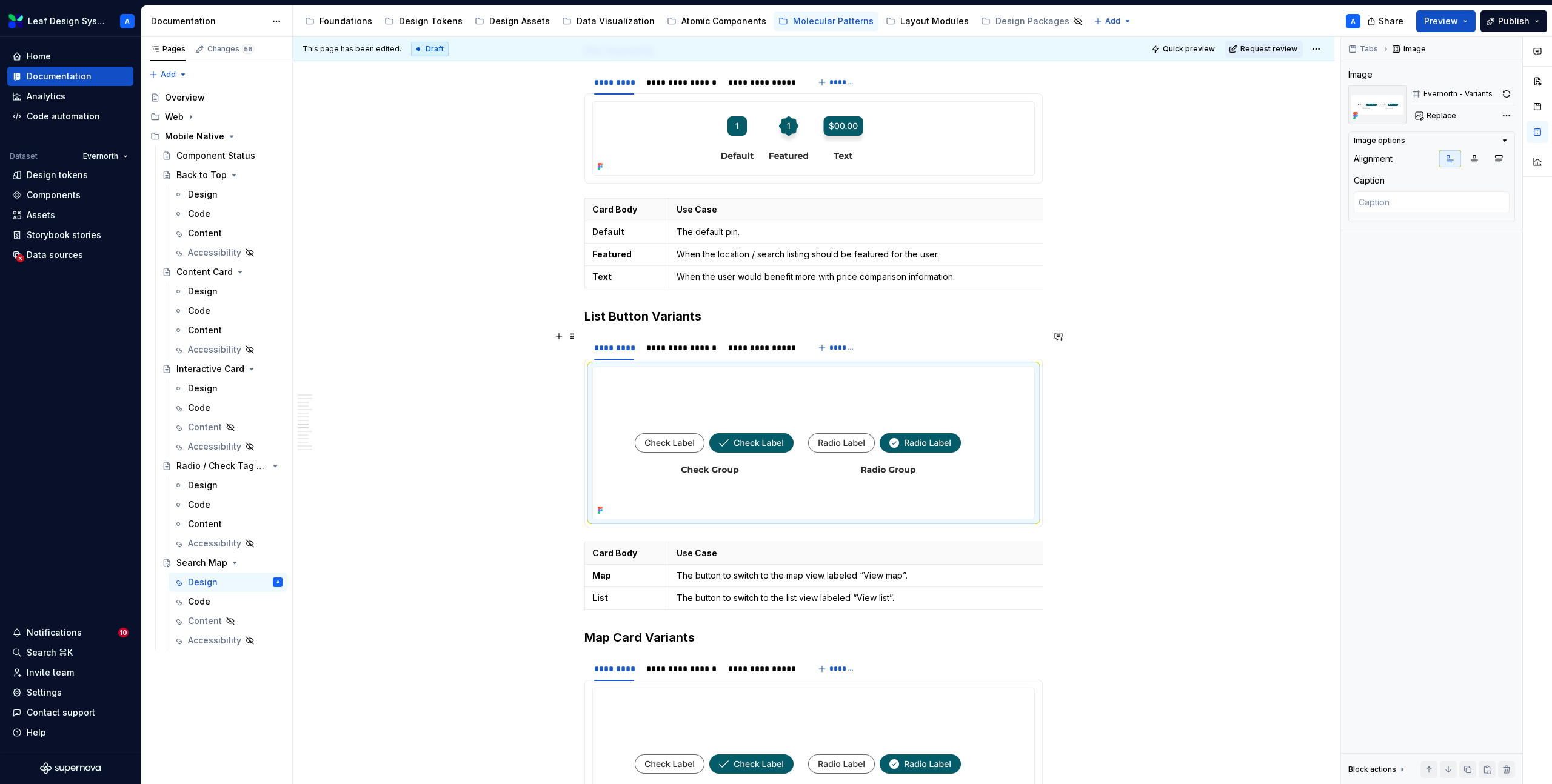
scroll to position [3725, 0]
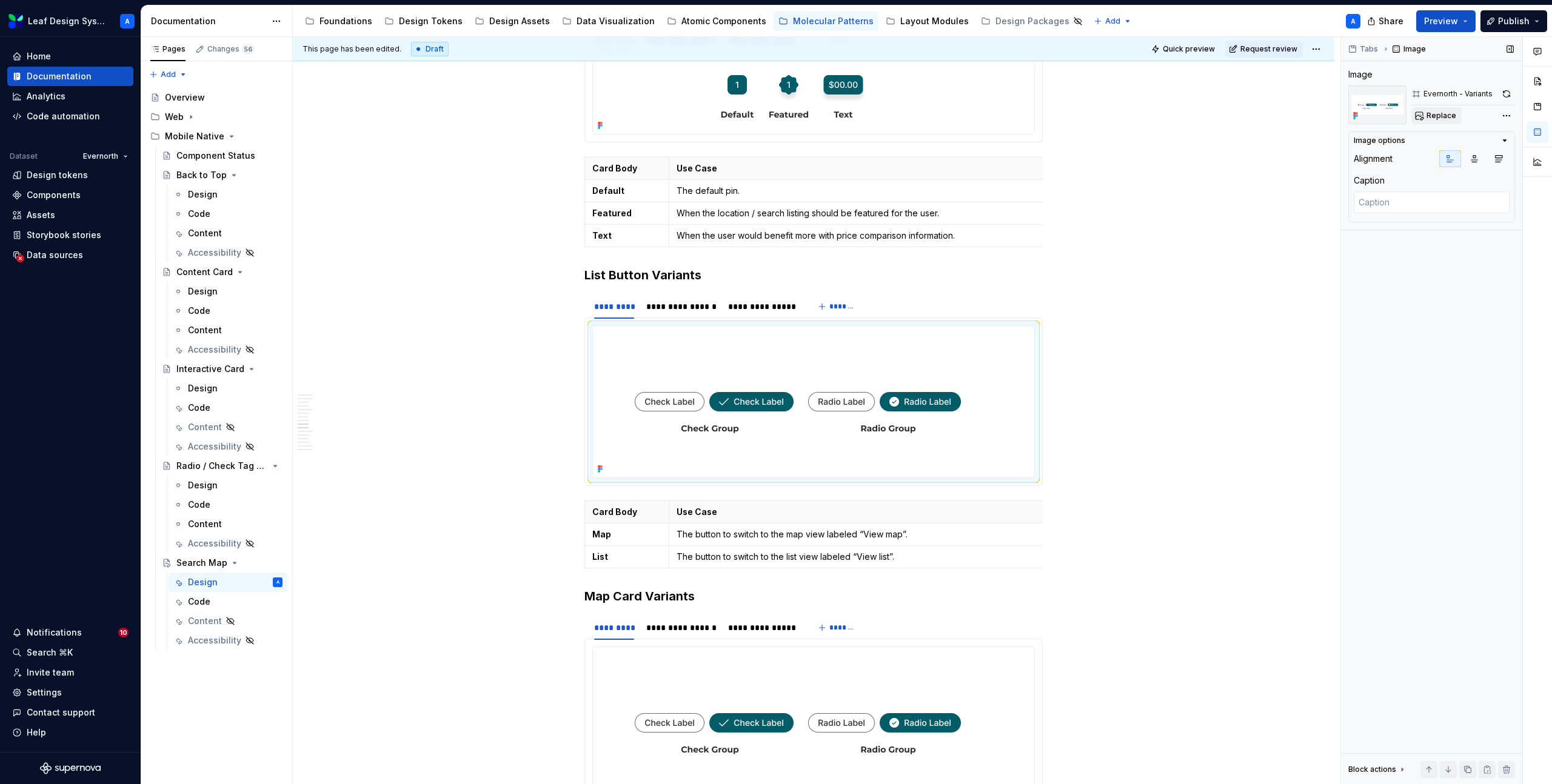
click at [1440, 112] on span "Replace" at bounding box center [1441, 116] width 30 height 10
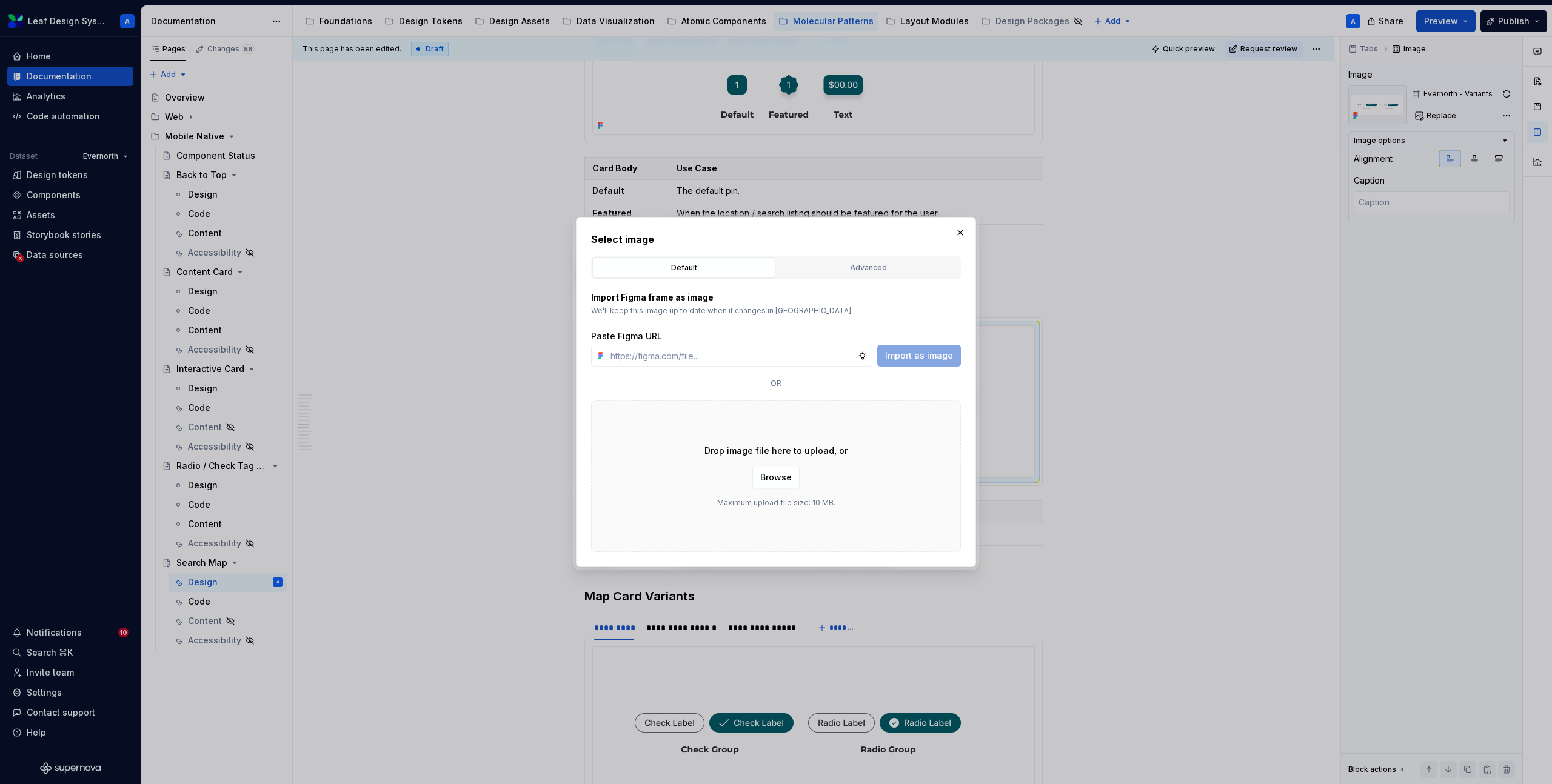
type textarea "*"
type input "https://www.figma.com/design/R5FNMiBYdBSXRtfBEXZGMx/Design-Documentation-Assets…"
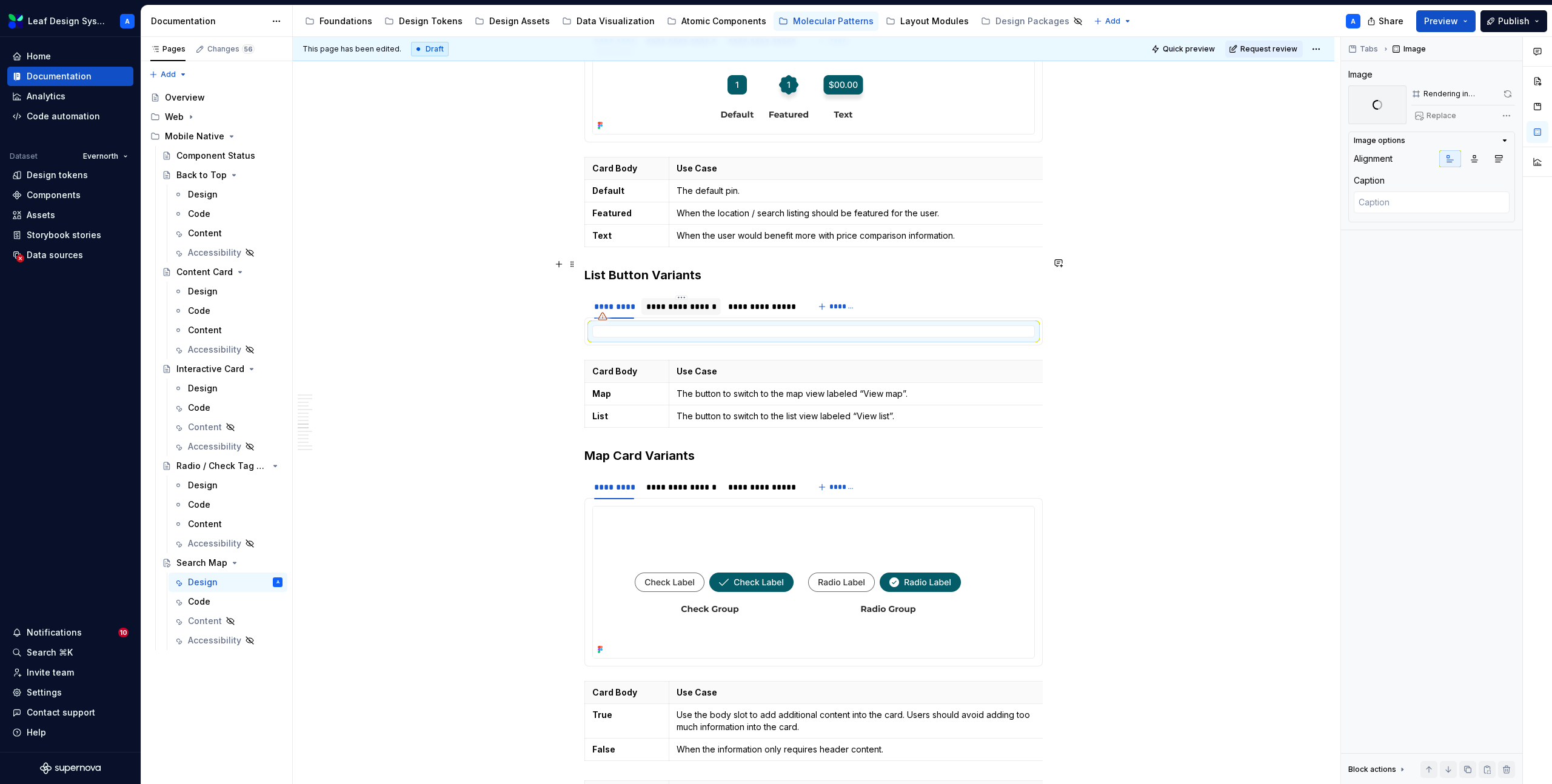
click at [693, 298] on div "**********" at bounding box center [681, 307] width 80 height 17
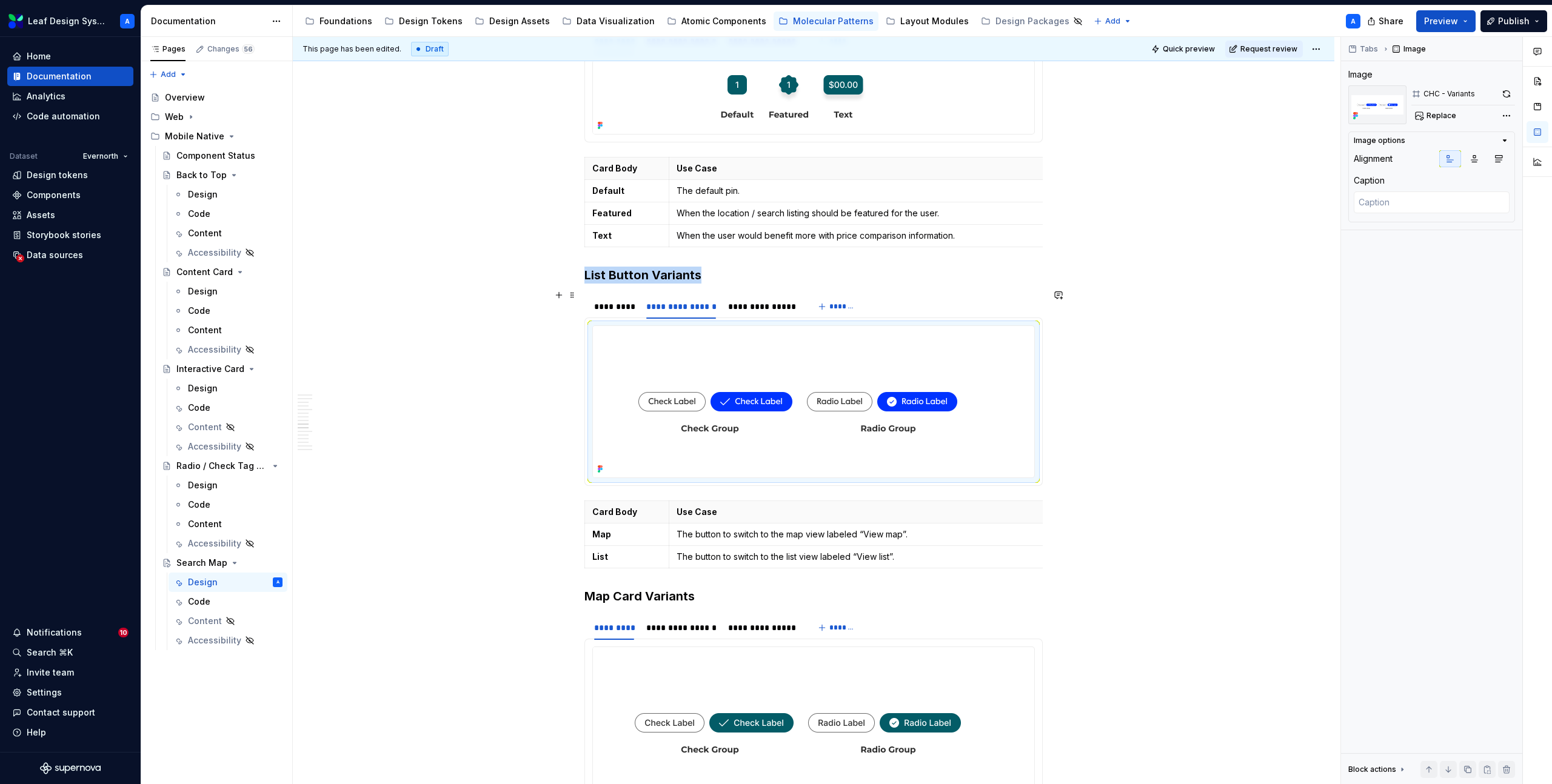
click at [749, 350] on img at bounding box center [797, 401] width 410 height 152
click at [1439, 112] on span "Replace" at bounding box center [1441, 116] width 30 height 10
type textarea "*"
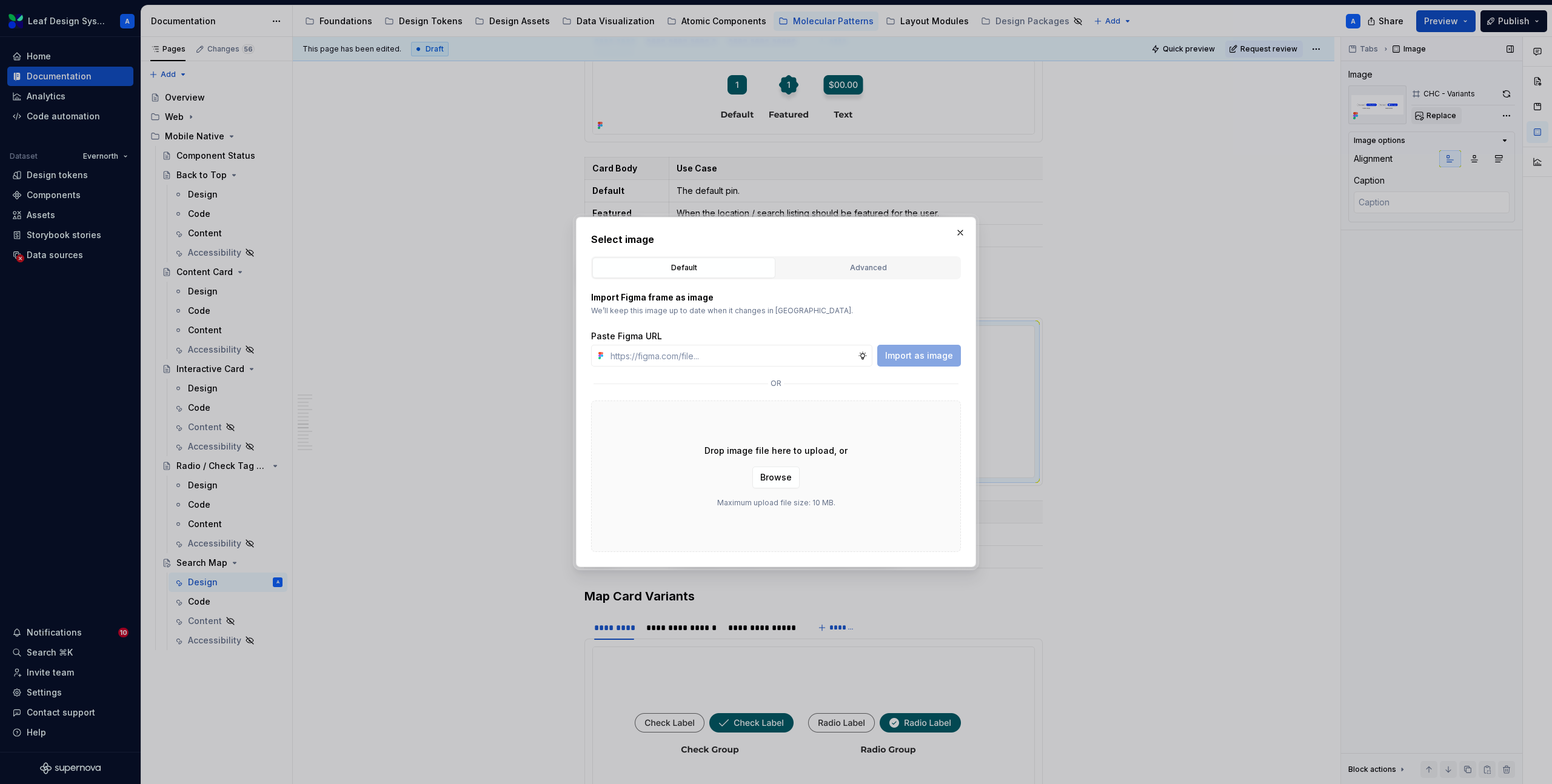
type input "https://www.figma.com/design/R5FNMiBYdBSXRtfBEXZGMx/Design-Documentation-Assets…"
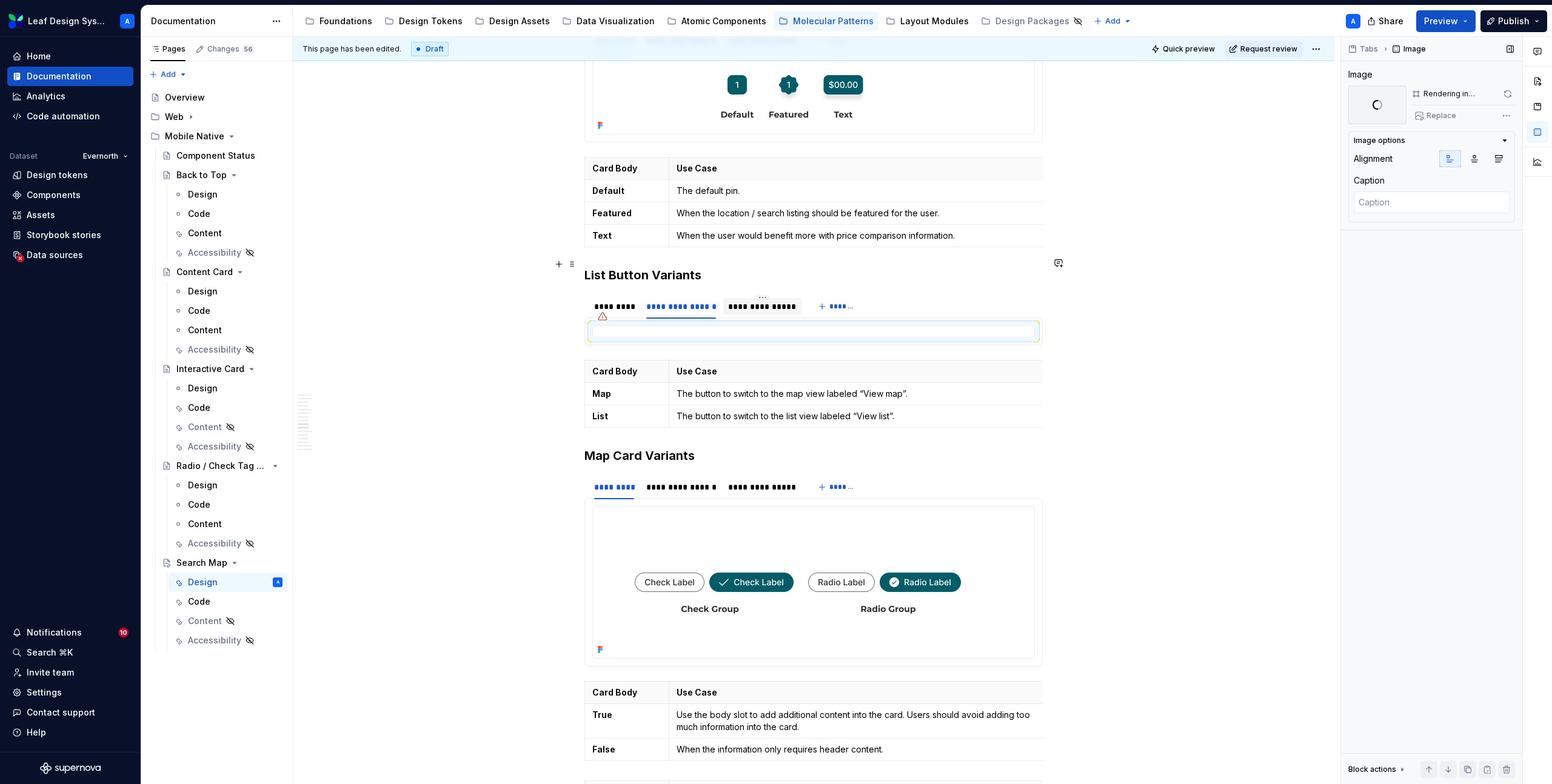
click at [768, 300] on div "**********" at bounding box center [762, 307] width 69 height 12
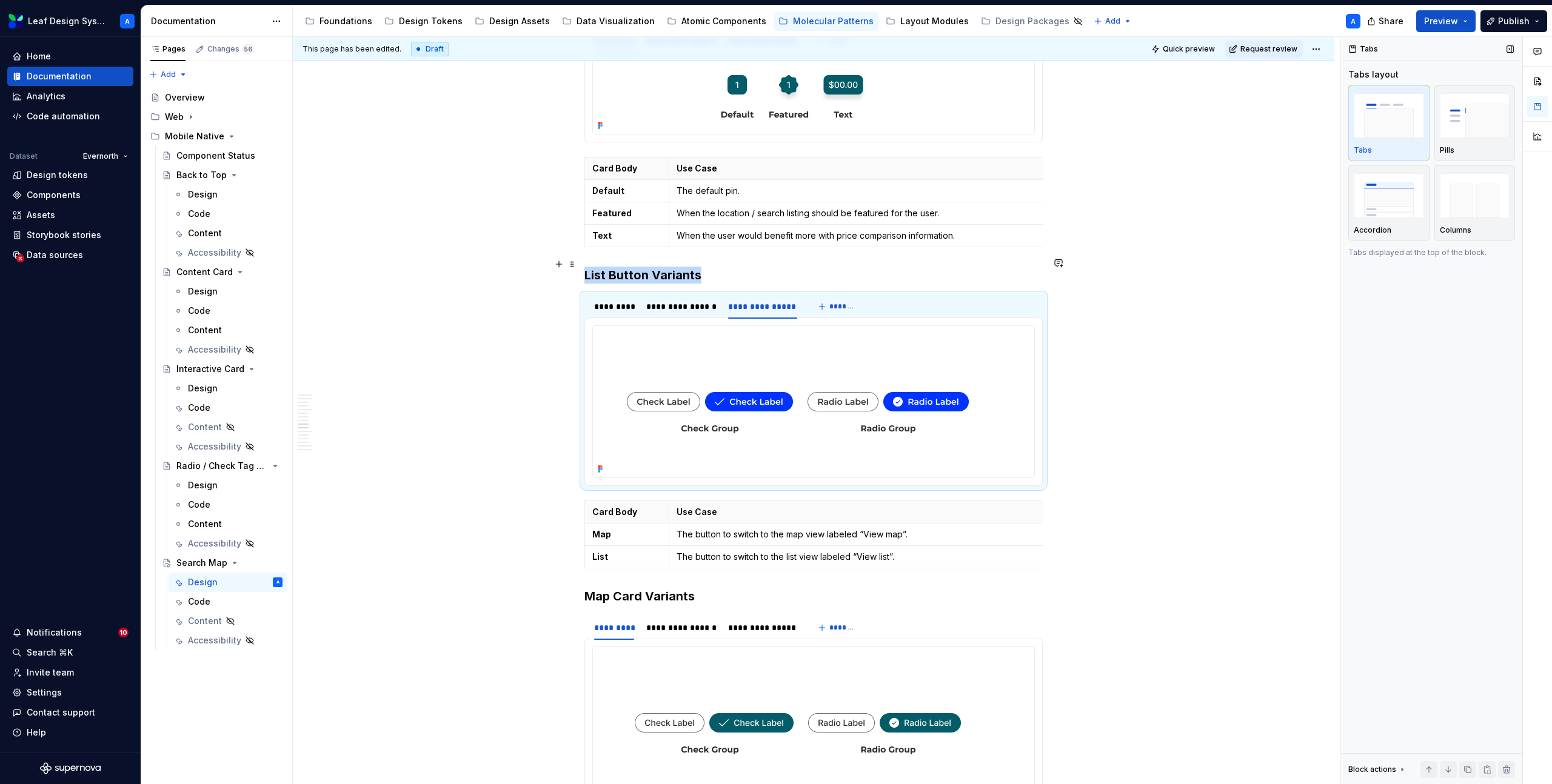
click at [783, 330] on img at bounding box center [797, 401] width 410 height 152
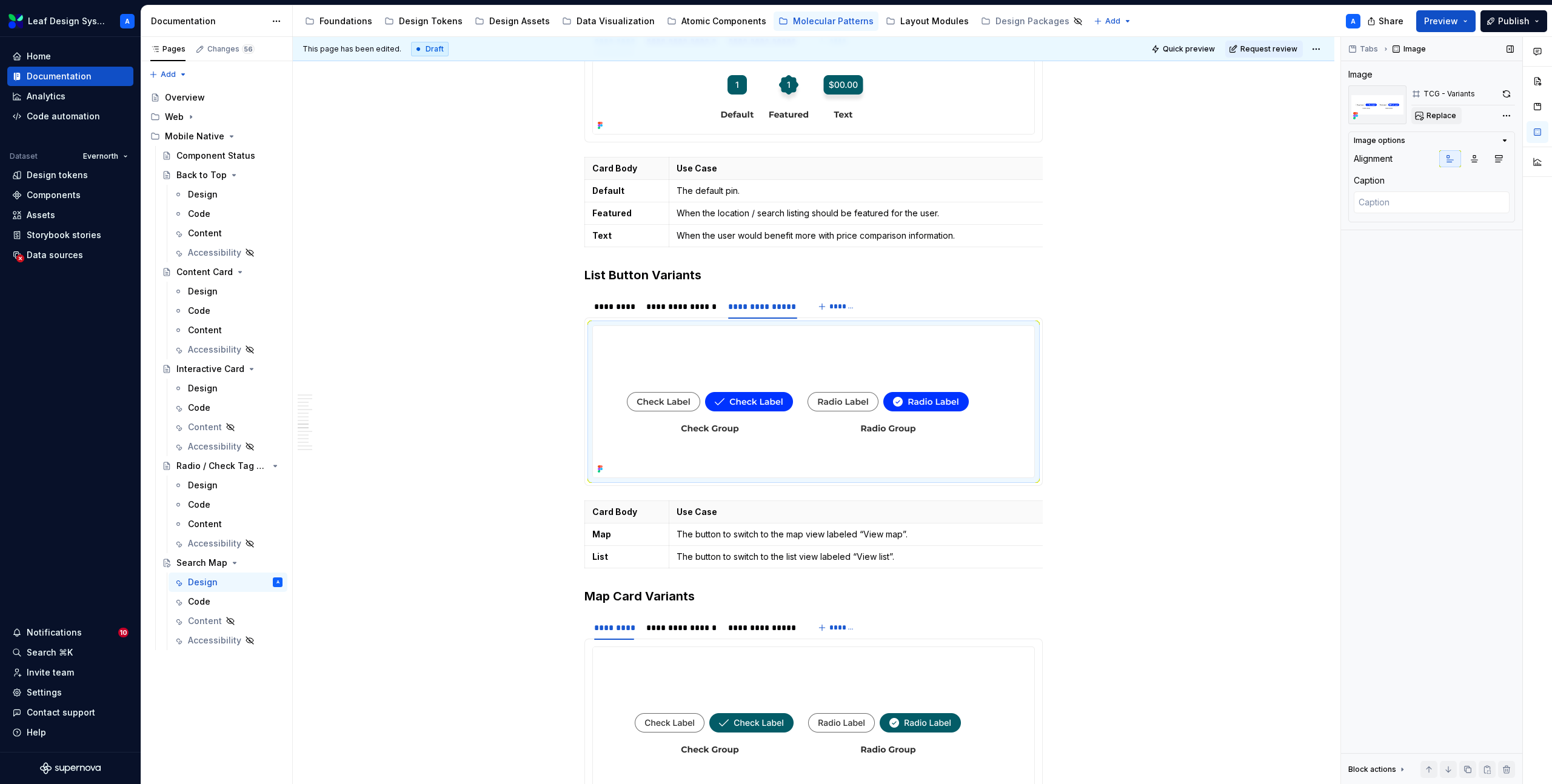
click at [1426, 119] on span "Replace" at bounding box center [1441, 116] width 30 height 10
type textarea "*"
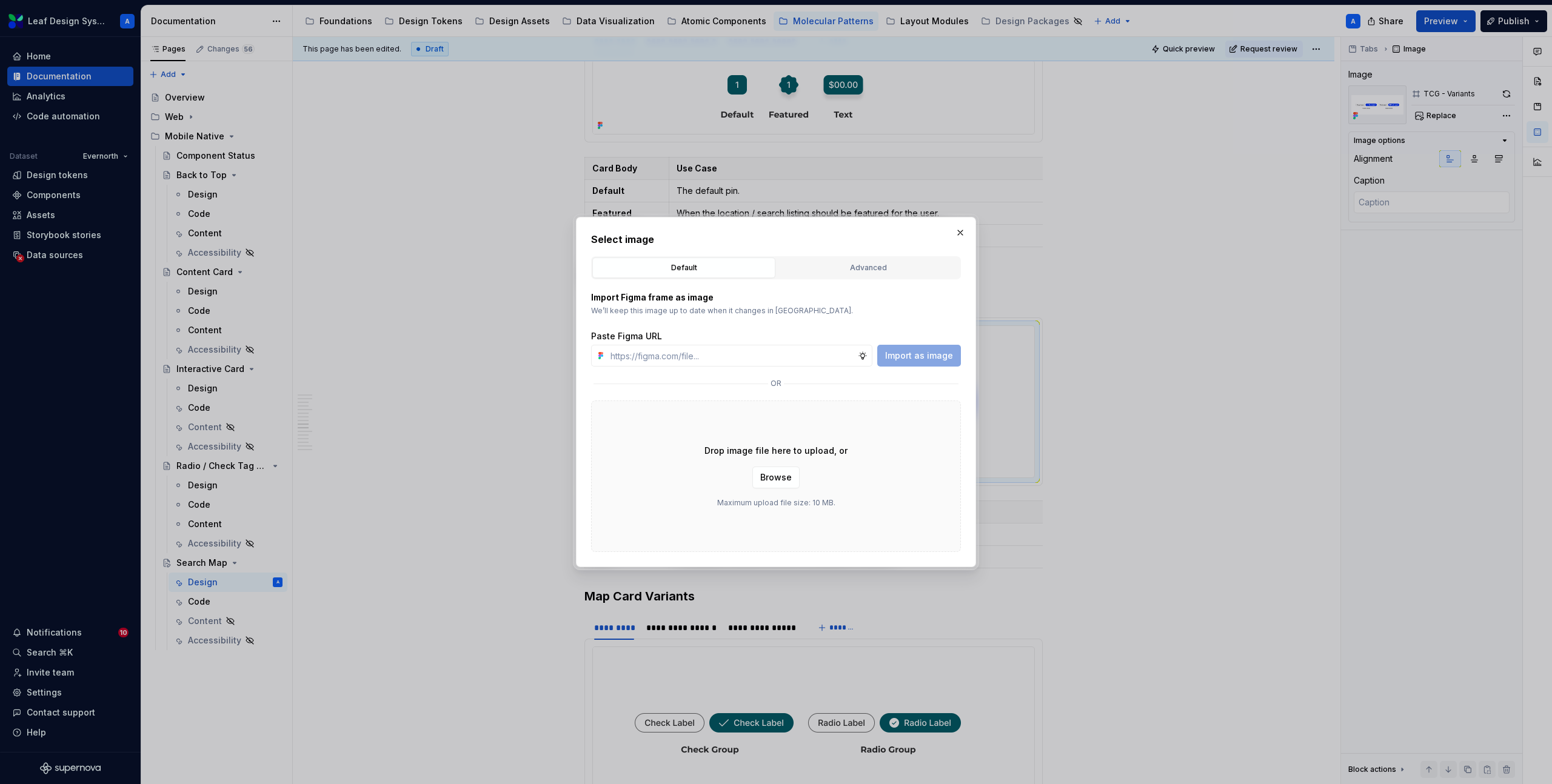
type input "https://www.figma.com/design/R5FNMiBYdBSXRtfBEXZGMx/Design-Documentation-Assets…"
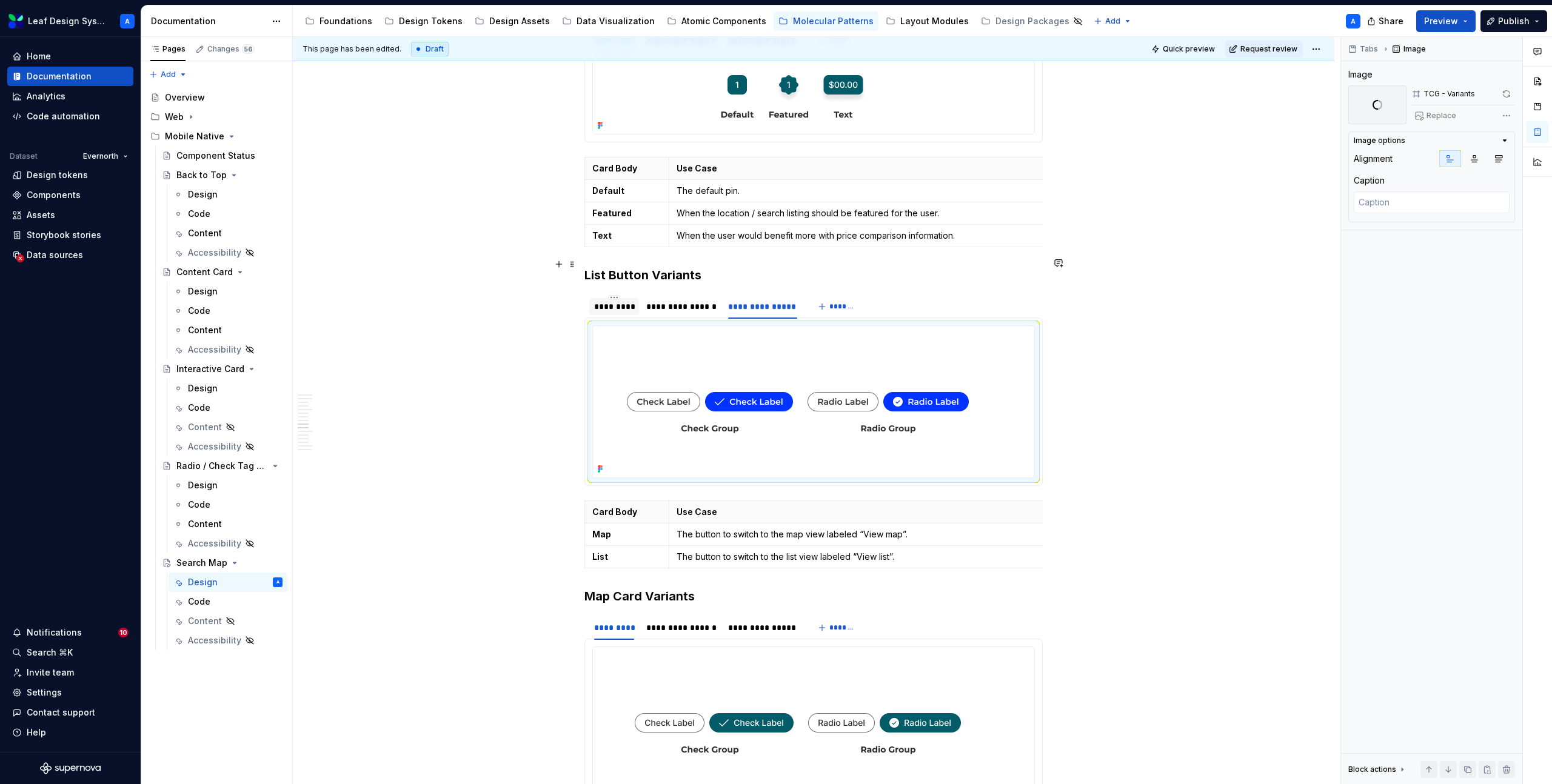
click at [613, 298] on div "*********" at bounding box center [614, 307] width 49 height 17
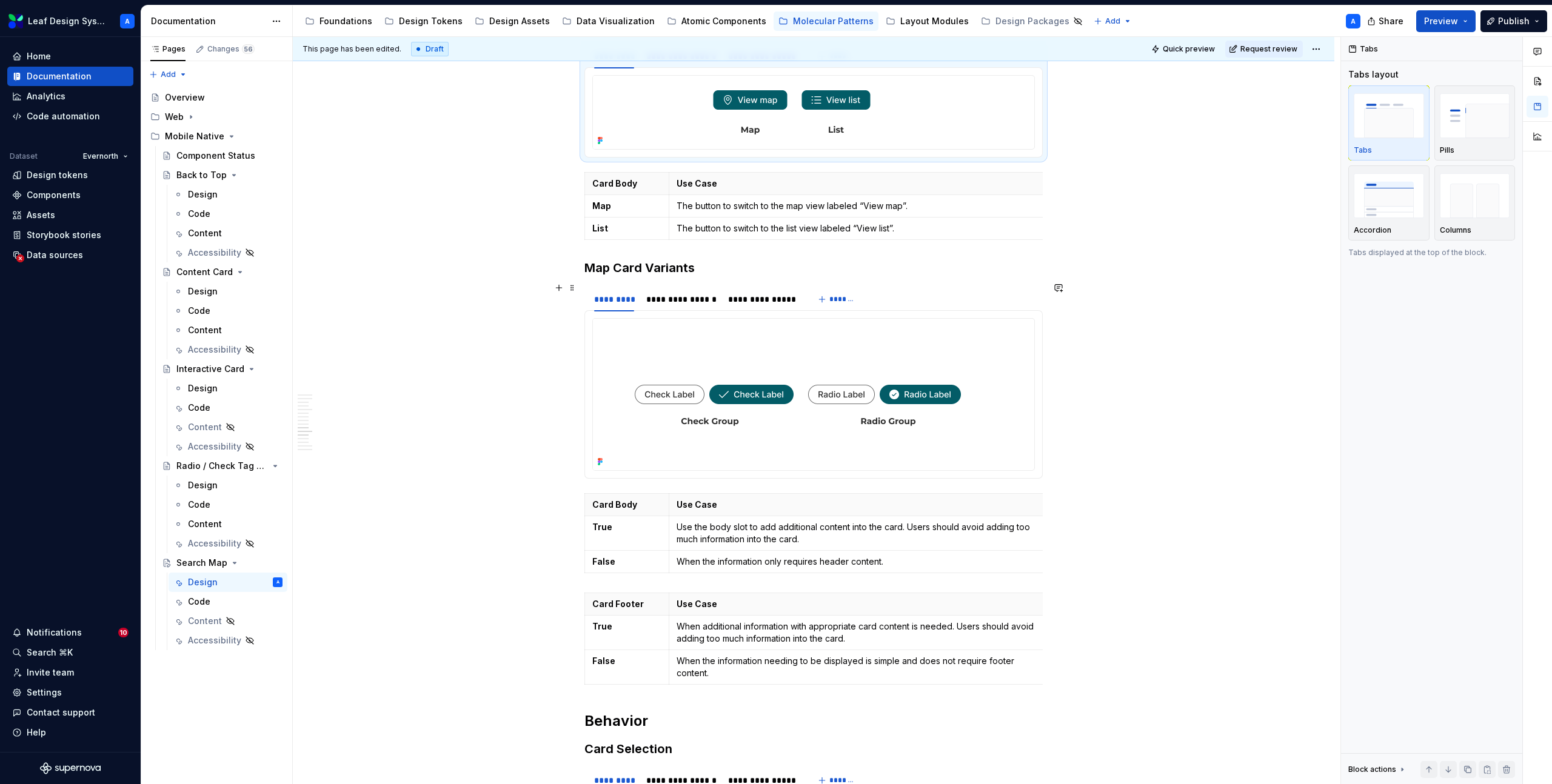
scroll to position [4061, 0]
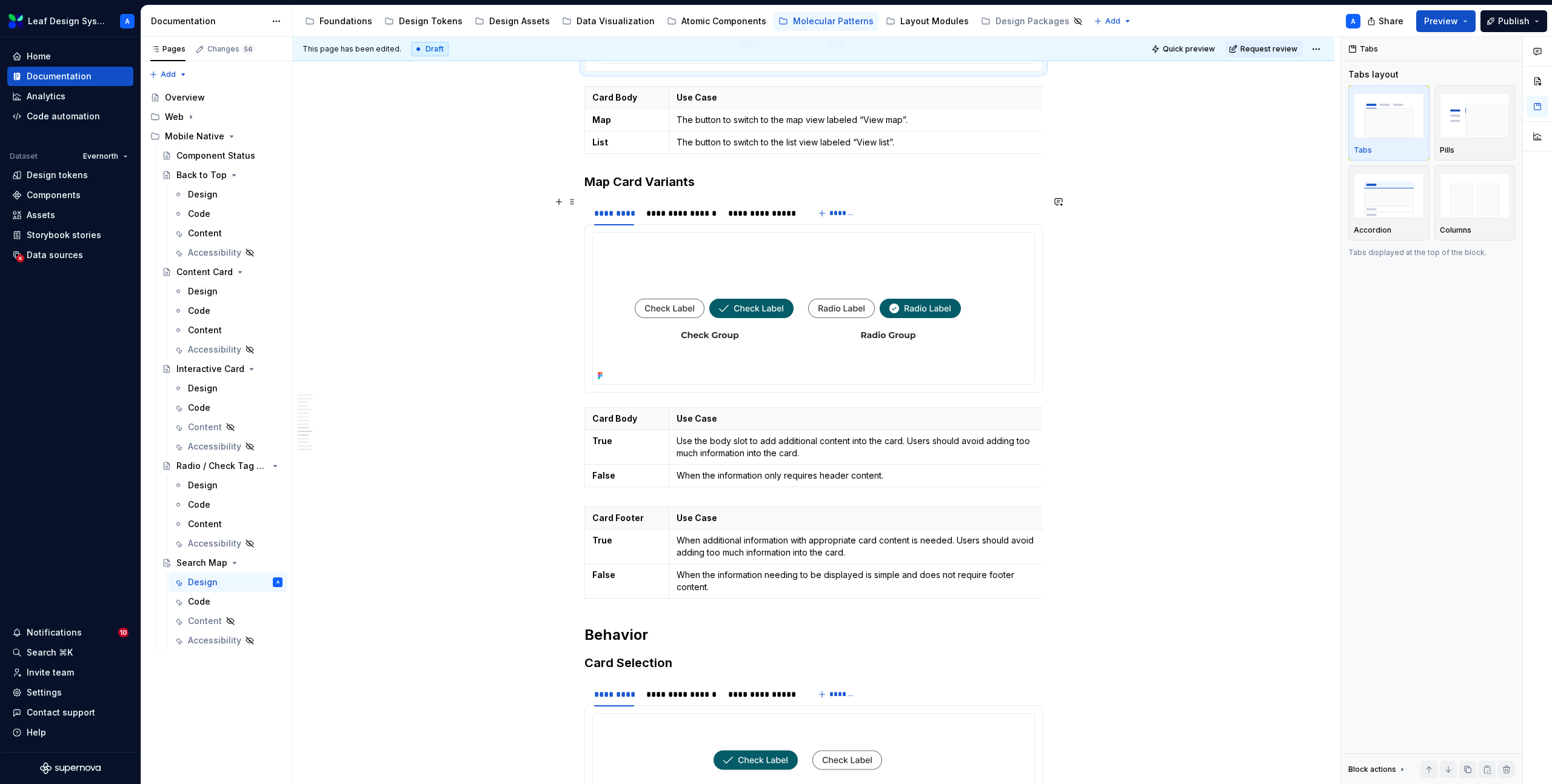
click at [757, 278] on img at bounding box center [797, 308] width 410 height 152
click at [1442, 117] on span "Replace" at bounding box center [1441, 116] width 30 height 10
type textarea "*"
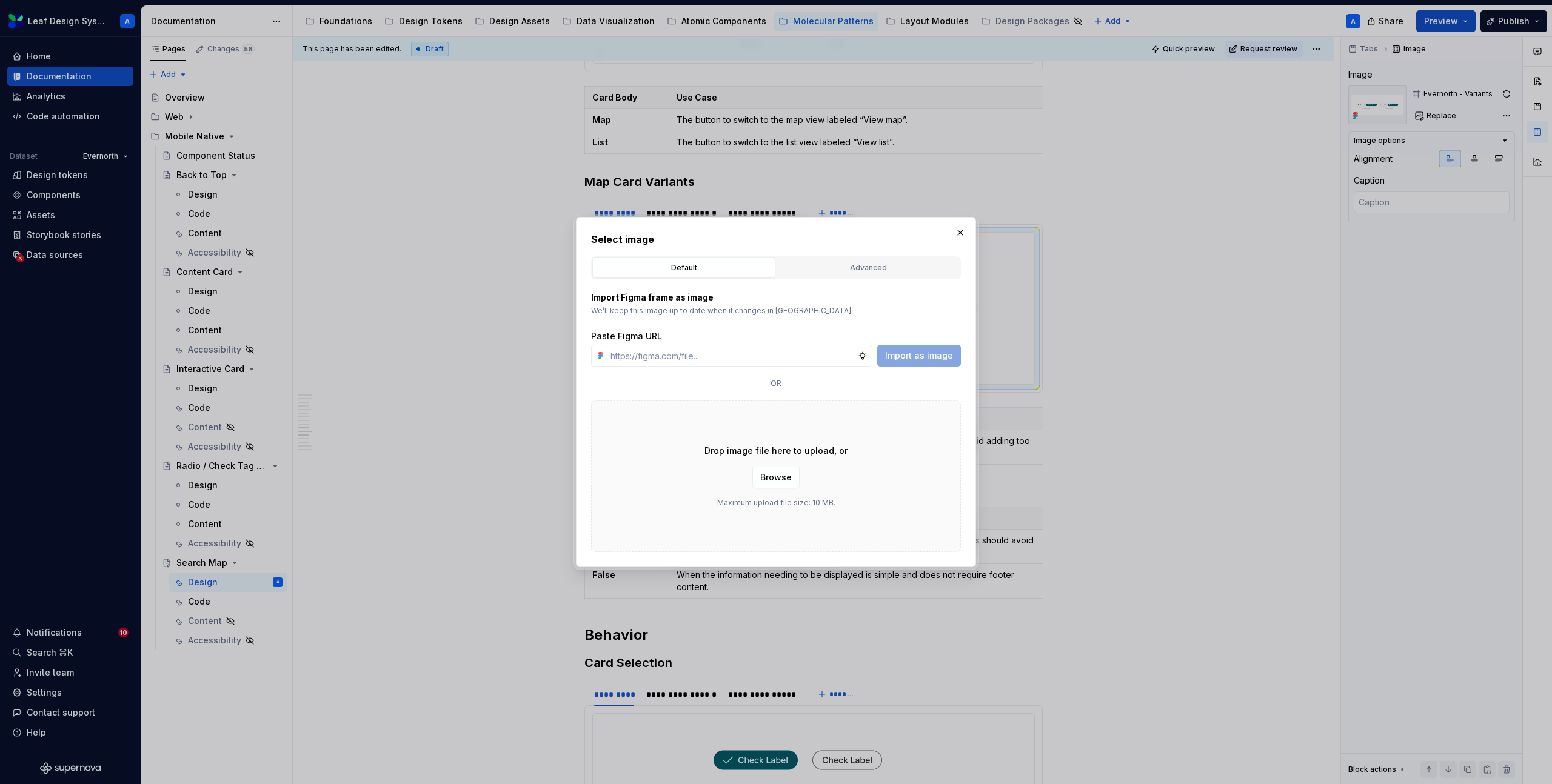
type input "https://www.figma.com/design/R5FNMiBYdBSXRtfBEXZGMx/Design-Documentation-Assets…"
type textarea "*"
type input "https://www.figma.com/design/R5FNMiBYdBSXRtfBEXZGMx/Design-Documentation-Assets…"
click at [930, 357] on span "Import as image" at bounding box center [919, 356] width 68 height 12
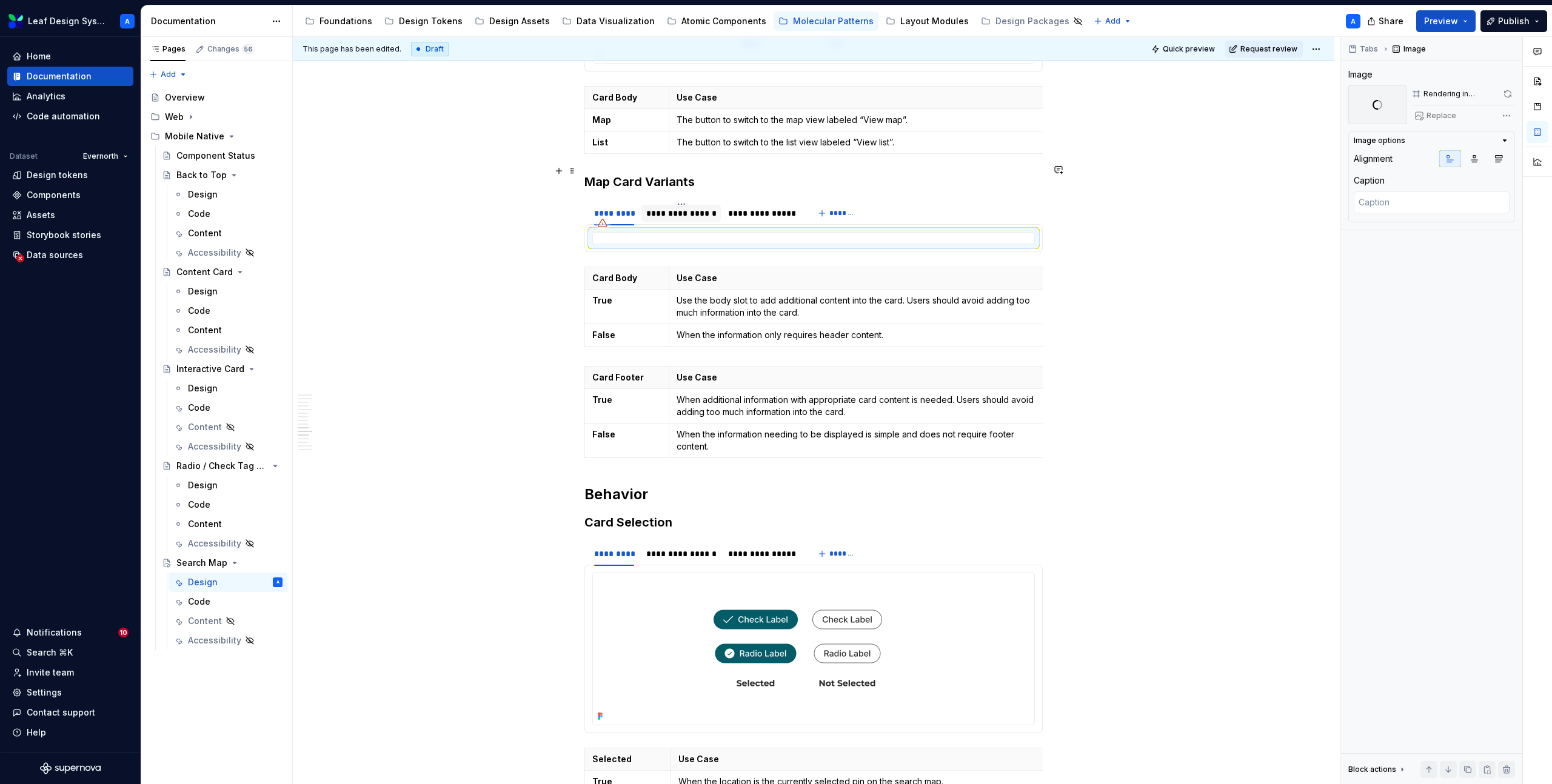
click at [689, 207] on div "**********" at bounding box center [681, 213] width 70 height 12
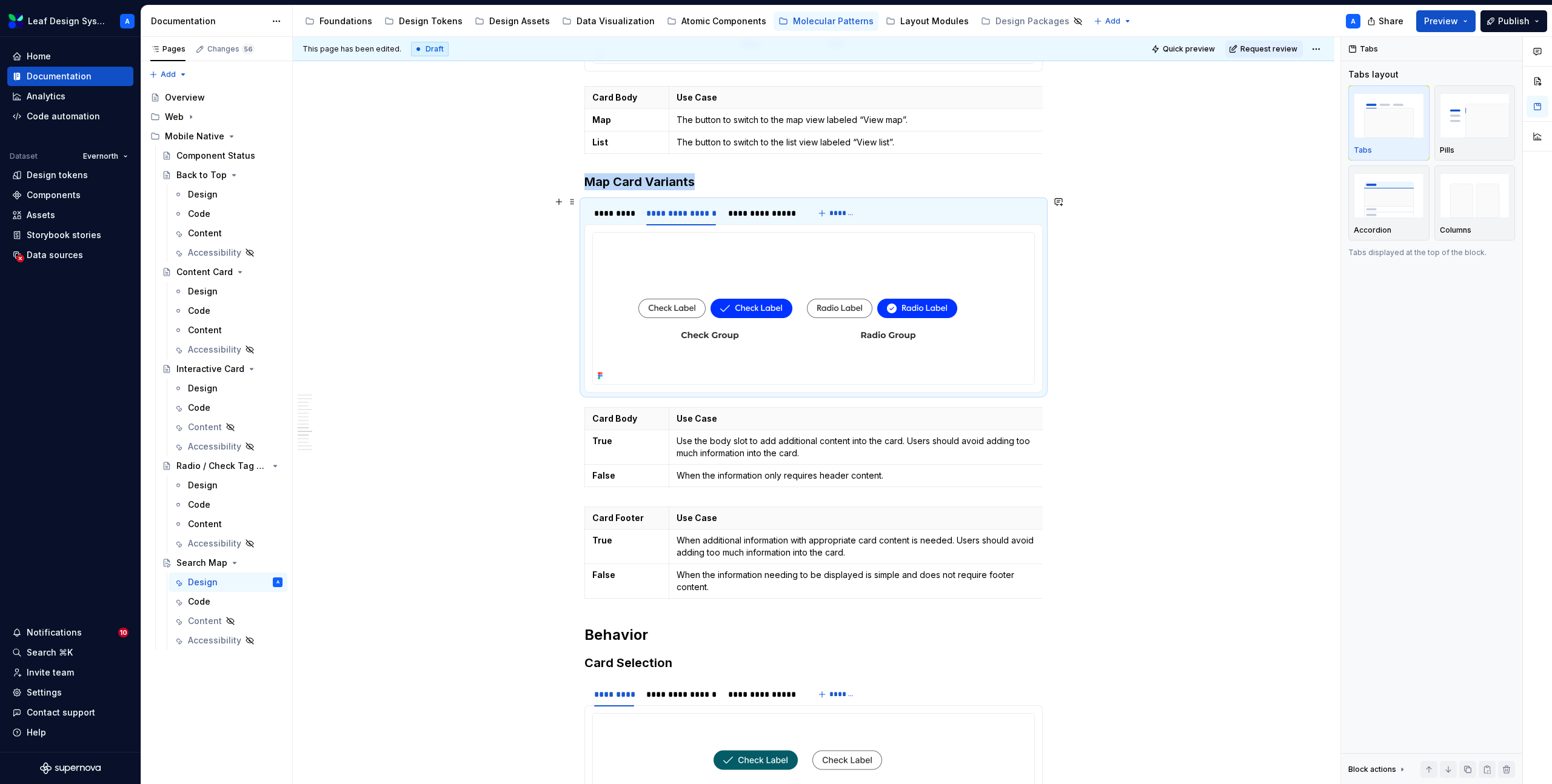
click at [744, 251] on img at bounding box center [797, 308] width 410 height 152
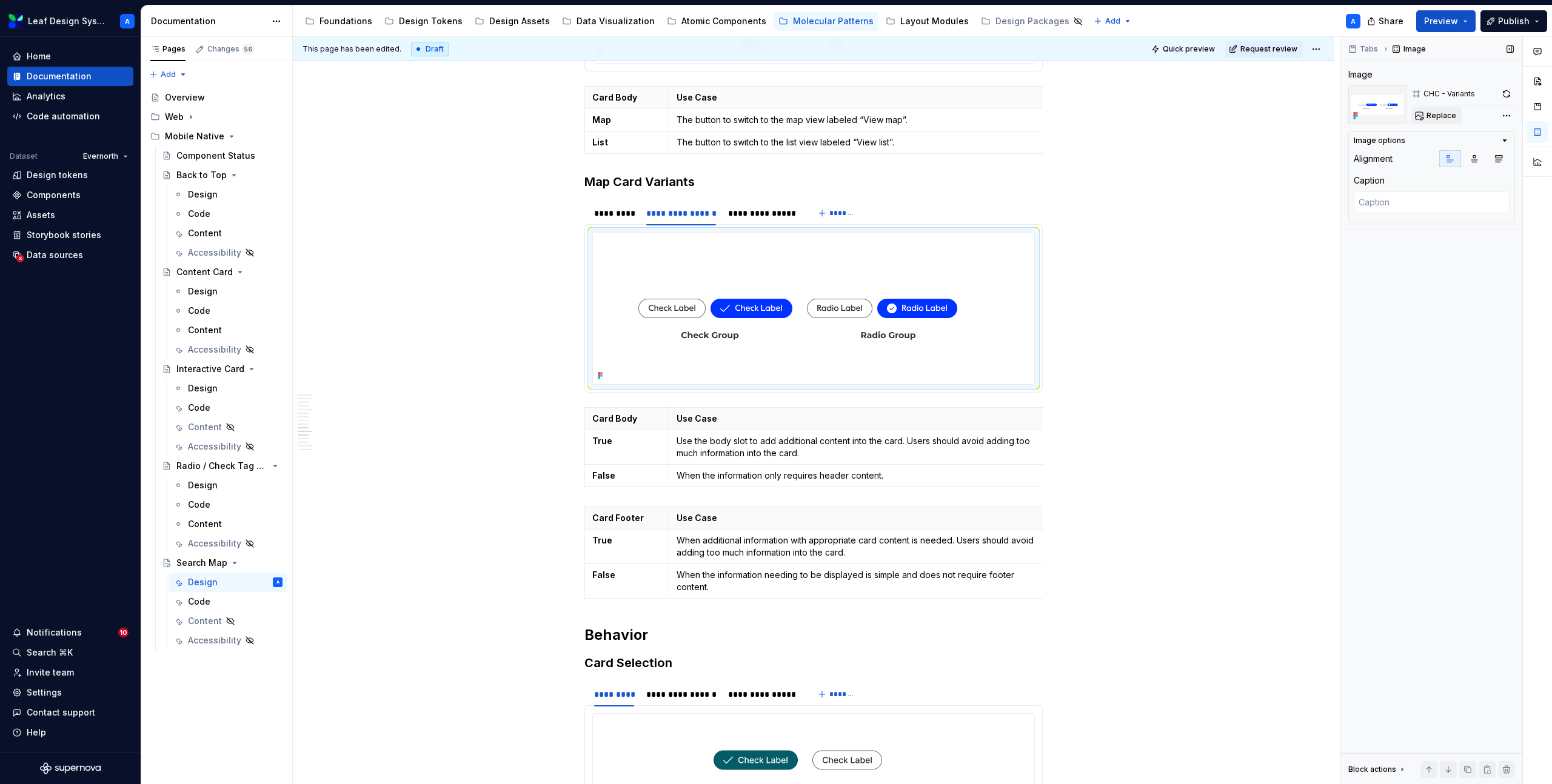
click at [1427, 108] on button "Replace" at bounding box center [1436, 115] width 50 height 17
type textarea "*"
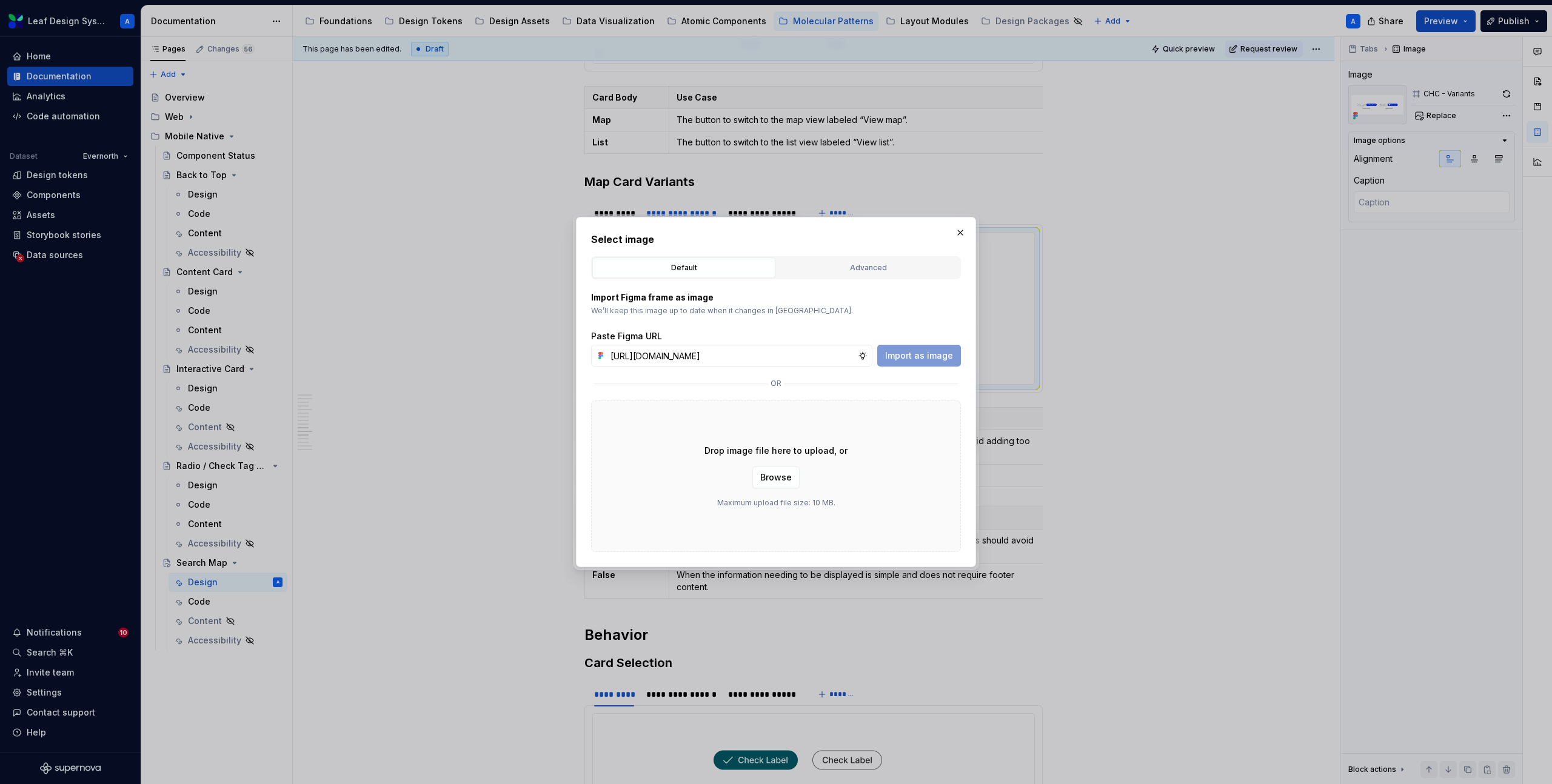
scroll to position [0, 362]
type input "https://www.figma.com/design/R5FNMiBYdBSXRtfBEXZGMx/Design-Documentation-Assets…"
click at [925, 351] on span "Import as image" at bounding box center [919, 356] width 68 height 12
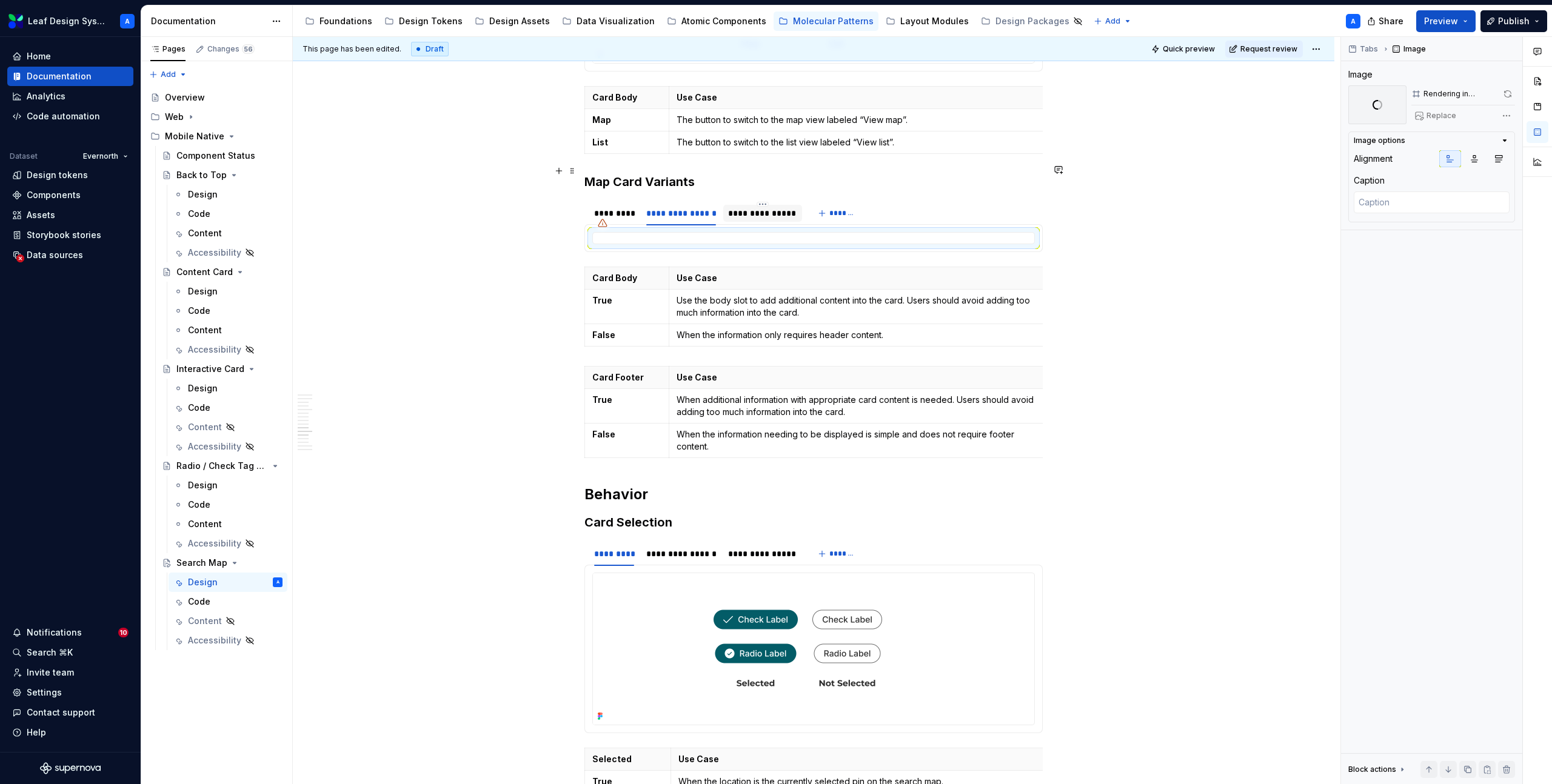
click at [779, 207] on div "**********" at bounding box center [762, 213] width 69 height 12
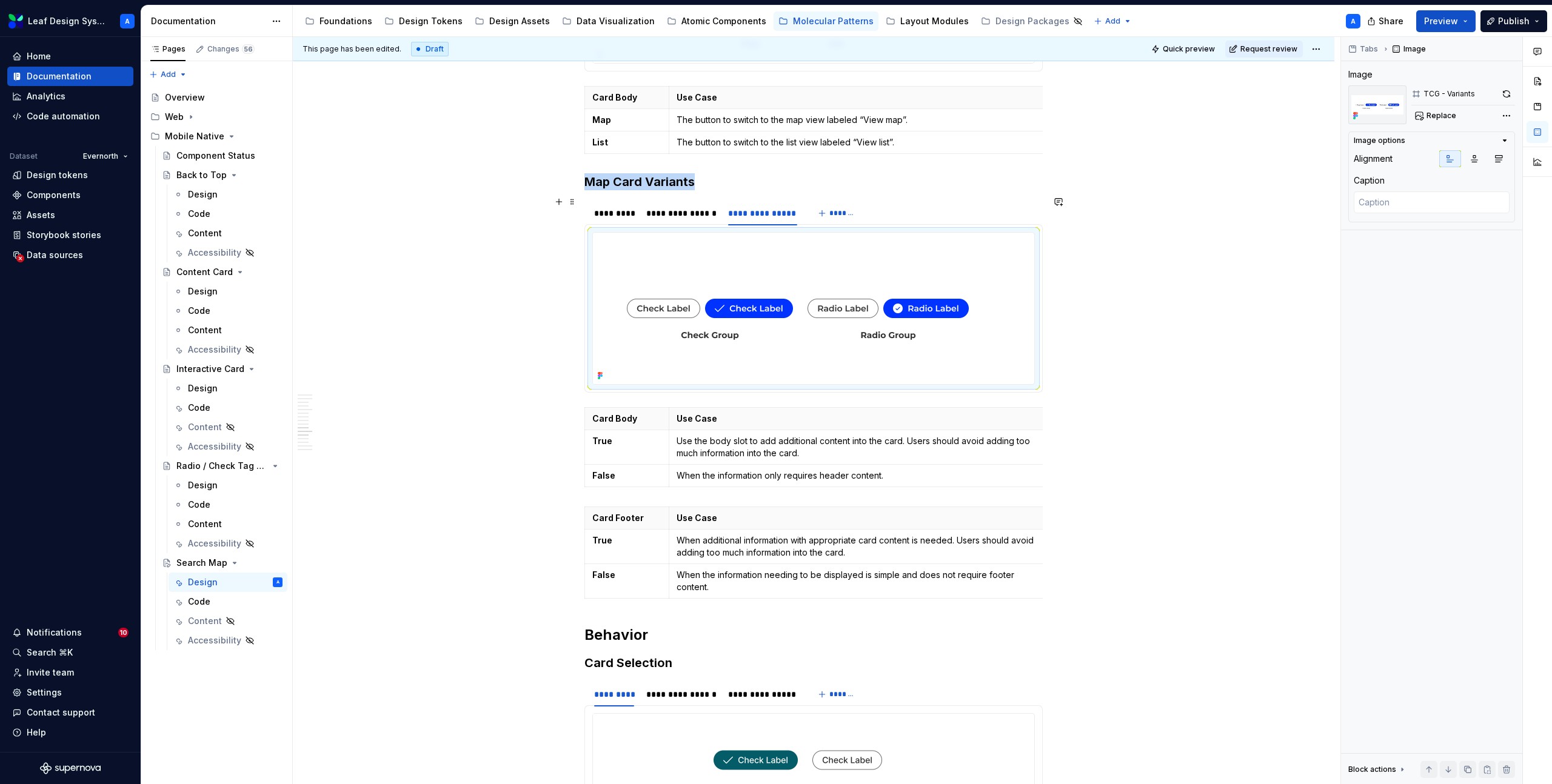
click at [780, 259] on img at bounding box center [797, 308] width 410 height 152
click at [1445, 117] on span "Replace" at bounding box center [1441, 116] width 30 height 10
type textarea "*"
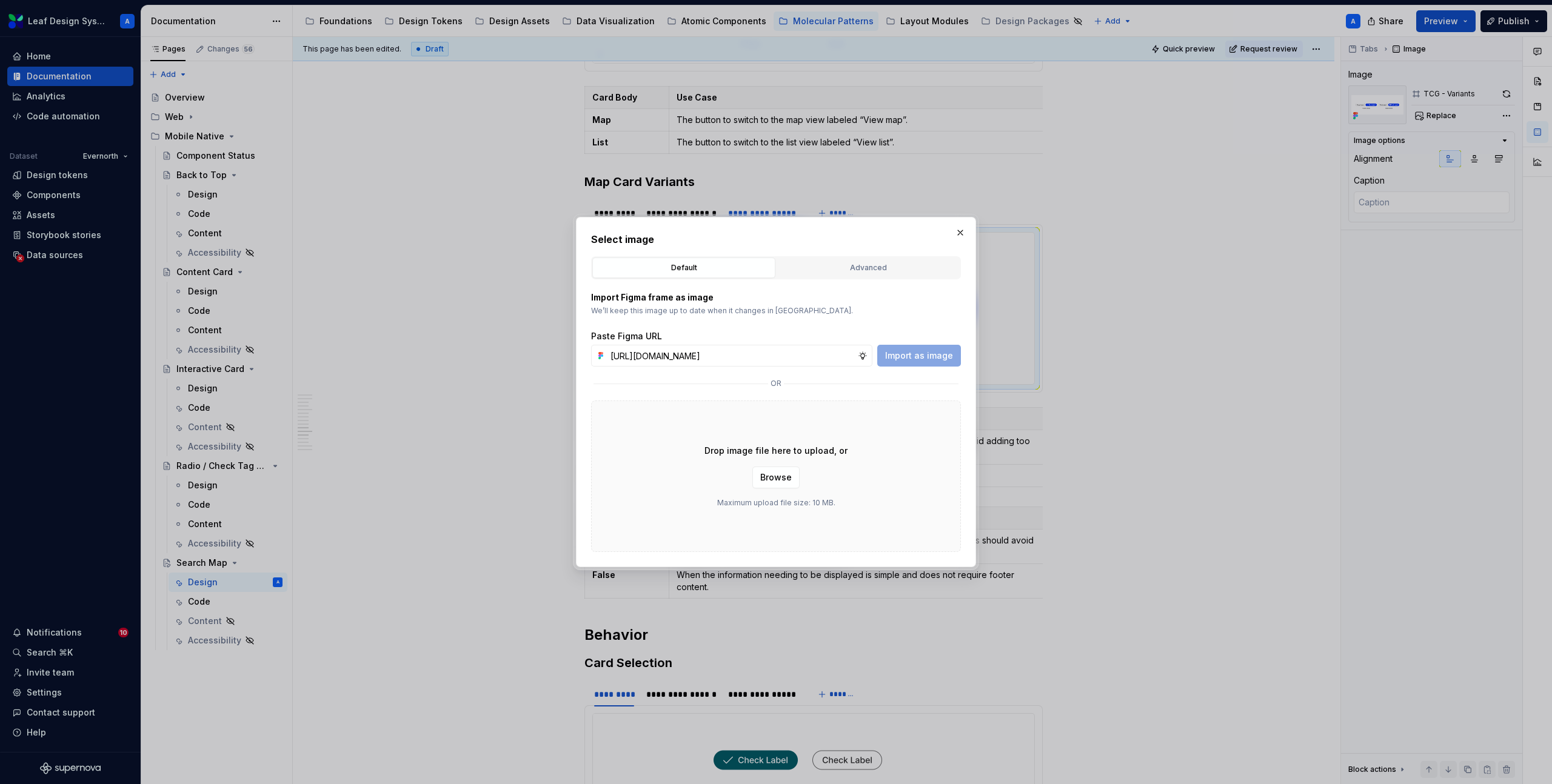
scroll to position [0, 361]
type input "https://www.figma.com/design/R5FNMiBYdBSXRtfBEXZGMx/Design-Documentation-Assets…"
click at [947, 351] on span "Import as image" at bounding box center [919, 356] width 68 height 12
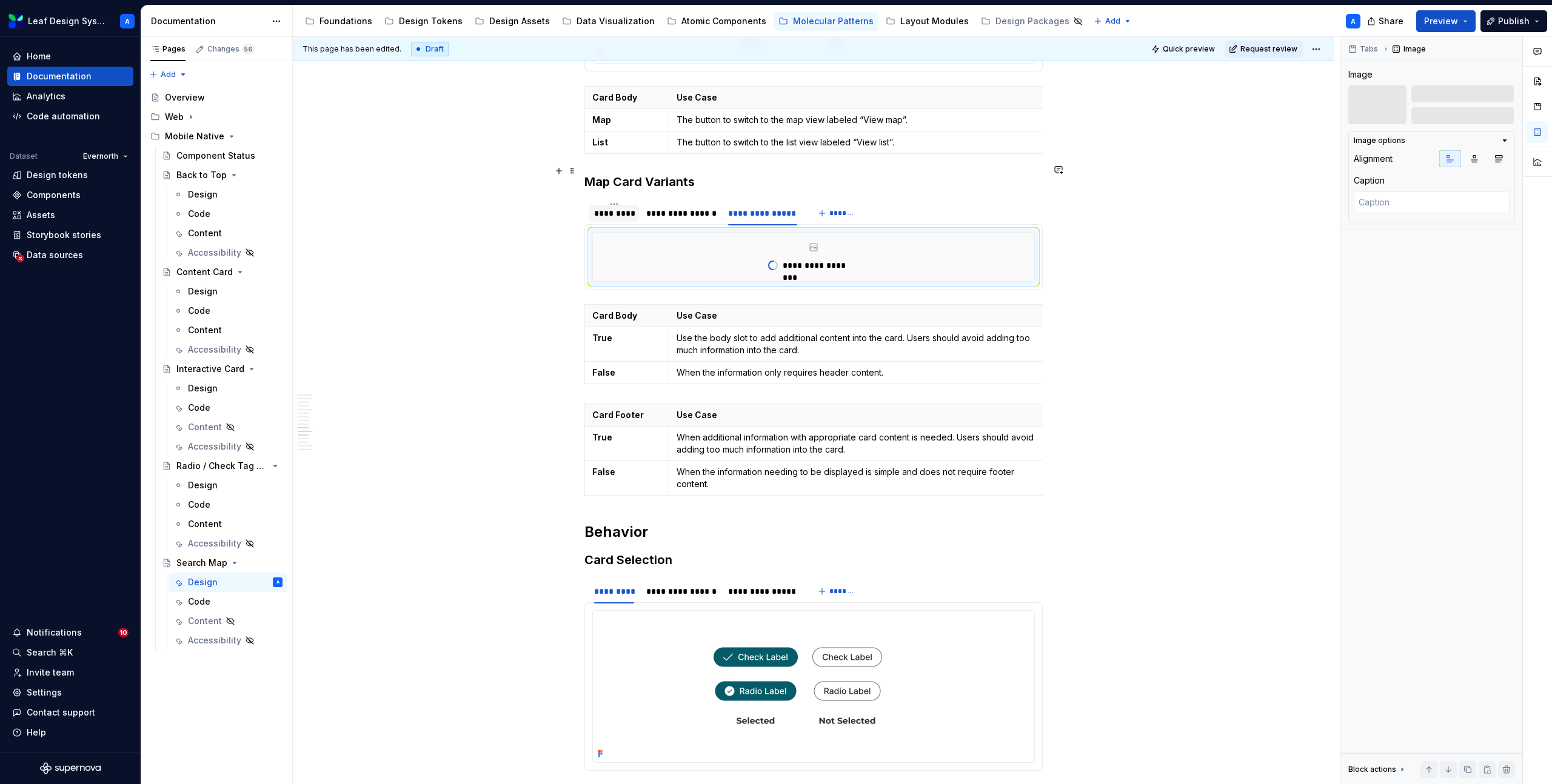
click at [615, 207] on div "*********" at bounding box center [614, 213] width 40 height 12
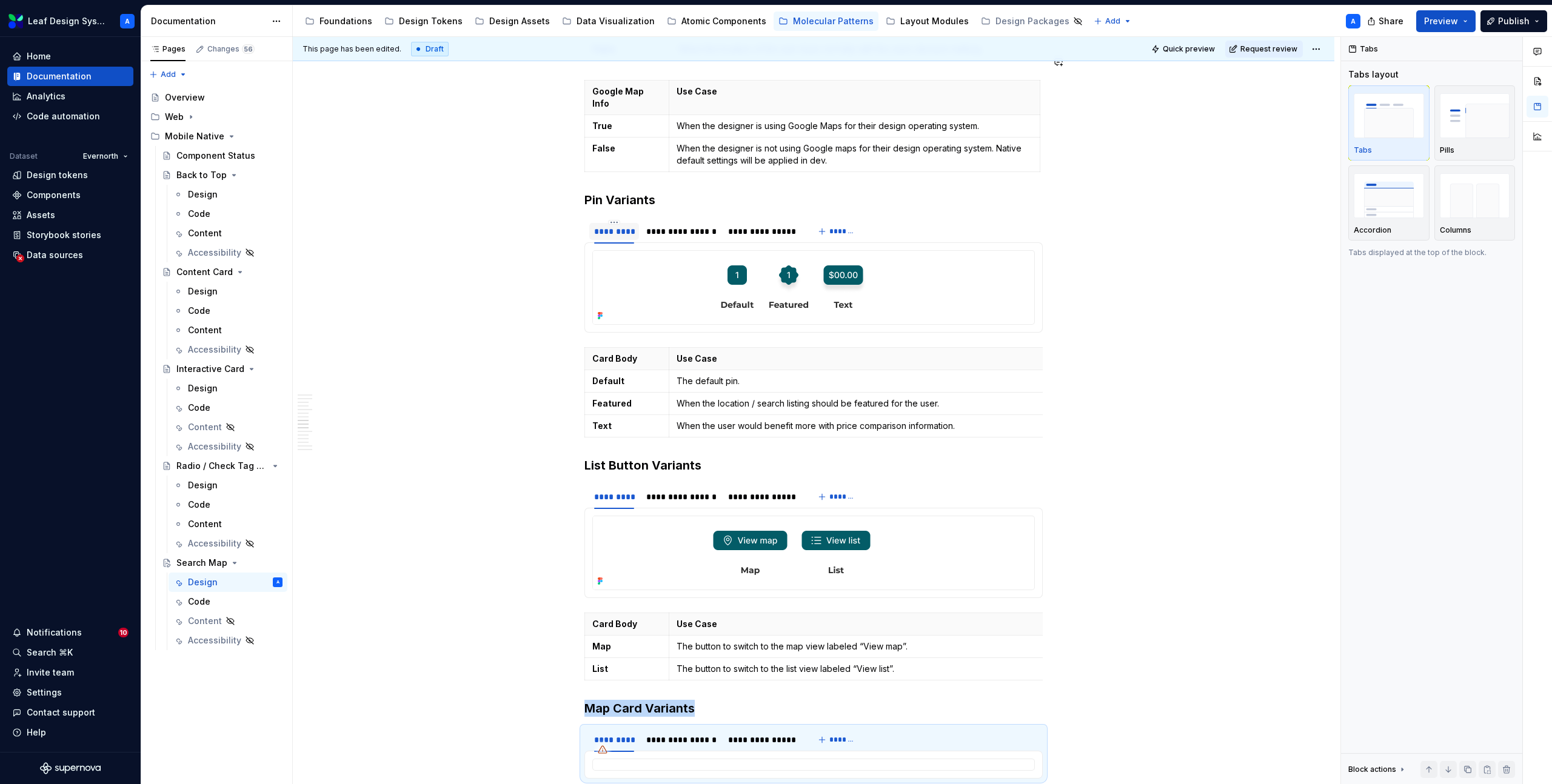
scroll to position [3552, 0]
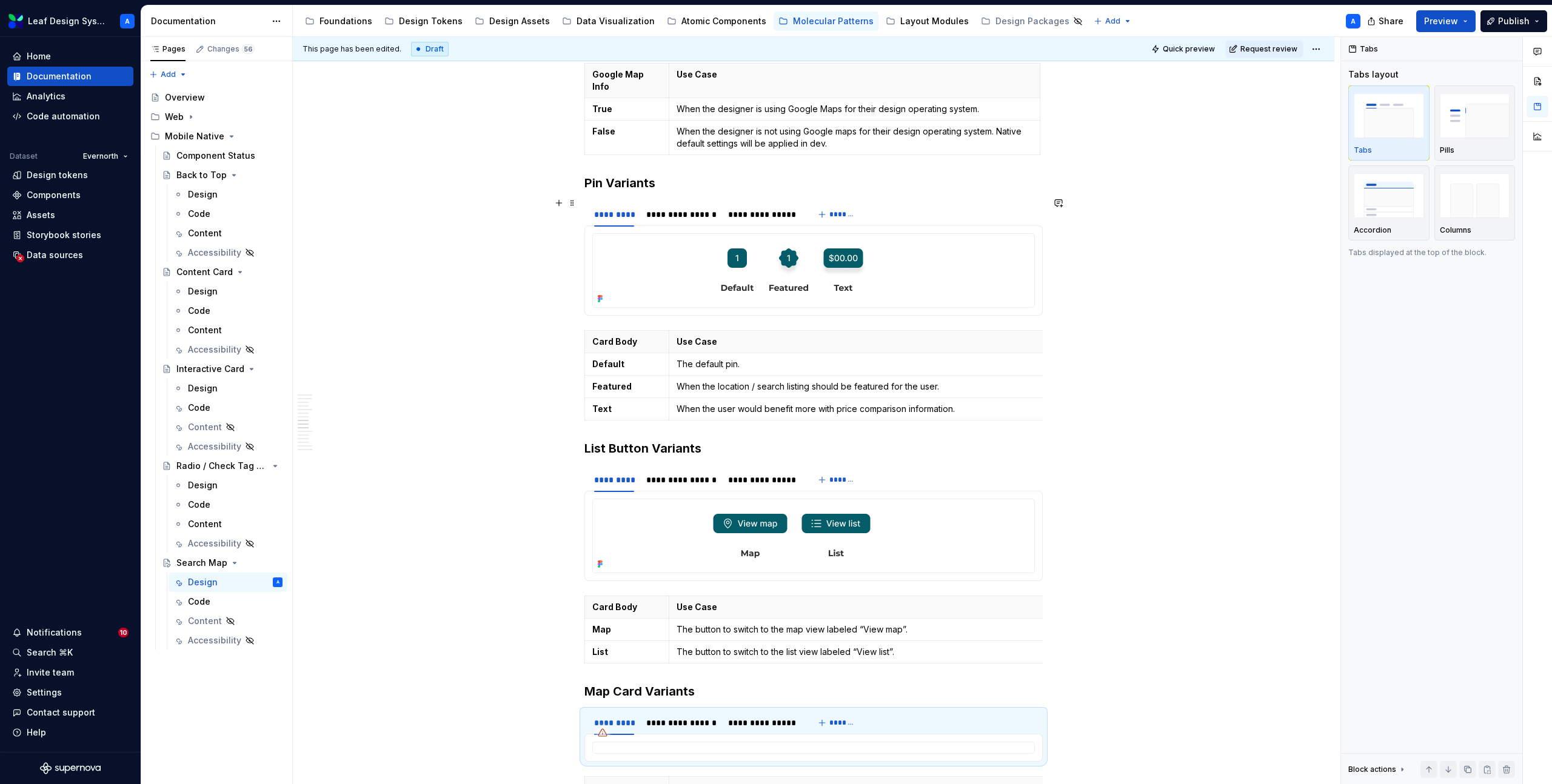
click at [771, 242] on img at bounding box center [792, 270] width 398 height 73
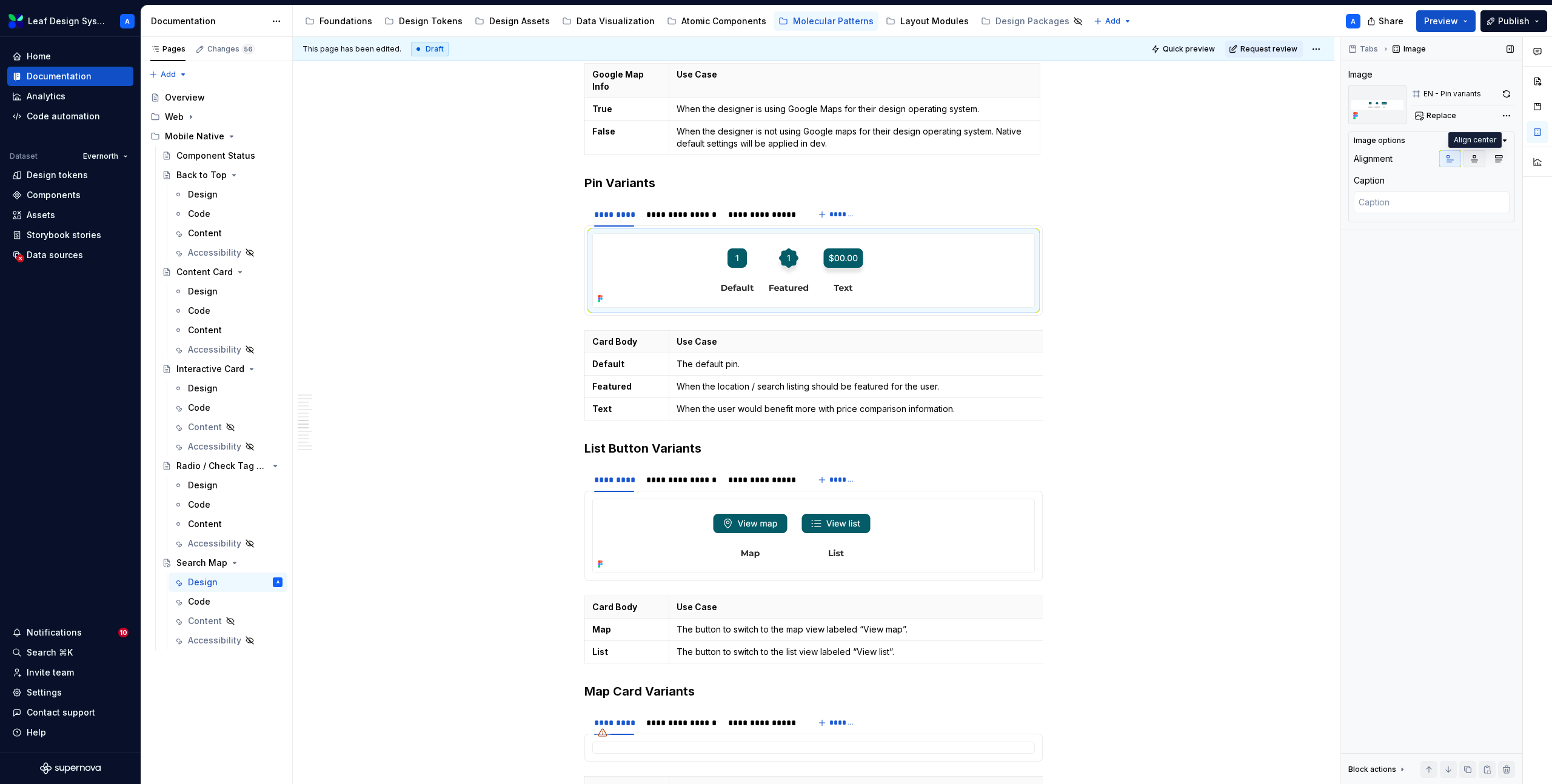
click at [1474, 155] on icon "button" at bounding box center [1474, 158] width 10 height 10
click at [668, 209] on div "**********" at bounding box center [681, 215] width 70 height 12
click at [746, 234] on img at bounding box center [792, 270] width 398 height 73
click at [1470, 160] on icon "button" at bounding box center [1474, 158] width 10 height 10
click at [768, 209] on div "**********" at bounding box center [762, 215] width 69 height 12
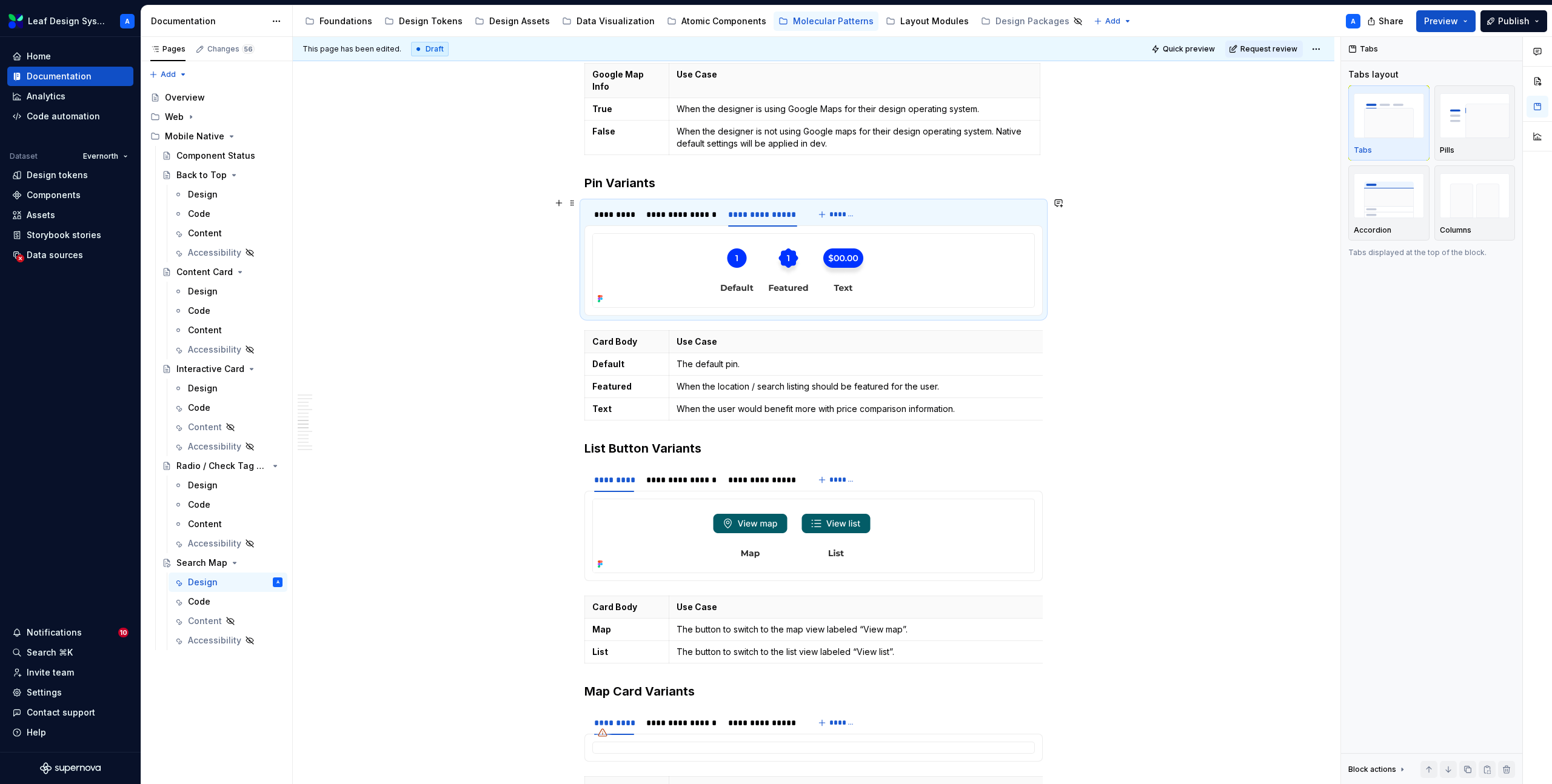
click at [773, 234] on img at bounding box center [792, 270] width 398 height 73
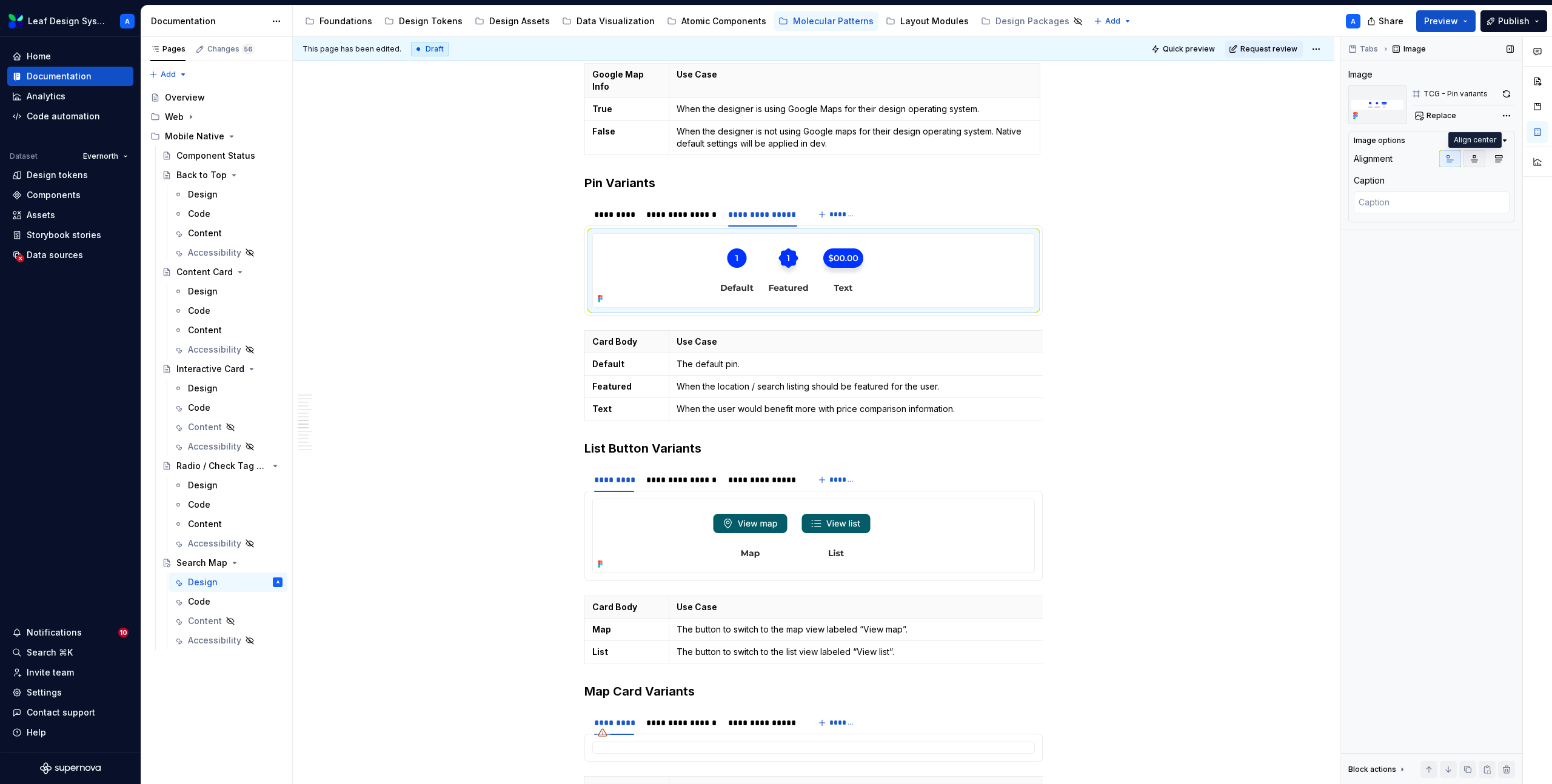
click at [1477, 158] on icon "button" at bounding box center [1474, 158] width 10 height 10
click at [707, 499] on img at bounding box center [792, 536] width 398 height 73
click at [1477, 161] on icon "button" at bounding box center [1474, 158] width 10 height 10
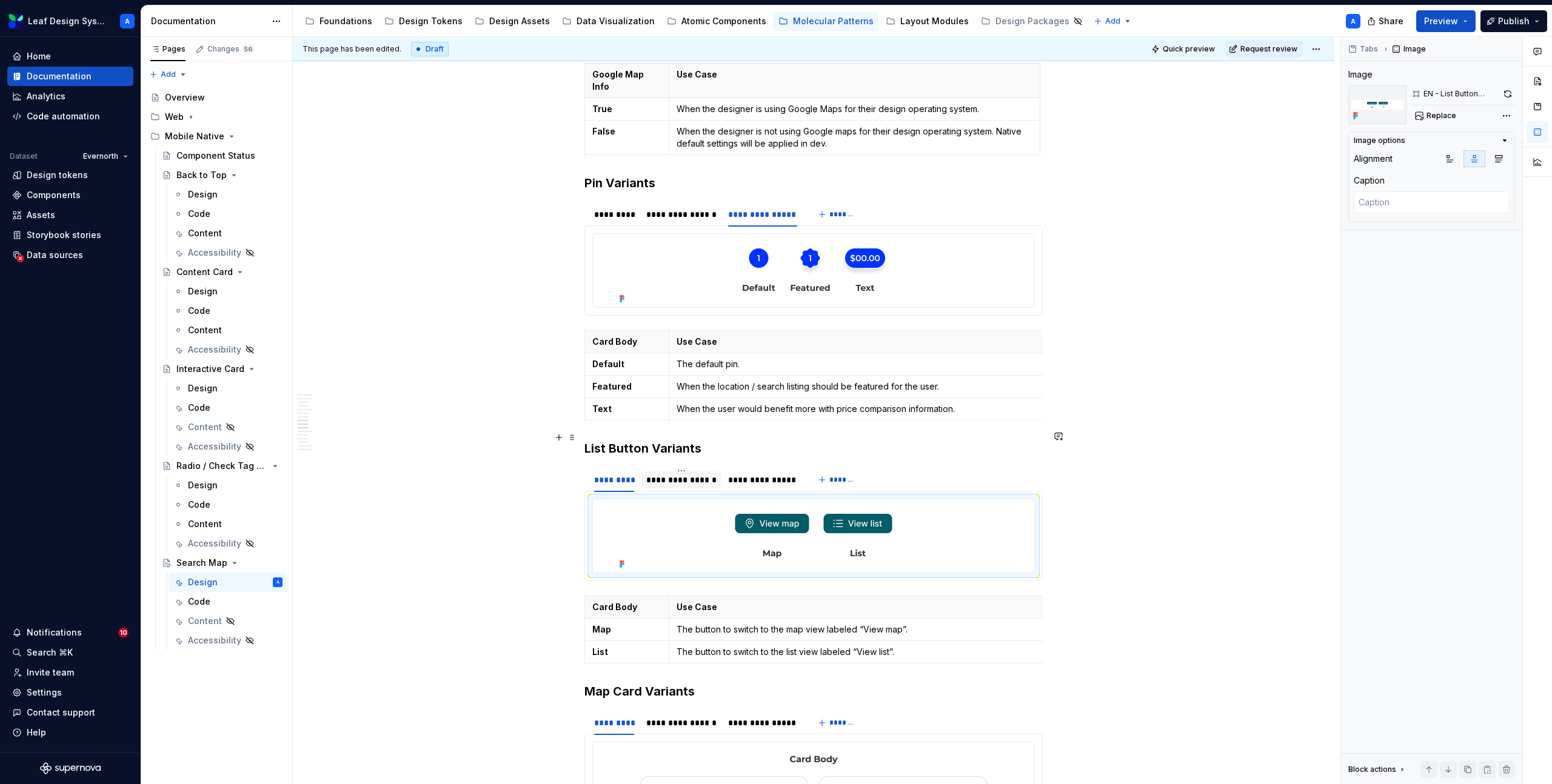
click at [685, 474] on div "**********" at bounding box center [681, 480] width 70 height 12
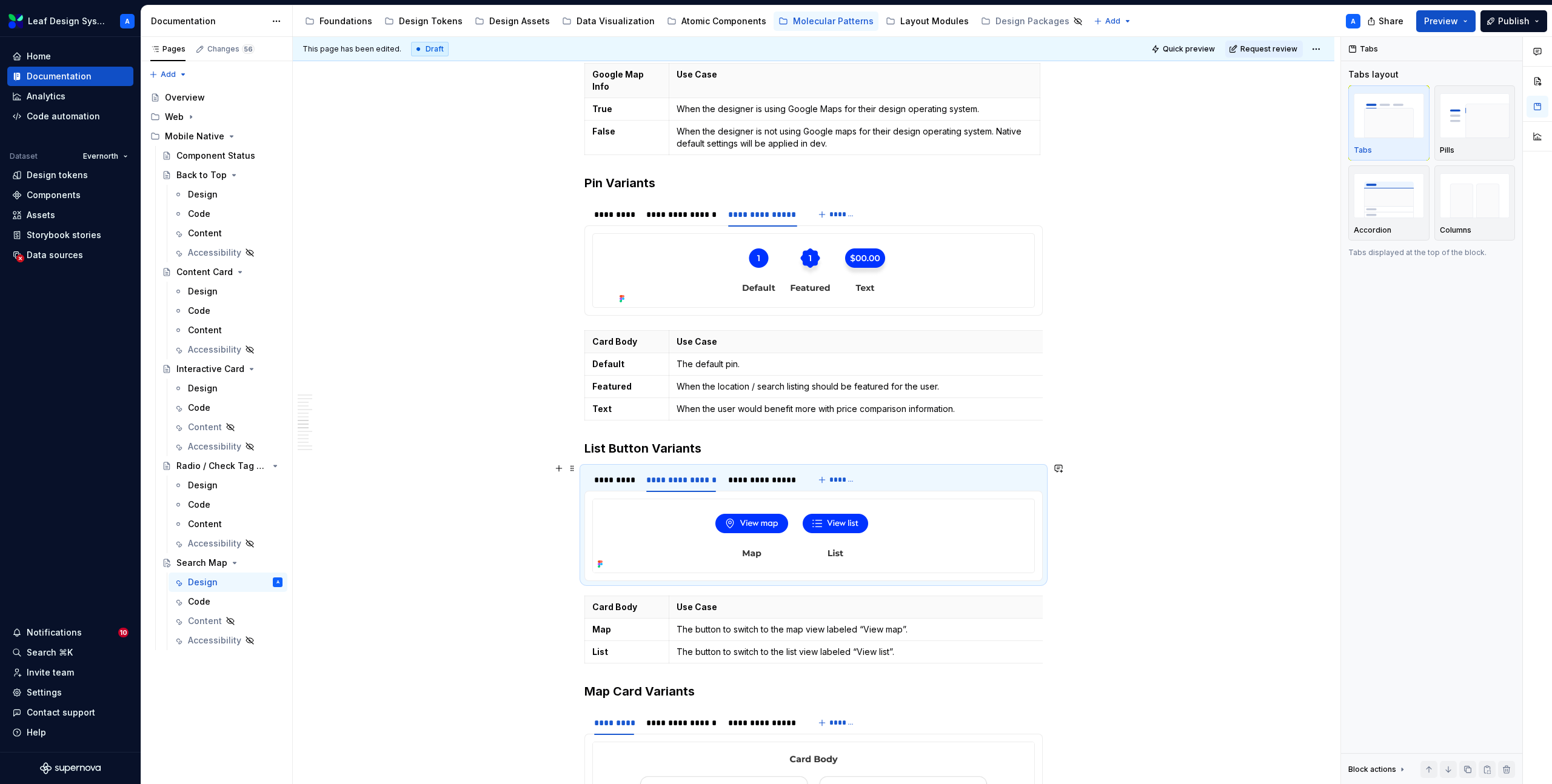
click at [733, 499] on img at bounding box center [792, 536] width 398 height 73
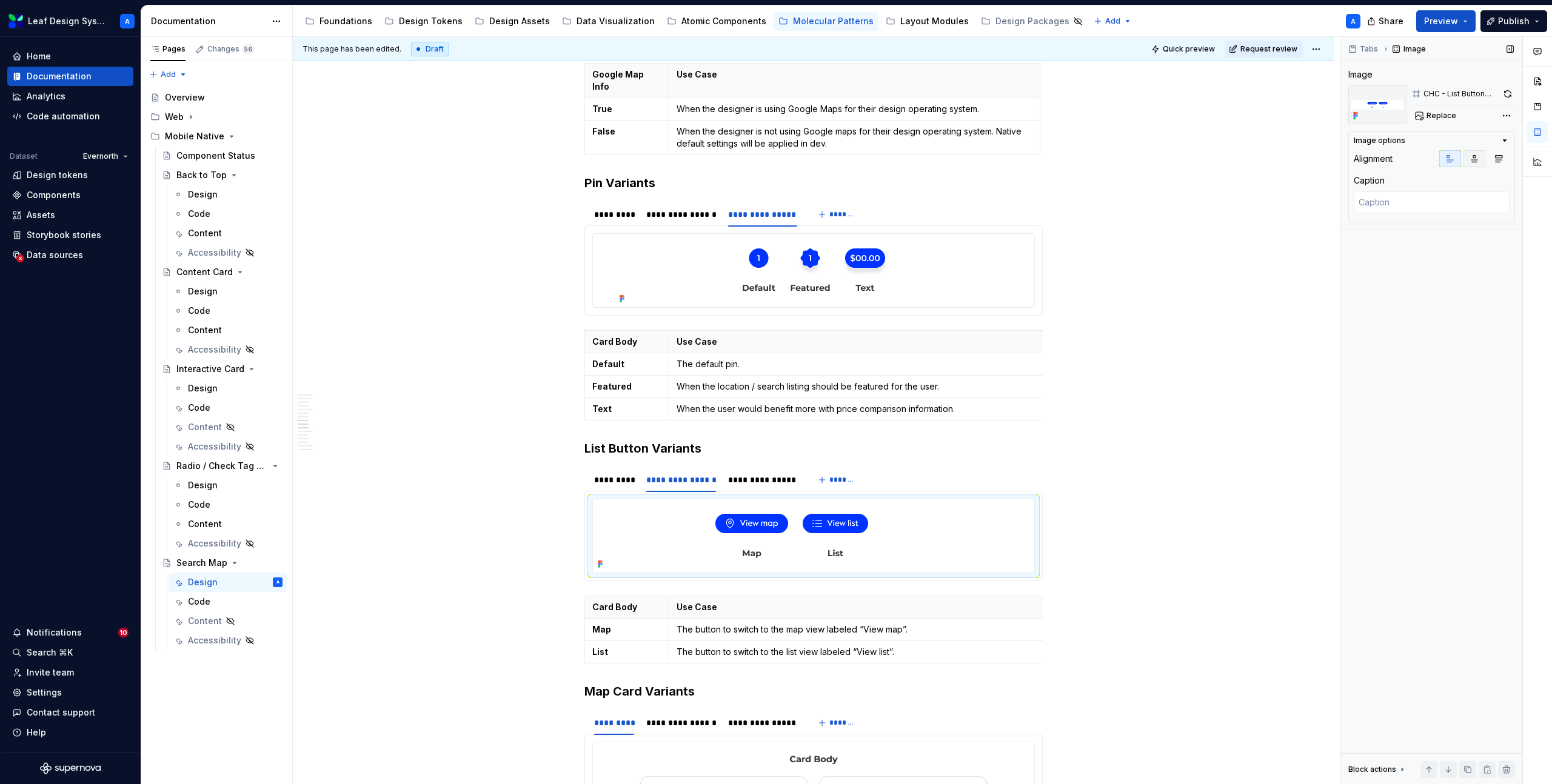
click at [1471, 155] on icon "button" at bounding box center [1474, 158] width 10 height 10
click at [755, 474] on div "**********" at bounding box center [762, 480] width 69 height 12
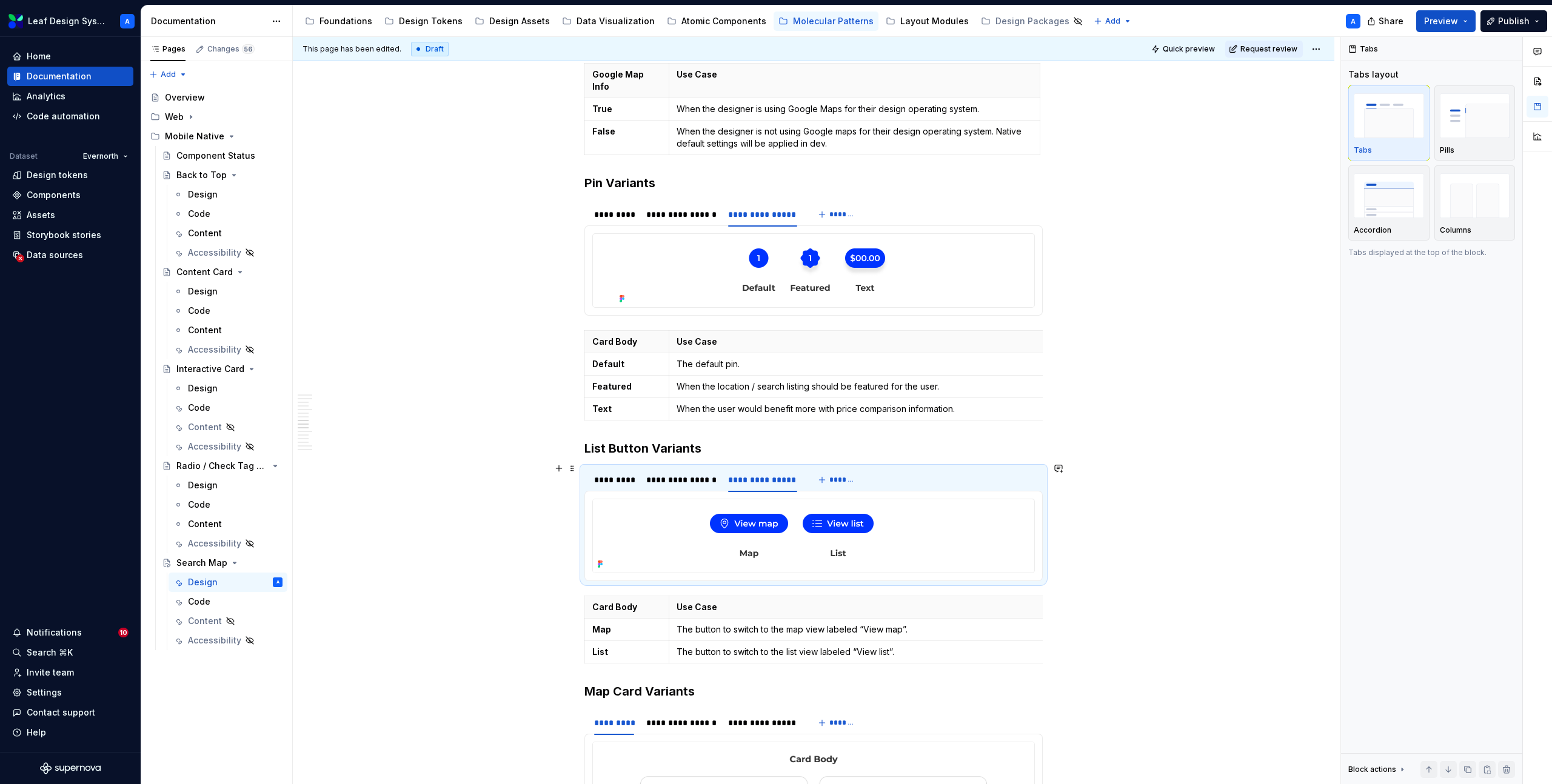
click at [760, 504] on img at bounding box center [792, 536] width 398 height 73
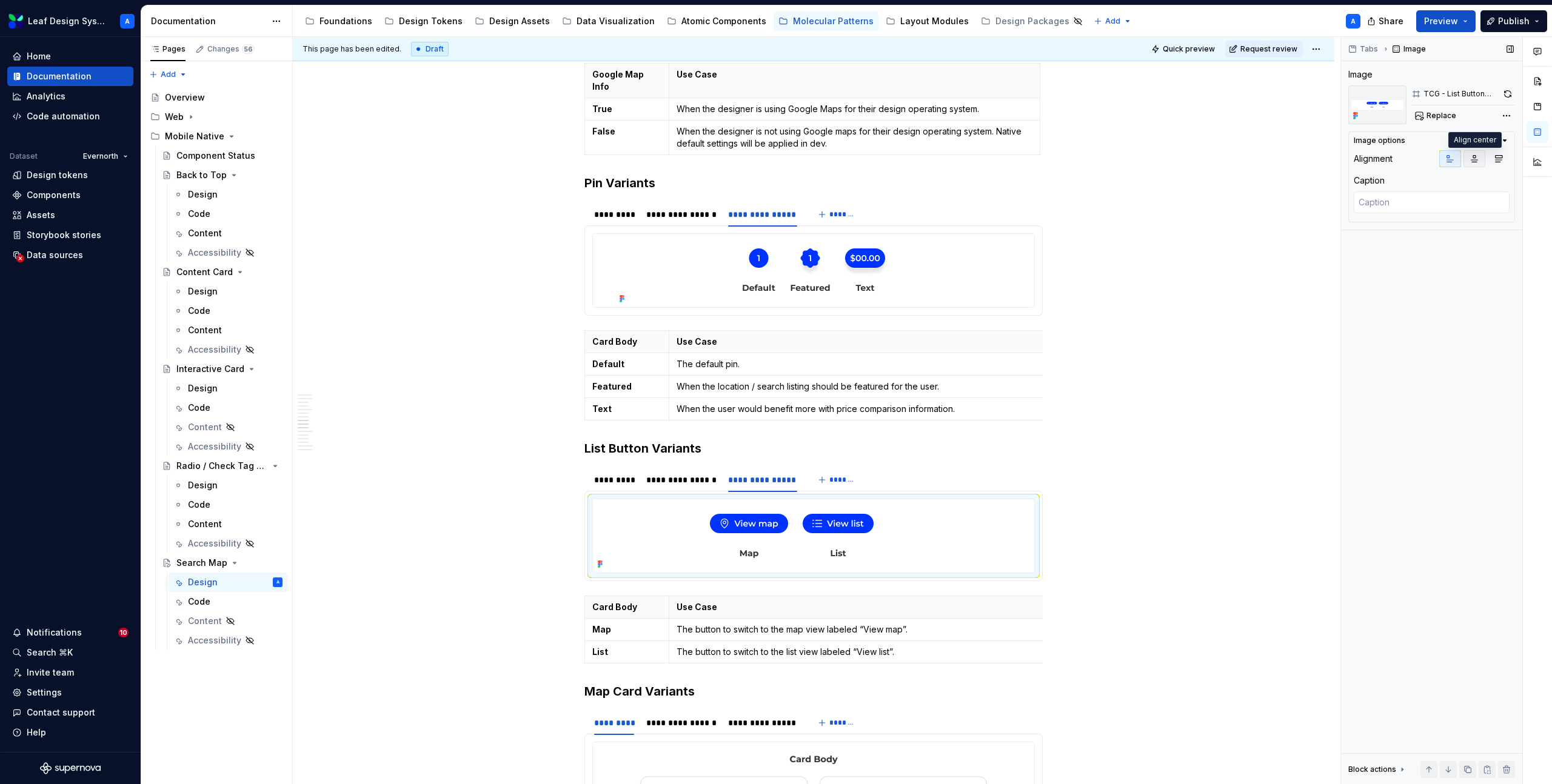
click at [1472, 163] on icon "button" at bounding box center [1474, 158] width 10 height 10
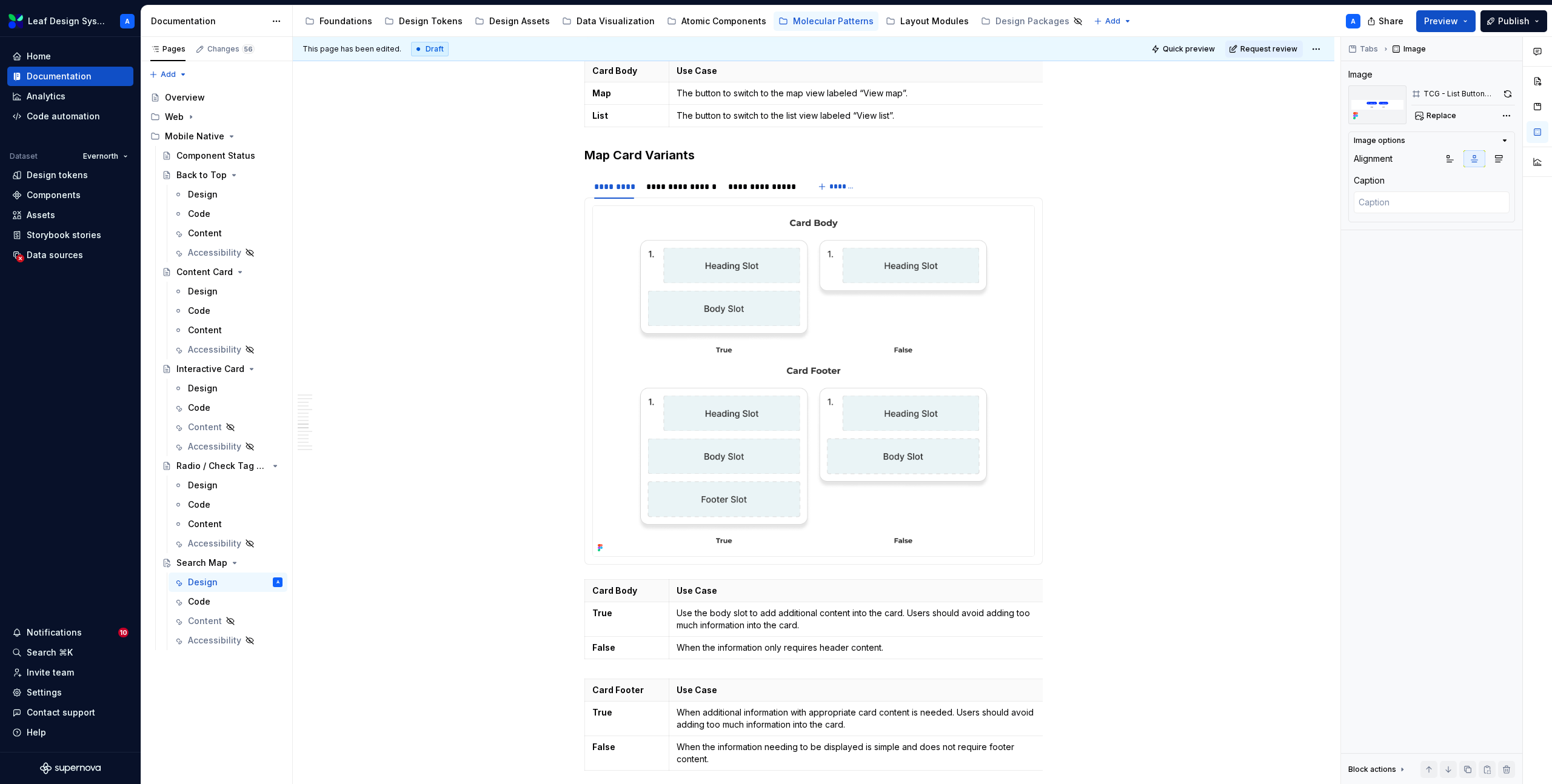
scroll to position [4125, 0]
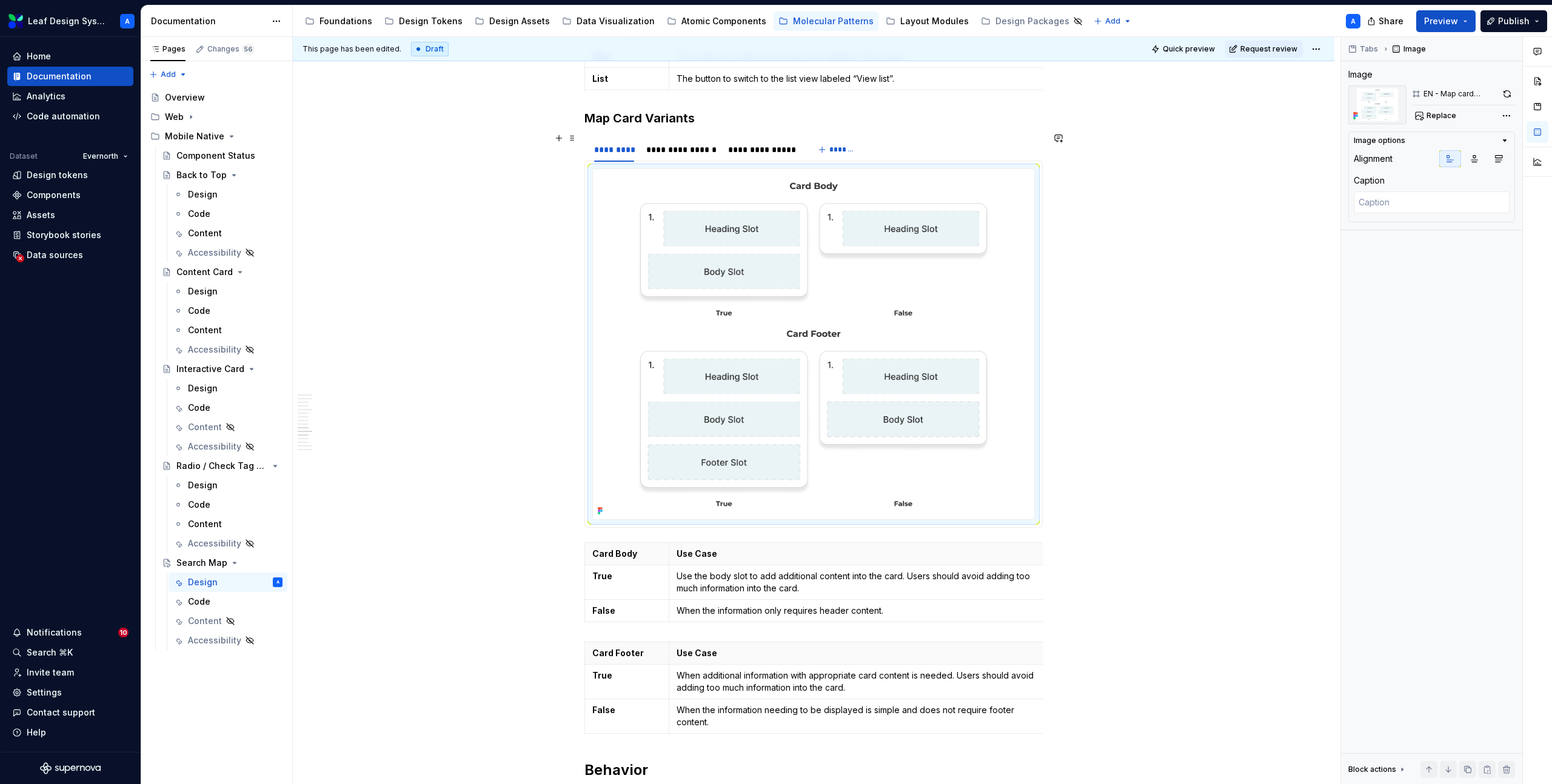
click at [853, 266] on img at bounding box center [813, 344] width 441 height 351
click at [674, 143] on div "**********" at bounding box center [681, 150] width 70 height 12
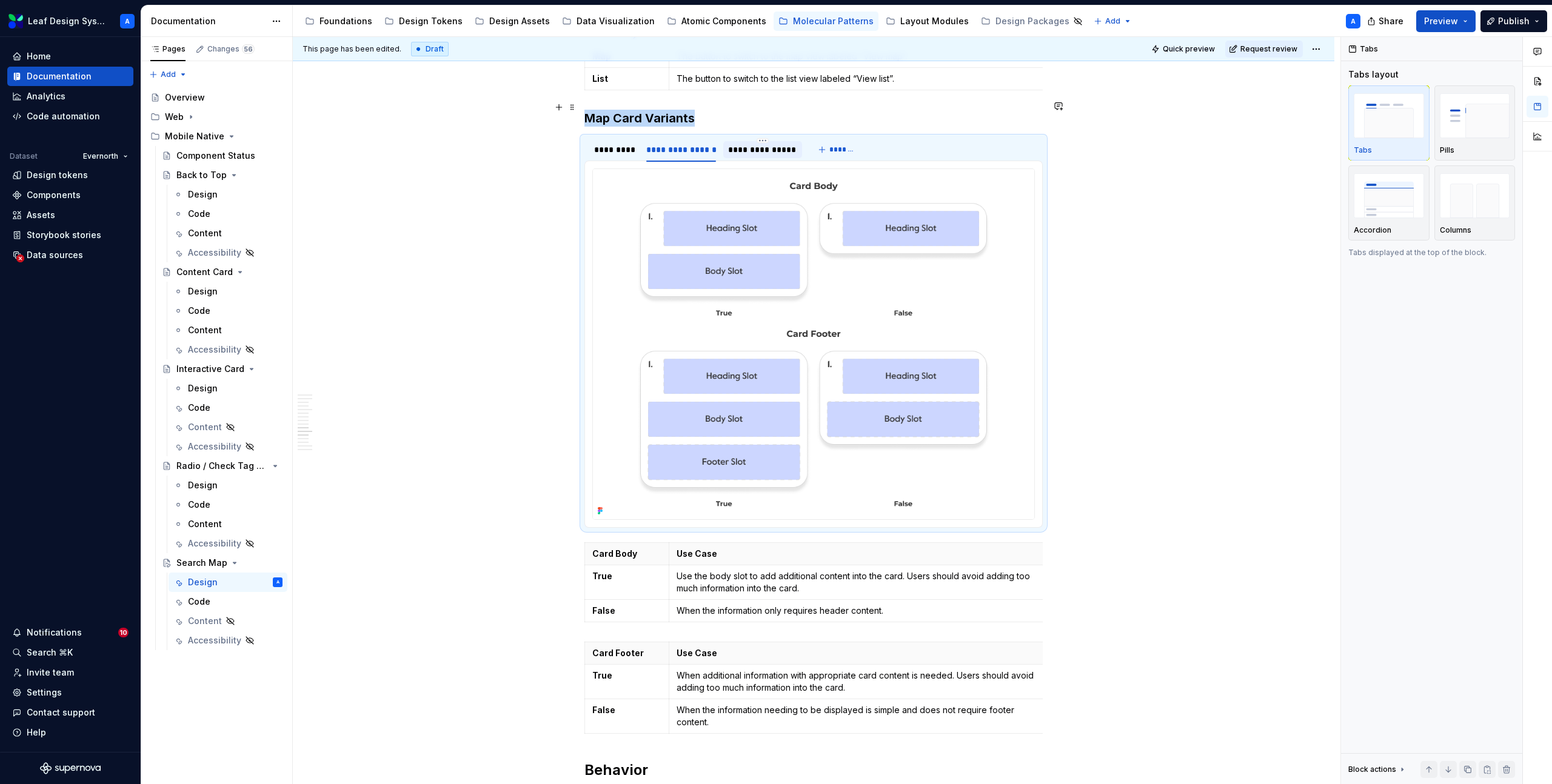
click at [757, 143] on div "**********" at bounding box center [762, 150] width 69 height 12
click at [690, 143] on div "**********" at bounding box center [681, 150] width 70 height 12
click at [629, 143] on div "*********" at bounding box center [614, 150] width 40 height 12
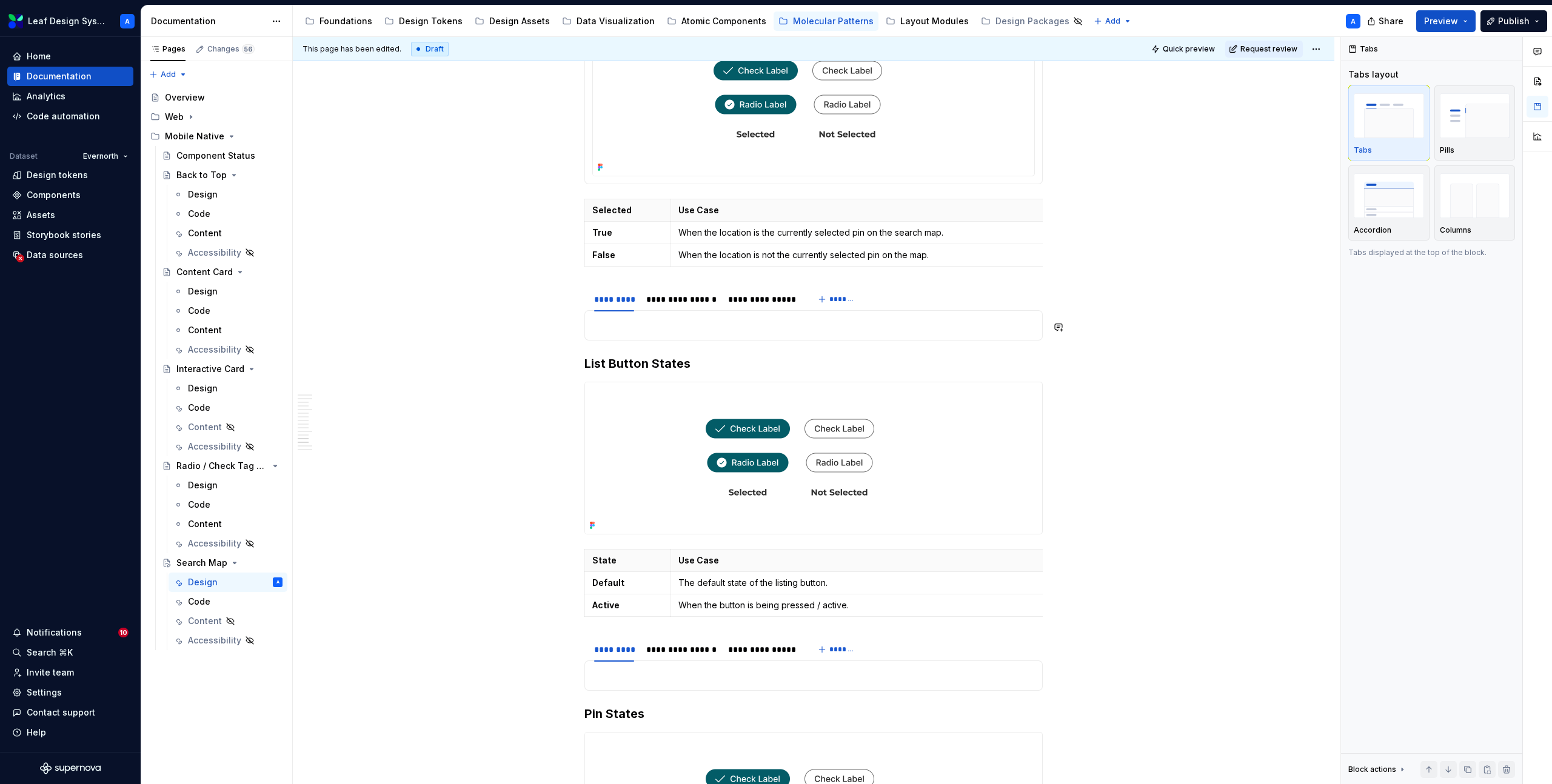
scroll to position [4950, 0]
click at [666, 309] on div at bounding box center [681, 309] width 80 height 1
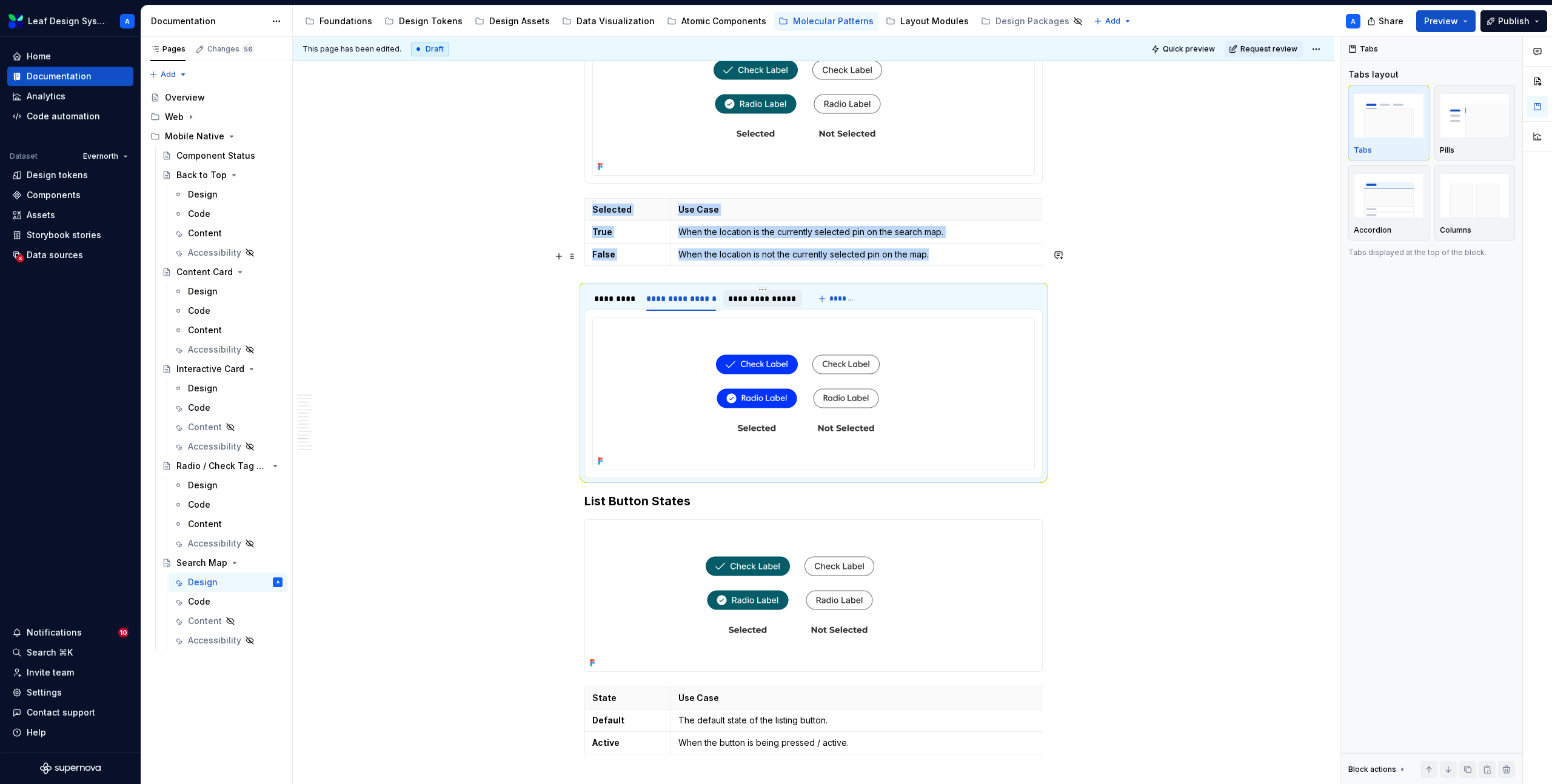
click at [767, 293] on div "**********" at bounding box center [762, 299] width 69 height 12
click at [622, 293] on div "*********" at bounding box center [614, 299] width 40 height 12
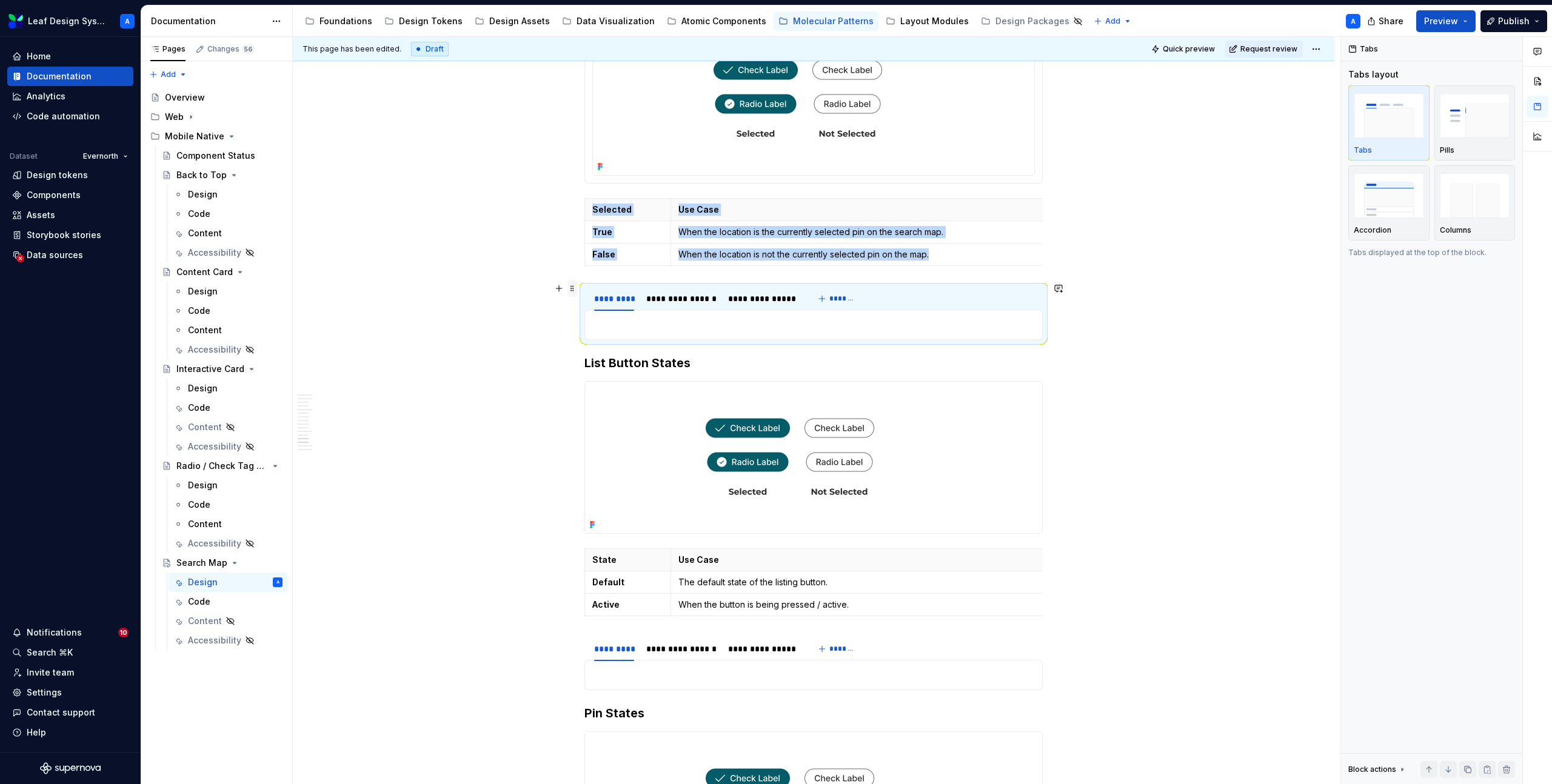
click at [572, 283] on span at bounding box center [572, 288] width 10 height 17
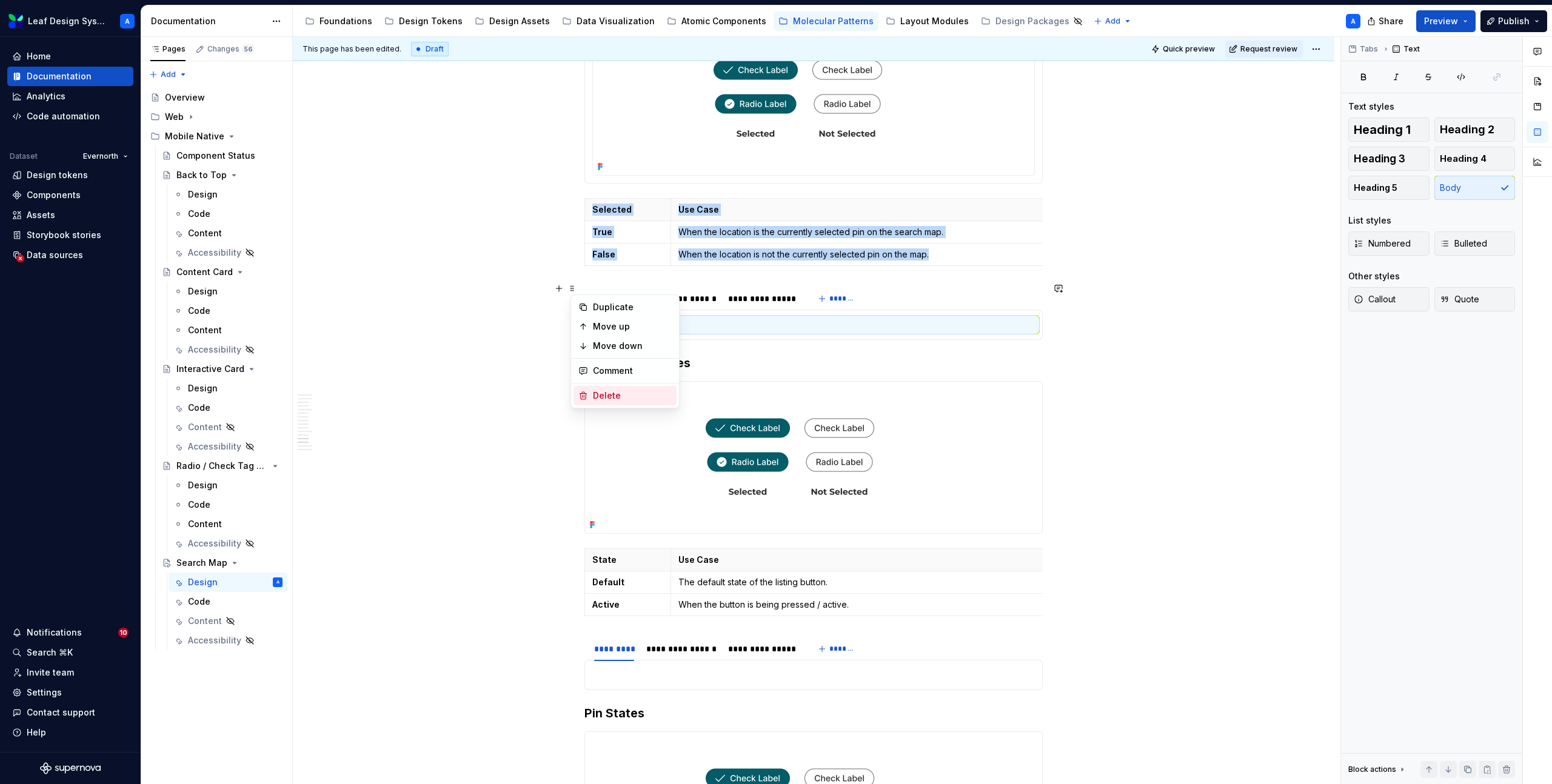
click at [597, 388] on div "Delete" at bounding box center [625, 396] width 103 height 19
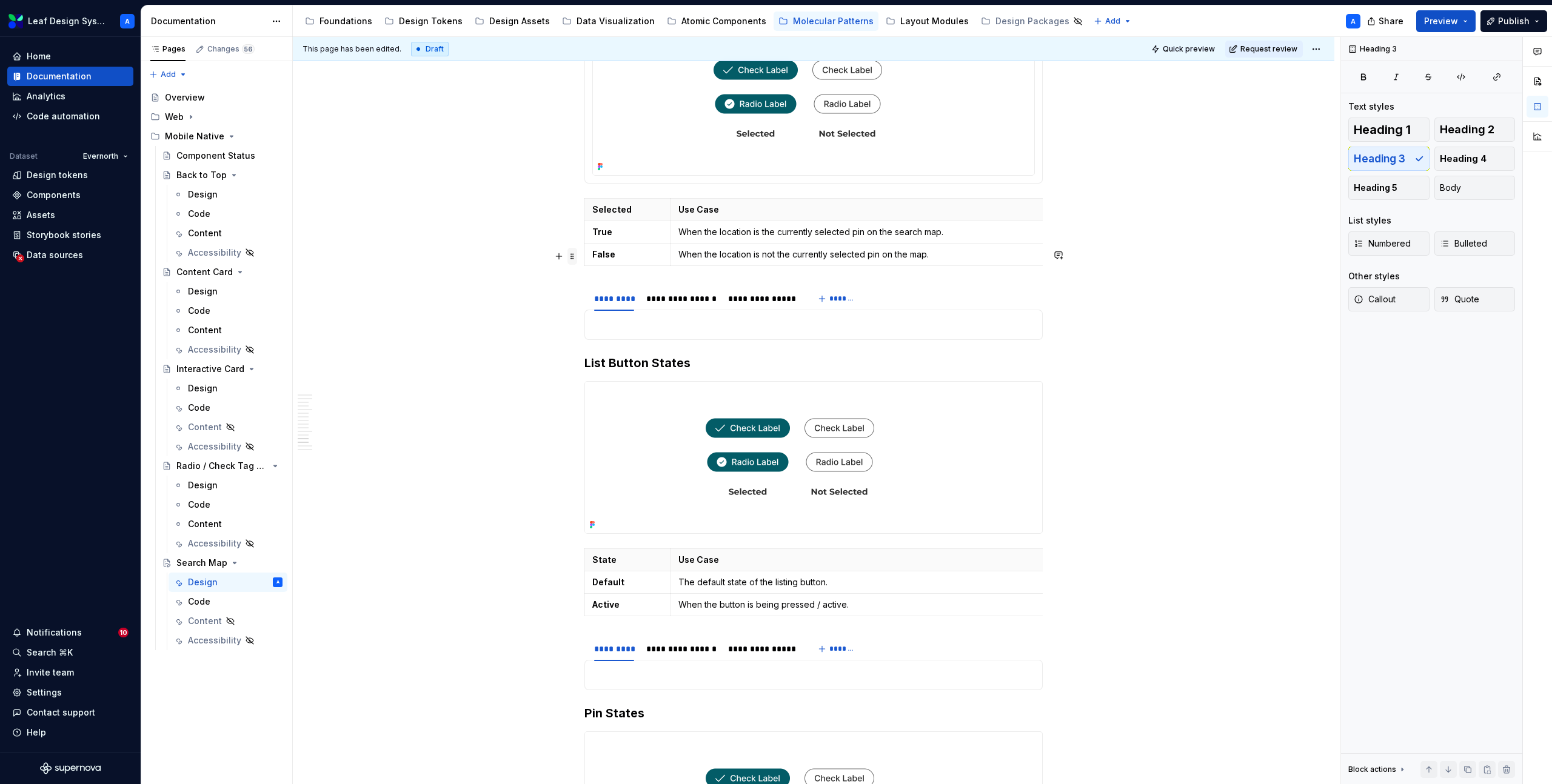
click at [577, 255] on span at bounding box center [572, 256] width 10 height 17
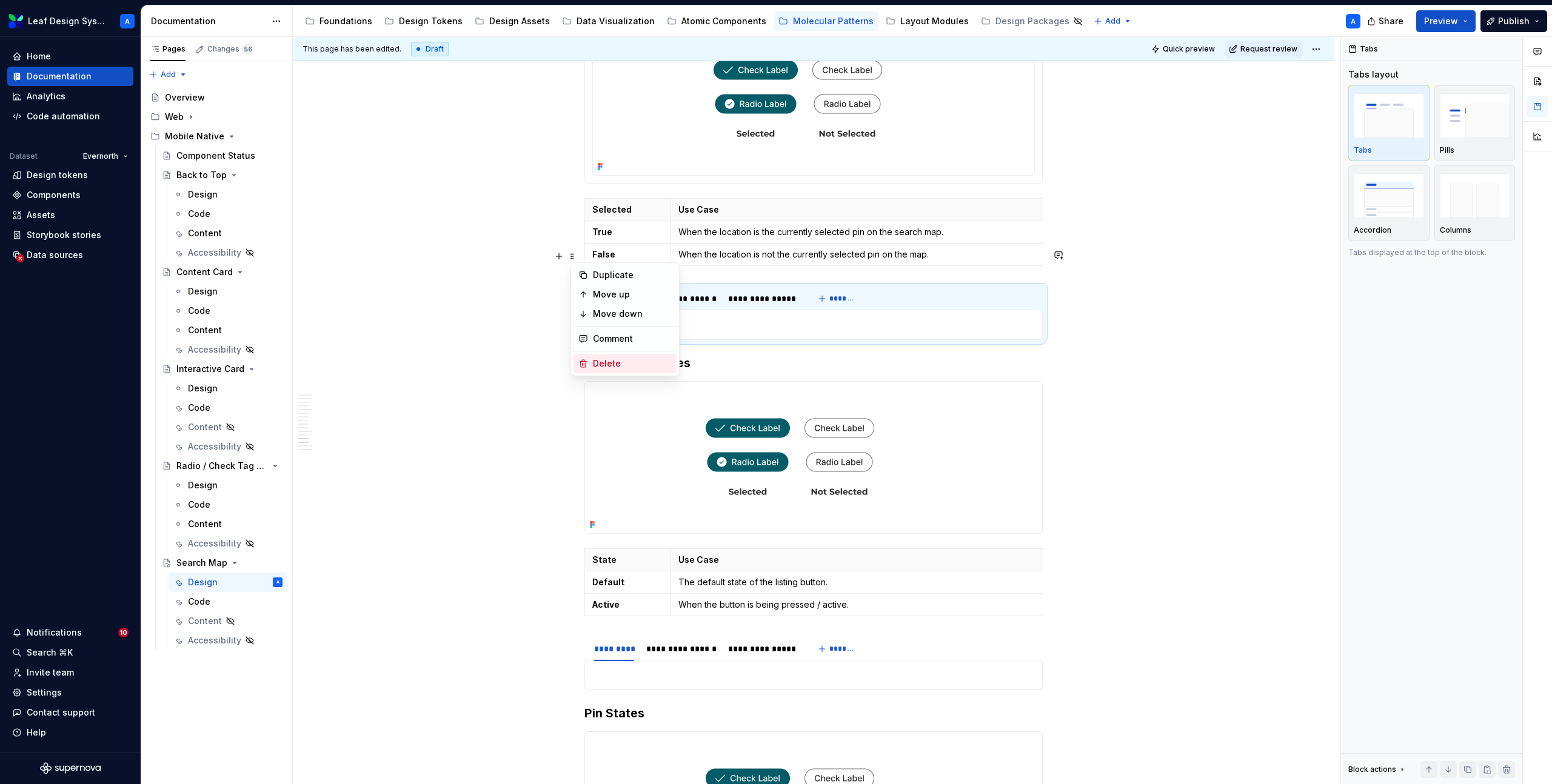
click at [601, 359] on div "Delete" at bounding box center [632, 364] width 79 height 12
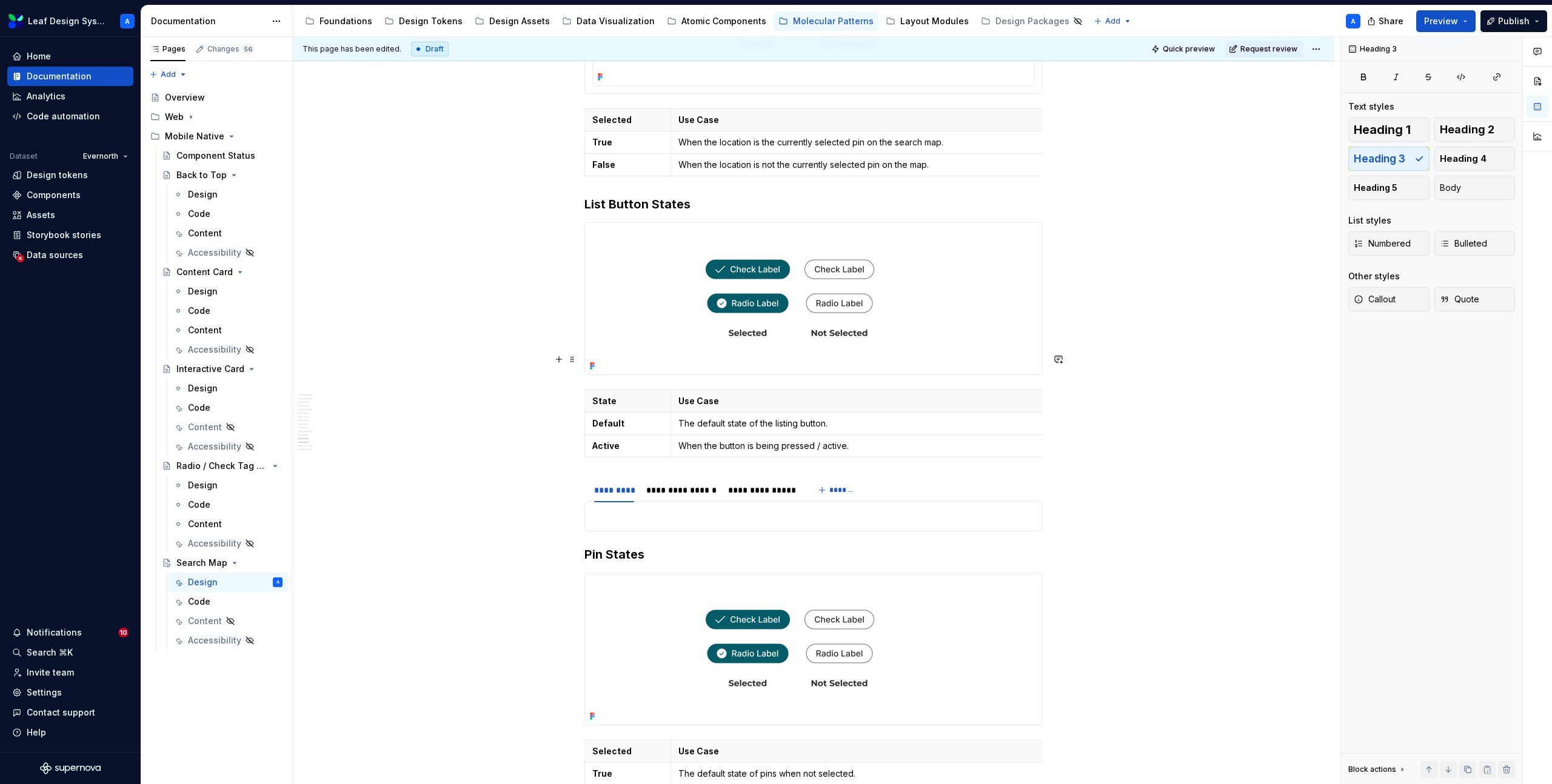
scroll to position [5136, 0]
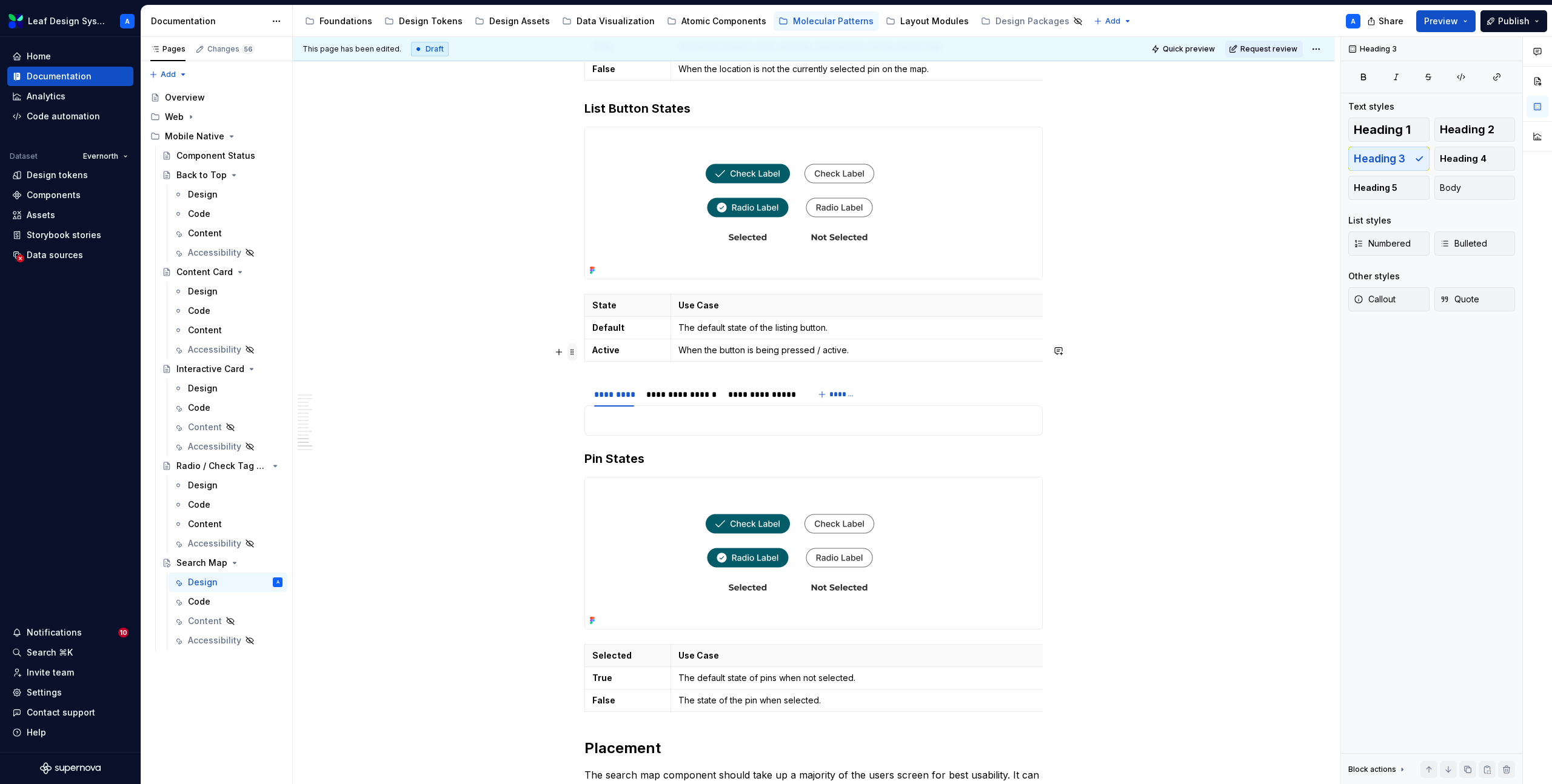
click at [575, 353] on span at bounding box center [572, 352] width 10 height 17
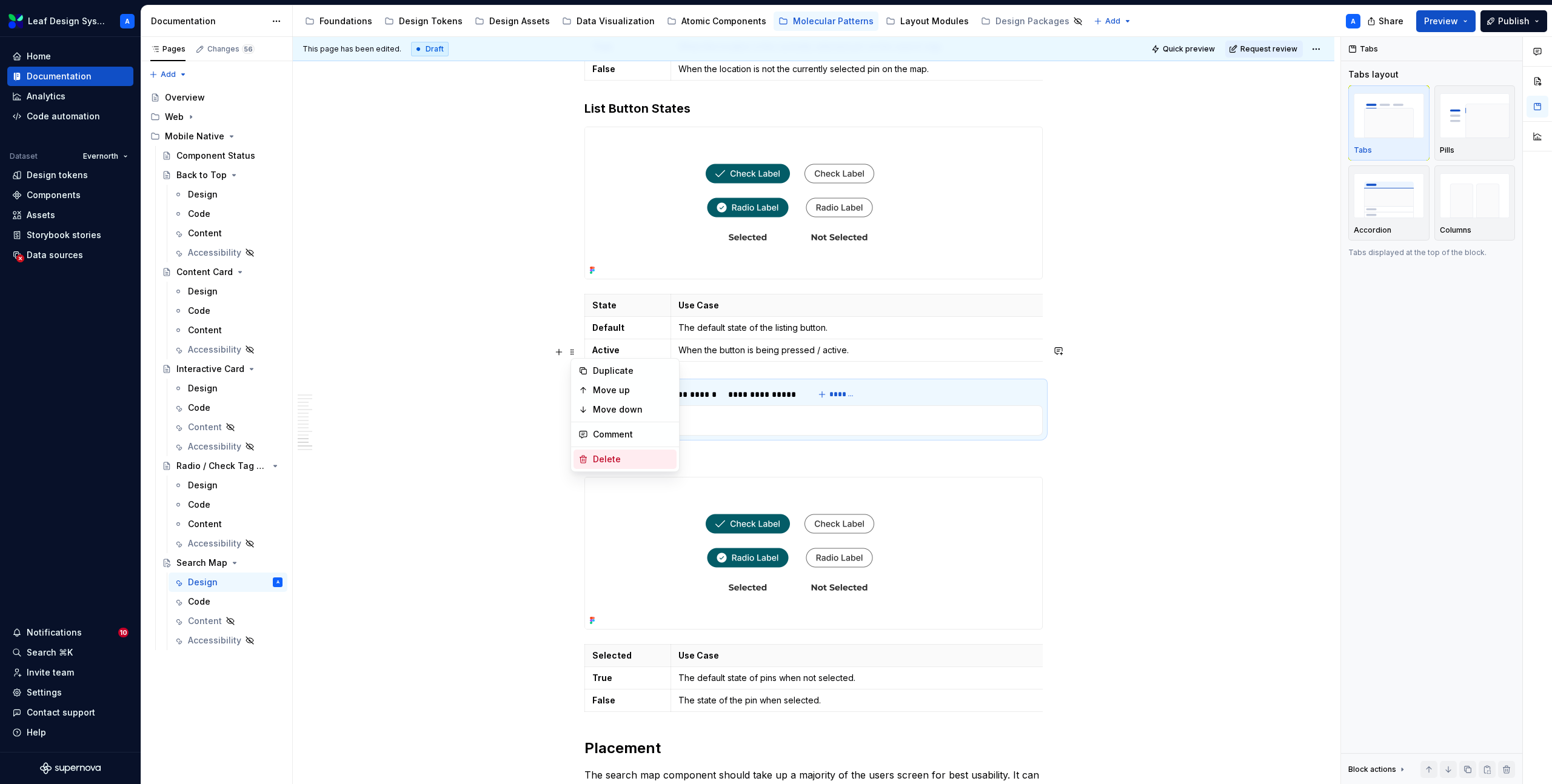
click at [607, 460] on div "Delete" at bounding box center [632, 460] width 79 height 12
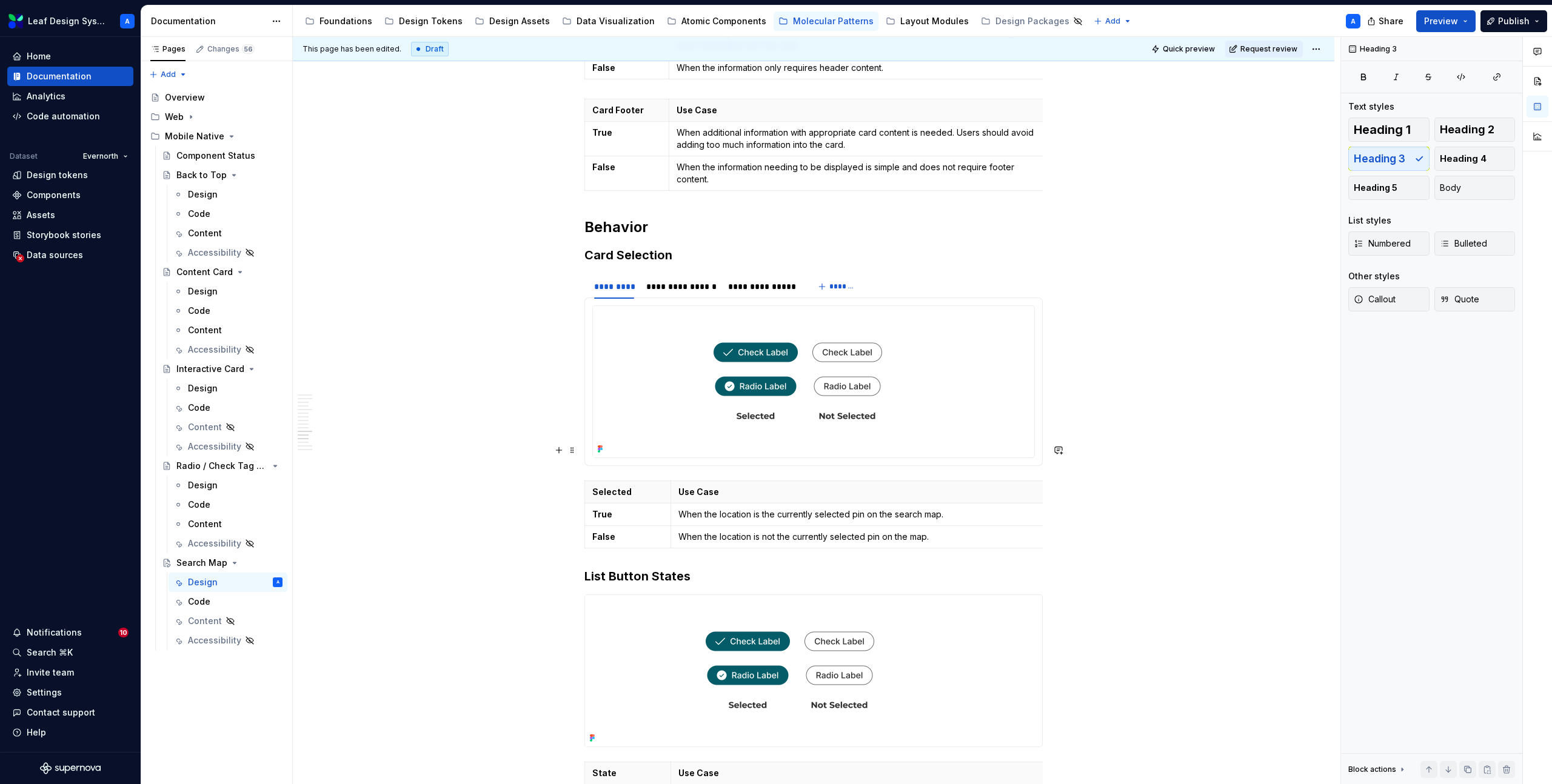
scroll to position [4653, 0]
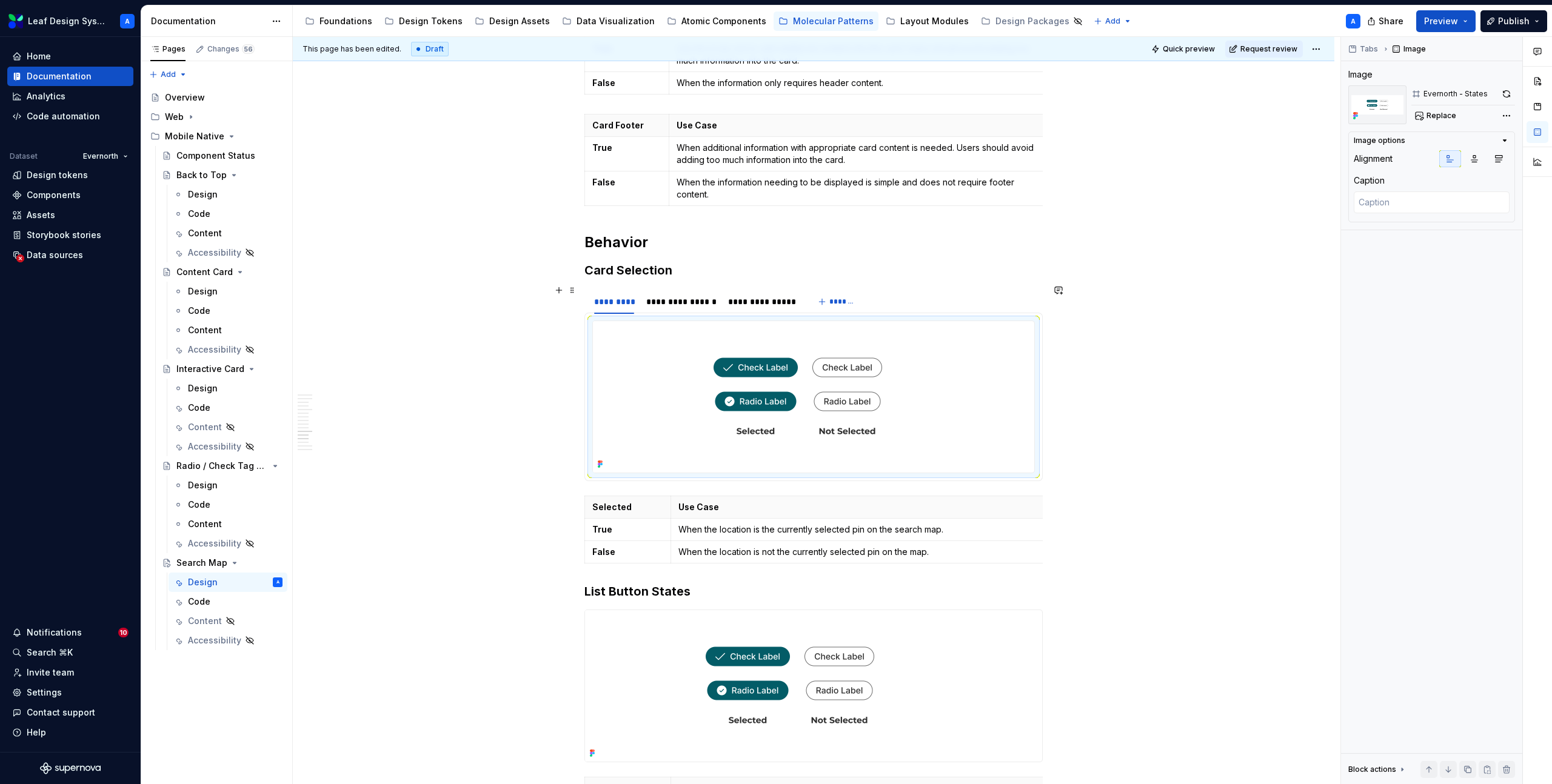
click at [689, 321] on img at bounding box center [797, 396] width 410 height 152
click at [1437, 112] on span "Replace" at bounding box center [1441, 116] width 30 height 10
type textarea "*"
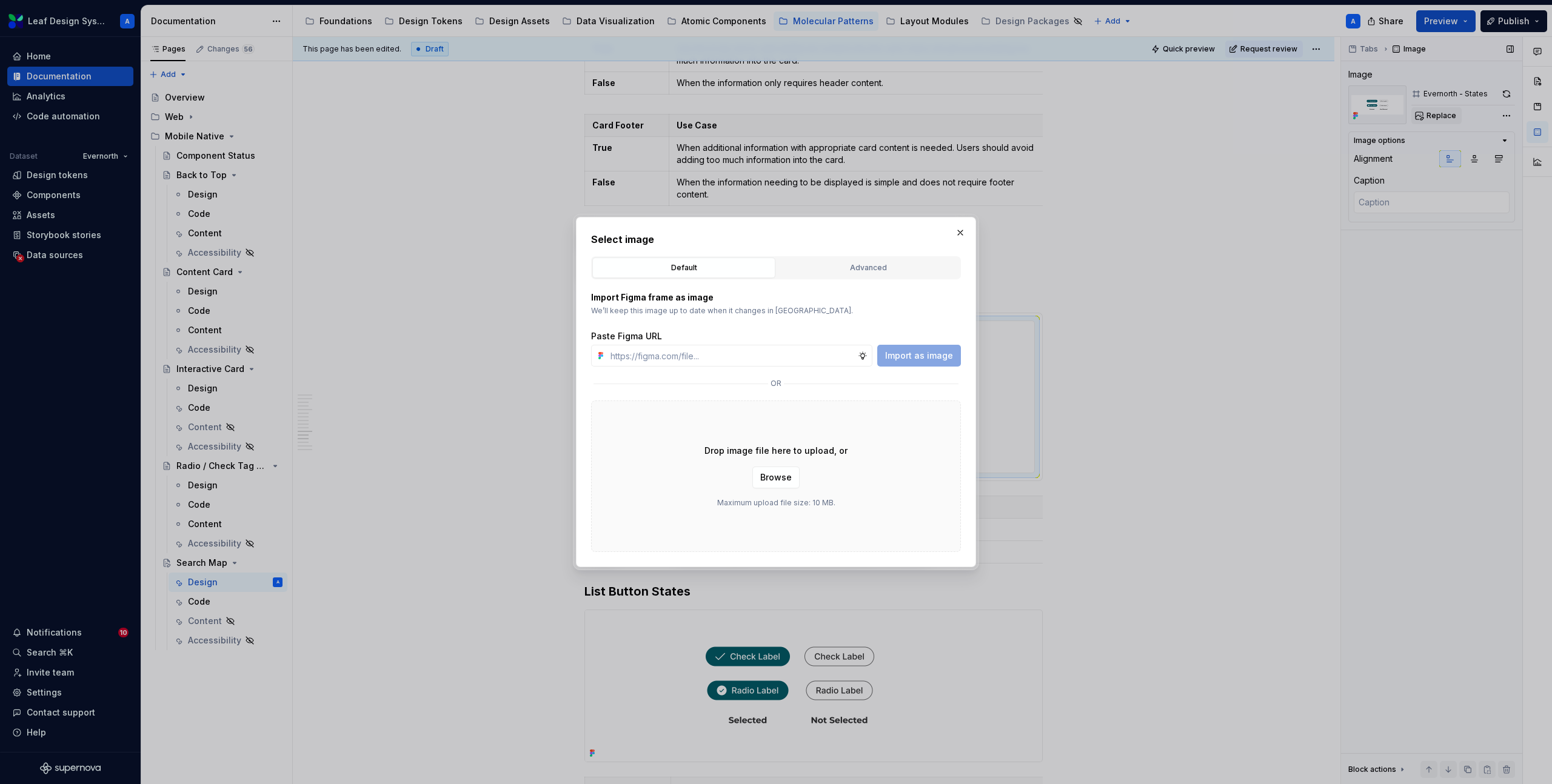
type input "https://www.figma.com/design/R5FNMiBYdBSXRtfBEXZGMx/Design-Documentation-Assets…"
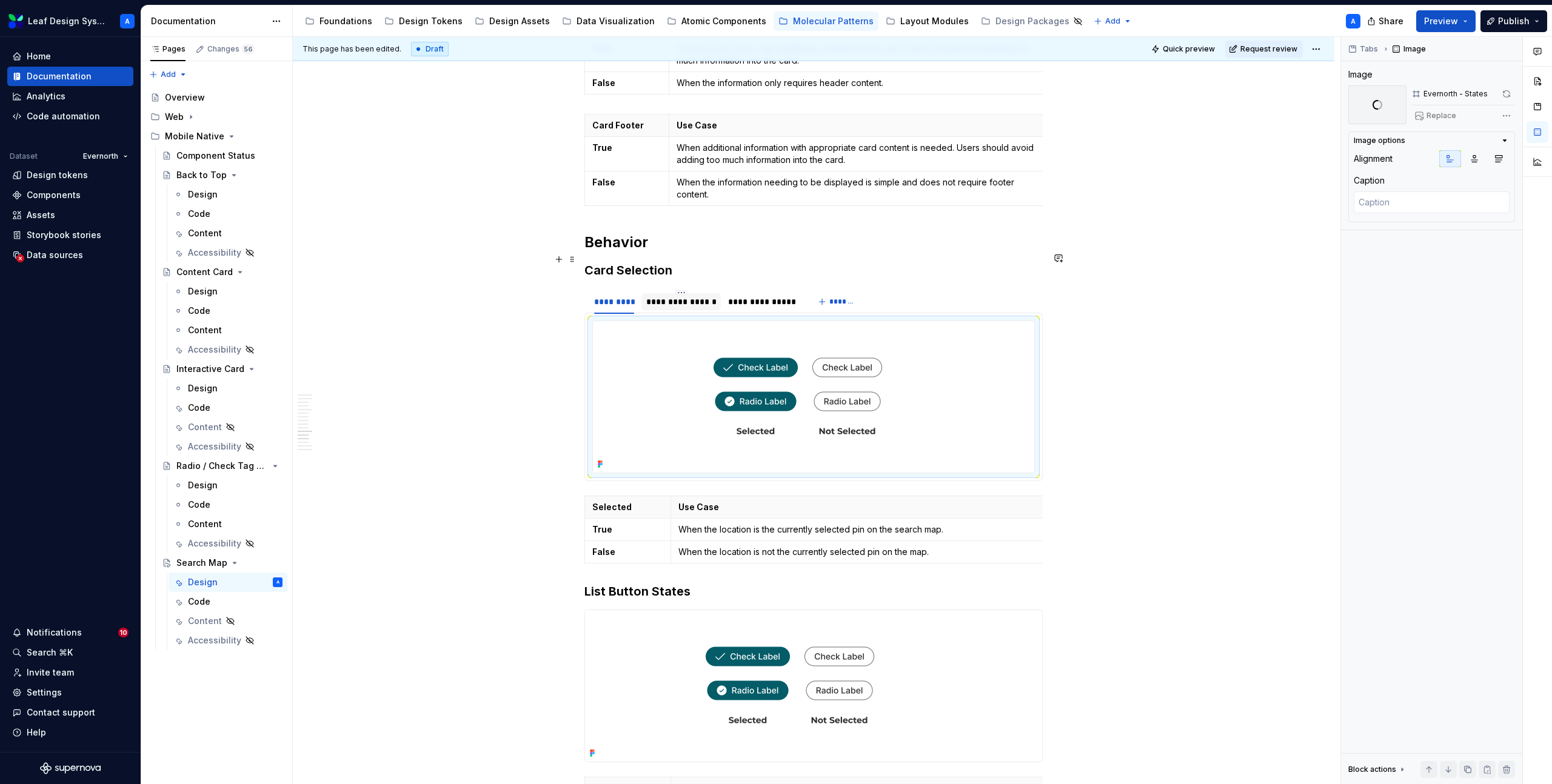
click at [674, 289] on div "**********" at bounding box center [681, 301] width 80 height 23
click at [693, 321] on img at bounding box center [797, 396] width 410 height 152
click at [1448, 117] on span "Replace" at bounding box center [1441, 116] width 30 height 10
type textarea "*"
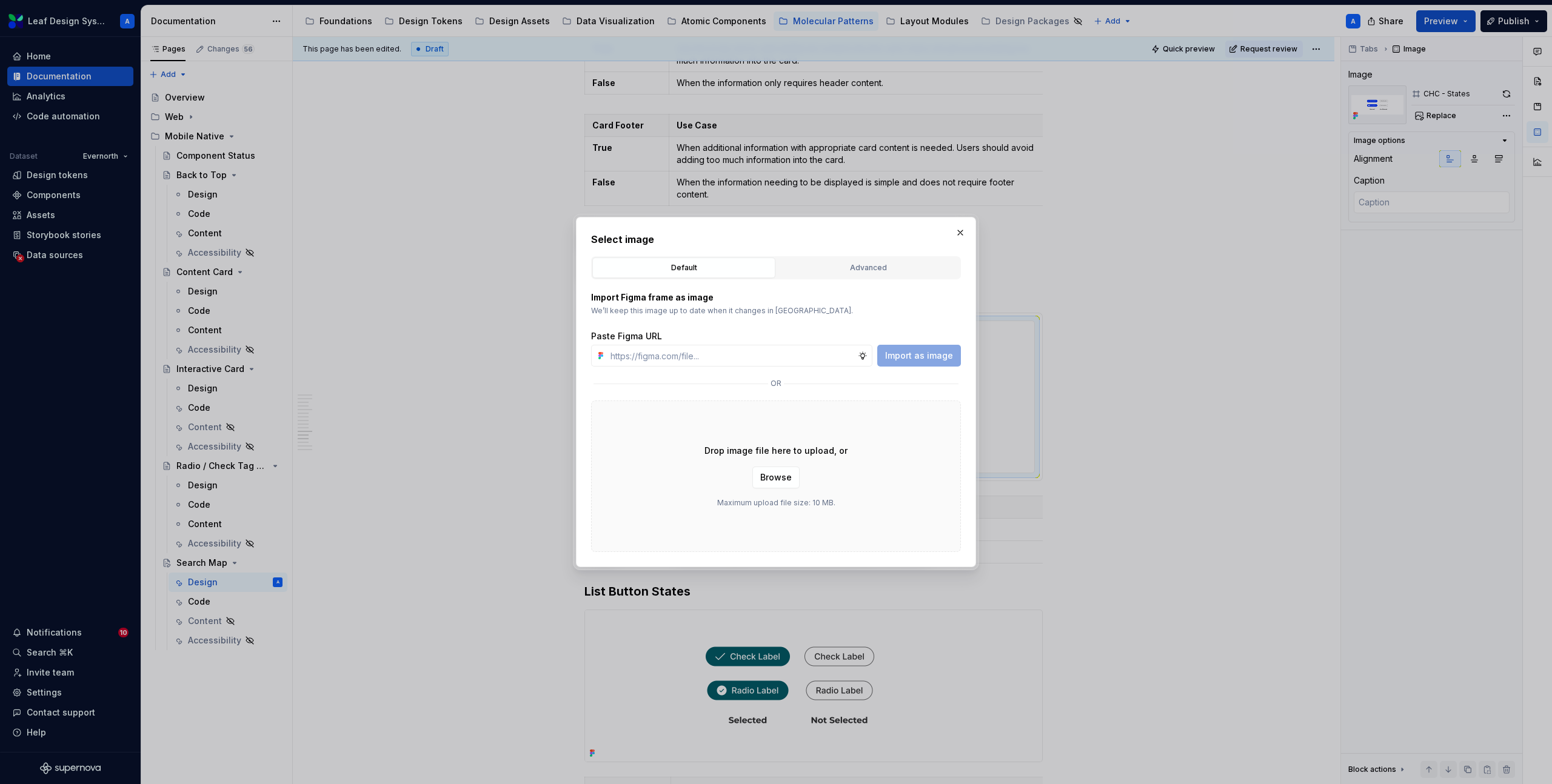
type input "https://www.figma.com/design/R5FNMiBYdBSXRtfBEXZGMx/Design-Documentation-Assets…"
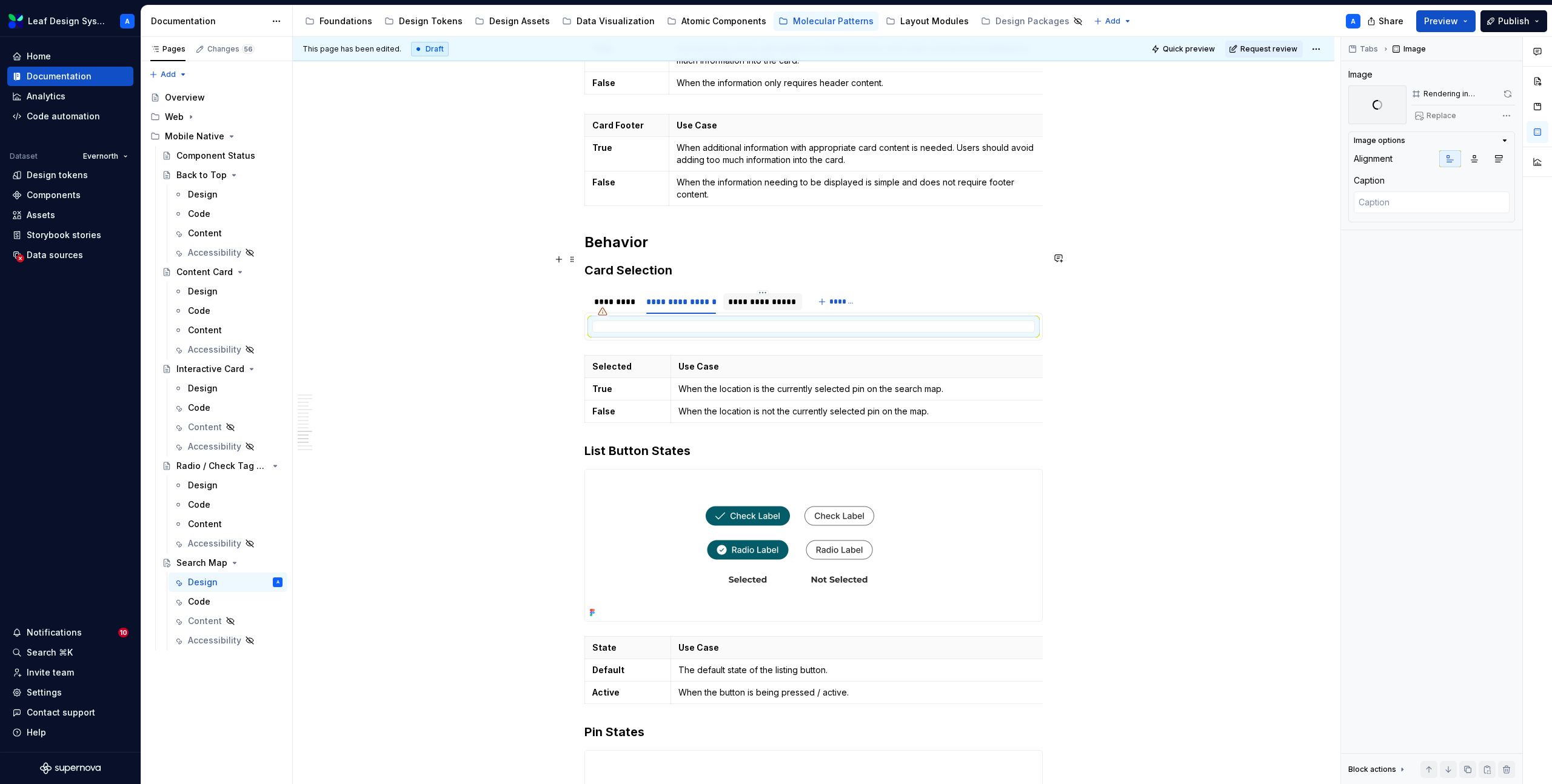
click at [764, 294] on div "**********" at bounding box center [762, 302] width 78 height 17
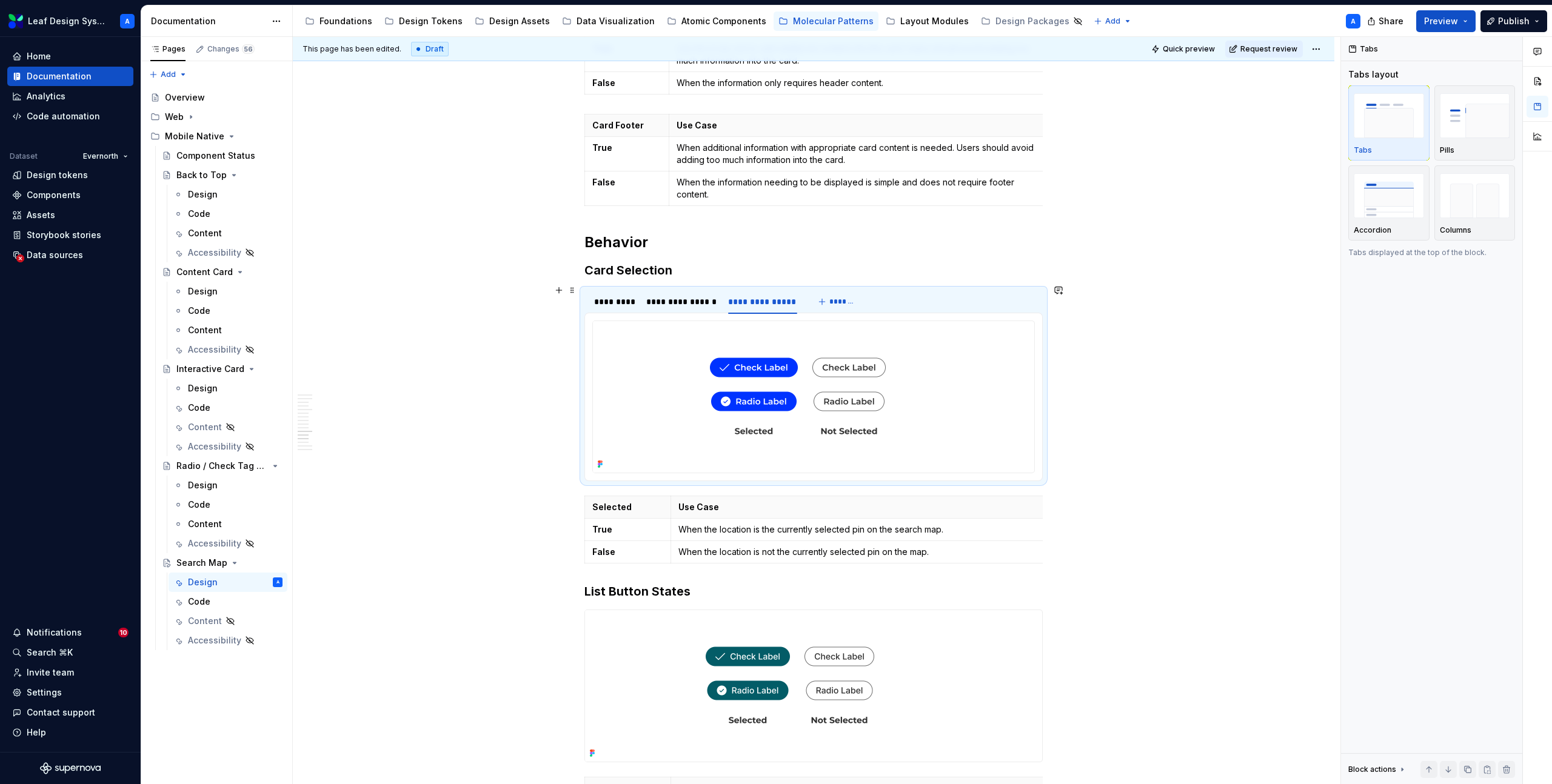
click at [810, 337] on img at bounding box center [797, 396] width 410 height 152
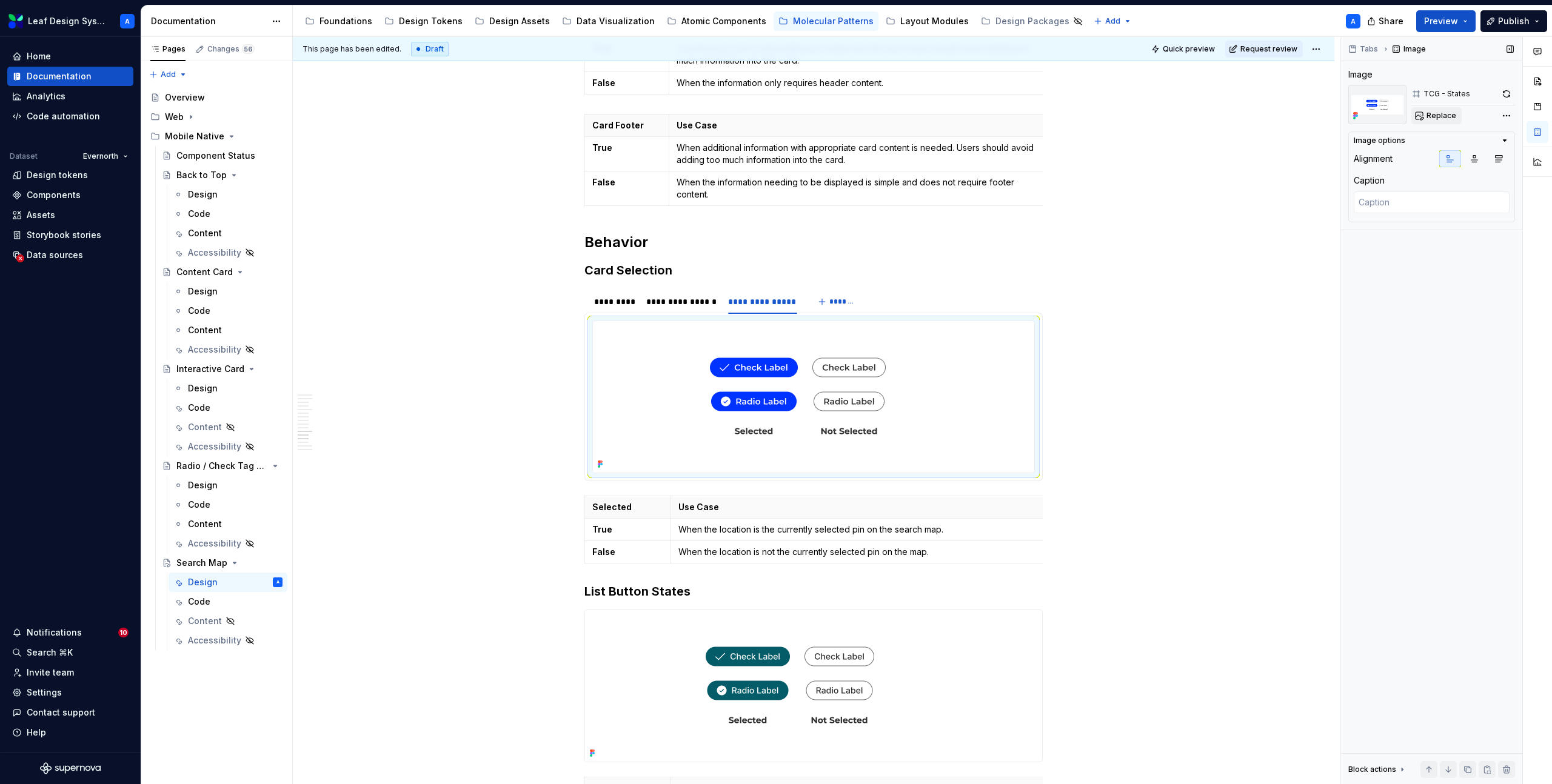
click at [1444, 112] on span "Replace" at bounding box center [1441, 116] width 30 height 10
type textarea "*"
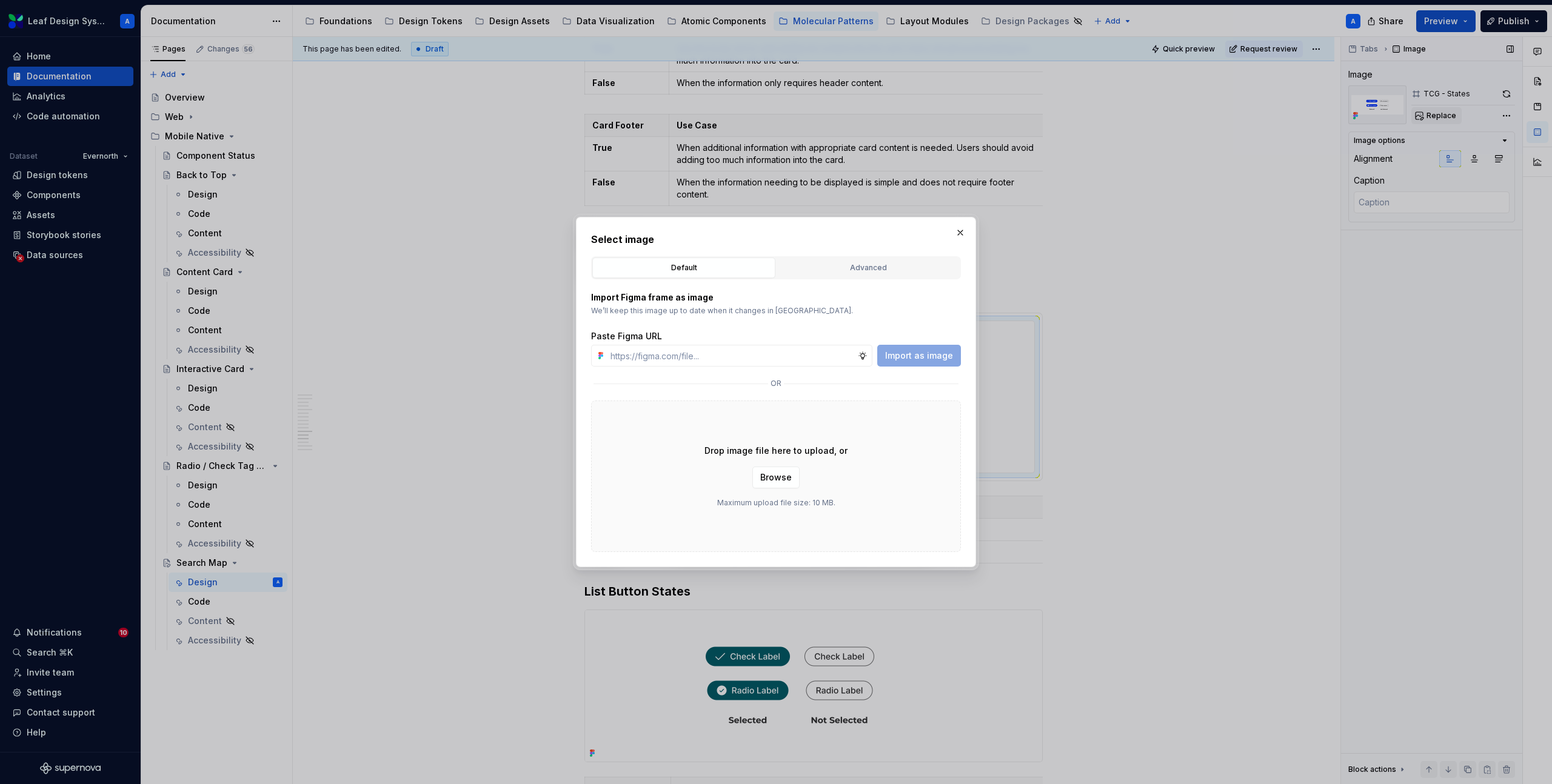
type input "https://www.figma.com/design/R5FNMiBYdBSXRtfBEXZGMx/Design-Documentation-Assets…"
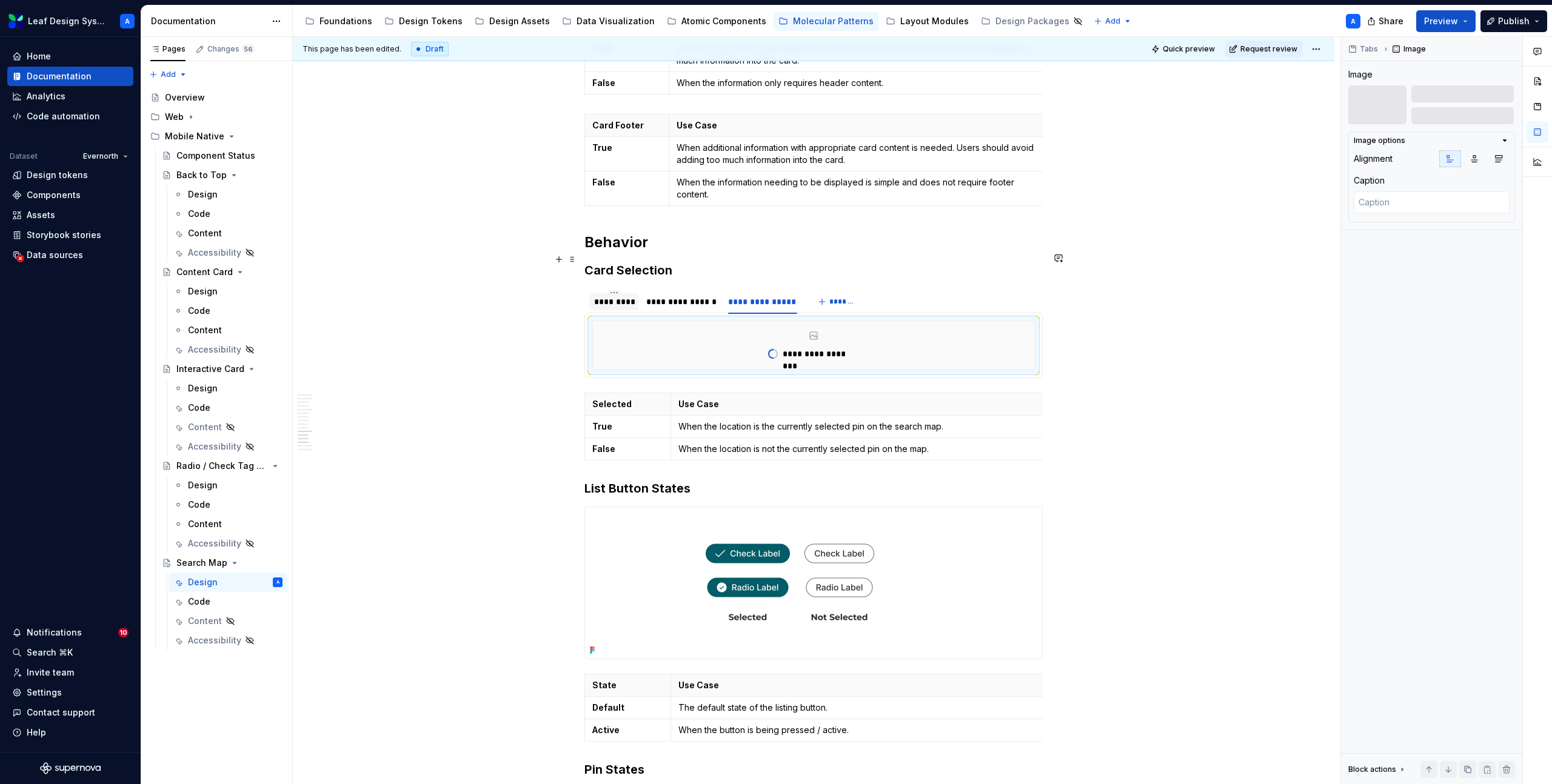
click at [604, 296] on div "*********" at bounding box center [614, 302] width 40 height 12
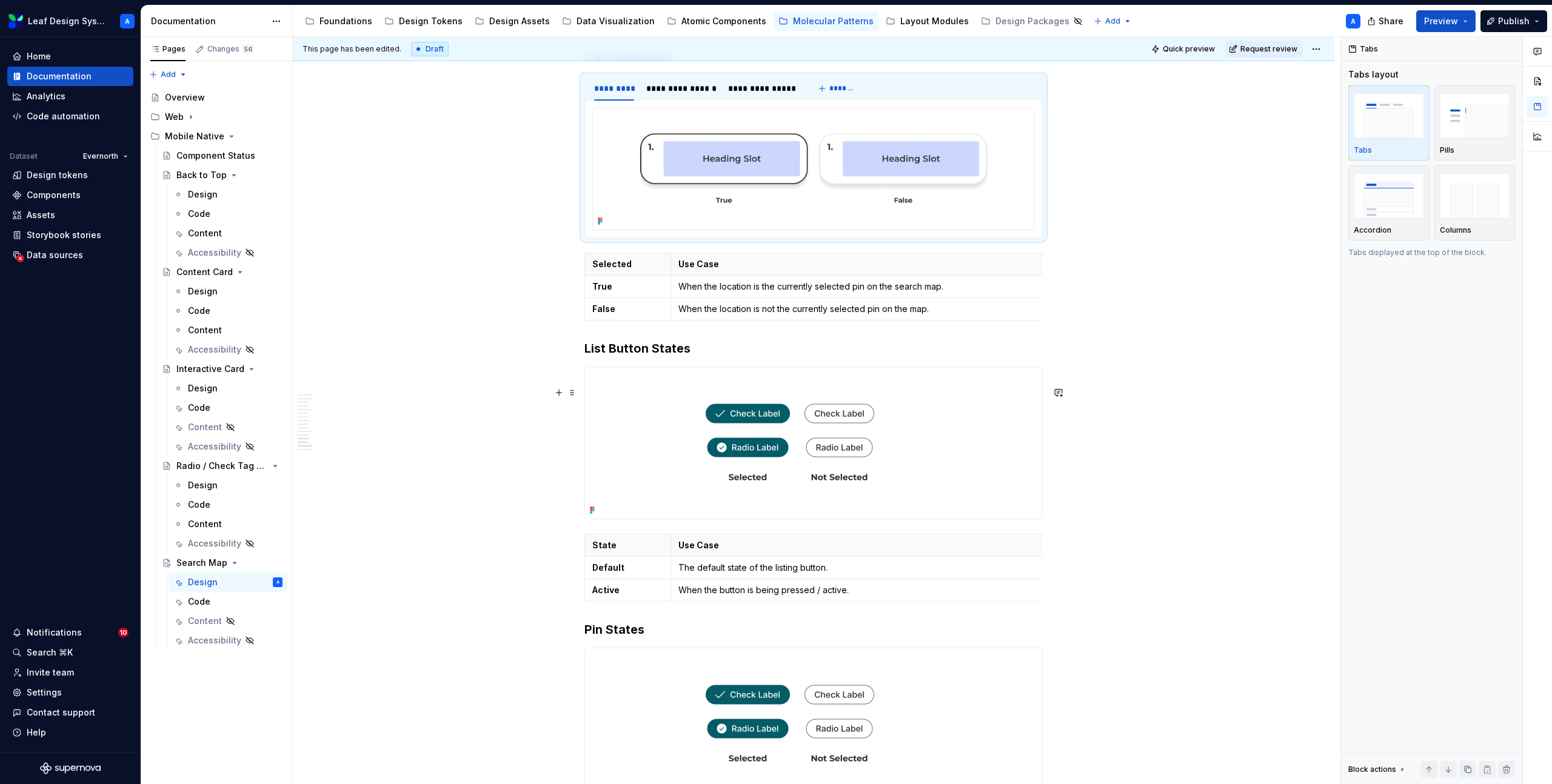
scroll to position [4977, 0]
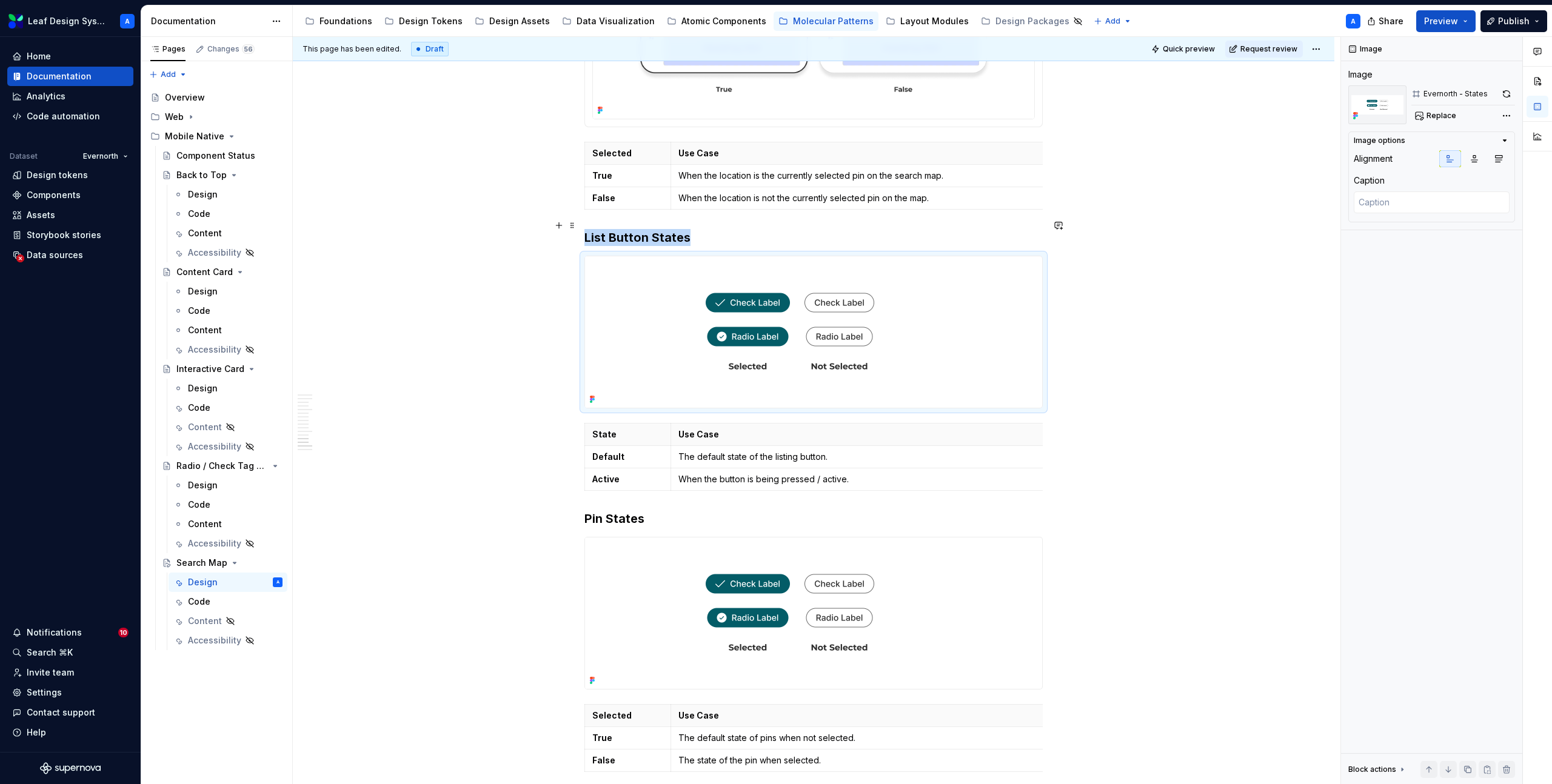
click at [764, 272] on img at bounding box center [790, 332] width 410 height 152
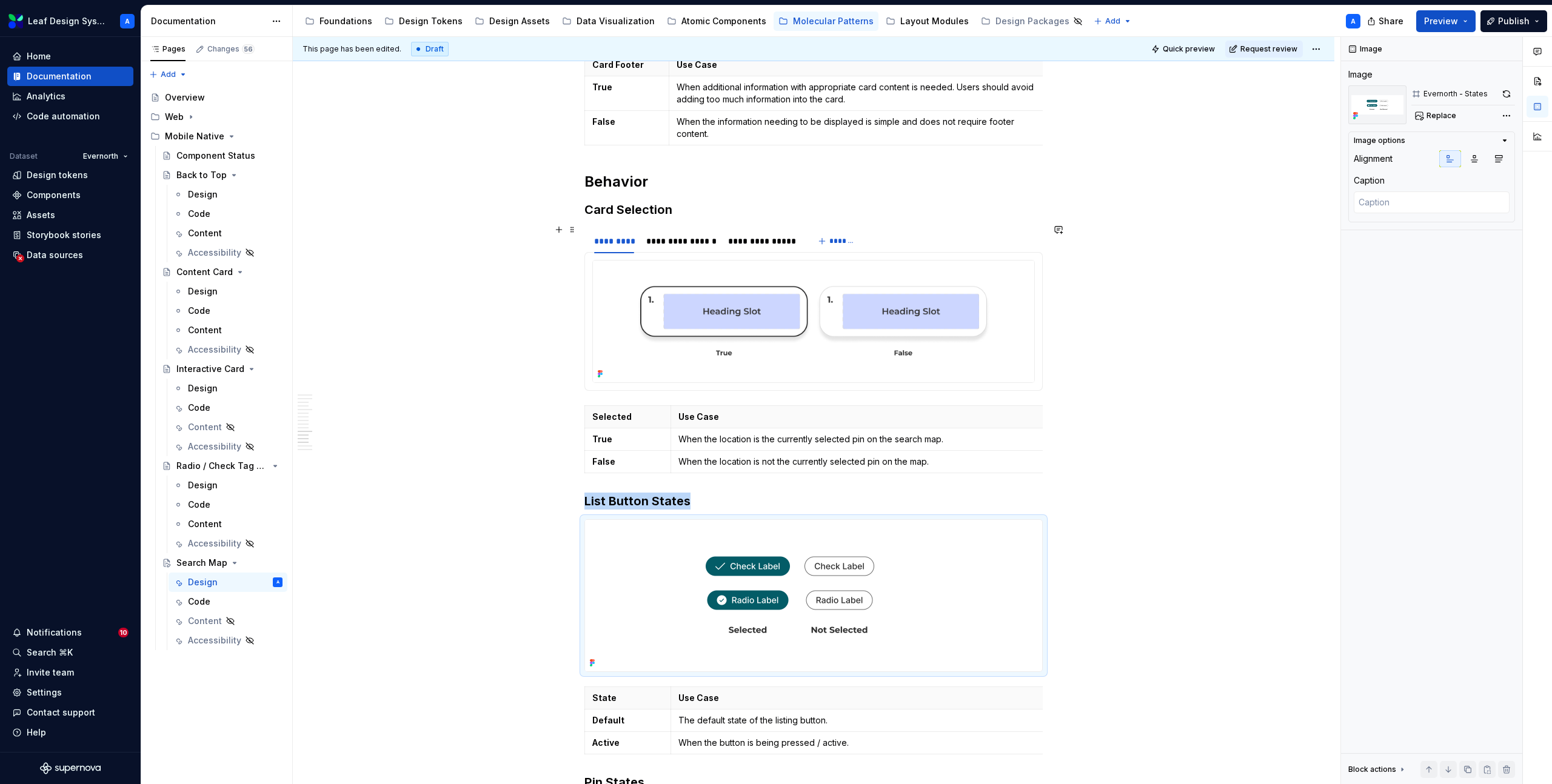
scroll to position [4731, 0]
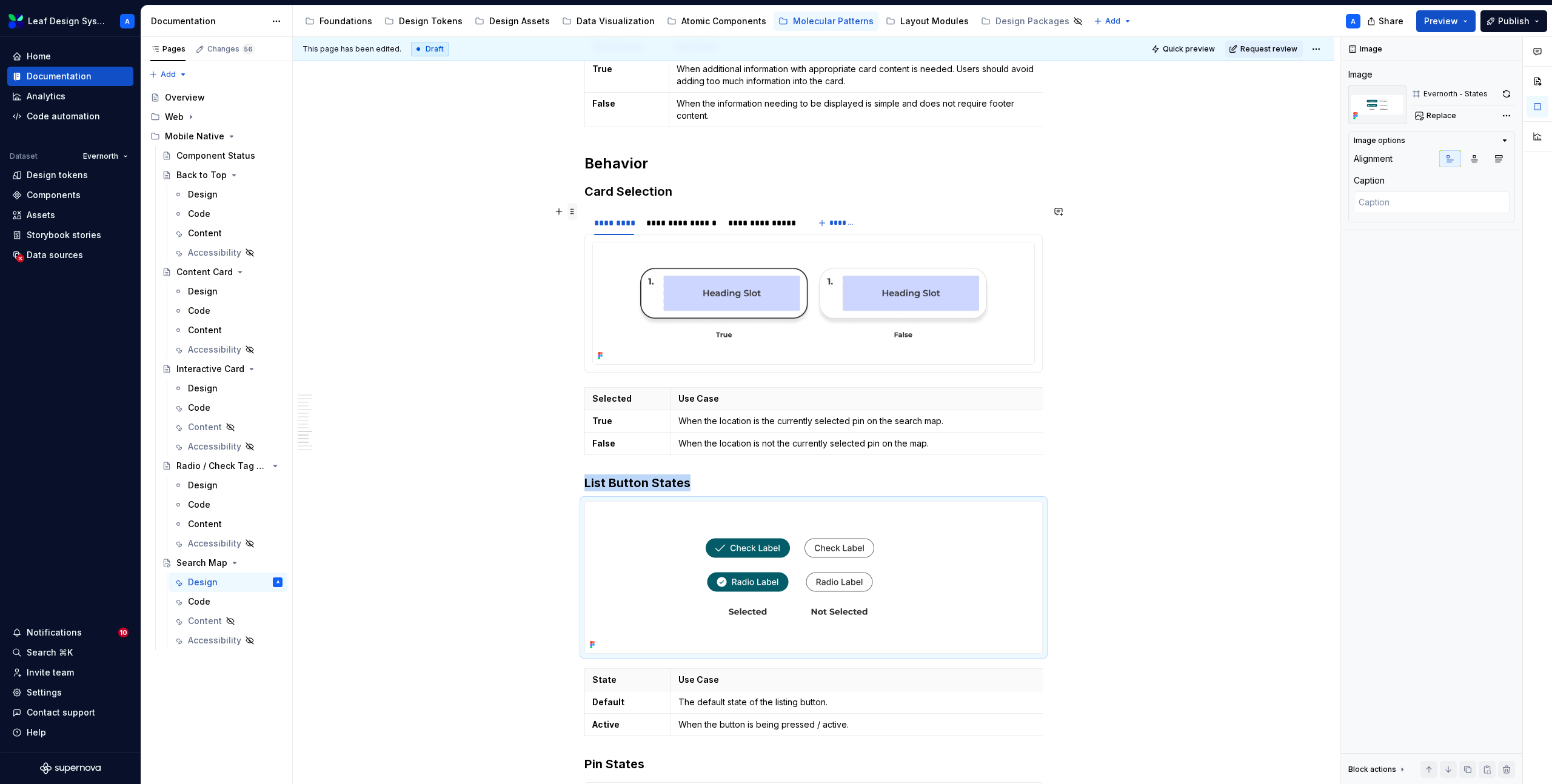
click at [576, 209] on span at bounding box center [572, 211] width 10 height 17
click at [609, 234] on div "Duplicate" at bounding box center [632, 230] width 79 height 12
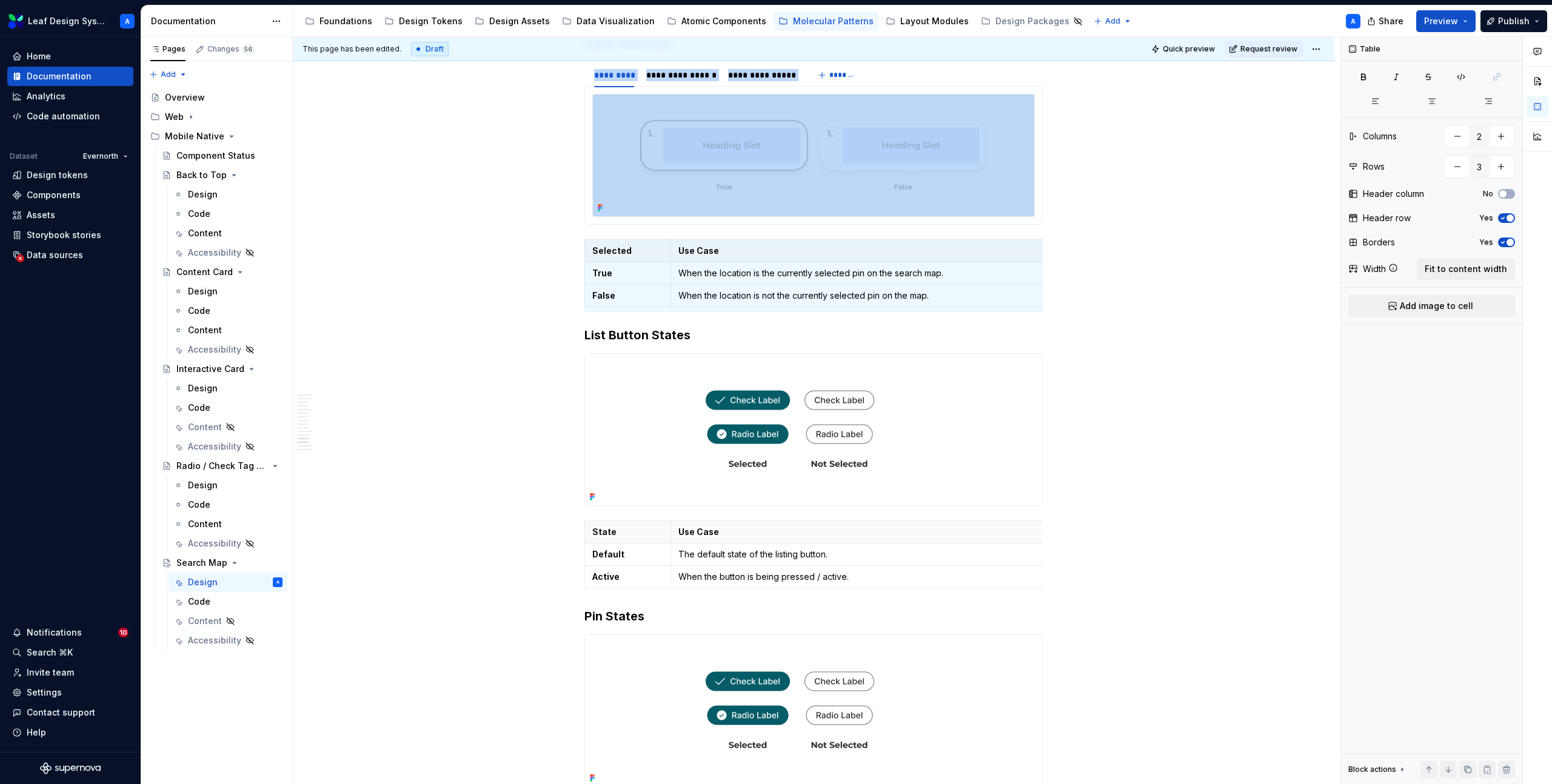
scroll to position [4808, 0]
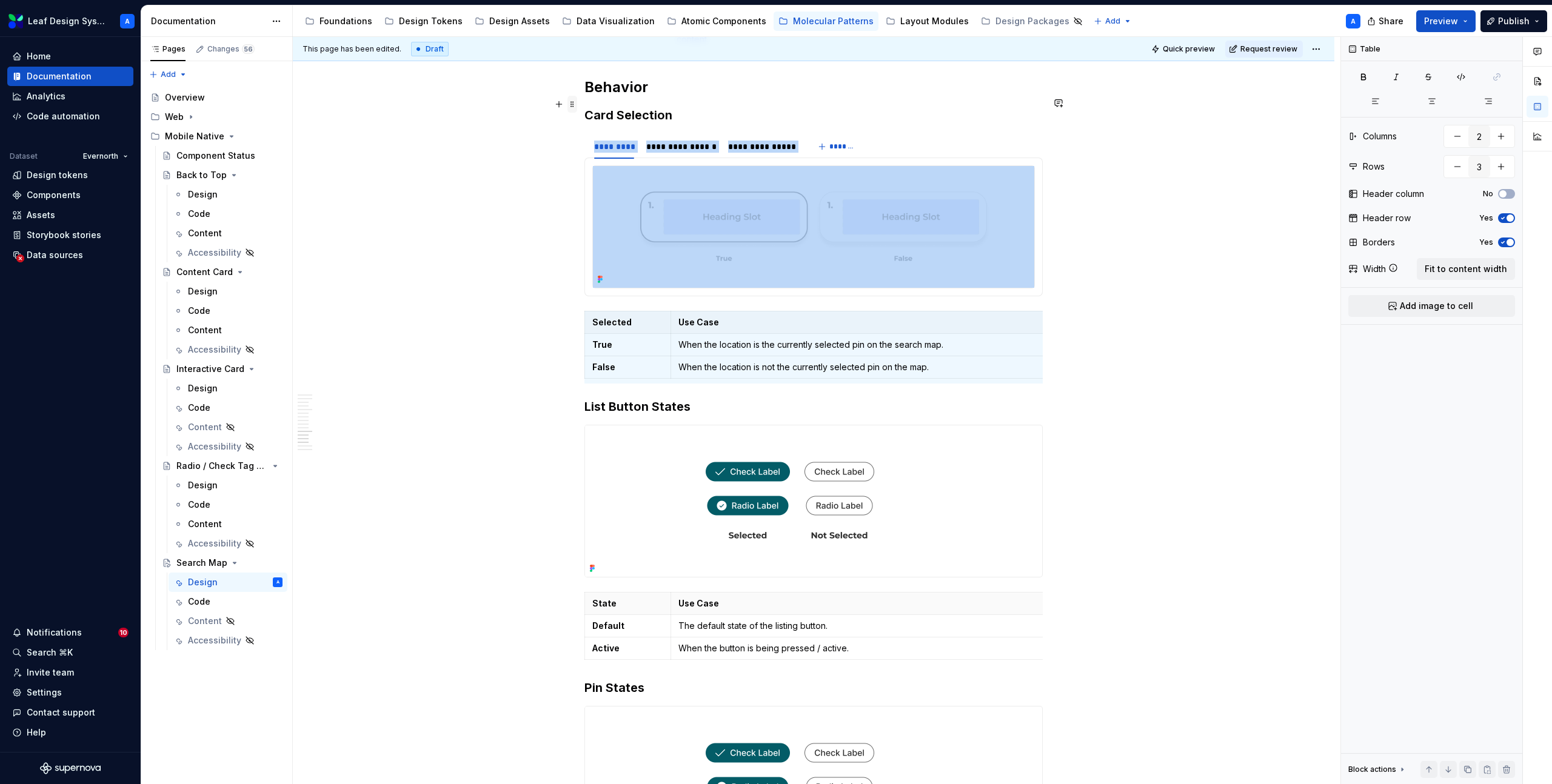
click at [574, 104] on span at bounding box center [572, 104] width 10 height 17
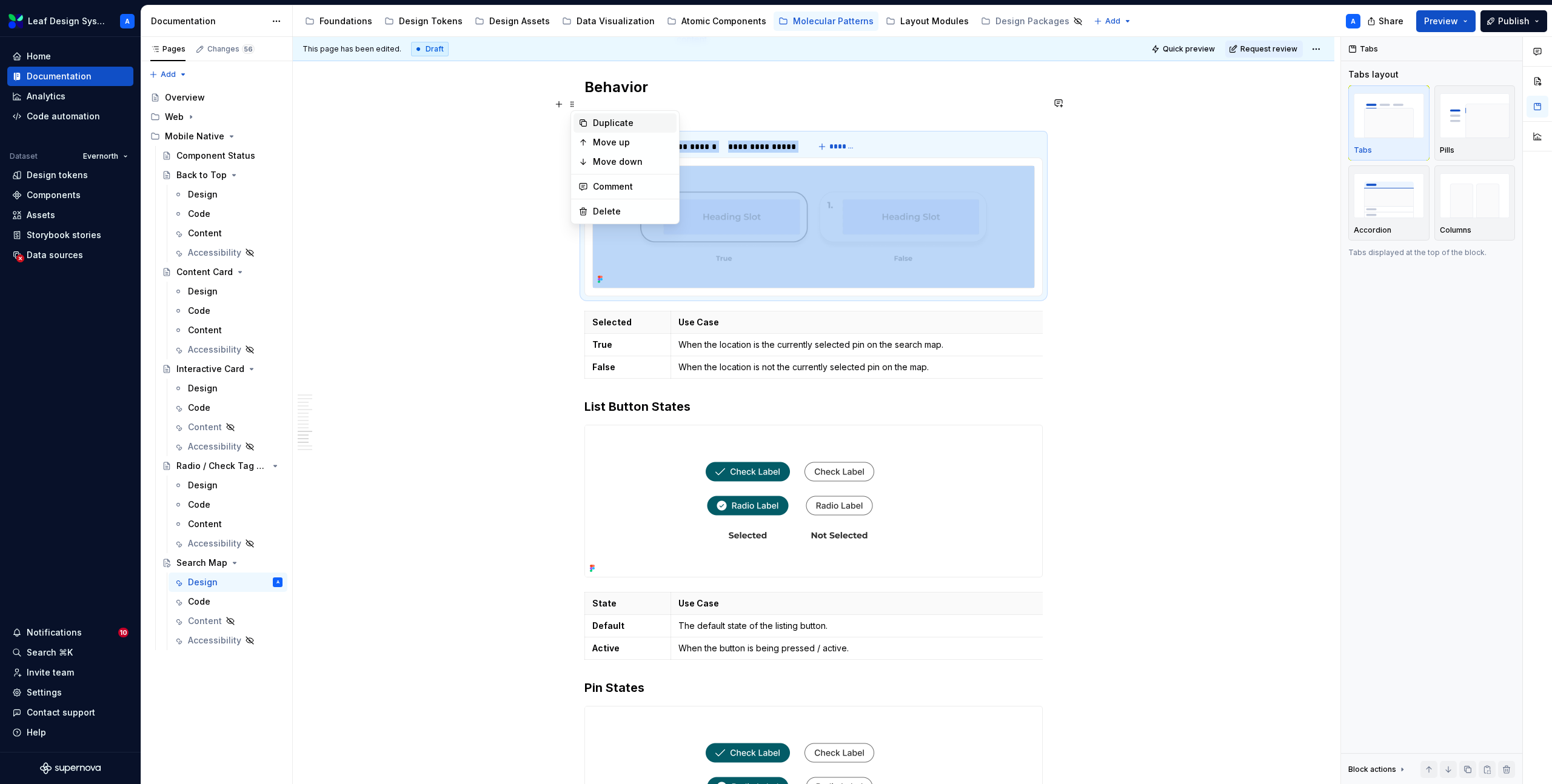
click at [602, 117] on div "Duplicate" at bounding box center [632, 123] width 79 height 12
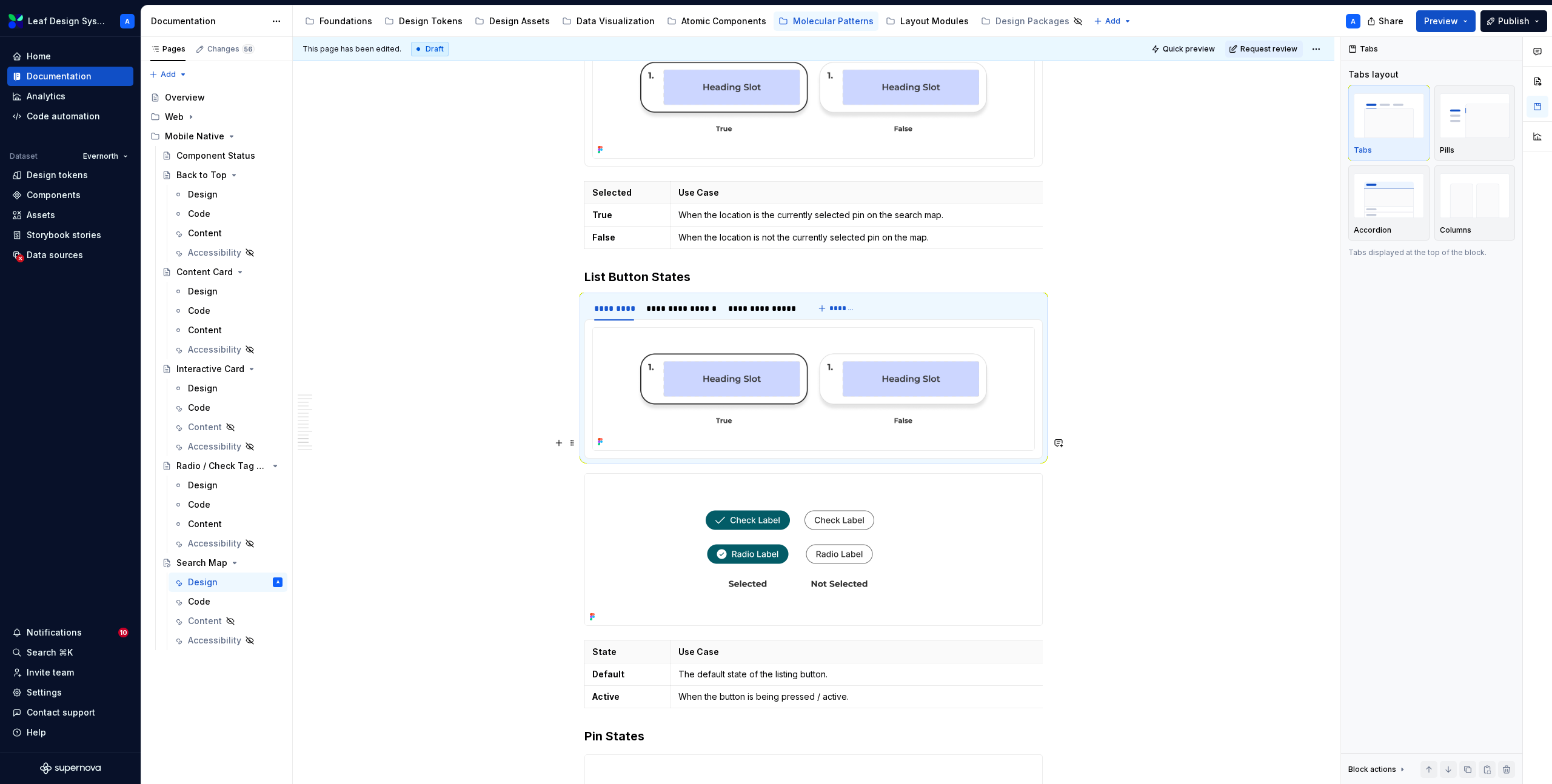
scroll to position [5009, 0]
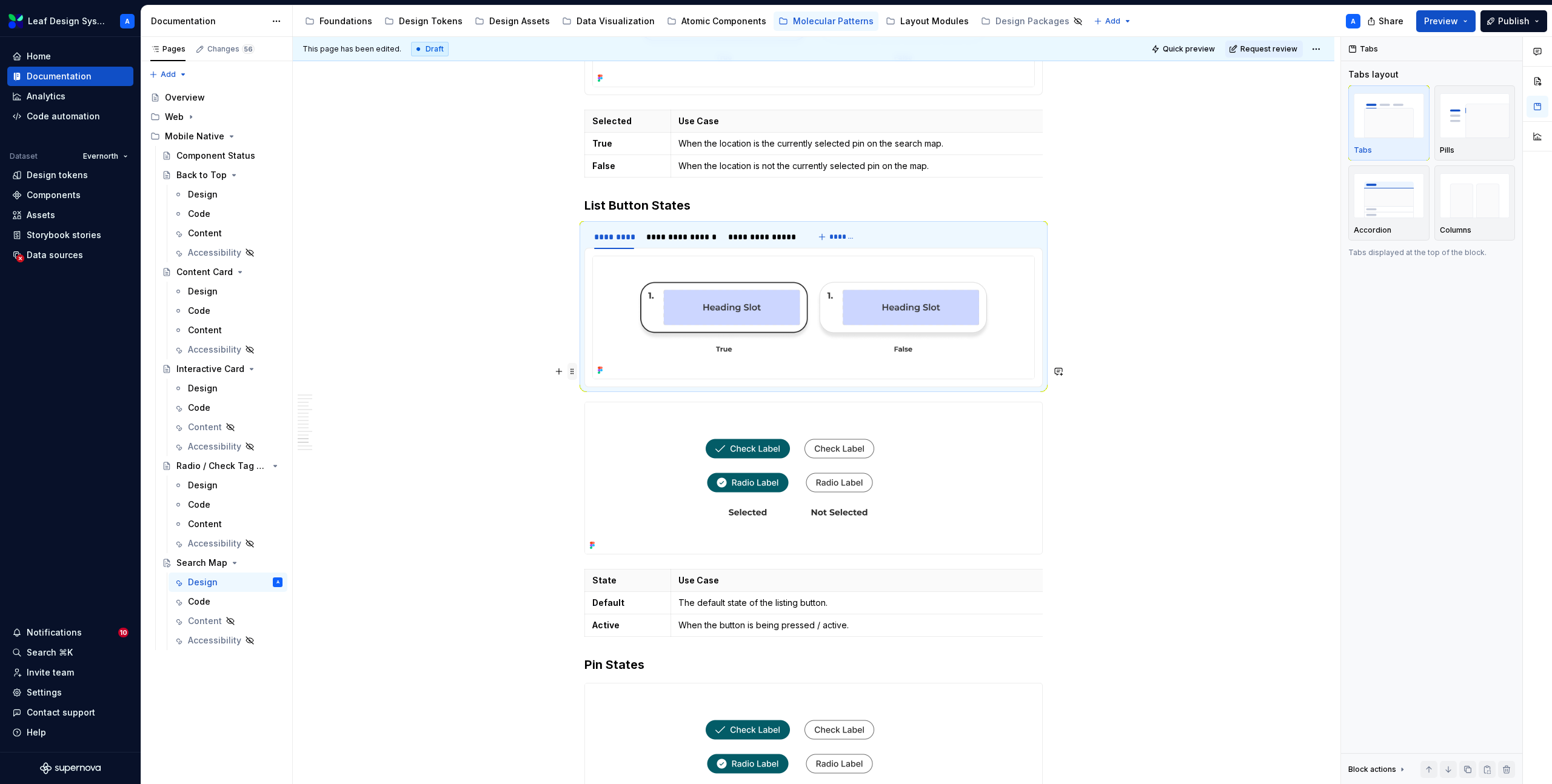
click at [575, 375] on span at bounding box center [572, 371] width 10 height 17
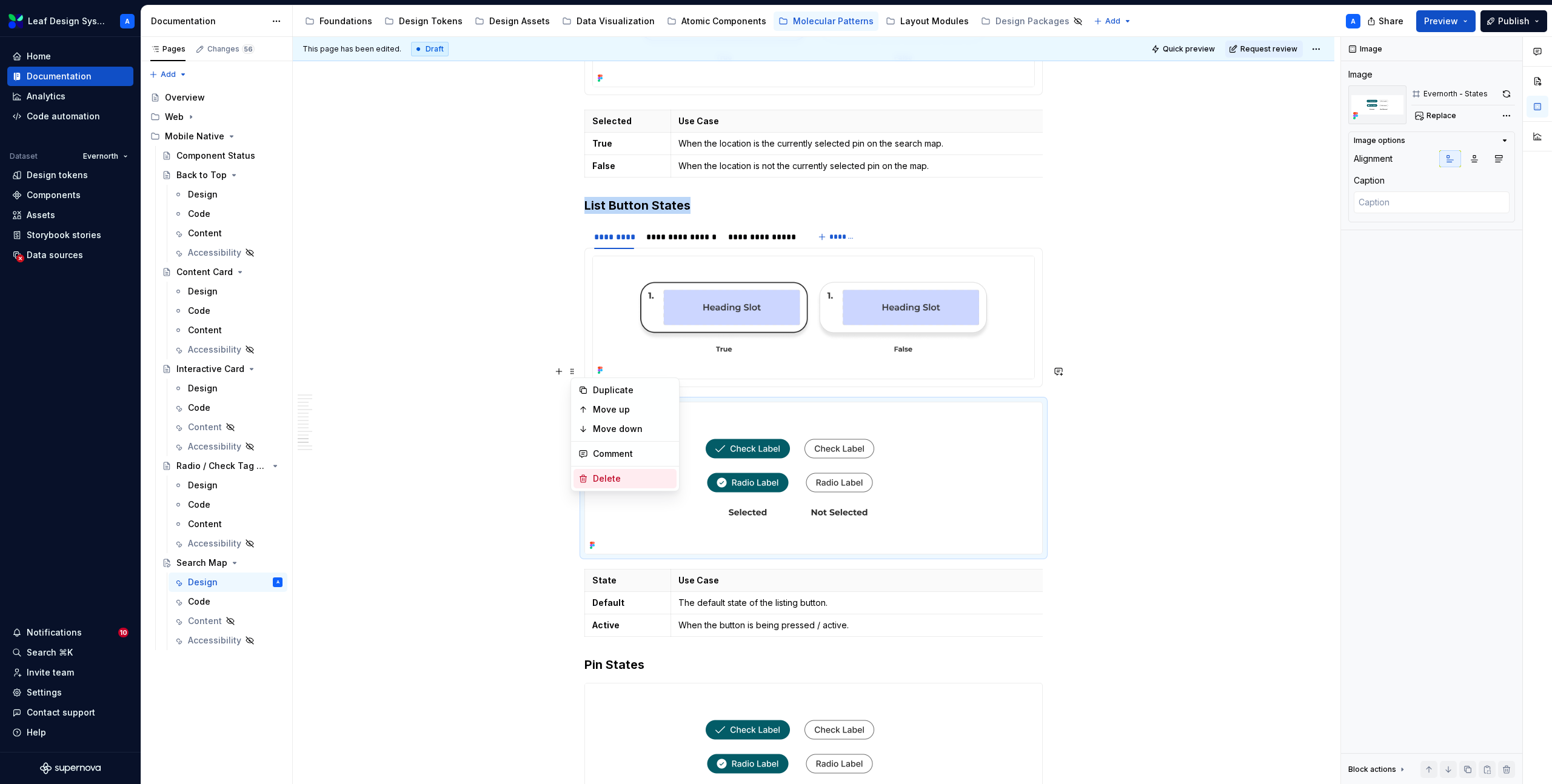
click at [613, 477] on div "Delete" at bounding box center [632, 479] width 79 height 12
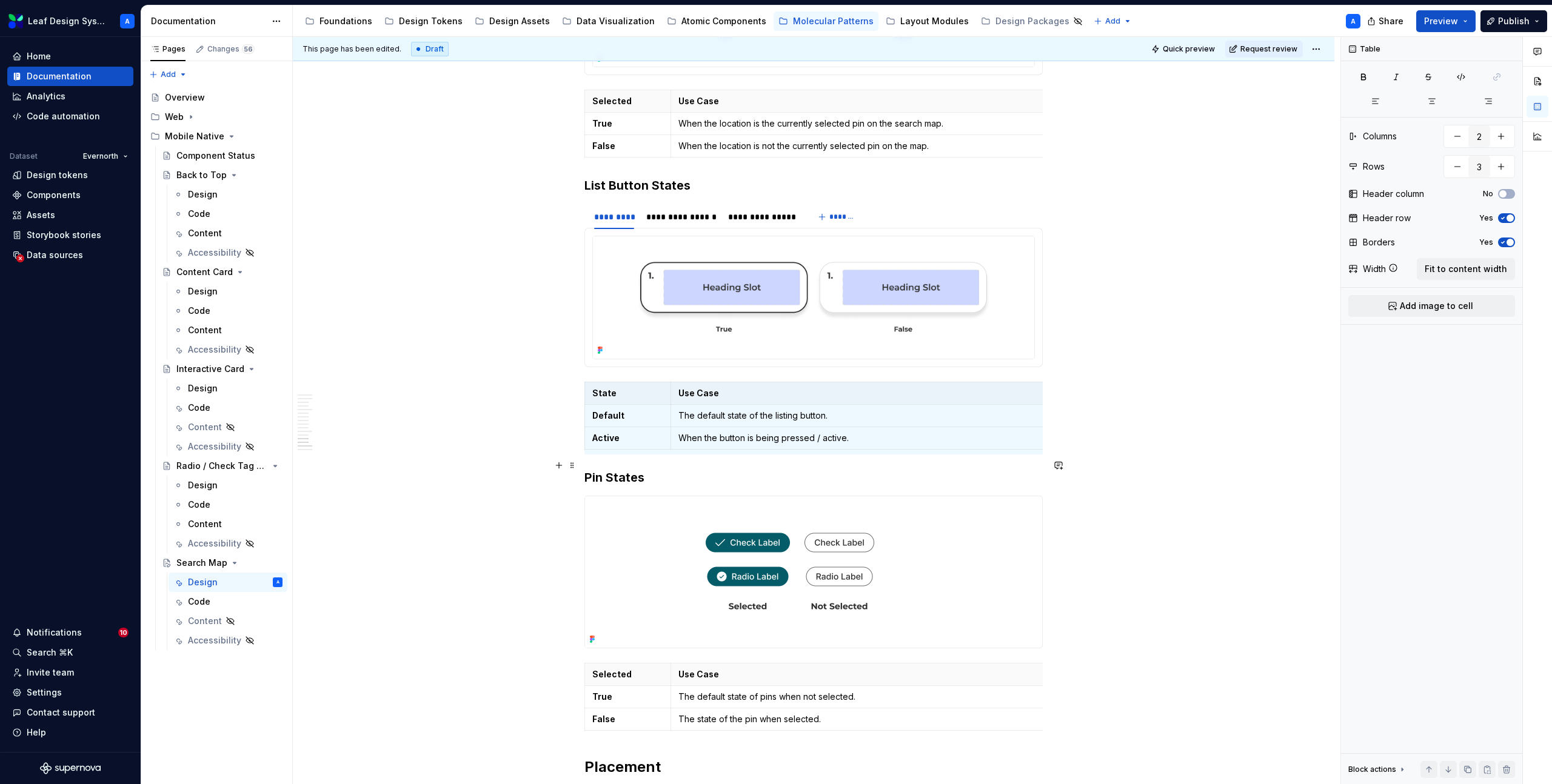
scroll to position [5032, 0]
click at [575, 170] on span at bounding box center [572, 171] width 10 height 17
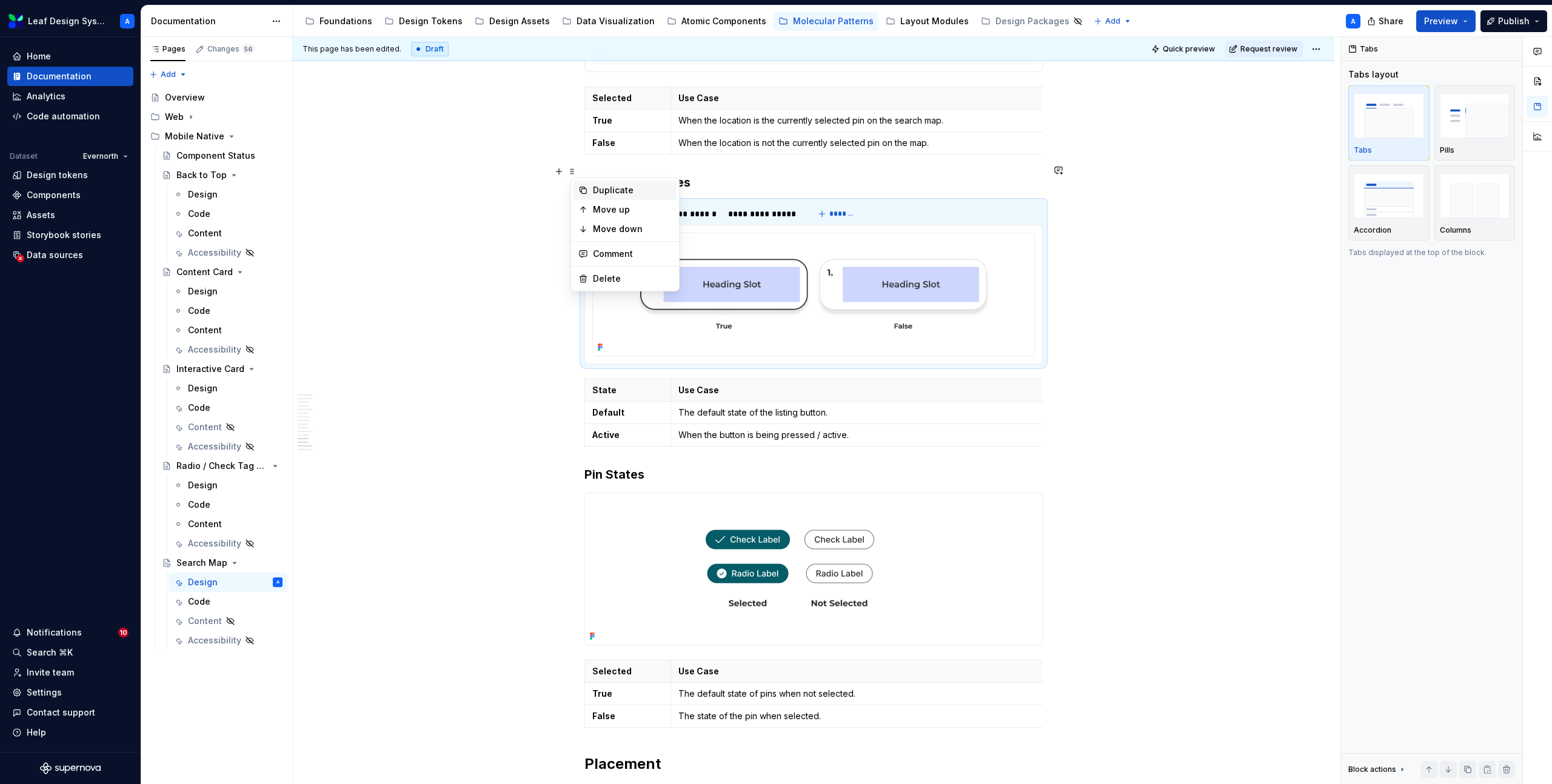
click at [615, 188] on div "Duplicate" at bounding box center [632, 191] width 79 height 12
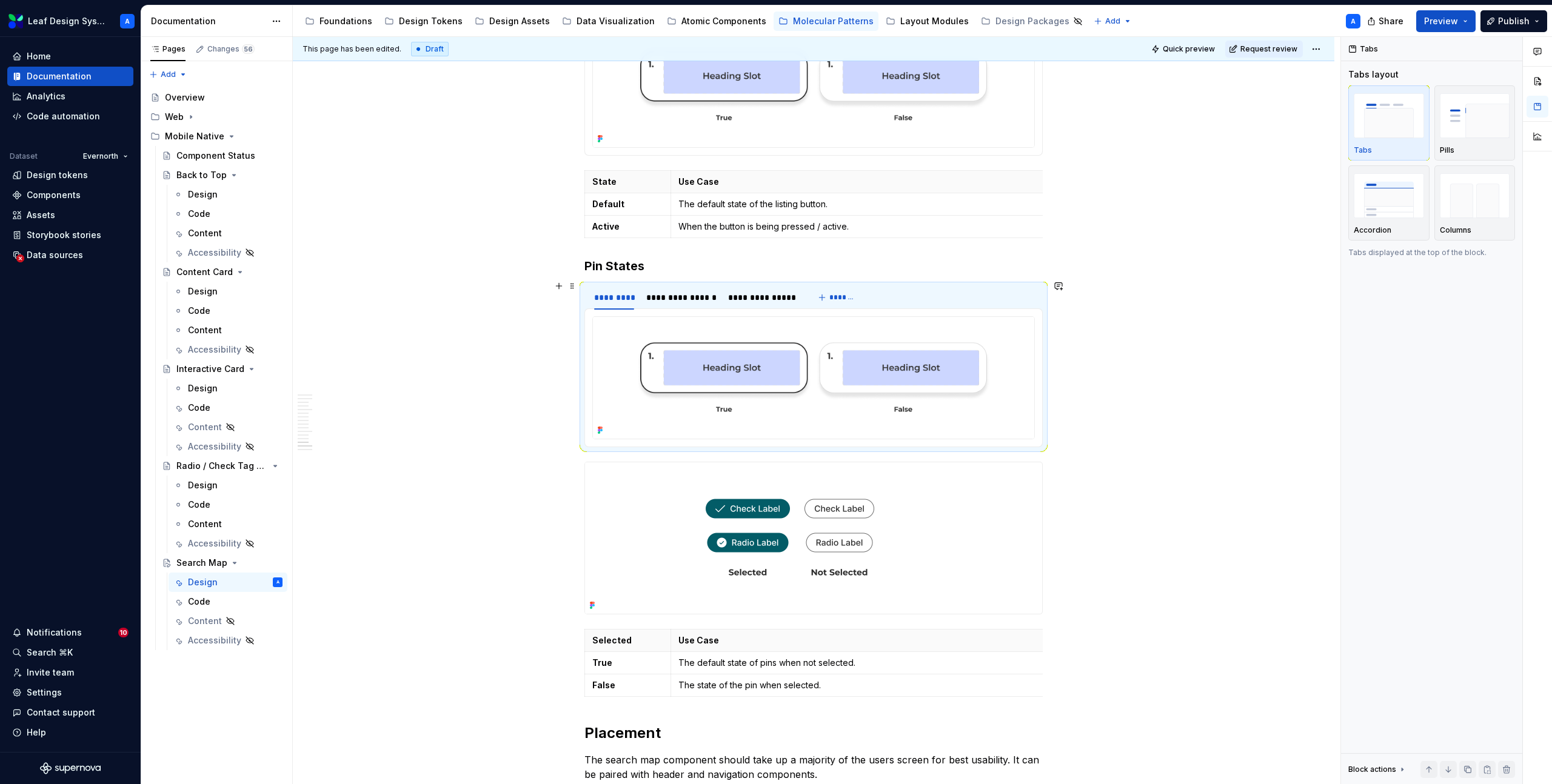
scroll to position [5242, 0]
click at [576, 429] on span at bounding box center [572, 429] width 10 height 17
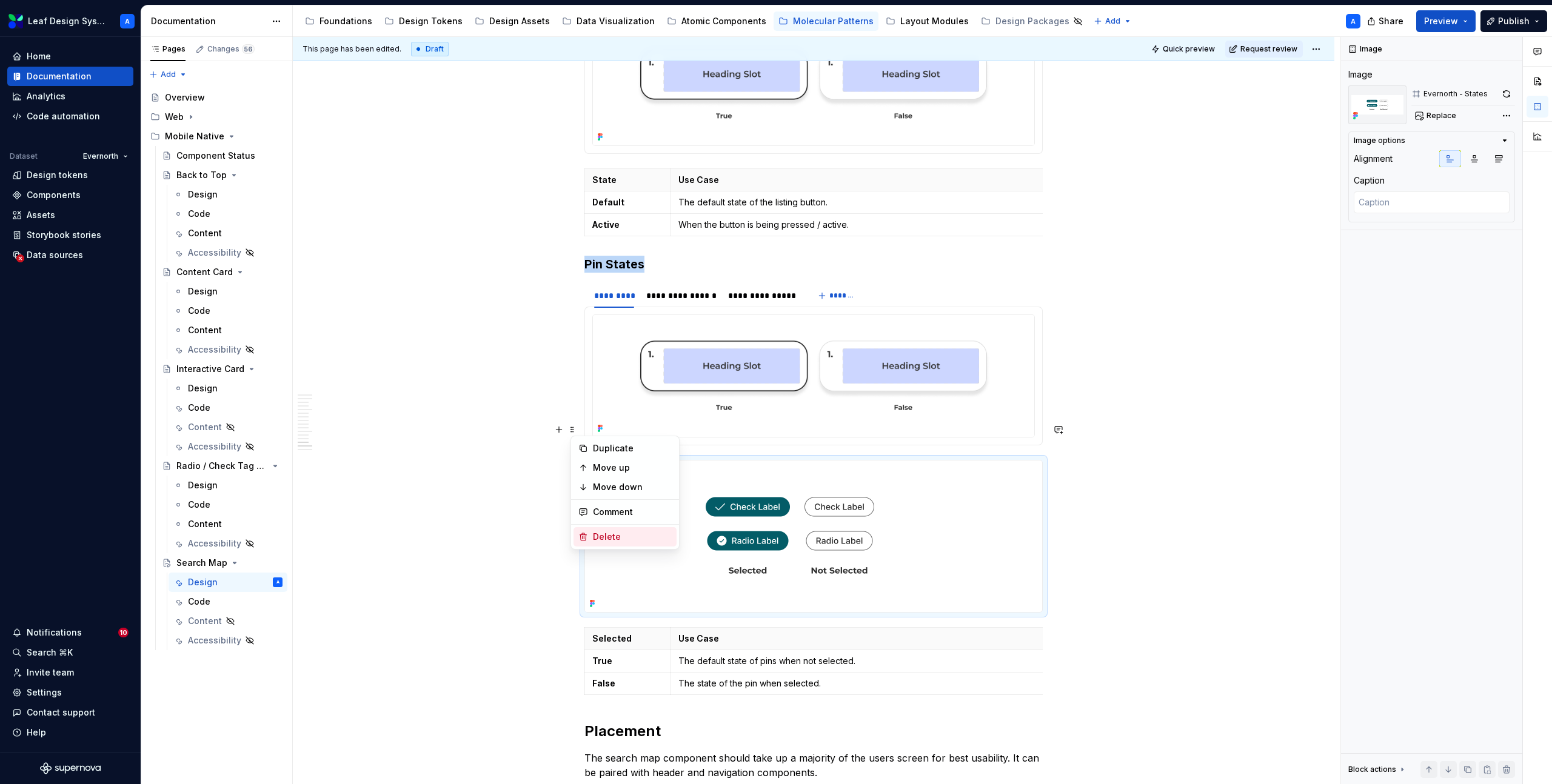
click at [628, 531] on div "Delete" at bounding box center [632, 537] width 79 height 12
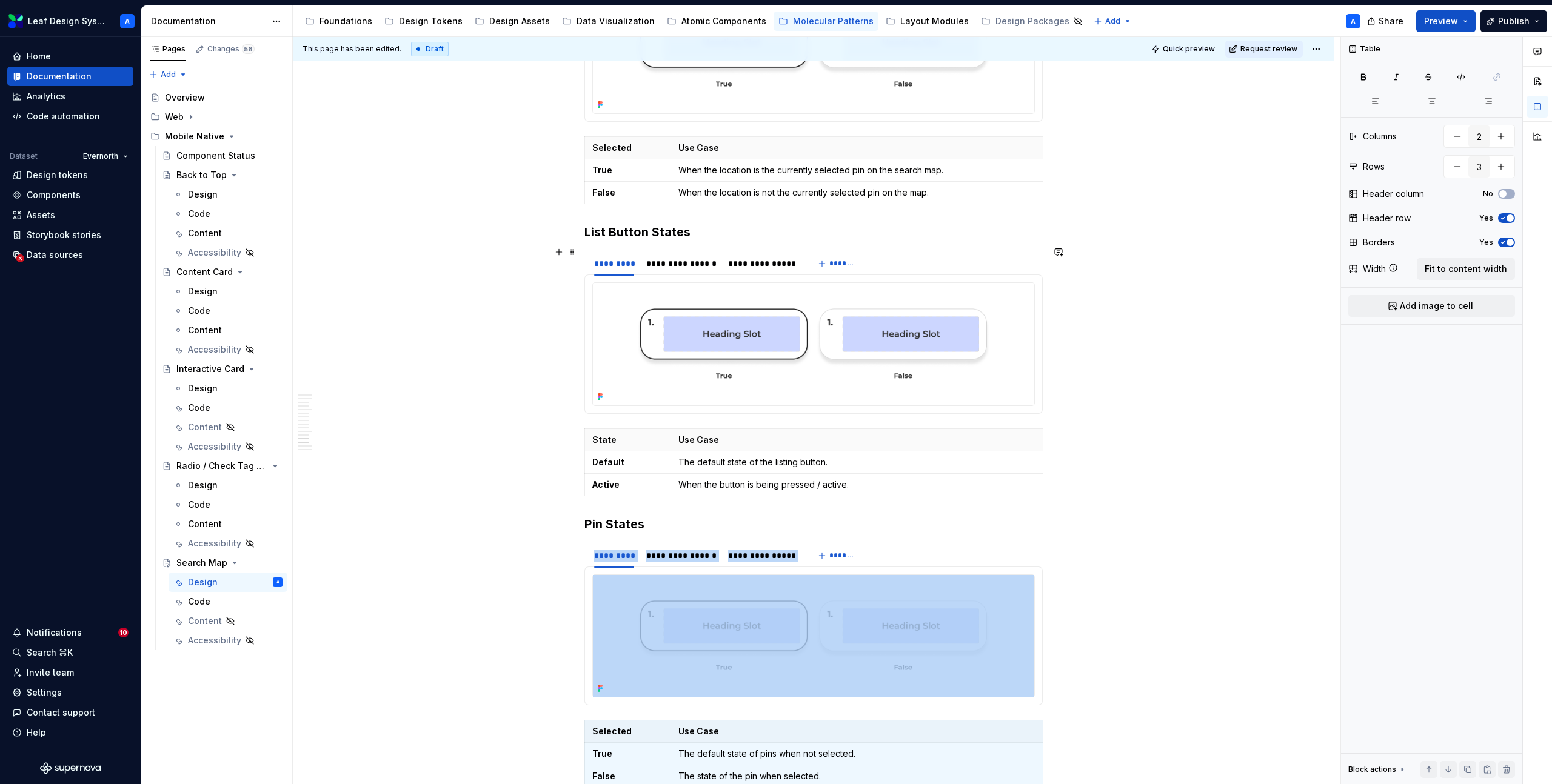
scroll to position [5002, 0]
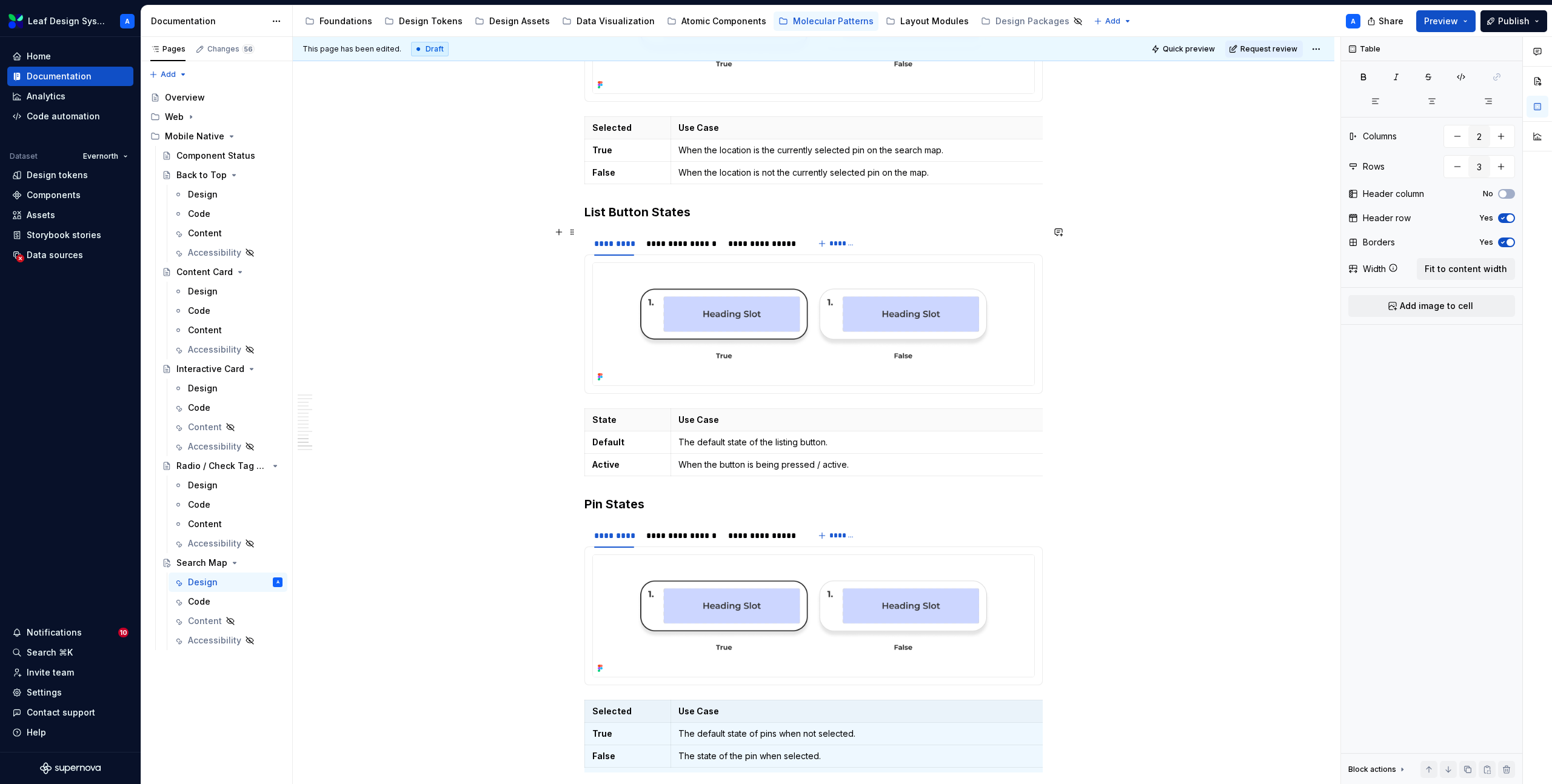
click at [753, 271] on img at bounding box center [813, 324] width 441 height 122
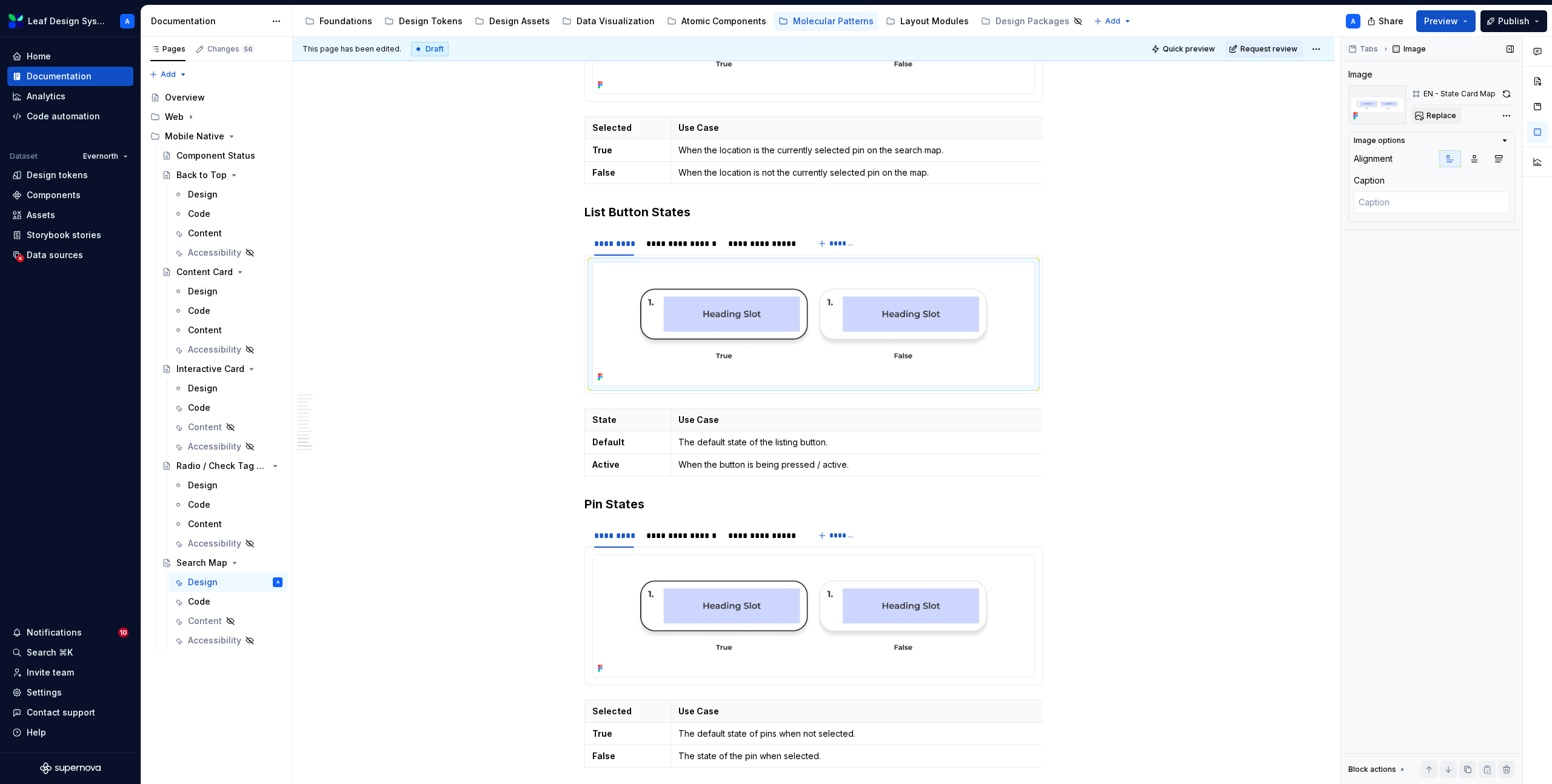
click at [1433, 112] on span "Replace" at bounding box center [1441, 116] width 30 height 10
type textarea "*"
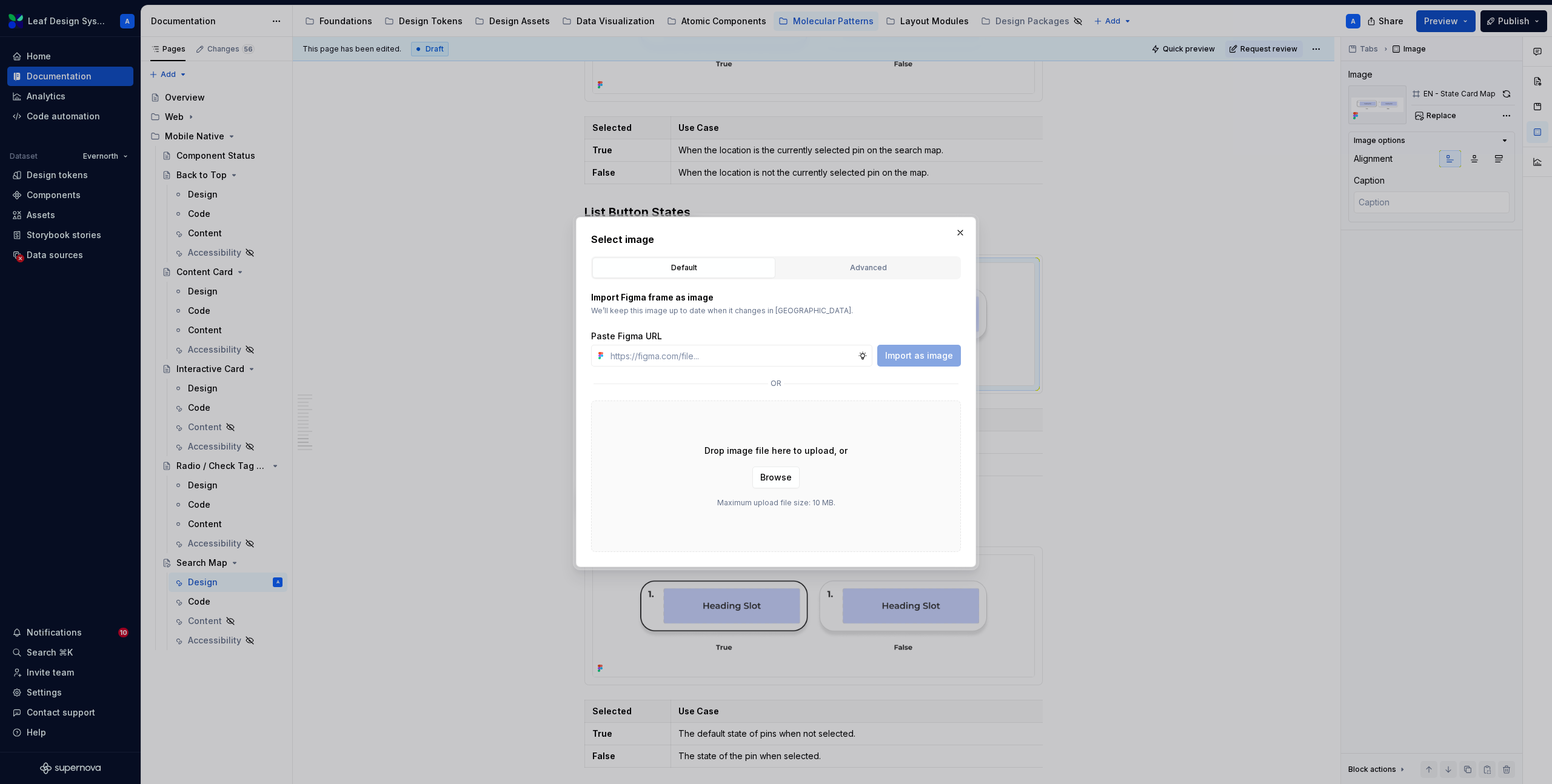
type input "https://www.figma.com/design/R5FNMiBYdBSXRtfBEXZGMx/Design-Documentation-Assets…"
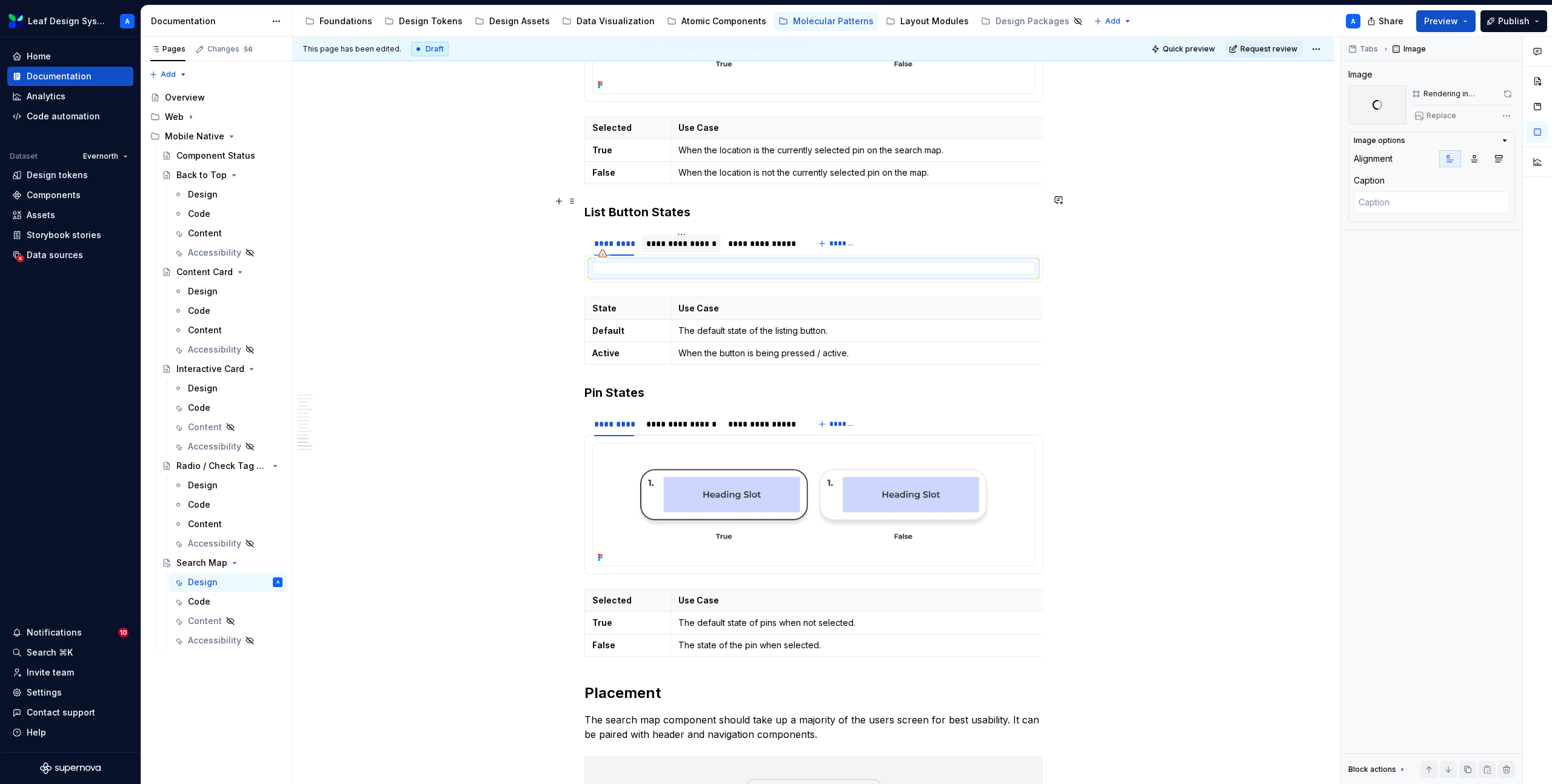
click at [703, 235] on div "**********" at bounding box center [681, 243] width 80 height 17
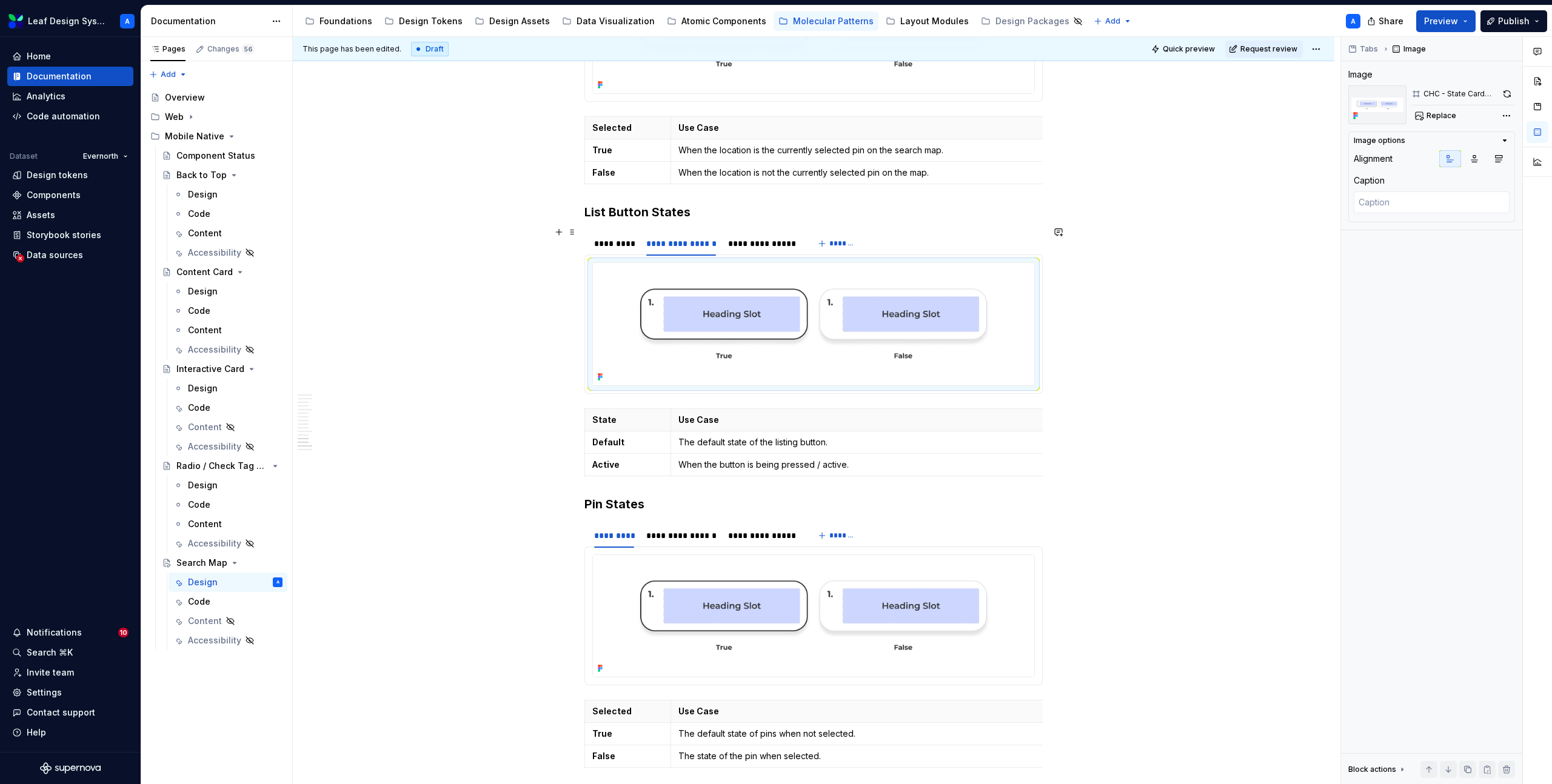
click at [728, 279] on img at bounding box center [813, 324] width 441 height 122
click at [1445, 115] on span "Replace" at bounding box center [1441, 116] width 30 height 10
type textarea "*"
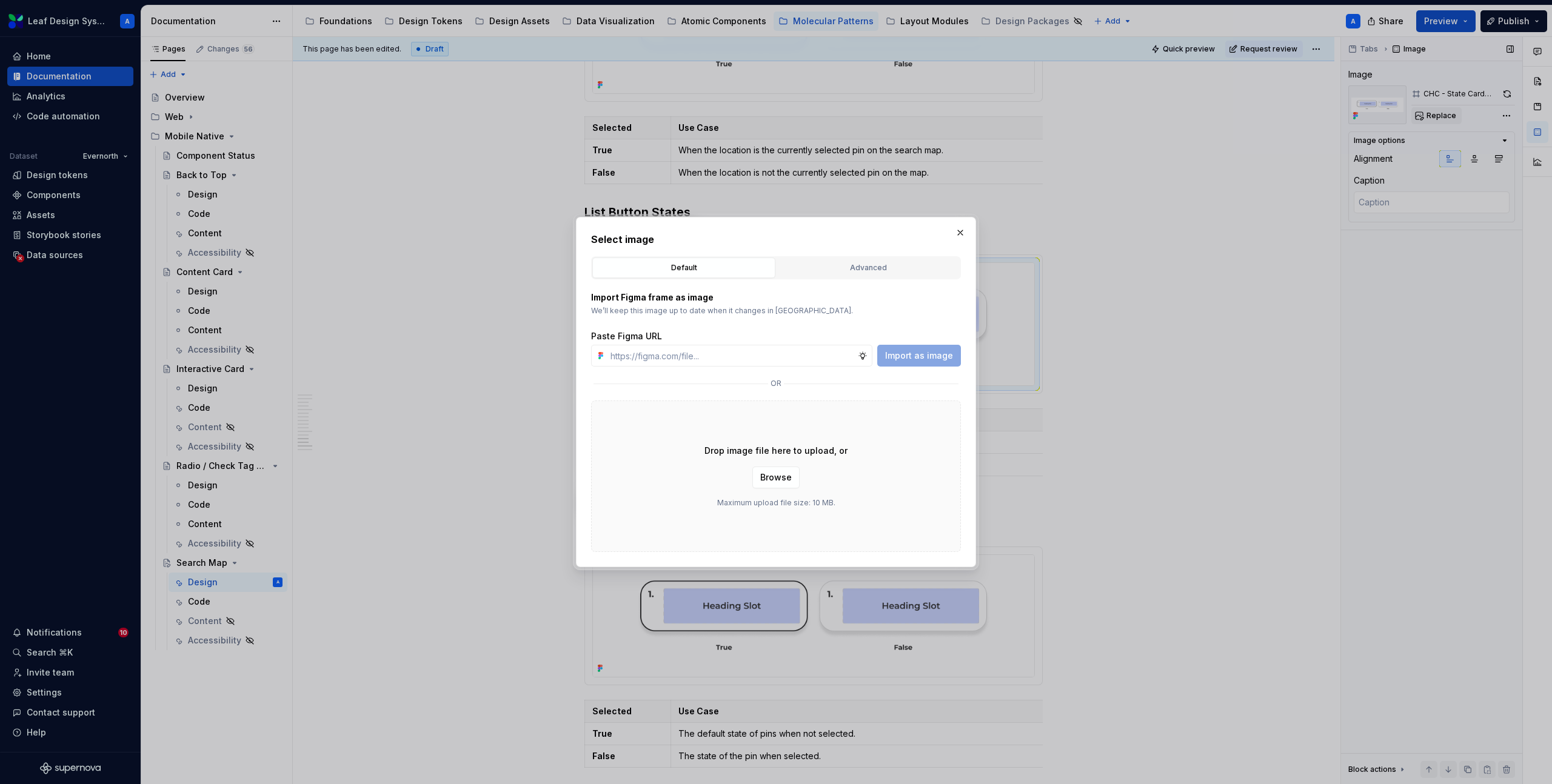
type input "https://www.figma.com/design/R5FNMiBYdBSXRtfBEXZGMx/Design-Documentation-Assets…"
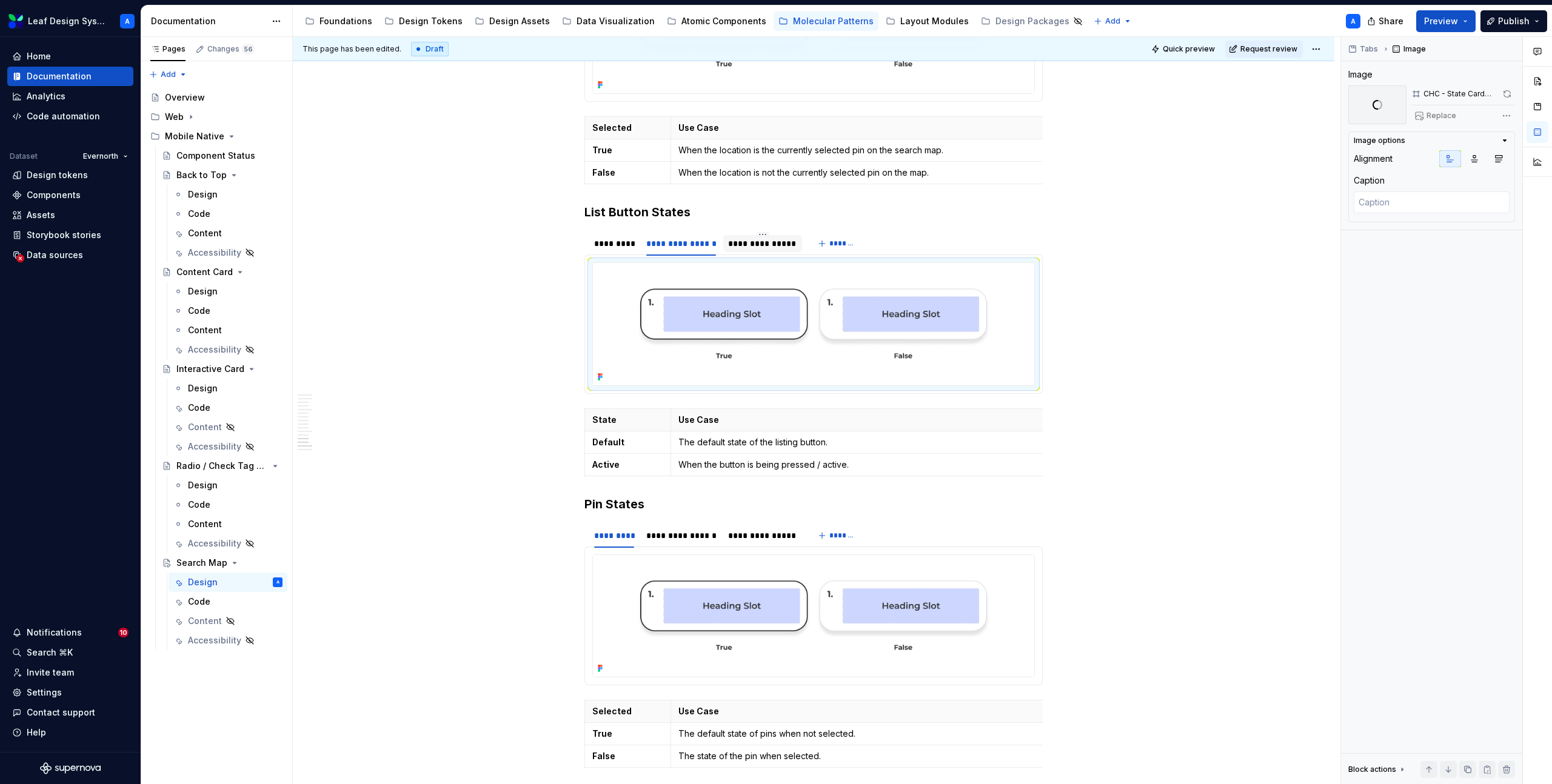
click at [760, 237] on div "**********" at bounding box center [762, 243] width 69 height 12
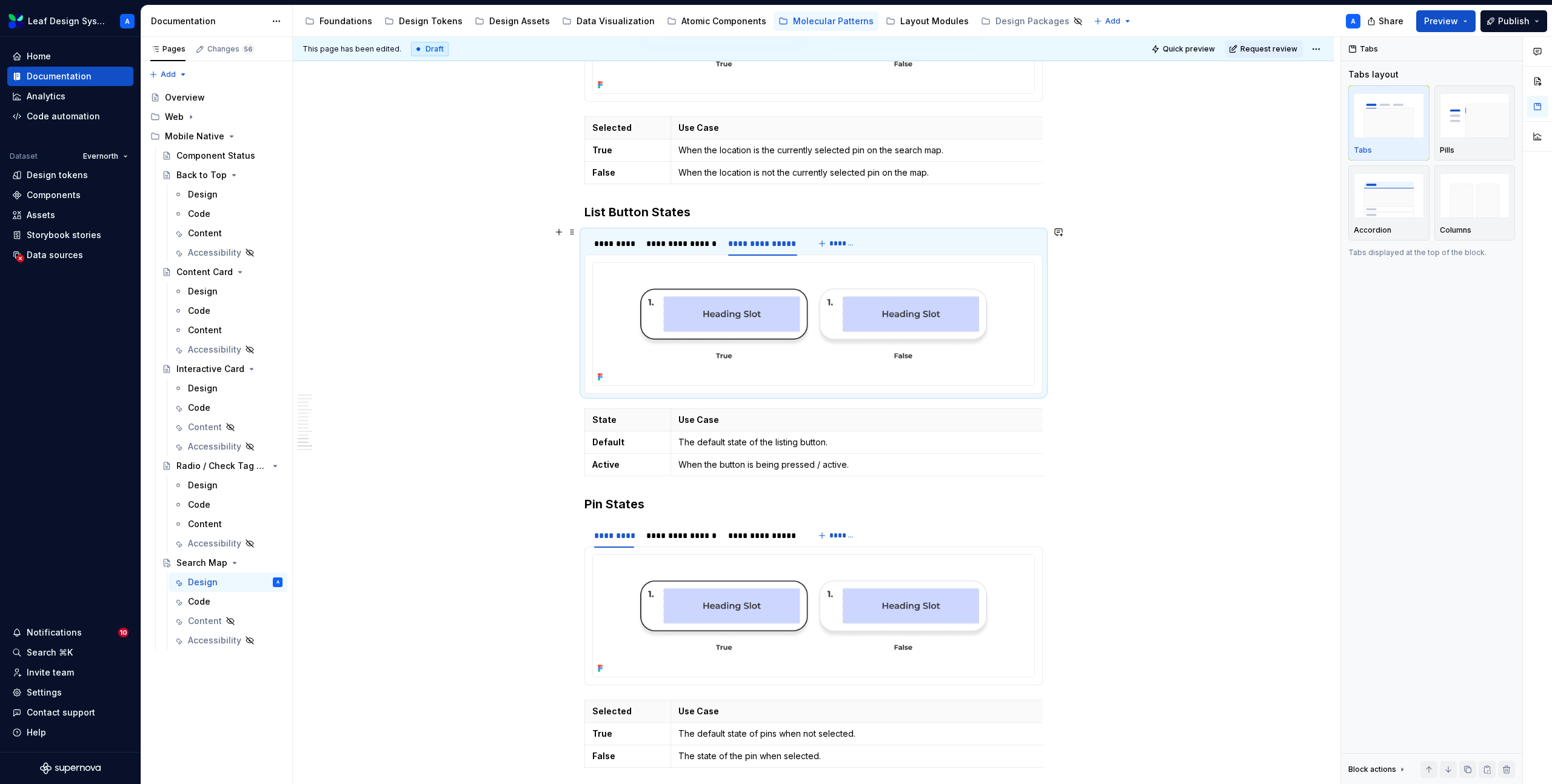
click at [764, 289] on img at bounding box center [813, 324] width 441 height 122
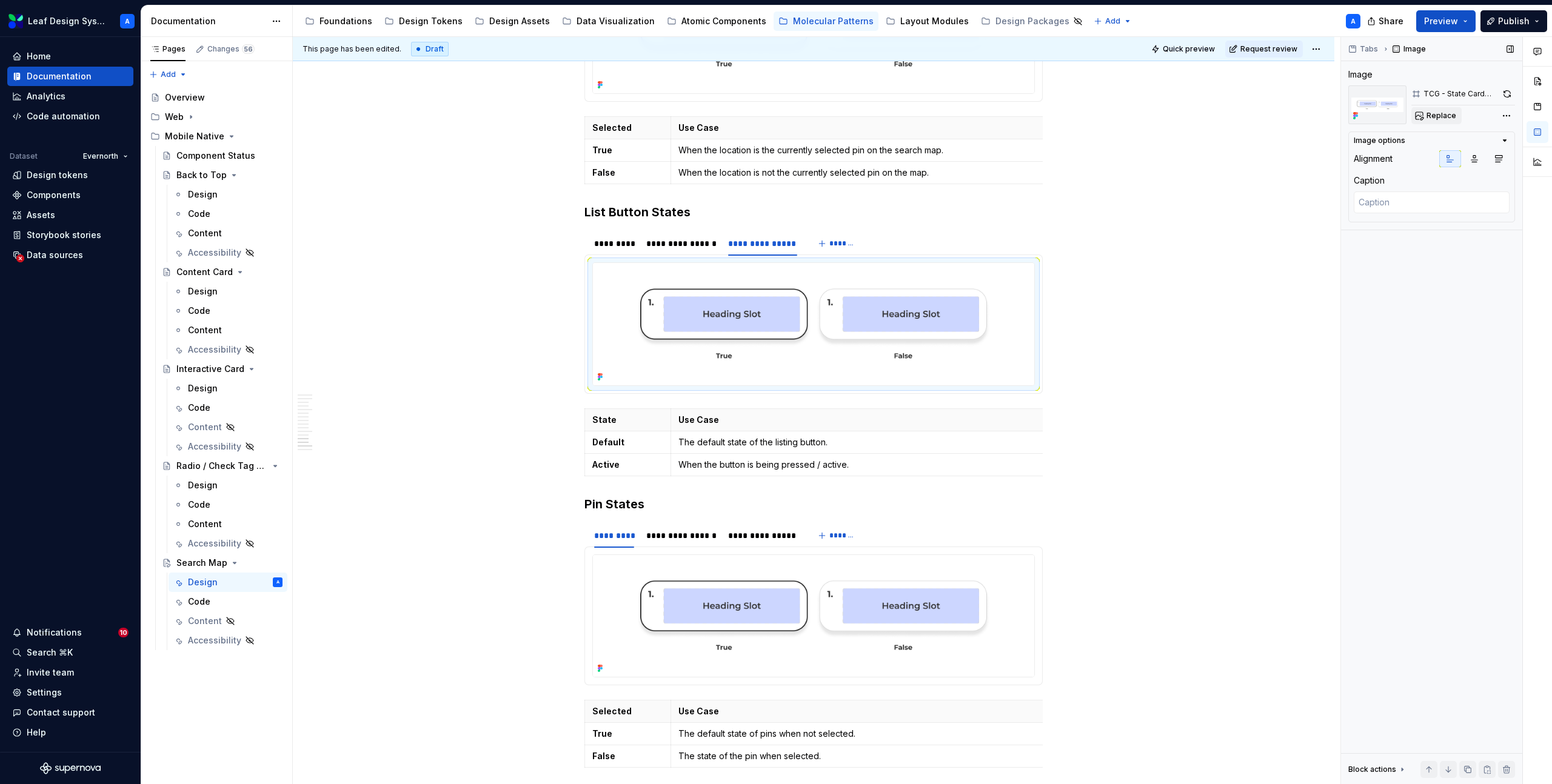
click at [1448, 113] on span "Replace" at bounding box center [1441, 116] width 30 height 10
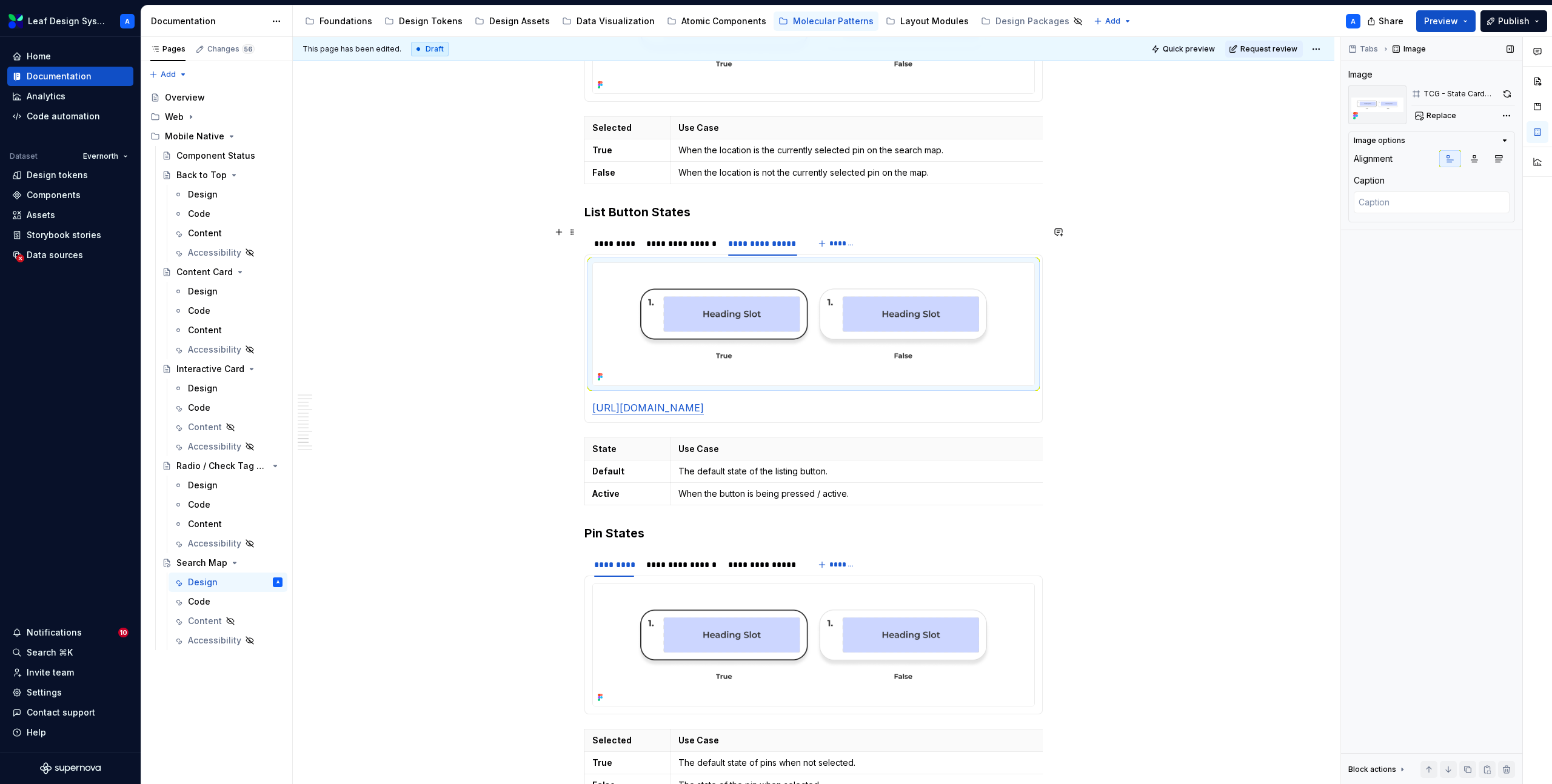
click at [900, 284] on img at bounding box center [813, 324] width 441 height 122
click at [1454, 117] on button "Replace" at bounding box center [1436, 115] width 50 height 17
type textarea "*"
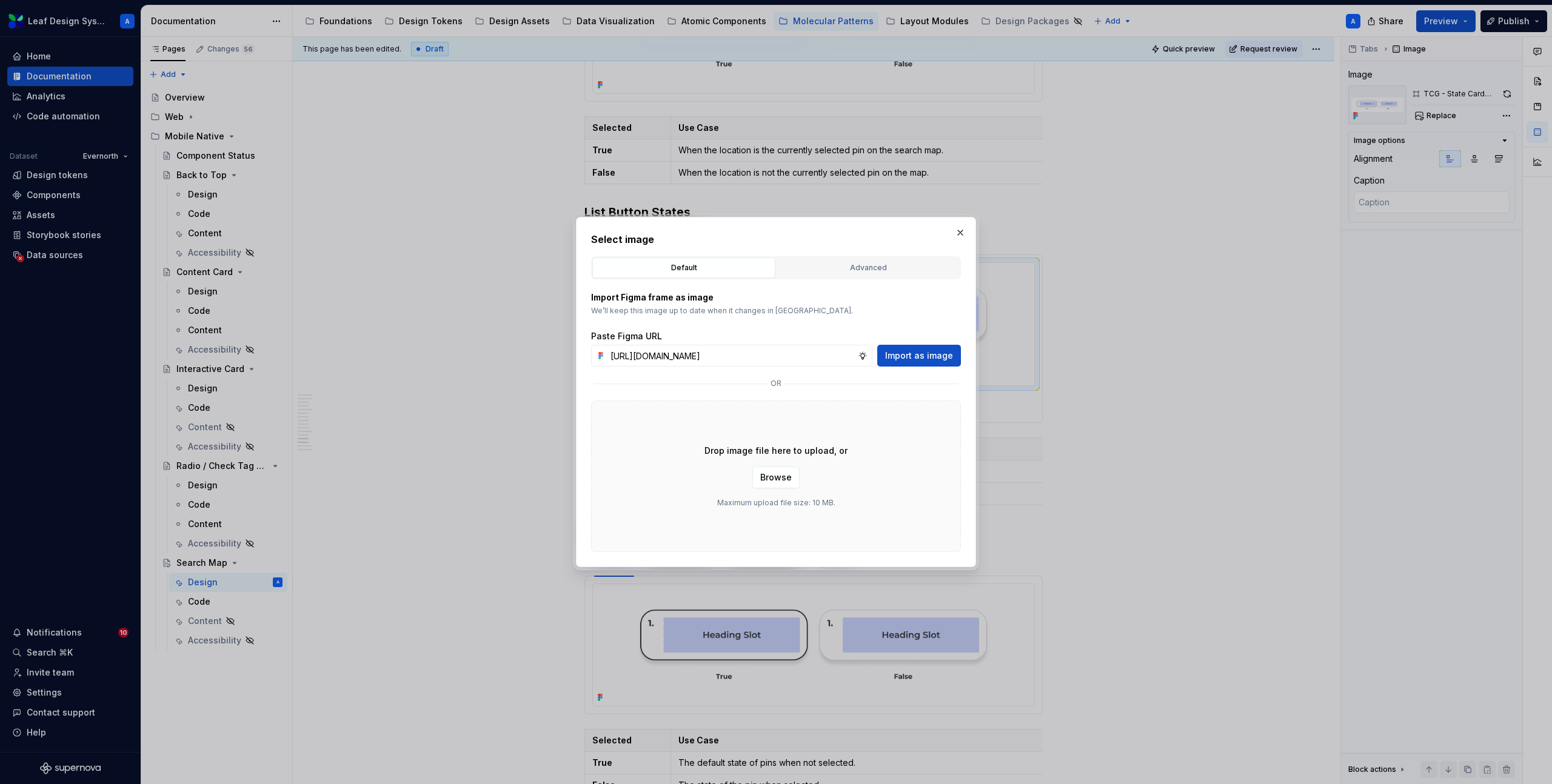
scroll to position [0, 360]
type input "https://www.figma.com/design/R5FNMiBYdBSXRtfBEXZGMx/Design-Documentation-Assets…"
click at [924, 356] on span "Import as image" at bounding box center [919, 356] width 68 height 12
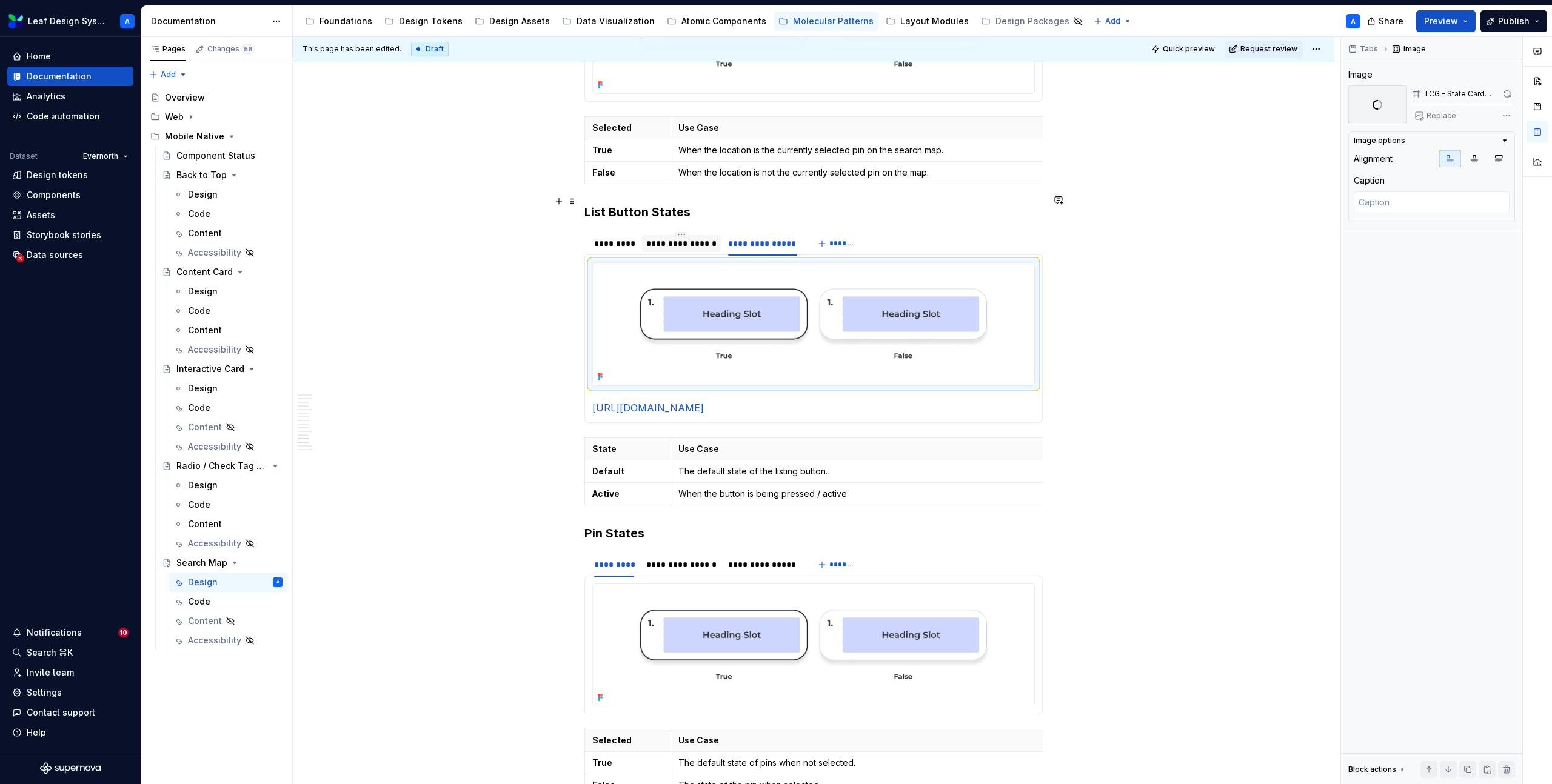
click at [691, 237] on div "**********" at bounding box center [681, 243] width 70 height 12
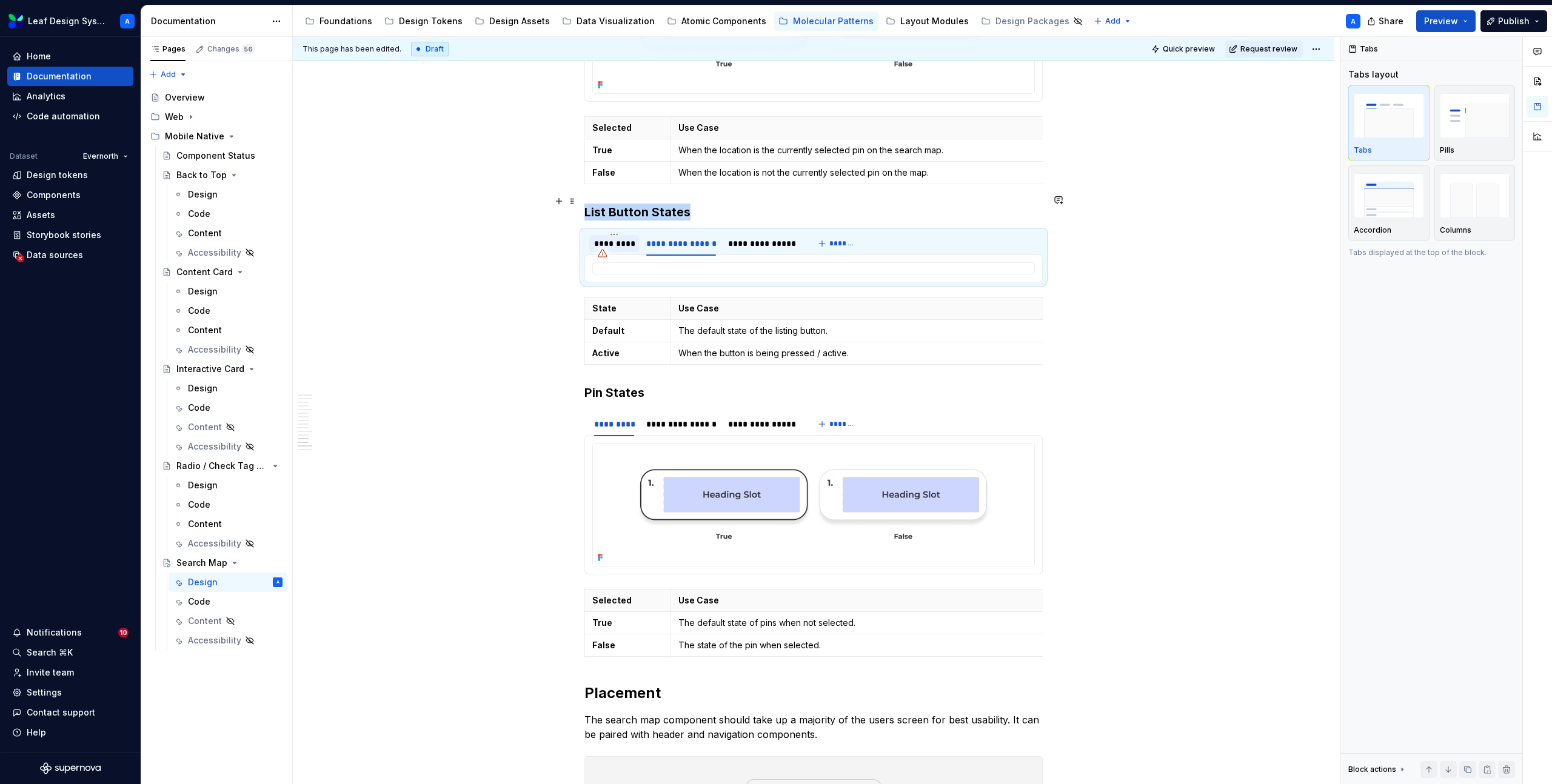
click at [618, 237] on div "*********" at bounding box center [614, 243] width 40 height 12
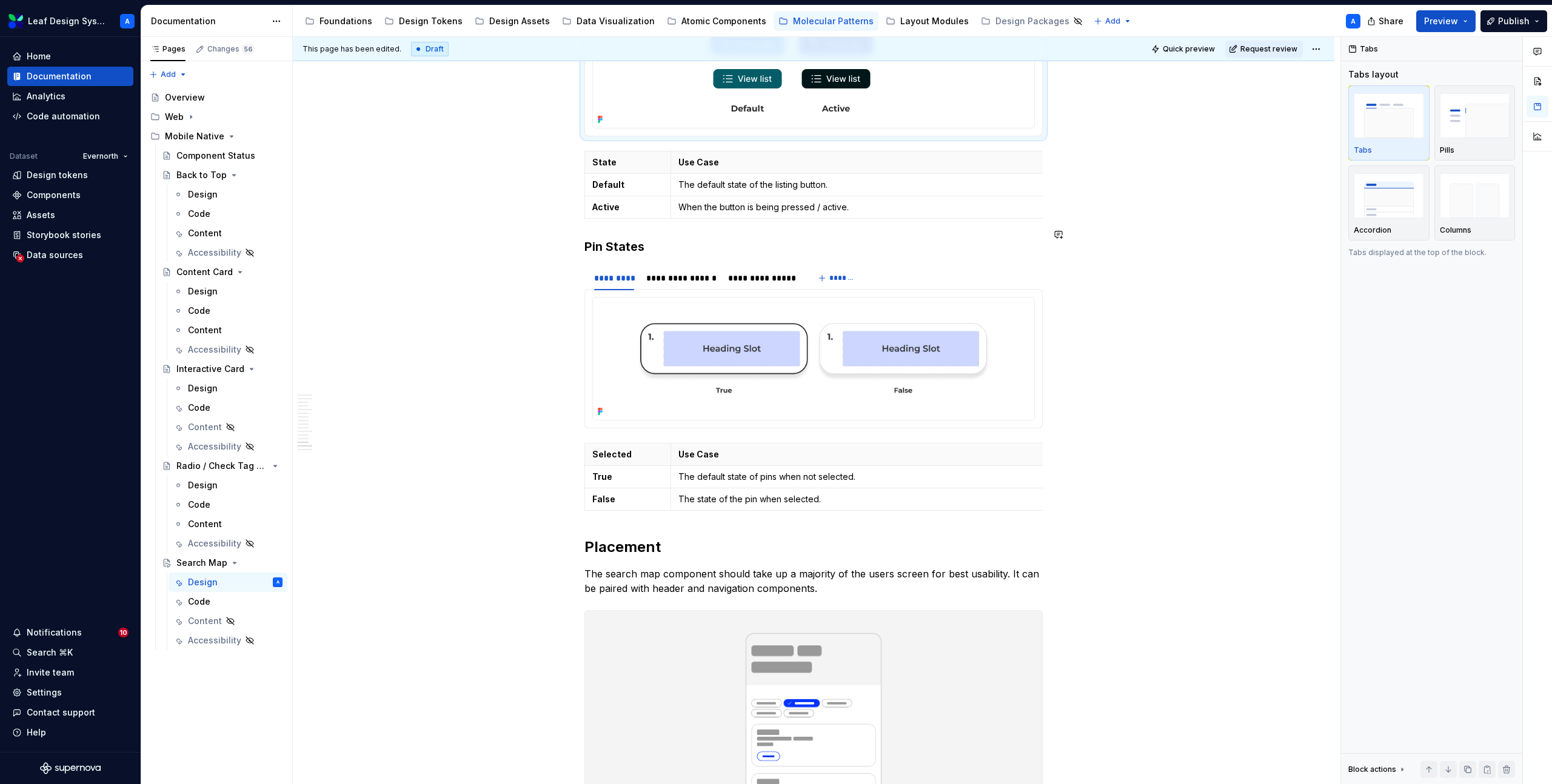
scroll to position [5255, 0]
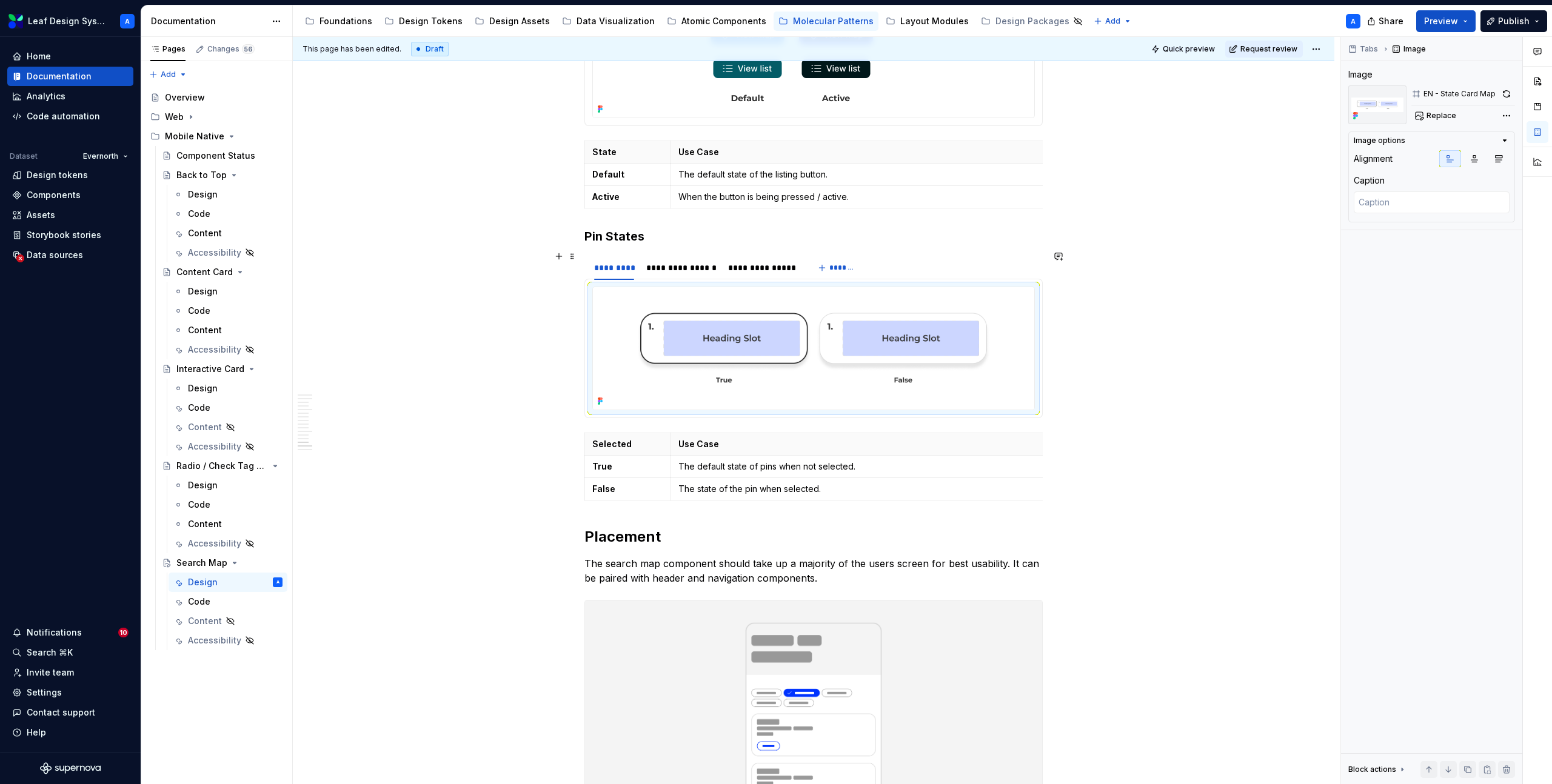
click at [671, 300] on img at bounding box center [813, 348] width 441 height 122
click at [1433, 119] on span "Replace" at bounding box center [1441, 116] width 30 height 10
type textarea "*"
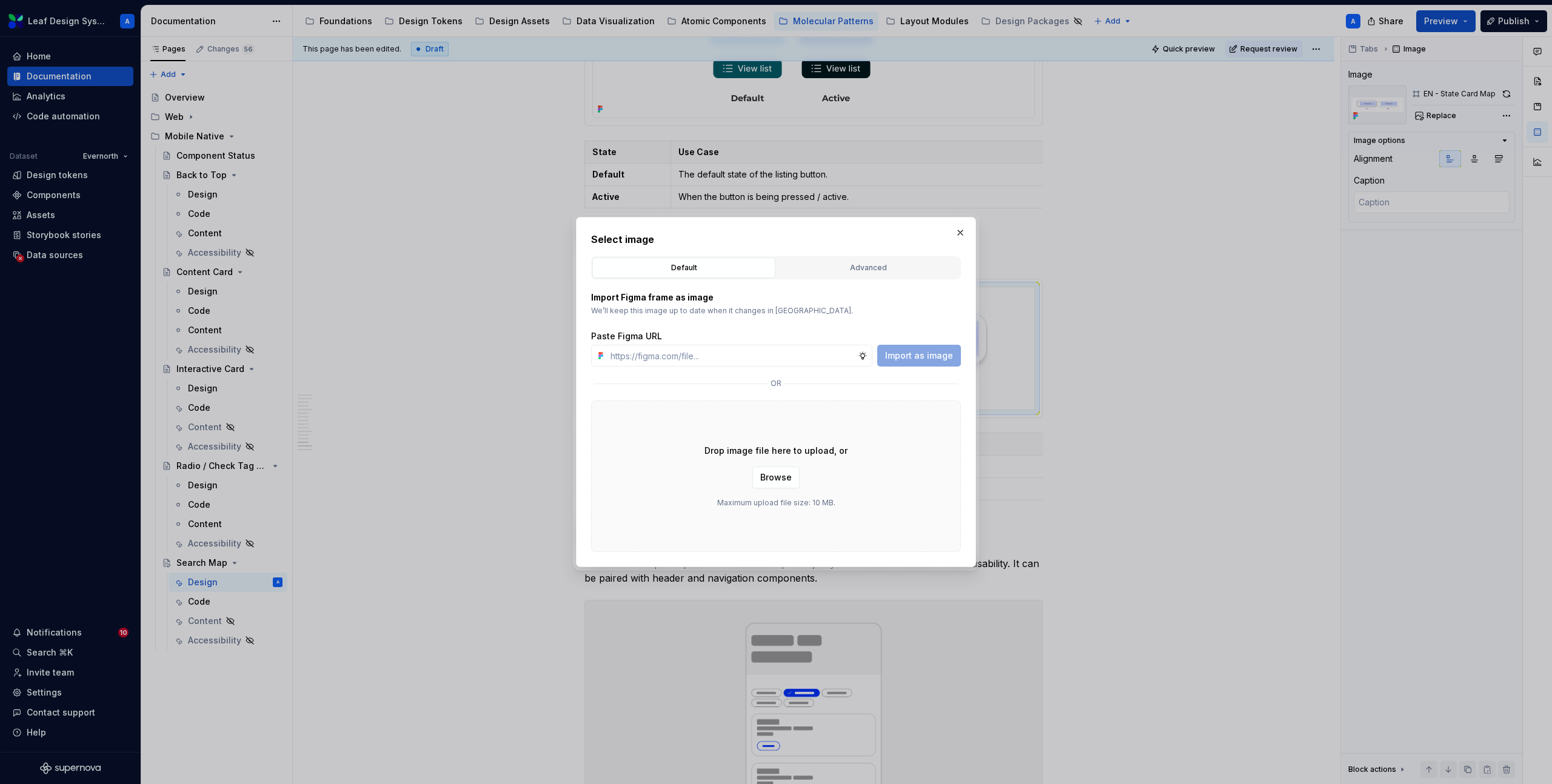
type input "https://www.figma.com/design/R5FNMiBYdBSXRtfBEXZGMx/Design-Documentation-Assets…"
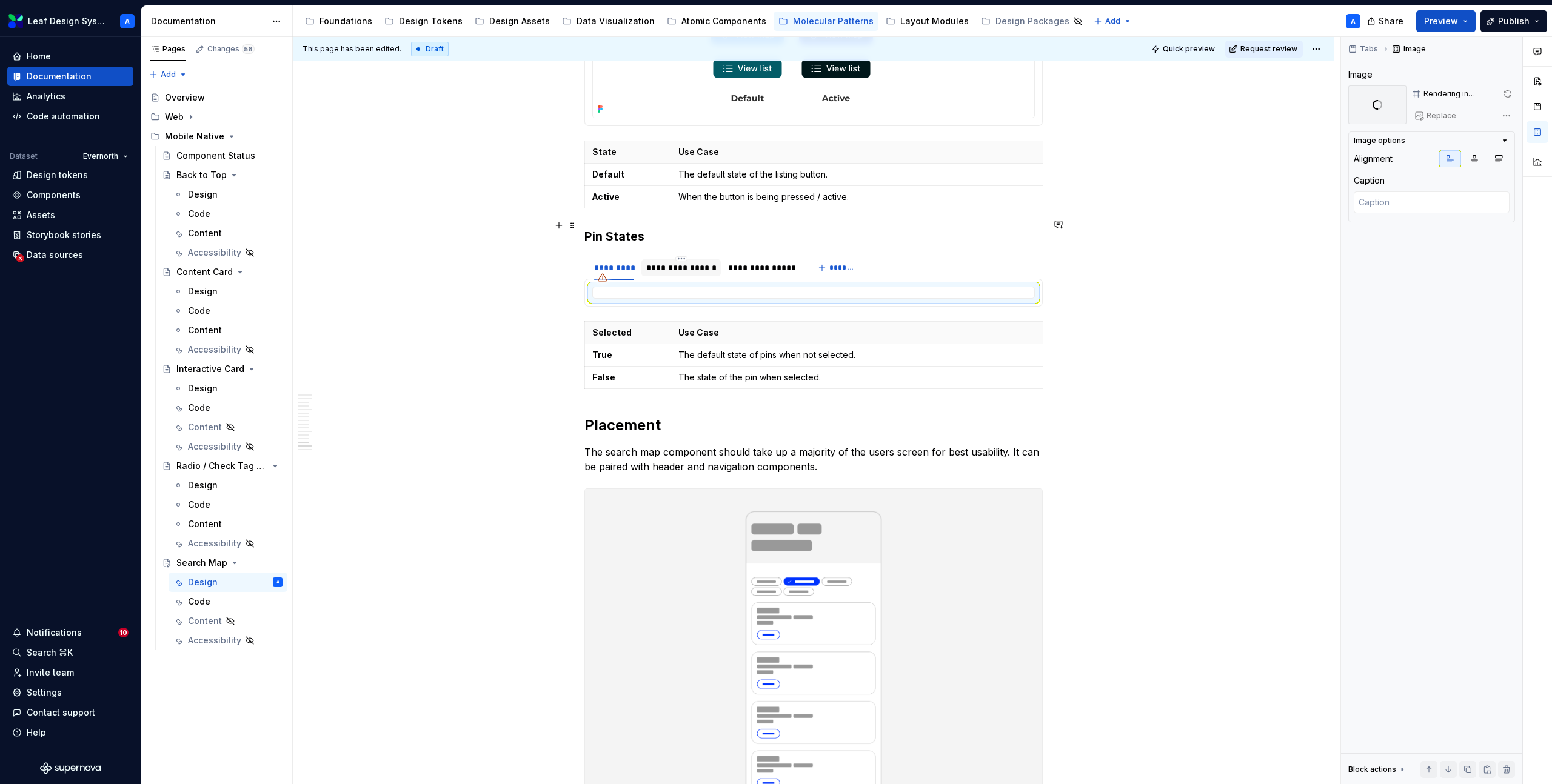
click at [685, 259] on div "**********" at bounding box center [681, 268] width 80 height 17
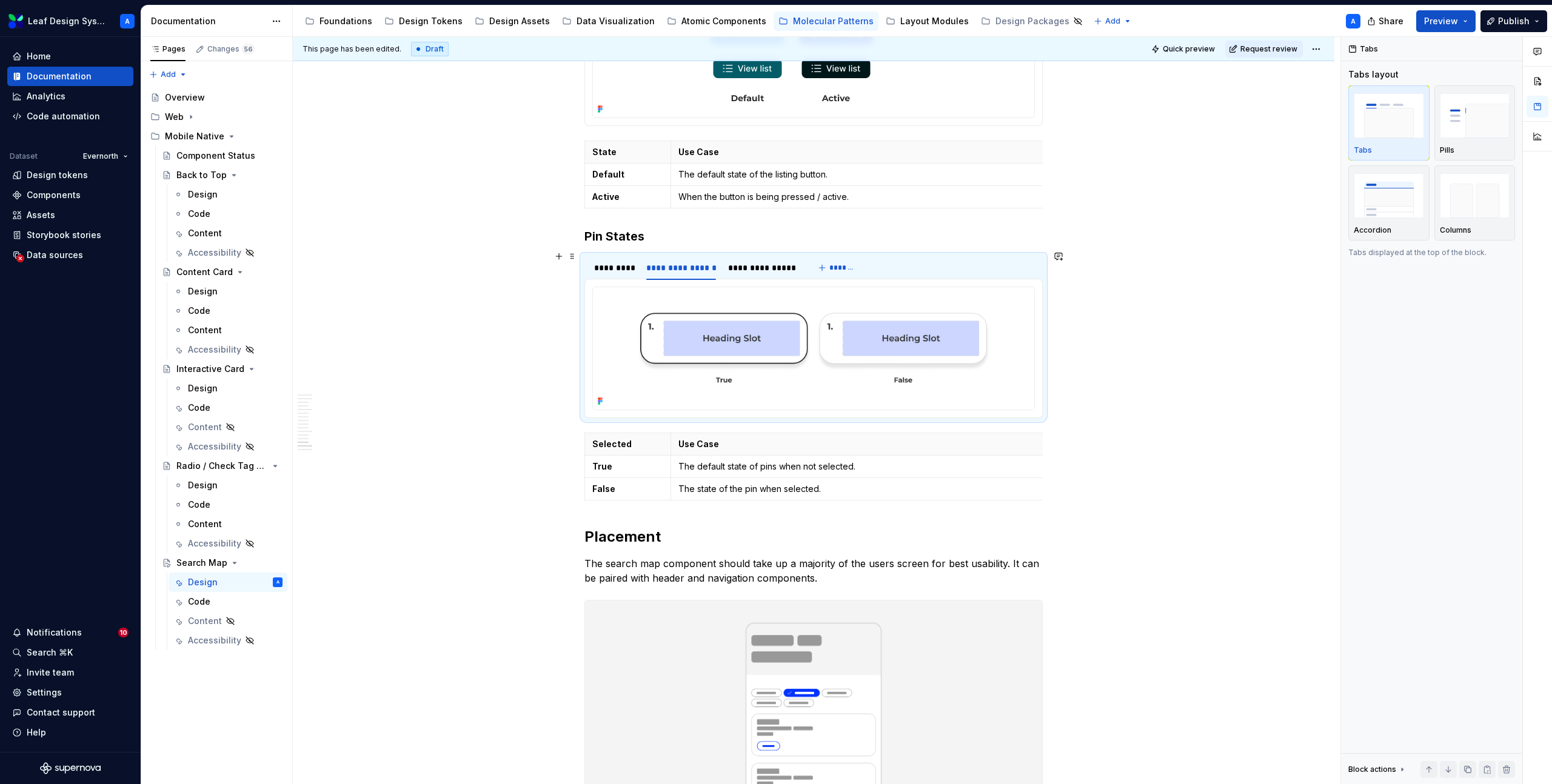
click at [738, 287] on img at bounding box center [813, 348] width 441 height 122
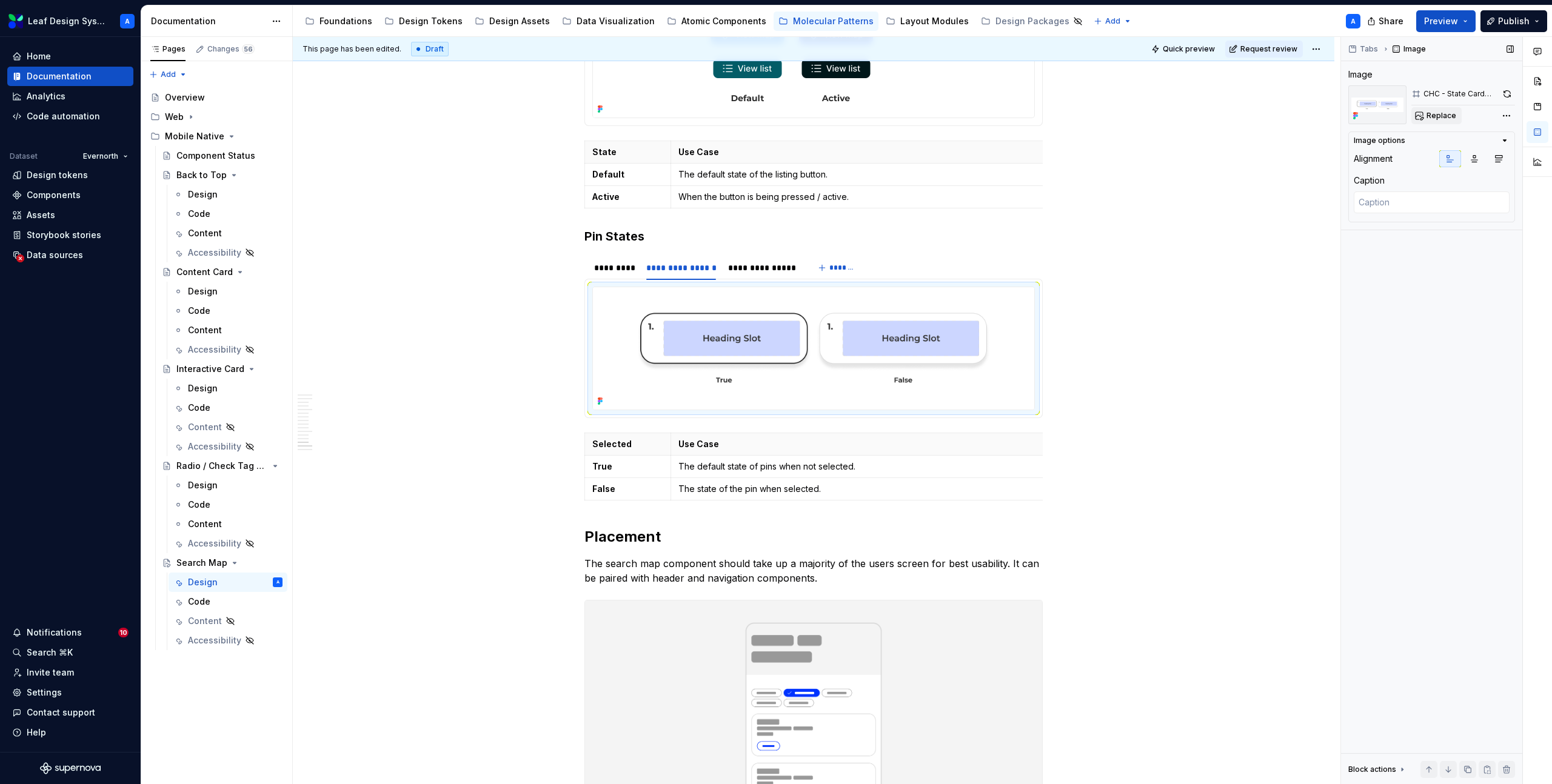
click at [1441, 117] on span "Replace" at bounding box center [1441, 116] width 30 height 10
type textarea "*"
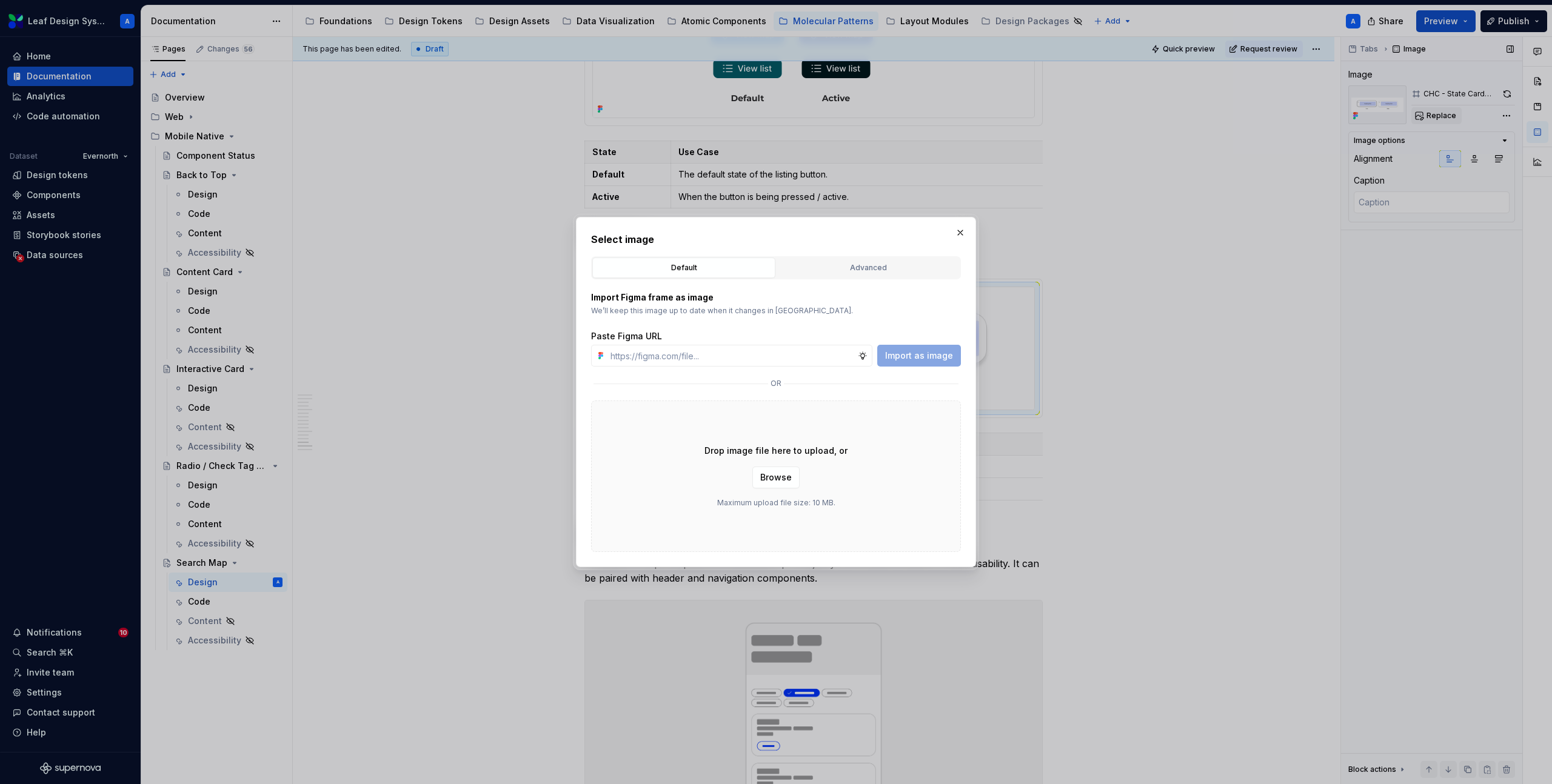
type input "https://www.figma.com/design/R5FNMiBYdBSXRtfBEXZGMx/Design-Documentation-Assets…"
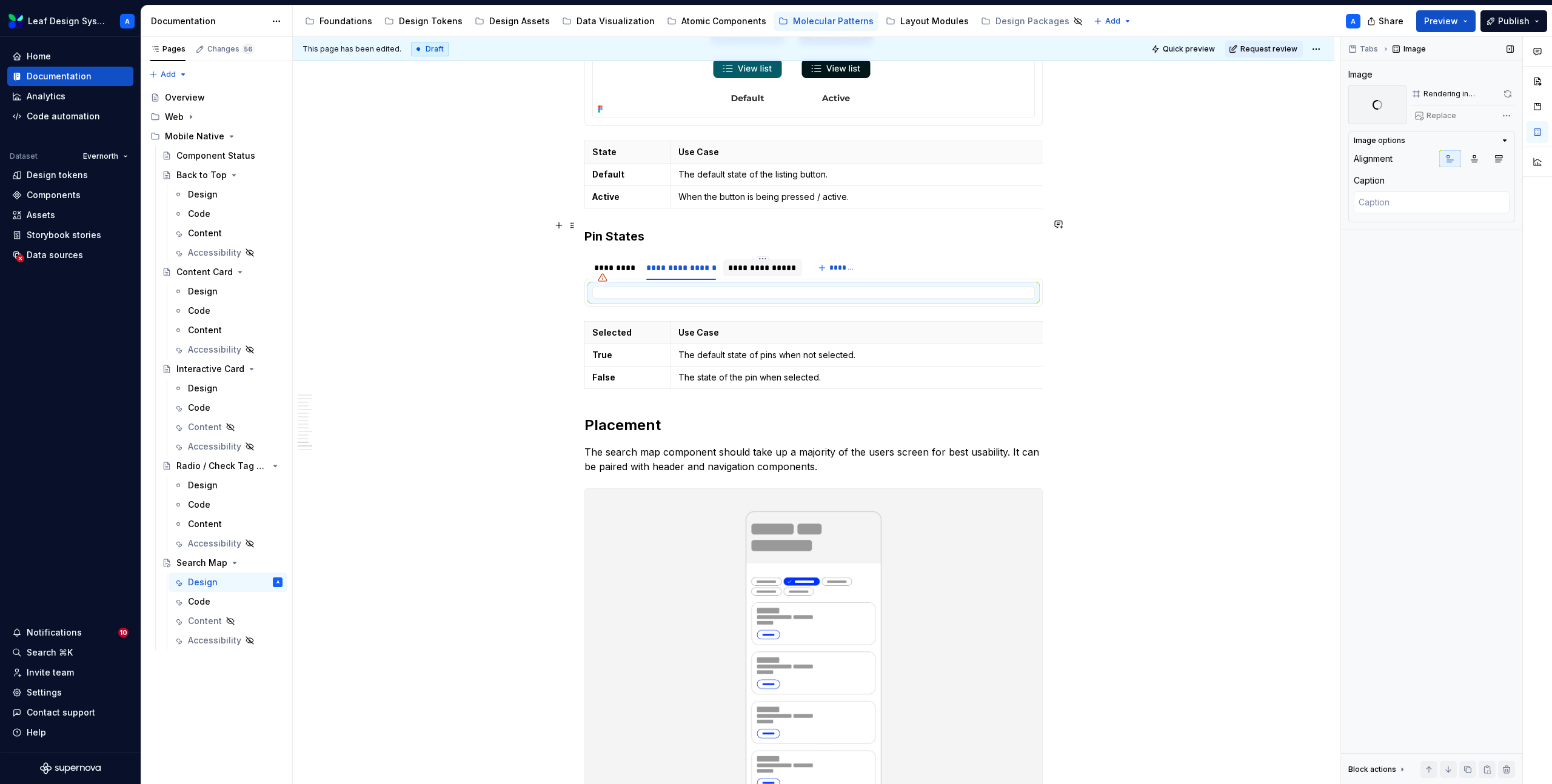
click at [757, 262] on div "**********" at bounding box center [762, 268] width 69 height 12
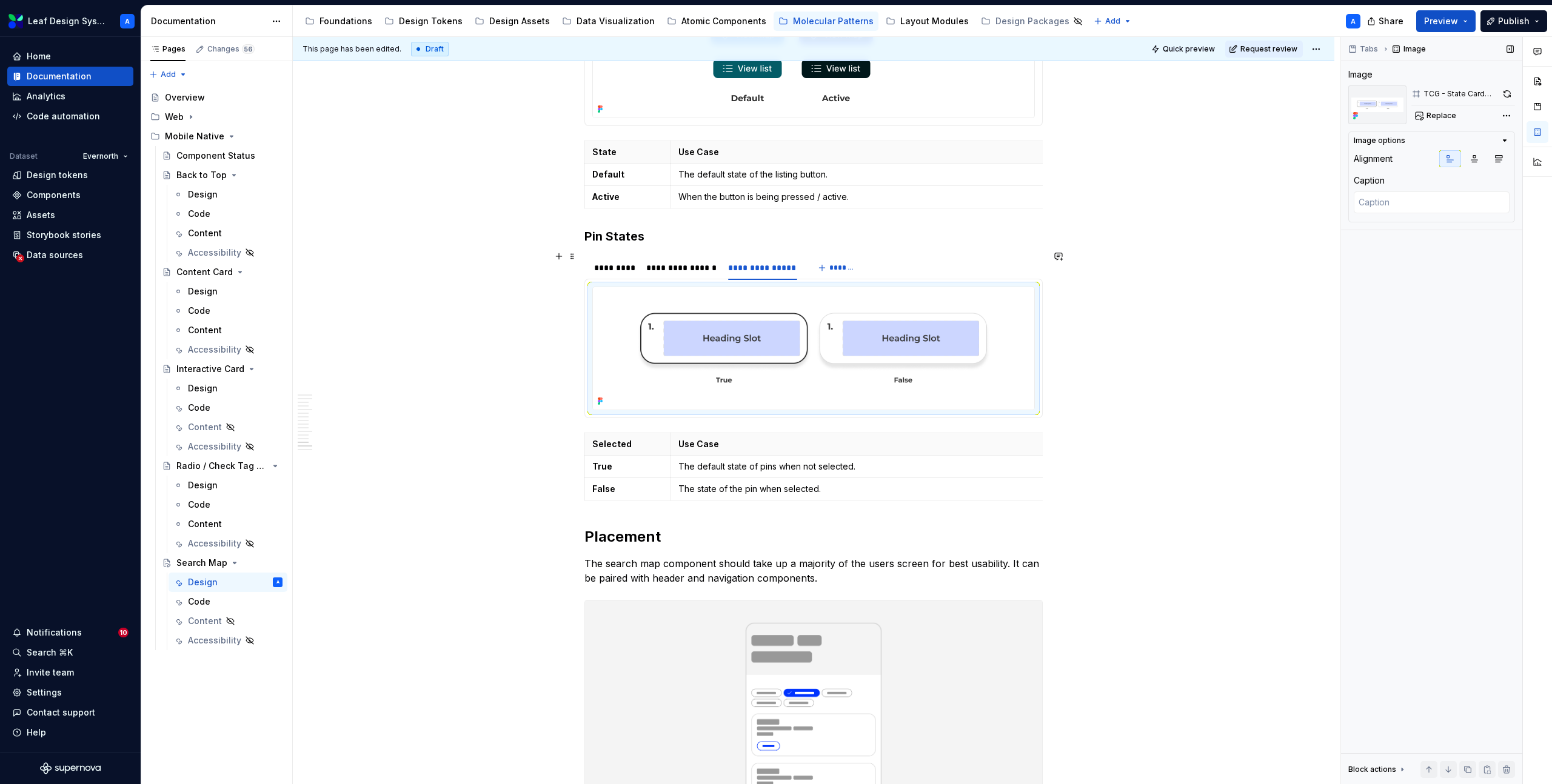
click at [782, 304] on img at bounding box center [813, 348] width 441 height 122
click at [1453, 117] on span "Replace" at bounding box center [1441, 116] width 30 height 10
type textarea "*"
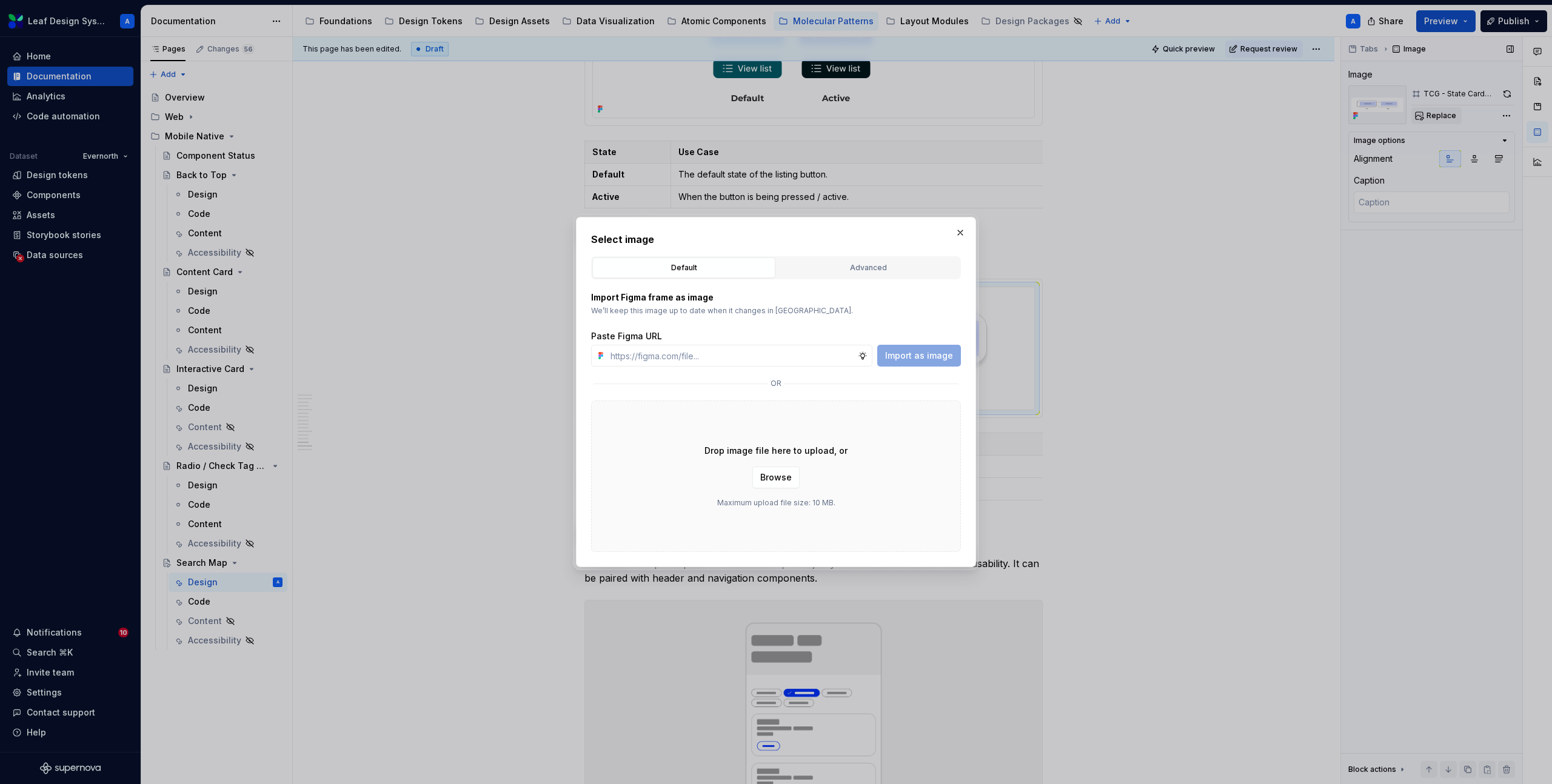
type input "https://www.figma.com/design/R5FNMiBYdBSXRtfBEXZGMx/Design-Documentation-Assets…"
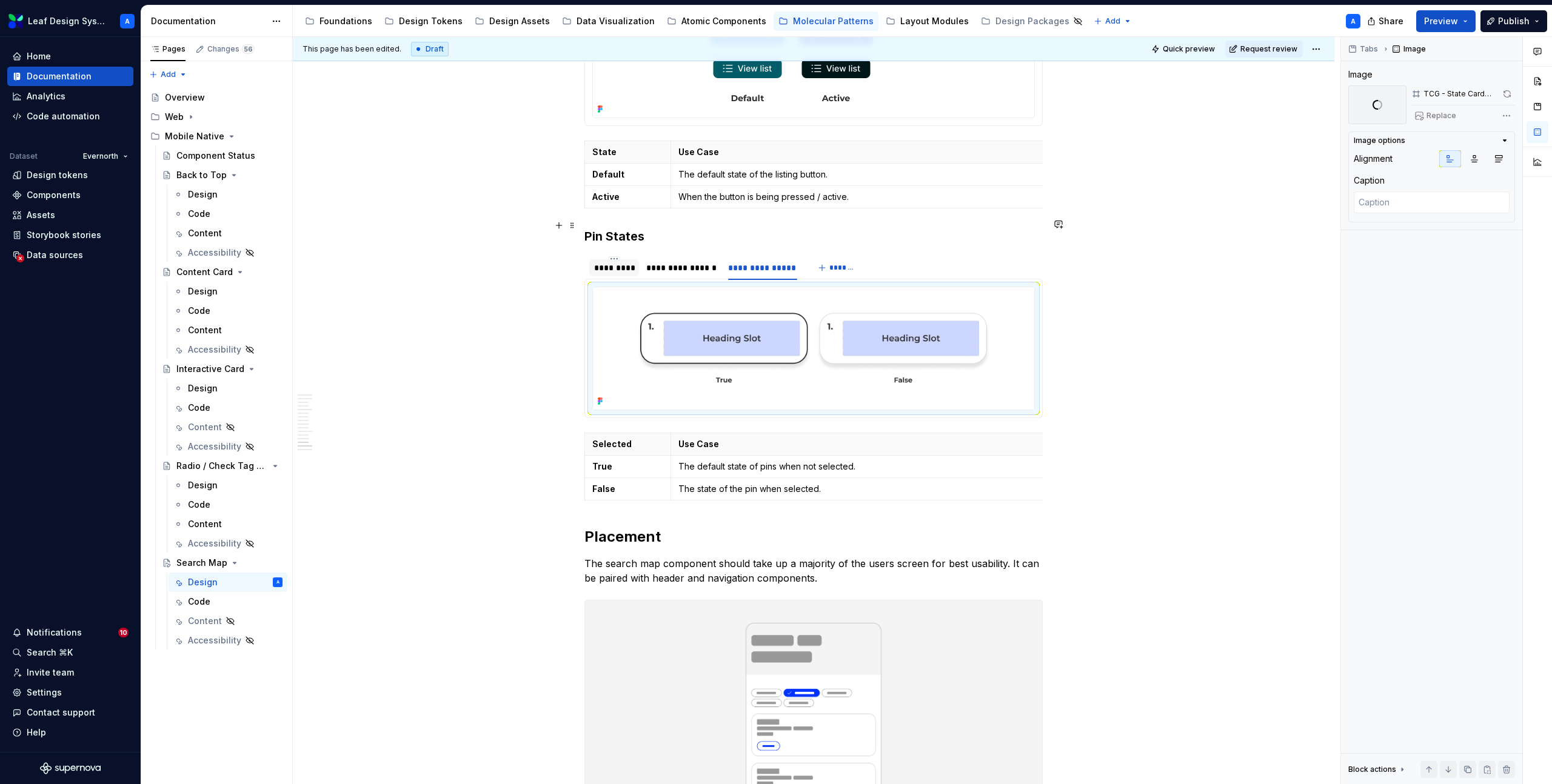
click at [608, 262] on div "*********" at bounding box center [614, 268] width 40 height 12
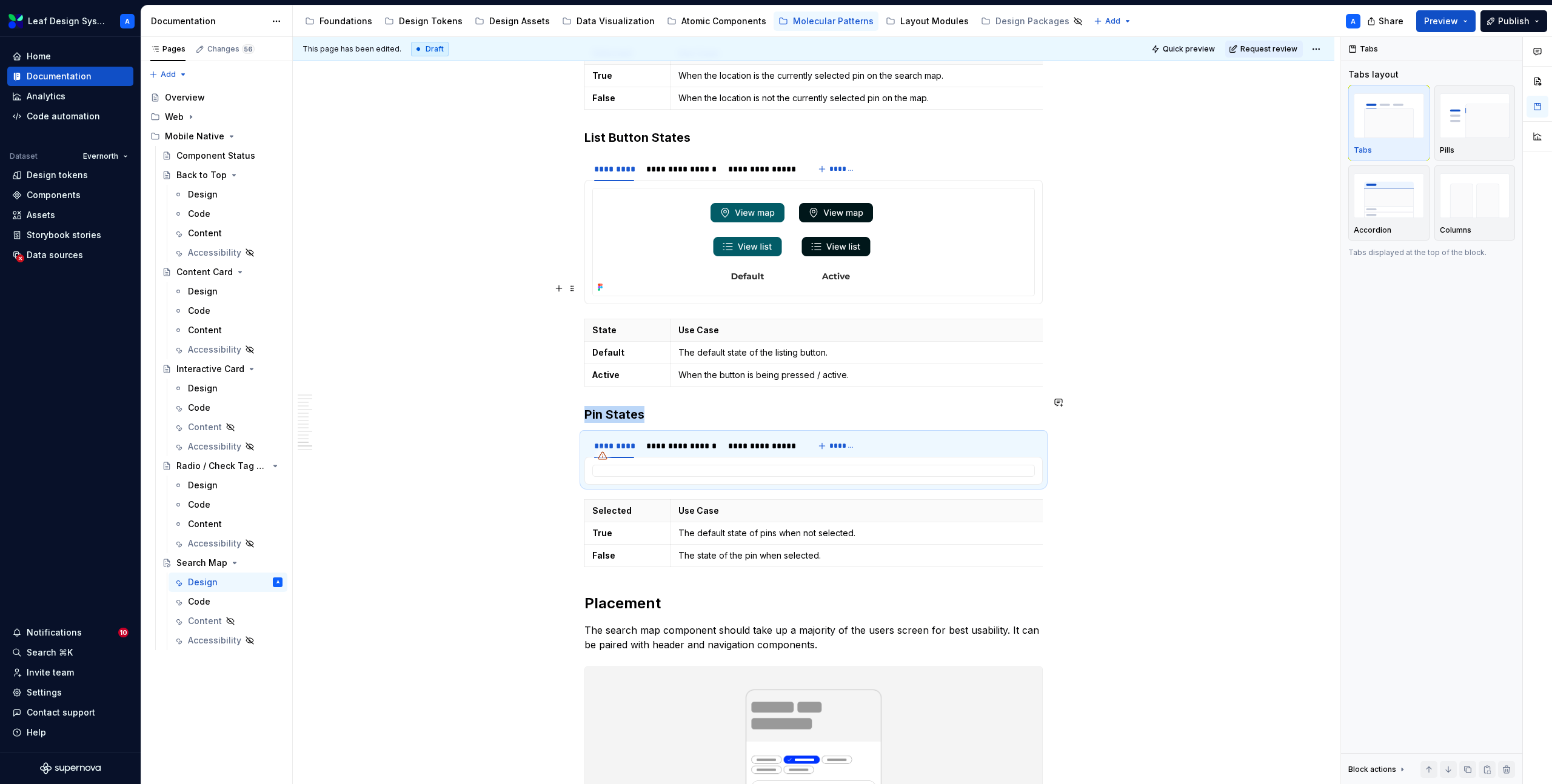
scroll to position [4933, 0]
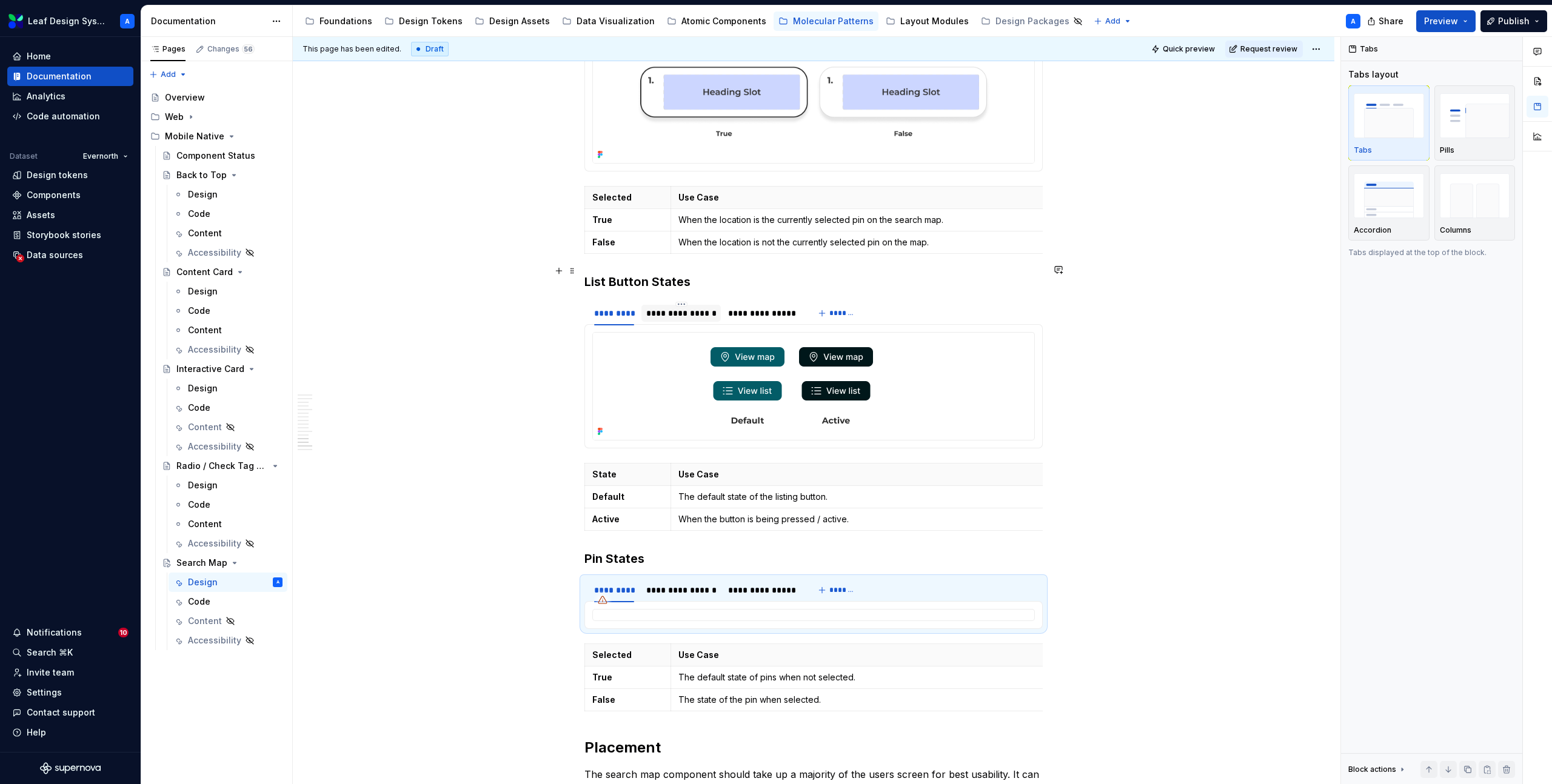
click at [709, 307] on div "**********" at bounding box center [681, 313] width 70 height 12
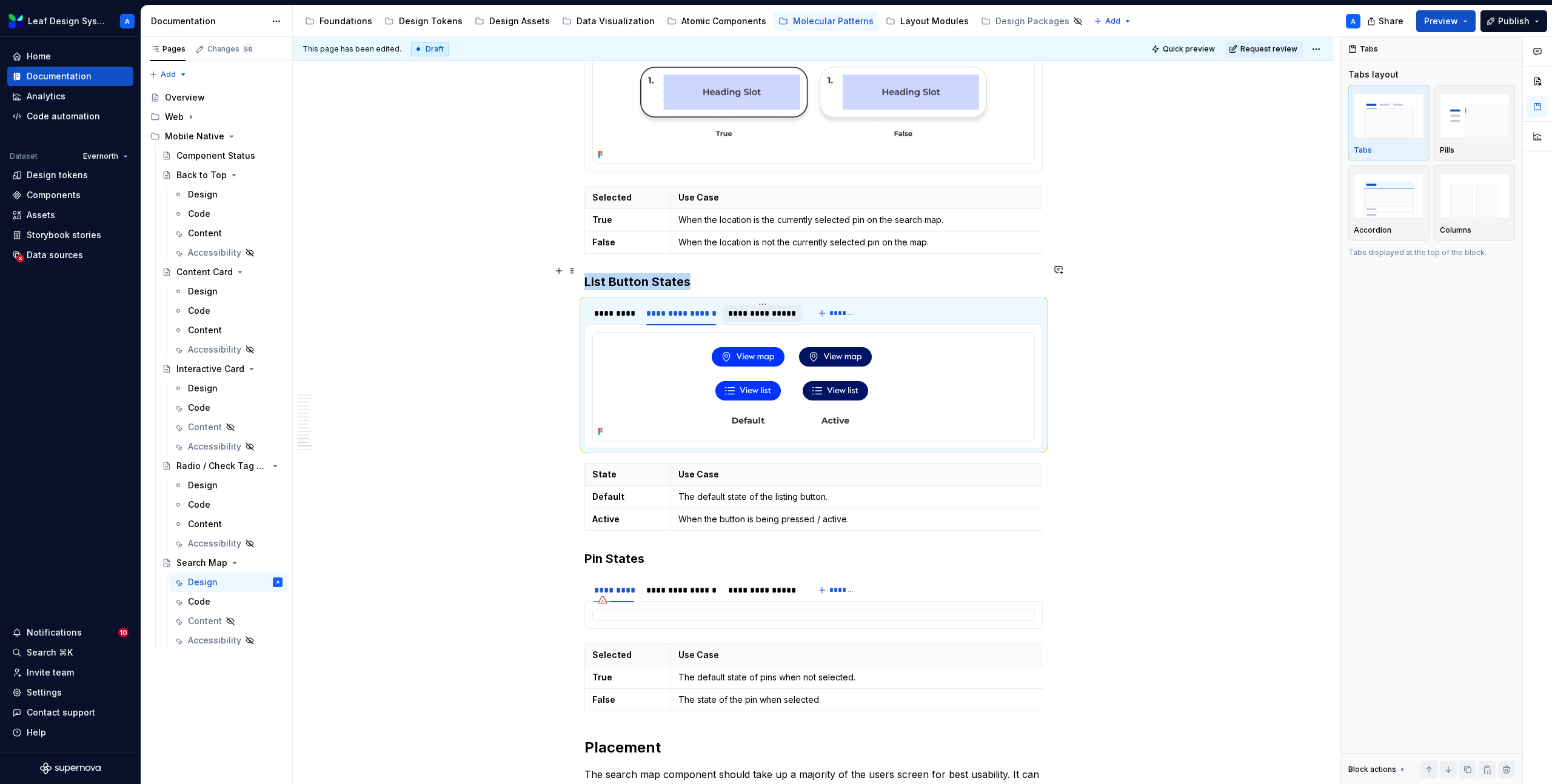
click at [762, 307] on div "**********" at bounding box center [762, 313] width 69 height 12
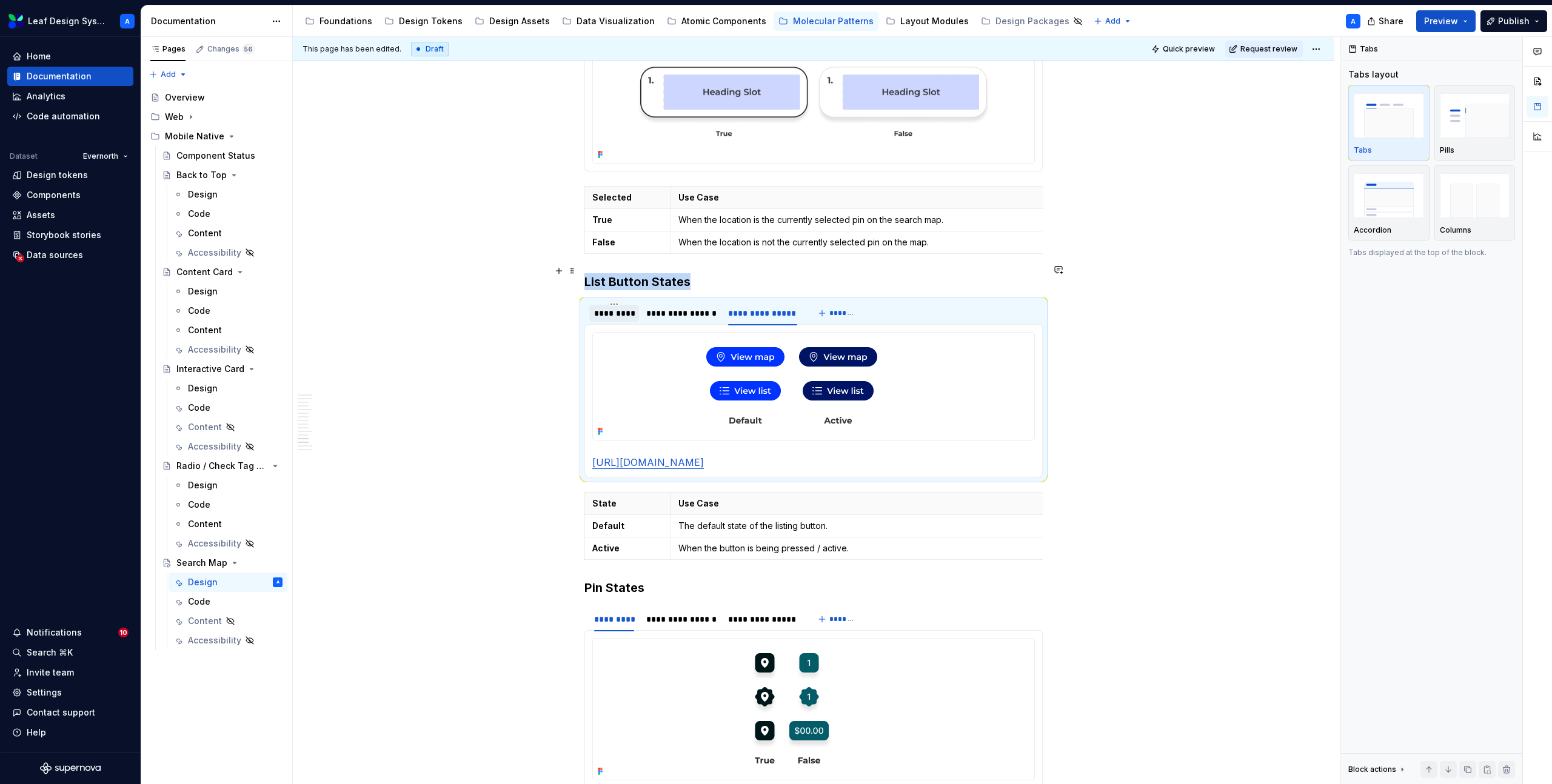
click at [618, 307] on div "*********" at bounding box center [614, 313] width 40 height 12
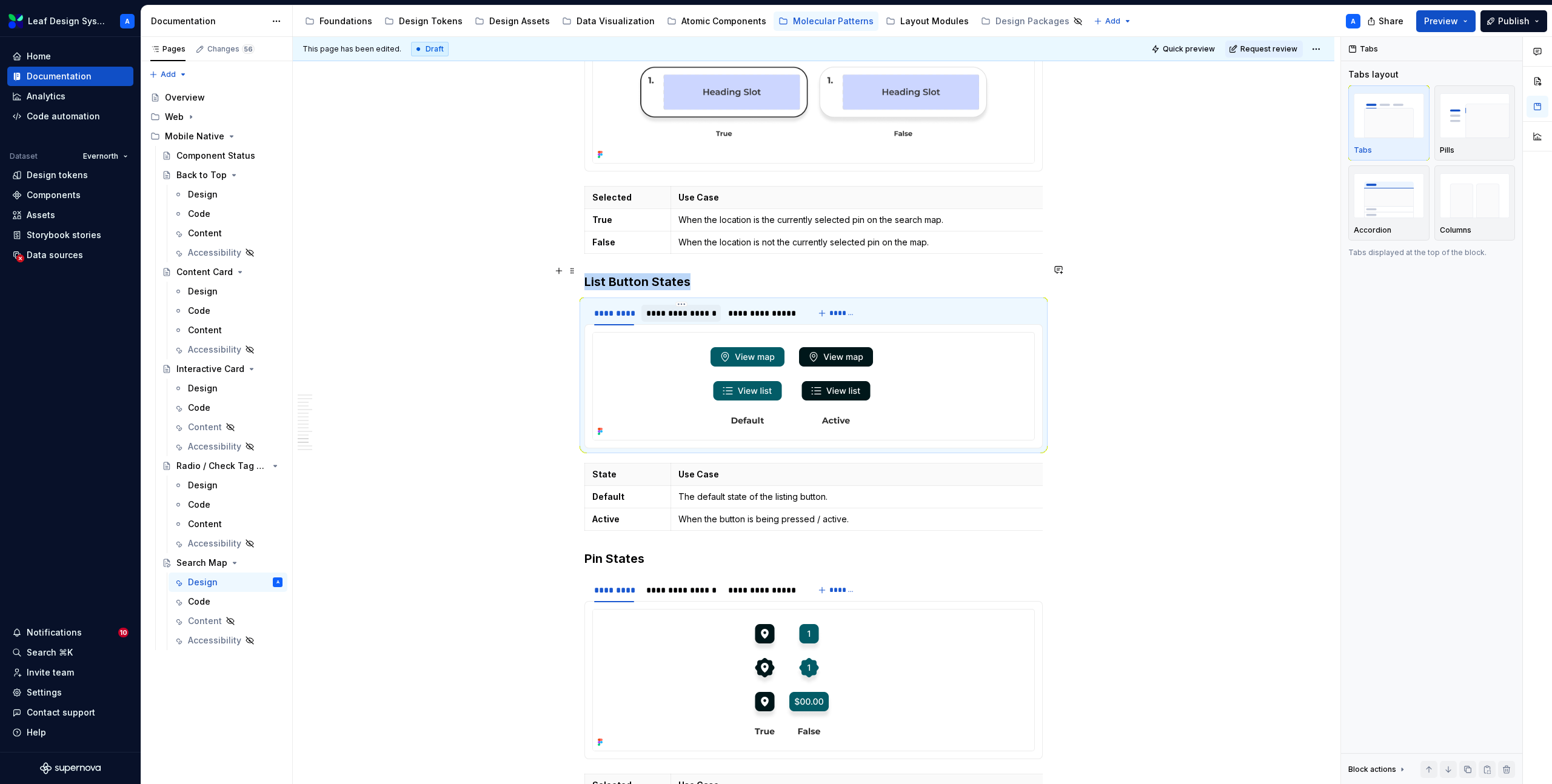
click at [672, 307] on div "**********" at bounding box center [681, 313] width 70 height 12
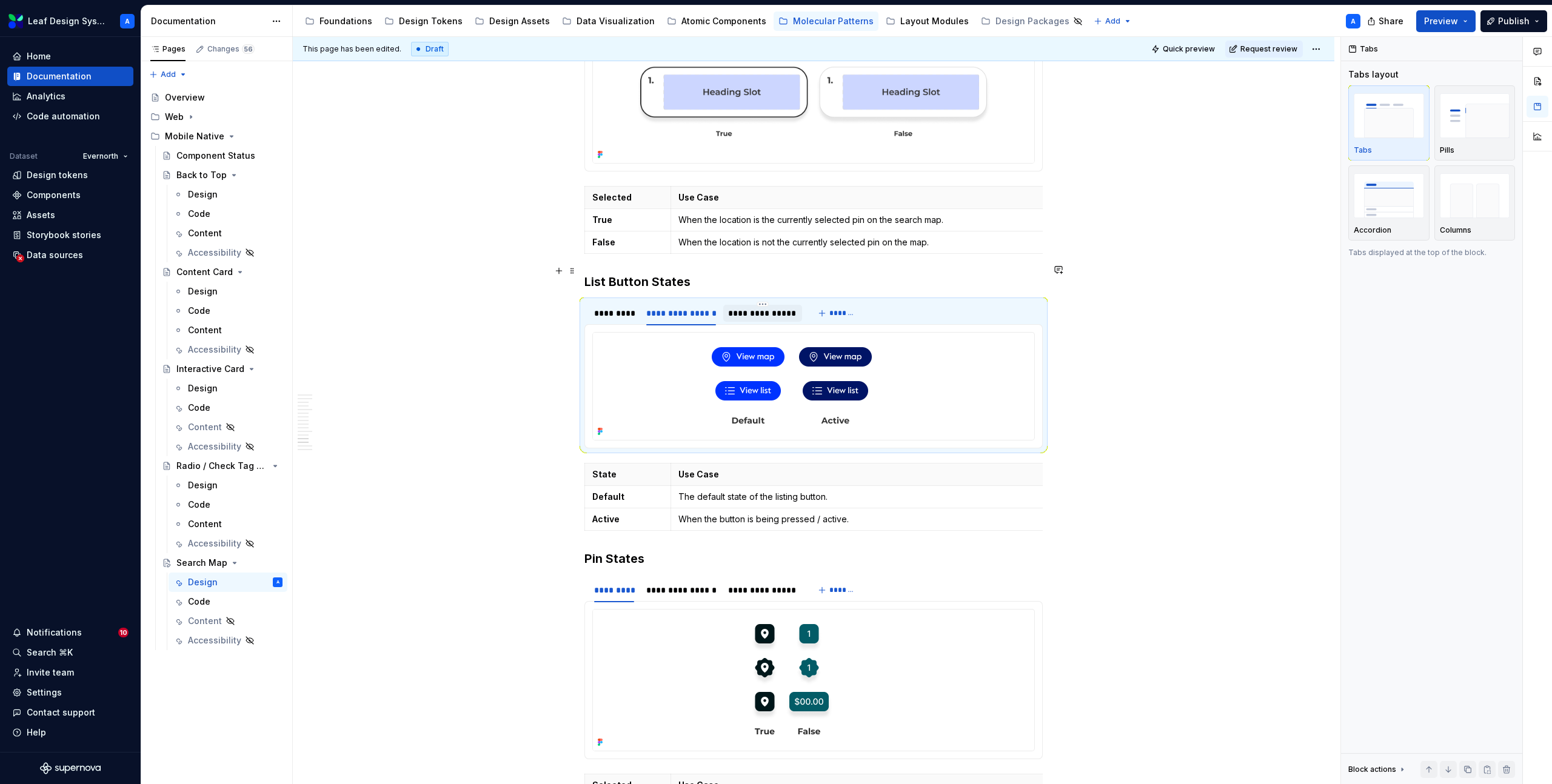
click at [757, 307] on div "**********" at bounding box center [762, 313] width 69 height 12
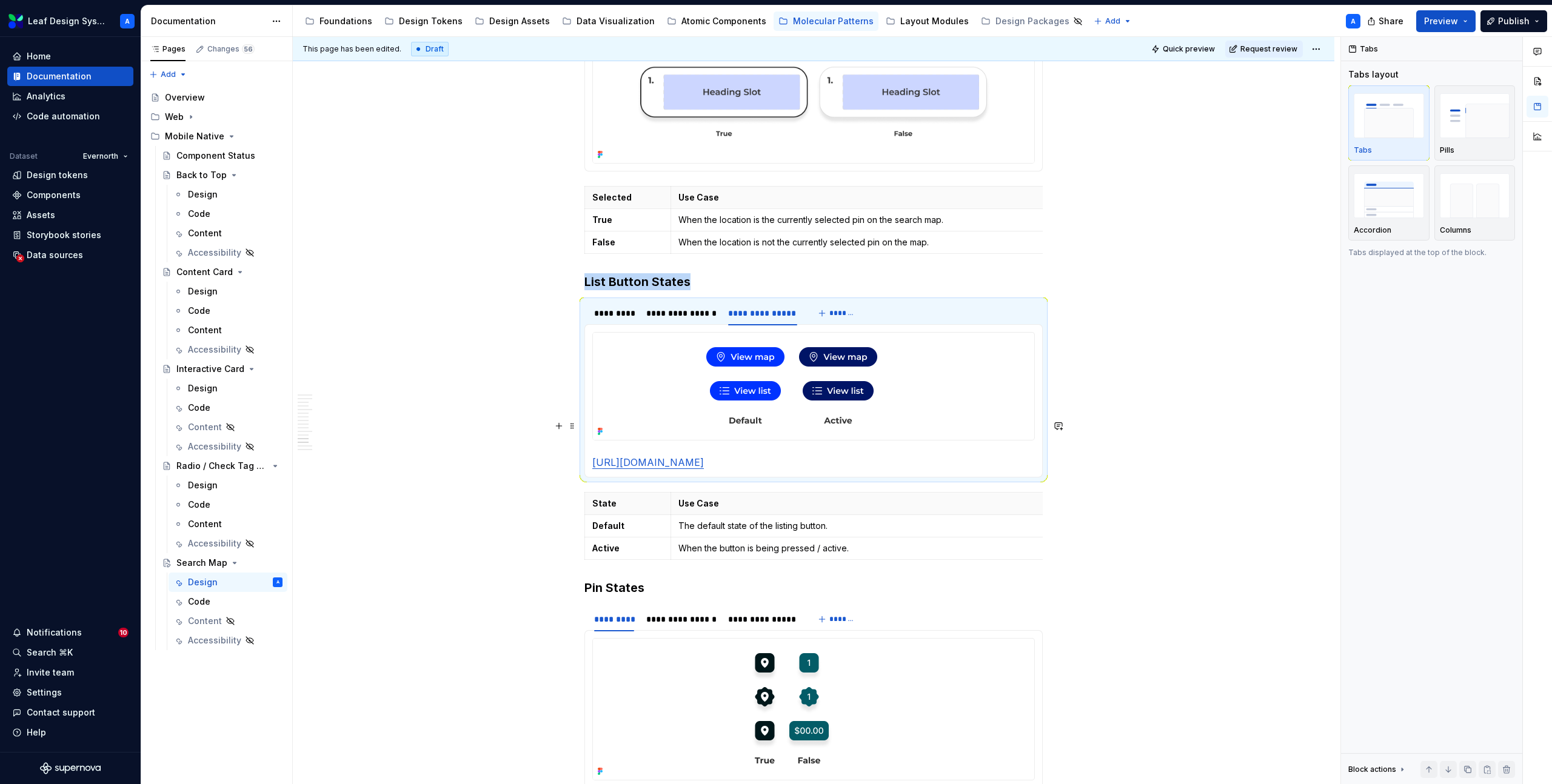
click at [874, 455] on p "https://www.figma.com/design/R5FNMiBYdBSXRtfBEXZGMx/Design-Documentation-Assets…" at bounding box center [813, 462] width 443 height 14
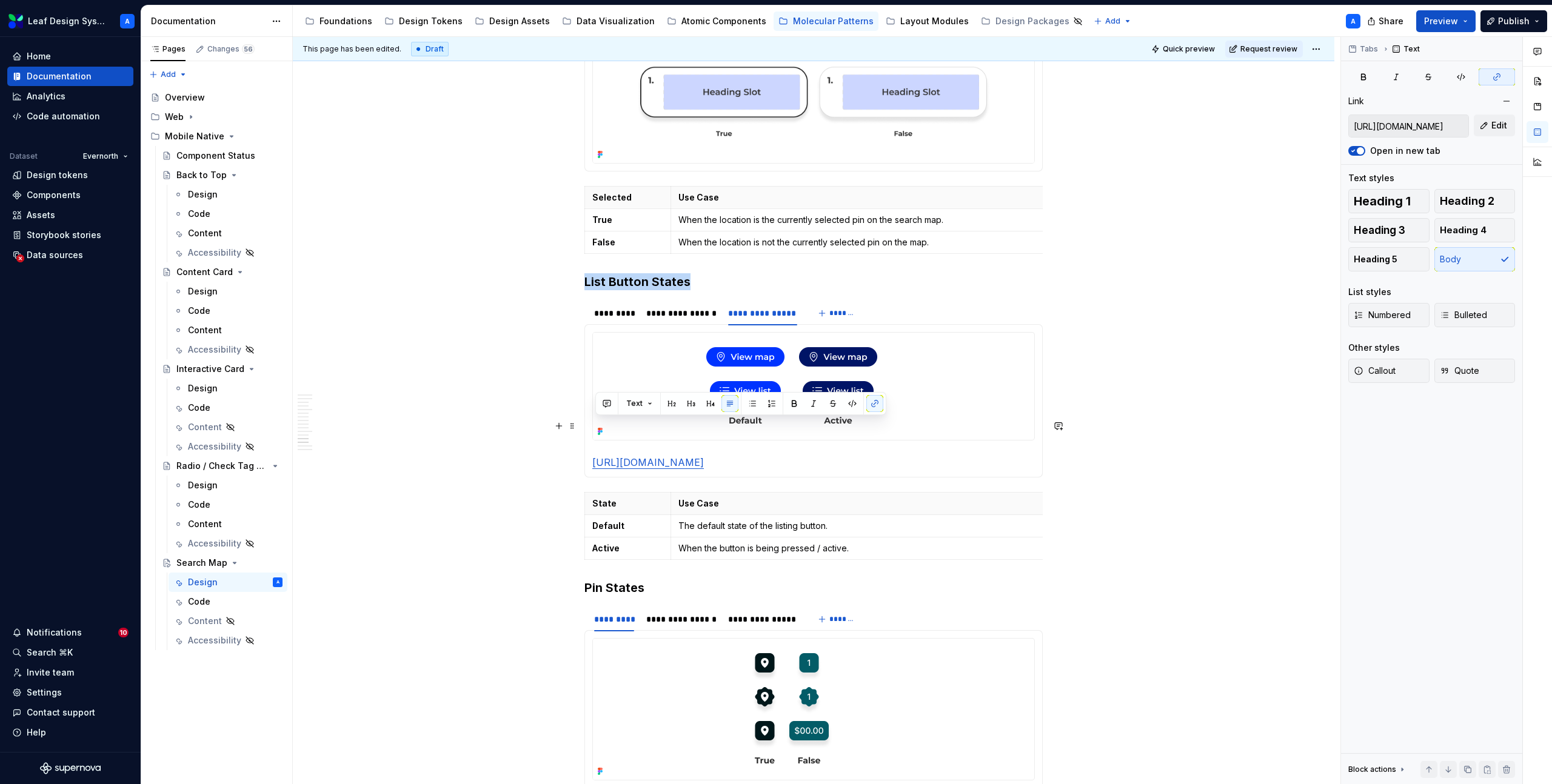
drag, startPoint x: 882, startPoint y: 444, endPoint x: 588, endPoint y: 427, distance: 294.5
click at [588, 427] on div "https://www.figma.com/design/R5FNMiBYdBSXRtfBEXZGMx/Design-Documentation-Assets…" at bounding box center [814, 401] width 458 height 154
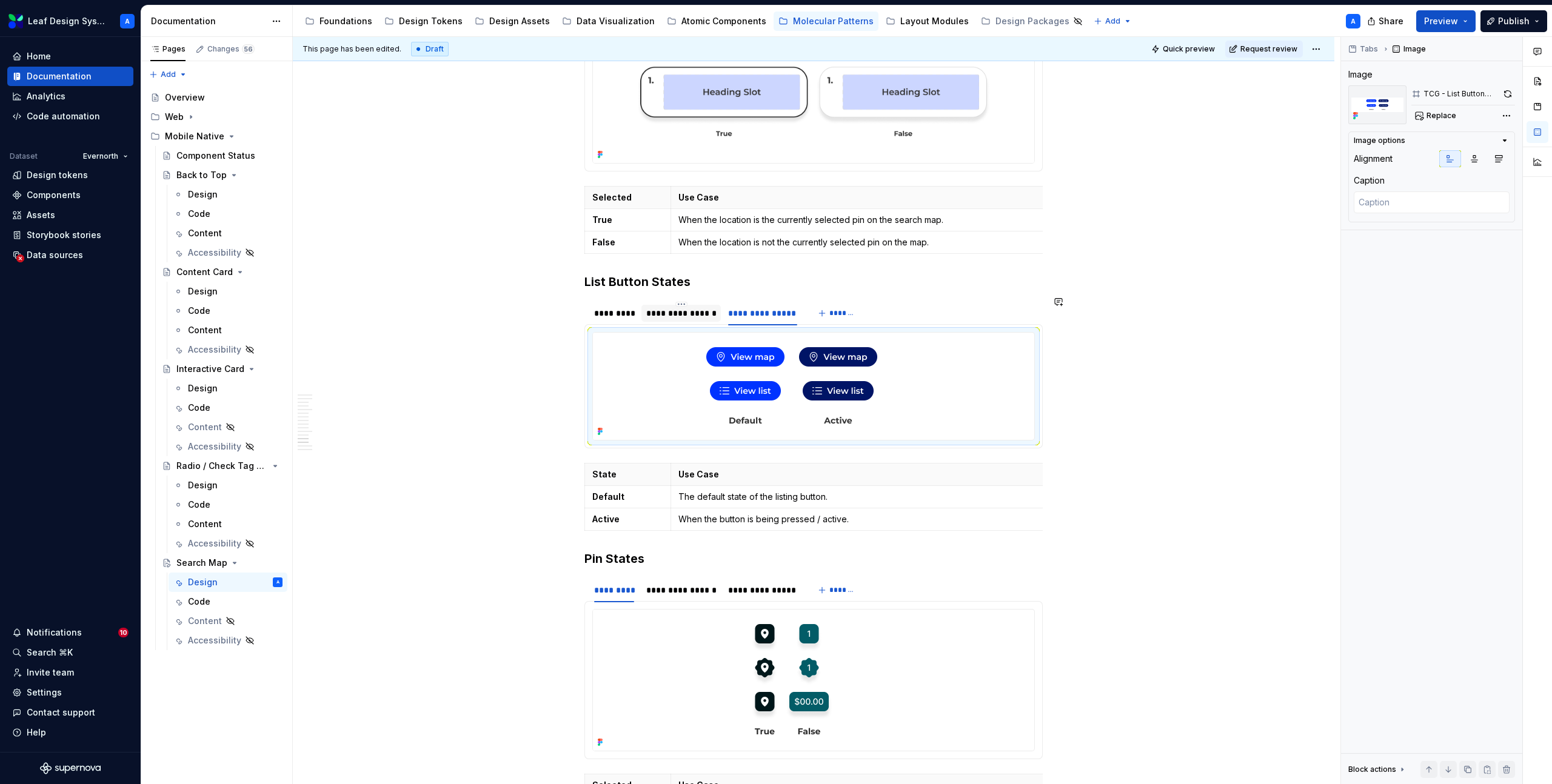
click at [676, 307] on div "**********" at bounding box center [681, 313] width 70 height 12
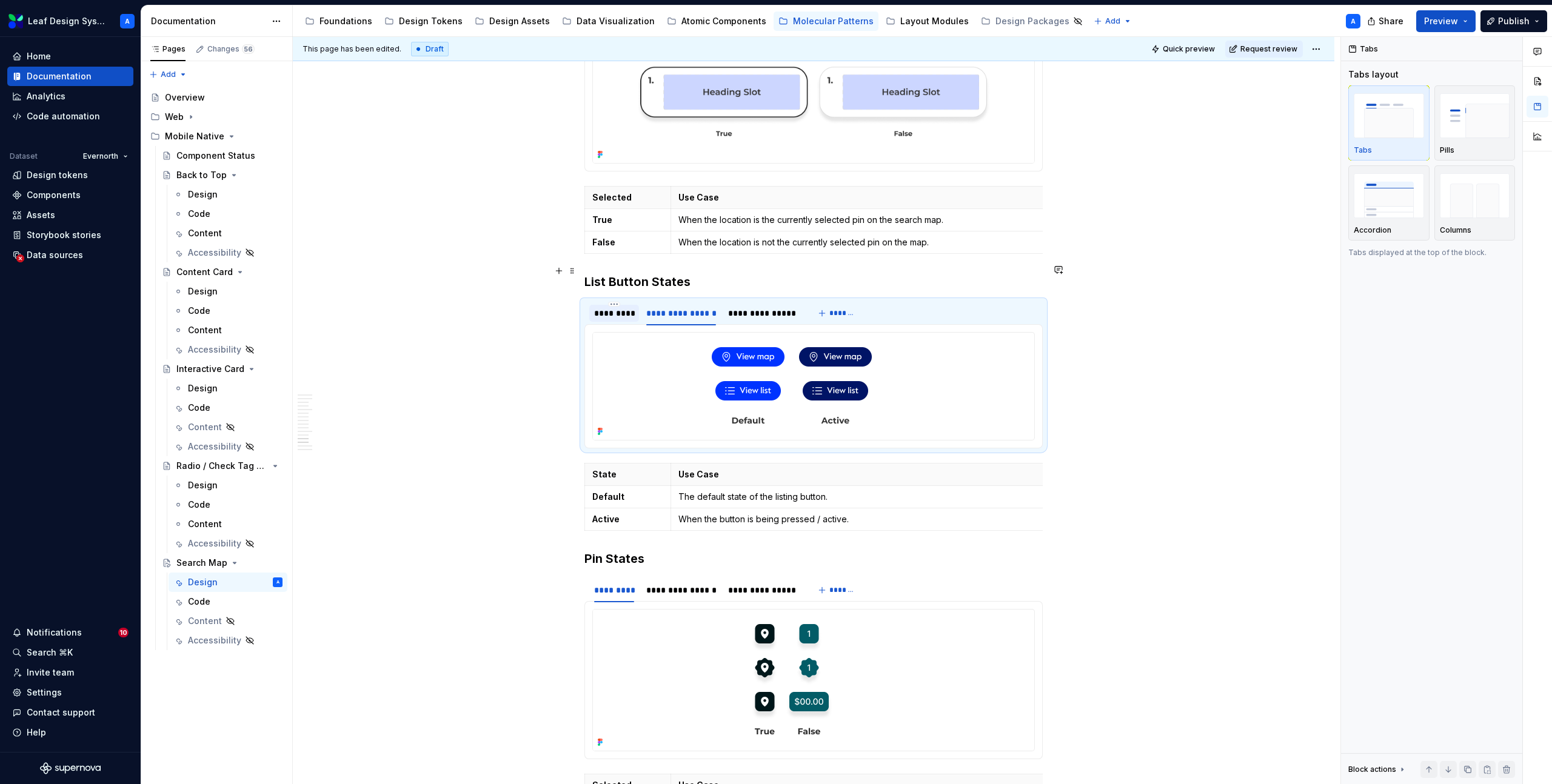
click at [611, 307] on div "*********" at bounding box center [614, 313] width 40 height 12
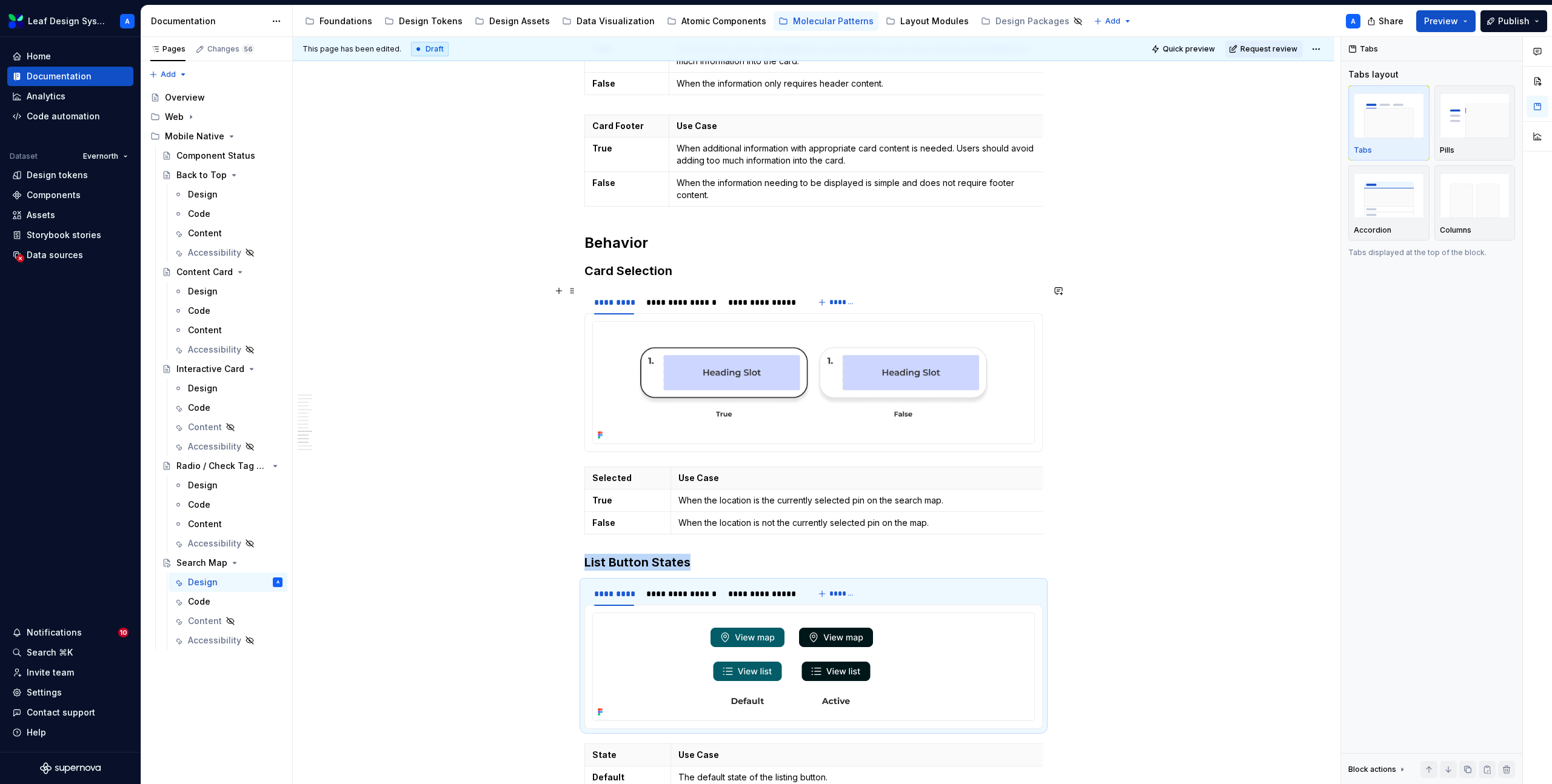
scroll to position [4621, 0]
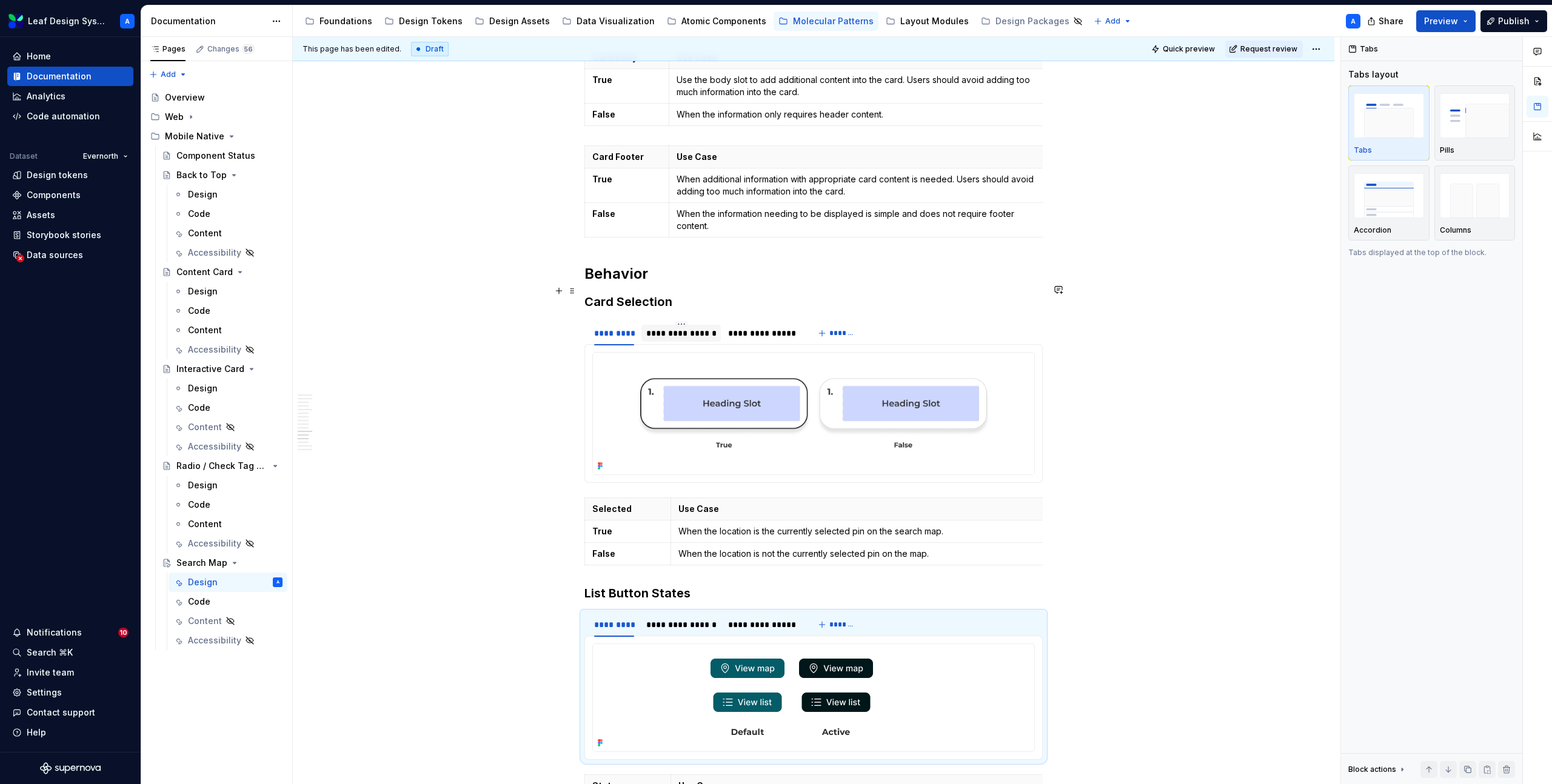
click at [668, 327] on div "**********" at bounding box center [681, 333] width 70 height 12
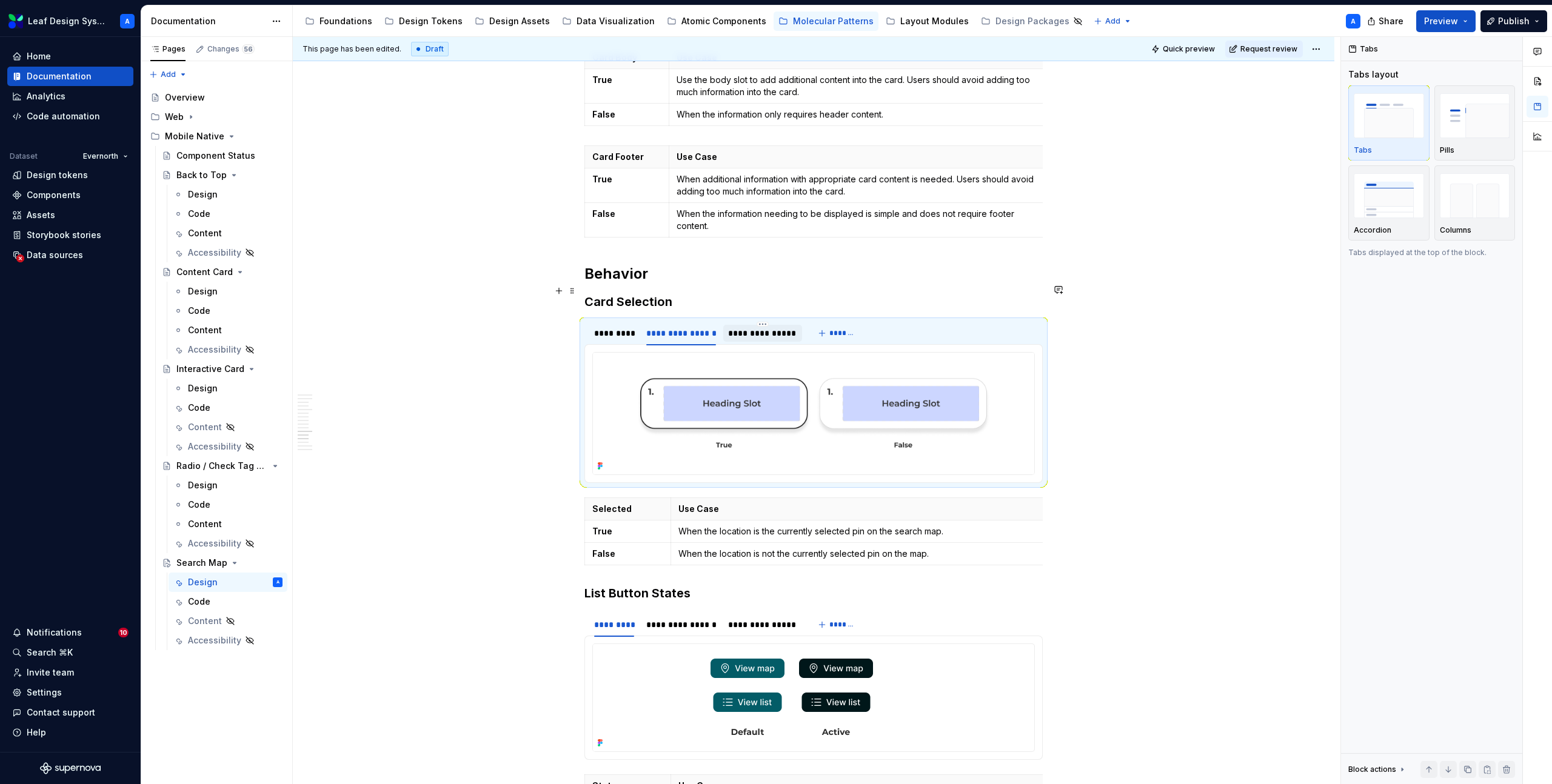
click at [755, 327] on div "**********" at bounding box center [762, 333] width 69 height 12
click at [606, 327] on div "*********" at bounding box center [614, 333] width 40 height 12
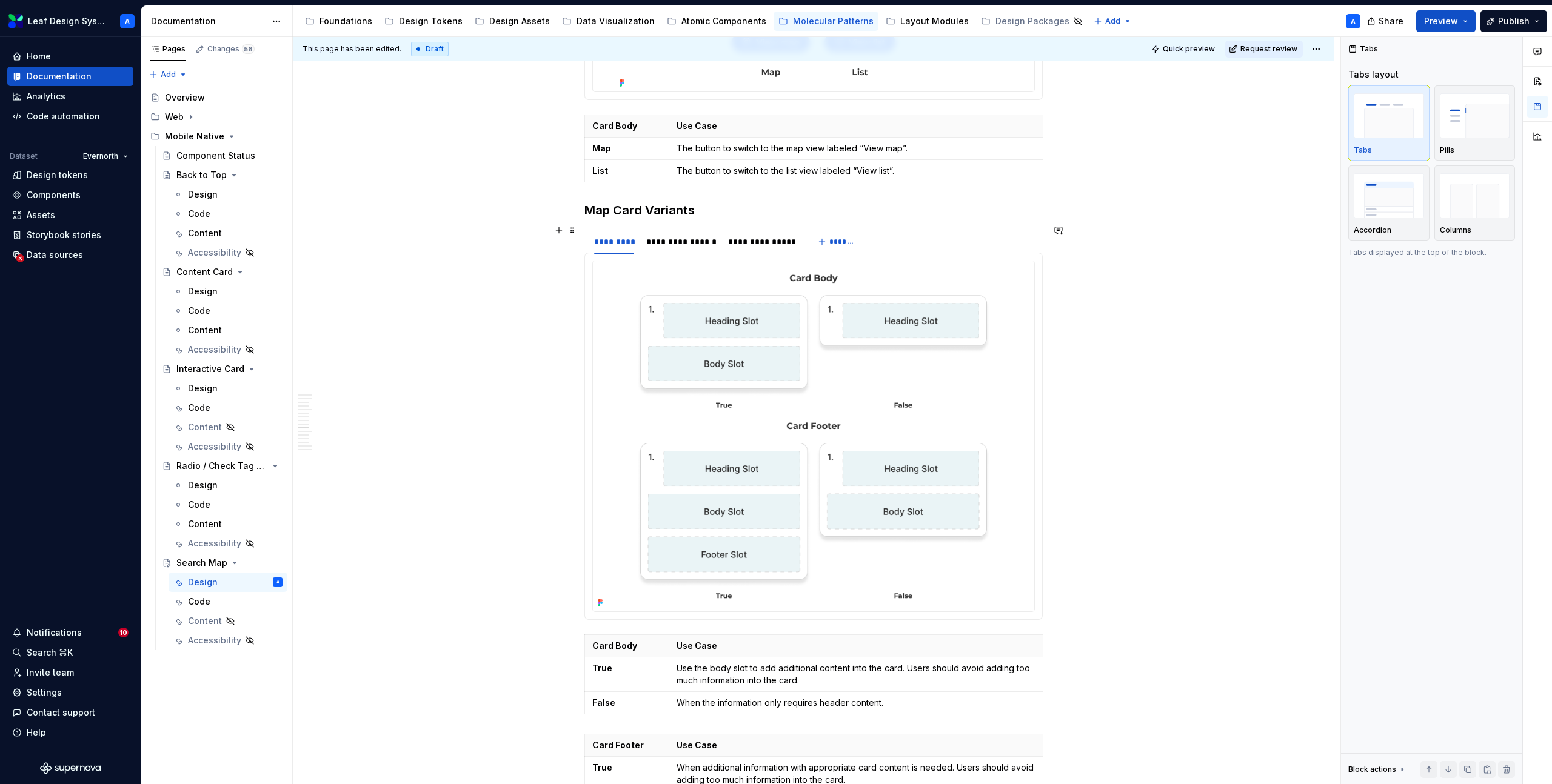
scroll to position [3958, 0]
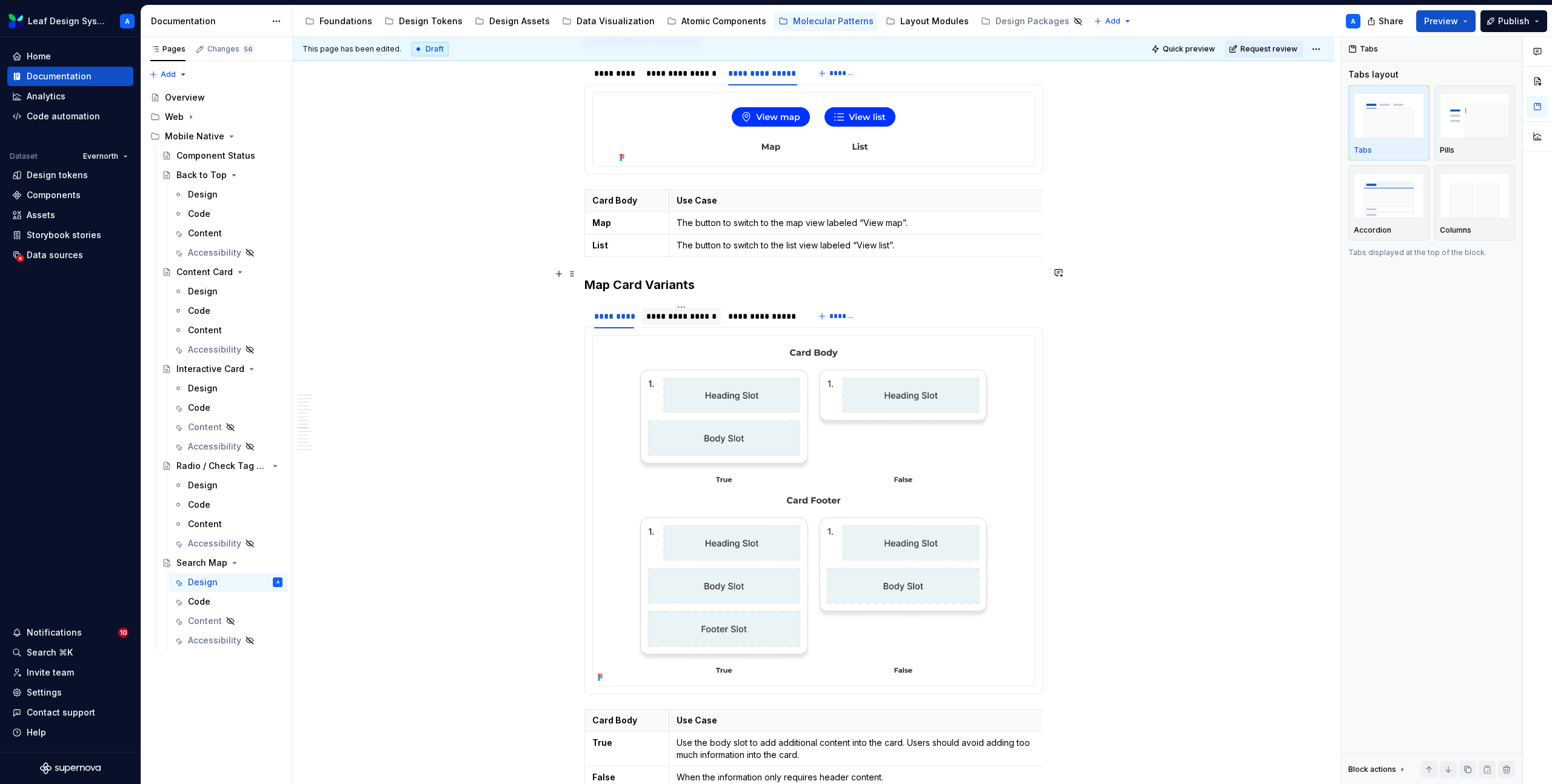
click at [663, 310] on div "**********" at bounding box center [681, 316] width 70 height 12
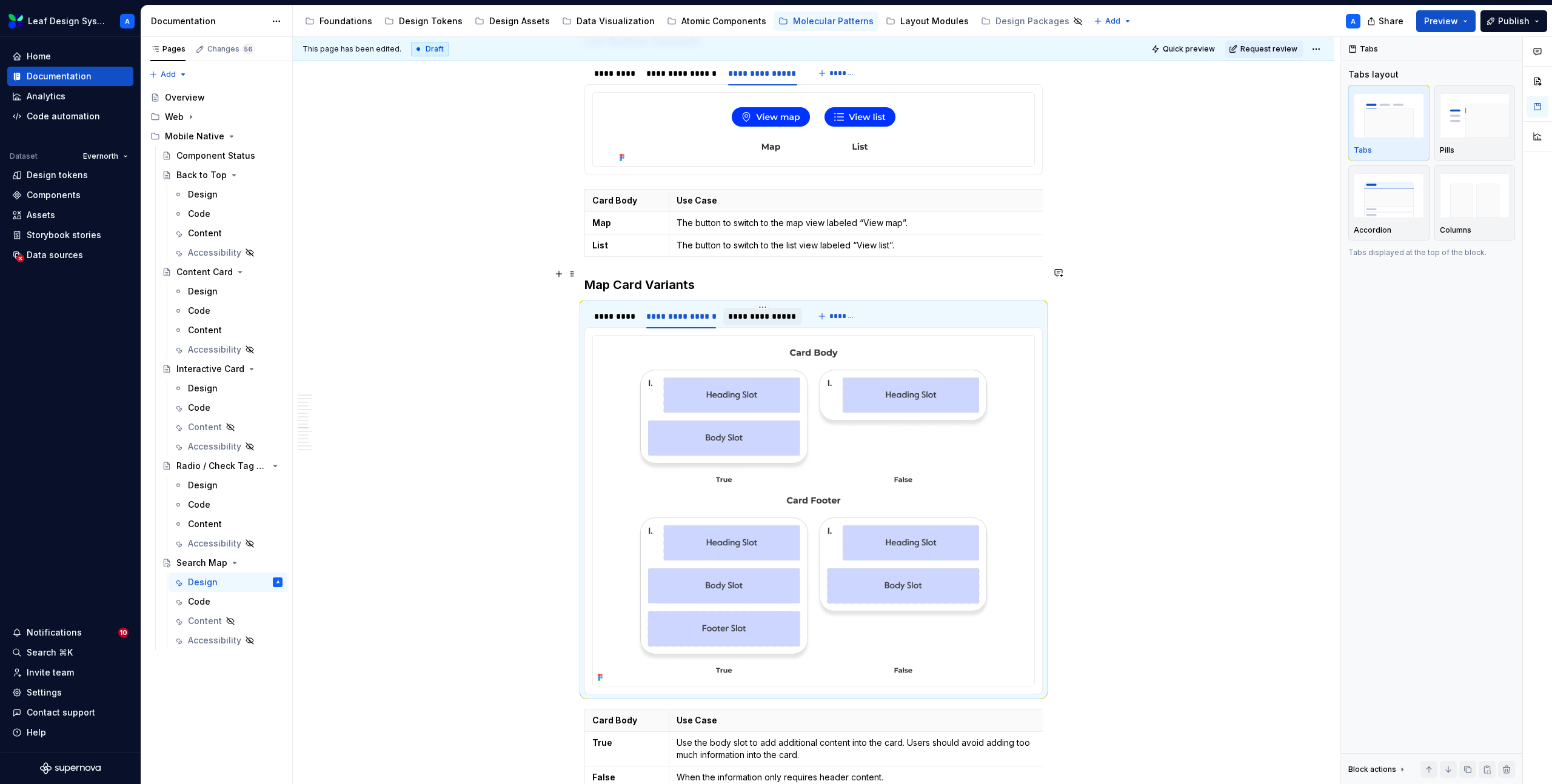
click at [777, 310] on div "**********" at bounding box center [762, 316] width 69 height 12
click at [574, 278] on span at bounding box center [572, 274] width 10 height 17
click at [617, 310] on div "*********" at bounding box center [614, 316] width 40 height 12
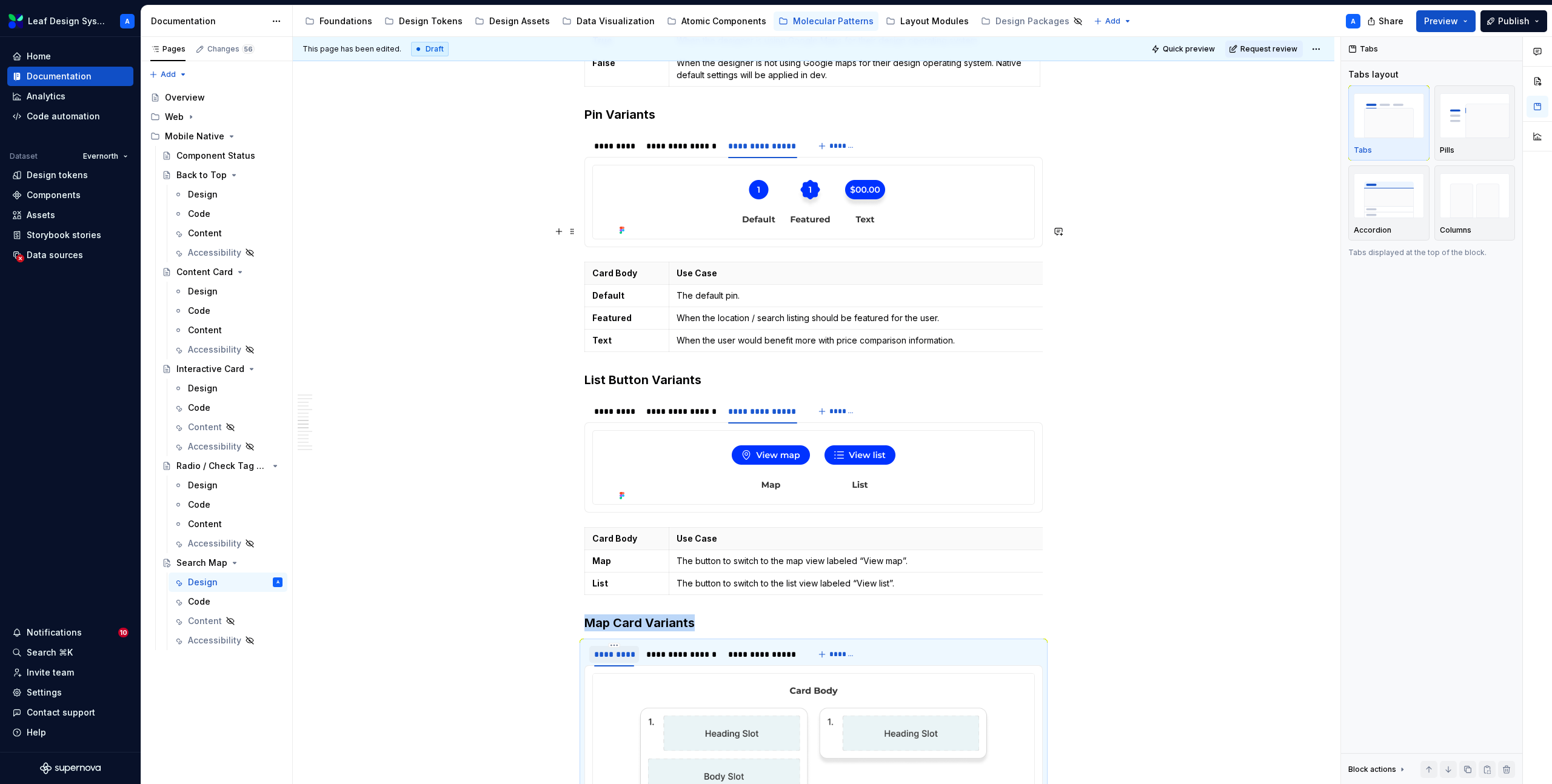
scroll to position [3594, 0]
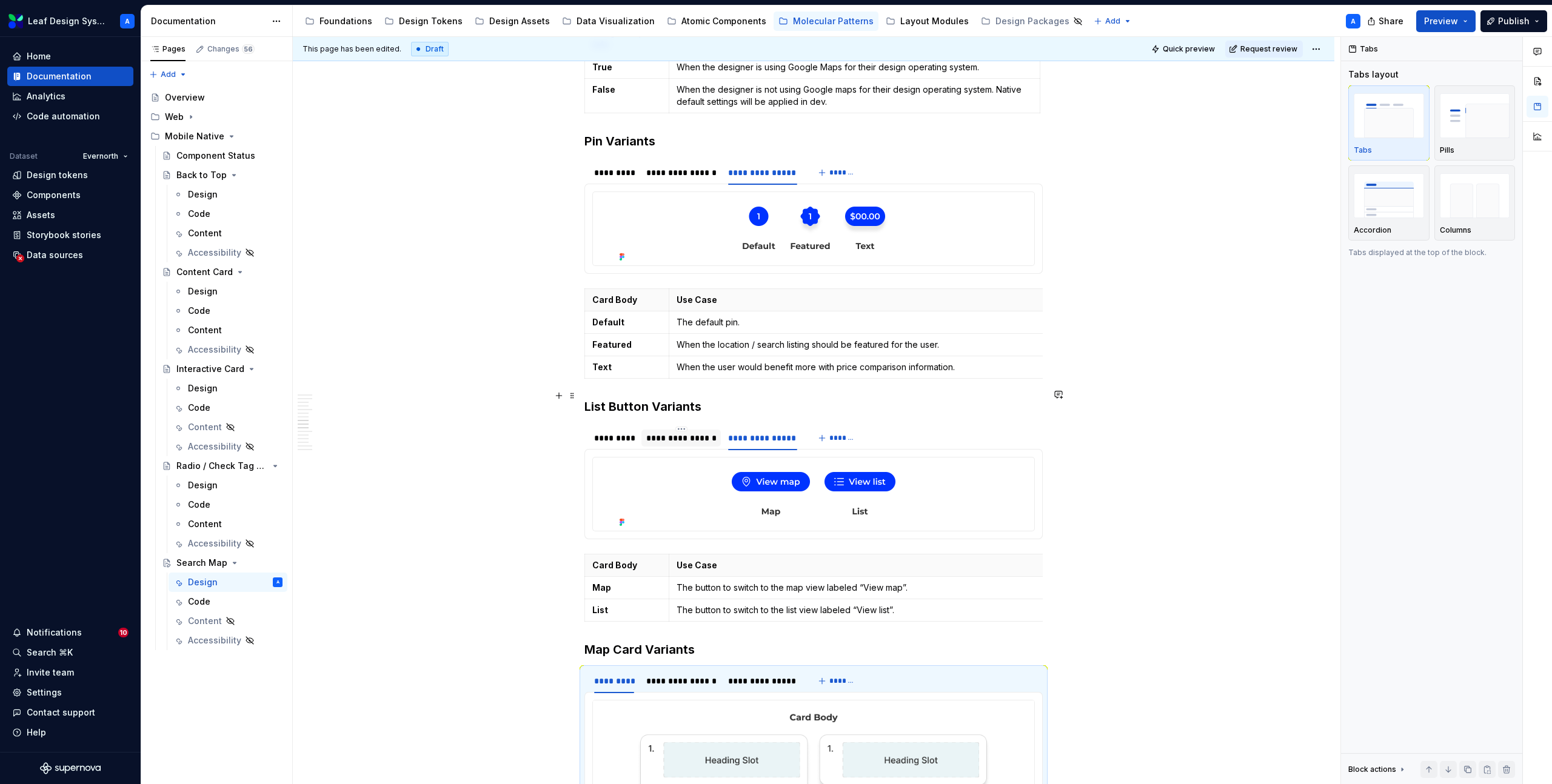
click at [674, 432] on div "**********" at bounding box center [681, 438] width 70 height 12
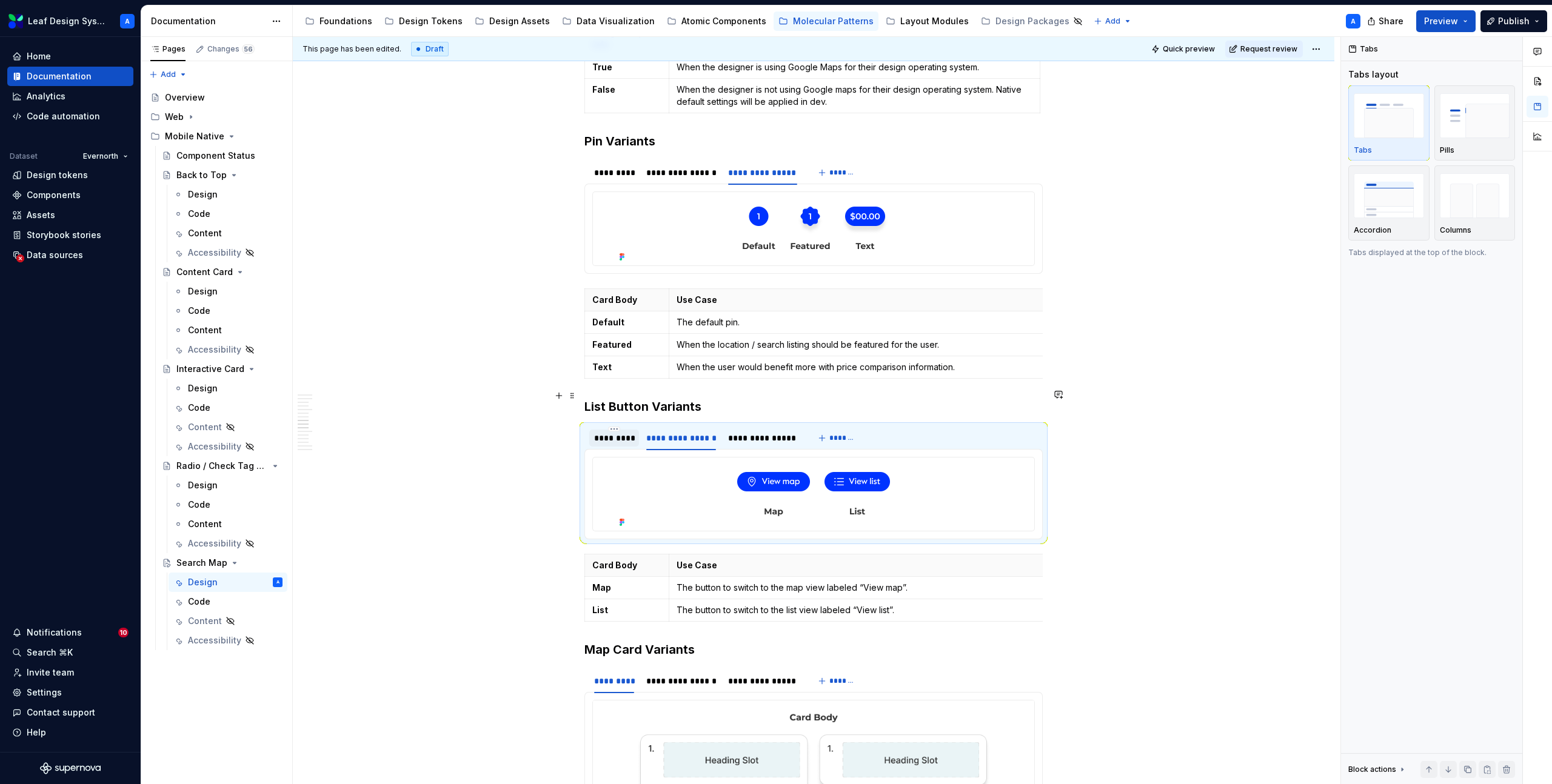
click at [618, 432] on div "*********" at bounding box center [614, 438] width 40 height 12
click at [694, 167] on div "**********" at bounding box center [681, 173] width 70 height 12
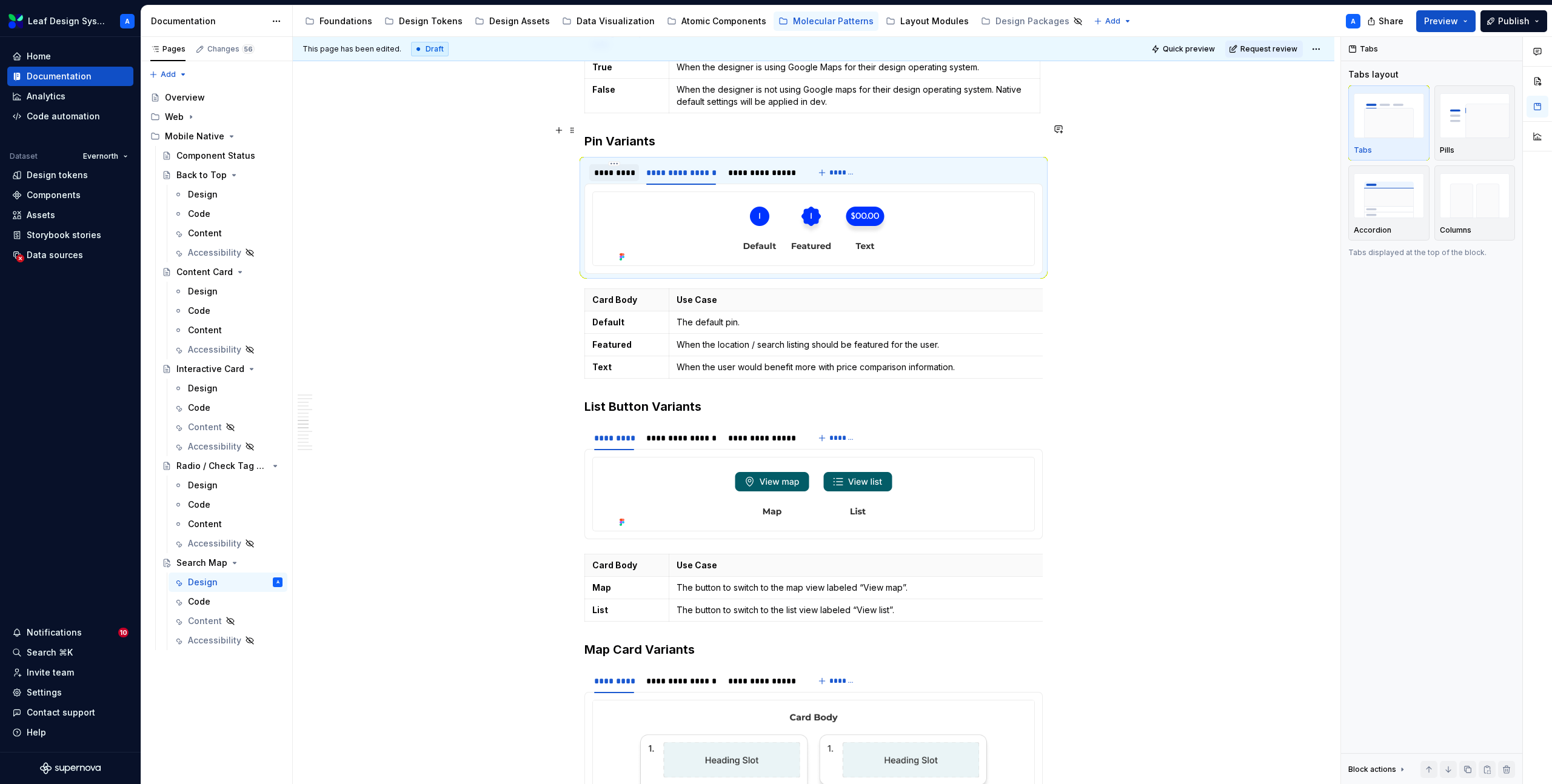
click at [628, 167] on div "*********" at bounding box center [614, 173] width 40 height 12
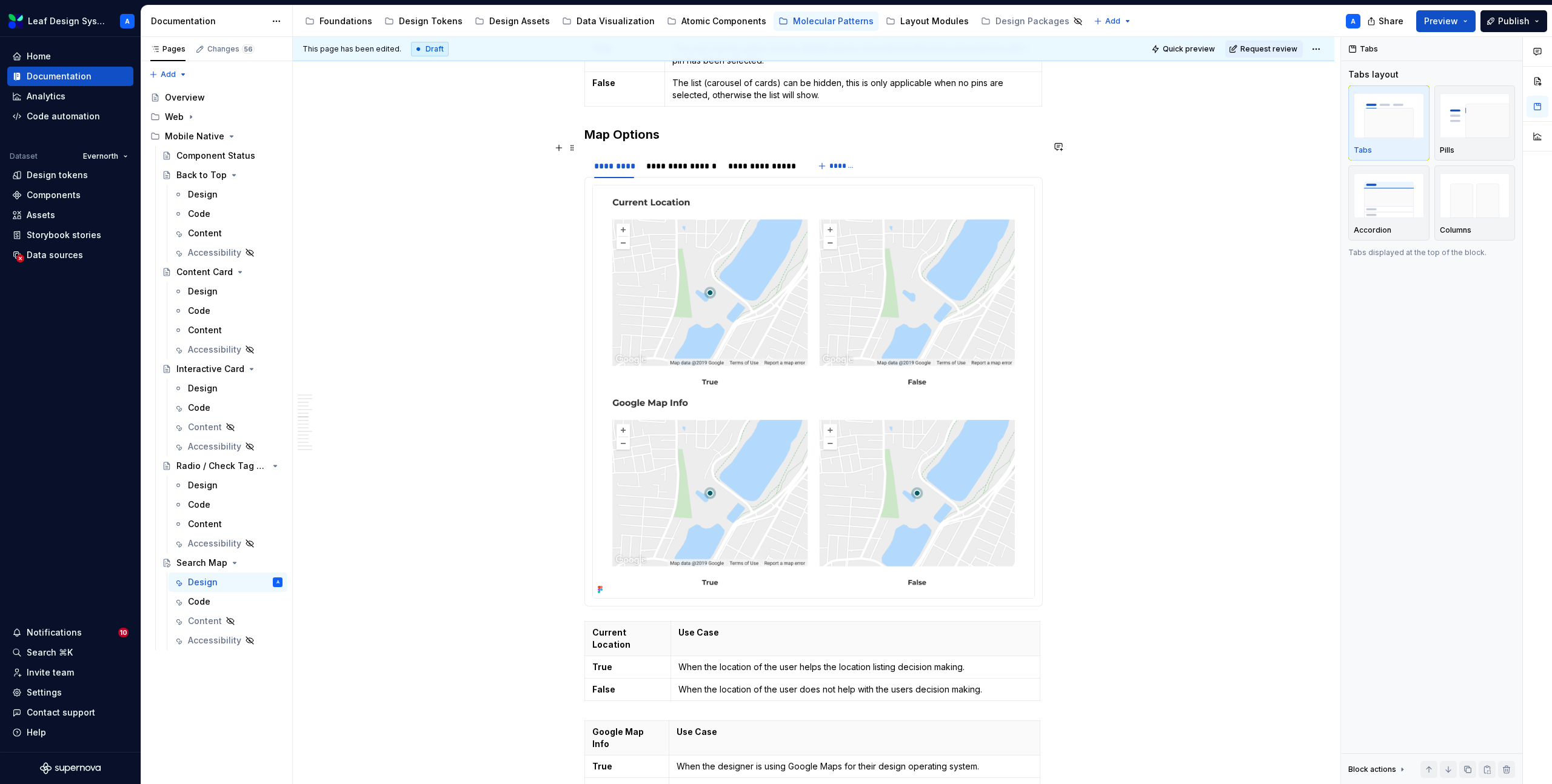
scroll to position [2733, 0]
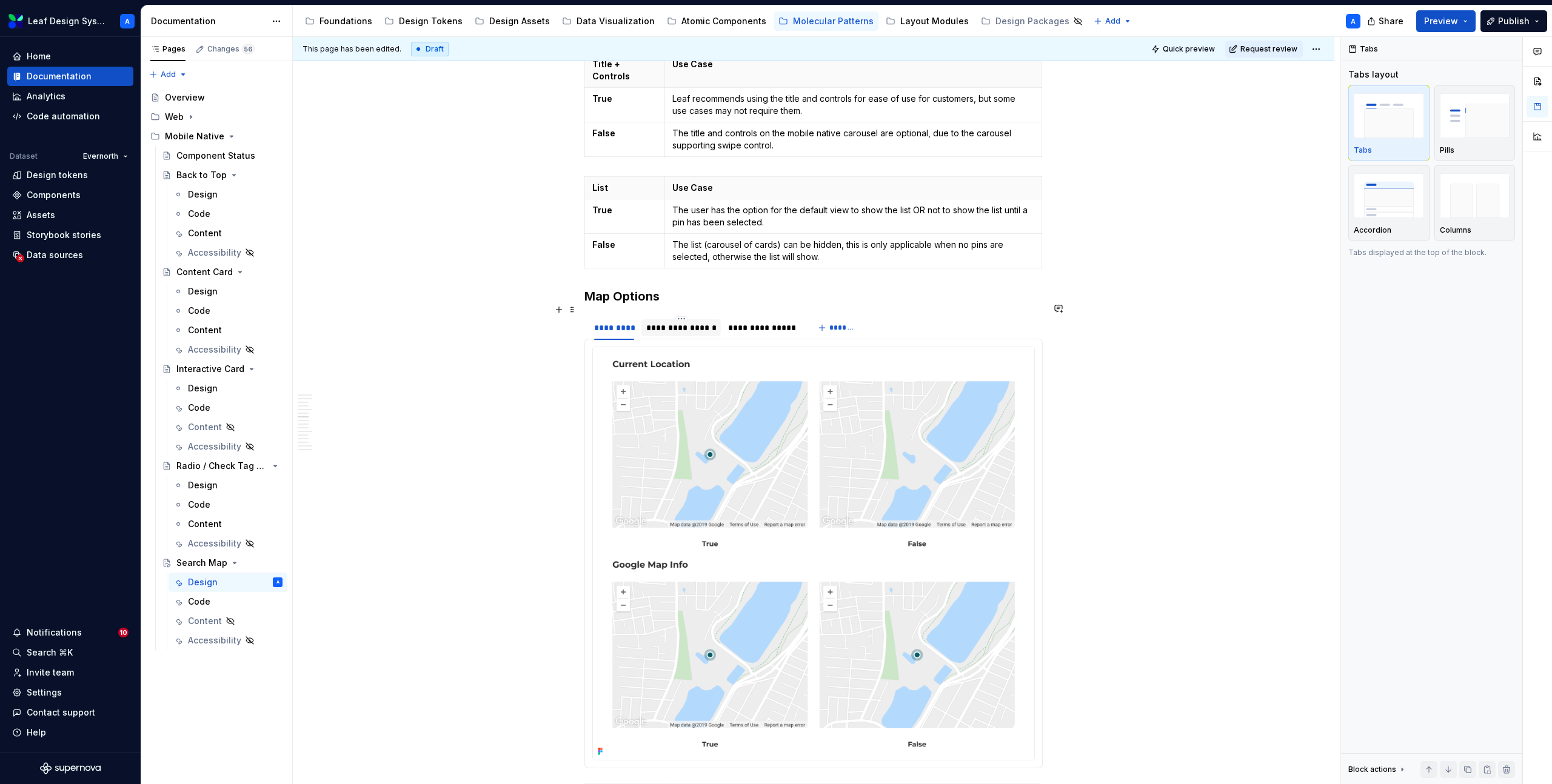
click at [677, 322] on div "**********" at bounding box center [681, 328] width 70 height 12
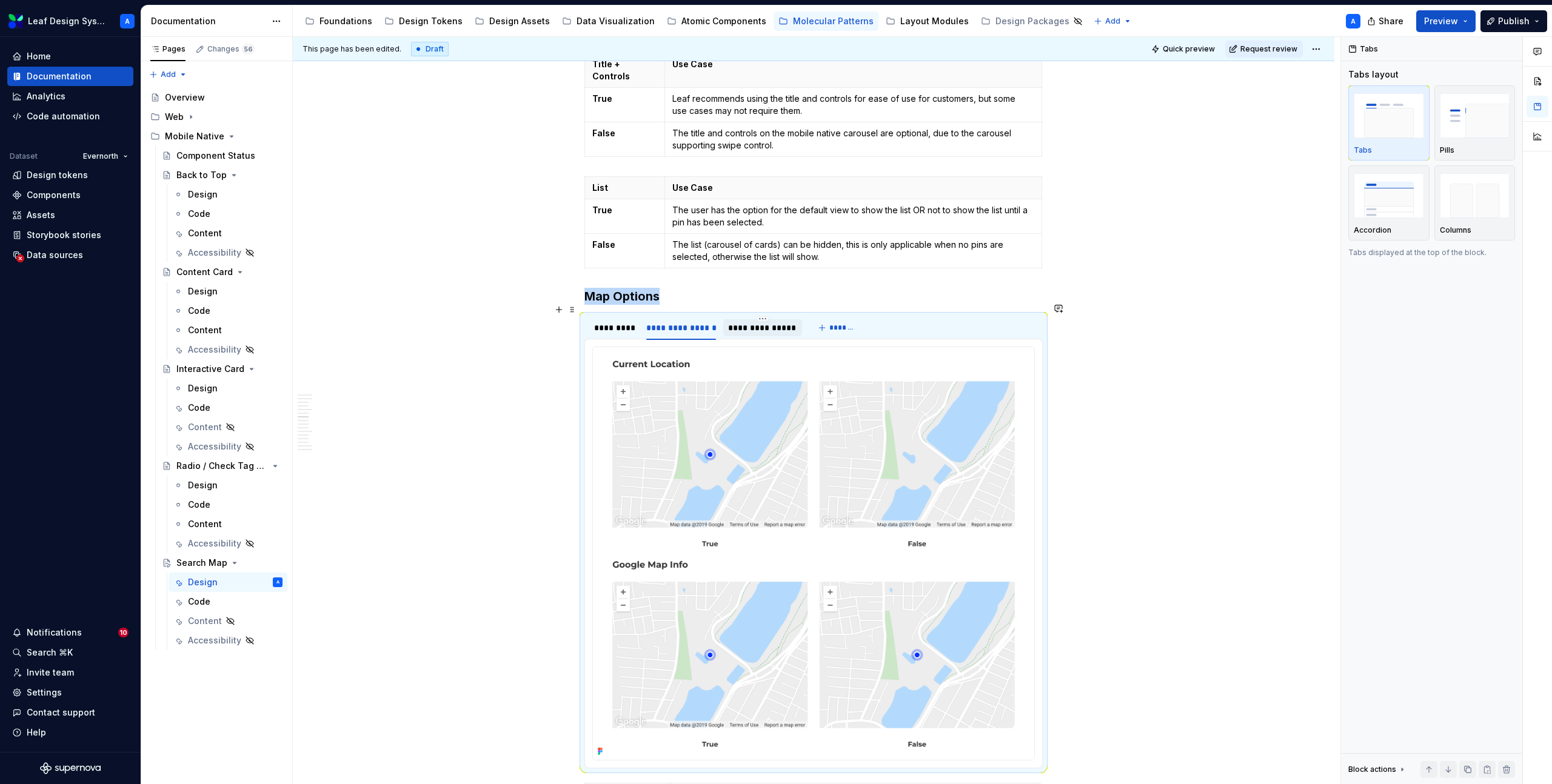
click at [757, 322] on div "**********" at bounding box center [762, 328] width 69 height 12
click at [631, 322] on div "*********" at bounding box center [614, 328] width 40 height 12
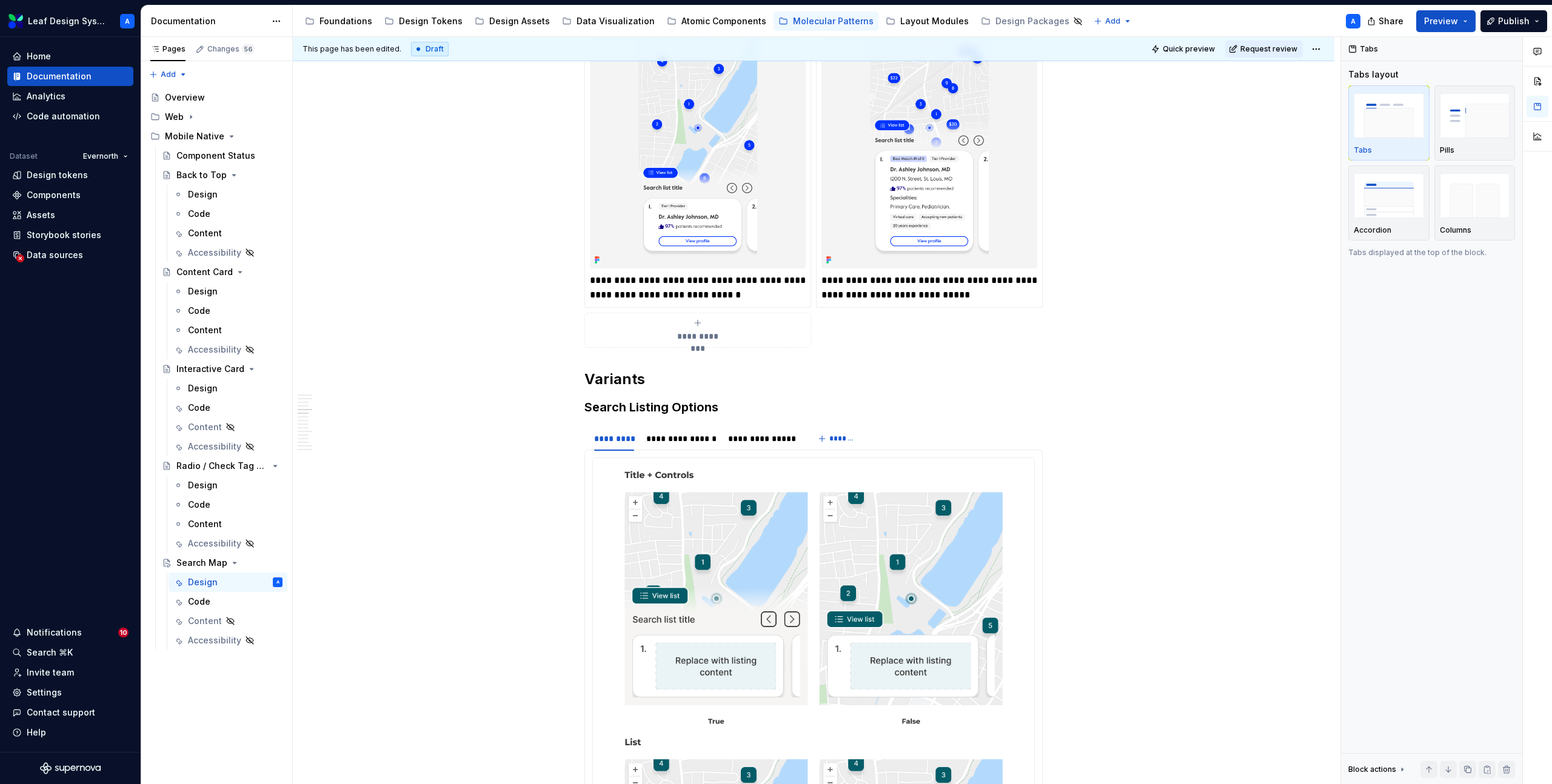
scroll to position [1750, 0]
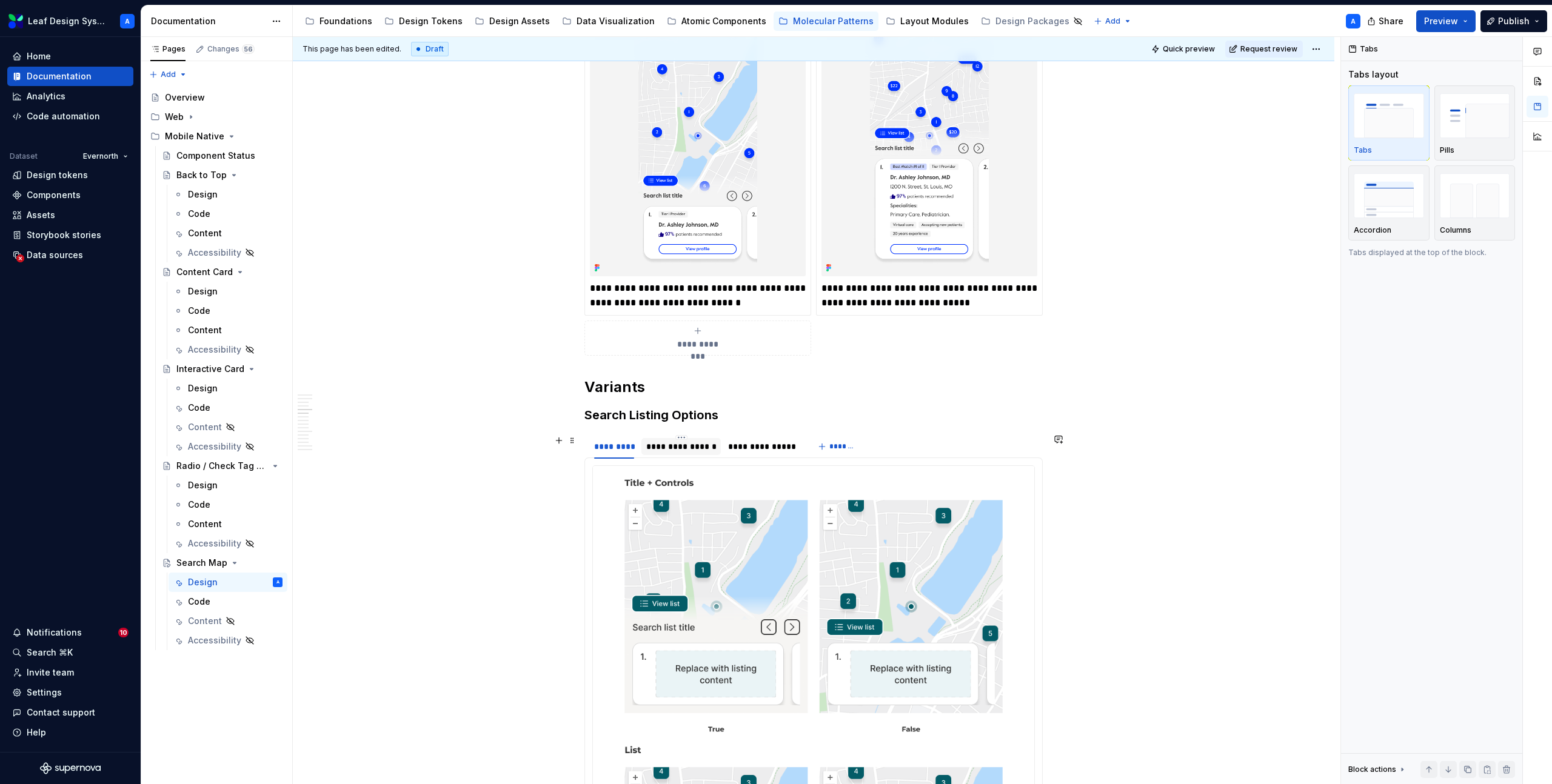
click at [679, 451] on div "**********" at bounding box center [681, 447] width 70 height 12
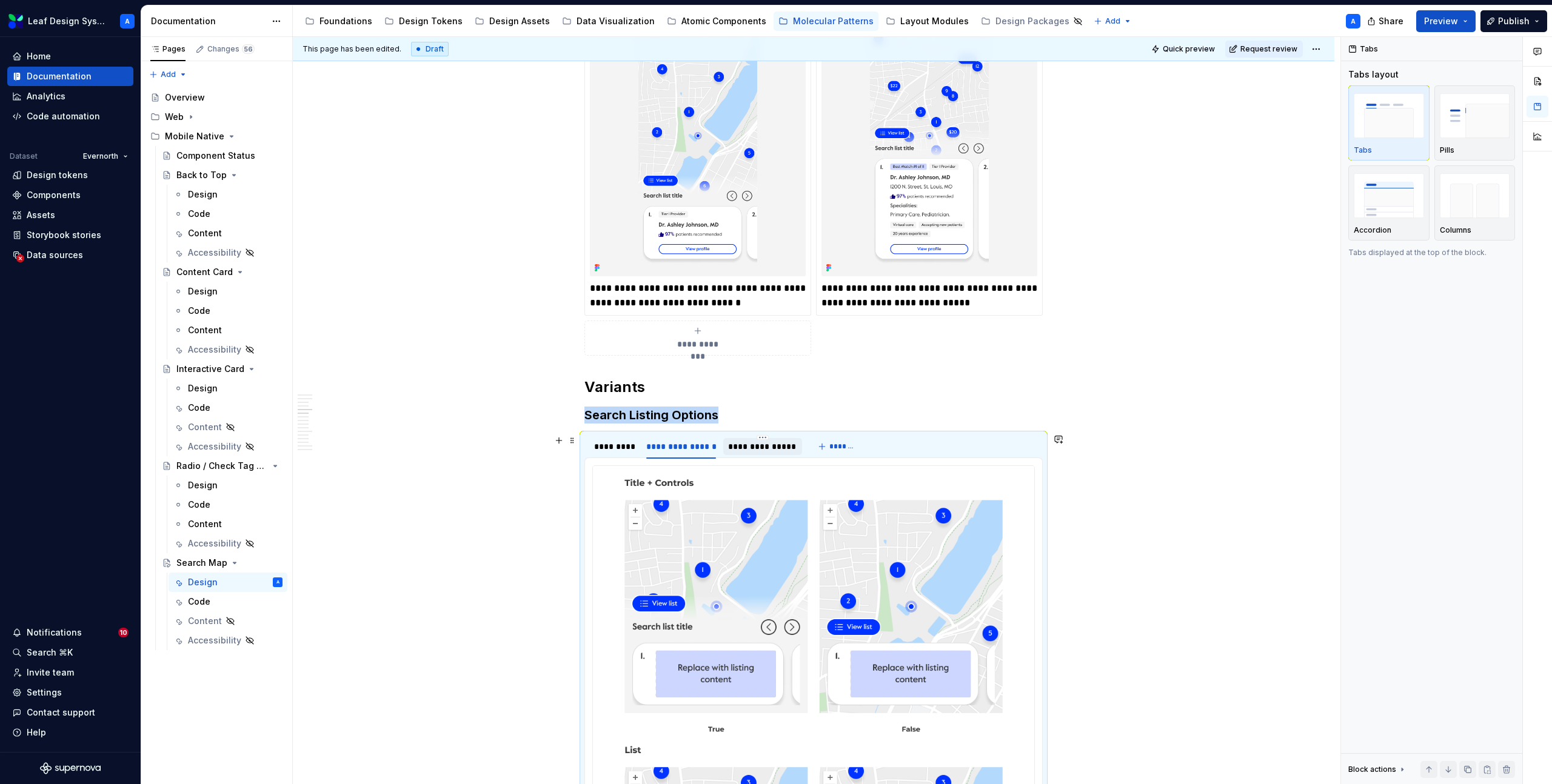
click at [769, 447] on div "**********" at bounding box center [762, 447] width 69 height 12
click at [620, 451] on div "*********" at bounding box center [614, 447] width 40 height 12
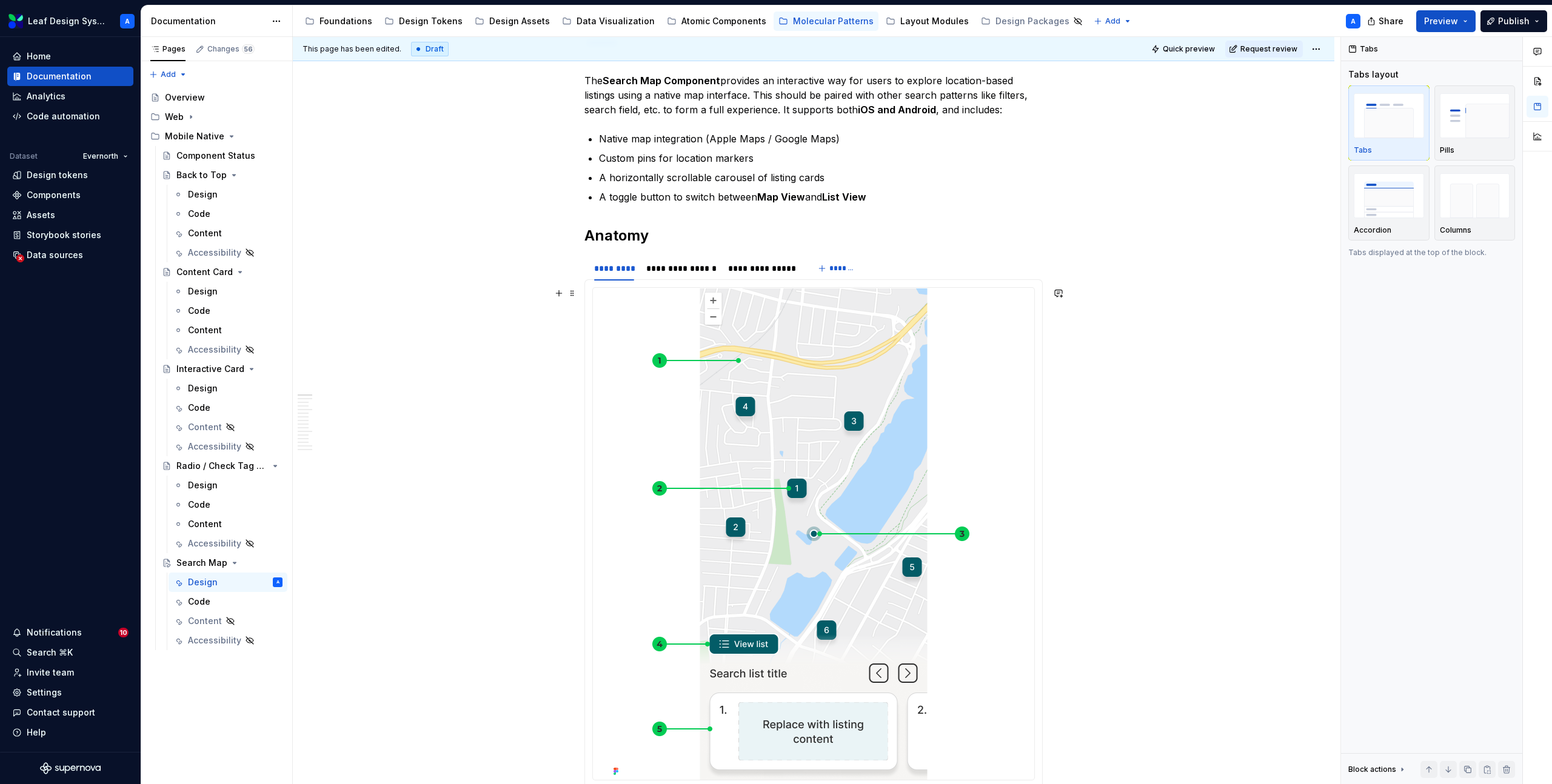
scroll to position [228, 0]
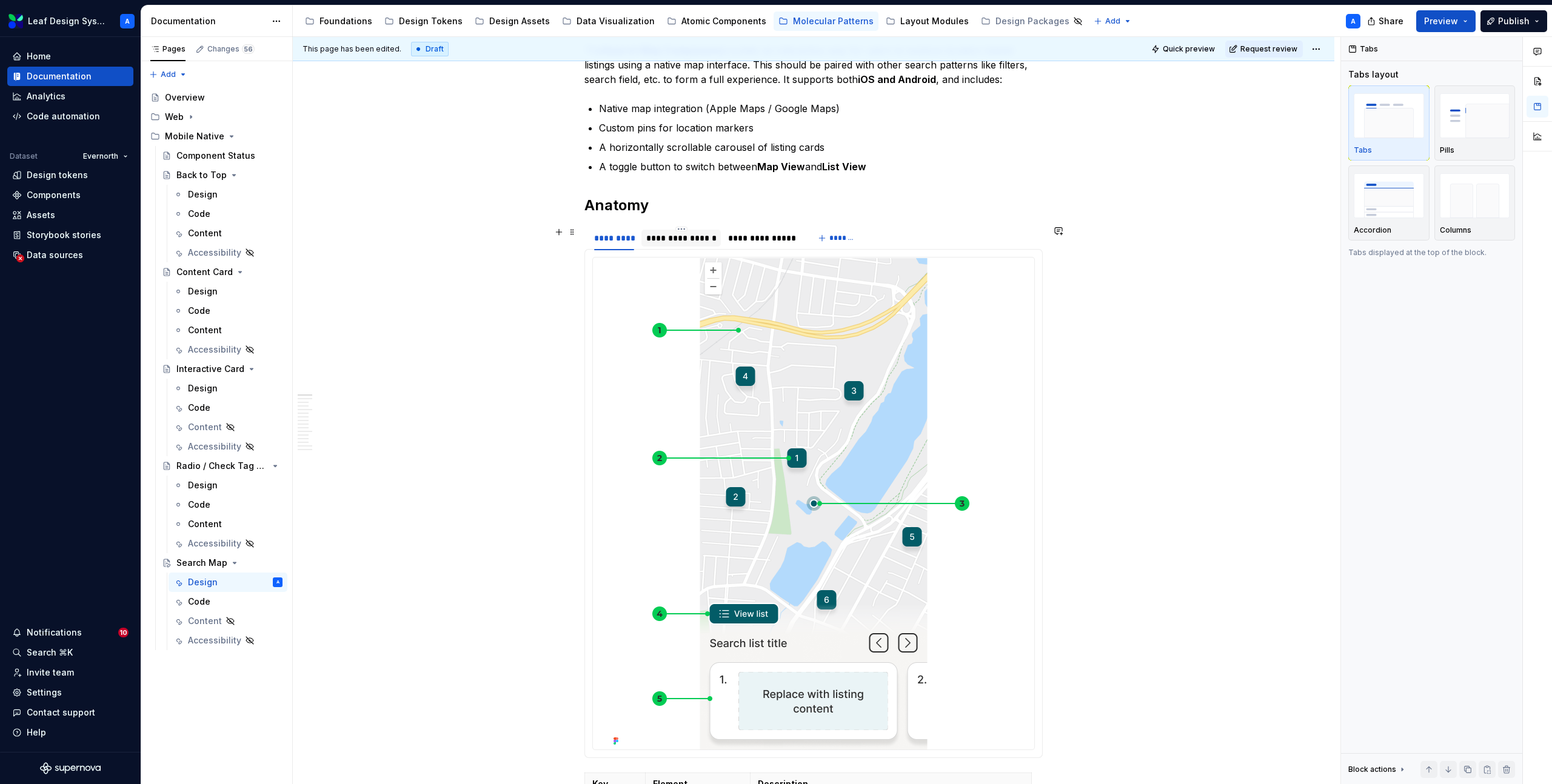
click at [676, 239] on div "**********" at bounding box center [681, 238] width 70 height 12
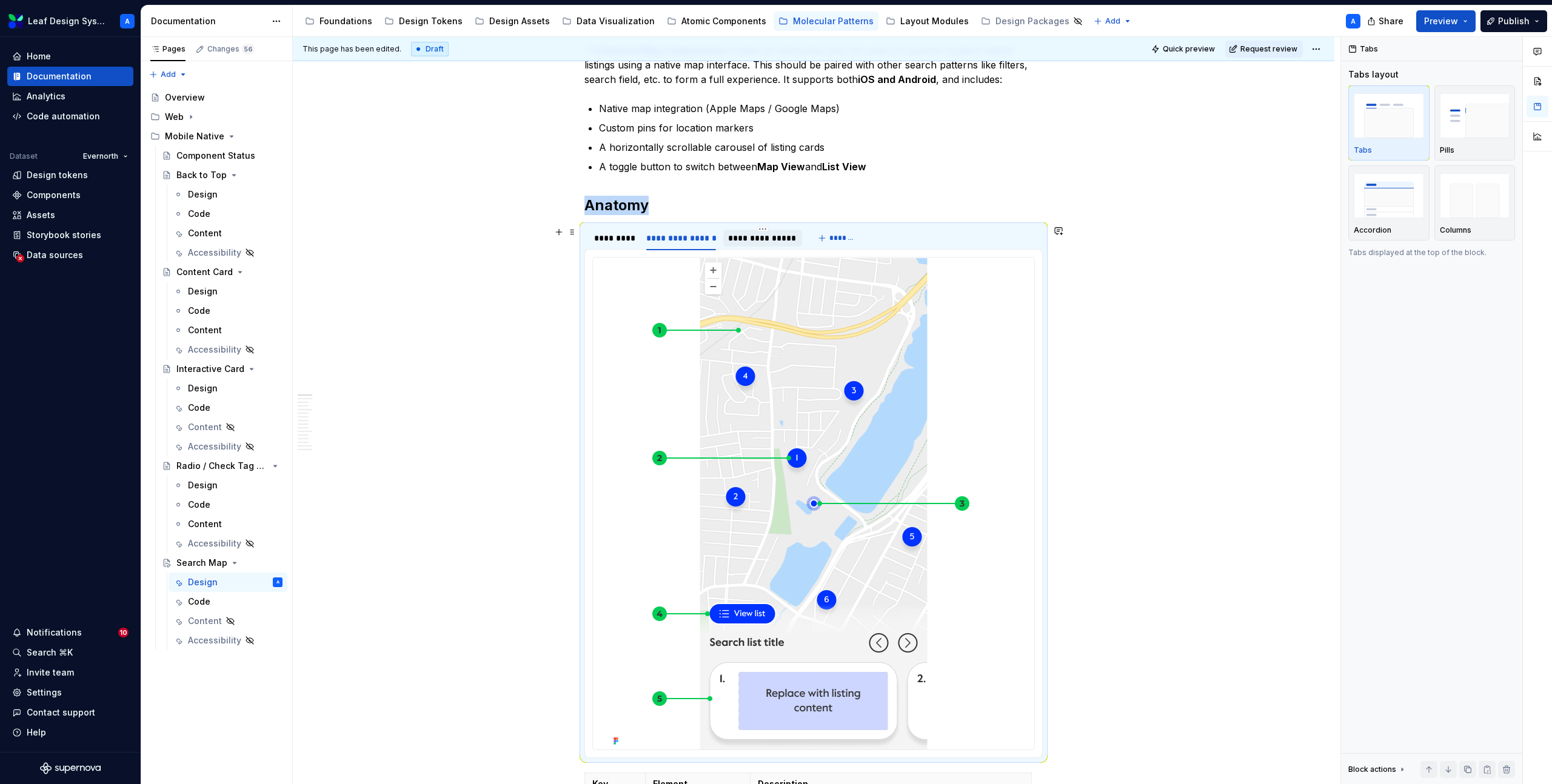
click at [773, 239] on div "**********" at bounding box center [762, 238] width 69 height 12
click at [613, 243] on div "*********" at bounding box center [614, 238] width 40 height 12
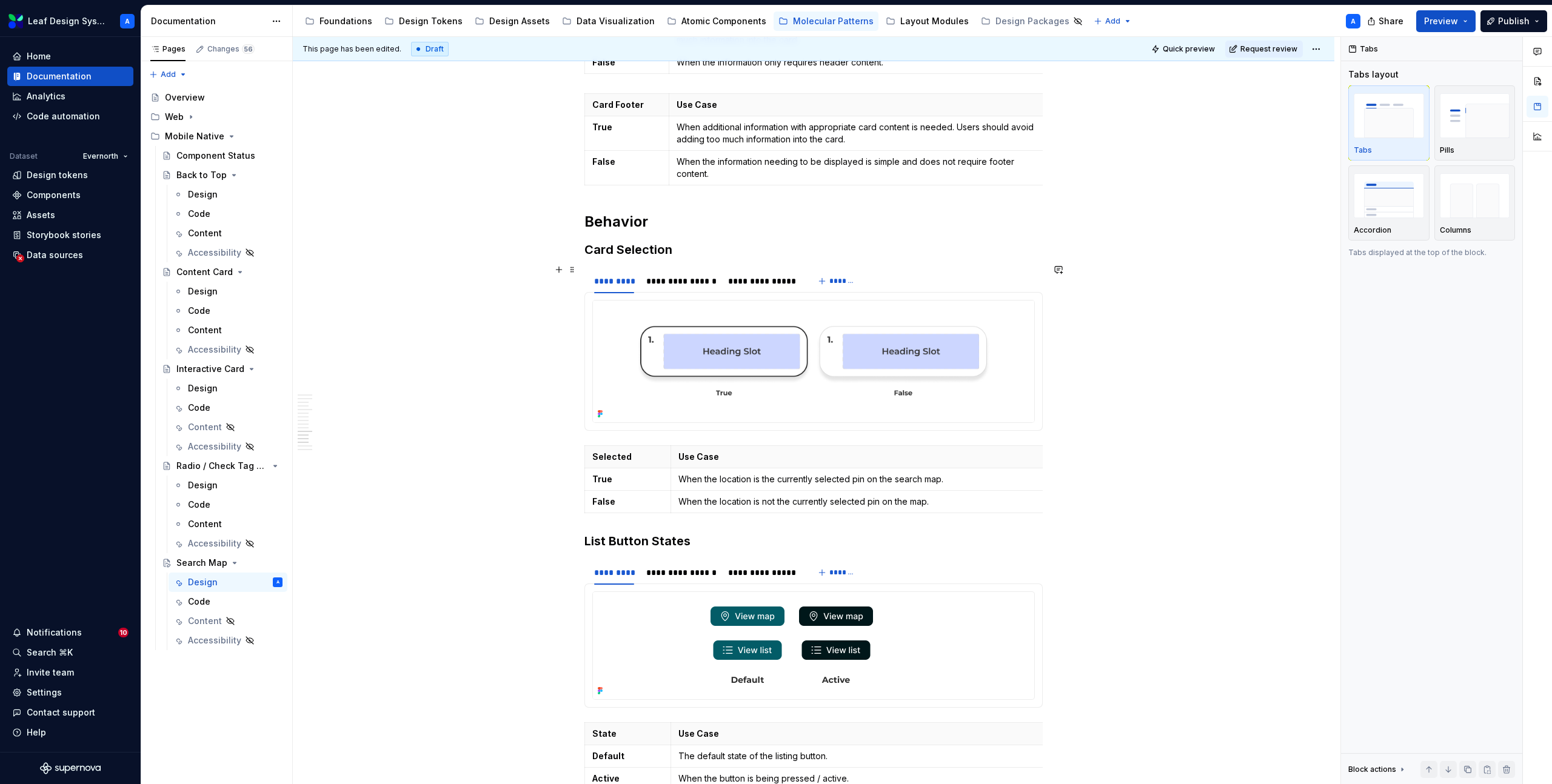
scroll to position [4707, 0]
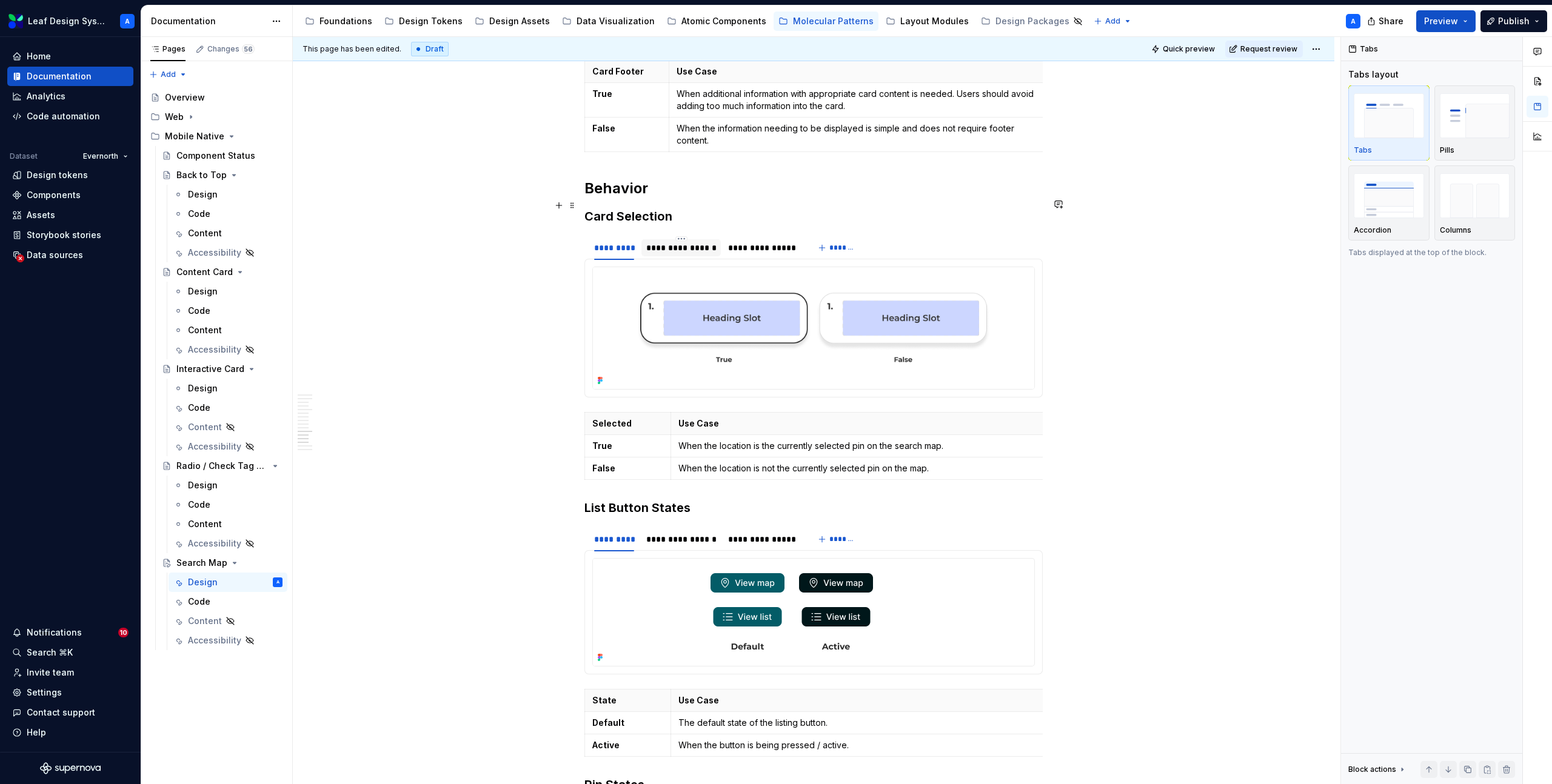
click at [693, 242] on div "**********" at bounding box center [681, 248] width 70 height 12
click at [769, 242] on div "**********" at bounding box center [762, 248] width 69 height 12
click at [619, 242] on div "*********" at bounding box center [614, 248] width 40 height 12
click at [676, 242] on div "**********" at bounding box center [681, 248] width 70 height 12
click at [754, 242] on div "**********" at bounding box center [762, 248] width 69 height 12
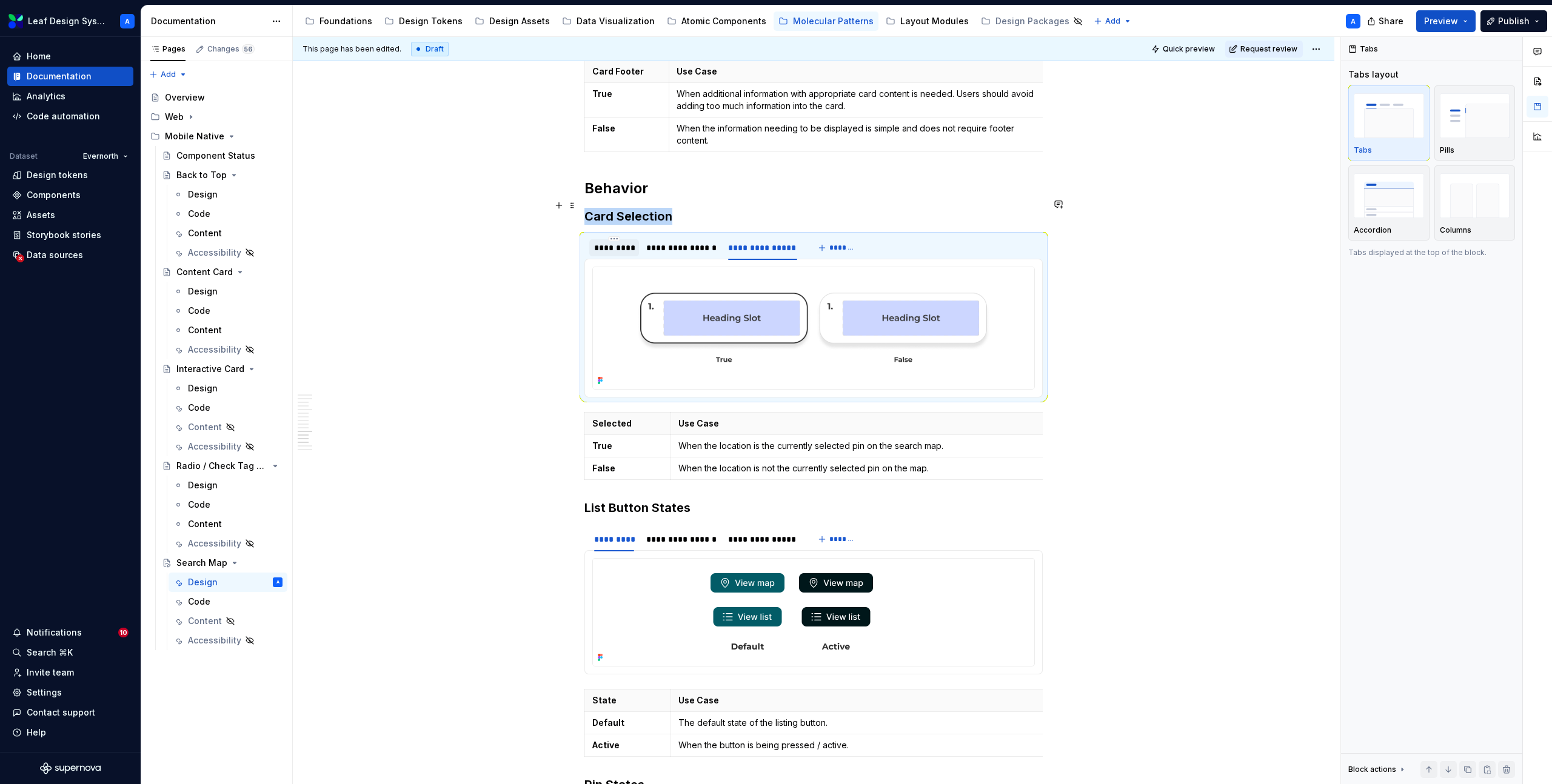
click at [606, 242] on div "*********" at bounding box center [614, 248] width 40 height 12
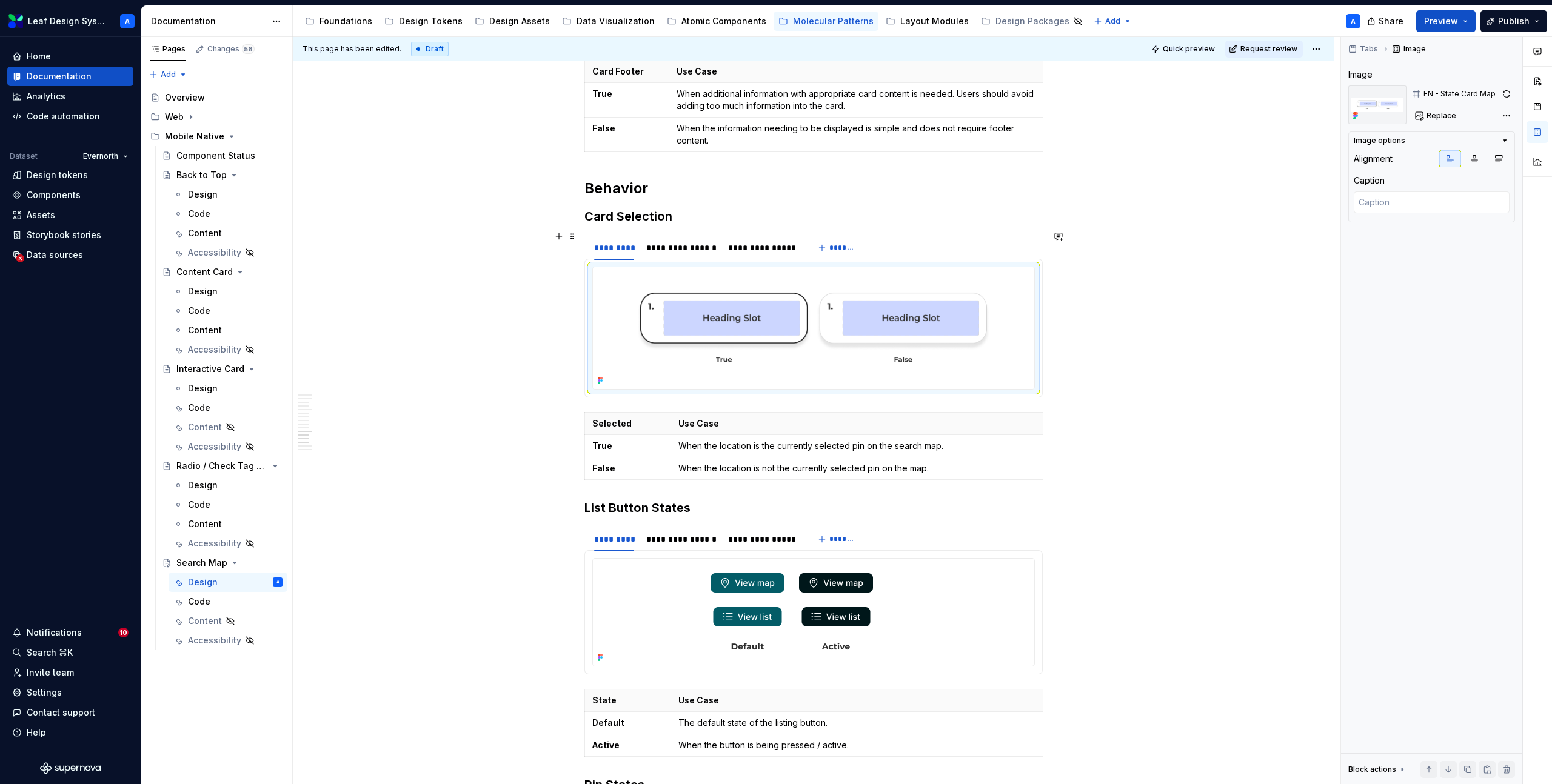
click at [804, 311] on img at bounding box center [813, 329] width 441 height 122
click at [1507, 95] on button "button" at bounding box center [1506, 94] width 17 height 17
click at [690, 242] on div "**********" at bounding box center [681, 248] width 70 height 12
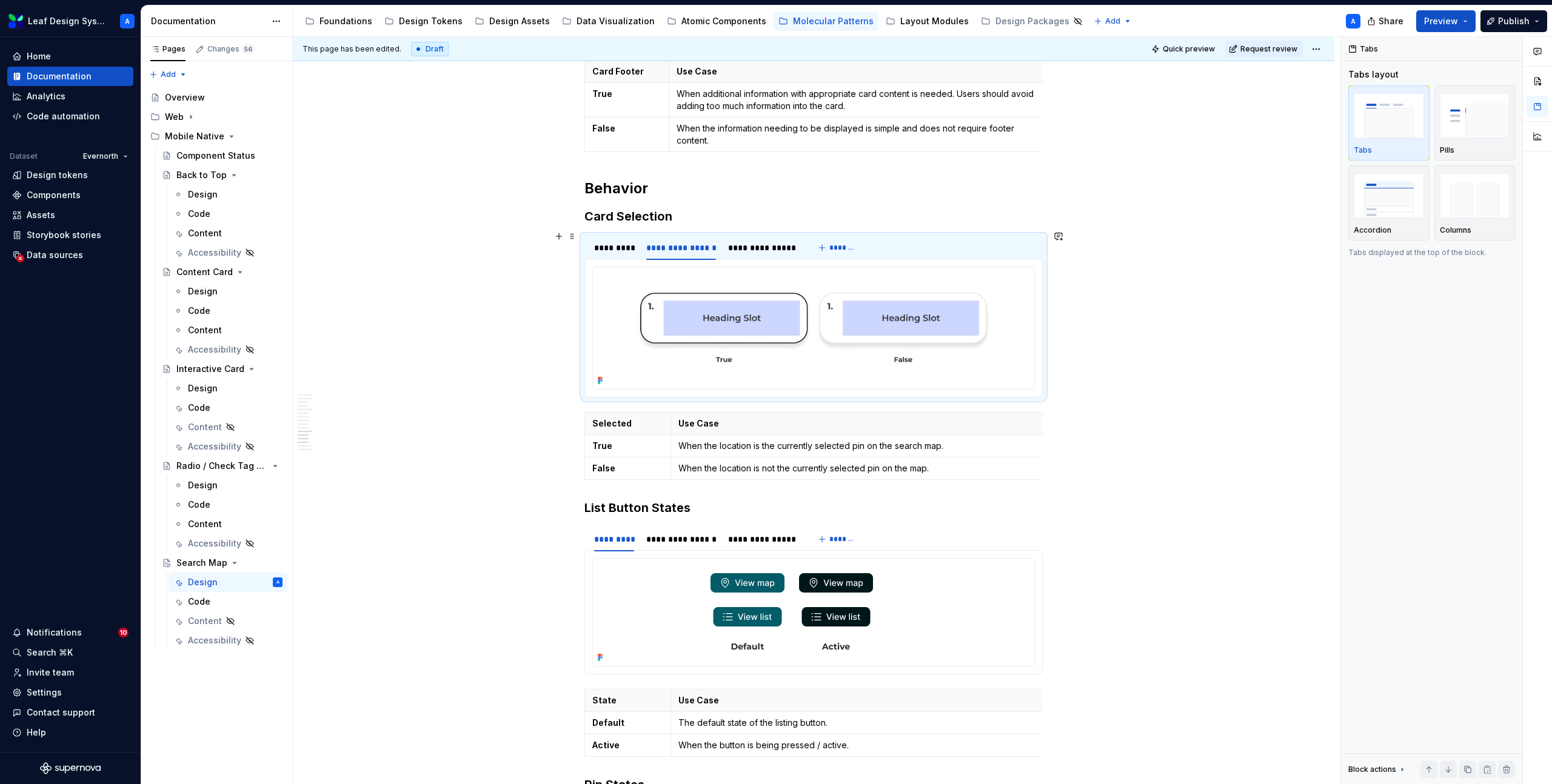
click at [760, 268] on img at bounding box center [813, 329] width 441 height 122
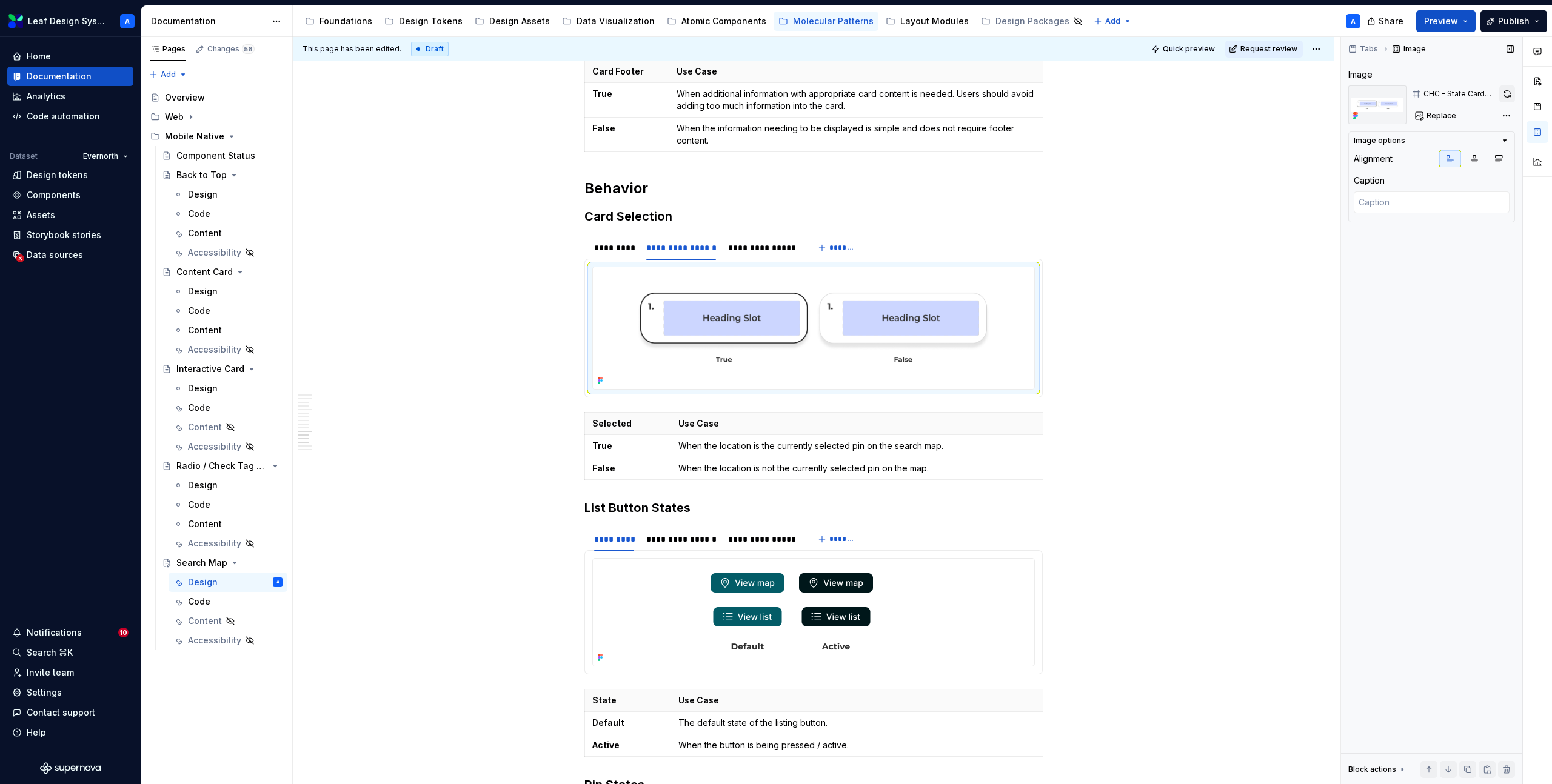
click at [1509, 102] on button "button" at bounding box center [1507, 94] width 16 height 17
click at [622, 242] on div "*********" at bounding box center [614, 248] width 40 height 12
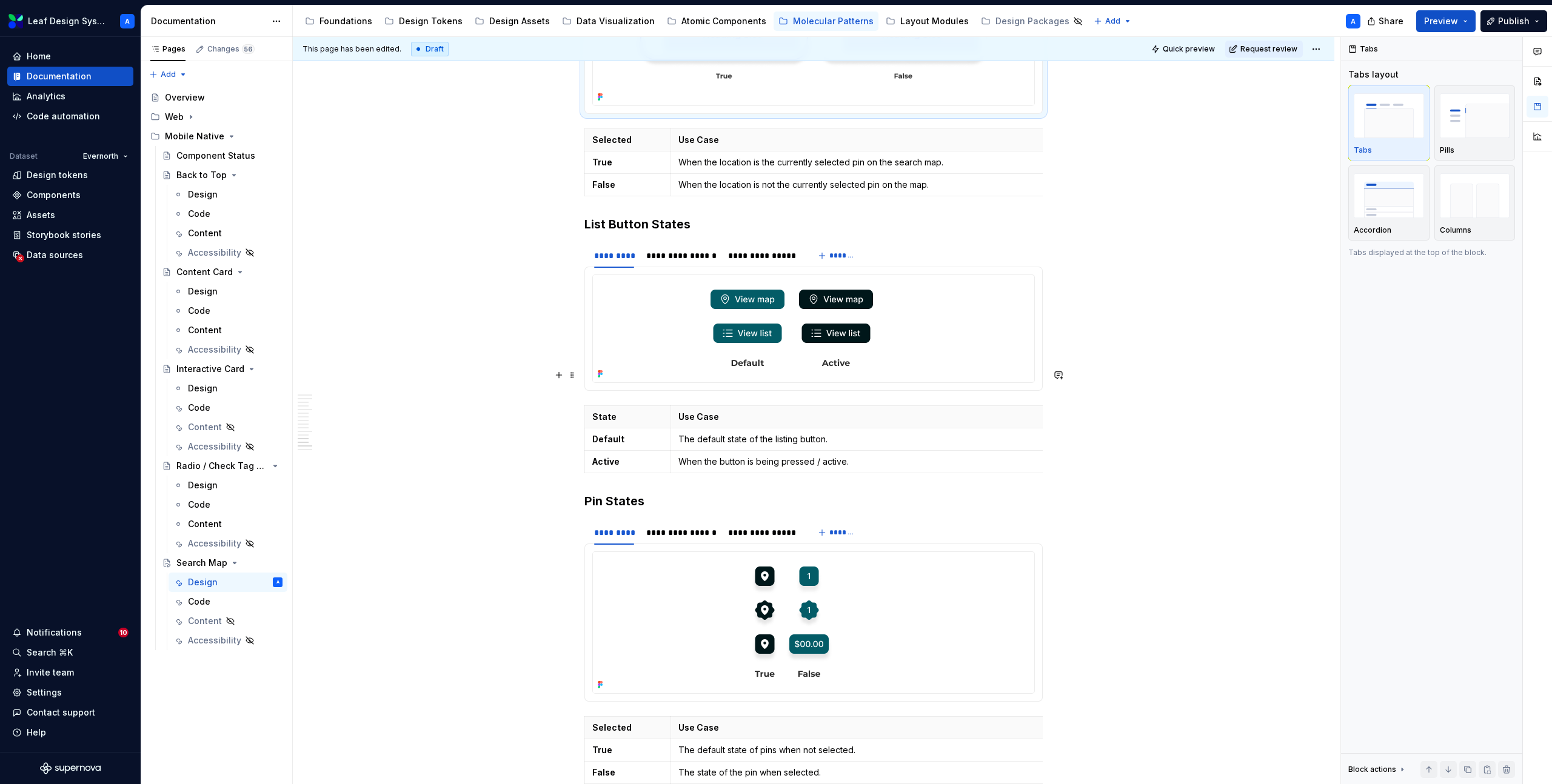
scroll to position [5000, 0]
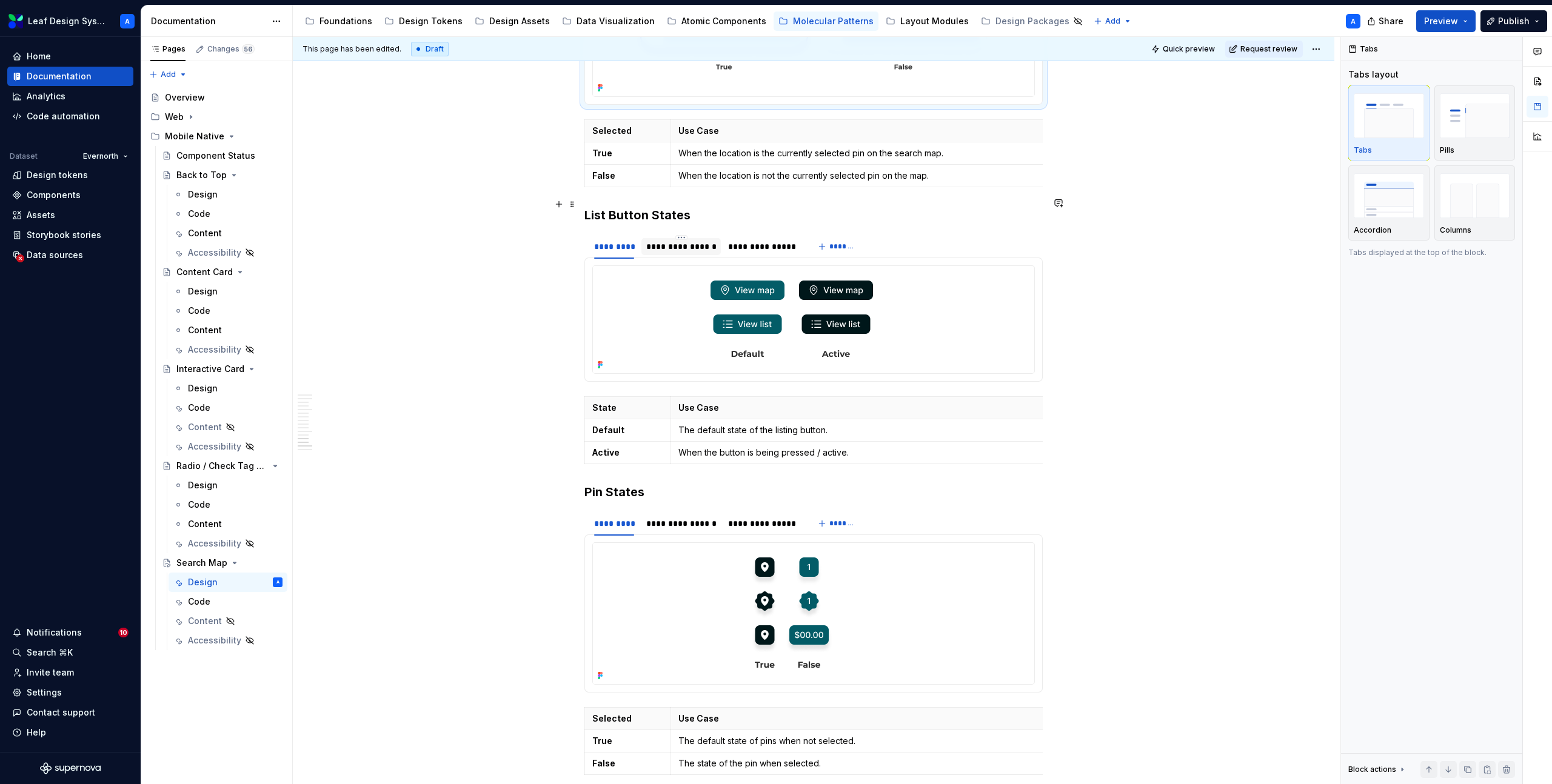
click at [701, 241] on div "**********" at bounding box center [681, 247] width 70 height 12
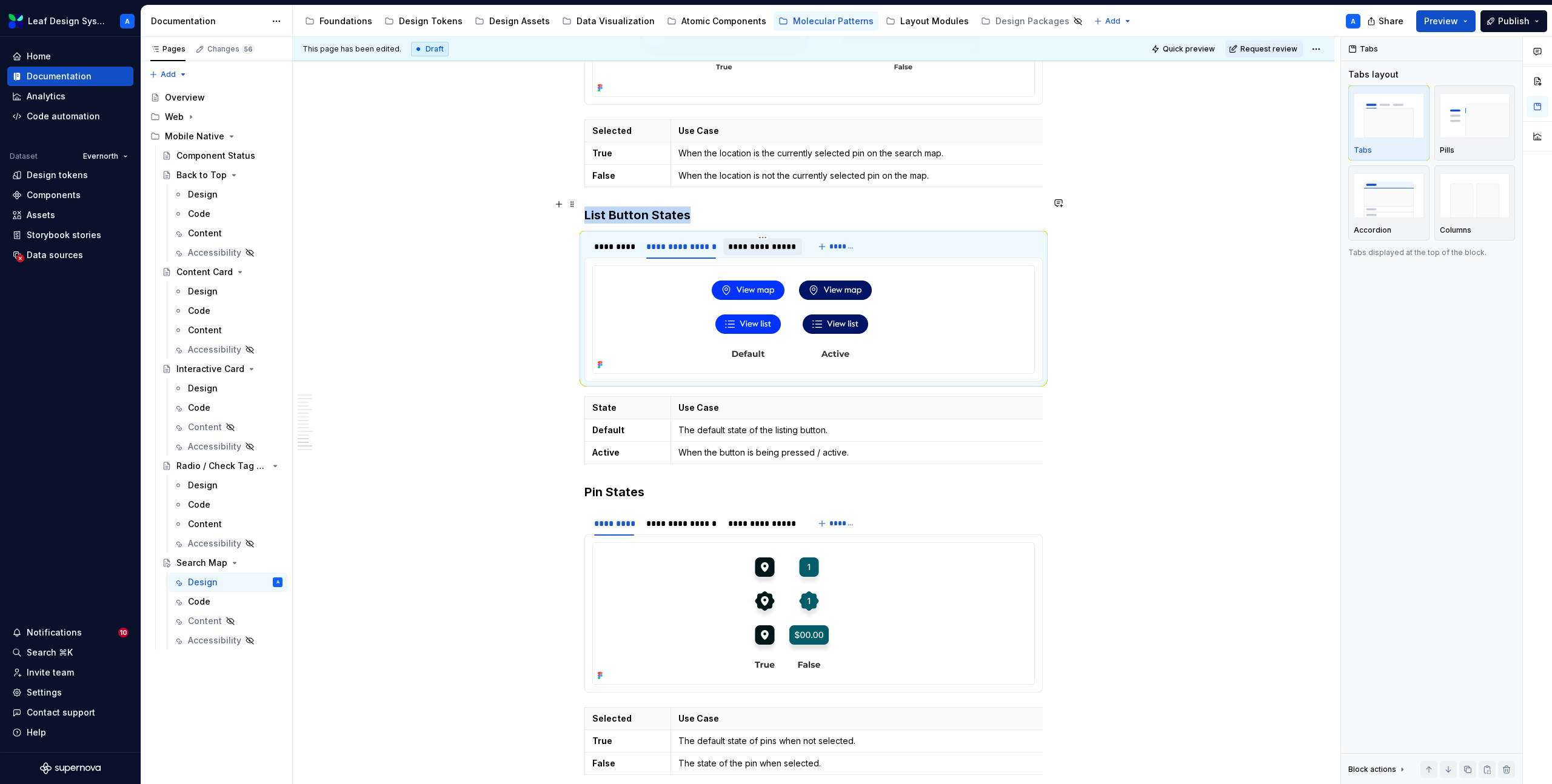
click at [771, 241] on div "**********" at bounding box center [762, 247] width 69 height 12
click at [624, 241] on div "*********" at bounding box center [614, 247] width 40 height 12
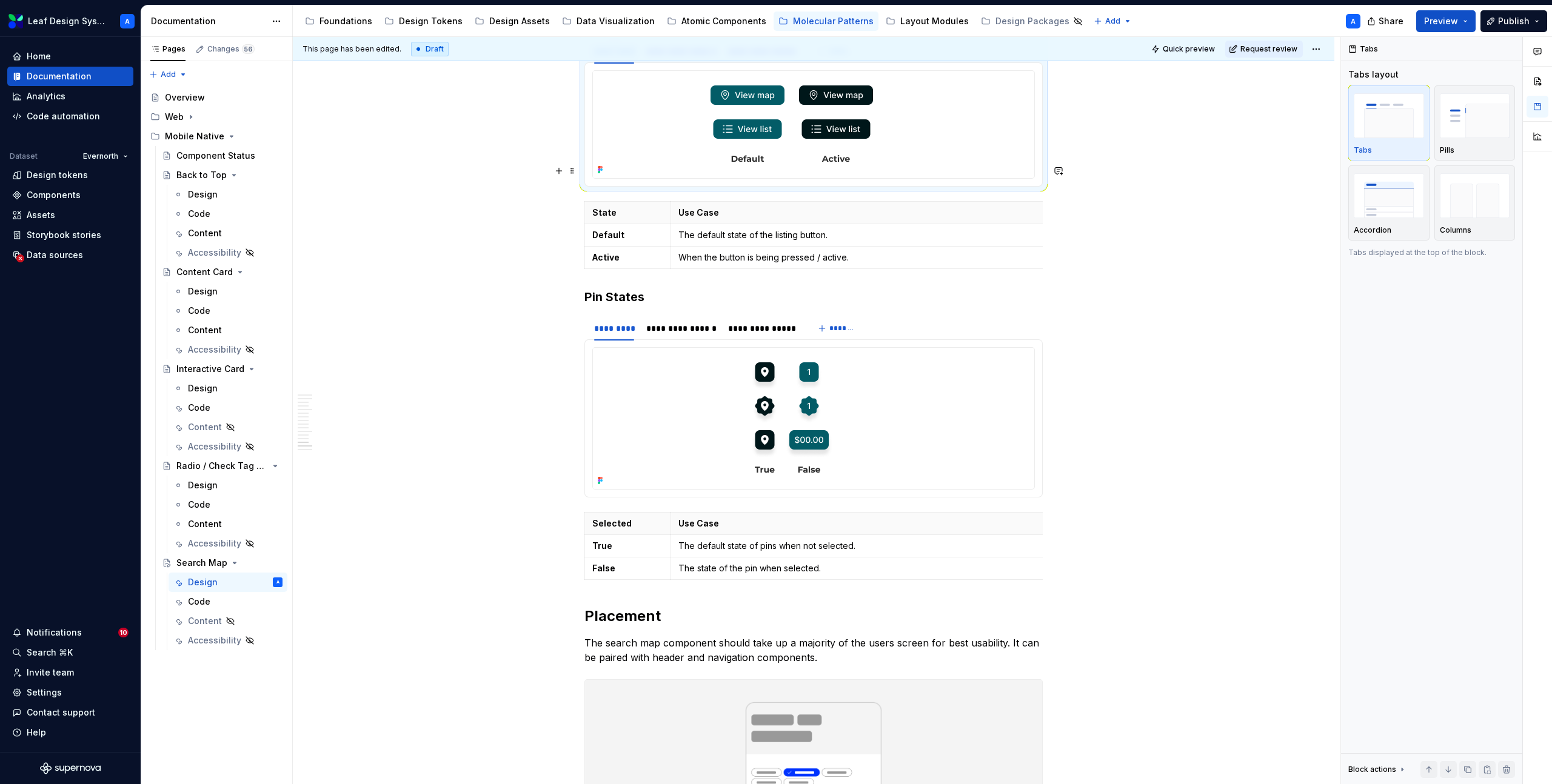
scroll to position [5219, 0]
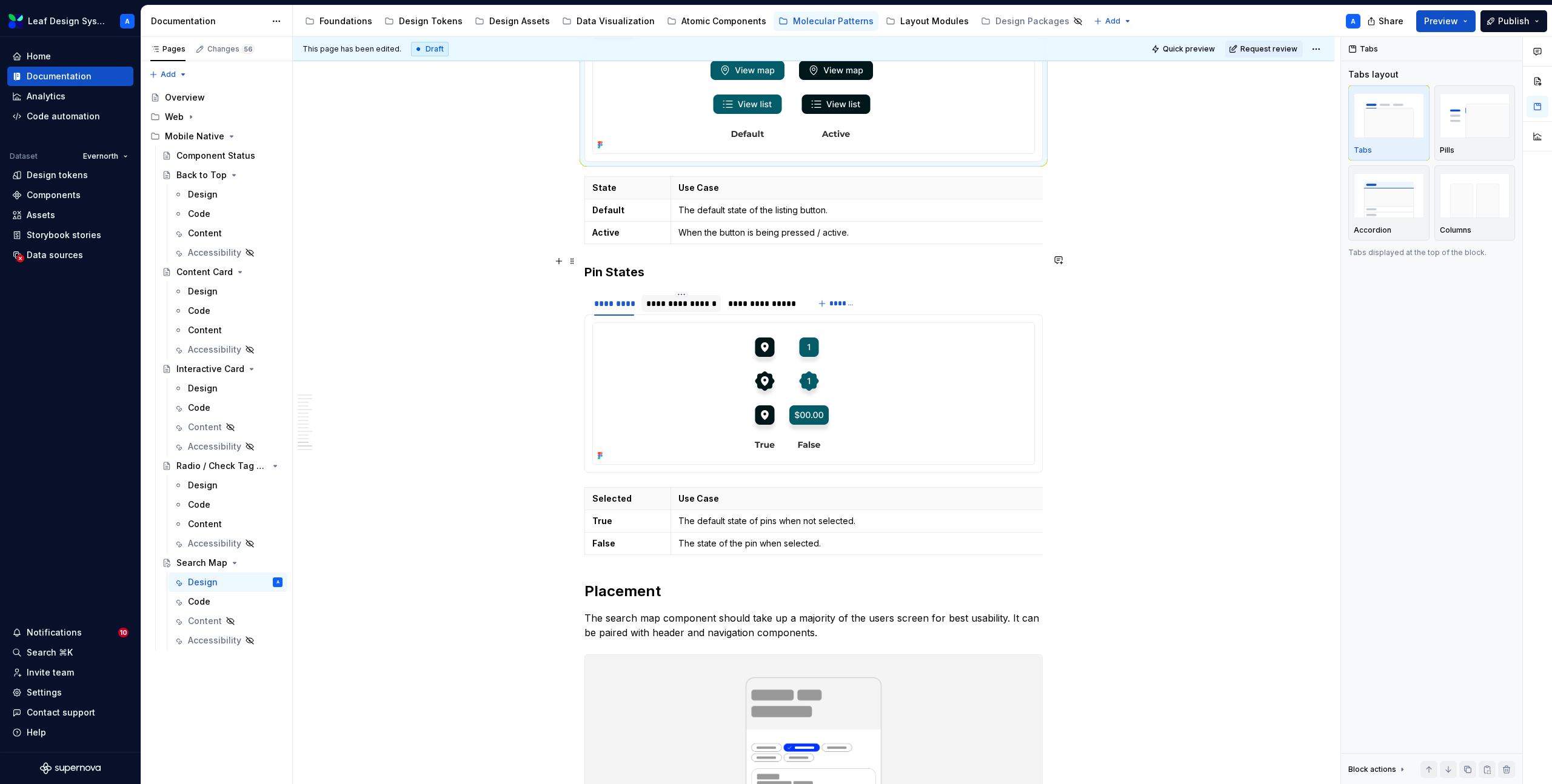
click at [677, 294] on div "**********" at bounding box center [681, 303] width 80 height 19
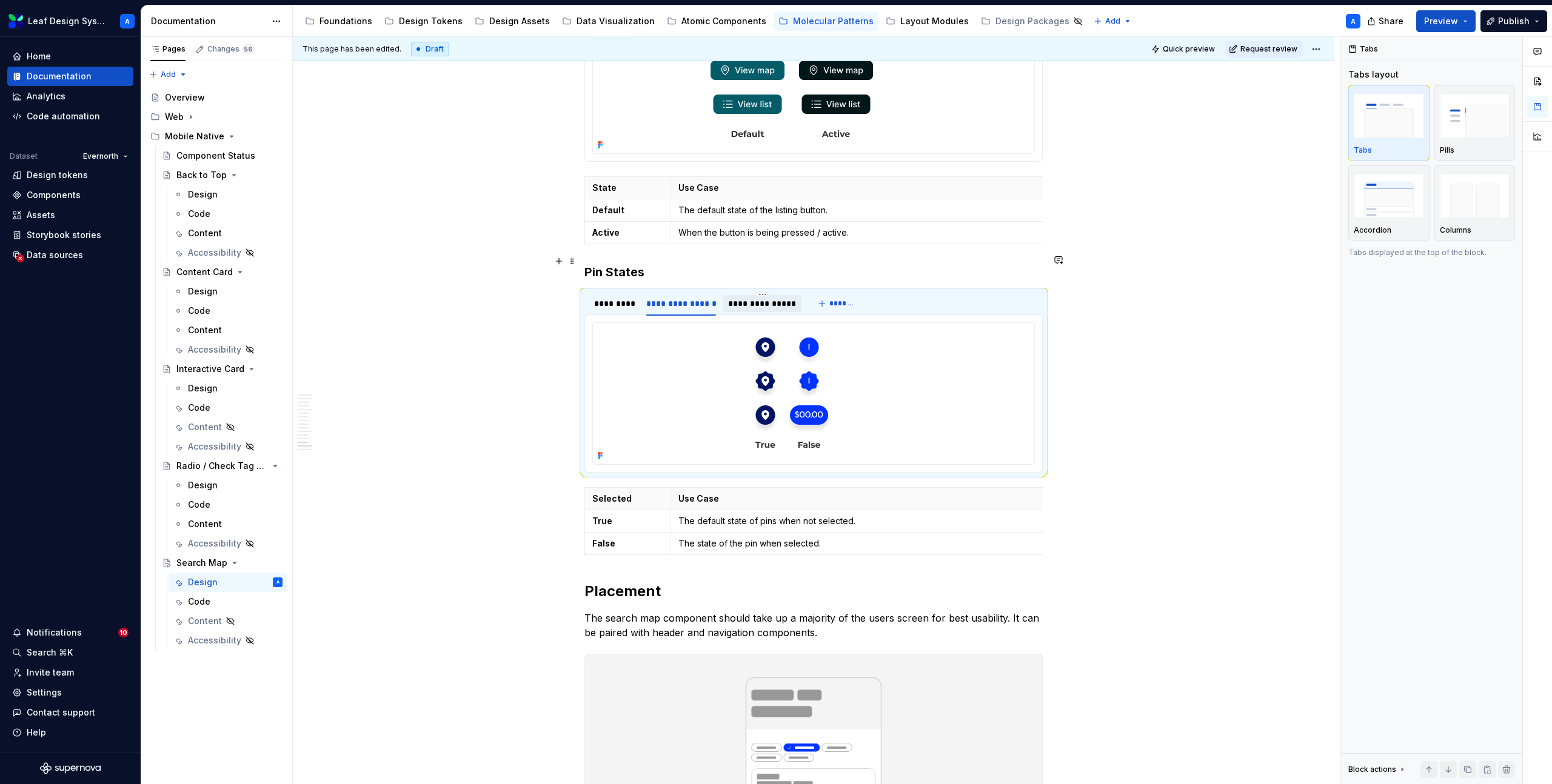
click at [751, 298] on div "**********" at bounding box center [762, 304] width 69 height 12
click at [617, 298] on div "*********" at bounding box center [614, 304] width 40 height 12
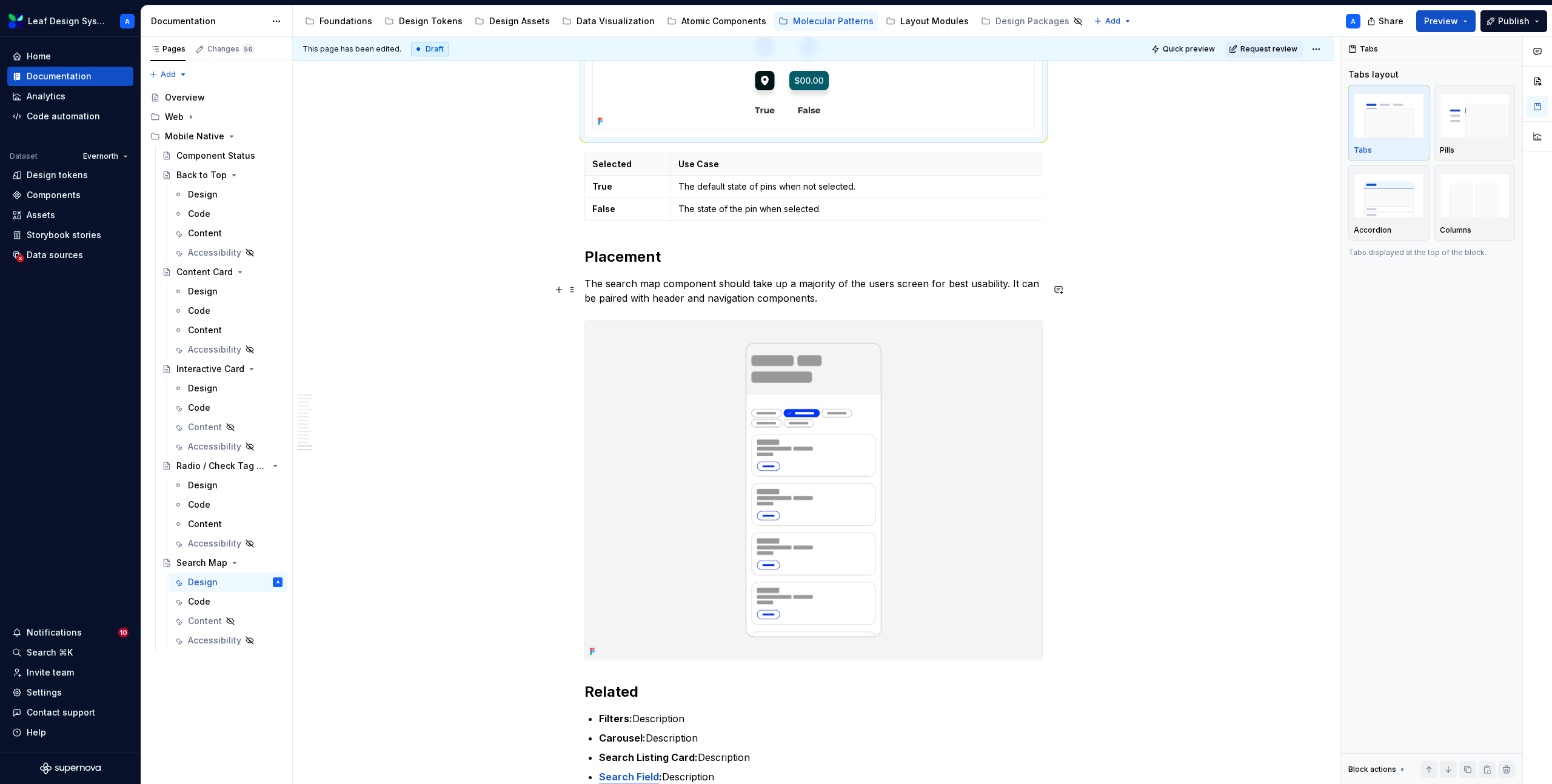
scroll to position [5640, 0]
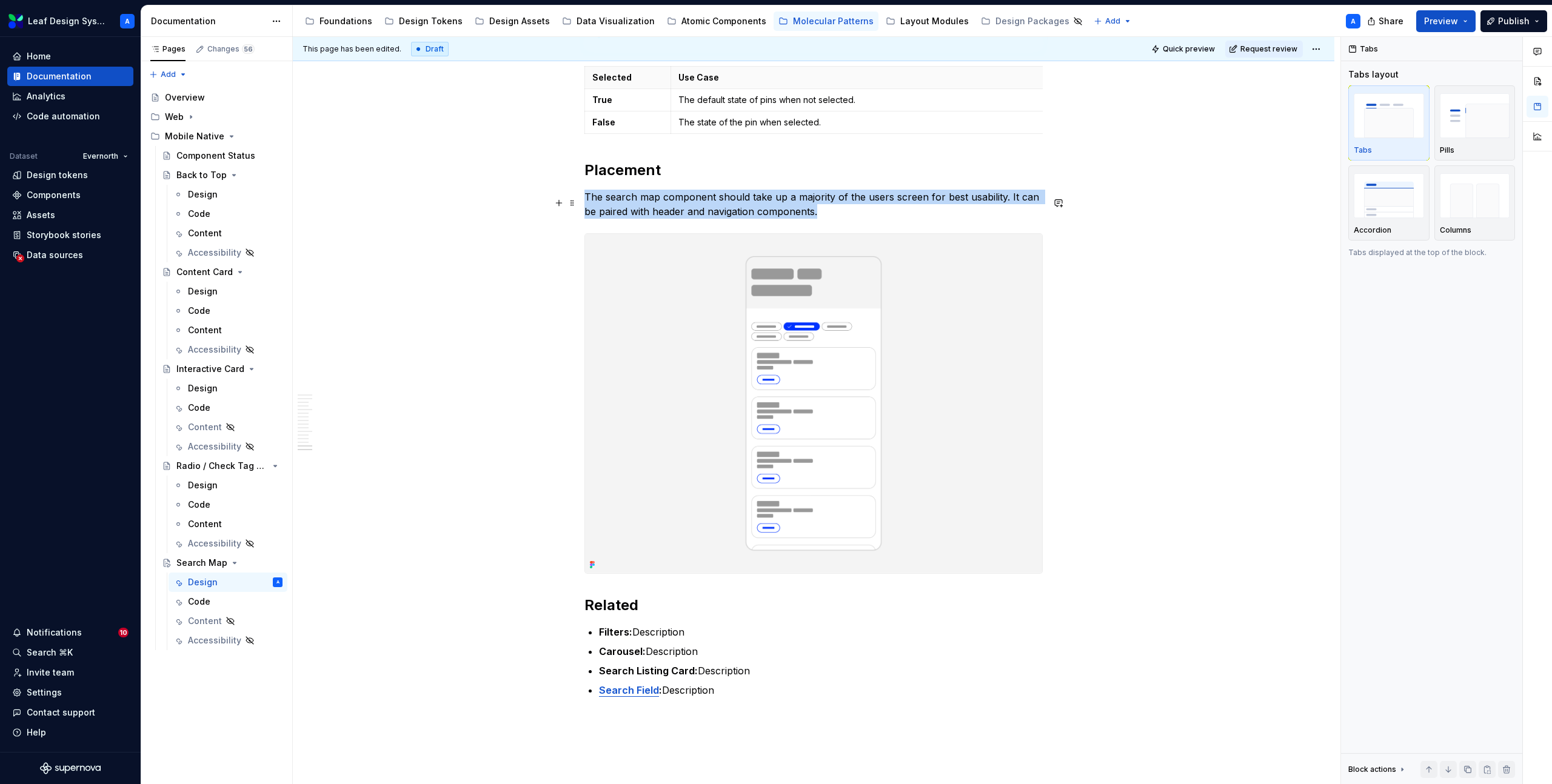
click at [797, 331] on img at bounding box center [814, 403] width 457 height 340
click at [1440, 114] on span "Replace" at bounding box center [1441, 116] width 30 height 10
type textarea "*"
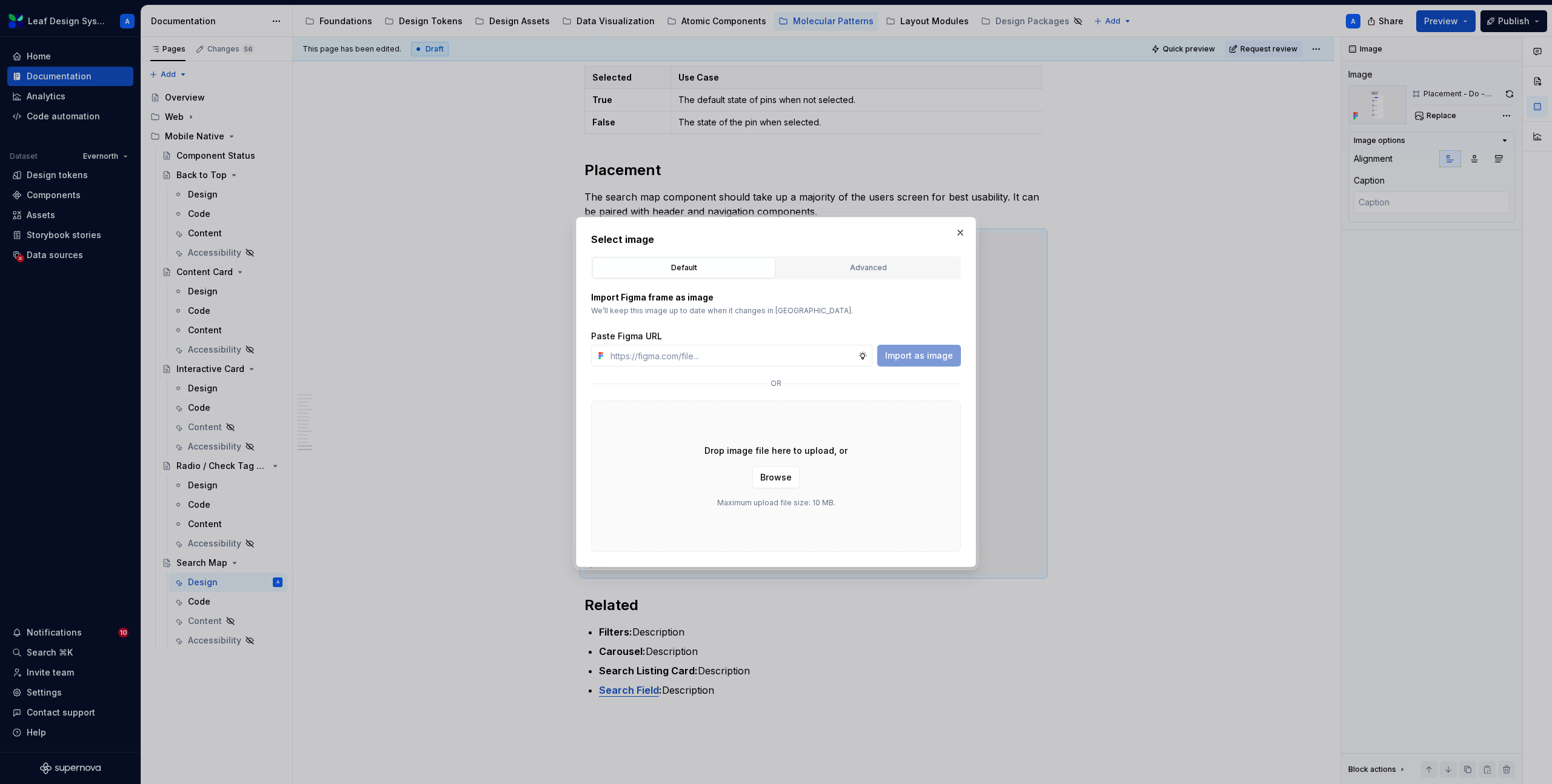
type input "https://www.figma.com/design/R5FNMiBYdBSXRtfBEXZGMx/Design-Documentation-Assets…"
click at [908, 357] on span "Import as image" at bounding box center [919, 356] width 68 height 12
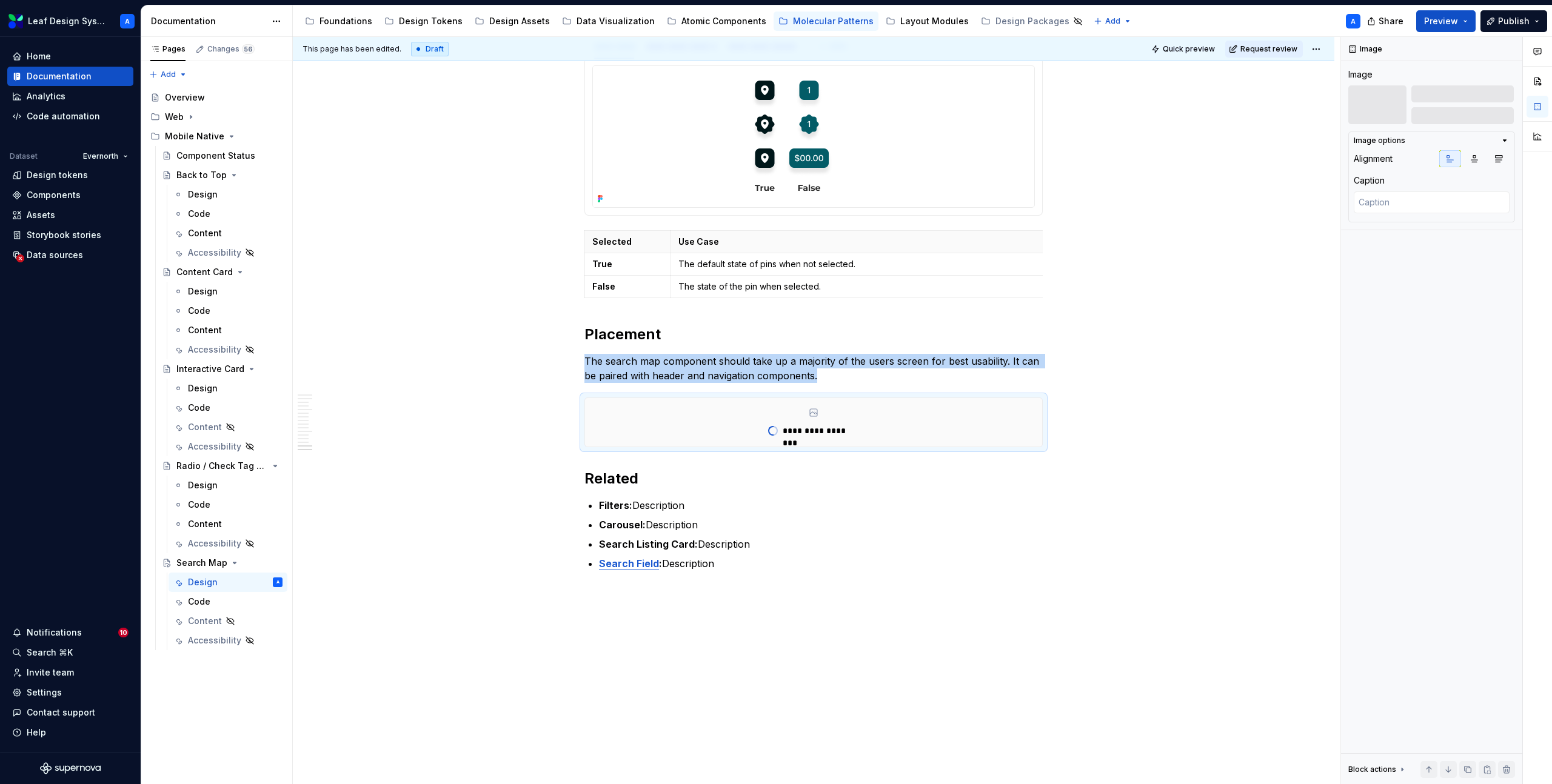
scroll to position [5439, 0]
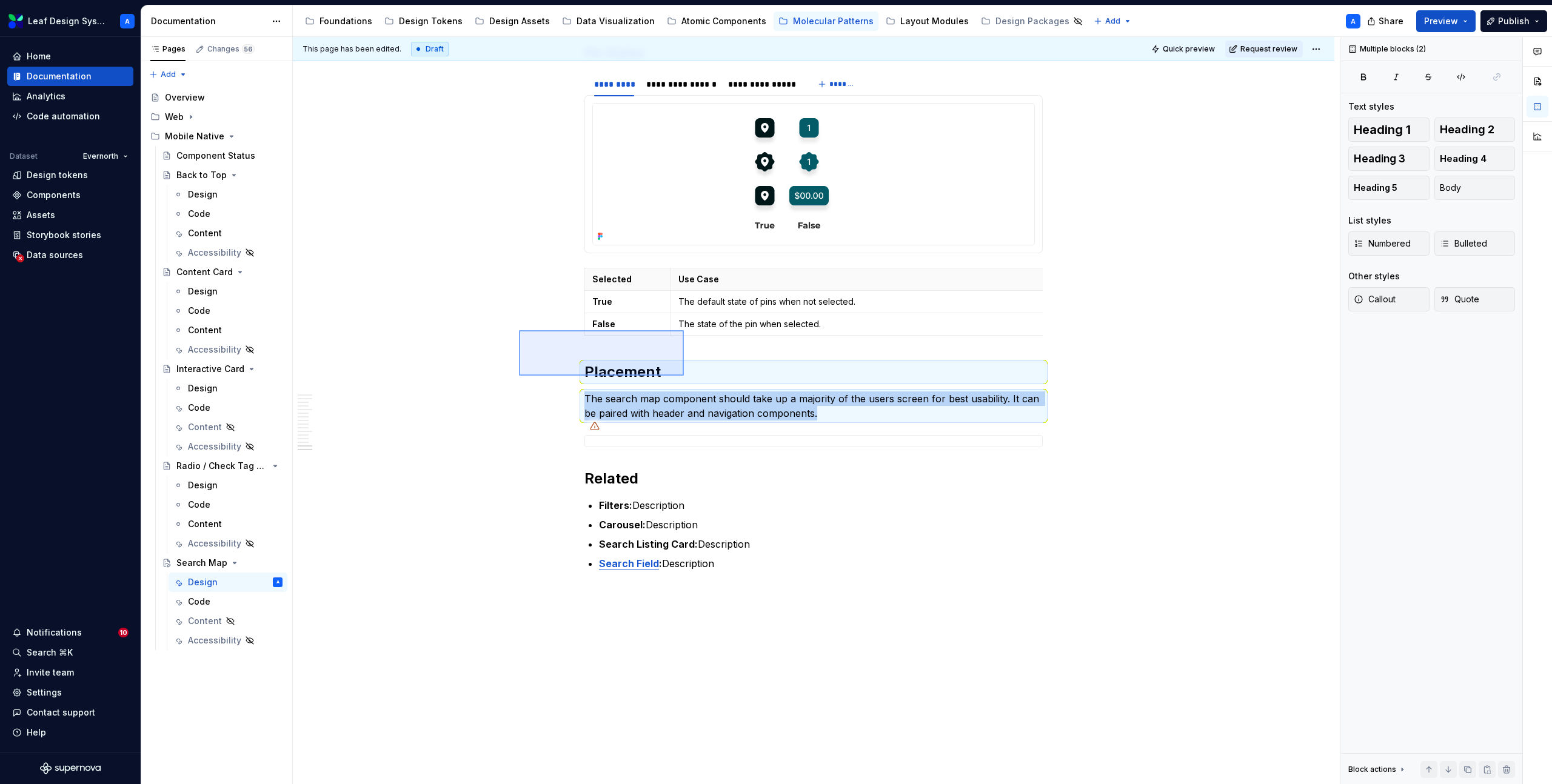
drag, startPoint x: 519, startPoint y: 330, endPoint x: 684, endPoint y: 376, distance: 171.3
click at [684, 376] on div "**********" at bounding box center [816, 411] width 1048 height 748
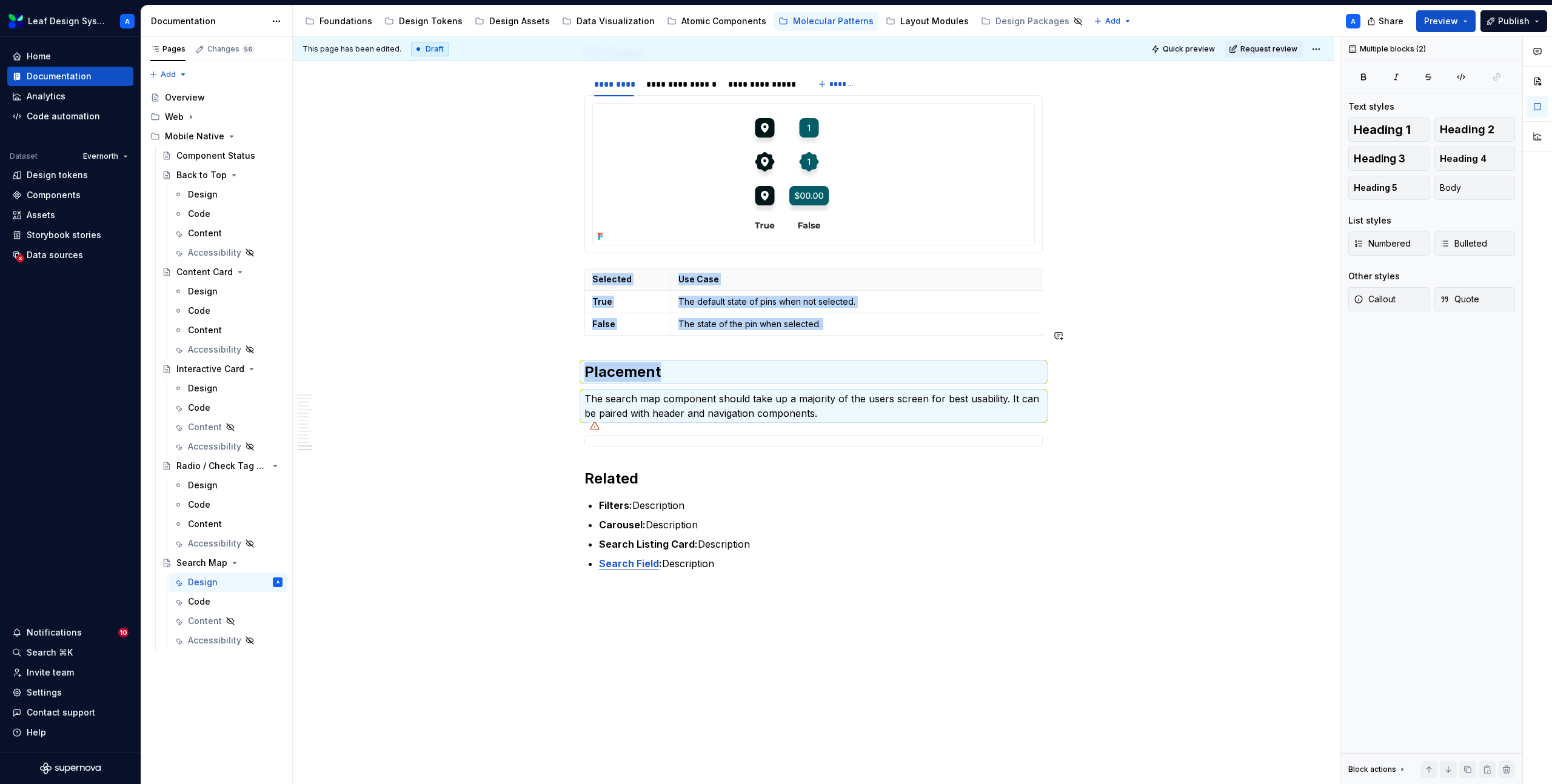
copy div "Selected Use Case True The default state of pins when not selected. False The s…"
click at [587, 469] on h2 "Related" at bounding box center [814, 479] width 458 height 19
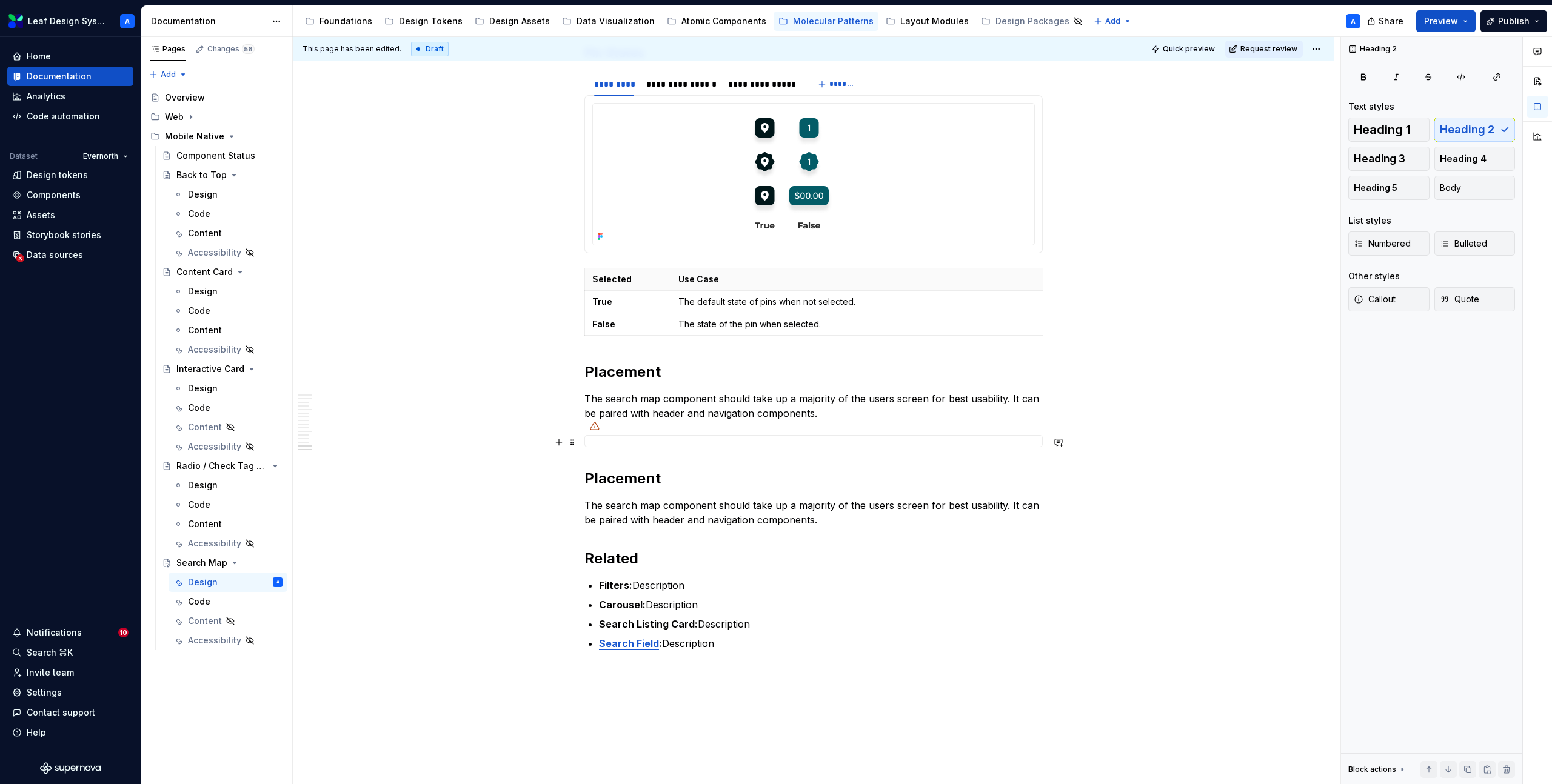
click at [616, 469] on h2 "Placement" at bounding box center [814, 479] width 458 height 19
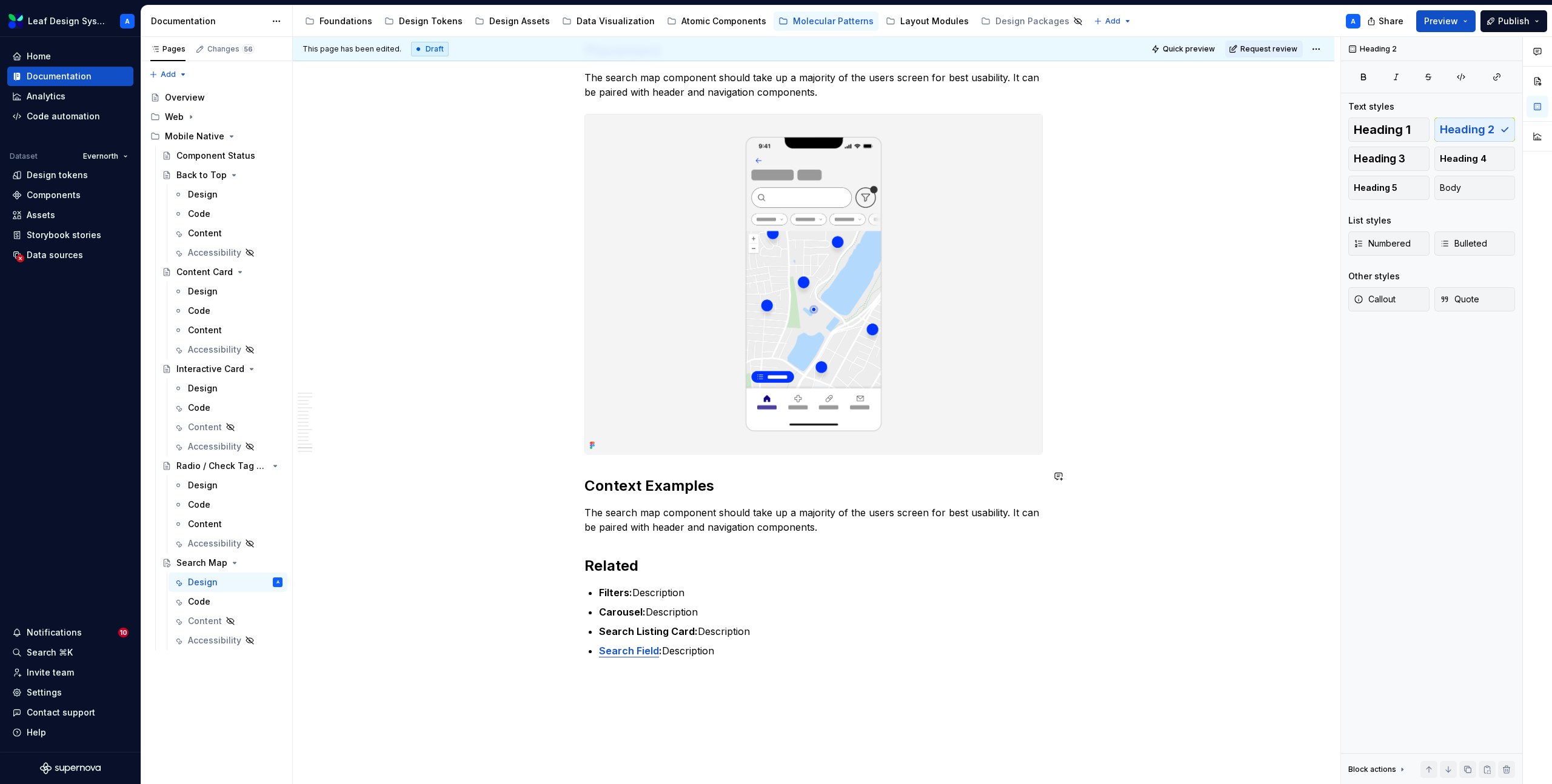
scroll to position [5767, 0]
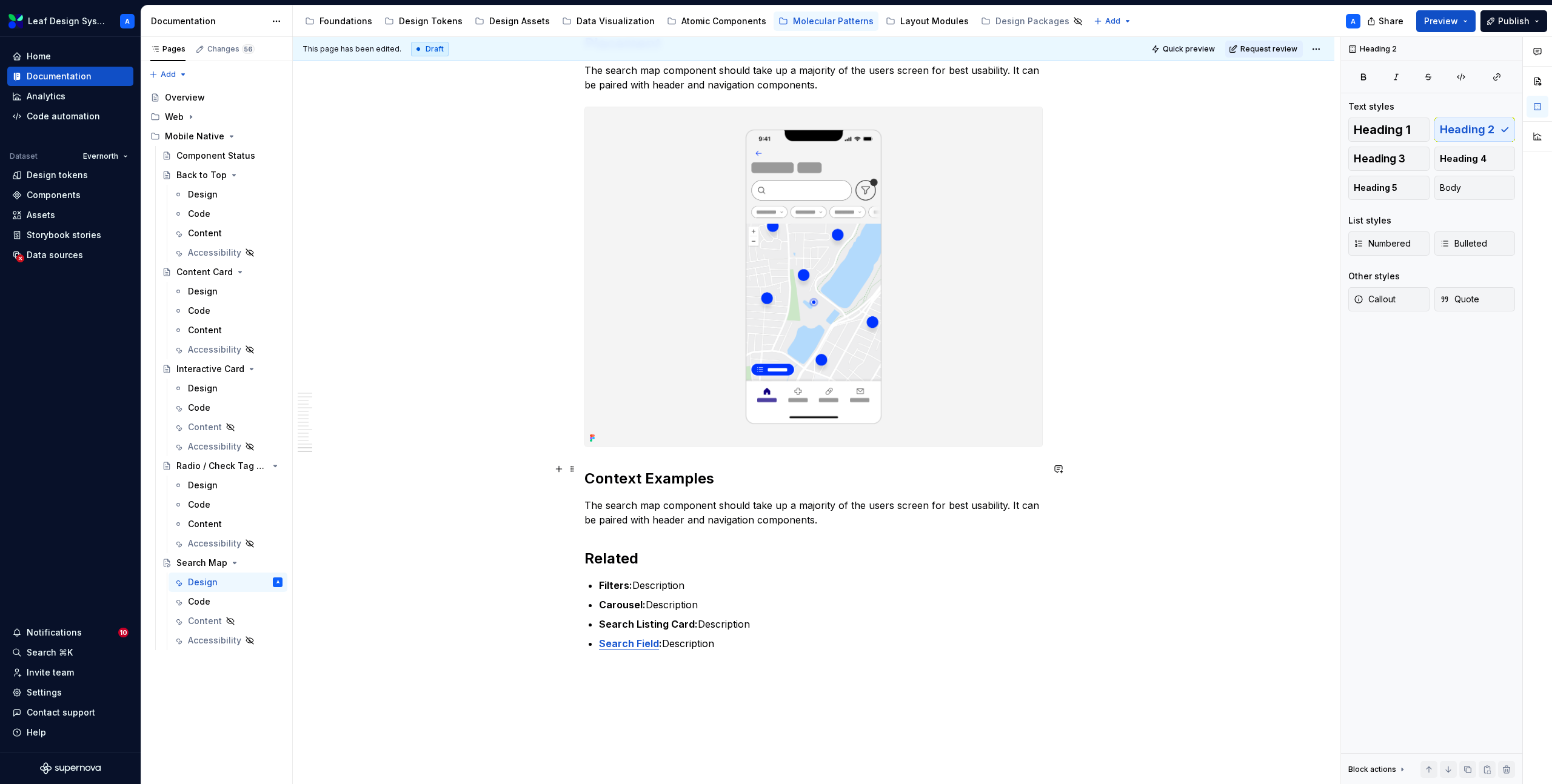
click at [707, 498] on p "The search map component should take up a majority of the users screen for best…" at bounding box center [814, 512] width 458 height 29
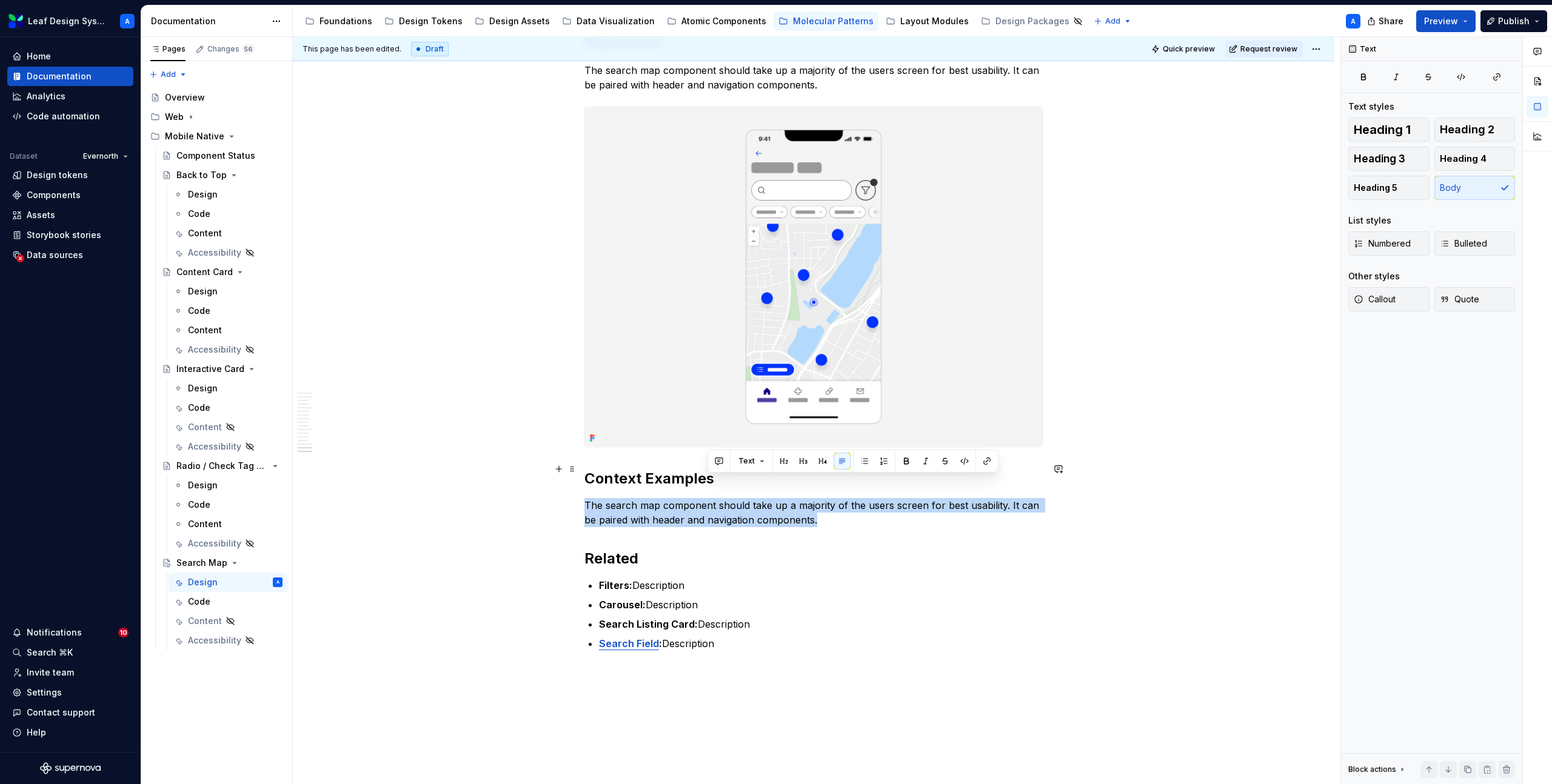
click at [707, 498] on p "The search map component should take up a majority of the users screen for best…" at bounding box center [814, 512] width 458 height 29
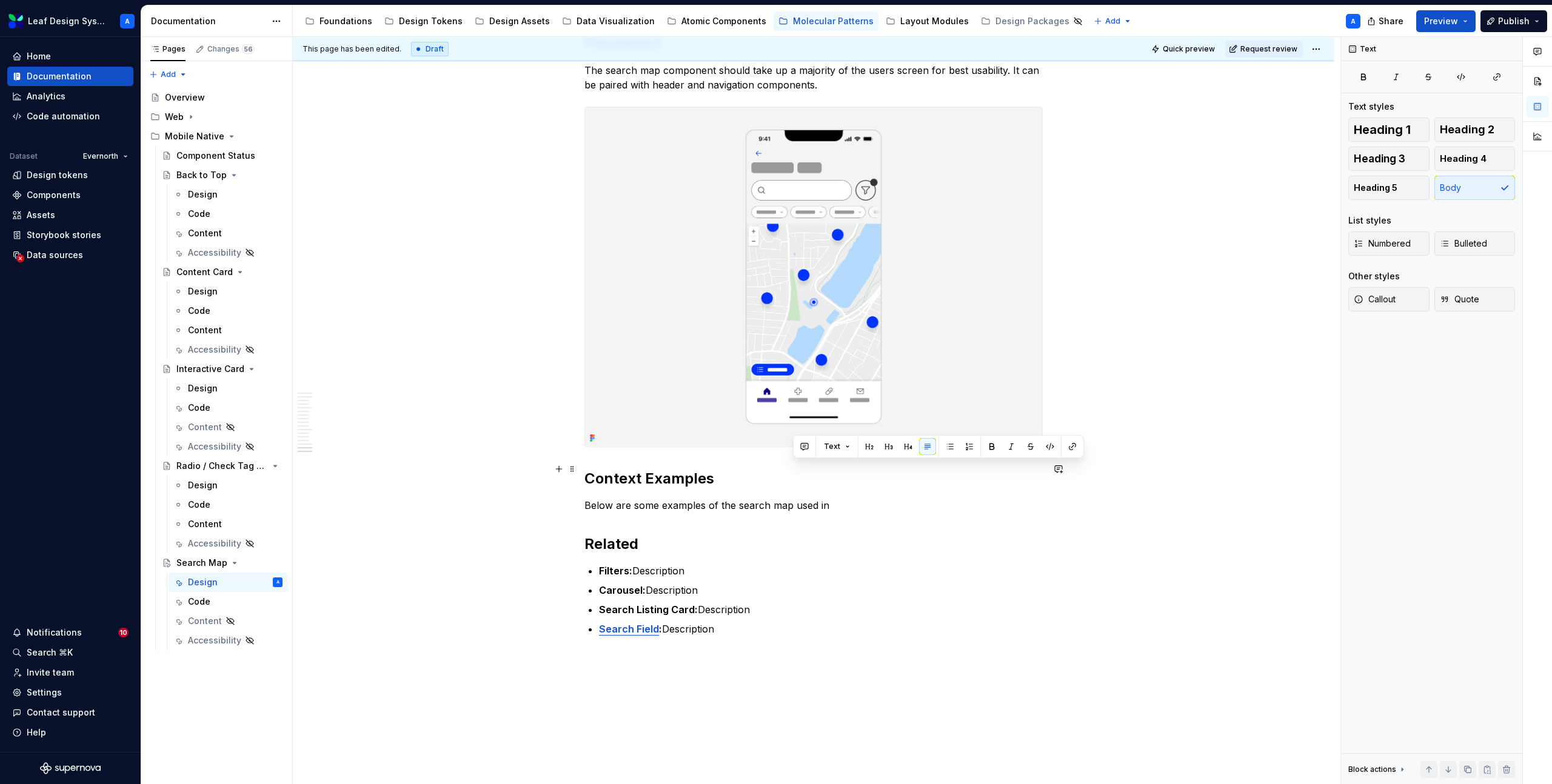
drag, startPoint x: 792, startPoint y: 471, endPoint x: 866, endPoint y: 471, distance: 74.0
click at [866, 498] on p "Below are some examples of the search map used in" at bounding box center [814, 505] width 458 height 14
type textarea "*"
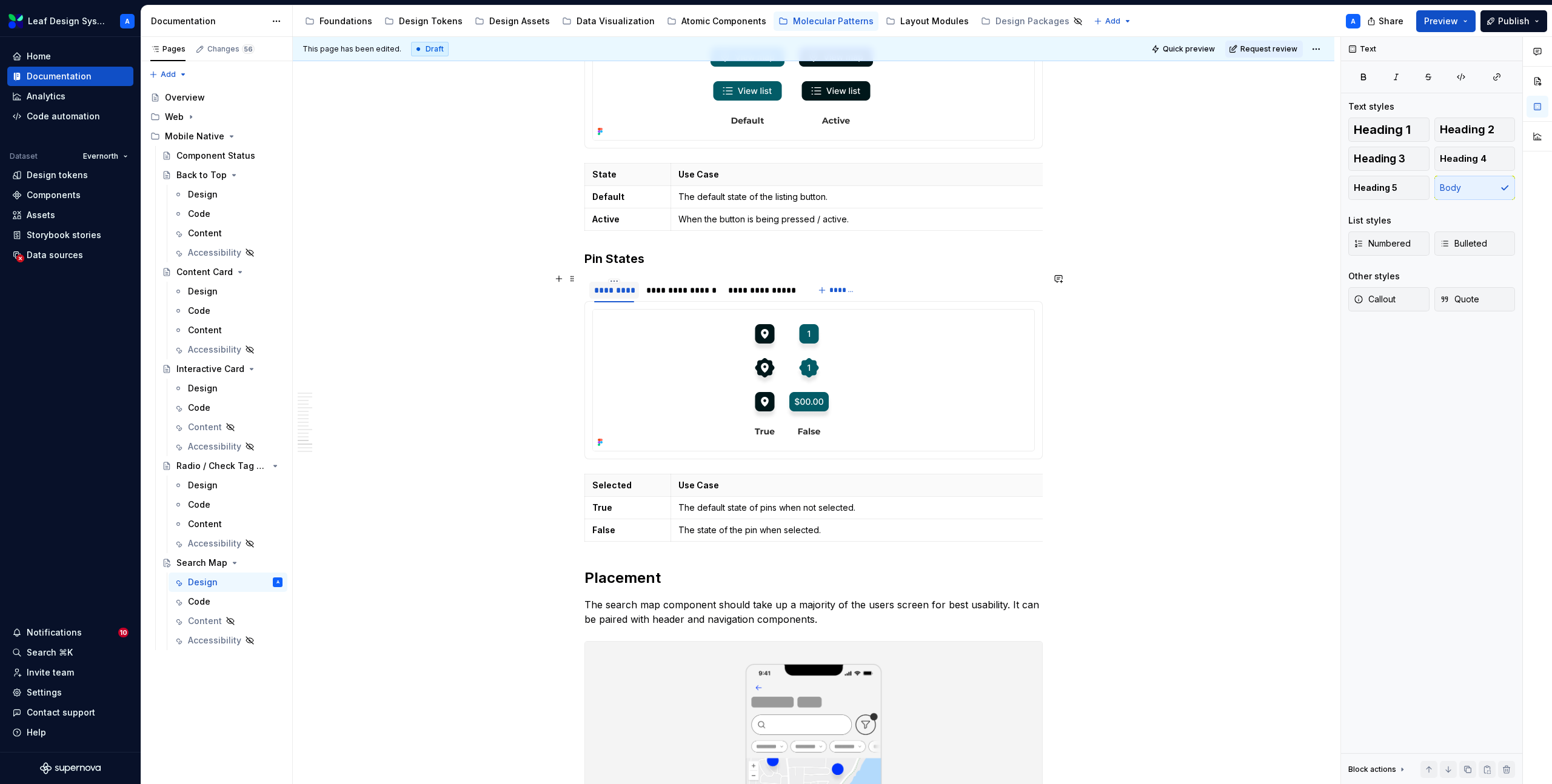
scroll to position [5226, 0]
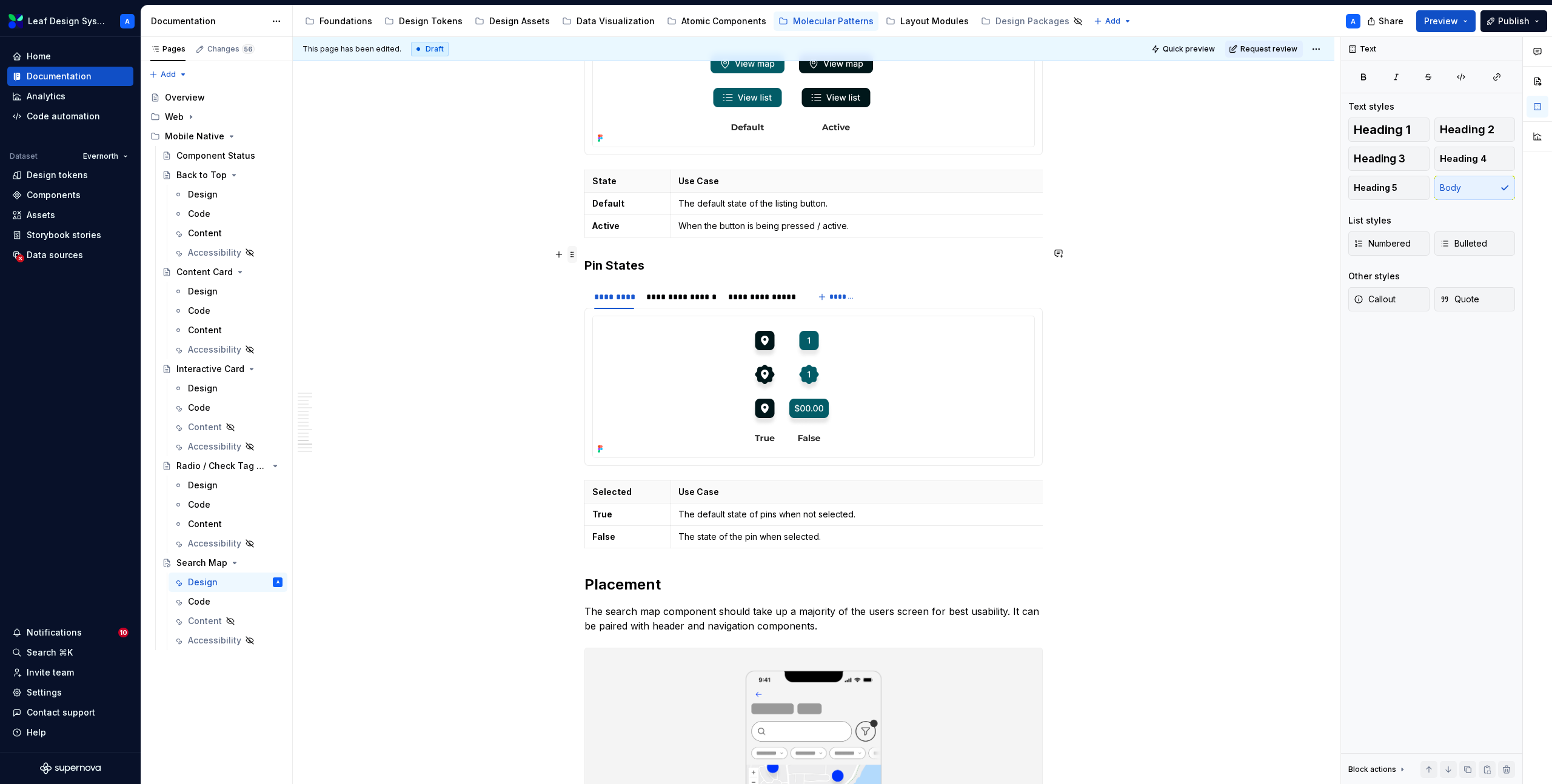
click at [576, 257] on span at bounding box center [572, 254] width 10 height 17
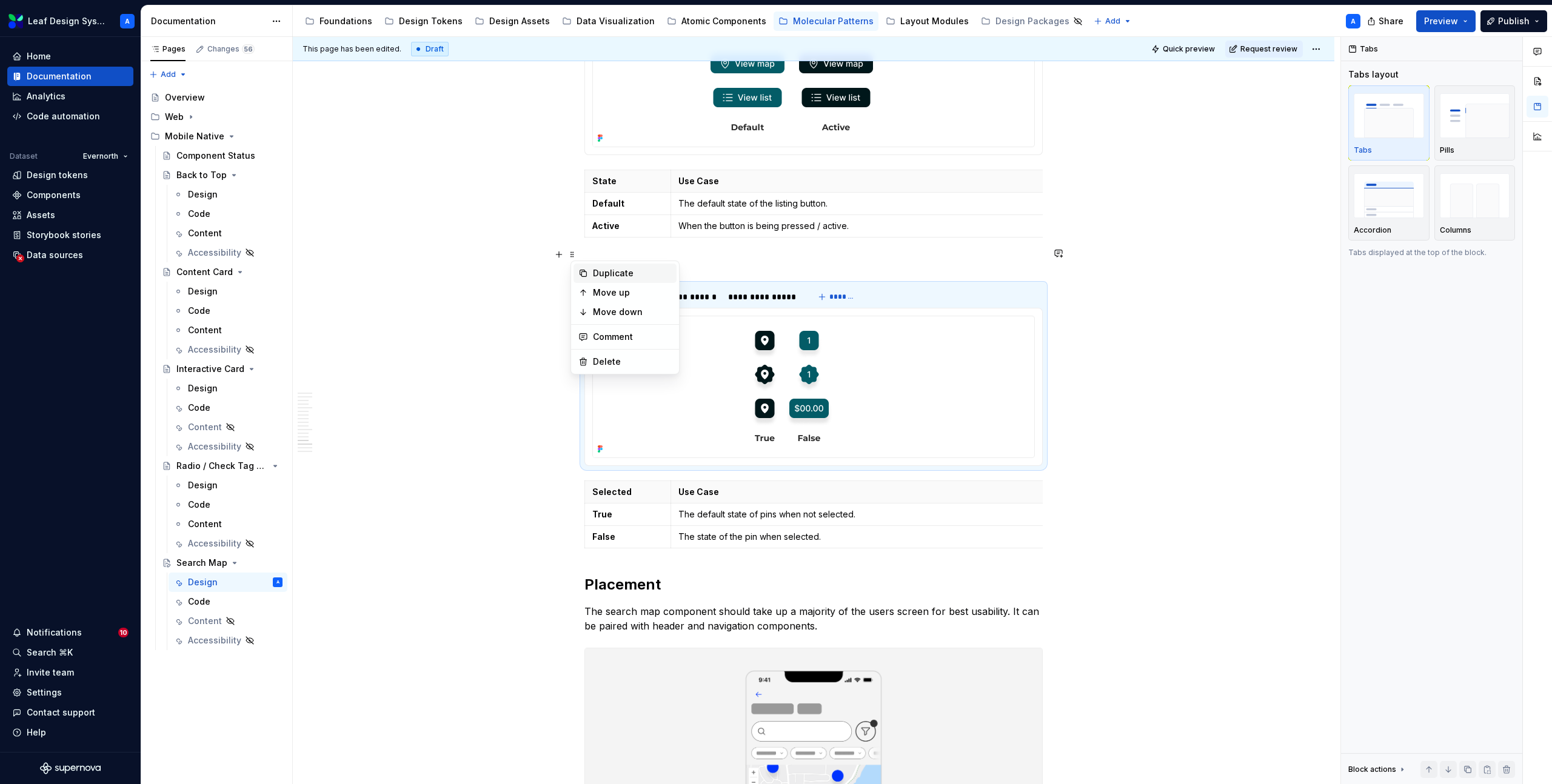
click at [602, 268] on div "Duplicate" at bounding box center [632, 274] width 79 height 12
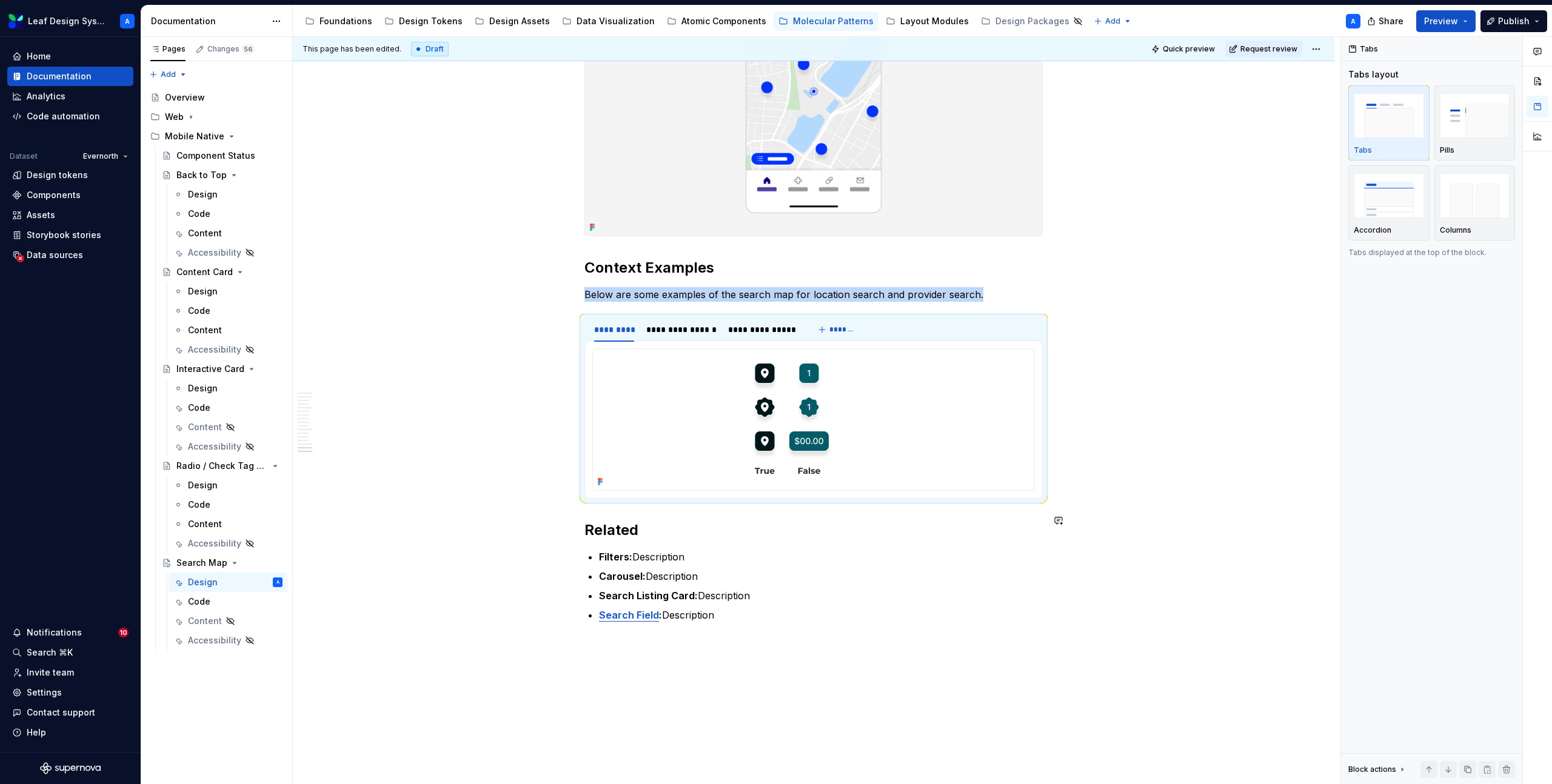
scroll to position [6029, 0]
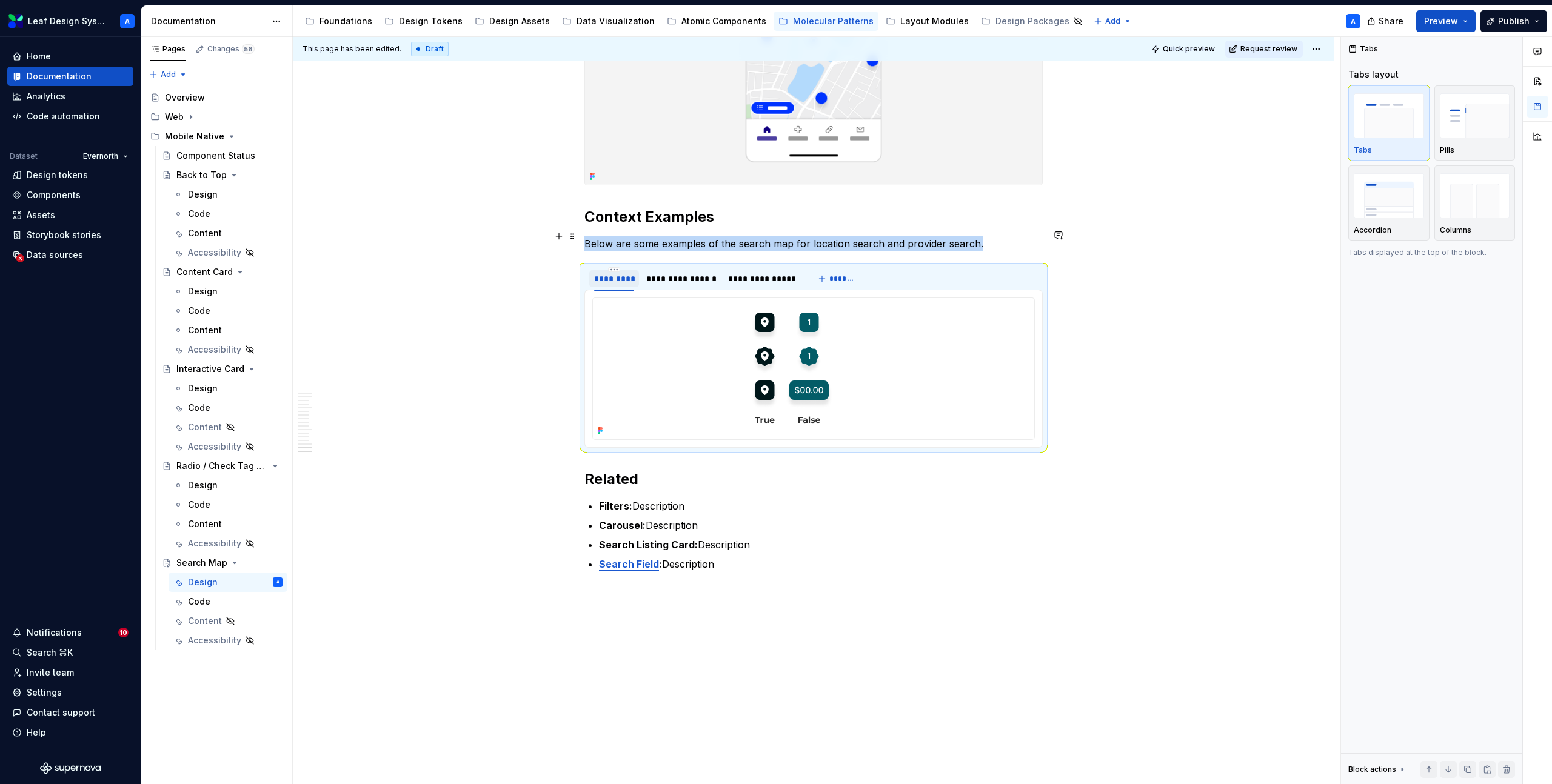
click at [615, 273] on div "*********" at bounding box center [614, 279] width 40 height 12
type input "********"
click at [670, 273] on div "**********" at bounding box center [677, 279] width 70 height 12
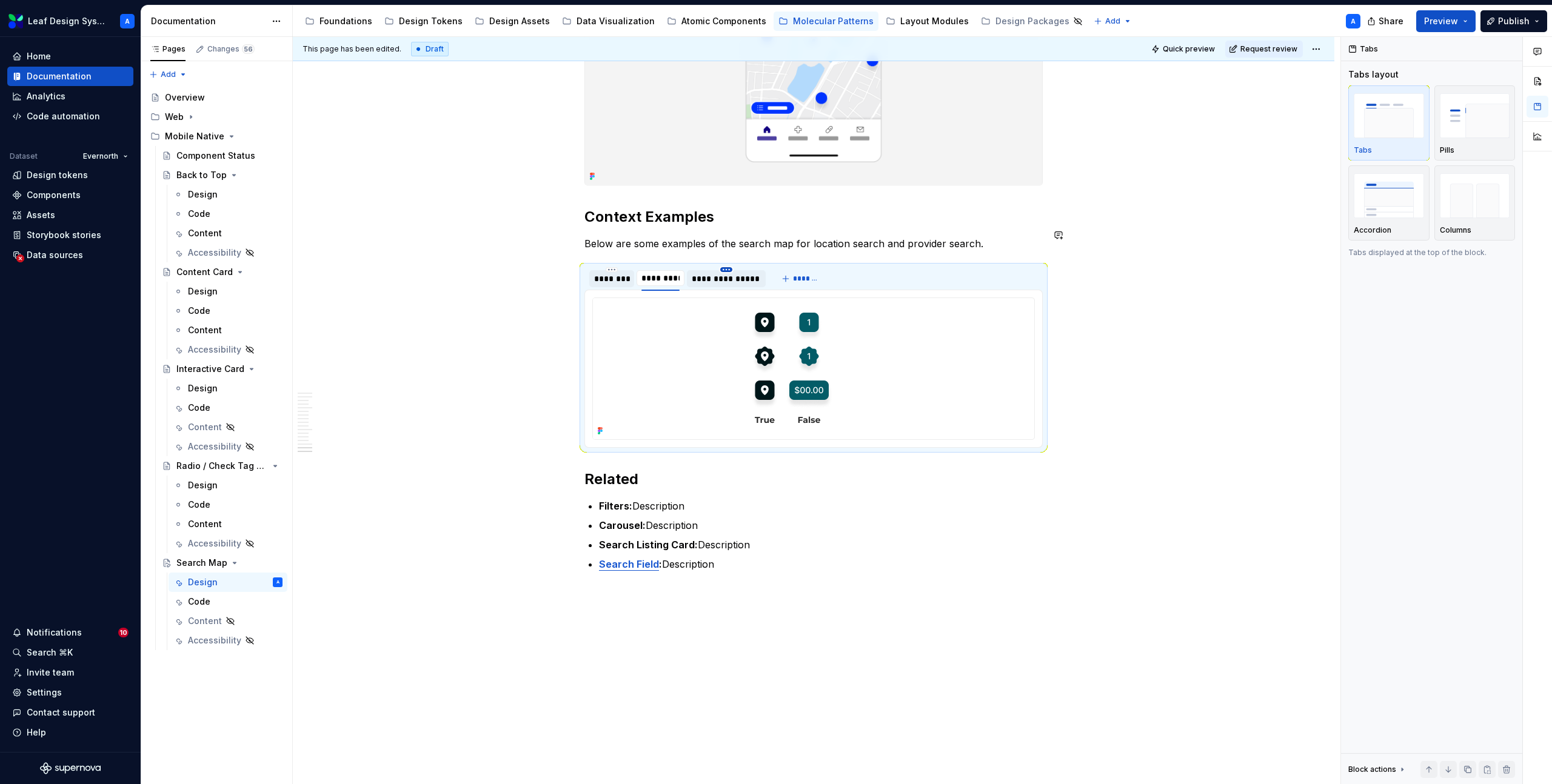
type input "*********"
click at [731, 231] on html "Leaf Design System A Home Documentation Analytics Code automation Dataset Evern…" at bounding box center [776, 392] width 1552 height 784
click at [768, 334] on div "Delete tab" at bounding box center [785, 334] width 79 height 12
click at [775, 335] on div "Delete tab" at bounding box center [785, 334] width 79 height 12
click at [679, 304] on html "Leaf Design System A Home Documentation Analytics Code automation Dataset Evern…" at bounding box center [776, 392] width 1552 height 784
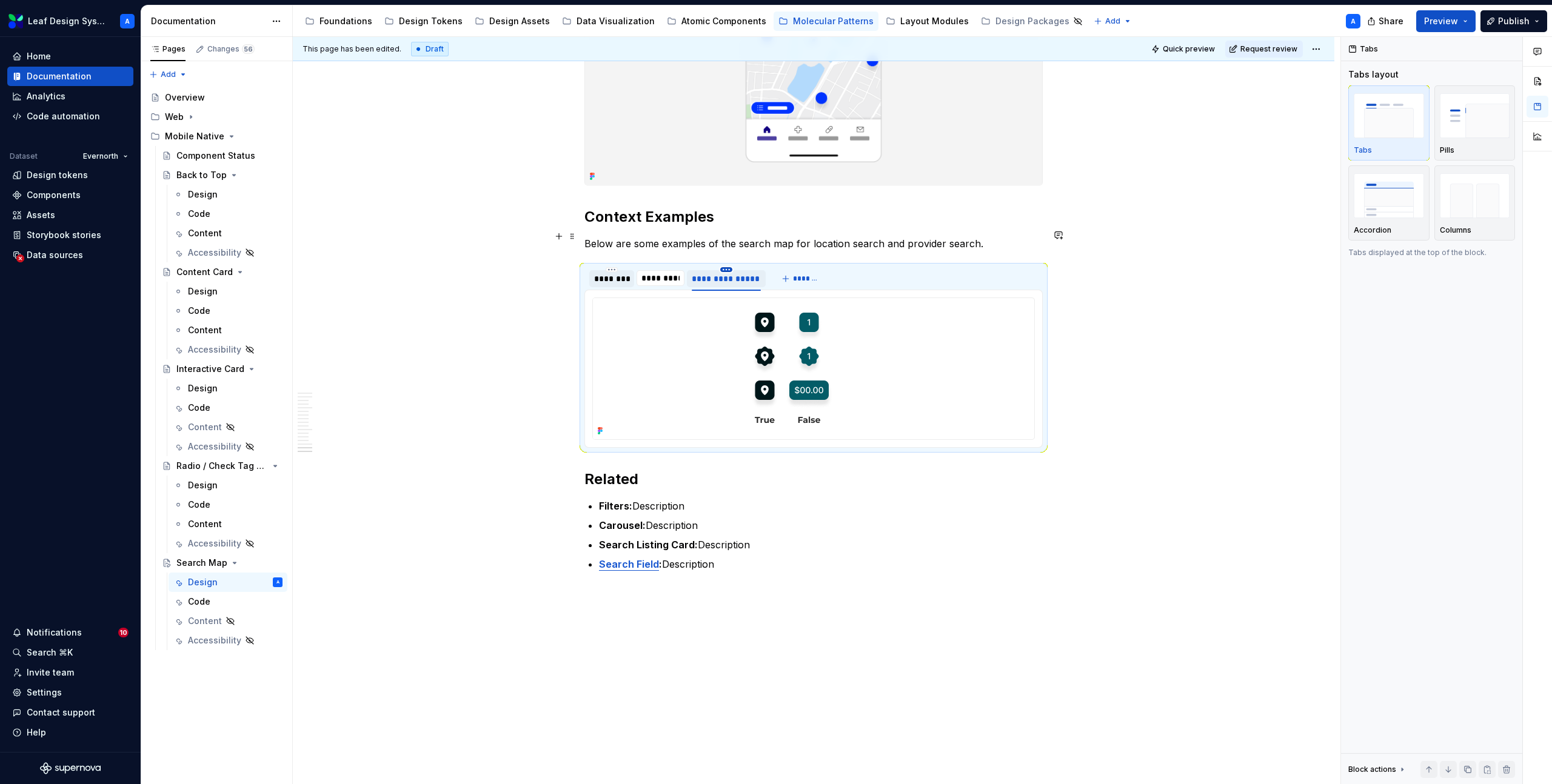
click at [728, 231] on html "Leaf Design System A Home Documentation Analytics Code automation Dataset Evern…" at bounding box center [776, 392] width 1552 height 784
click at [754, 331] on div "Delete tab" at bounding box center [785, 334] width 79 height 12
click at [653, 242] on html "Leaf Design System A Home Documentation Analytics Code automation Dataset Evern…" at bounding box center [776, 392] width 1552 height 784
click at [614, 273] on div "********" at bounding box center [611, 279] width 35 height 12
click at [664, 268] on input "*********" at bounding box center [661, 278] width 49 height 22
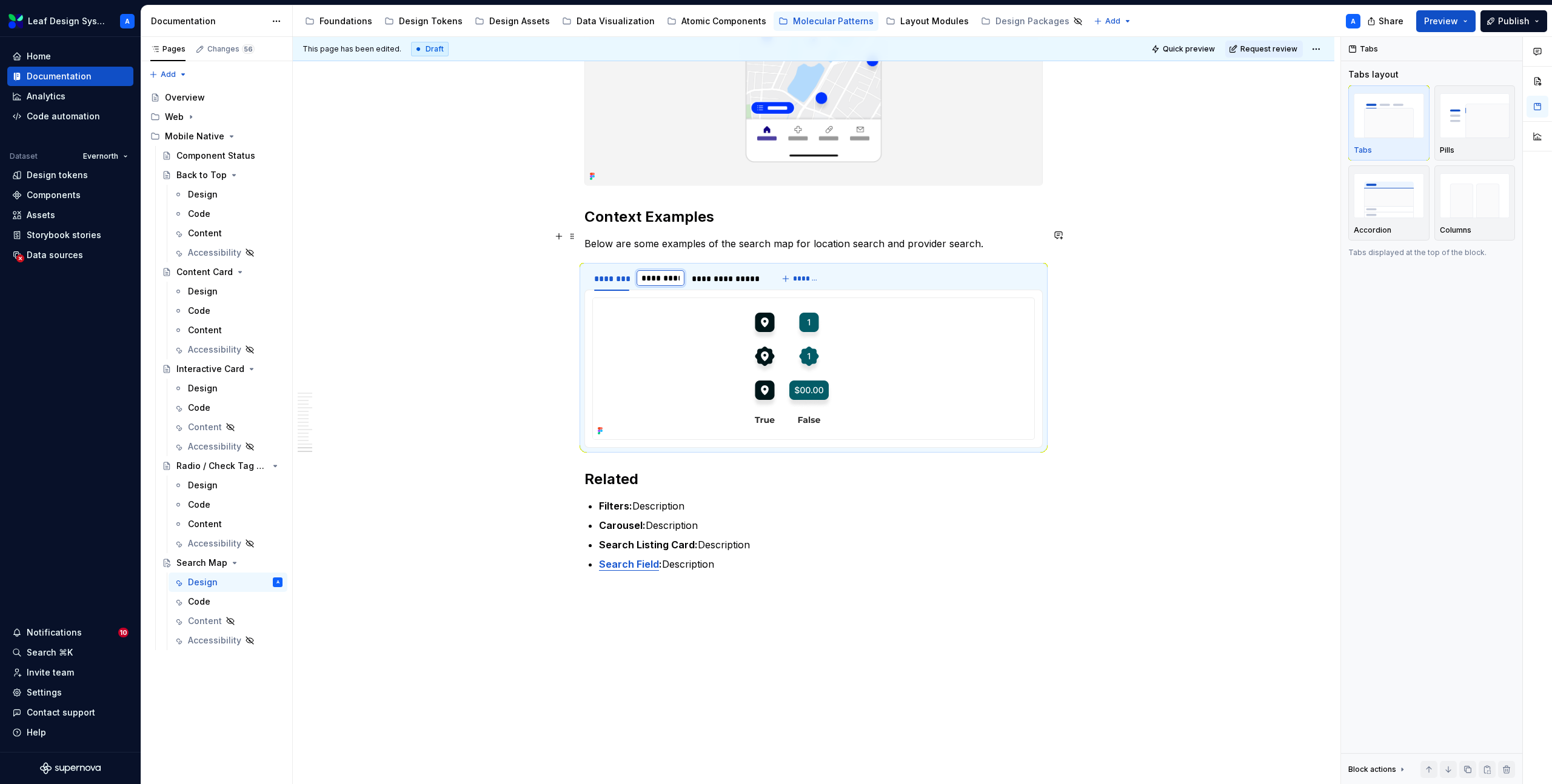
click at [683, 268] on input "*********" at bounding box center [661, 278] width 49 height 22
click at [720, 273] on div "**********" at bounding box center [726, 279] width 69 height 12
click at [727, 233] on html "Leaf Design System A Home Documentation Analytics Code automation Dataset Evern…" at bounding box center [776, 392] width 1552 height 784
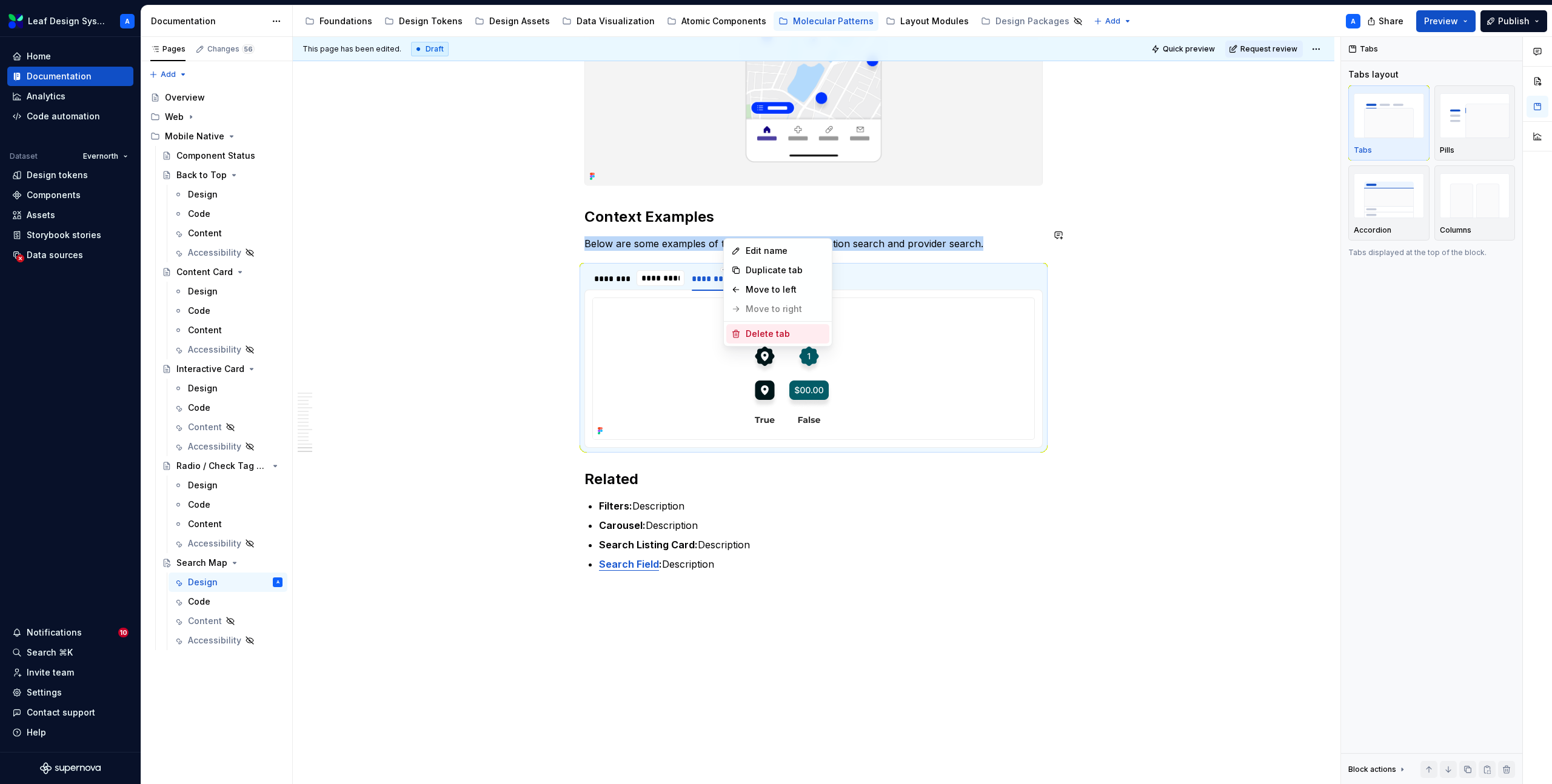
click at [754, 331] on div "Delete tab" at bounding box center [785, 334] width 79 height 12
click at [1113, 269] on html "Leaf Design System A Home Documentation Analytics Code automation Dataset Evern…" at bounding box center [776, 392] width 1552 height 784
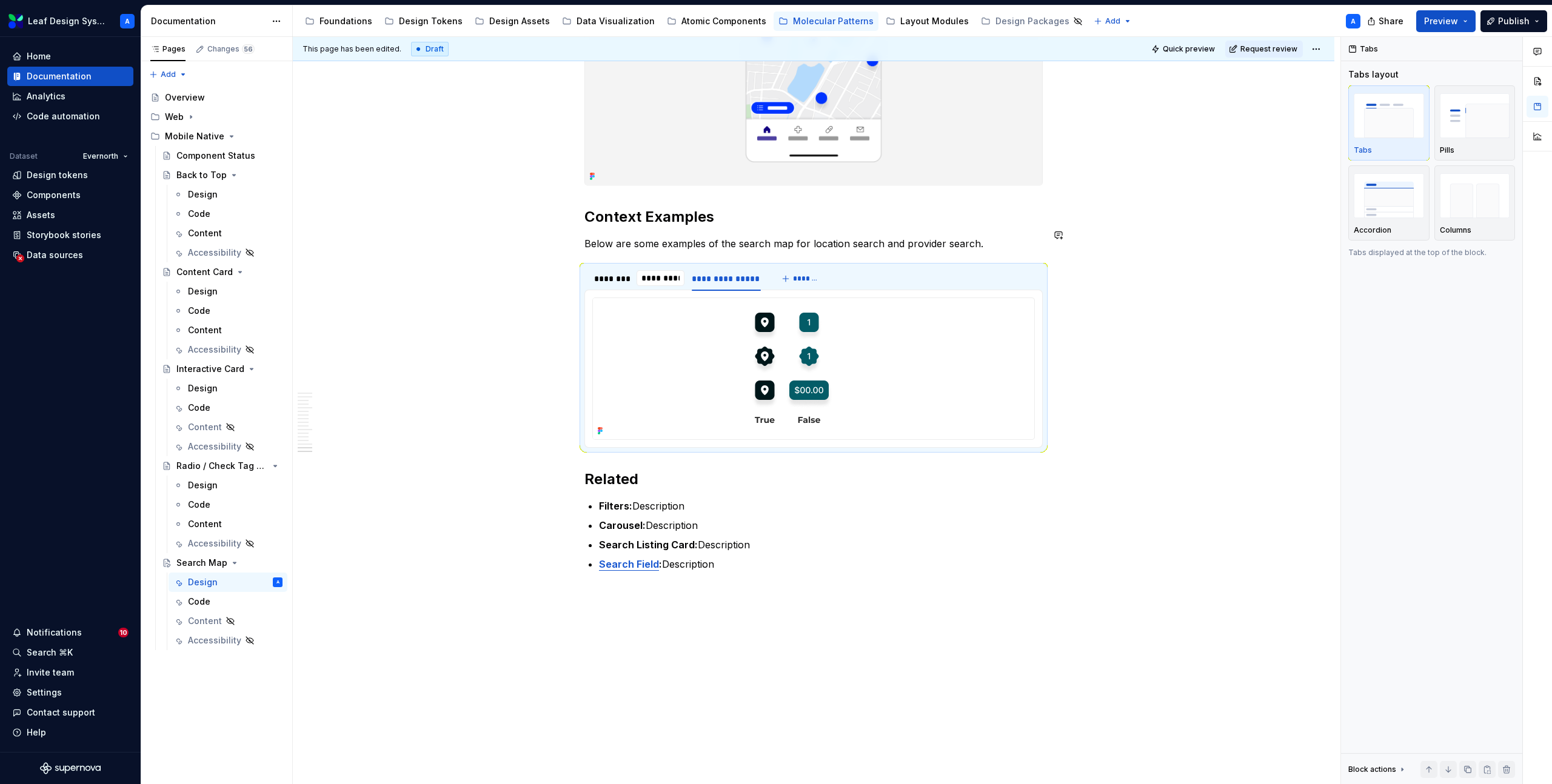
click at [601, 273] on div "********" at bounding box center [611, 279] width 35 height 12
click at [649, 268] on input "*********" at bounding box center [661, 278] width 49 height 22
click at [602, 273] on div "********" at bounding box center [611, 279] width 35 height 12
click at [660, 268] on input "*********" at bounding box center [661, 278] width 49 height 22
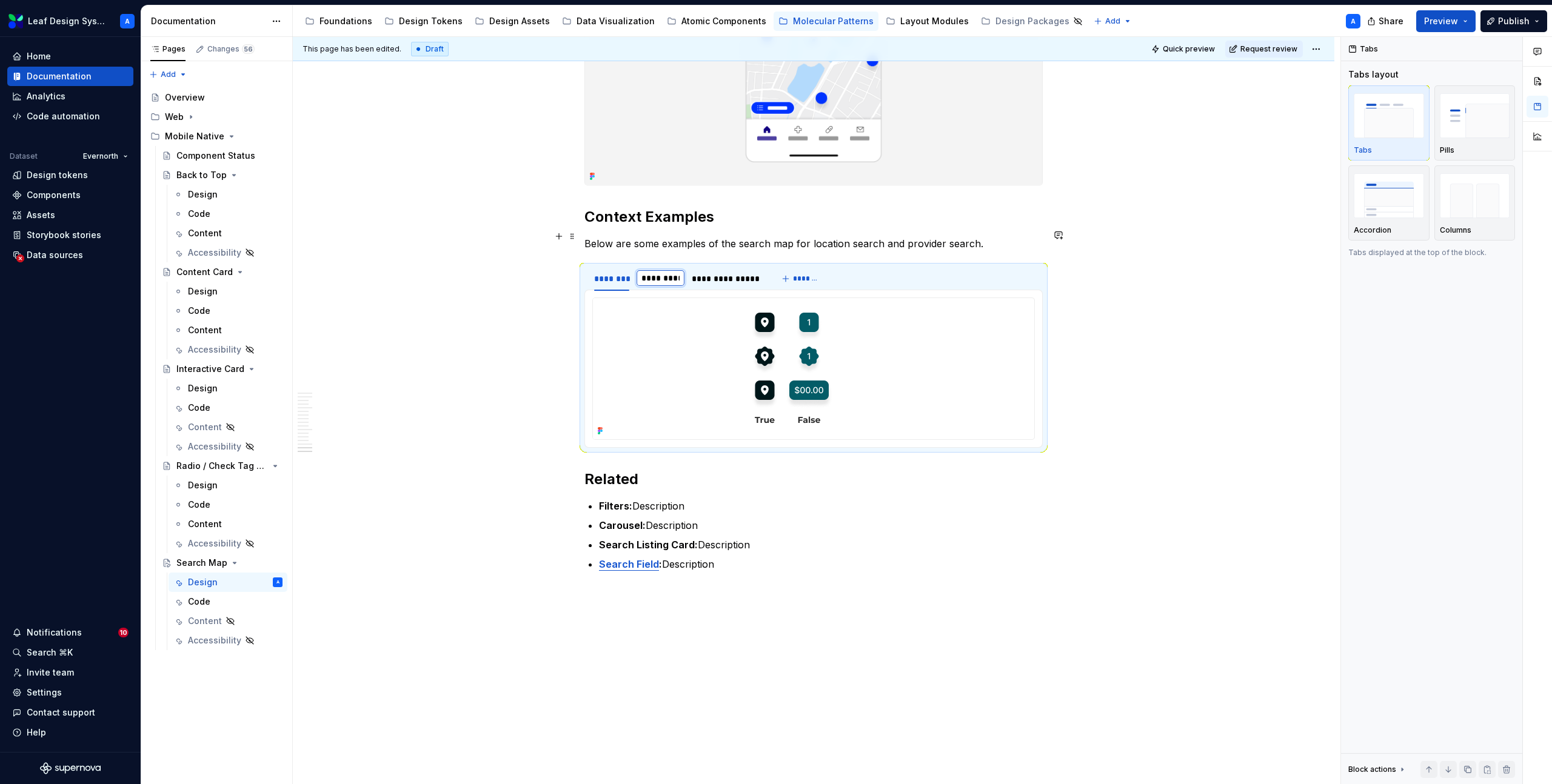
click at [663, 268] on input "*********" at bounding box center [661, 278] width 49 height 22
click at [714, 273] on div "**********" at bounding box center [726, 279] width 69 height 12
click at [621, 270] on div "********" at bounding box center [611, 278] width 45 height 17
click at [742, 315] on img at bounding box center [792, 369] width 398 height 141
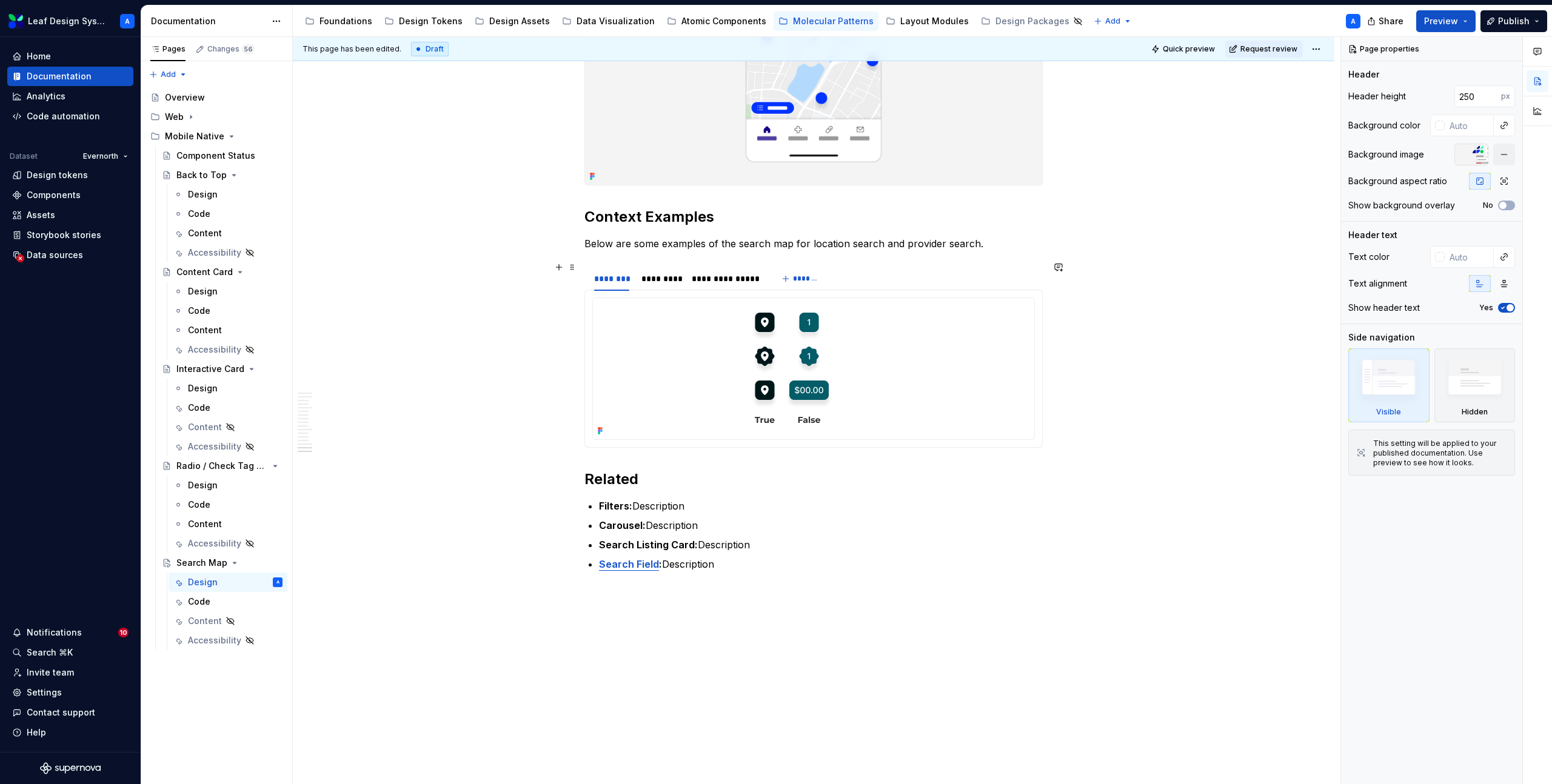
scroll to position [5978, 0]
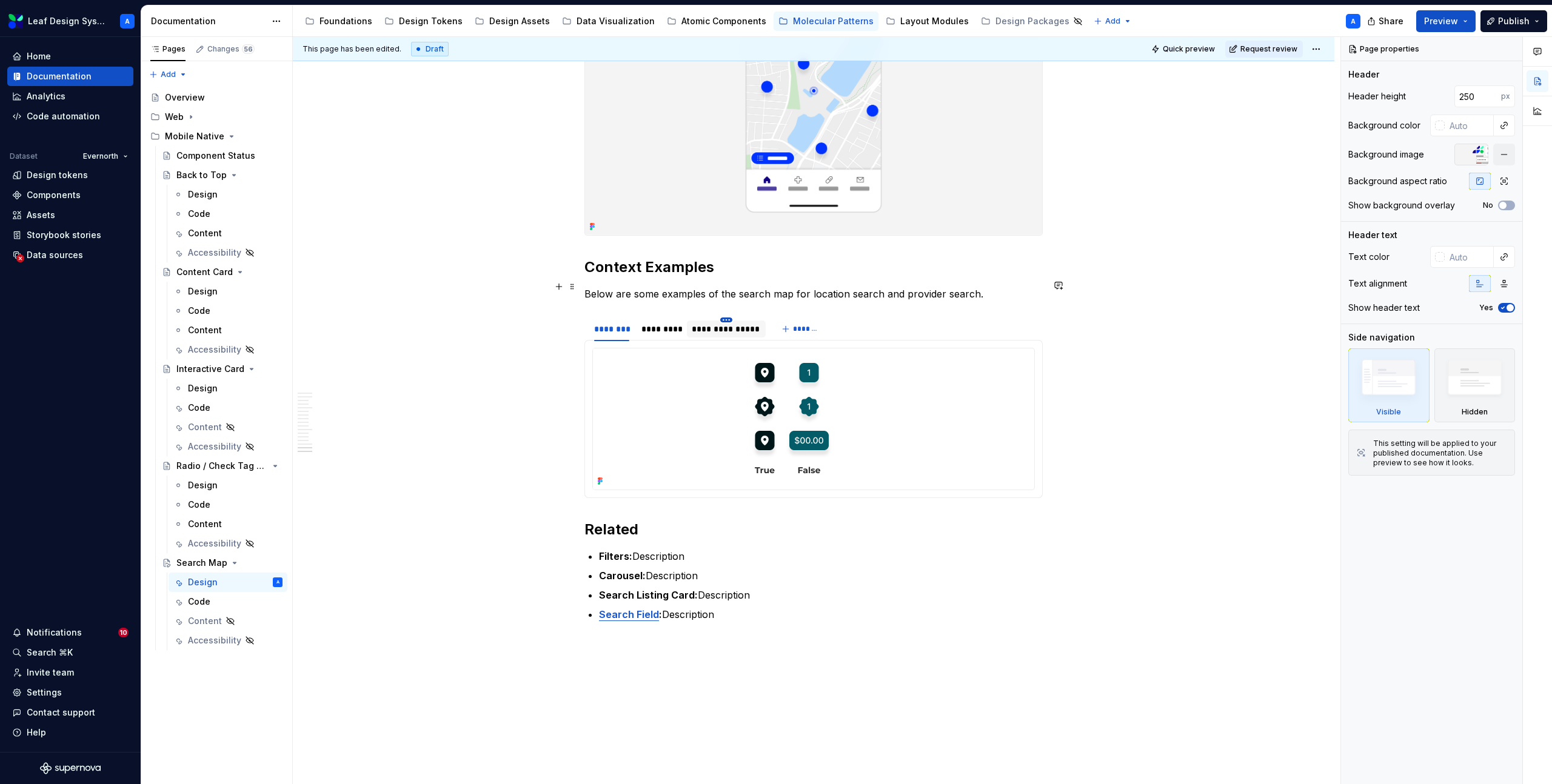
click at [730, 283] on html "Leaf Design System A Home Documentation Analytics Code automation Dataset Evern…" at bounding box center [776, 392] width 1552 height 784
click at [757, 387] on div "Delete tab" at bounding box center [785, 384] width 79 height 12
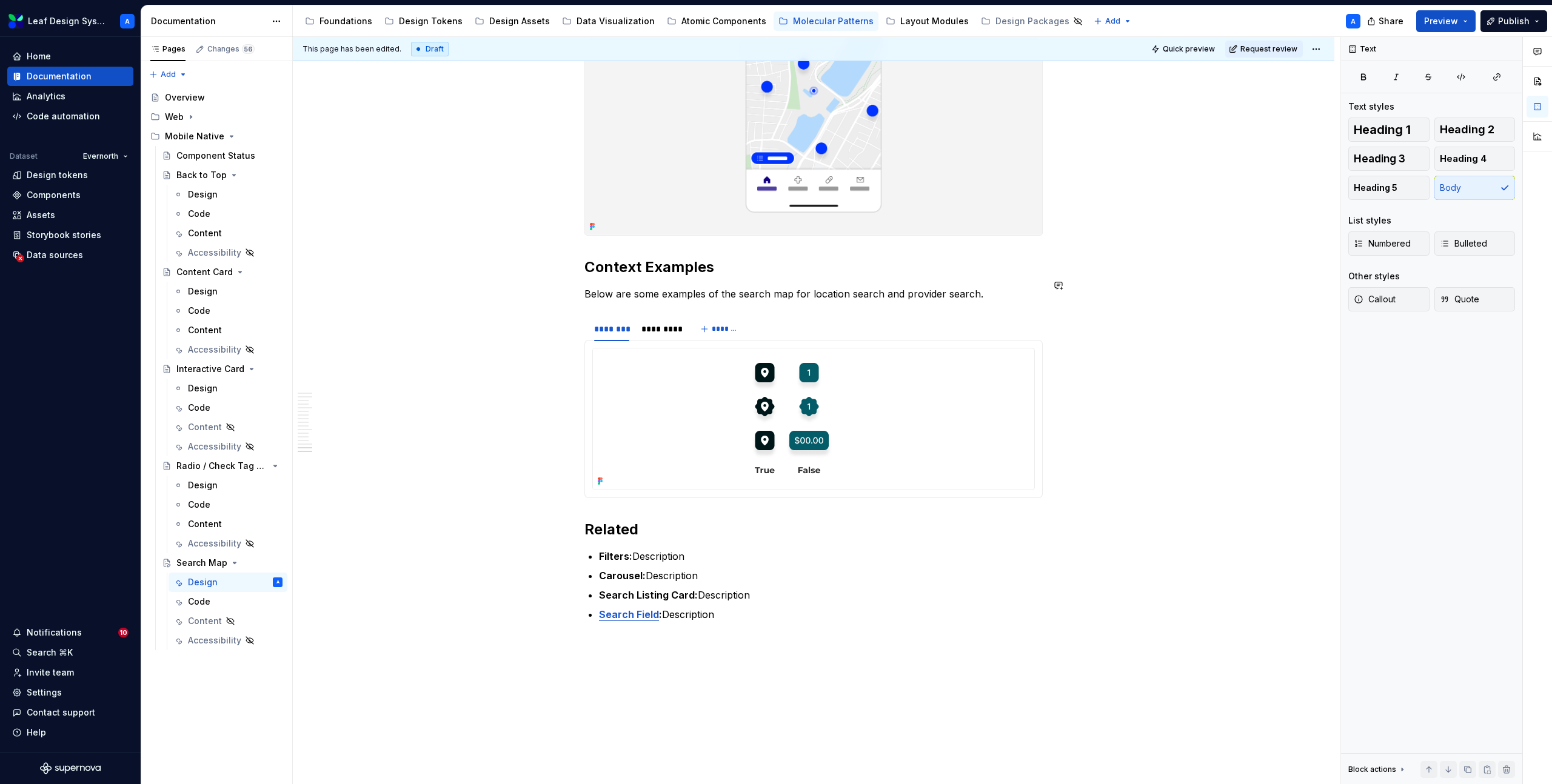
click at [774, 349] on img at bounding box center [792, 419] width 398 height 141
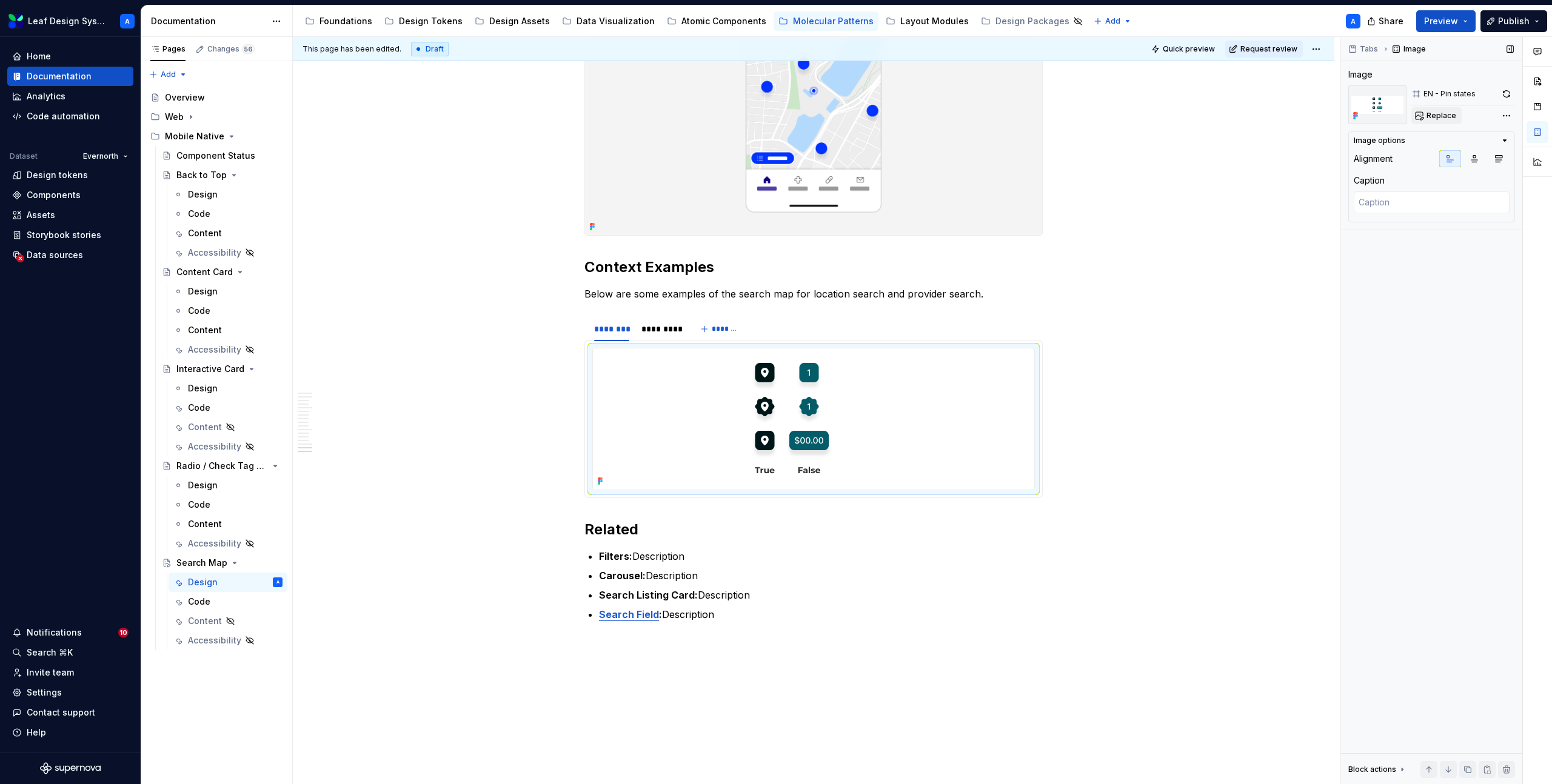
click at [1444, 121] on button "Replace" at bounding box center [1436, 115] width 50 height 17
type textarea "*"
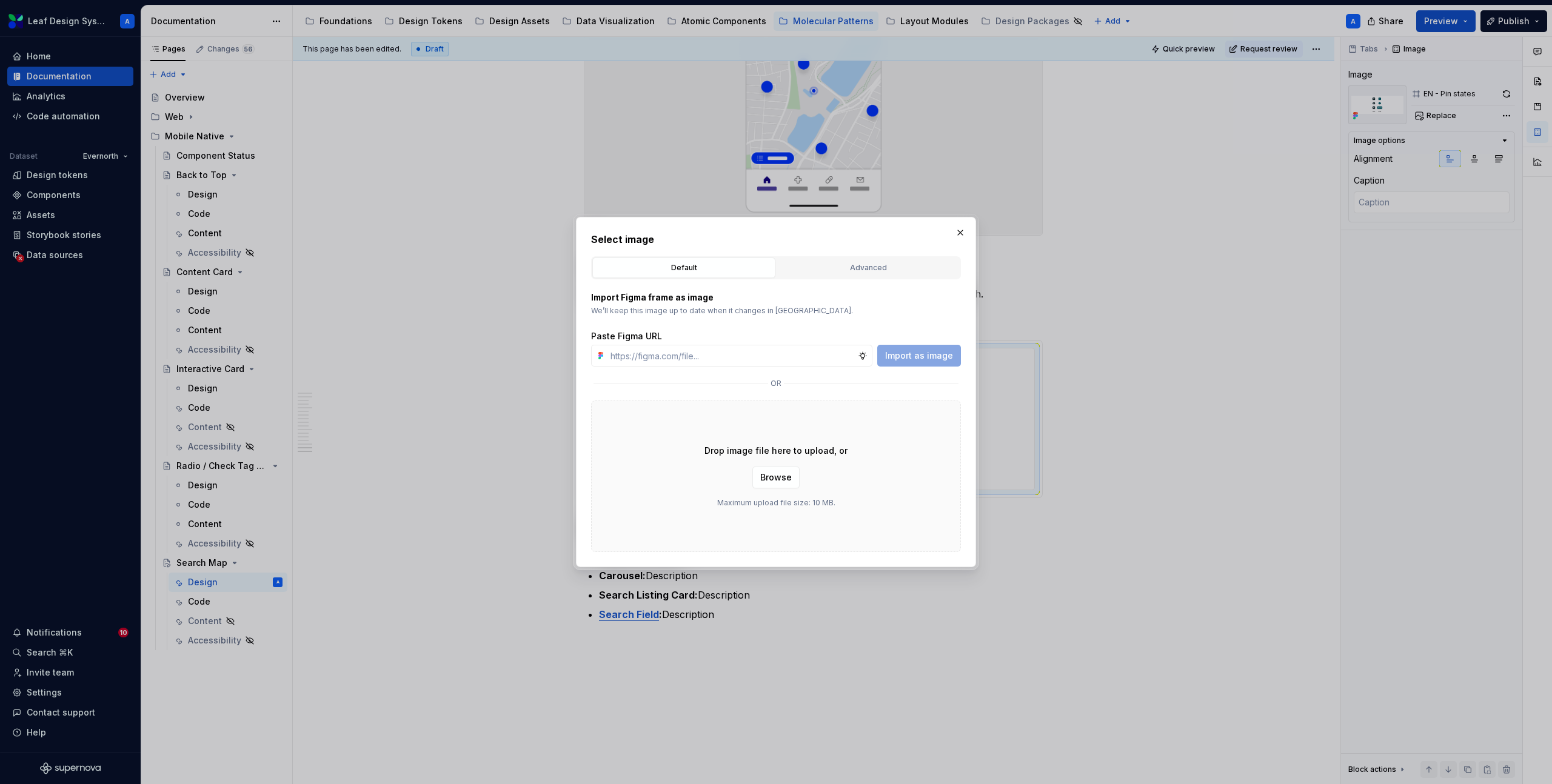
type input "https://www.figma.com/design/R5FNMiBYdBSXRtfBEXZGMx/Design-Documentation-Assets…"
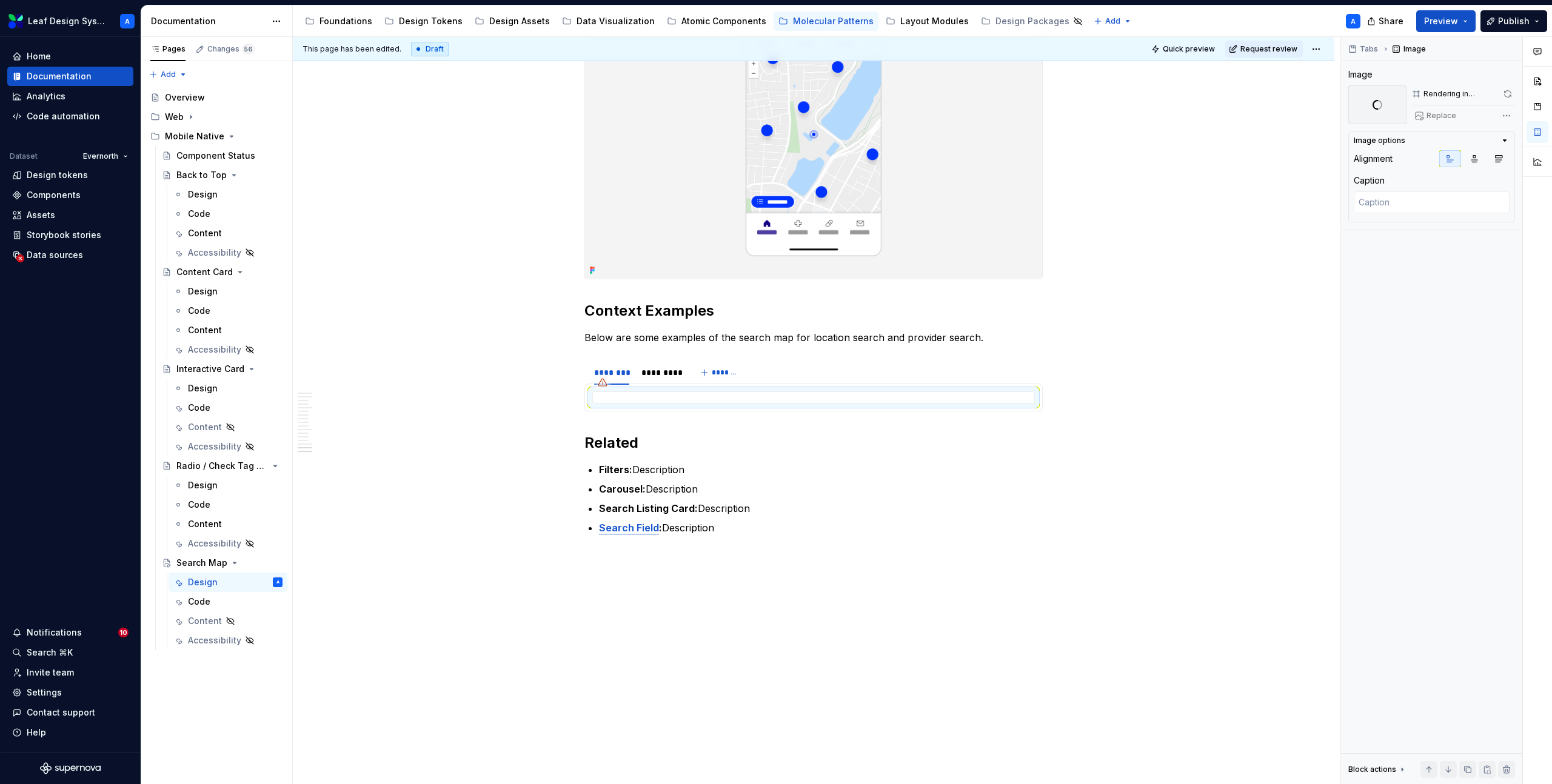
scroll to position [5899, 0]
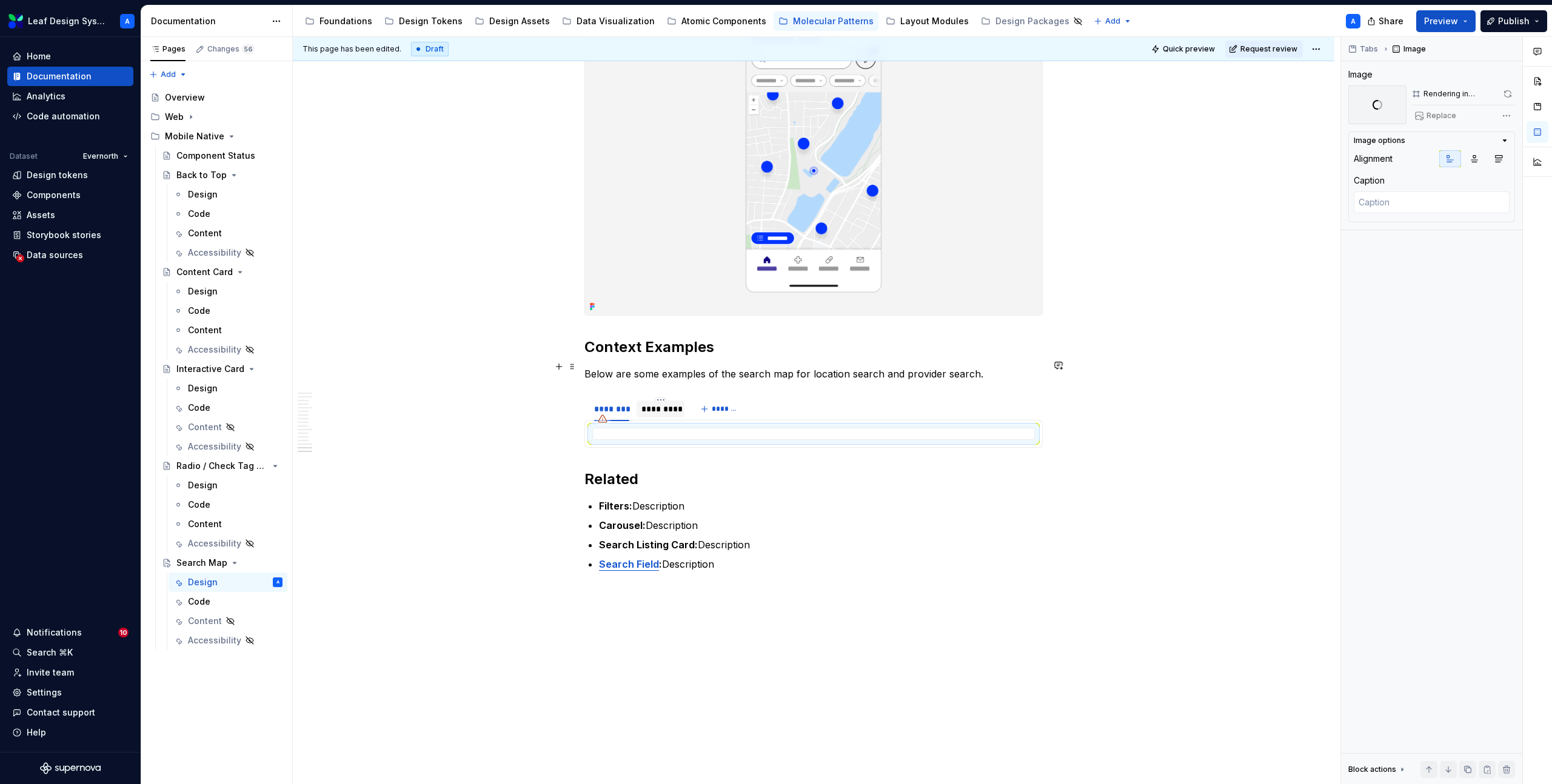
click at [664, 403] on div "*********" at bounding box center [661, 409] width 39 height 12
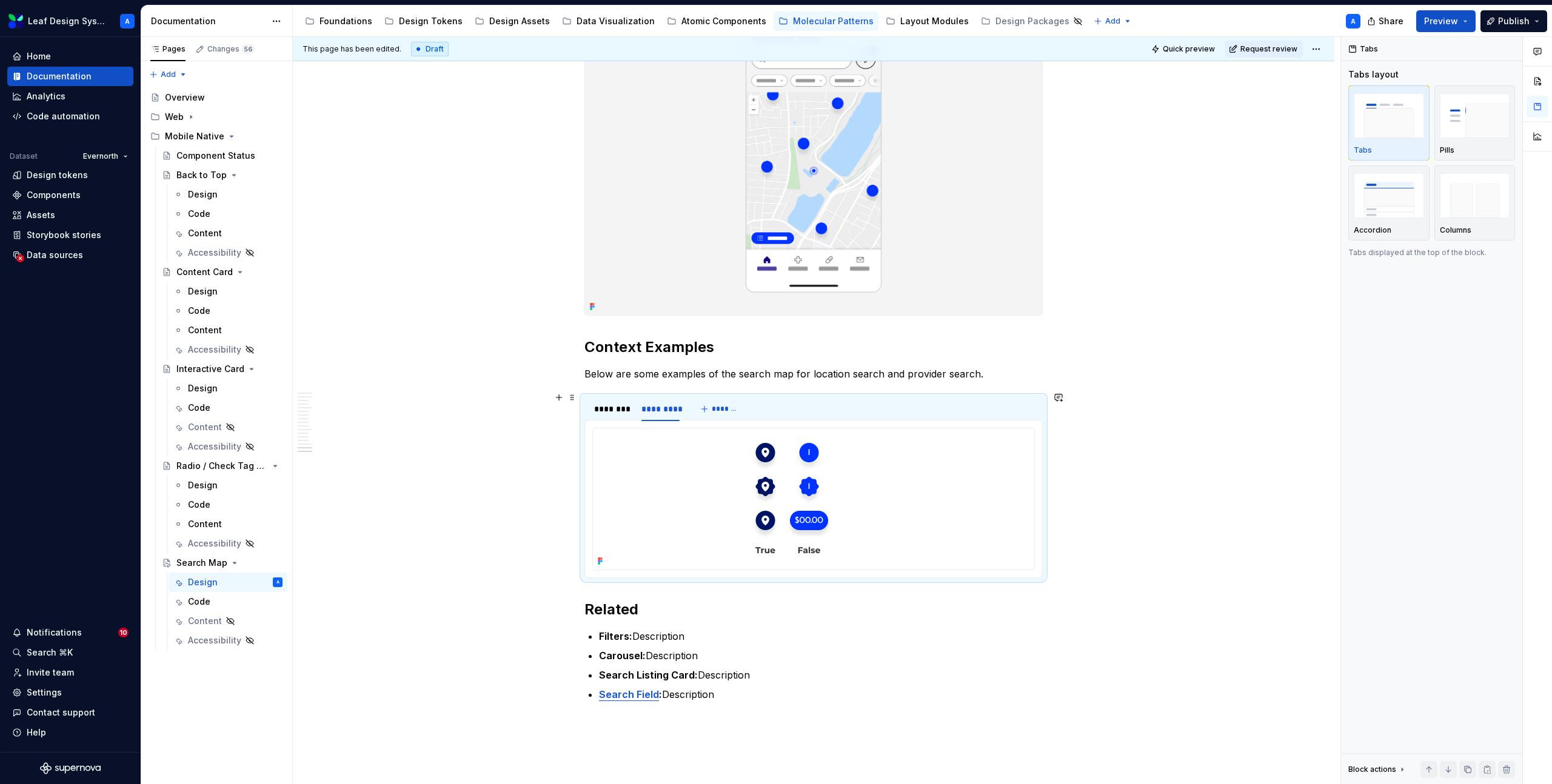
click at [702, 429] on img at bounding box center [792, 499] width 398 height 141
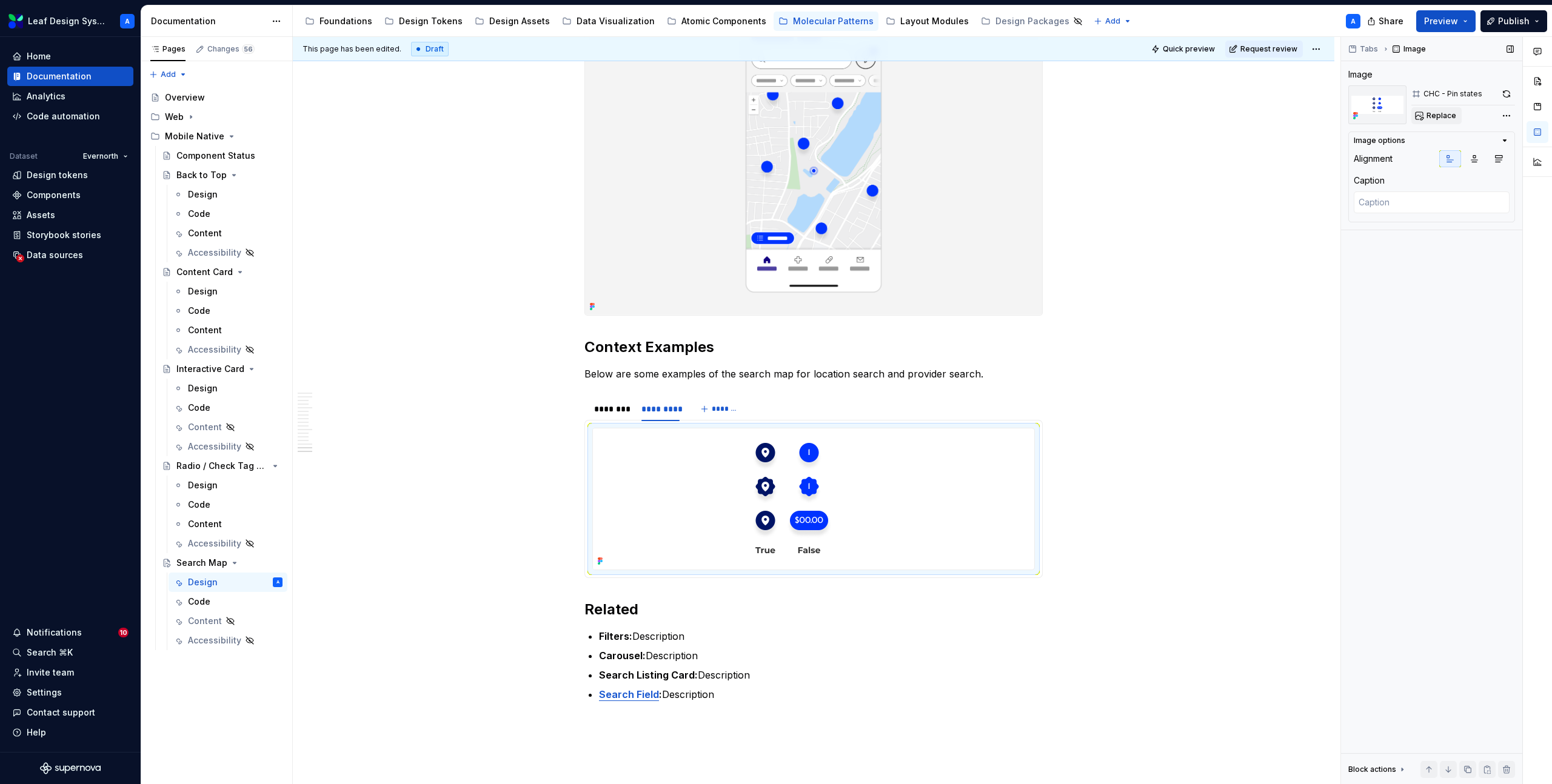
click at [1431, 108] on button "Replace" at bounding box center [1436, 115] width 50 height 17
type textarea "*"
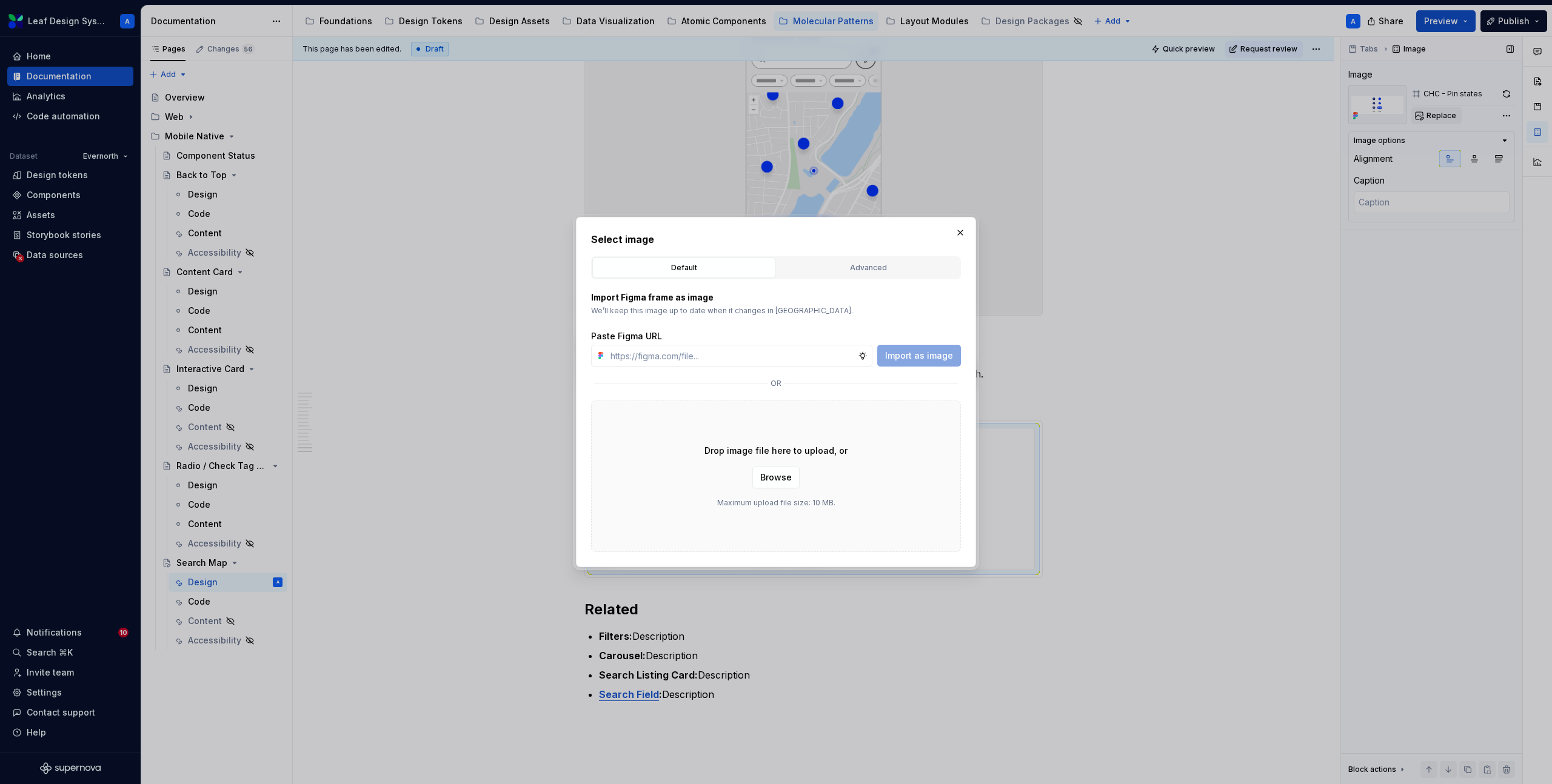
type input "https://www.figma.com/design/R5FNMiBYdBSXRtfBEXZGMx/Design-Documentation-Assets…"
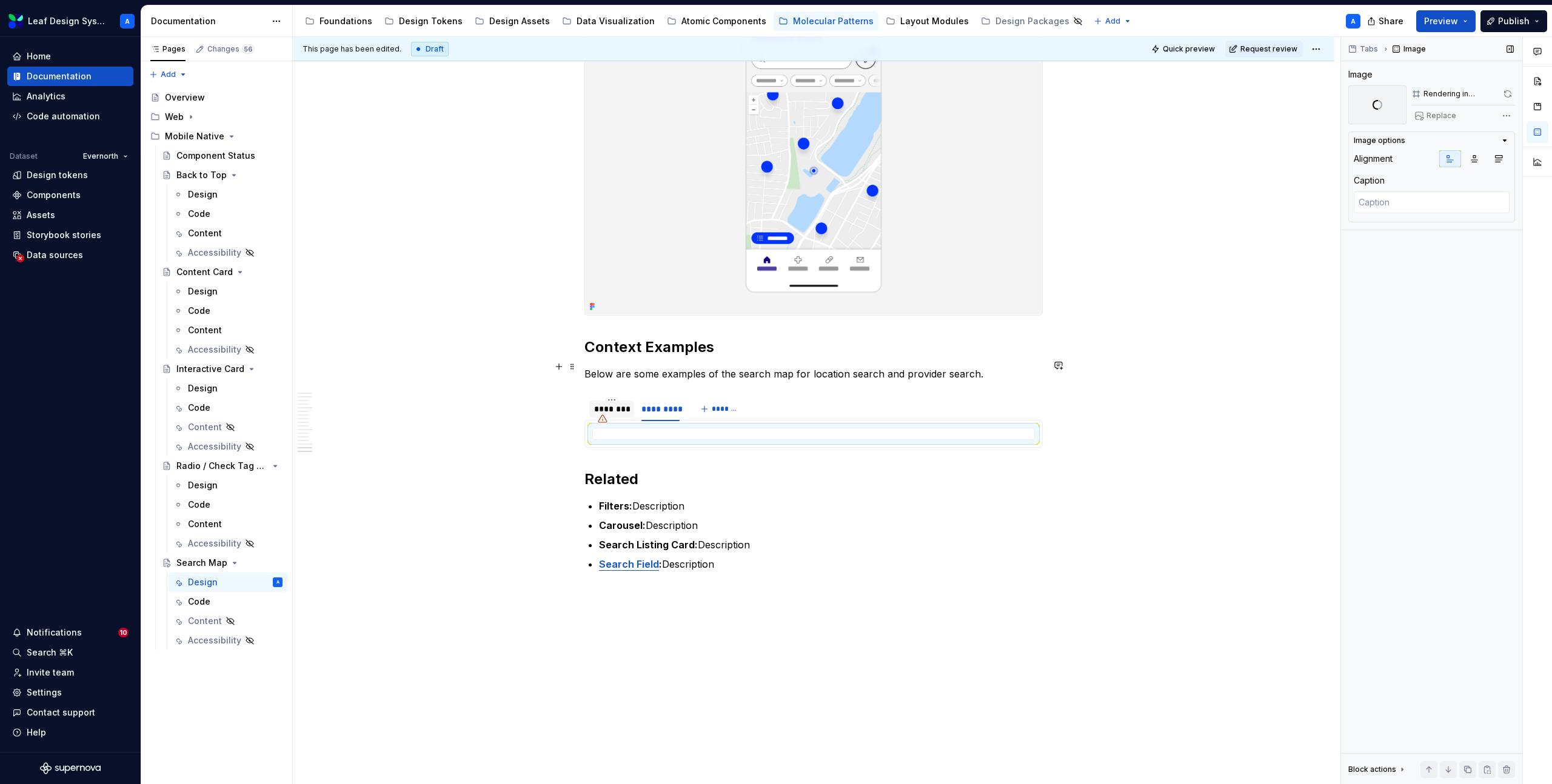
type textarea "*"
click at [621, 403] on div "********" at bounding box center [611, 409] width 35 height 12
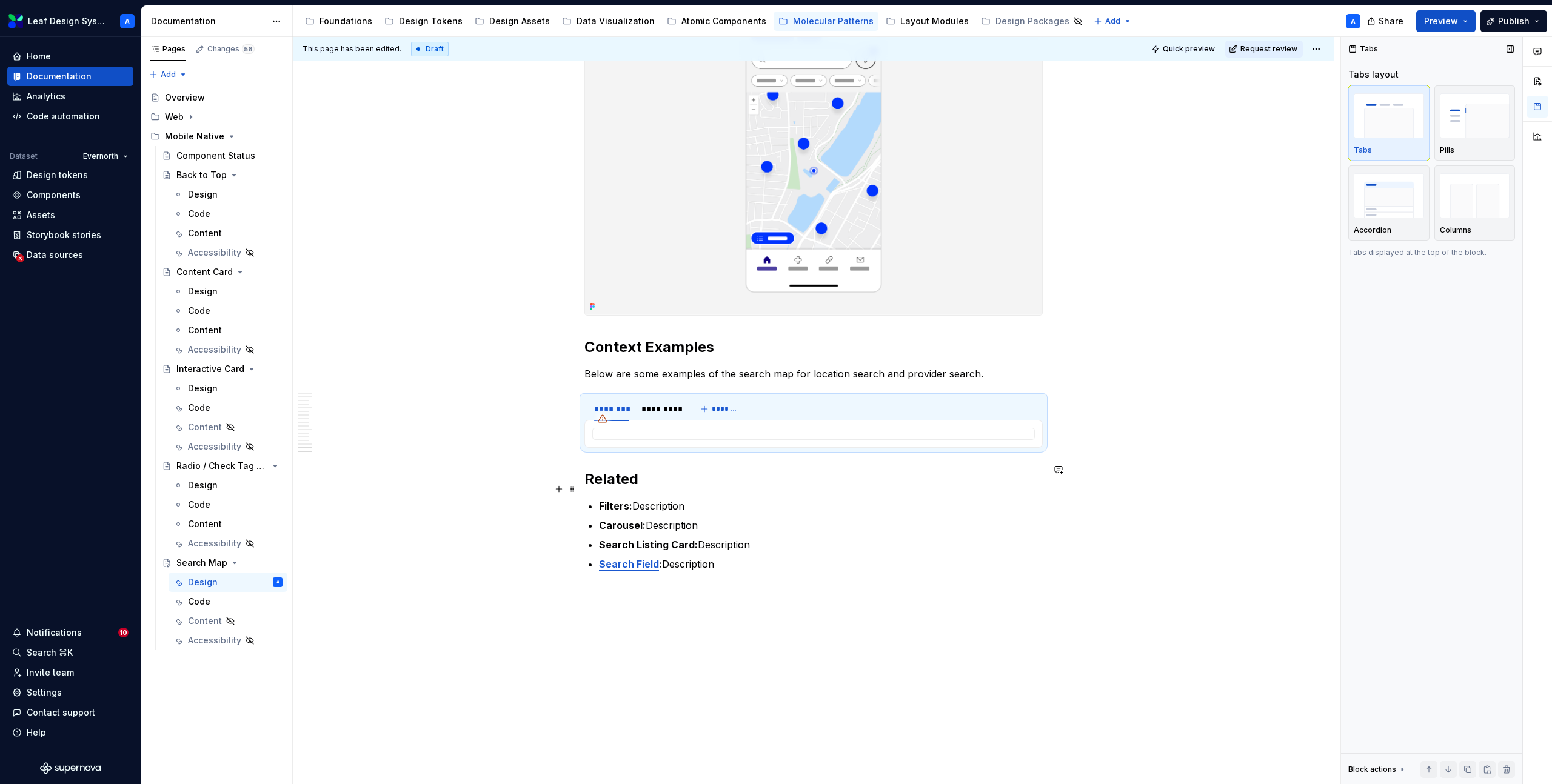
click at [688, 518] on p "Carousel: Description" at bounding box center [821, 525] width 444 height 14
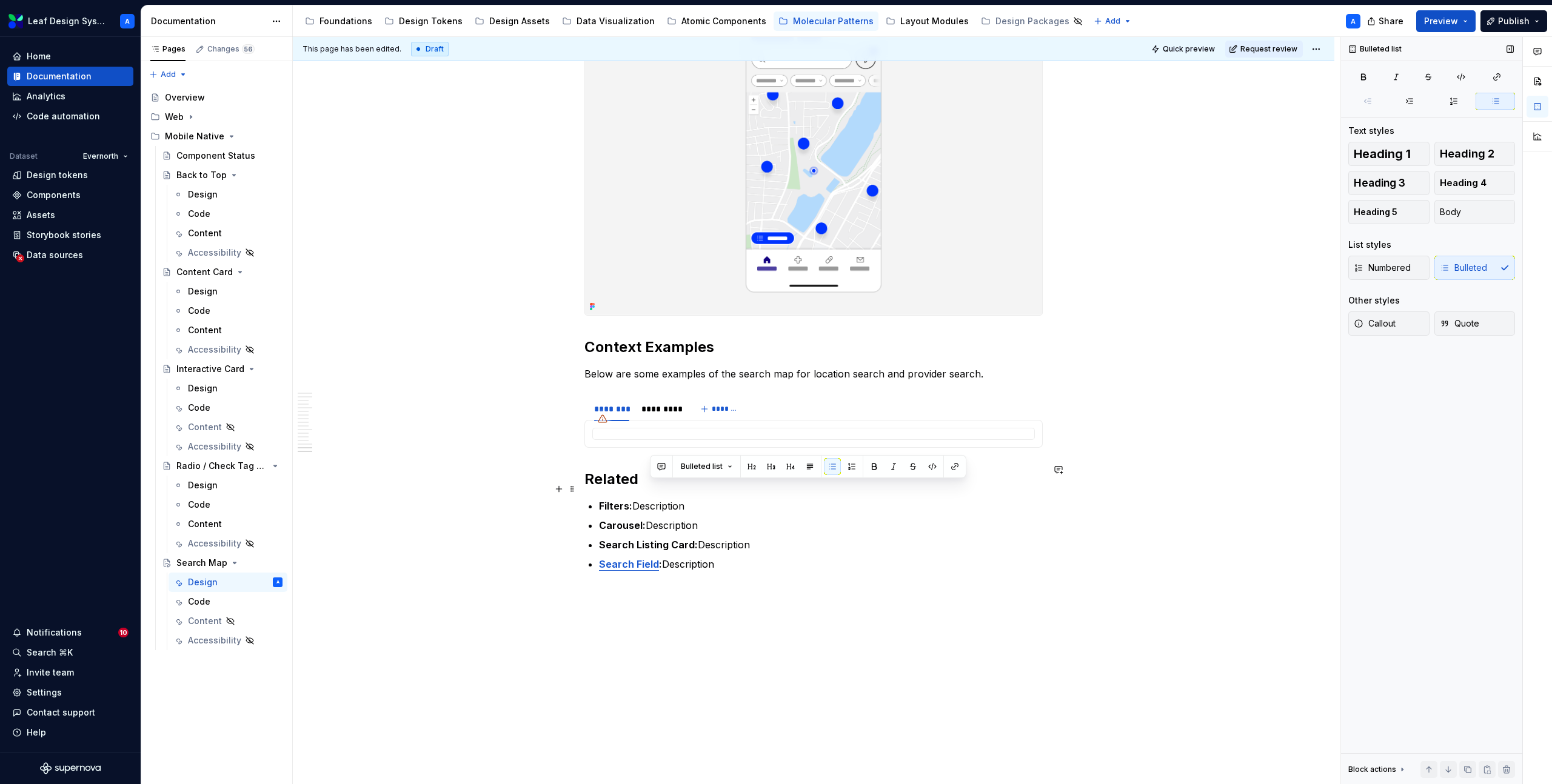
click at [688, 518] on p "Carousel: Description" at bounding box center [821, 525] width 444 height 14
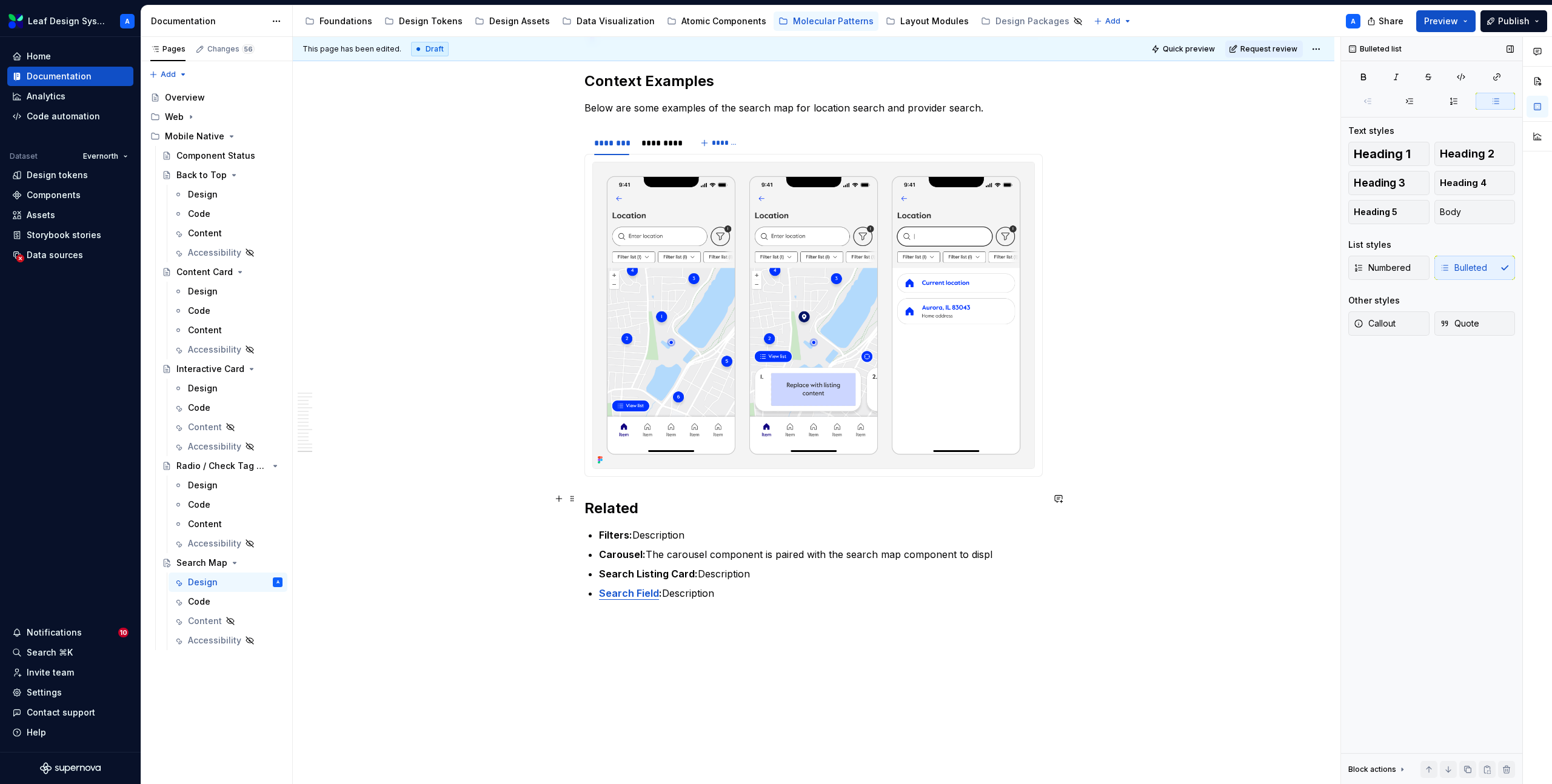
scroll to position [6194, 0]
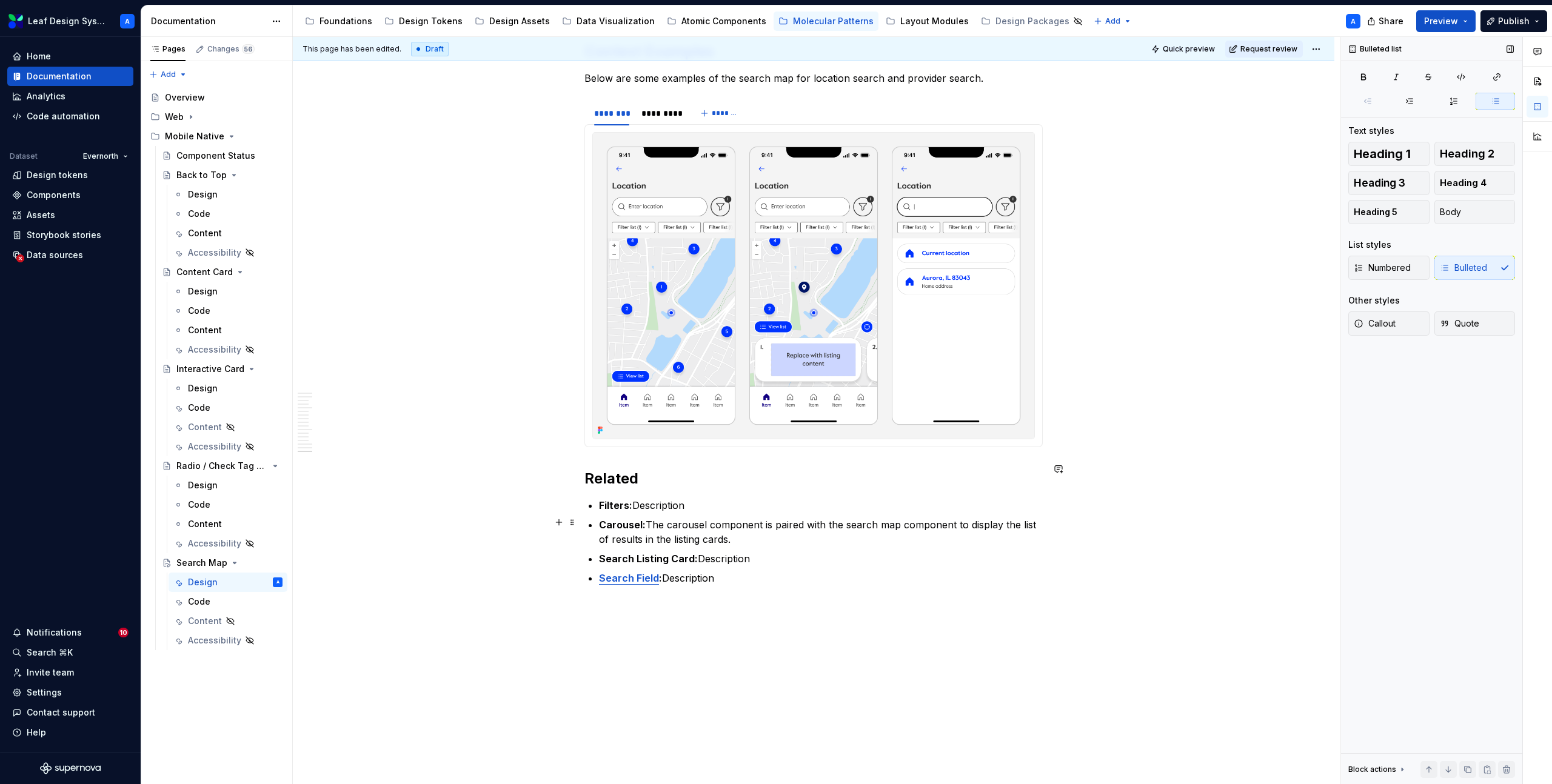
click at [745, 551] on p "Search Listing Card: Description" at bounding box center [821, 558] width 444 height 14
click at [755, 517] on p "Carousel: The carousel component is paired with the search map component to dis…" at bounding box center [821, 532] width 444 height 29
click at [742, 566] on p "Search Listing Card:" at bounding box center [821, 573] width 444 height 14
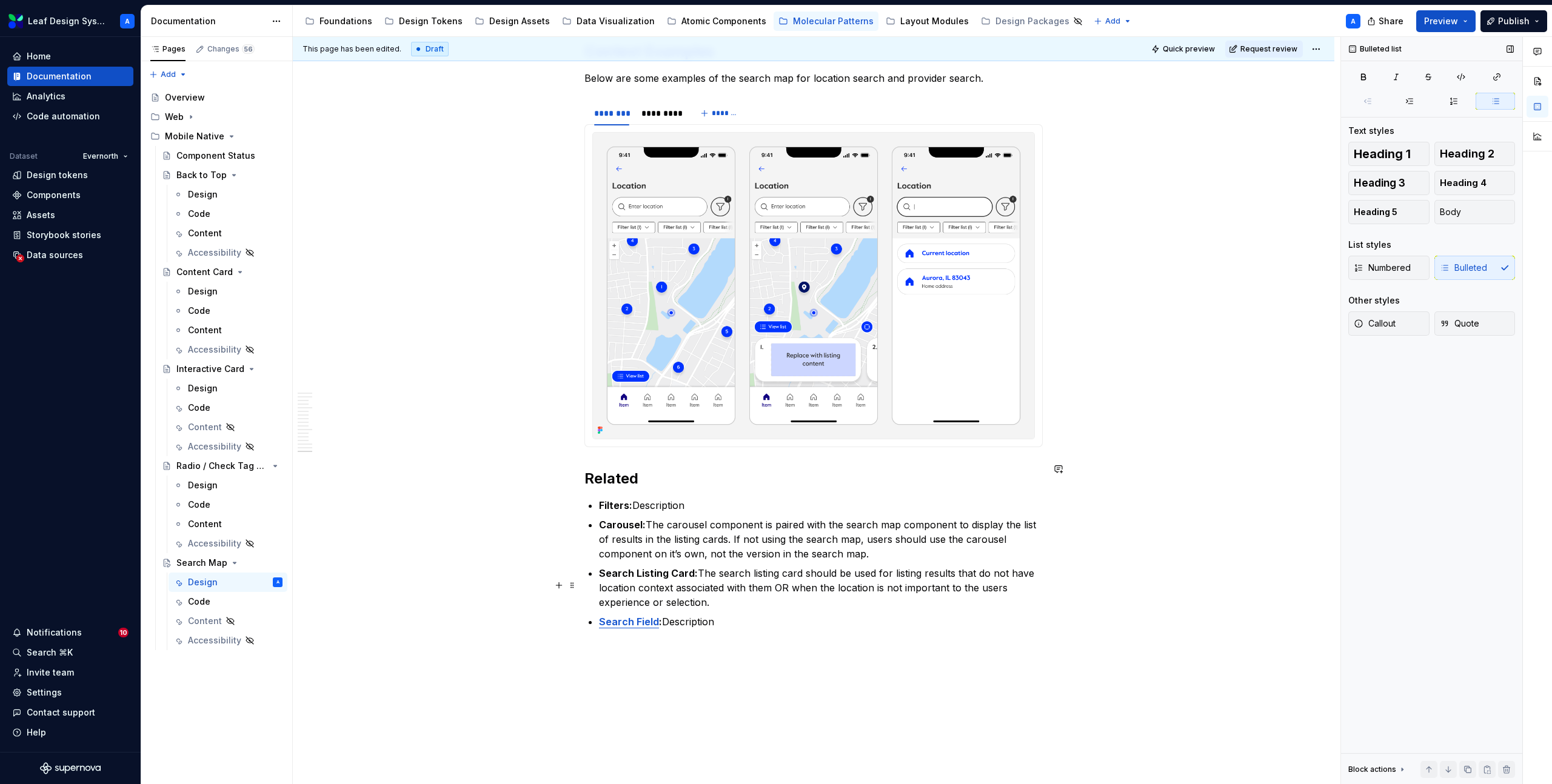
click at [697, 615] on p "Search Field : Description" at bounding box center [821, 621] width 444 height 14
drag, startPoint x: 915, startPoint y: 602, endPoint x: 668, endPoint y: 589, distance: 247.3
click at [668, 615] on p "Search Field : The search field component can be paired with the search map exp…" at bounding box center [821, 629] width 444 height 29
copy p "The search field component can be paired with the search map experience to make…"
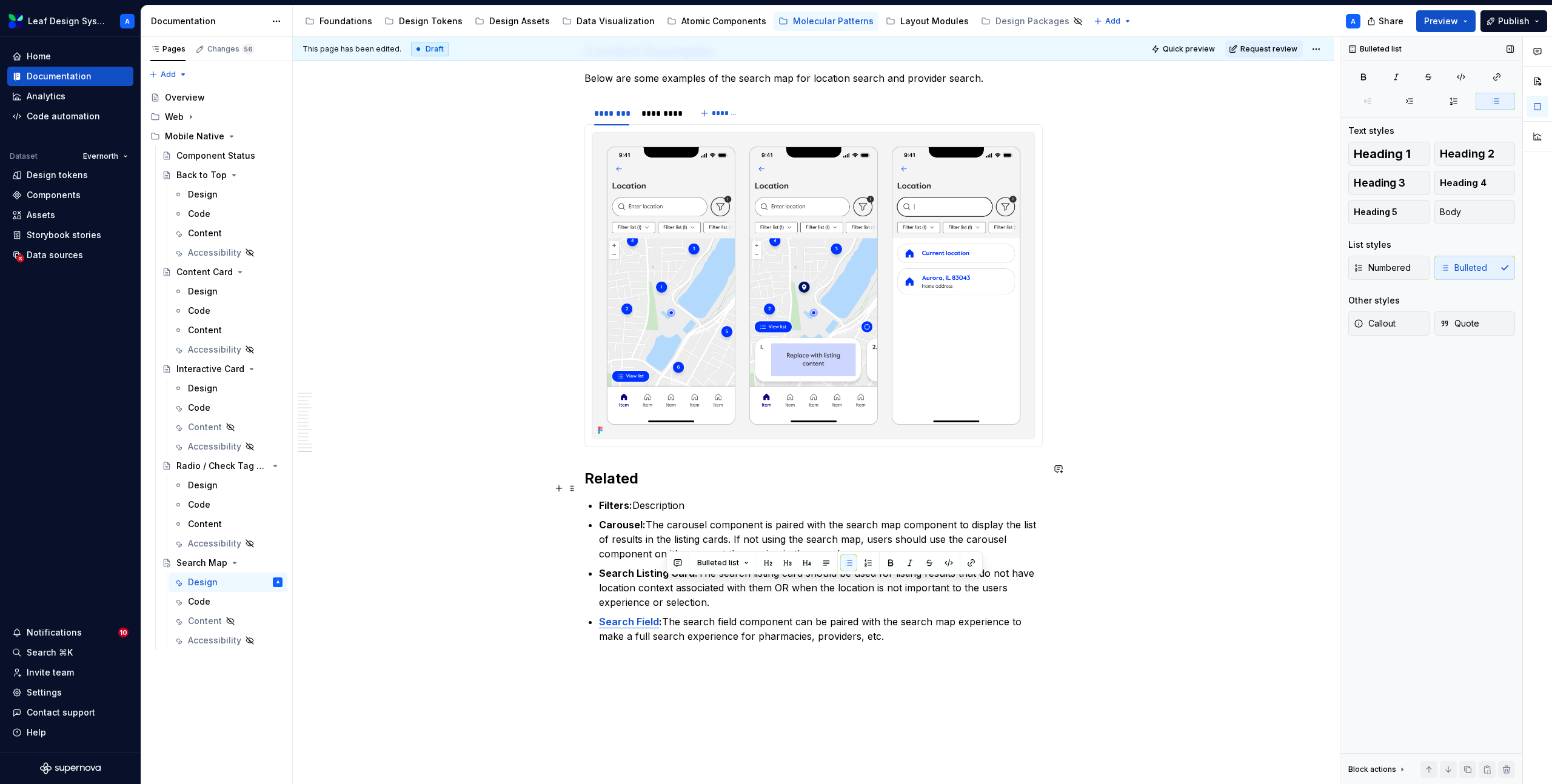
click at [671, 498] on p "Filters: Description" at bounding box center [821, 505] width 444 height 14
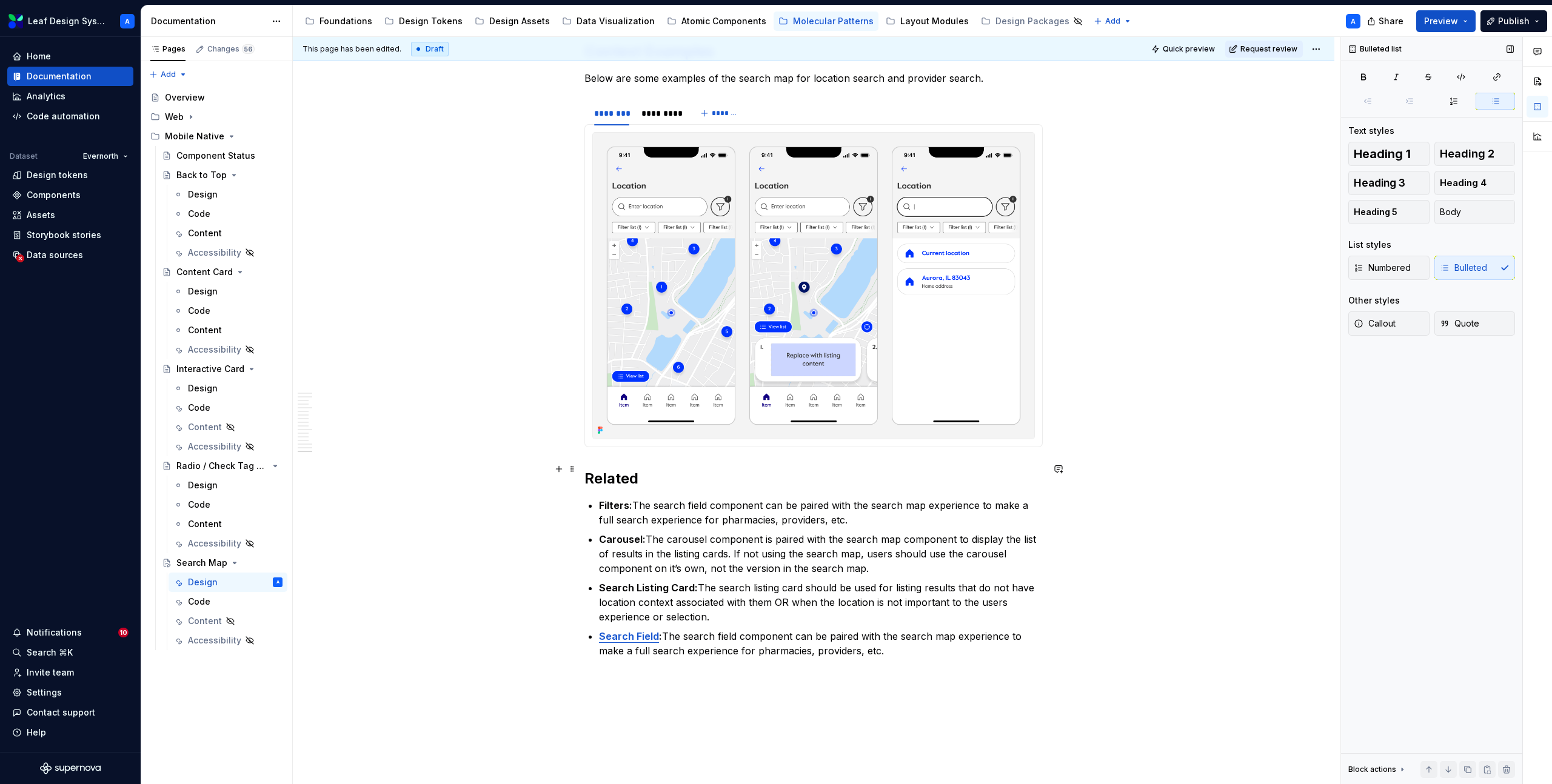
click at [701, 498] on p "Filters: The search field component can be paired with the search map experienc…" at bounding box center [821, 512] width 444 height 29
click at [713, 498] on p "Filters: The search field component can be paired with the search map experienc…" at bounding box center [821, 512] width 444 height 29
drag, startPoint x: 711, startPoint y: 468, endPoint x: 661, endPoint y: 471, distance: 50.1
click at [660, 498] on p "Filters: The search field component can be paired with the search map experienc…" at bounding box center [821, 512] width 444 height 29
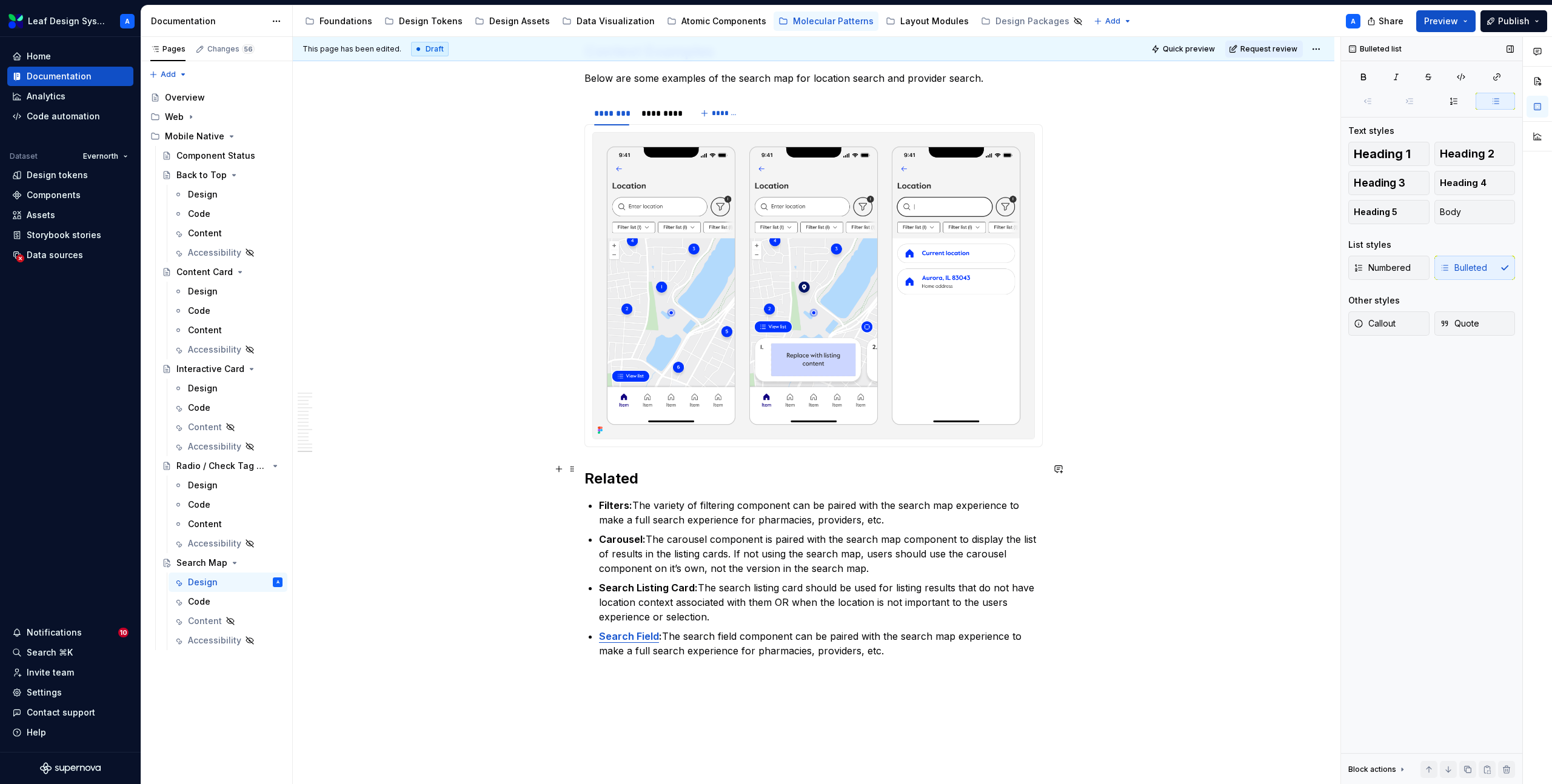
click at [793, 498] on p "Filters: The variety of filtering component can be paired with the search map e…" at bounding box center [821, 512] width 444 height 29
drag, startPoint x: 891, startPoint y: 484, endPoint x: 736, endPoint y: 487, distance: 155.0
click at [736, 498] on p "Filters: The variety of filtering components can be paired with the search map …" at bounding box center [821, 512] width 444 height 29
click at [1237, 575] on div "**********" at bounding box center [816, 411] width 1048 height 748
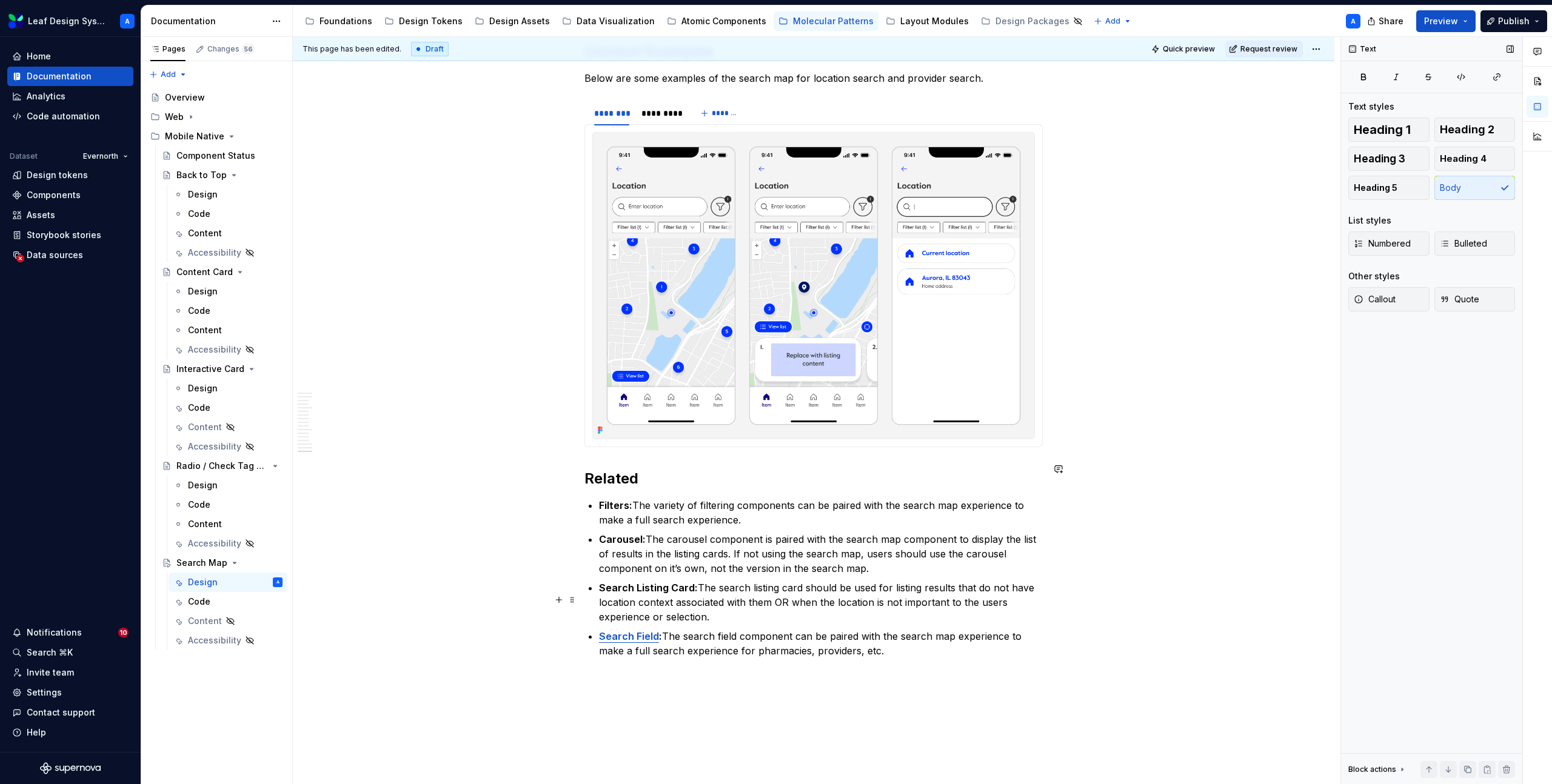
scroll to position [6282, 0]
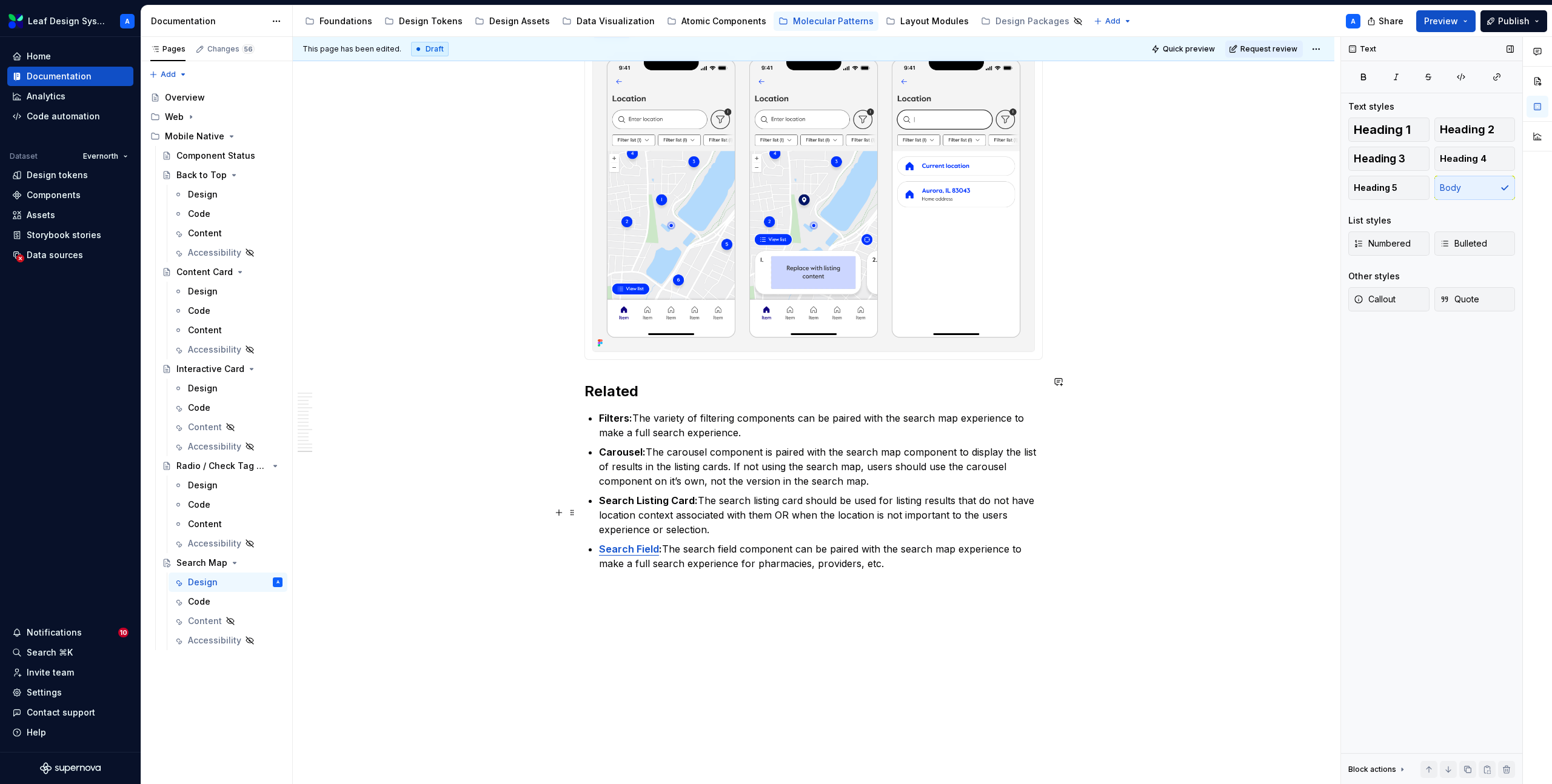
click at [900, 542] on p "Search Field : The search field component can be paired with the search map exp…" at bounding box center [821, 556] width 444 height 29
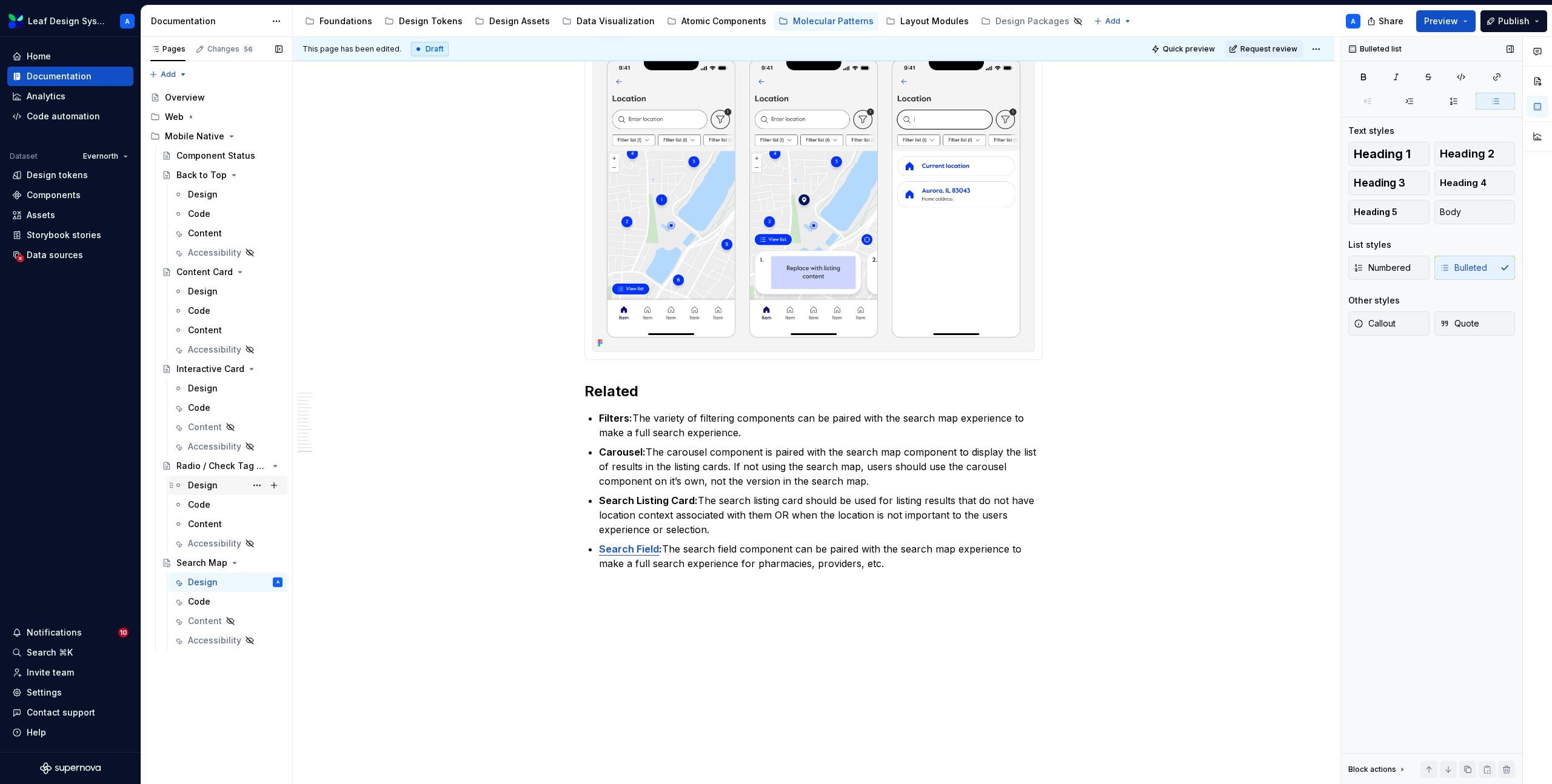
click at [205, 486] on div "Design" at bounding box center [202, 486] width 30 height 12
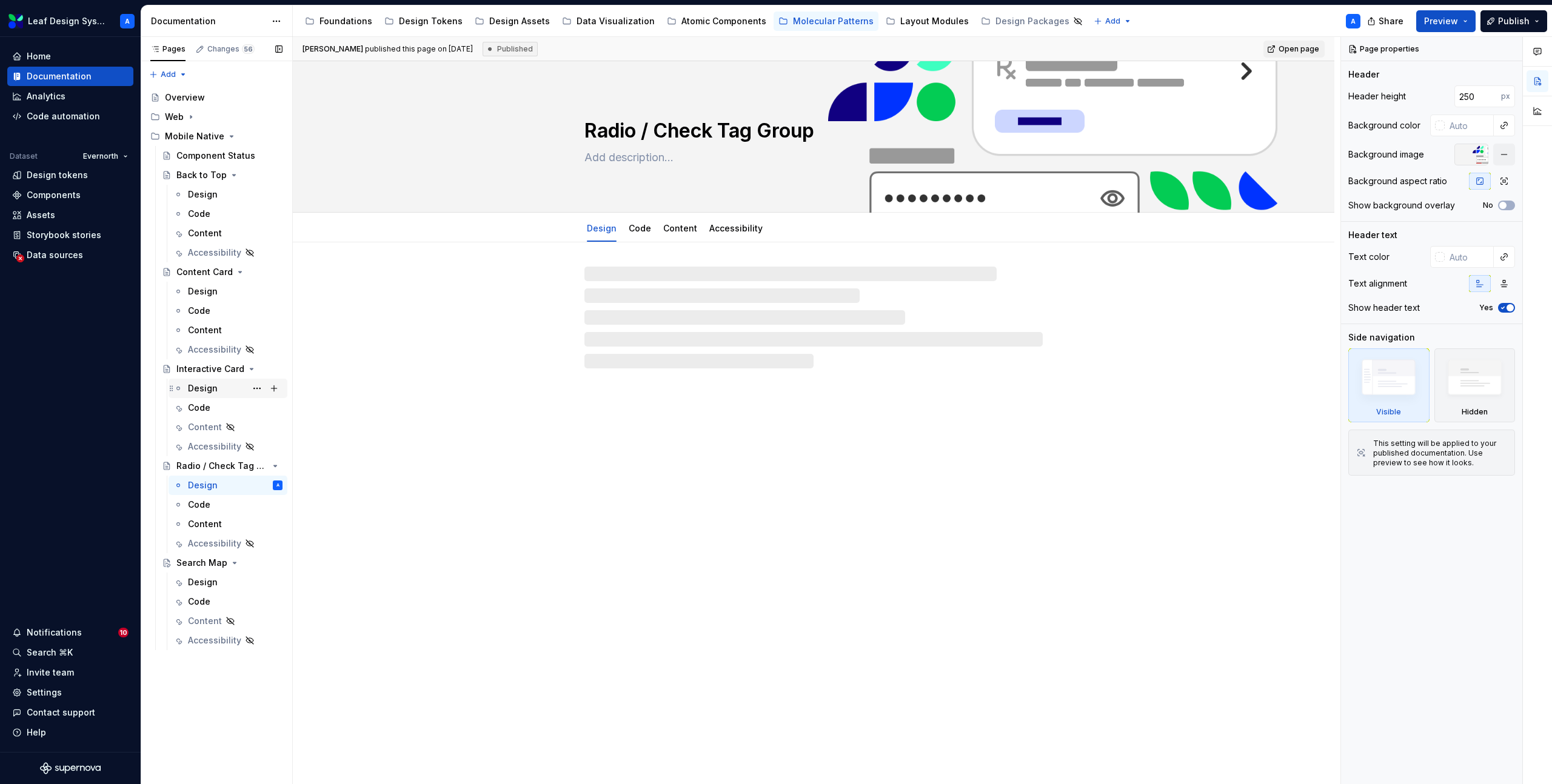
click at [204, 388] on div "Design" at bounding box center [202, 388] width 30 height 12
click at [194, 193] on div "Design" at bounding box center [202, 195] width 30 height 12
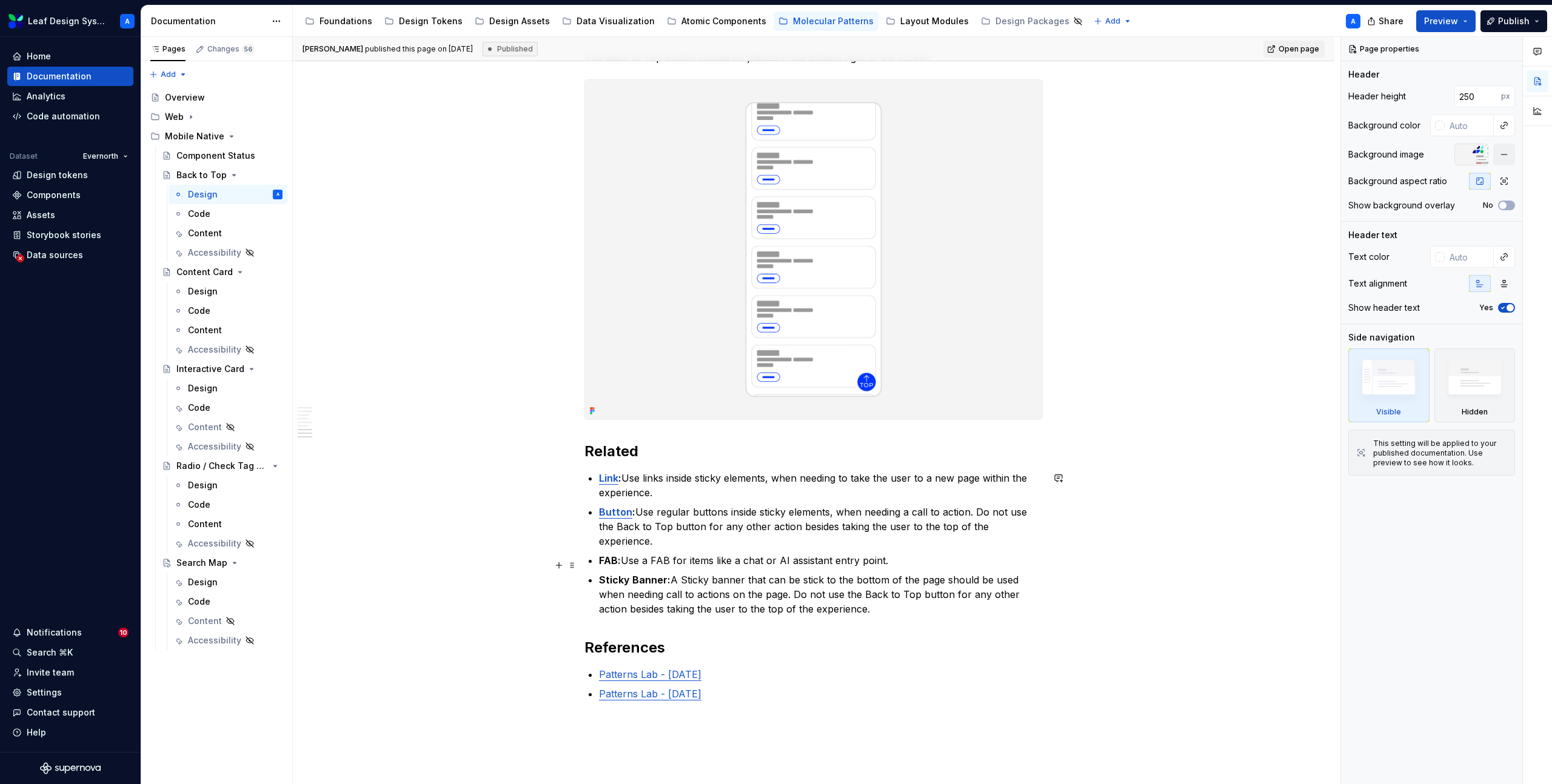
scroll to position [2081, 0]
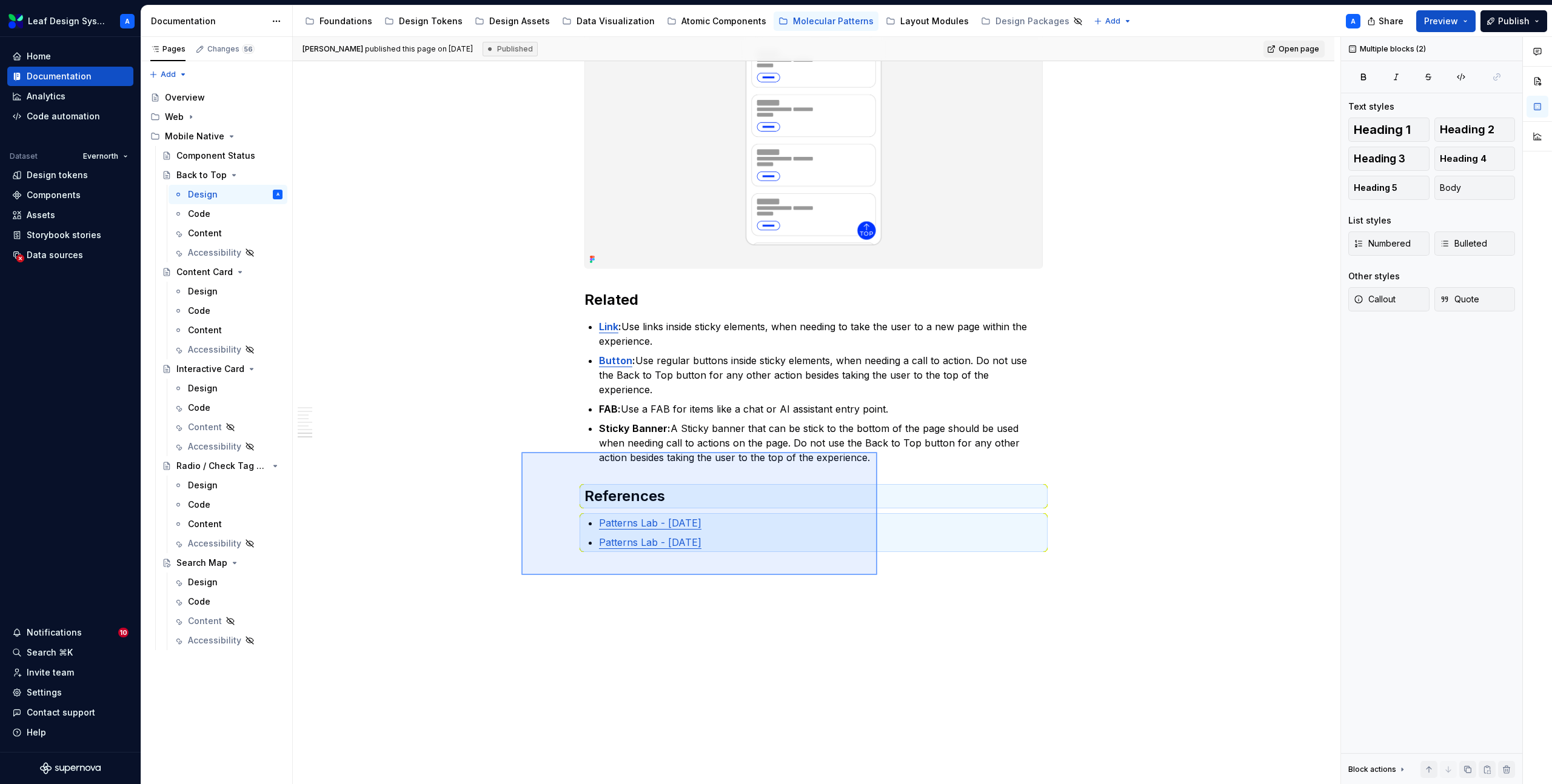
drag, startPoint x: 521, startPoint y: 452, endPoint x: 875, endPoint y: 575, distance: 374.8
click at [877, 575] on div "**********" at bounding box center [816, 411] width 1048 height 748
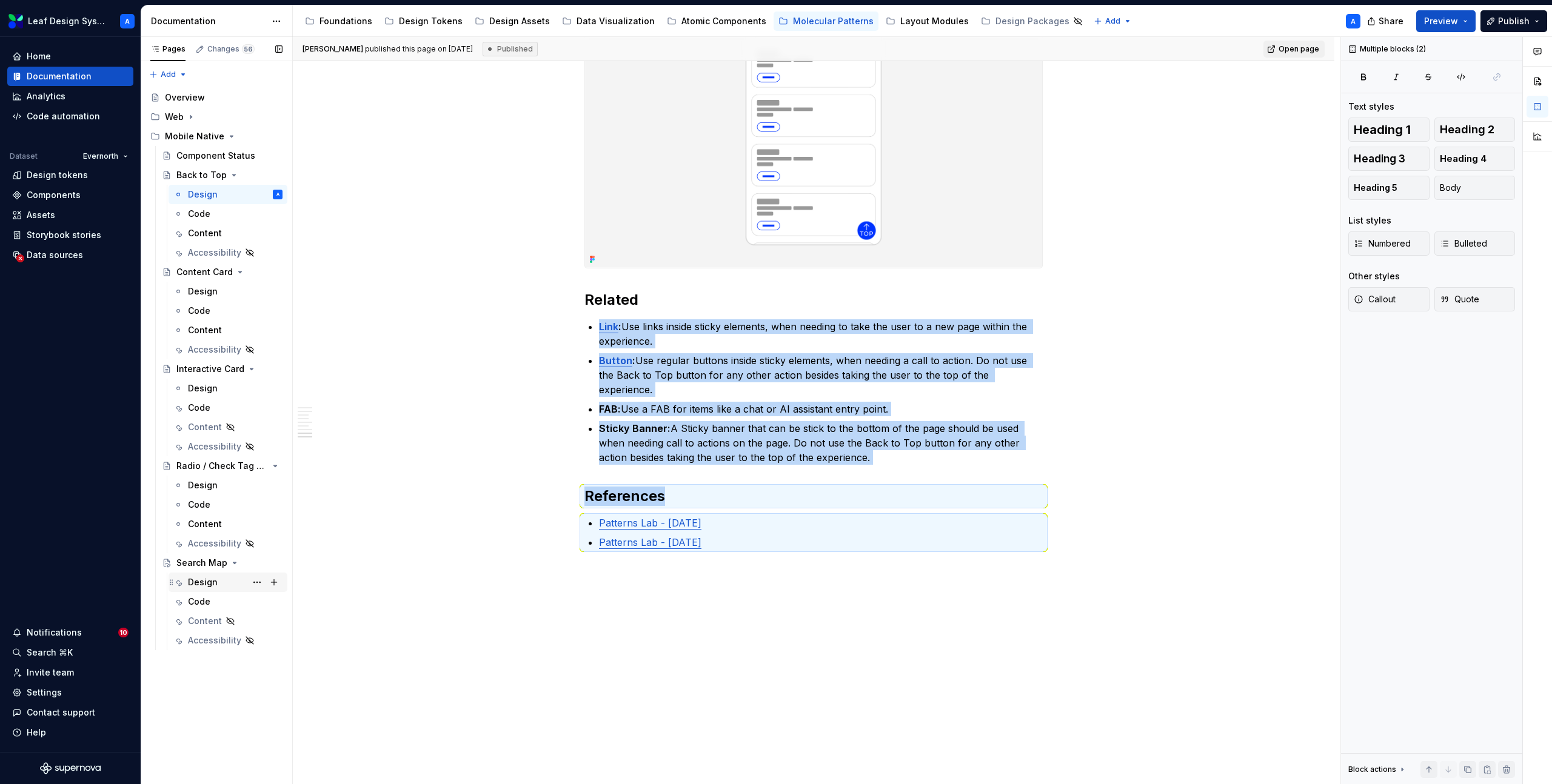
click at [213, 587] on div "Design" at bounding box center [202, 582] width 30 height 12
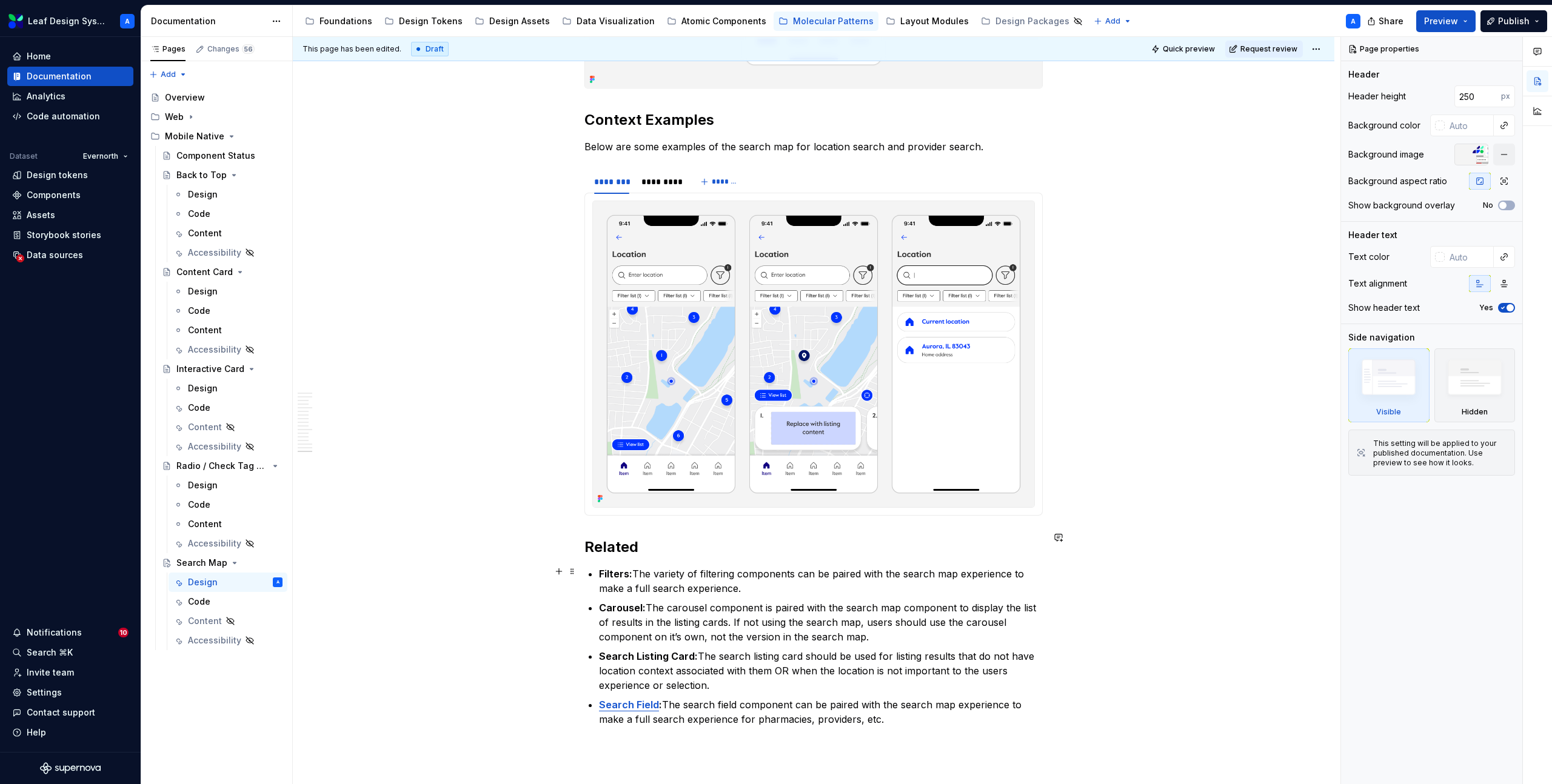
scroll to position [6282, 0]
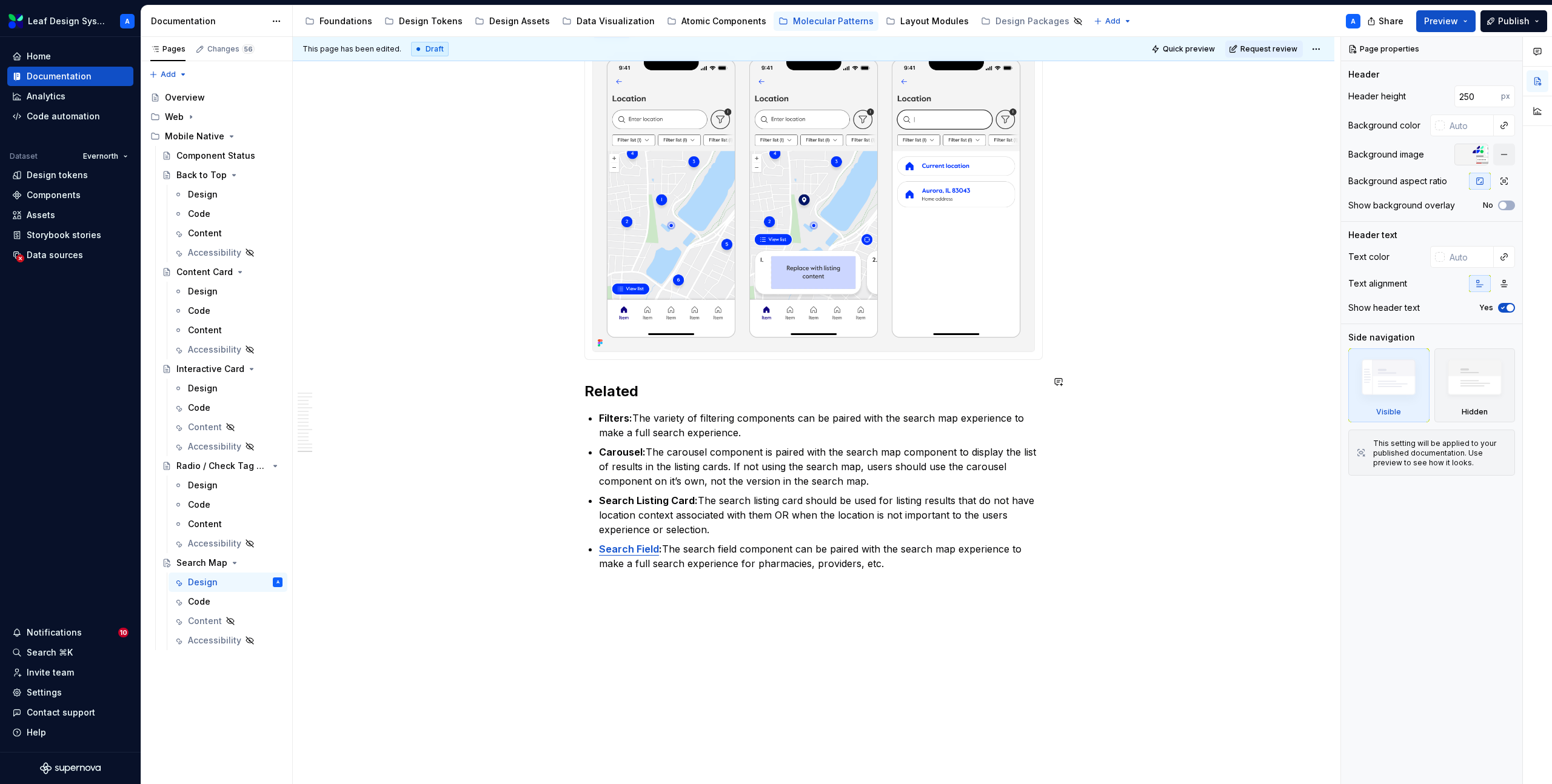
click at [734, 567] on div "**********" at bounding box center [816, 411] width 1048 height 748
click at [889, 542] on p "Search Field : The search field component can be paired with the search map exp…" at bounding box center [821, 556] width 444 height 29
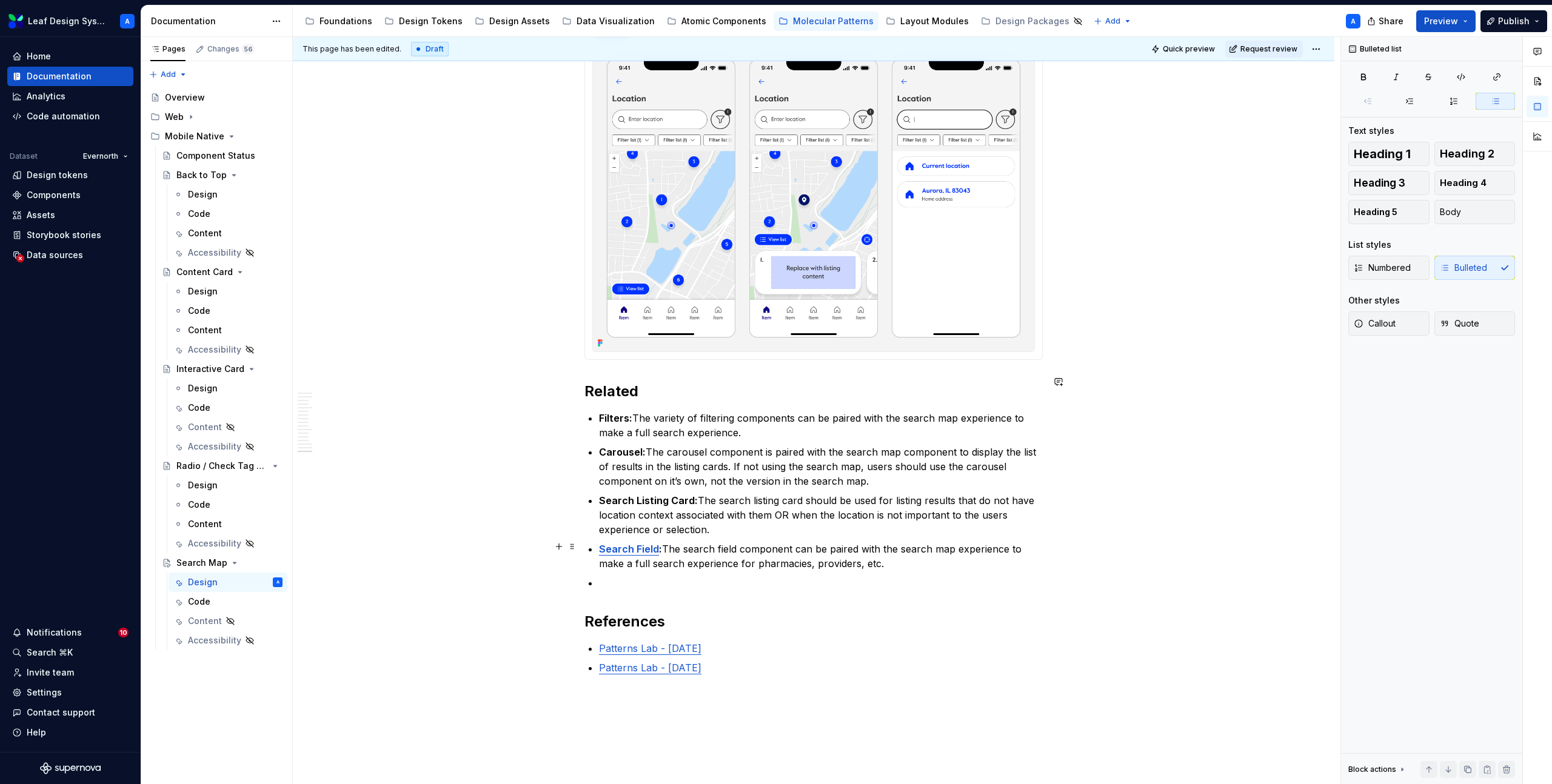
click at [708, 575] on p at bounding box center [821, 582] width 444 height 14
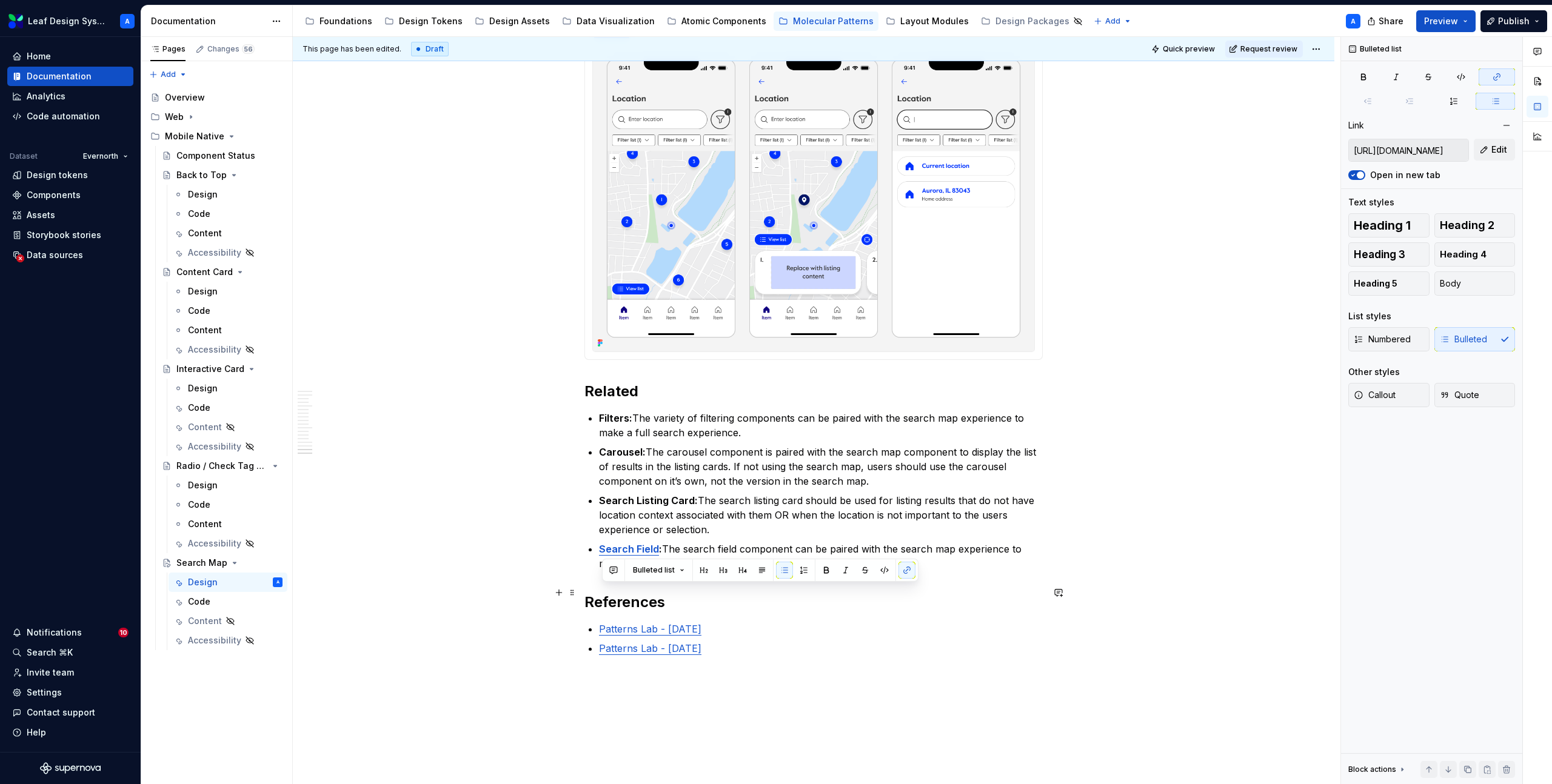
drag, startPoint x: 747, startPoint y: 595, endPoint x: 596, endPoint y: 595, distance: 151.0
drag, startPoint x: 760, startPoint y: 592, endPoint x: 599, endPoint y: 593, distance: 161.0
drag, startPoint x: 749, startPoint y: 618, endPoint x: 604, endPoint y: 615, distance: 145.0
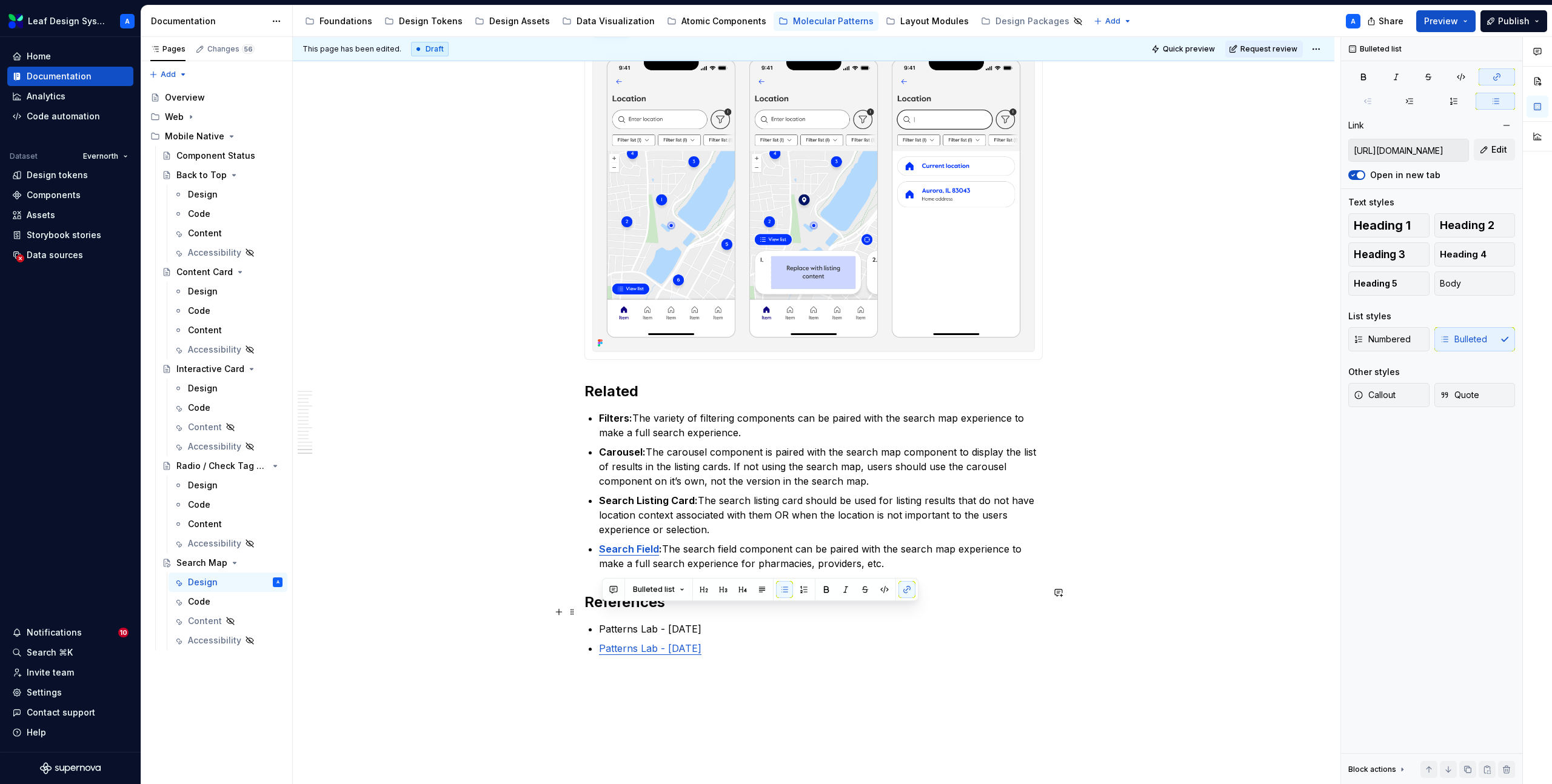
click at [604, 641] on p "Patterns Lab - June 3, 2025" at bounding box center [821, 648] width 444 height 14
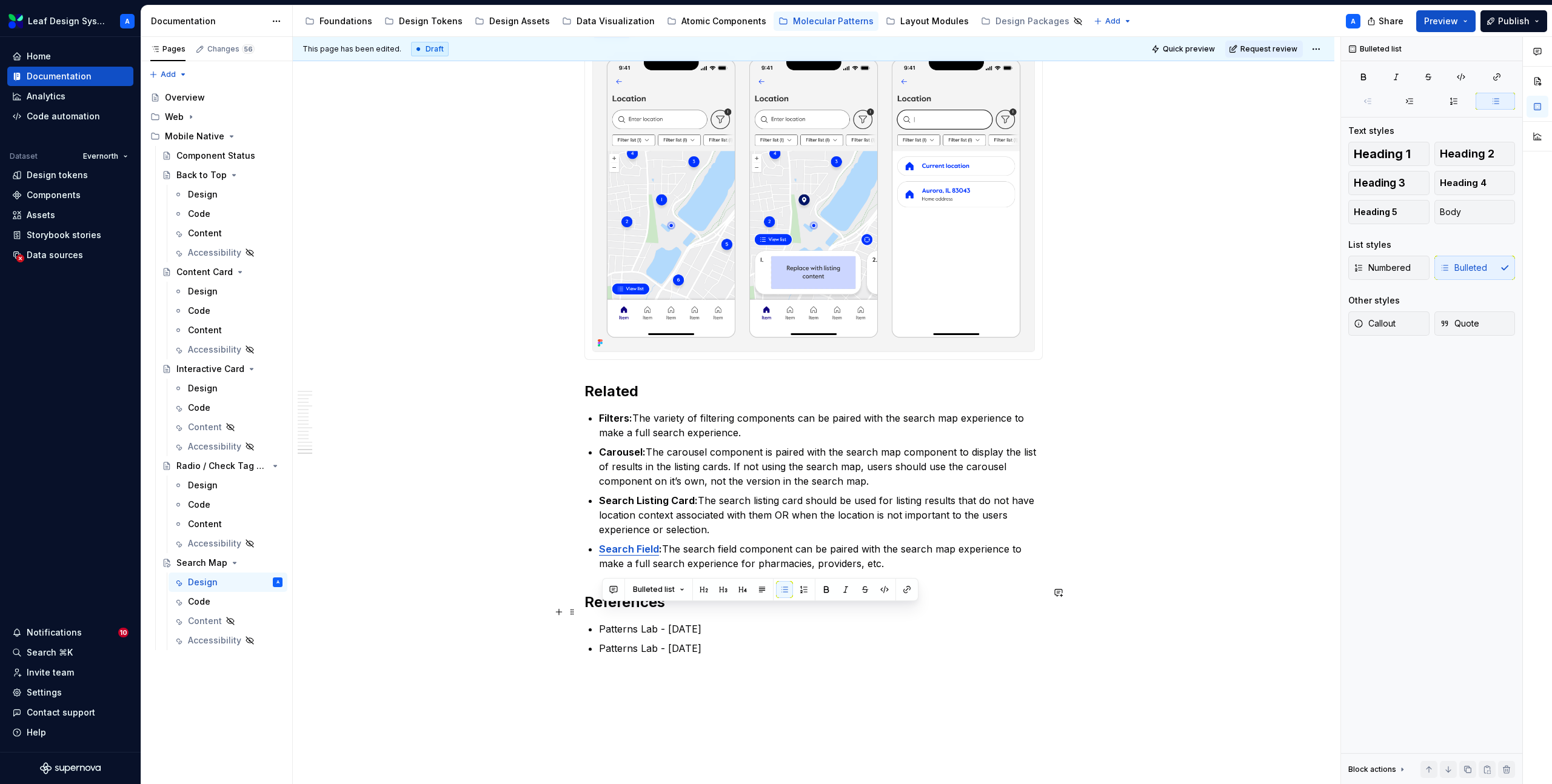
drag, startPoint x: 731, startPoint y: 613, endPoint x: 601, endPoint y: 611, distance: 130.0
click at [601, 641] on p "Patterns Lab - Nov 19, 2024" at bounding box center [821, 648] width 444 height 14
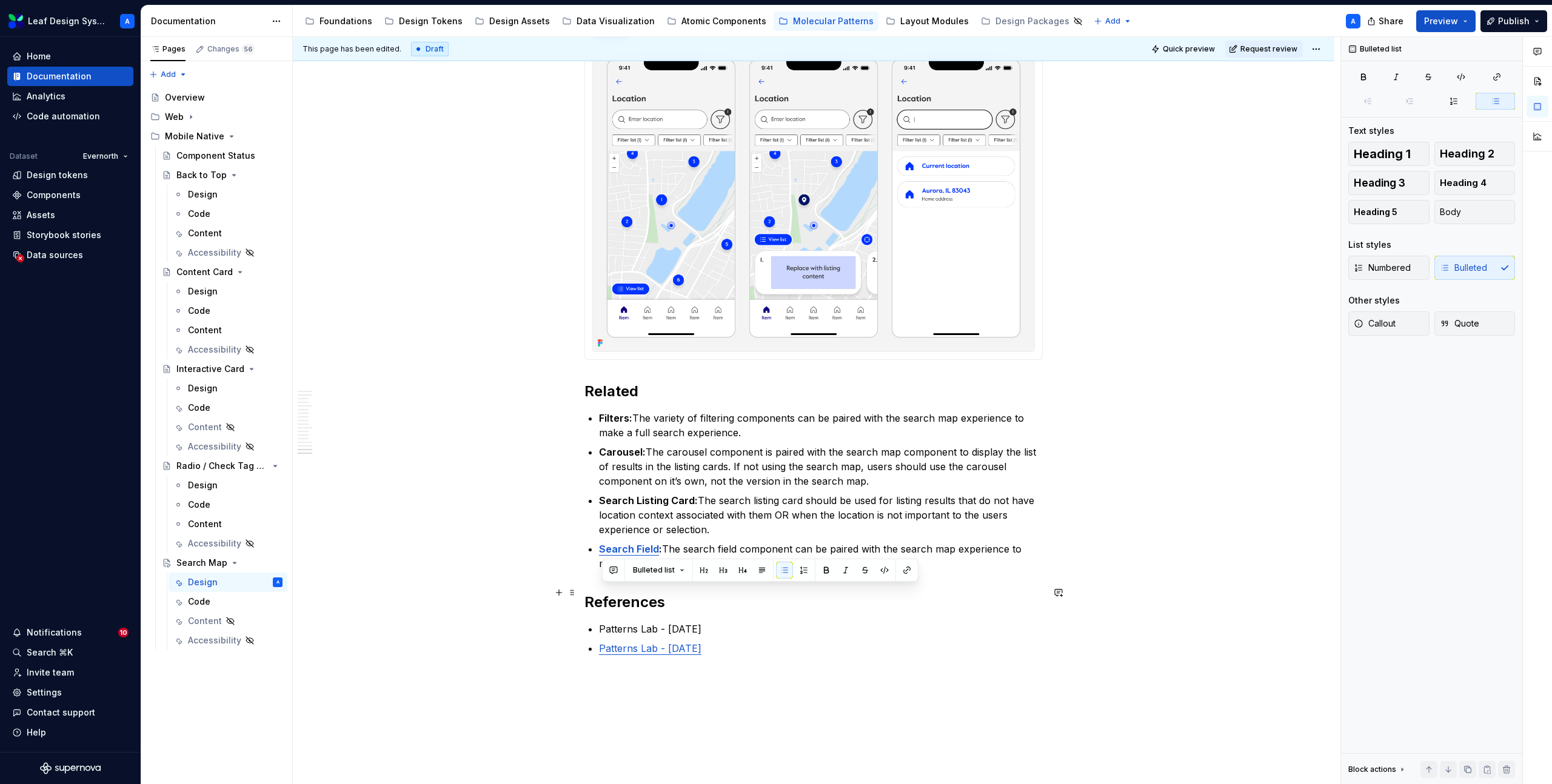
drag, startPoint x: 753, startPoint y: 591, endPoint x: 603, endPoint y: 591, distance: 150.0
click at [603, 621] on p "Patterns Lab - Sep 6, 2024" at bounding box center [821, 628] width 444 height 14
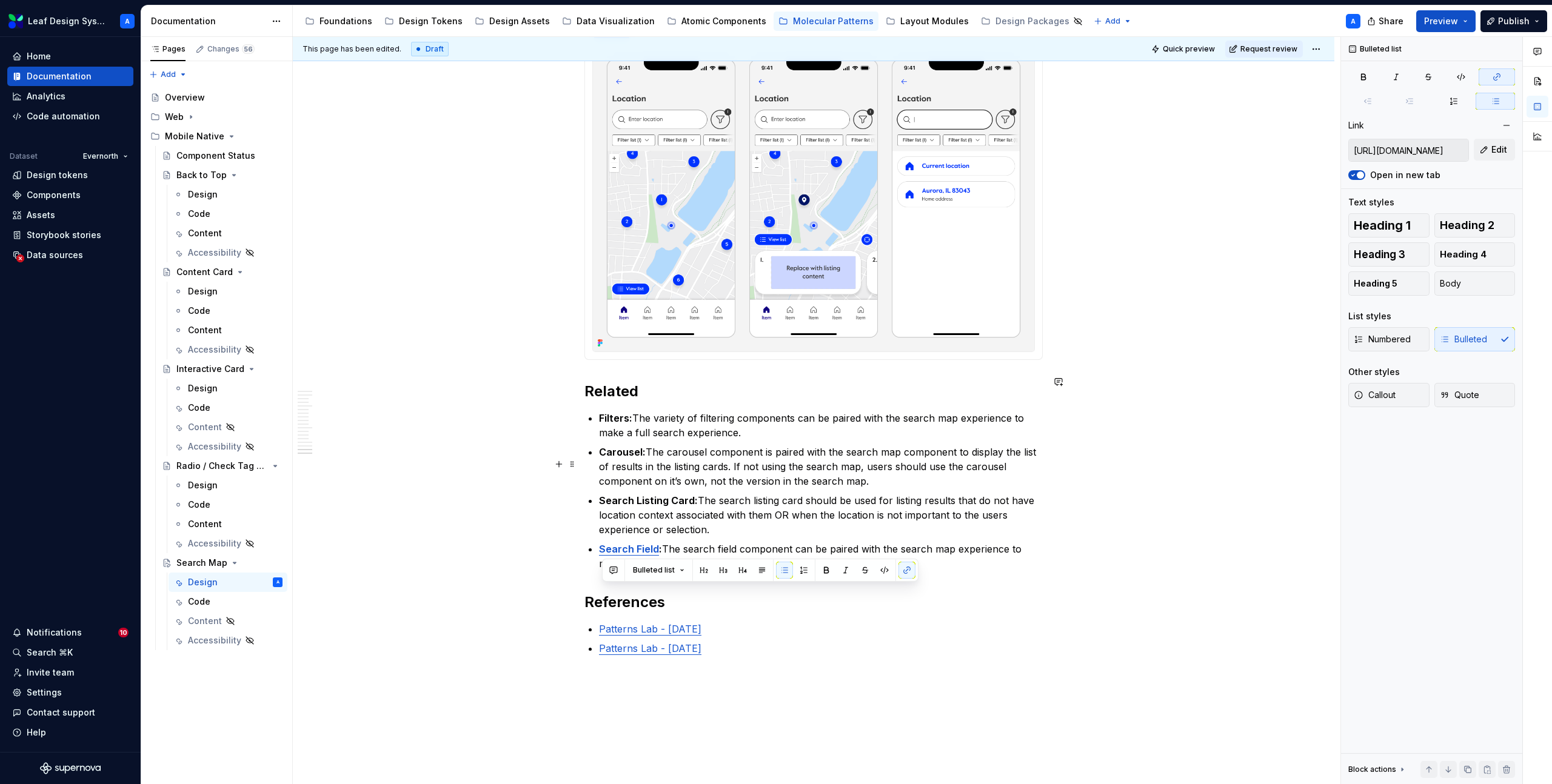
click at [908, 493] on p "Search Listing Card: The search listing card should be used for listing results…" at bounding box center [821, 515] width 444 height 44
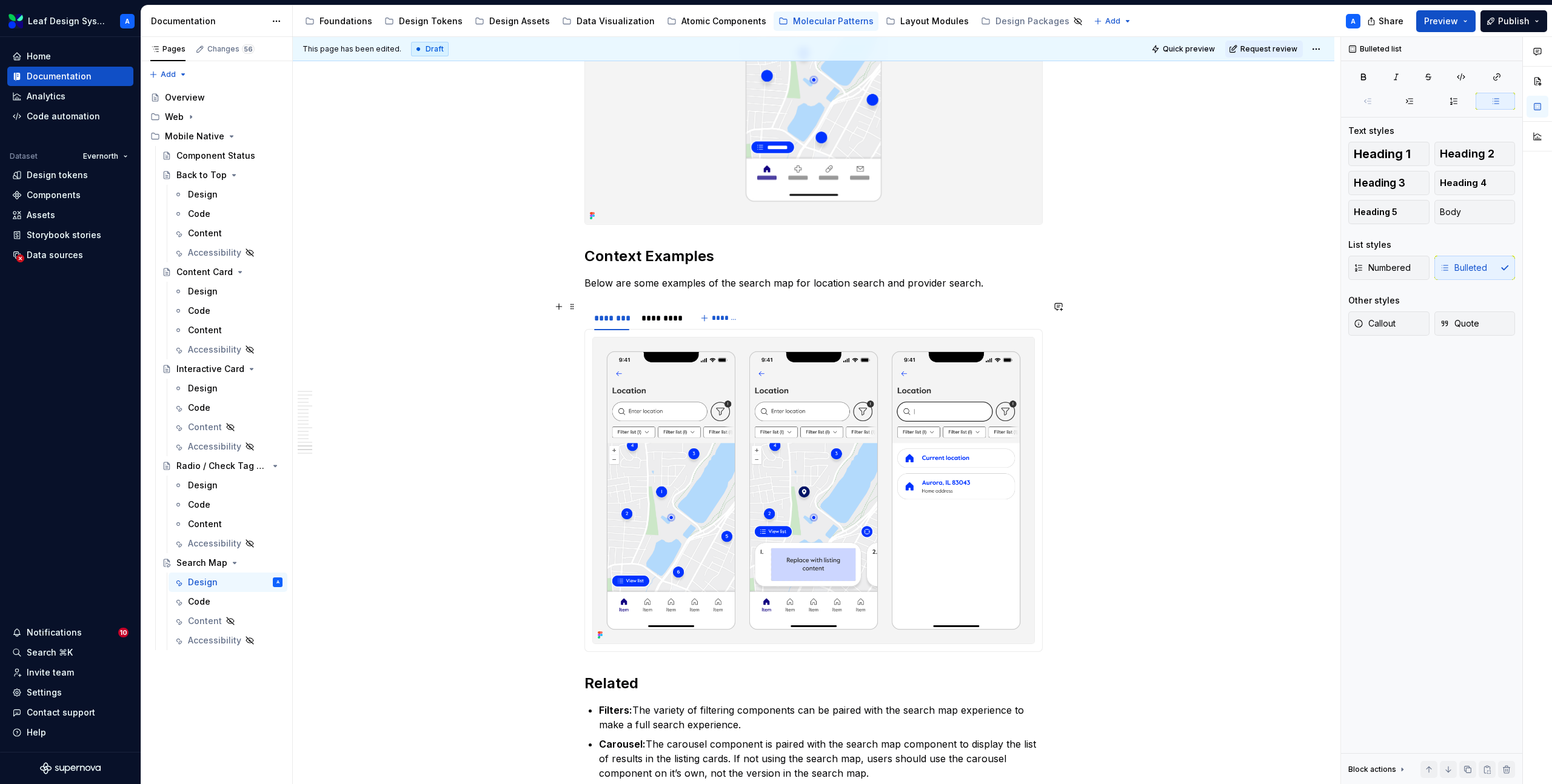
scroll to position [6051, 0]
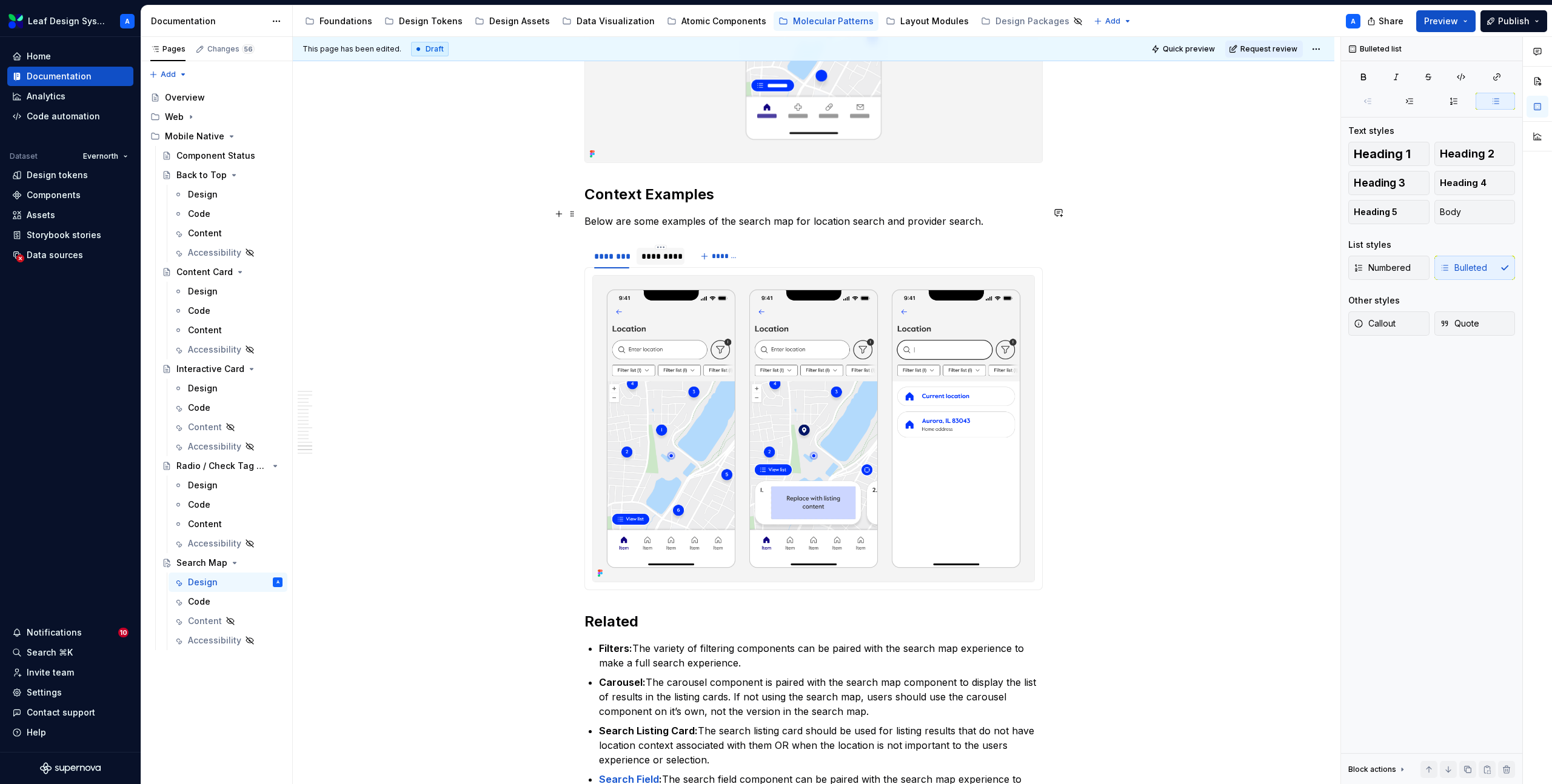
click at [670, 250] on div "*********" at bounding box center [661, 257] width 39 height 12
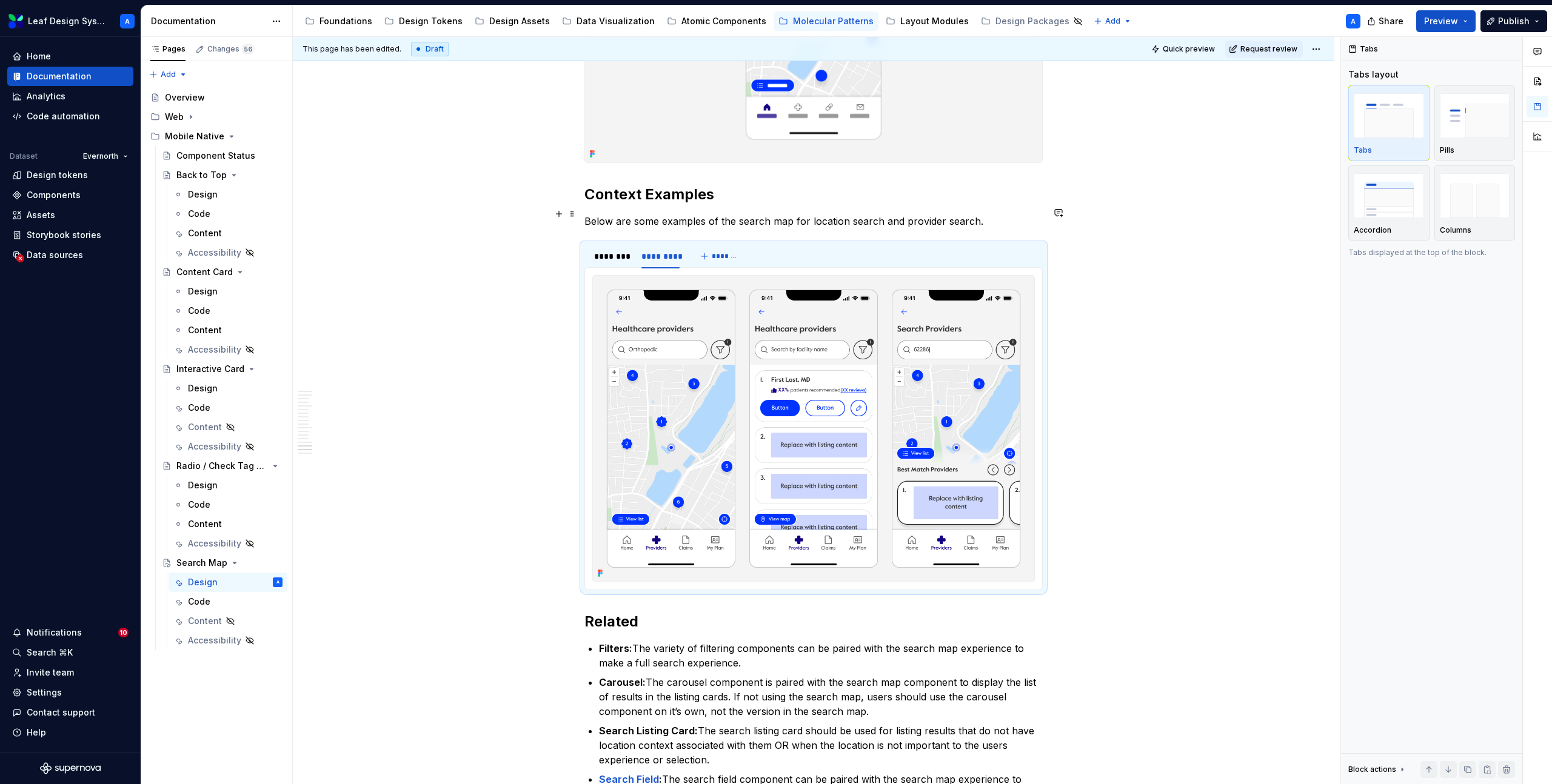
click at [863, 383] on img at bounding box center [813, 429] width 441 height 306
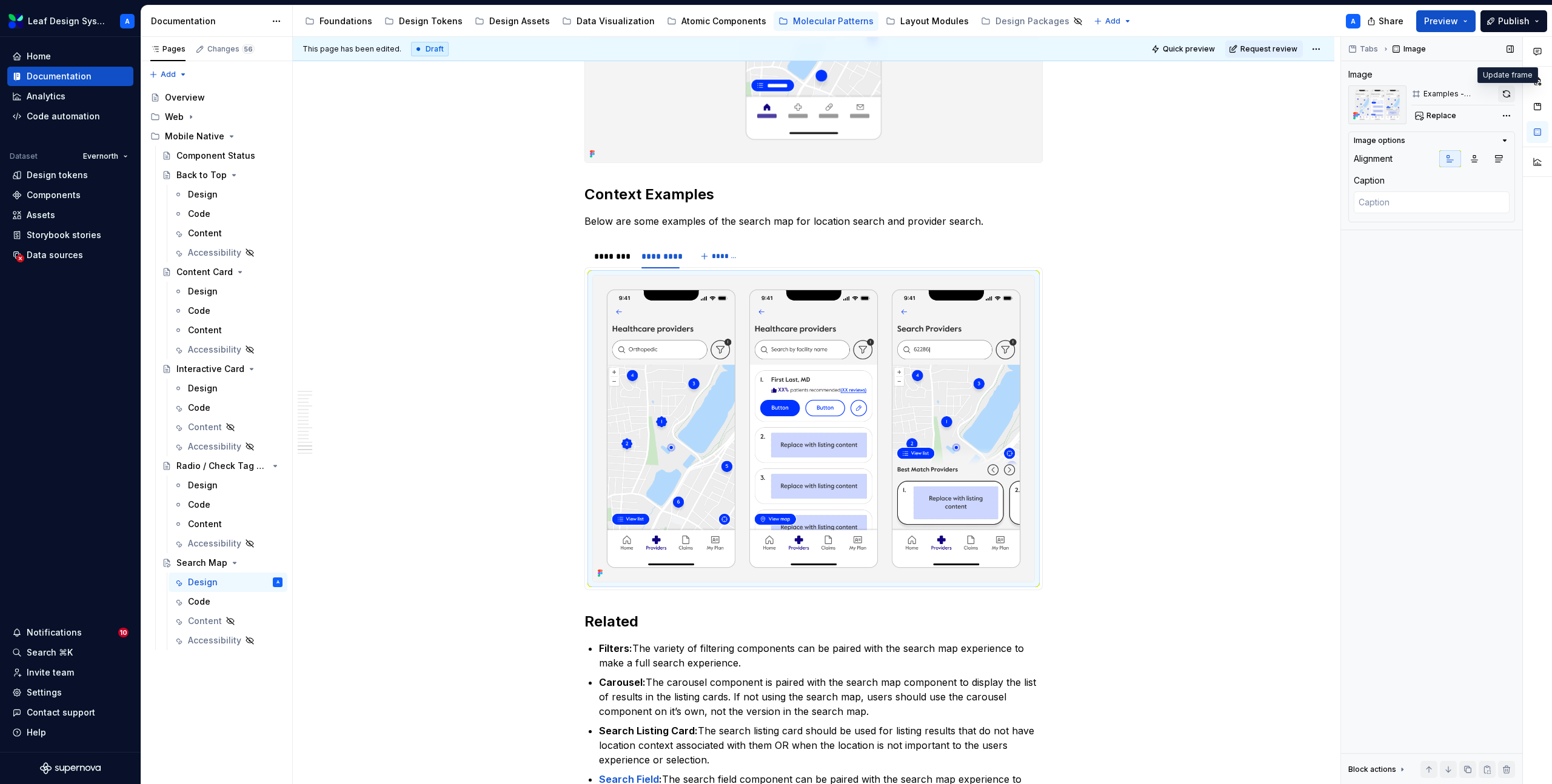
click at [1505, 93] on button "button" at bounding box center [1506, 94] width 17 height 17
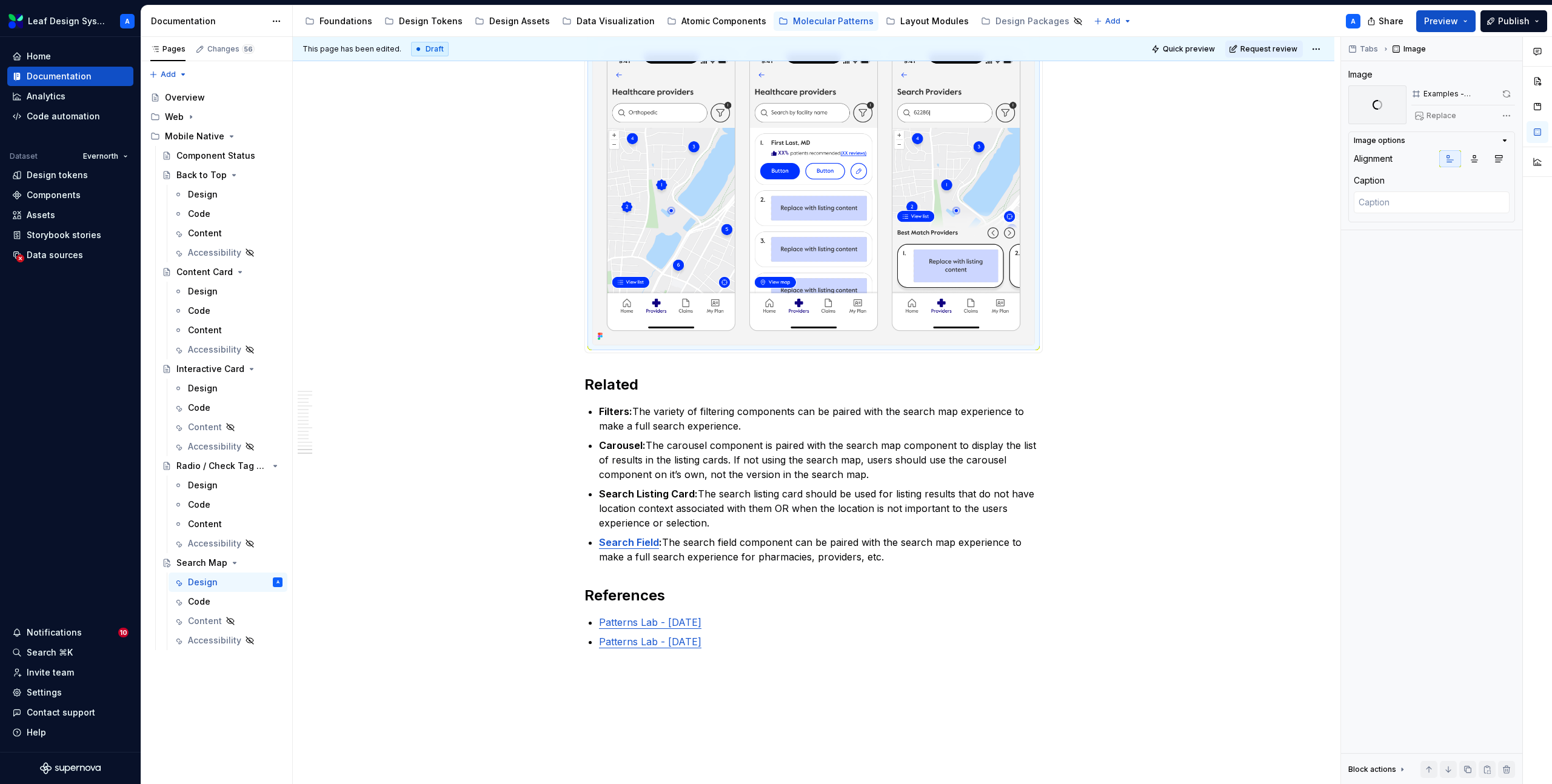
scroll to position [6242, 0]
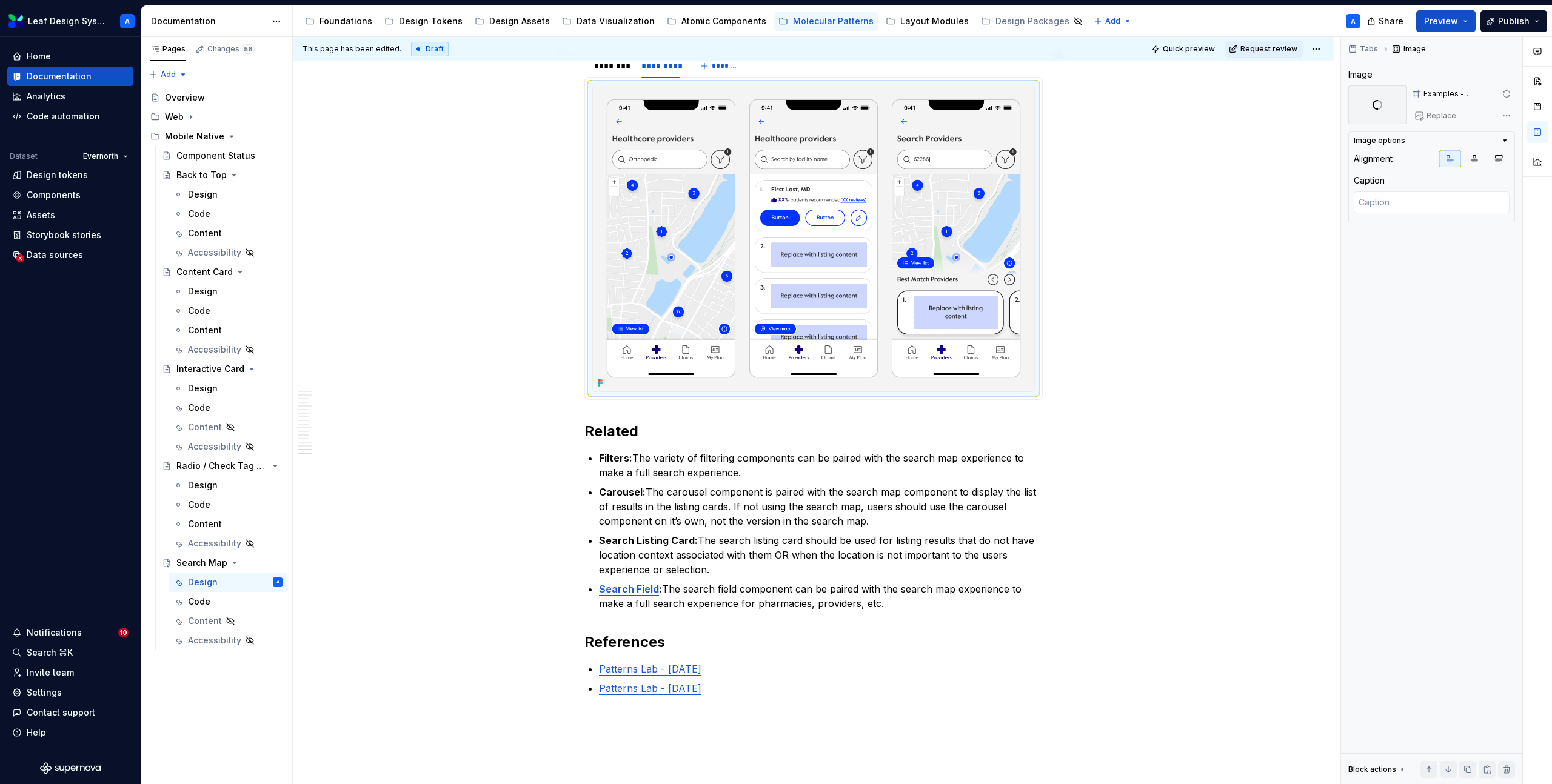
click at [928, 200] on img at bounding box center [813, 239] width 441 height 306
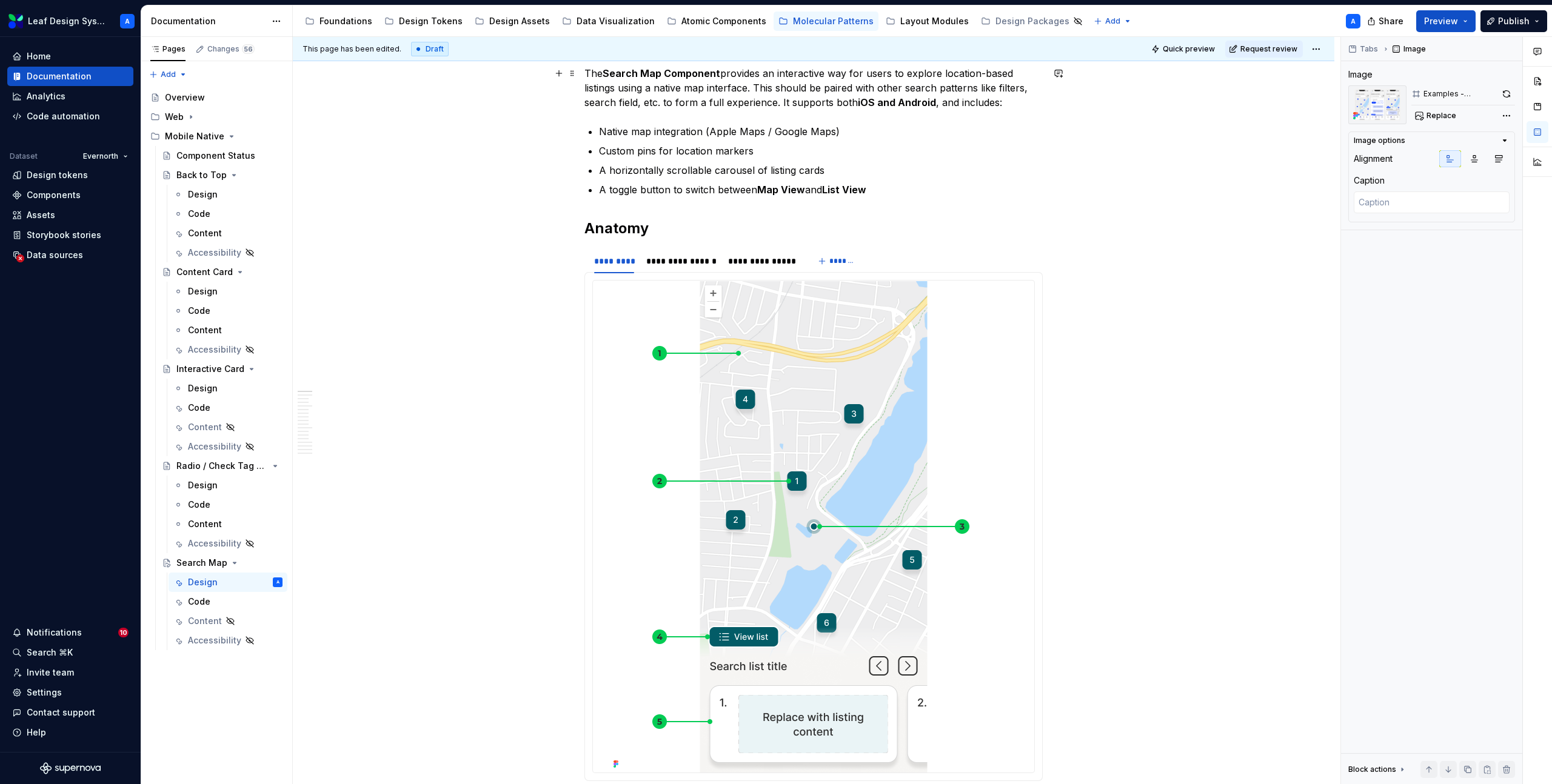
scroll to position [0, 0]
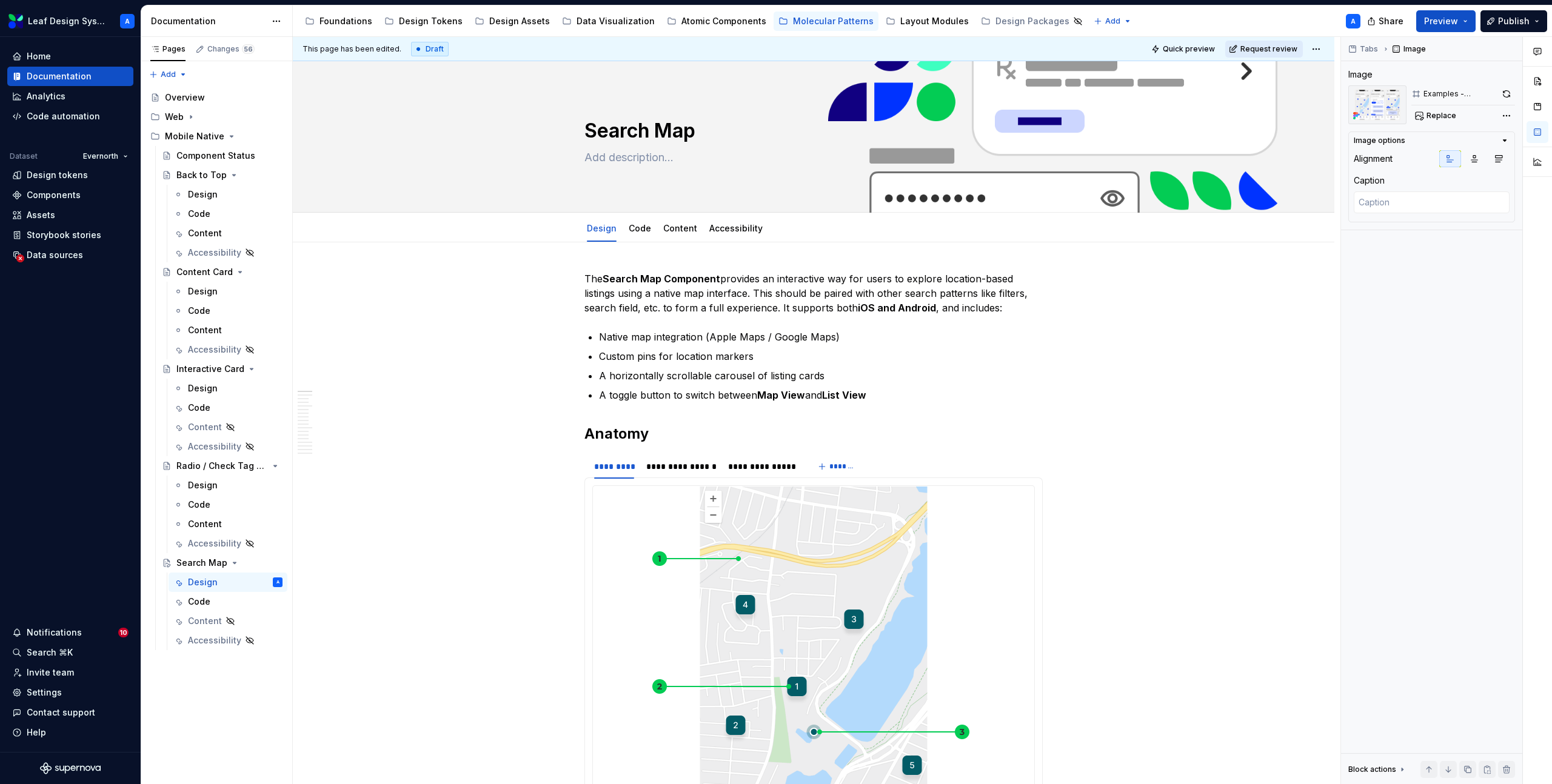
click at [1278, 54] on button "Request review" at bounding box center [1264, 49] width 78 height 17
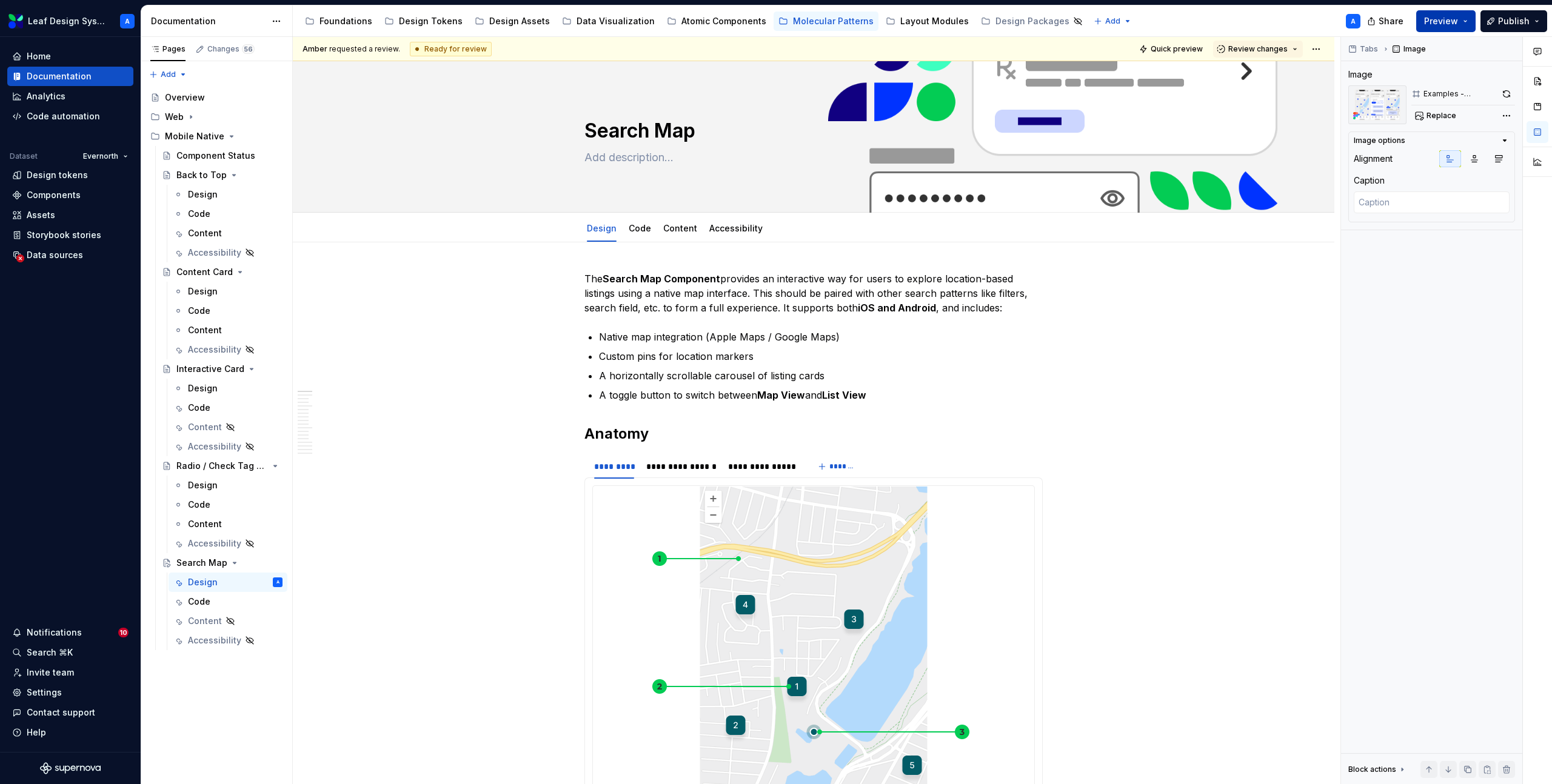
click at [1466, 23] on button "Preview" at bounding box center [1446, 21] width 60 height 22
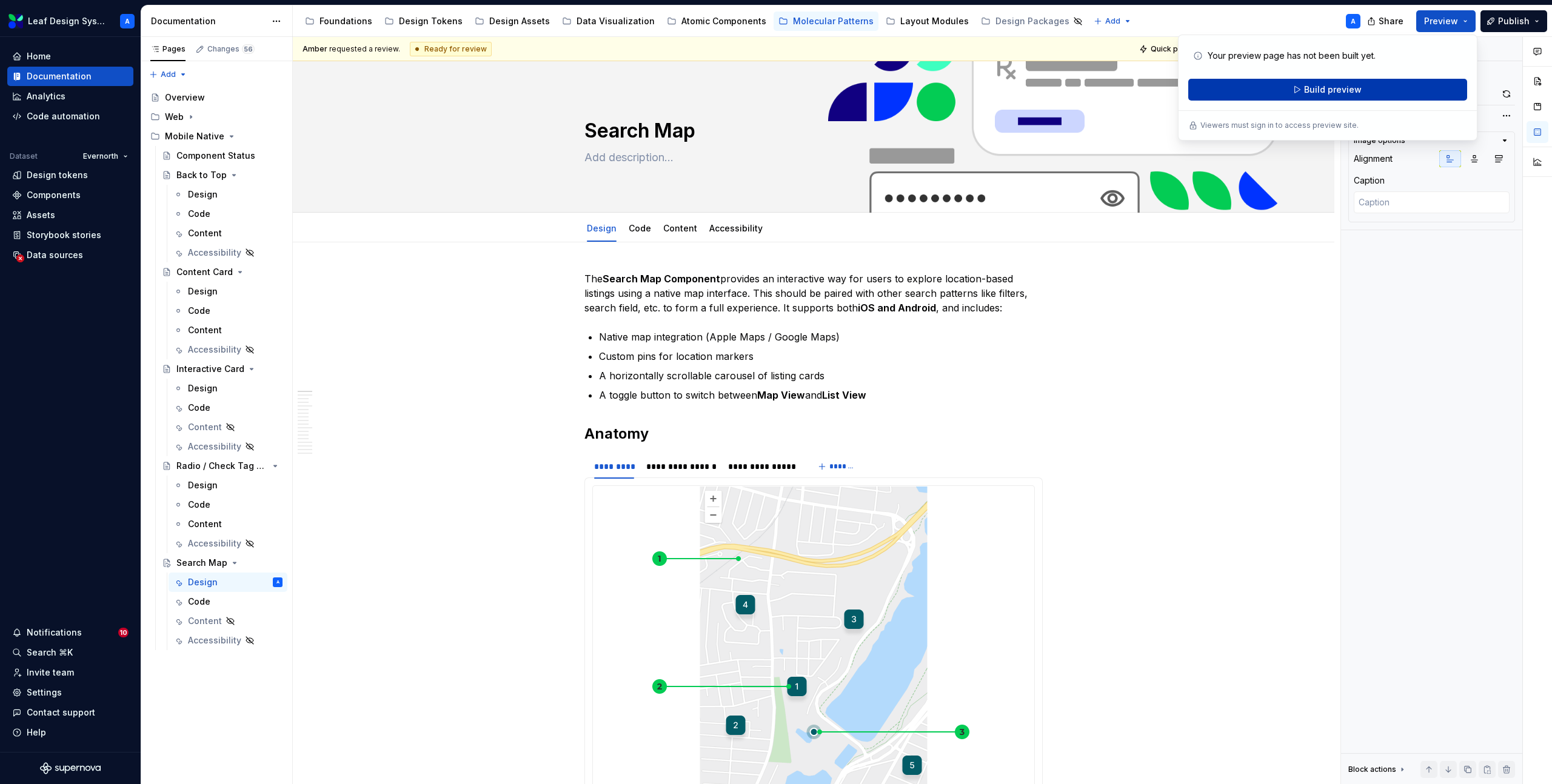
click at [1317, 92] on span "Build preview" at bounding box center [1332, 90] width 58 height 12
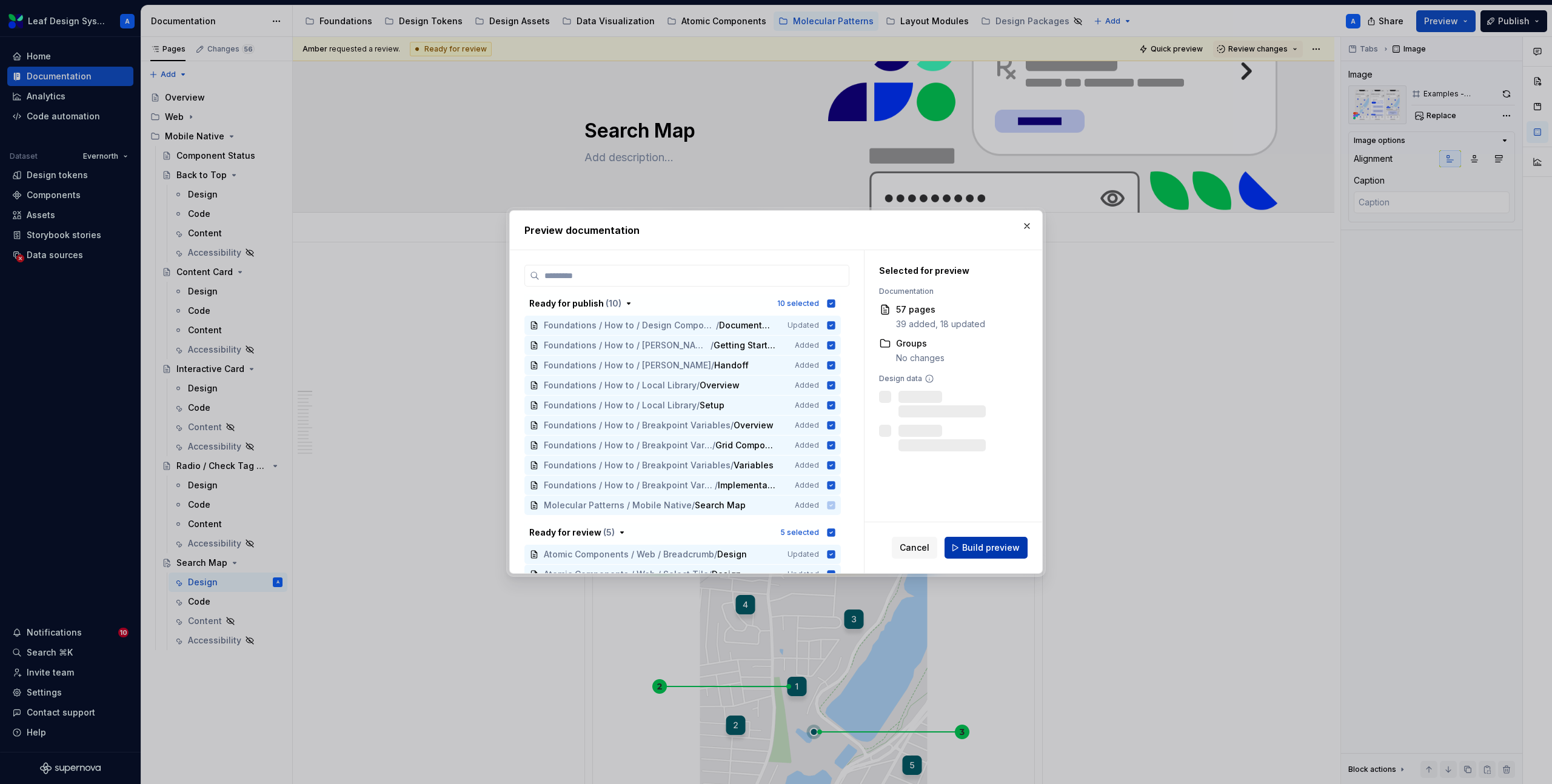
click at [986, 557] on button "Build preview" at bounding box center [985, 548] width 83 height 22
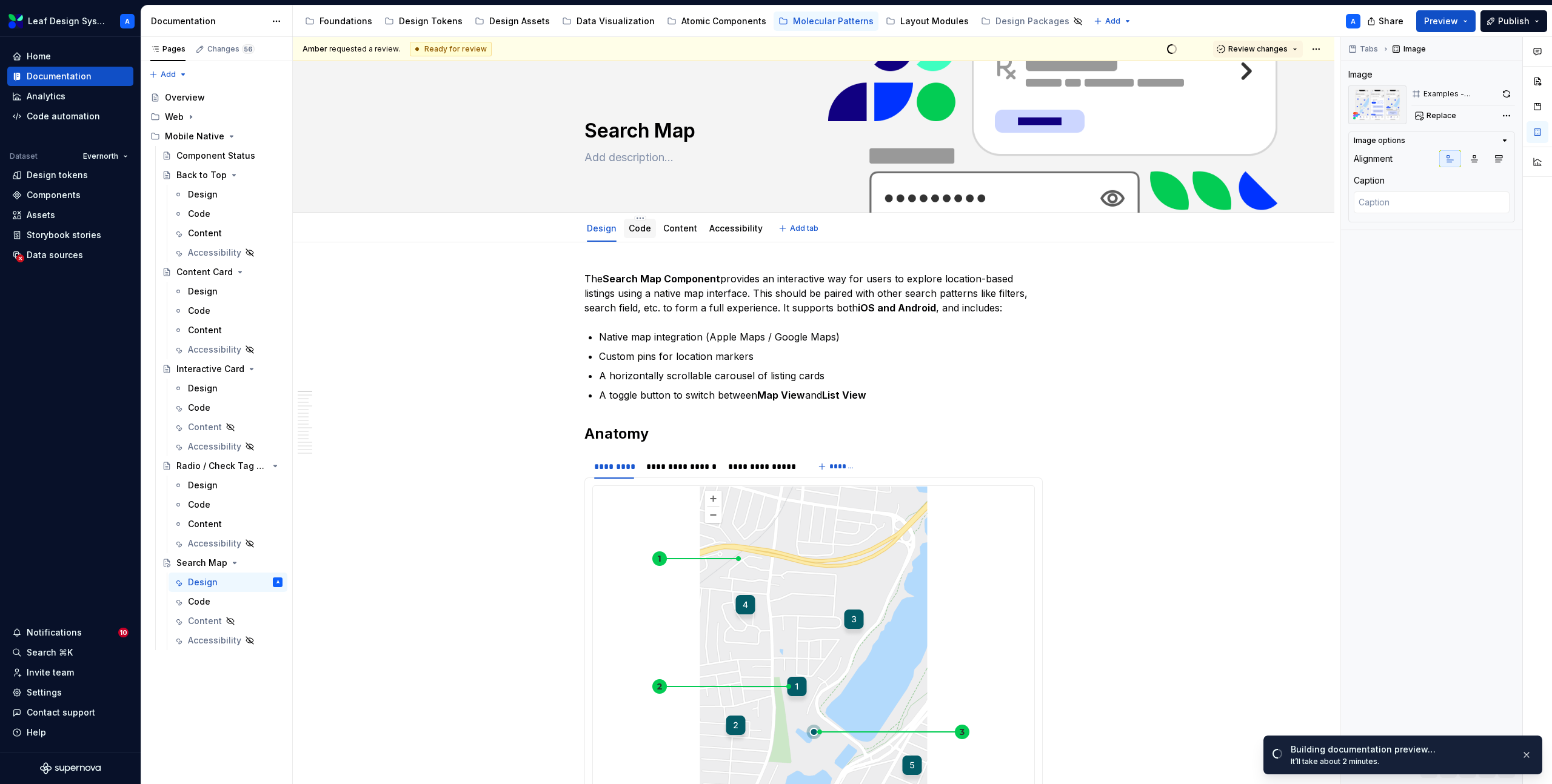
click at [642, 230] on link "Code" at bounding box center [639, 228] width 23 height 10
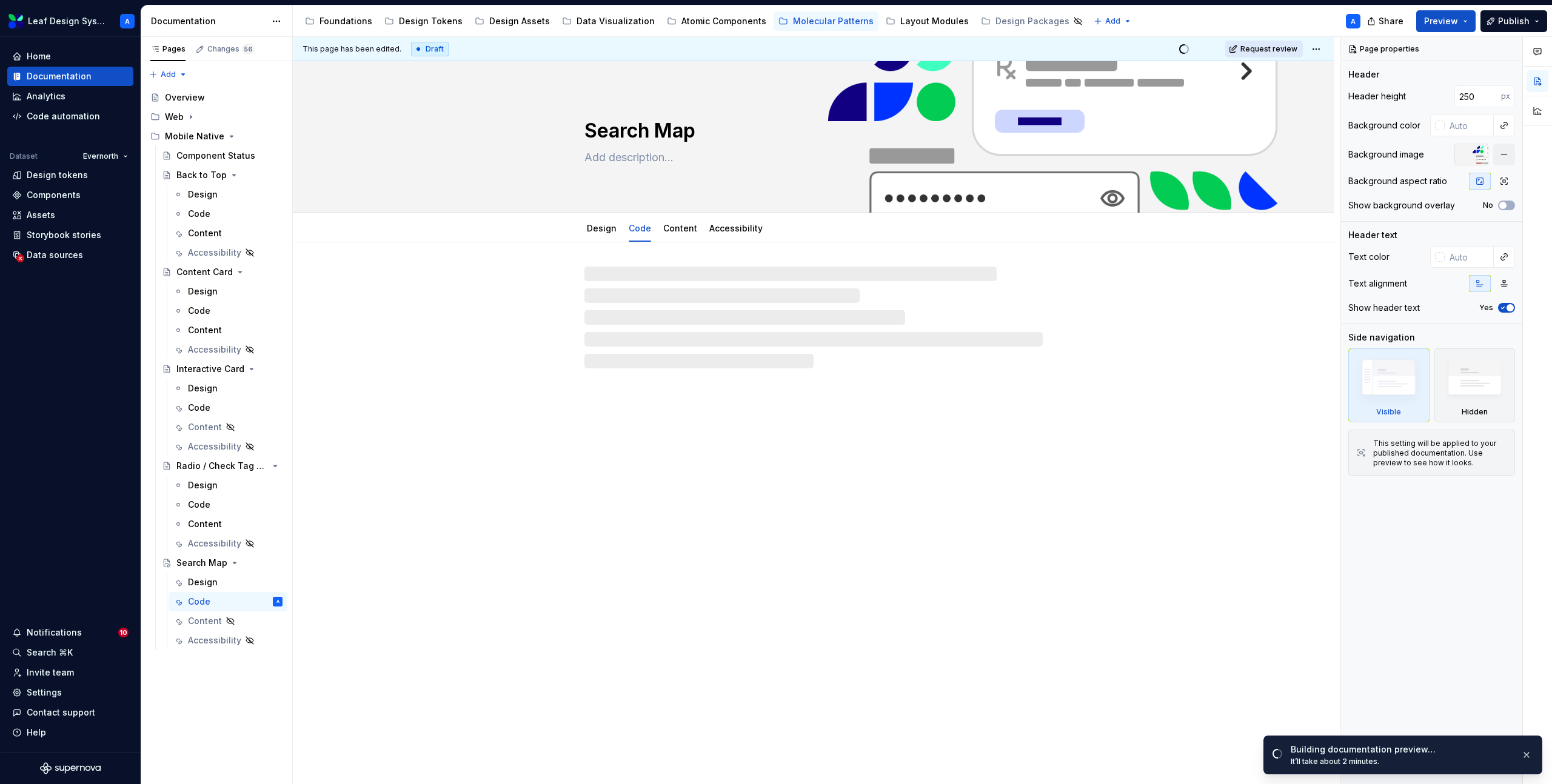
click at [1280, 45] on span "Request review" at bounding box center [1269, 49] width 57 height 10
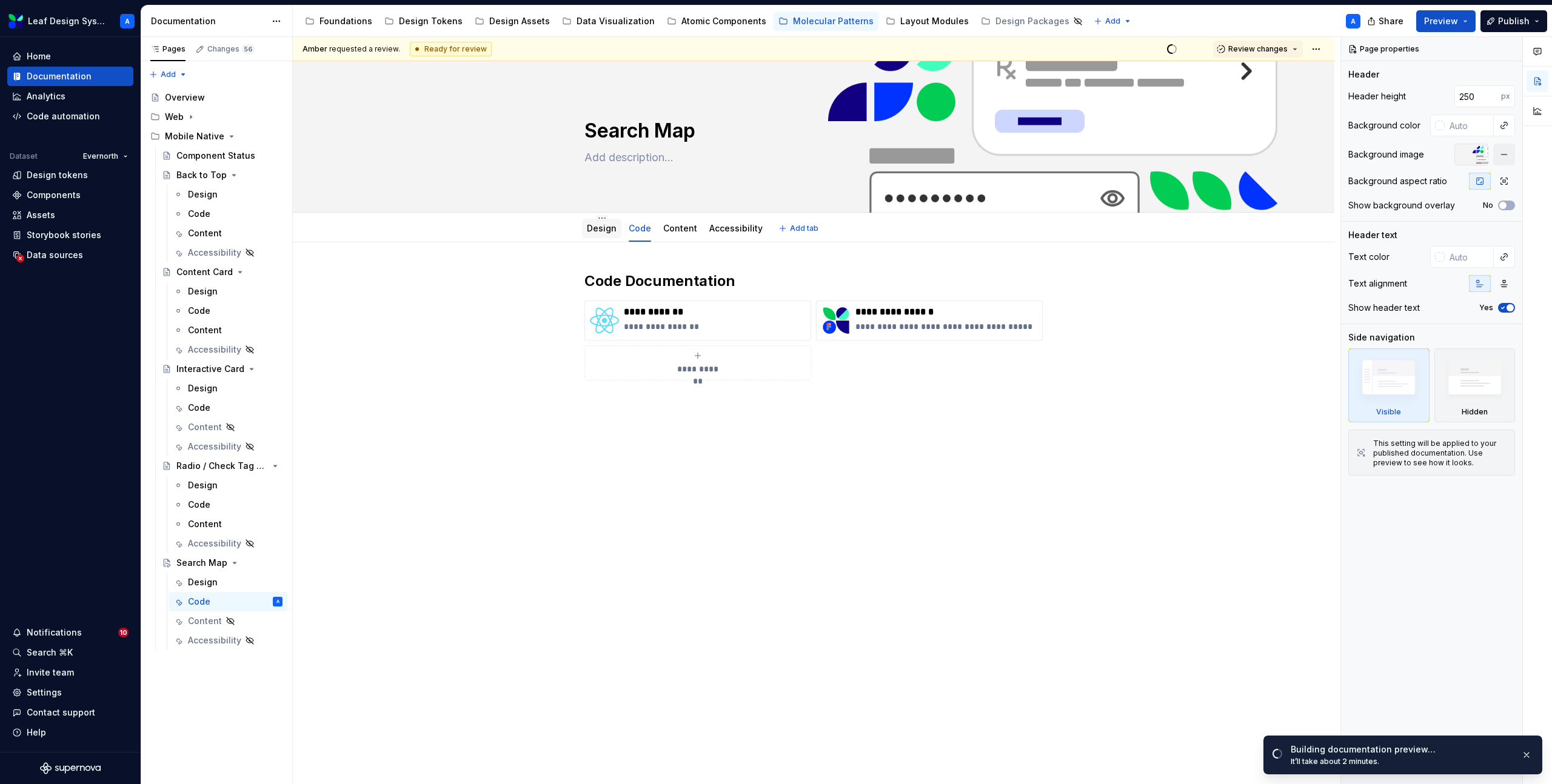
click at [607, 230] on link "Design" at bounding box center [601, 228] width 30 height 10
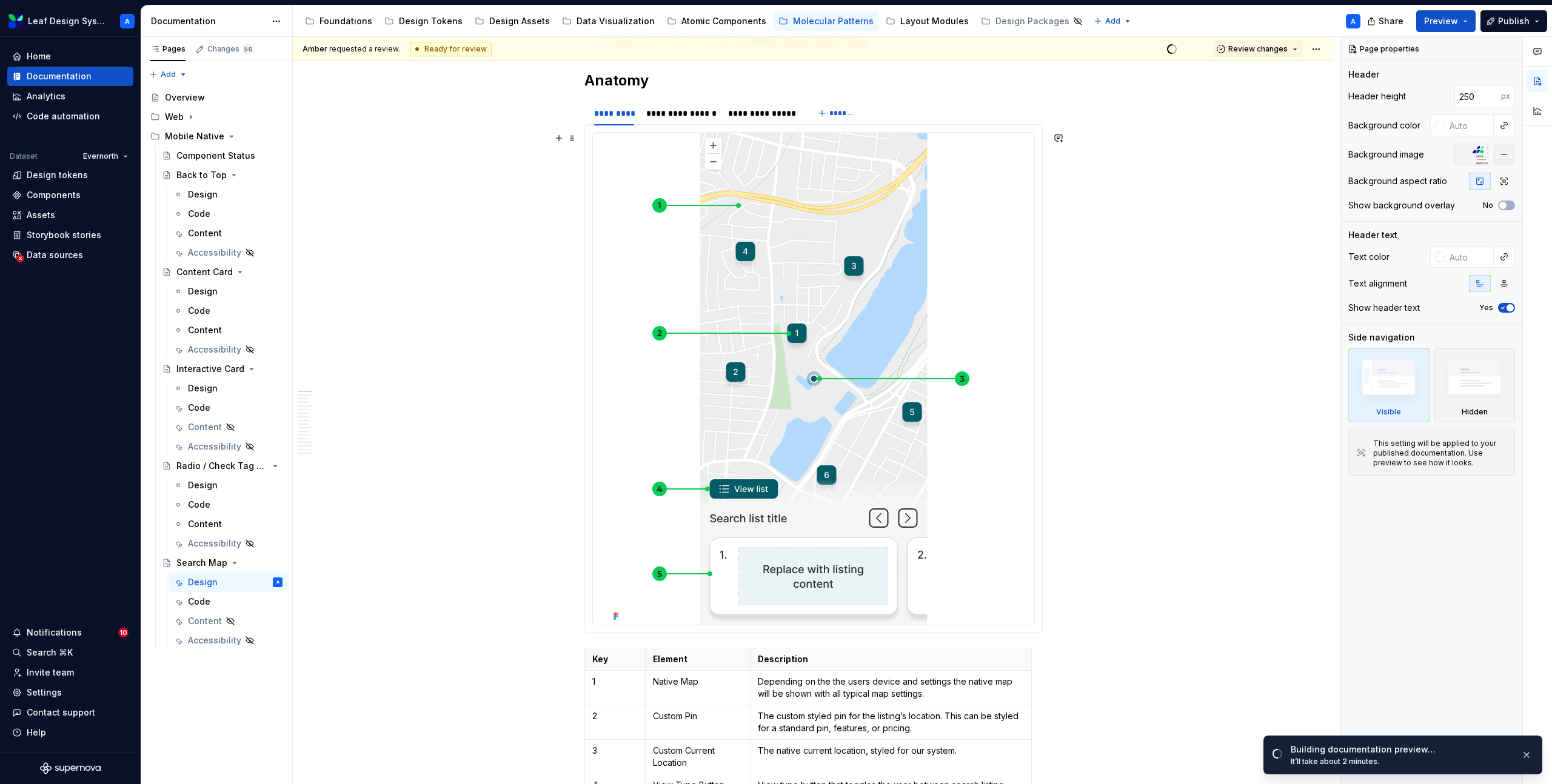
scroll to position [406, 0]
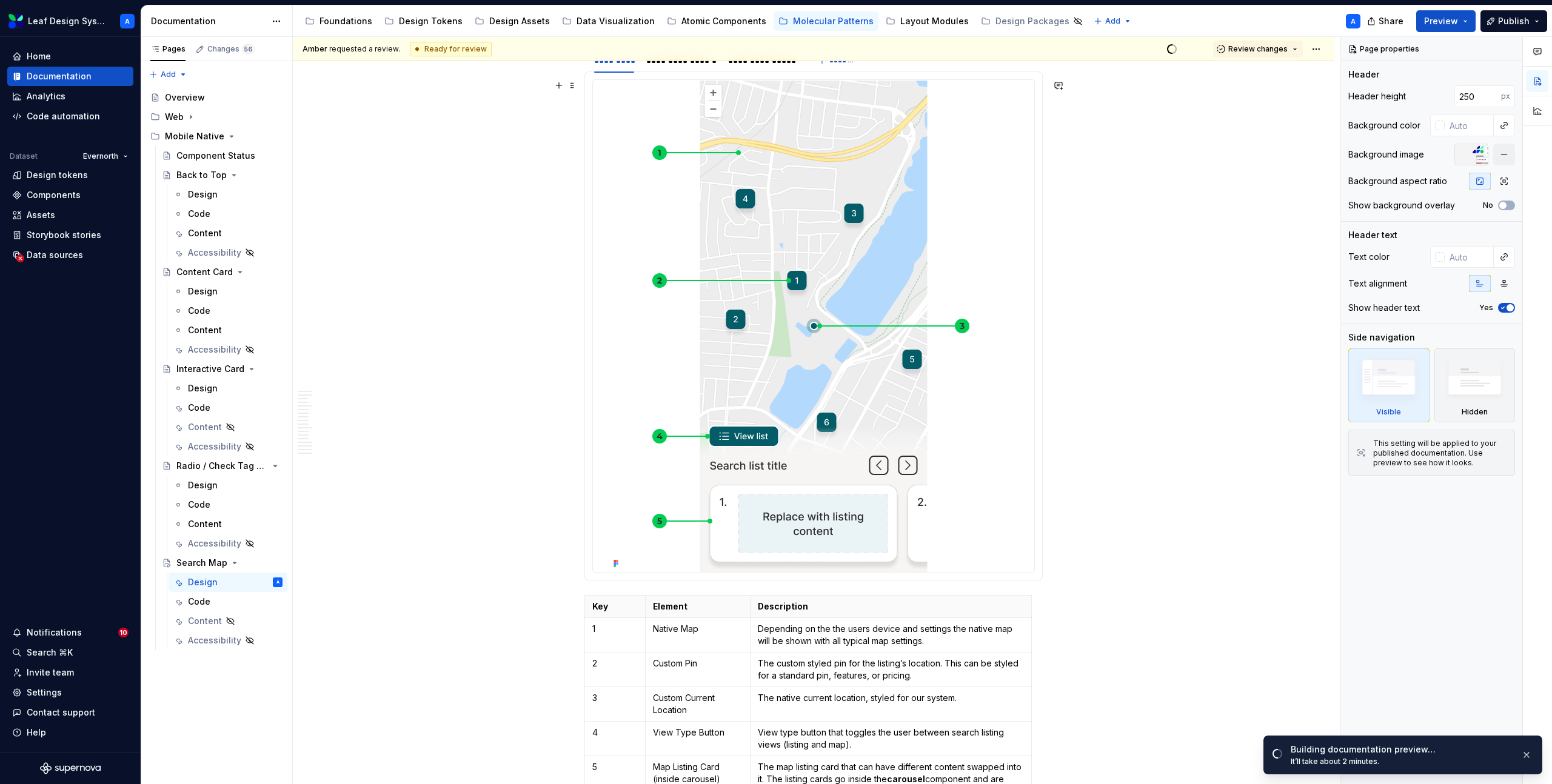
click at [854, 241] on img at bounding box center [813, 326] width 410 height 492
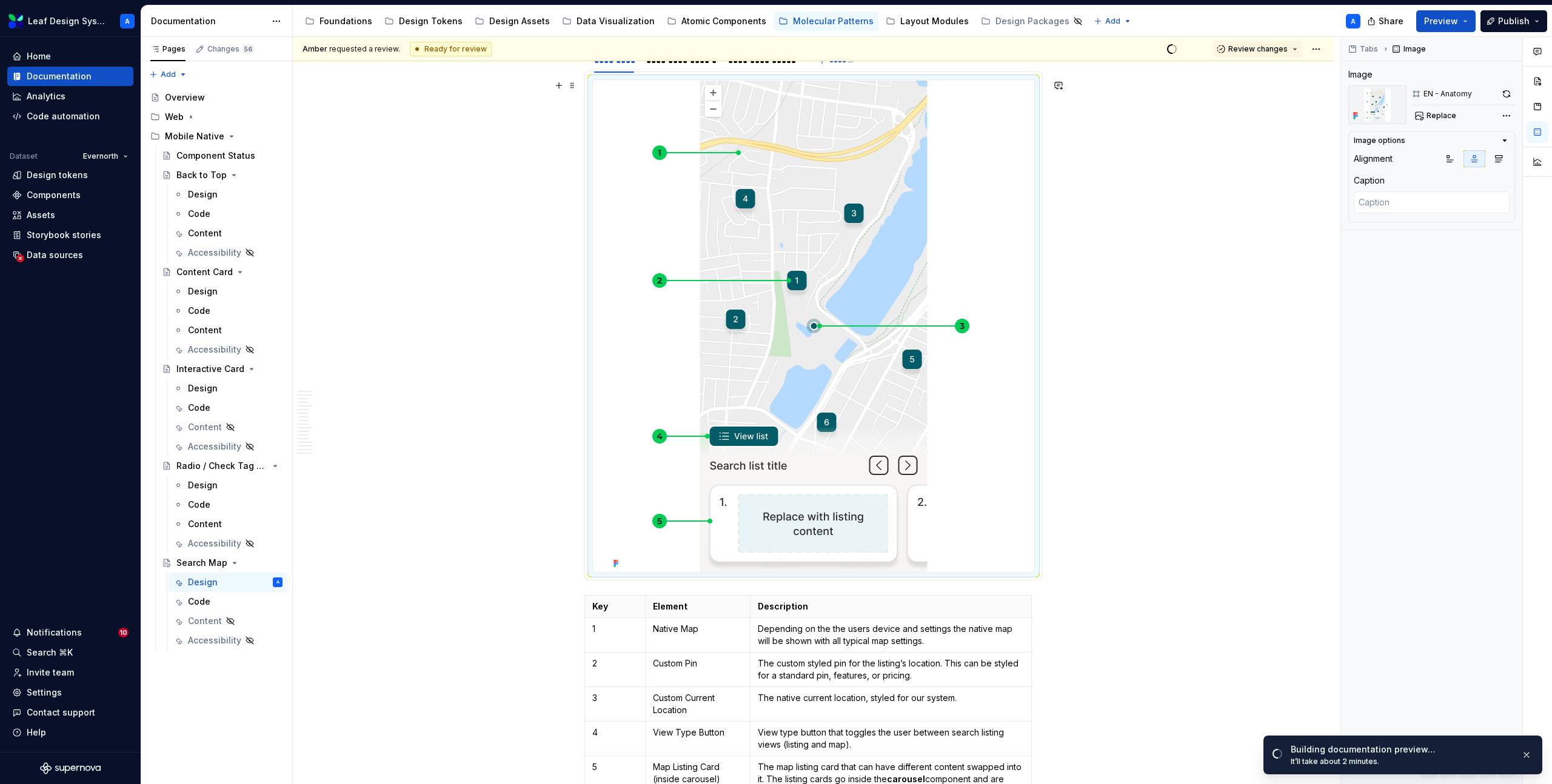
scroll to position [292, 0]
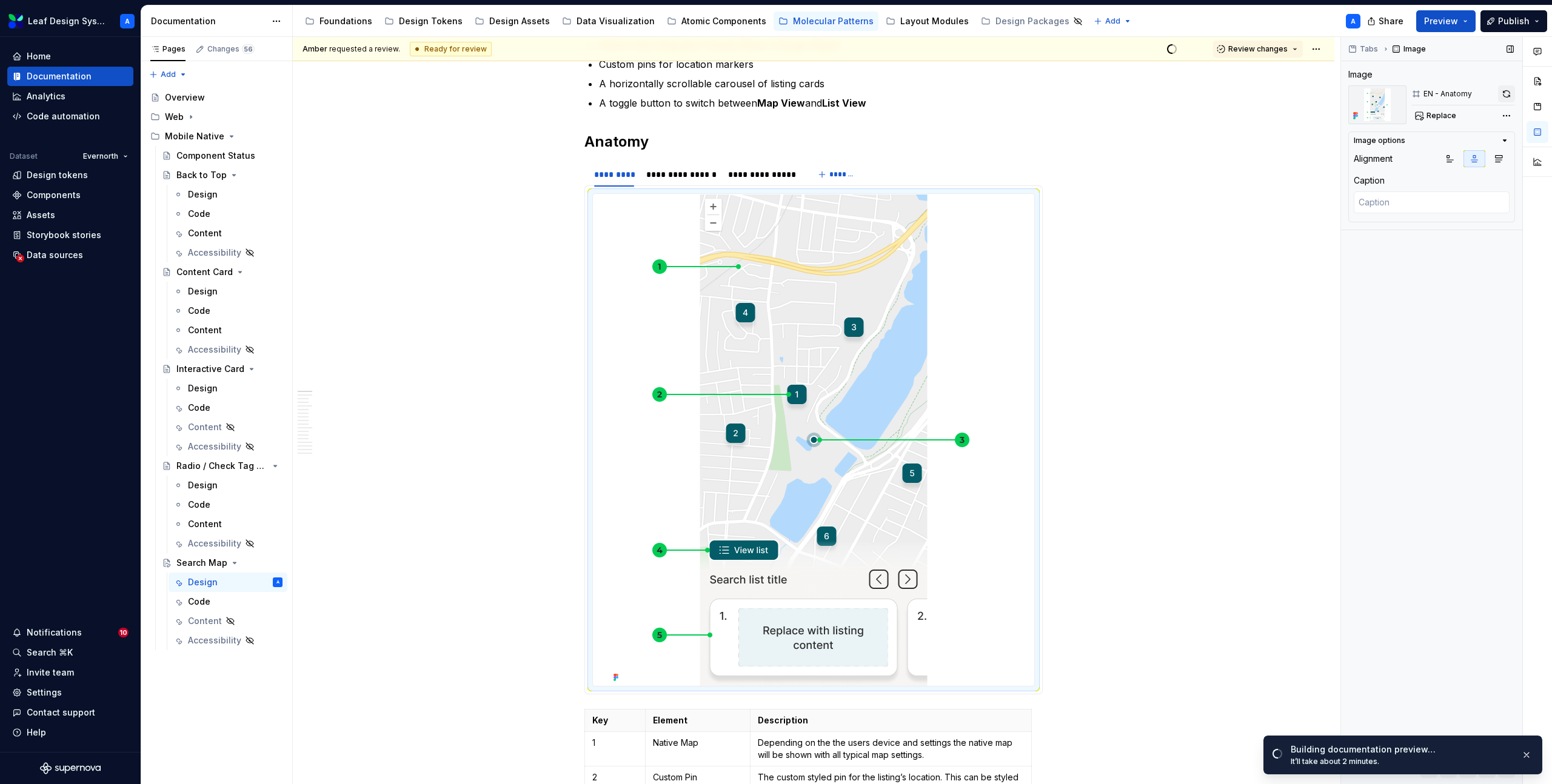
click at [1502, 91] on button "button" at bounding box center [1506, 94] width 17 height 17
click at [683, 178] on div "**********" at bounding box center [681, 175] width 70 height 12
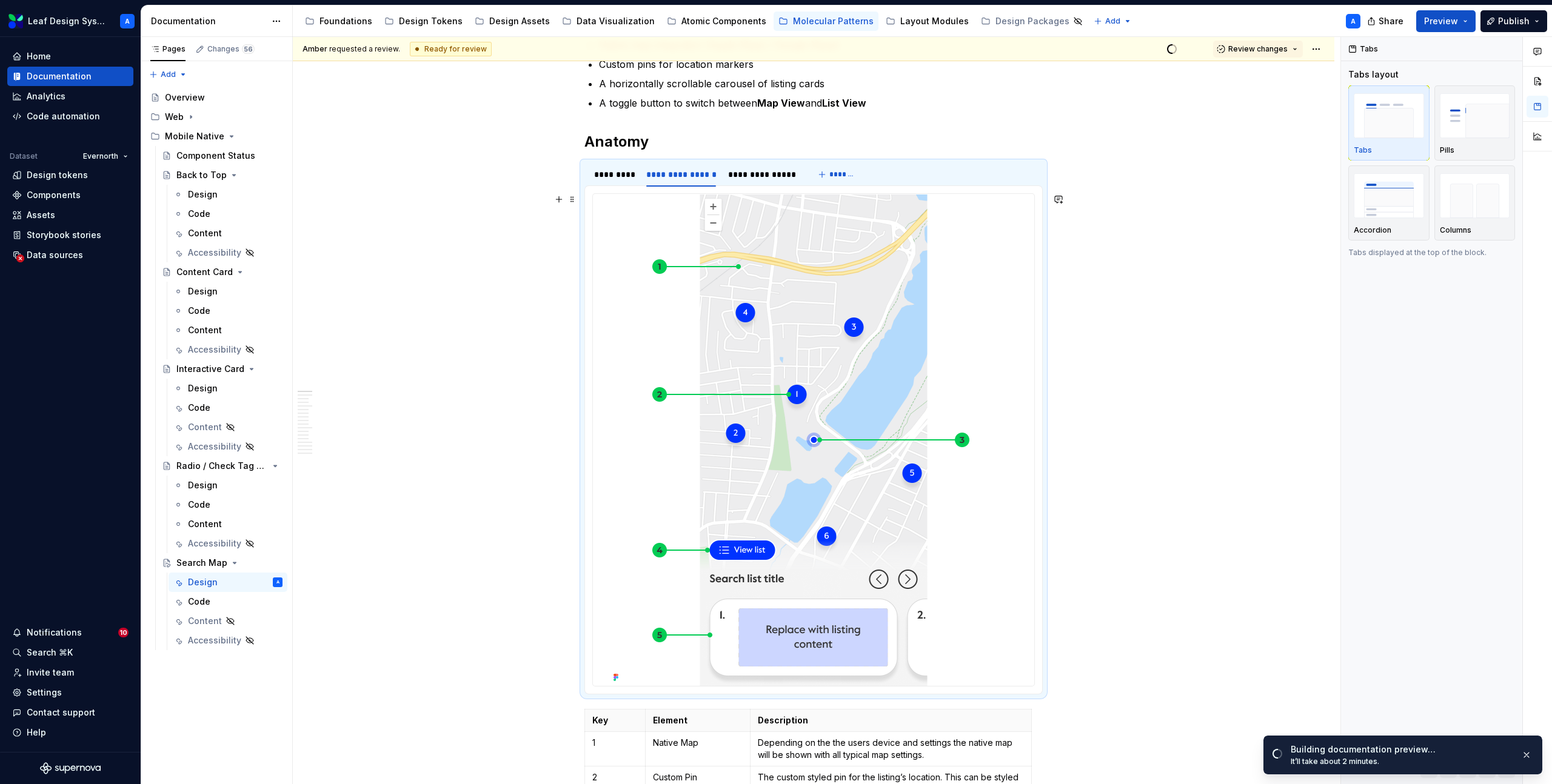
click at [840, 257] on img at bounding box center [813, 440] width 410 height 492
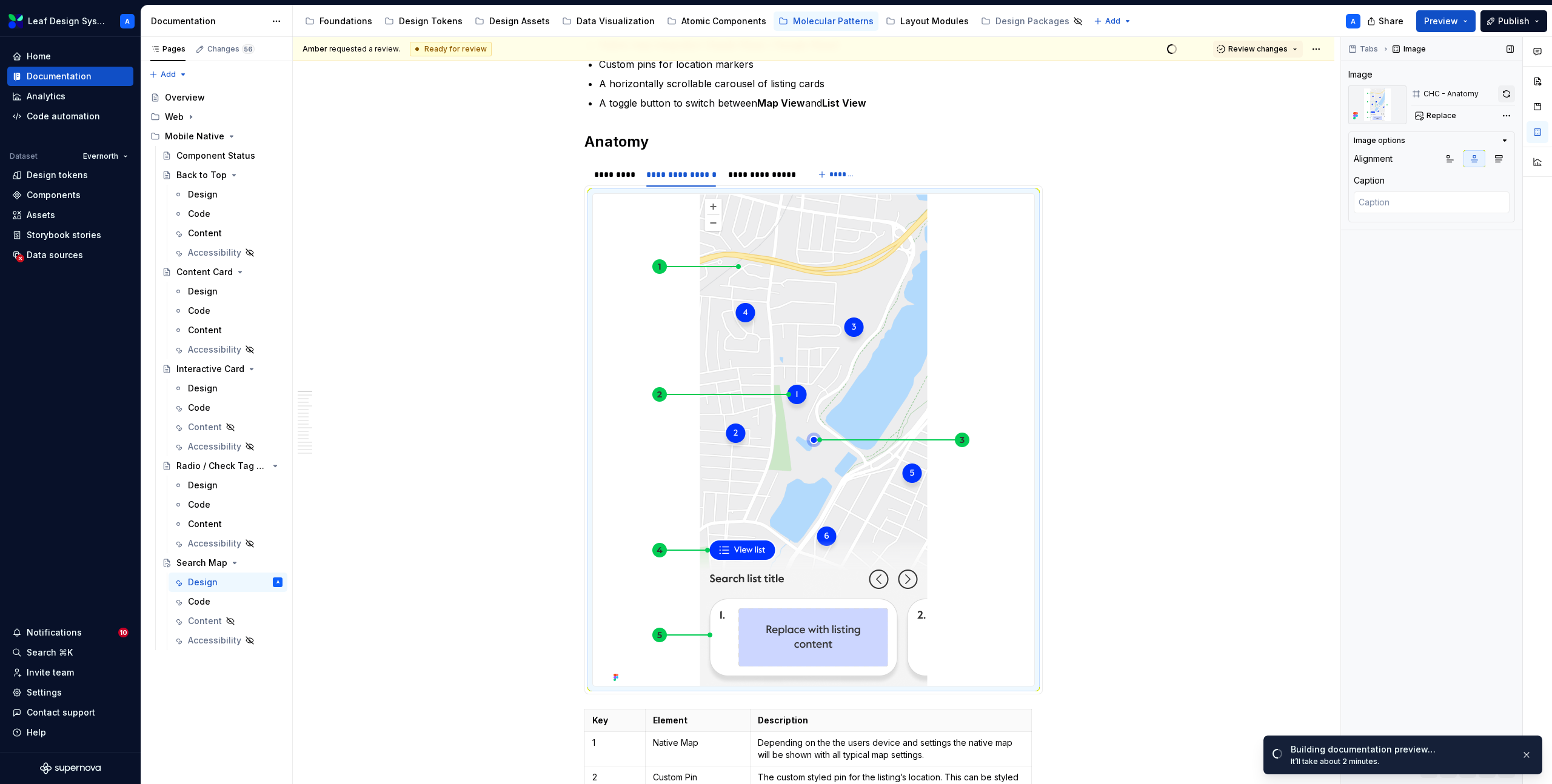
click at [1507, 93] on button "button" at bounding box center [1506, 94] width 17 height 17
click at [761, 179] on div "**********" at bounding box center [762, 175] width 69 height 12
click at [789, 262] on img at bounding box center [813, 440] width 410 height 492
click at [1503, 90] on button "button" at bounding box center [1506, 94] width 17 height 17
click at [612, 174] on div "*********" at bounding box center [614, 175] width 40 height 12
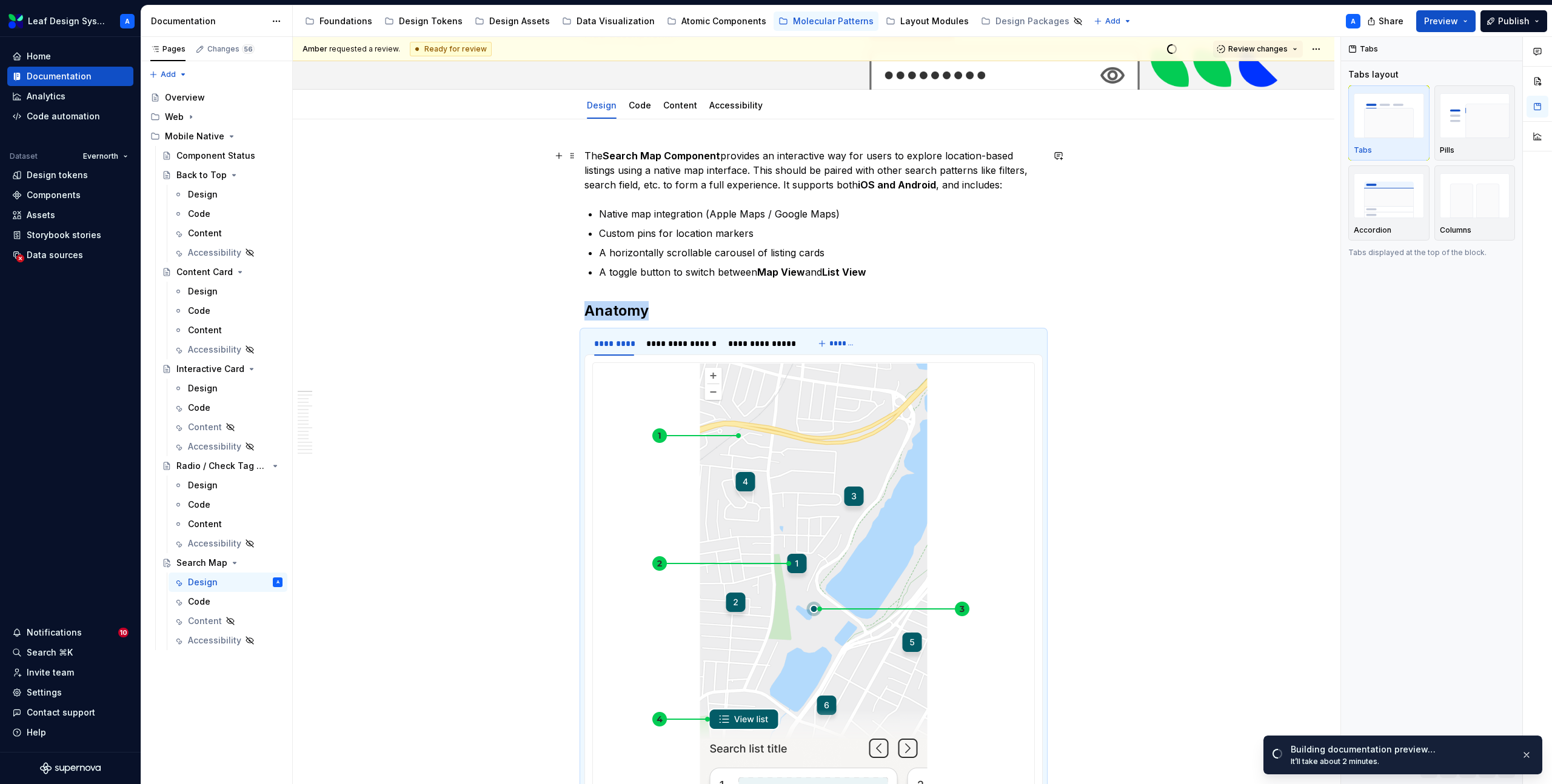
scroll to position [0, 0]
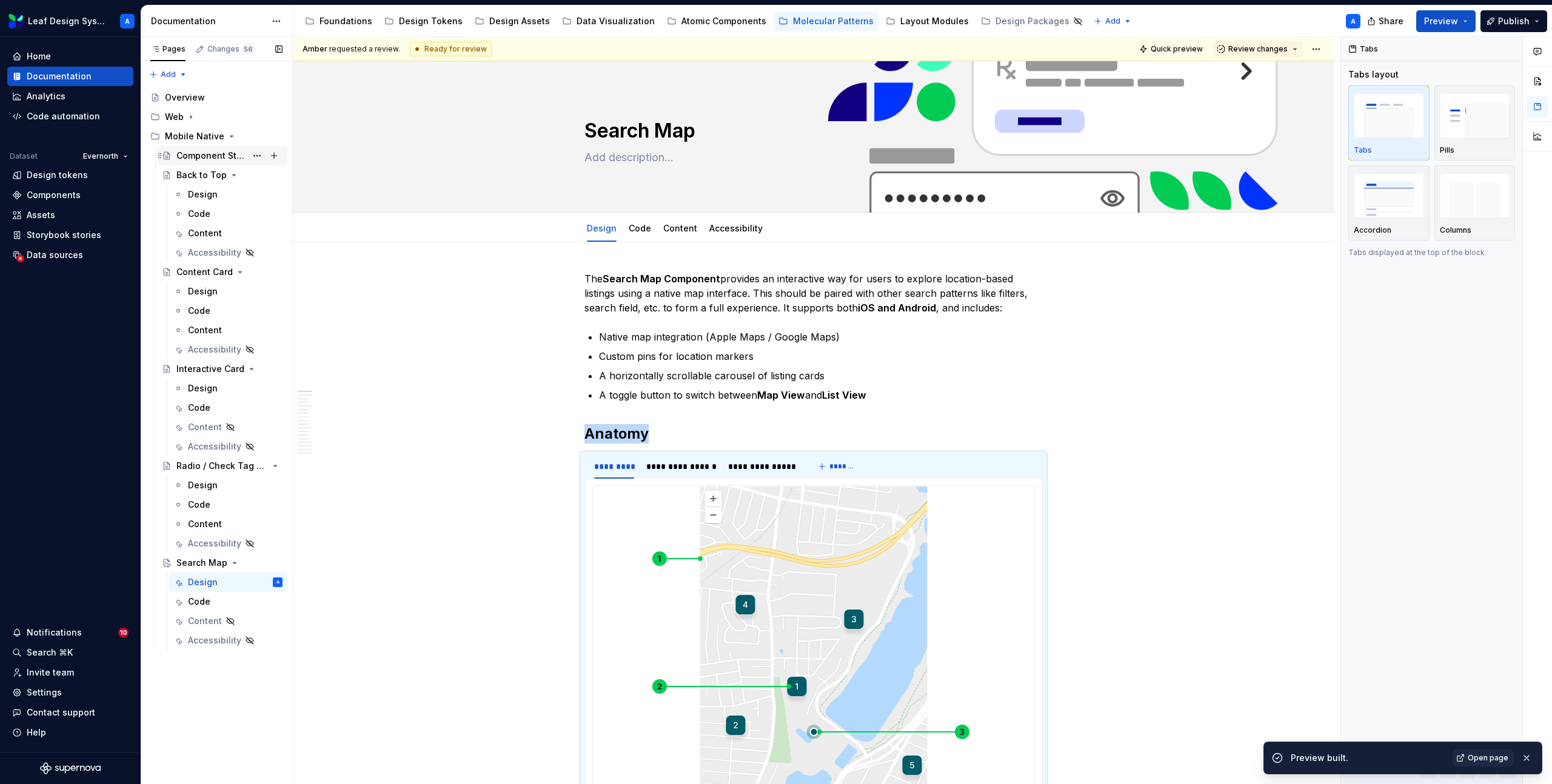
click at [204, 154] on div "Component Status" at bounding box center [211, 156] width 70 height 12
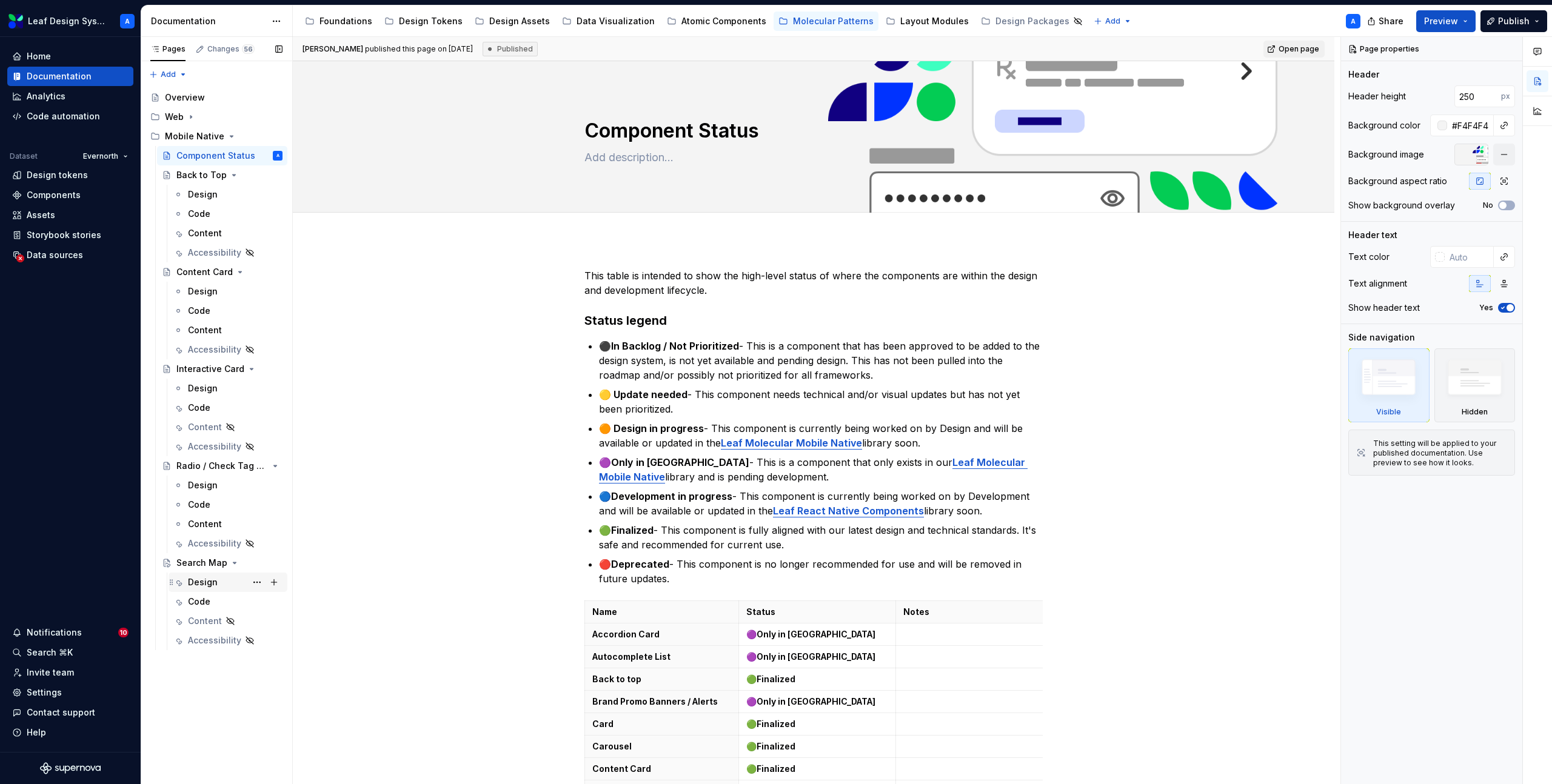
click at [204, 585] on div "Design" at bounding box center [202, 582] width 30 height 12
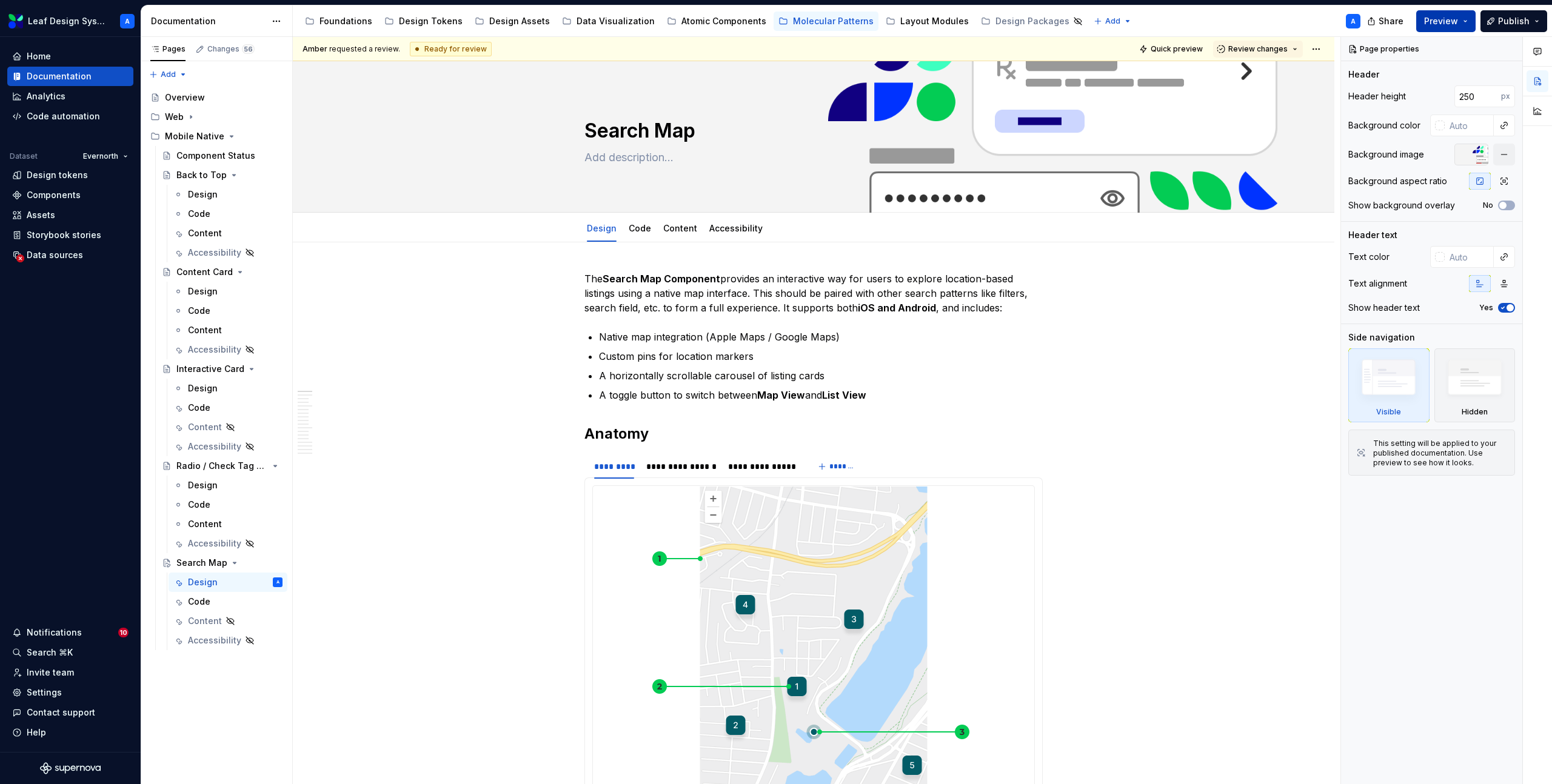
click at [1470, 23] on button "Preview" at bounding box center [1446, 21] width 60 height 22
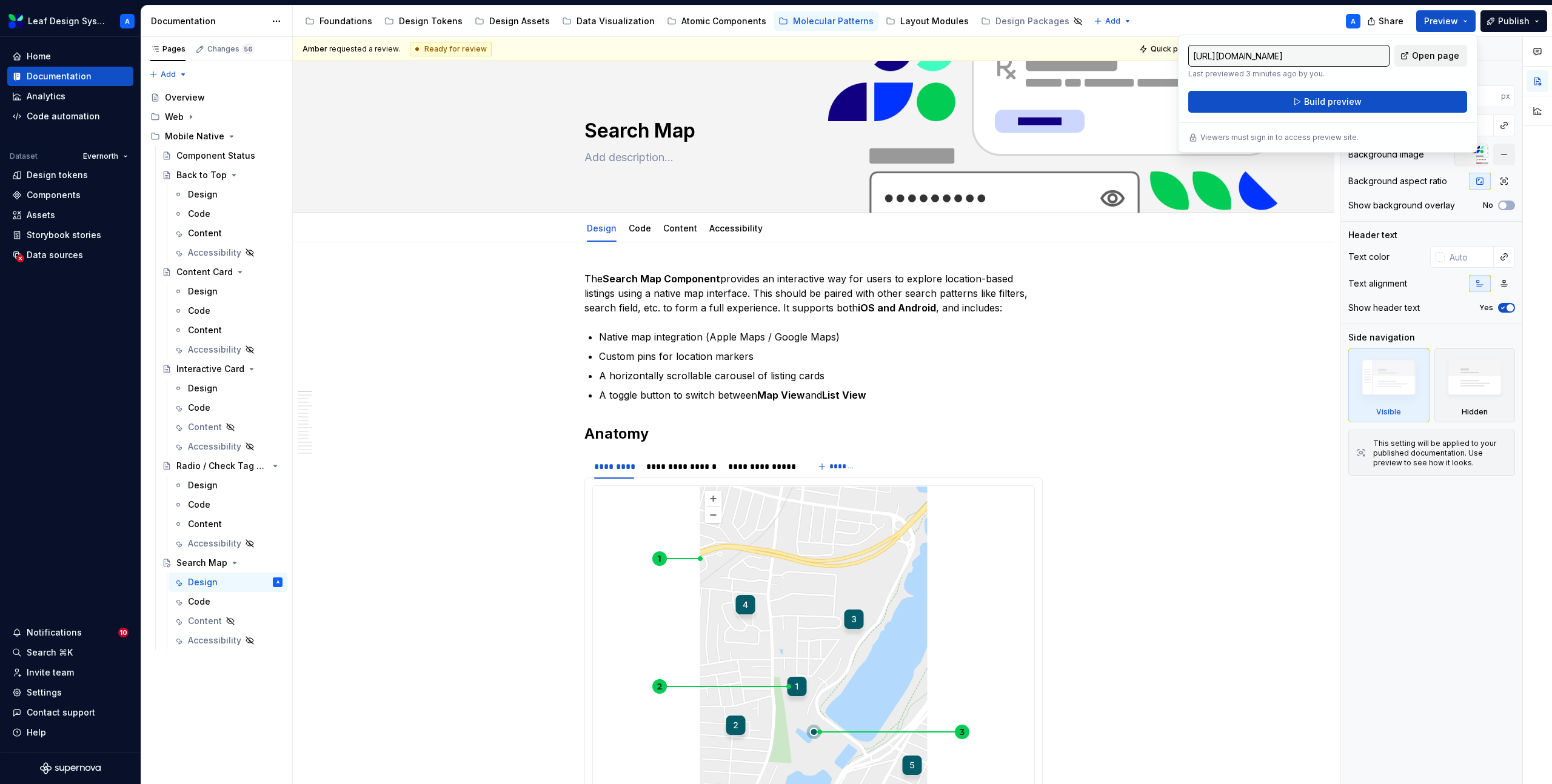
click at [1428, 63] on link "Open page" at bounding box center [1431, 56] width 73 height 22
type textarea "*"
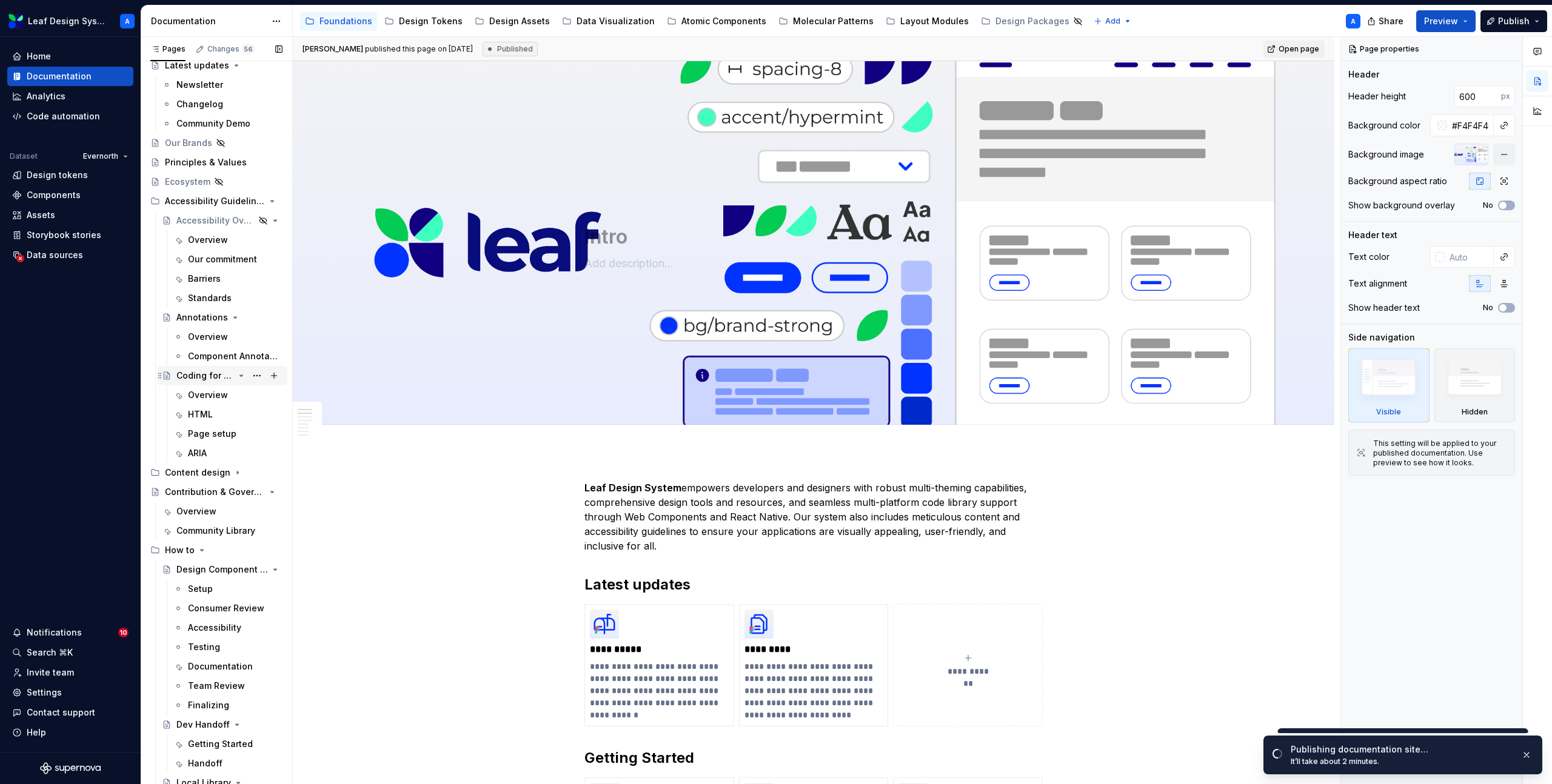
scroll to position [289, 0]
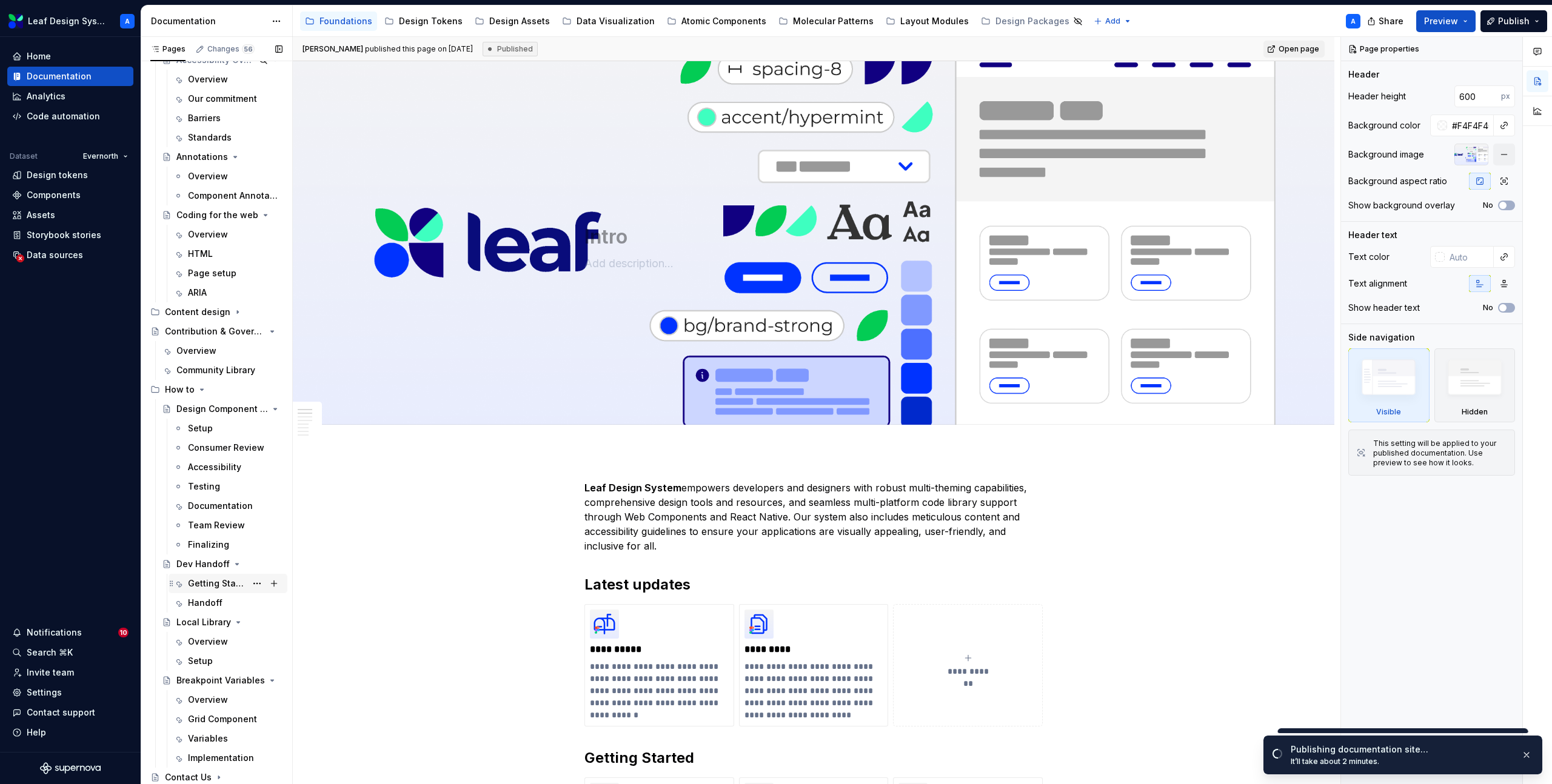
click at [211, 584] on div "Getting Started" at bounding box center [217, 584] width 58 height 12
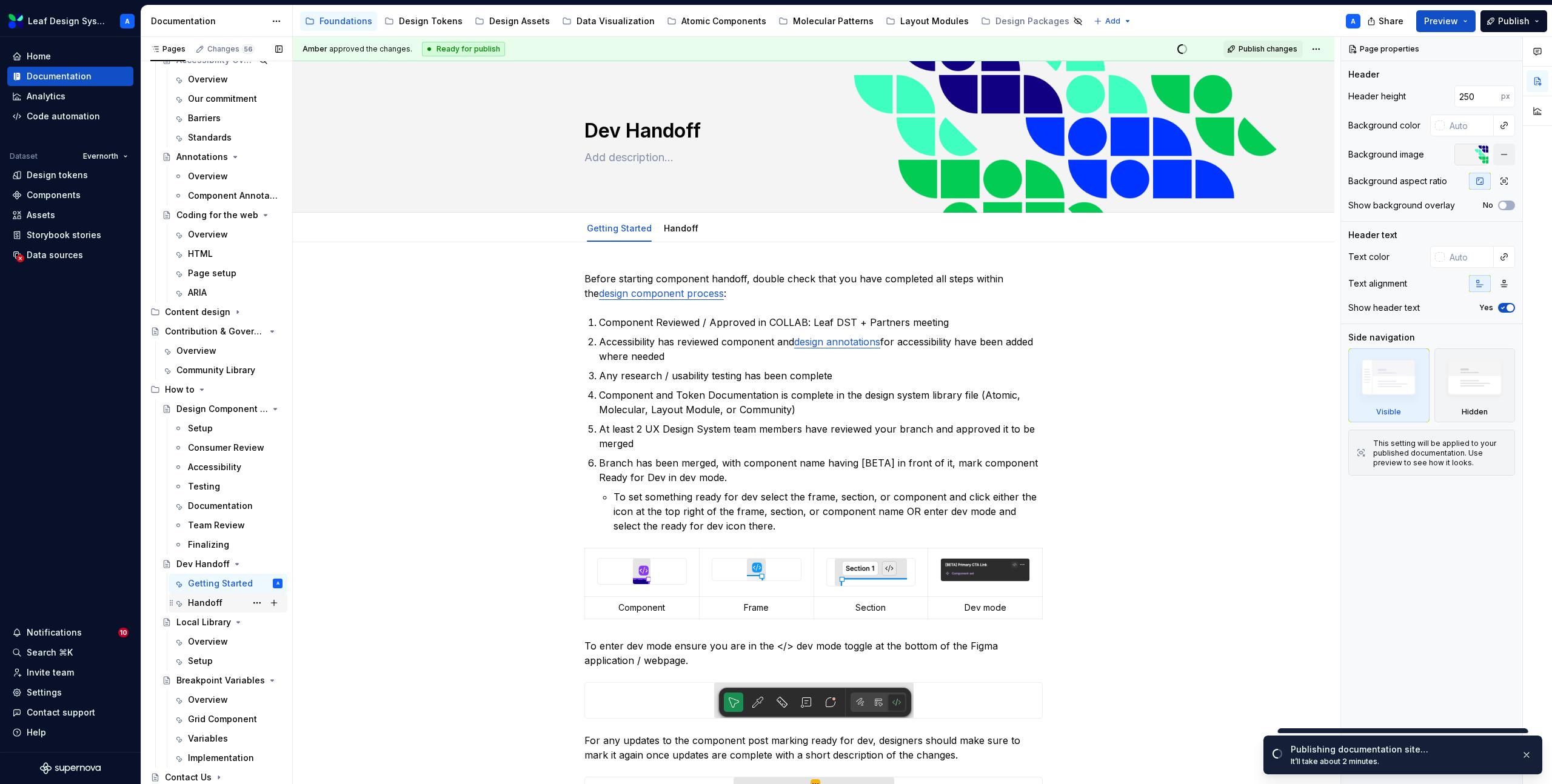
click at [213, 600] on div "Handoff" at bounding box center [205, 603] width 34 height 12
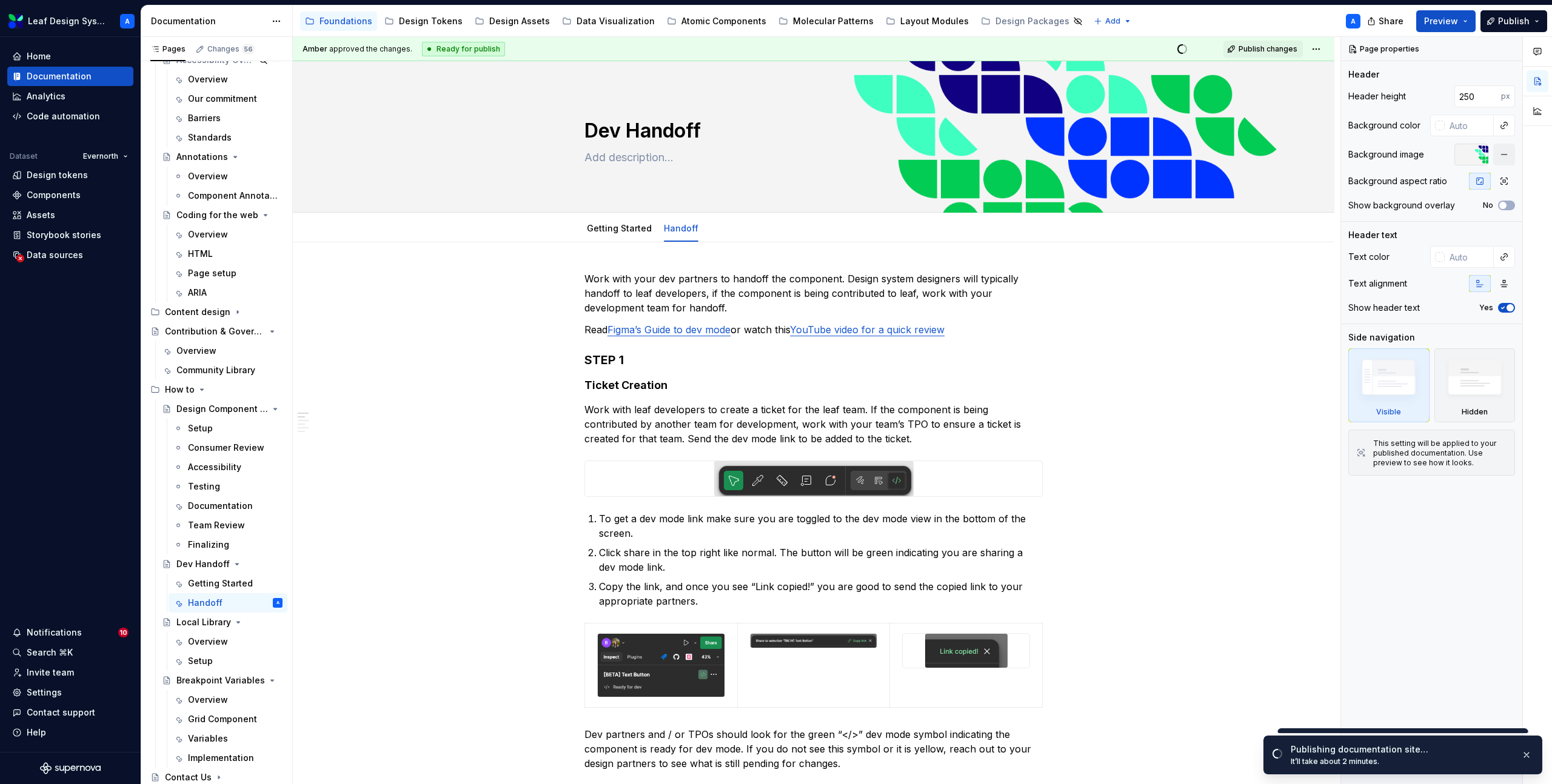
type textarea "*"
